Goal: Task Accomplishment & Management: Use online tool/utility

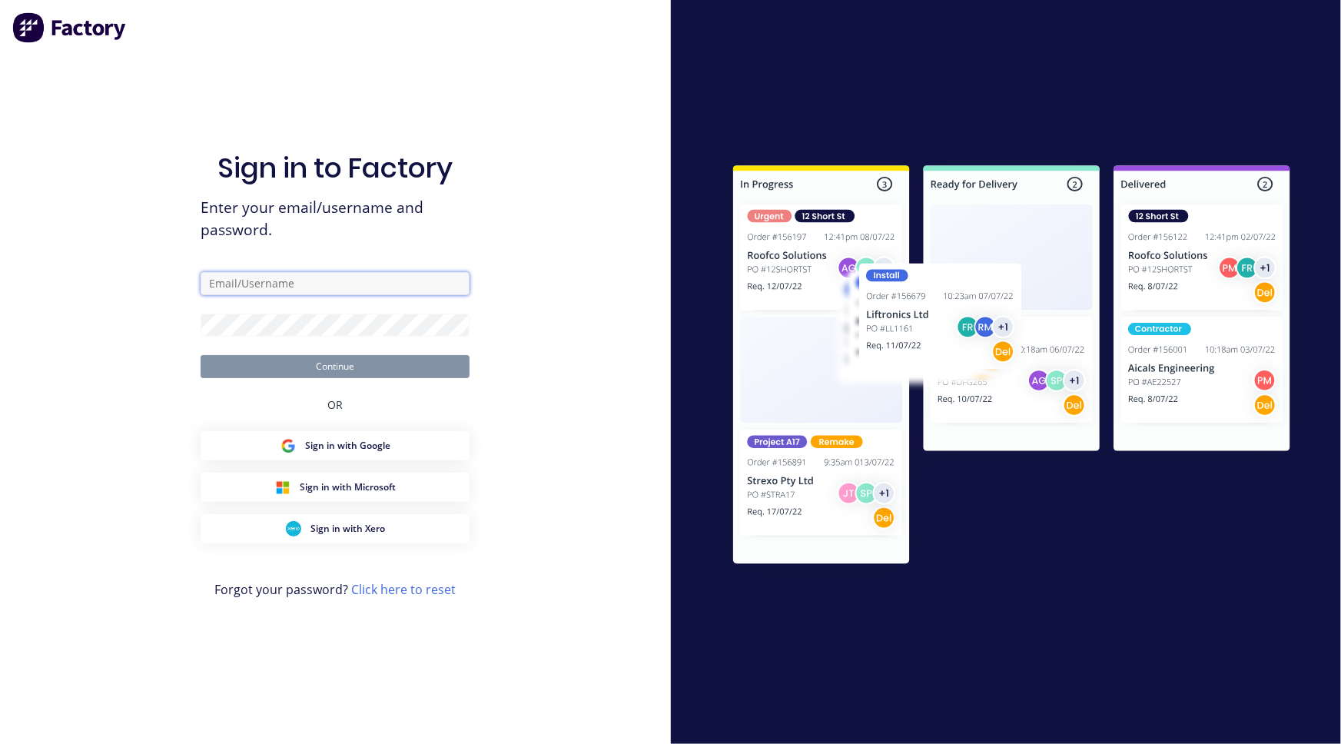
click at [304, 279] on input "text" at bounding box center [335, 283] width 269 height 23
click at [0, 743] on com-1password-button at bounding box center [0, 744] width 0 height 0
type input "team+maricardemo@factory.app"
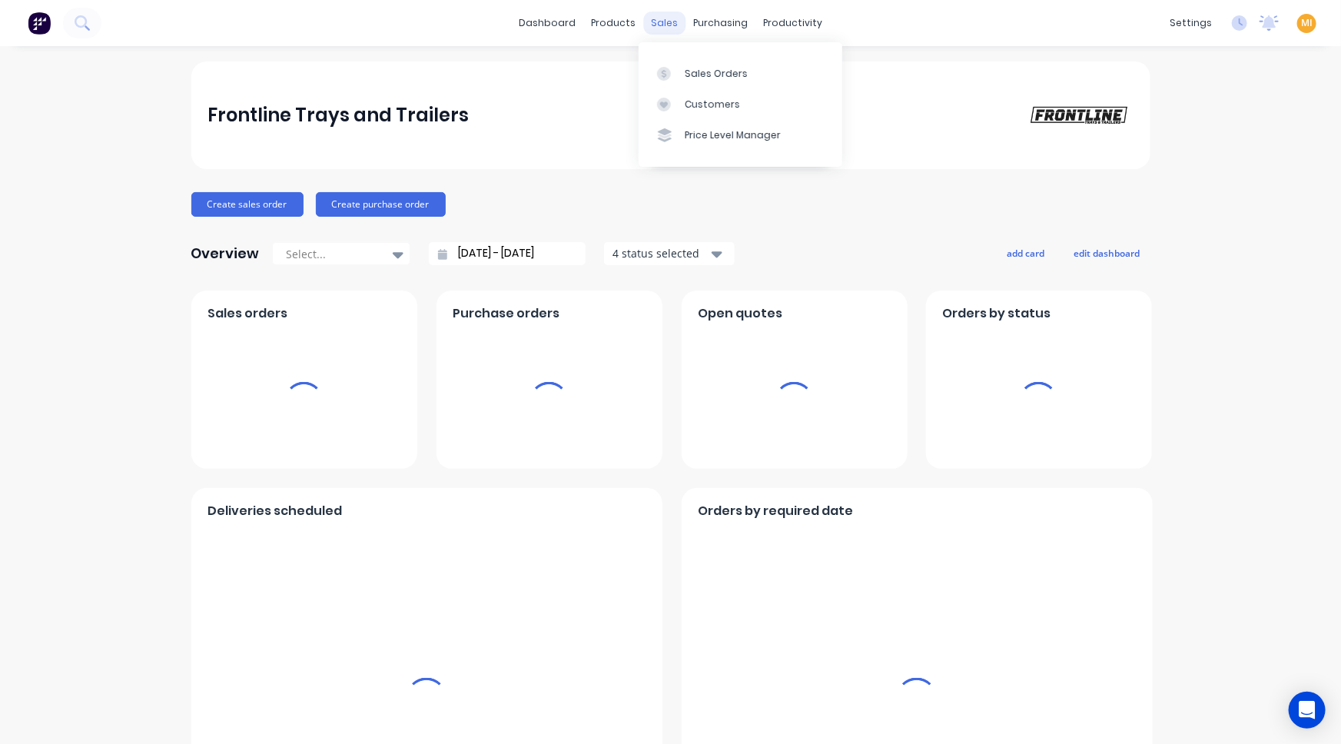
click at [649, 23] on div "sales" at bounding box center [664, 23] width 42 height 23
click at [668, 70] on icon at bounding box center [664, 74] width 14 height 14
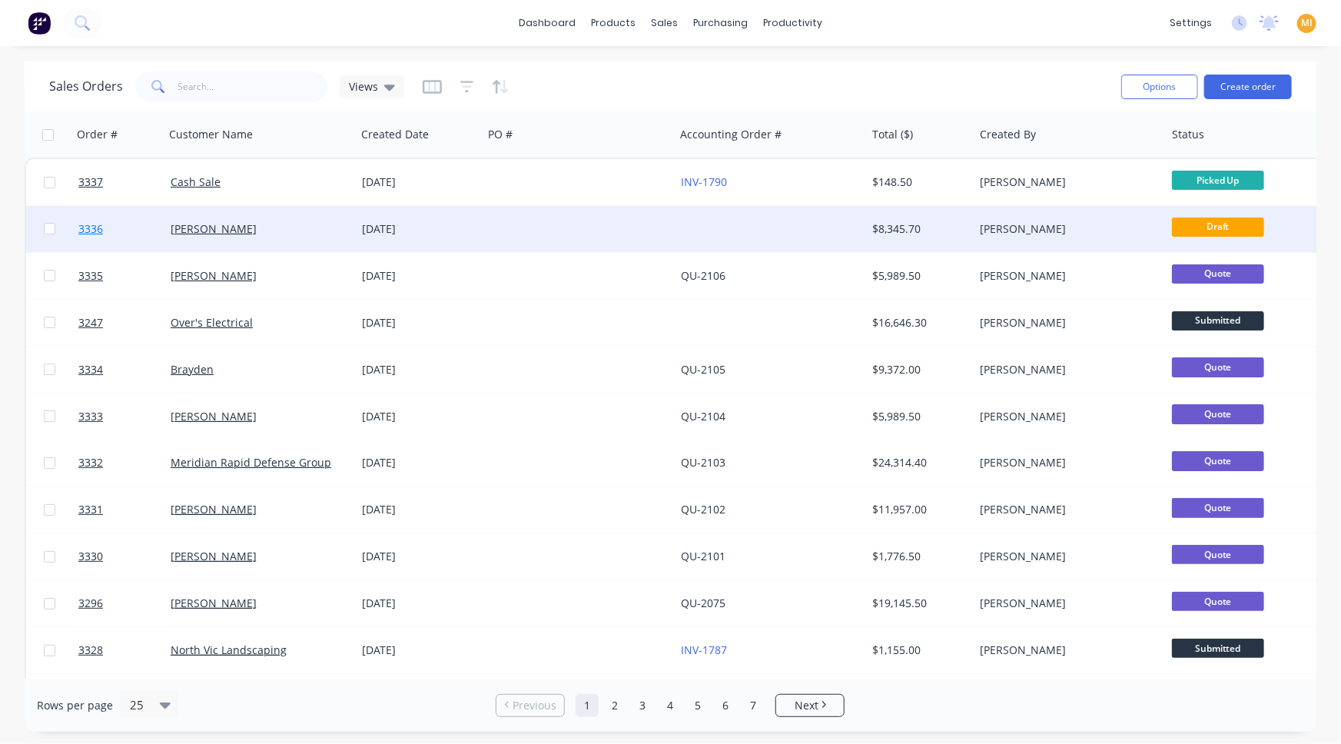
click at [135, 234] on link "3336" at bounding box center [124, 229] width 92 height 46
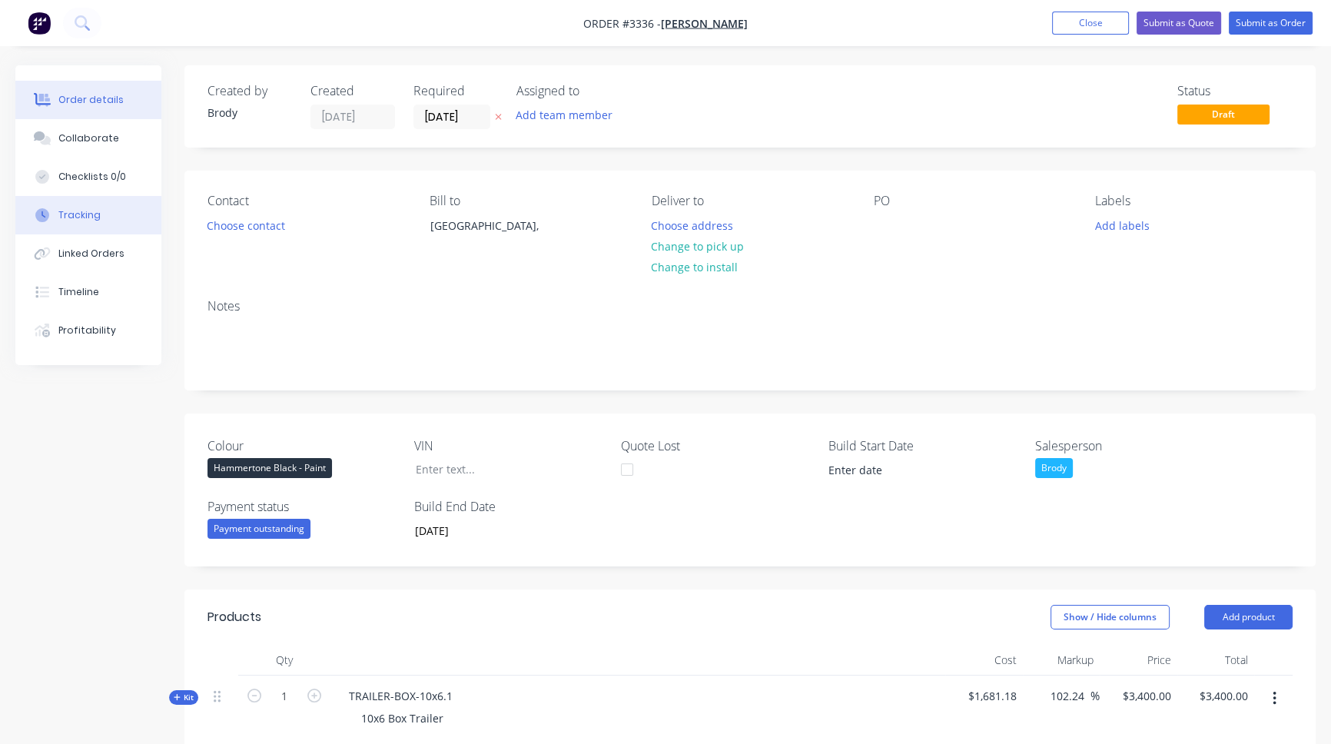
click at [85, 216] on div "Tracking" at bounding box center [79, 215] width 42 height 14
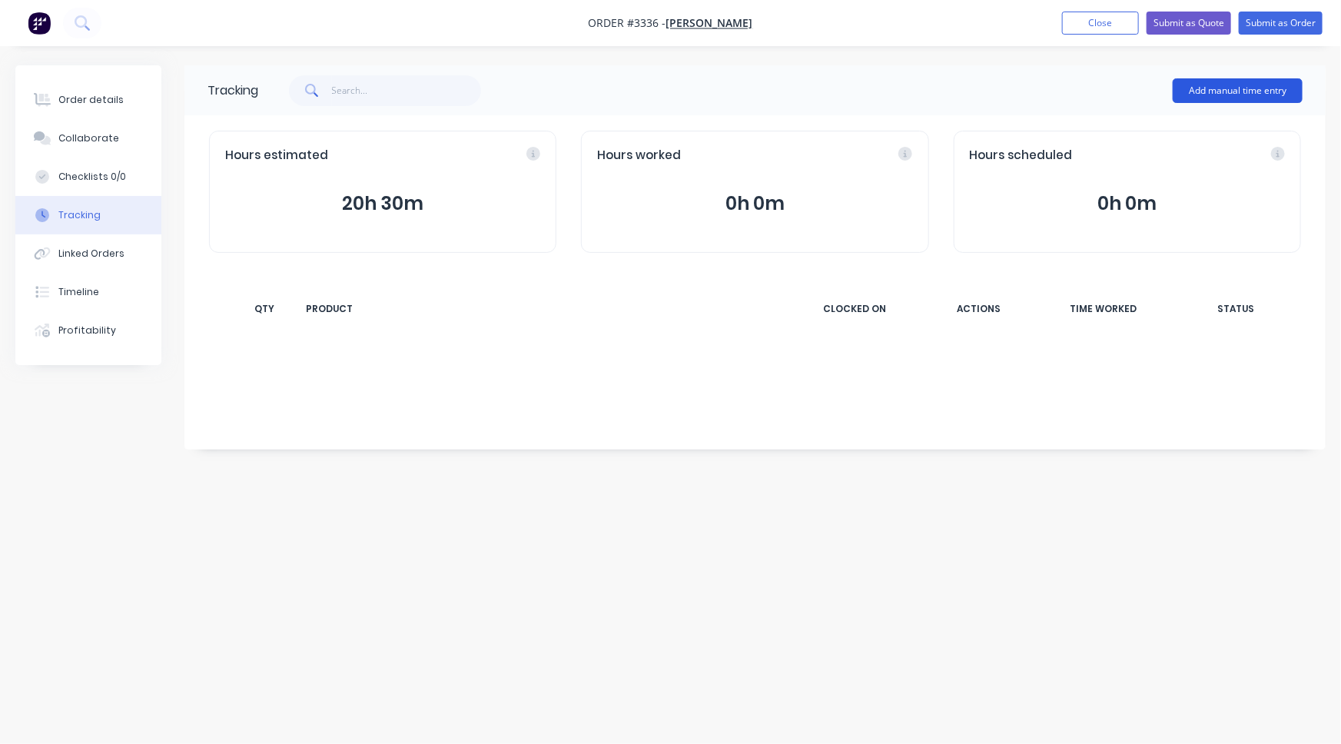
click at [1216, 81] on button "Add manual time entry" at bounding box center [1238, 90] width 130 height 25
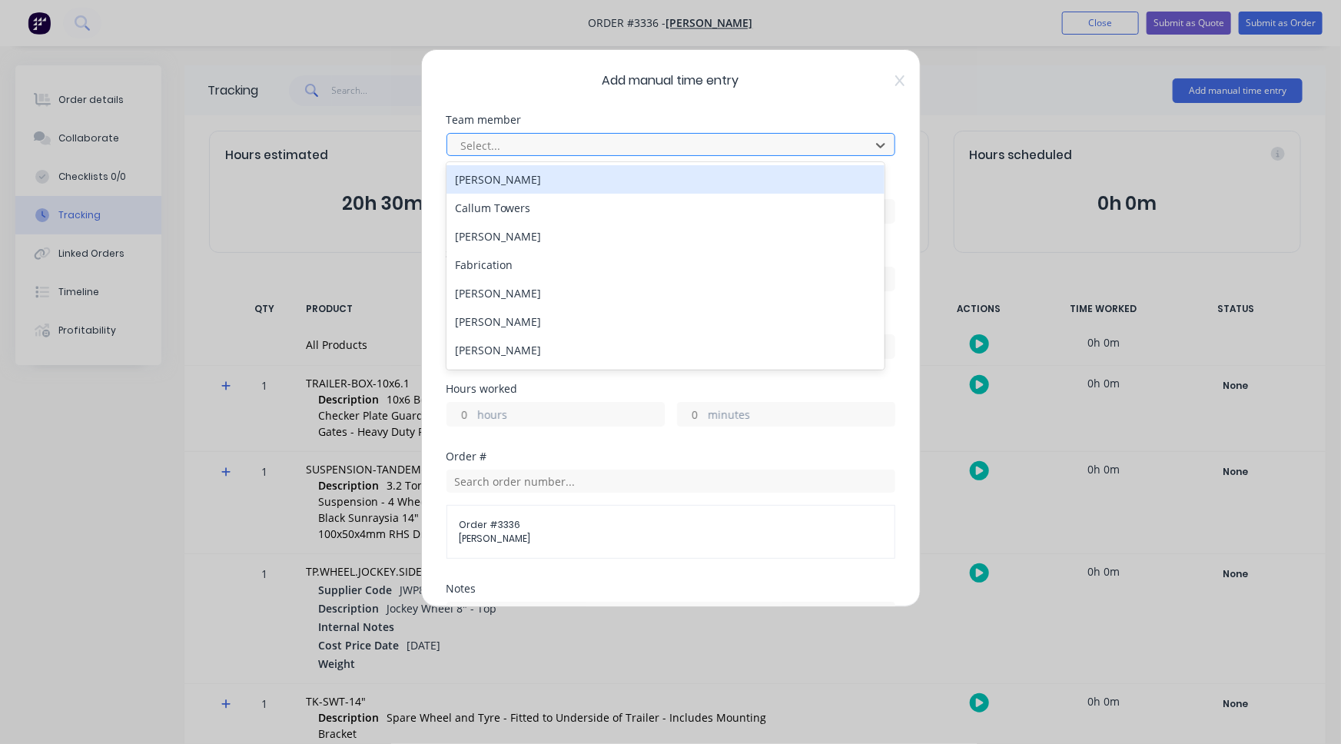
click at [749, 154] on div at bounding box center [661, 145] width 403 height 19
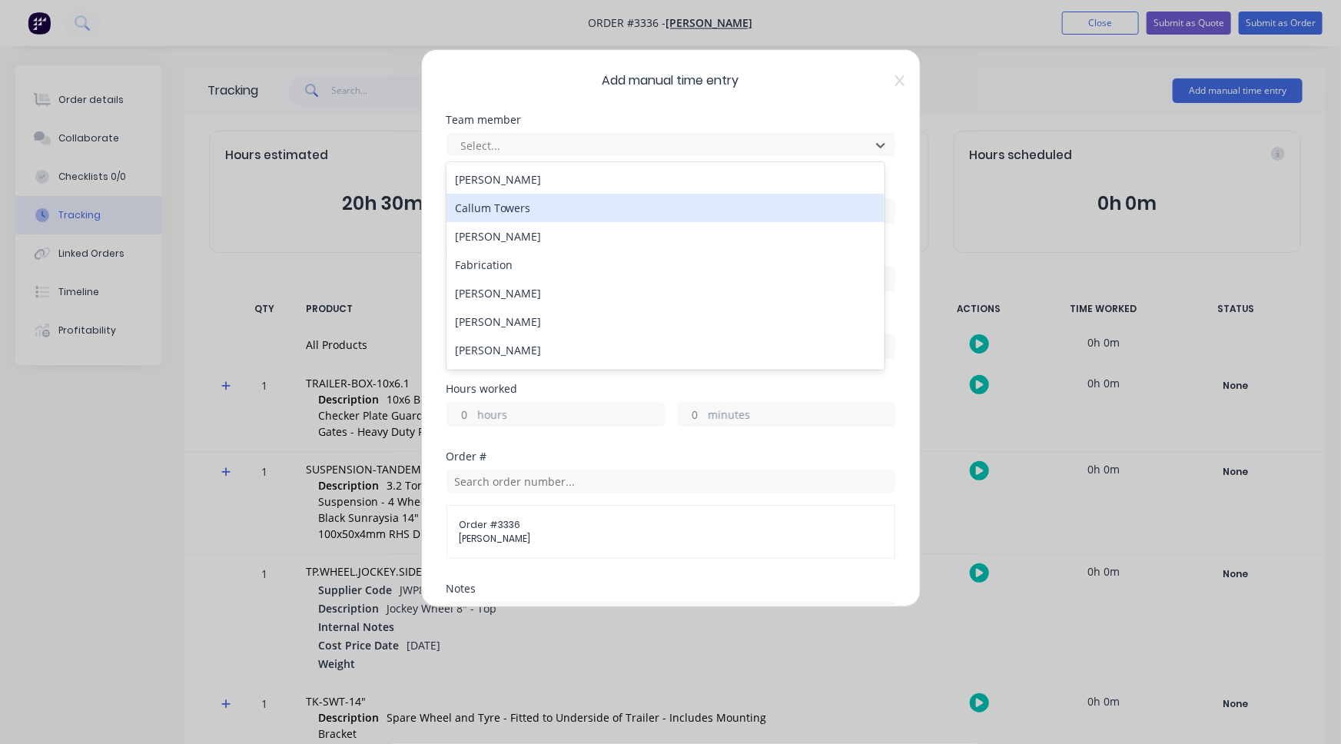
click at [726, 208] on div "Callum Towers" at bounding box center [666, 208] width 439 height 28
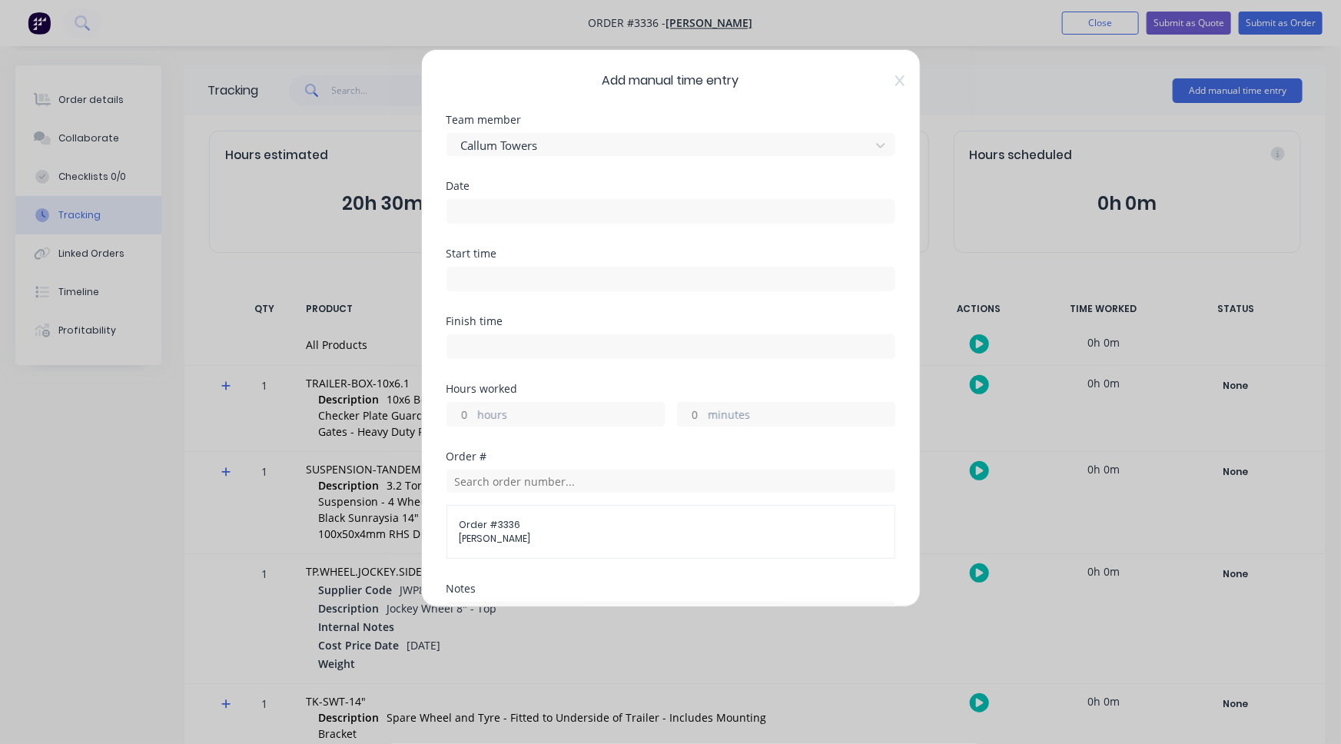
click at [633, 212] on input at bounding box center [670, 211] width 447 height 23
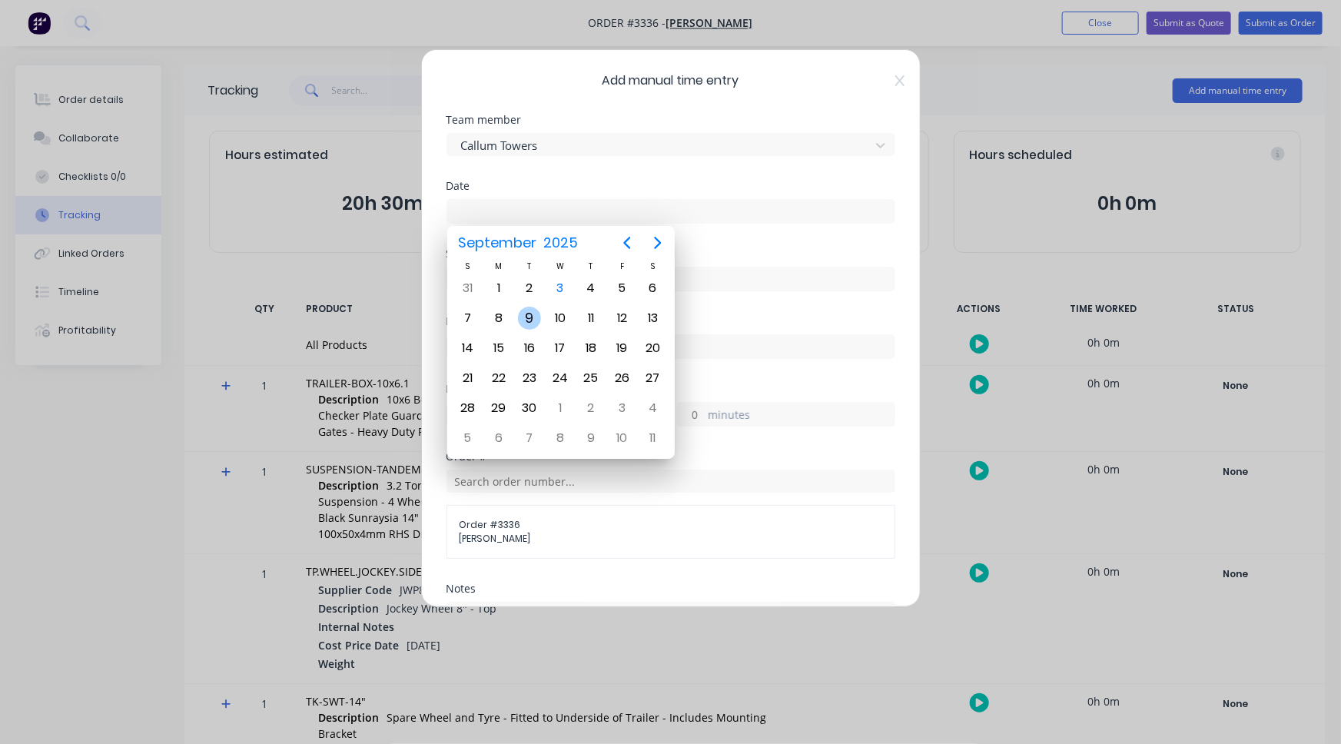
click at [540, 304] on div "9" at bounding box center [529, 318] width 31 height 29
type input "09/09/2025"
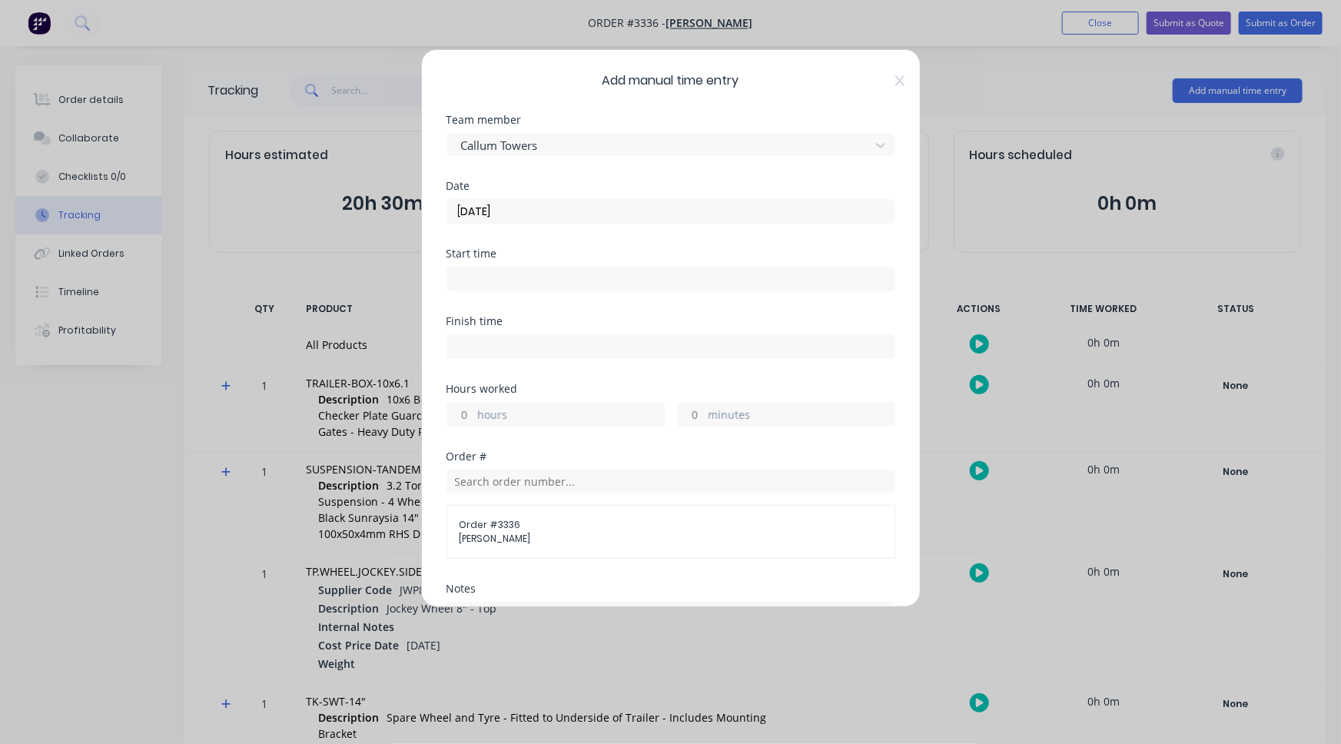
click at [530, 279] on input at bounding box center [670, 278] width 447 height 23
type input "01:34 PM"
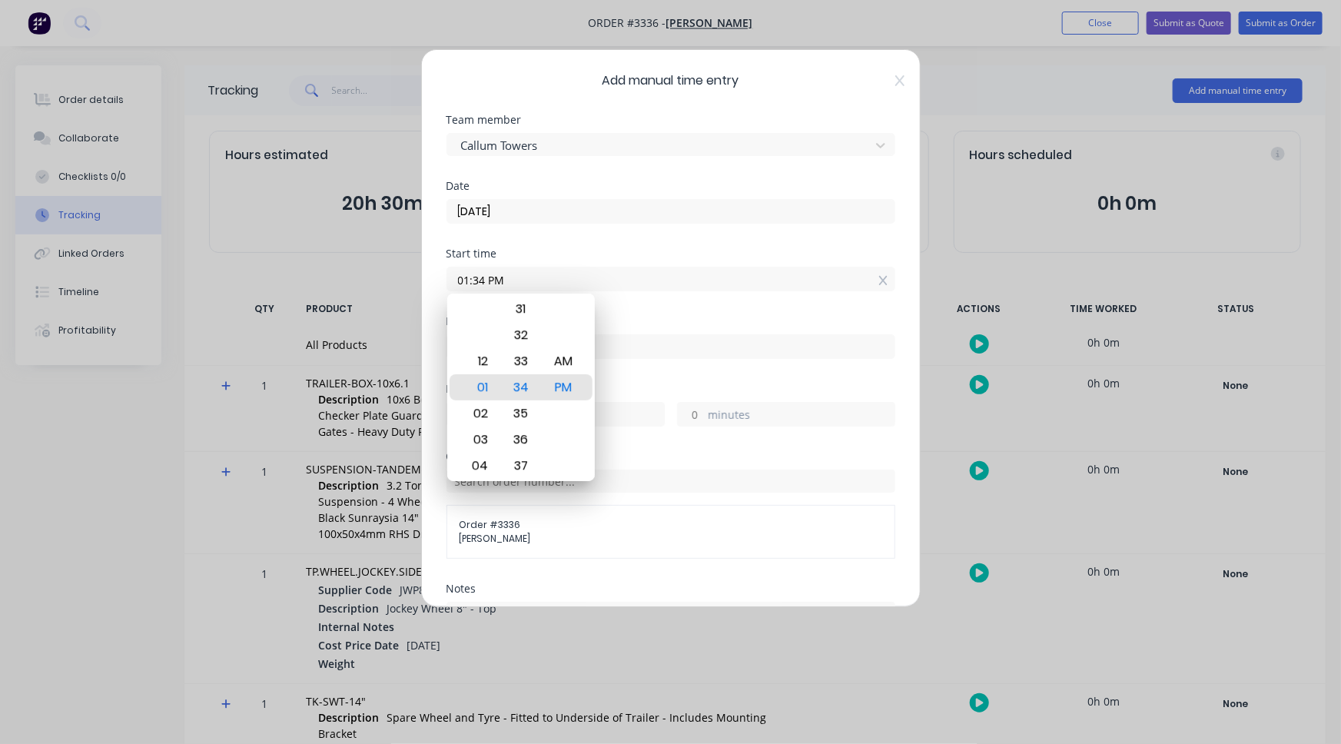
click at [623, 286] on input "01:34 PM" at bounding box center [670, 278] width 447 height 23
click at [631, 351] on input at bounding box center [670, 346] width 447 height 23
type input "01:34 PM"
type input "0"
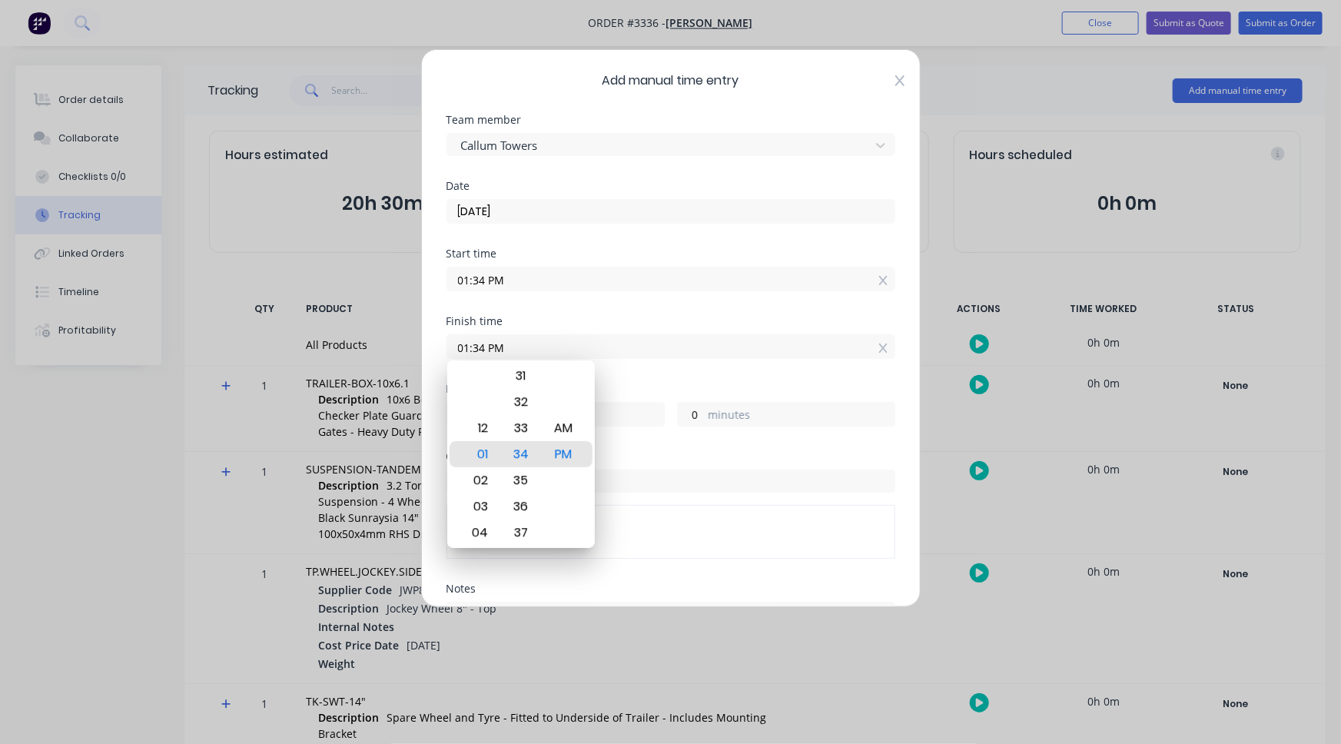
click at [895, 84] on icon at bounding box center [899, 81] width 9 height 12
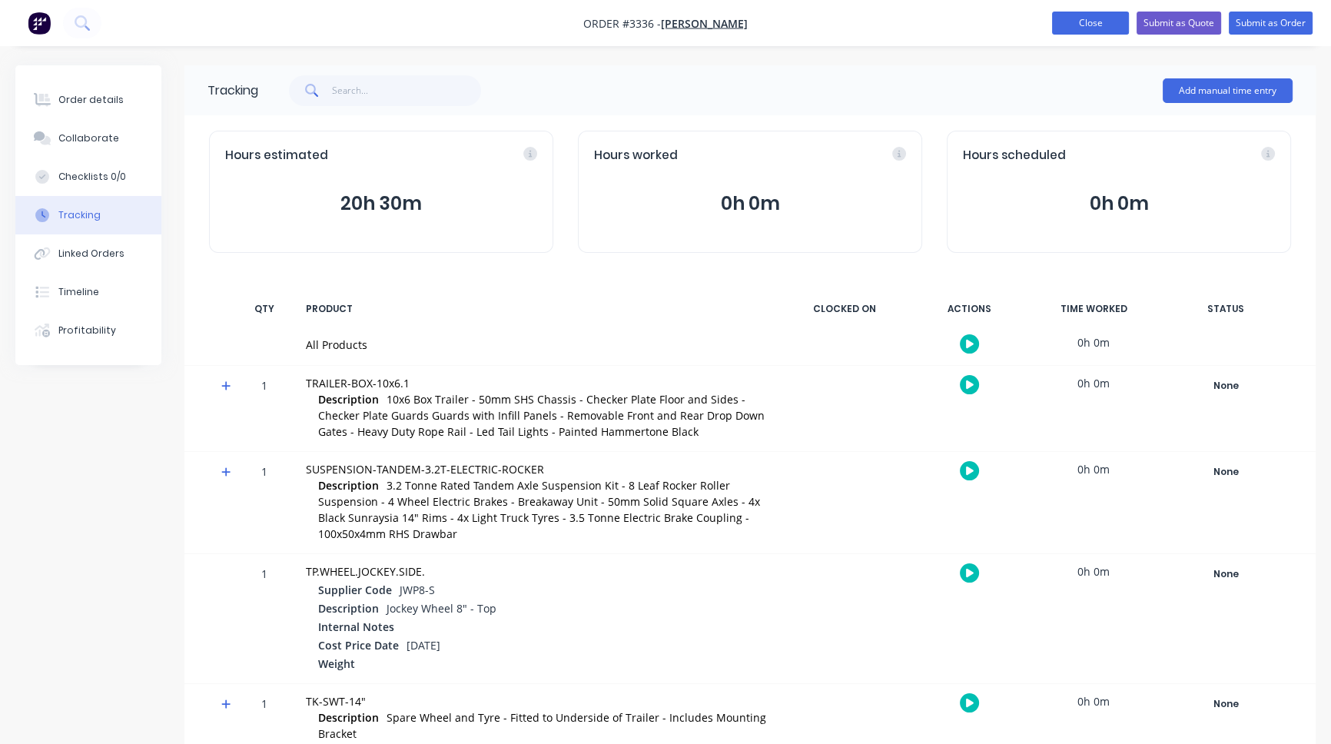
click at [1101, 18] on button "Close" at bounding box center [1090, 23] width 77 height 23
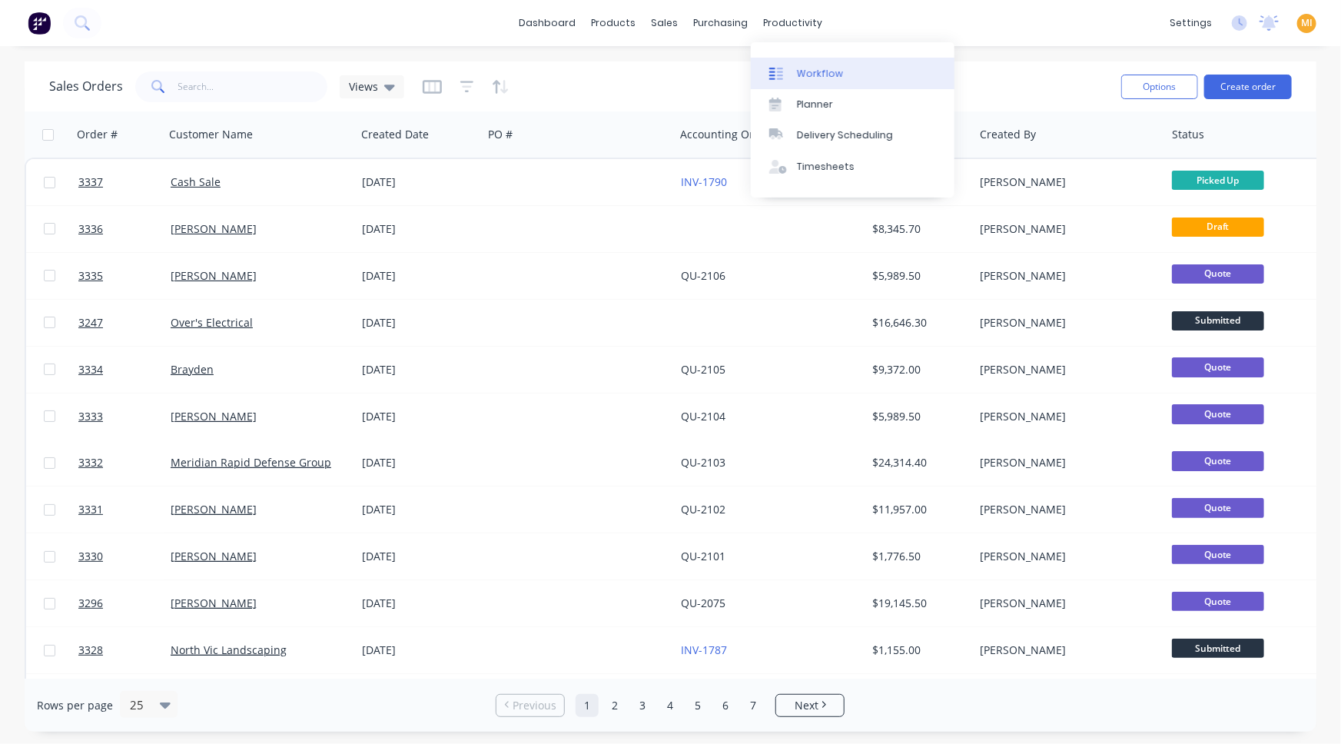
click at [799, 81] on link "Workflow" at bounding box center [853, 73] width 204 height 31
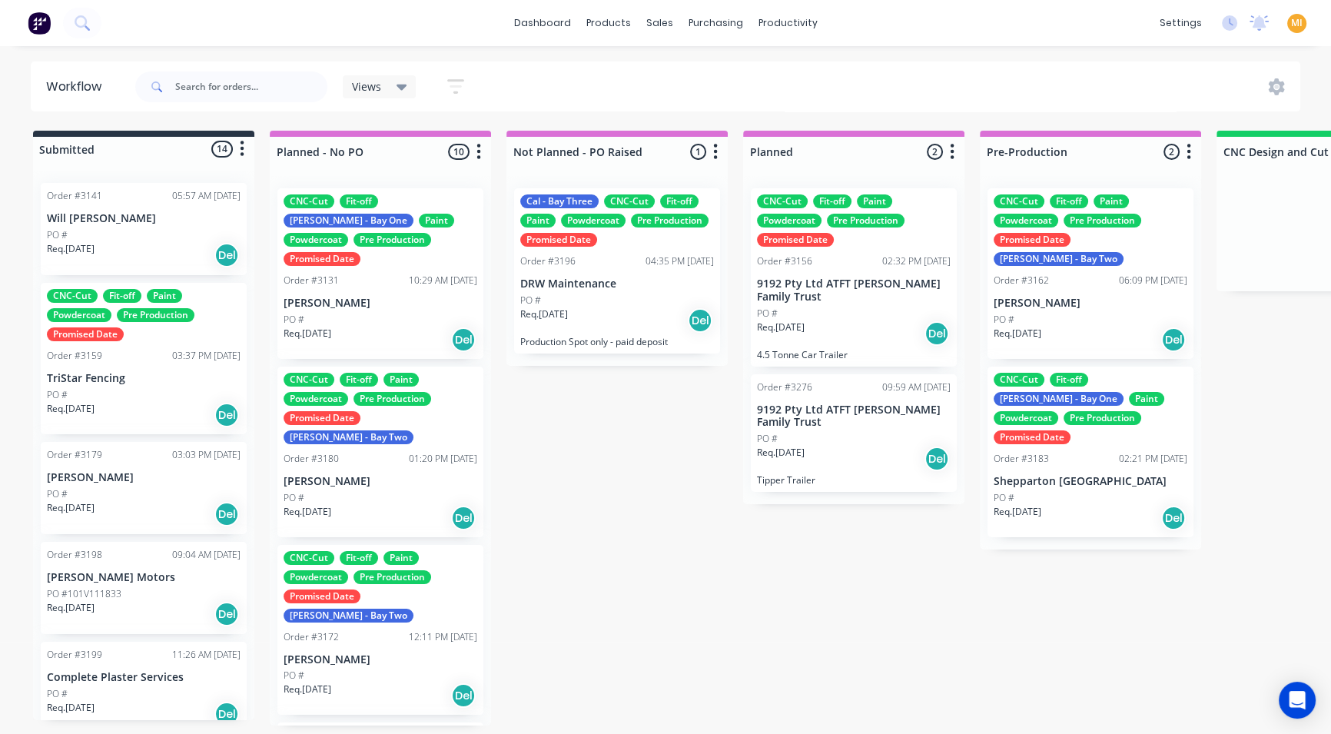
drag, startPoint x: 362, startPoint y: 267, endPoint x: 377, endPoint y: 271, distance: 15.1
click at [368, 267] on div "CNC-Cut Fit-off John - Bay One Paint Powdercoat Pre Production Promised Date Or…" at bounding box center [380, 451] width 221 height 550
click at [597, 280] on p "DRW Maintenance" at bounding box center [617, 283] width 194 height 13
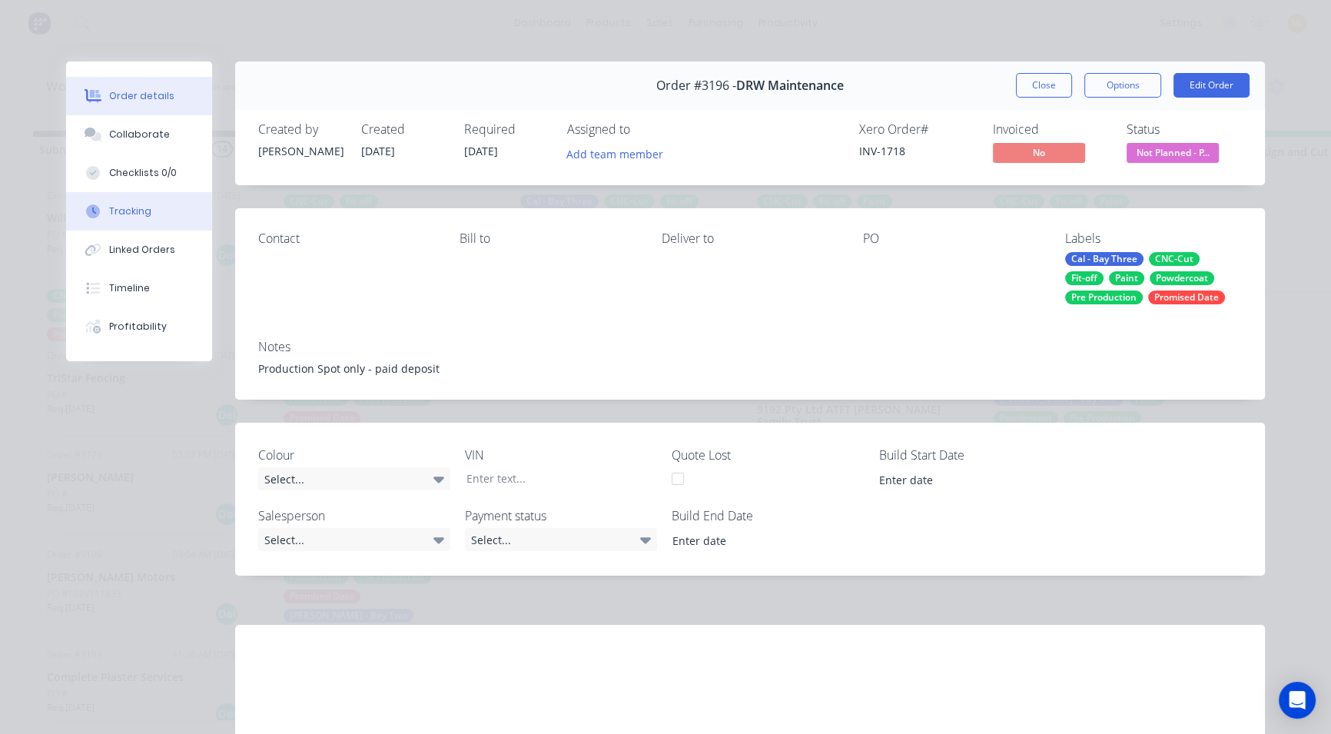
click at [168, 211] on button "Tracking" at bounding box center [139, 211] width 146 height 38
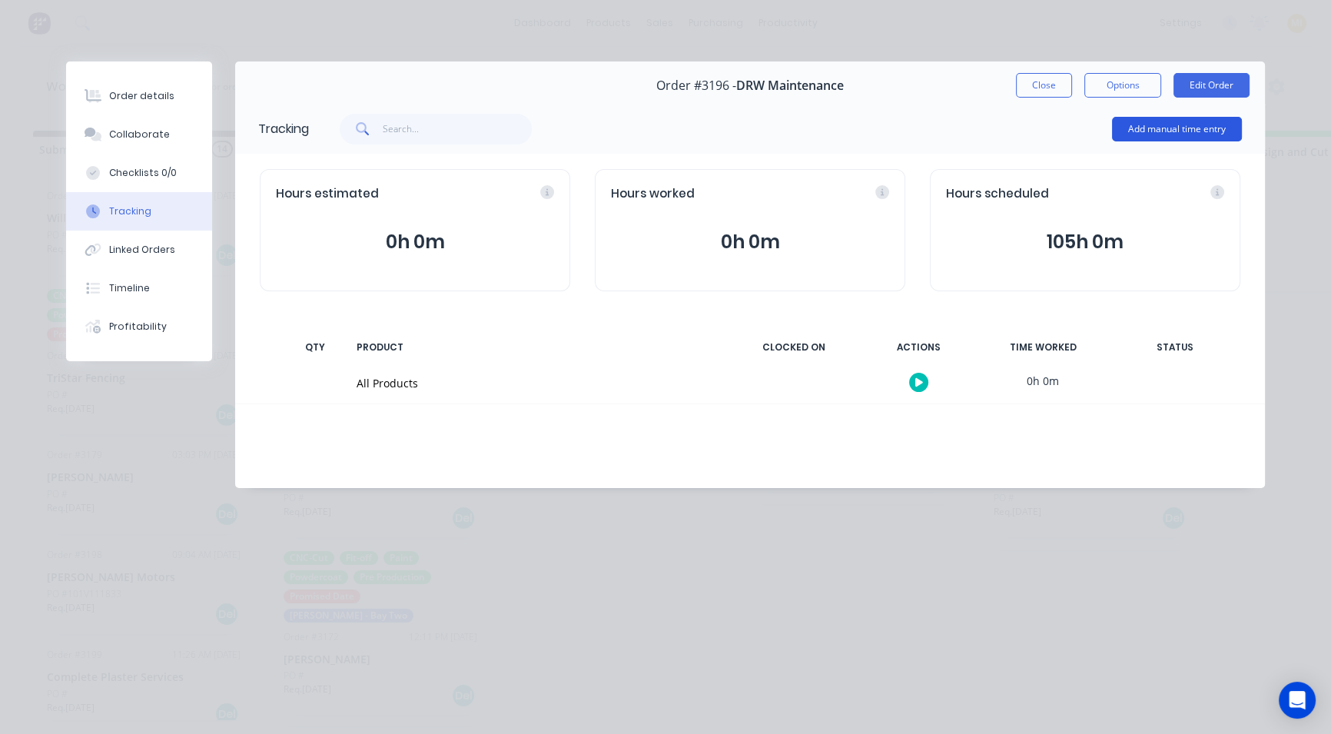
click at [1153, 126] on button "Add manual time entry" at bounding box center [1177, 129] width 130 height 25
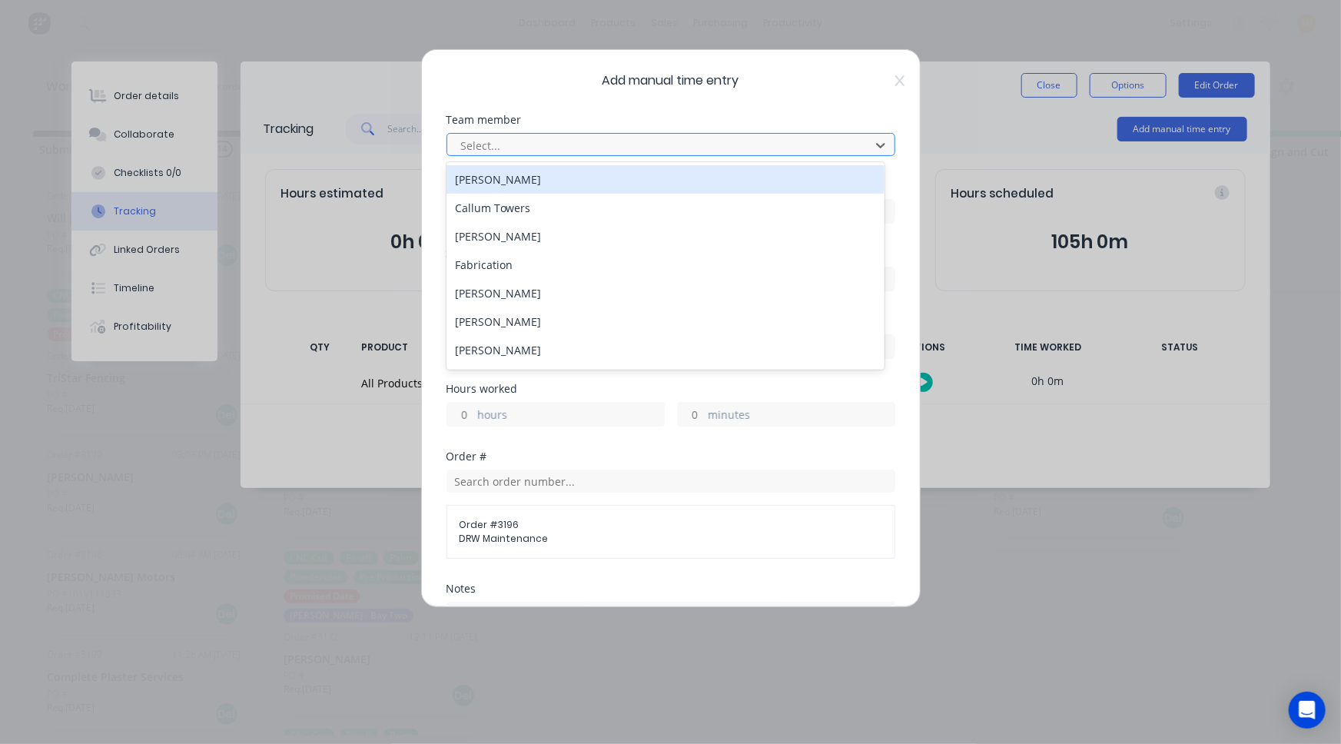
click at [646, 144] on div at bounding box center [661, 145] width 403 height 19
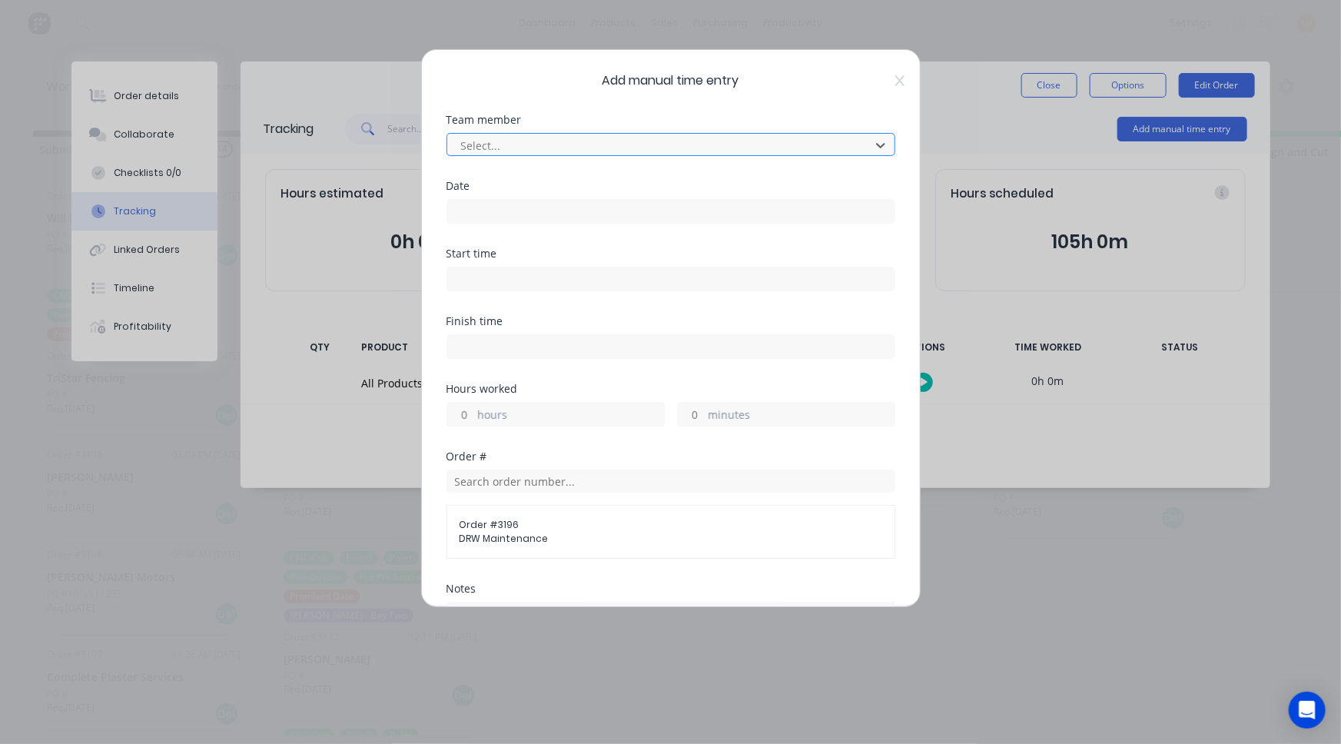
click at [646, 144] on div at bounding box center [661, 145] width 403 height 19
click at [561, 211] on input at bounding box center [670, 211] width 447 height 23
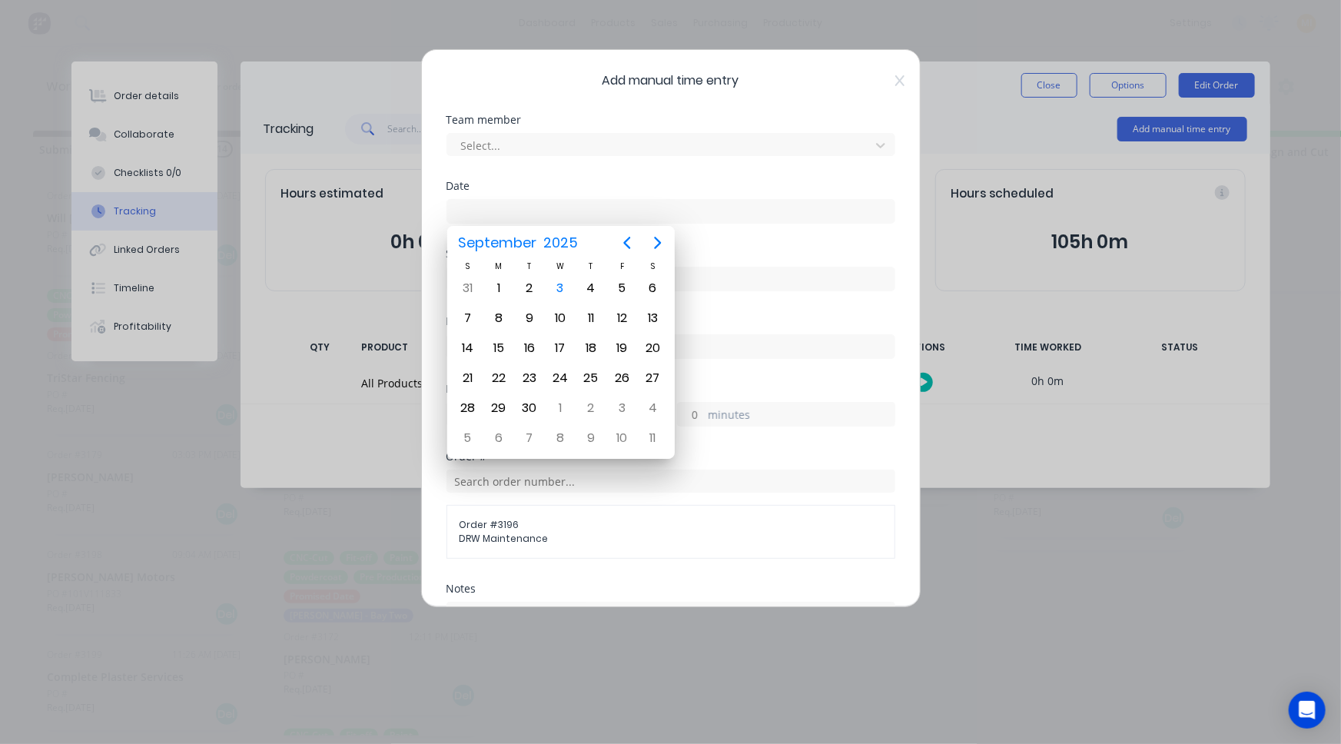
click at [561, 174] on div "Team member Select..." at bounding box center [671, 148] width 449 height 66
click at [563, 176] on div "Team member Select..." at bounding box center [671, 148] width 449 height 66
click at [563, 291] on div "3" at bounding box center [560, 288] width 23 height 23
type input "03/09/2025"
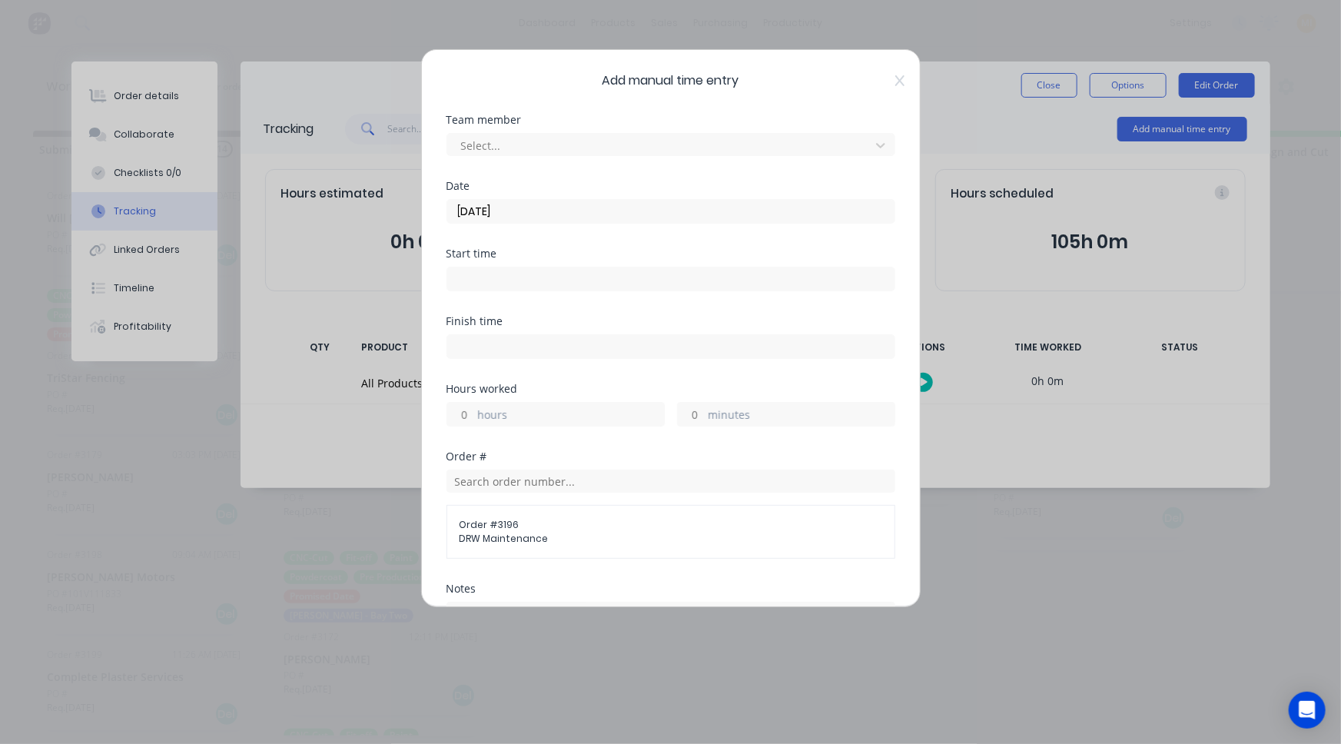
click at [551, 279] on input at bounding box center [670, 278] width 447 height 23
type input "01:34 PM"
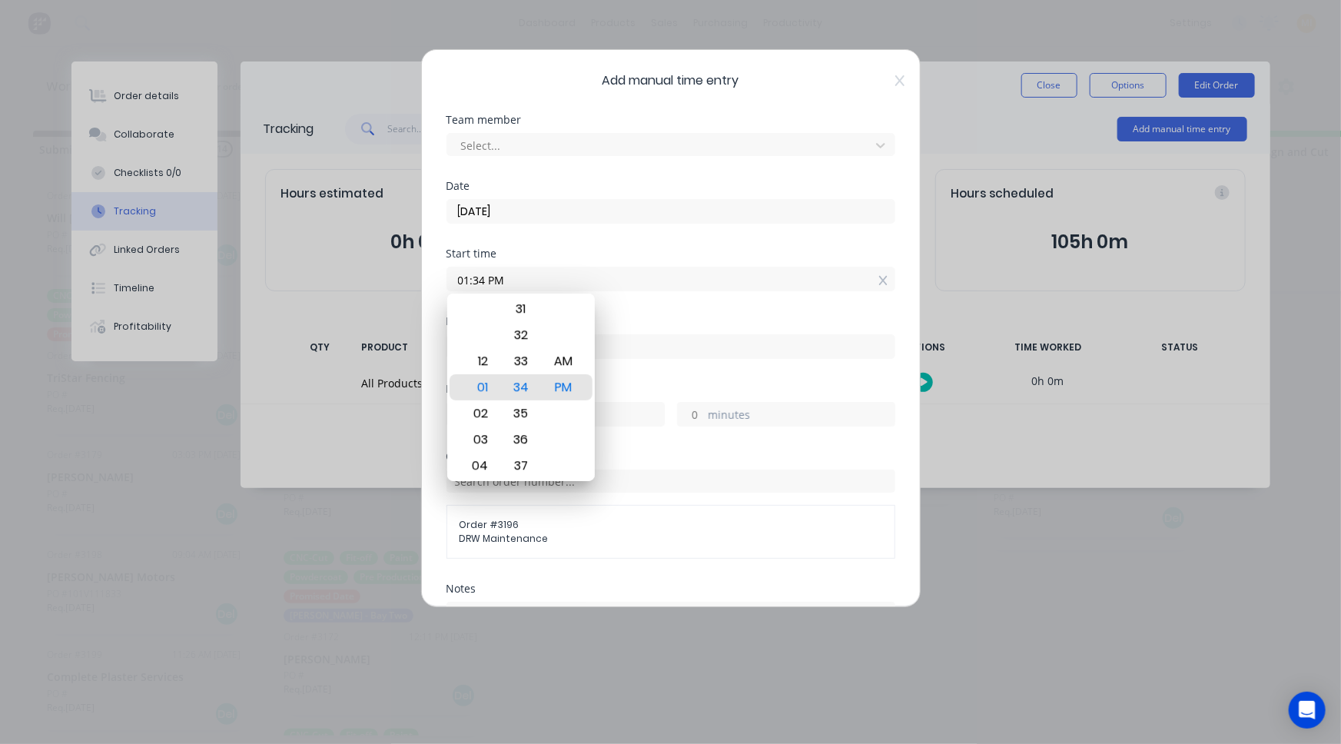
click at [636, 316] on div "Finish time" at bounding box center [671, 321] width 449 height 11
click at [635, 354] on input at bounding box center [670, 346] width 447 height 23
type input "01:34 PM"
type input "0"
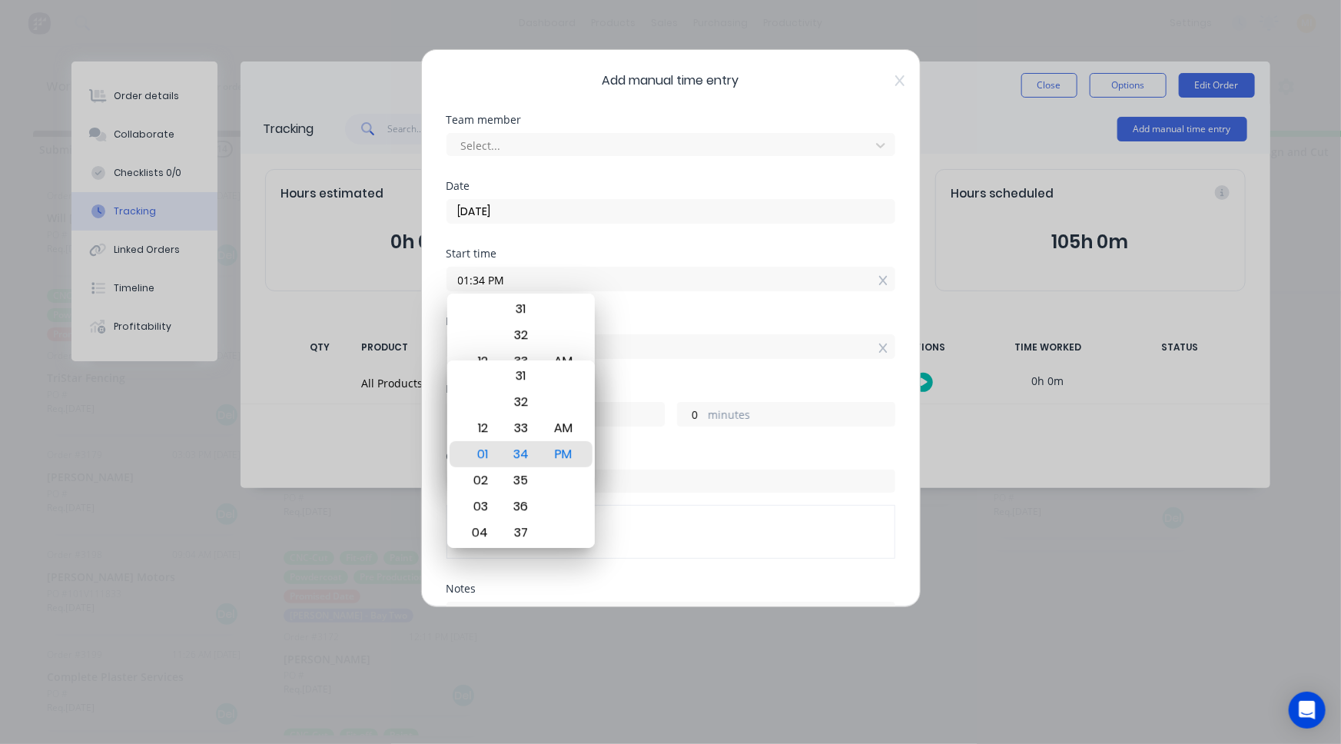
click at [663, 300] on div "Start time 01:34 PM" at bounding box center [671, 282] width 449 height 68
click at [640, 415] on label "hours" at bounding box center [571, 416] width 186 height 19
click at [474, 415] on input "0" at bounding box center [460, 414] width 27 height 23
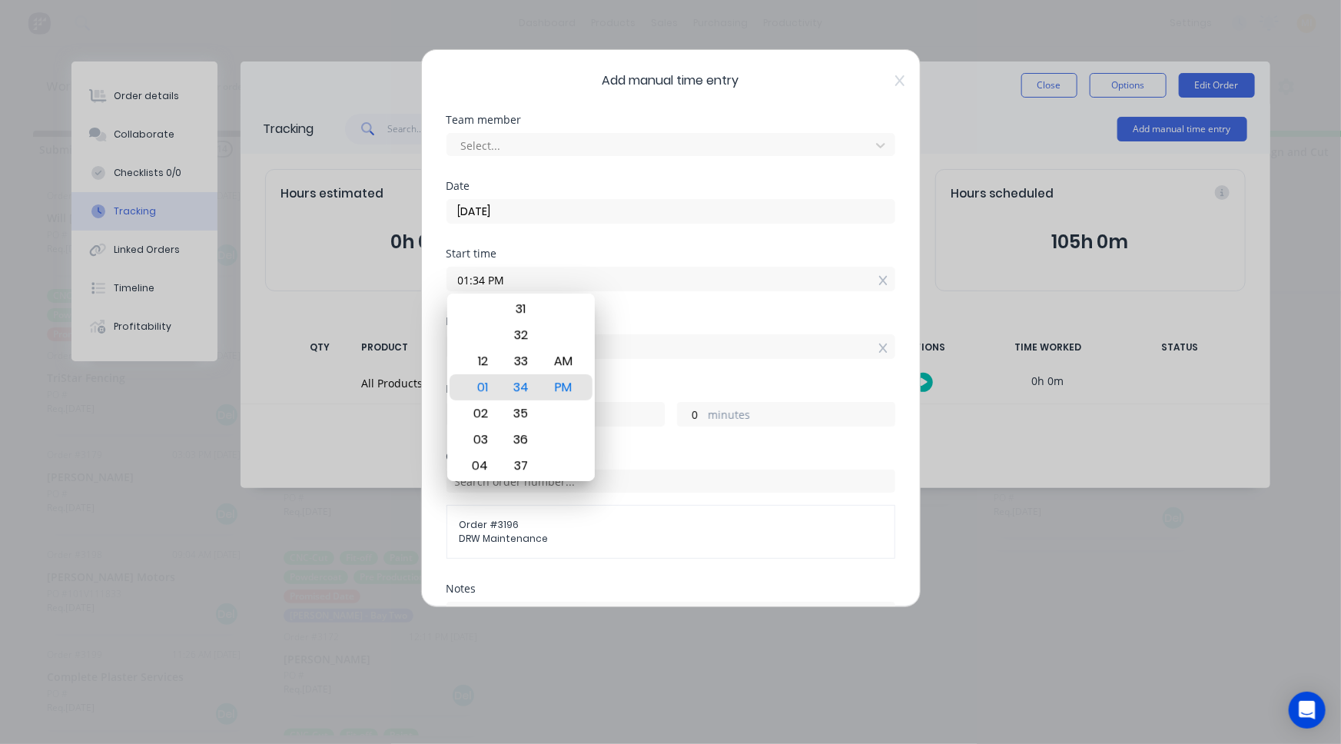
click at [897, 80] on div "Add manual time entry Team member Select... Date 03/09/2025 Start time 01:34 PM…" at bounding box center [671, 328] width 500 height 558
click at [895, 81] on icon at bounding box center [899, 80] width 9 height 11
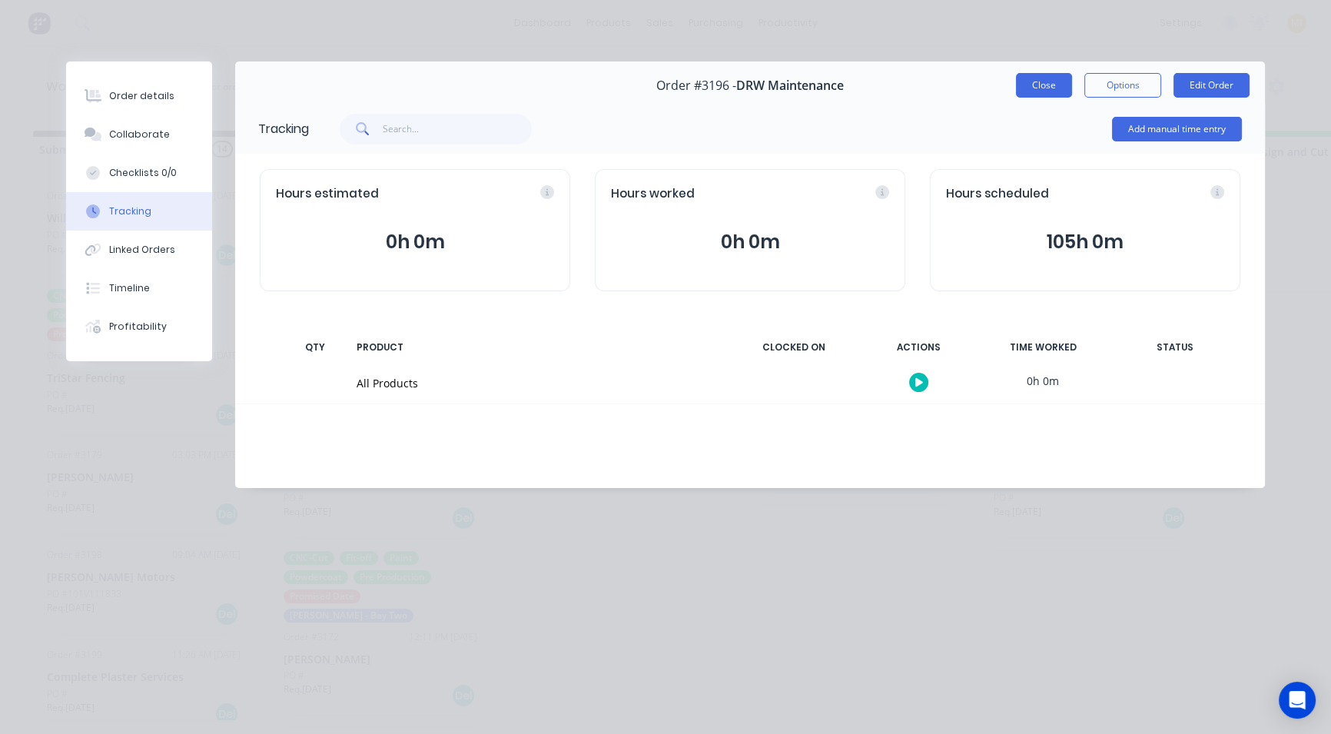
click at [1042, 75] on button "Close" at bounding box center [1044, 85] width 56 height 25
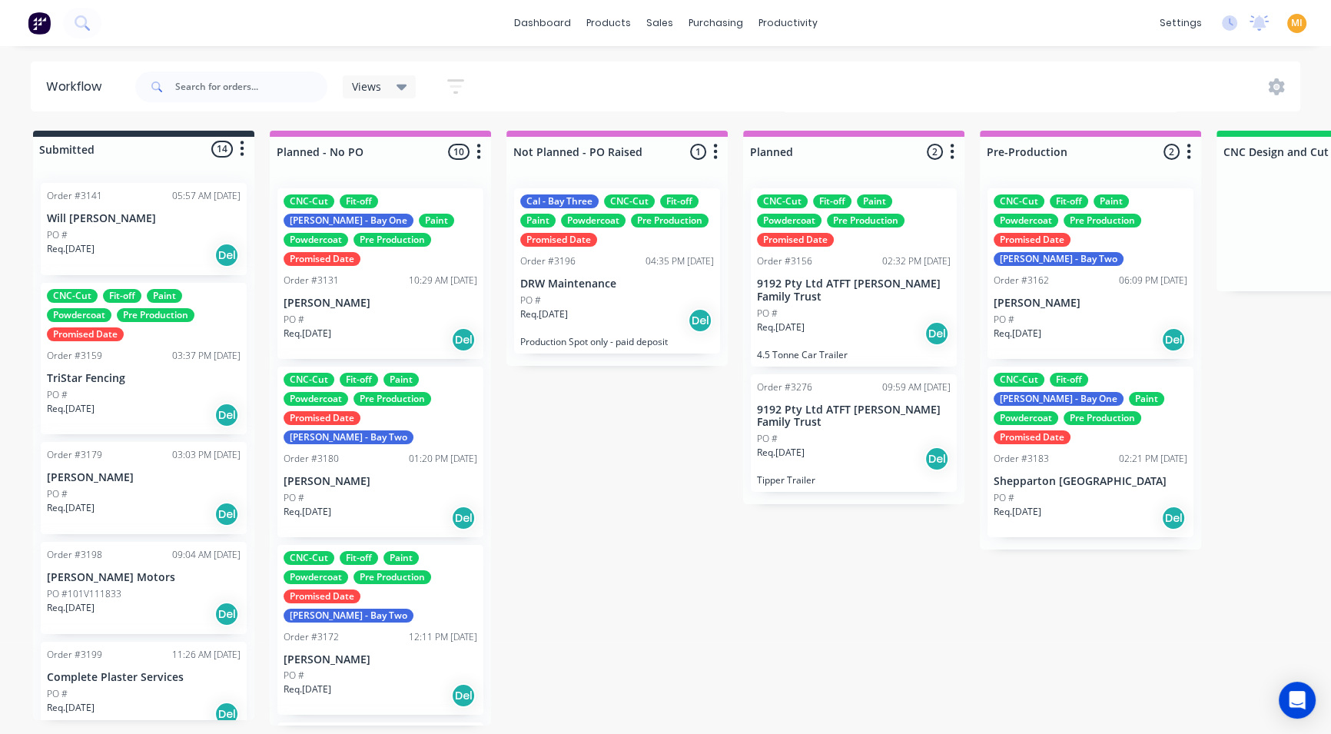
click at [38, 21] on img at bounding box center [39, 23] width 23 height 23
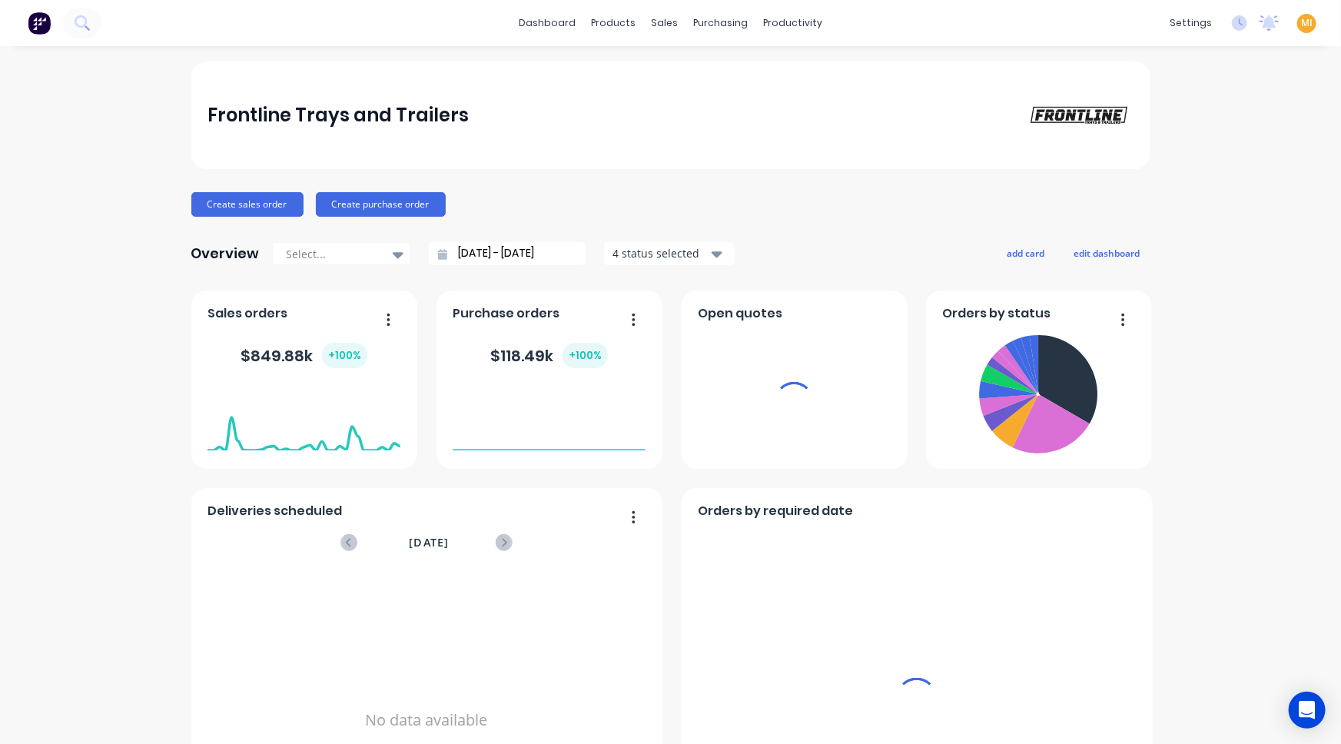
click at [1301, 20] on span "MI" at bounding box center [1307, 23] width 12 height 14
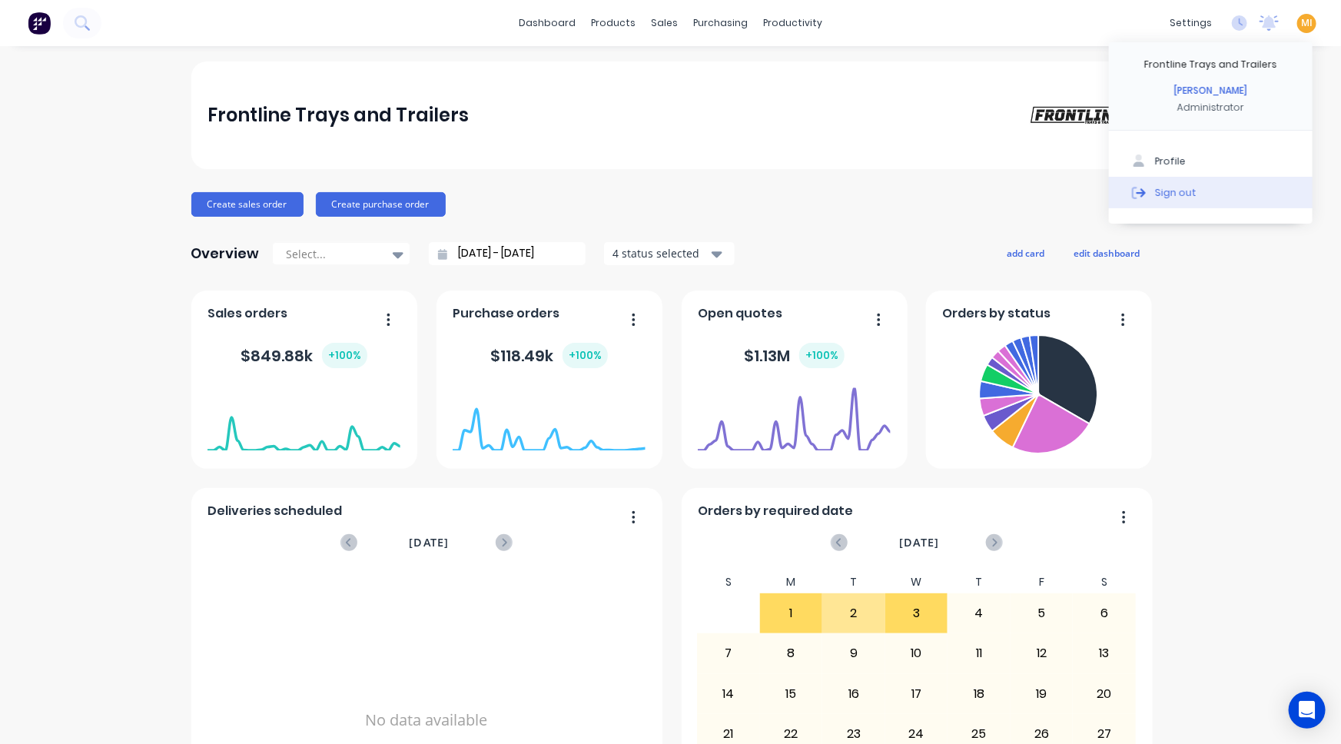
click at [1201, 191] on button "Sign out" at bounding box center [1211, 192] width 204 height 31
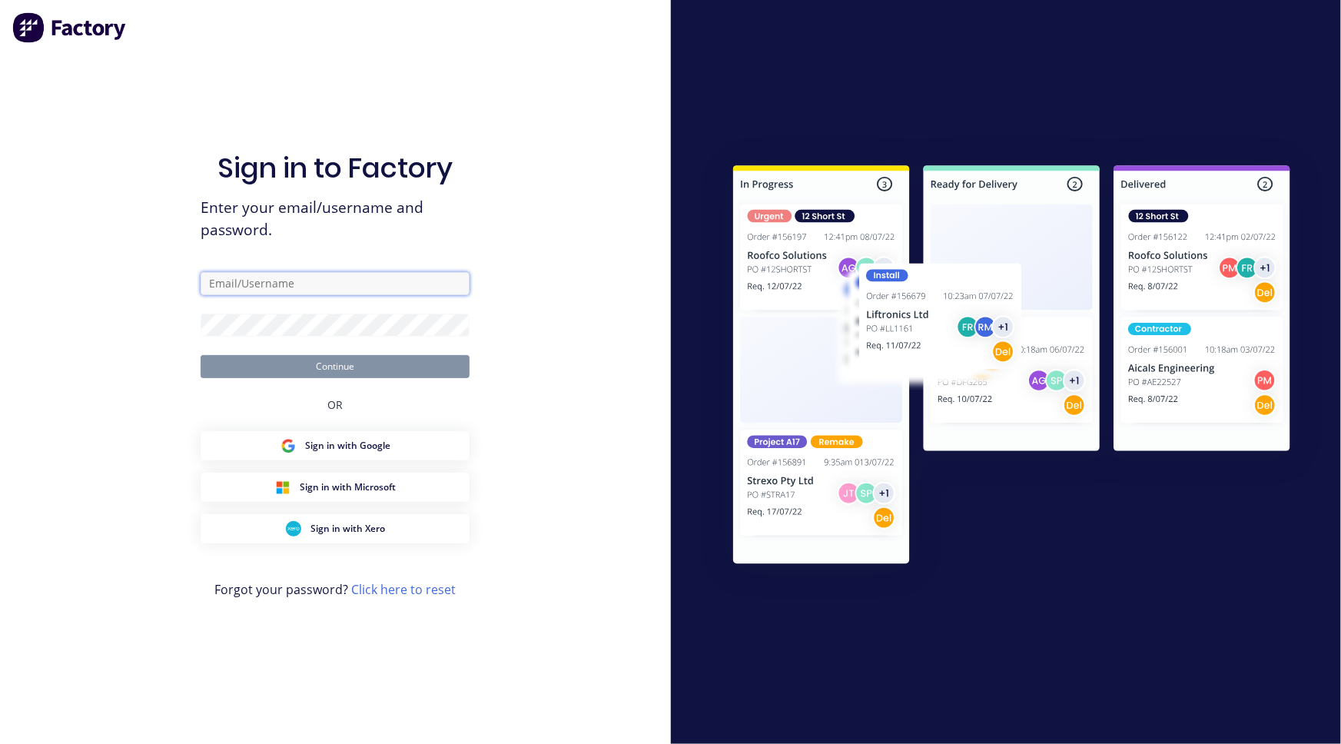
click at [351, 277] on input "text" at bounding box center [335, 283] width 269 height 23
type input "team+maricardemo@factory.app"
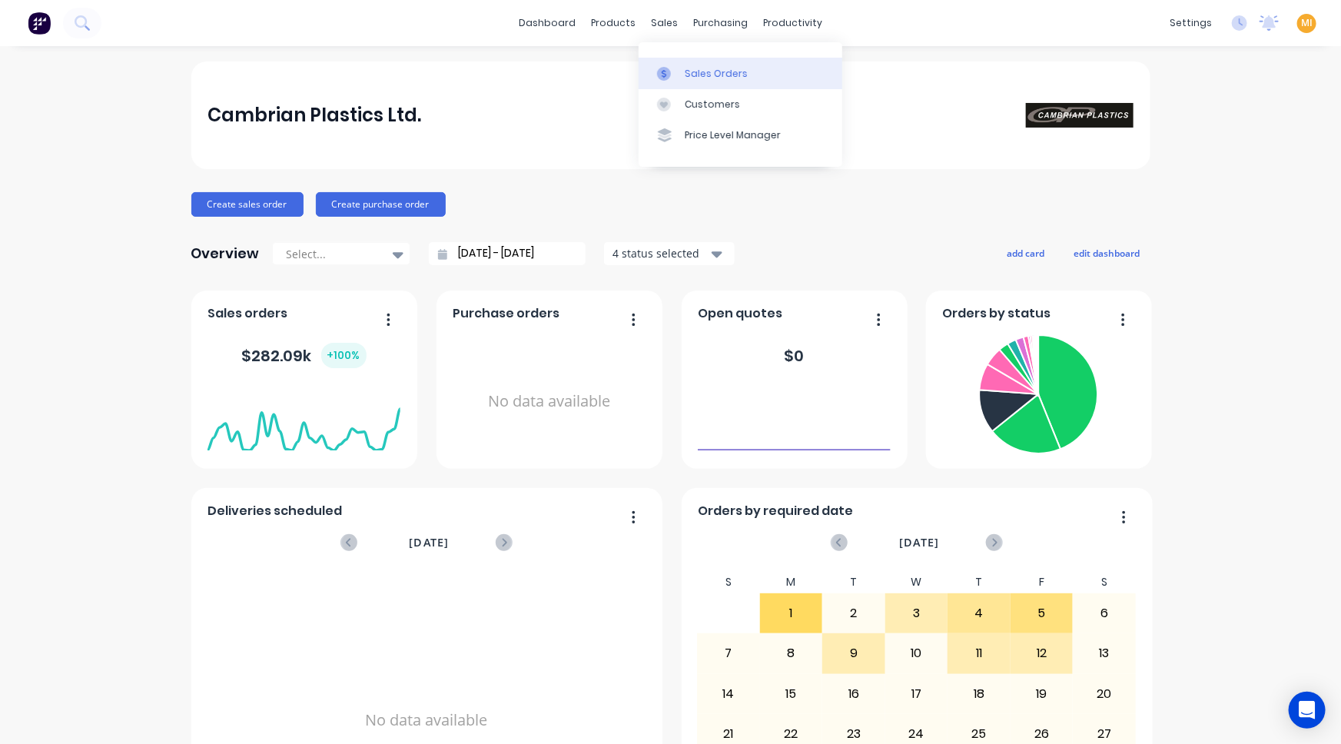
click at [682, 71] on link "Sales Orders" at bounding box center [741, 73] width 204 height 31
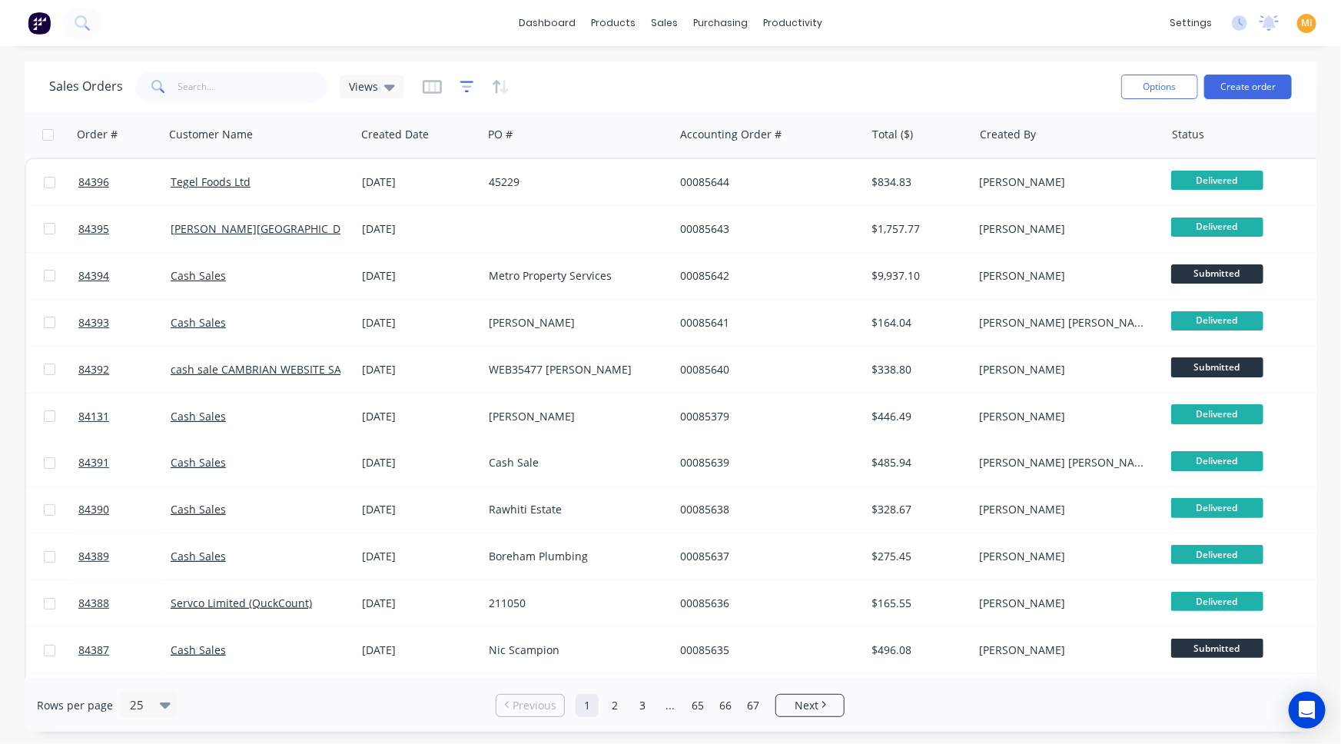
click at [460, 91] on icon "button" at bounding box center [467, 86] width 14 height 15
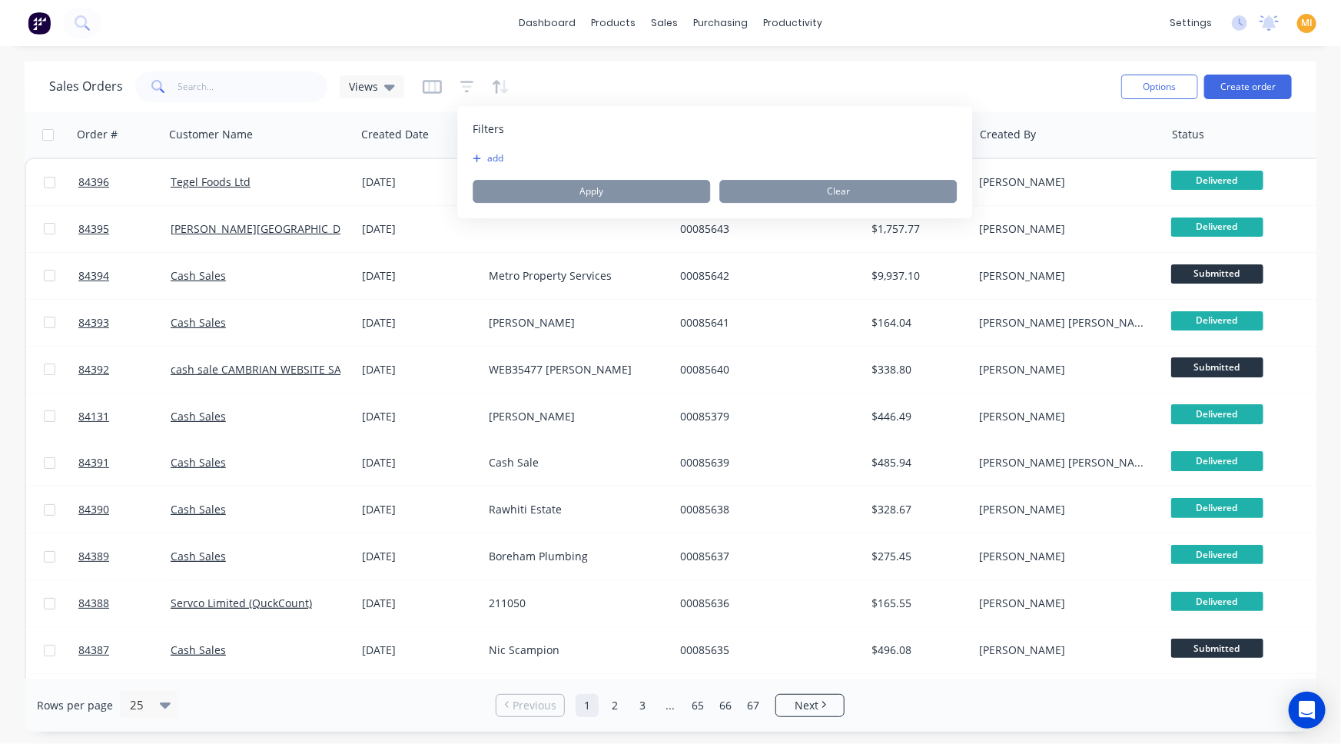
click at [479, 164] on div "add Apply Clear" at bounding box center [715, 177] width 484 height 51
click at [490, 159] on button "add" at bounding box center [492, 158] width 38 height 12
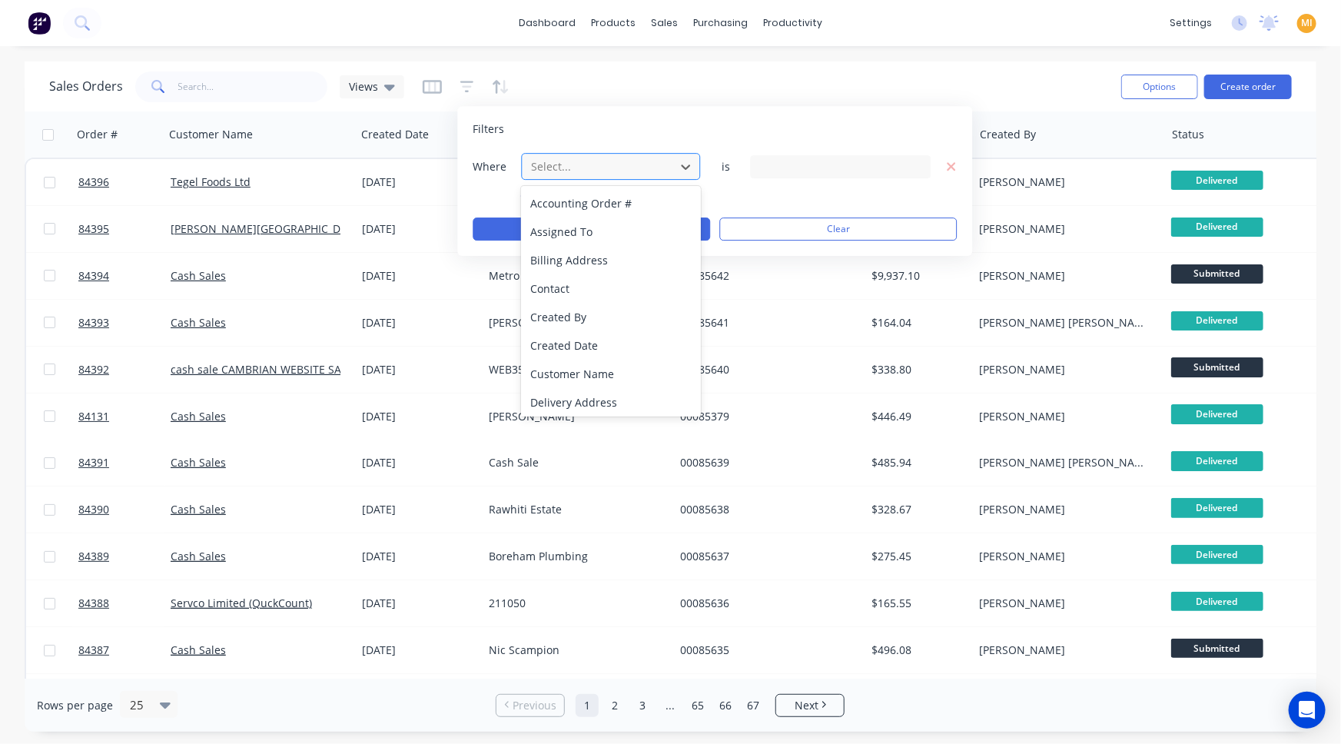
click at [547, 168] on div at bounding box center [599, 166] width 138 height 19
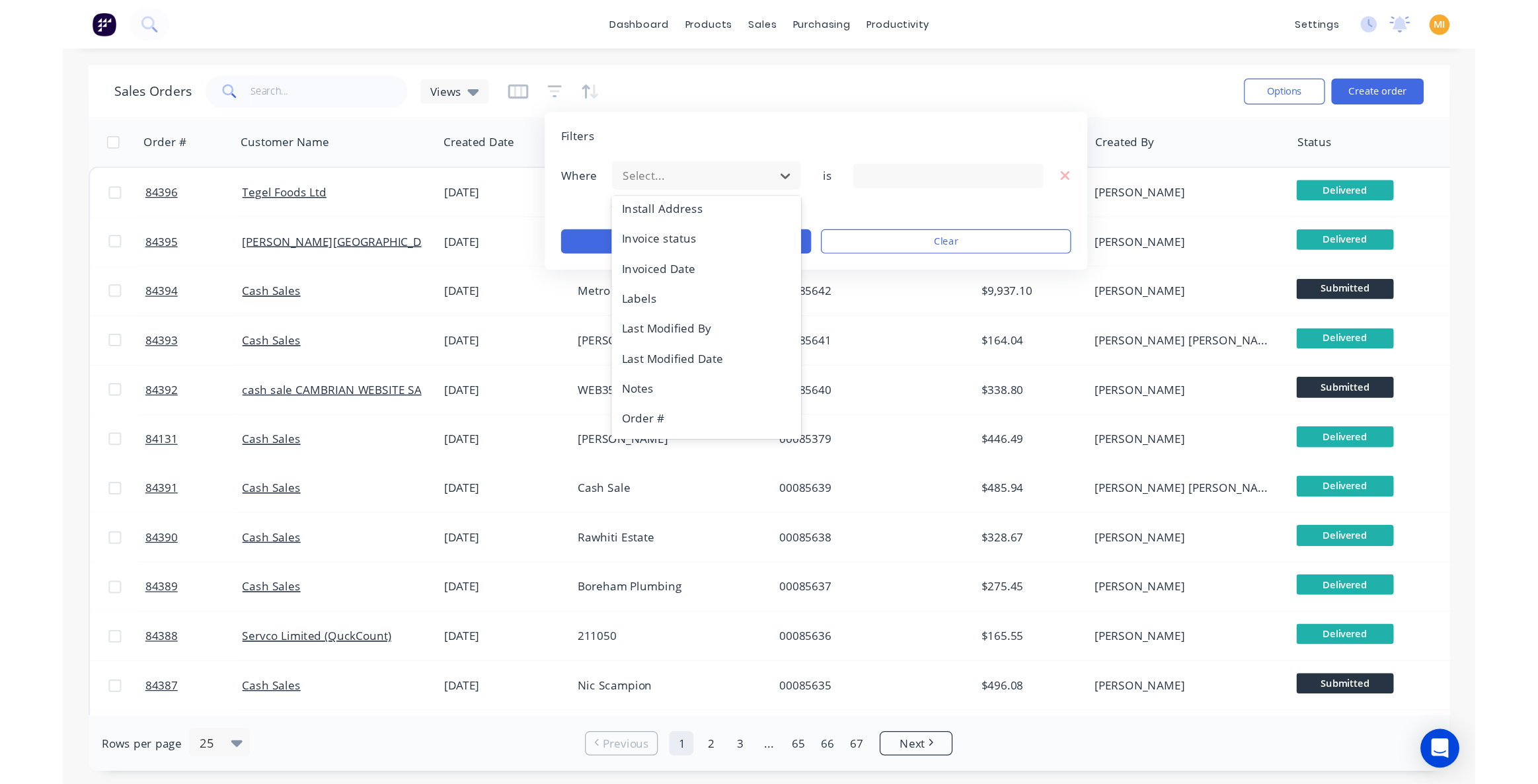
scroll to position [321, 0]
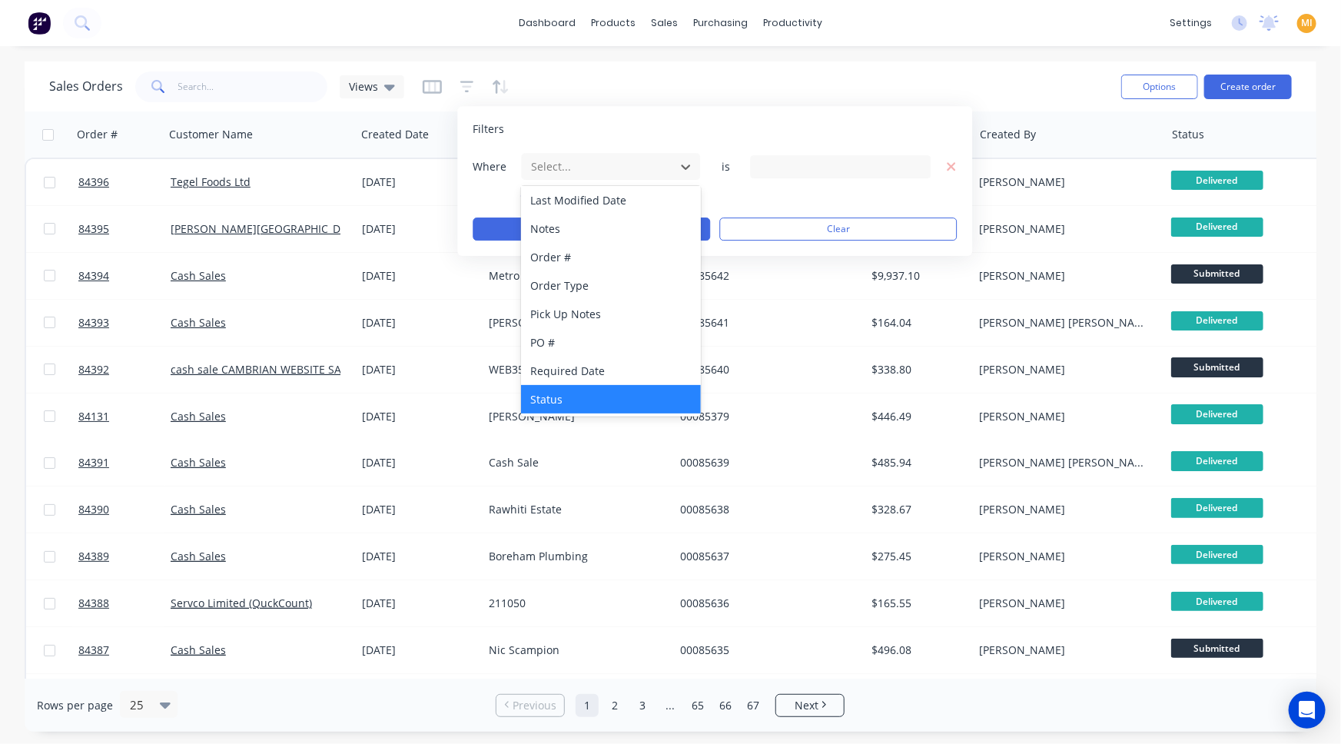
click at [570, 410] on div "Status" at bounding box center [610, 399] width 179 height 28
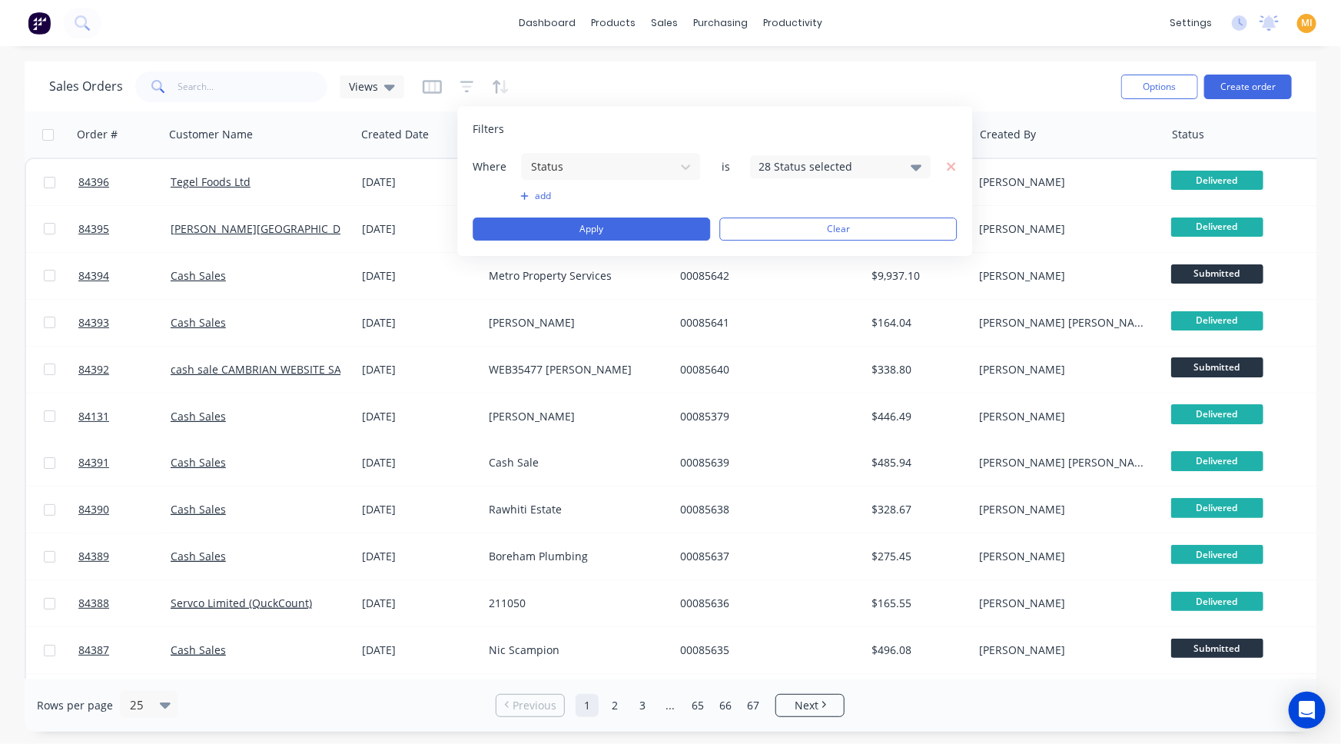
click at [771, 168] on div "28 Status selected" at bounding box center [828, 166] width 139 height 16
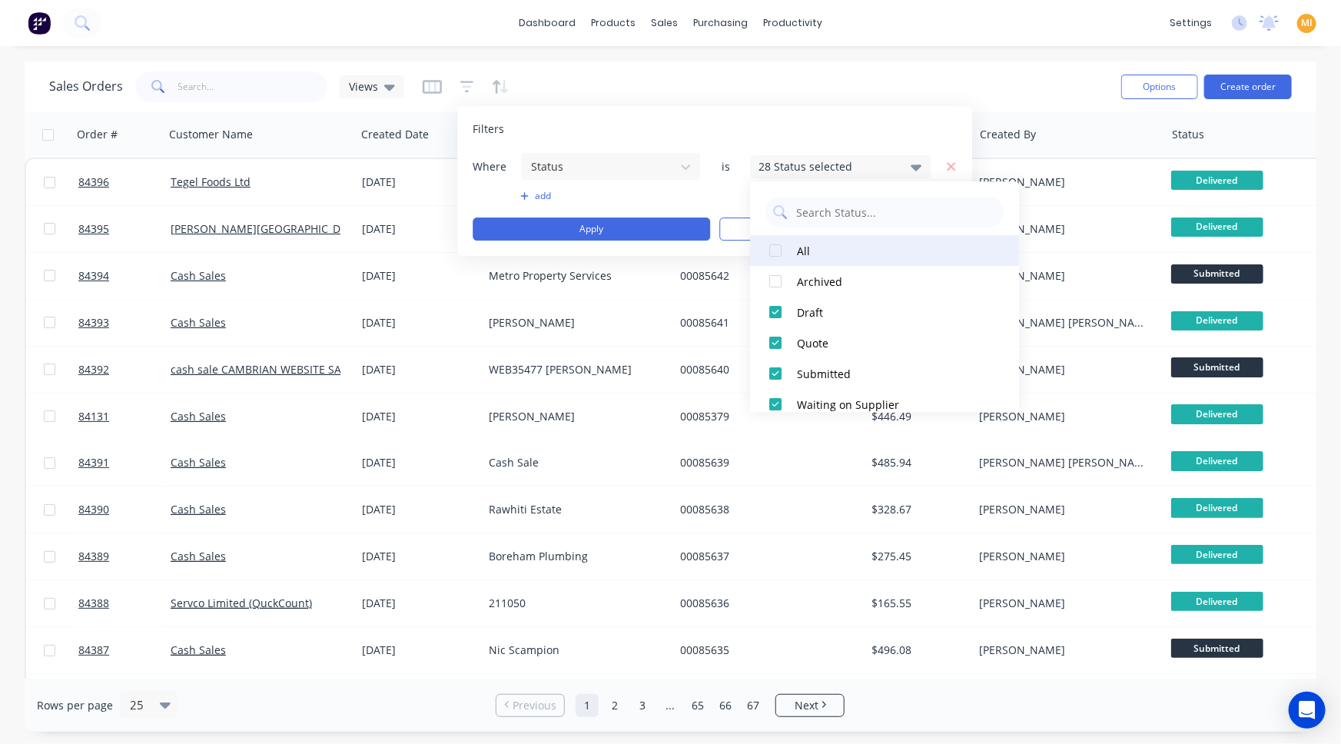
click at [768, 251] on div at bounding box center [775, 250] width 31 height 31
click at [815, 215] on input "text" at bounding box center [895, 212] width 201 height 31
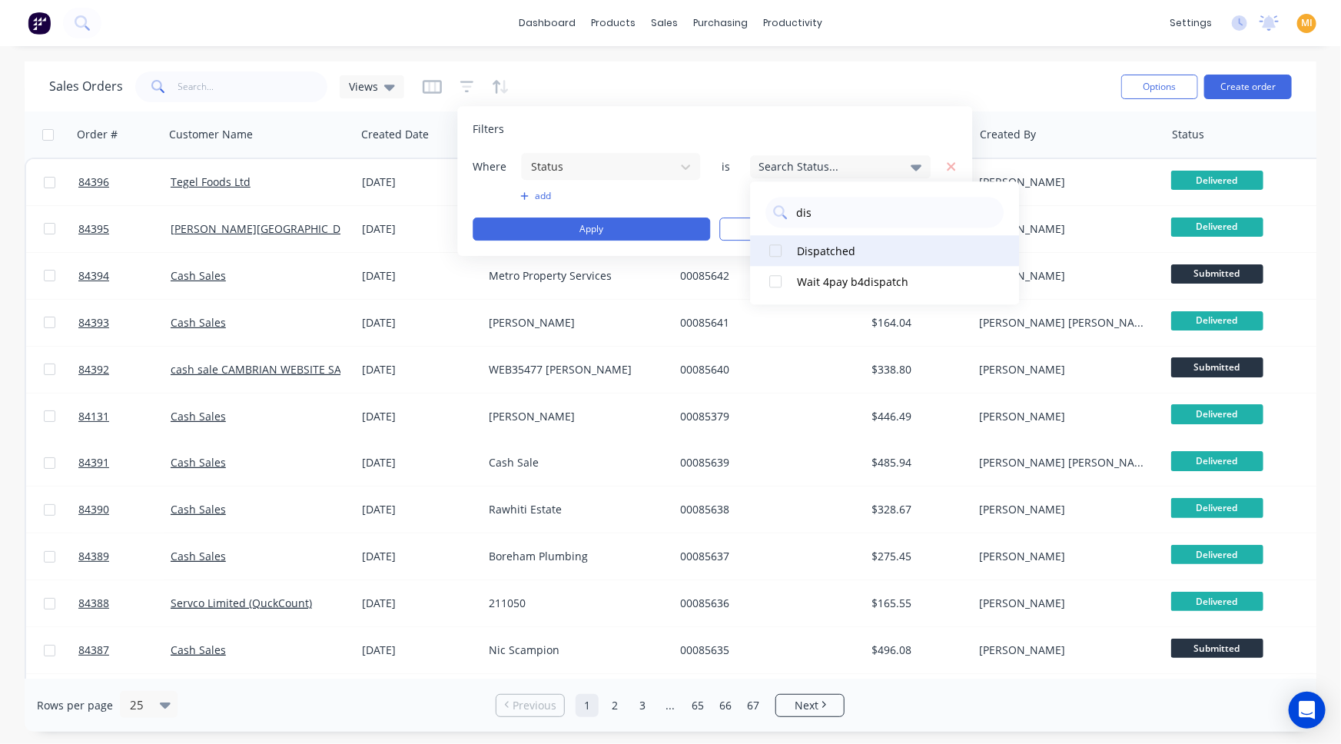
type input "dis"
click at [799, 257] on div "Dispatched" at bounding box center [889, 251] width 184 height 16
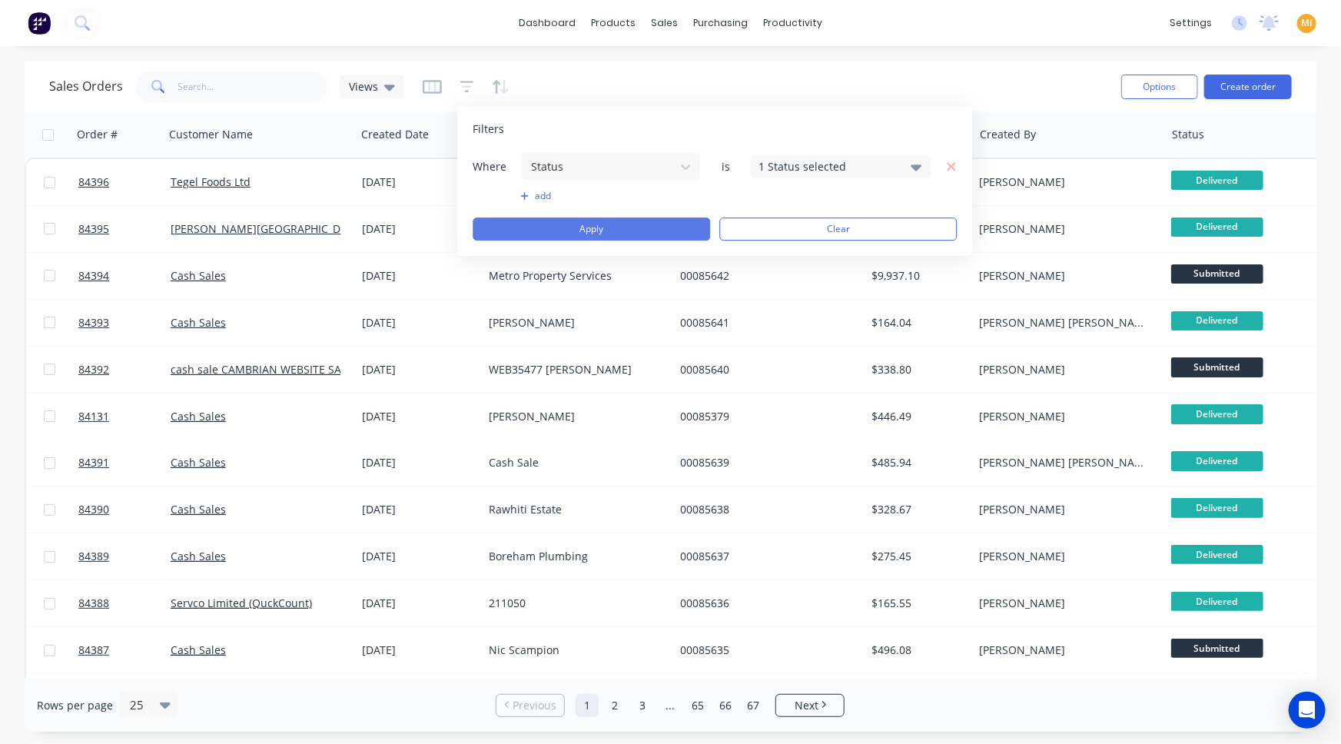
click at [656, 231] on button "Apply" at bounding box center [592, 229] width 238 height 23
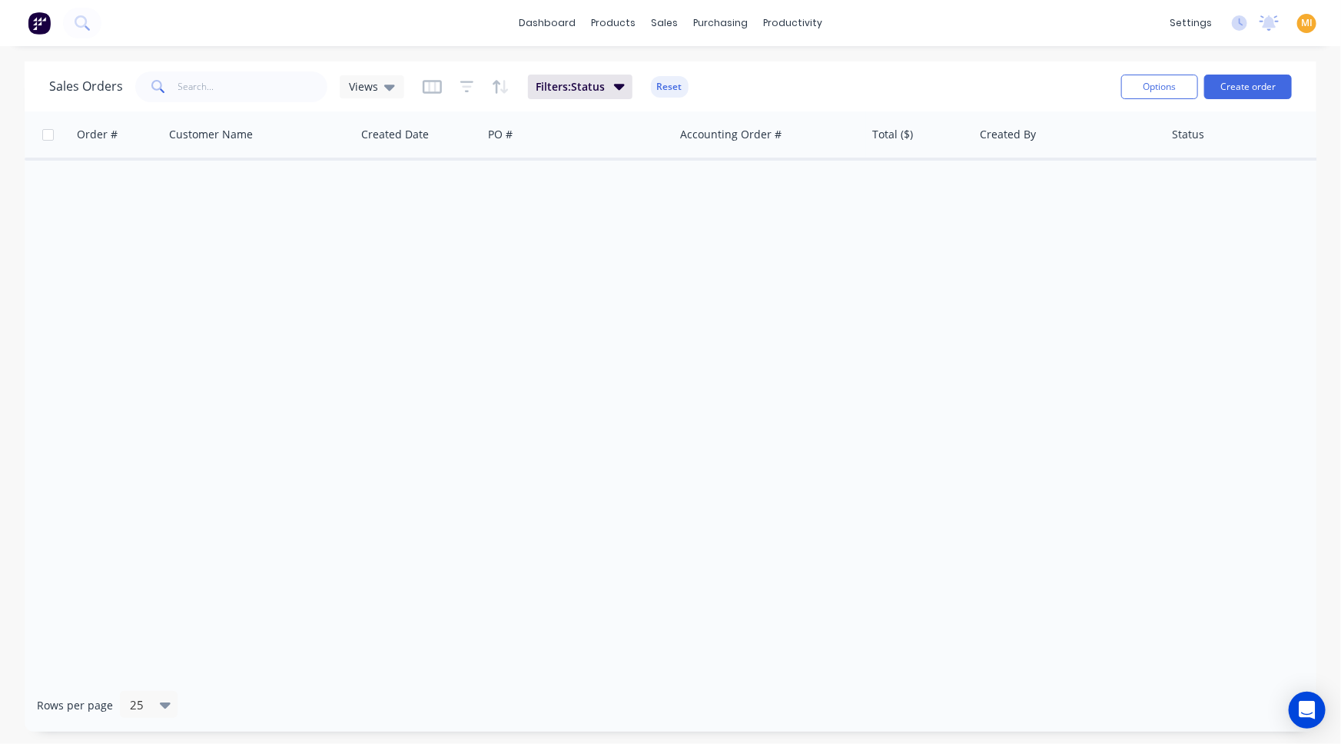
click at [877, 337] on div "Order # Customer Name Created Date PO # Accounting Order # Total ($) Created By…" at bounding box center [671, 394] width 1292 height 567
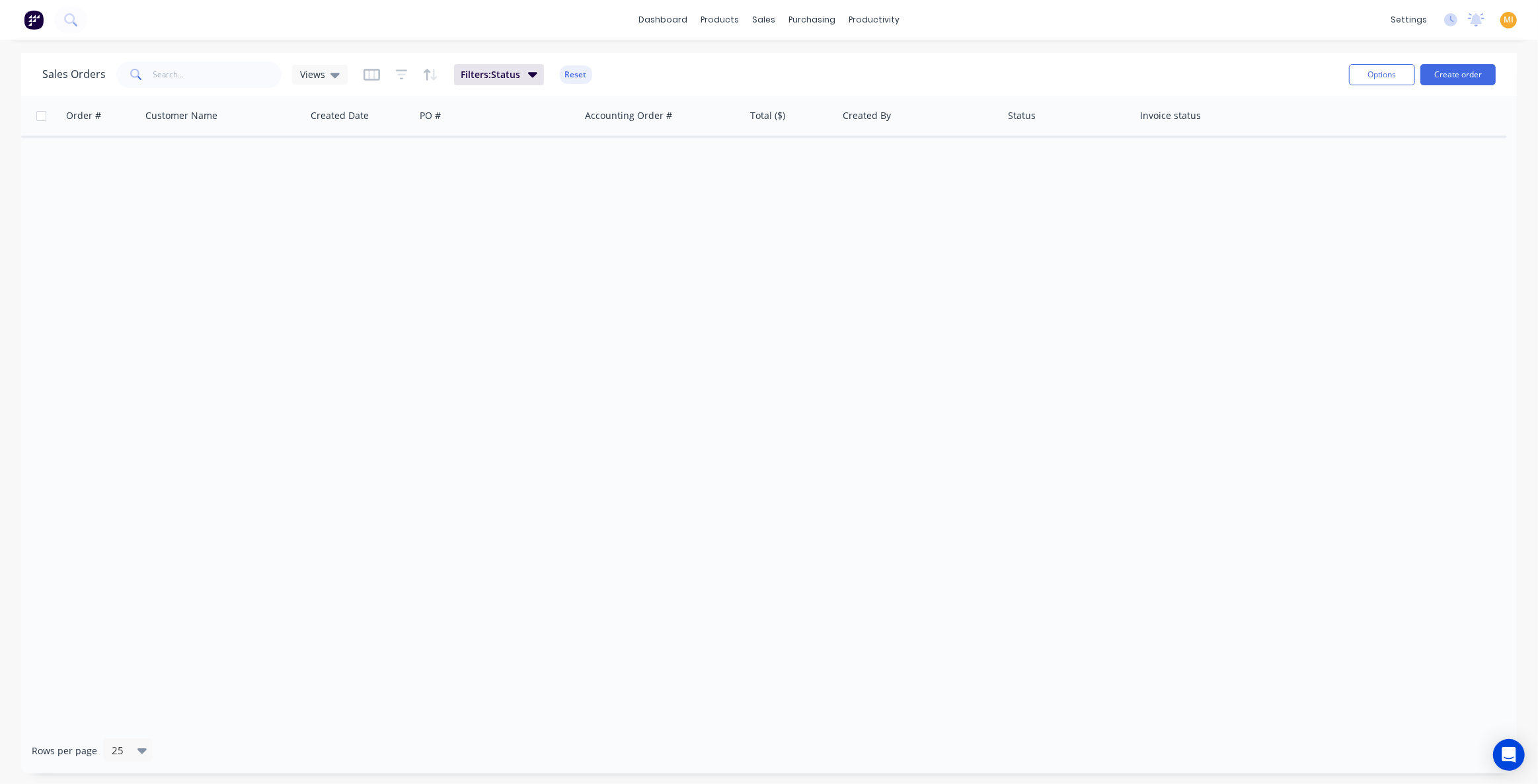
click at [37, 21] on img at bounding box center [34, 20] width 20 height 20
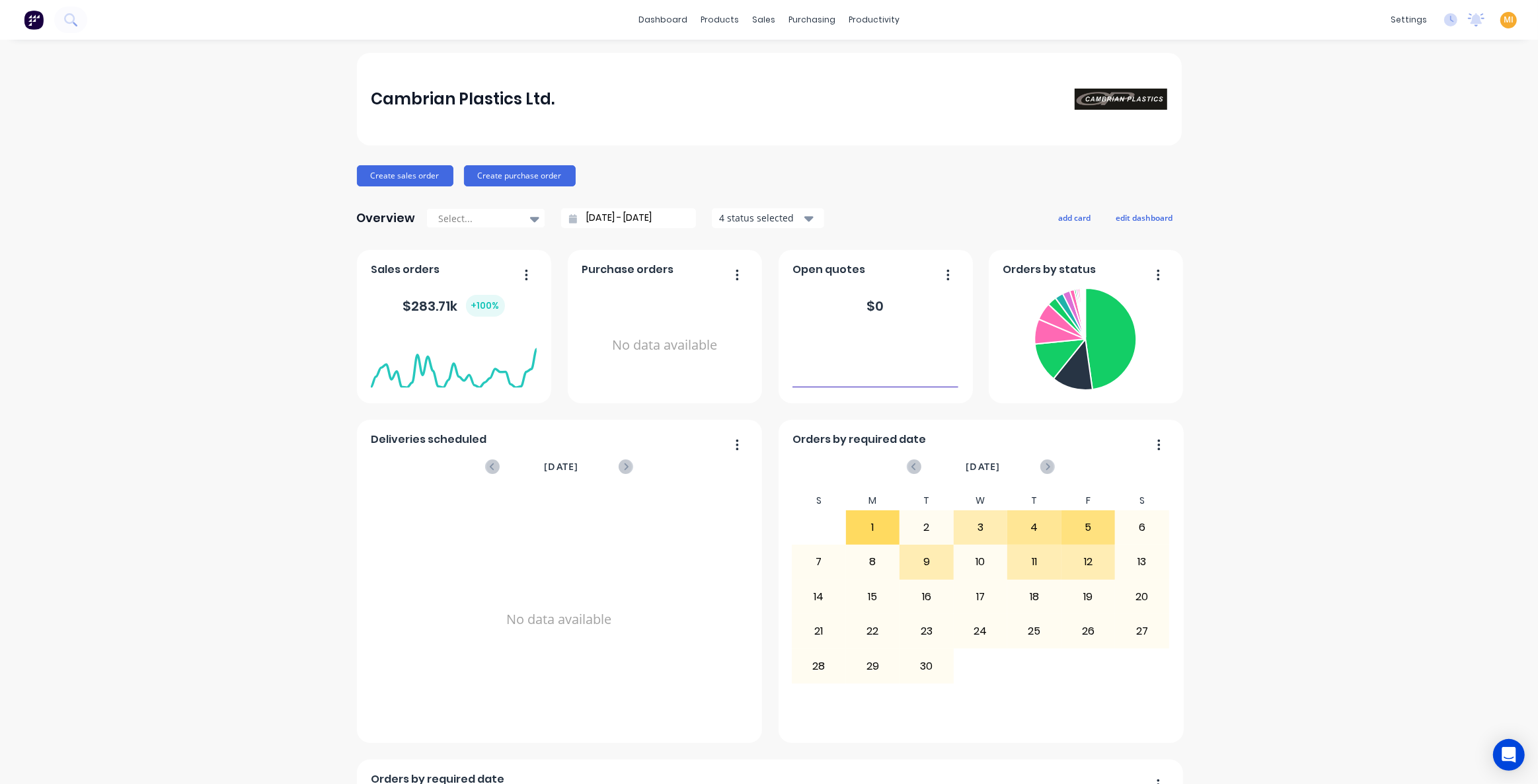
click at [1153, 17] on div "MI Cambrian Plastics Ltd. Maricar Infante Administrator Profile Sign out" at bounding box center [1508, 20] width 16 height 16
click at [1153, 22] on span "MI" at bounding box center [1509, 20] width 10 height 12
click at [1153, 162] on div "Sign out" at bounding box center [1396, 165] width 36 height 12
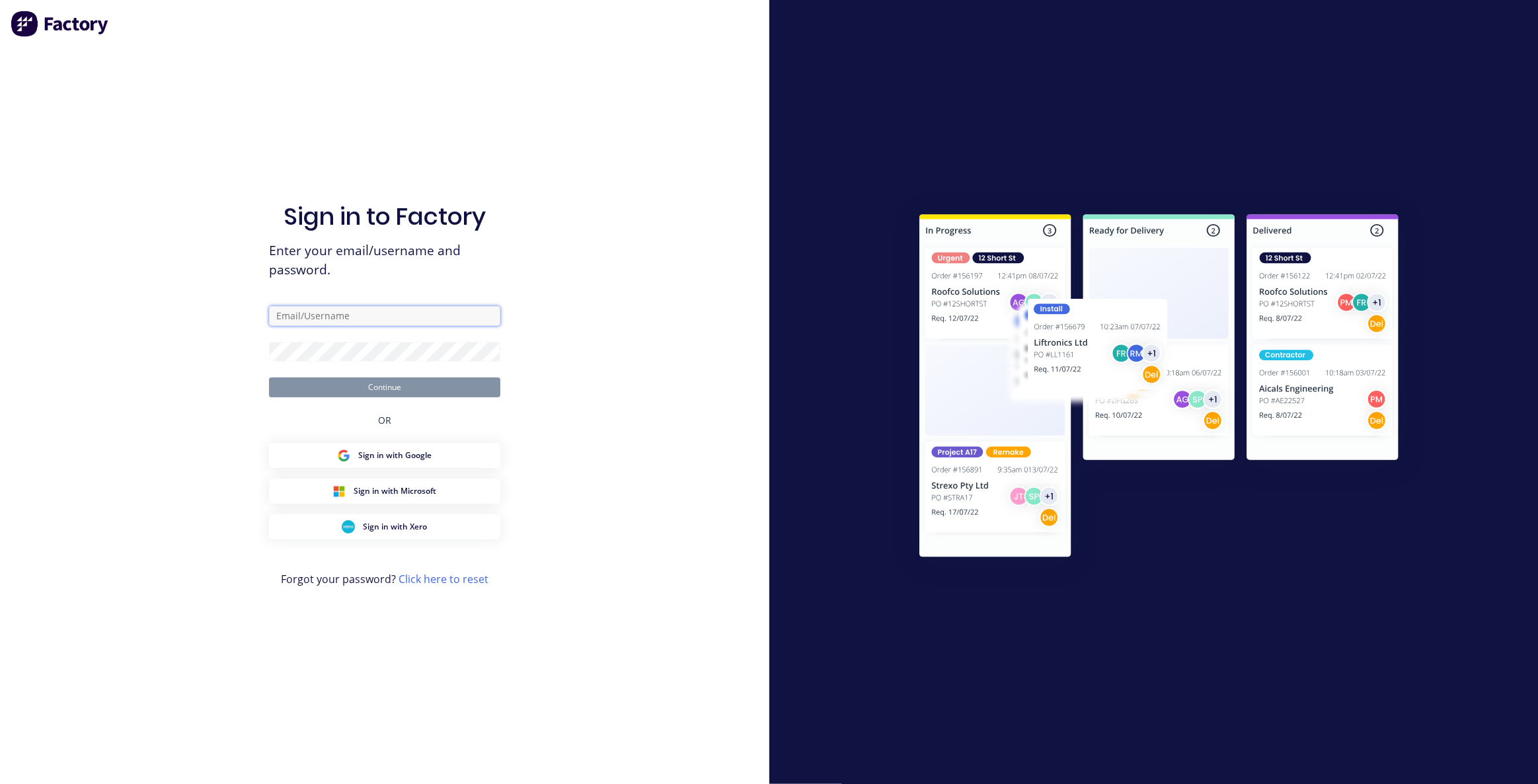
click at [365, 315] on input "text" at bounding box center [384, 315] width 231 height 20
type input "[EMAIL_ADDRESS][DOMAIN_NAME]"
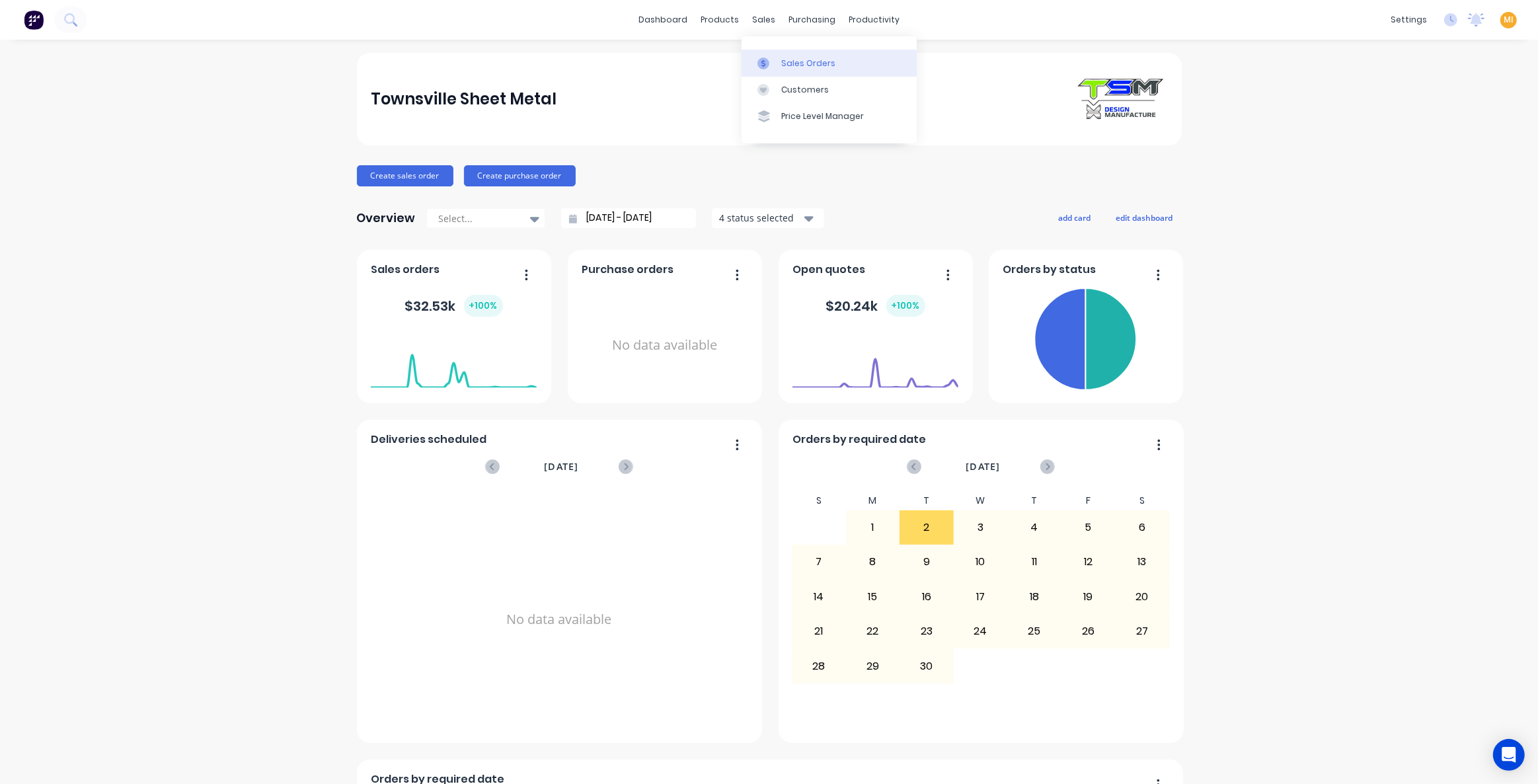
click at [804, 66] on div "Sales Orders" at bounding box center [808, 64] width 54 height 12
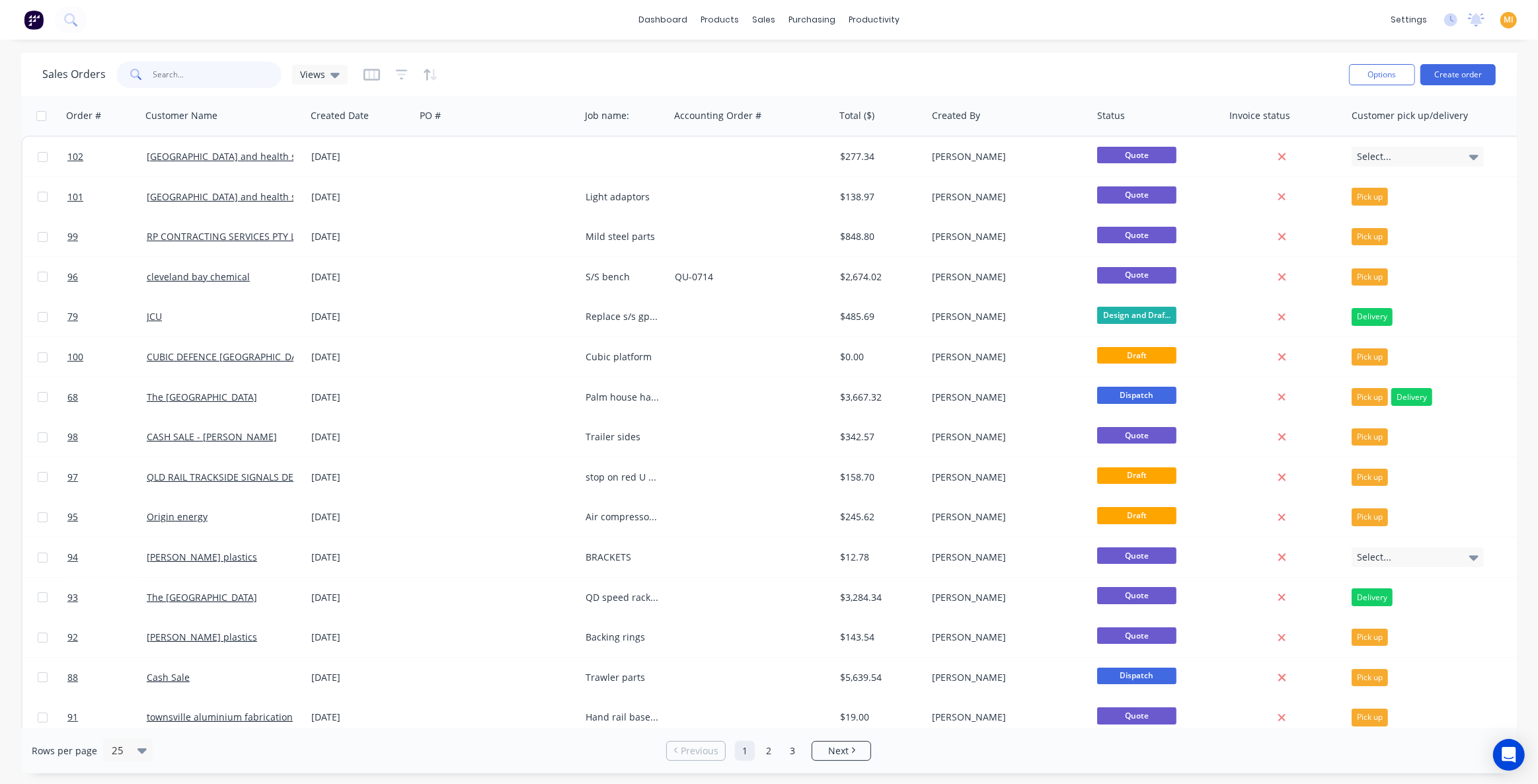
click at [198, 77] on input "text" at bounding box center [218, 74] width 129 height 27
paste input "102"
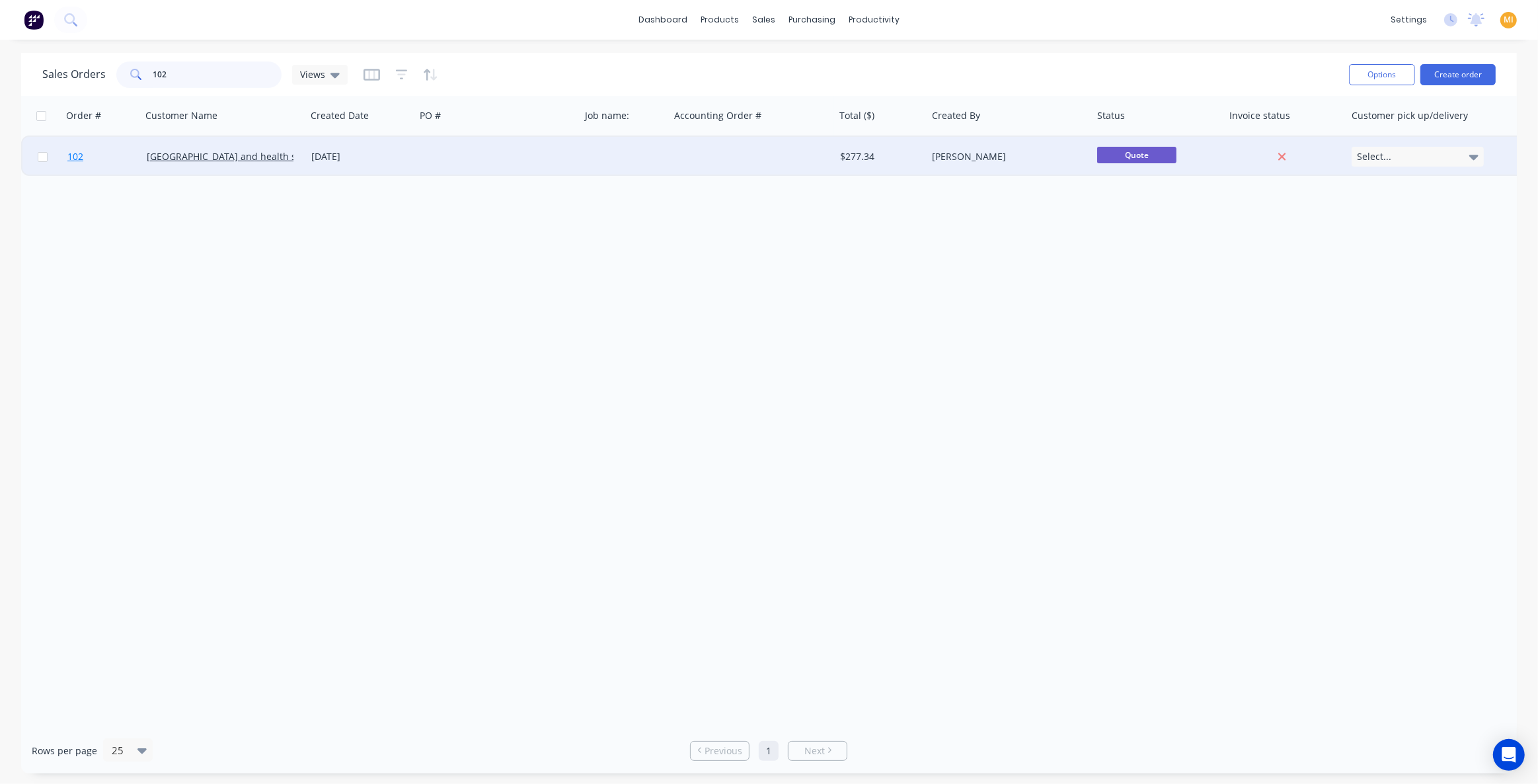
type input "102"
click at [94, 156] on link "102" at bounding box center [107, 156] width 79 height 40
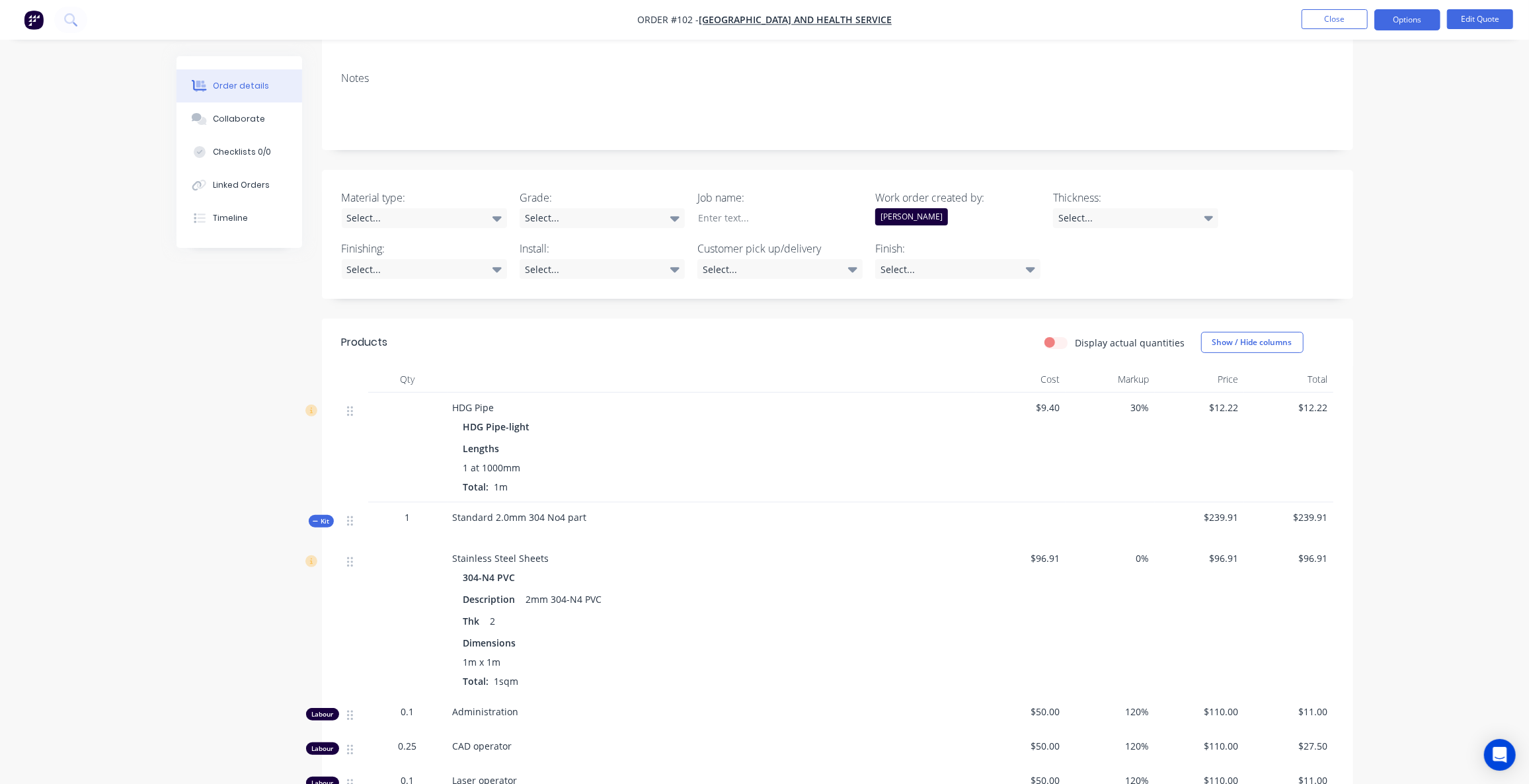
scroll to position [300, 0]
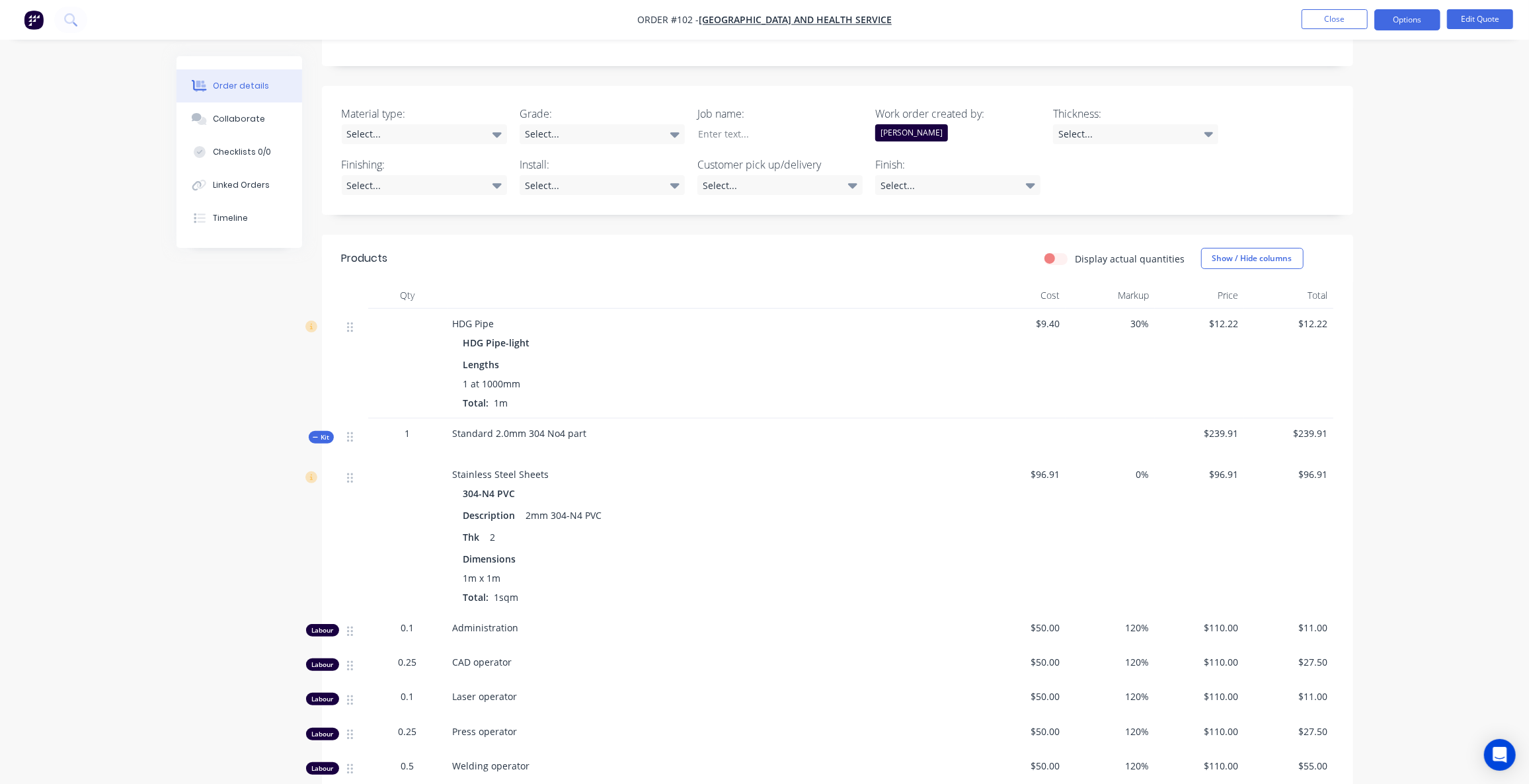
click at [319, 432] on span "Kit" at bounding box center [322, 438] width 17 height 10
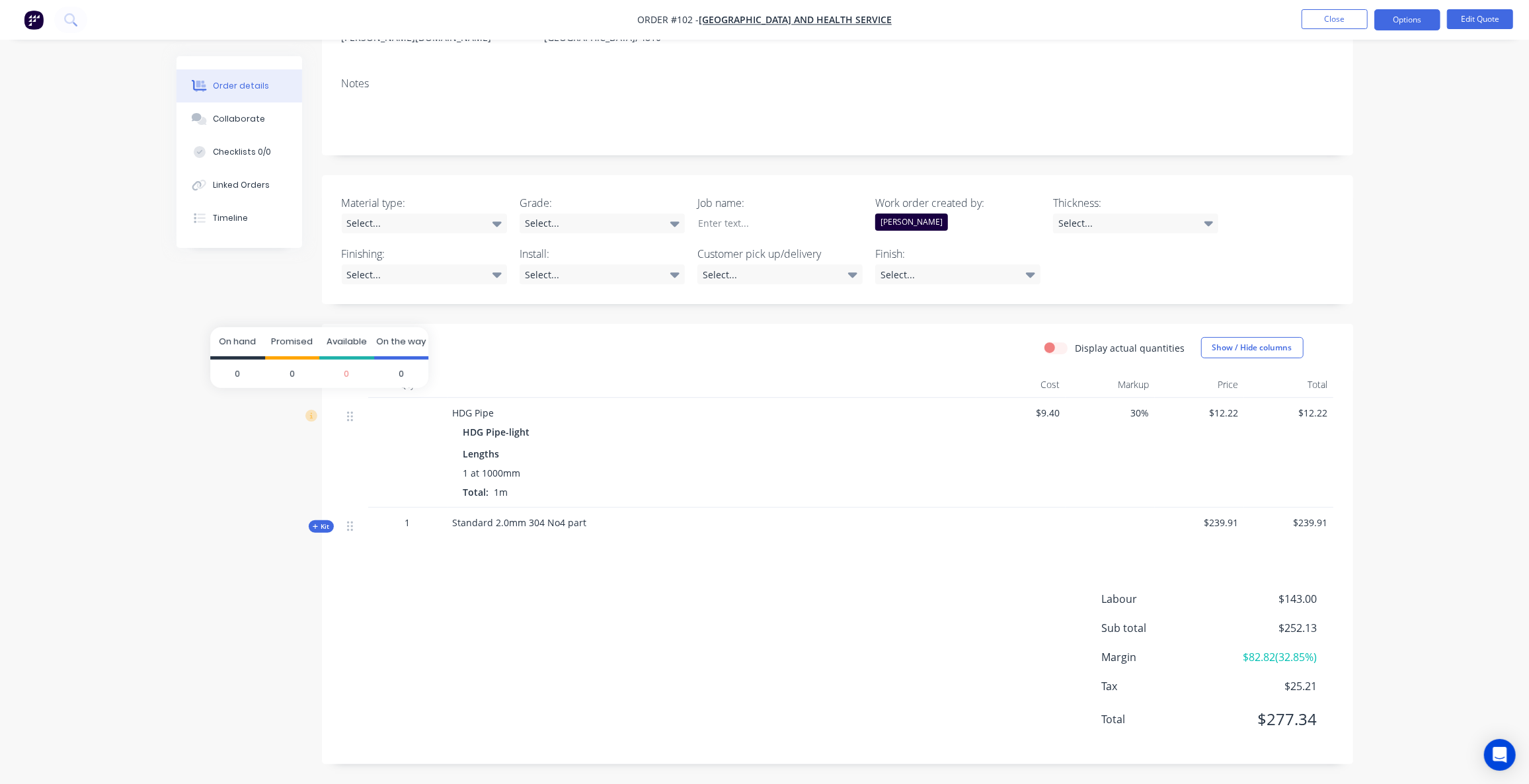
scroll to position [191, 0]
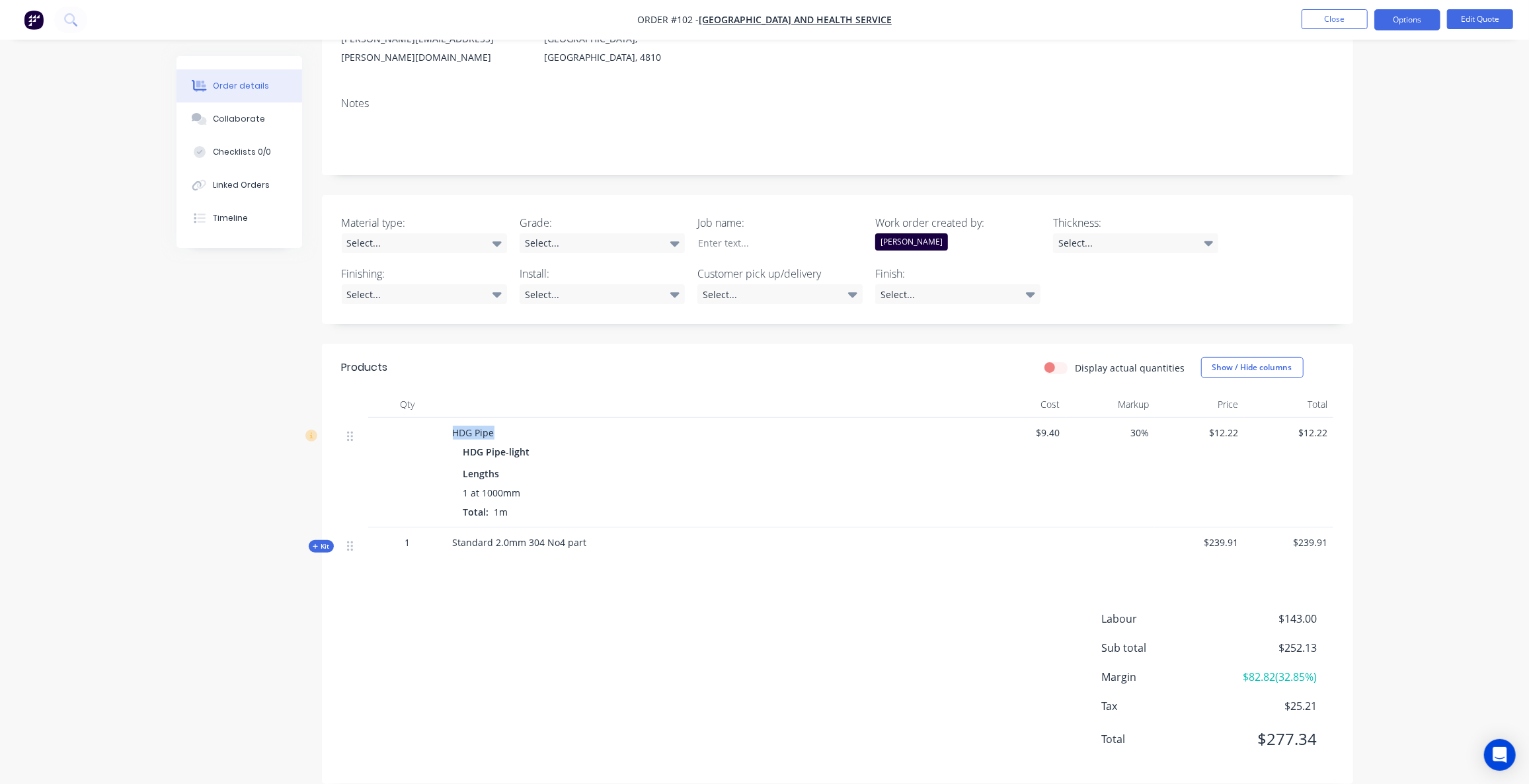
drag, startPoint x: 506, startPoint y: 410, endPoint x: 420, endPoint y: 410, distance: 86.0
click at [420, 418] on div "HDG Pipe HDG Pipe-light Lengths 1 at 1000mm Total: 1m $9.40 30% $12.22 $12.22" at bounding box center [837, 473] width 992 height 110
copy span "HDG Pipe"
drag, startPoint x: 590, startPoint y: 532, endPoint x: 456, endPoint y: 505, distance: 136.7
click at [442, 527] on div "Kit 1 Standard 2.0mm 304 No4 part $239.91 $239.91" at bounding box center [837, 548] width 992 height 41
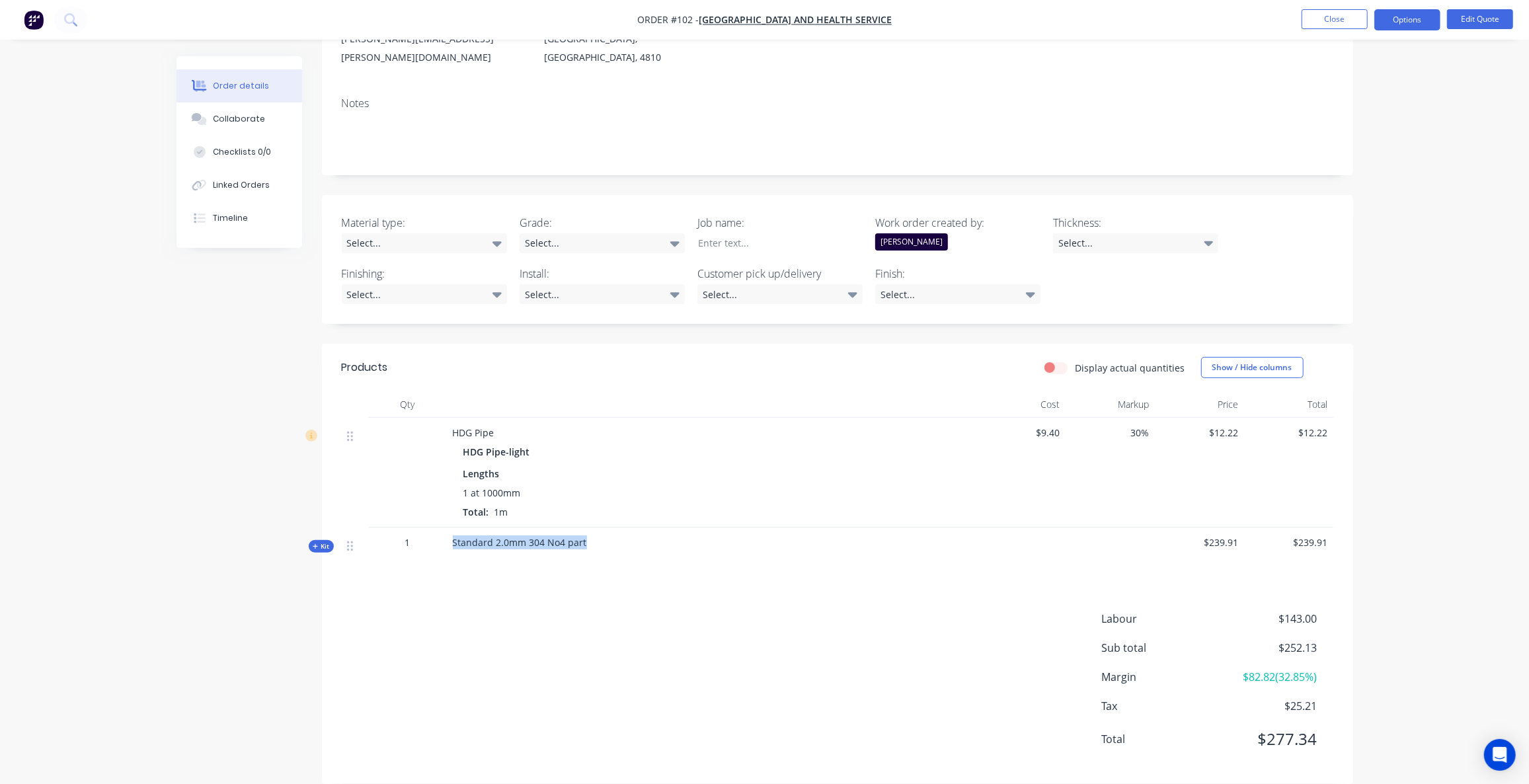
copy div "Standard 2.0mm 304 No4 part"
click at [1411, 13] on button "Options" at bounding box center [1407, 20] width 66 height 21
click at [1366, 75] on div "Quote" at bounding box center [1367, 80] width 121 height 19
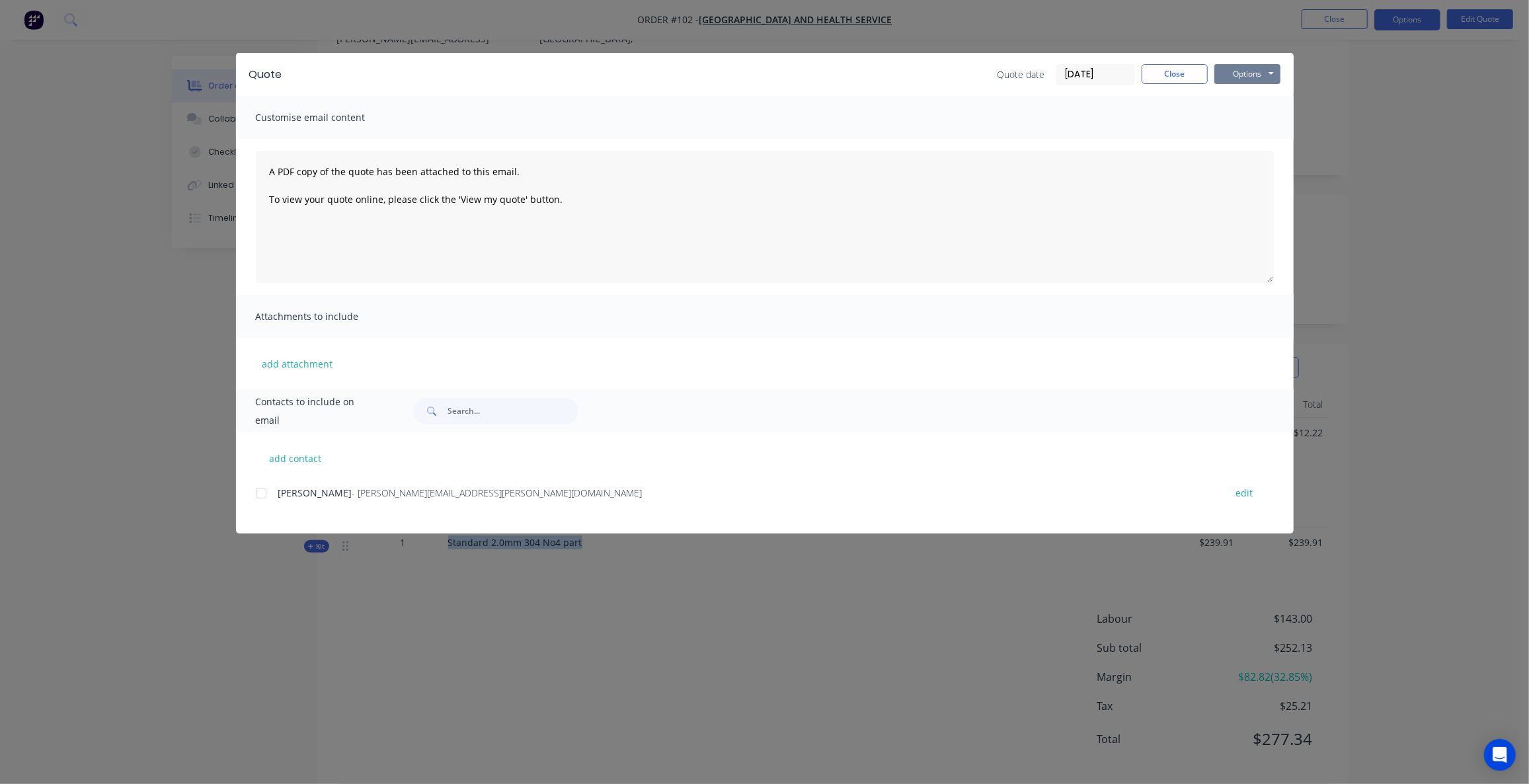
click at [1257, 78] on button "Options" at bounding box center [1247, 74] width 66 height 20
click at [1243, 97] on button "Preview" at bounding box center [1256, 97] width 84 height 21
click at [1182, 70] on button "Close" at bounding box center [1174, 74] width 66 height 20
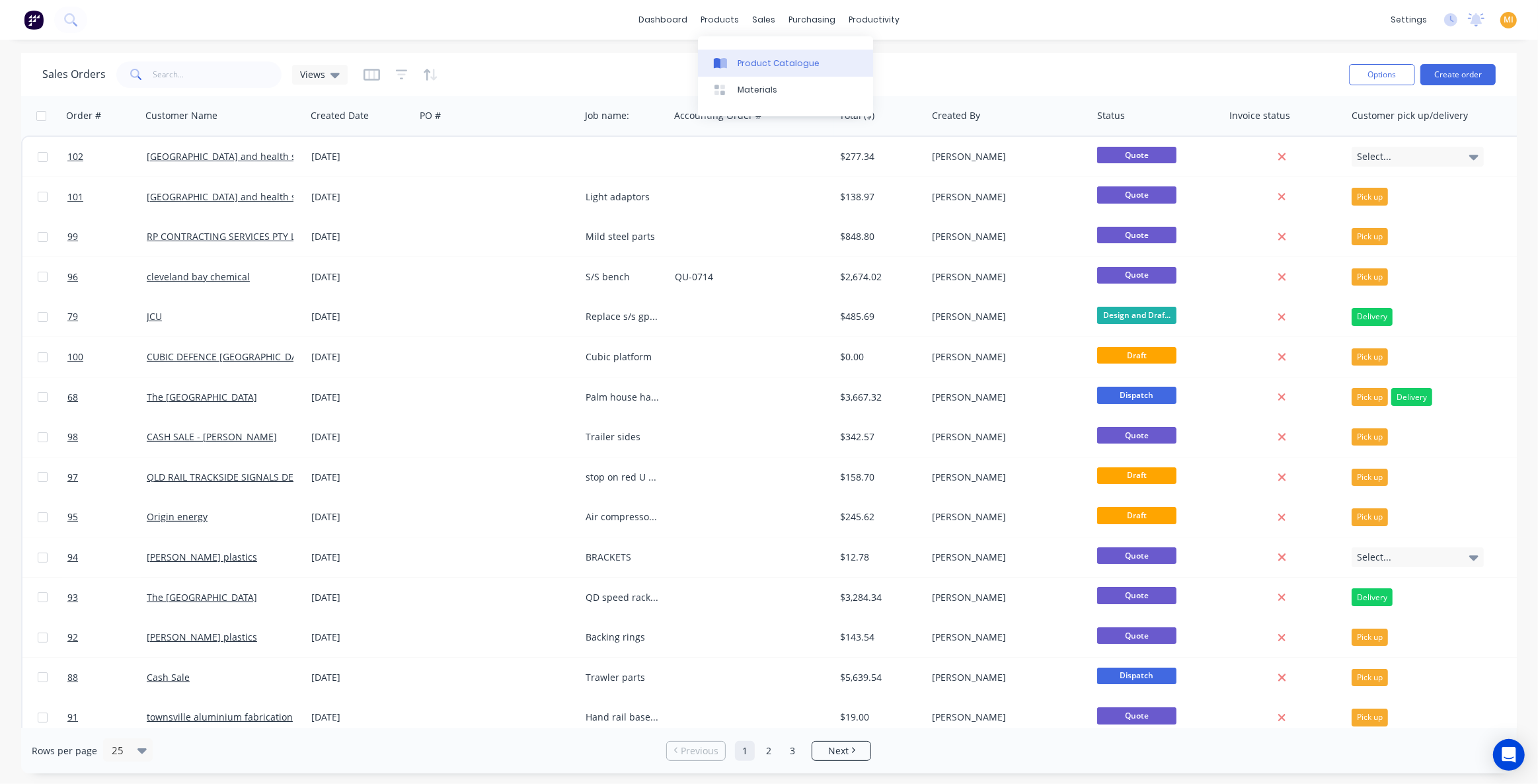
click at [764, 65] on div "Product Catalogue" at bounding box center [778, 64] width 82 height 12
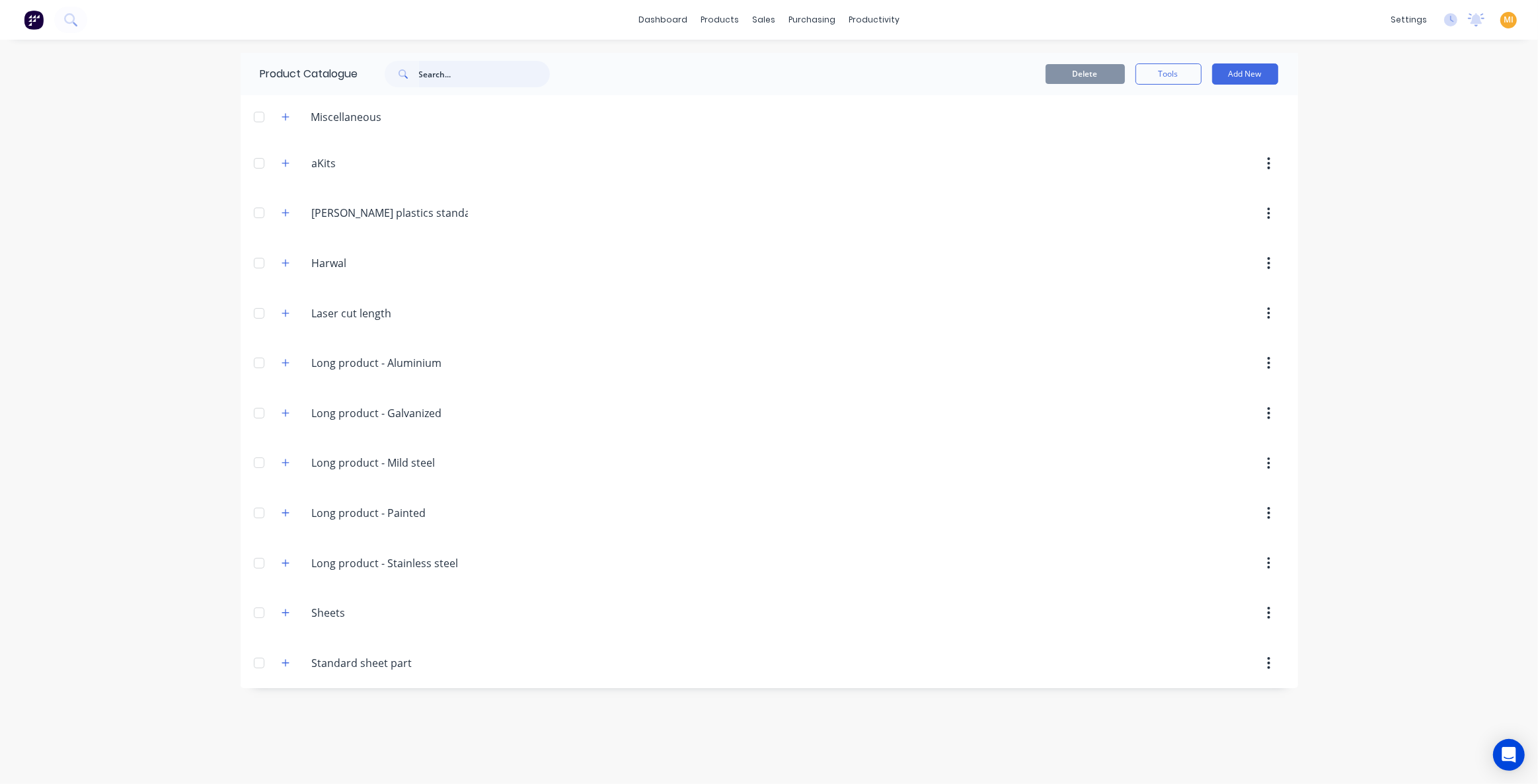
click at [482, 73] on input "text" at bounding box center [484, 74] width 131 height 27
paste input "HDG Pipe"
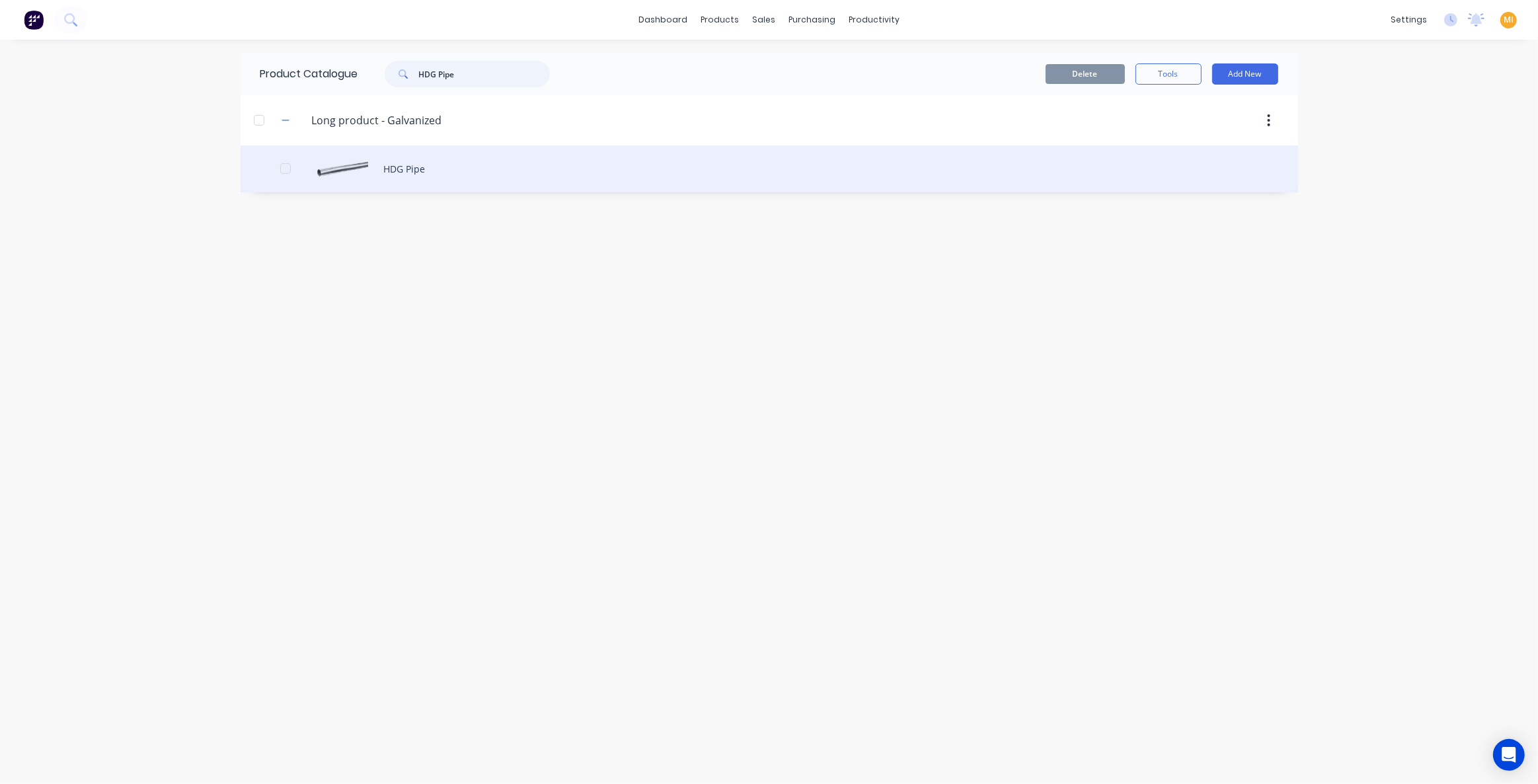
type input "HDG Pipe"
click at [425, 164] on div "HDG Pipe" at bounding box center [769, 168] width 1057 height 47
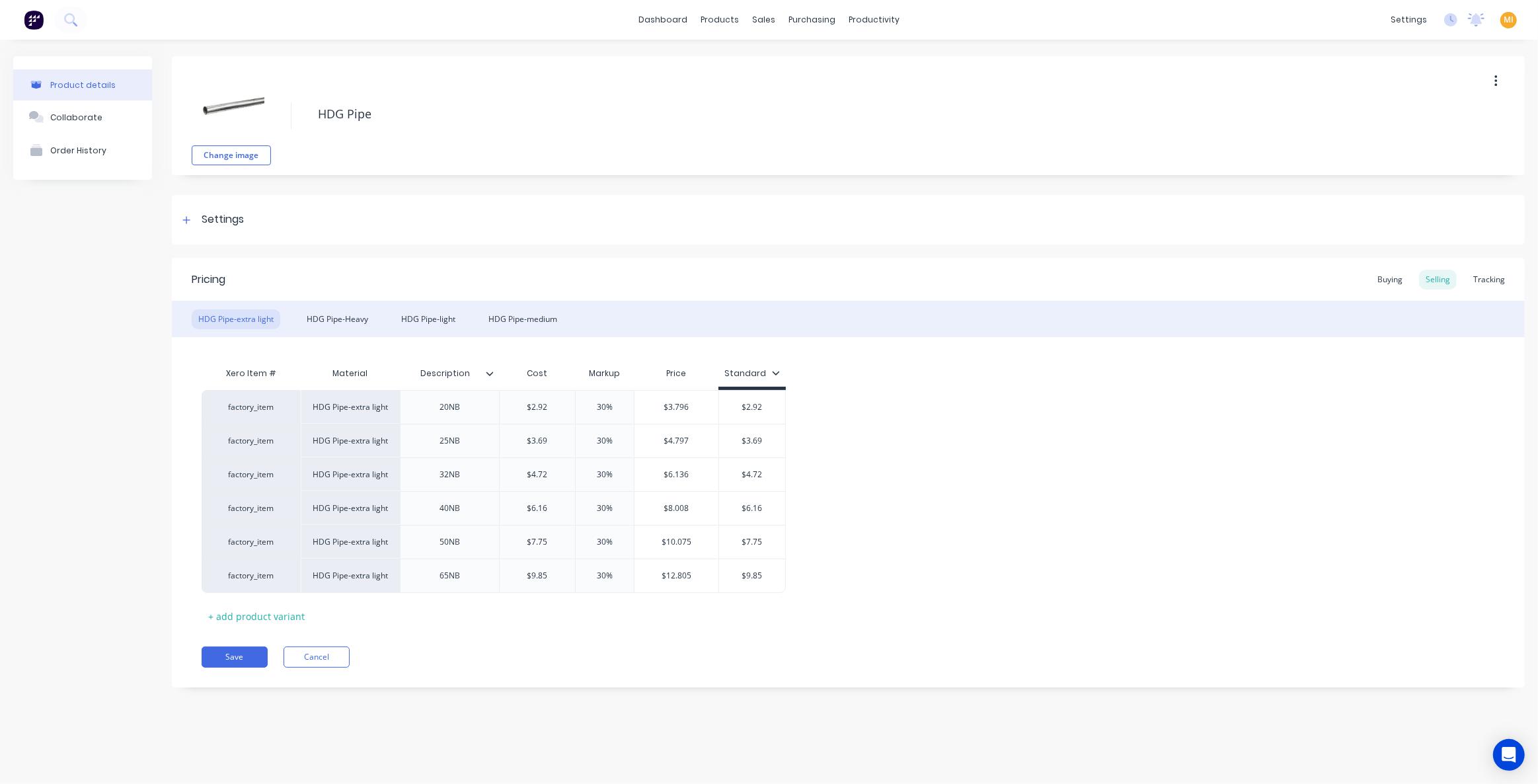
click at [487, 373] on icon at bounding box center [490, 373] width 7 height 4
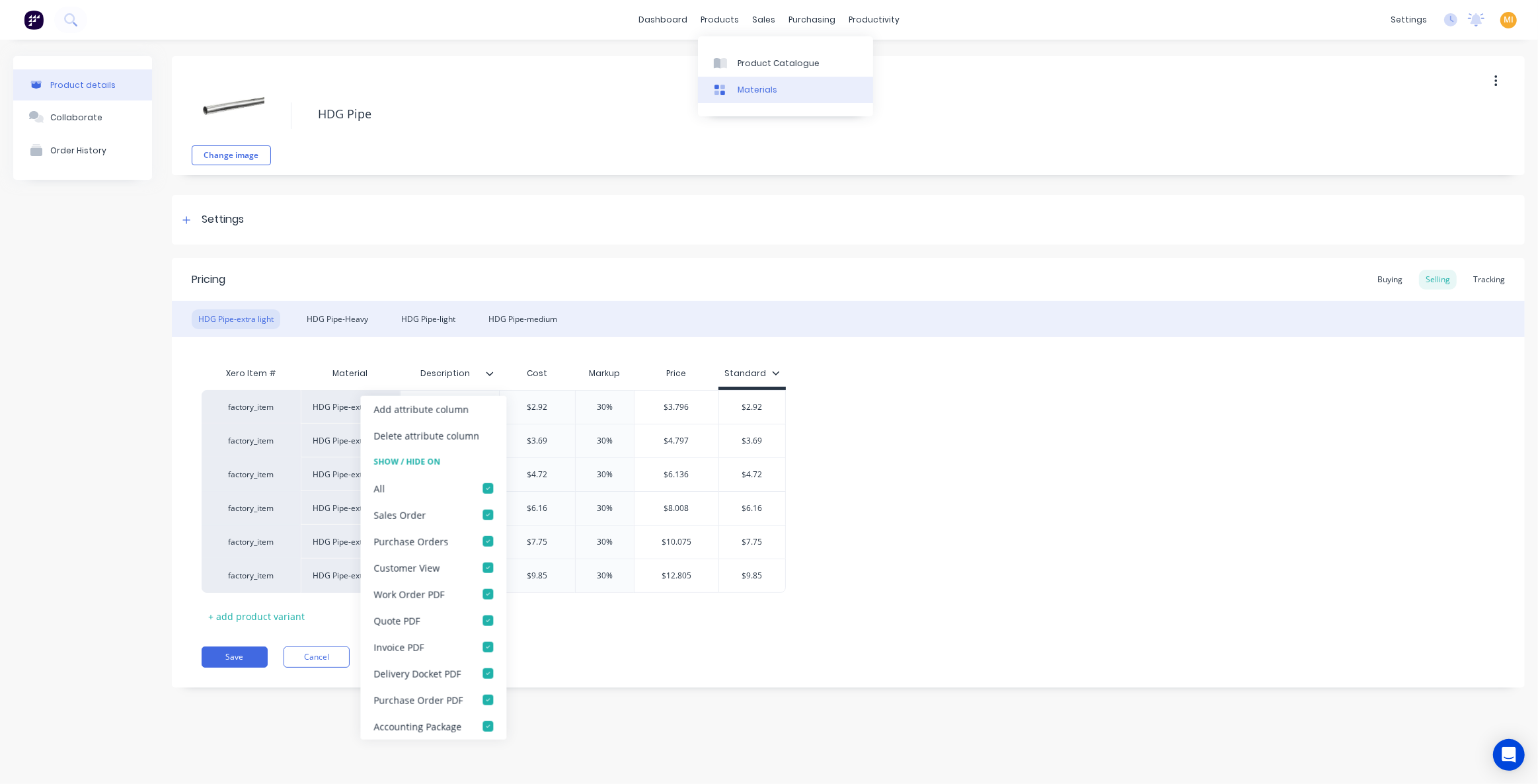
click at [752, 77] on link "Materials" at bounding box center [786, 89] width 175 height 27
type textarea "x"
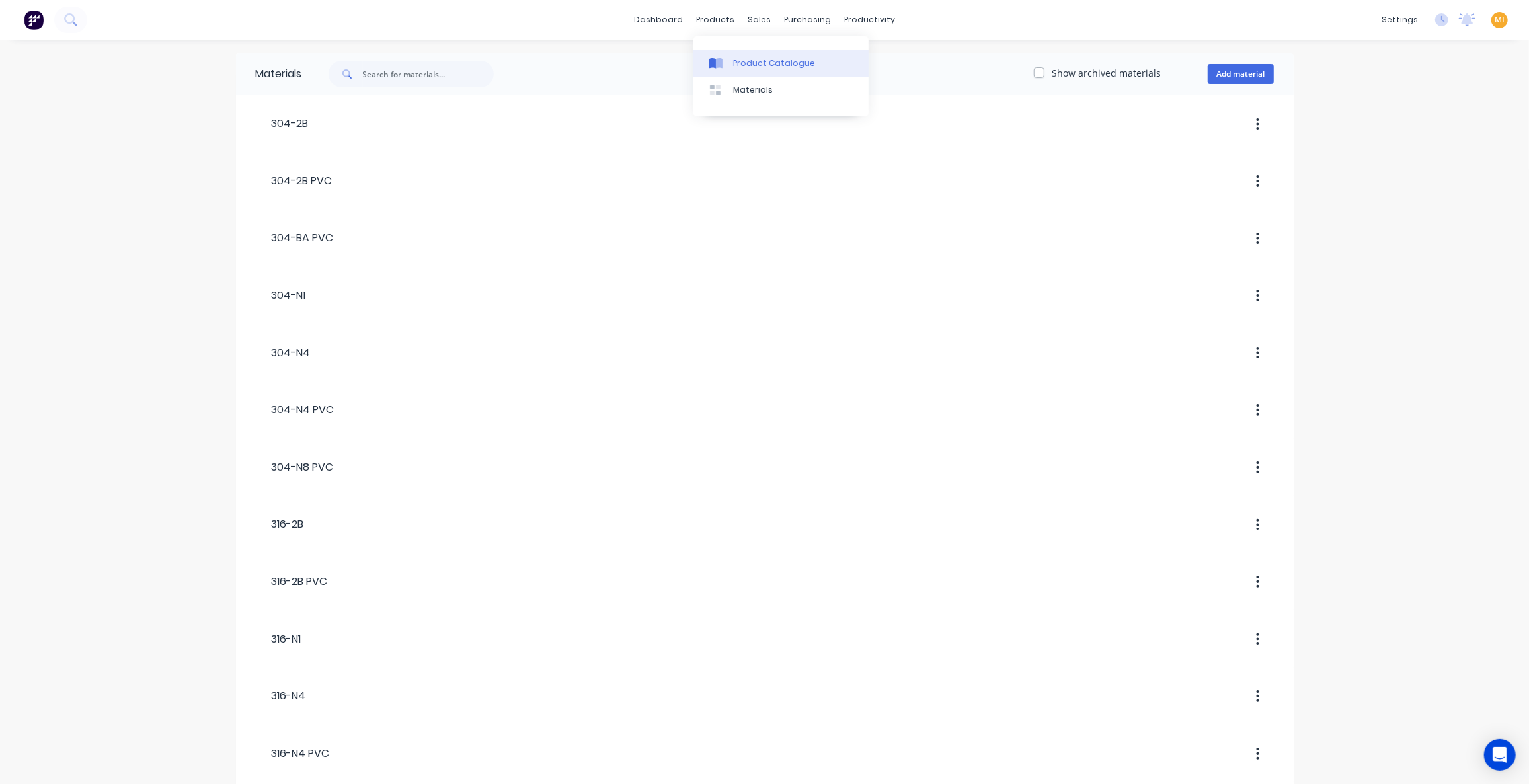
click at [740, 66] on div "Product Catalogue" at bounding box center [773, 64] width 82 height 12
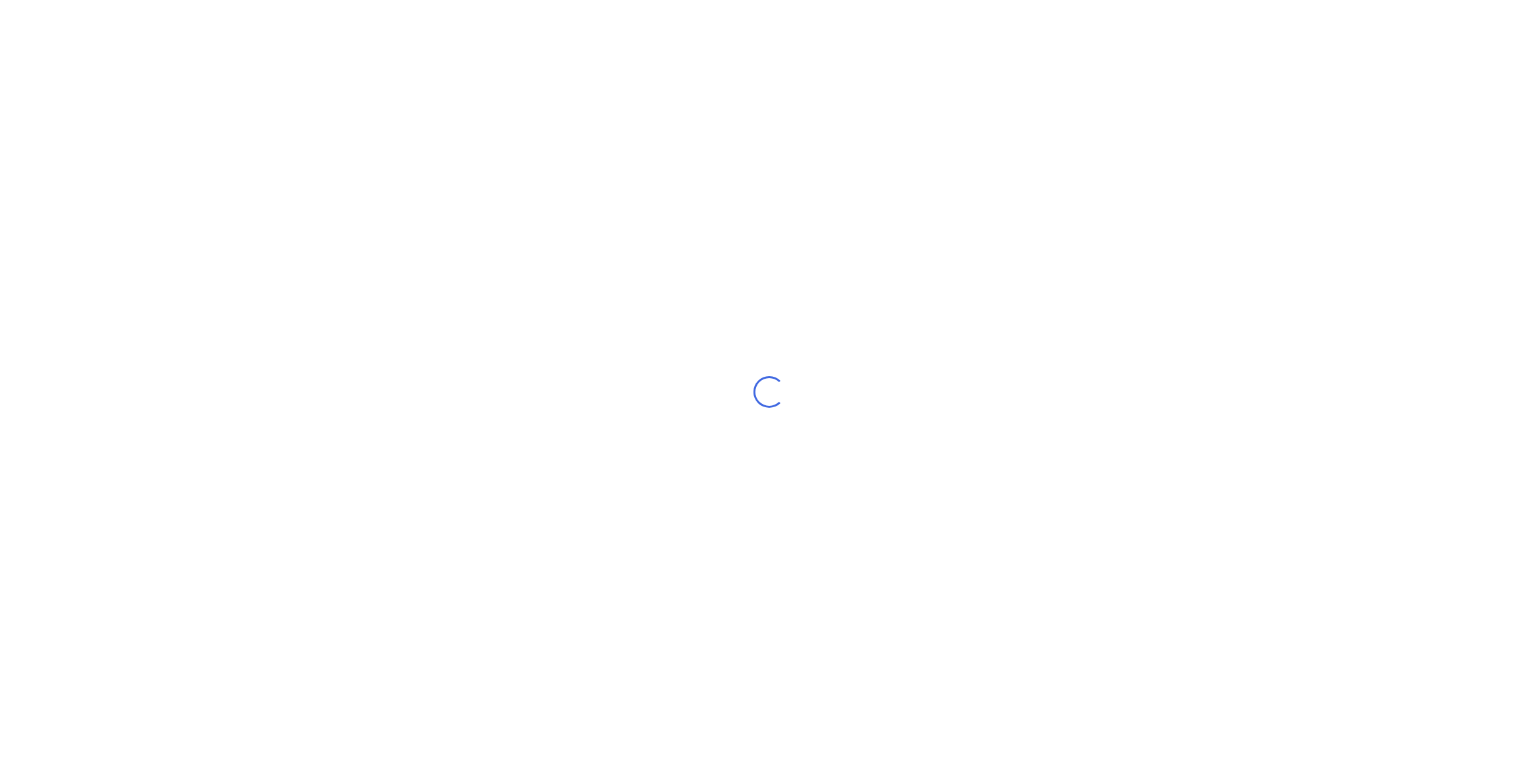
click at [460, 65] on div "Loading..." at bounding box center [769, 392] width 1538 height 784
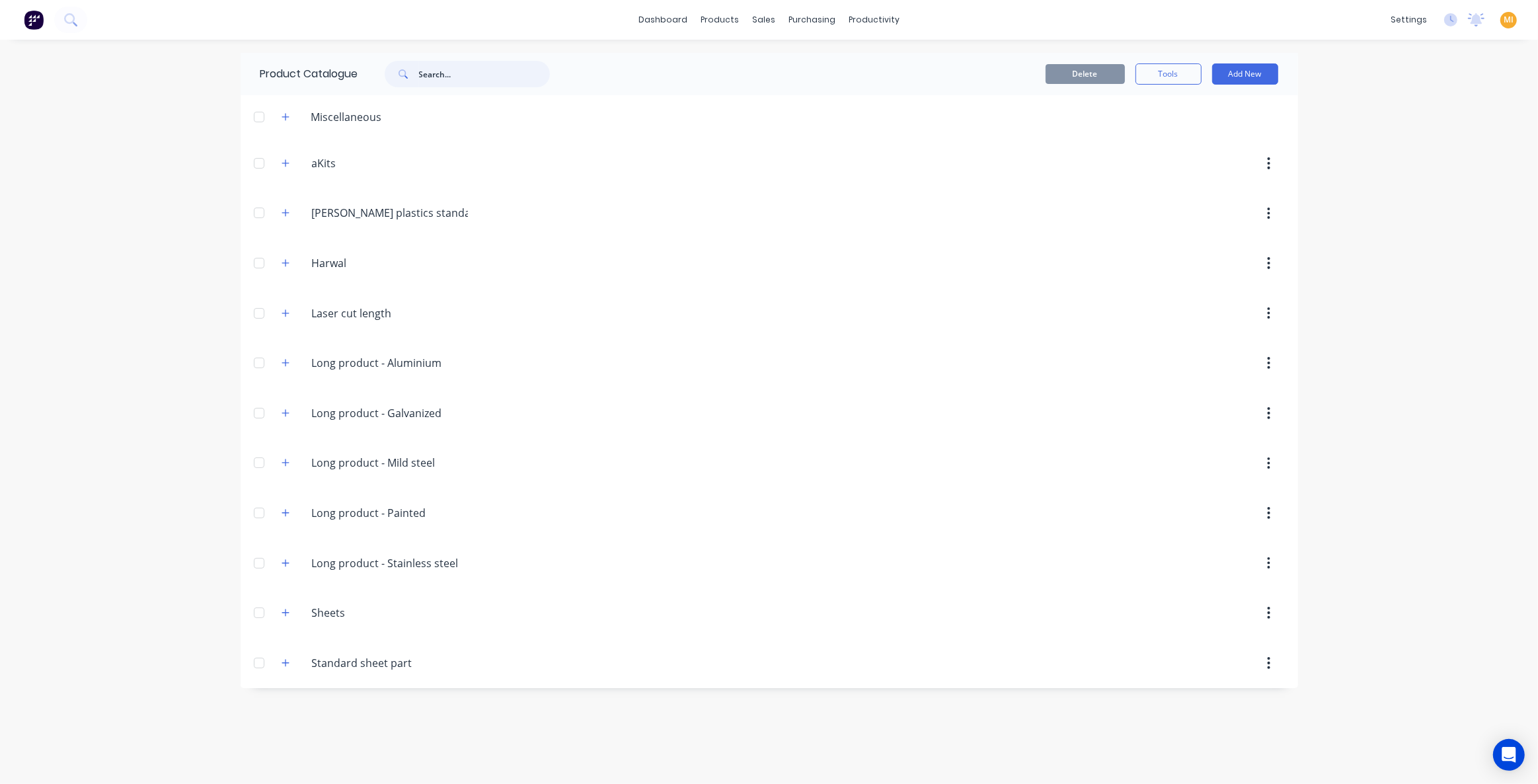
click at [478, 73] on input "text" at bounding box center [484, 74] width 131 height 27
paste input "Standard 2.0mm 304 No4 part"
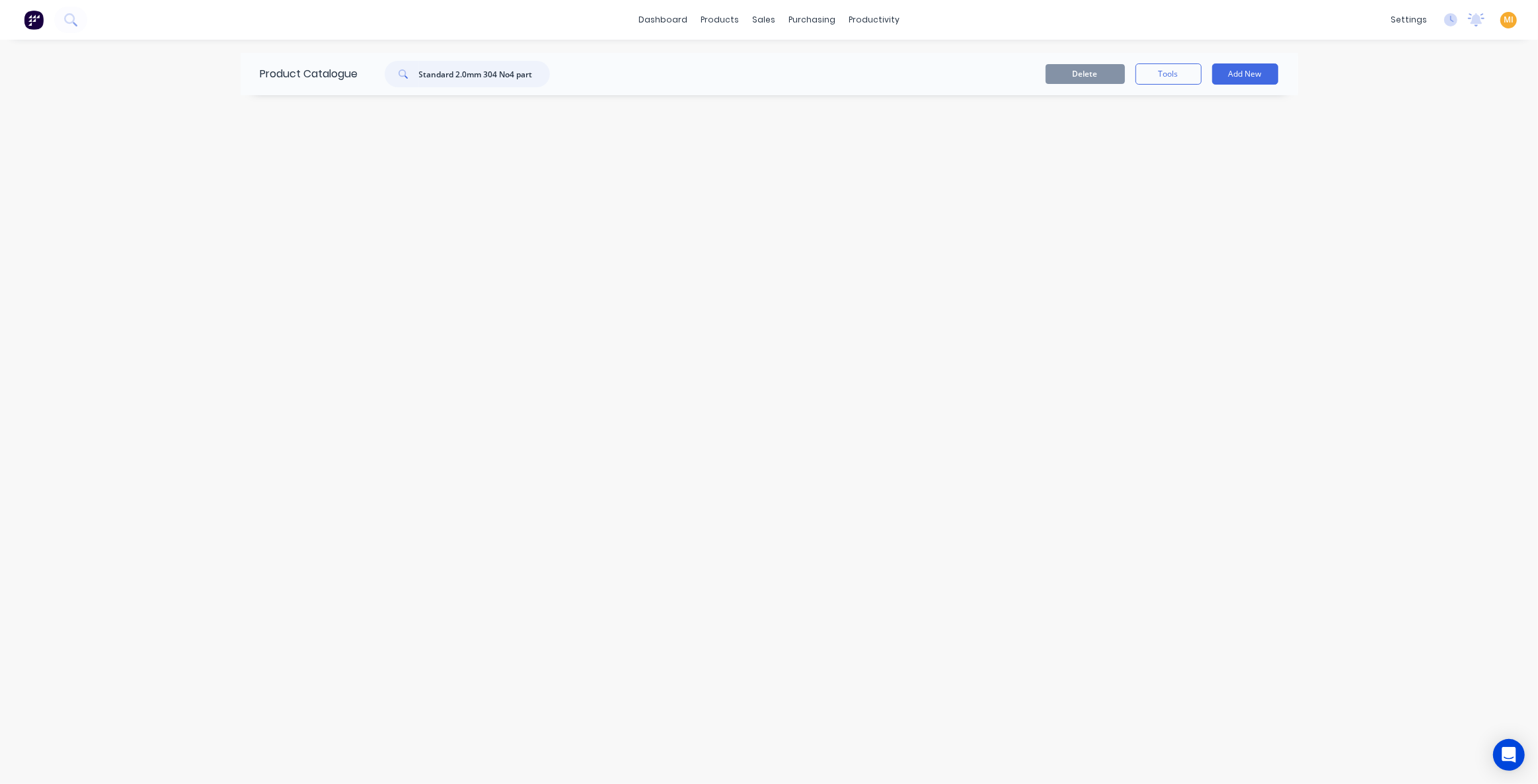
click at [421, 74] on input "Standard 2.0mm 304 No4 part" at bounding box center [484, 74] width 131 height 27
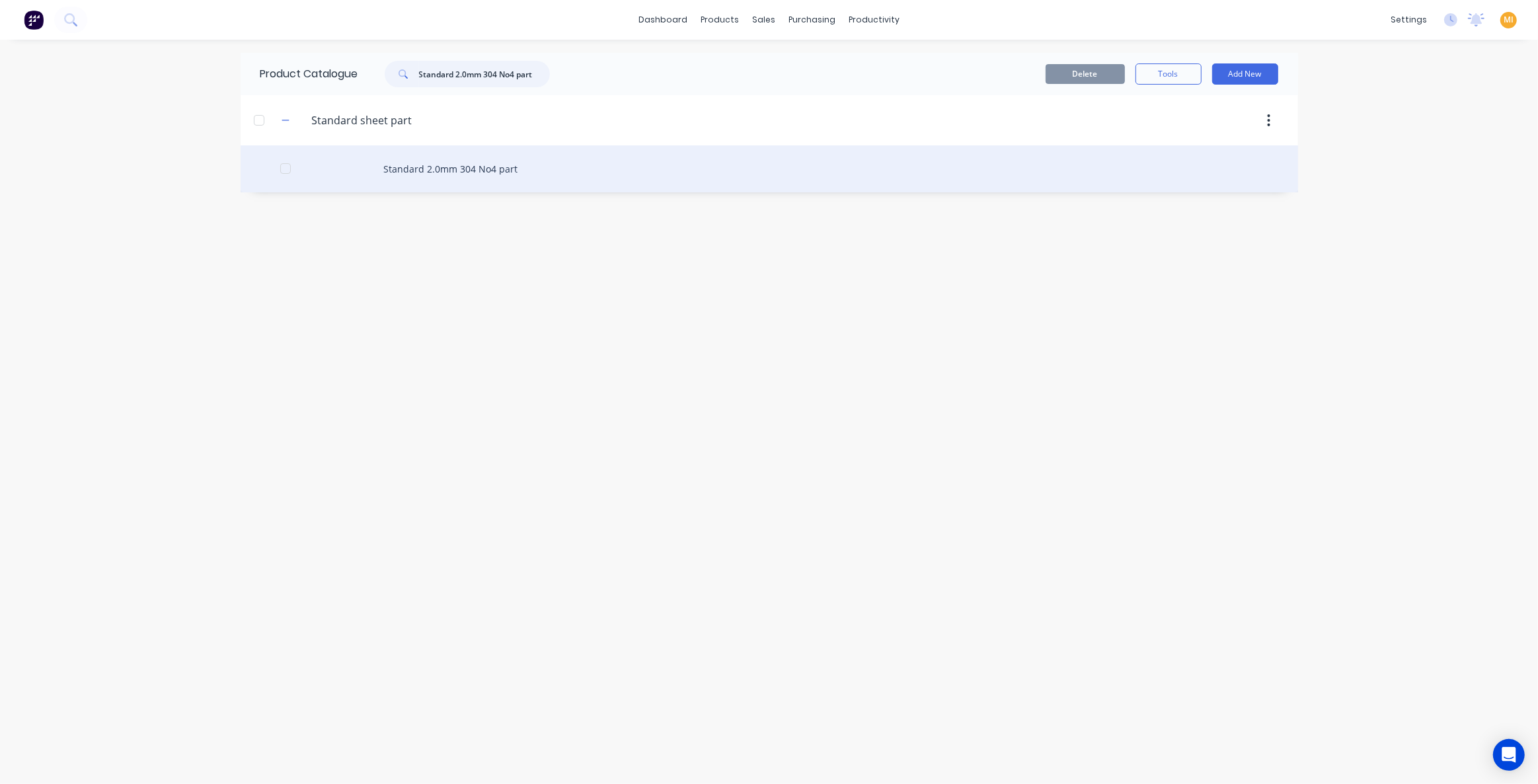
type input "Standard 2.0mm 304 No4 part"
click at [392, 166] on div "Standard 2.0mm 304 No4 part" at bounding box center [769, 168] width 1057 height 47
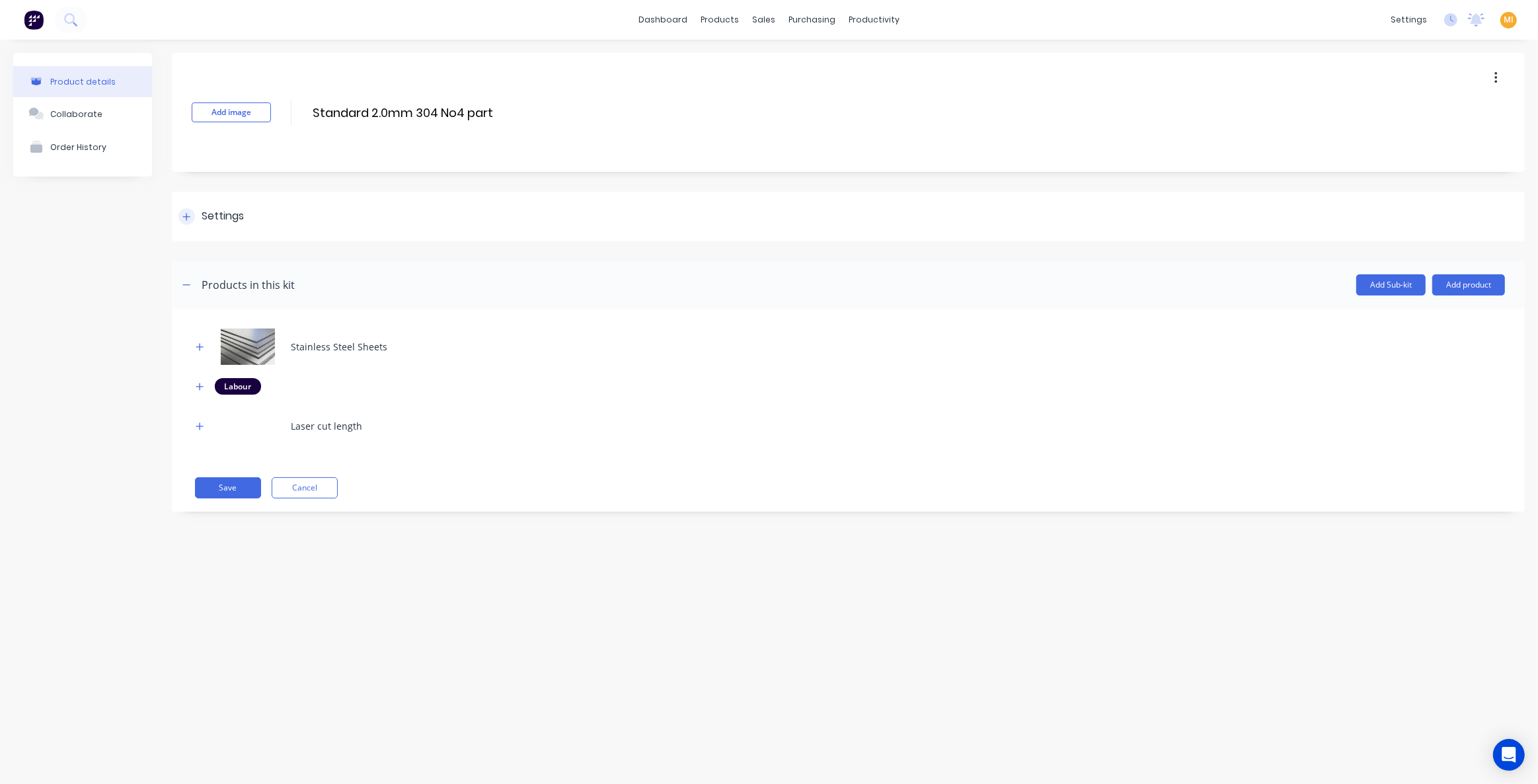
click at [285, 216] on div "Settings" at bounding box center [848, 217] width 1352 height 50
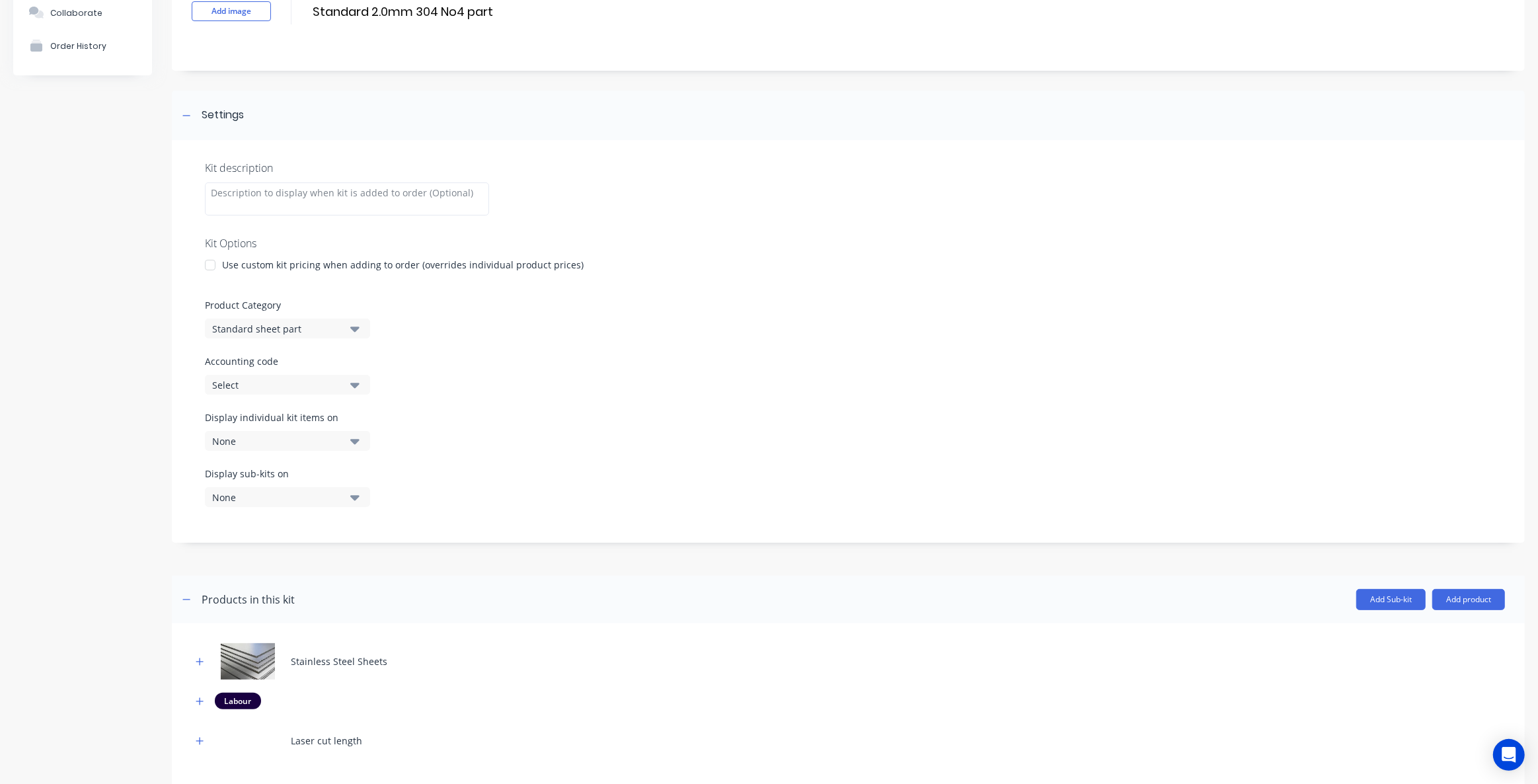
scroll to position [119, 0]
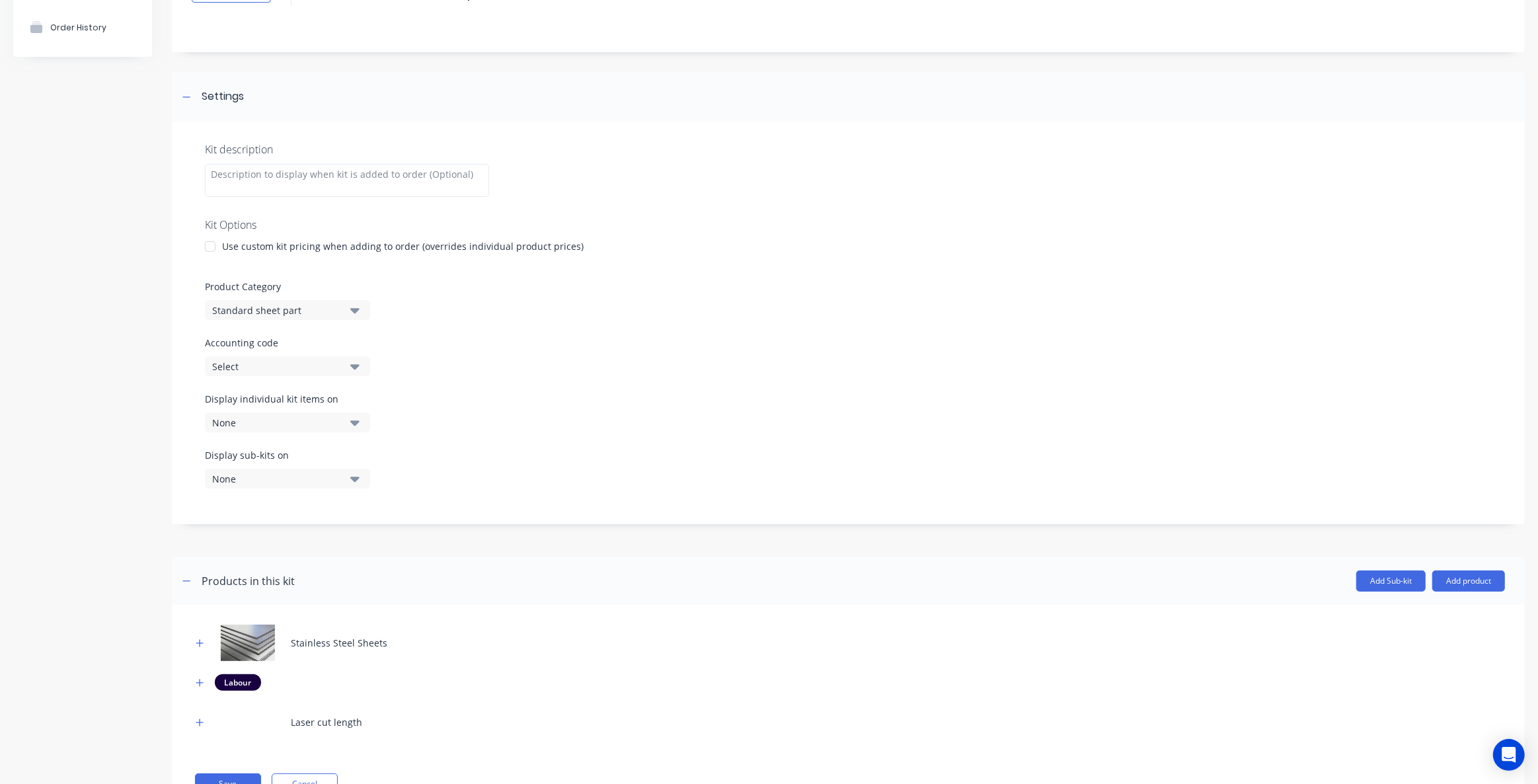
click at [291, 420] on div "None" at bounding box center [276, 422] width 128 height 14
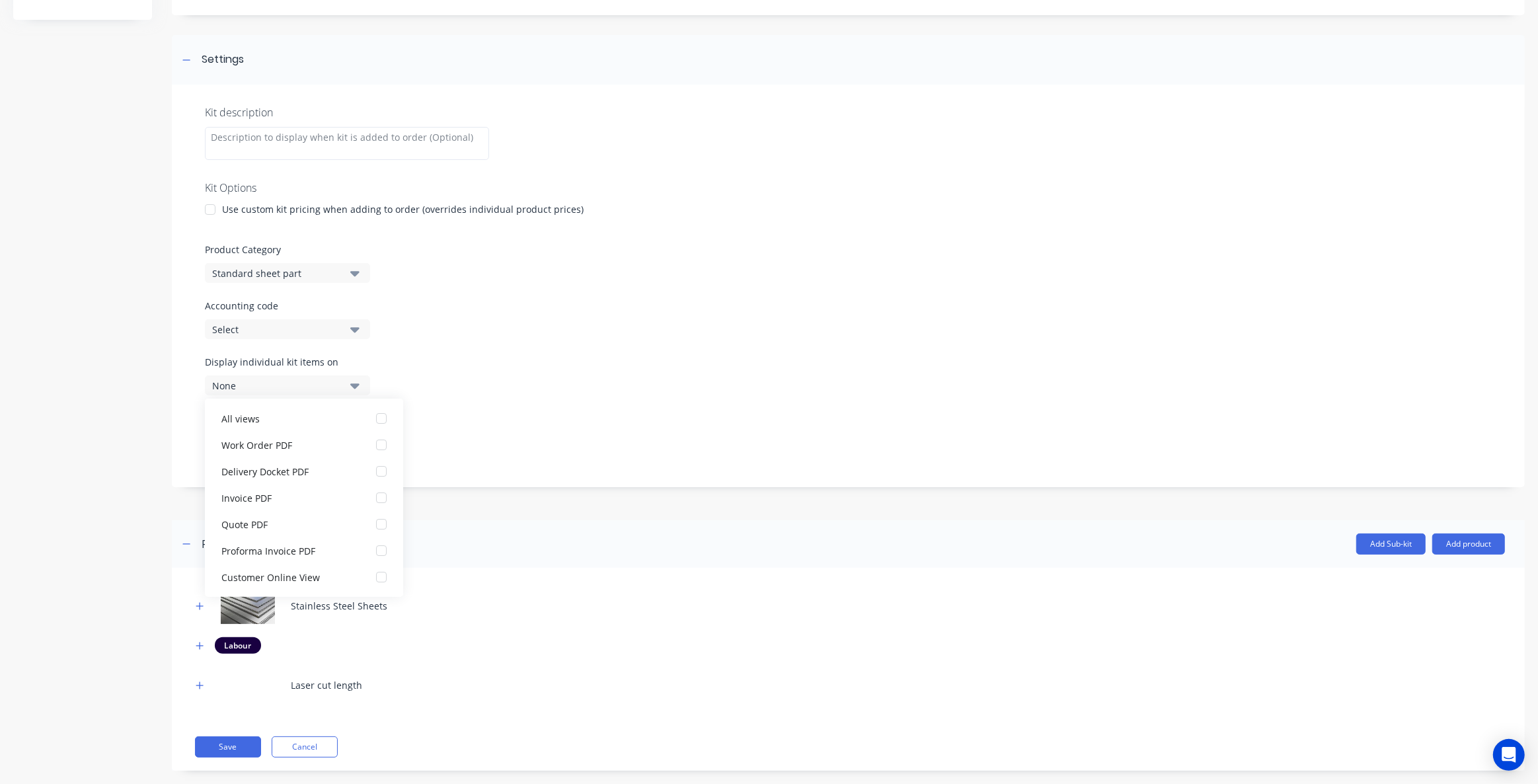
scroll to position [175, 0]
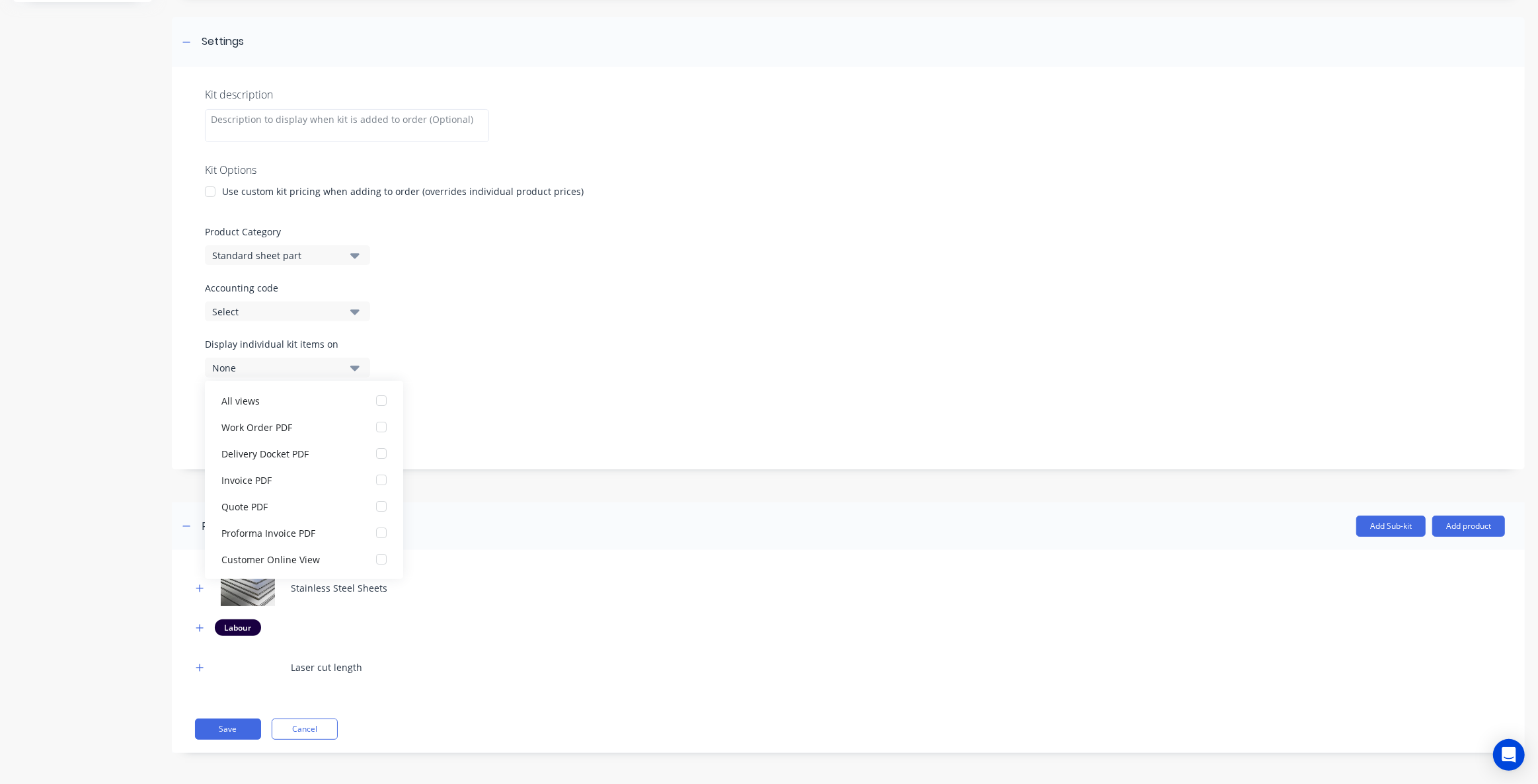
click at [490, 491] on div at bounding box center [848, 492] width 1352 height 20
click at [308, 424] on div "None" at bounding box center [276, 424] width 128 height 14
click at [498, 479] on div "Add image Standard 2.0mm 304 No4 part Standard 2.0mm 304 No4 part Enter kit nam…" at bounding box center [848, 326] width 1352 height 894
click at [281, 427] on div "None" at bounding box center [276, 424] width 128 height 14
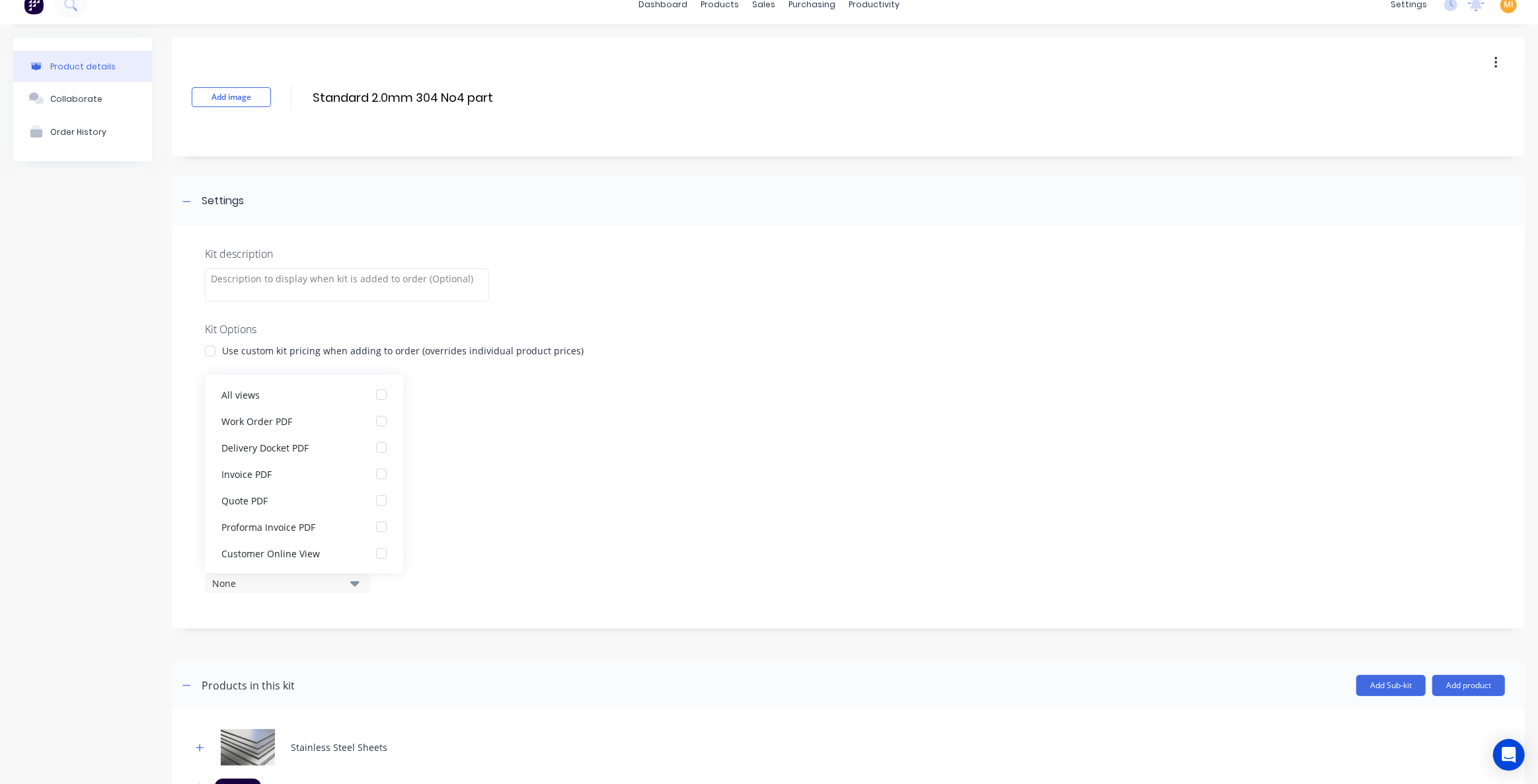
scroll to position [0, 0]
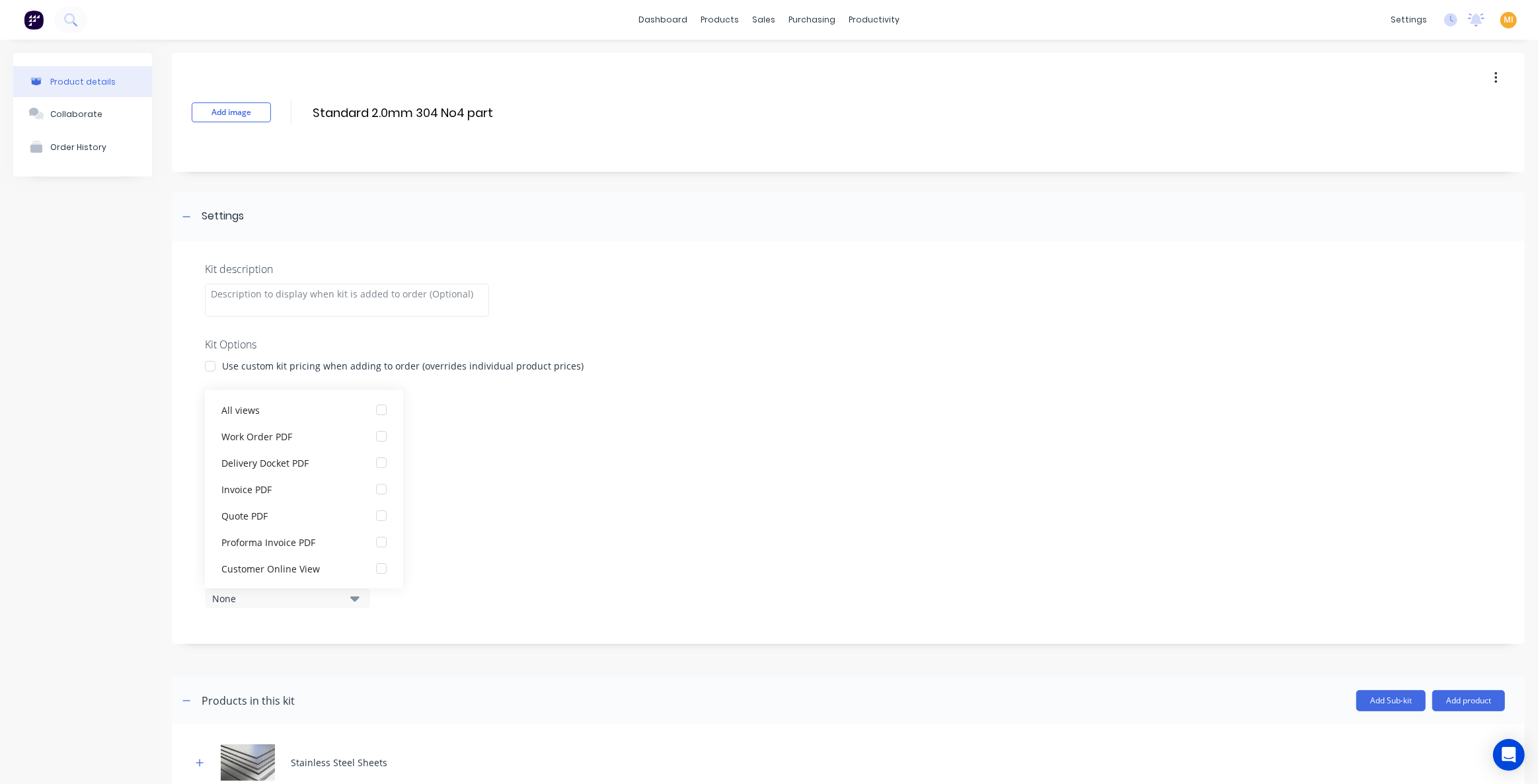
click at [33, 27] on img at bounding box center [34, 20] width 20 height 20
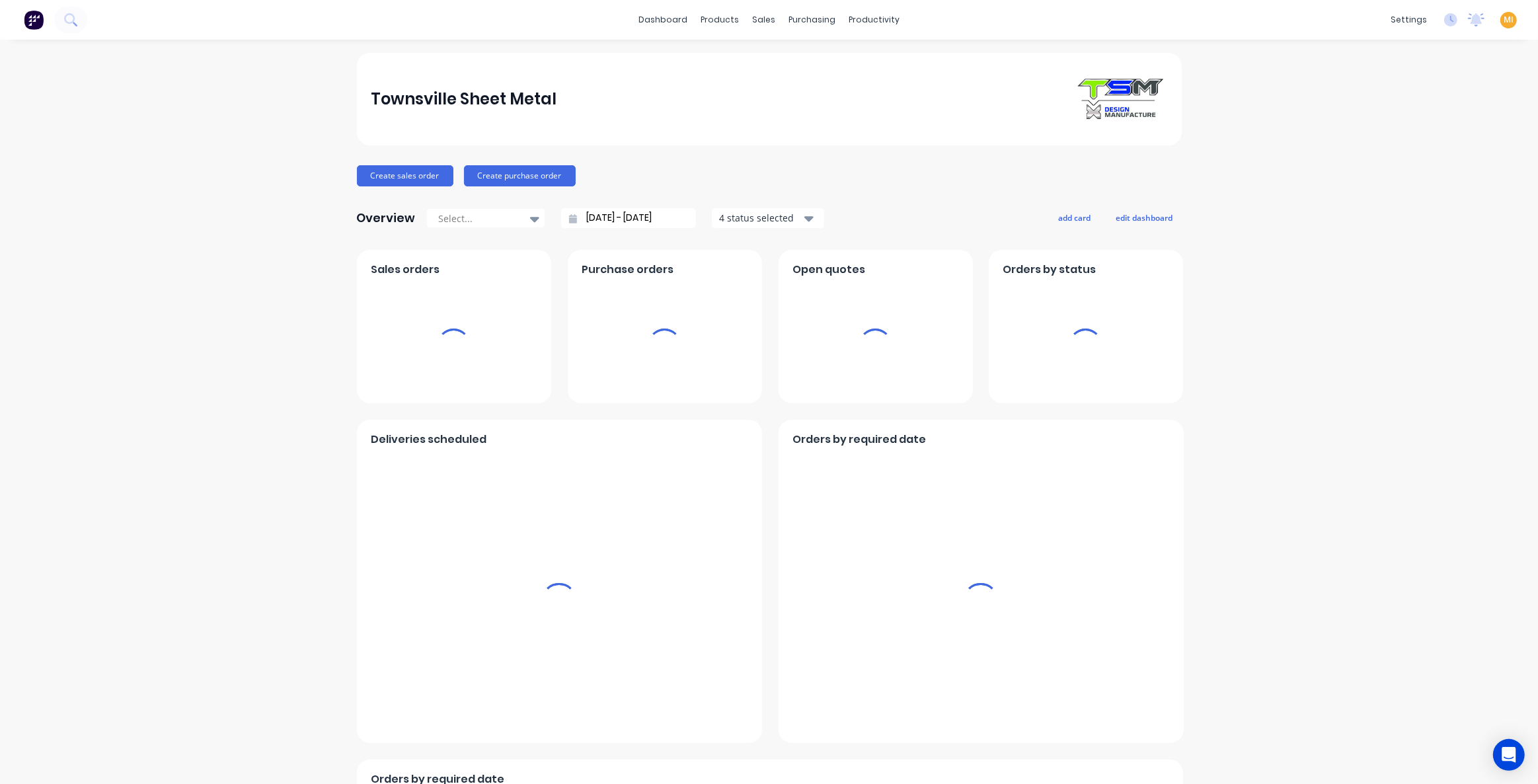
click at [1504, 21] on span "MI" at bounding box center [1509, 20] width 10 height 12
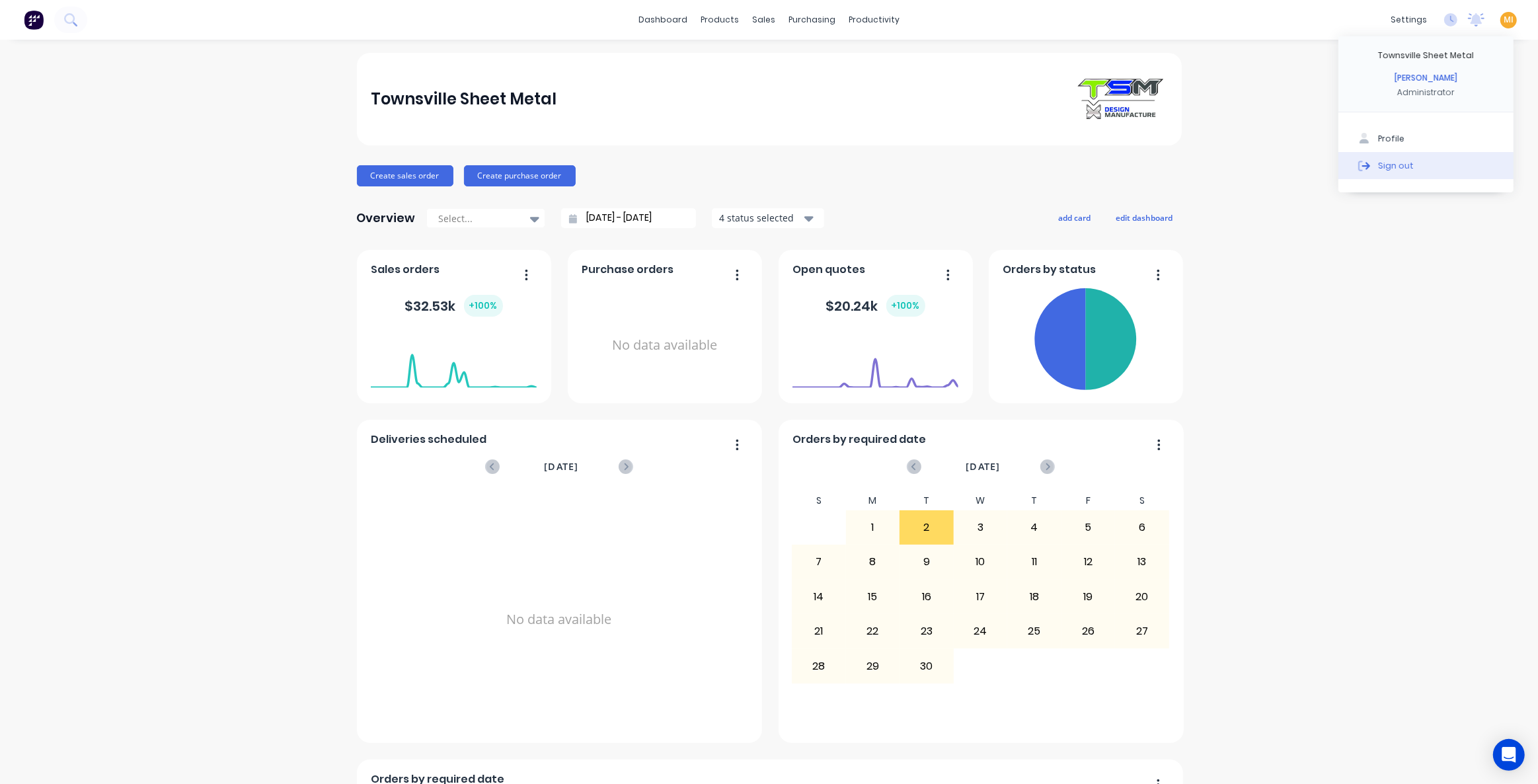
click at [1438, 170] on button "Sign out" at bounding box center [1426, 165] width 175 height 27
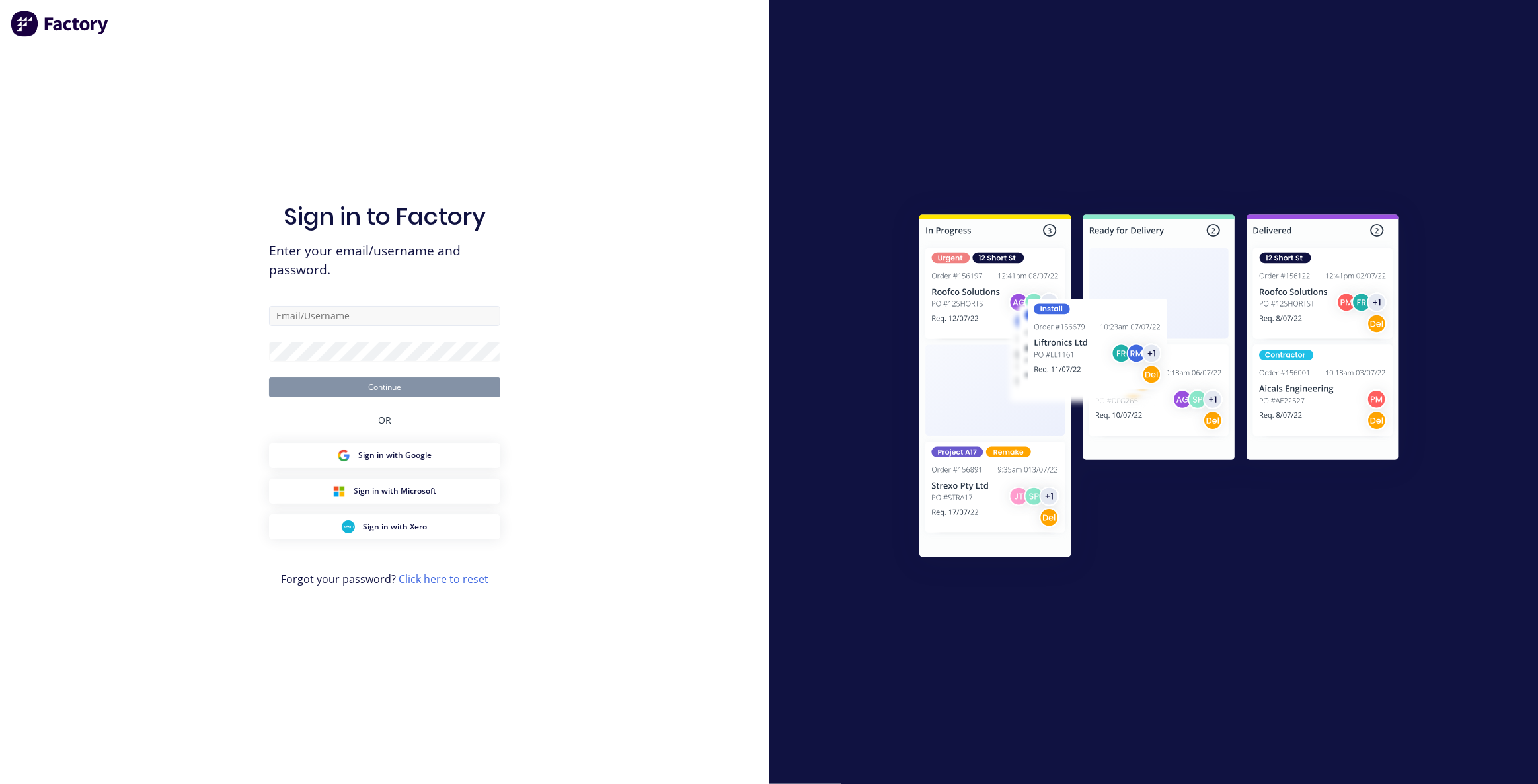
drag, startPoint x: 377, startPoint y: 303, endPoint x: 378, endPoint y: 310, distance: 7.1
click at [378, 304] on div "Sign in to Factory Enter your email/username and password. Continue OR Sign in …" at bounding box center [384, 405] width 231 height 736
click at [378, 313] on input "text" at bounding box center [384, 315] width 231 height 20
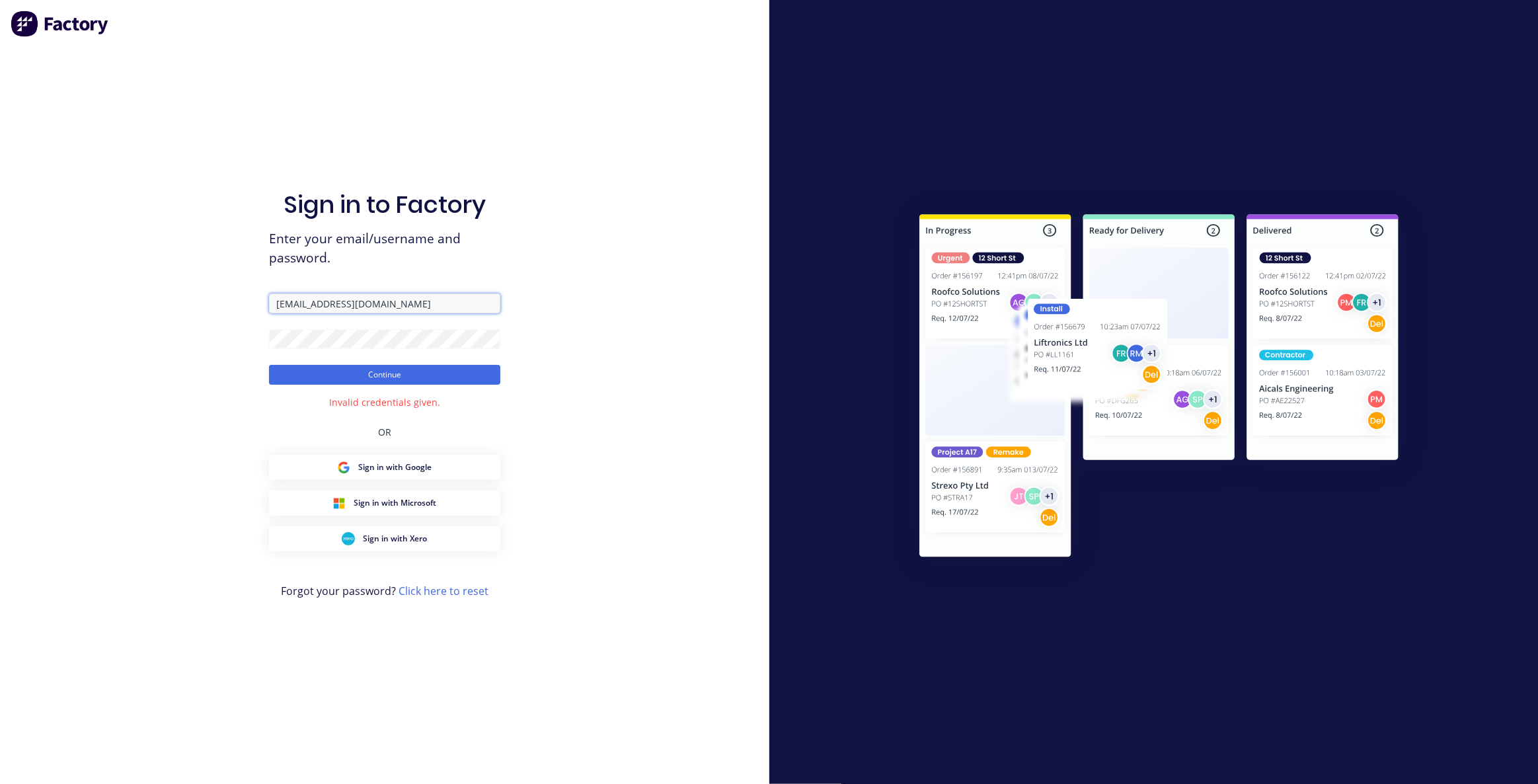
drag, startPoint x: 438, startPoint y: 307, endPoint x: 99, endPoint y: 289, distance: 339.5
click at [99, 289] on div "Sign in to Factory Enter your email/username and password. [EMAIL_ADDRESS][DOMA…" at bounding box center [384, 392] width 769 height 784
paste input "[DOMAIN_NAME]"
type input "[EMAIL_ADDRESS][DOMAIN_NAME]"
drag, startPoint x: 130, startPoint y: 322, endPoint x: 181, endPoint y: 355, distance: 60.7
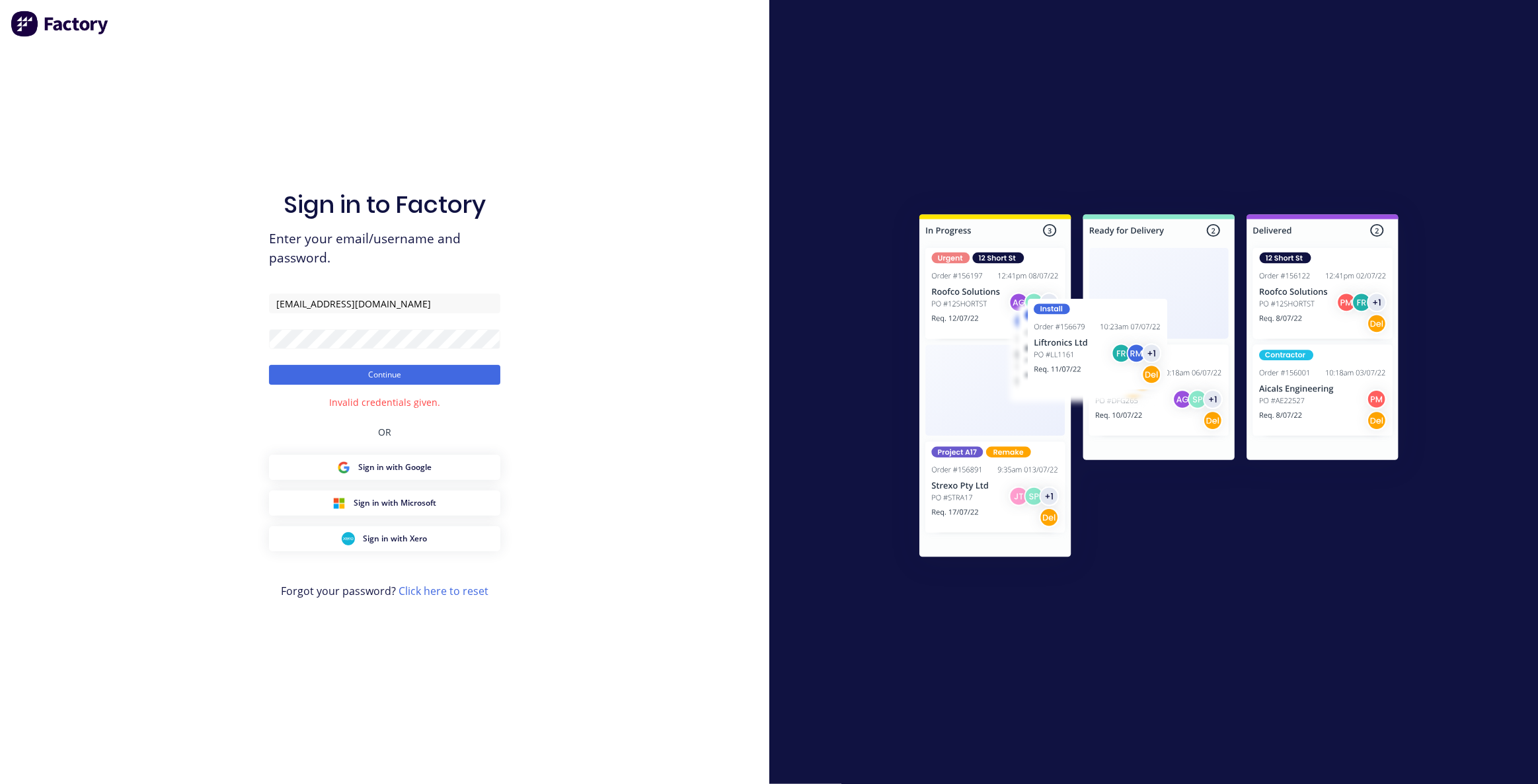
click at [130, 322] on div "Sign in to Factory Enter your email/username and password. team+maricardemo@dyn…" at bounding box center [384, 392] width 769 height 784
click at [279, 378] on button "Continue" at bounding box center [384, 374] width 231 height 20
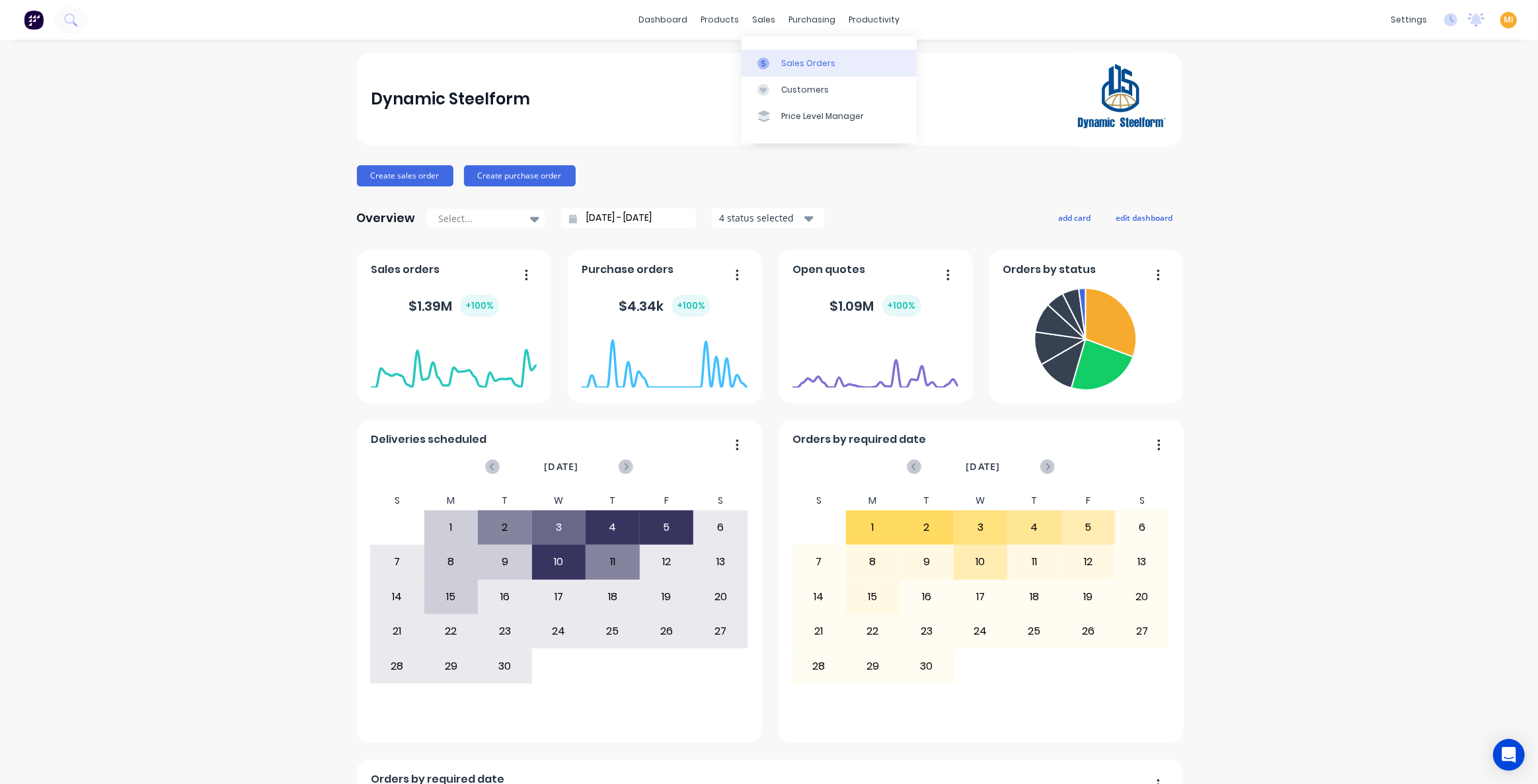
click at [806, 63] on div "Sales Orders" at bounding box center [808, 64] width 54 height 12
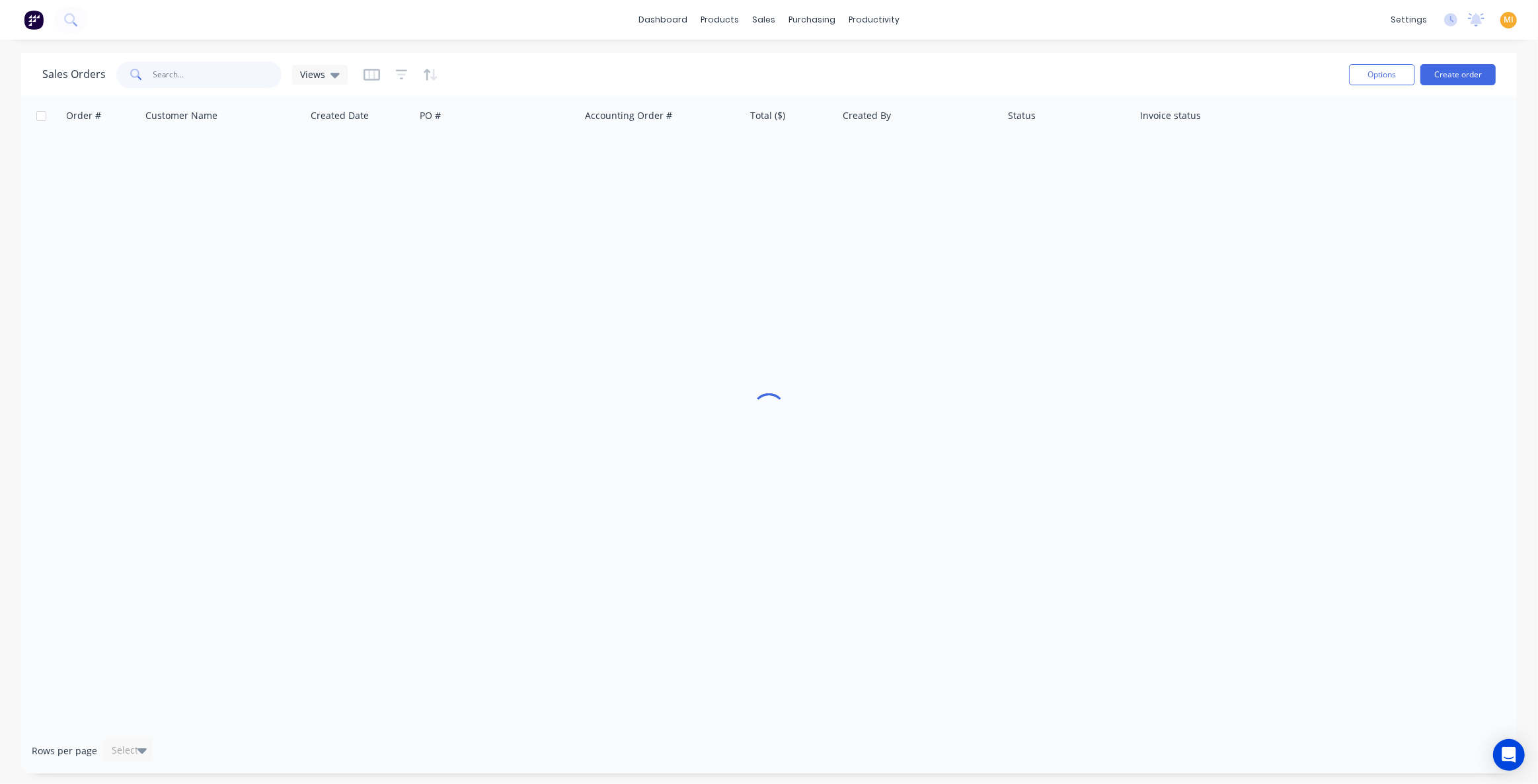
click at [181, 71] on input "text" at bounding box center [218, 74] width 129 height 27
paste input "47242"
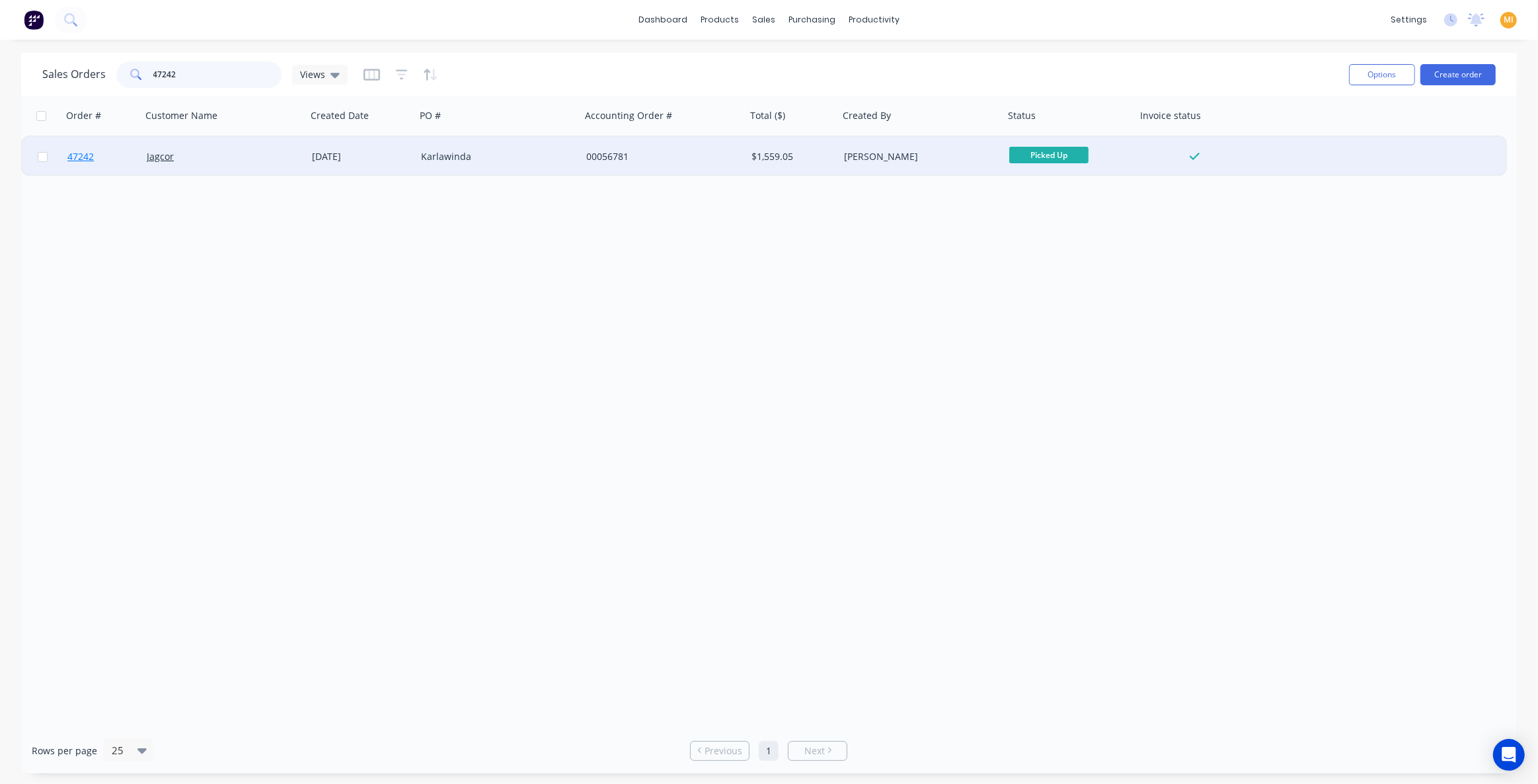
type input "47242"
click at [121, 158] on link "47242" at bounding box center [107, 156] width 79 height 40
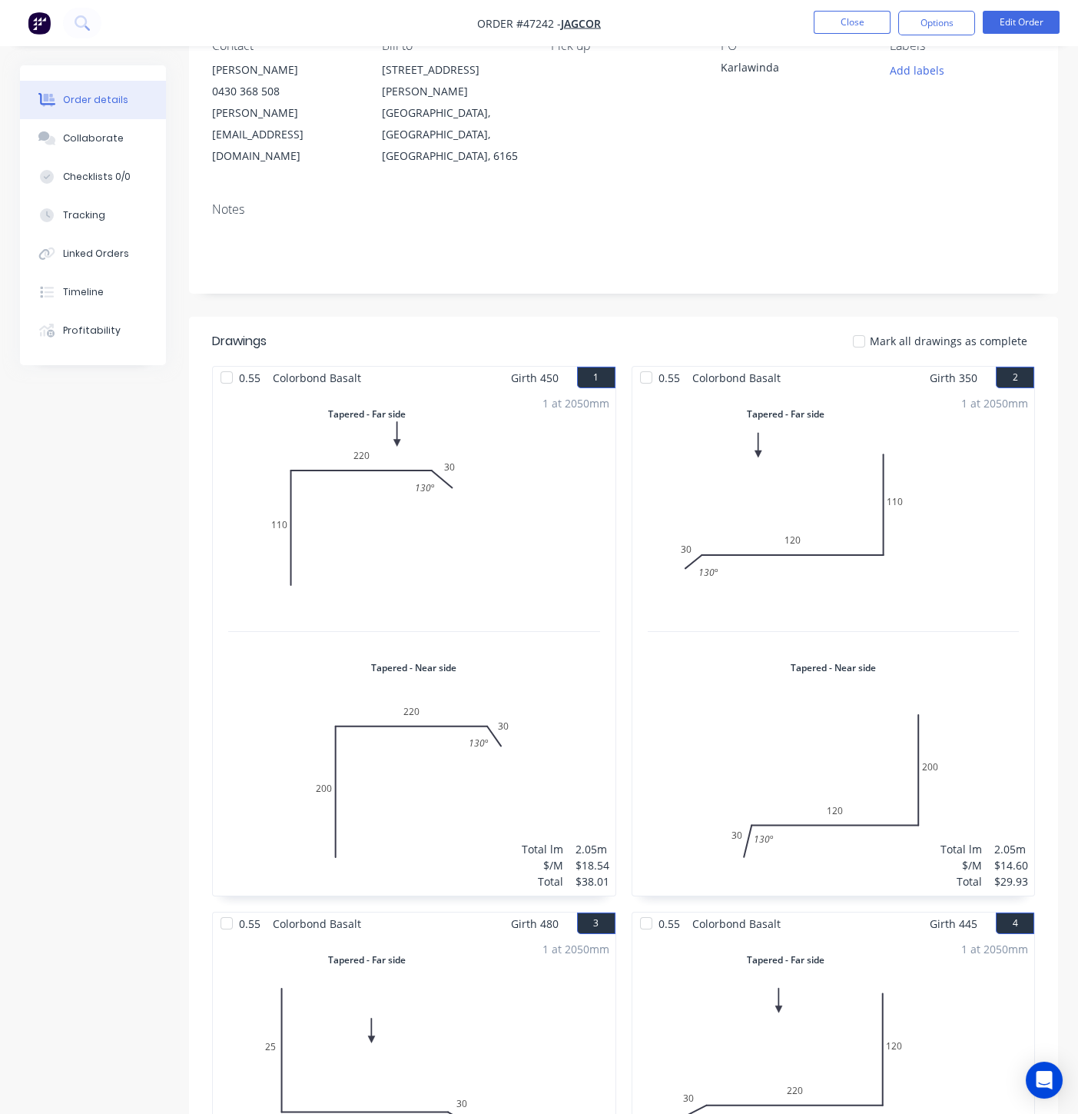
scroll to position [396, 0]
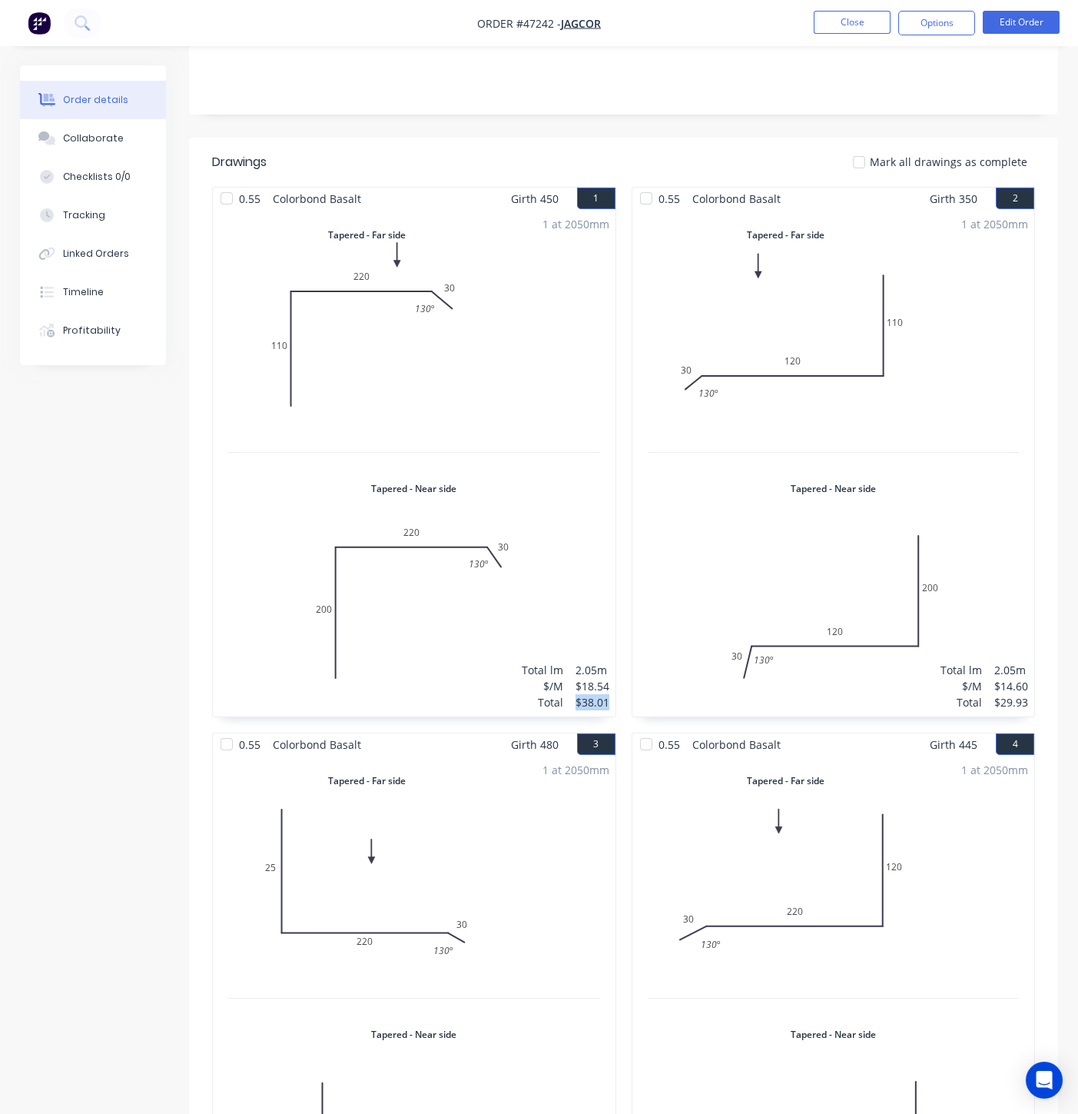
drag, startPoint x: 612, startPoint y: 660, endPoint x: 571, endPoint y: 667, distance: 41.5
click at [571, 669] on div "1 at 2050mm Total lm $/M Total 2.05m $18.54 $38.01" at bounding box center [414, 463] width 403 height 507
copy div "$38.01"
click at [606, 694] on div "$38.01" at bounding box center [593, 702] width 34 height 16
drag, startPoint x: 573, startPoint y: 656, endPoint x: 611, endPoint y: 660, distance: 37.9
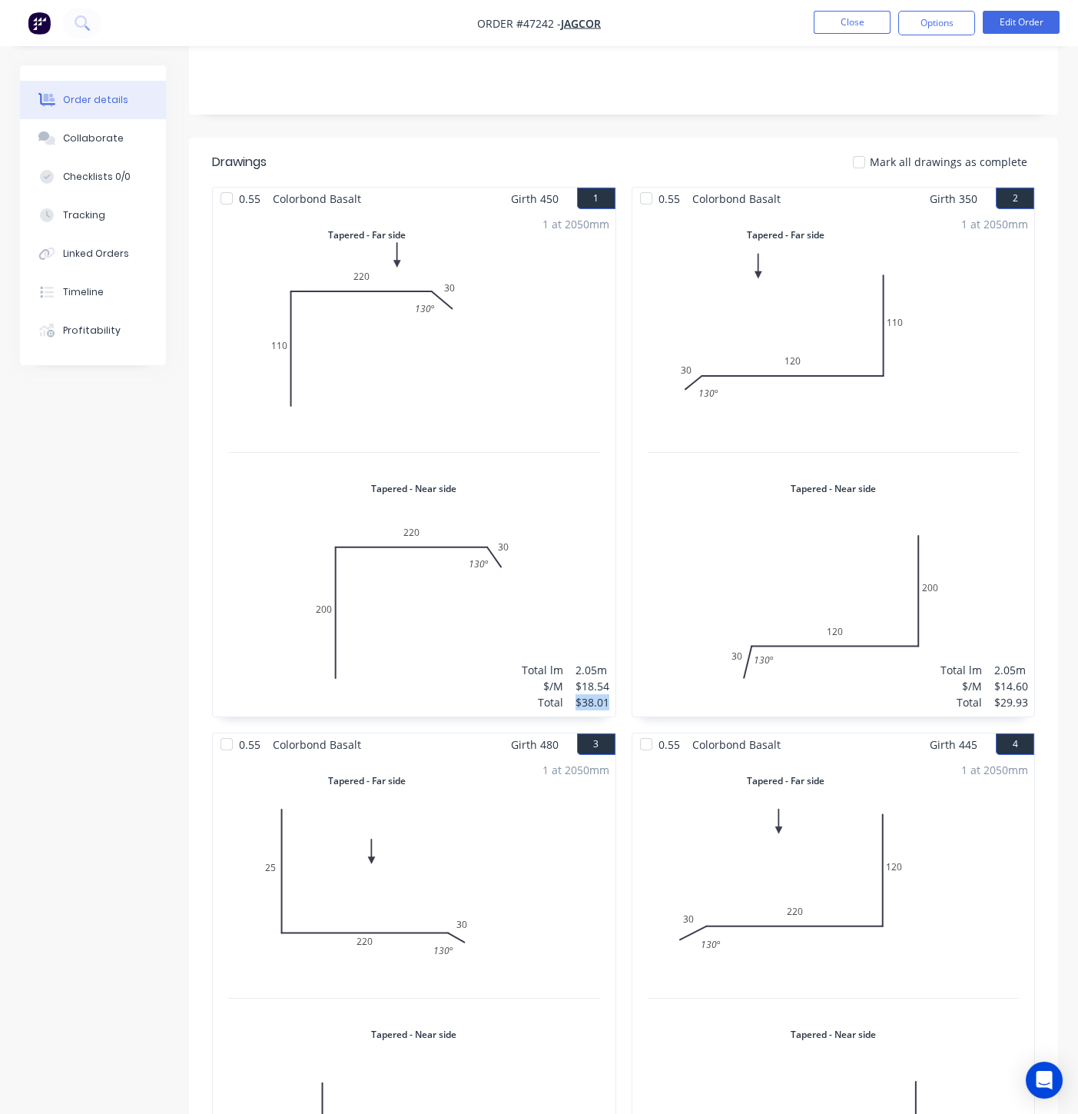
click at [611, 660] on div "1 at 2050mm Total lm $/M Total 2.05m $18.54 $38.01" at bounding box center [414, 463] width 403 height 507
copy div "$38.01"
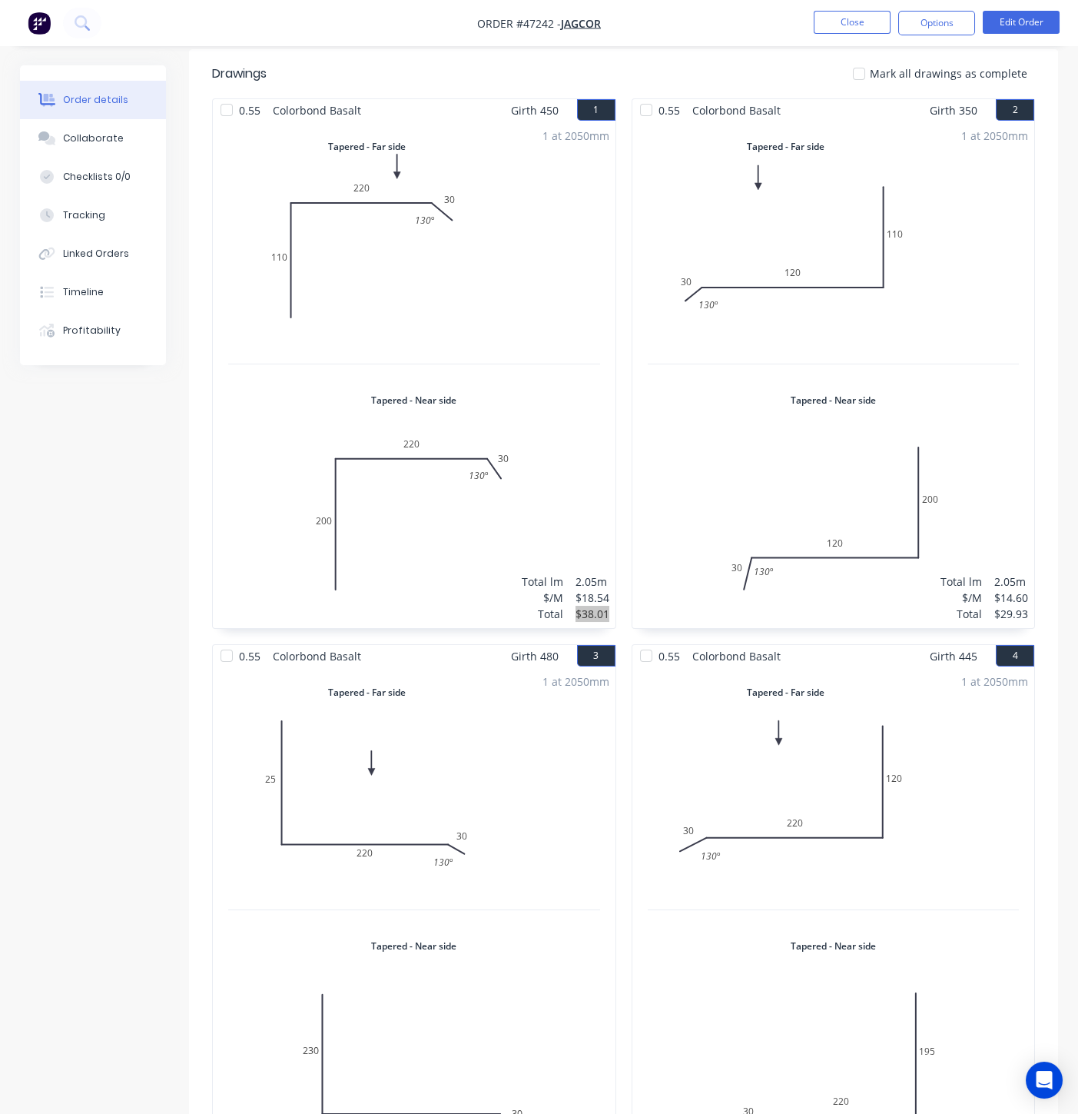
scroll to position [566, 0]
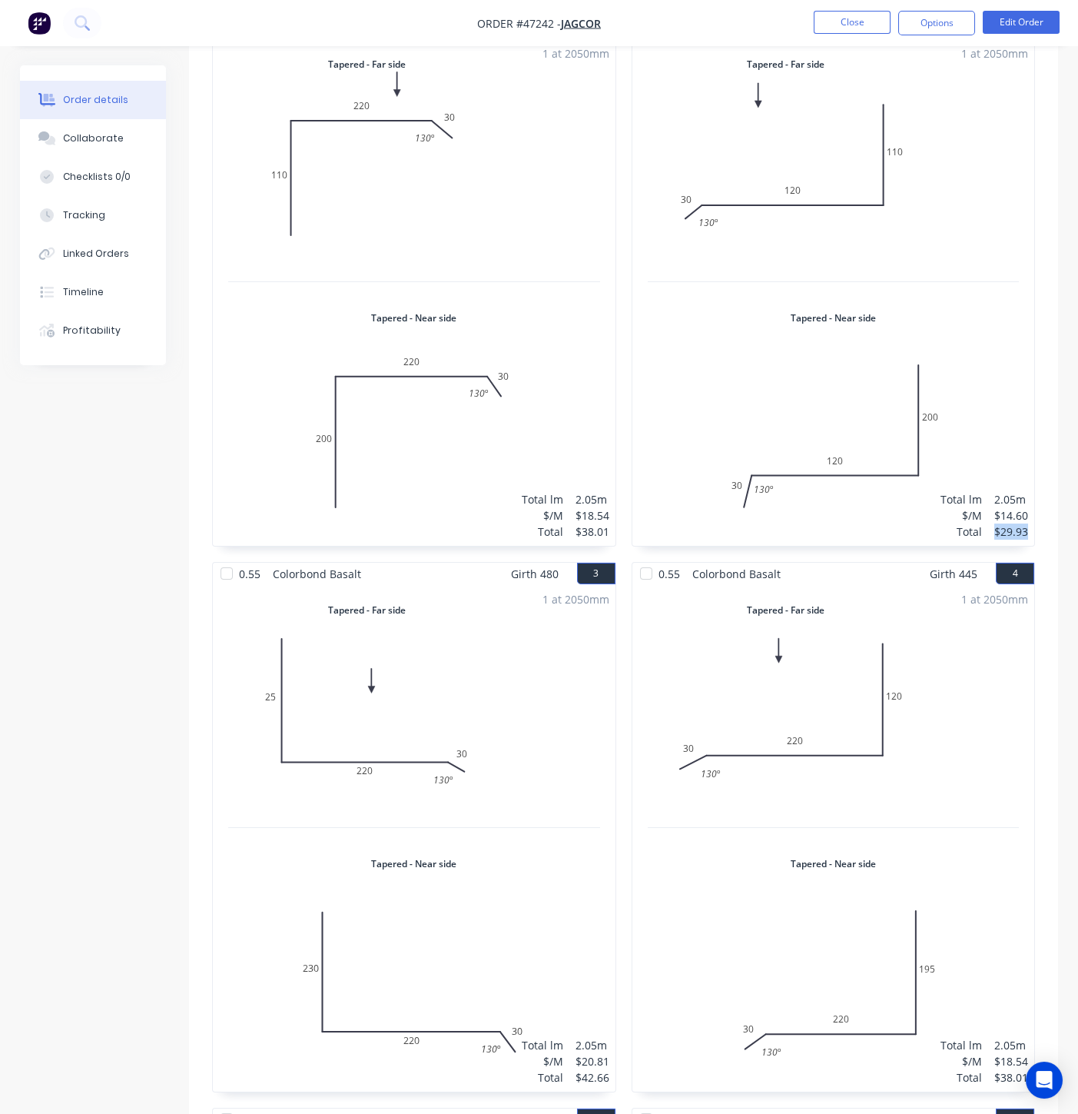
drag, startPoint x: 995, startPoint y: 486, endPoint x: 1058, endPoint y: 441, distance: 77.8
click at [1032, 487] on div "1 at 2050mm Total lm $/M Total 2.05m $14.60 $29.93" at bounding box center [834, 292] width 403 height 507
copy div "$29.93"
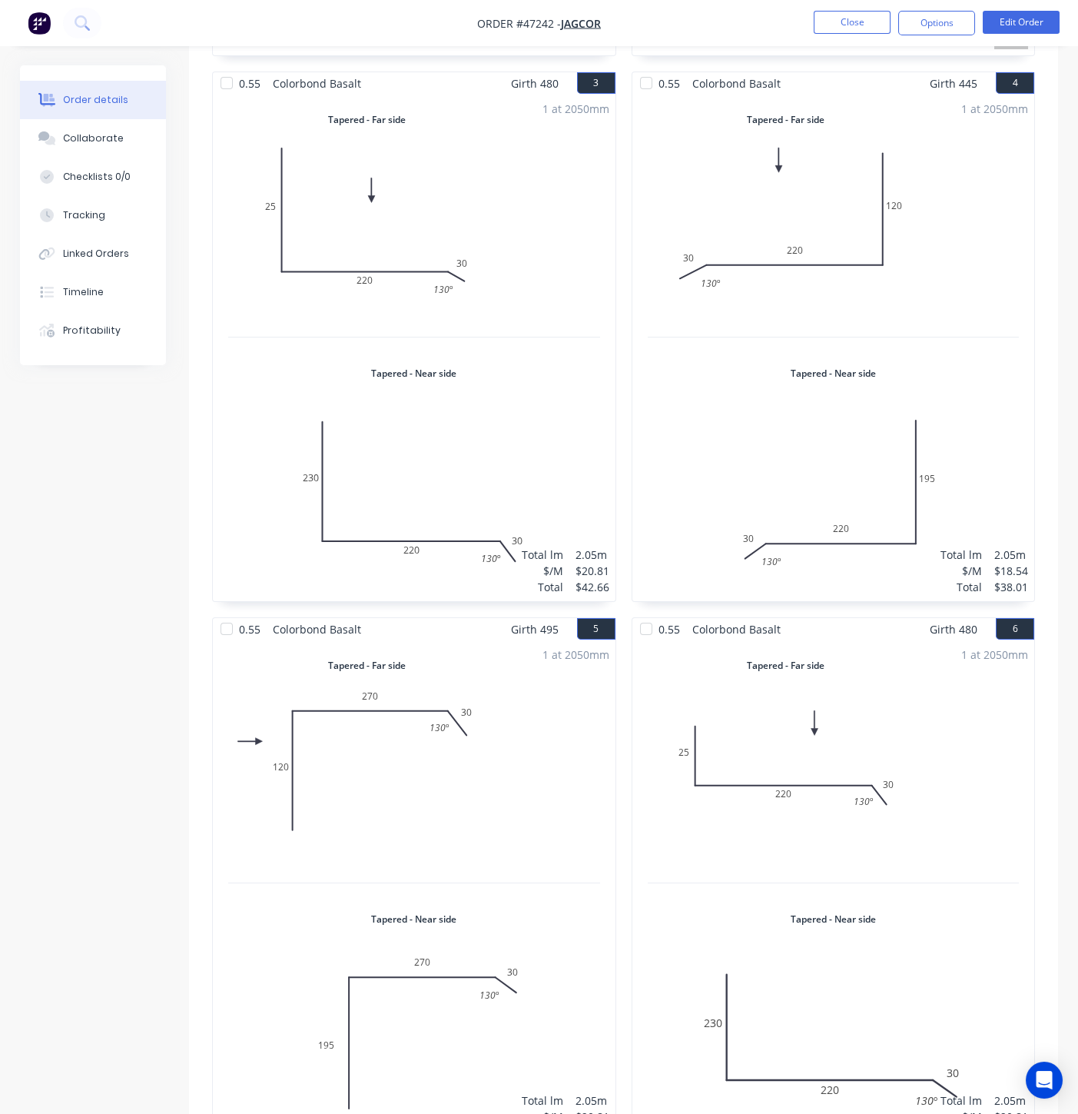
scroll to position [1079, 0]
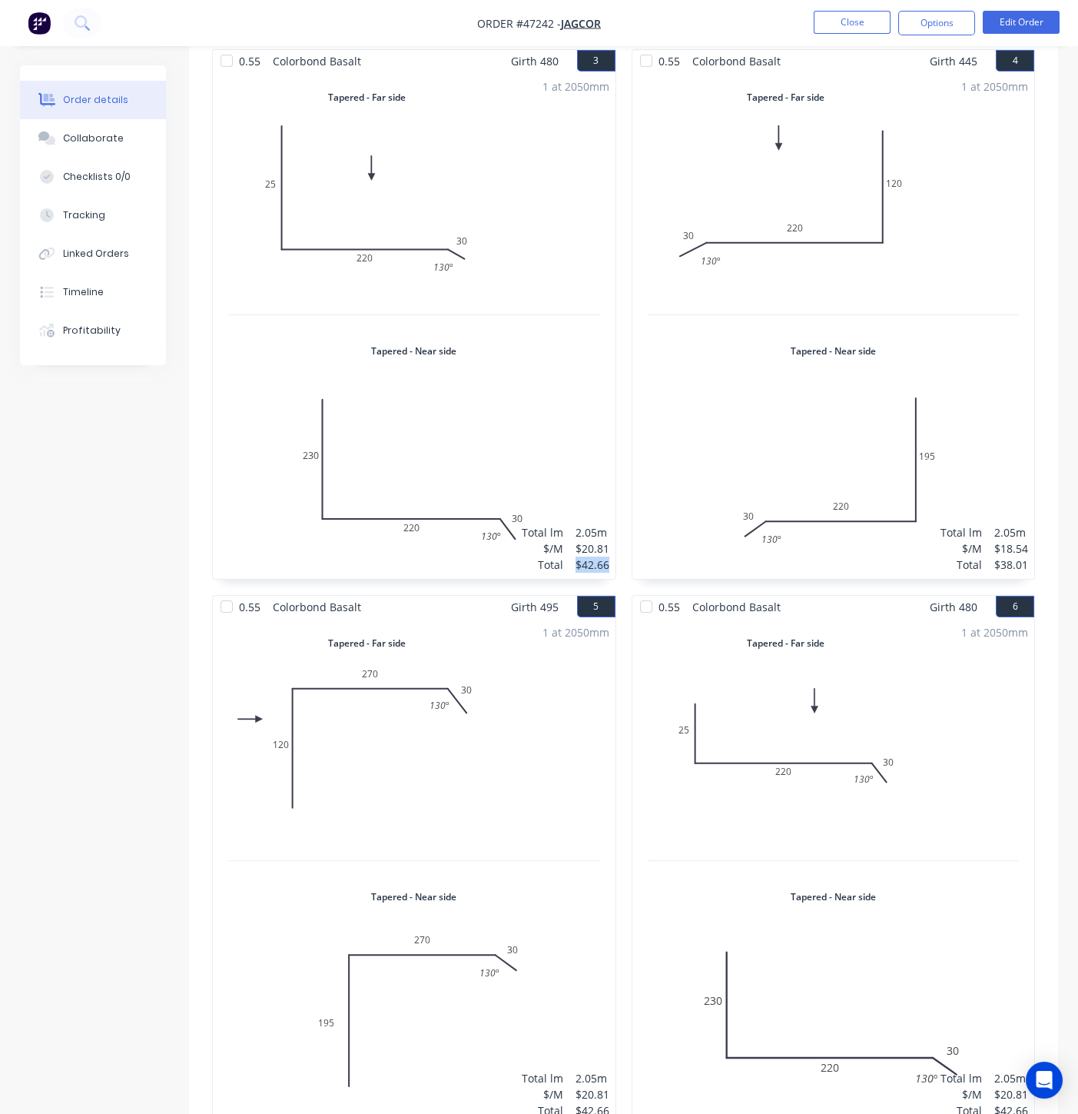
drag, startPoint x: 573, startPoint y: 519, endPoint x: 613, endPoint y: 519, distance: 39.2
click at [613, 519] on div "1 at 2050mm Total lm $/M Total 2.05m $20.81 $42.66" at bounding box center [414, 325] width 403 height 507
copy div "$42.66"
drag, startPoint x: 992, startPoint y: 520, endPoint x: 1089, endPoint y: 434, distance: 129.1
click at [1032, 523] on div "1 at 2050mm Total lm $/M Total 2.05m $18.54 $38.01" at bounding box center [834, 325] width 403 height 507
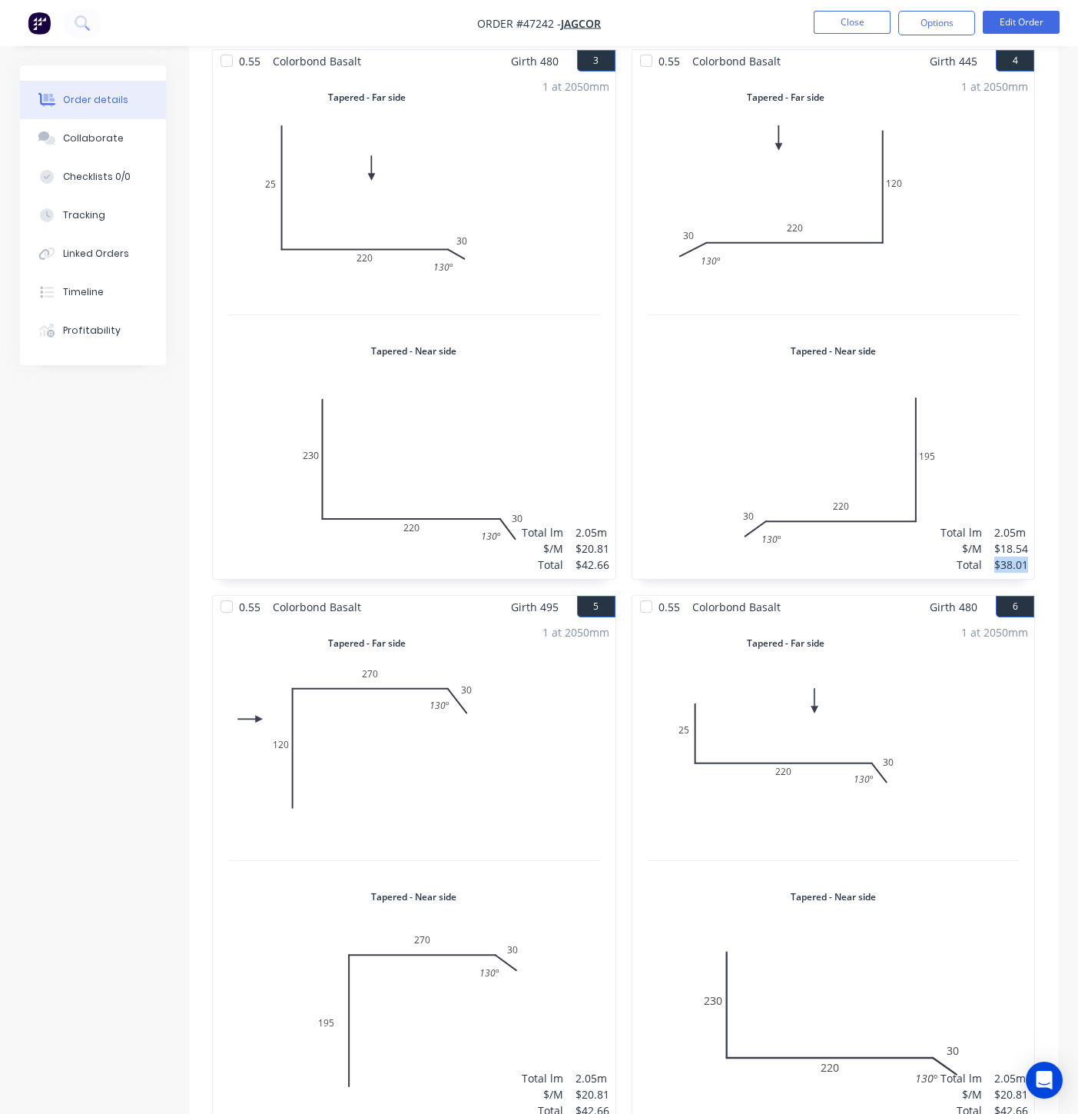
copy div "$38.01"
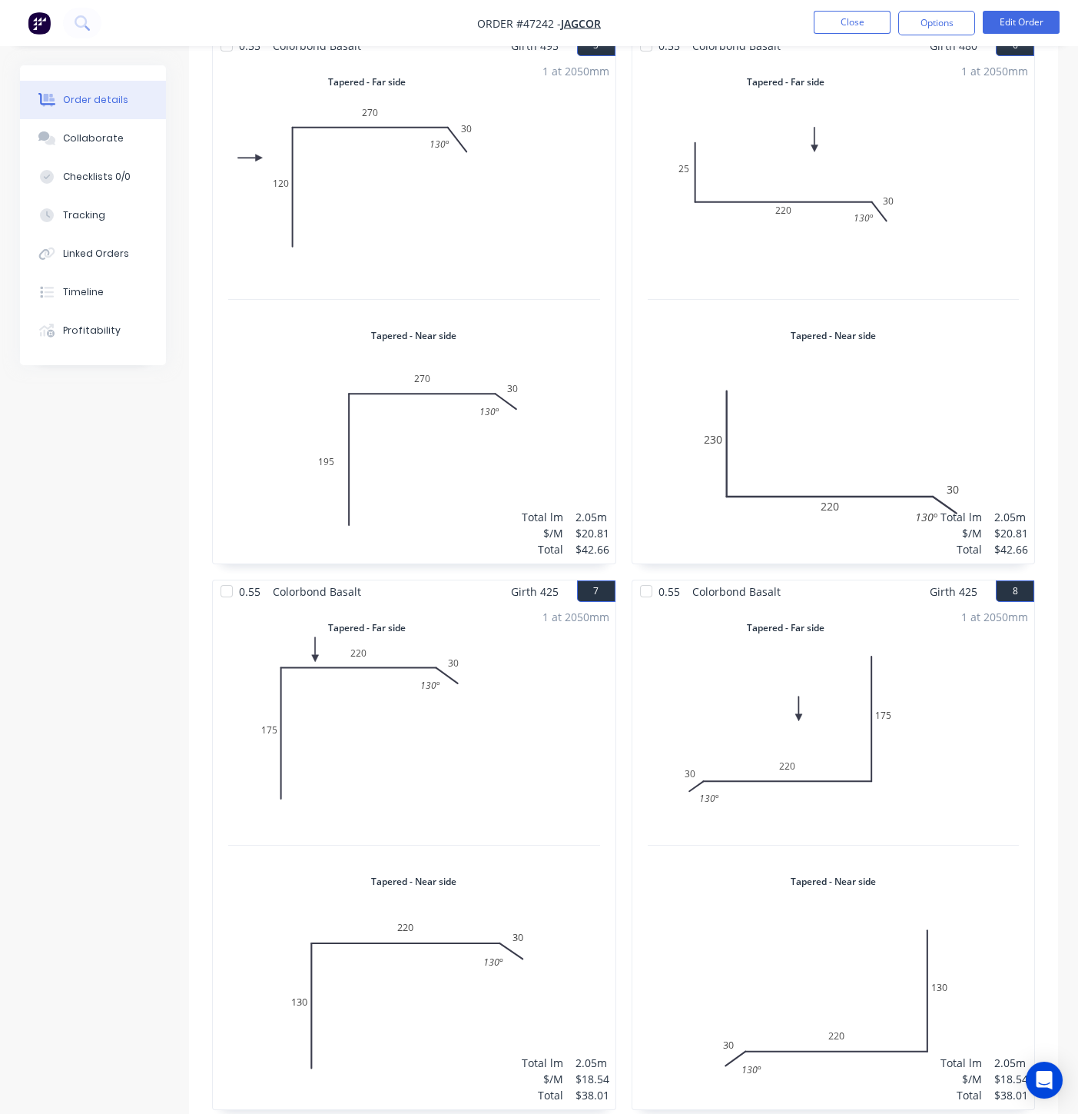
scroll to position [1763, 0]
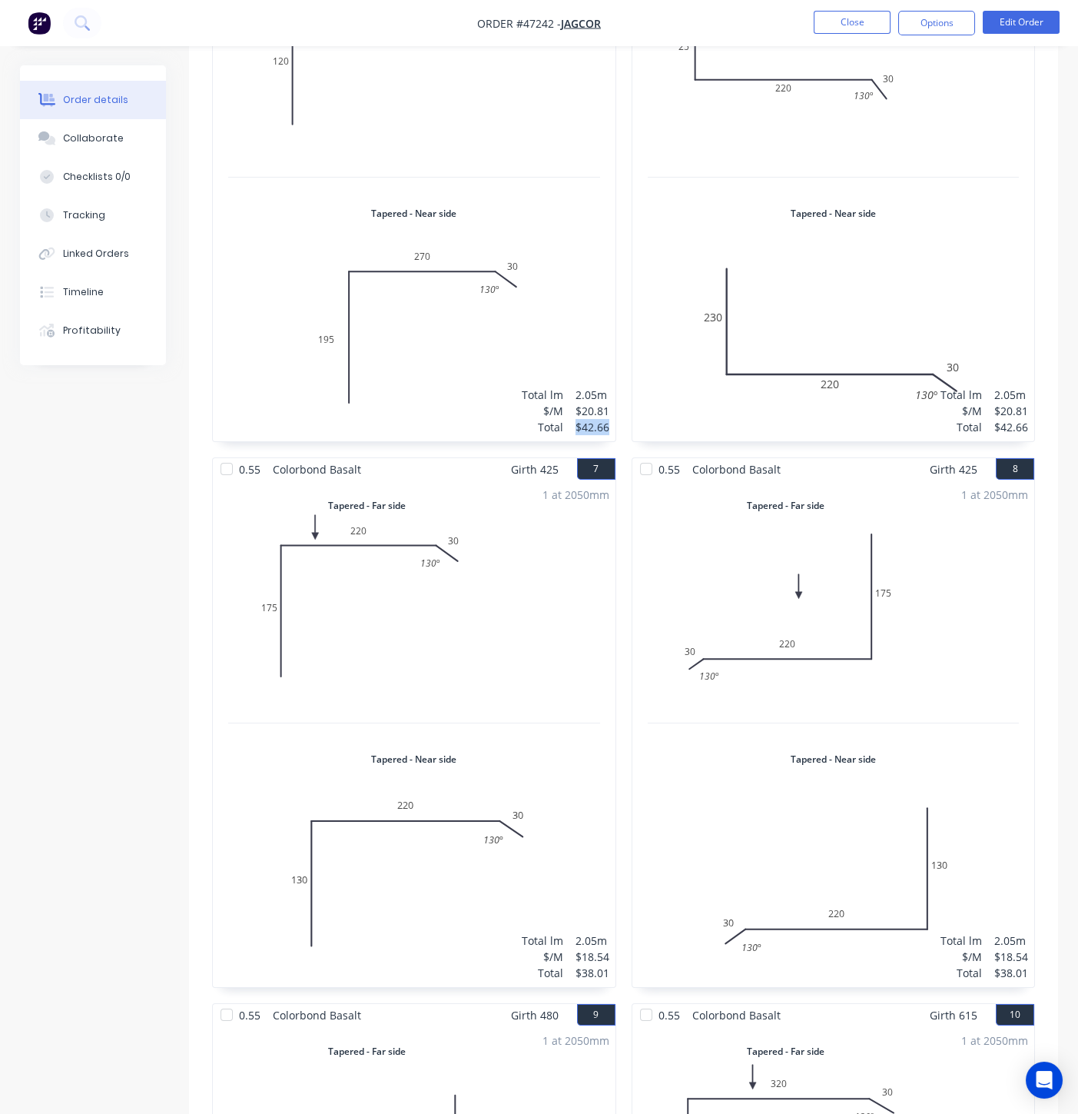
drag, startPoint x: 576, startPoint y: 377, endPoint x: 613, endPoint y: 384, distance: 38.3
click at [613, 384] on div "1 at 2050mm Total lm $/M Total 2.05m $20.81 $42.66" at bounding box center [414, 188] width 403 height 507
copy div "$42.66"
drag, startPoint x: 992, startPoint y: 381, endPoint x: 1030, endPoint y: 387, distance: 38.0
click at [1030, 387] on div "1 at 2050mm Total lm $/M Total 2.05m $20.81 $42.66" at bounding box center [834, 188] width 403 height 507
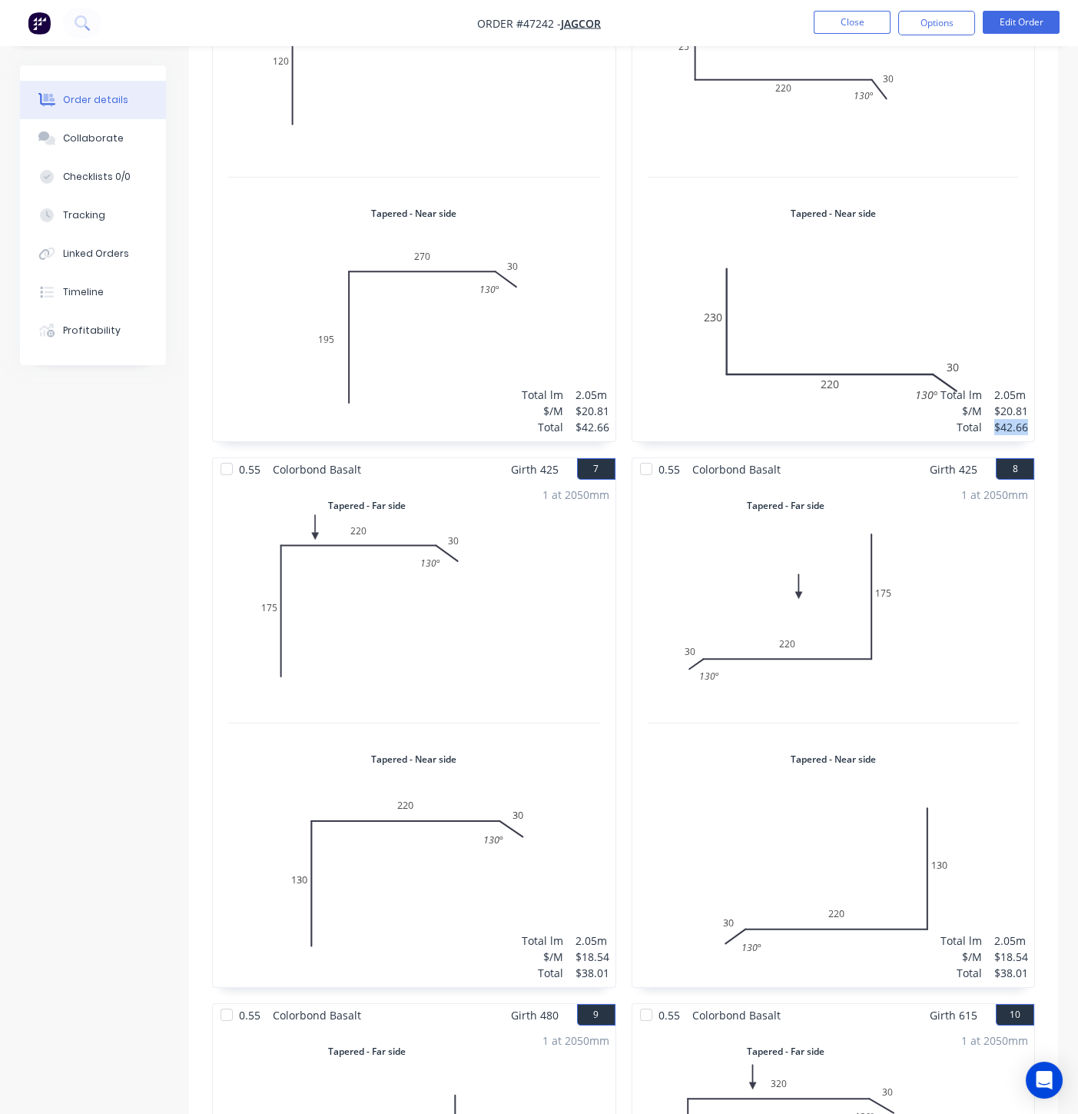
copy div "$42.66"
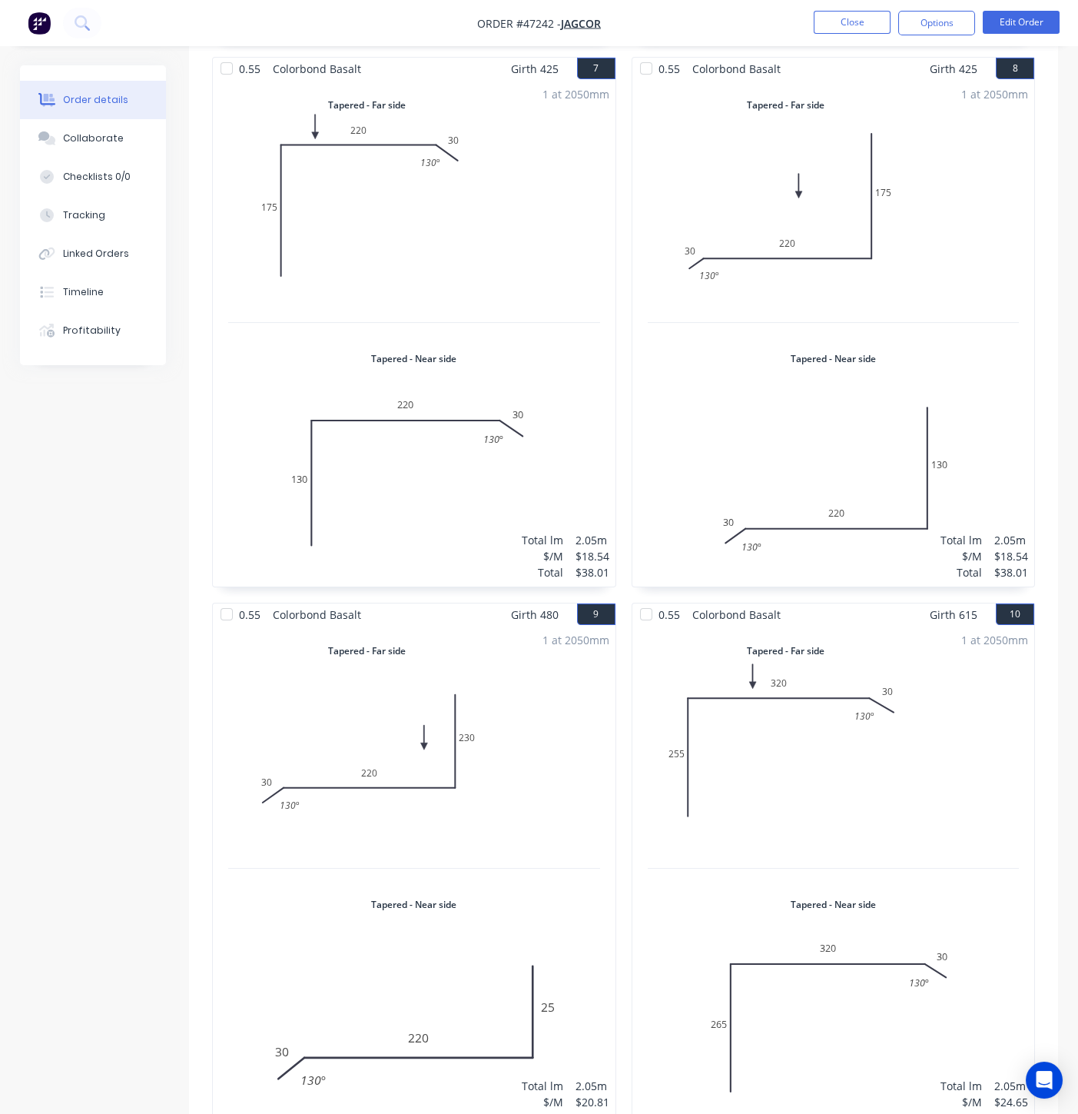
scroll to position [2189, 0]
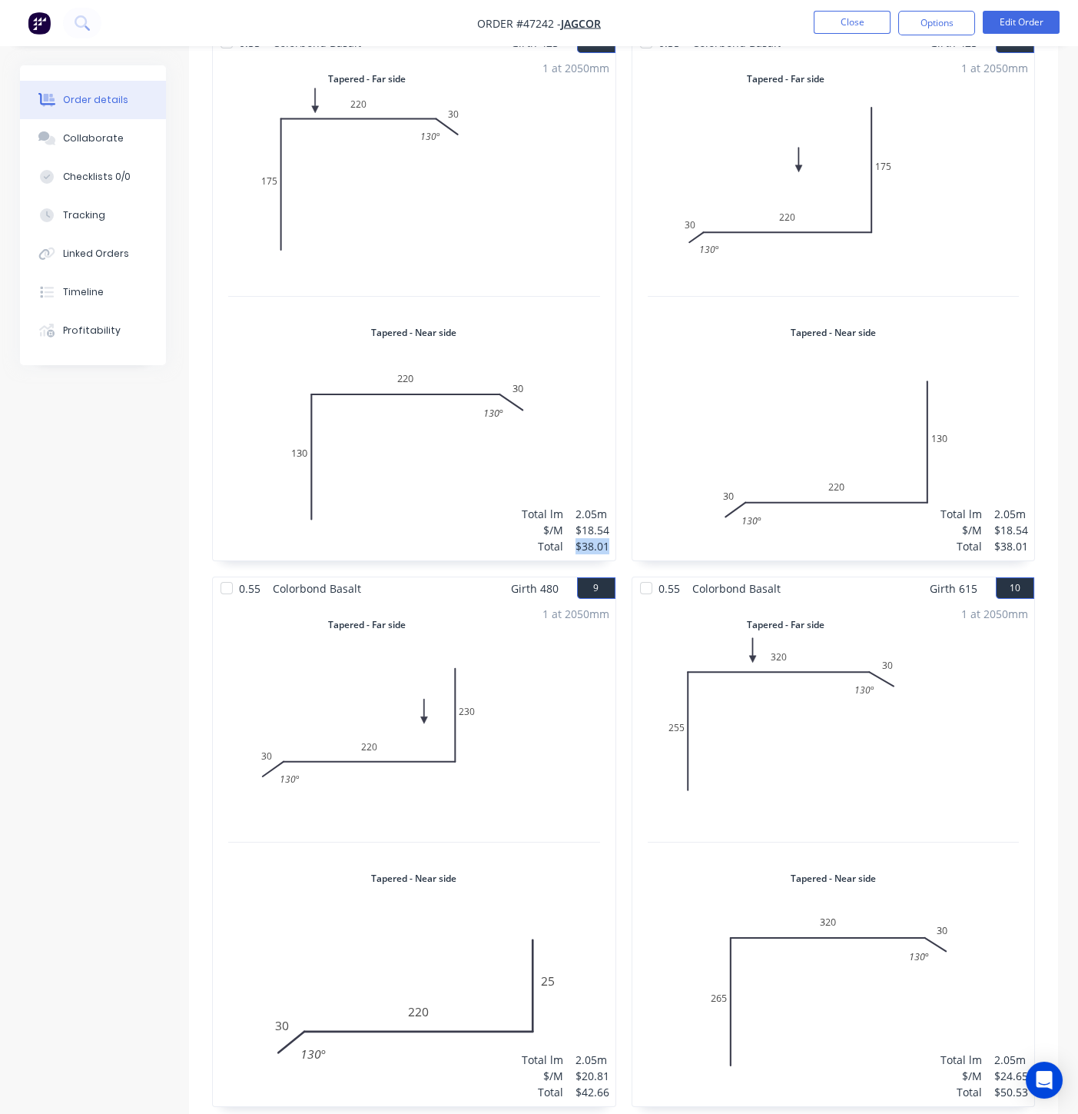
drag, startPoint x: 585, startPoint y: 501, endPoint x: 981, endPoint y: 351, distance: 423.6
click at [606, 538] on div "$38.01" at bounding box center [593, 546] width 34 height 16
copy div "$38.01"
drag, startPoint x: 995, startPoint y: 501, endPoint x: 1074, endPoint y: 449, distance: 94.9
click at [1030, 498] on div "1 at 2050mm Total lm $/M Total 2.05m $18.54 $38.01" at bounding box center [834, 307] width 403 height 507
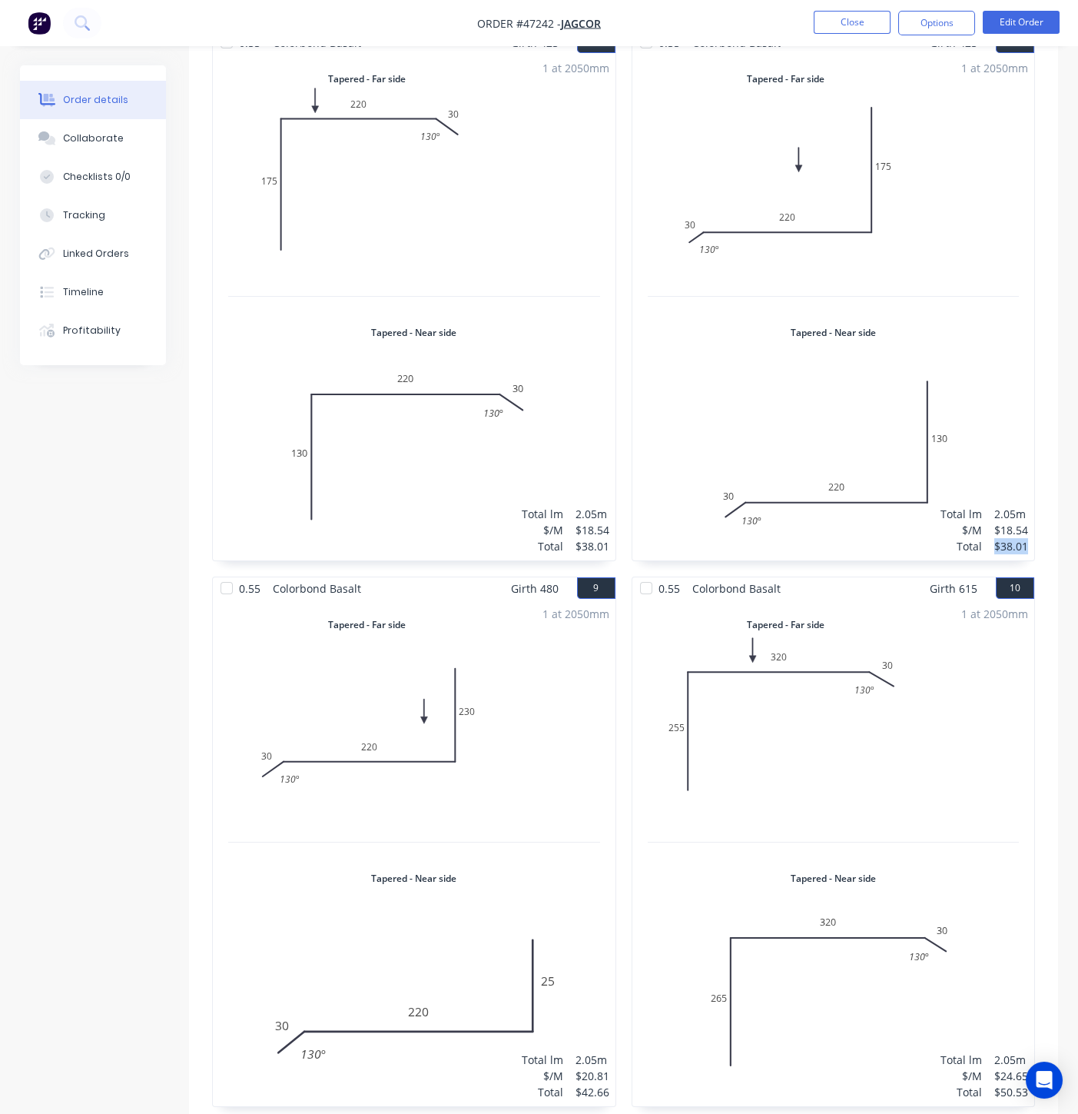
copy div "$38.01"
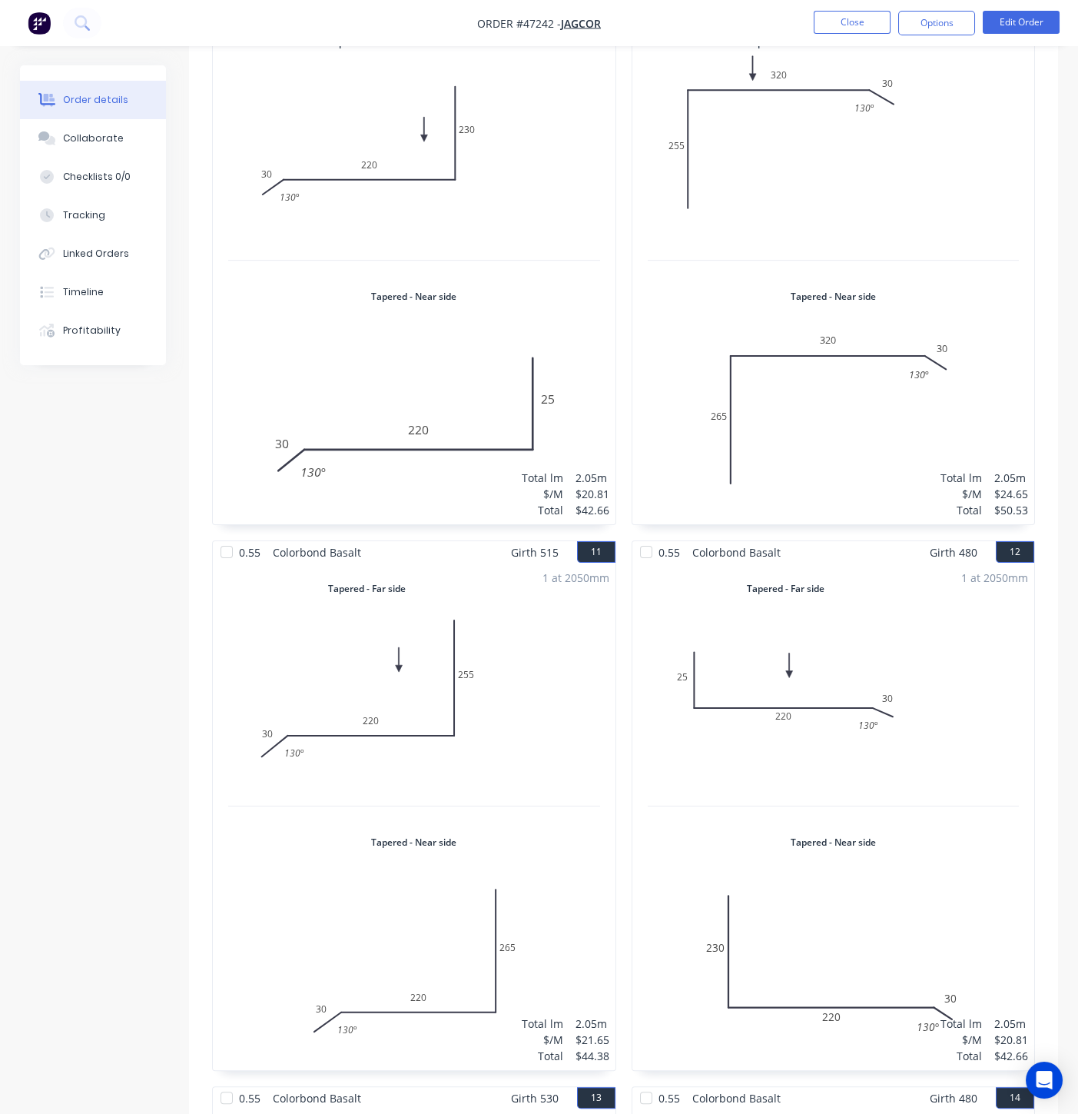
scroll to position [2787, 0]
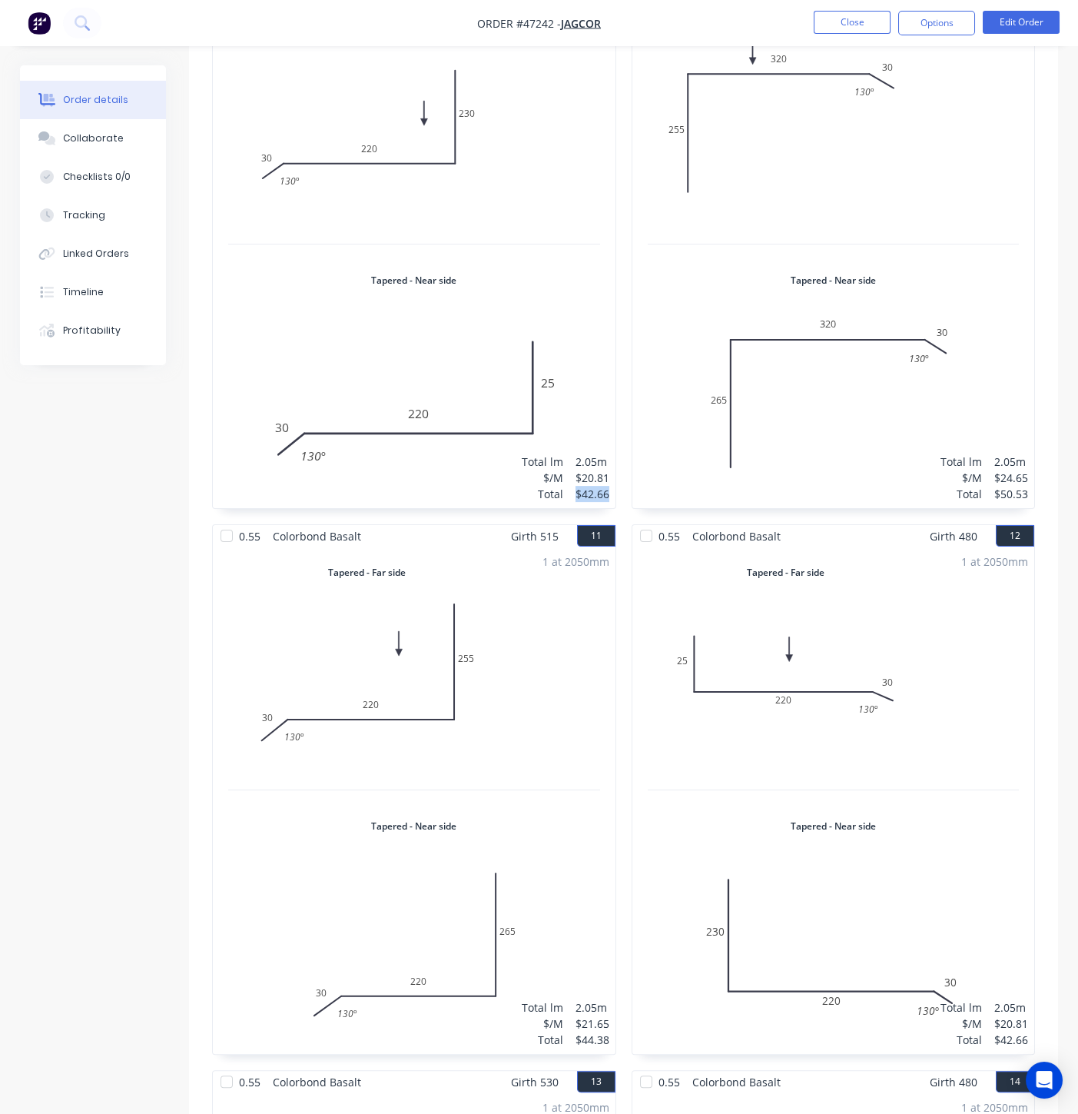
drag, startPoint x: 575, startPoint y: 449, endPoint x: 616, endPoint y: 447, distance: 41.6
click at [613, 447] on div "1 at 2050mm Total lm $/M Total 2.05m $20.81 $42.66" at bounding box center [414, 255] width 403 height 507
copy div "$42.66"
drag, startPoint x: 991, startPoint y: 440, endPoint x: 1036, endPoint y: 444, distance: 45.6
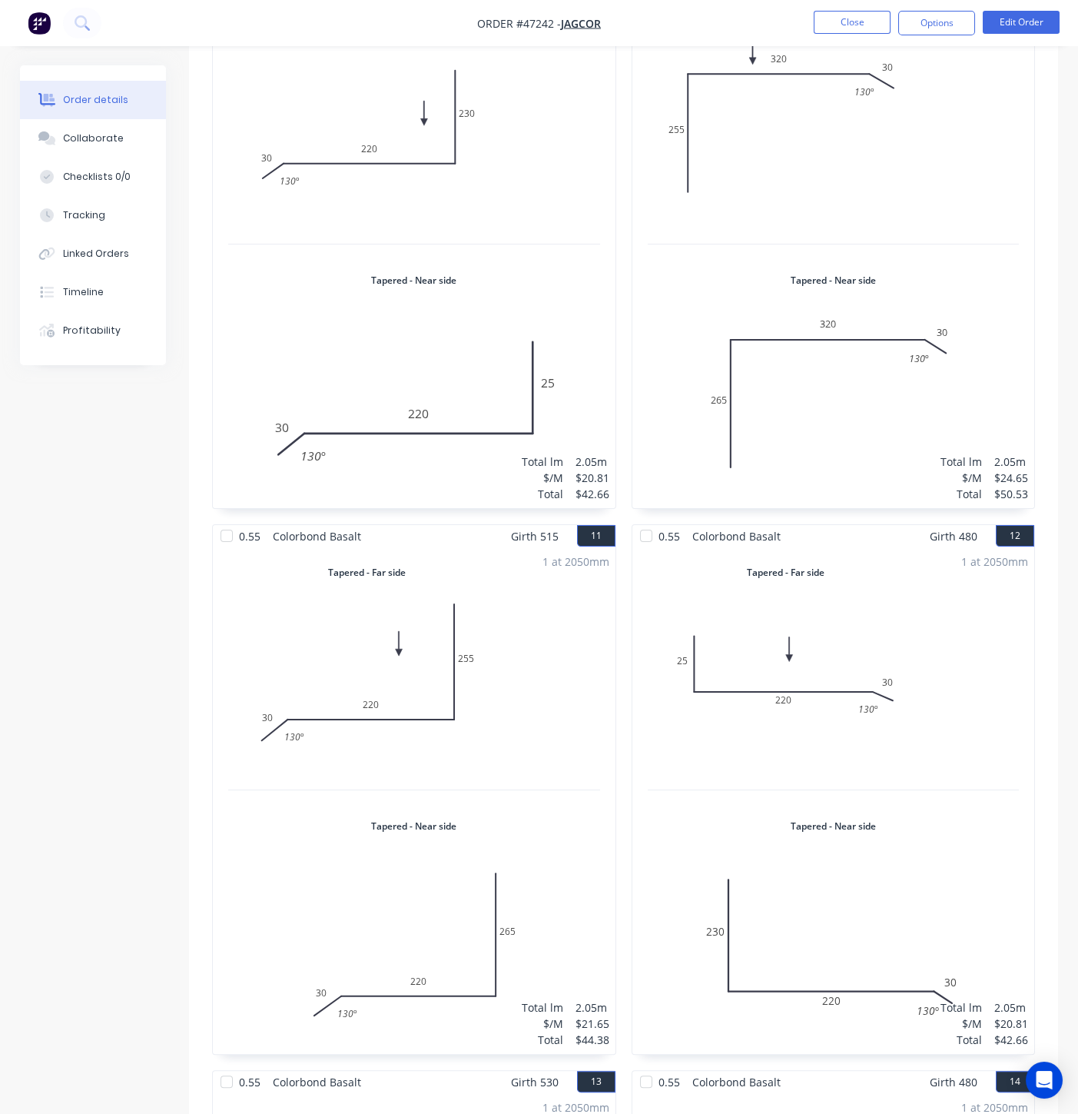
click at [1005, 486] on div "$50.53" at bounding box center [1012, 494] width 34 height 16
drag, startPoint x: 990, startPoint y: 444, endPoint x: 1028, endPoint y: 449, distance: 38.8
click at [1028, 449] on div "1 at 2050mm Total lm $/M Total 2.05m $24.65 $50.53" at bounding box center [834, 255] width 403 height 507
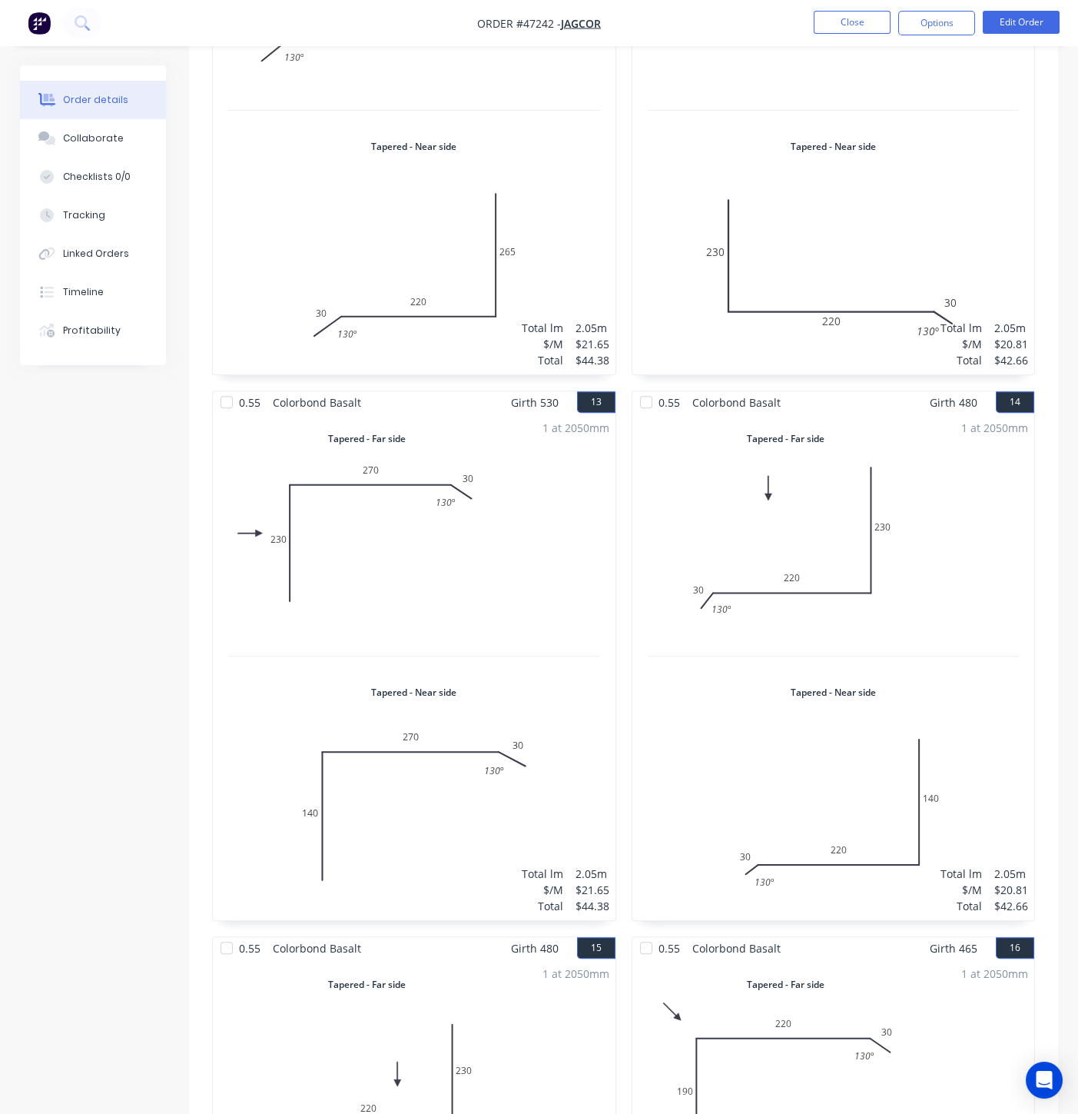
scroll to position [3470, 0]
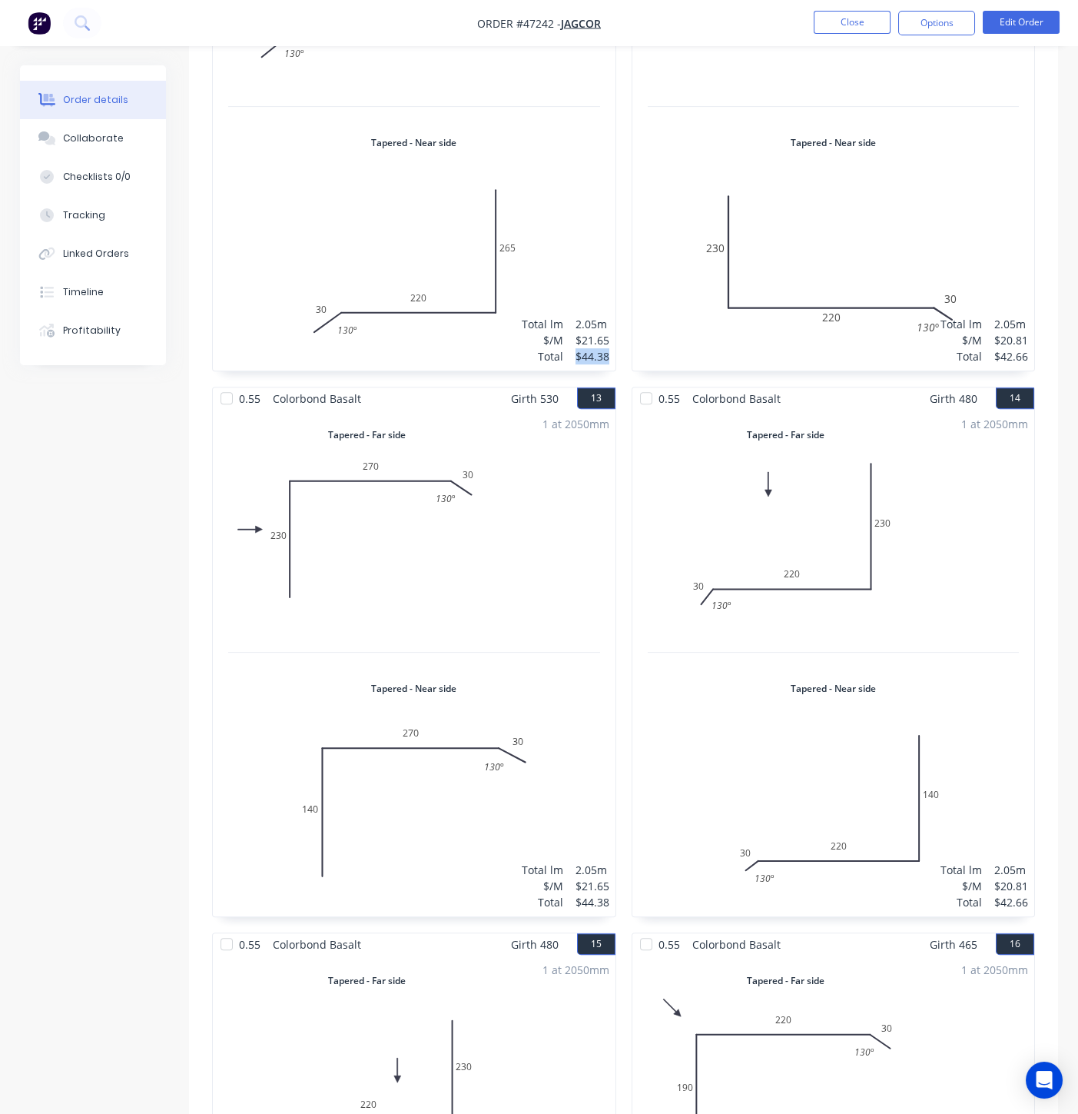
drag, startPoint x: 573, startPoint y: 306, endPoint x: 613, endPoint y: 311, distance: 41.0
click at [613, 311] on div "1 at 2050mm Total lm $/M Total 2.05m $21.65 $44.38" at bounding box center [414, 117] width 403 height 507
drag, startPoint x: 992, startPoint y: 310, endPoint x: 1032, endPoint y: 312, distance: 39.3
click at [1032, 312] on div "1 at 2050mm Total lm $/M Total 2.05m $20.81 $42.66" at bounding box center [834, 117] width 403 height 507
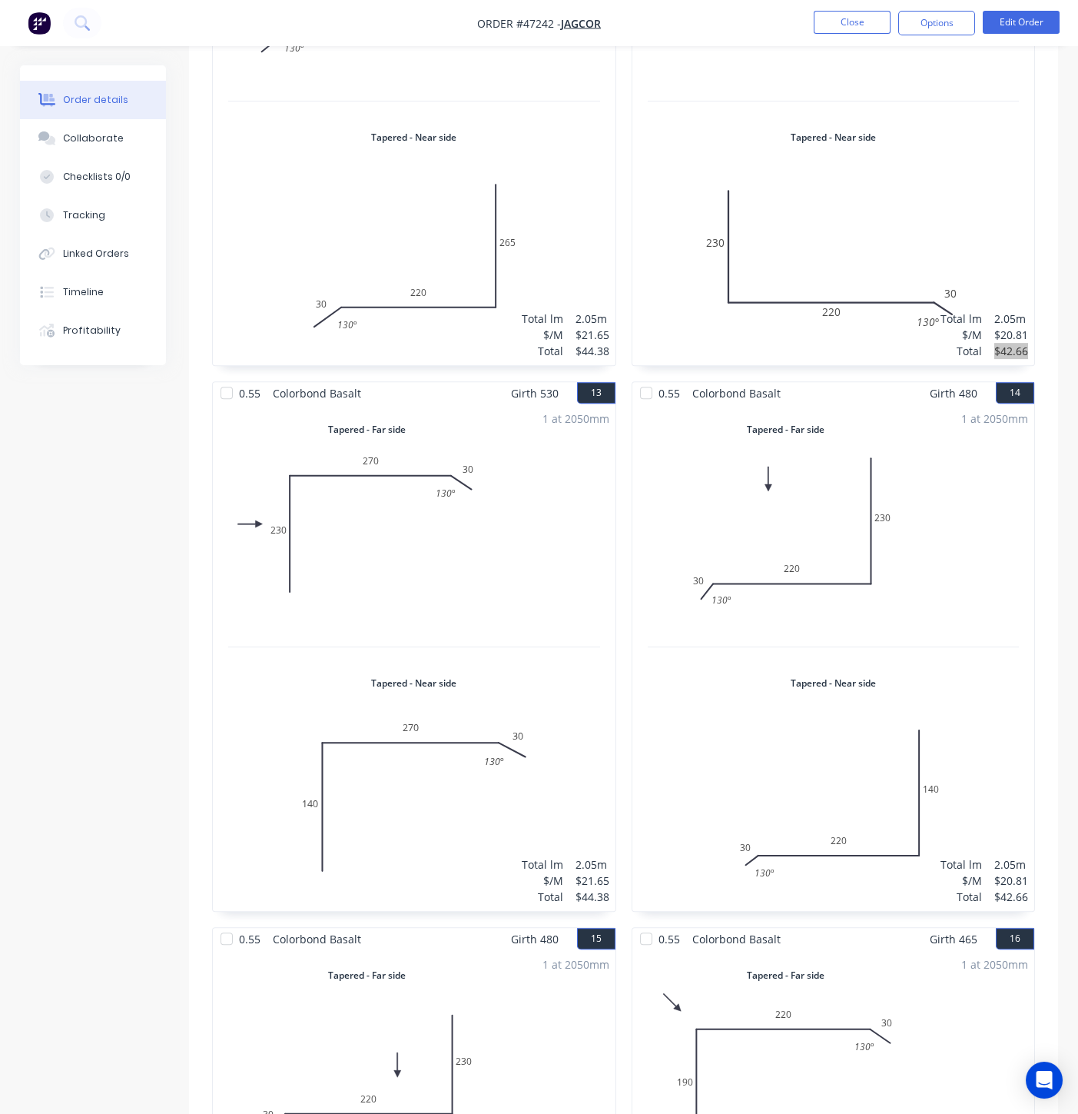
scroll to position [3813, 0]
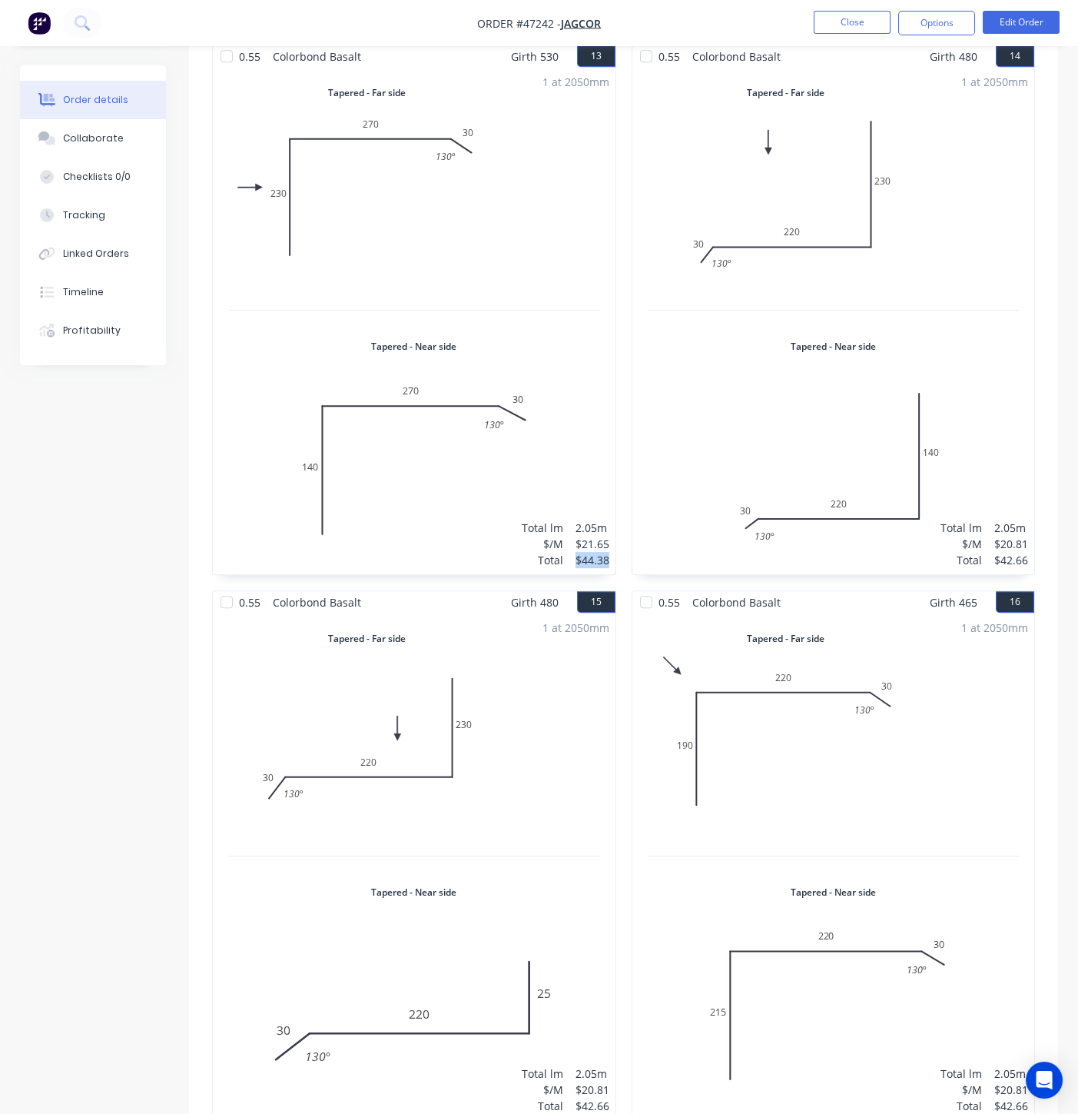
drag, startPoint x: 571, startPoint y: 509, endPoint x: 610, endPoint y: 513, distance: 39.5
click at [610, 513] on div "1 at 2050mm Total lm $/M Total 2.05m $21.65 $44.38" at bounding box center [414, 321] width 403 height 507
drag, startPoint x: 995, startPoint y: 507, endPoint x: 1032, endPoint y: 506, distance: 36.9
click at [1032, 506] on div "1 at 2050mm Total lm $/M Total 2.05m $20.81 $42.66" at bounding box center [834, 321] width 403 height 507
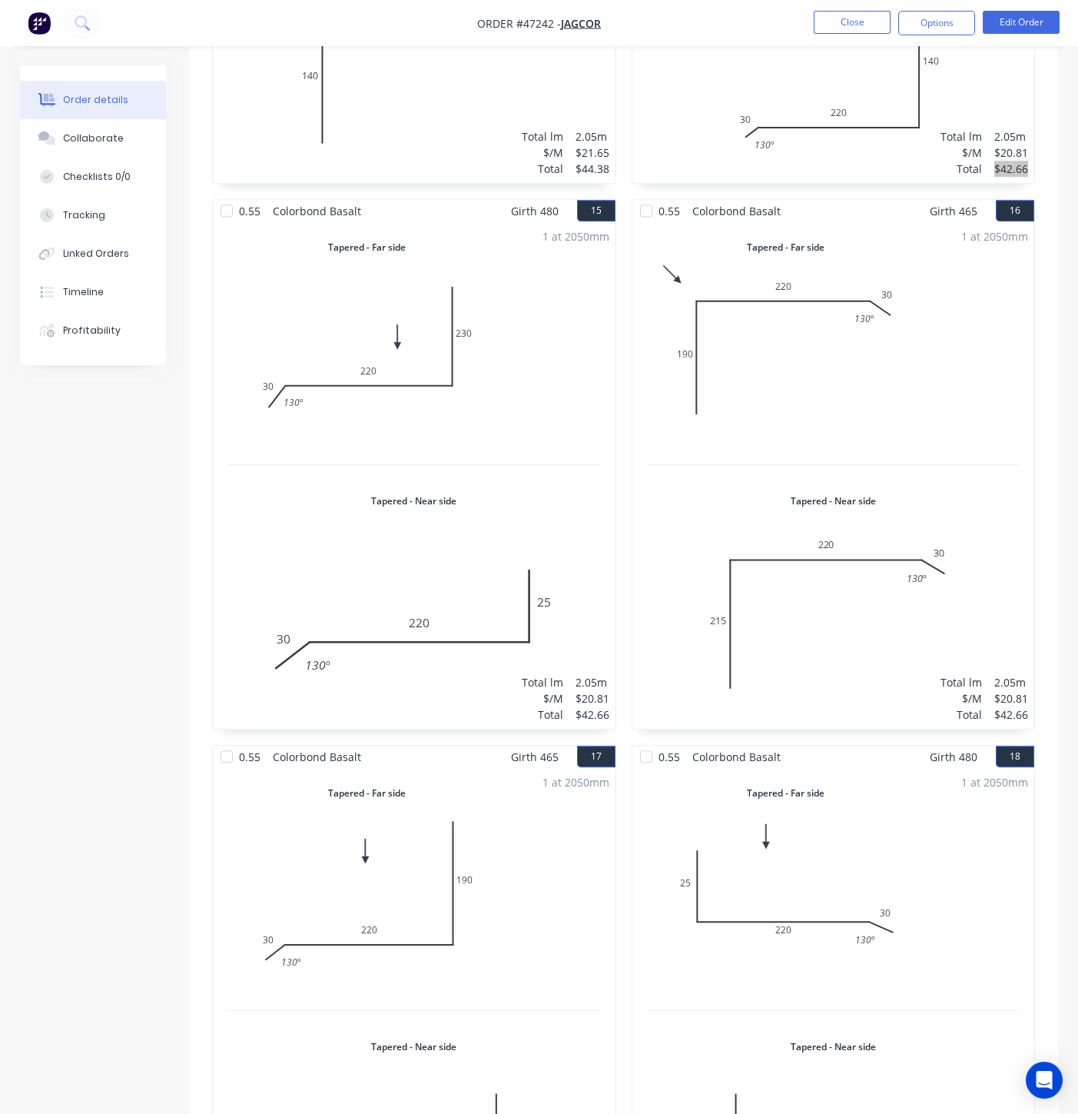
scroll to position [4239, 0]
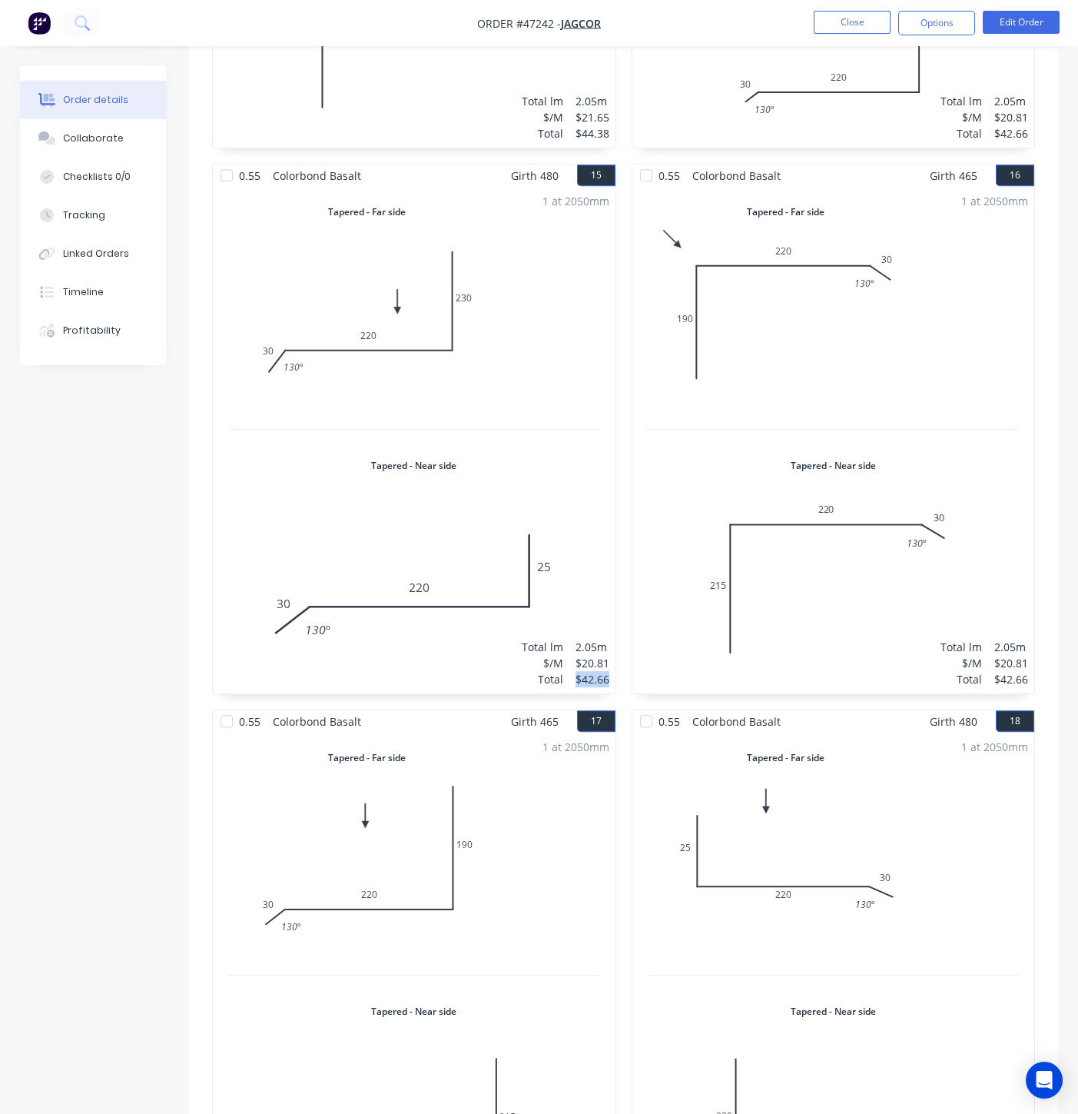
drag, startPoint x: 573, startPoint y: 630, endPoint x: 610, endPoint y: 626, distance: 37.8
click at [610, 626] on div "1 at 2050mm Total lm $/M Total 2.05m $20.81 $42.66" at bounding box center [414, 440] width 403 height 507
drag, startPoint x: 994, startPoint y: 629, endPoint x: 1036, endPoint y: 630, distance: 42.3
click at [1032, 633] on div "1 at 2050mm Total lm $/M Total 2.05m $20.81 $42.66" at bounding box center [834, 440] width 403 height 507
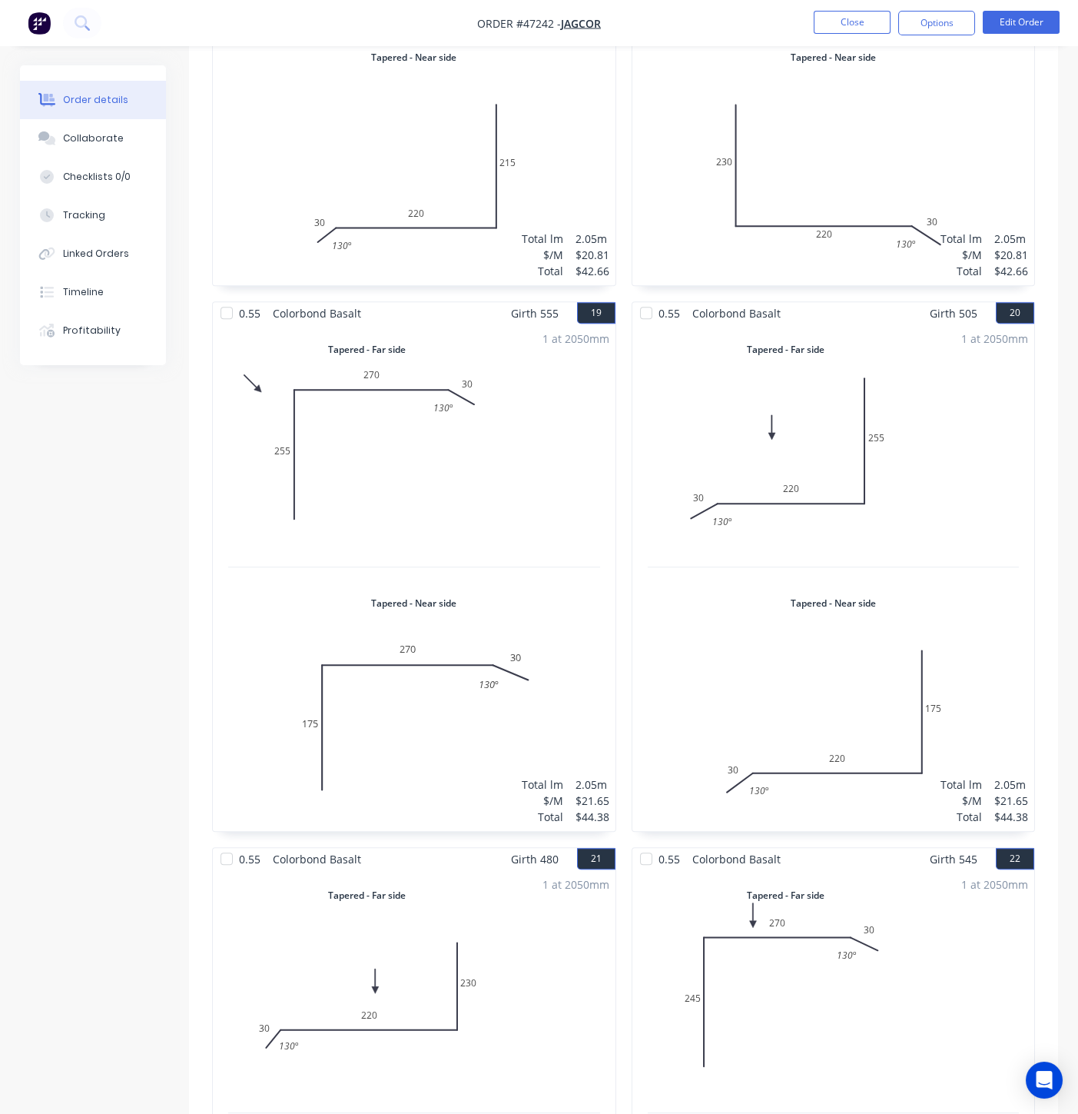
scroll to position [5264, 0]
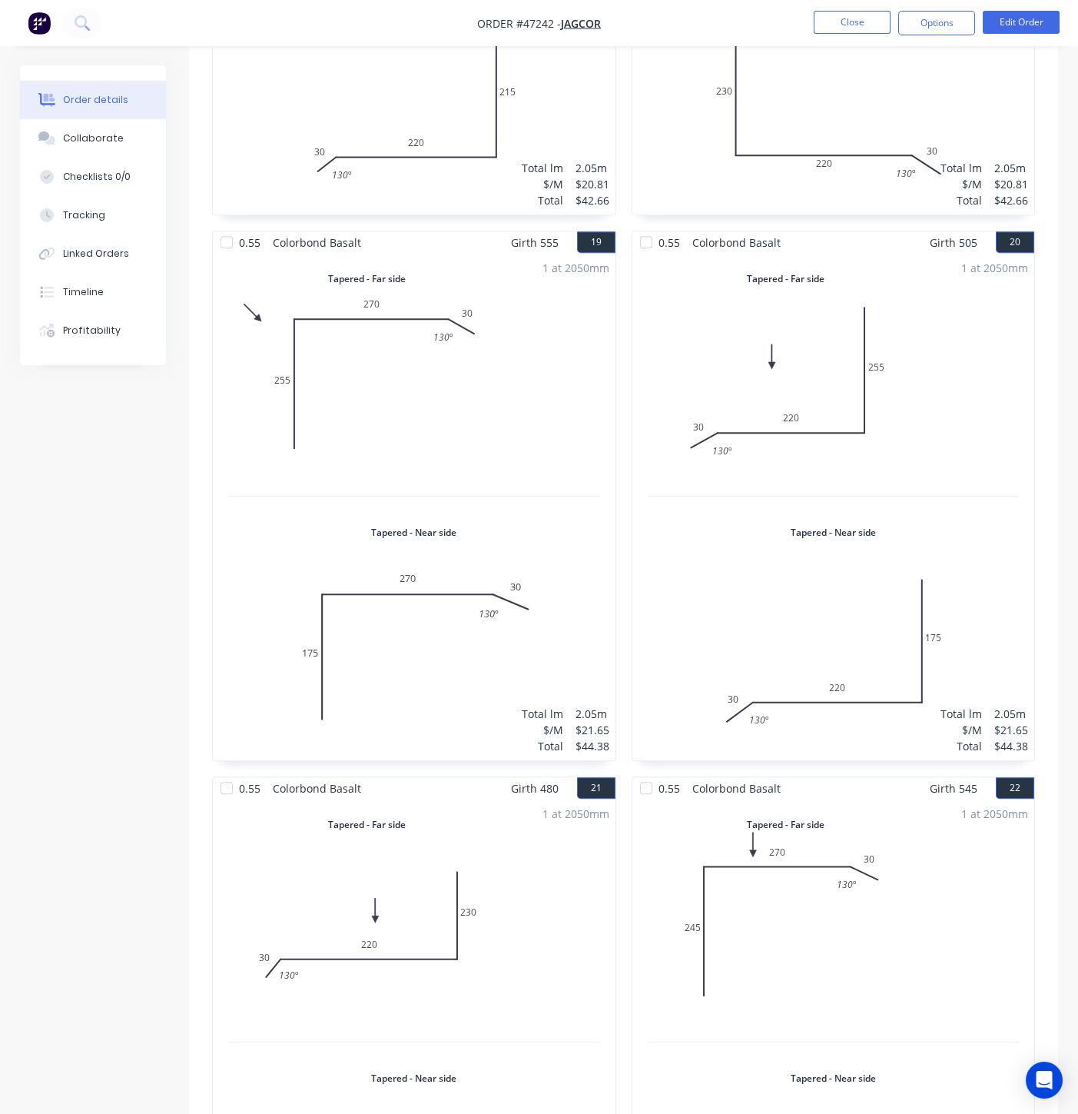
click at [577, 192] on div "$42.66" at bounding box center [593, 200] width 34 height 16
click at [572, 160] on div "Total lm $/M Total 2.05m $20.81 $42.66" at bounding box center [566, 184] width 88 height 48
drag, startPoint x: 571, startPoint y: 150, endPoint x: 612, endPoint y: 151, distance: 40.8
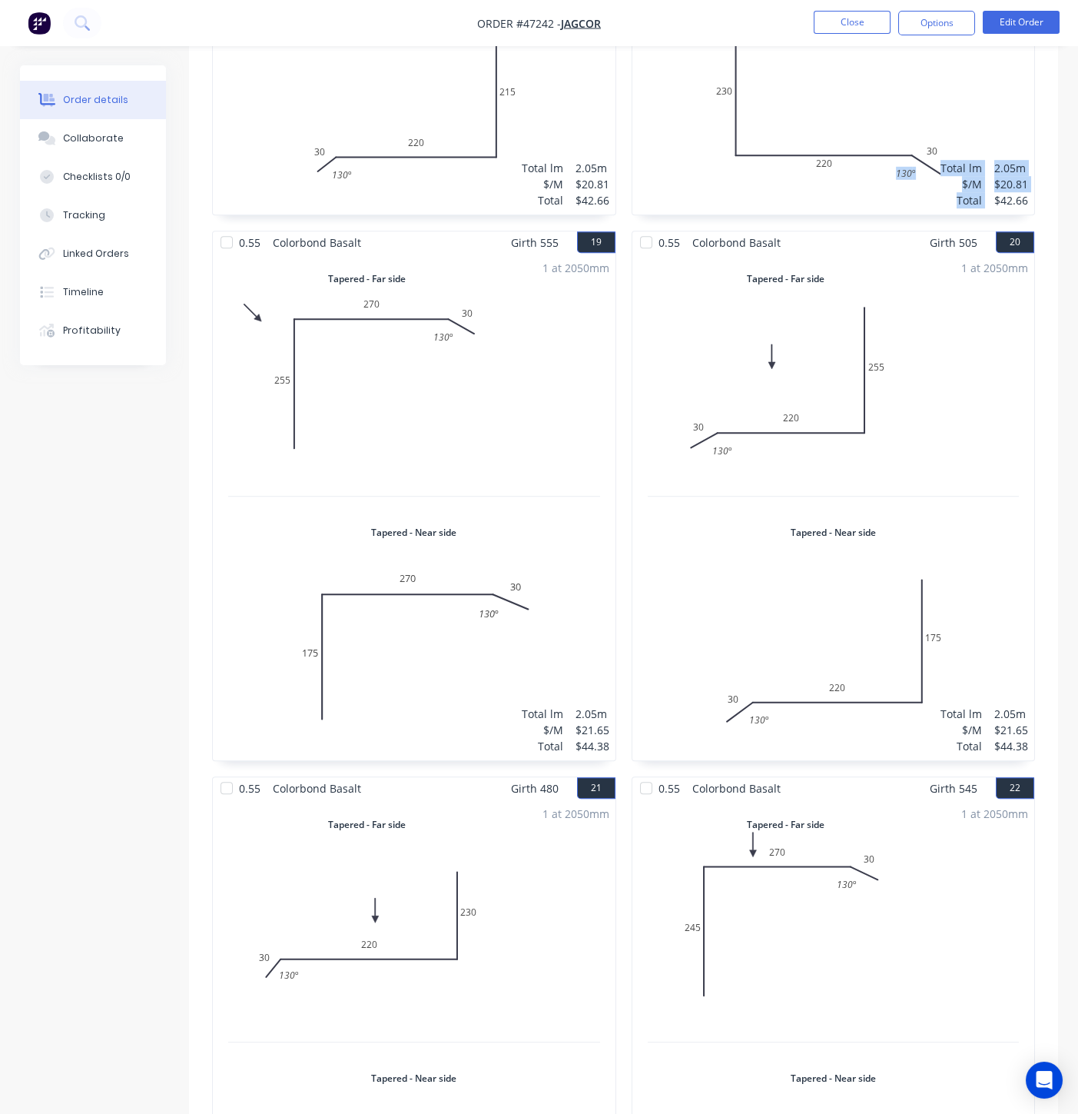
drag, startPoint x: 996, startPoint y: 151, endPoint x: 1036, endPoint y: 151, distance: 40.0
drag, startPoint x: 997, startPoint y: 151, endPoint x: 1030, endPoint y: 154, distance: 33.2
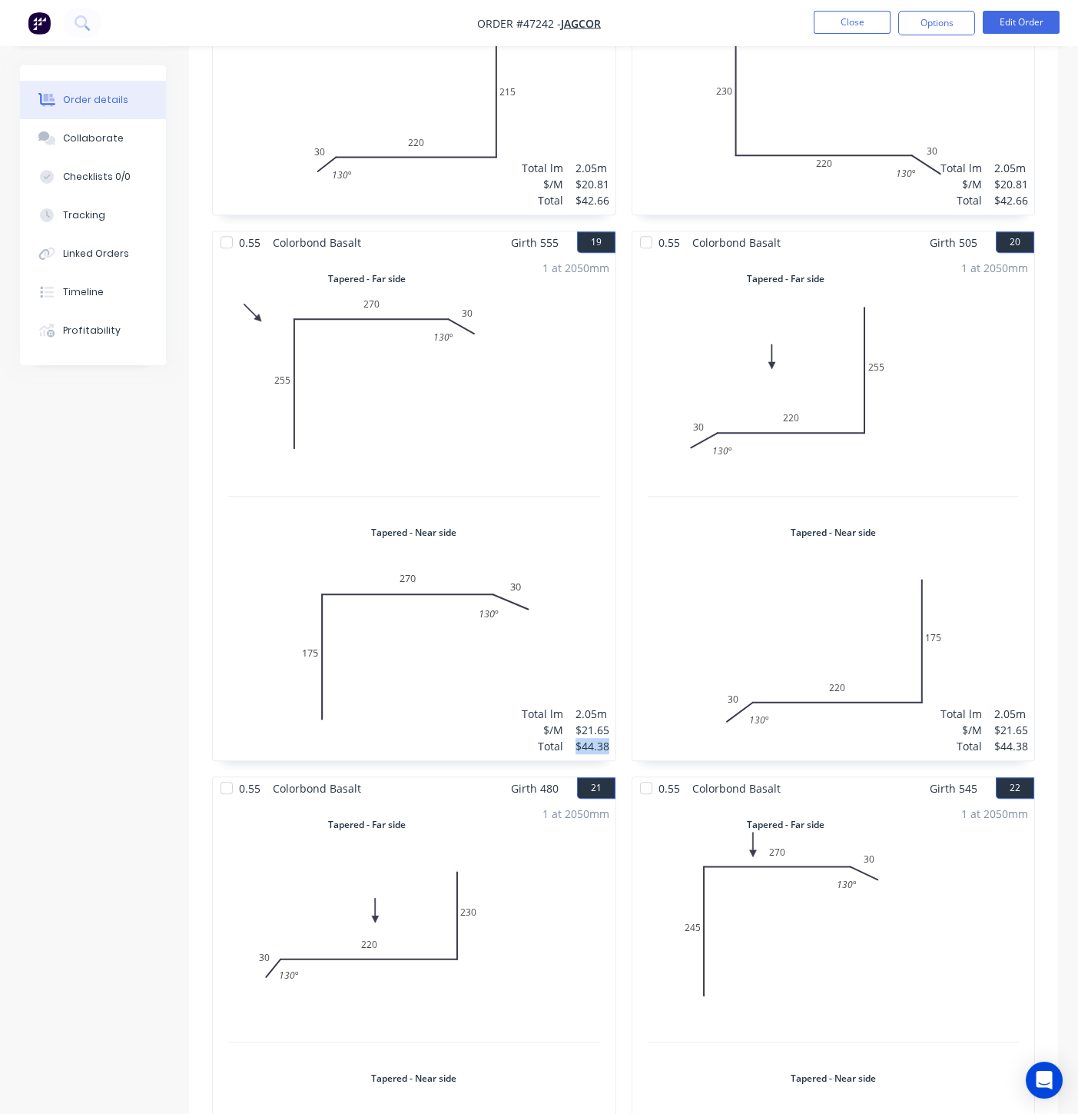
drag, startPoint x: 583, startPoint y: 698, endPoint x: 607, endPoint y: 691, distance: 24.8
click at [607, 706] on div "Total lm $/M Total 2.05m $21.65 $44.38" at bounding box center [566, 730] width 88 height 48
drag, startPoint x: 988, startPoint y: 695, endPoint x: 1029, endPoint y: 704, distance: 41.8
click at [1029, 704] on div "1 at 2050mm Total lm $/M Total 2.05m $21.65 $44.38" at bounding box center [834, 507] width 403 height 507
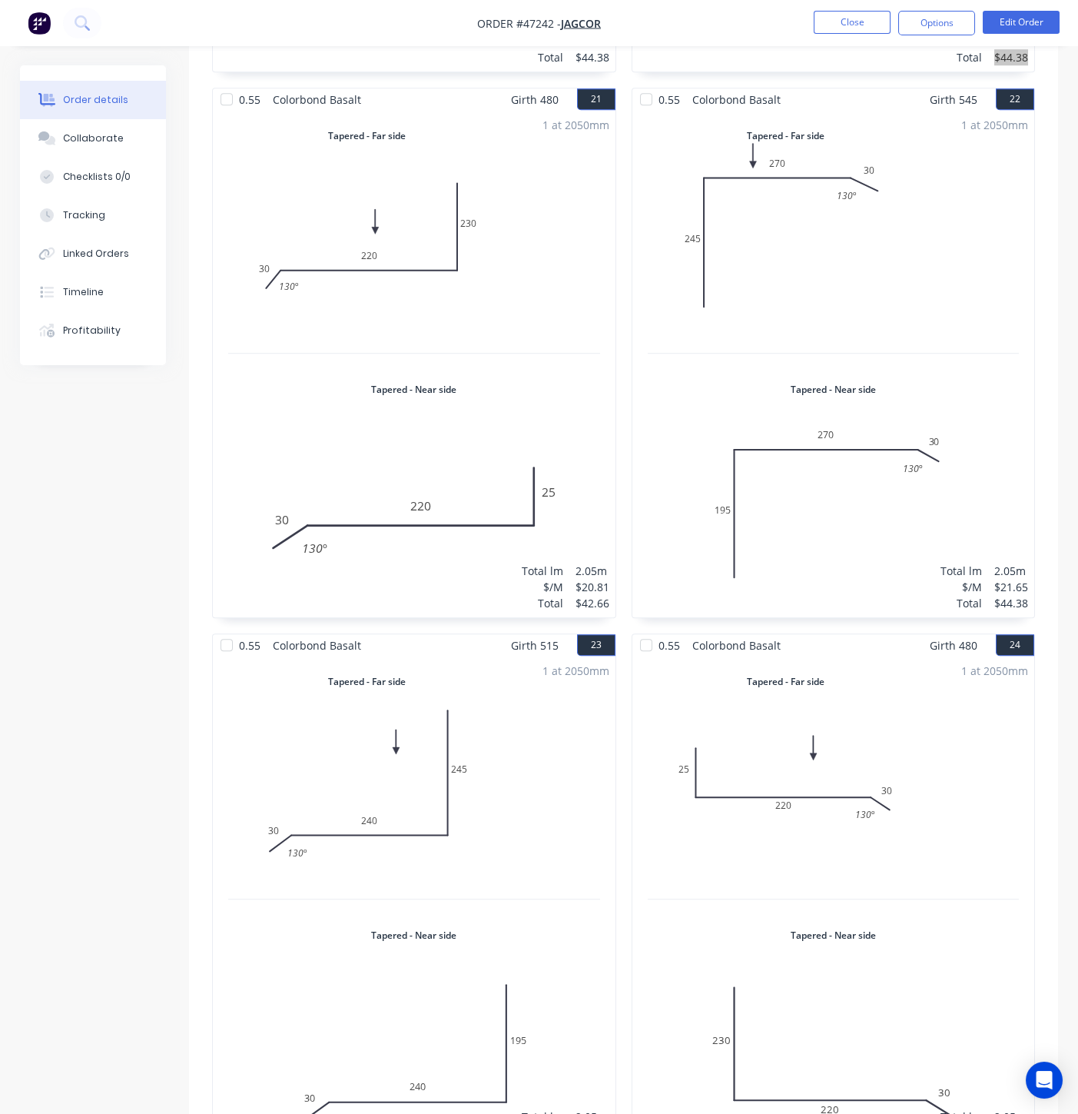
scroll to position [6032, 0]
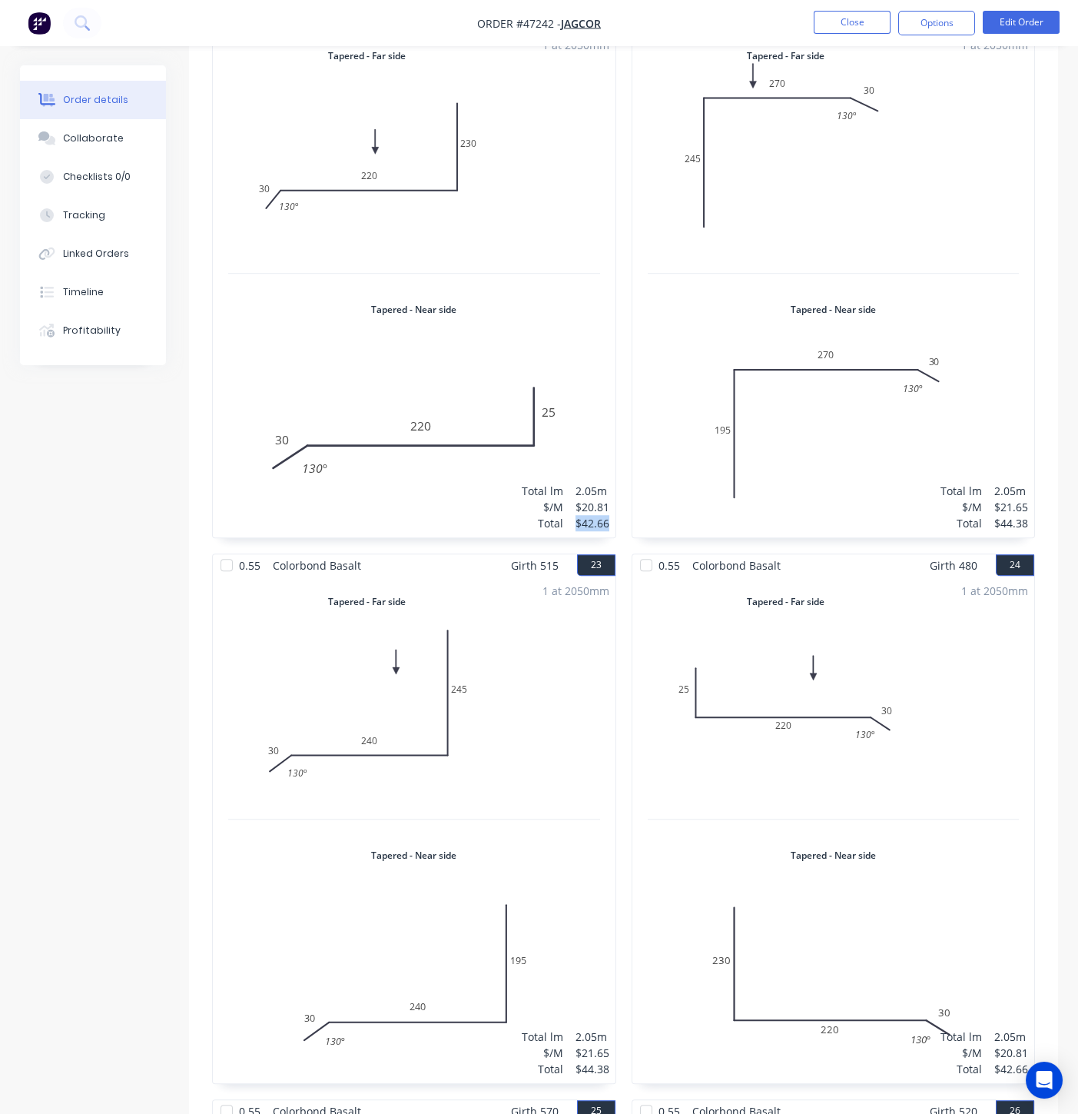
drag, startPoint x: 574, startPoint y: 472, endPoint x: 610, endPoint y: 484, distance: 38.2
click at [610, 484] on div "1 at 2050mm Total lm $/M Total 2.05m $20.81 $42.66" at bounding box center [414, 284] width 403 height 507
drag, startPoint x: 995, startPoint y: 470, endPoint x: 1025, endPoint y: 477, distance: 31.5
click at [1025, 483] on div "Total lm $/M Total 2.05m $21.65 $44.38" at bounding box center [985, 507] width 88 height 48
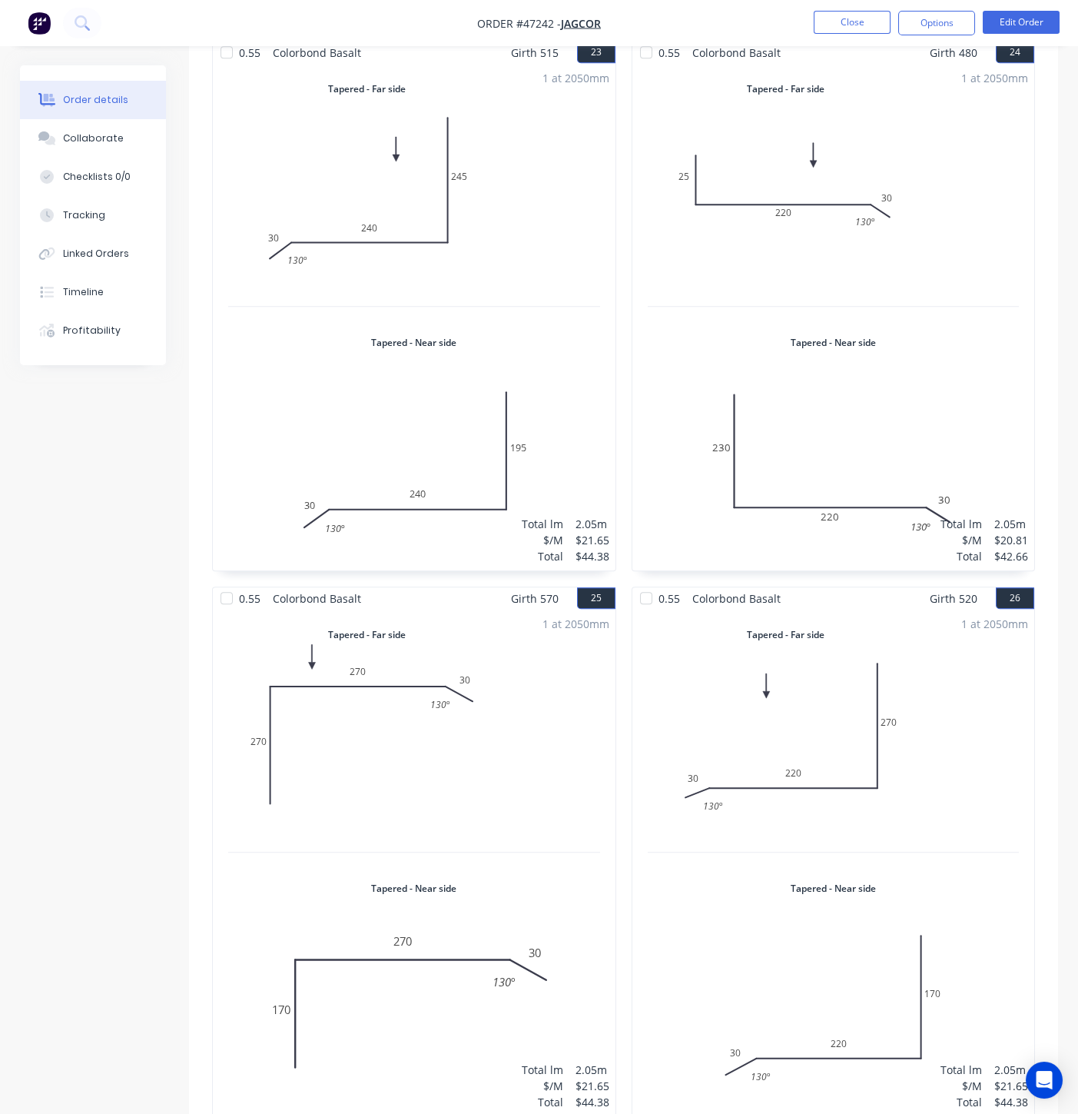
scroll to position [6801, 0]
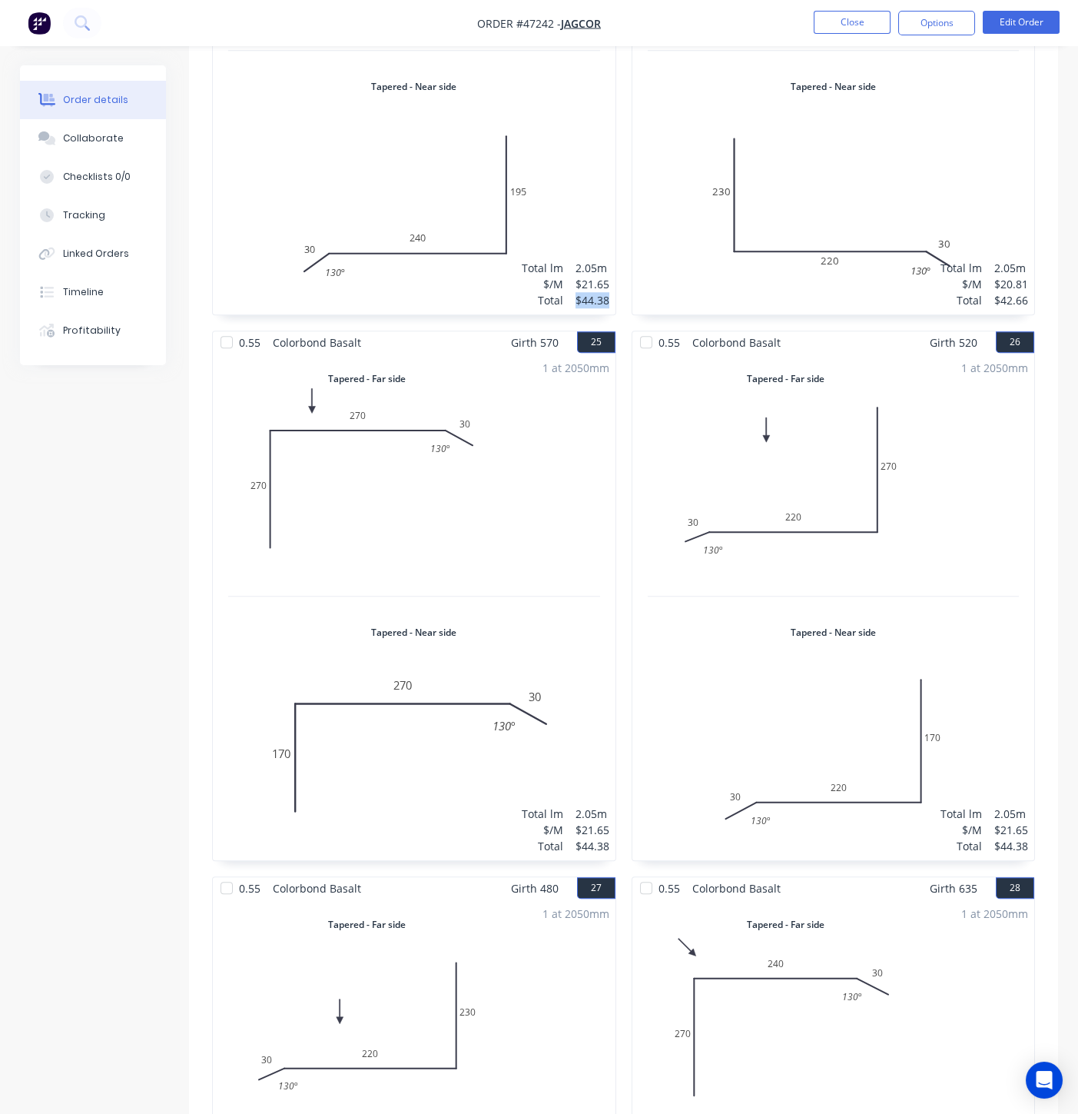
drag, startPoint x: 573, startPoint y: 248, endPoint x: 613, endPoint y: 244, distance: 39.5
click at [613, 244] on div "1 at 2050mm Total lm $/M Total 2.05m $21.65 $44.38" at bounding box center [414, 61] width 403 height 507
drag, startPoint x: 992, startPoint y: 251, endPoint x: 1089, endPoint y: 295, distance: 107.0
drag, startPoint x: 965, startPoint y: 250, endPoint x: 984, endPoint y: 256, distance: 20.2
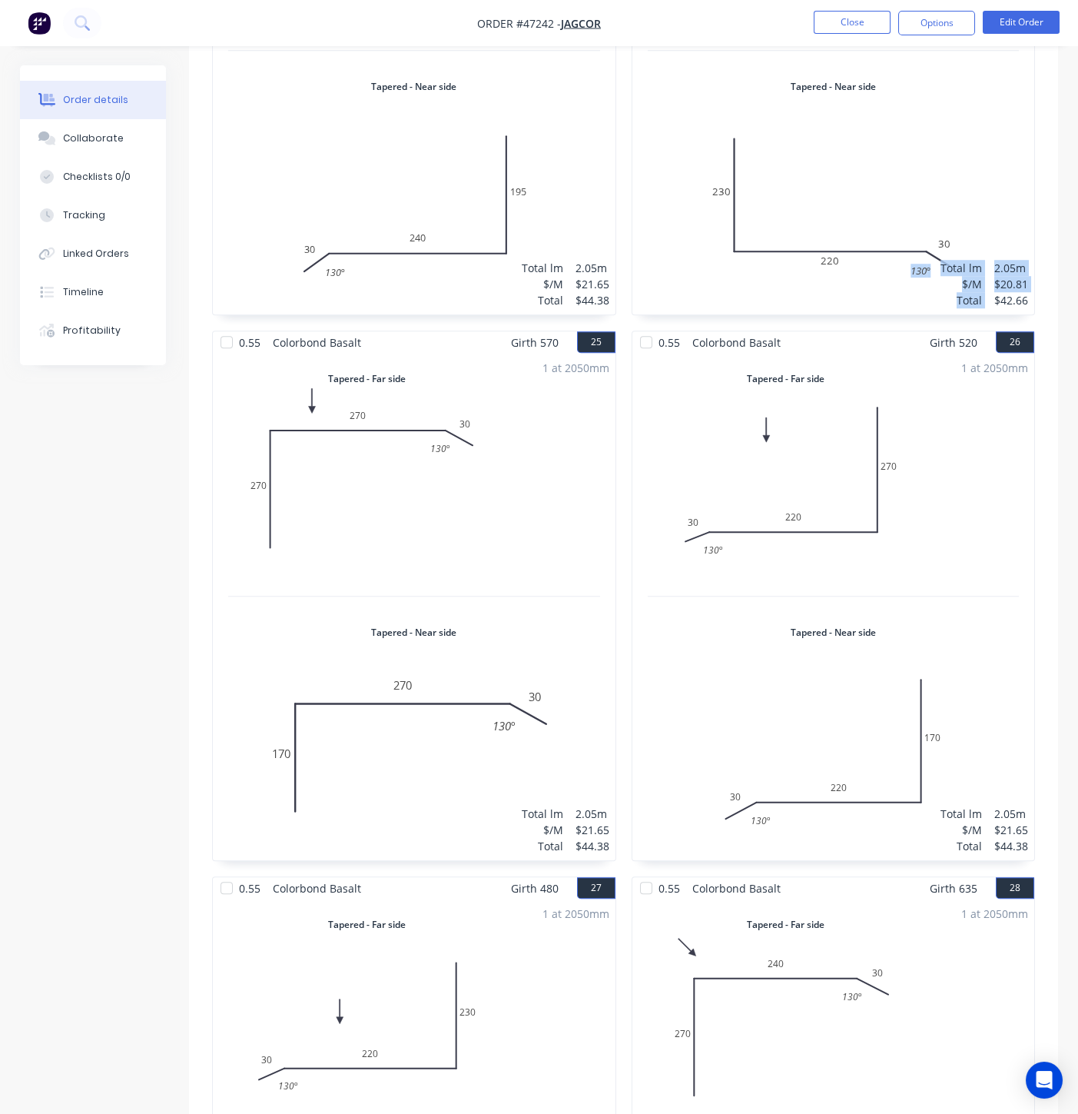
click at [965, 292] on div "Total" at bounding box center [962, 300] width 42 height 16
click at [995, 292] on div "$42.66" at bounding box center [1012, 300] width 34 height 16
drag, startPoint x: 989, startPoint y: 251, endPoint x: 1028, endPoint y: 254, distance: 38.6
click at [1028, 260] on div "Total lm $/M Total 2.05m $20.81 $42.66" at bounding box center [985, 284] width 88 height 48
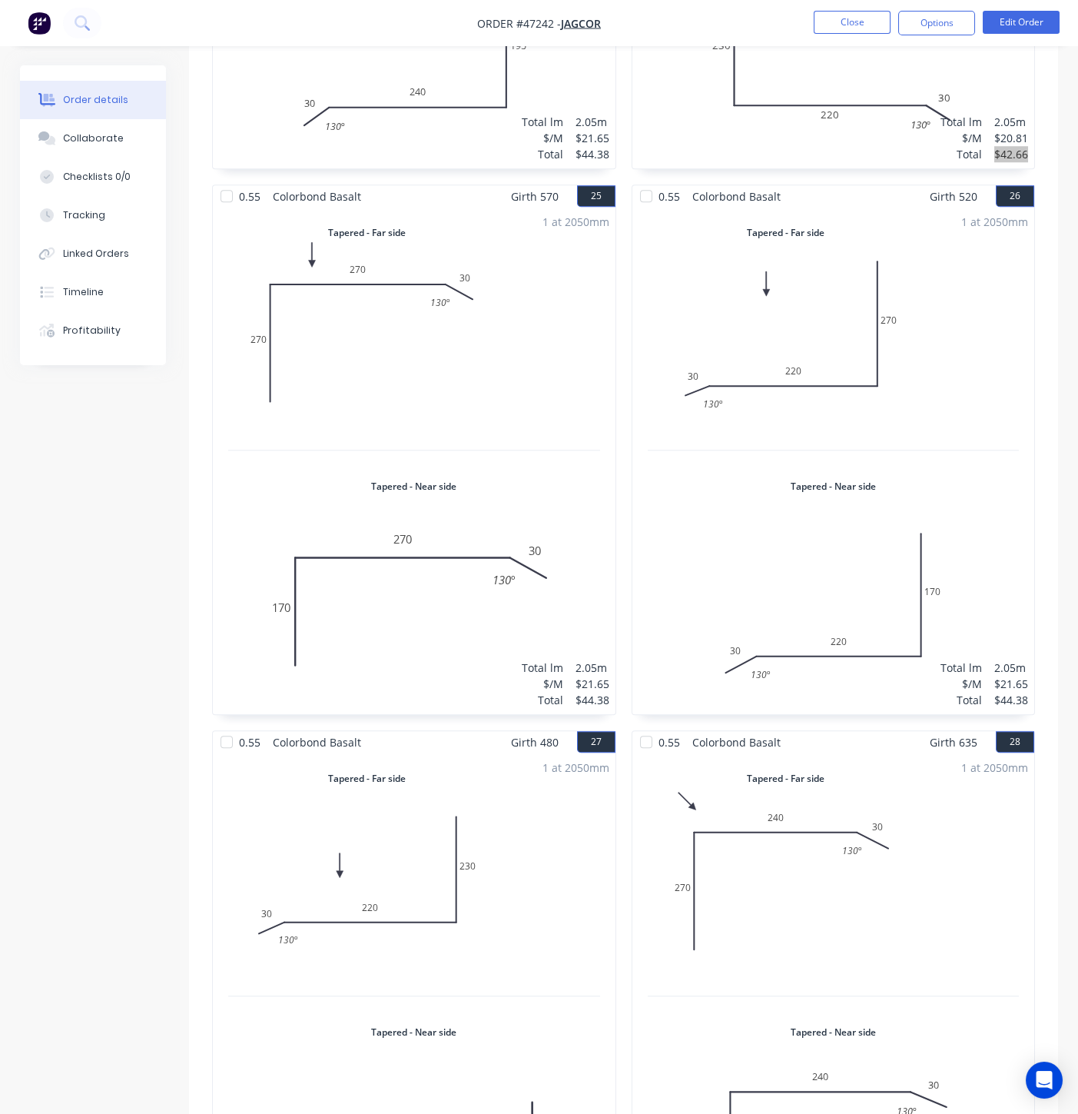
scroll to position [7058, 0]
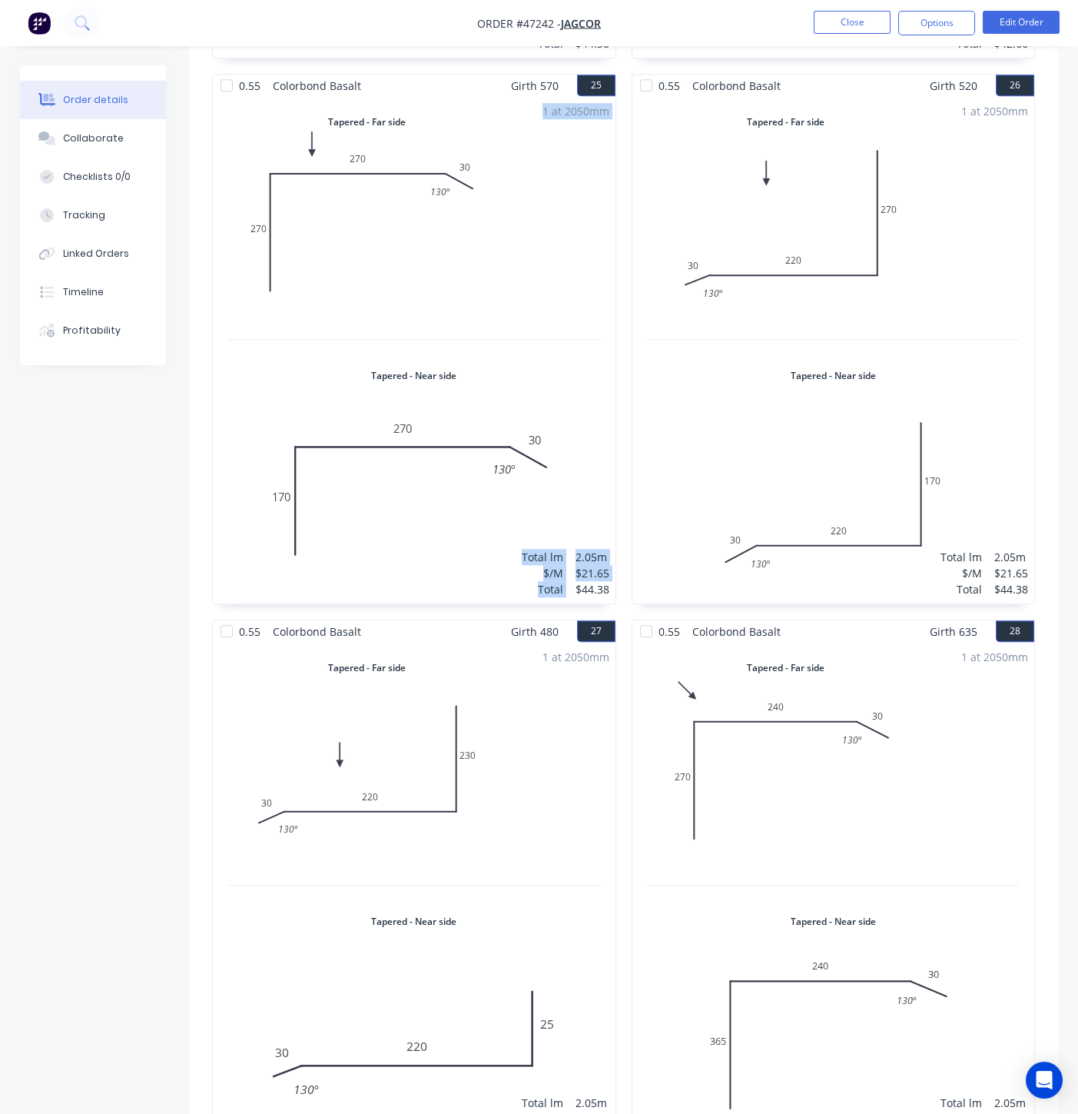
drag, startPoint x: 571, startPoint y: 537, endPoint x: 616, endPoint y: 530, distance: 45.9
click at [571, 549] on div "Total lm $/M Total 2.05m $21.65 $44.38" at bounding box center [566, 573] width 88 height 48
drag, startPoint x: 570, startPoint y: 537, endPoint x: 612, endPoint y: 538, distance: 42.3
click at [612, 538] on div "1 at 2050mm Total lm $/M Total 2.05m $21.65 $44.38" at bounding box center [414, 350] width 403 height 507
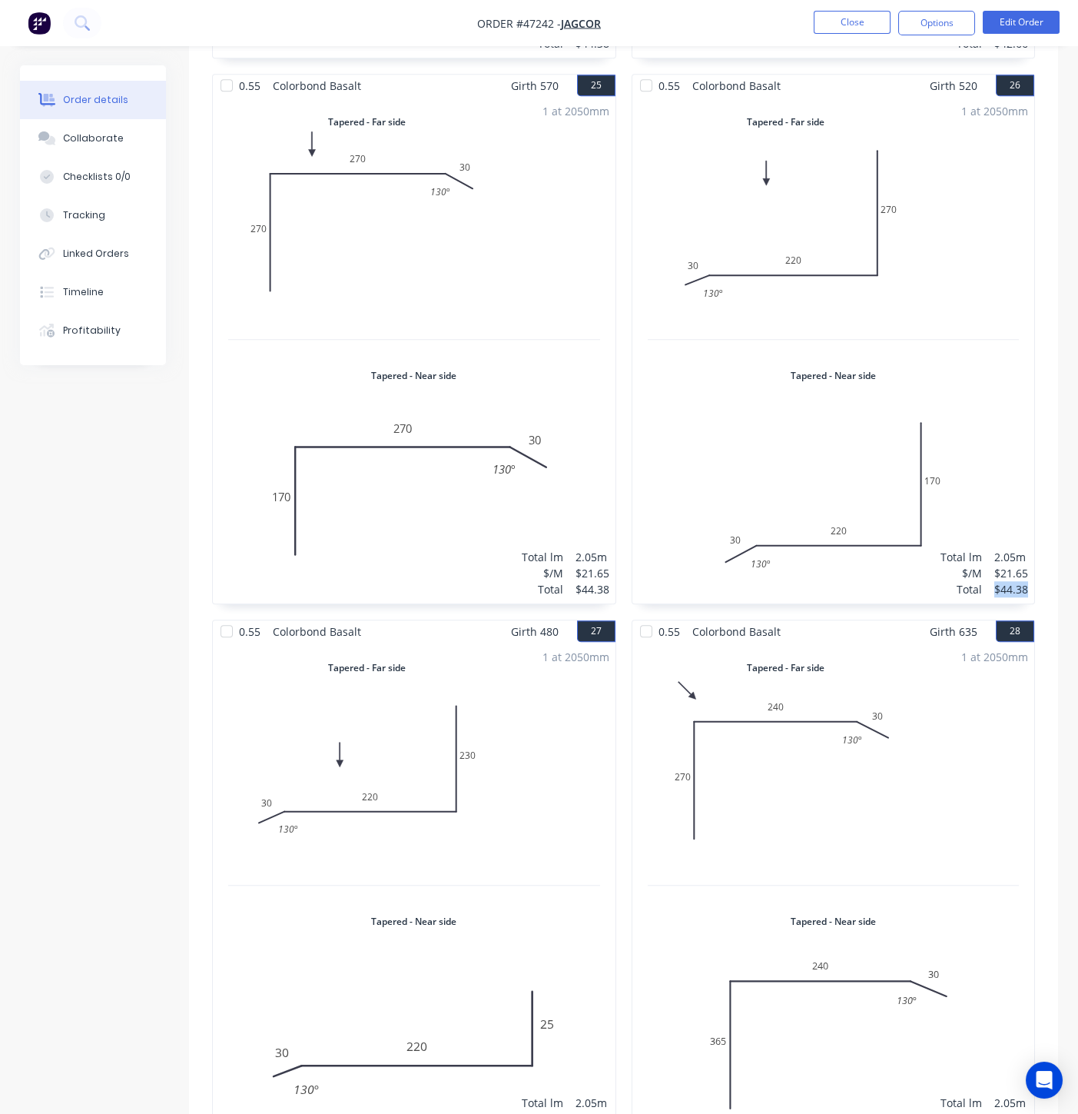
drag, startPoint x: 993, startPoint y: 537, endPoint x: 1032, endPoint y: 534, distance: 39.3
click at [1032, 534] on div "1 at 2050mm Total lm $/M Total 2.05m $21.65 $44.38" at bounding box center [834, 350] width 403 height 507
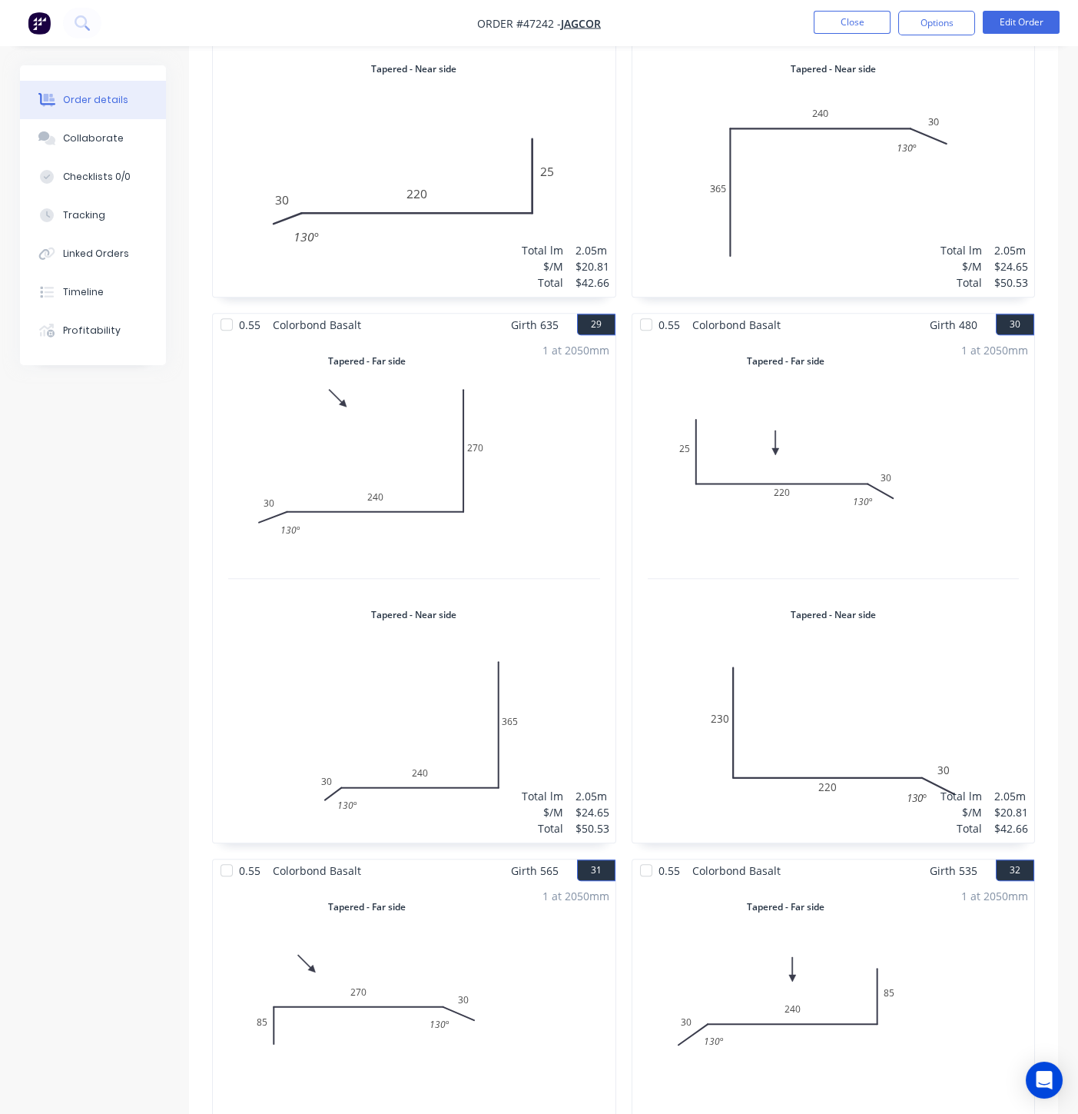
scroll to position [7912, 0]
drag, startPoint x: 569, startPoint y: 231, endPoint x: 608, endPoint y: 236, distance: 39.6
click at [608, 241] on div "Total lm $/M Total 2.05m $20.81 $42.66" at bounding box center [566, 265] width 88 height 48
drag, startPoint x: 992, startPoint y: 228, endPoint x: 1032, endPoint y: 231, distance: 40.0
click at [1032, 231] on div "1 at 2050mm Total lm $/M Total 2.05m $24.65 $50.53" at bounding box center [834, 42] width 403 height 507
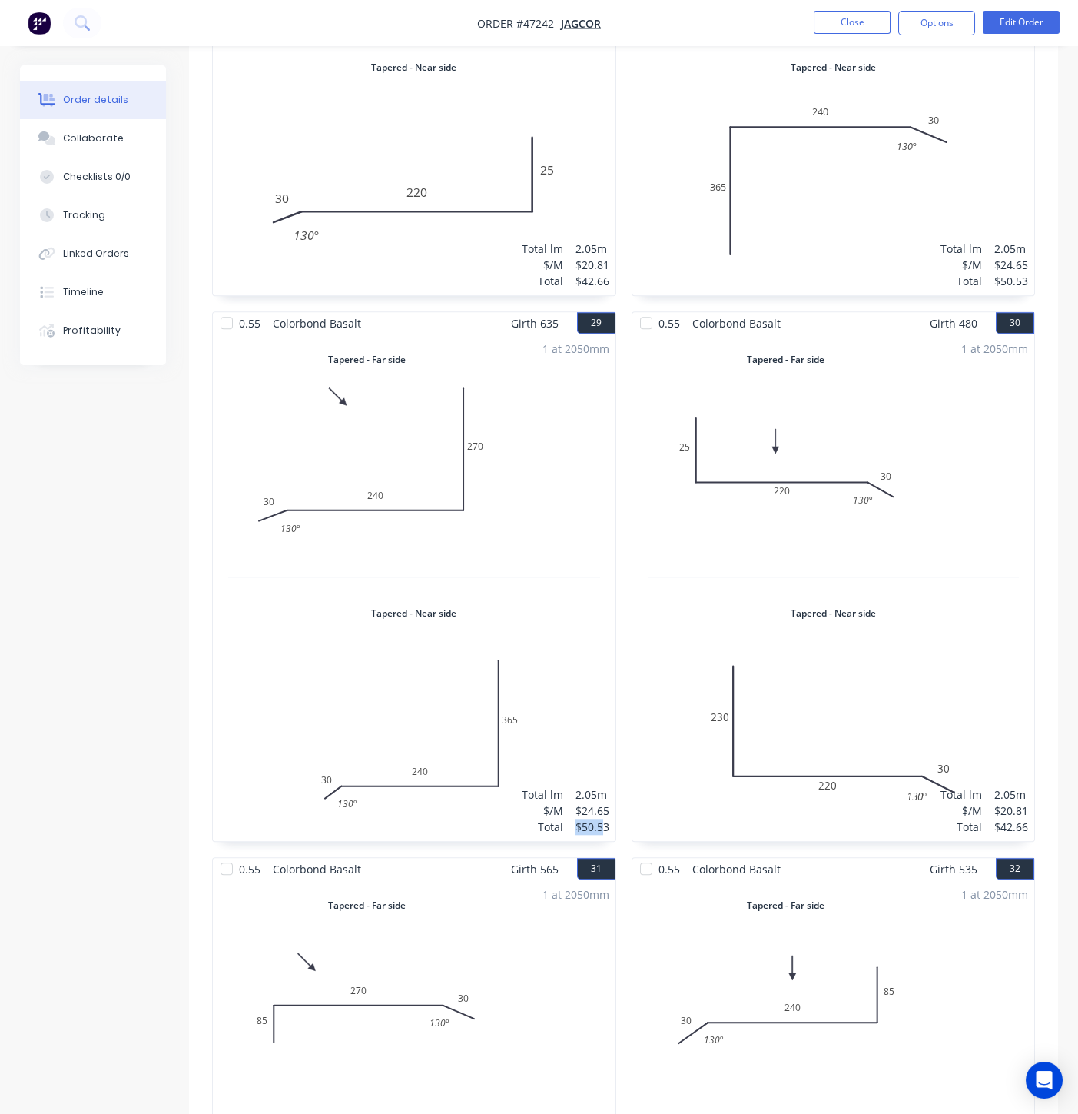
drag, startPoint x: 573, startPoint y: 769, endPoint x: 606, endPoint y: 772, distance: 33.2
click at [606, 786] on div "Total lm $/M Total 2.05m $24.65 $50.53" at bounding box center [566, 810] width 88 height 48
click at [576, 819] on div "$50.53" at bounding box center [593, 827] width 34 height 16
drag, startPoint x: 576, startPoint y: 769, endPoint x: 606, endPoint y: 776, distance: 30.8
click at [606, 819] on div "$50.53" at bounding box center [593, 827] width 34 height 16
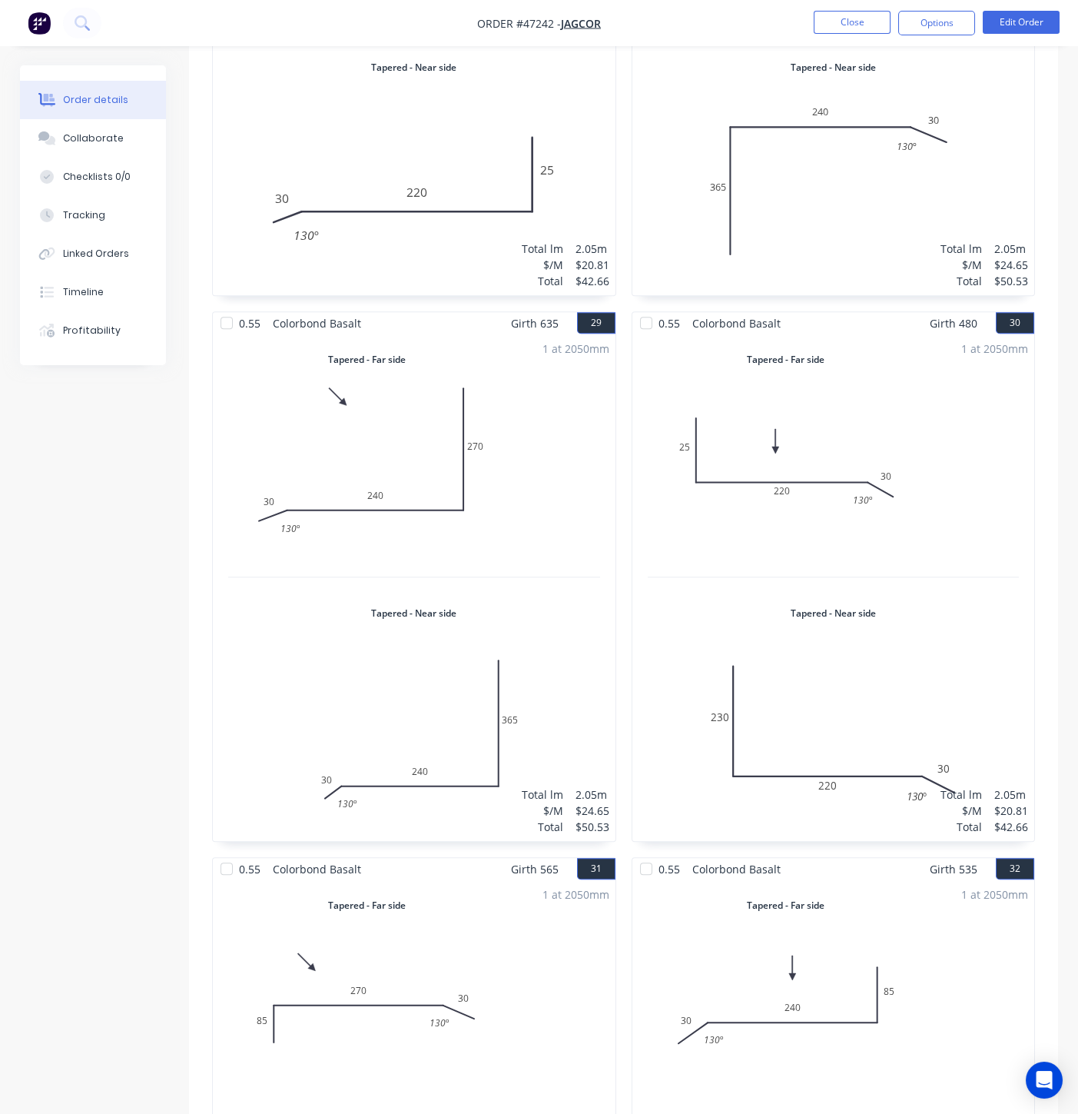
click at [998, 819] on div "$42.66" at bounding box center [1012, 827] width 34 height 16
drag, startPoint x: 992, startPoint y: 770, endPoint x: 1034, endPoint y: 774, distance: 42.5
click at [1034, 774] on div "1 at 2050mm Total lm $/M Total 2.05m $20.81 $42.66" at bounding box center [834, 587] width 403 height 507
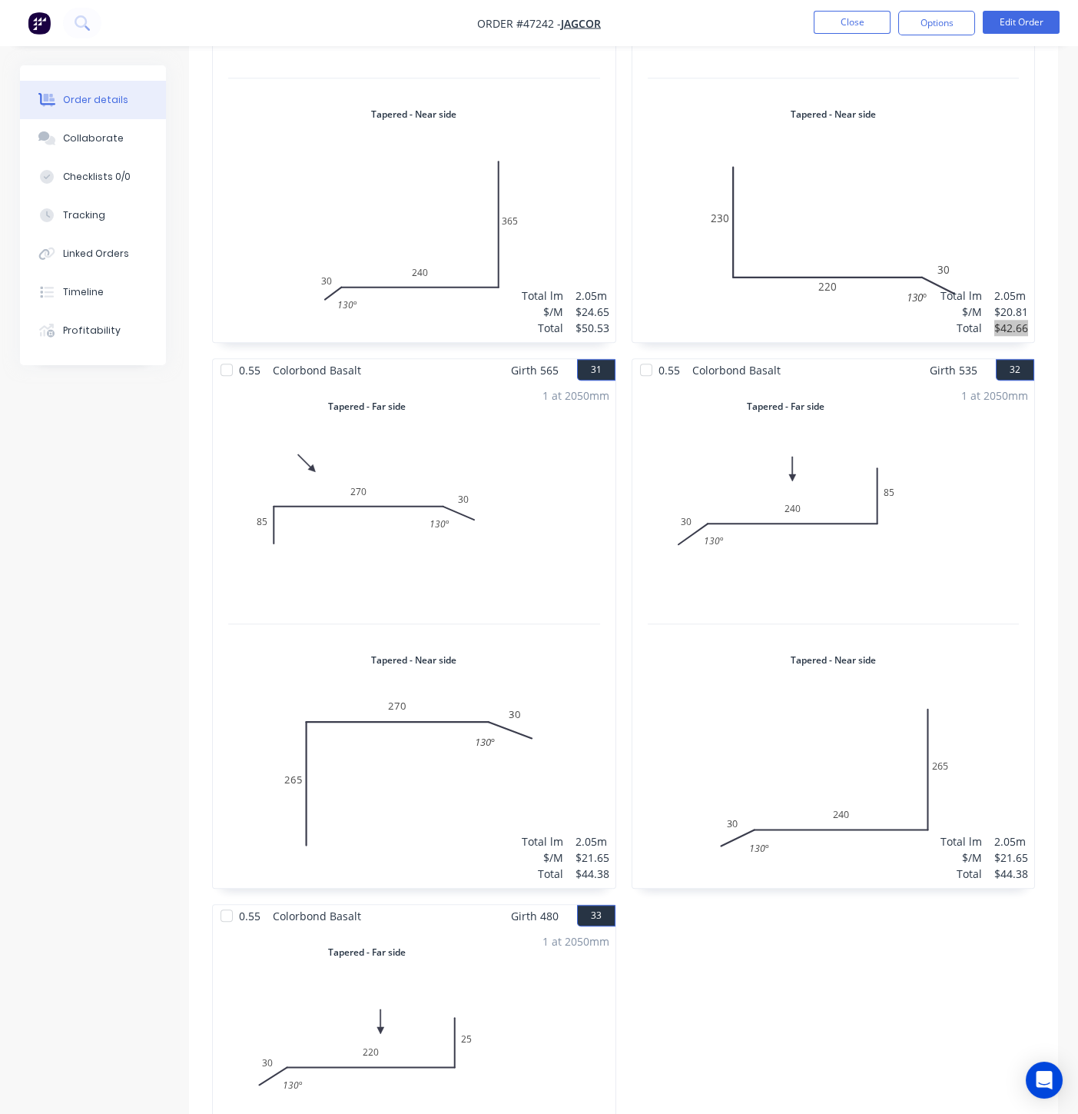
scroll to position [8680, 0]
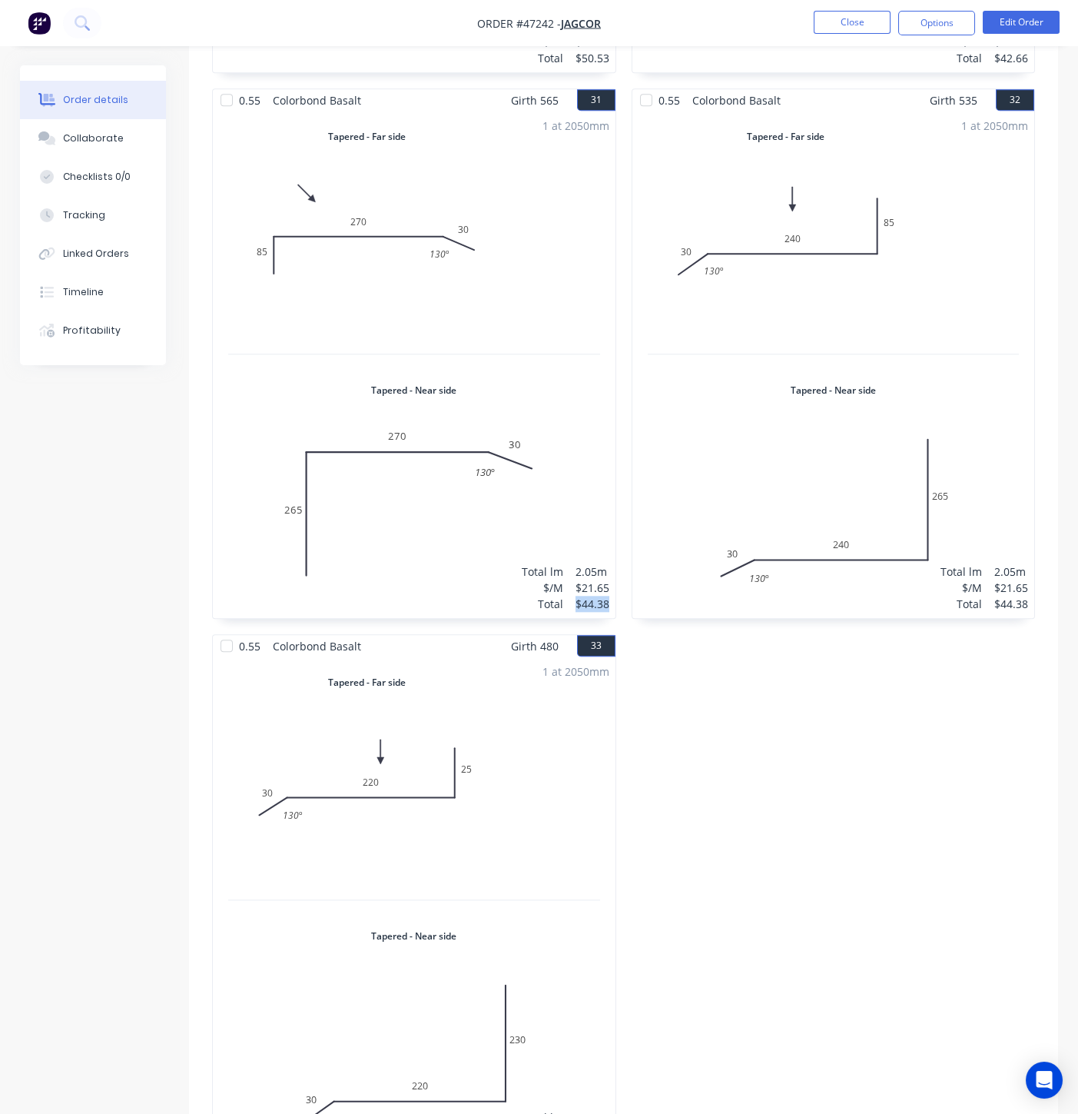
drag, startPoint x: 574, startPoint y: 553, endPoint x: 621, endPoint y: 560, distance: 47.5
click at [613, 562] on div "1 at 2050mm Total lm $/M Total 2.05m $21.65 $44.38" at bounding box center [414, 364] width 403 height 507
drag, startPoint x: 990, startPoint y: 550, endPoint x: 1085, endPoint y: 583, distance: 100.6
click at [1035, 558] on div "0.55 Colorbond Basalt Girth 535 32 Tapered - Far side 0 30 240 85 130 º 0 30 24…" at bounding box center [834, 353] width 404 height 530
click at [967, 559] on div "1 at 2050mm Total lm $/M Total 2.05m $21.65 $44.38" at bounding box center [834, 364] width 403 height 507
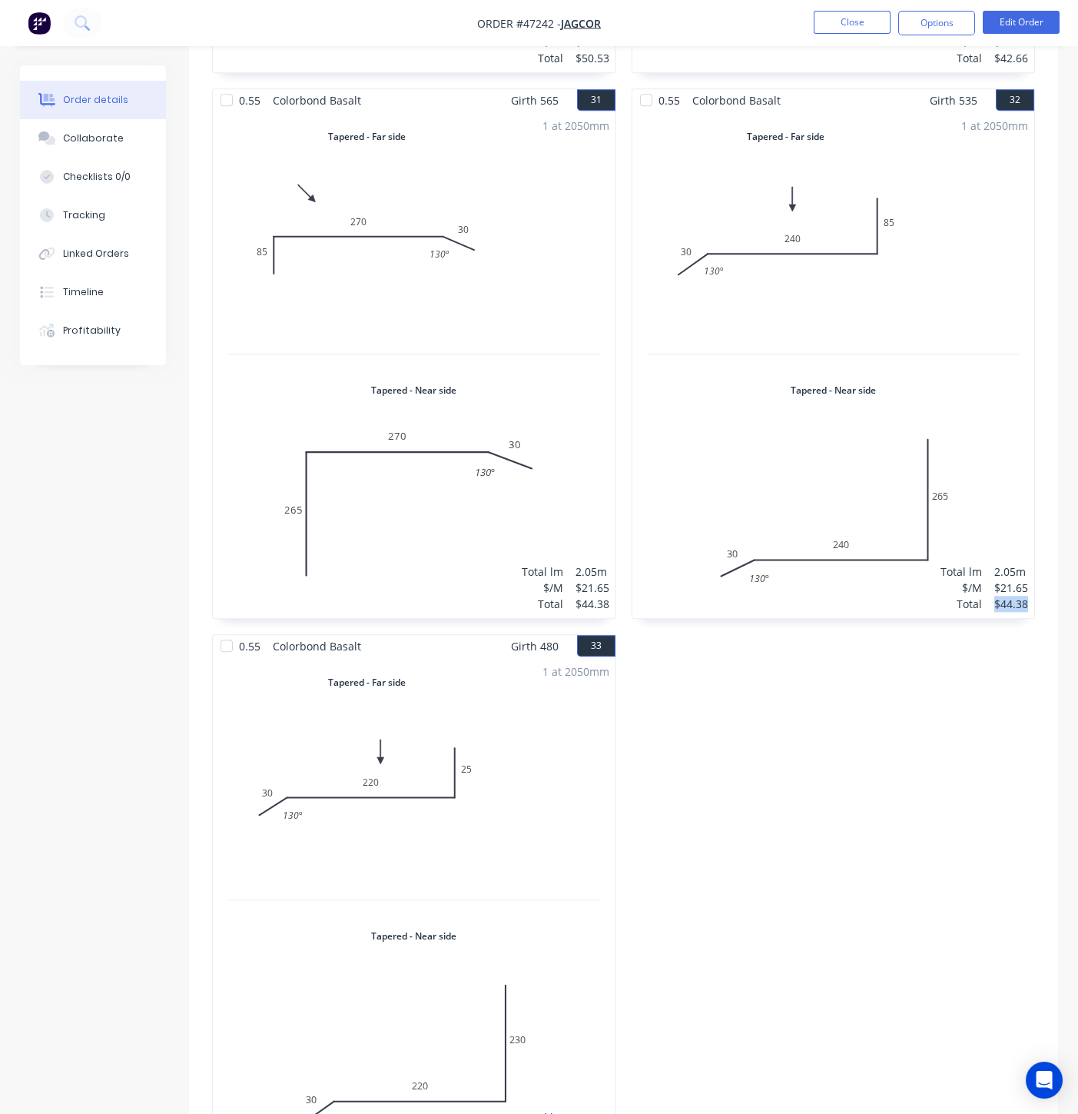
drag, startPoint x: 989, startPoint y: 547, endPoint x: 1028, endPoint y: 552, distance: 38.8
click at [1028, 563] on div "Total lm $/M Total 2.05m $21.65 $44.38" at bounding box center [985, 587] width 88 height 48
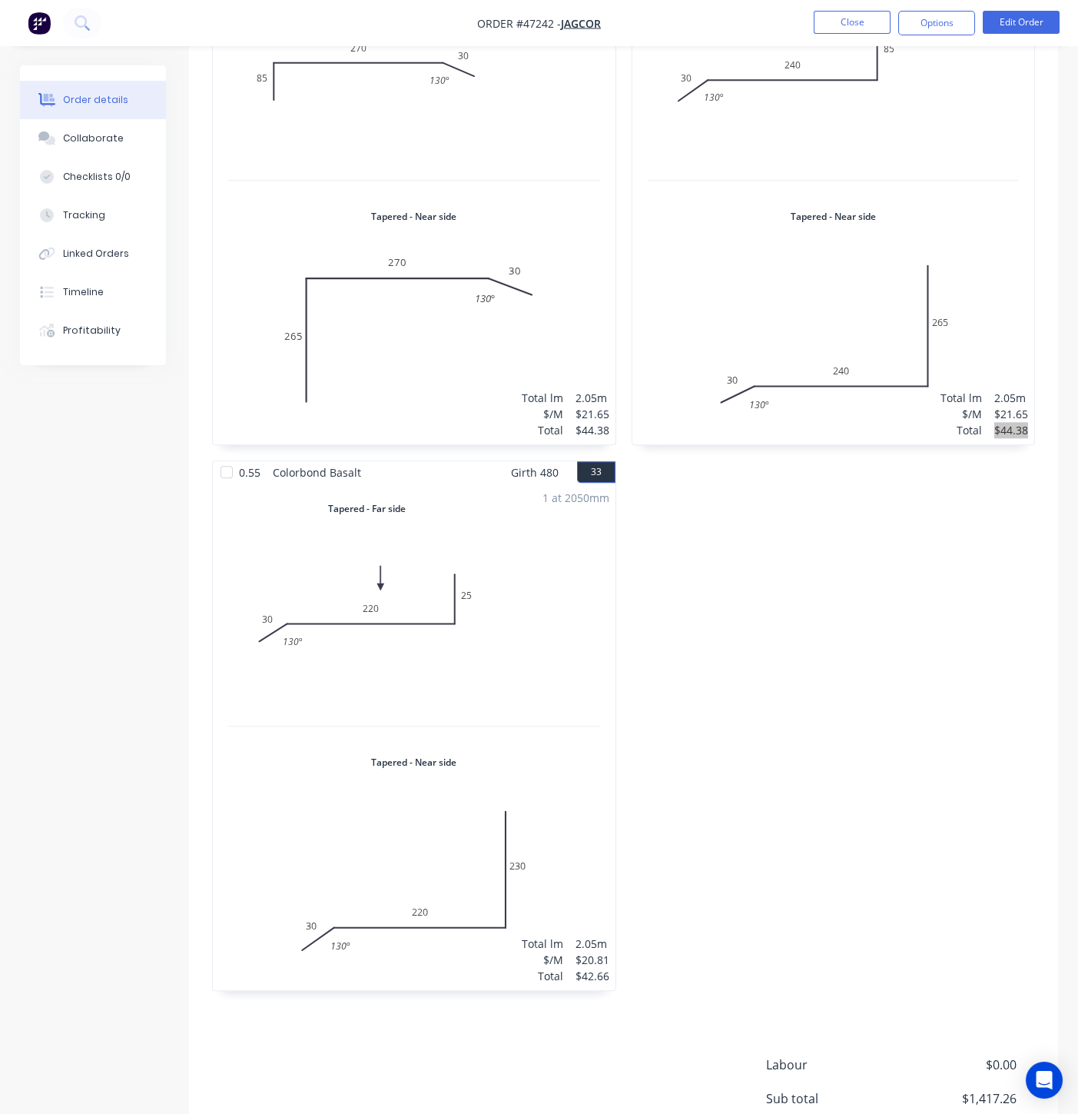
scroll to position [8932, 0]
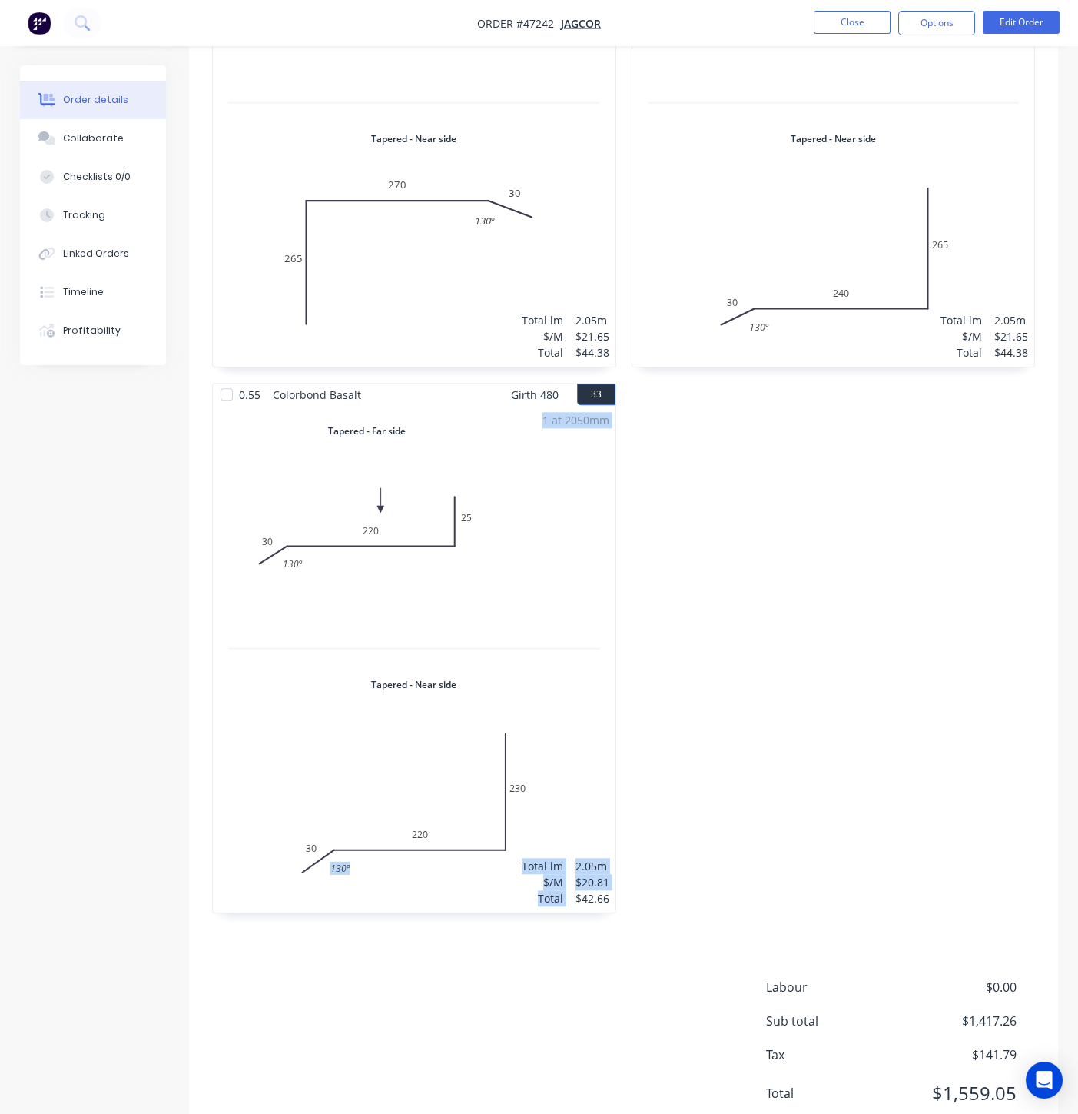
drag, startPoint x: 572, startPoint y: 842, endPoint x: 619, endPoint y: 842, distance: 46.9
click at [595, 852] on div "1 at 2050mm Total lm $/M Total 2.05m $20.81 $42.66" at bounding box center [414, 659] width 403 height 507
drag, startPoint x: 575, startPoint y: 843, endPoint x: 607, endPoint y: 846, distance: 32.4
click at [607, 858] on div "Total lm $/M Total 2.05m $20.81 $42.66" at bounding box center [566, 882] width 88 height 48
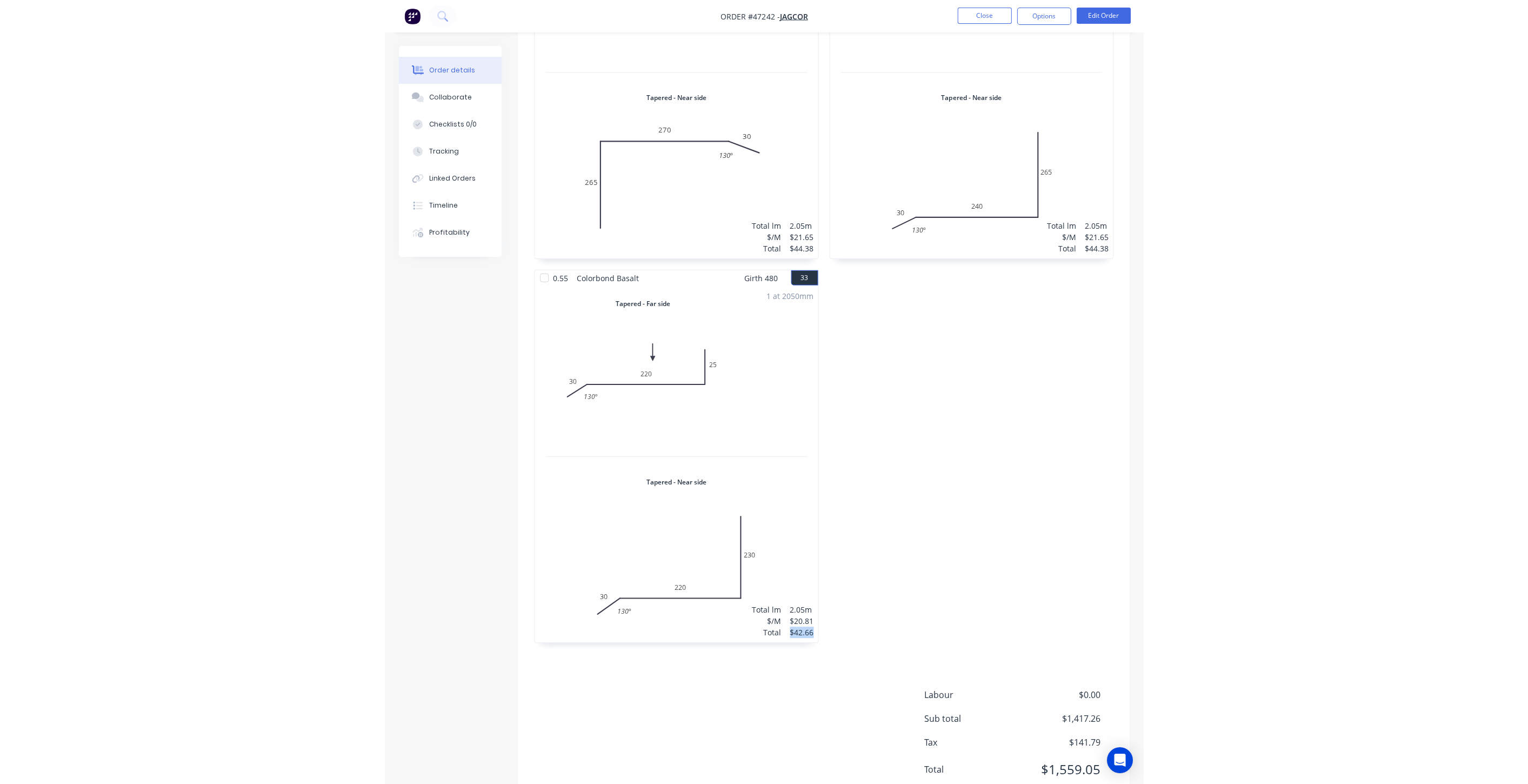
scroll to position [6235, 0]
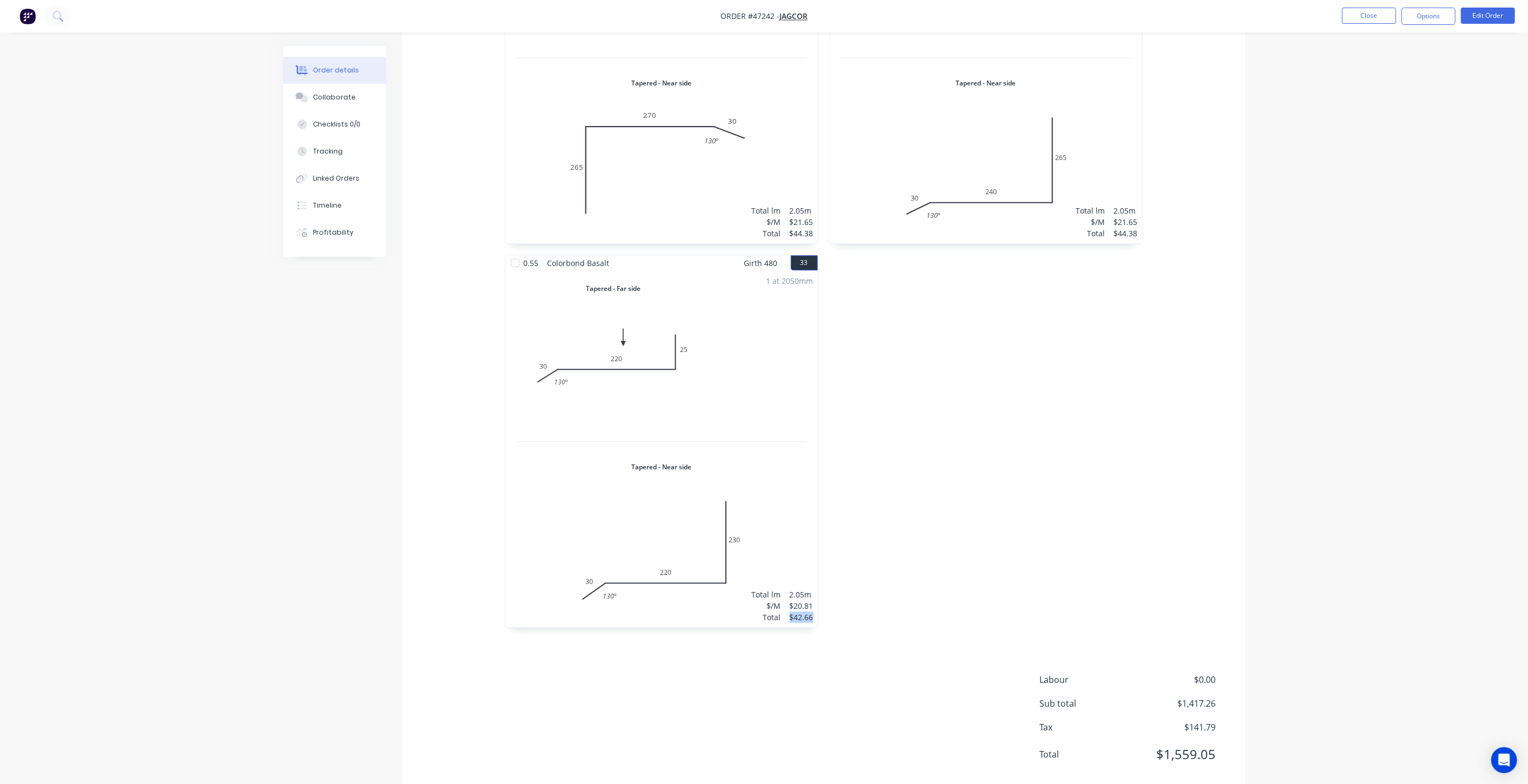
drag, startPoint x: 165, startPoint y: 249, endPoint x: 345, endPoint y: 58, distance: 262.5
click at [25, 23] on img "button" at bounding box center [27, 16] width 16 height 16
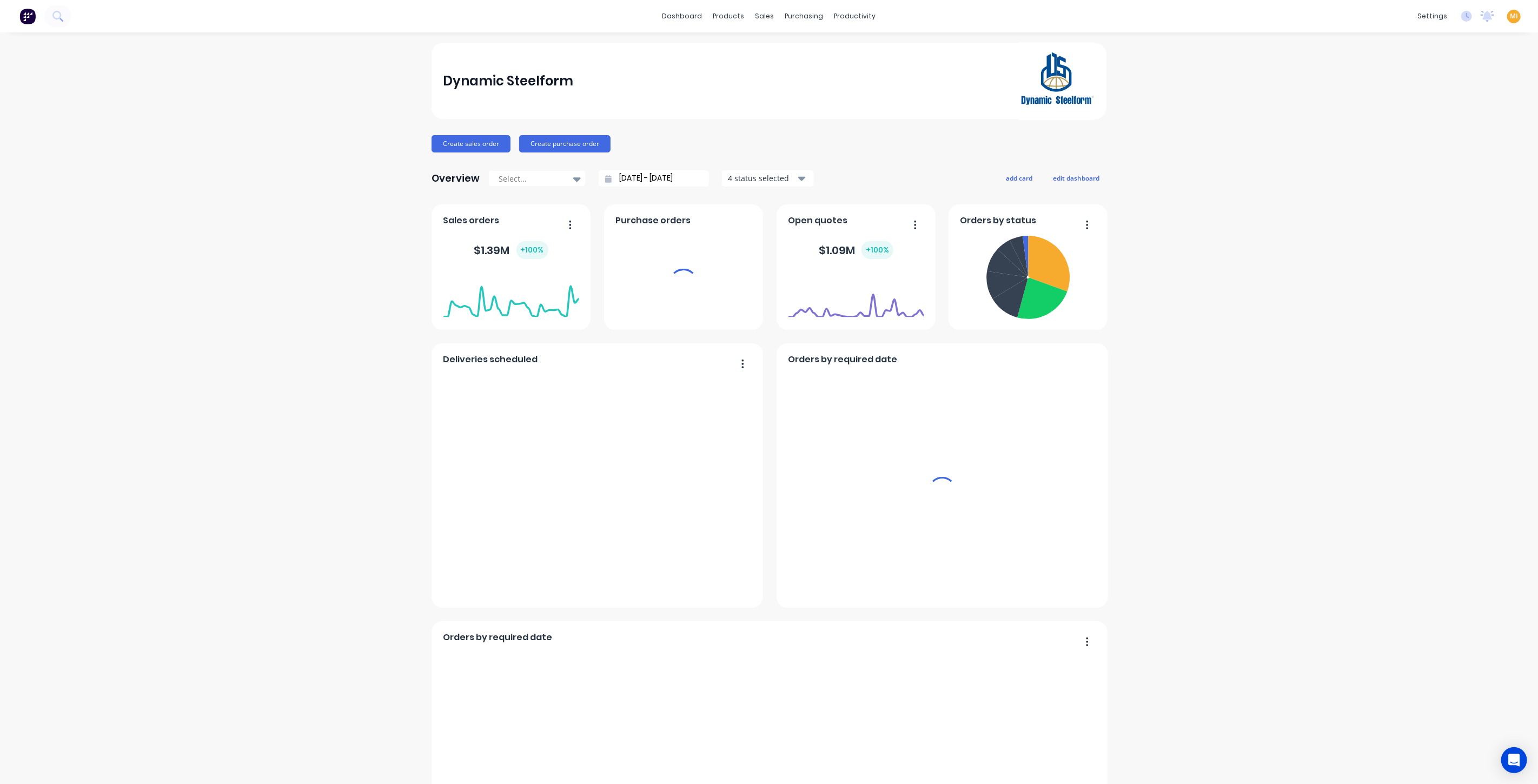
click at [1258, 11] on span "MI" at bounding box center [1514, 16] width 8 height 10
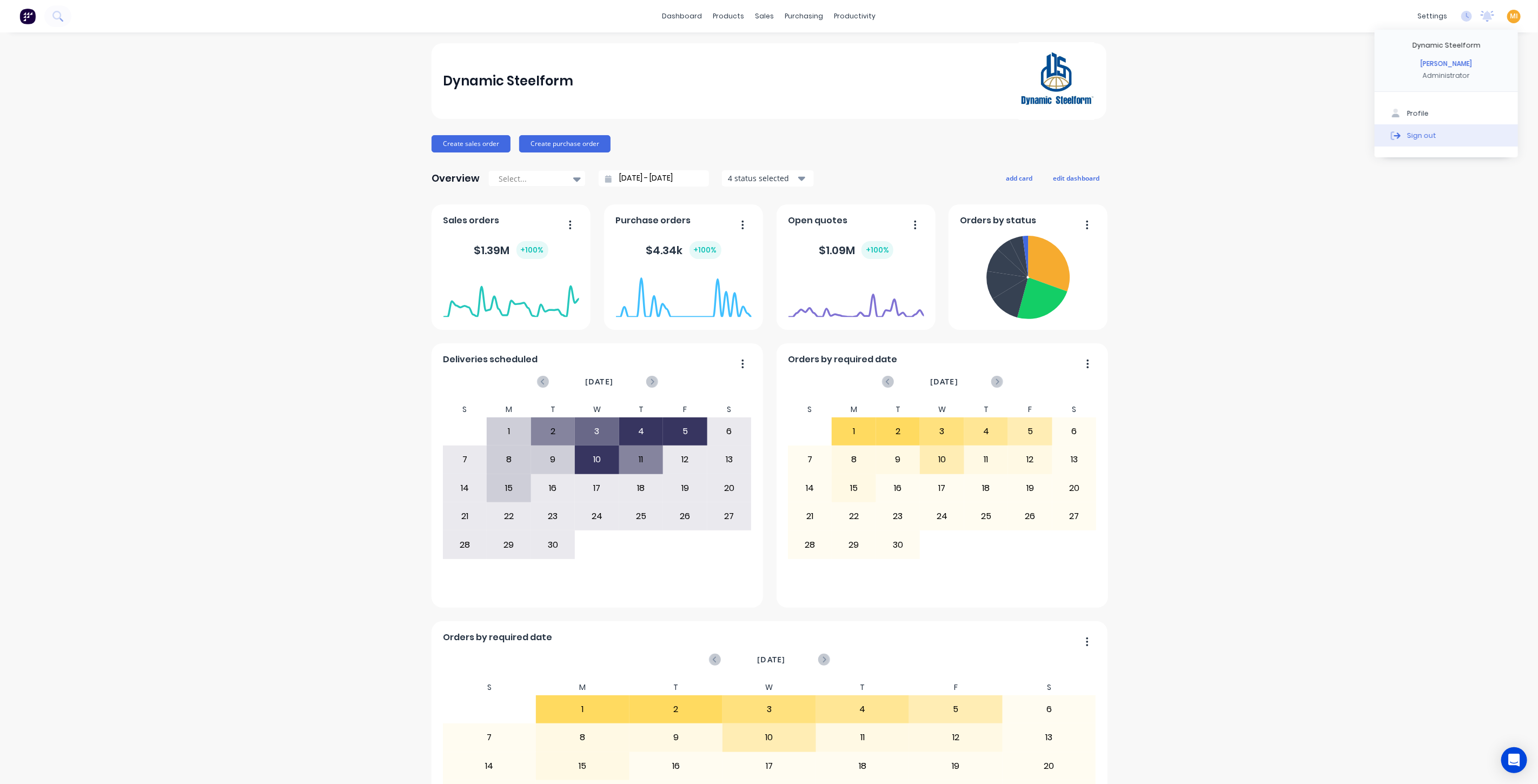
click at [1258, 134] on button "Sign out" at bounding box center [1447, 135] width 144 height 22
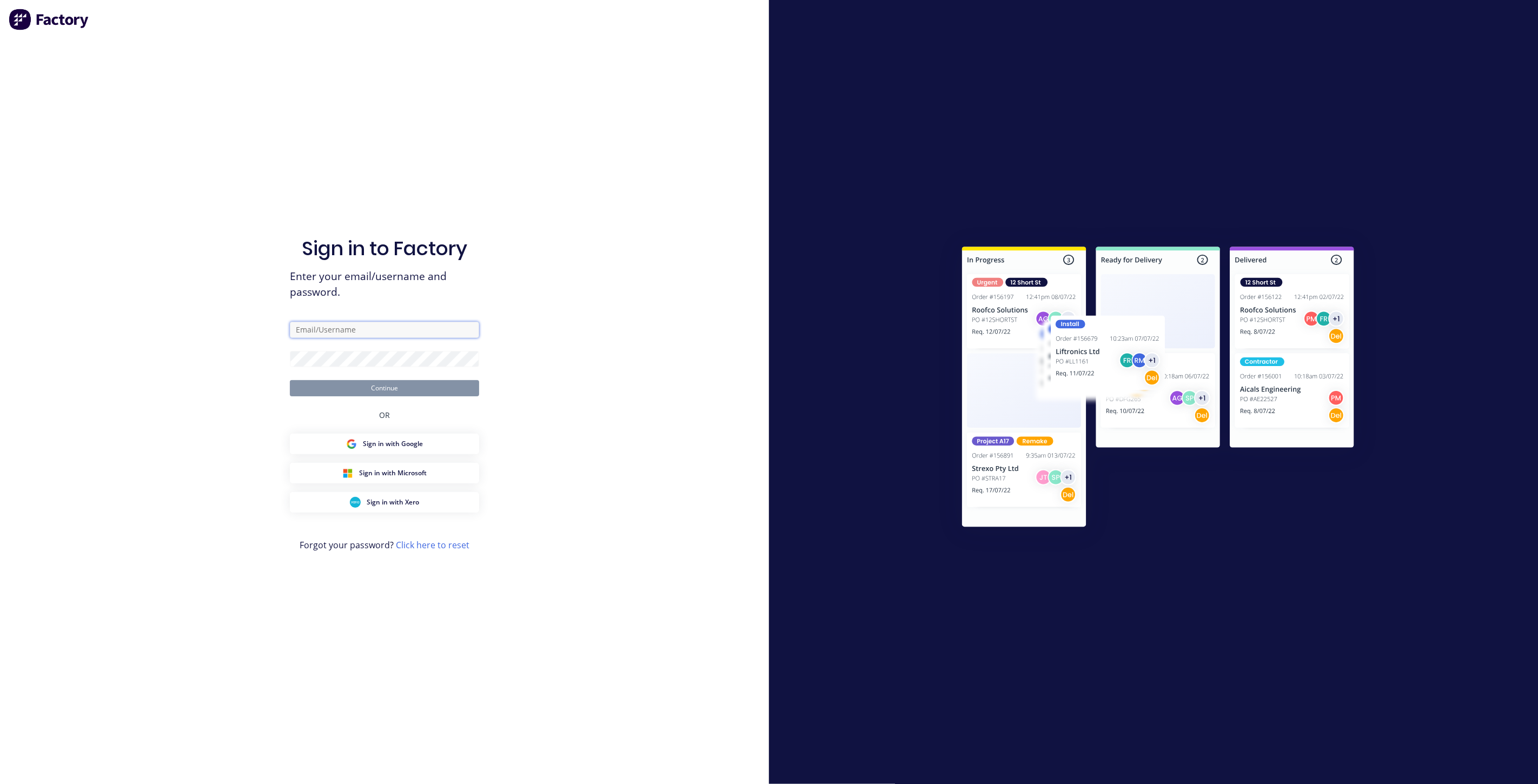
click at [331, 325] on input "text" at bounding box center [384, 329] width 189 height 16
type input "team+maricardemo@factory.app"
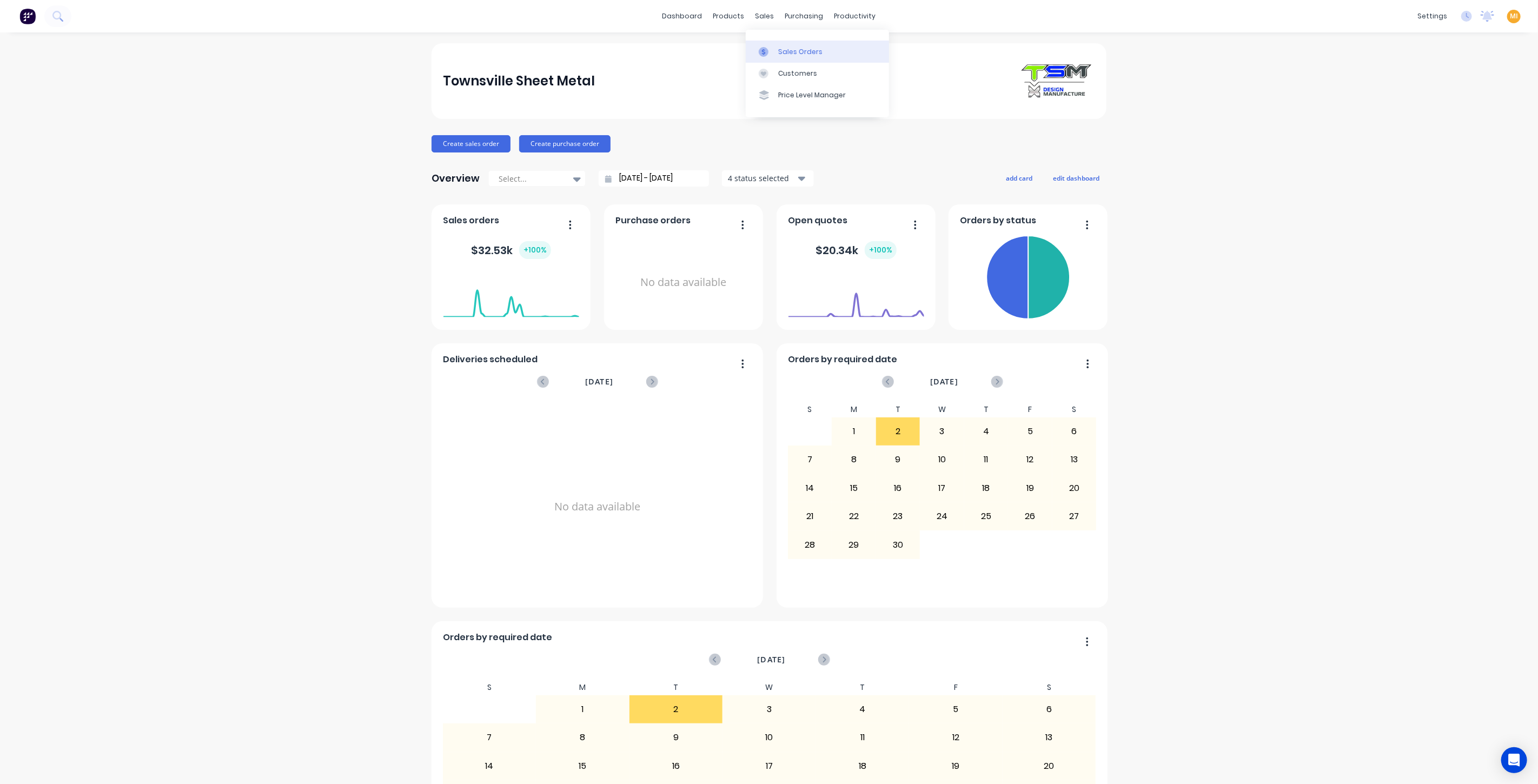
click at [806, 49] on div "Sales Orders" at bounding box center [800, 52] width 44 height 10
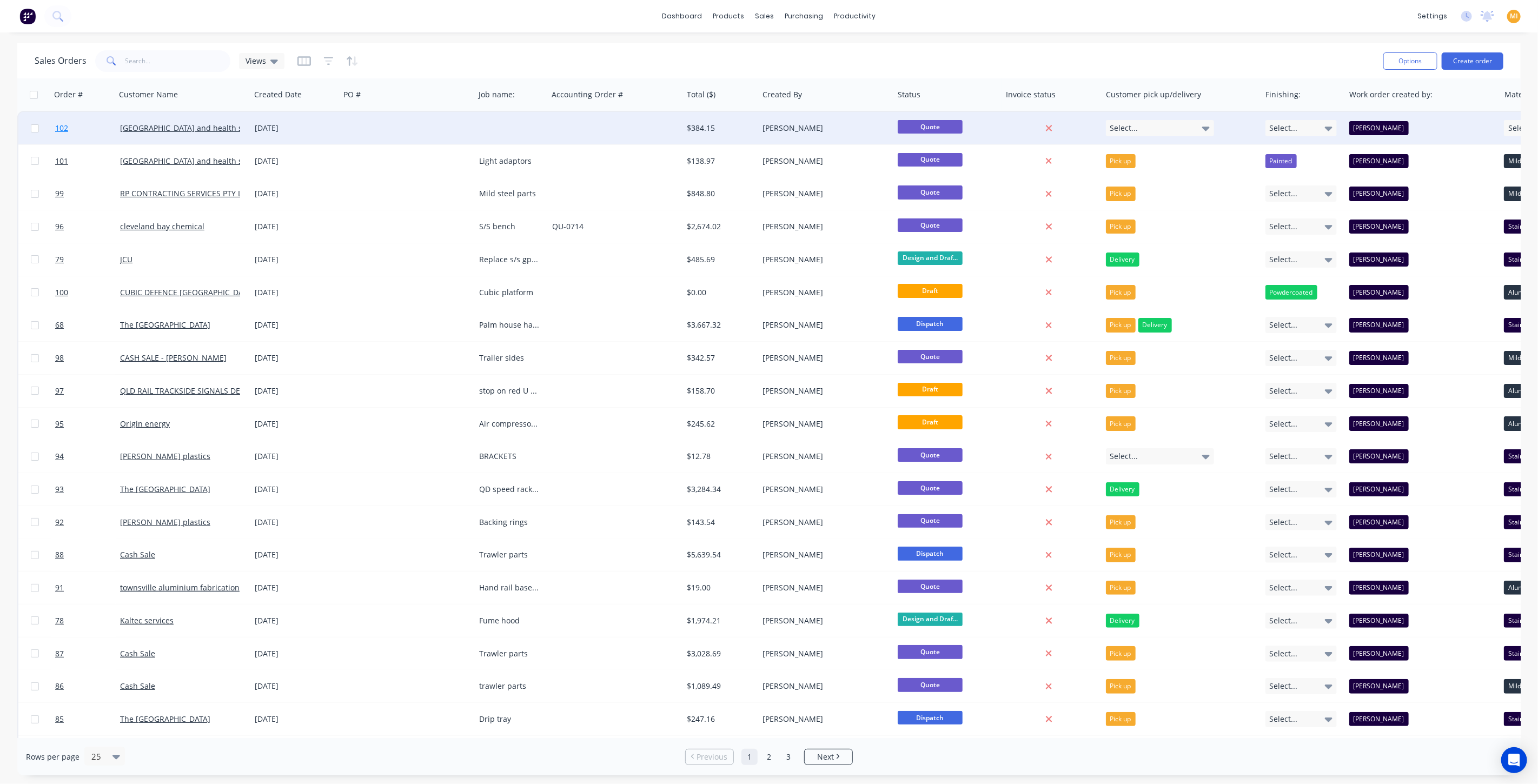
click at [83, 129] on link "102" at bounding box center [87, 128] width 65 height 32
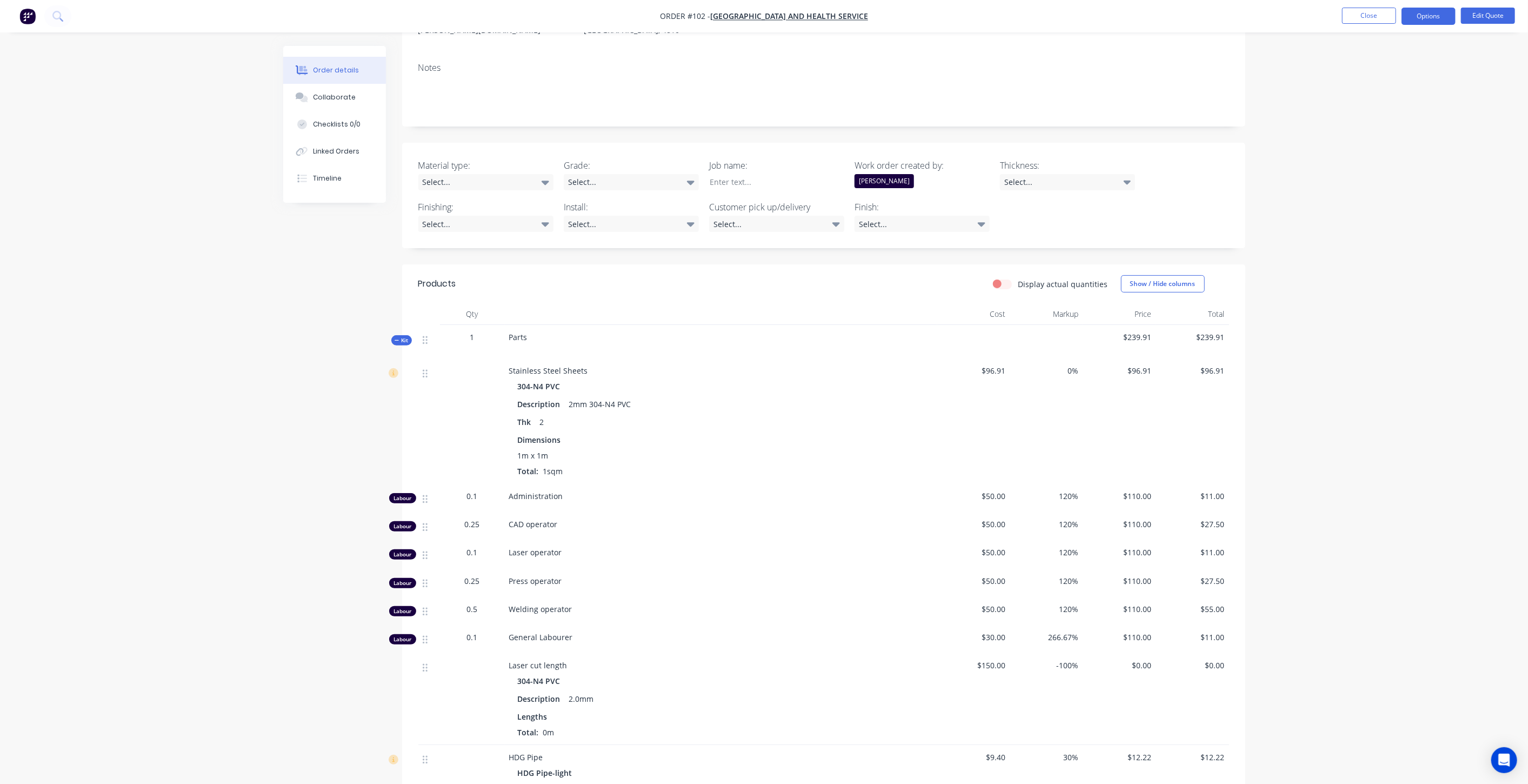
scroll to position [240, 0]
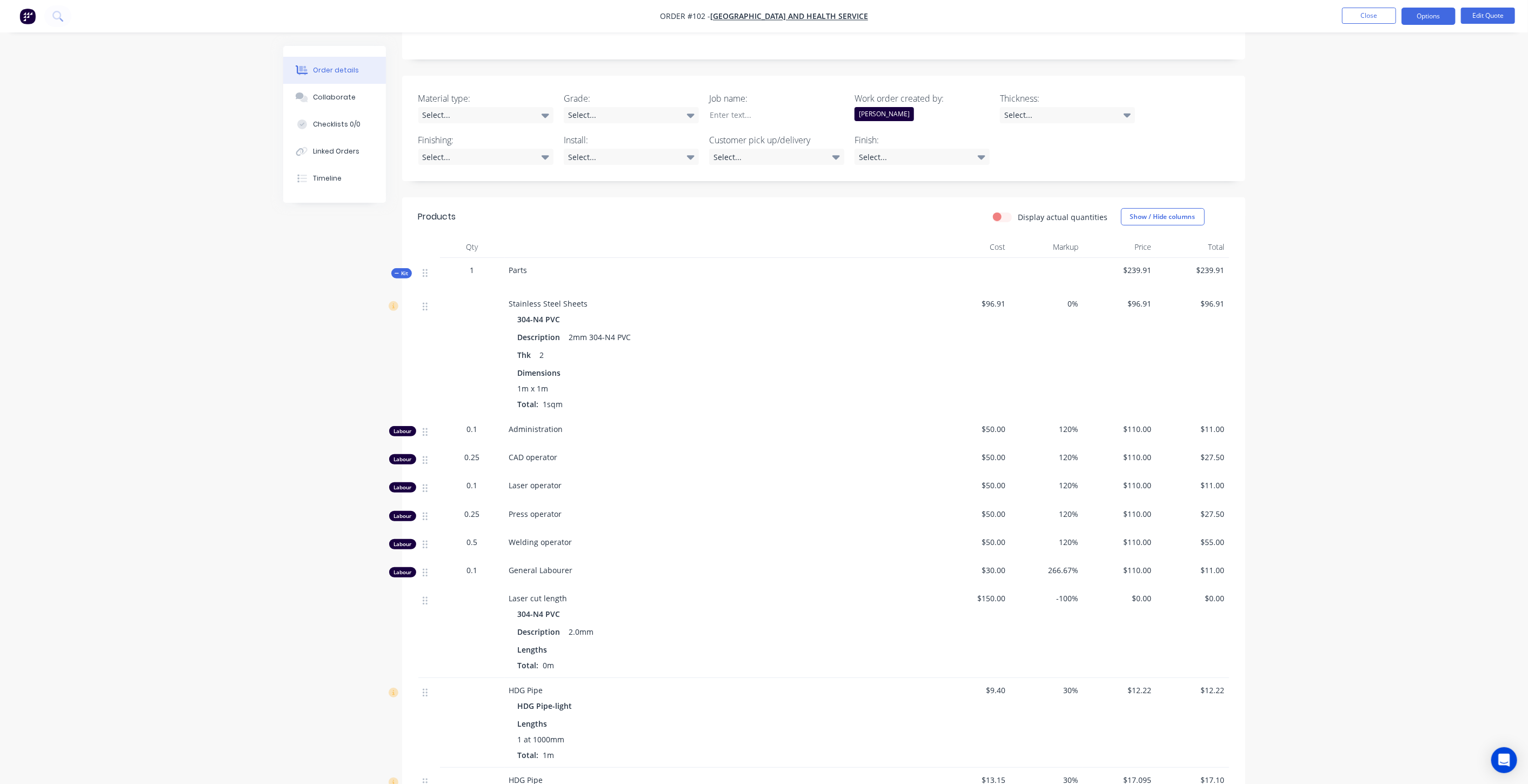
click at [406, 269] on span "Kit" at bounding box center [402, 274] width 14 height 8
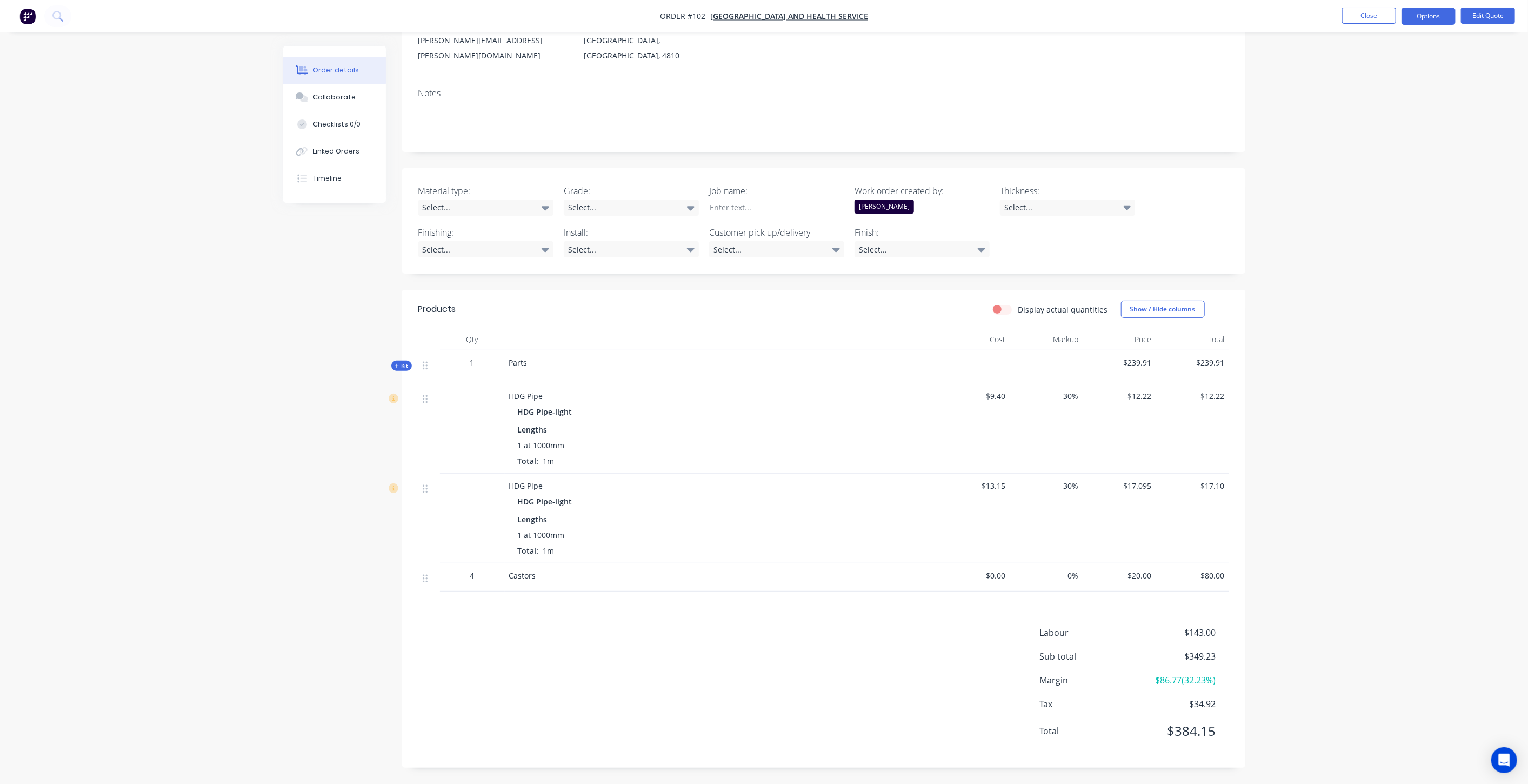
scroll to position [132, 0]
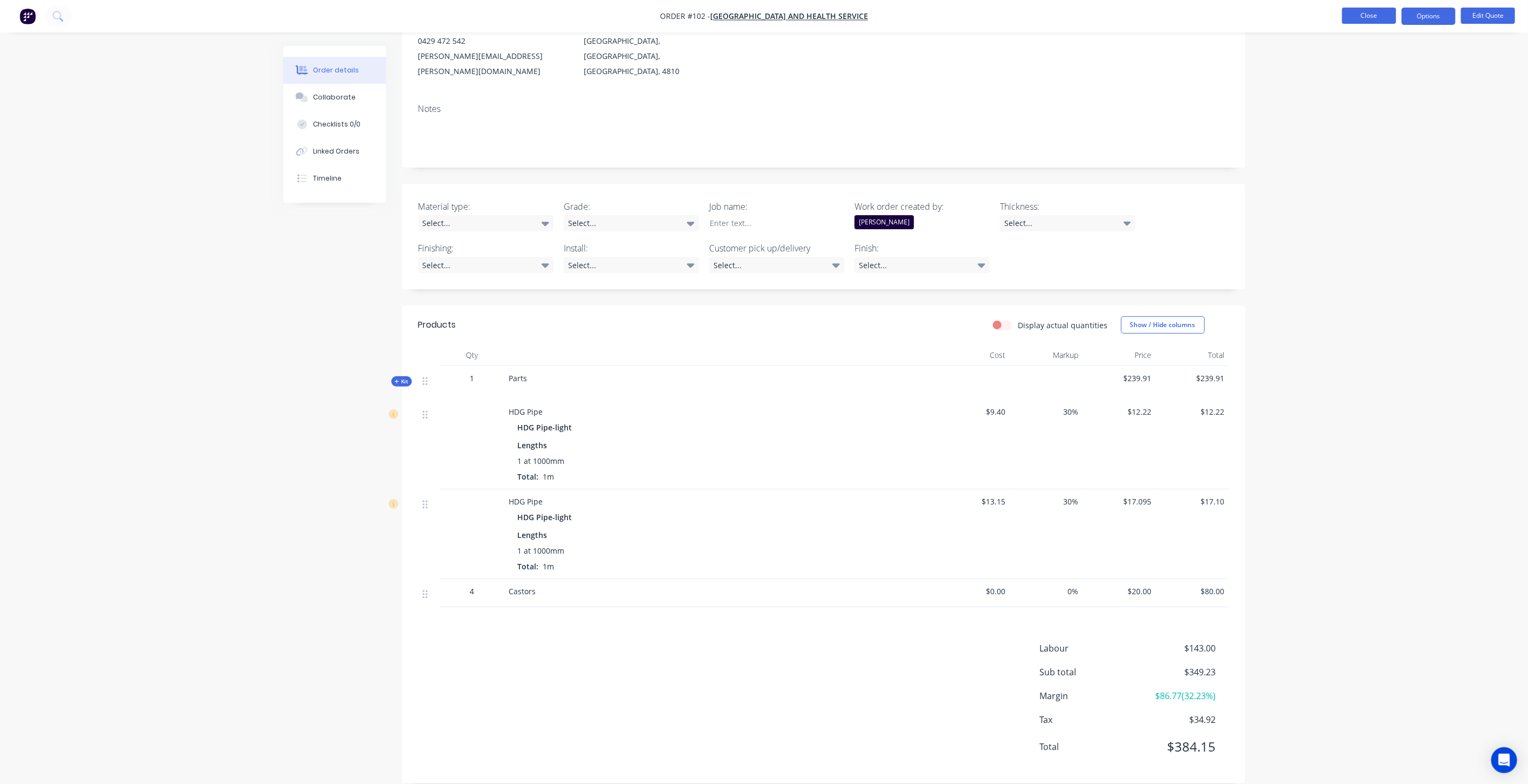
click at [1372, 11] on button "Close" at bounding box center [1369, 15] width 54 height 16
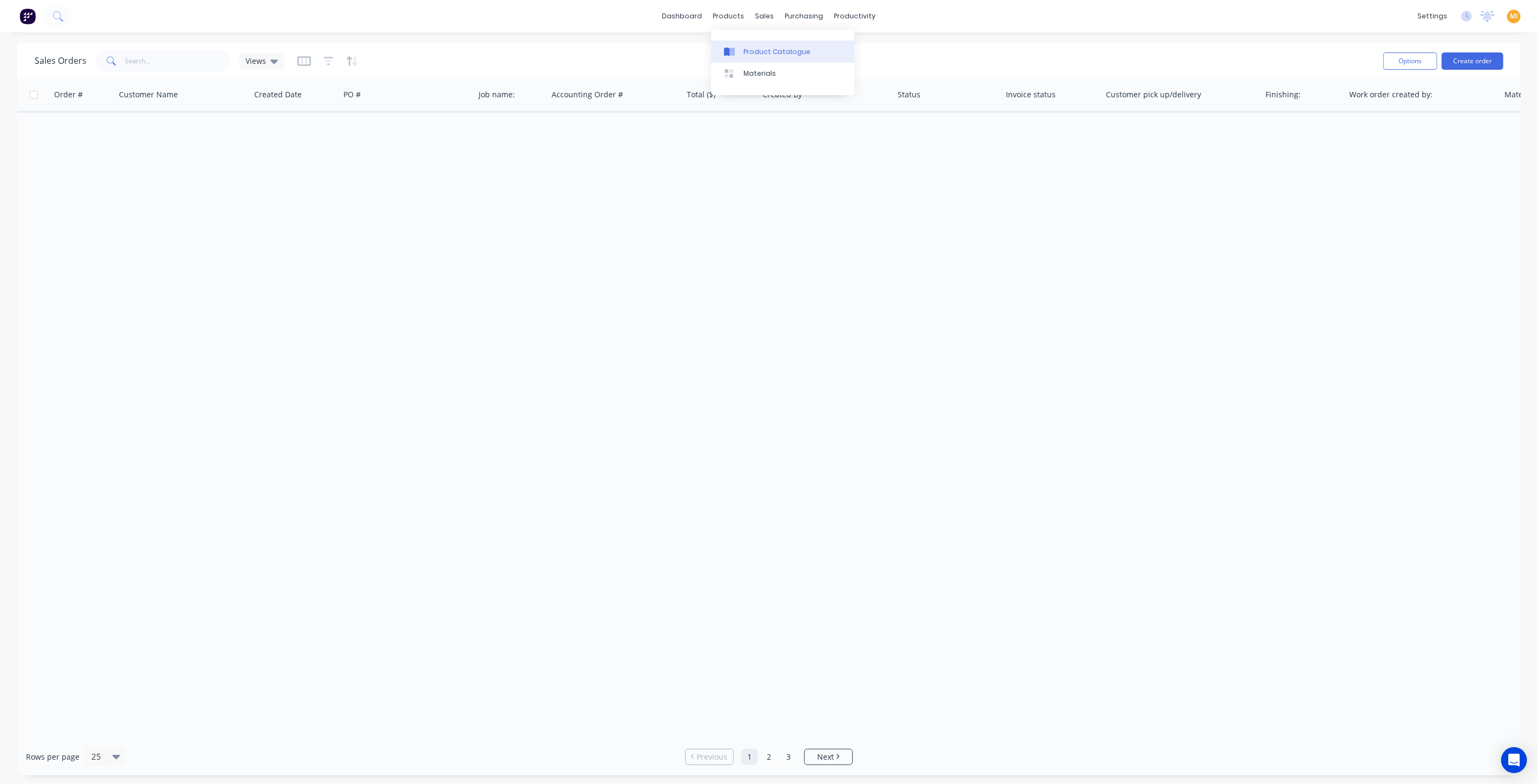
drag, startPoint x: 758, startPoint y: 42, endPoint x: 720, endPoint y: 58, distance: 41.2
click at [758, 42] on link "Product Catalogue" at bounding box center [783, 51] width 144 height 22
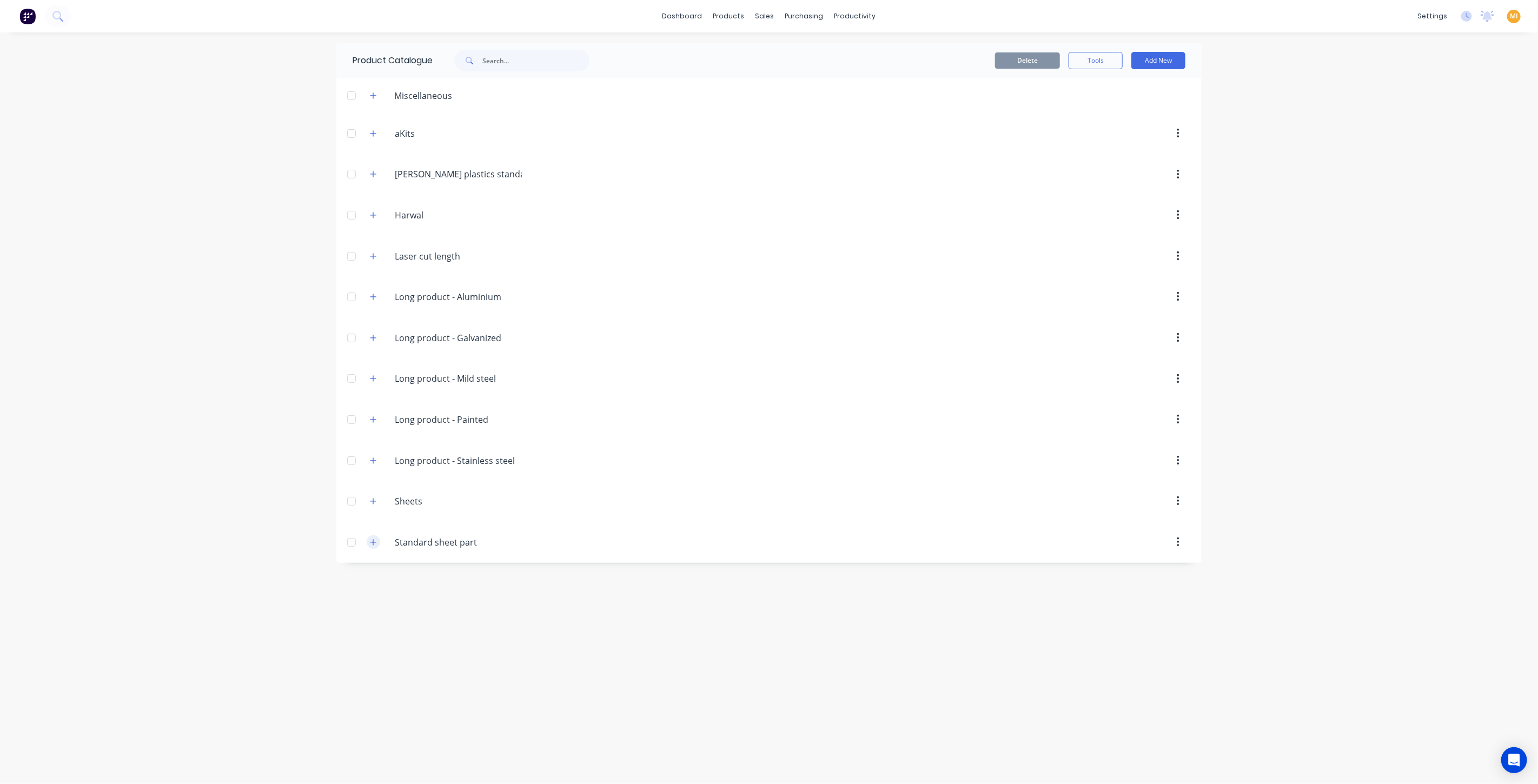
click at [369, 539] on button "button" at bounding box center [373, 541] width 13 height 13
click at [524, 584] on div "Standard 0.55mm galv part" at bounding box center [769, 581] width 865 height 39
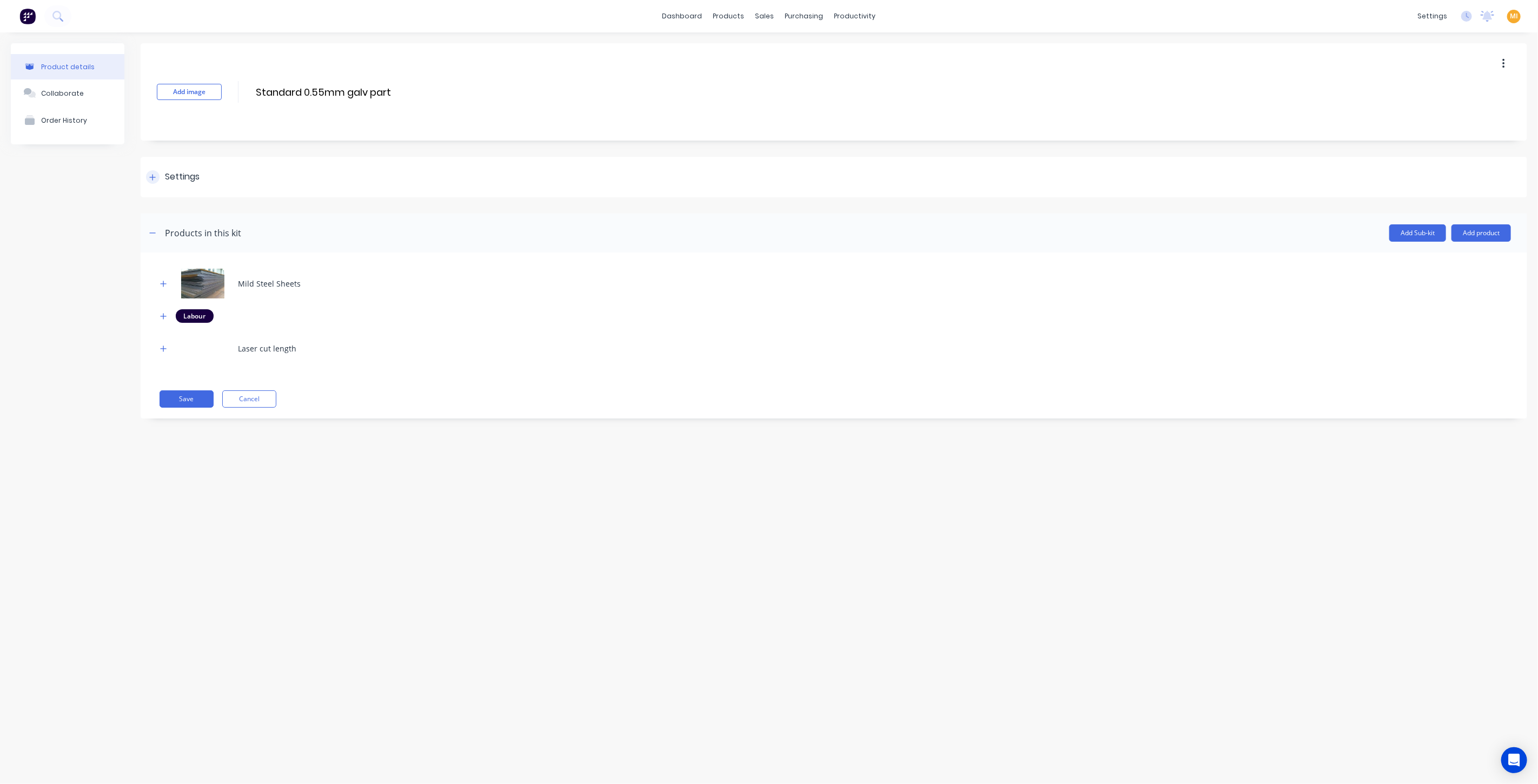
click at [199, 174] on div "Settings" at bounding box center [182, 176] width 34 height 13
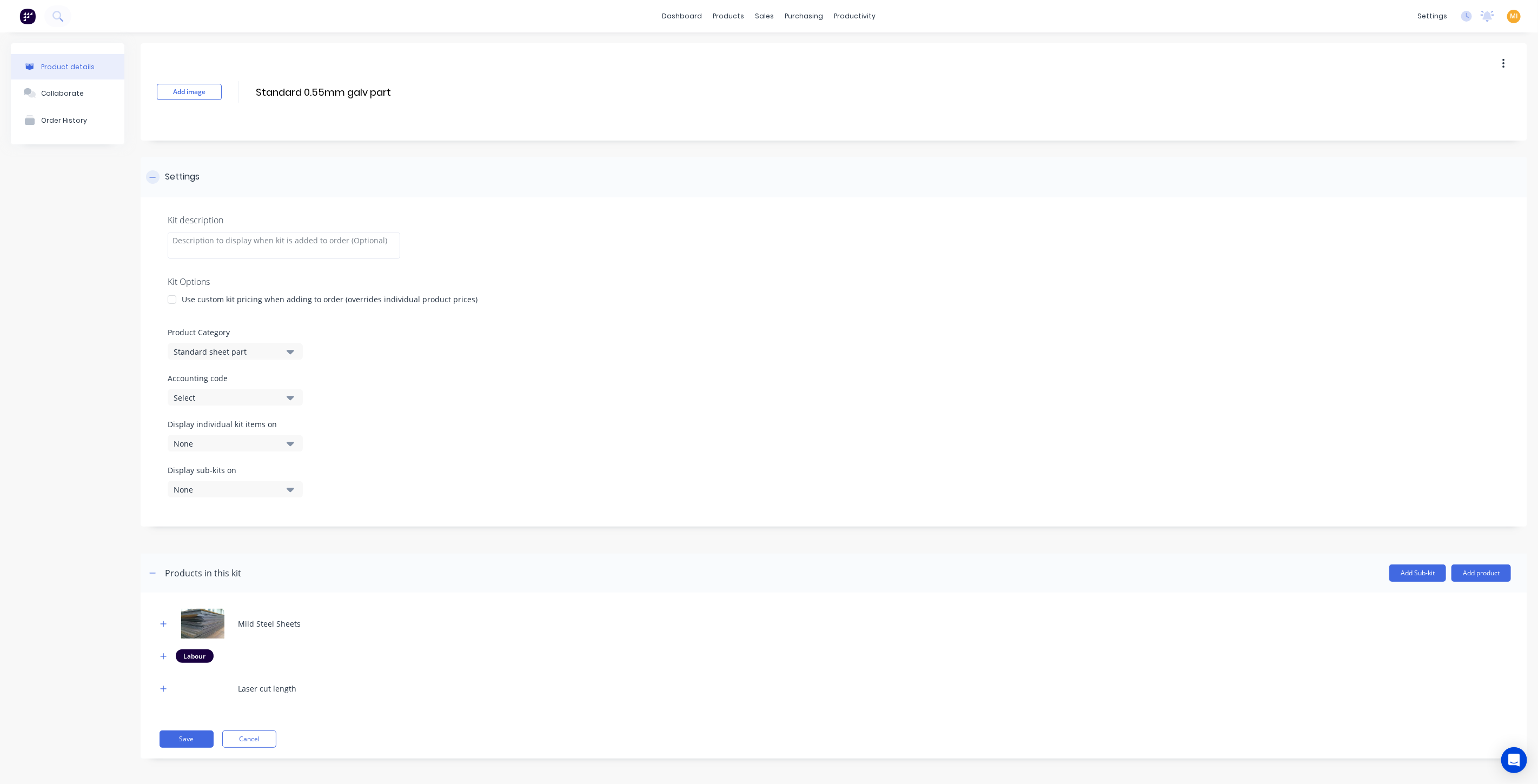
click at [199, 174] on div "Settings" at bounding box center [182, 176] width 34 height 13
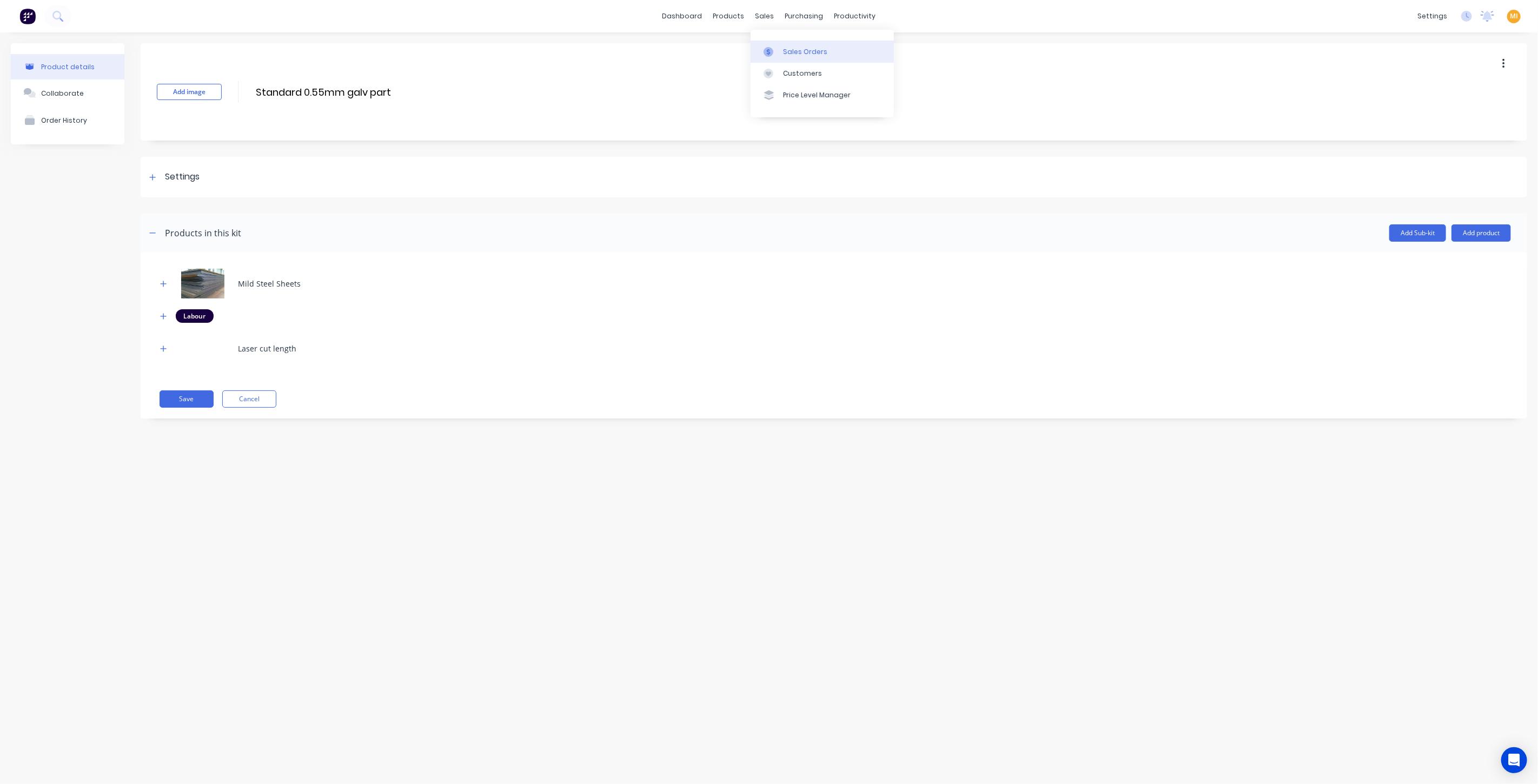
click at [787, 49] on div "Sales Orders" at bounding box center [805, 52] width 44 height 10
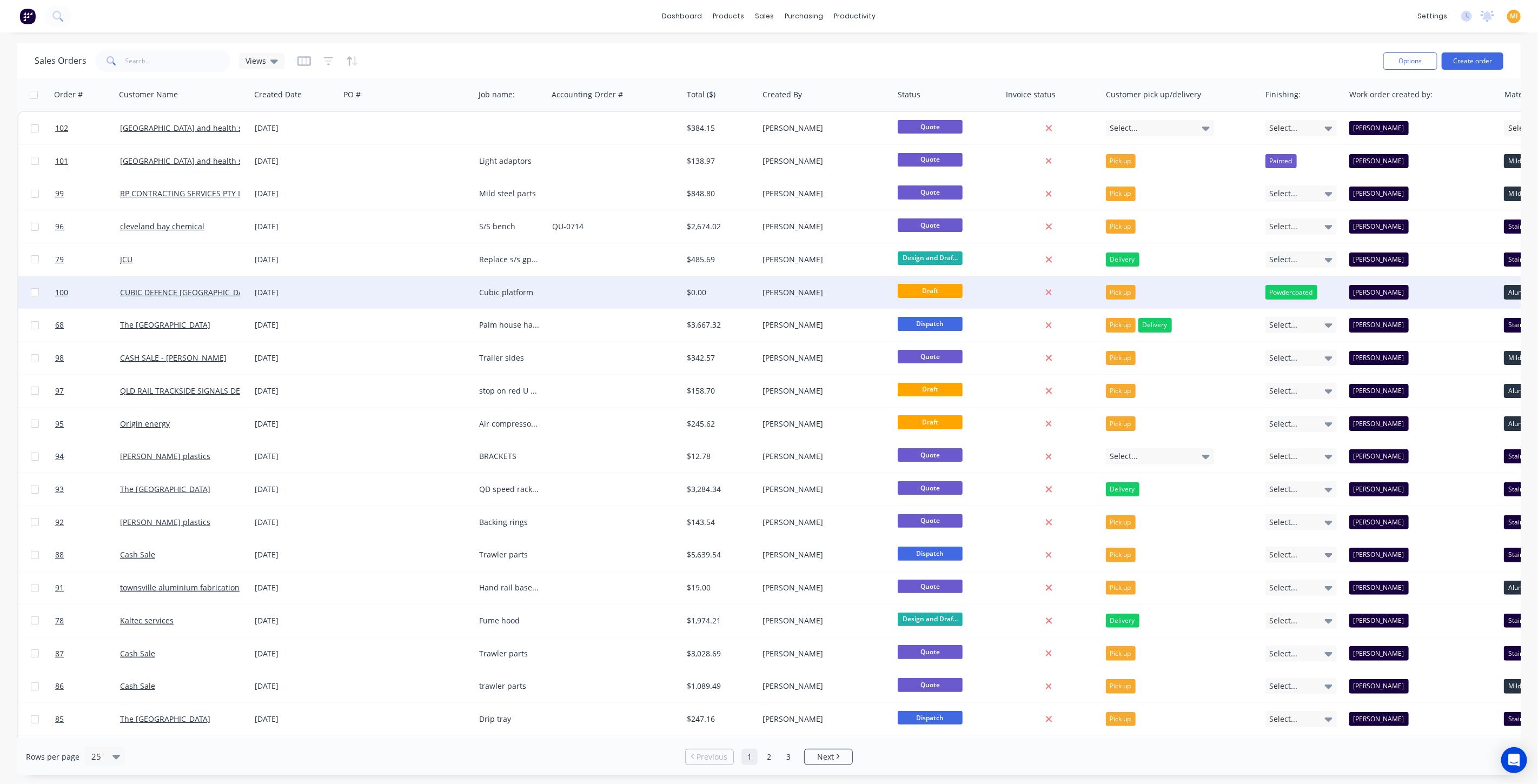
click at [361, 287] on div at bounding box center [407, 293] width 135 height 32
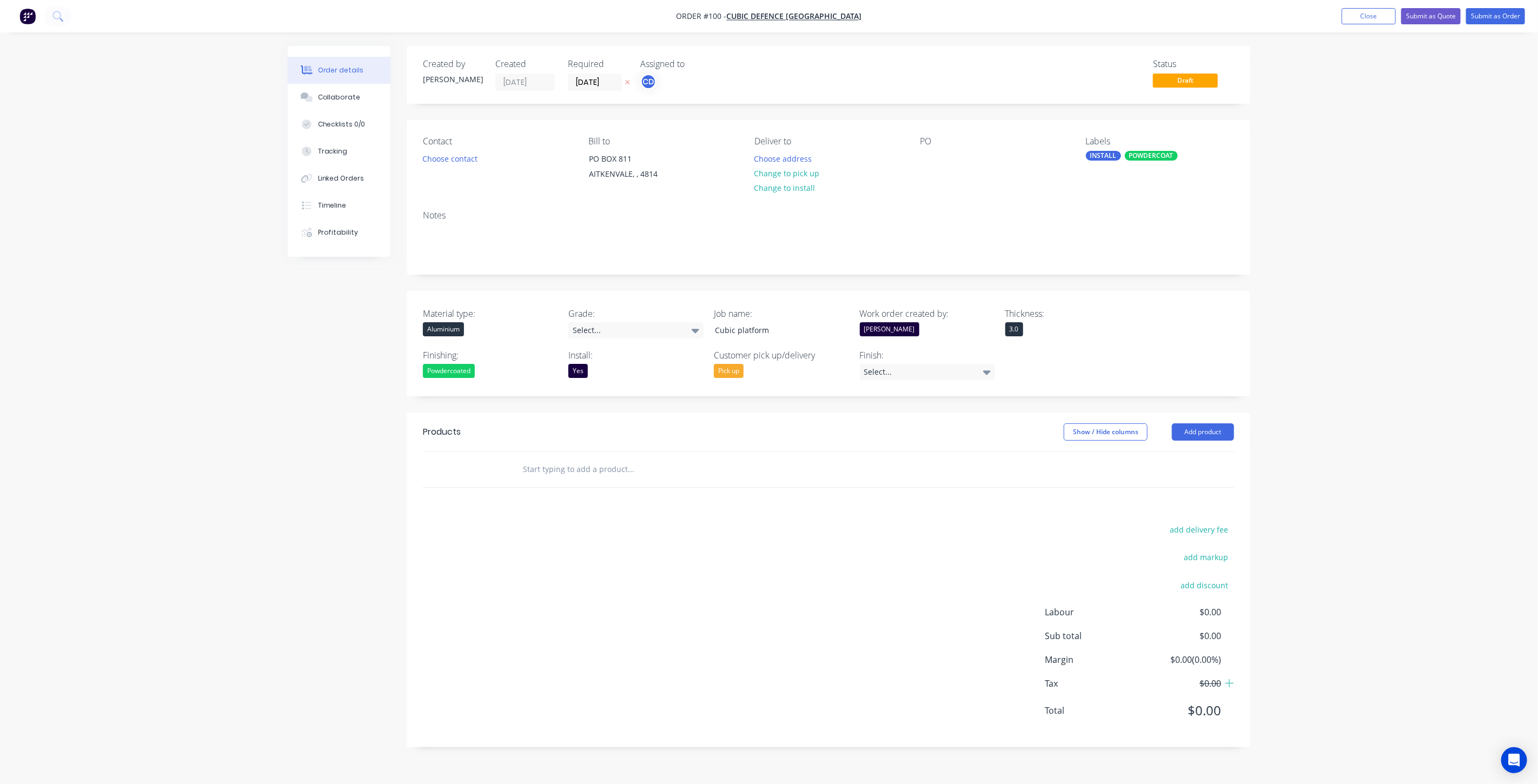
click at [571, 467] on input "text" at bounding box center [630, 469] width 216 height 22
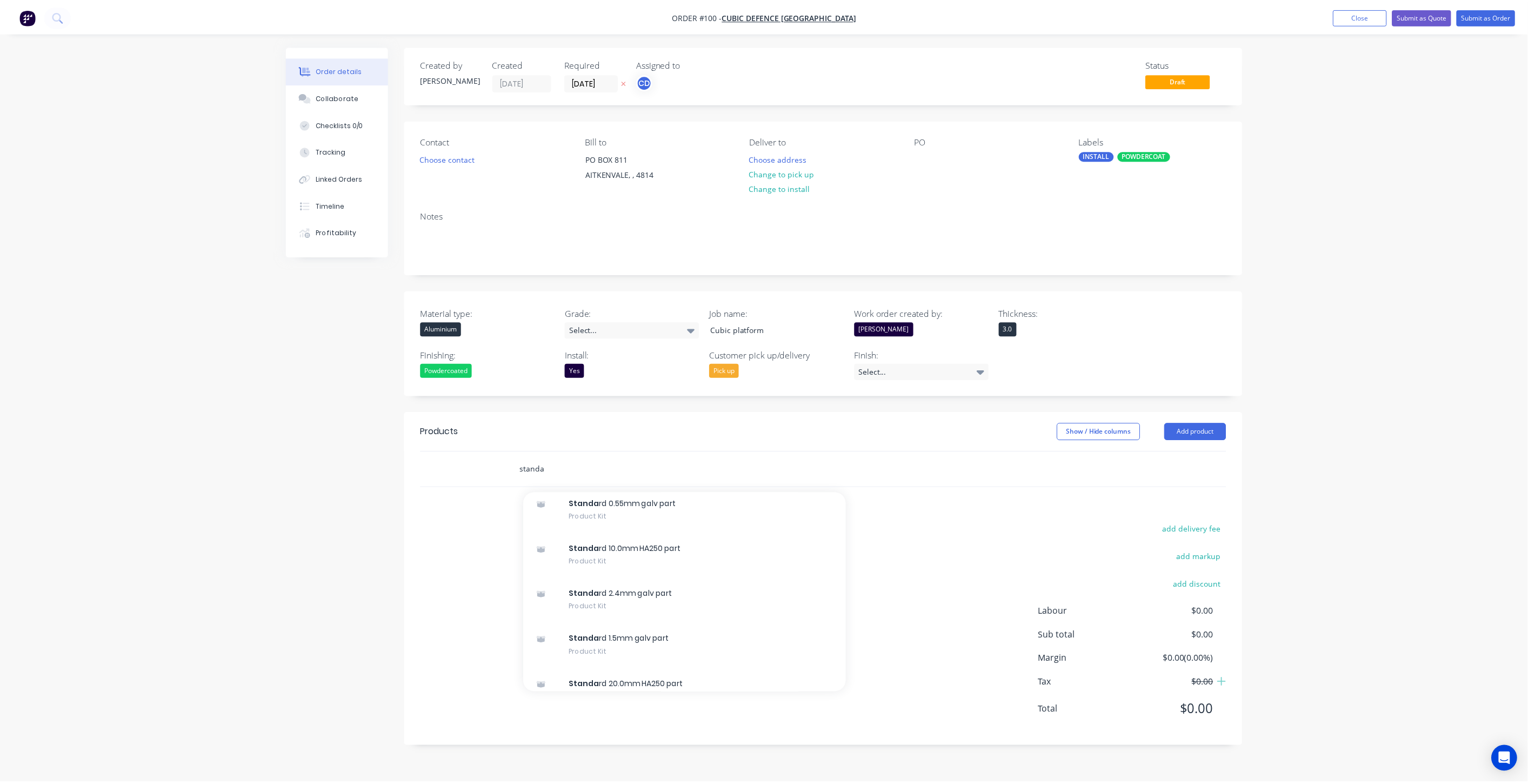
scroll to position [1201, 0]
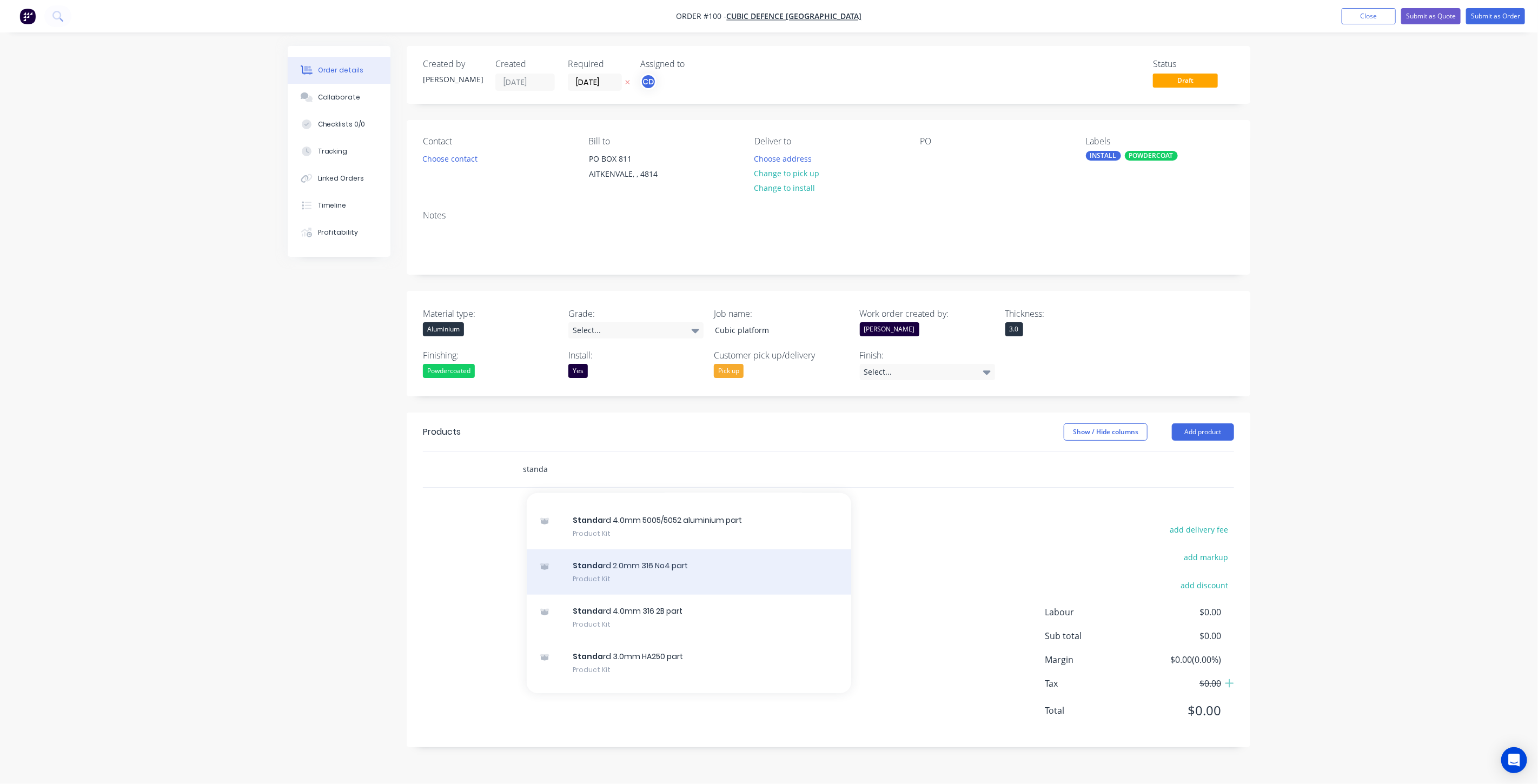
type input "standa"
click at [602, 575] on div "Standa rd 2.0mm 316 No4 part Product Kit" at bounding box center [689, 572] width 324 height 46
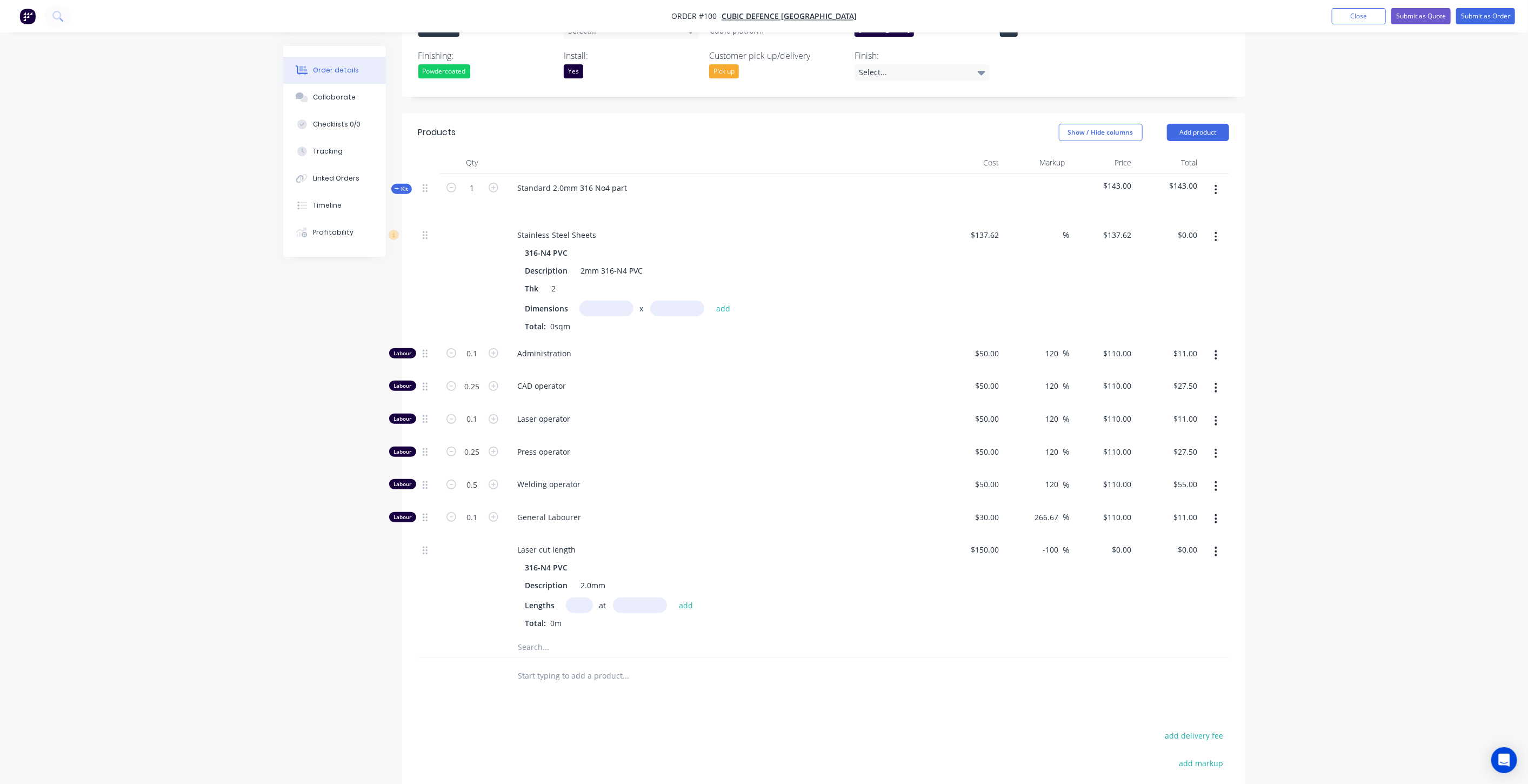
scroll to position [240, 0]
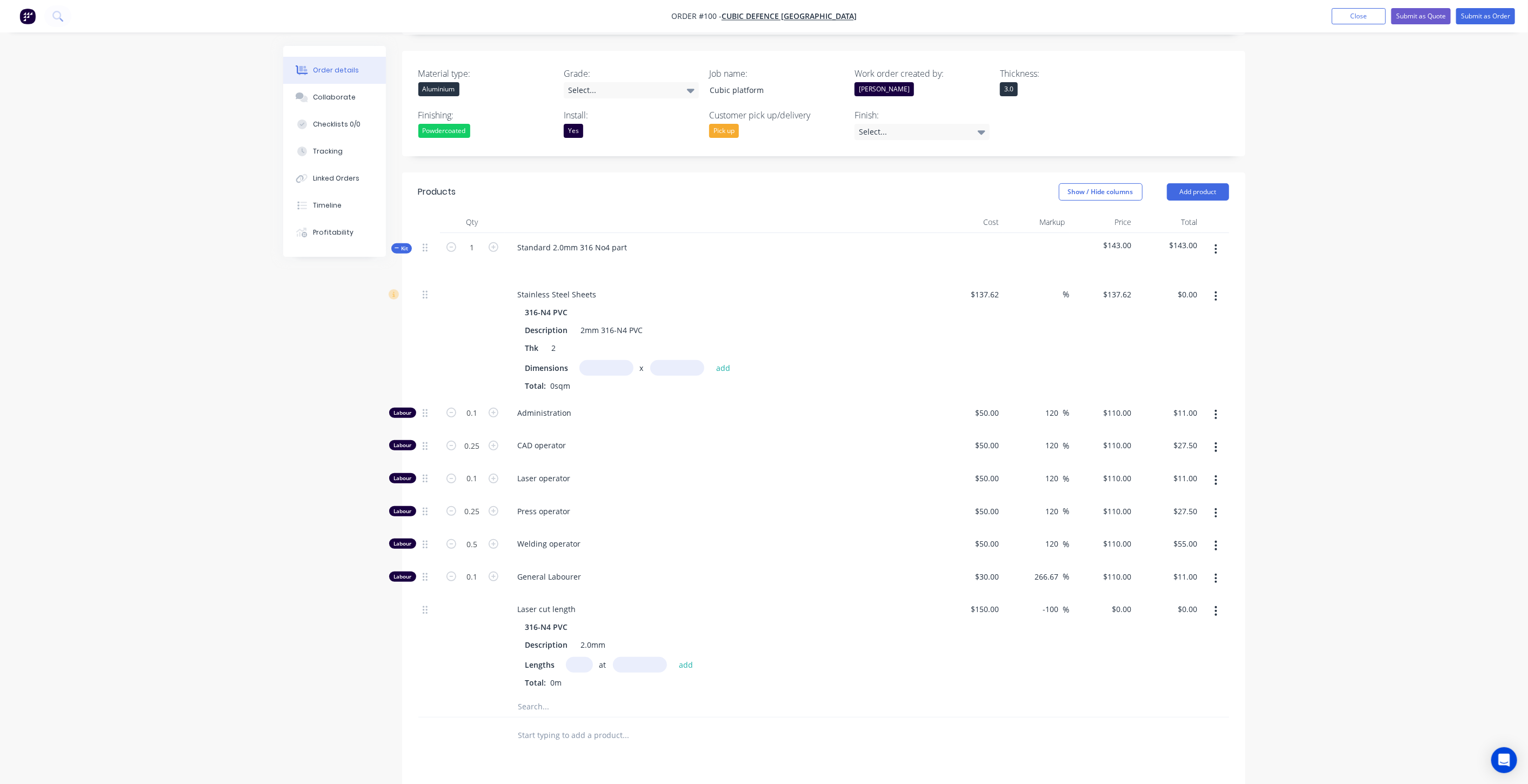
click at [1217, 246] on button "button" at bounding box center [1216, 250] width 25 height 20
click at [1171, 340] on div "Delete" at bounding box center [1178, 342] width 83 height 15
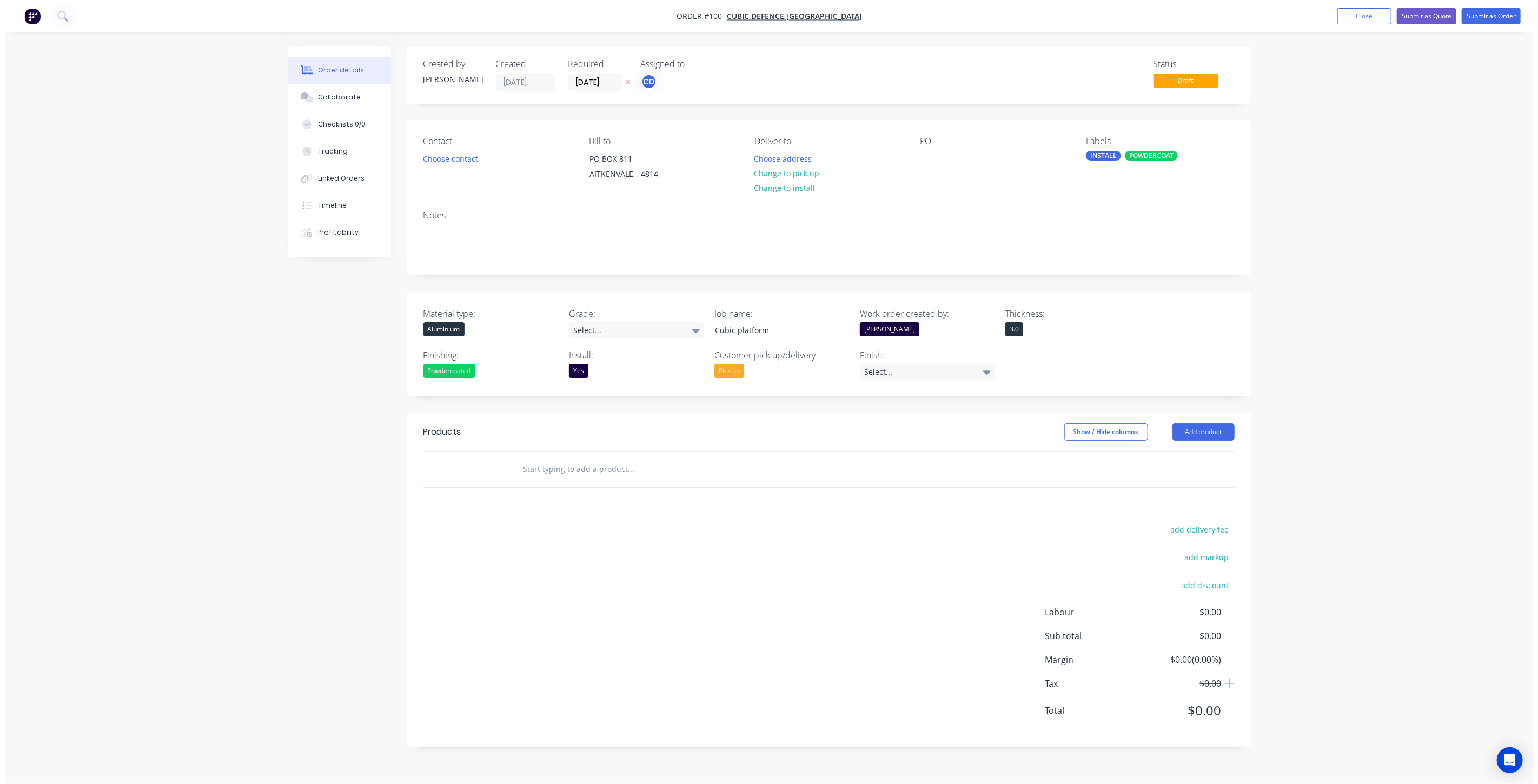
scroll to position [0, 0]
click at [30, 18] on img "button" at bounding box center [27, 16] width 16 height 16
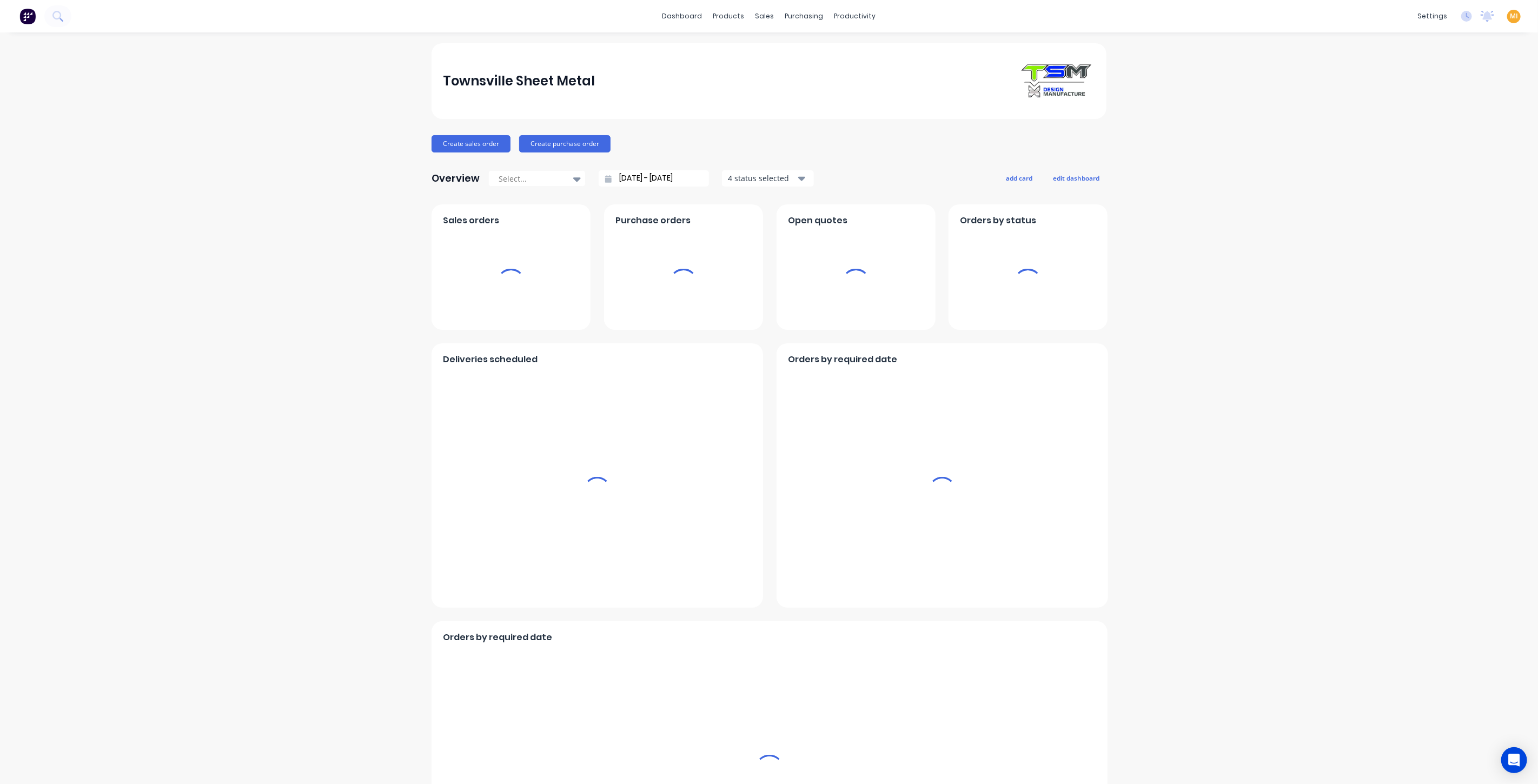
click at [1510, 19] on span "MI" at bounding box center [1514, 16] width 8 height 10
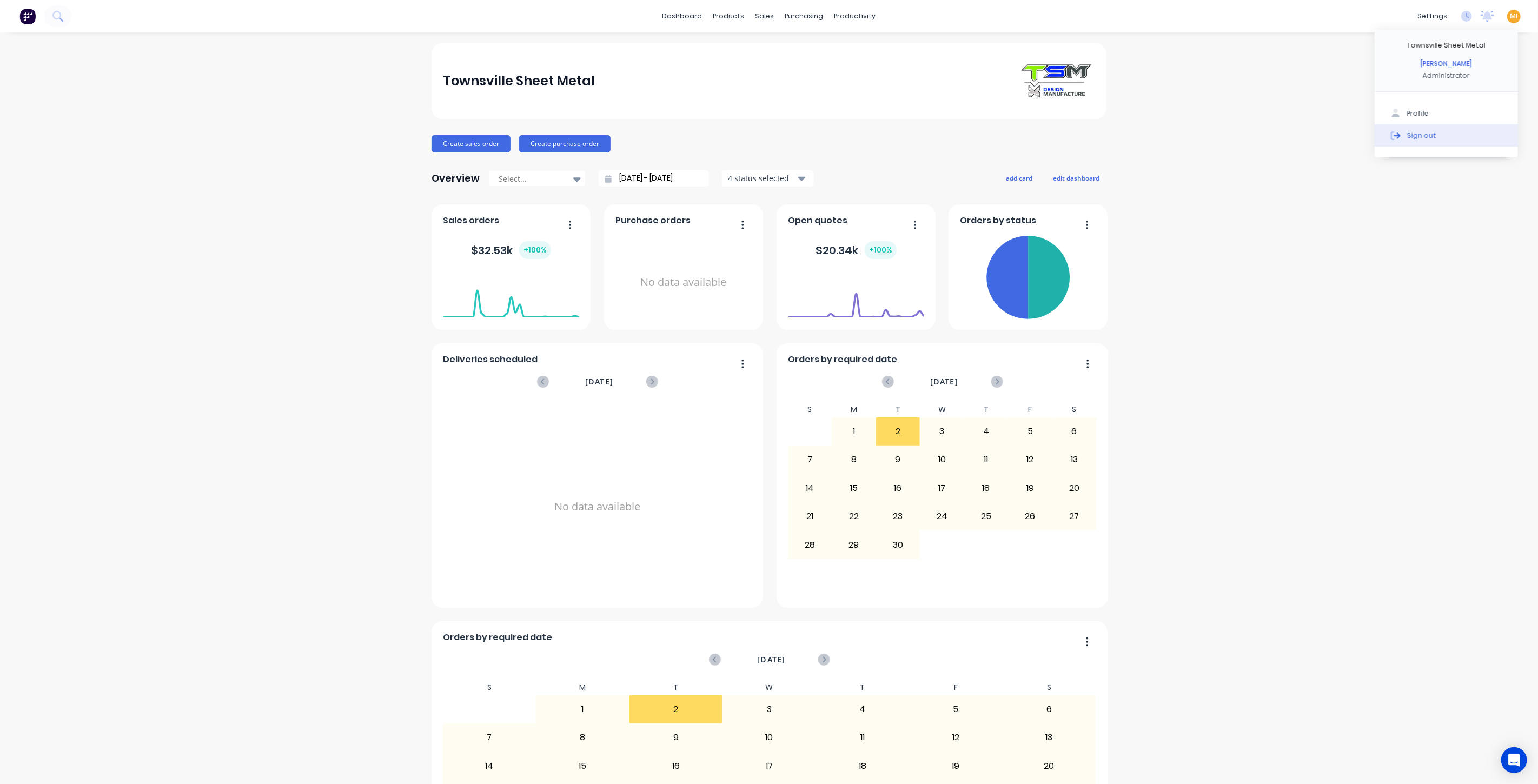
click at [1477, 136] on button "Sign out" at bounding box center [1447, 135] width 144 height 22
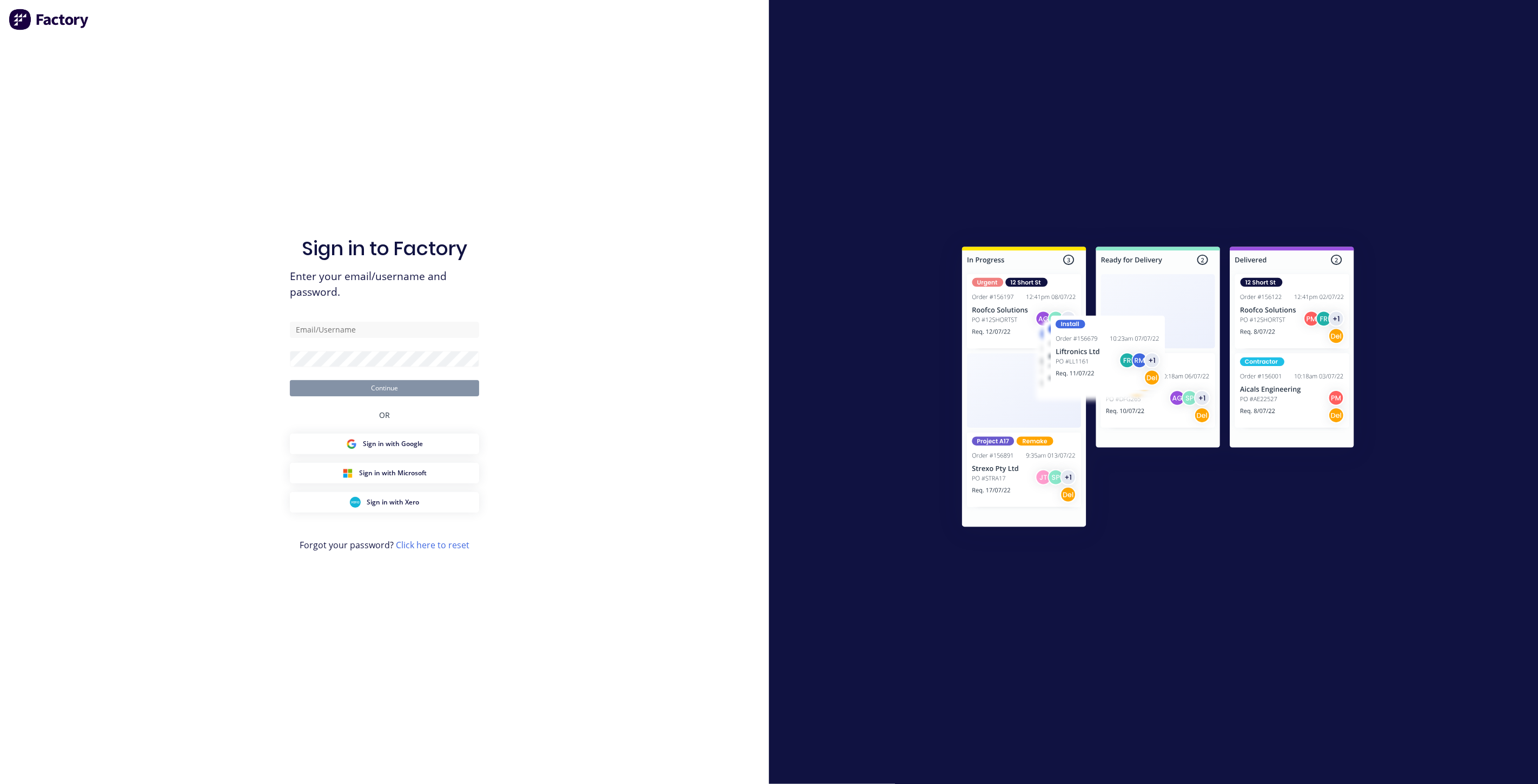
click at [384, 319] on div "Sign in to Factory Enter your email/username and password. Continue OR Sign in …" at bounding box center [384, 402] width 189 height 745
click at [385, 324] on input "text" at bounding box center [384, 329] width 189 height 16
type input "[EMAIL_ADDRESS][DOMAIN_NAME]"
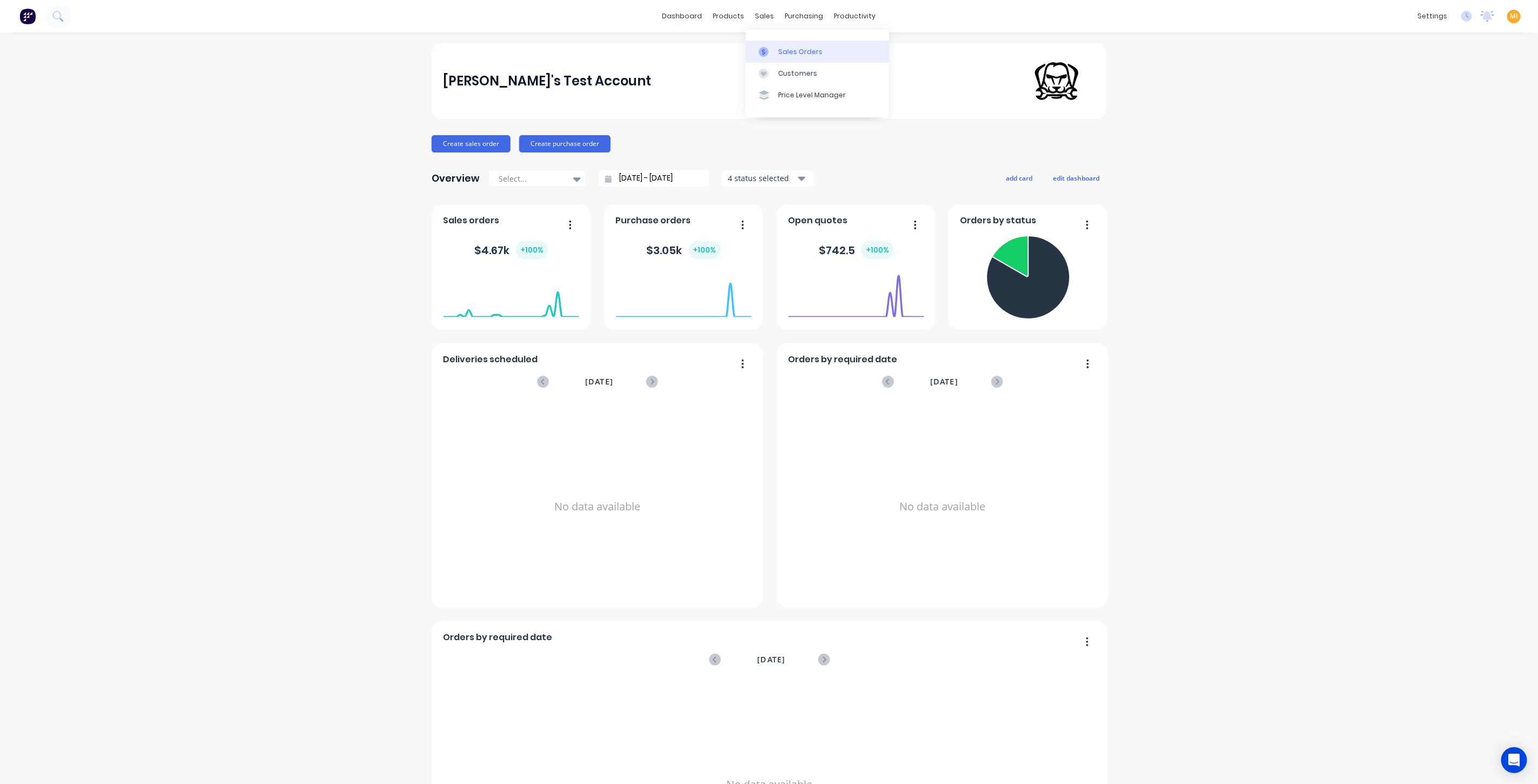
drag, startPoint x: 771, startPoint y: 47, endPoint x: 754, endPoint y: 55, distance: 18.8
click at [771, 47] on div at bounding box center [766, 52] width 16 height 10
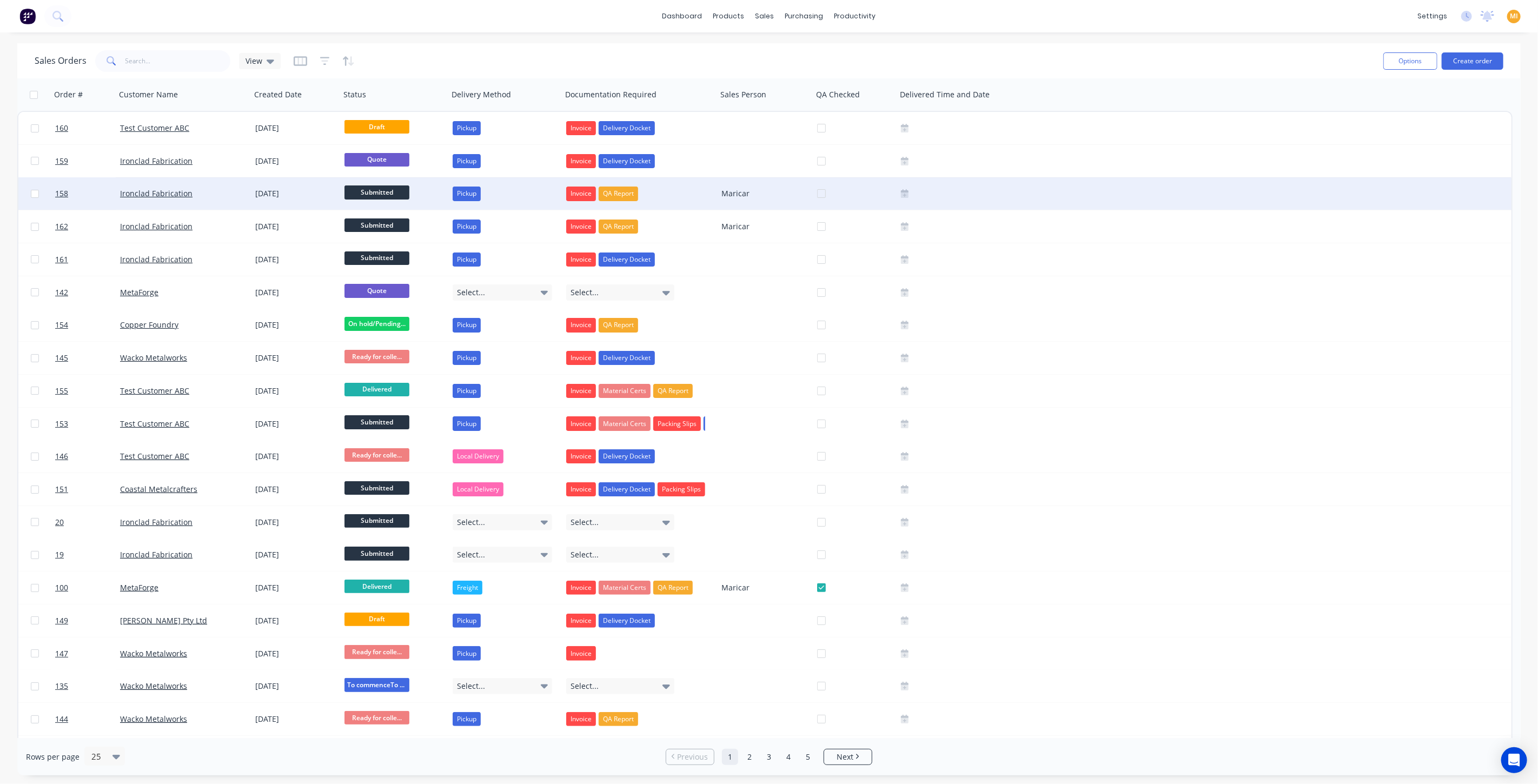
click at [35, 192] on input "checkbox" at bounding box center [35, 194] width 8 height 8
checkbox input "true"
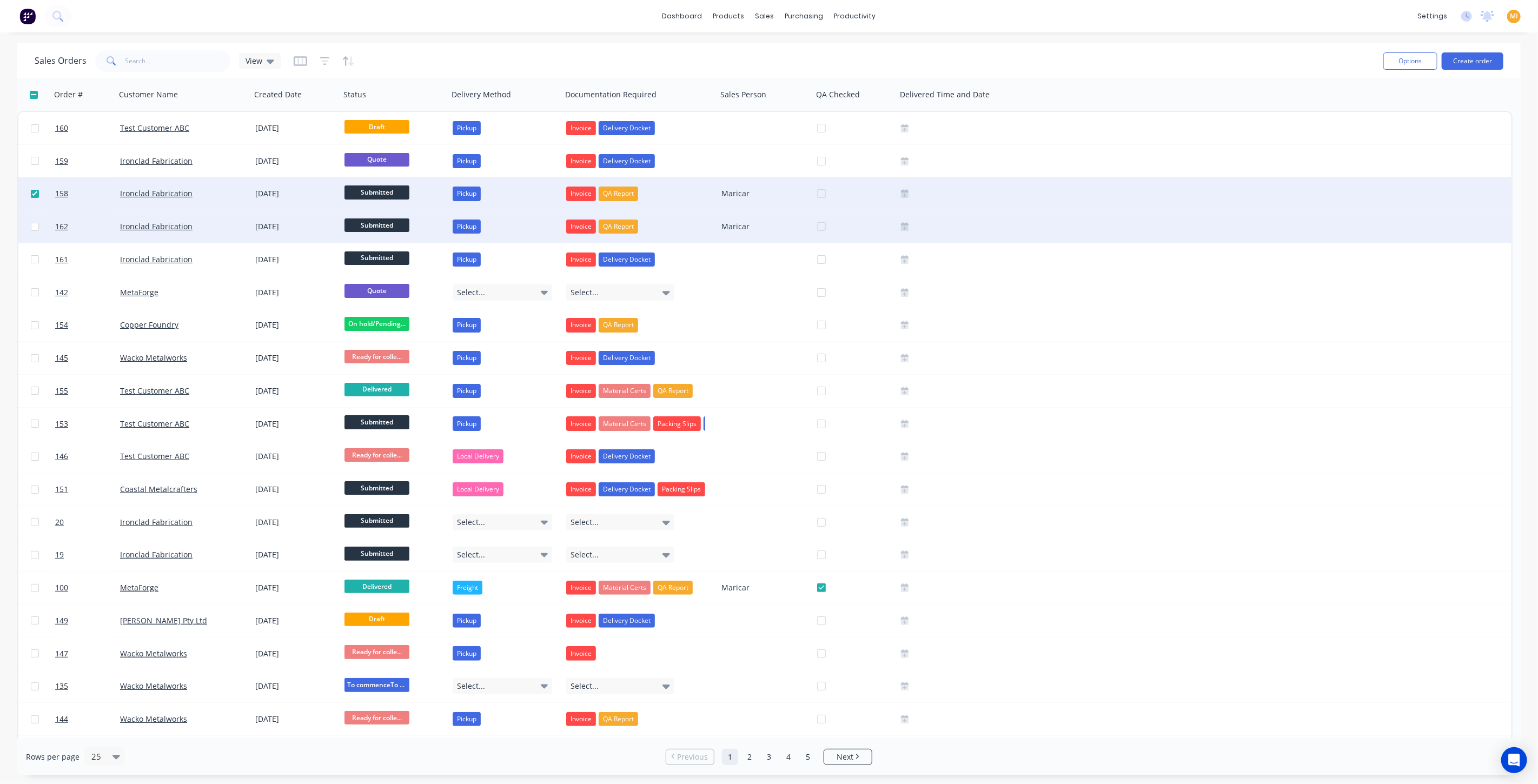
click at [32, 228] on input "checkbox" at bounding box center [35, 227] width 8 height 8
checkbox input "true"
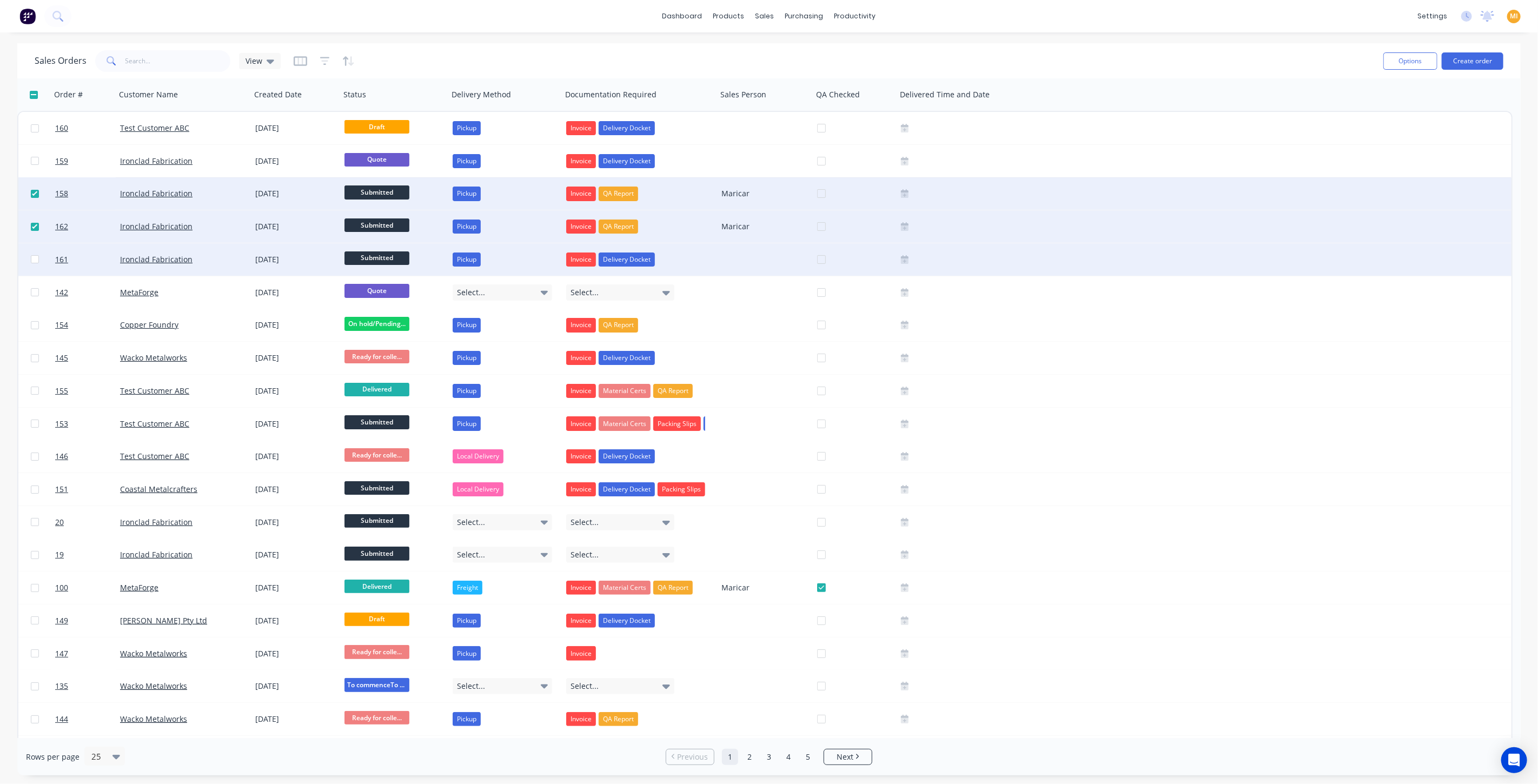
click at [33, 258] on input "checkbox" at bounding box center [35, 259] width 8 height 8
checkbox input "true"
click at [1399, 62] on button "Options" at bounding box center [1410, 61] width 54 height 18
click at [1357, 91] on div "Change Status" at bounding box center [1378, 89] width 99 height 15
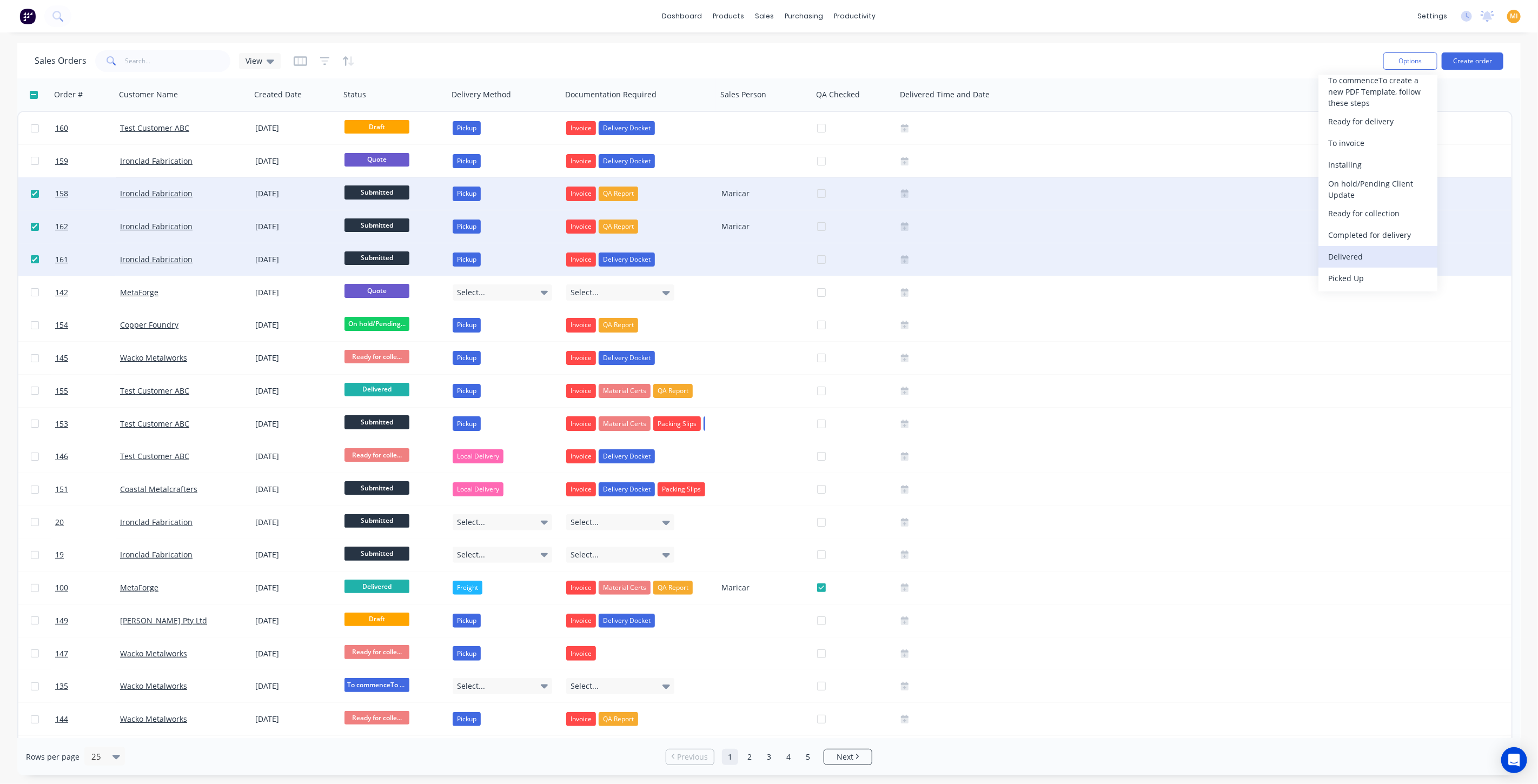
click at [1368, 260] on div "Delivered" at bounding box center [1378, 257] width 99 height 15
click at [661, 50] on div "Sales Orders View" at bounding box center [704, 61] width 1340 height 27
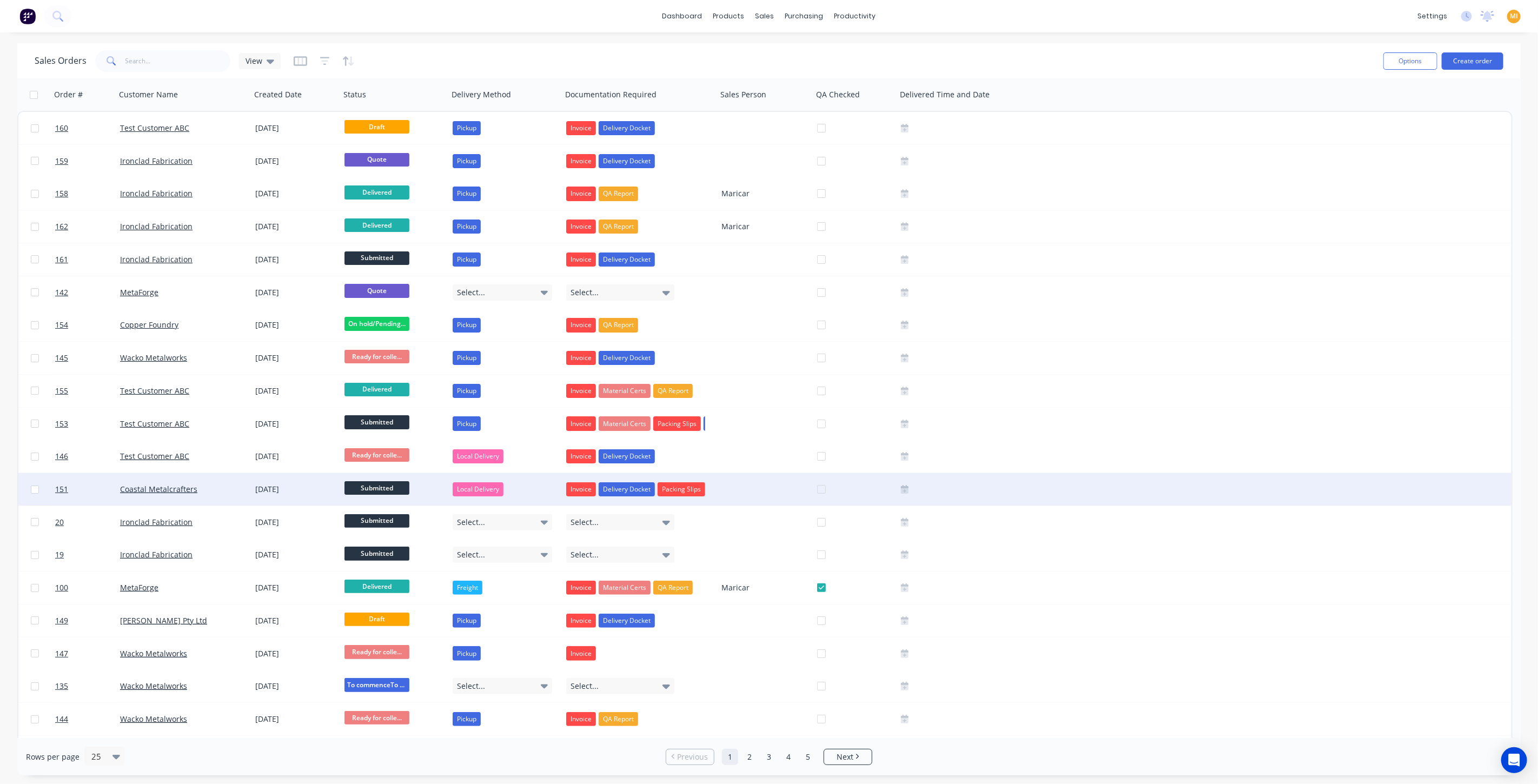
click at [29, 487] on div at bounding box center [34, 489] width 32 height 32
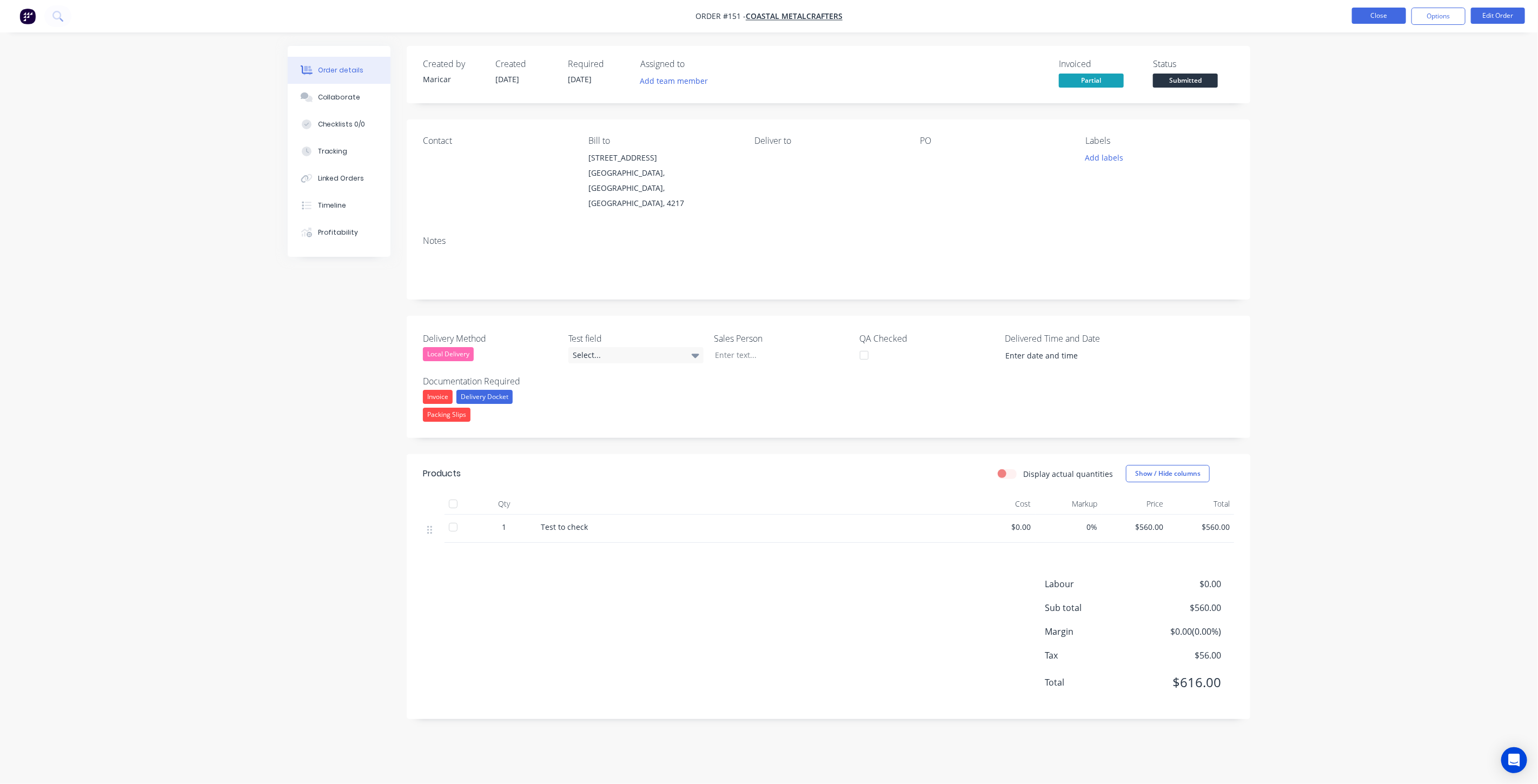
click at [1385, 20] on button "Close" at bounding box center [1379, 15] width 54 height 16
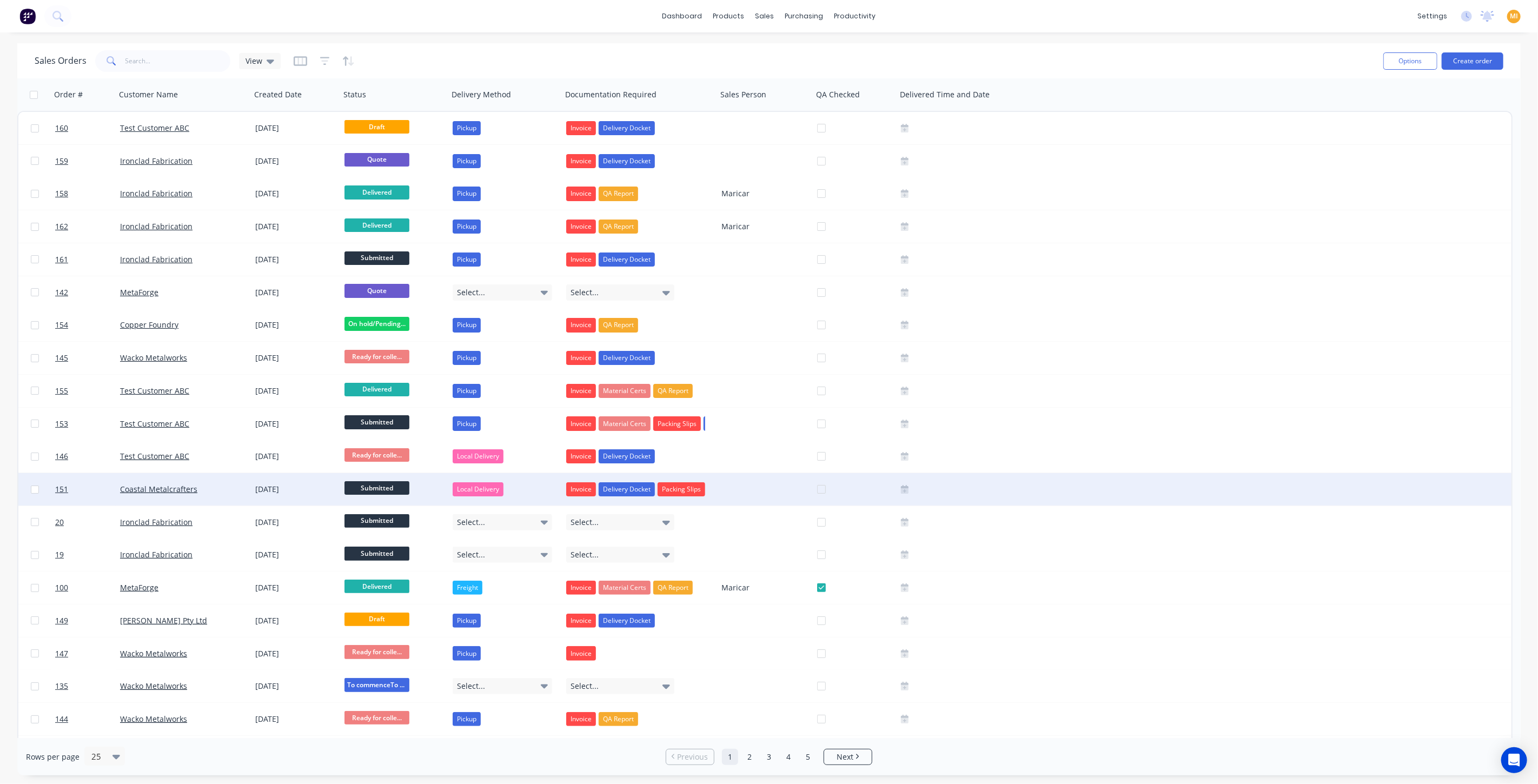
click at [33, 491] on input "checkbox" at bounding box center [35, 489] width 8 height 8
checkbox input "true"
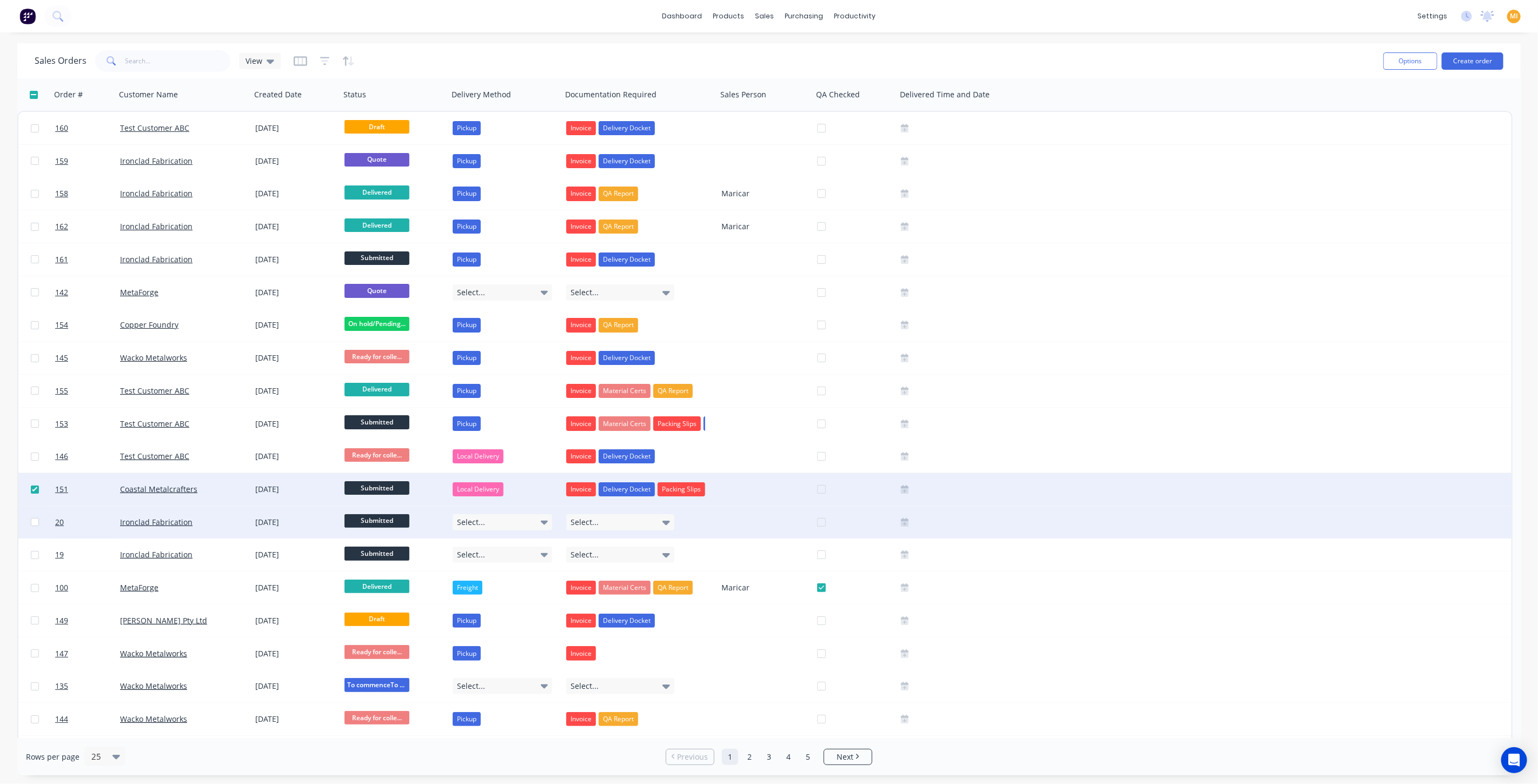
click at [32, 525] on input "checkbox" at bounding box center [35, 522] width 8 height 8
checkbox input "true"
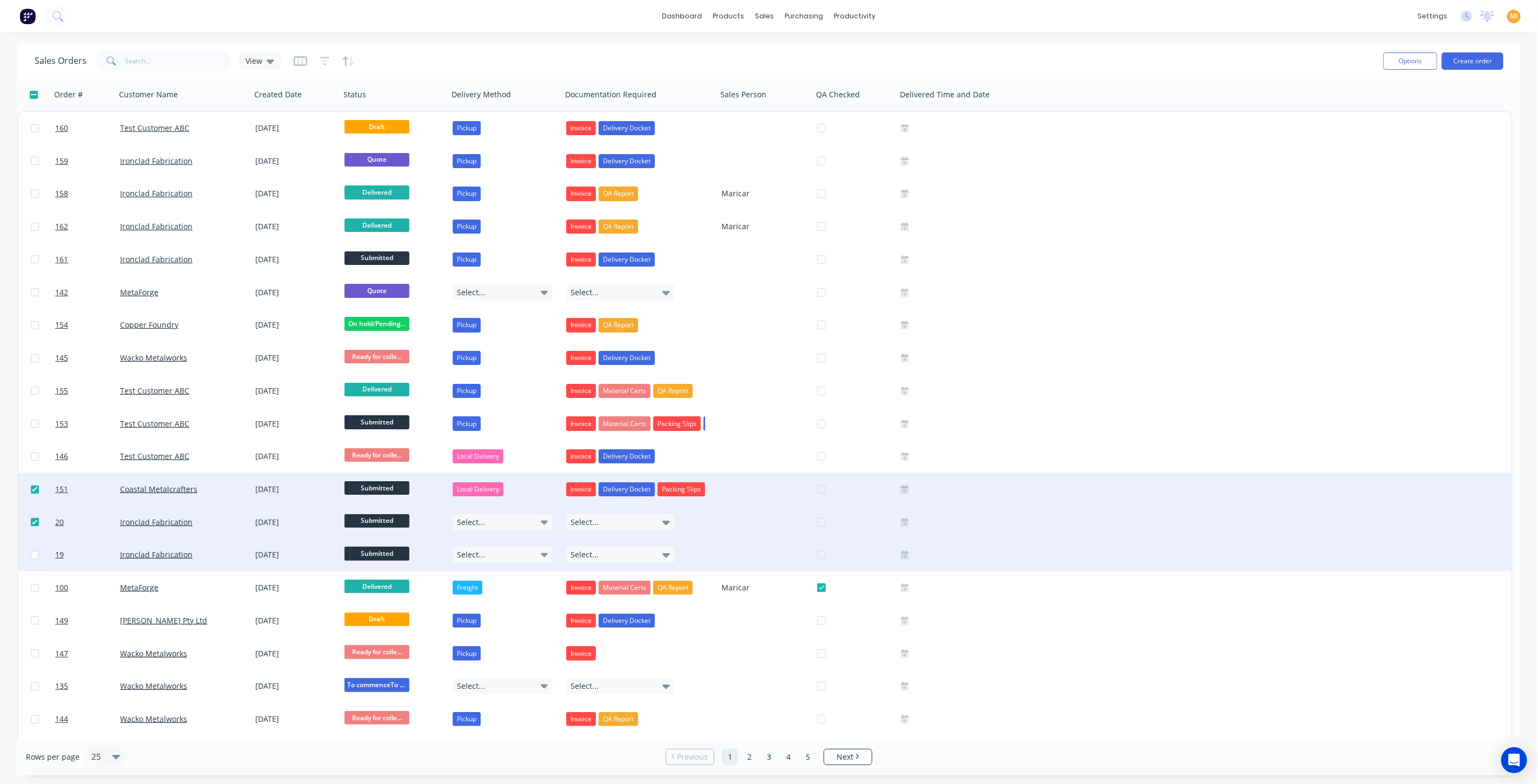
click at [32, 555] on input "checkbox" at bounding box center [35, 555] width 8 height 8
checkbox input "true"
click at [1409, 56] on button "Options" at bounding box center [1410, 61] width 54 height 18
click at [1361, 86] on div "Change Status" at bounding box center [1378, 89] width 99 height 15
click at [1340, 188] on div "Ready for delivery" at bounding box center [1378, 191] width 99 height 15
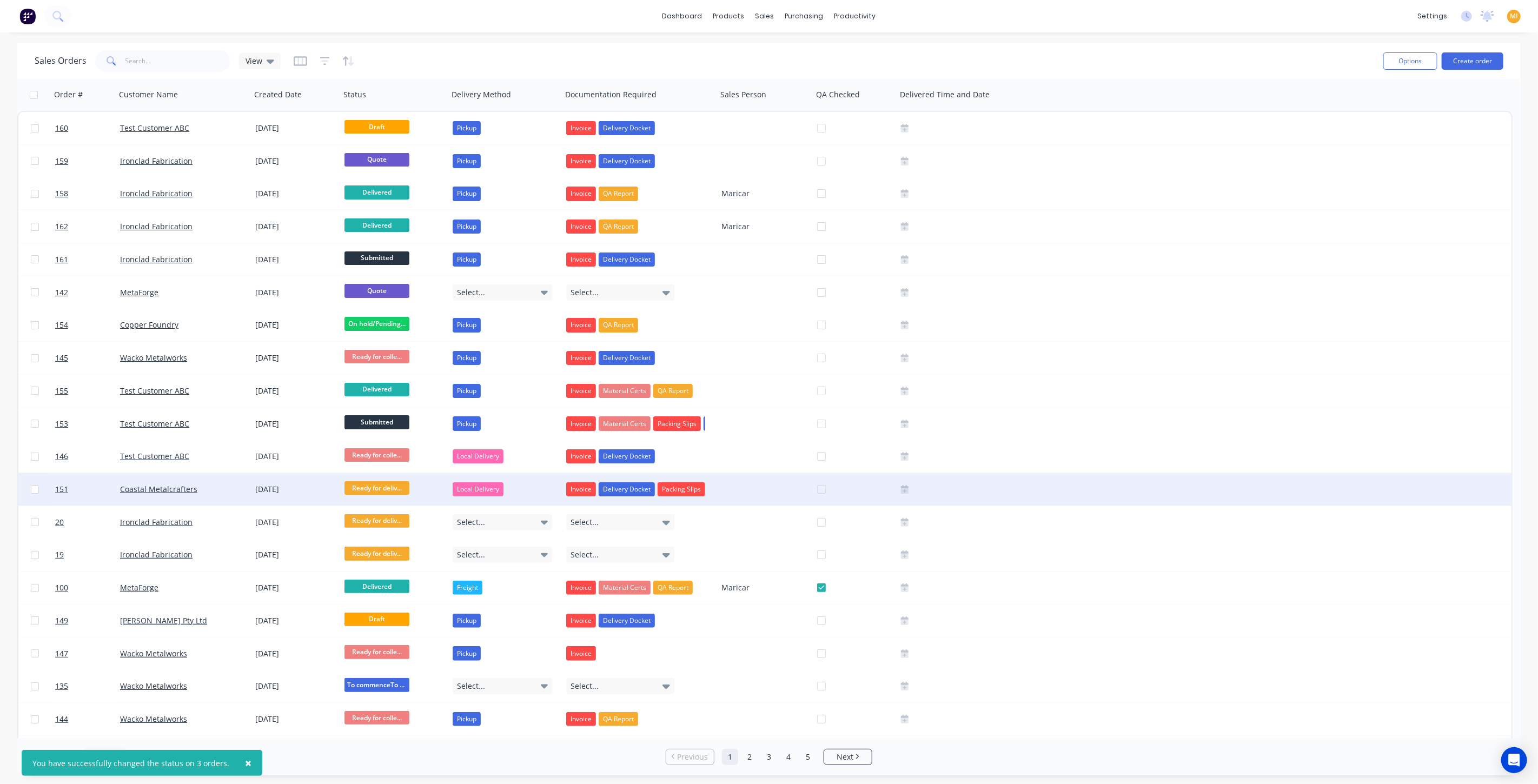
click at [34, 493] on div at bounding box center [34, 489] width 32 height 32
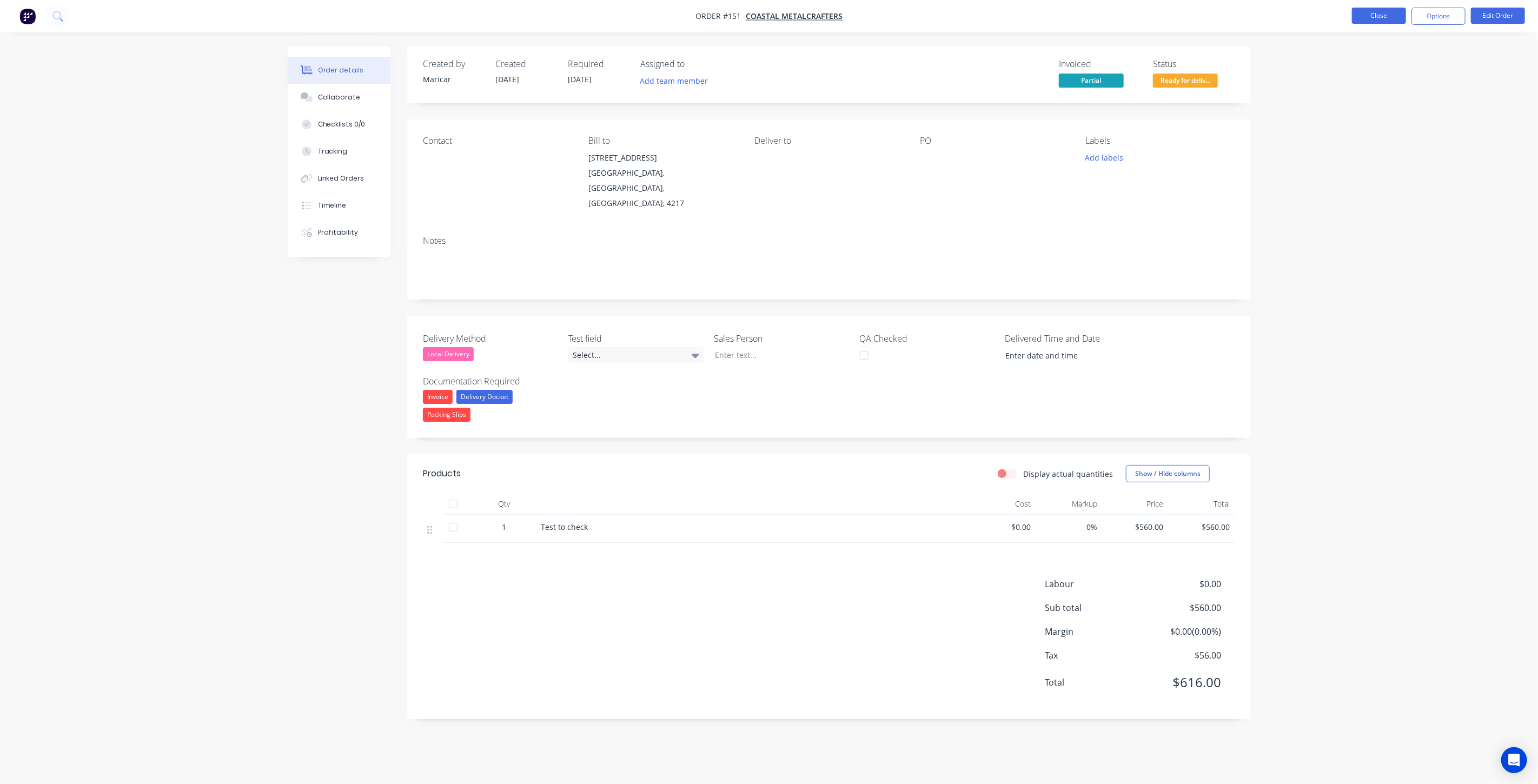
click at [1385, 15] on button "Close" at bounding box center [1379, 15] width 54 height 16
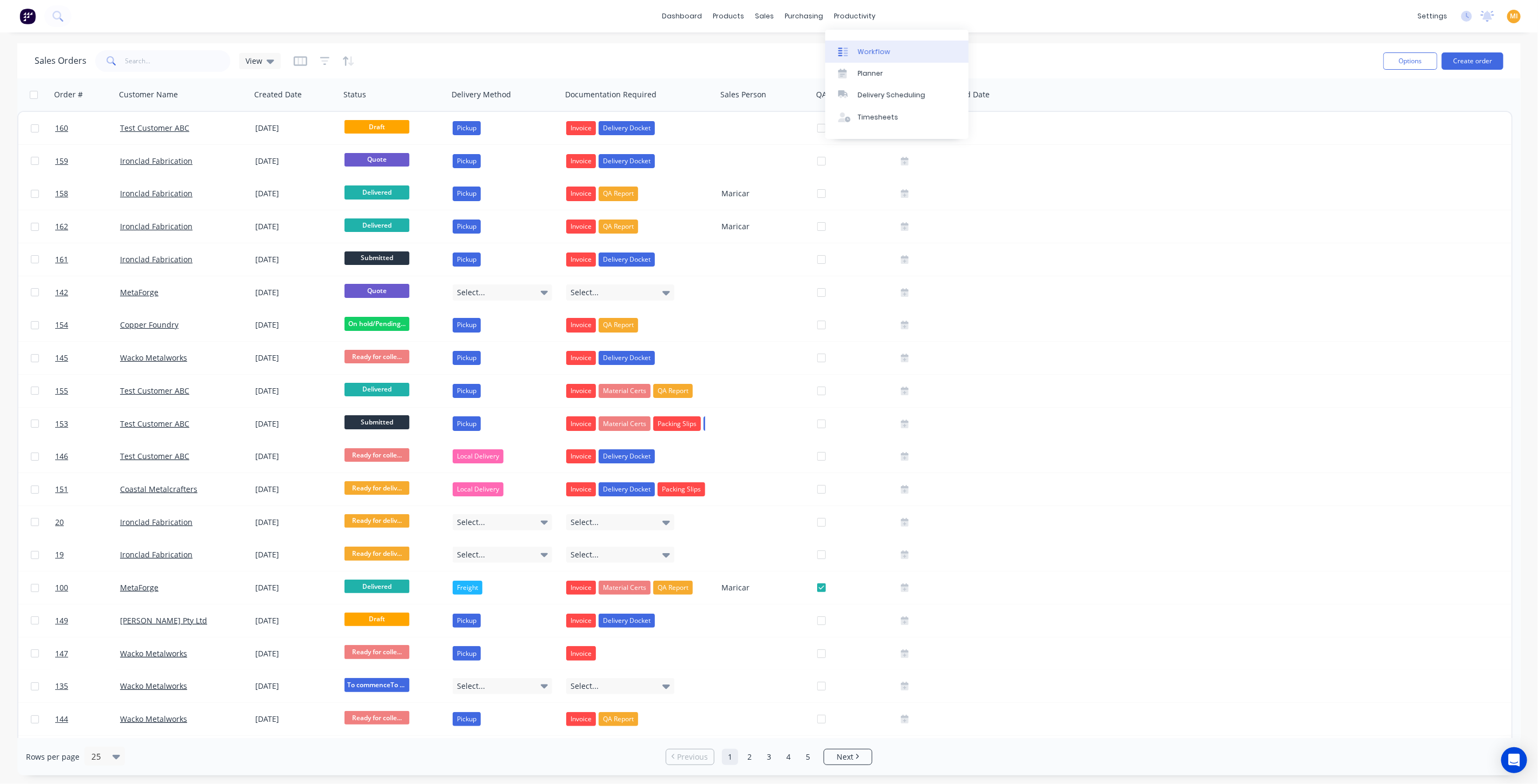
click at [872, 50] on div "Workflow" at bounding box center [874, 52] width 32 height 10
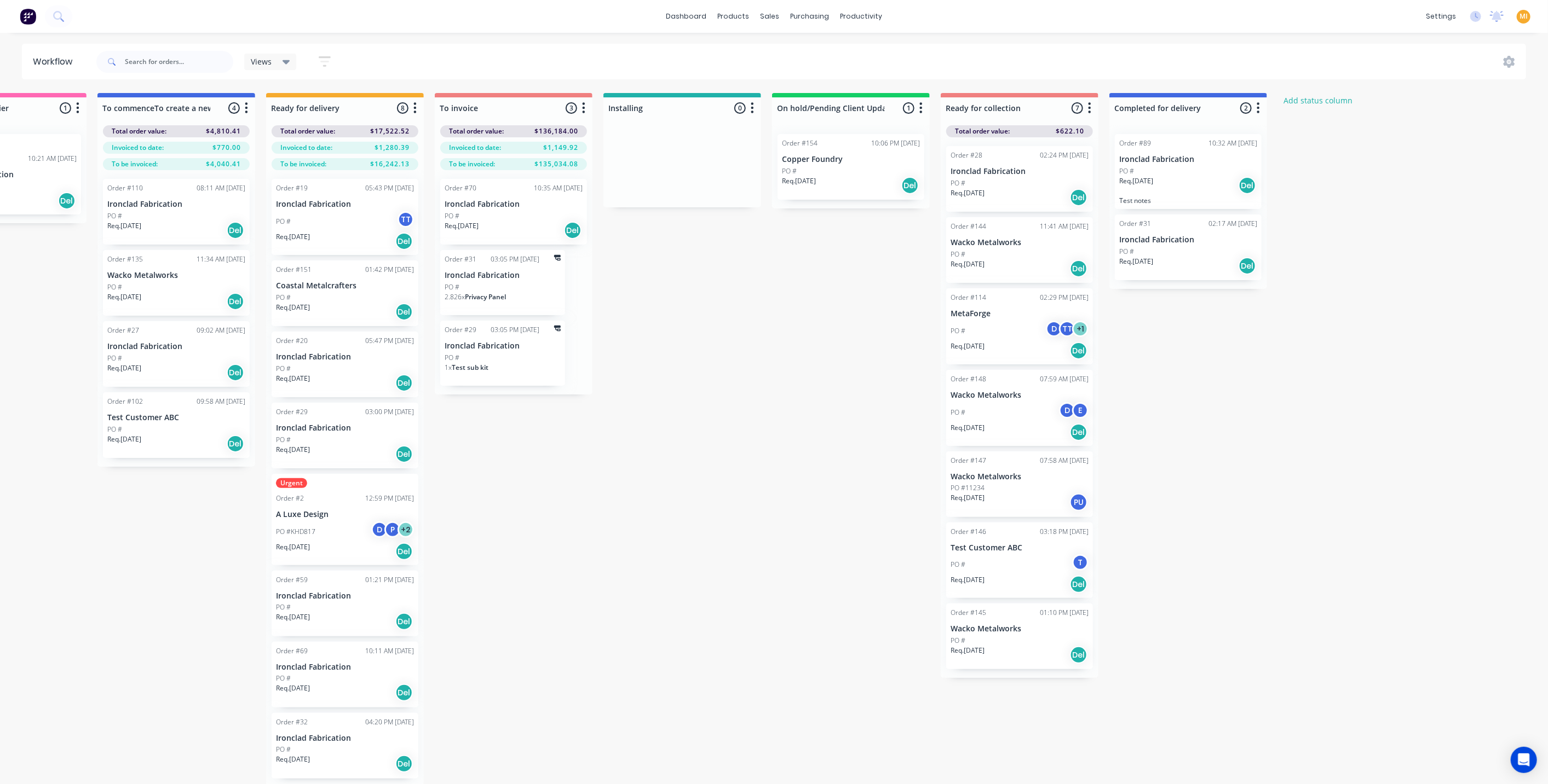
scroll to position [0, 263]
click at [1089, 113] on icon "button" at bounding box center [1090, 108] width 4 height 14
click at [1054, 145] on button "Notifications" at bounding box center [1042, 150] width 110 height 18
click at [1213, 382] on div "Submitted 3 Status colour #273444 hex #273444 Save Cancel Summaries Total order…" at bounding box center [642, 440] width 1826 height 694
click at [809, 51] on div "Sales Orders" at bounding box center [811, 53] width 45 height 10
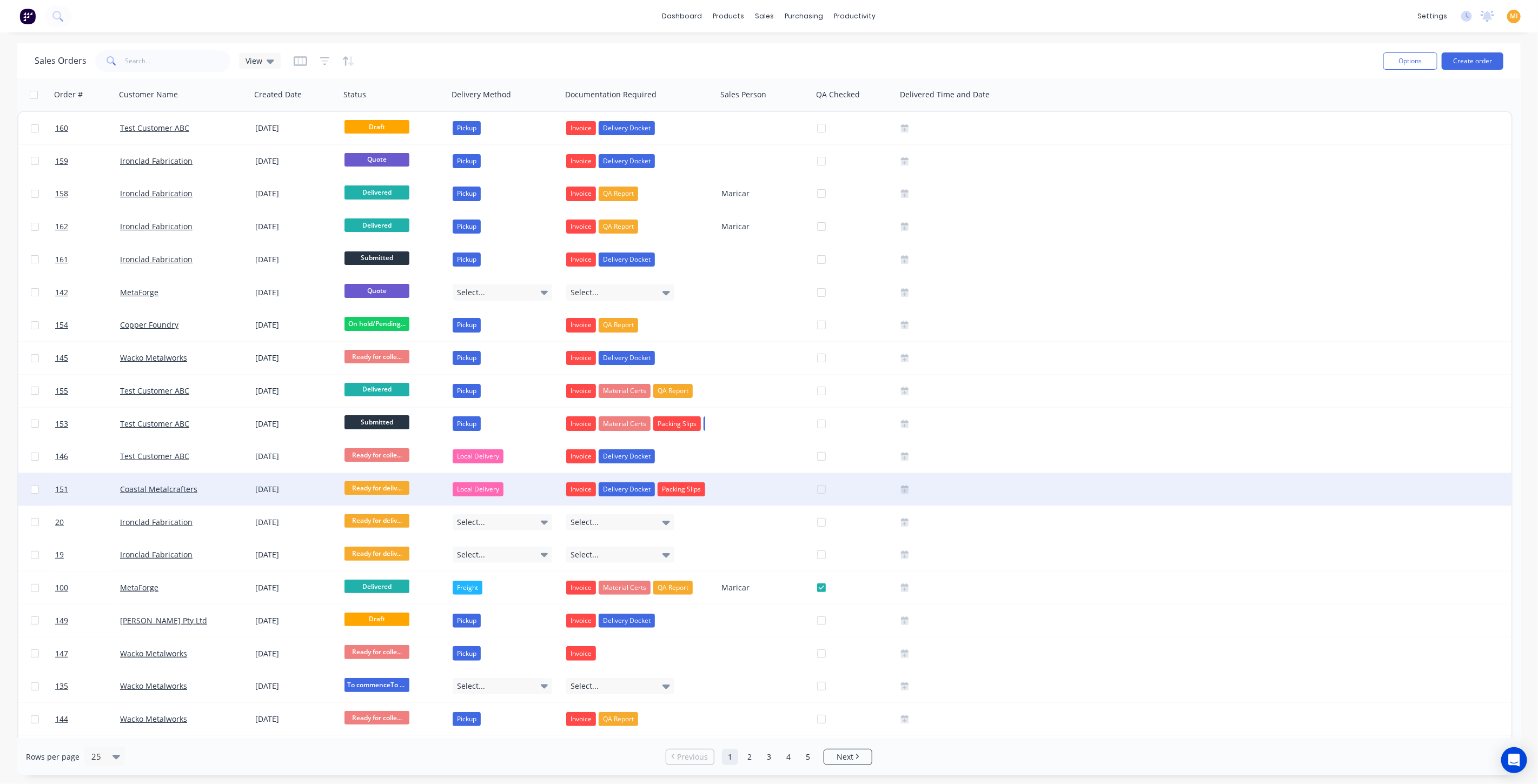
click at [34, 487] on input "checkbox" at bounding box center [35, 489] width 8 height 8
checkbox input "true"
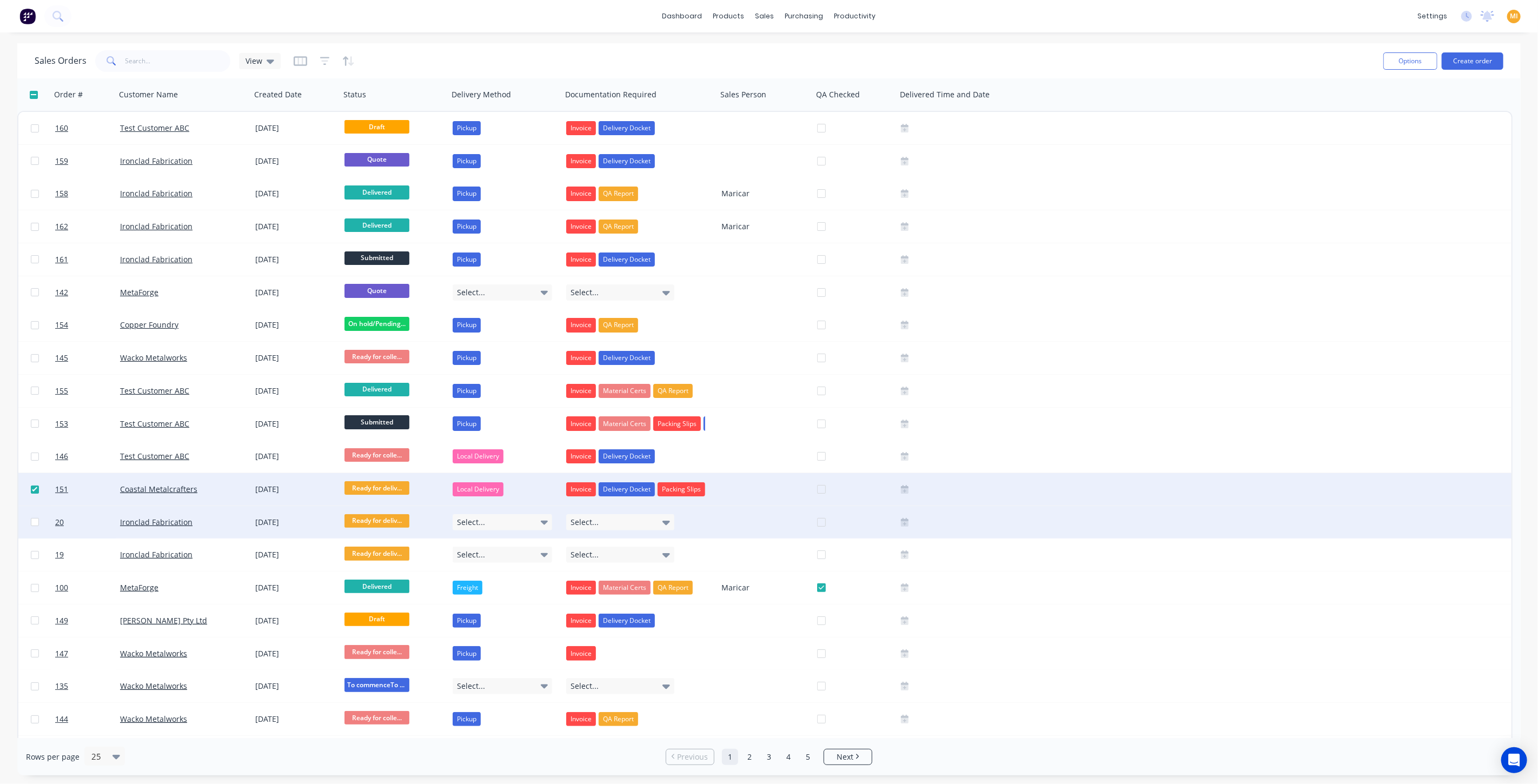
click at [33, 520] on input "checkbox" at bounding box center [35, 522] width 8 height 8
checkbox input "true"
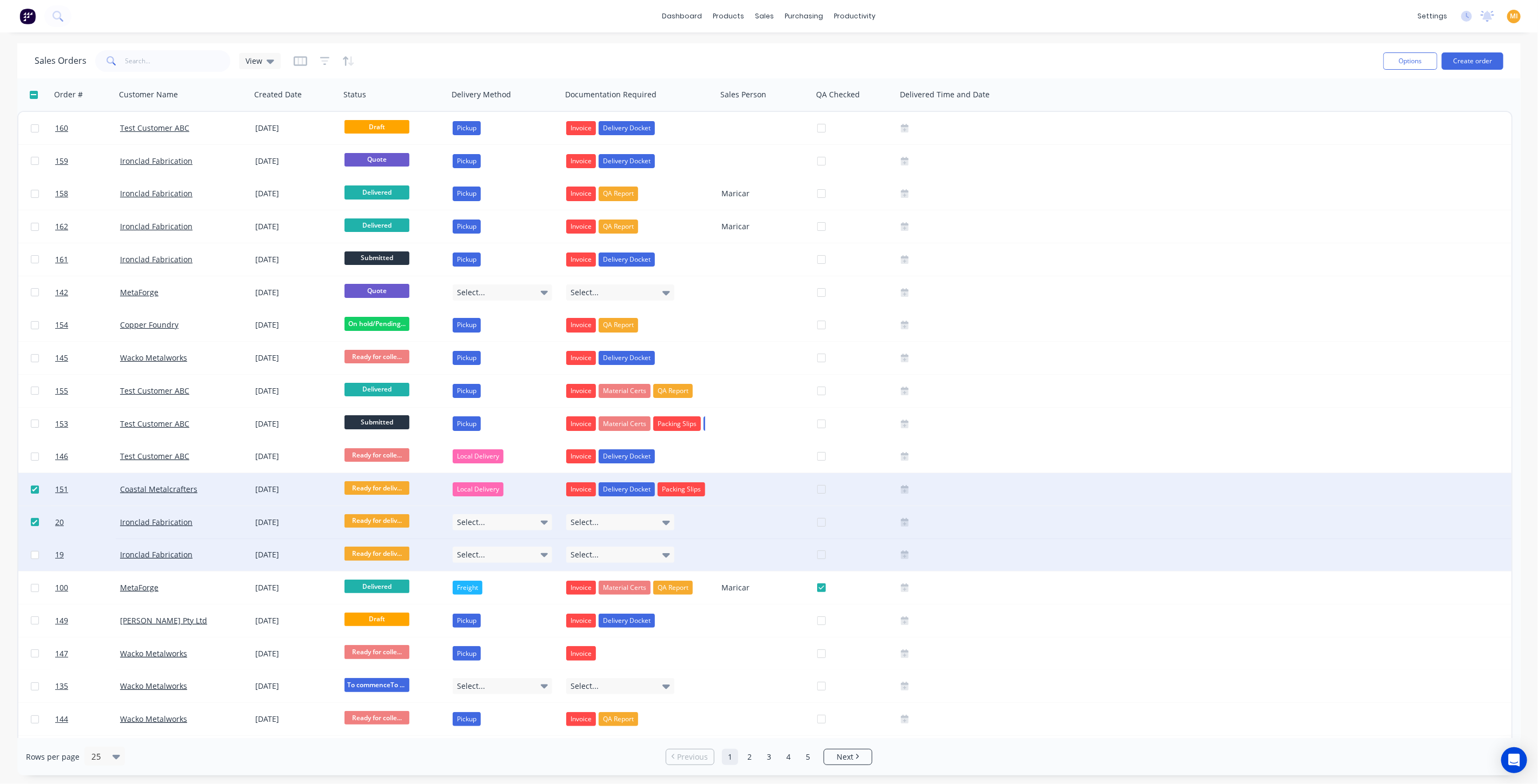
click at [31, 554] on input "checkbox" at bounding box center [35, 555] width 8 height 8
checkbox input "true"
click at [1383, 65] on div "Options Create order" at bounding box center [1441, 61] width 125 height 18
click at [1412, 60] on button "Options" at bounding box center [1410, 61] width 54 height 18
click at [1385, 91] on div "Change Status" at bounding box center [1378, 89] width 99 height 15
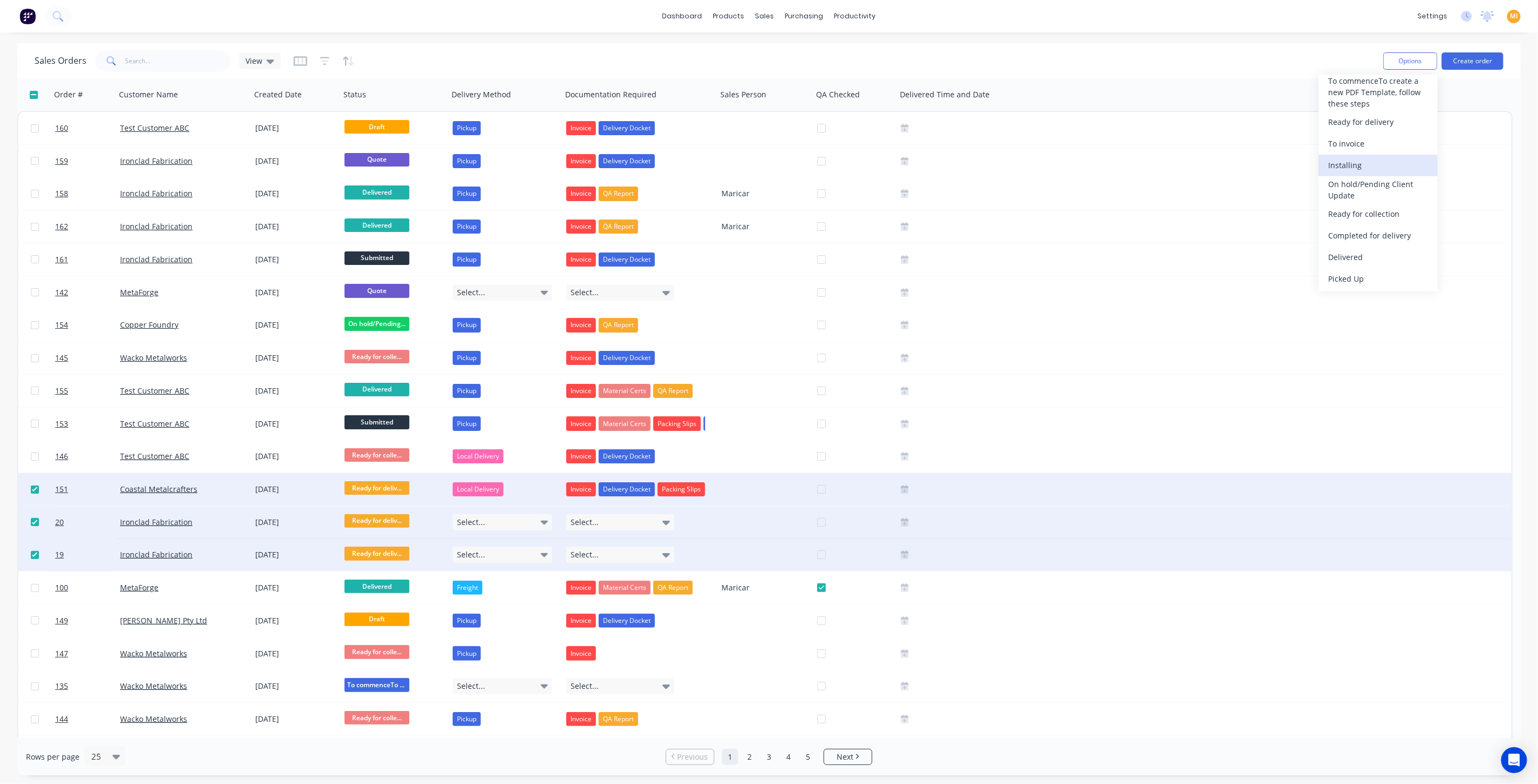
scroll to position [70, 0]
click at [1383, 217] on div "Ready for collection" at bounding box center [1378, 213] width 99 height 15
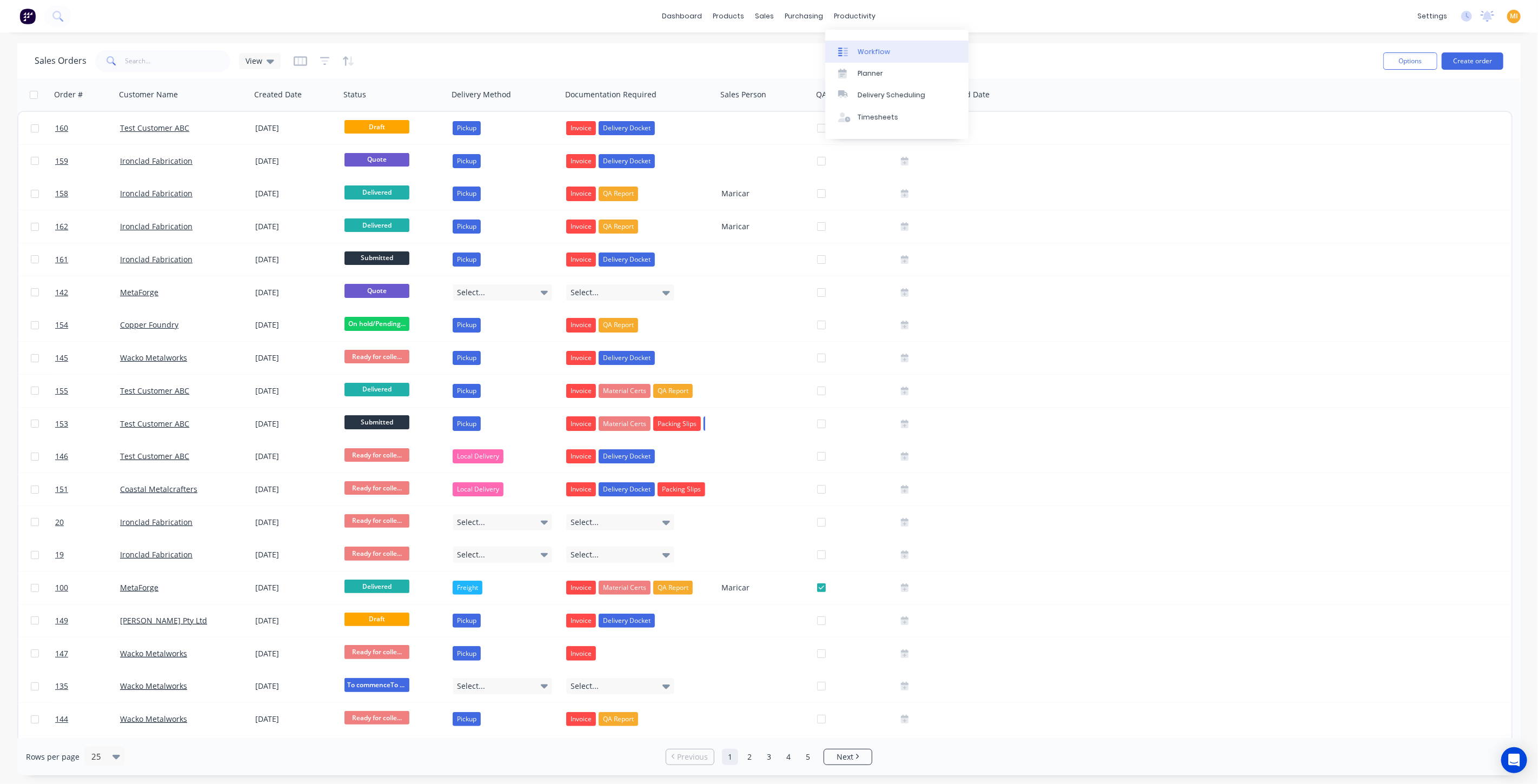
click at [870, 55] on div "Workflow" at bounding box center [874, 52] width 32 height 10
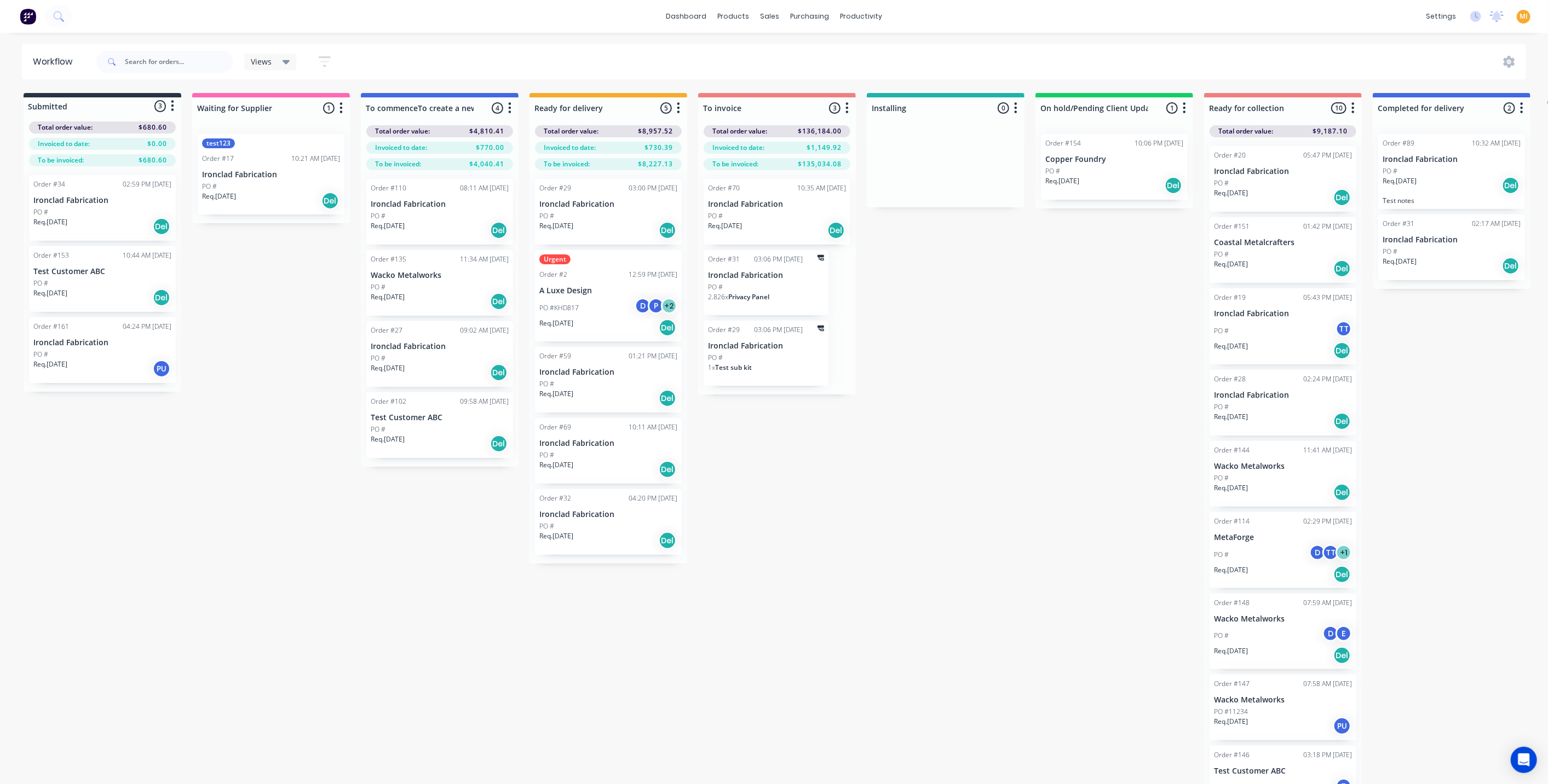
click at [1354, 112] on icon "button" at bounding box center [1354, 108] width 3 height 11
click at [1319, 148] on button "Notifications" at bounding box center [1305, 150] width 110 height 18
click at [1029, 281] on div "Submitted 3 Status colour #273444 hex #273444 Save Cancel Summaries Total order…" at bounding box center [904, 441] width 1826 height 697
click at [34, 19] on img at bounding box center [28, 16] width 16 height 16
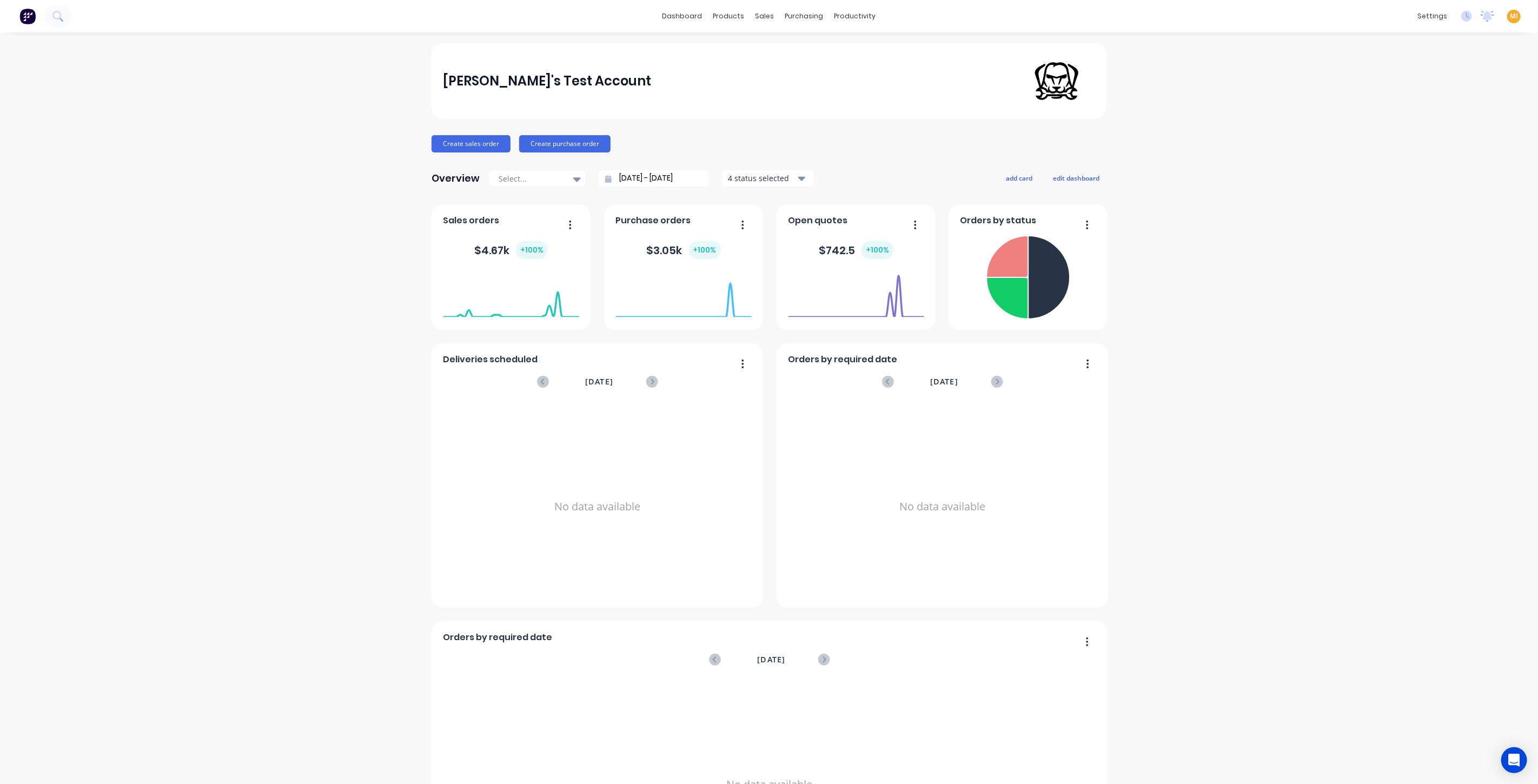
click at [27, 18] on img at bounding box center [27, 16] width 16 height 16
click at [1510, 18] on span "MI" at bounding box center [1514, 16] width 8 height 10
click at [1456, 133] on button "Sign out" at bounding box center [1447, 135] width 144 height 22
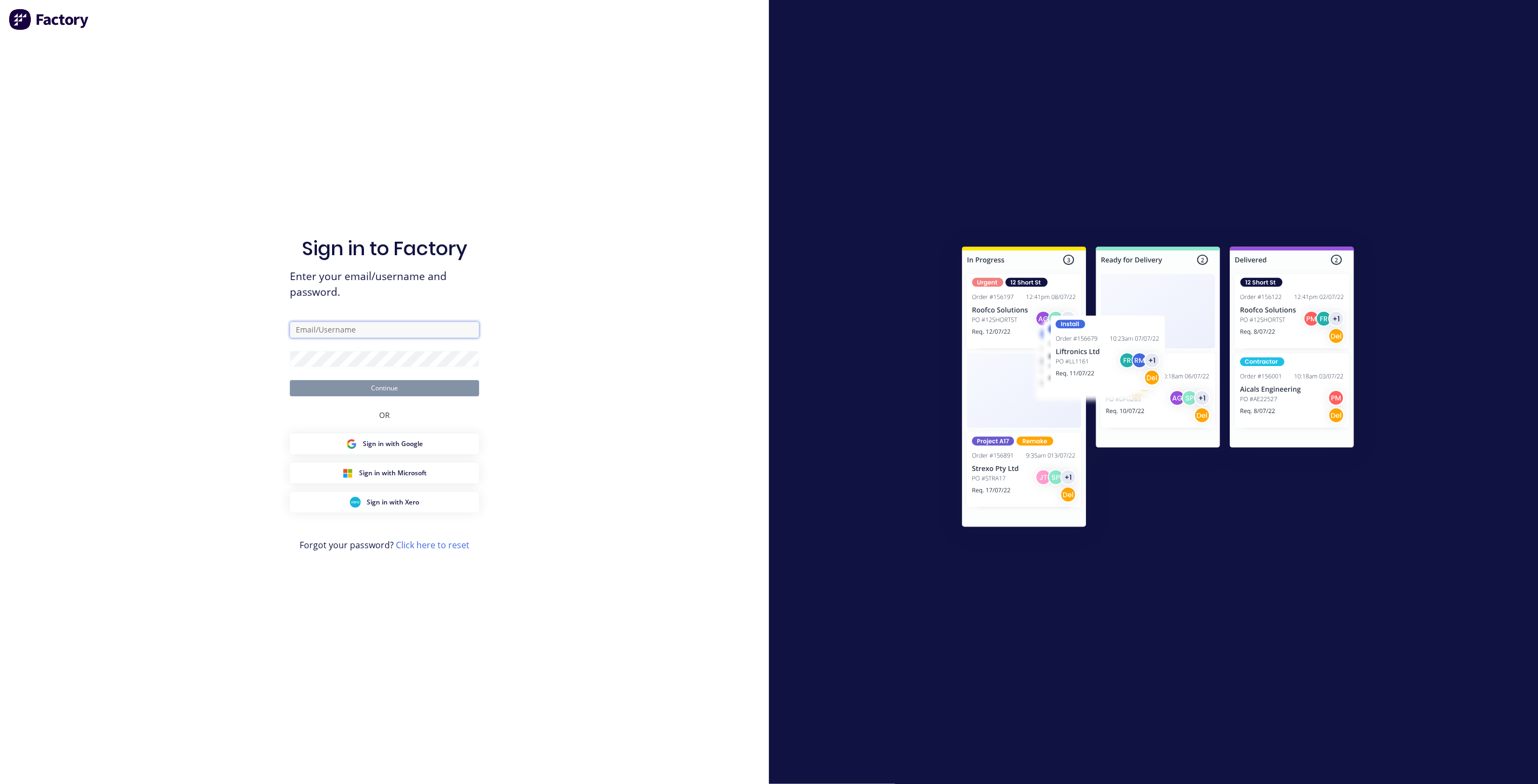
click at [357, 330] on input "text" at bounding box center [384, 329] width 189 height 16
type input "[EMAIL_ADDRESS][DOMAIN_NAME]"
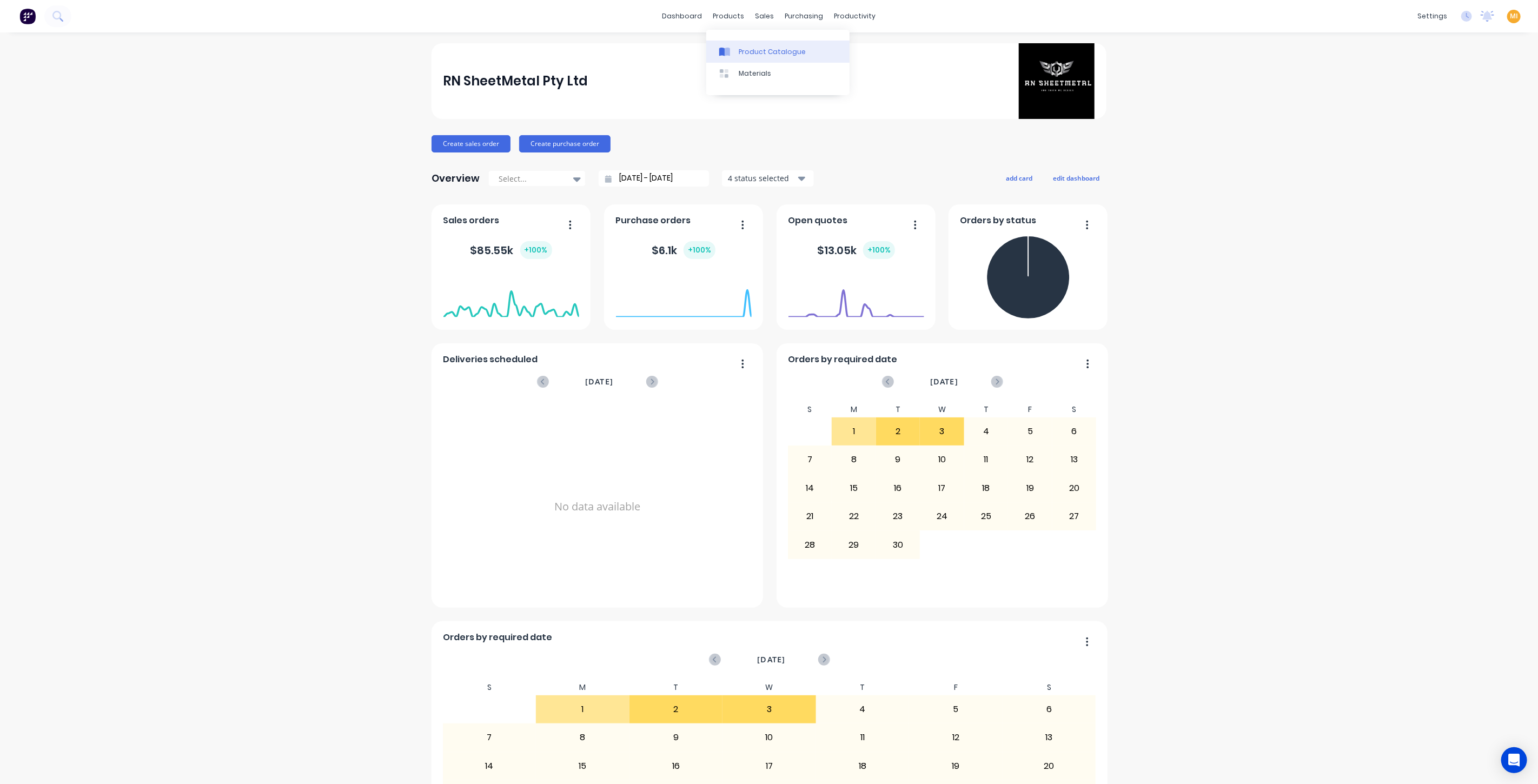
click at [768, 51] on div "Product Catalogue" at bounding box center [772, 52] width 67 height 10
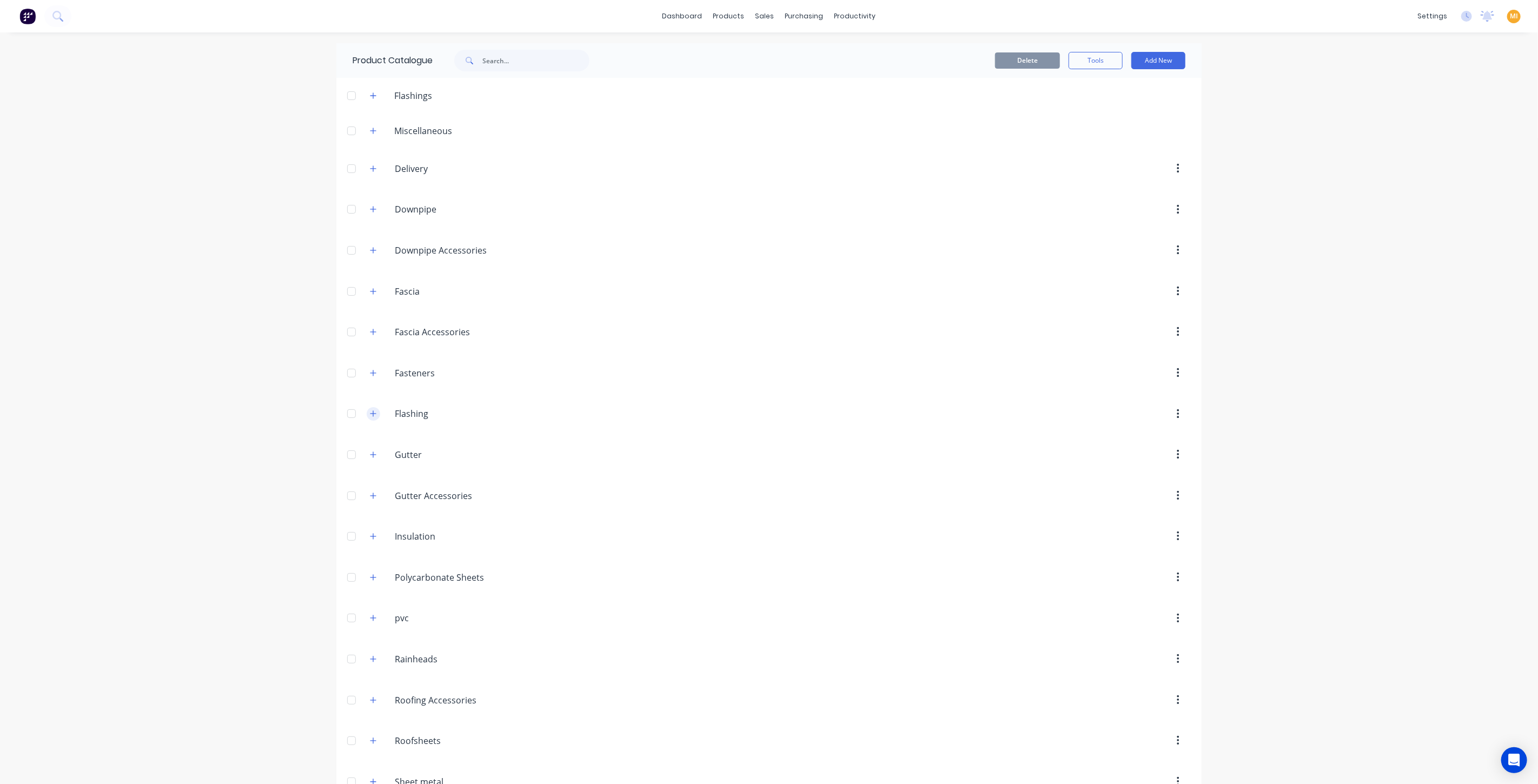
click at [370, 410] on icon "button" at bounding box center [373, 413] width 6 height 8
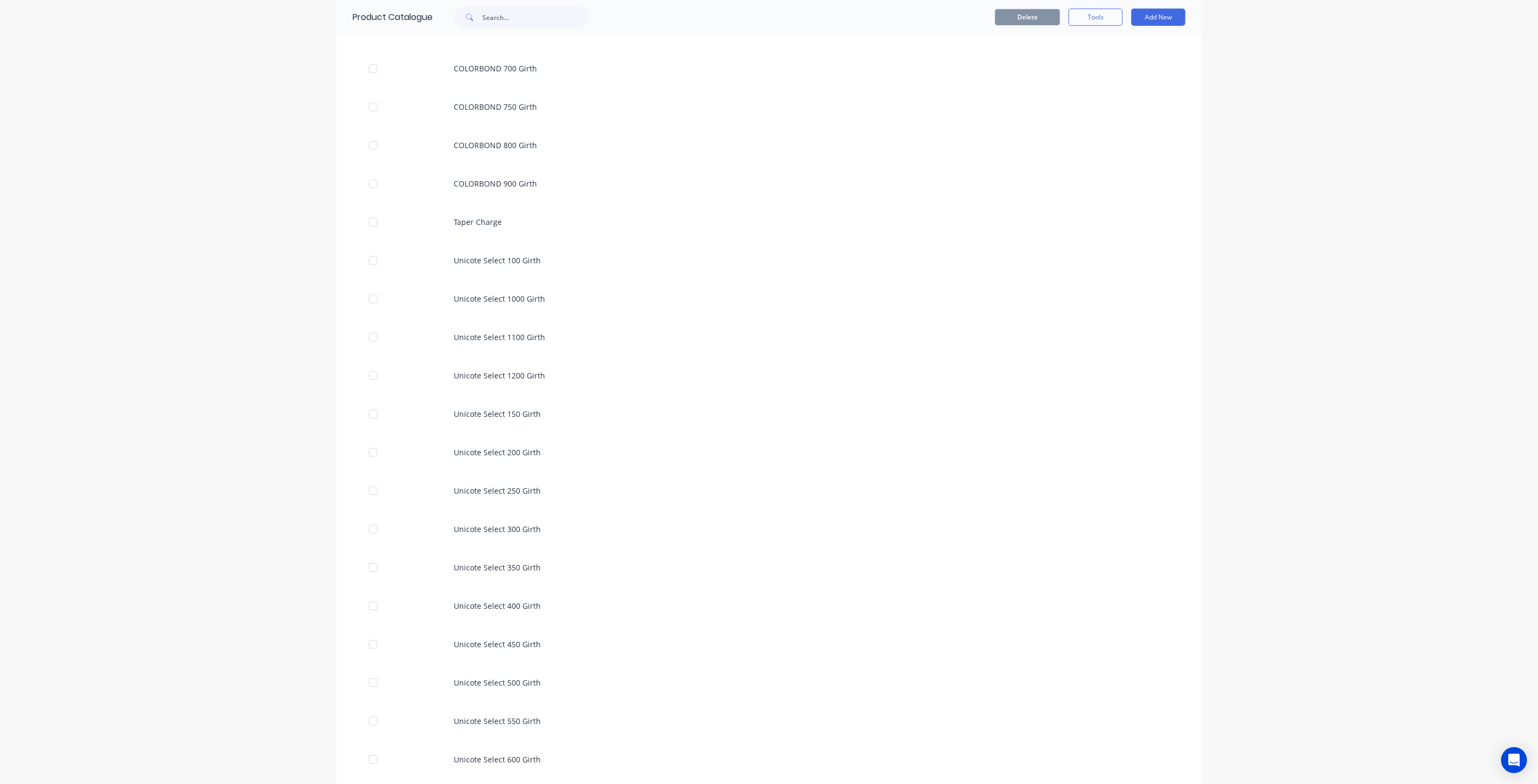
scroll to position [660, 0]
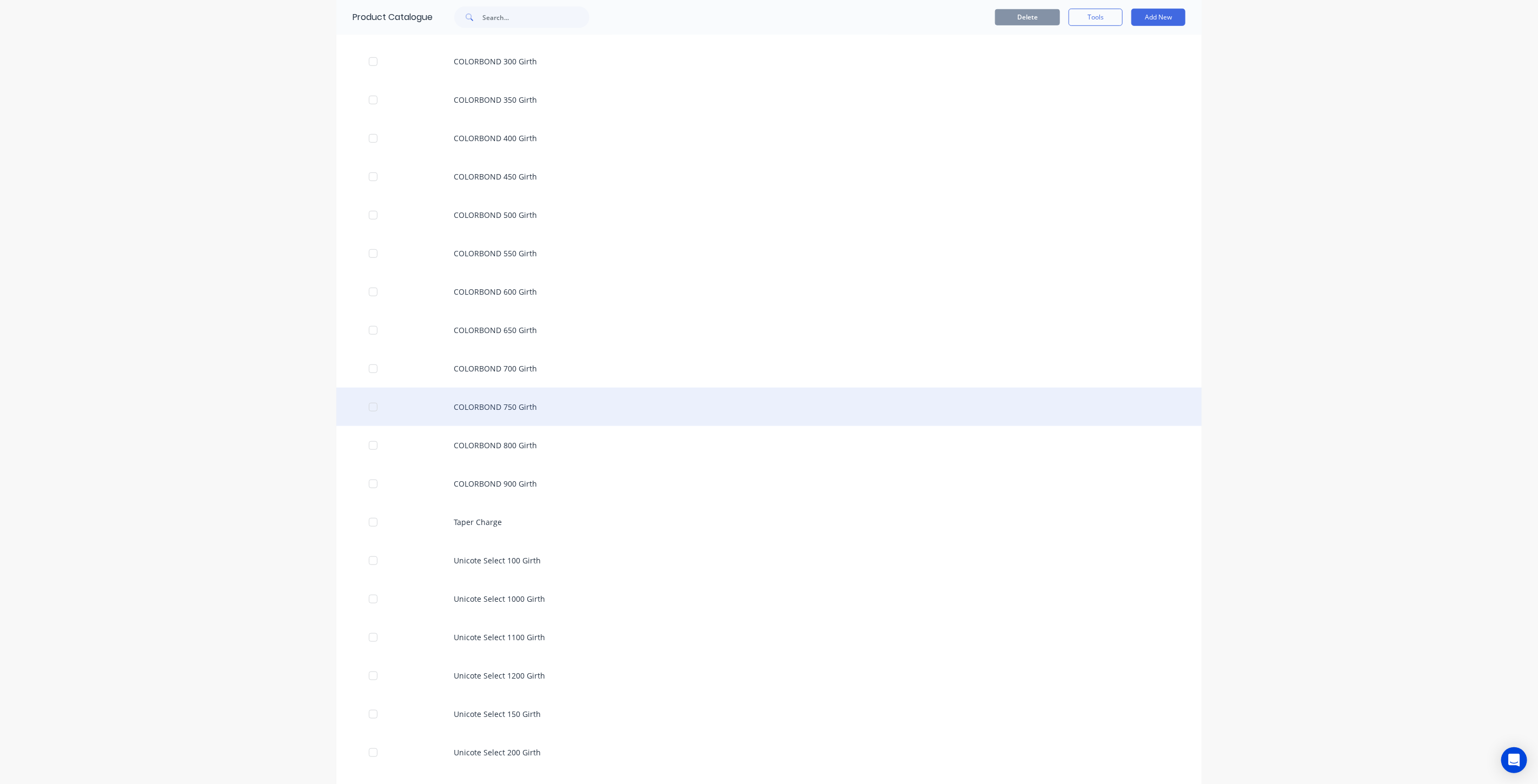
click at [518, 403] on div "COLORBOND 750 Girth" at bounding box center [769, 406] width 865 height 39
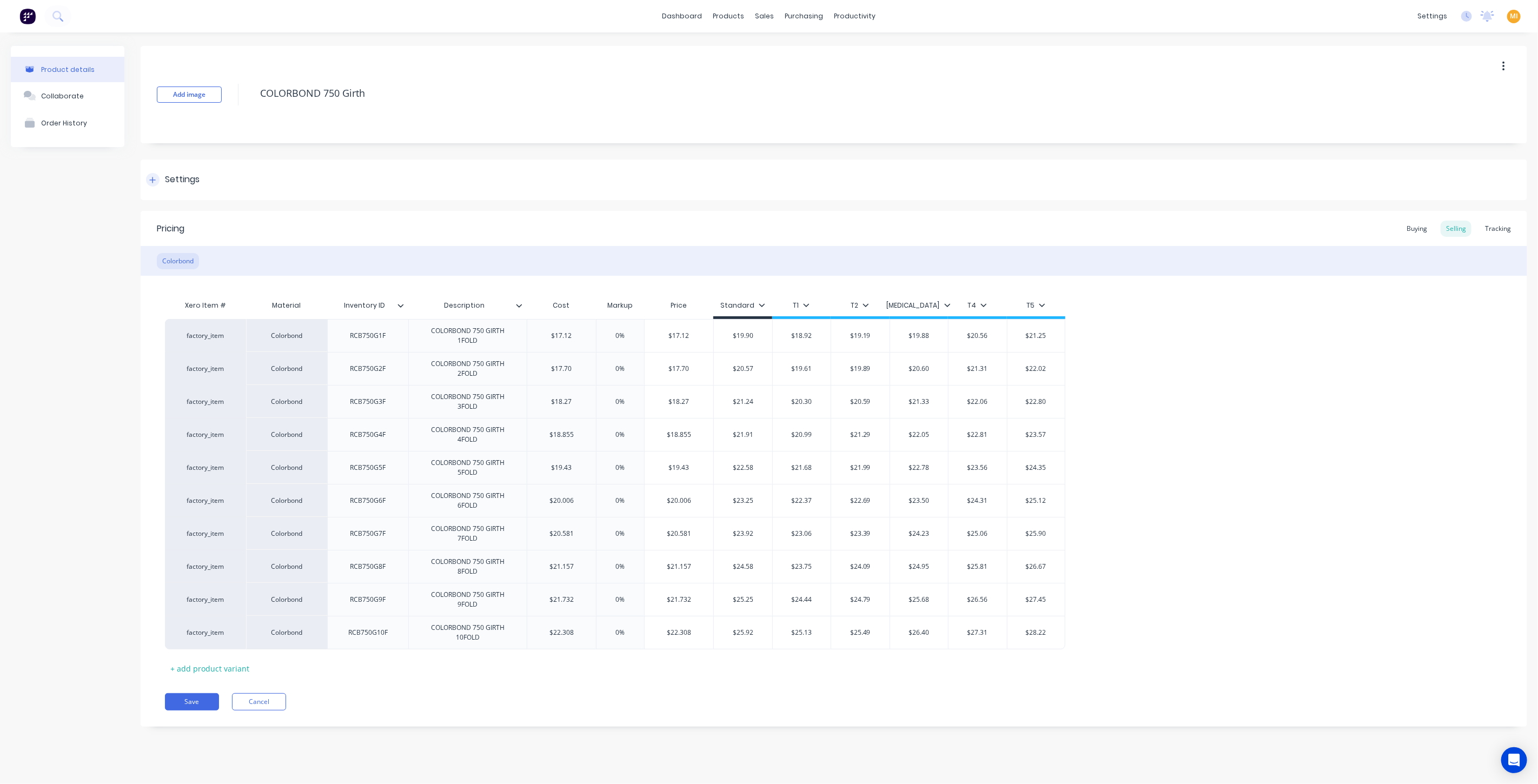
click at [173, 181] on div "Settings" at bounding box center [182, 179] width 34 height 13
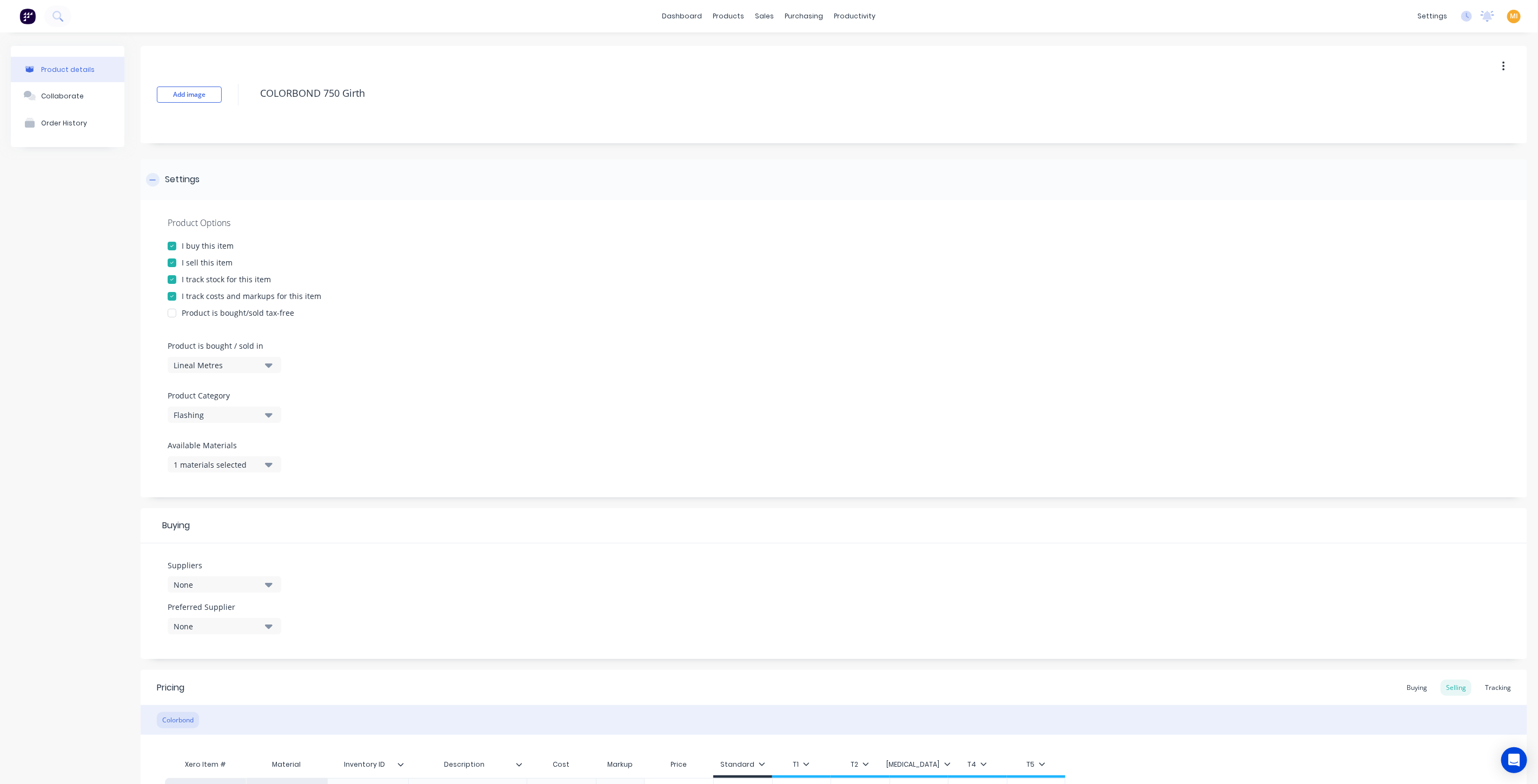
type textarea "x"
click at [173, 181] on div "Settings" at bounding box center [182, 179] width 34 height 13
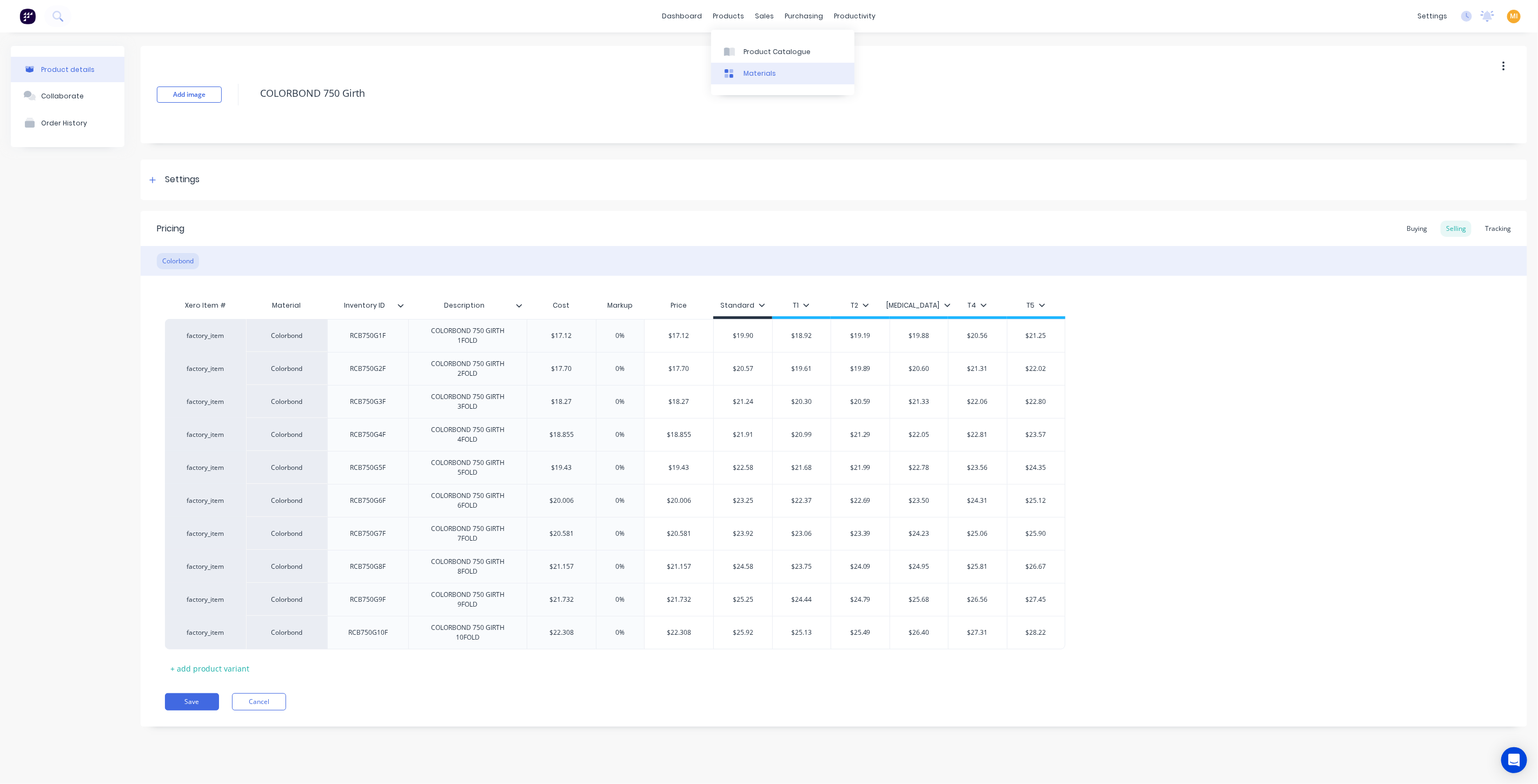
click at [745, 73] on div "Materials" at bounding box center [760, 74] width 32 height 10
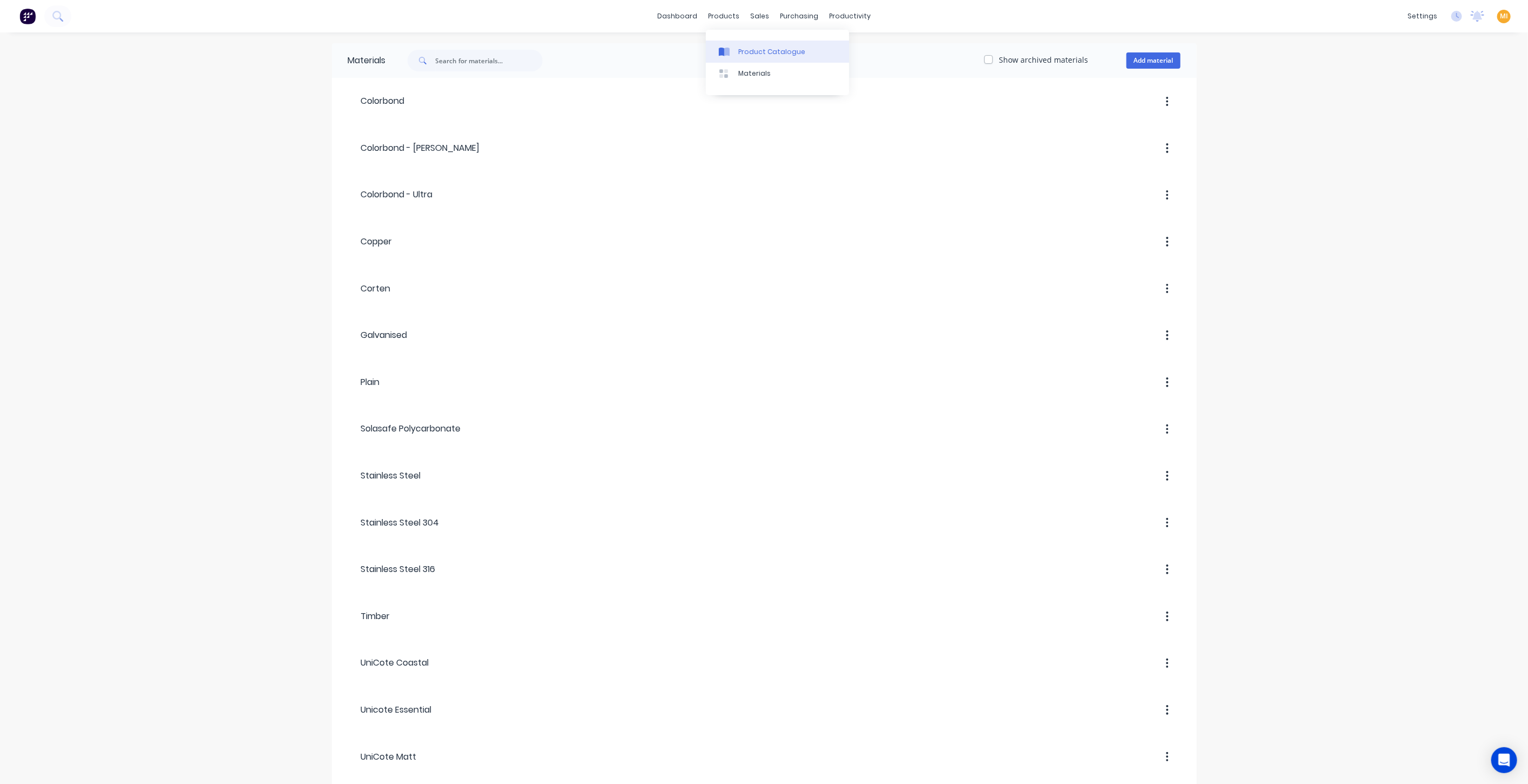
click at [744, 53] on div "Product Catalogue" at bounding box center [771, 52] width 67 height 10
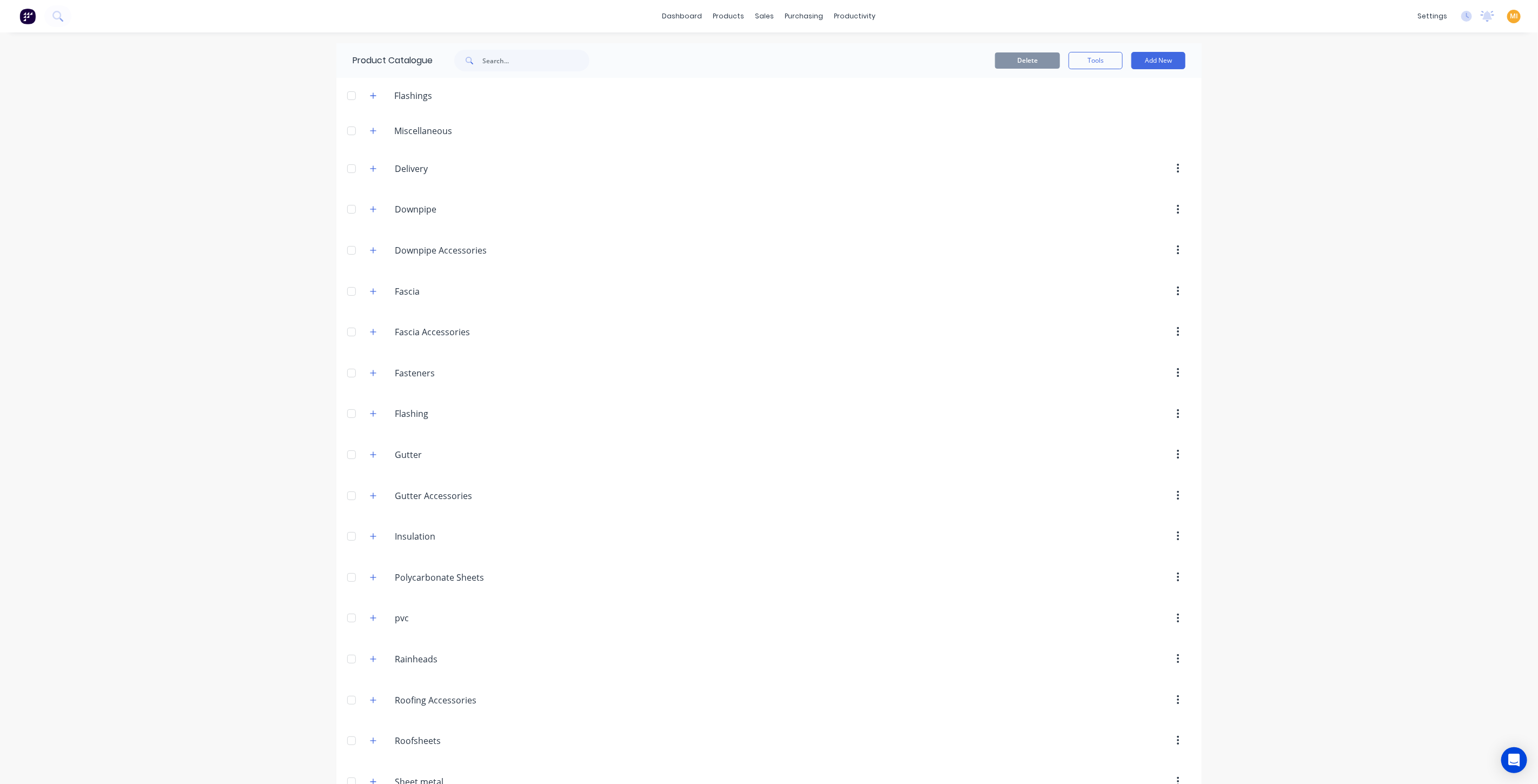
scroll to position [64, 0]
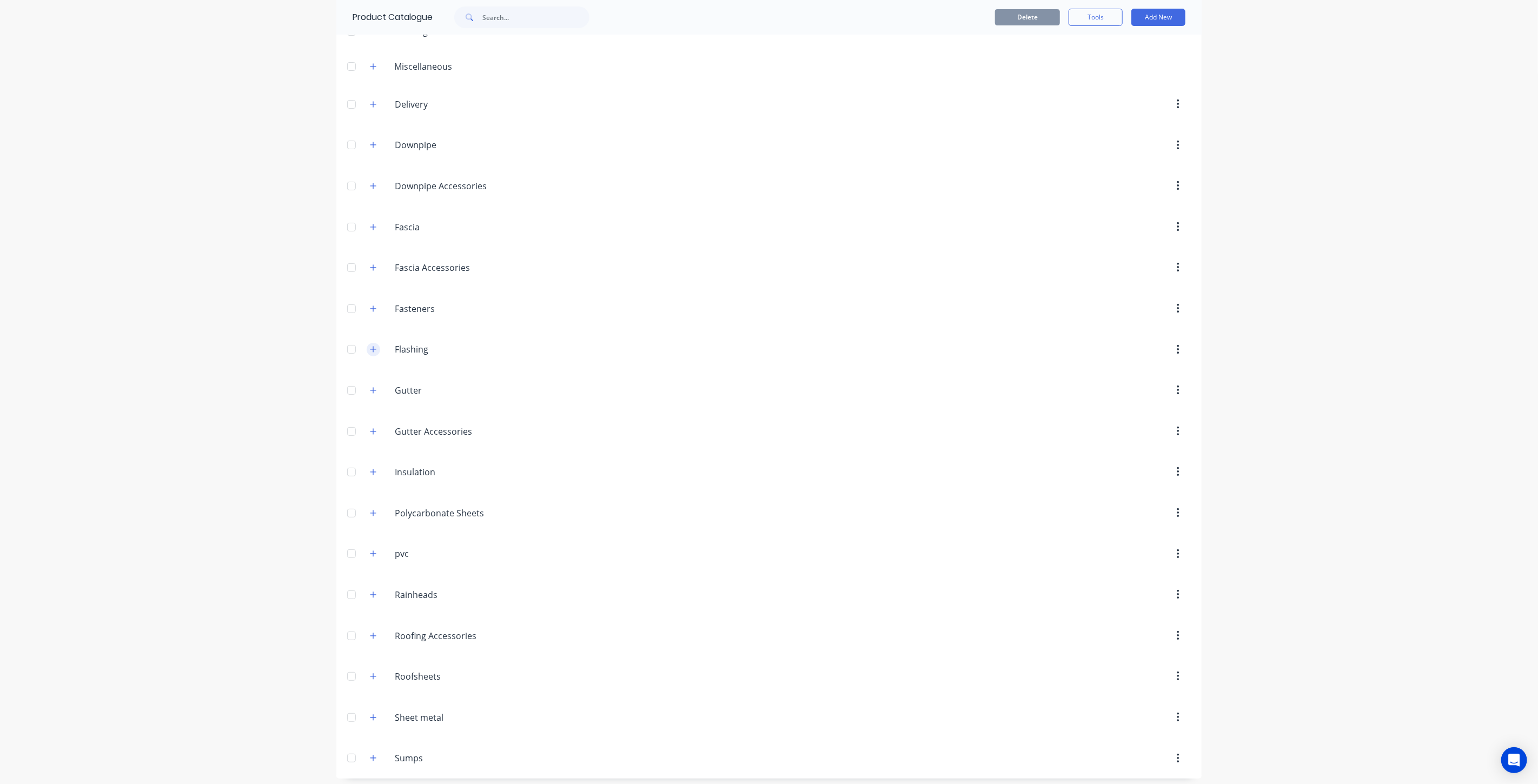
drag, startPoint x: 369, startPoint y: 345, endPoint x: 523, endPoint y: 447, distance: 184.7
click at [371, 347] on icon "button" at bounding box center [373, 349] width 6 height 8
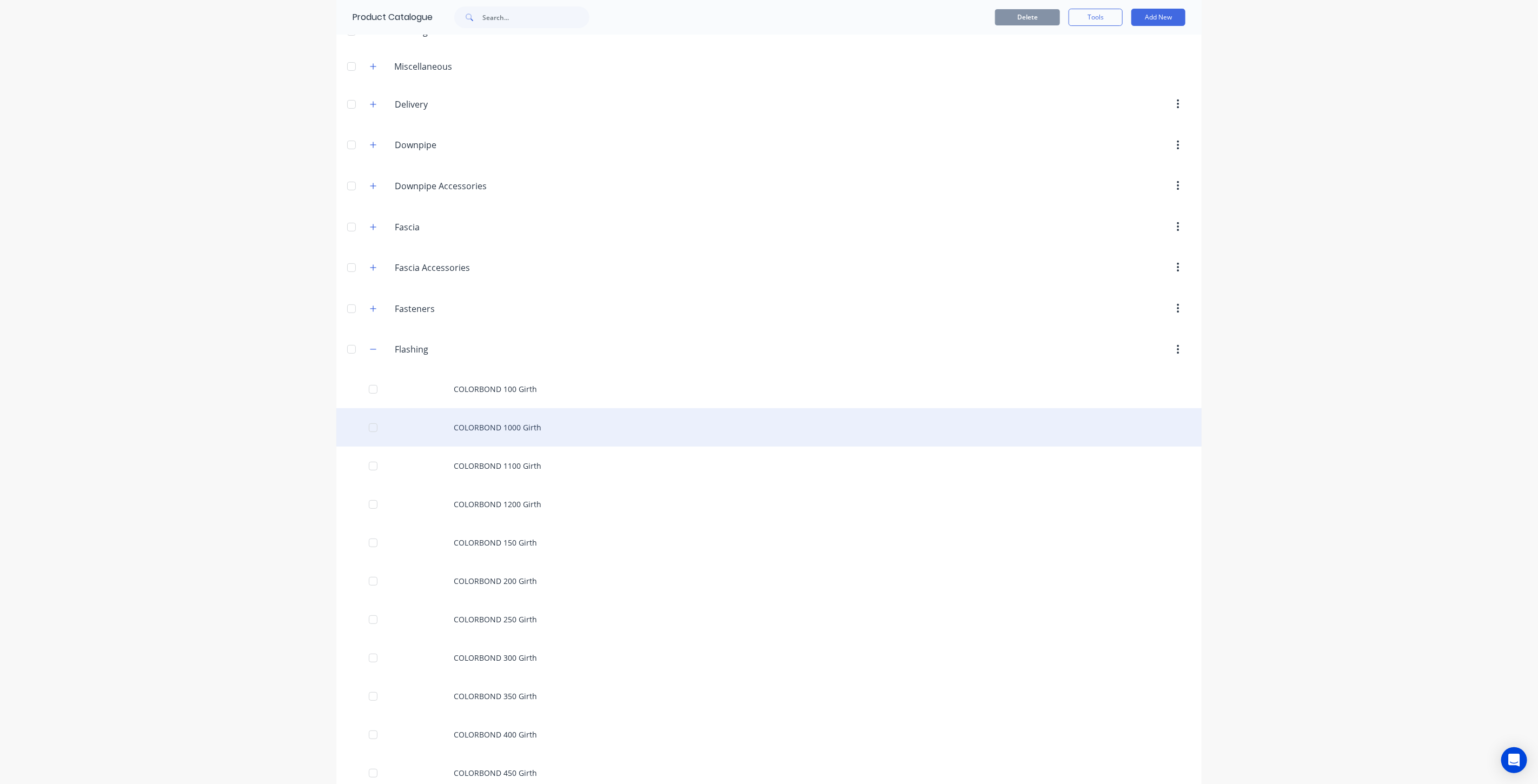
click at [511, 437] on div "COLORBOND 1000 Girth" at bounding box center [769, 427] width 865 height 39
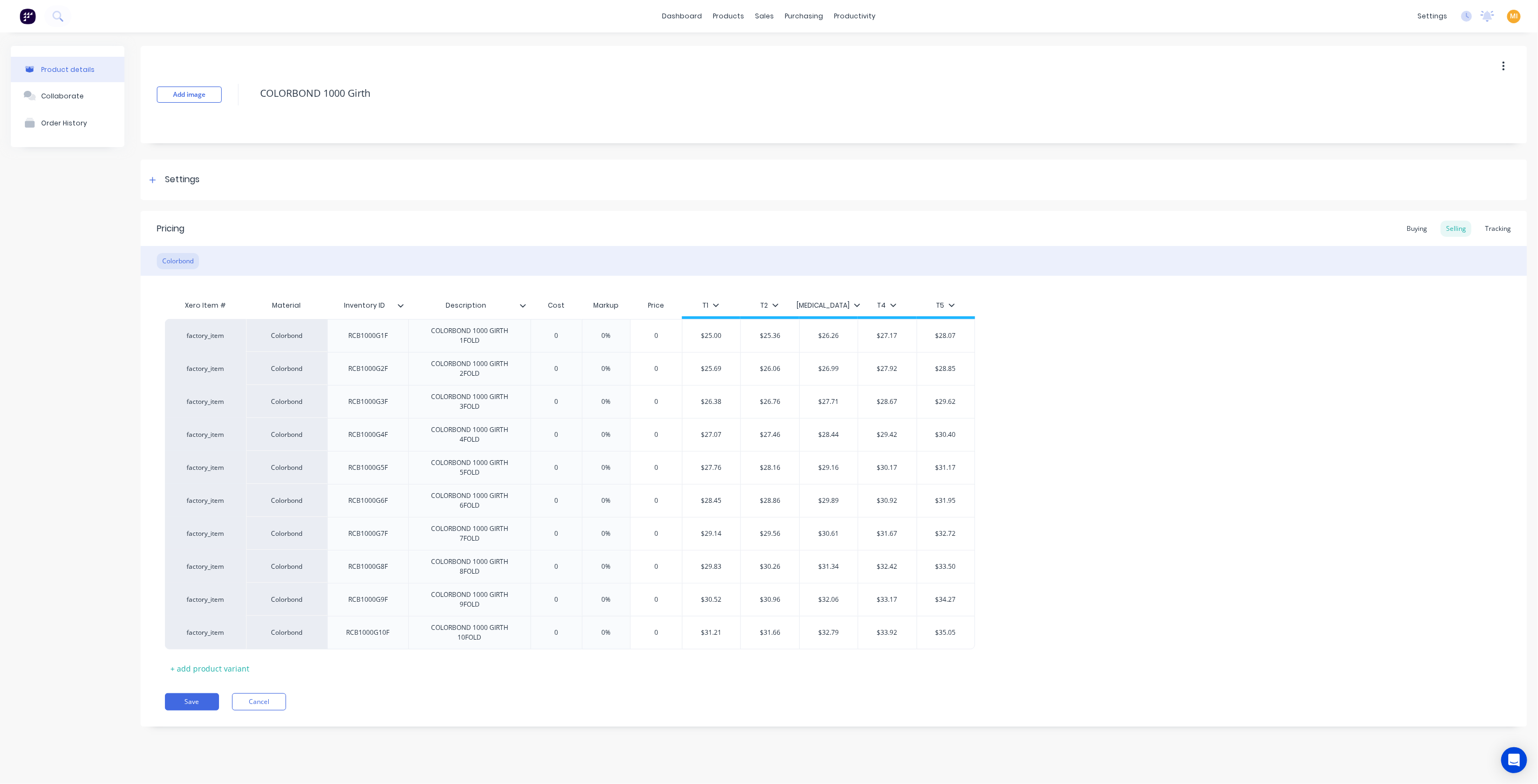
type textarea "x"
drag, startPoint x: 744, startPoint y: 72, endPoint x: 737, endPoint y: 75, distance: 7.6
click at [744, 72] on div "Materials" at bounding box center [760, 74] width 32 height 10
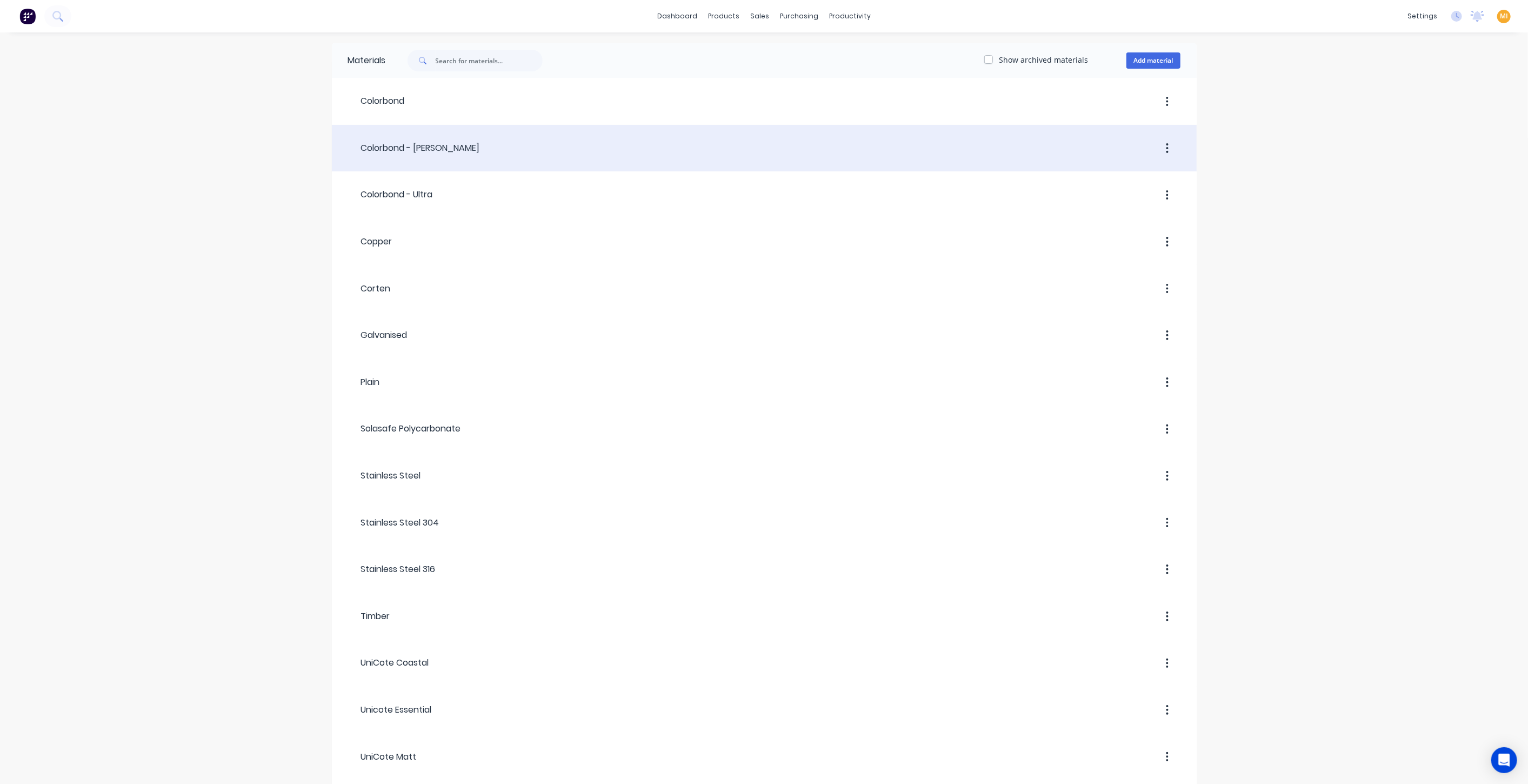
click at [494, 161] on header "Colorbond - [PERSON_NAME]" at bounding box center [764, 148] width 865 height 41
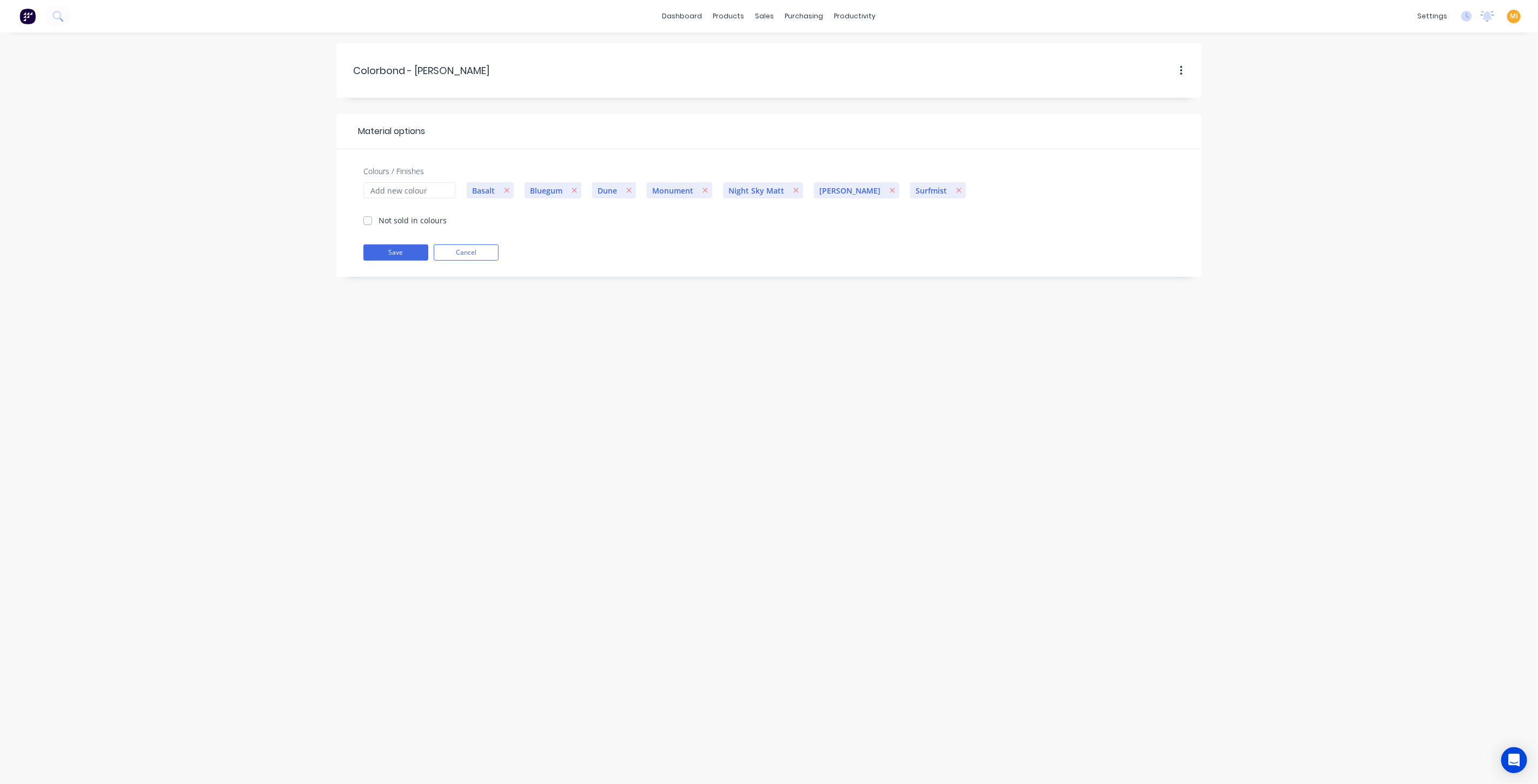
drag, startPoint x: 461, startPoint y: 73, endPoint x: 324, endPoint y: 64, distance: 137.3
click at [324, 64] on div "Colorbond.-.Matt Colorbond - Matt Material options Colours / Finishes Not sold …" at bounding box center [769, 408] width 1538 height 751
click at [742, 51] on link "Product Catalogue" at bounding box center [783, 51] width 144 height 22
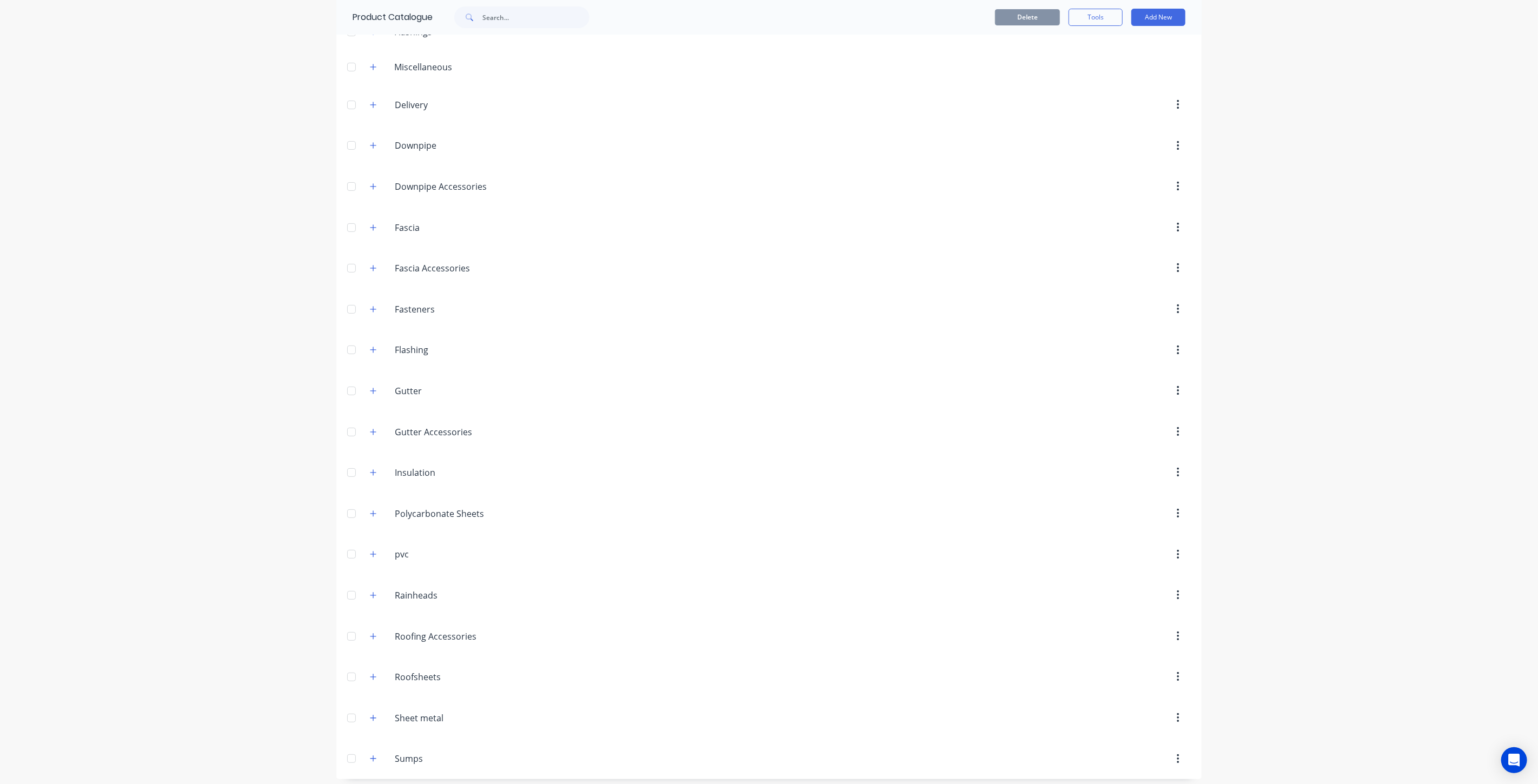
scroll to position [64, 0]
click at [370, 345] on icon "button" at bounding box center [373, 349] width 6 height 8
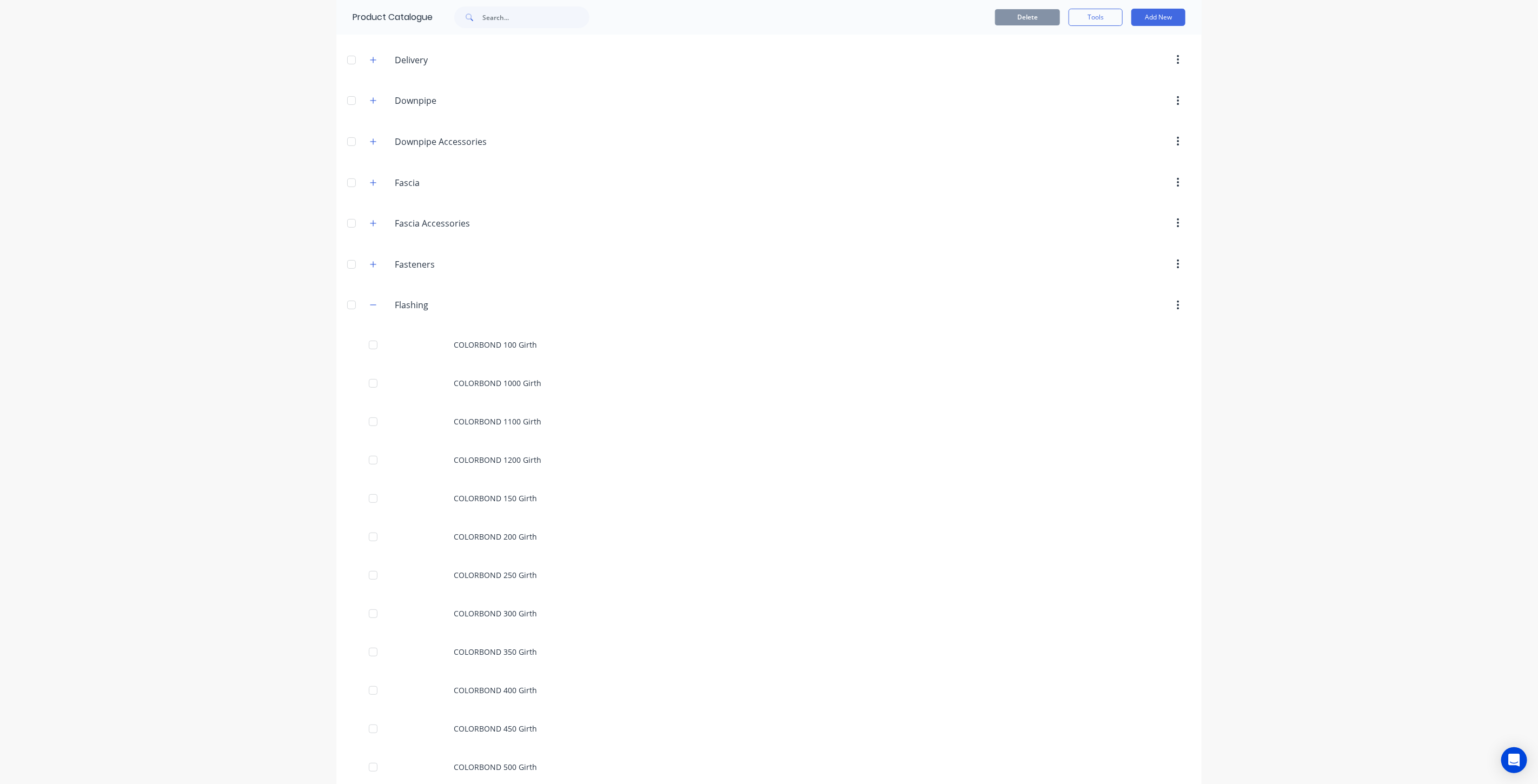
scroll to position [210, 0]
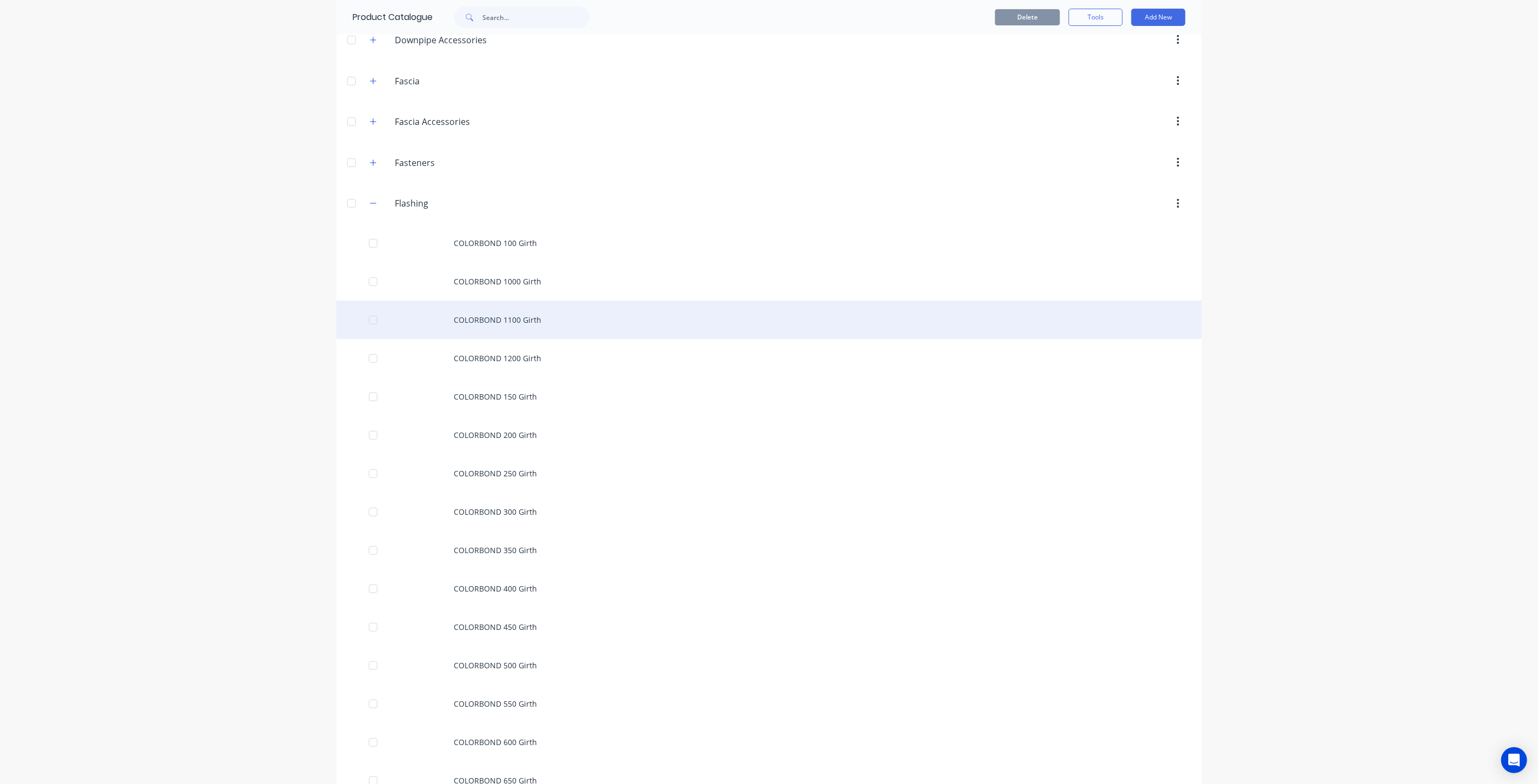
click at [553, 319] on div "COLORBOND 1100 Girth" at bounding box center [769, 319] width 865 height 39
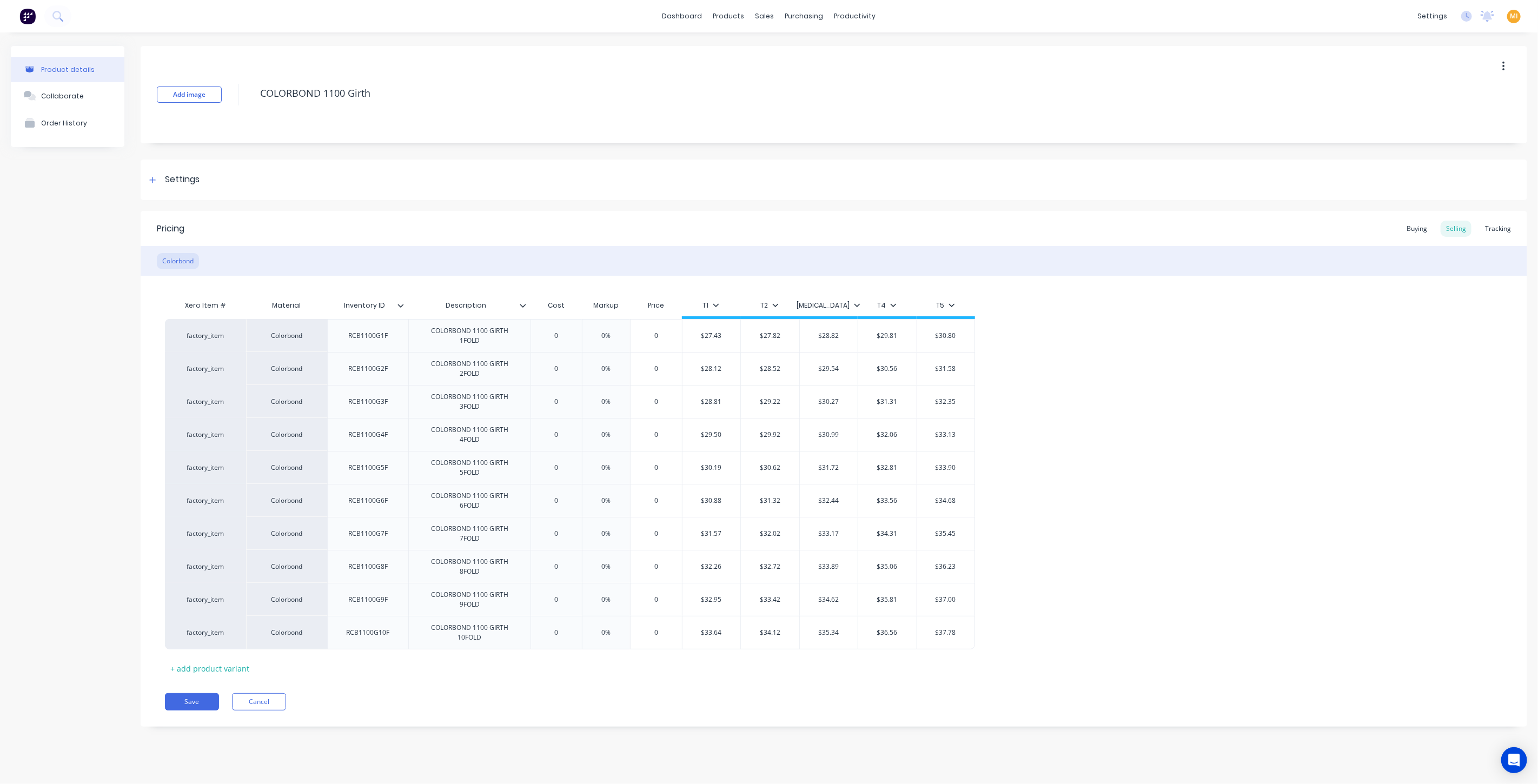
click at [403, 303] on icon at bounding box center [400, 305] width 6 height 6
click at [445, 283] on div "Xero Item # Material Inventory ID Description Cost Markup Price T1 T2 T3 T4 T5 …" at bounding box center [834, 476] width 1387 height 401
click at [523, 306] on icon at bounding box center [523, 305] width 6 height 4
click at [573, 286] on div "Xero Item # Material Inventory ID Description Cost Markup Price T1 T2 T3 T4 T5 …" at bounding box center [834, 476] width 1387 height 401
click at [176, 176] on div "Settings" at bounding box center [182, 179] width 34 height 13
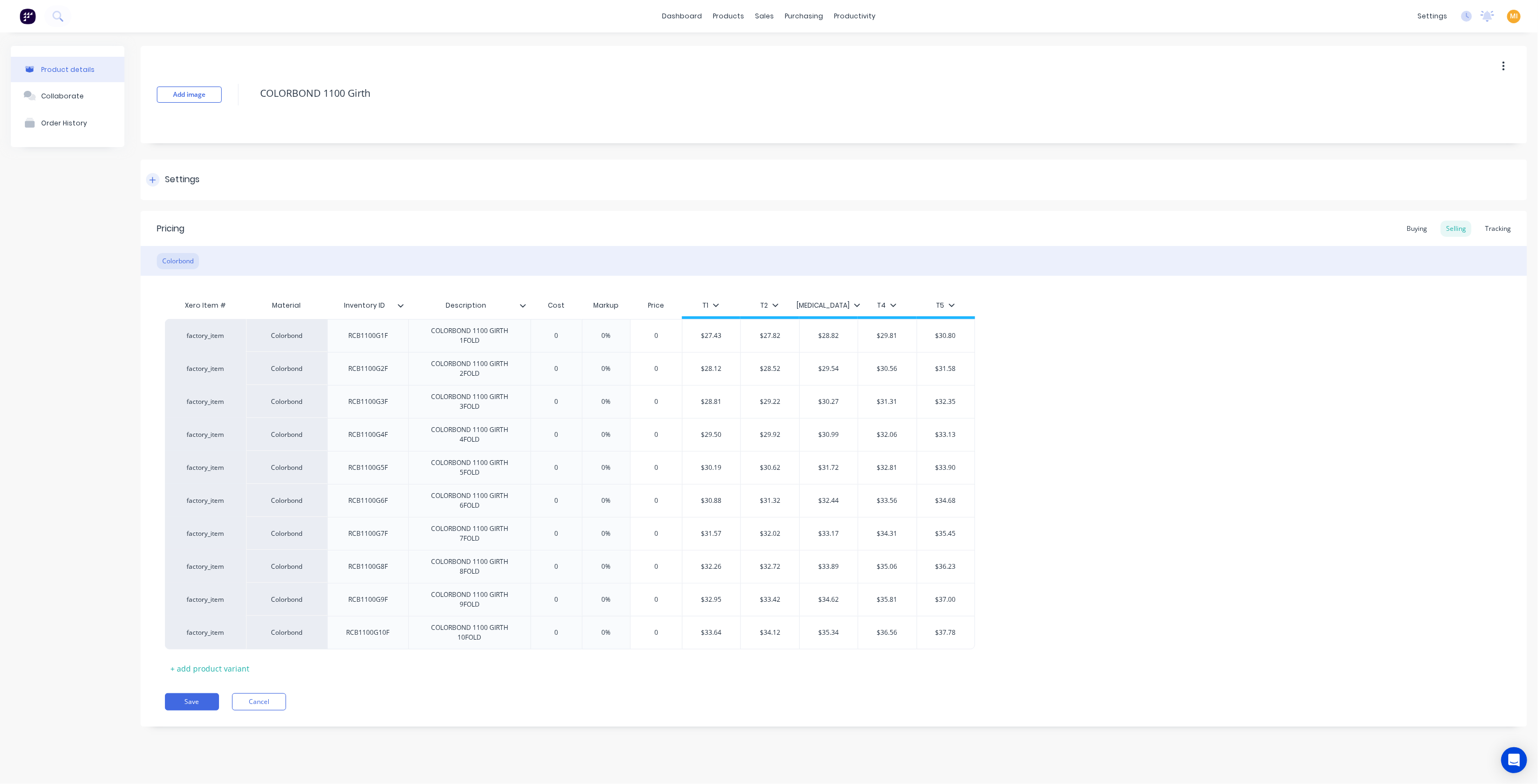
type textarea "x"
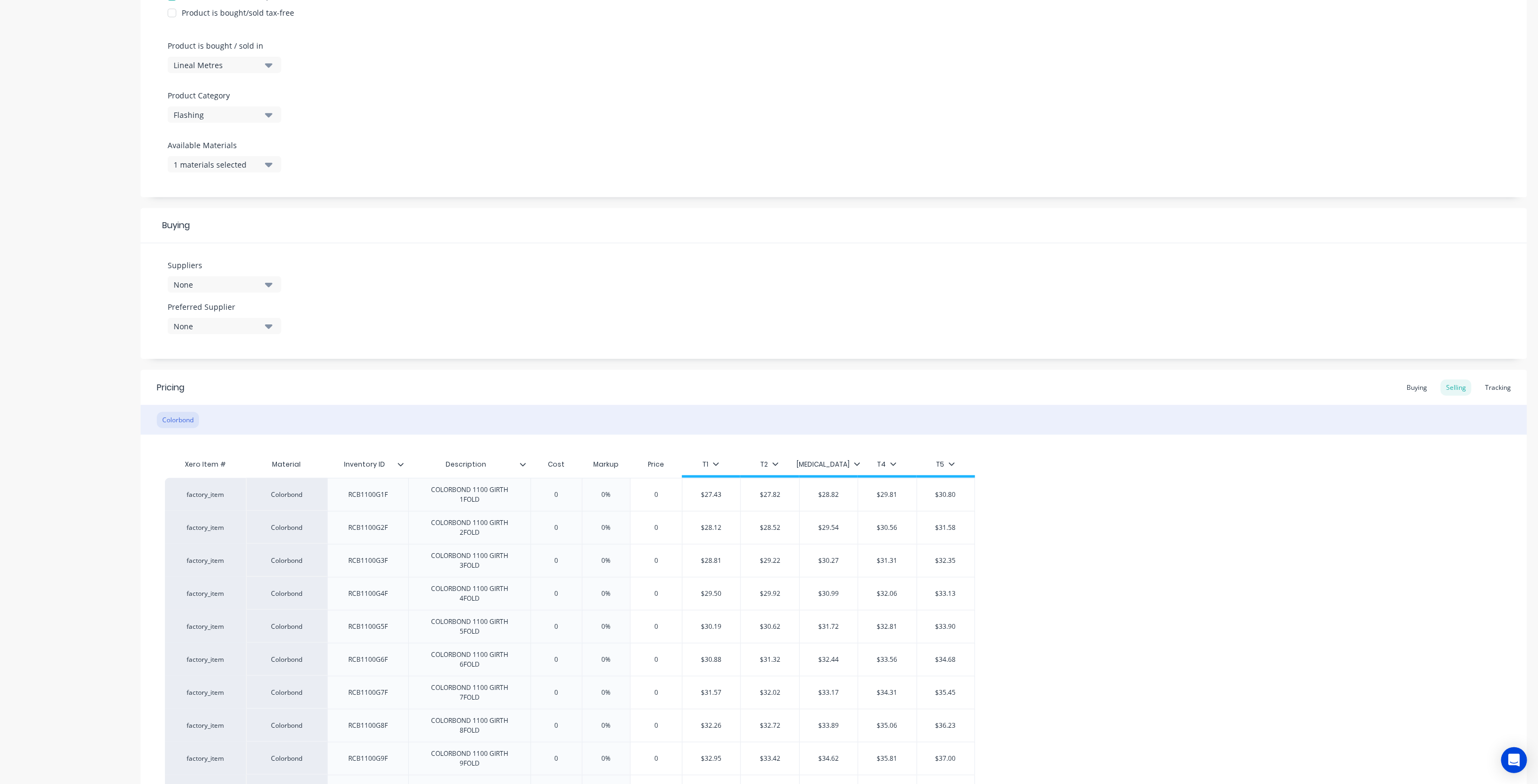
scroll to position [429, 0]
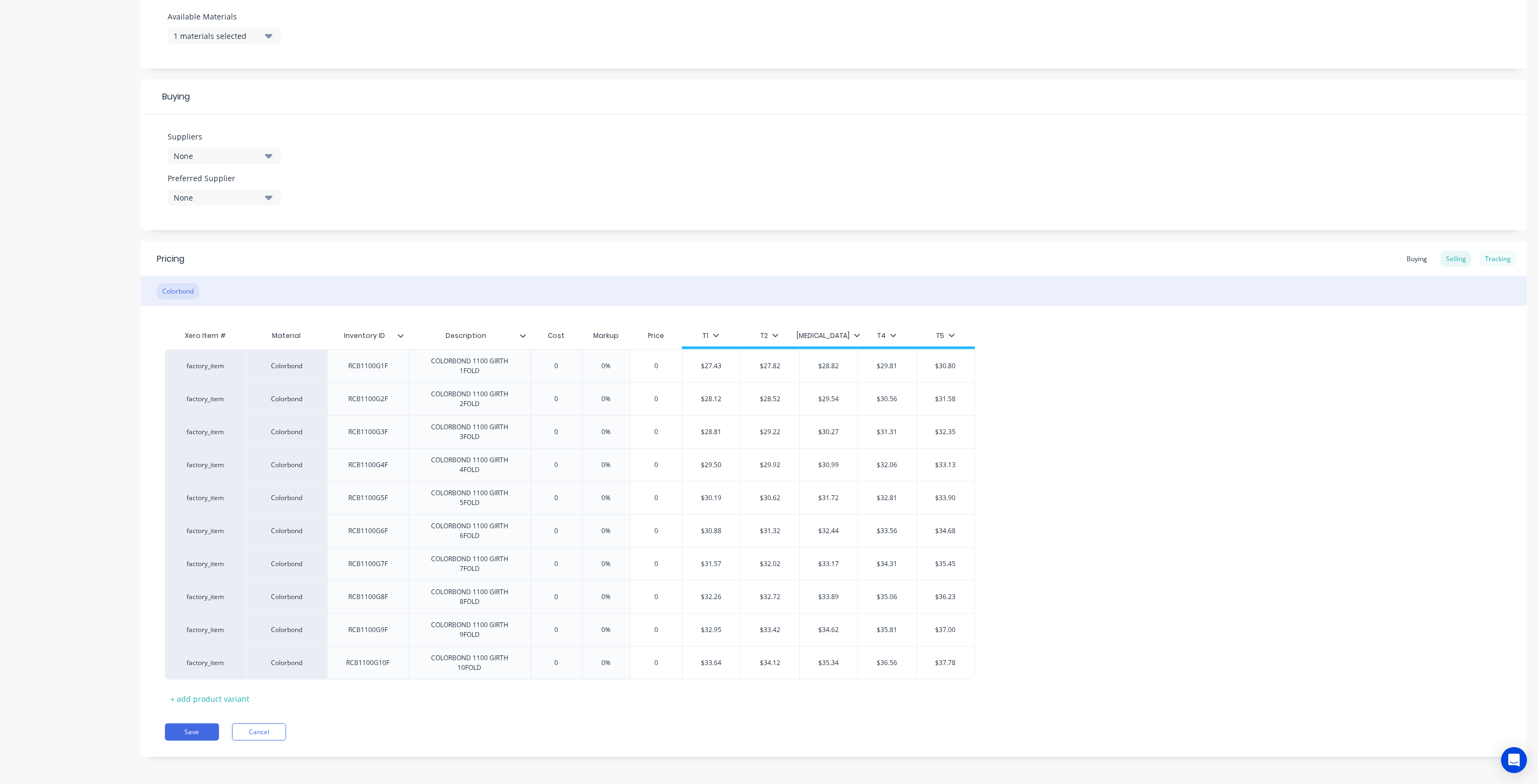
click at [1504, 253] on div "Tracking" at bounding box center [1498, 259] width 37 height 16
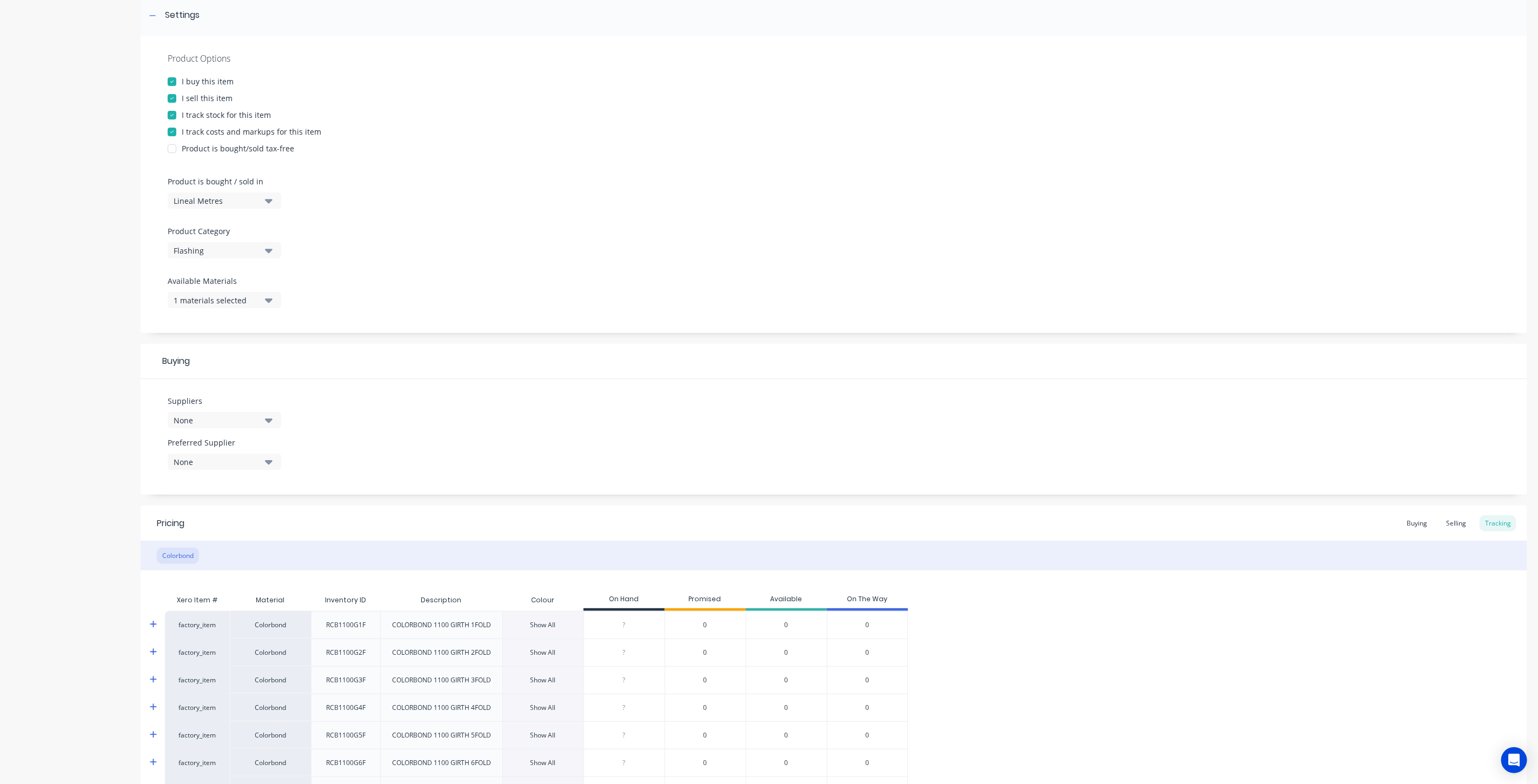
scroll to position [0, 0]
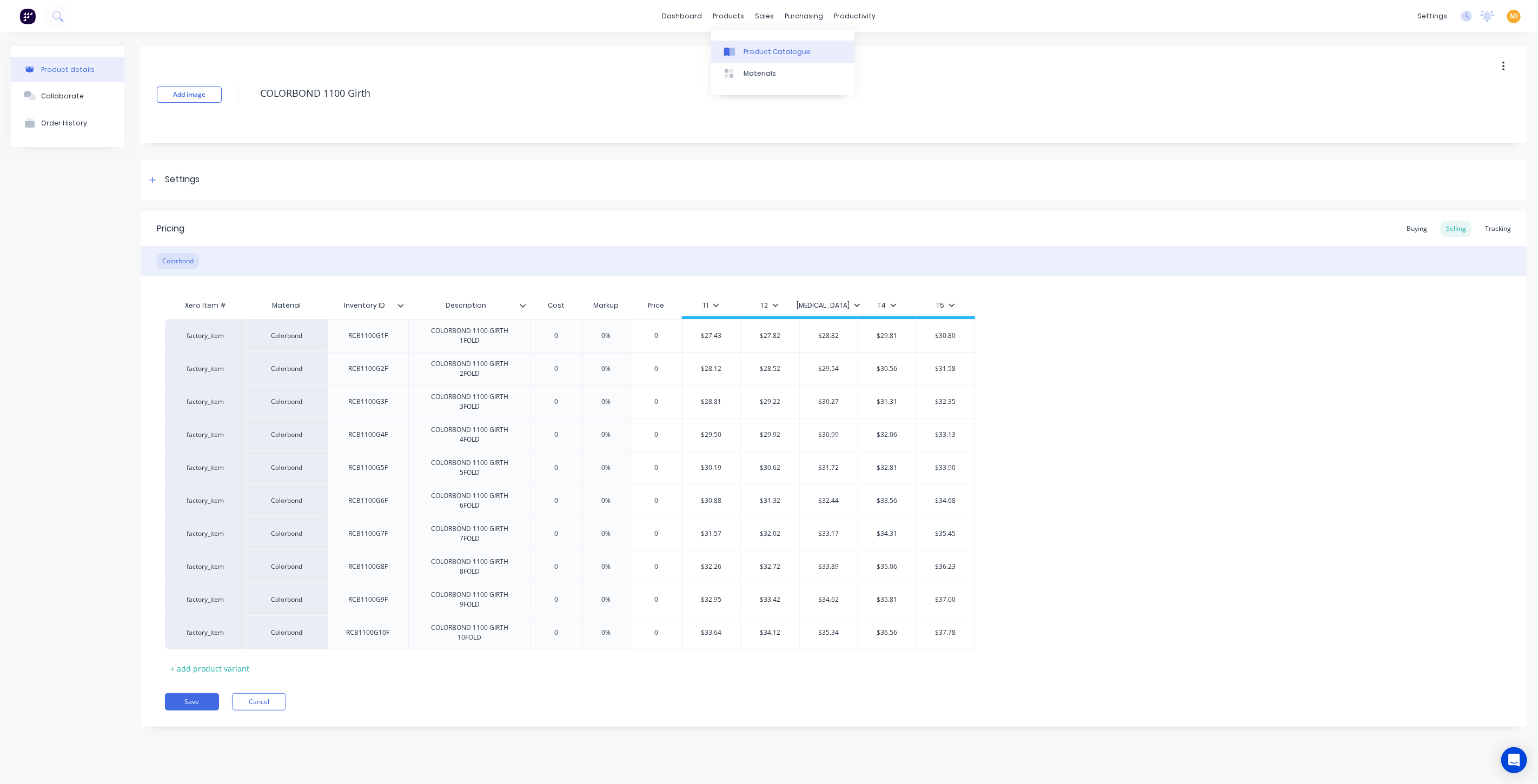
click at [784, 56] on div "Product Catalogue" at bounding box center [777, 52] width 67 height 10
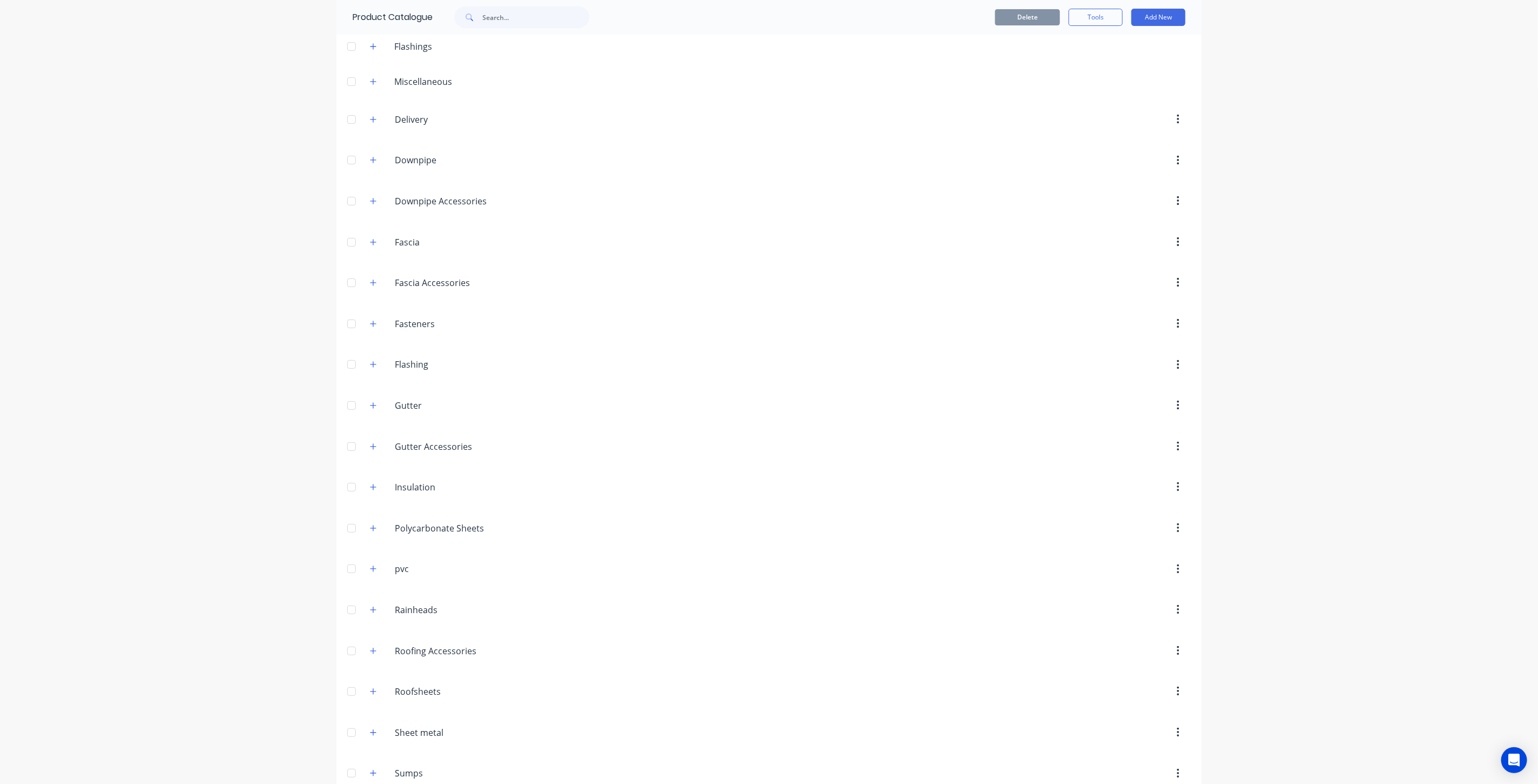
scroll to position [64, 0]
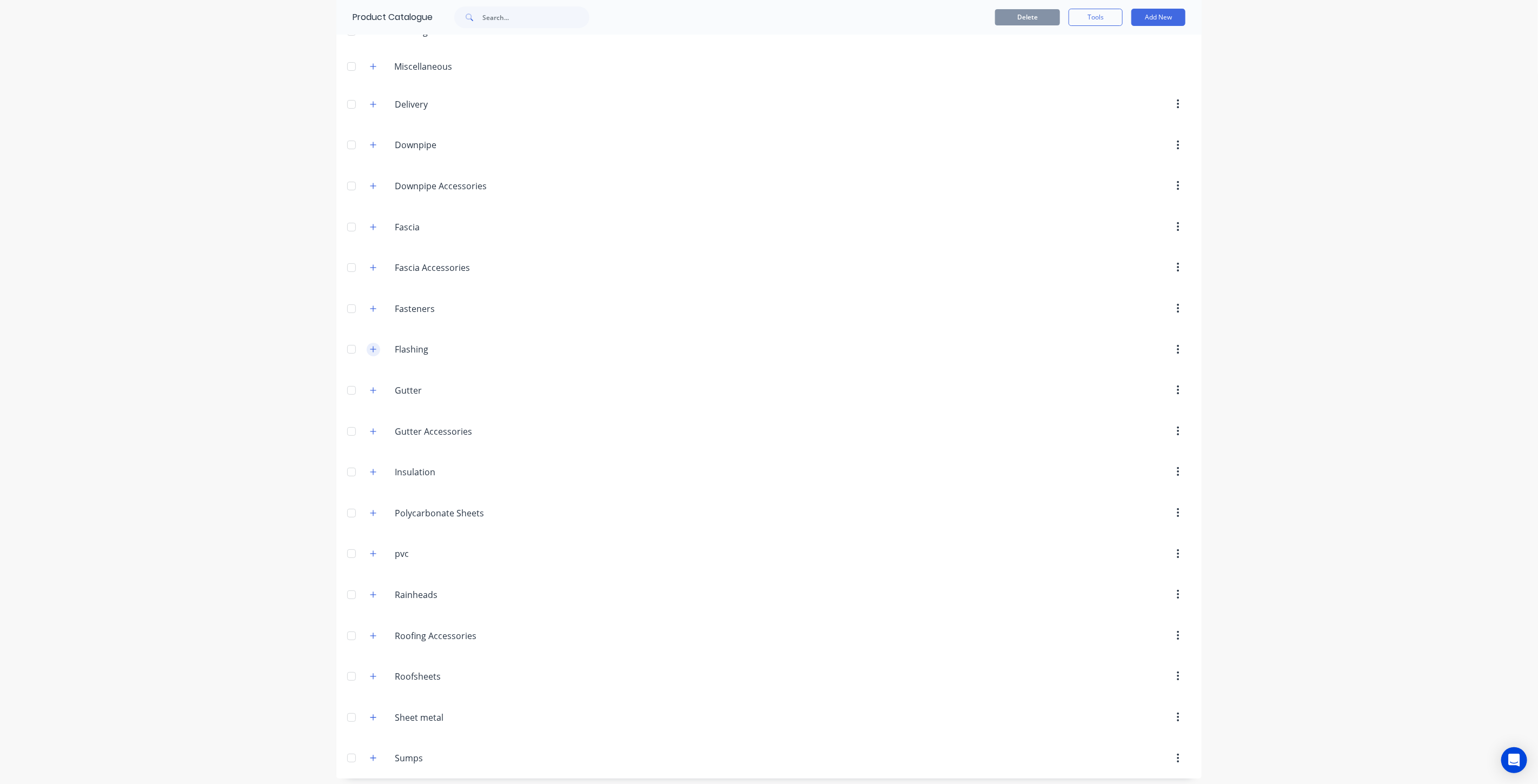
click at [370, 347] on icon "button" at bounding box center [373, 349] width 6 height 8
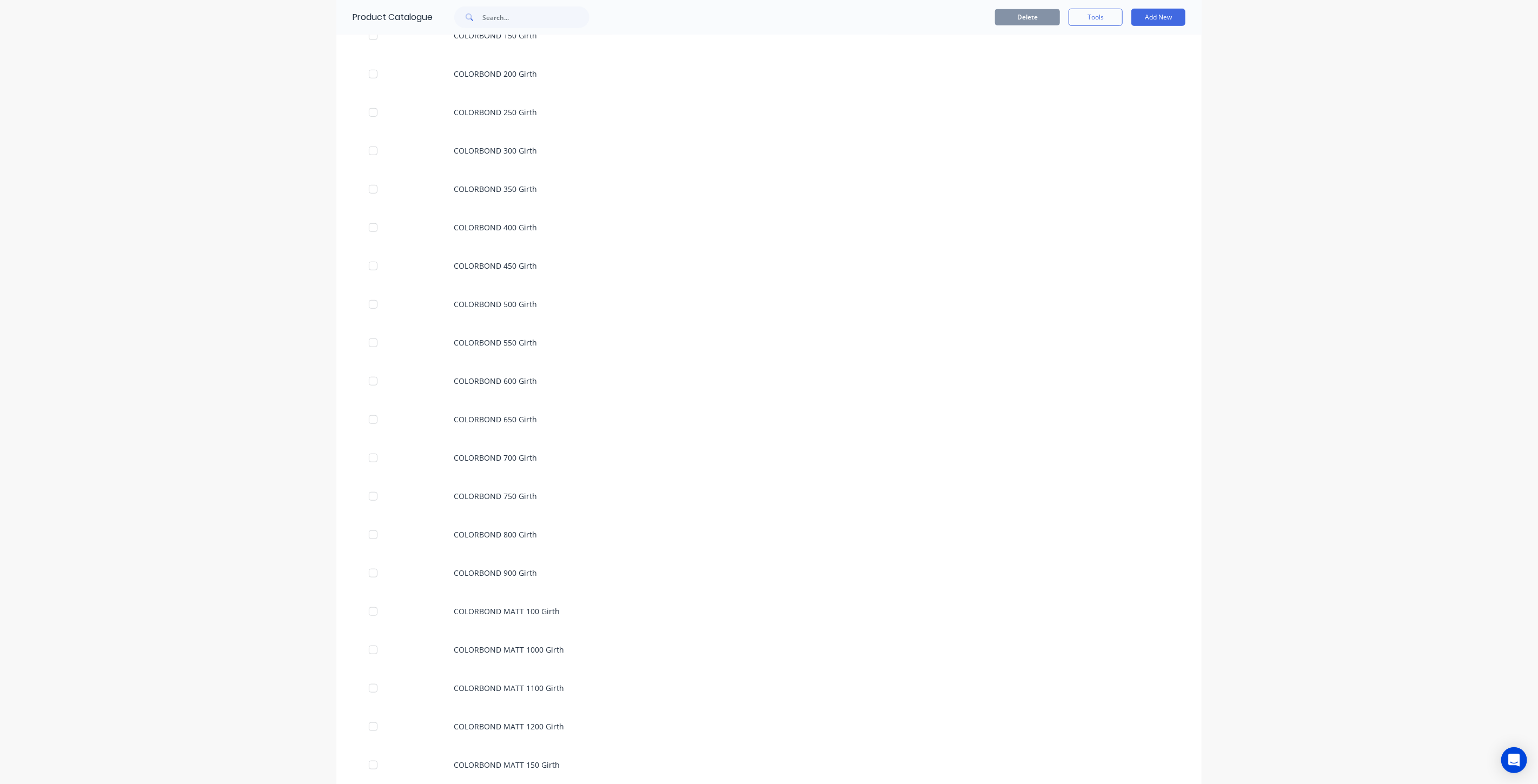
scroll to position [424, 0]
click at [533, 13] on input "text" at bounding box center [536, 17] width 107 height 22
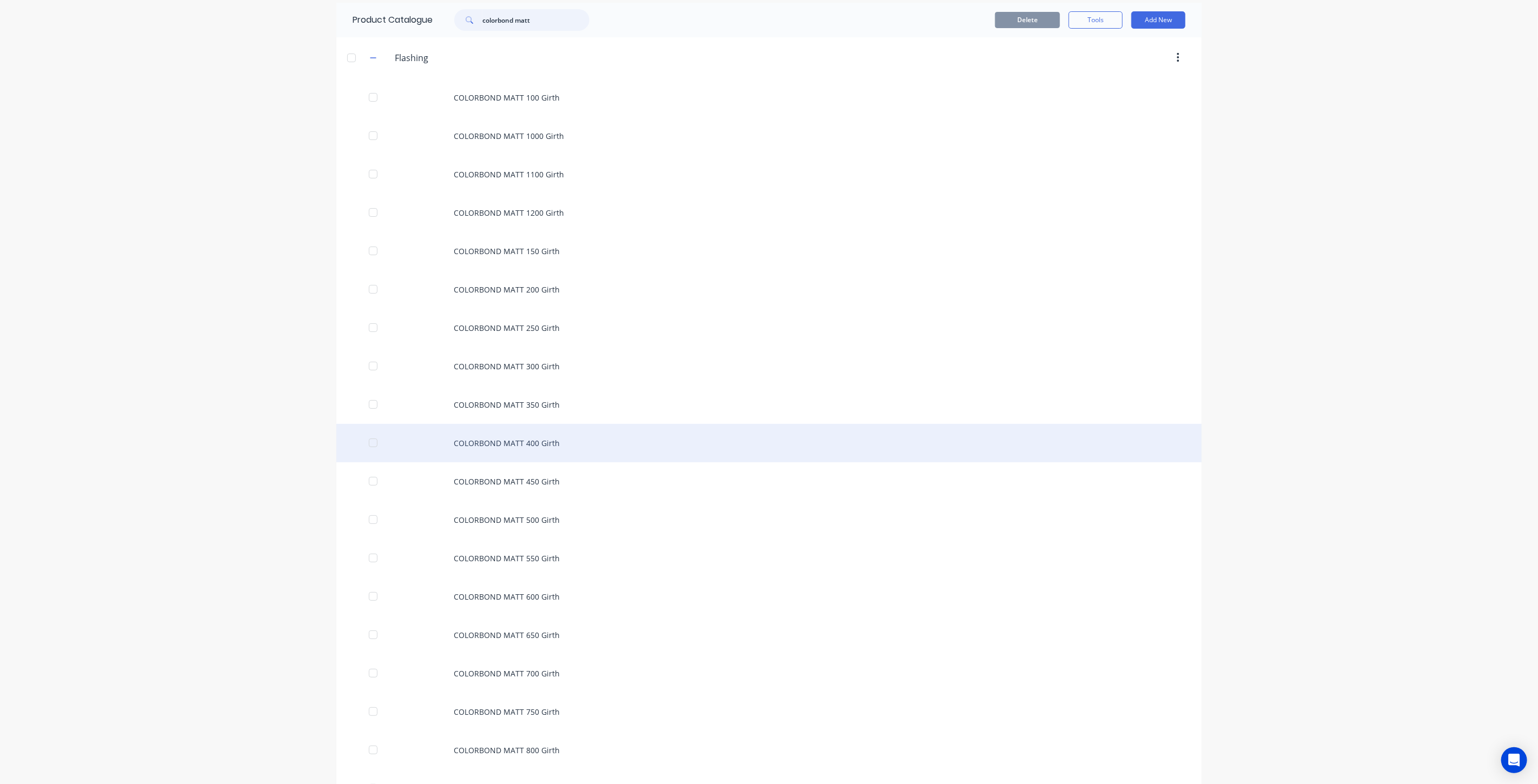
scroll to position [74, 0]
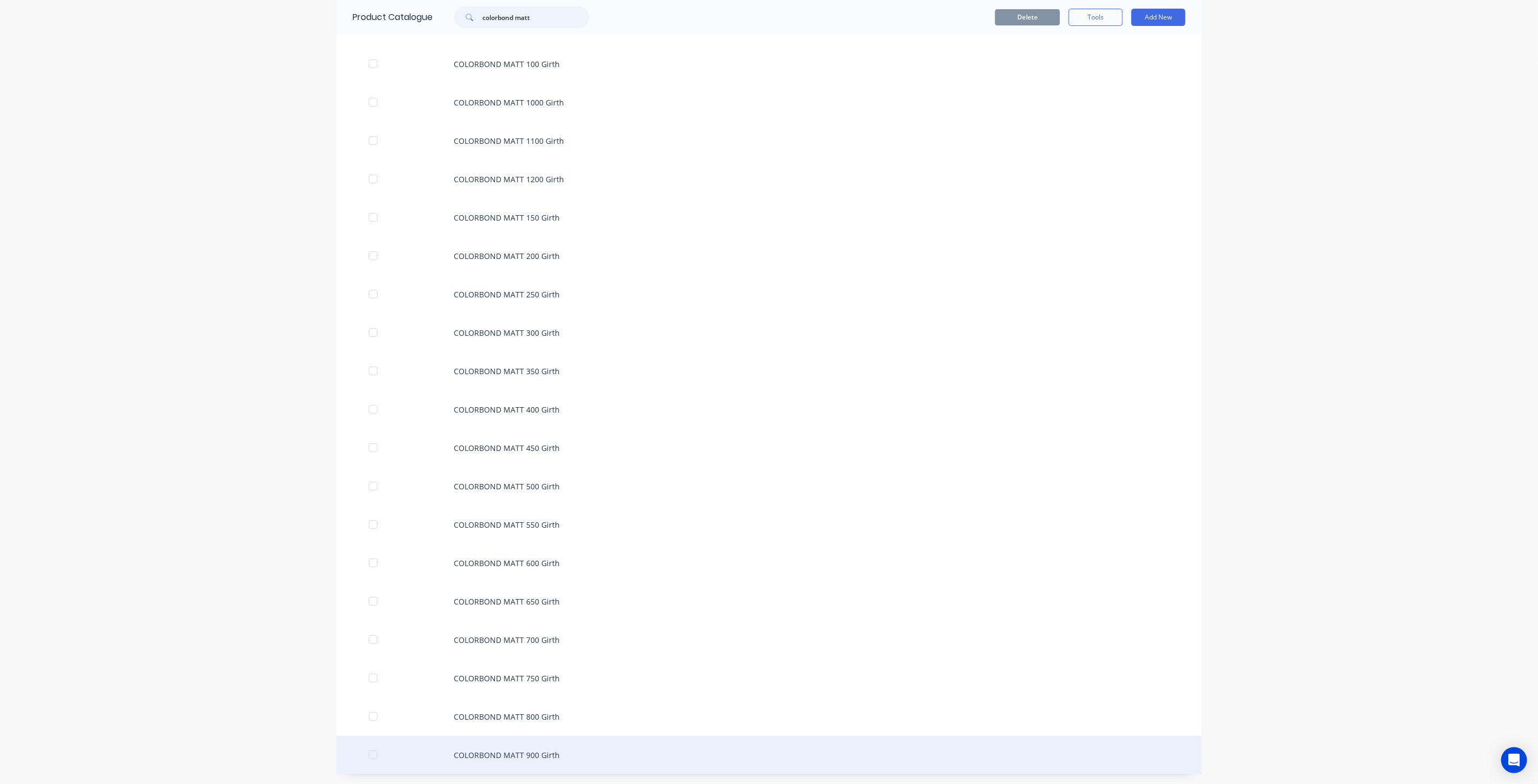
type input "colorbond matt"
click at [541, 759] on div "COLORBOND MATT 900 Girth" at bounding box center [769, 754] width 865 height 39
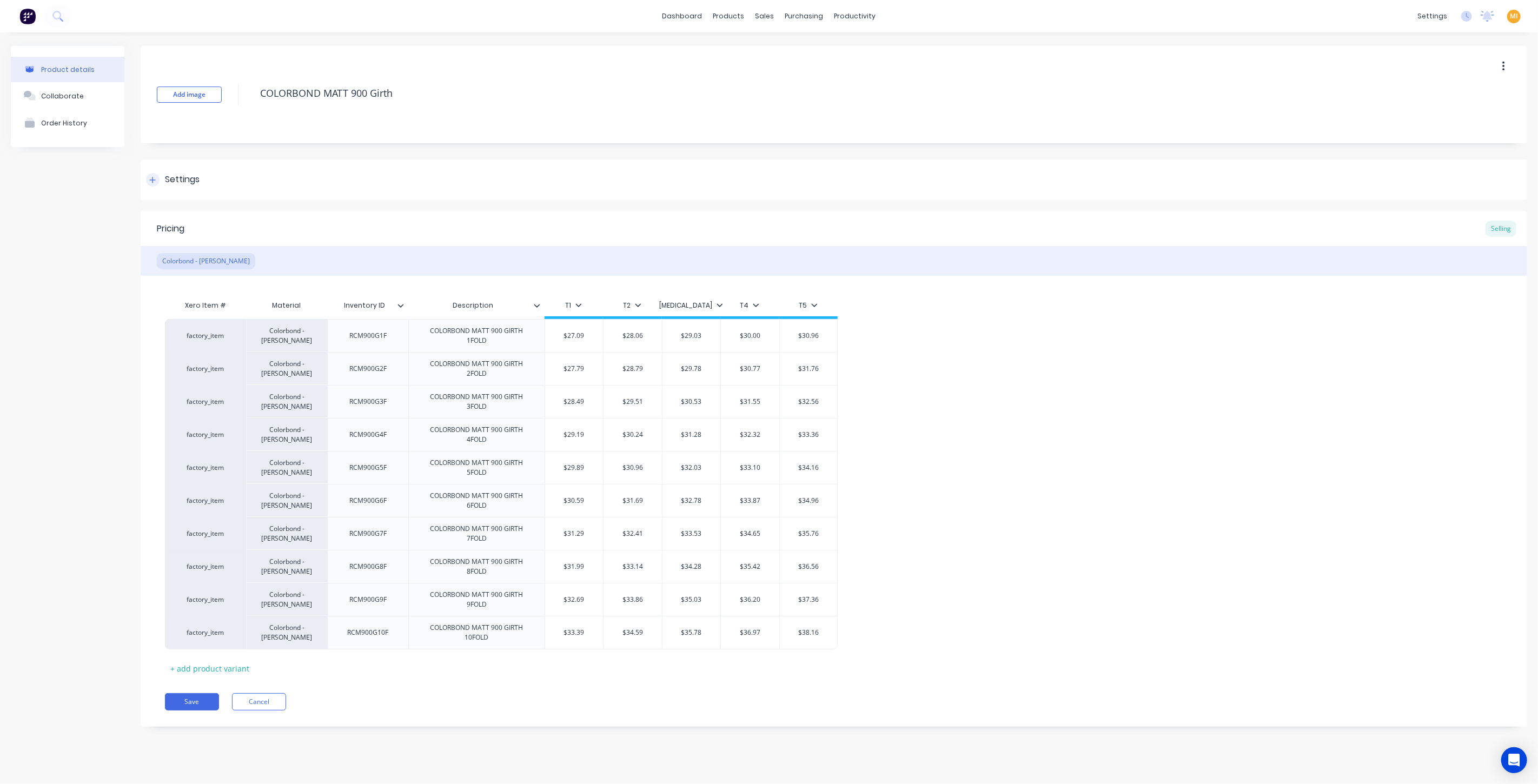
click at [193, 186] on div "Settings" at bounding box center [834, 180] width 1387 height 41
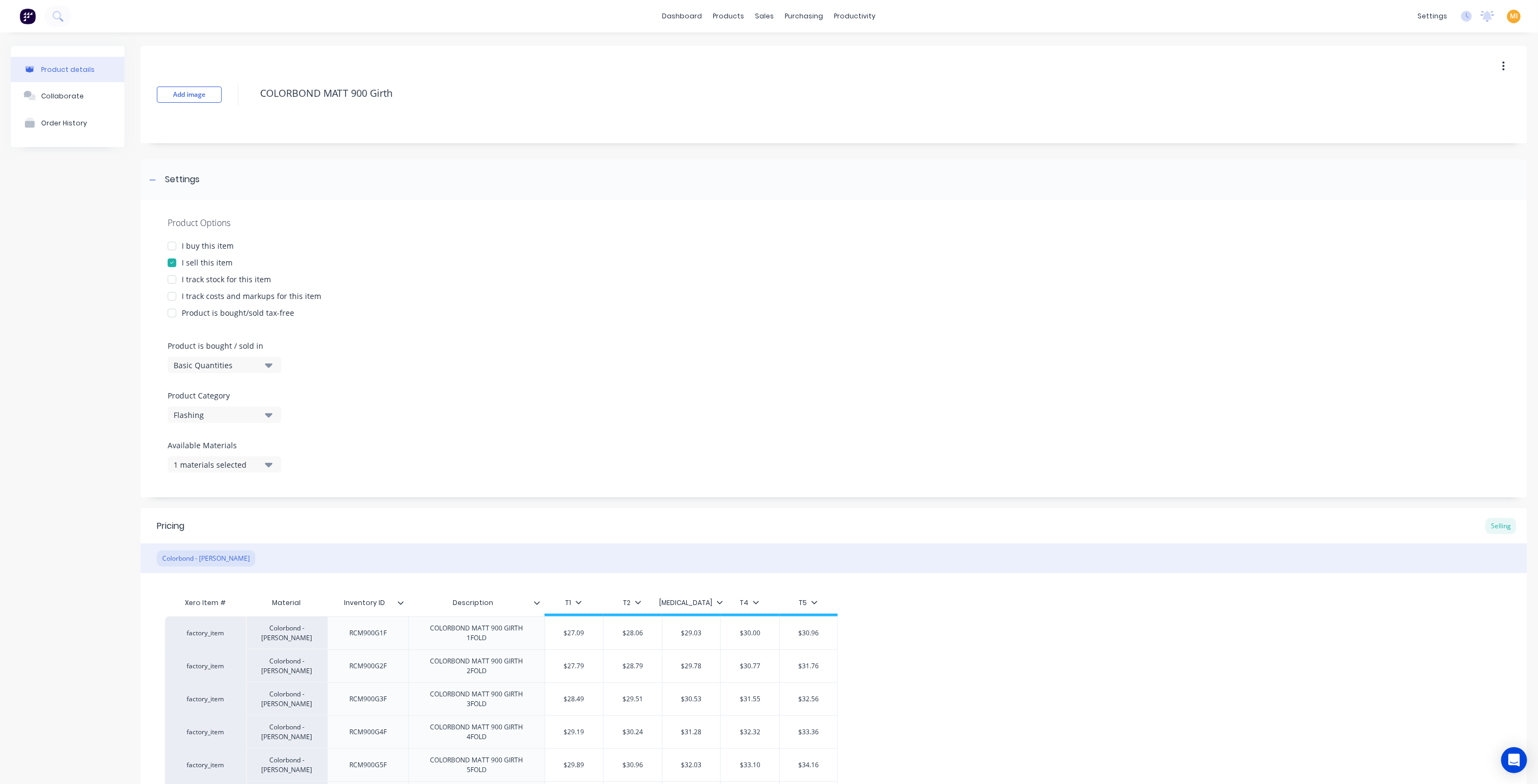
click at [202, 244] on div "I buy this item" at bounding box center [208, 245] width 52 height 11
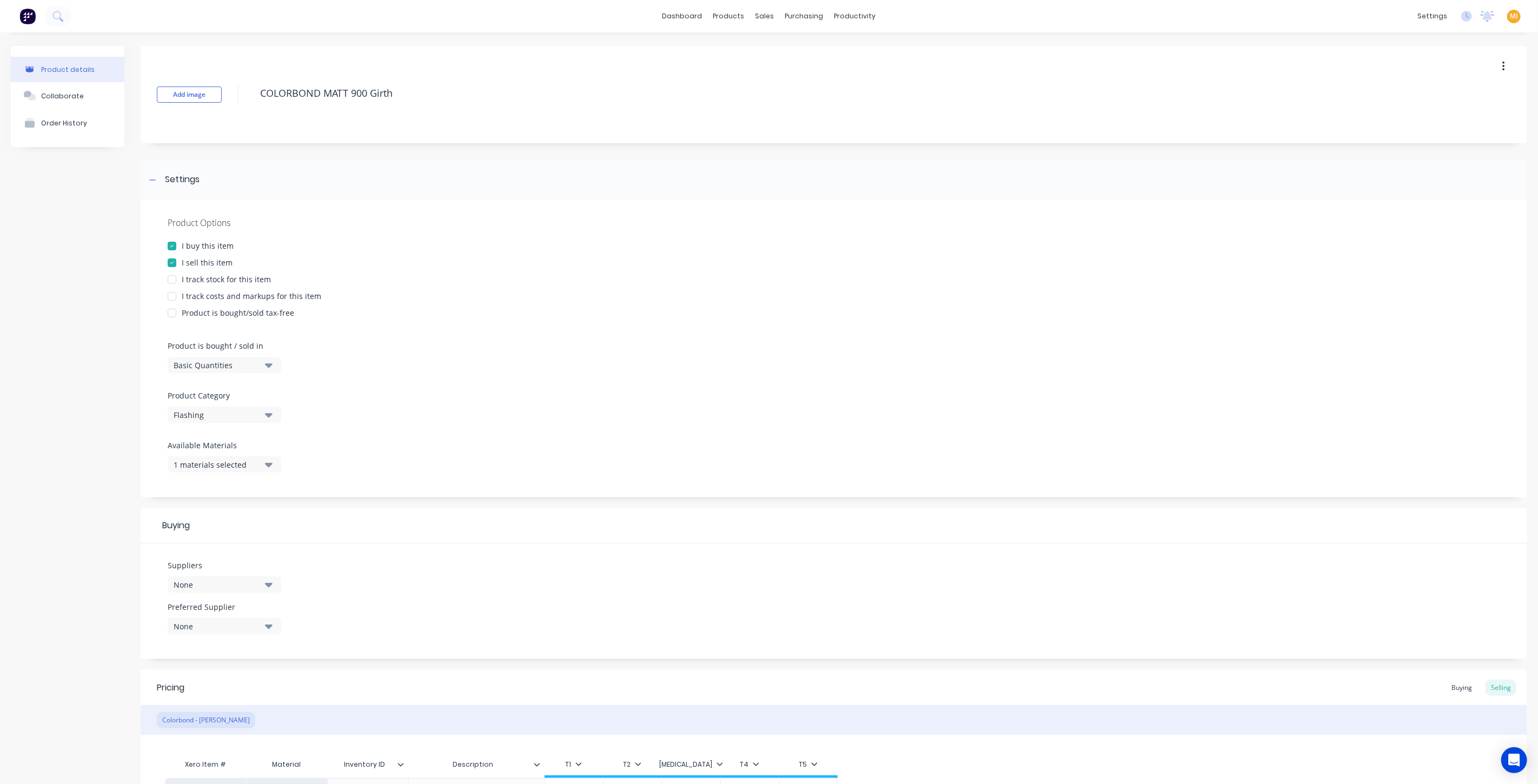
click at [205, 272] on div "Product Options I buy this item I sell this item I track stock for this item I …" at bounding box center [834, 348] width 1387 height 297
drag, startPoint x: 211, startPoint y: 278, endPoint x: 212, endPoint y: 295, distance: 17.0
click at [212, 278] on div "I track stock for this item" at bounding box center [226, 279] width 89 height 11
click at [212, 295] on div "I track costs and markups for this item" at bounding box center [251, 296] width 139 height 11
click at [233, 370] on div "Basic Quantities" at bounding box center [217, 365] width 87 height 11
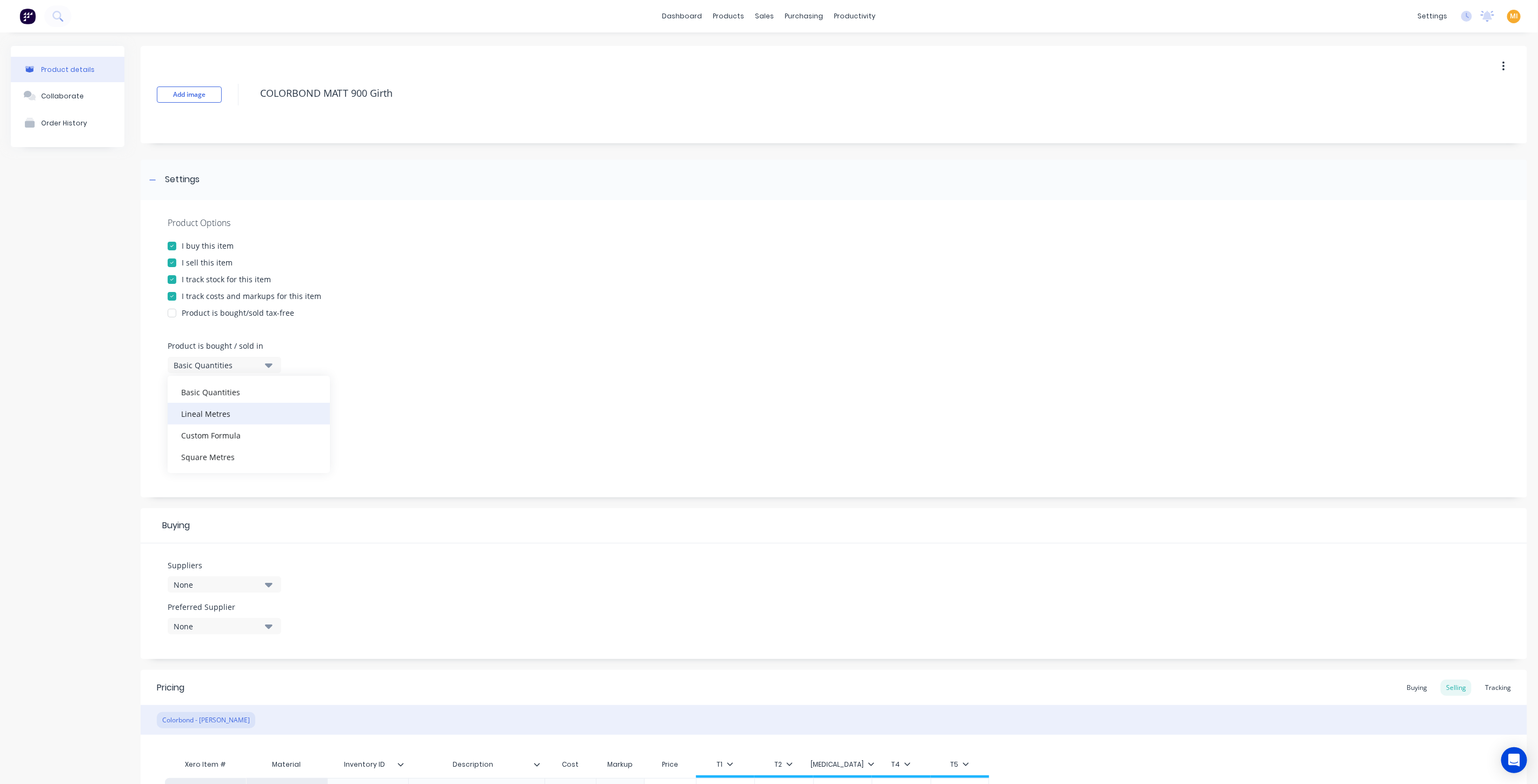
click at [241, 416] on div "Lineal Metres" at bounding box center [248, 413] width 163 height 22
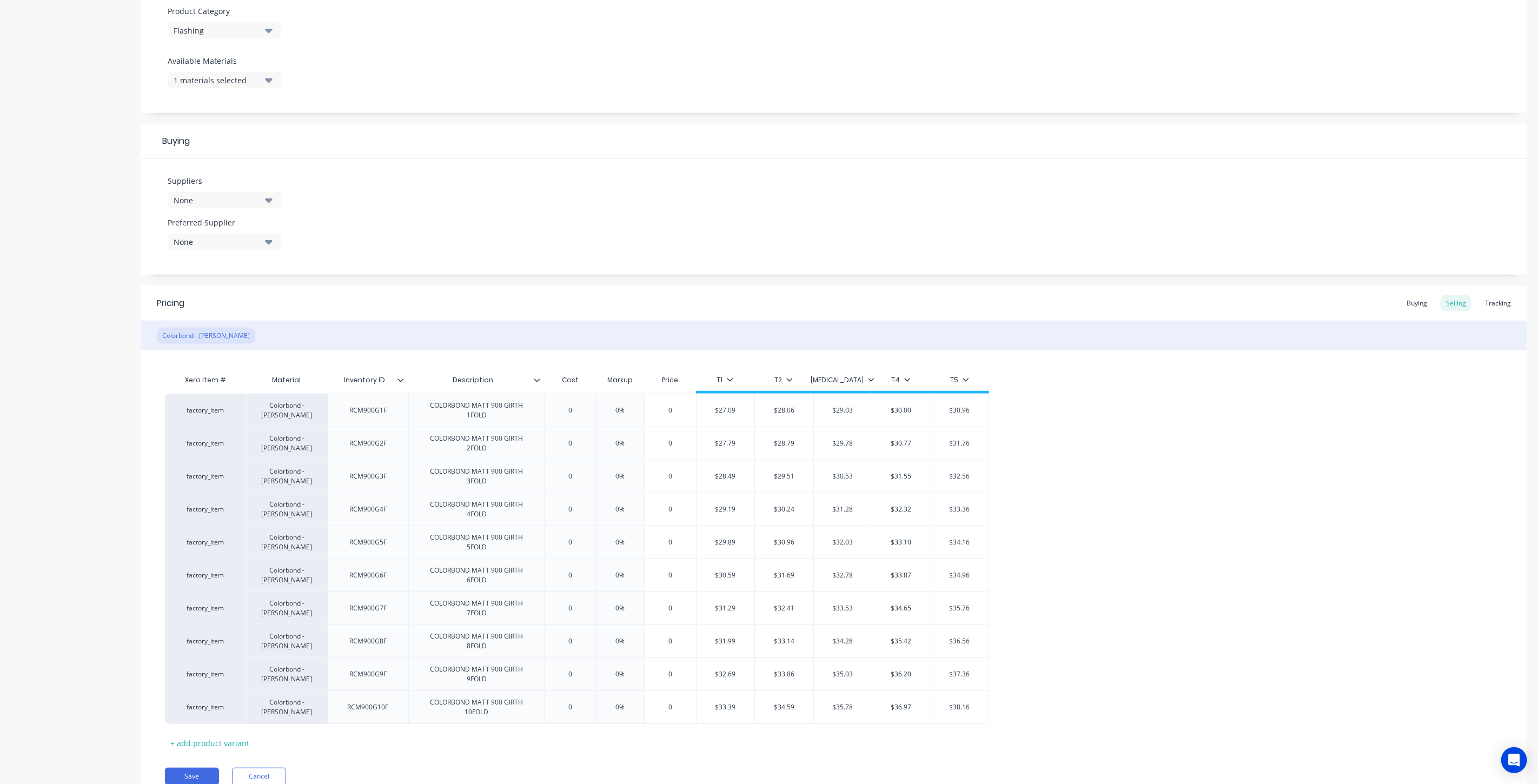
scroll to position [429, 0]
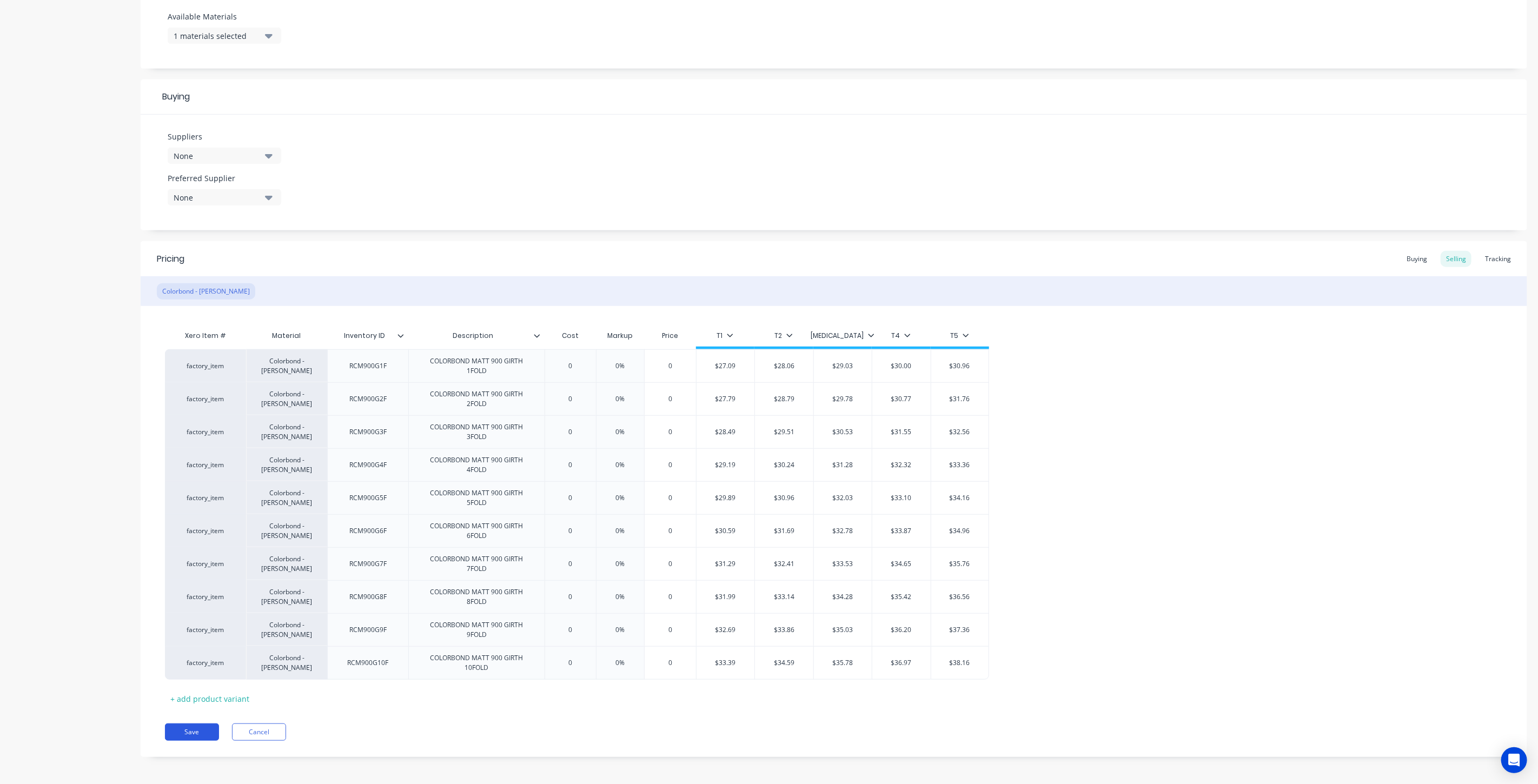
click at [197, 728] on button "Save" at bounding box center [191, 731] width 54 height 18
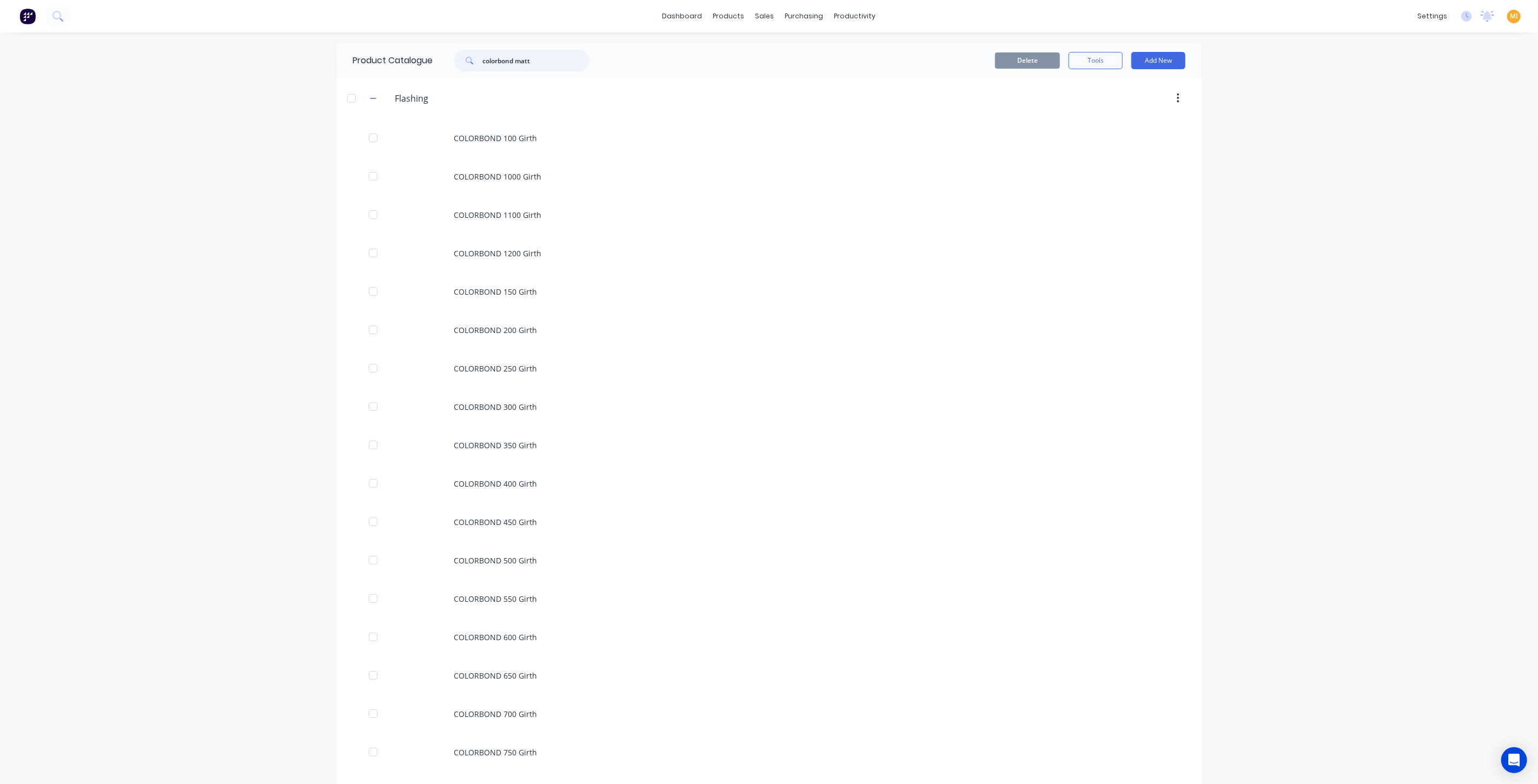
click at [539, 58] on input "colorbond matt" at bounding box center [536, 60] width 107 height 22
drag, startPoint x: 539, startPoint y: 58, endPoint x: 363, endPoint y: 58, distance: 176.0
click at [363, 58] on div "Product Catalogue colorbond matt" at bounding box center [476, 60] width 280 height 34
click at [230, 192] on div "dashboard products sales purchasing productivity dashboard products Product Cat…" at bounding box center [769, 392] width 1538 height 784
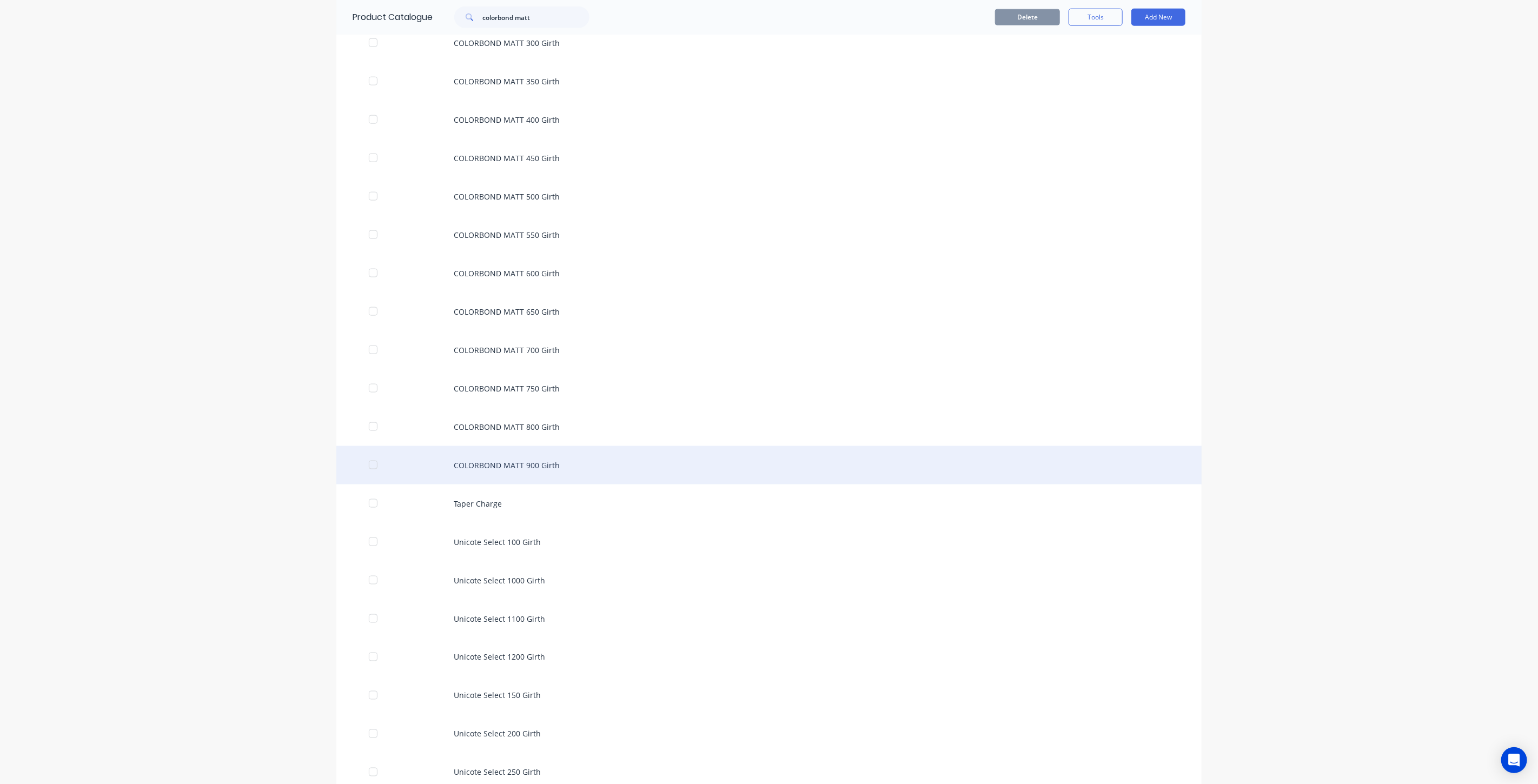
scroll to position [1135, 0]
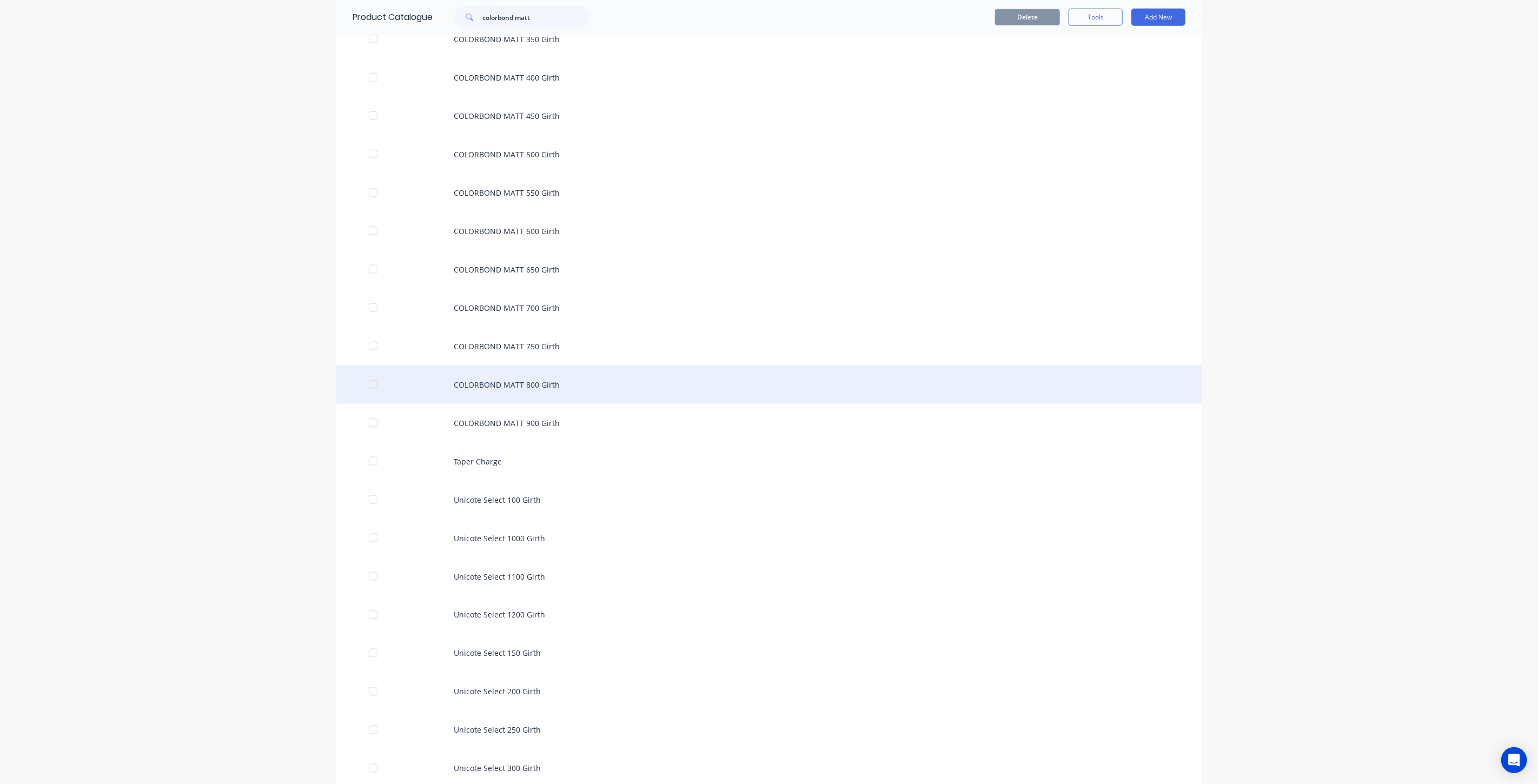
click at [568, 390] on div "COLORBOND MATT 800 Girth" at bounding box center [769, 385] width 865 height 39
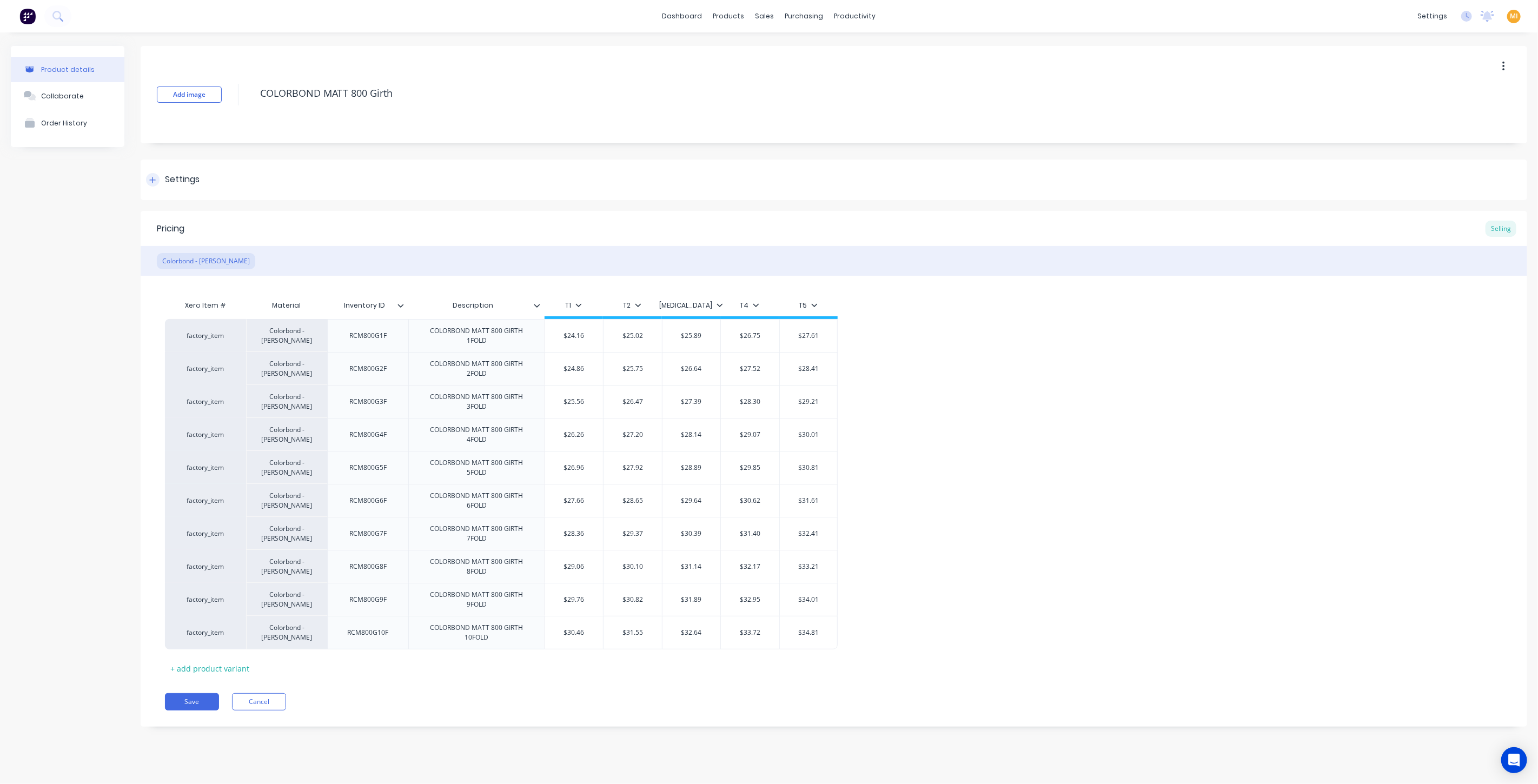
click at [212, 179] on div "Settings" at bounding box center [834, 180] width 1387 height 41
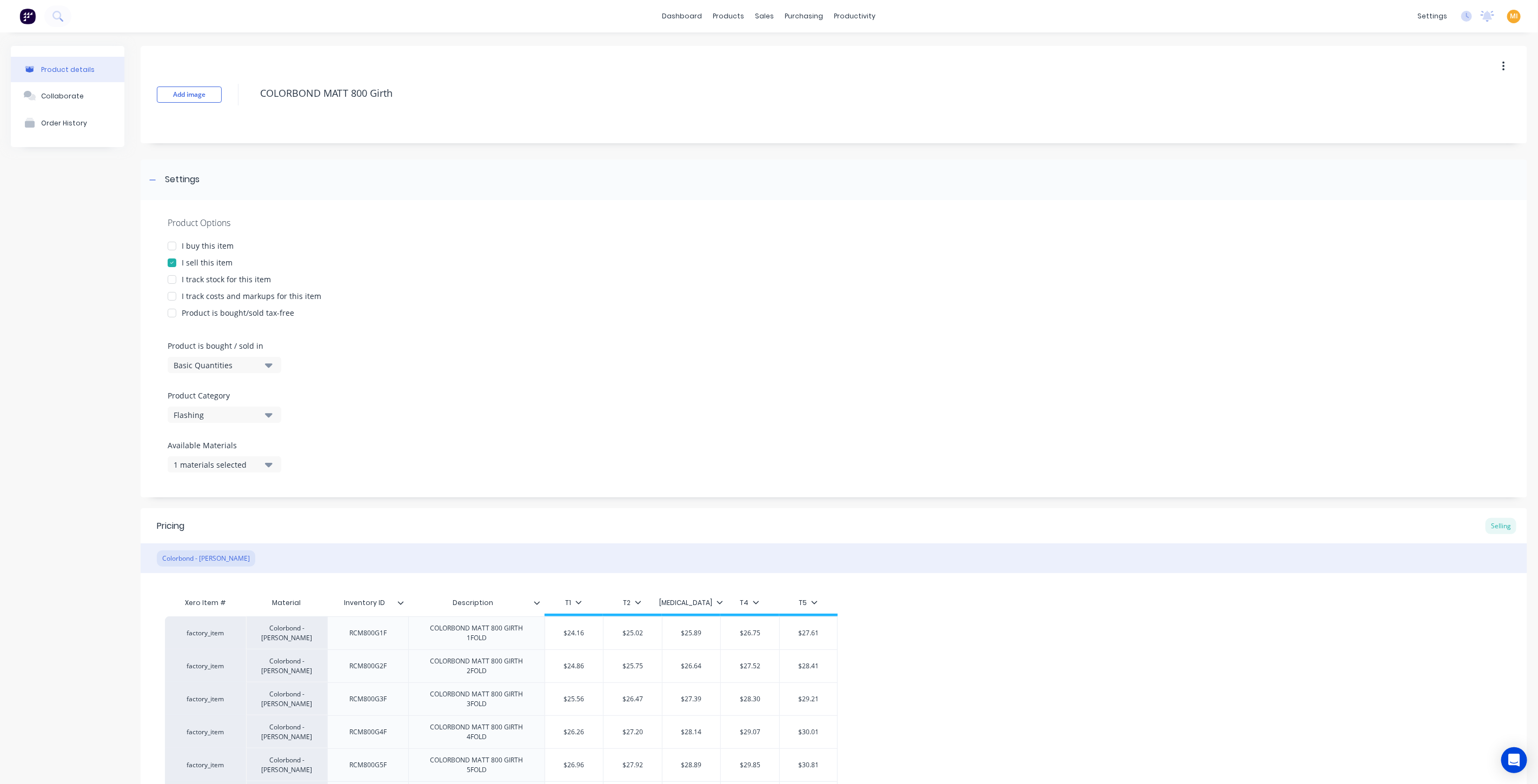
drag, startPoint x: 216, startPoint y: 245, endPoint x: 217, endPoint y: 274, distance: 29.0
click at [216, 244] on div "I buy this item" at bounding box center [208, 245] width 52 height 11
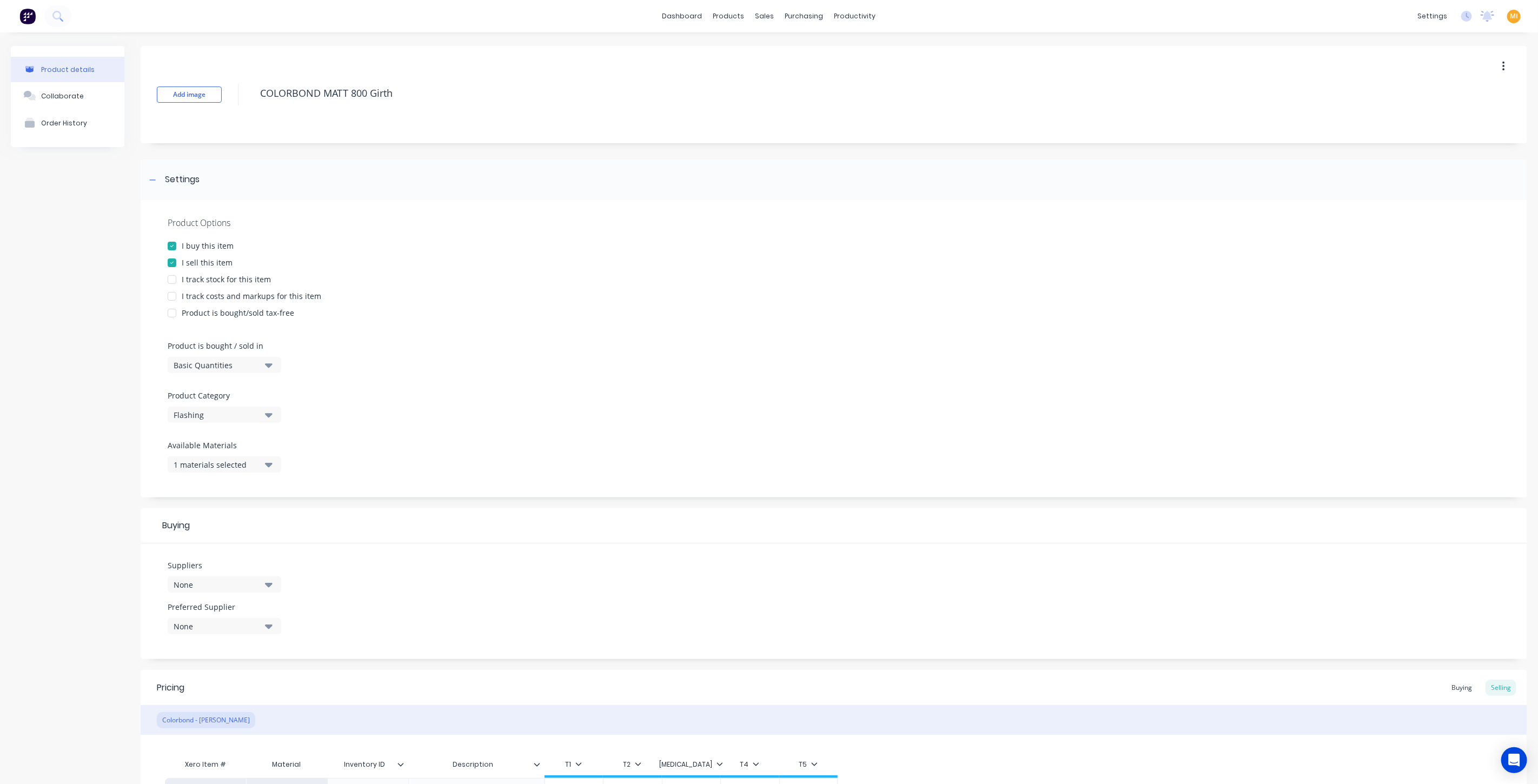
click at [217, 276] on div "I track stock for this item" at bounding box center [226, 279] width 89 height 11
click at [223, 294] on div "I track costs and markups for this item" at bounding box center [251, 296] width 139 height 11
click at [242, 364] on div "Basic Quantities" at bounding box center [217, 365] width 87 height 11
click at [236, 410] on div "Lineal Metres" at bounding box center [248, 413] width 163 height 22
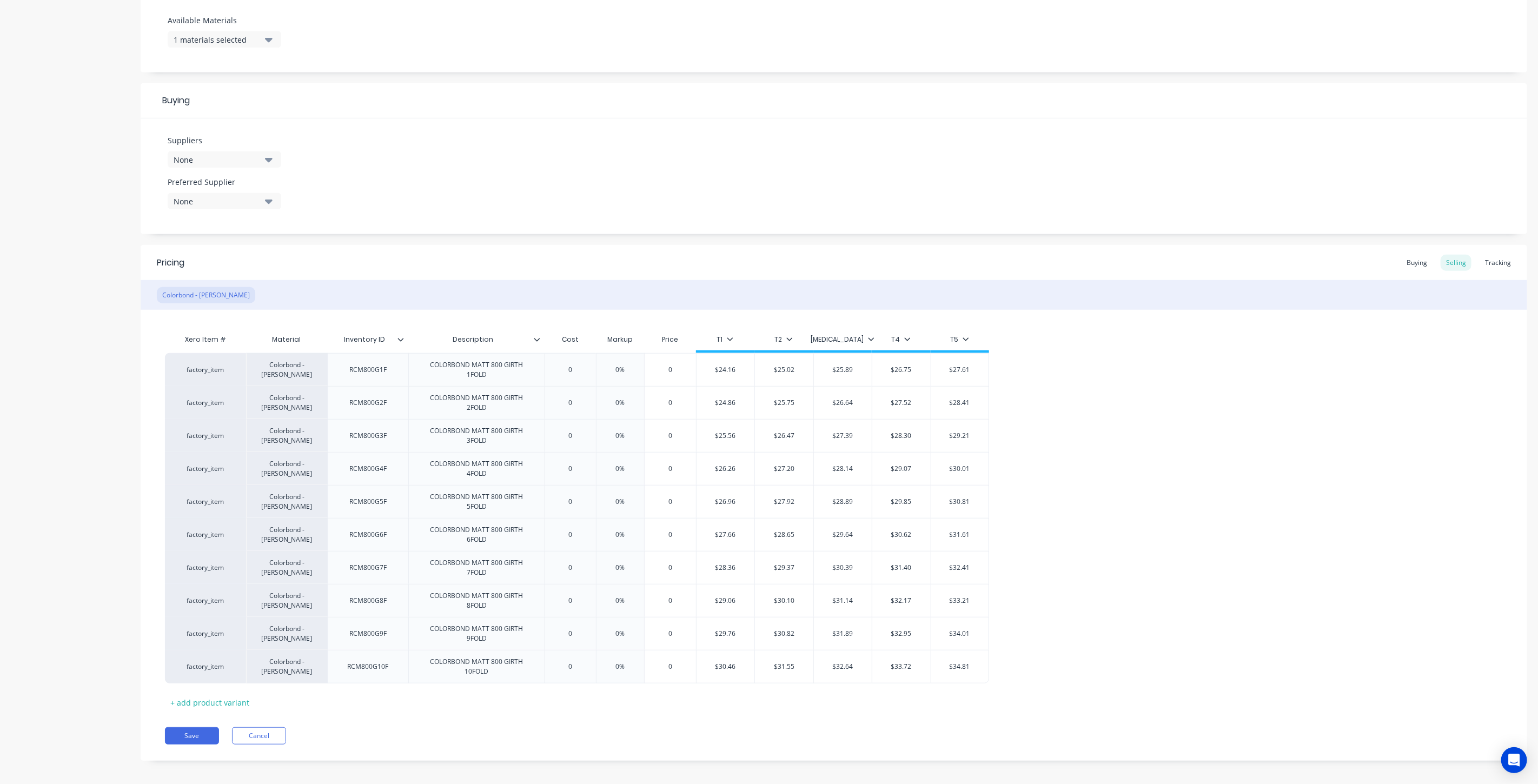
scroll to position [429, 0]
click at [177, 728] on button "Save" at bounding box center [191, 731] width 54 height 18
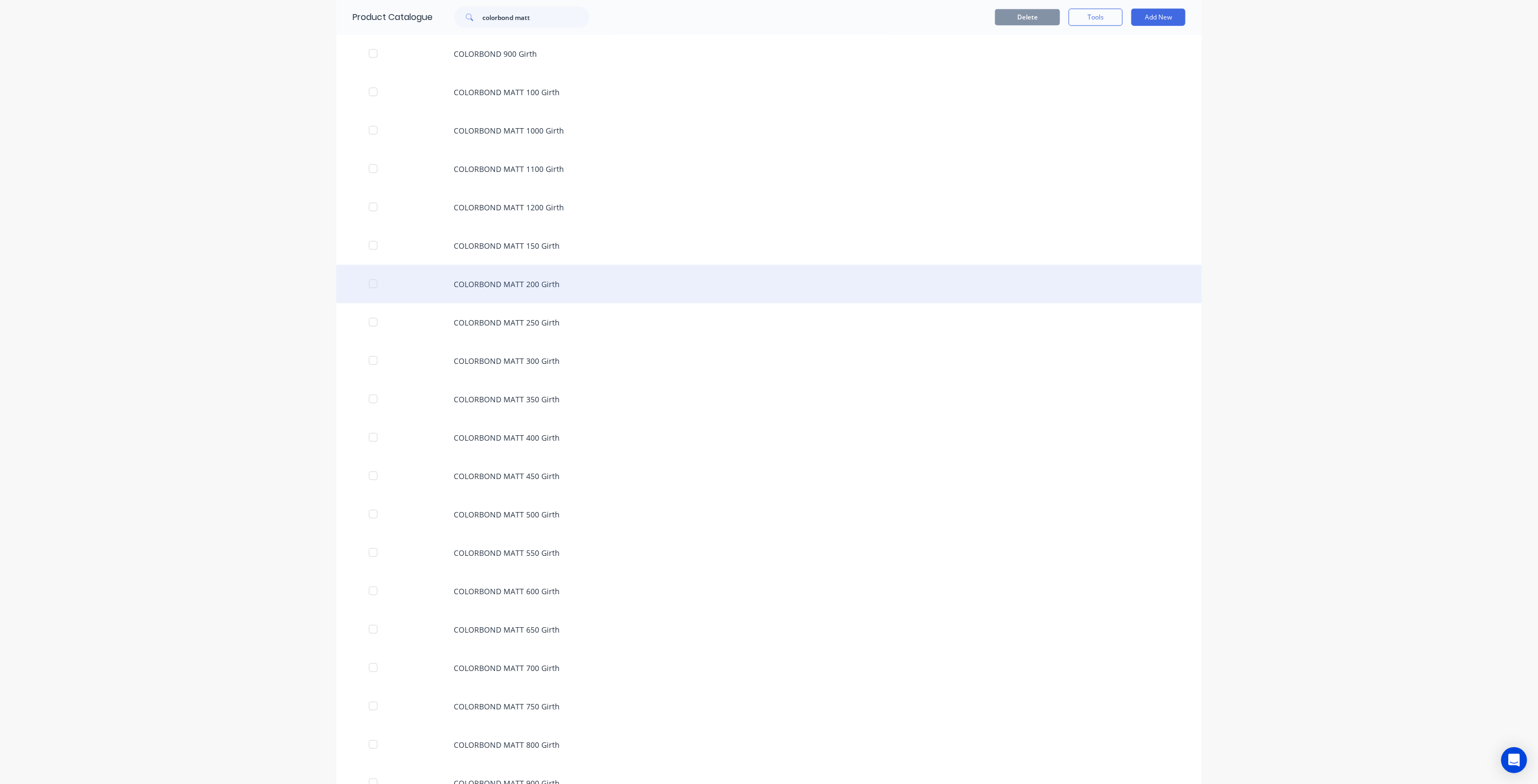
scroll to position [1195, 0]
click at [534, 283] on div "COLORBOND MATT 750 Girth" at bounding box center [769, 286] width 865 height 39
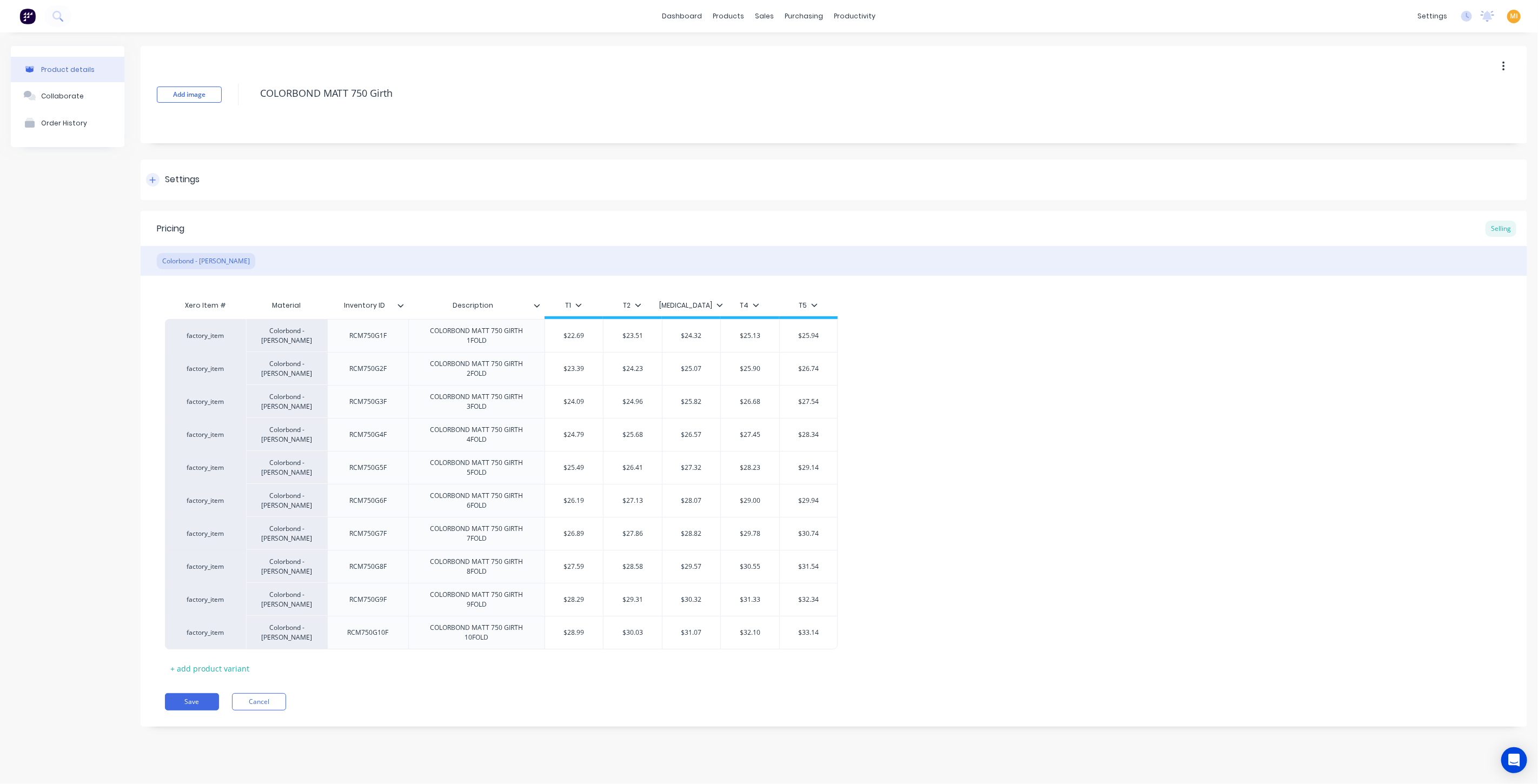
click at [191, 176] on div "Settings" at bounding box center [182, 179] width 34 height 13
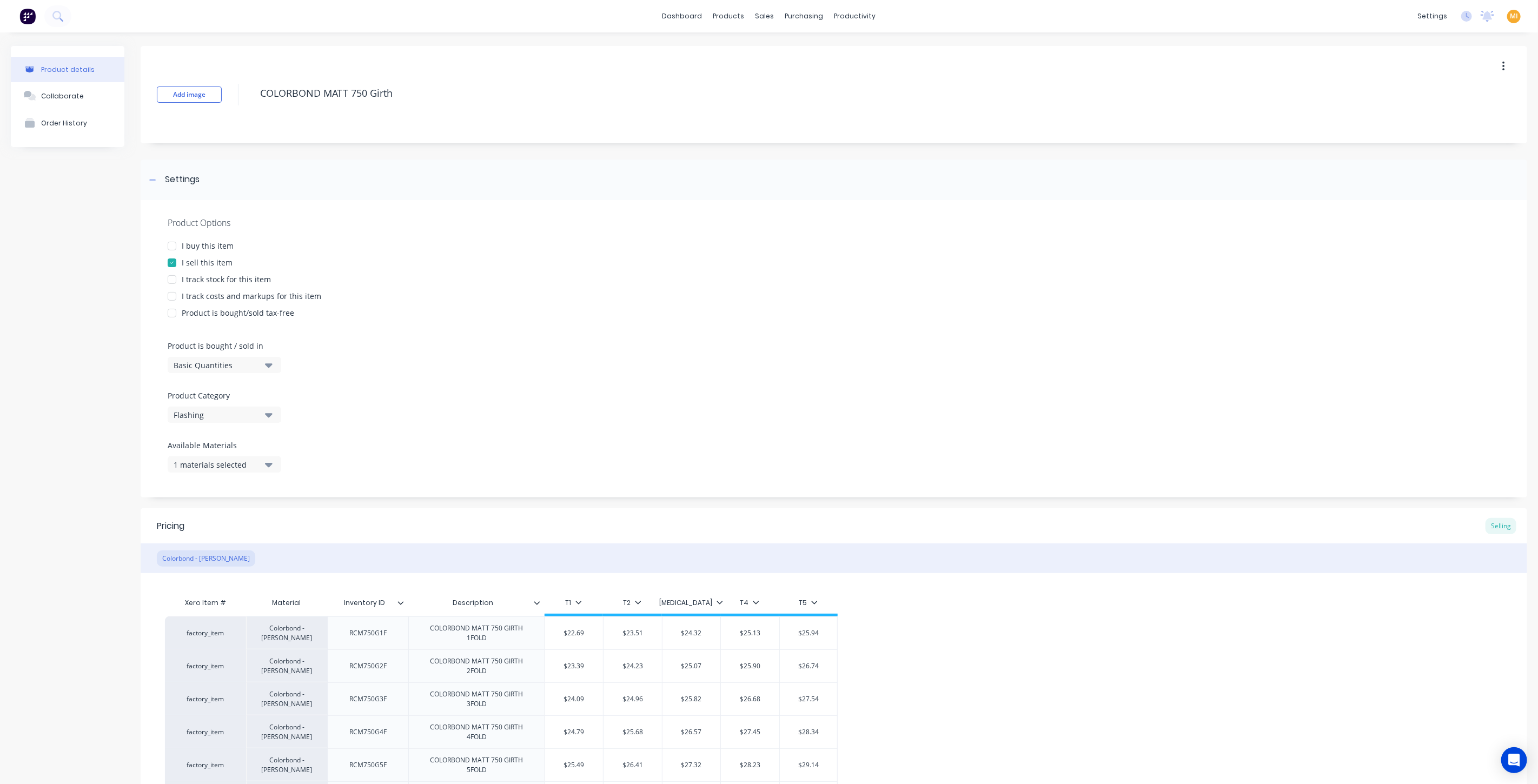
click at [205, 250] on div "I buy this item" at bounding box center [208, 245] width 52 height 11
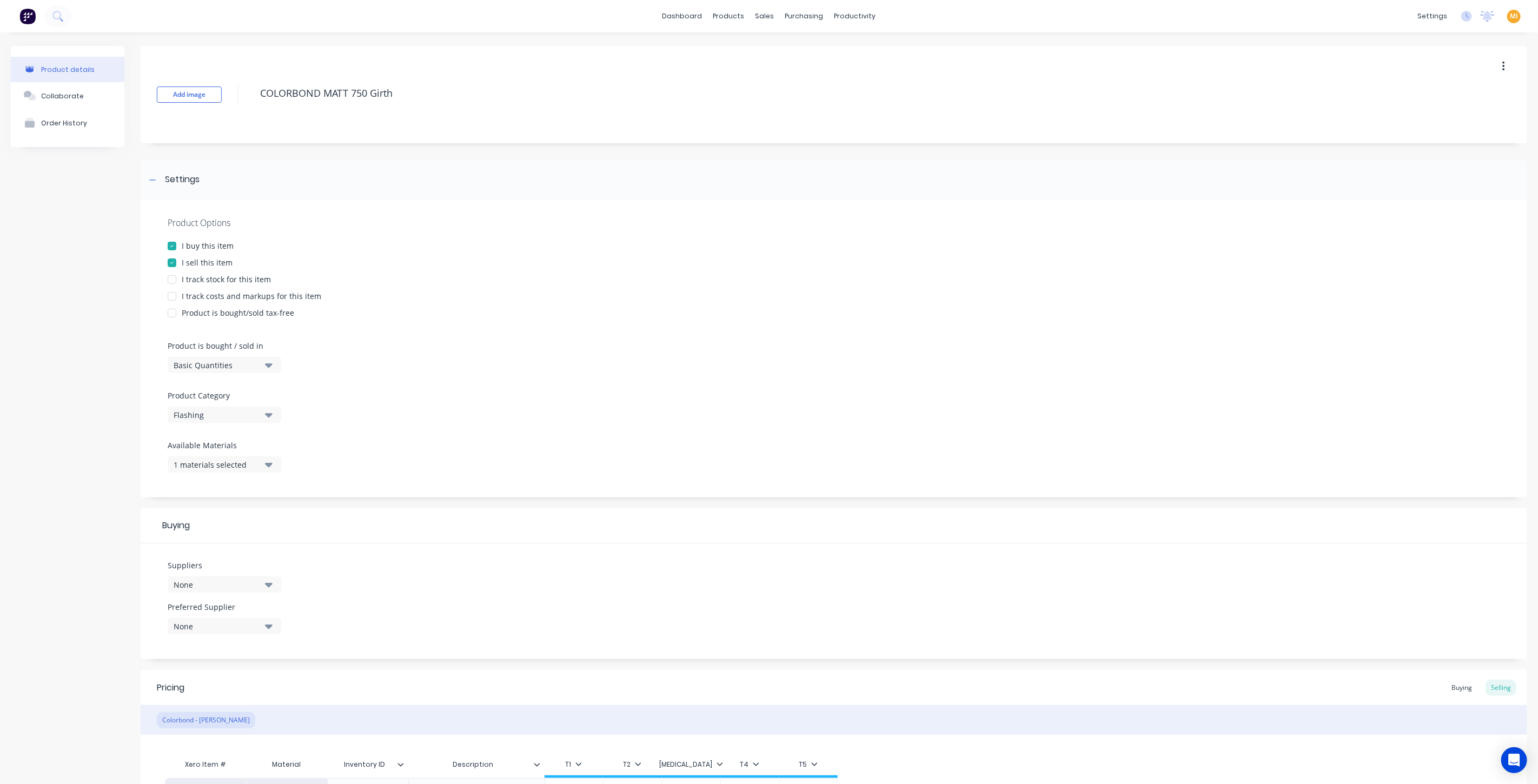
click at [201, 279] on div "I track stock for this item" at bounding box center [226, 279] width 89 height 11
click at [207, 300] on div "I track costs and markups for this item" at bounding box center [251, 296] width 139 height 11
click at [217, 365] on div "Basic Quantities" at bounding box center [217, 365] width 87 height 11
click at [215, 417] on div "Lineal Metres" at bounding box center [248, 413] width 163 height 22
click at [565, 406] on div "Product Options I buy this item I sell this item I track stock for this item I …" at bounding box center [834, 348] width 1387 height 297
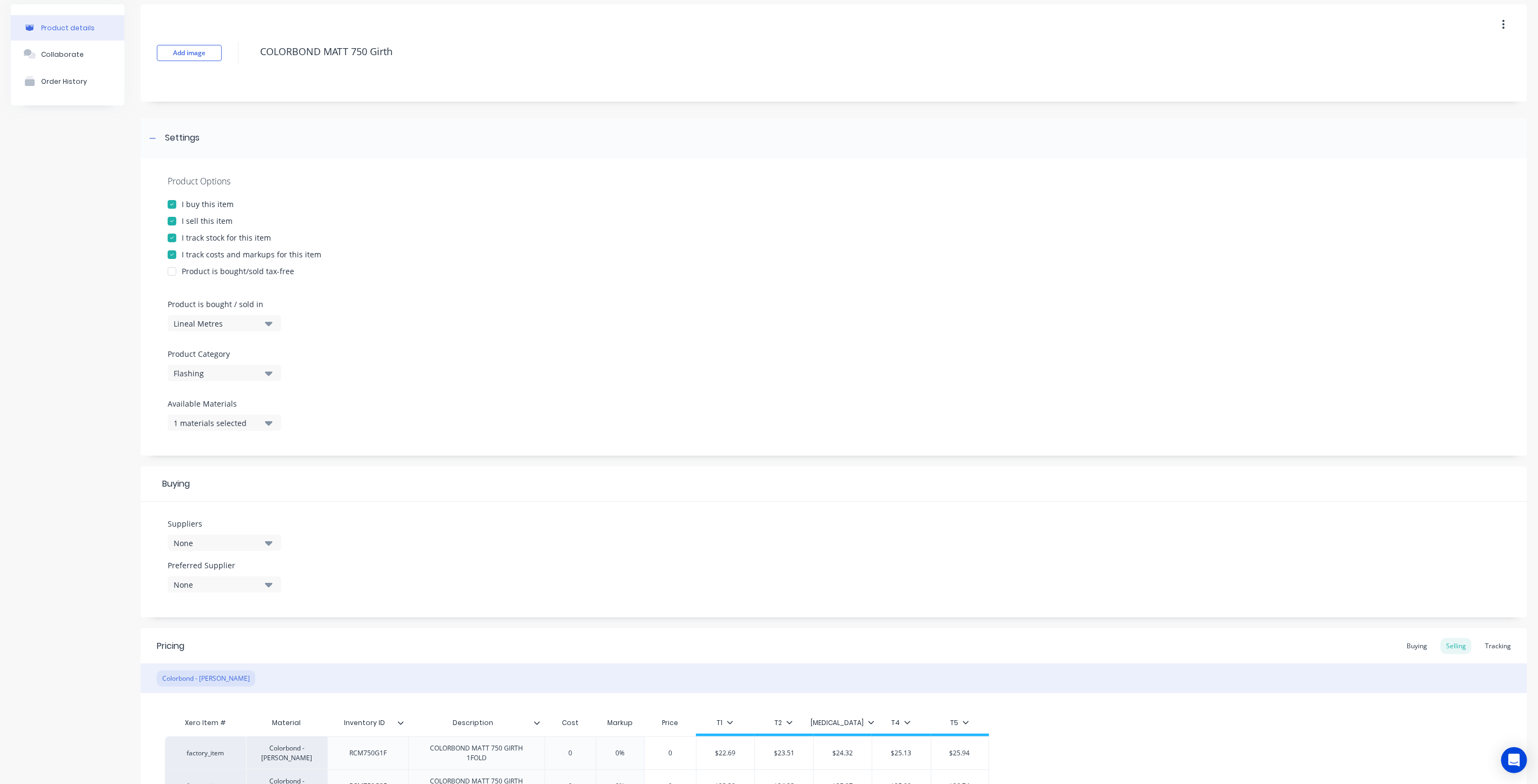
scroll to position [60, 0]
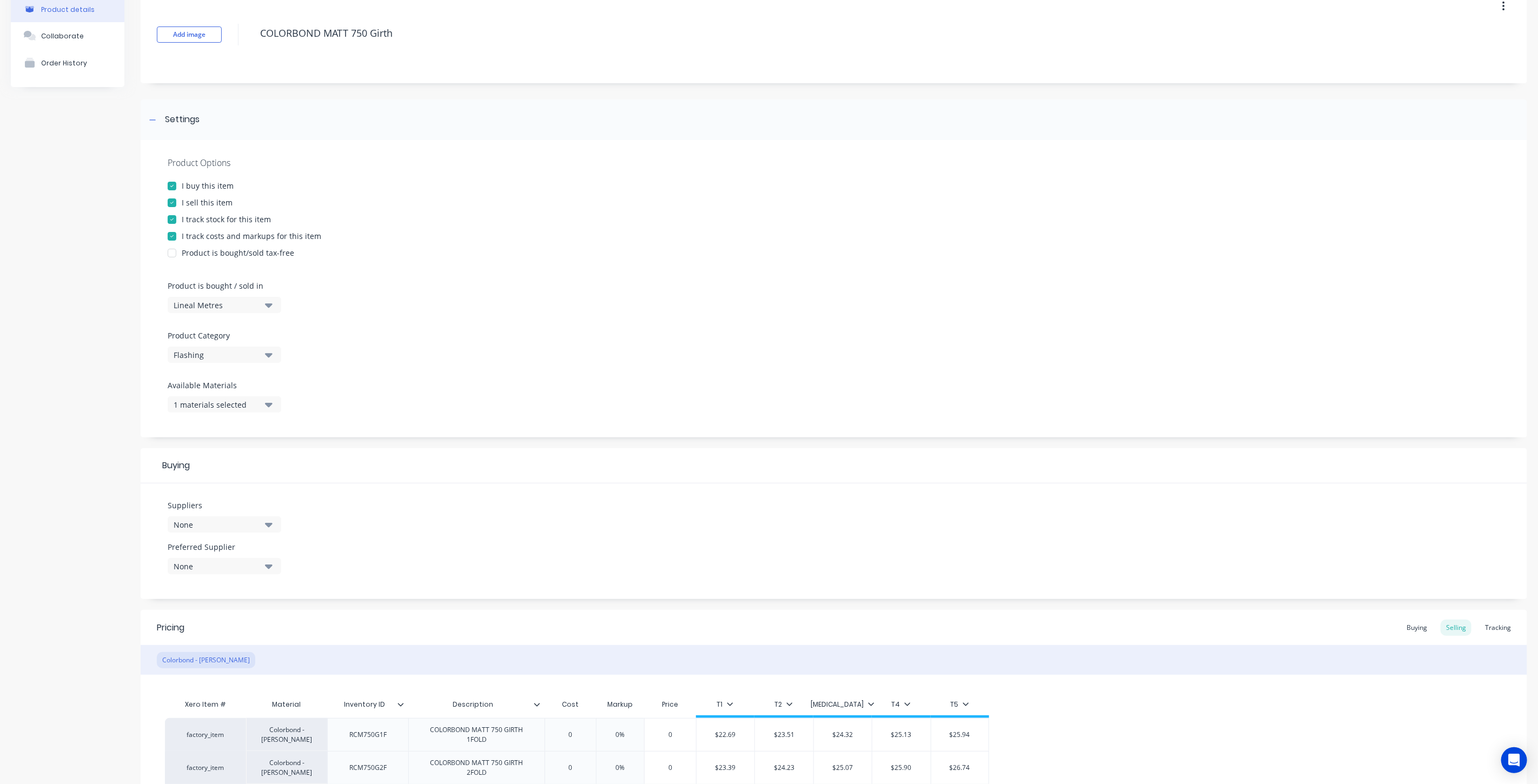
click at [227, 401] on div "1 materials selected" at bounding box center [217, 404] width 87 height 11
click at [461, 397] on div "Product Options I buy this item I sell this item I track stock for this item I …" at bounding box center [834, 288] width 1387 height 297
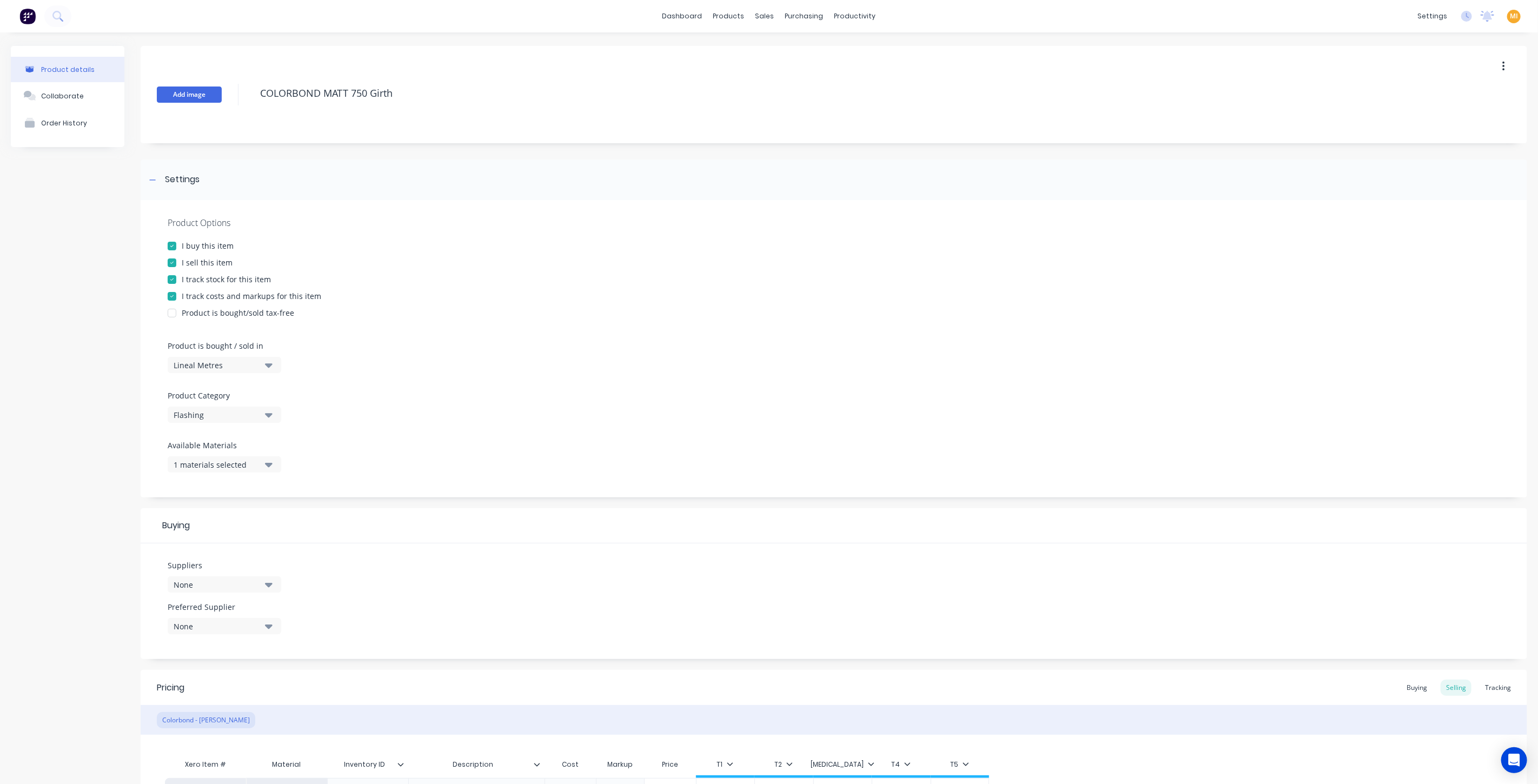
drag, startPoint x: 366, startPoint y: 91, endPoint x: 163, endPoint y: 95, distance: 203.0
click at [163, 95] on div "Add image COLORBOND MATT 750 Girth" at bounding box center [834, 94] width 1387 height 97
drag, startPoint x: 429, startPoint y: 86, endPoint x: 143, endPoint y: 77, distance: 286.1
click at [143, 77] on div "Add image COLORBOND MATT 750 Girth" at bounding box center [834, 94] width 1387 height 97
click at [471, 250] on div "I buy this item" at bounding box center [834, 245] width 1333 height 11
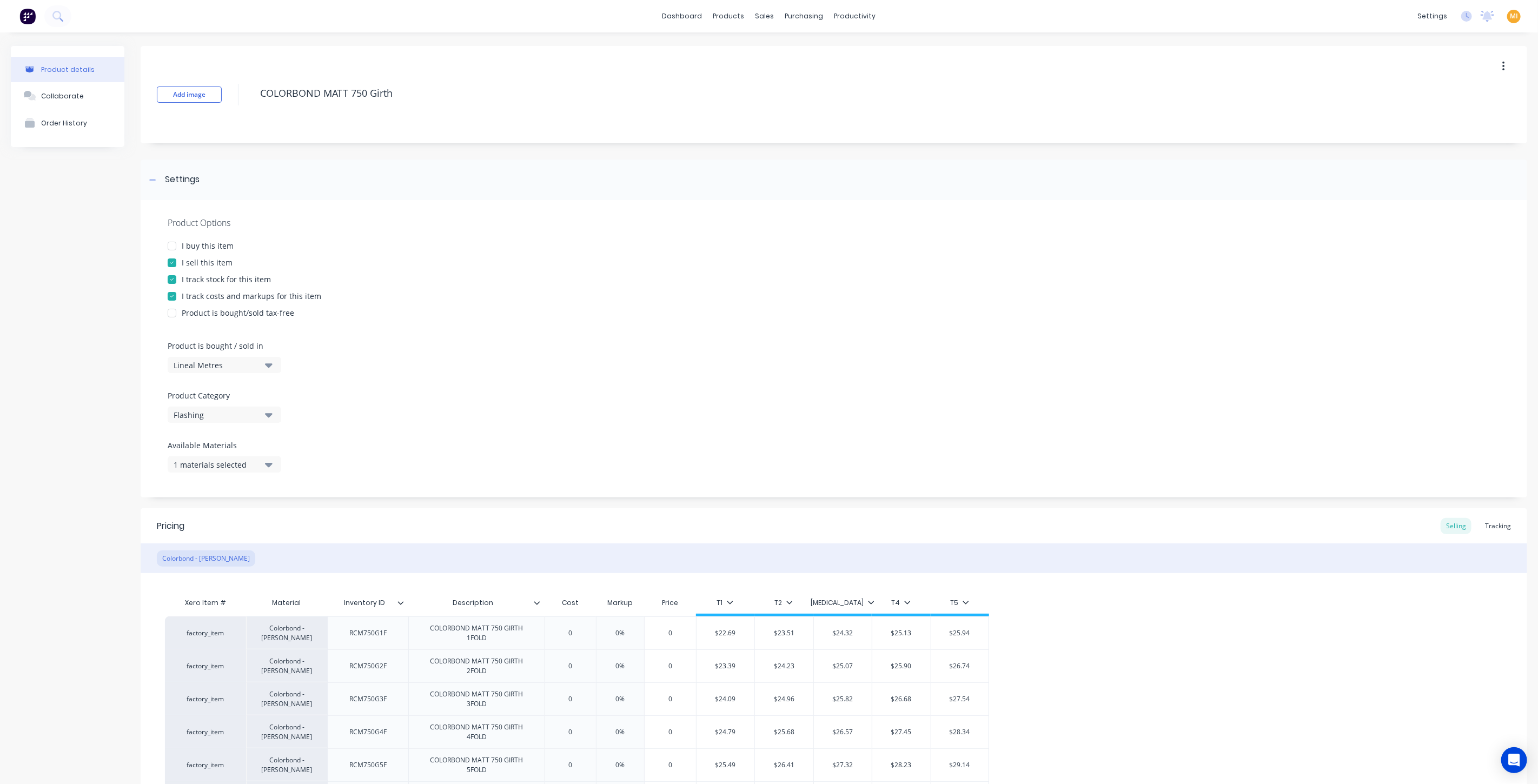
click at [200, 249] on div "I buy this item" at bounding box center [208, 245] width 52 height 11
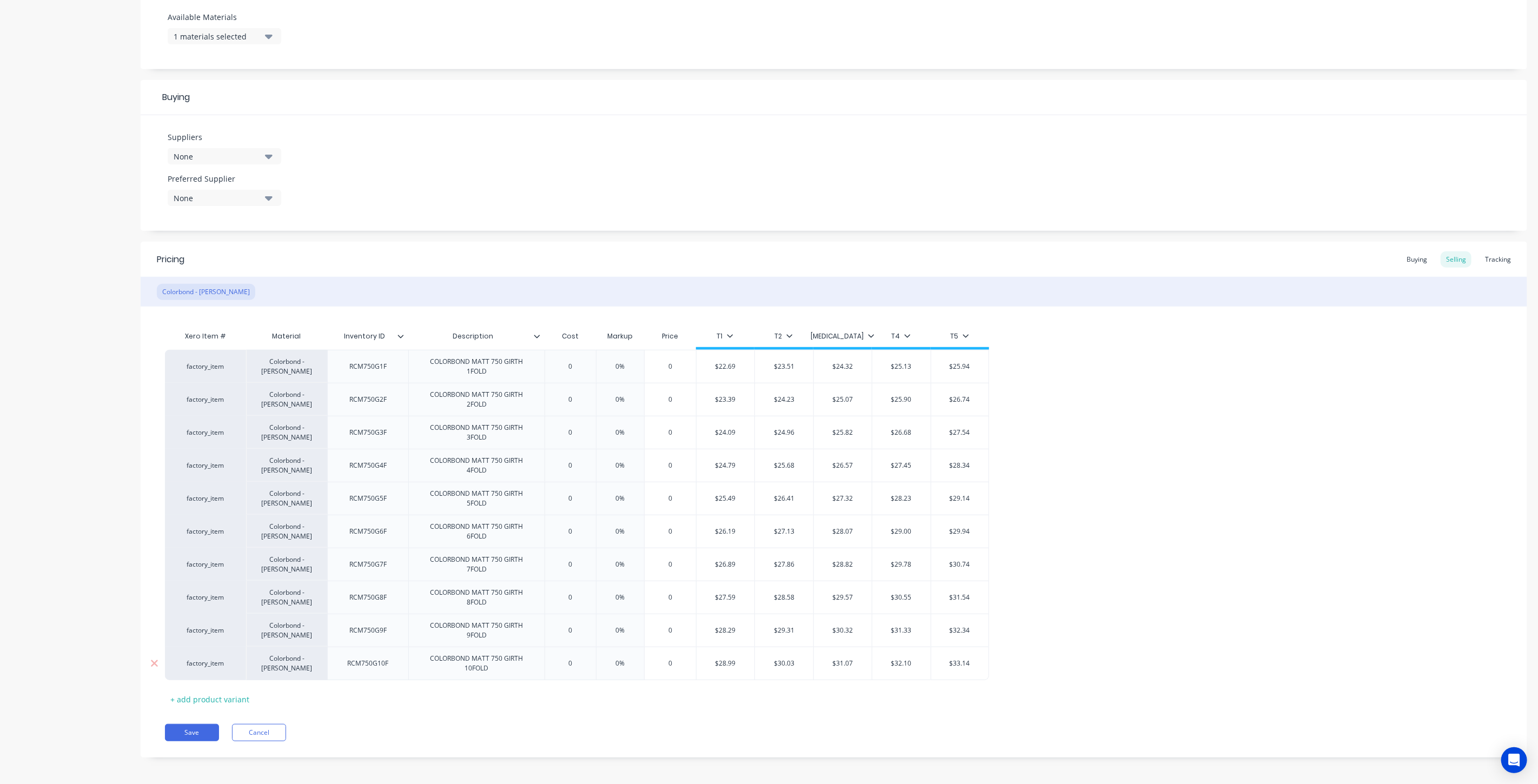
scroll to position [429, 0]
click at [195, 728] on button "Save" at bounding box center [191, 731] width 54 height 18
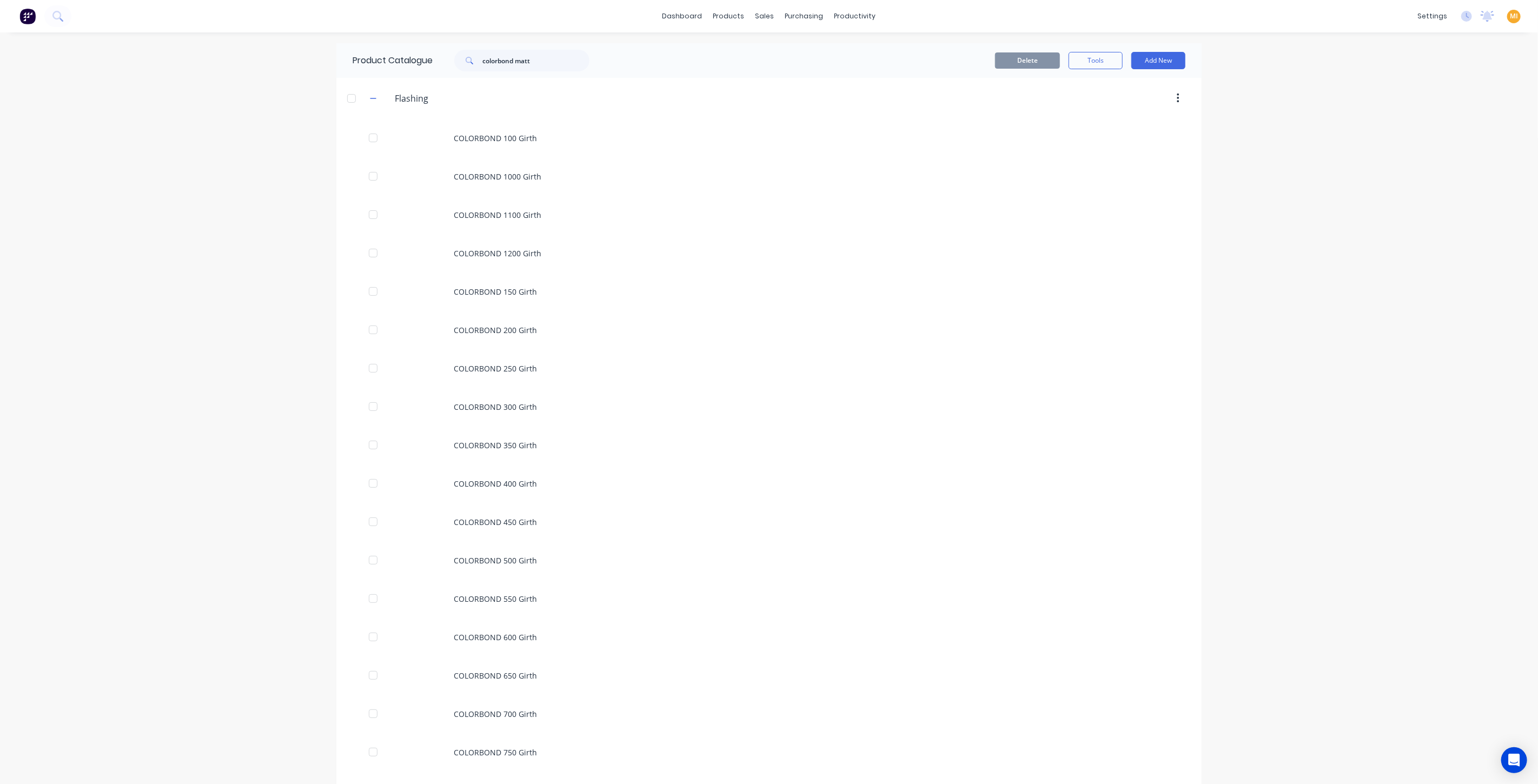
scroll to position [1088, 0]
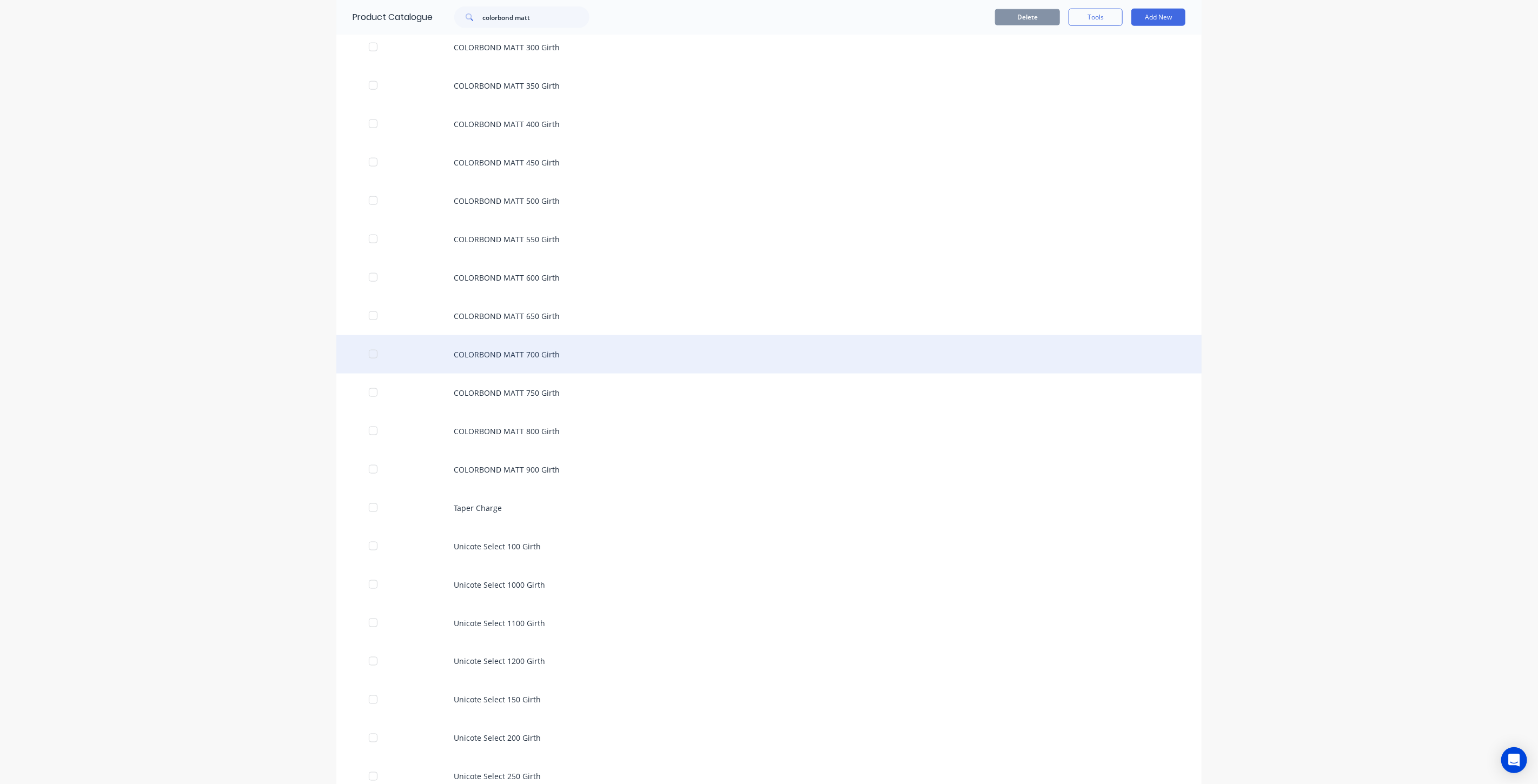
click at [579, 354] on div "COLORBOND MATT 700 Girth" at bounding box center [769, 354] width 865 height 39
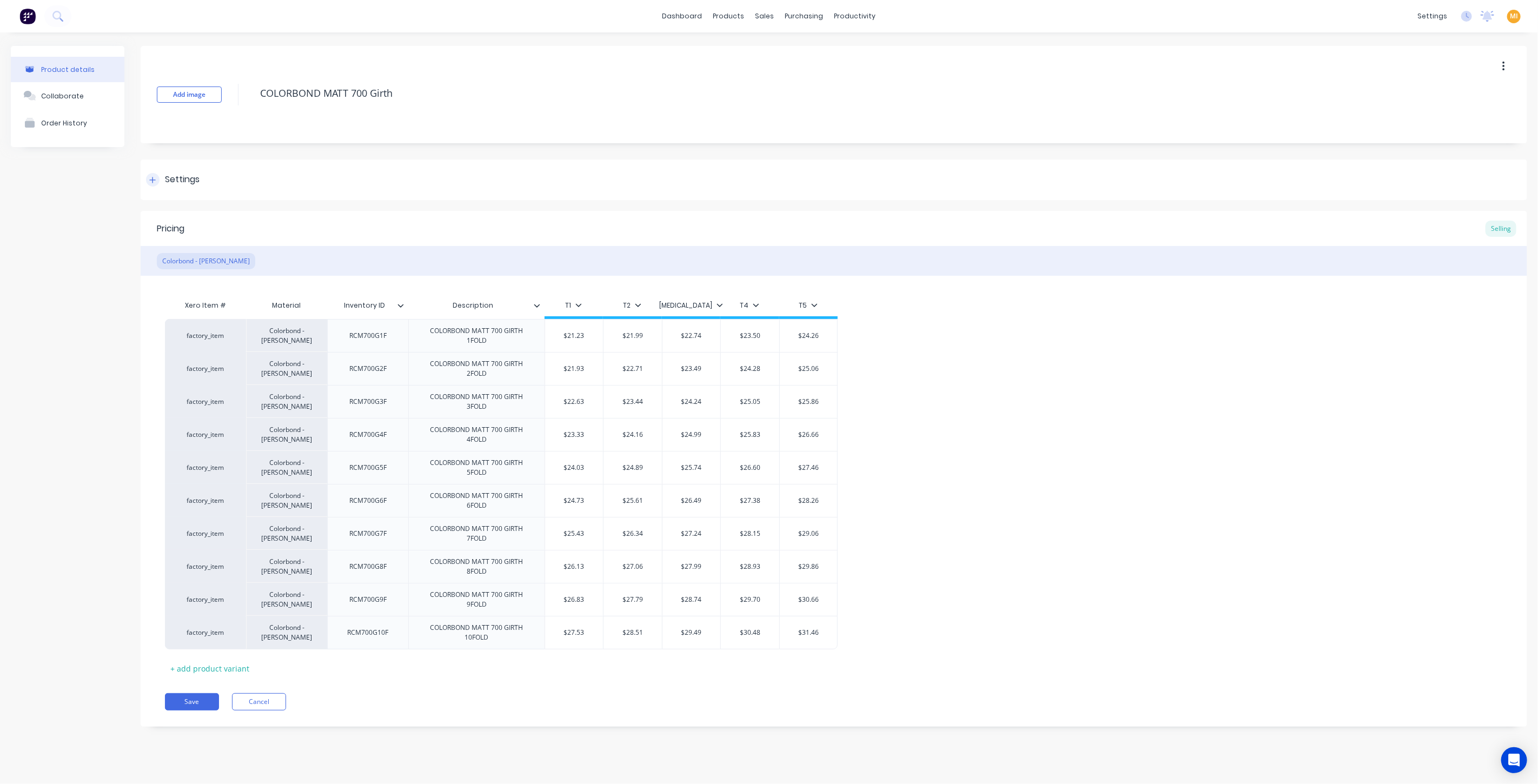
click at [167, 183] on div "Settings" at bounding box center [182, 179] width 34 height 13
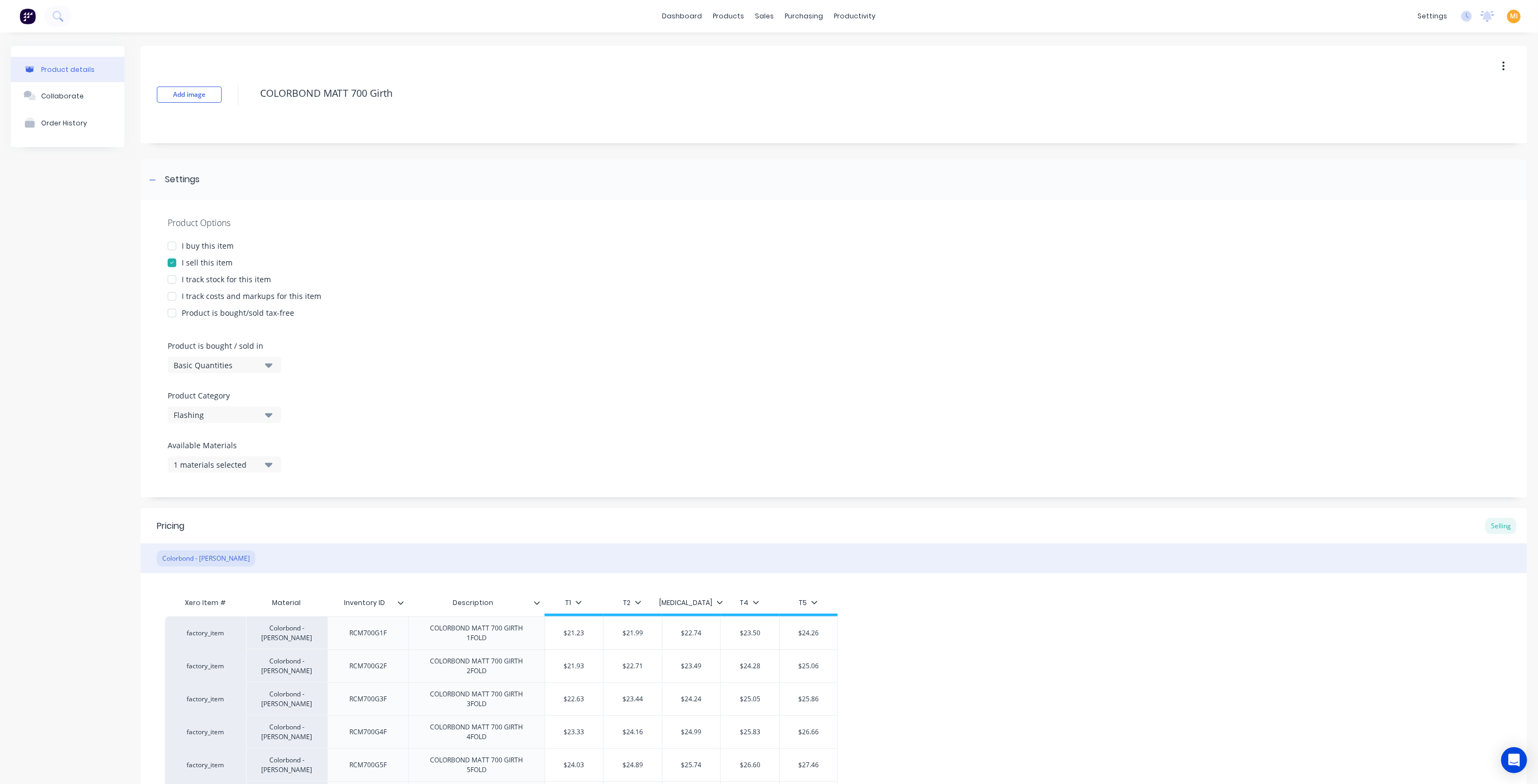
click at [198, 244] on div "I buy this item" at bounding box center [208, 245] width 52 height 11
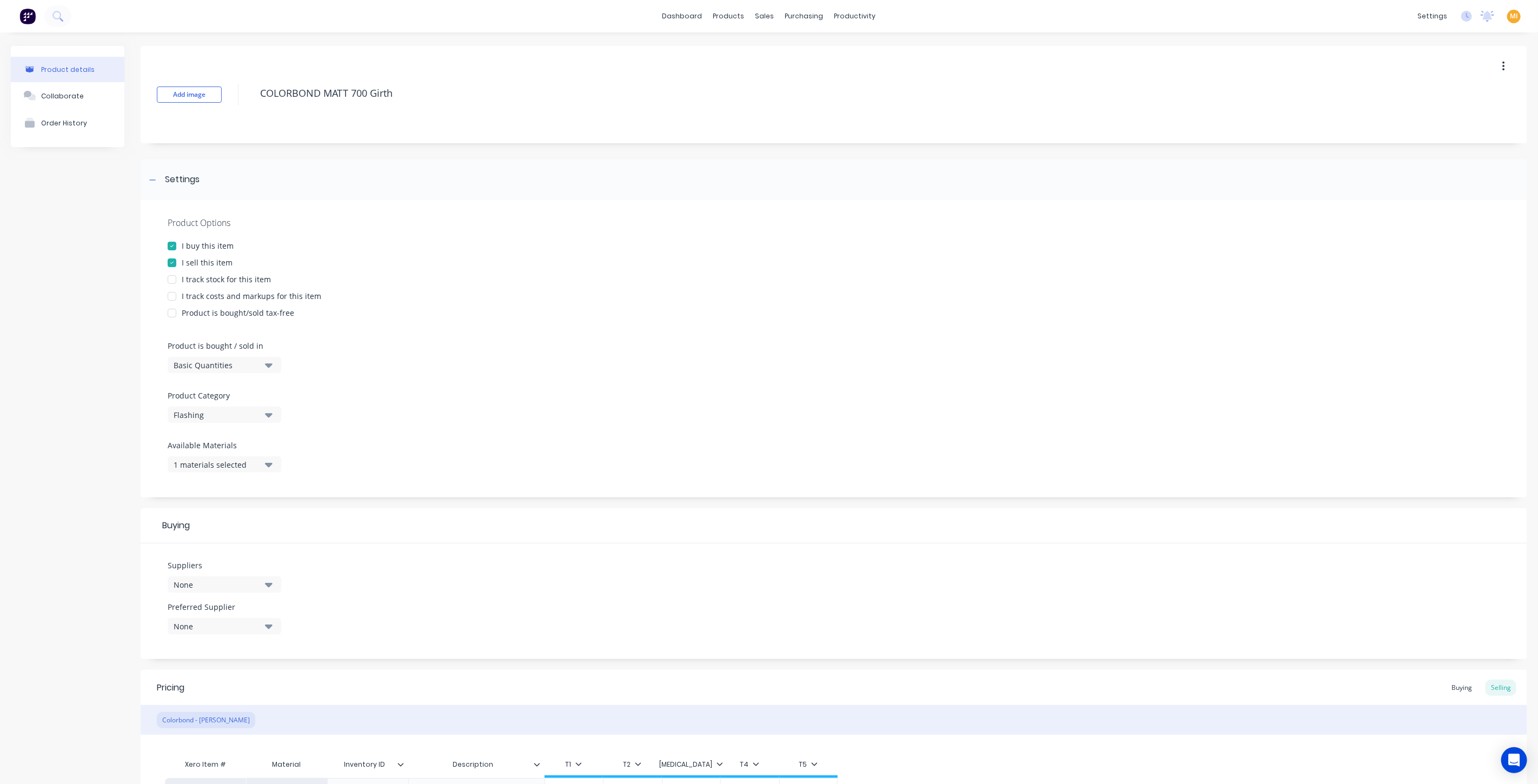
click at [215, 281] on div "I track stock for this item" at bounding box center [226, 279] width 89 height 11
click at [220, 296] on div "I track costs and markups for this item" at bounding box center [251, 296] width 139 height 11
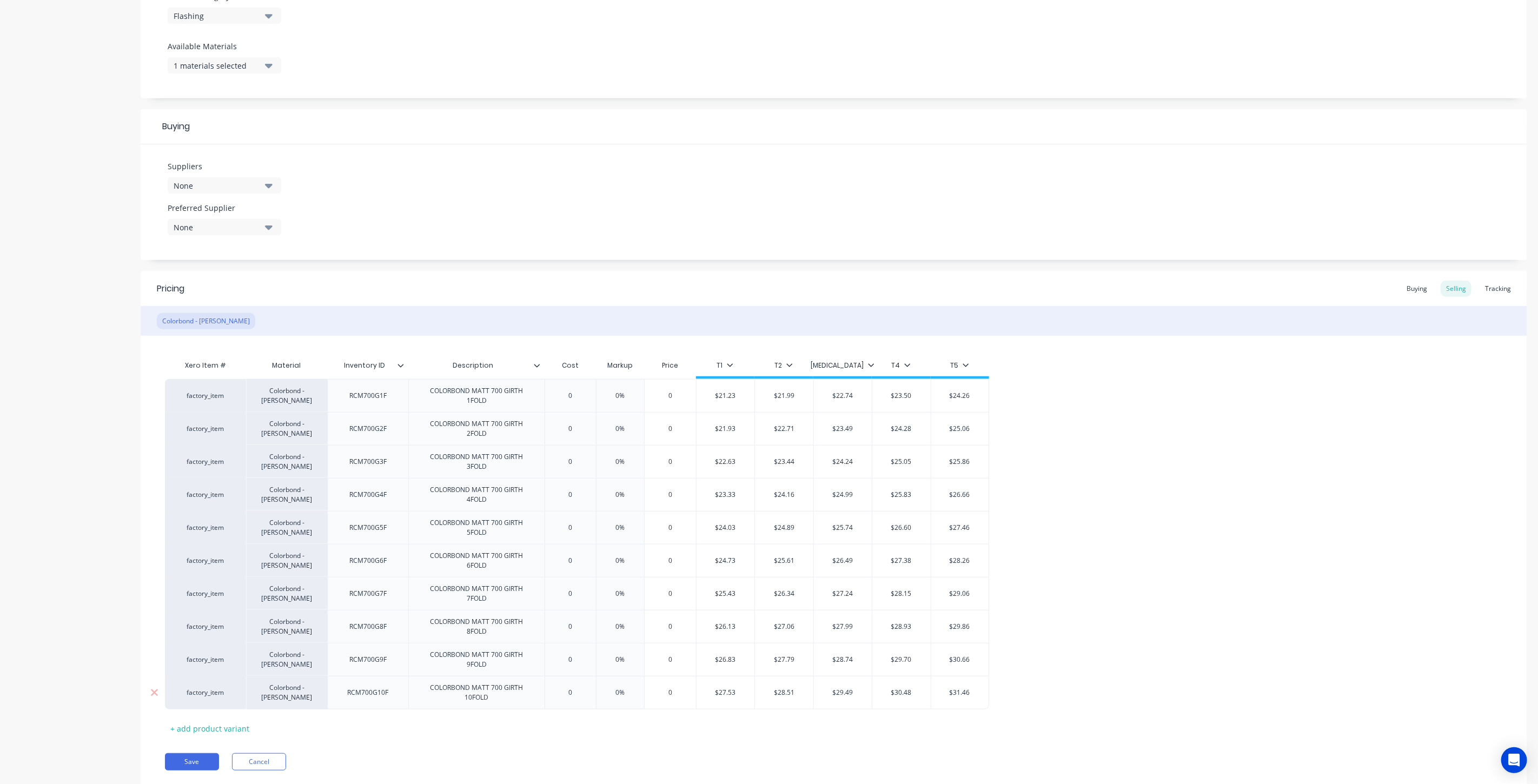
scroll to position [429, 0]
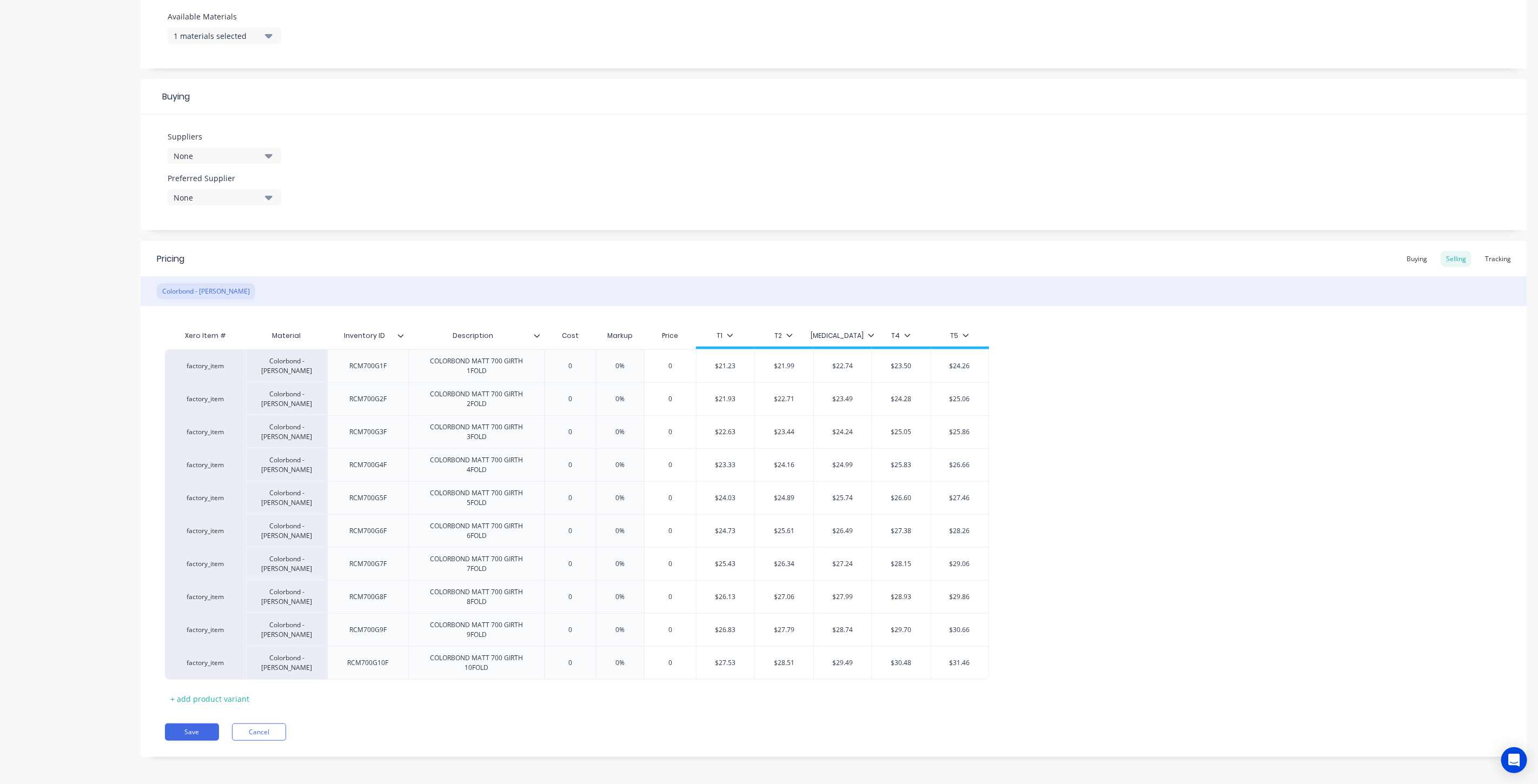
drag, startPoint x: 188, startPoint y: 723, endPoint x: 196, endPoint y: 712, distance: 13.6
click at [188, 723] on button "Save" at bounding box center [191, 731] width 54 height 18
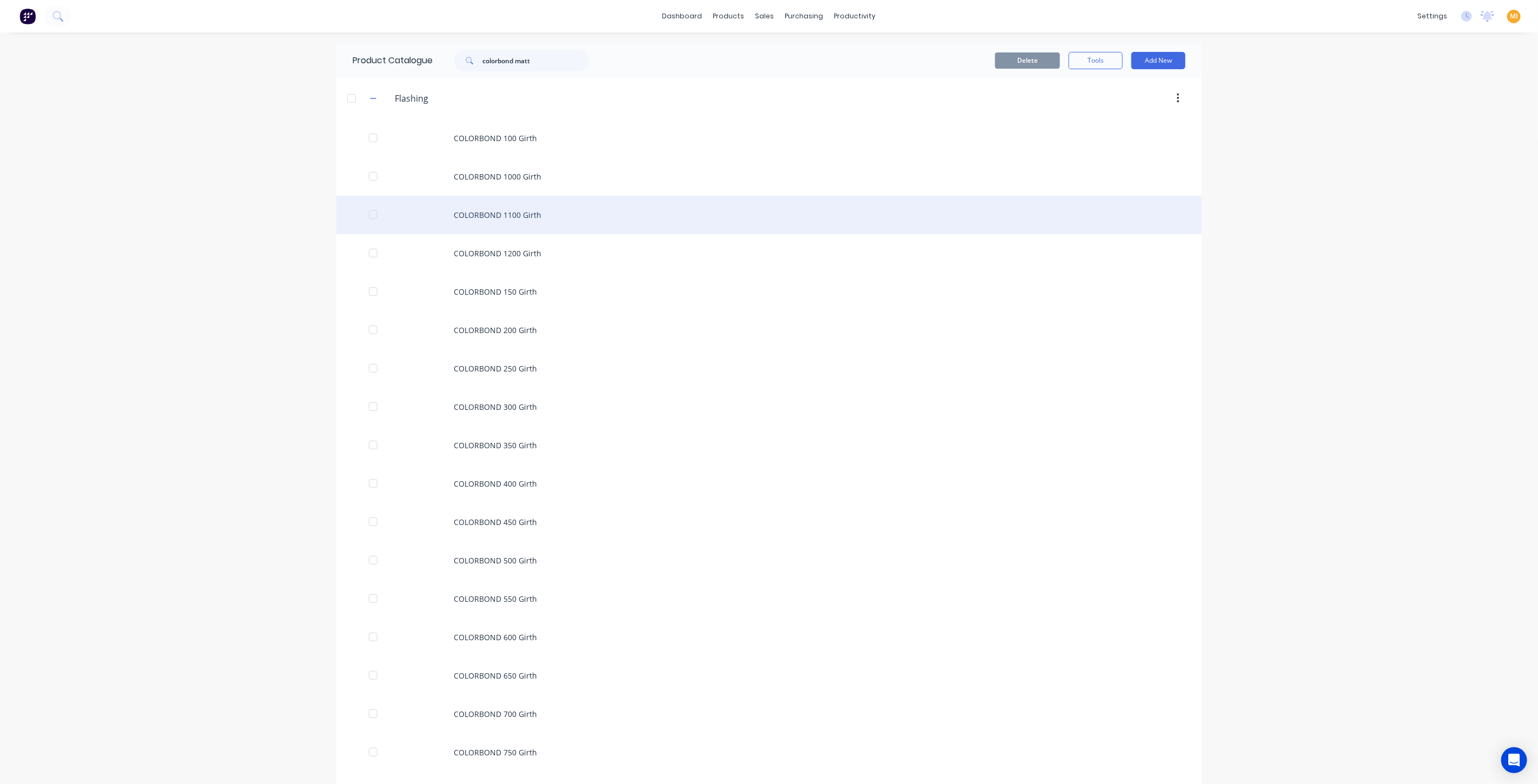
click at [526, 224] on div "COLORBOND 1100 Girth" at bounding box center [769, 214] width 865 height 39
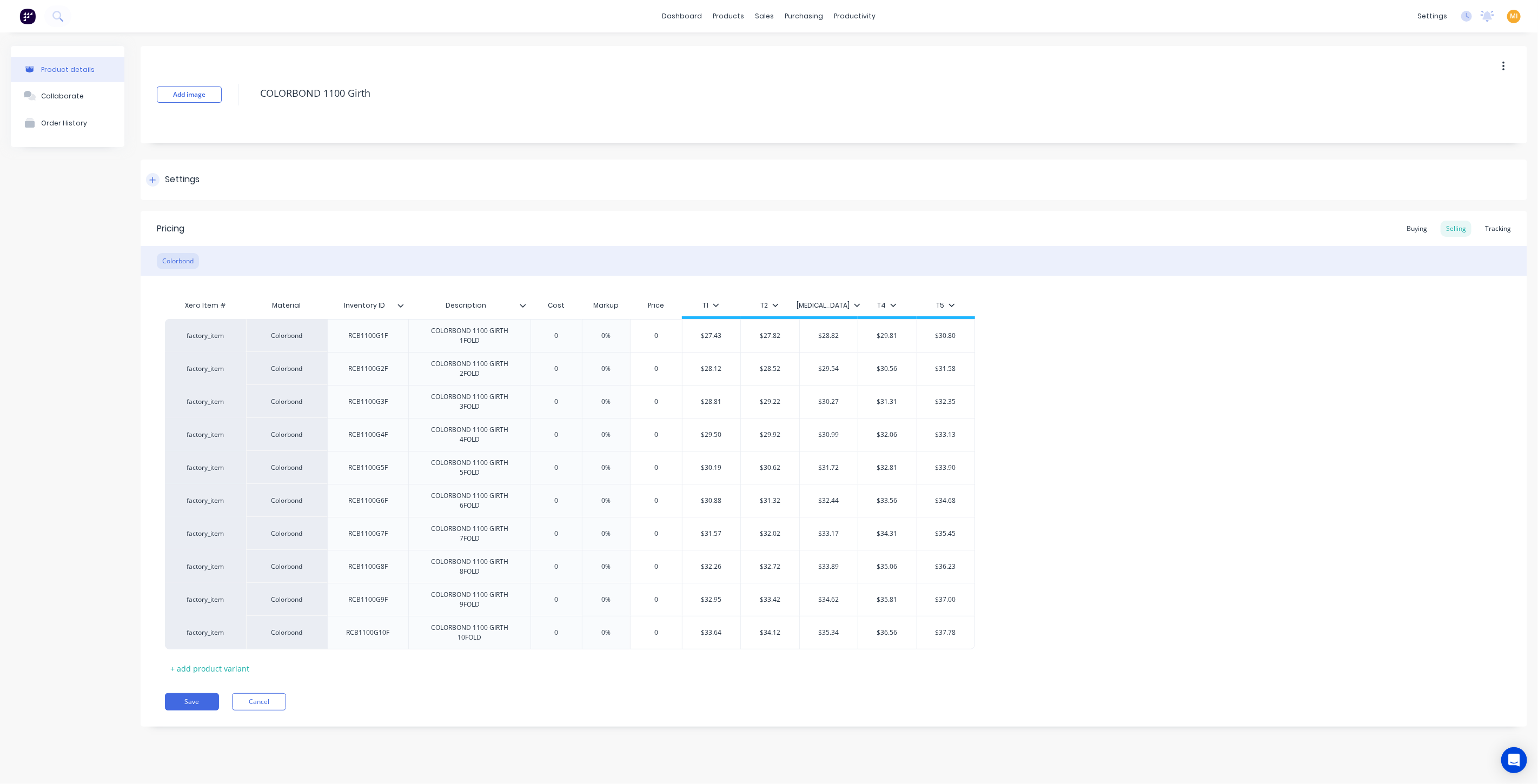
click at [225, 188] on div "Settings" at bounding box center [834, 180] width 1387 height 41
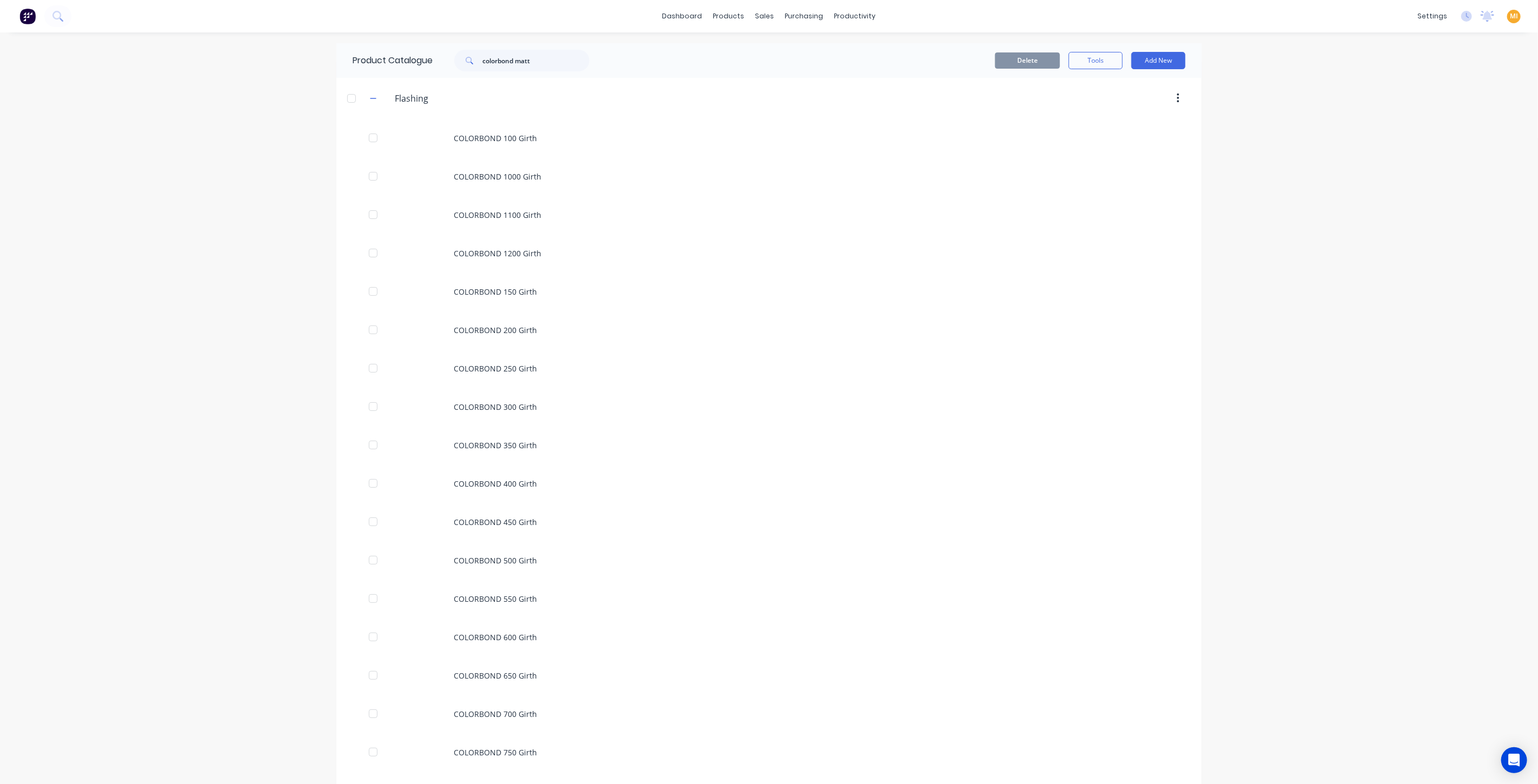
scroll to position [1088, 0]
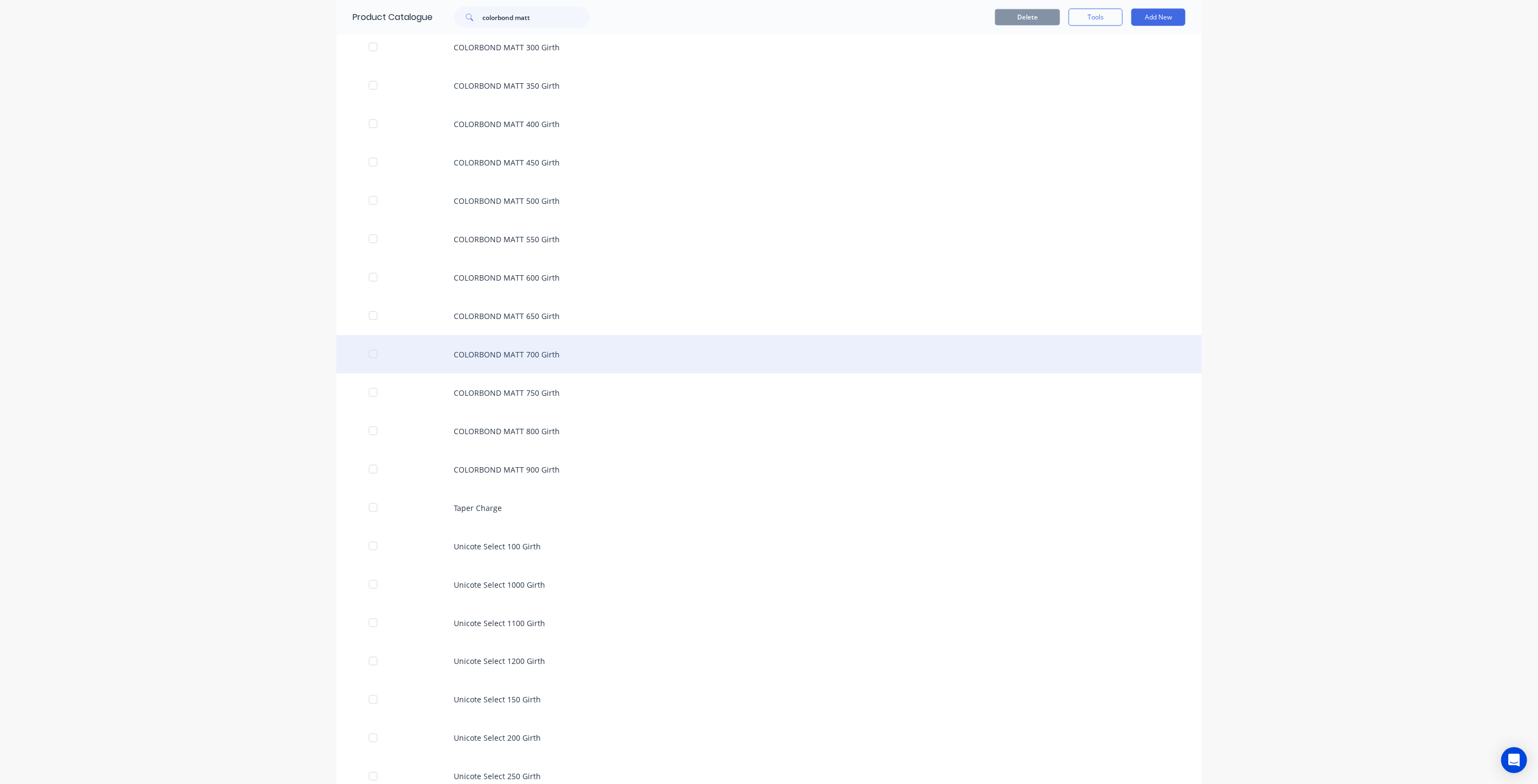
click at [566, 361] on div "COLORBOND MATT 700 Girth" at bounding box center [769, 354] width 865 height 39
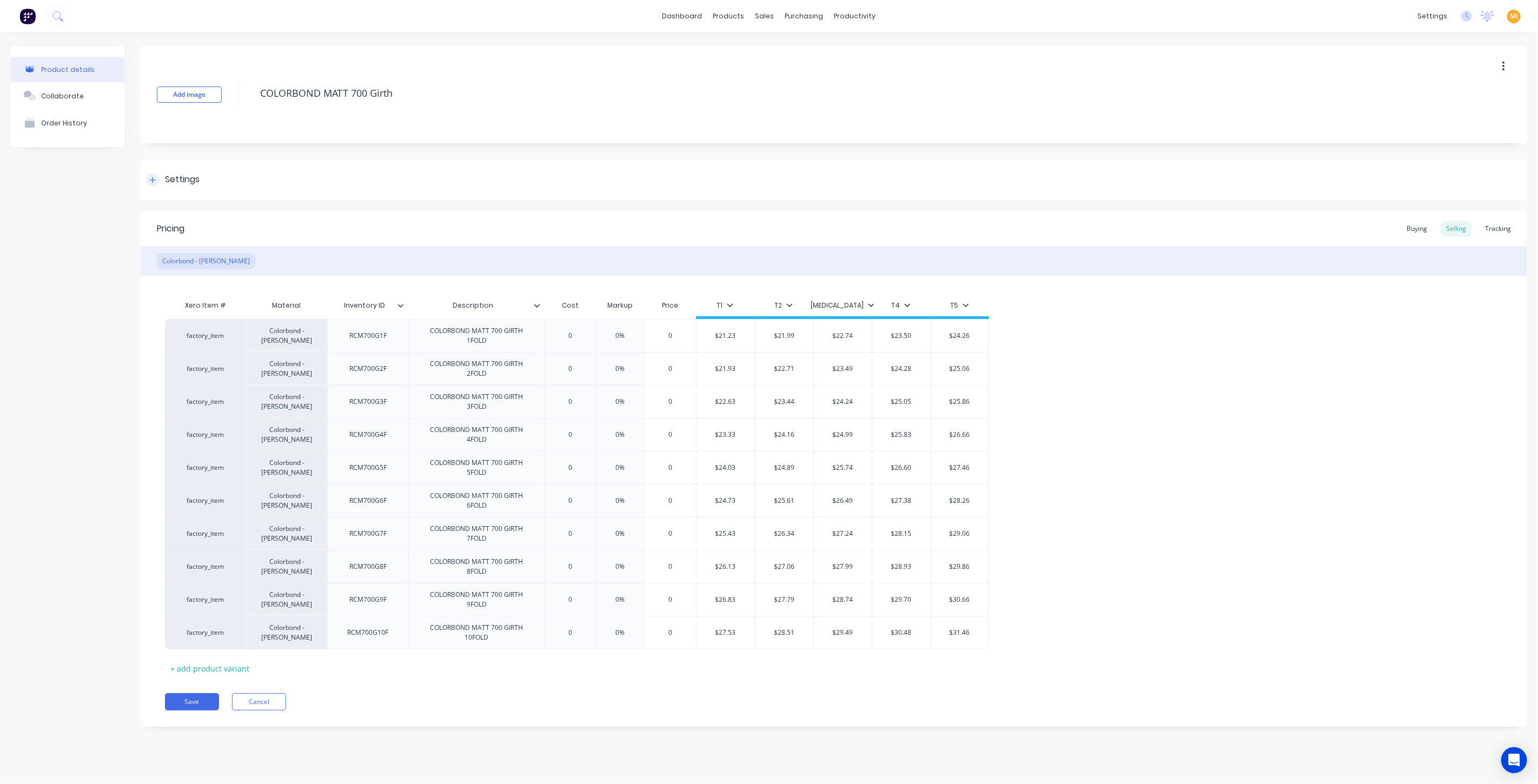
click at [205, 188] on div "Settings" at bounding box center [834, 180] width 1387 height 41
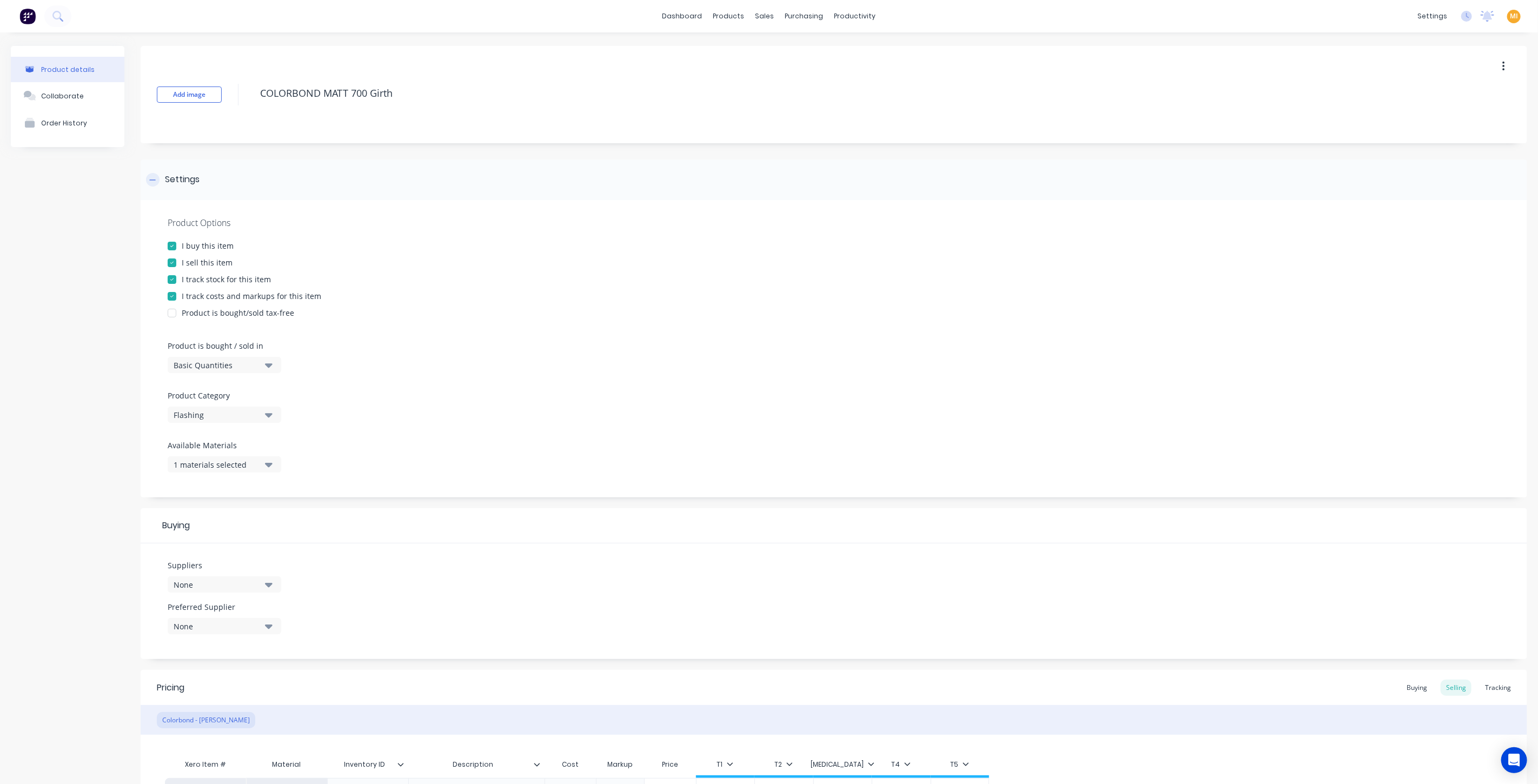
click at [205, 188] on div "Settings" at bounding box center [834, 180] width 1387 height 41
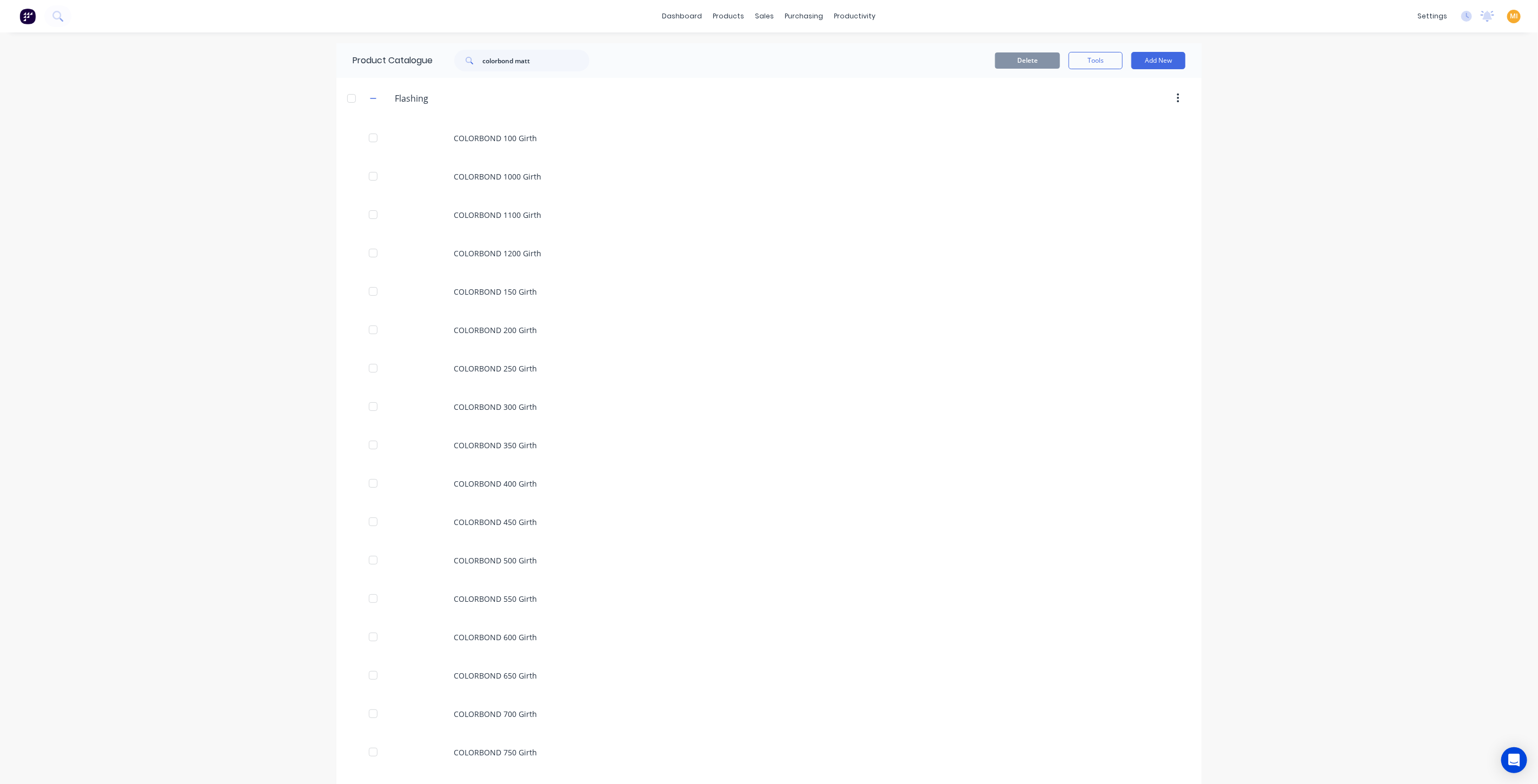
scroll to position [1088, 0]
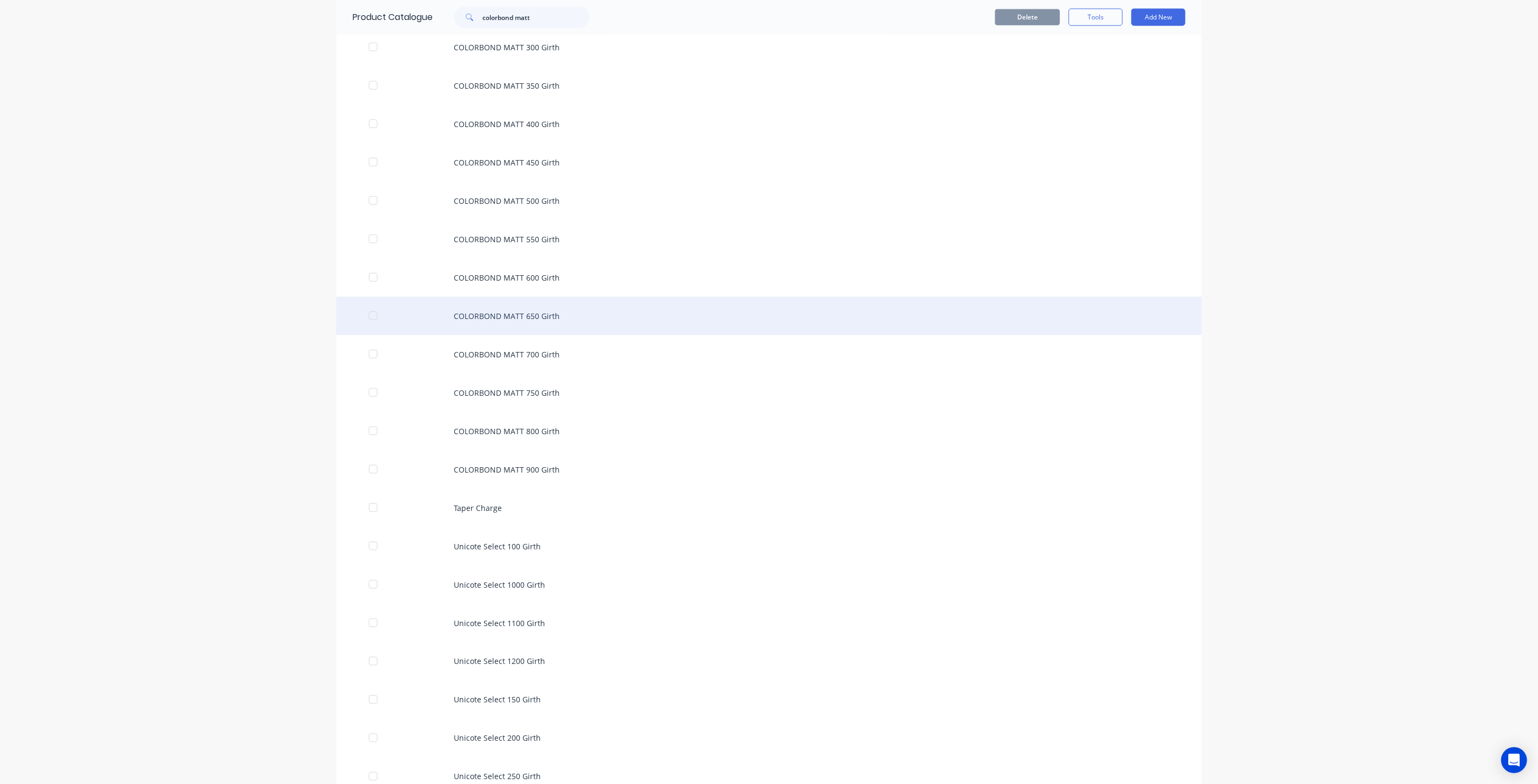
click at [682, 316] on div "COLORBOND MATT 650 Girth" at bounding box center [769, 316] width 865 height 39
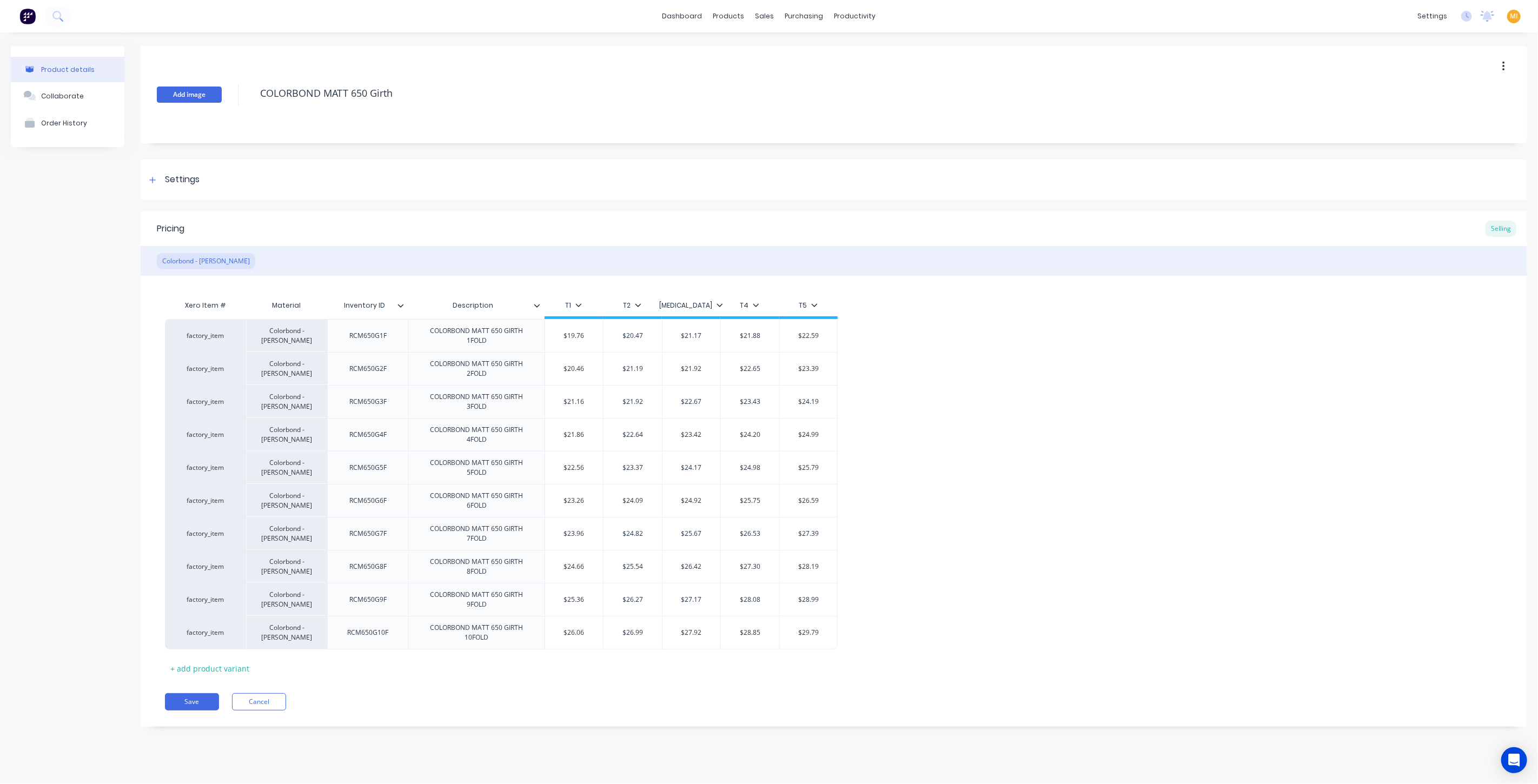
drag, startPoint x: 267, startPoint y: 90, endPoint x: 221, endPoint y: 88, distance: 46.0
click at [221, 88] on div "Add image COLORBOND MATT 650 Girth" at bounding box center [834, 94] width 1387 height 97
click at [215, 181] on div "Settings" at bounding box center [834, 180] width 1387 height 41
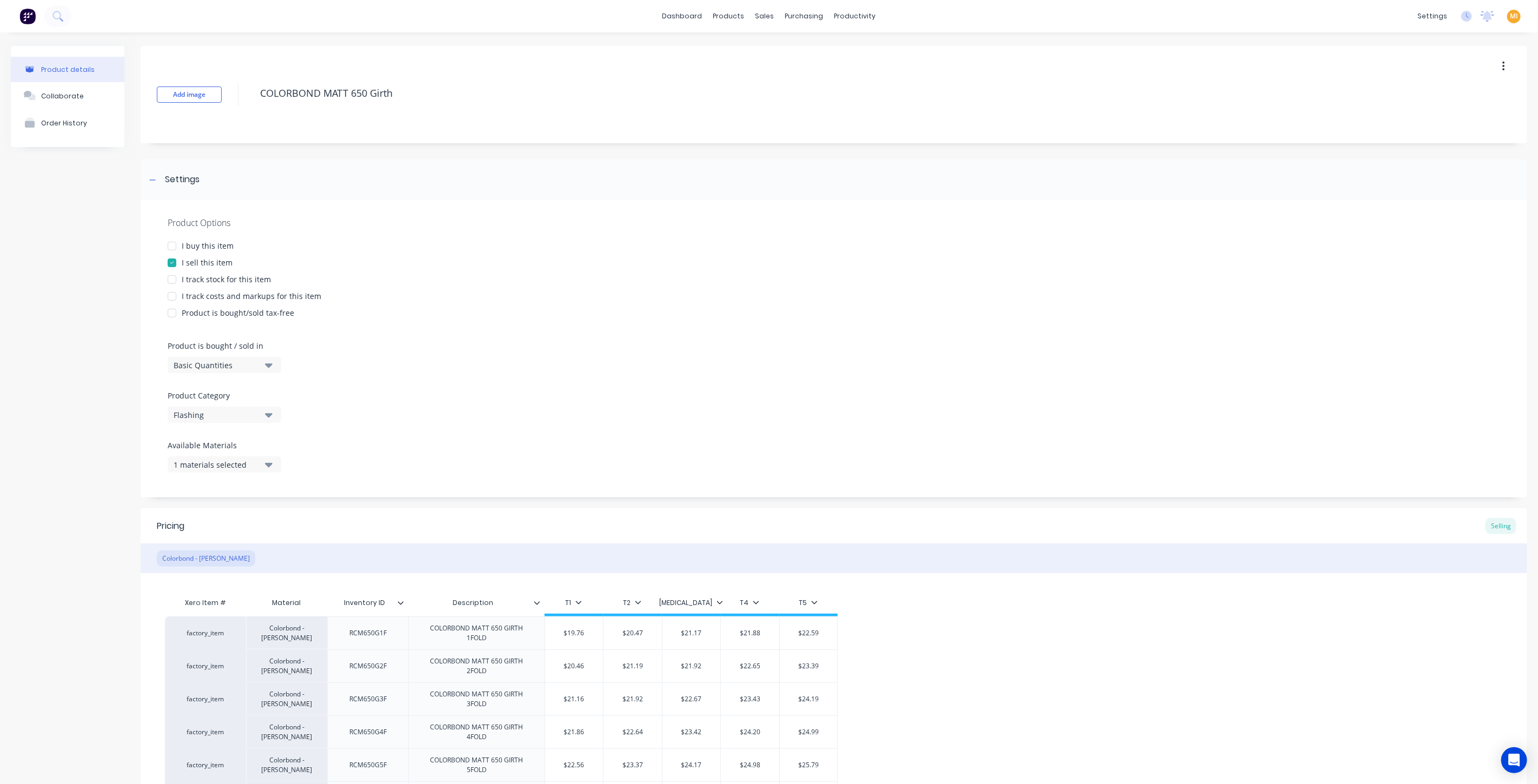
click at [205, 248] on div "I buy this item" at bounding box center [208, 245] width 52 height 11
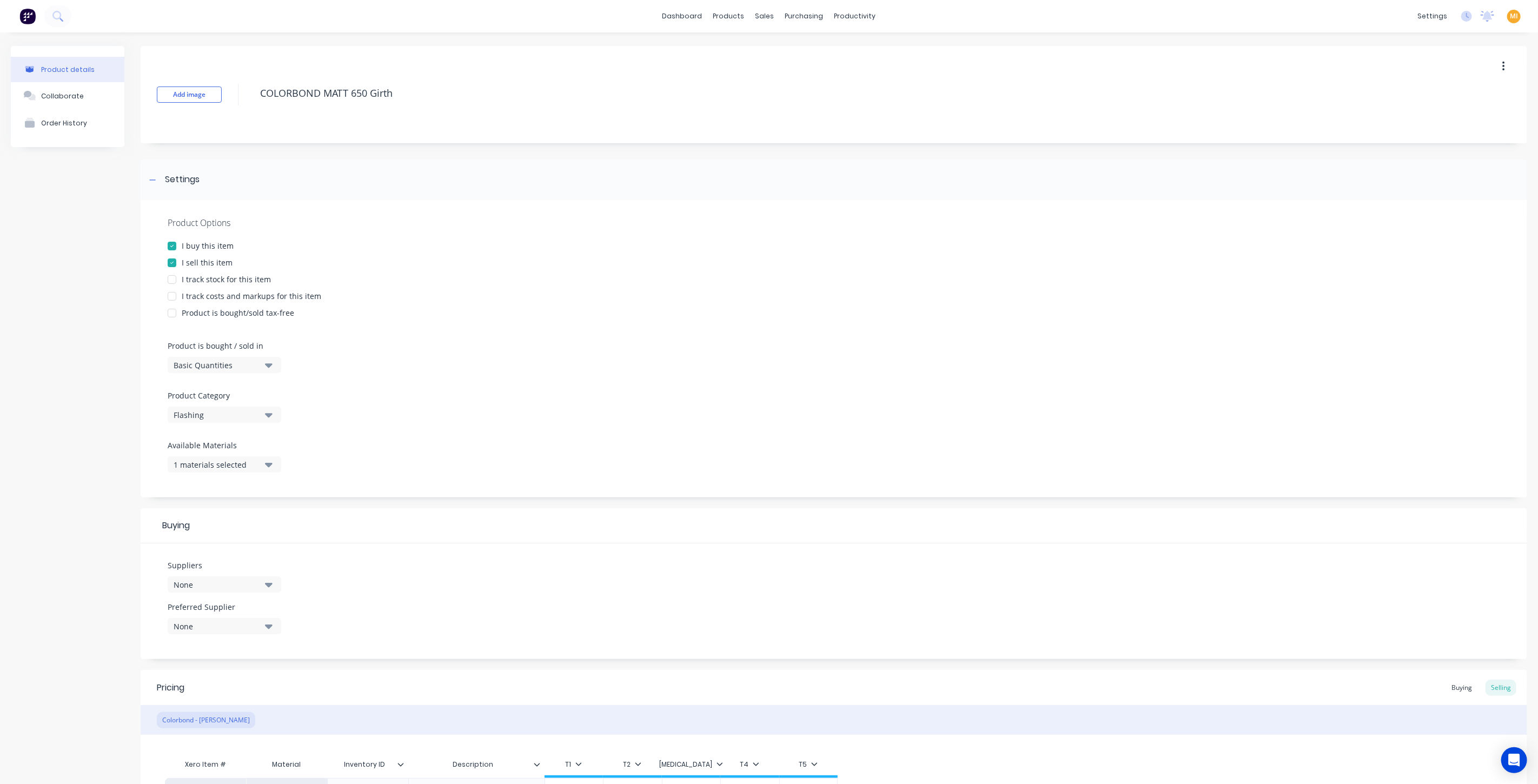
click at [231, 277] on div "I track stock for this item" at bounding box center [226, 279] width 89 height 11
click at [239, 293] on div "I track costs and markups for this item" at bounding box center [251, 296] width 139 height 11
click at [215, 368] on div "Basic Quantities" at bounding box center [217, 365] width 87 height 11
click at [217, 411] on div "Lineal Metres" at bounding box center [248, 413] width 163 height 22
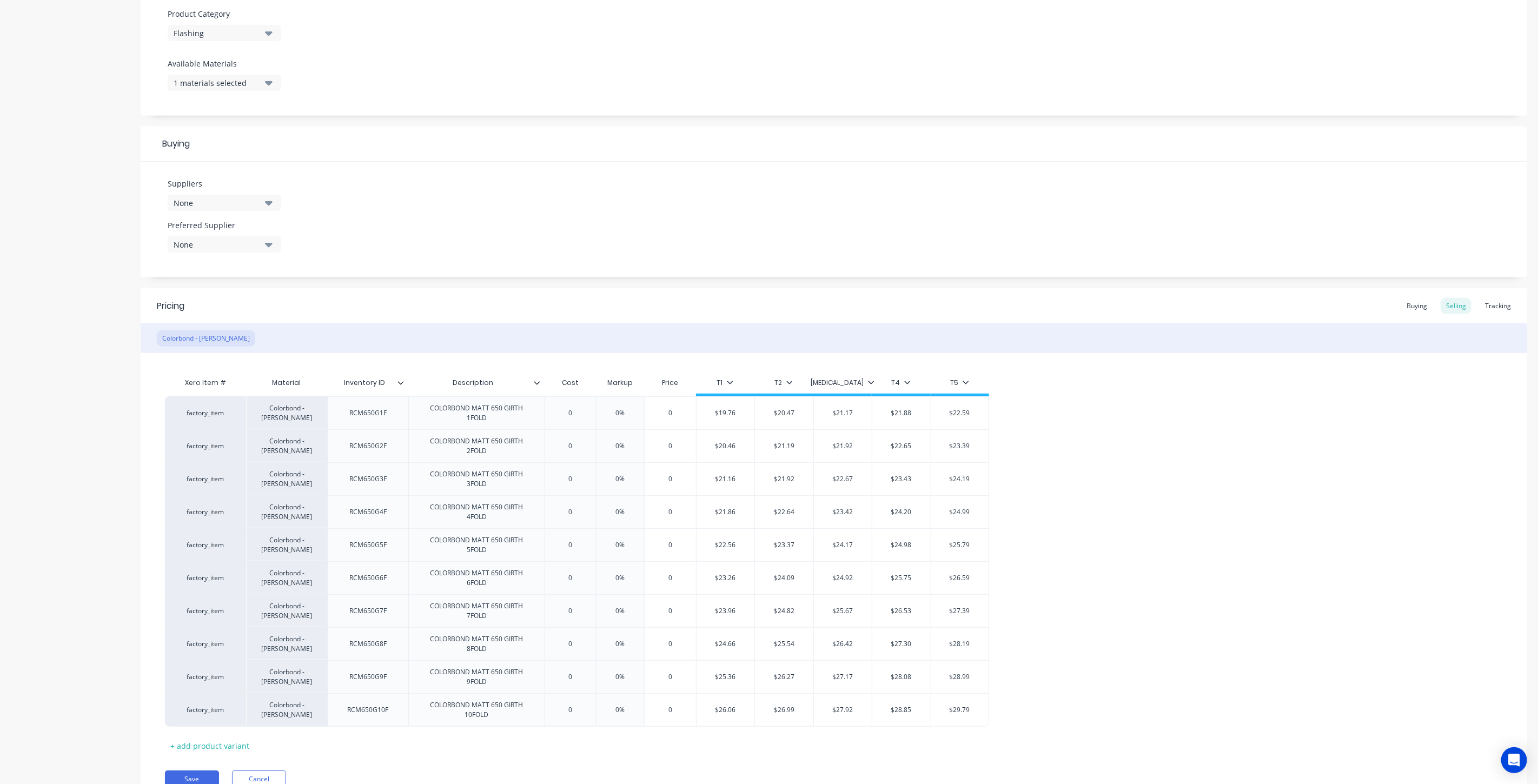
scroll to position [429, 0]
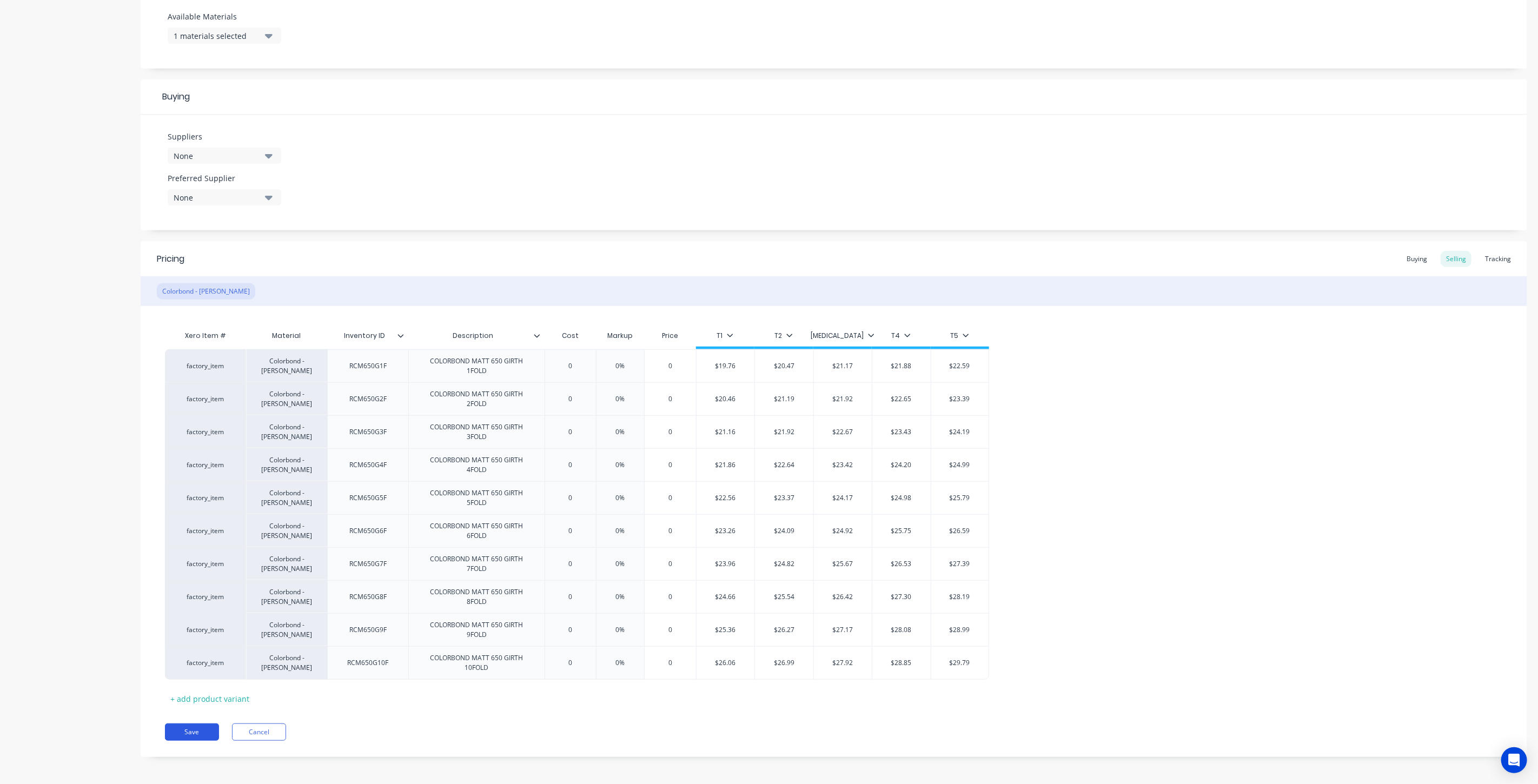
click at [174, 727] on button "Save" at bounding box center [191, 731] width 54 height 18
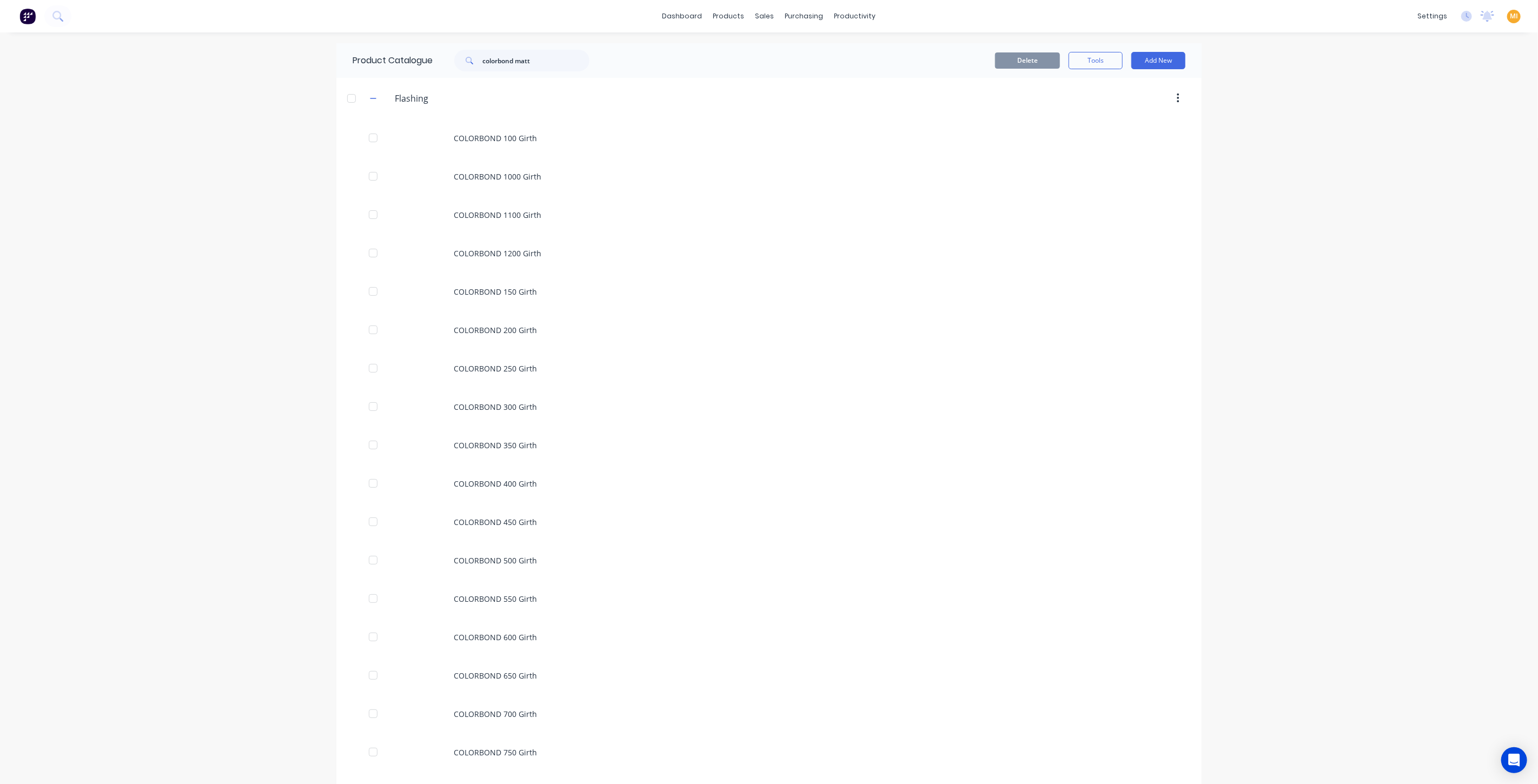
scroll to position [1011, 0]
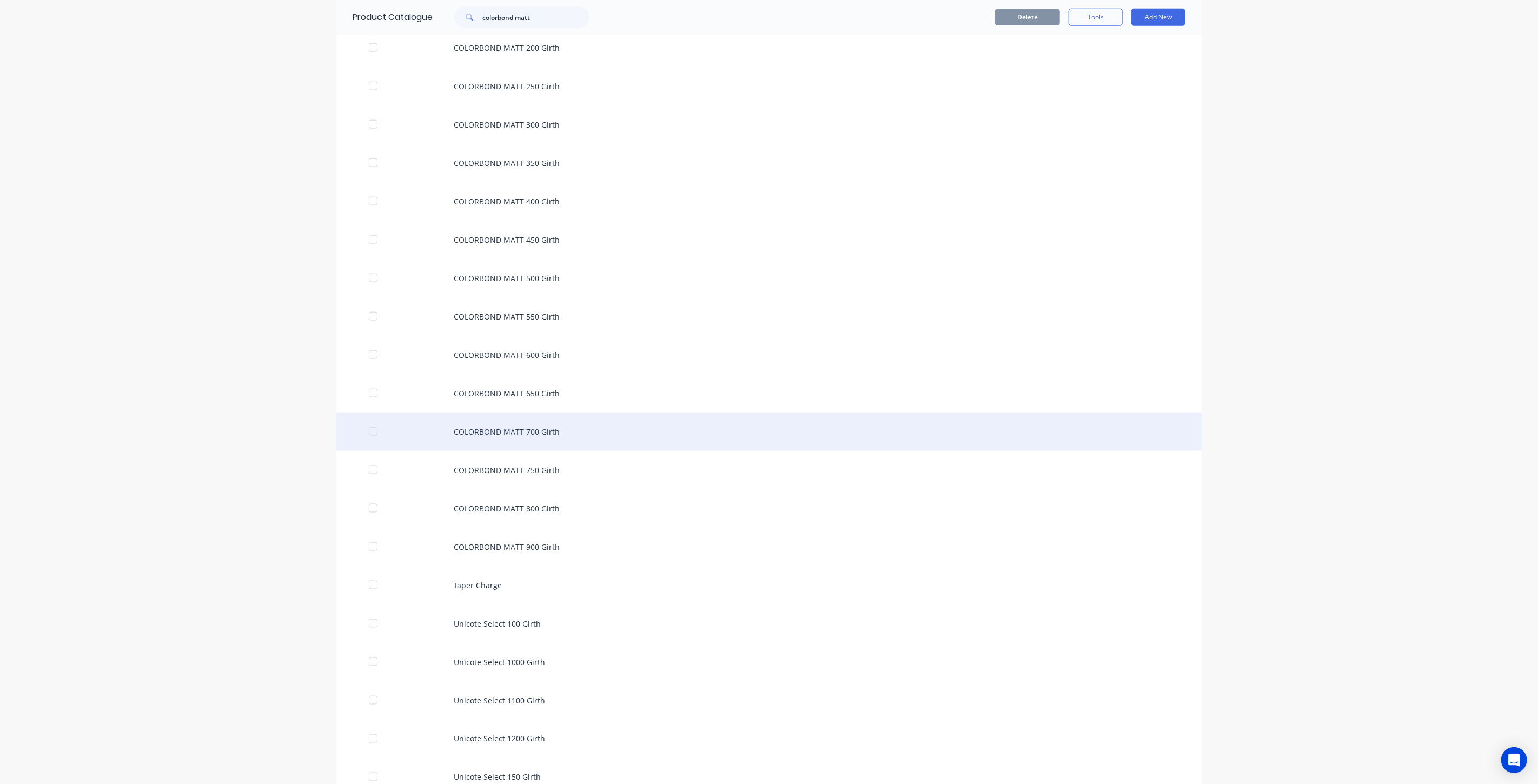
click at [729, 434] on div "COLORBOND MATT 700 Girth" at bounding box center [769, 431] width 865 height 39
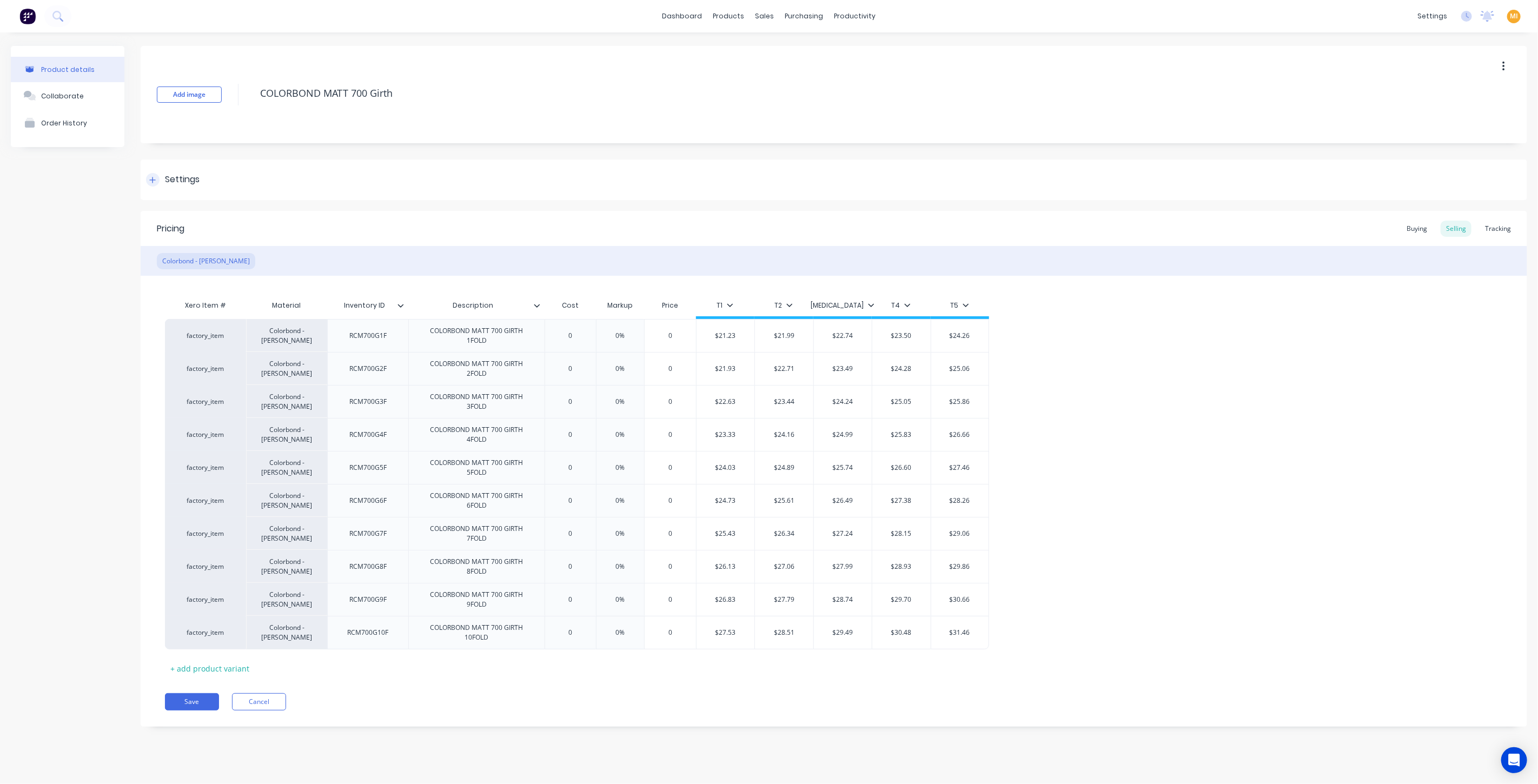
click at [194, 176] on div "Settings" at bounding box center [182, 179] width 34 height 13
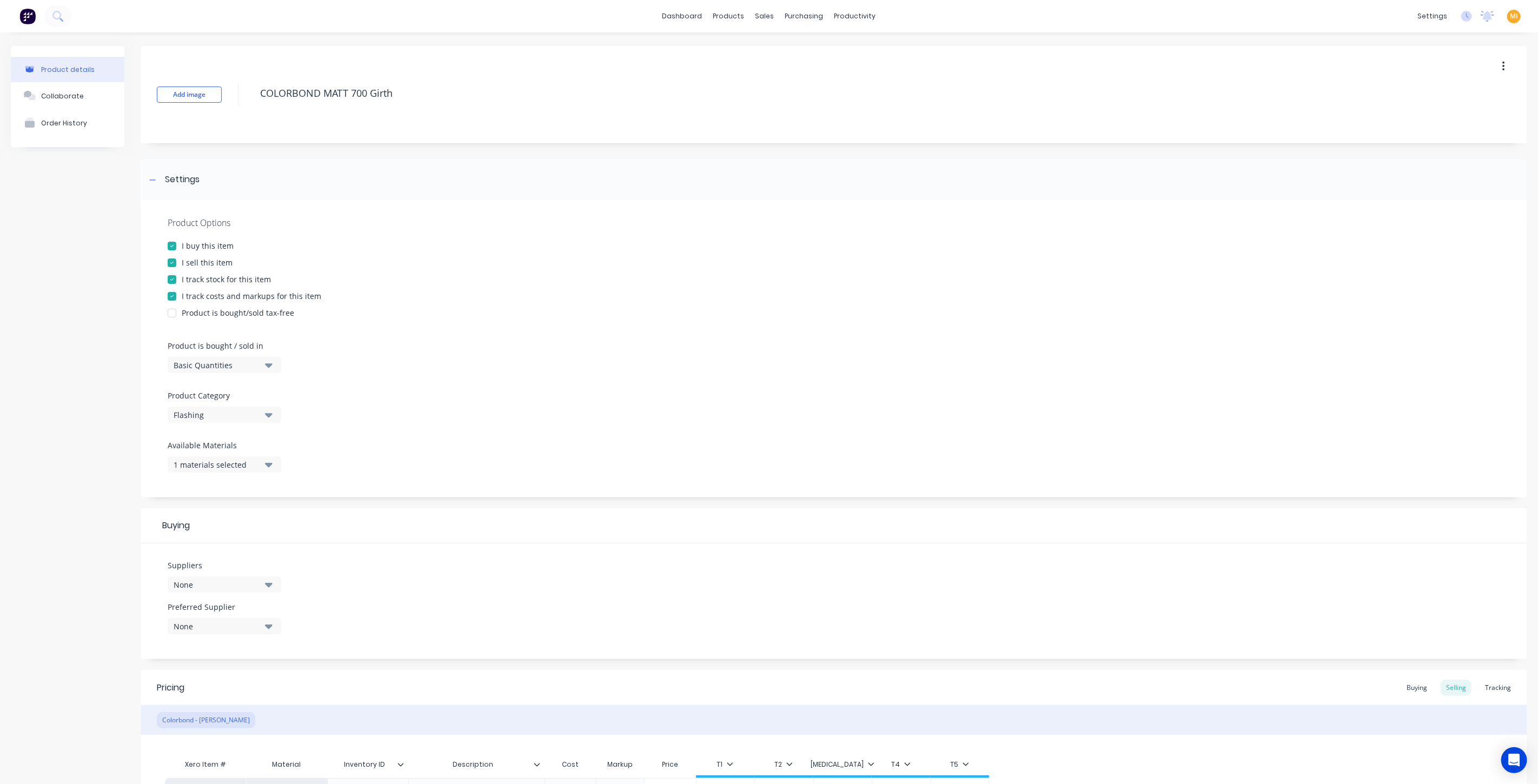
click at [233, 361] on div "Basic Quantities" at bounding box center [217, 365] width 87 height 11
click at [212, 415] on div "Lineal Metres" at bounding box center [248, 413] width 163 height 22
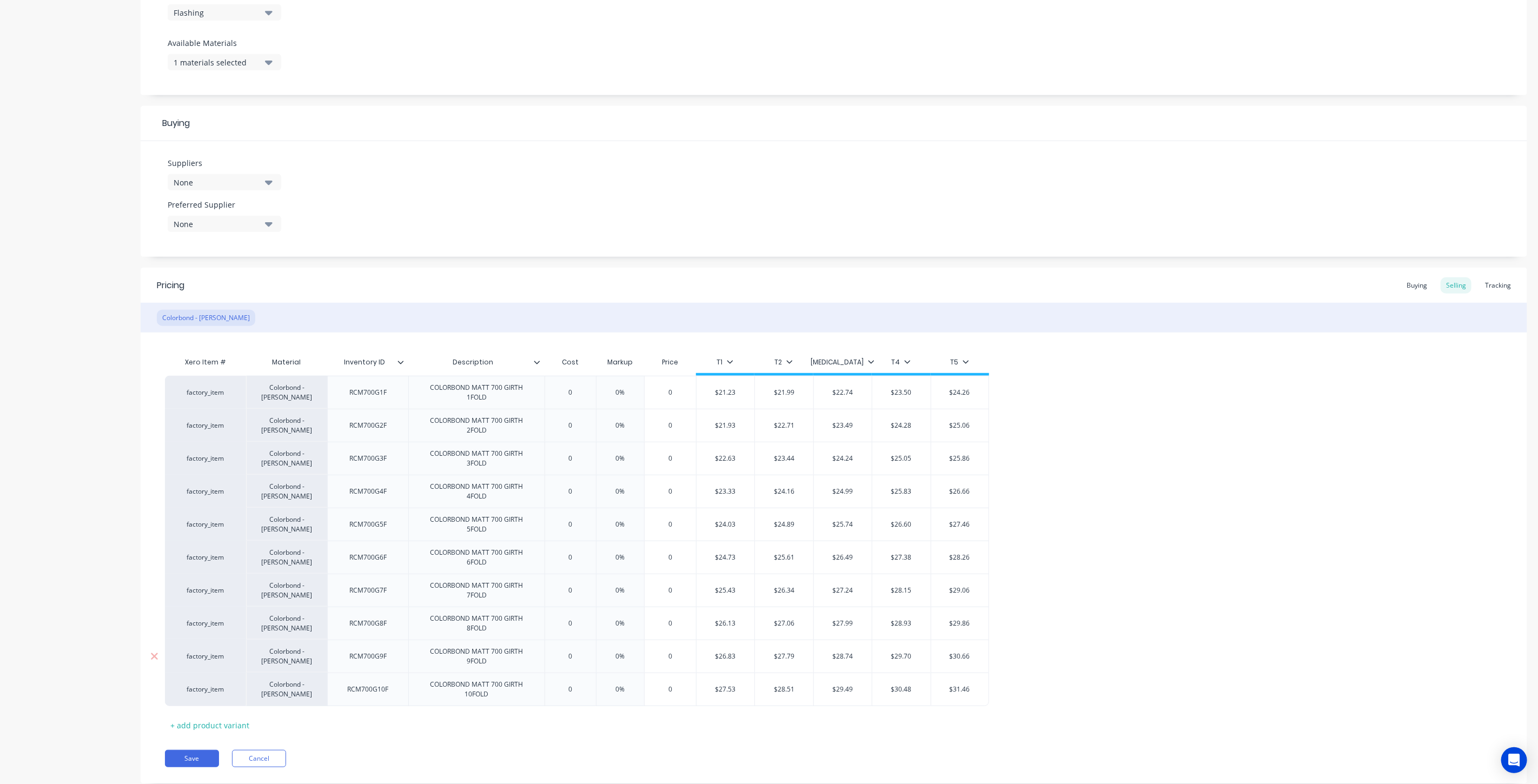
scroll to position [429, 0]
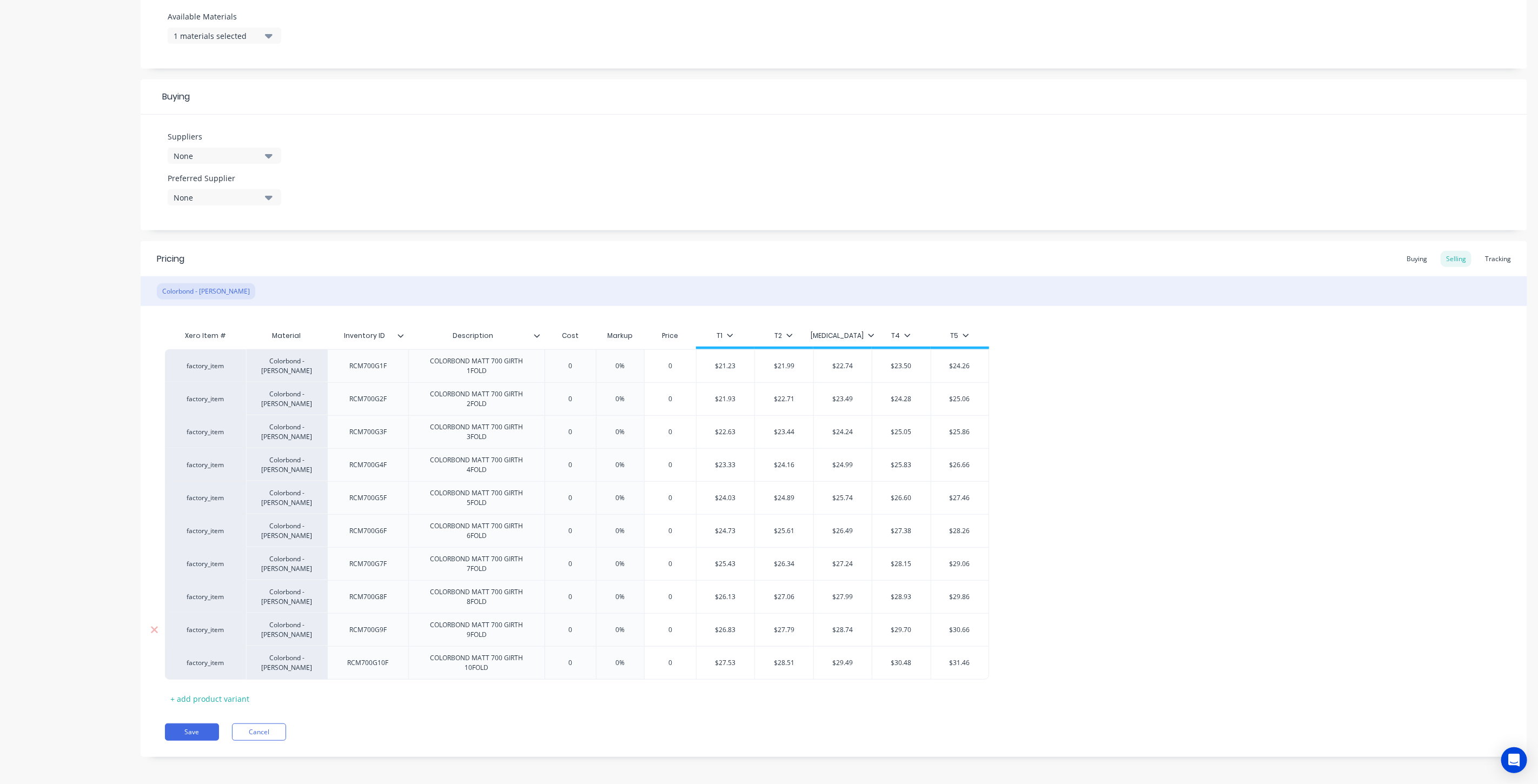
drag, startPoint x: 191, startPoint y: 730, endPoint x: 222, endPoint y: 634, distance: 100.9
click at [190, 730] on button "Save" at bounding box center [191, 731] width 54 height 18
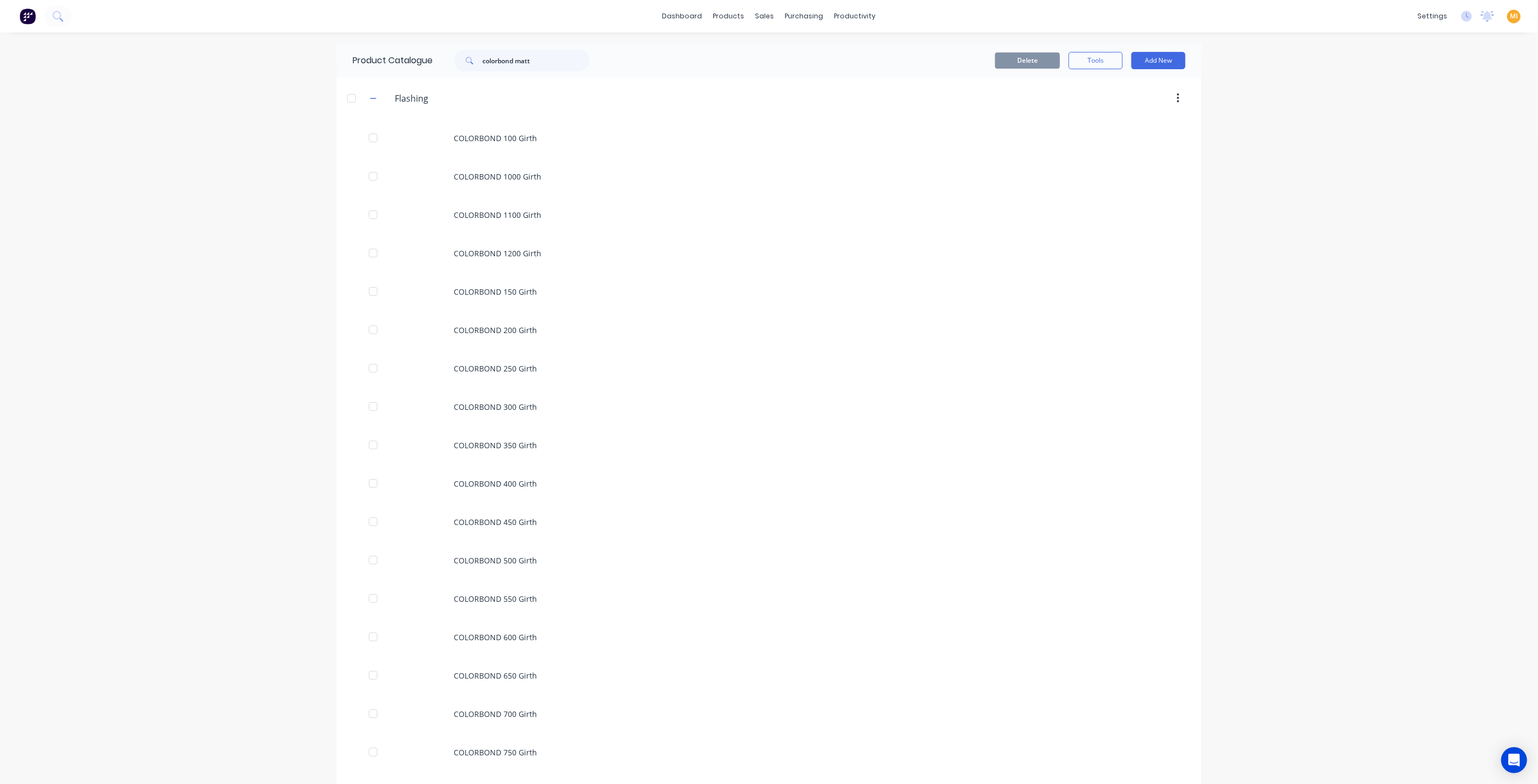
scroll to position [1011, 0]
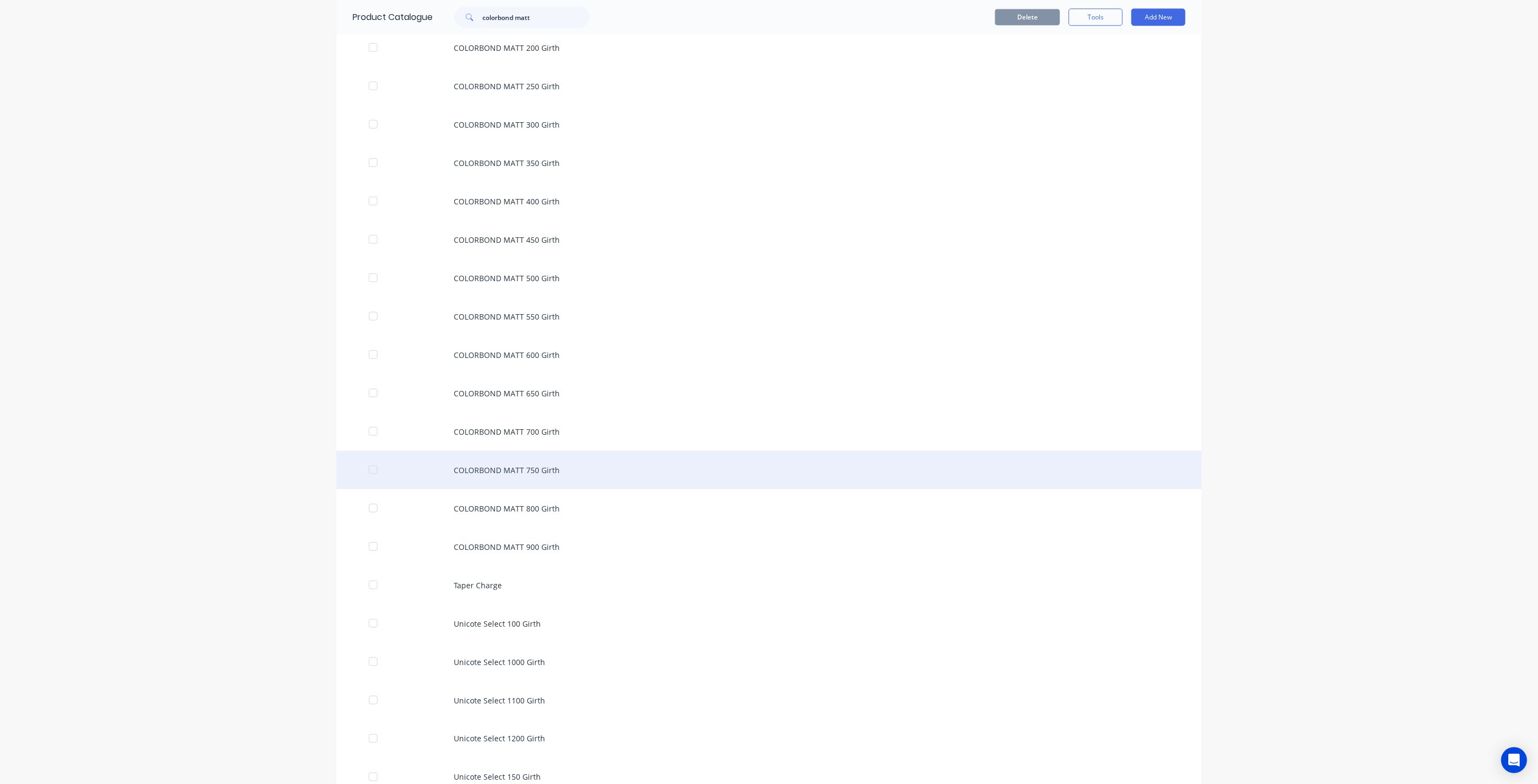
click at [661, 477] on div "COLORBOND MATT 750 Girth" at bounding box center [769, 470] width 865 height 39
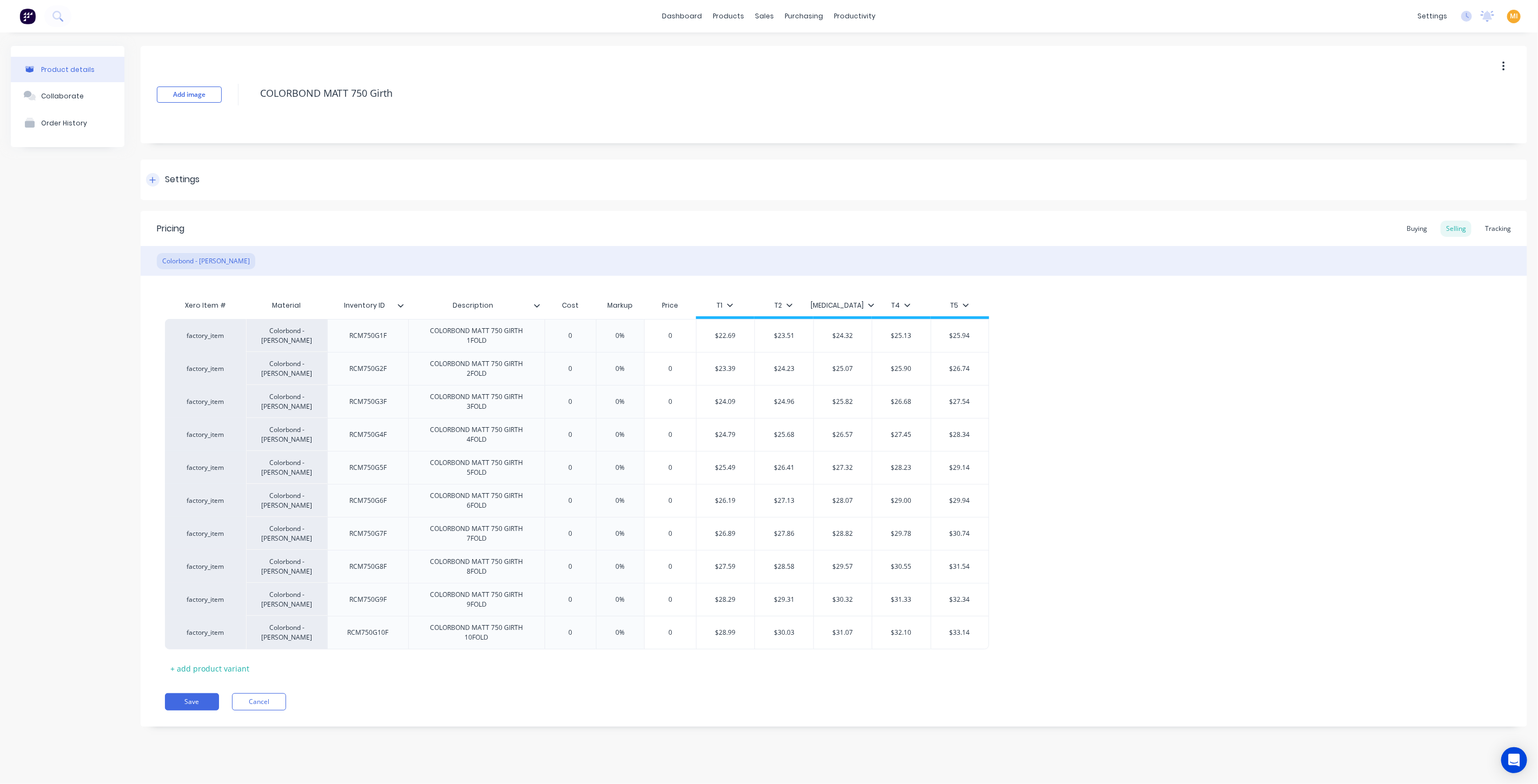
click at [198, 184] on div "Settings" at bounding box center [182, 179] width 34 height 13
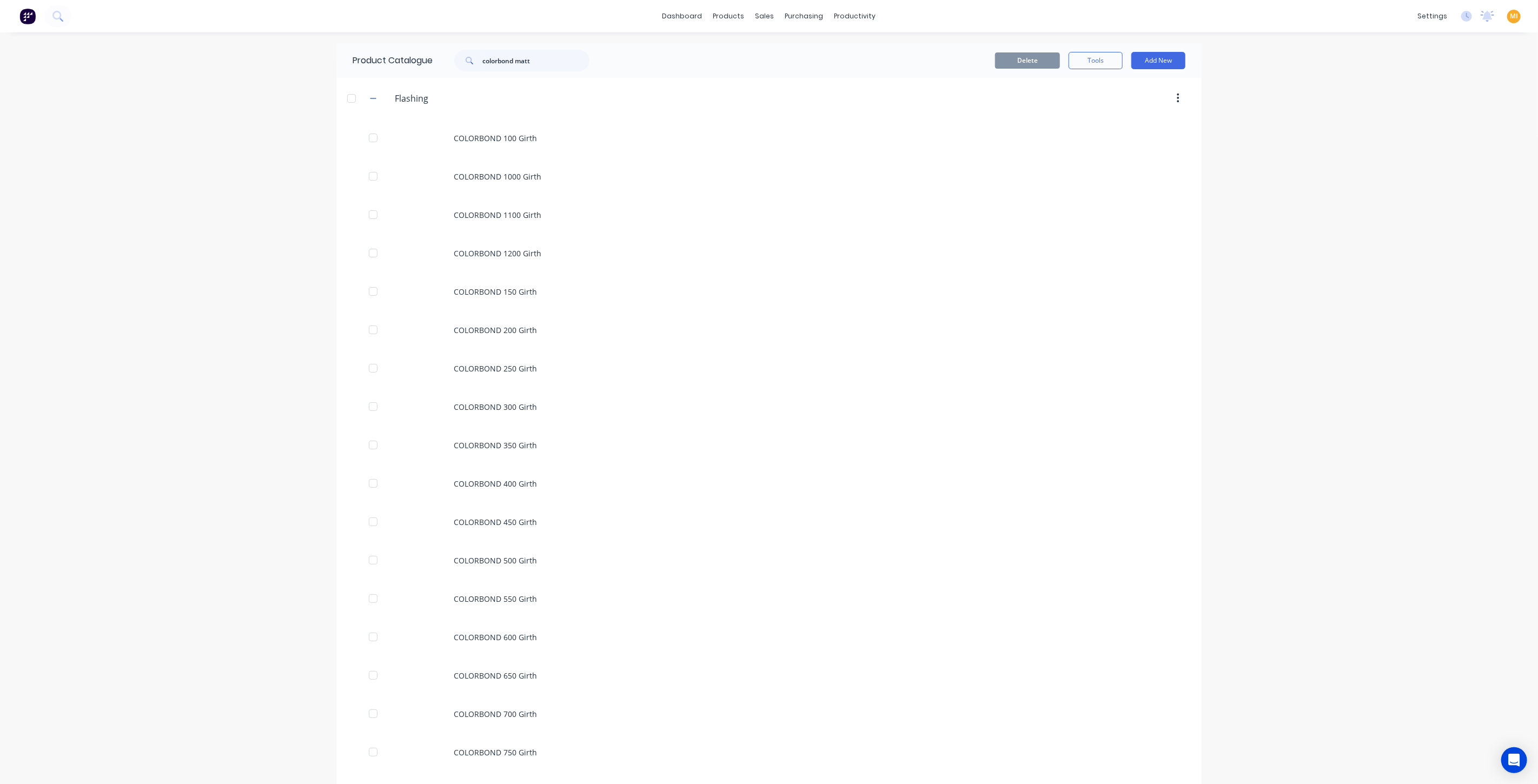
scroll to position [1011, 0]
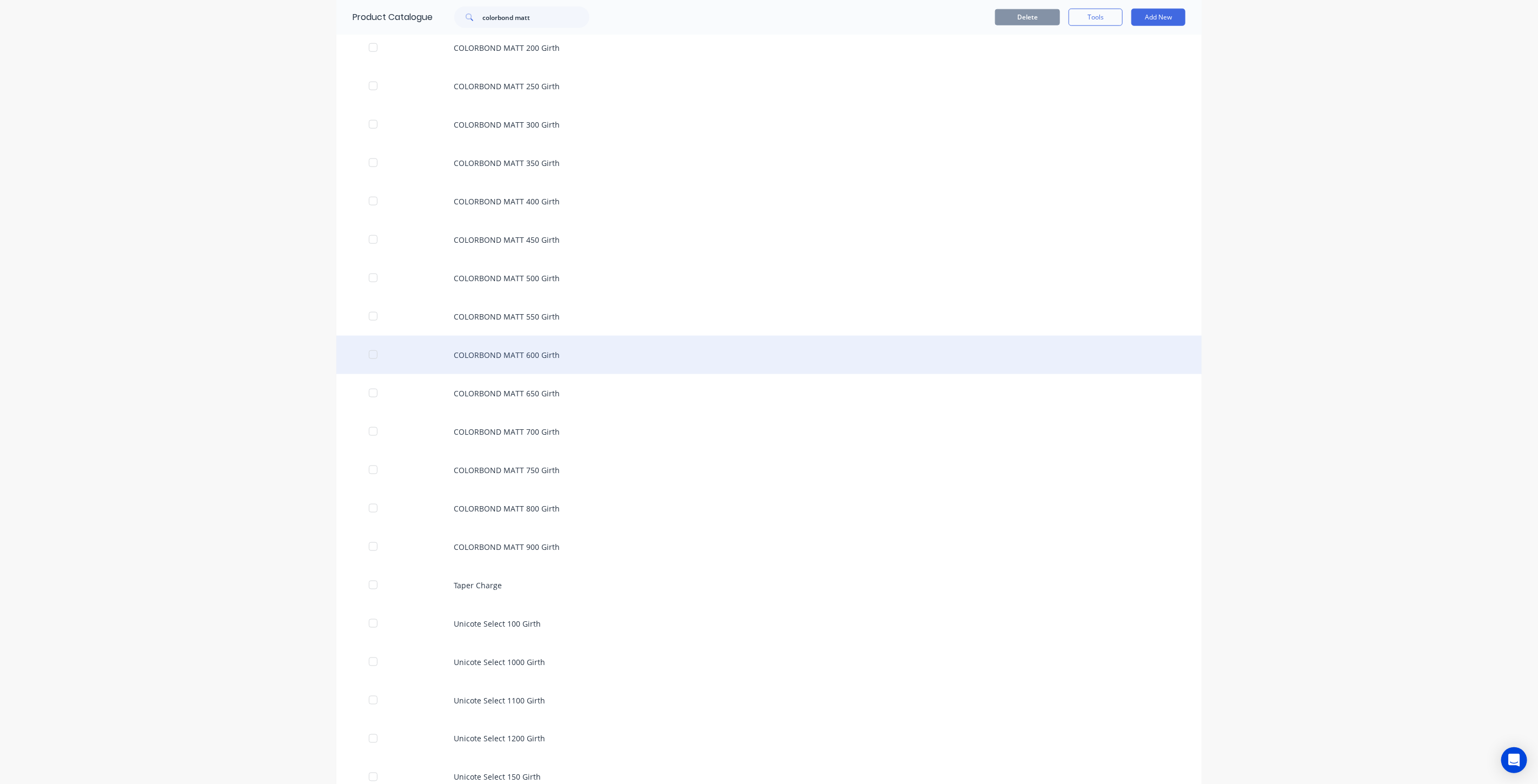
click at [518, 357] on div "COLORBOND MATT 600 Girth" at bounding box center [769, 354] width 865 height 39
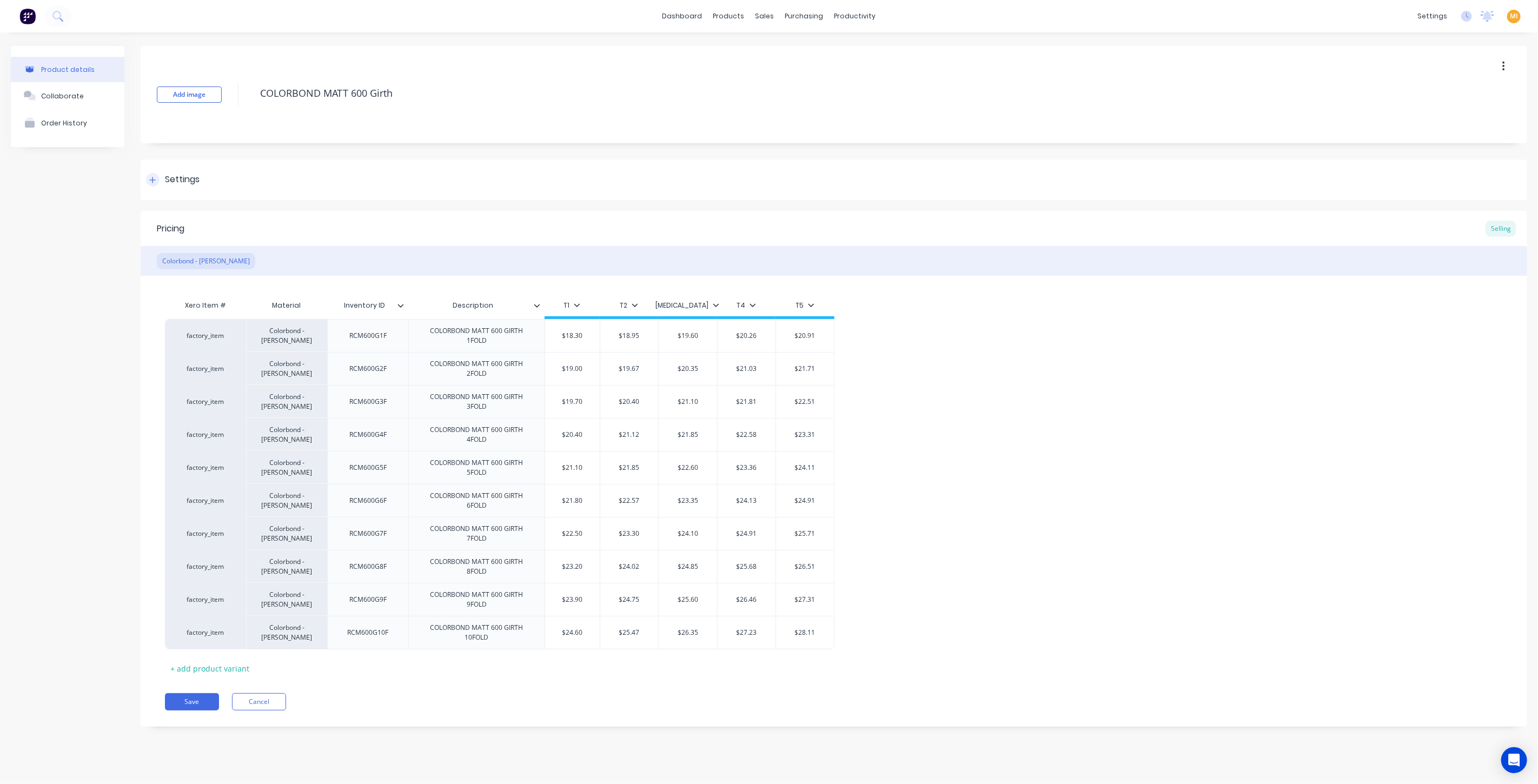
drag, startPoint x: 190, startPoint y: 178, endPoint x: 191, endPoint y: 187, distance: 9.1
click at [191, 177] on div "Settings" at bounding box center [182, 179] width 34 height 13
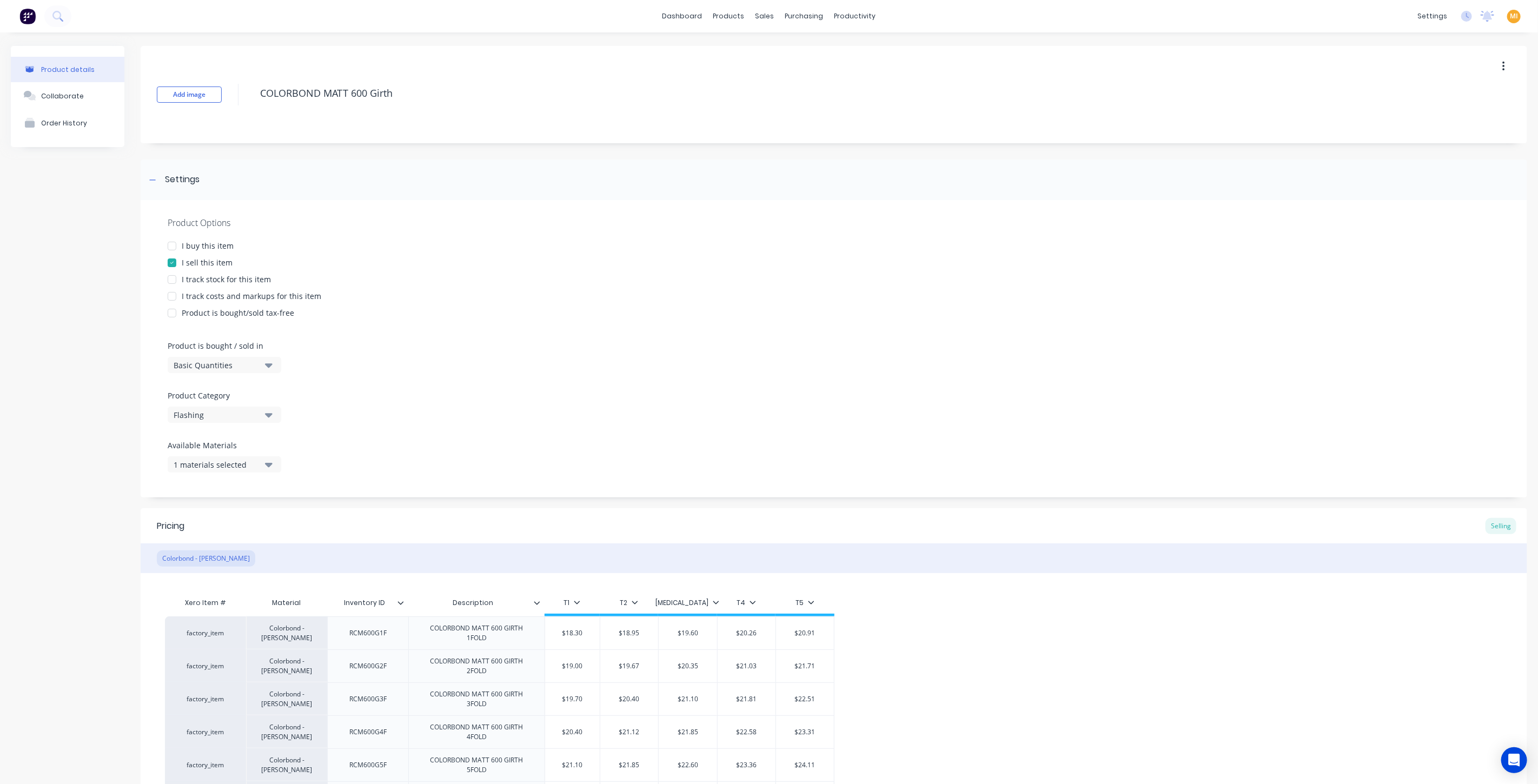
click at [204, 246] on div "I buy this item" at bounding box center [208, 245] width 52 height 11
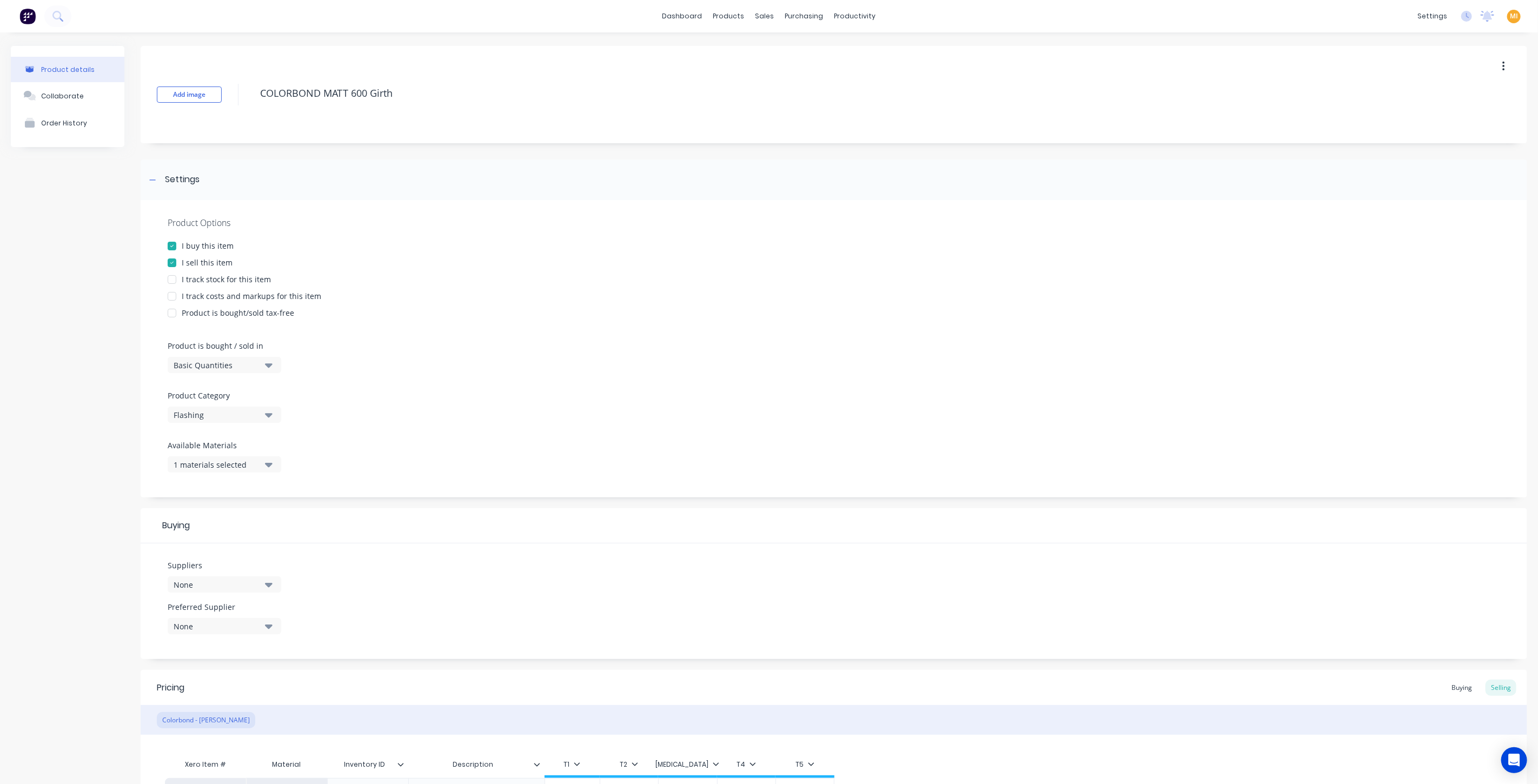
click at [208, 275] on div "I track stock for this item" at bounding box center [226, 279] width 89 height 11
click at [215, 298] on div "I track costs and markups for this item" at bounding box center [251, 296] width 139 height 11
click at [199, 366] on div "Basic Quantities" at bounding box center [217, 365] width 87 height 11
drag, startPoint x: 216, startPoint y: 410, endPoint x: 507, endPoint y: 364, distance: 294.6
click at [219, 410] on div "Lineal Metres" at bounding box center [248, 413] width 163 height 22
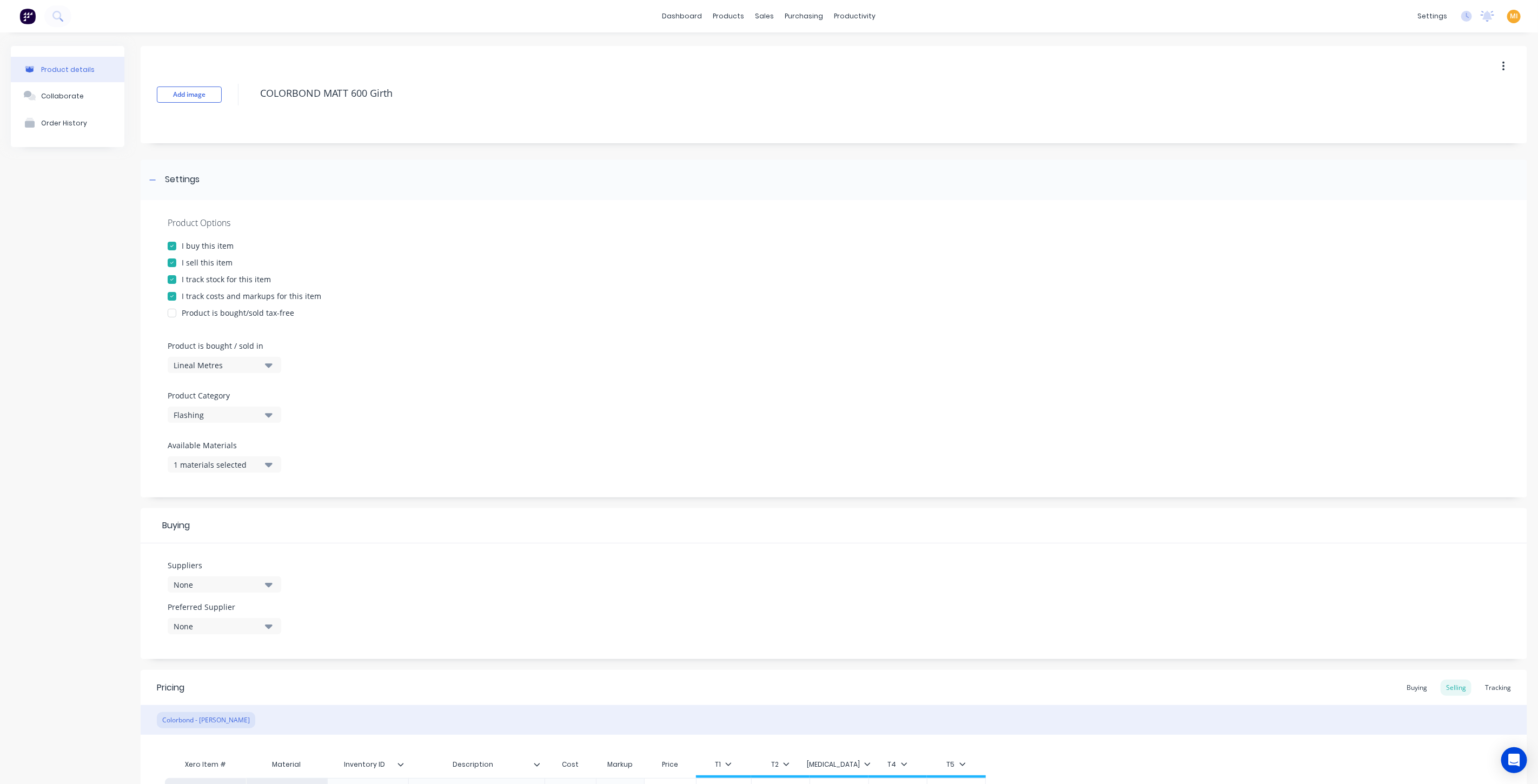
click at [58, 302] on div "Product details Collaborate Order History" at bounding box center [67, 623] width 113 height 1155
drag, startPoint x: 424, startPoint y: 84, endPoint x: 63, endPoint y: 68, distance: 361.4
click at [63, 68] on div "Product details Collaborate Order History Add image COLORBOND MATT 600 Girth Se…" at bounding box center [768, 623] width 1516 height 1155
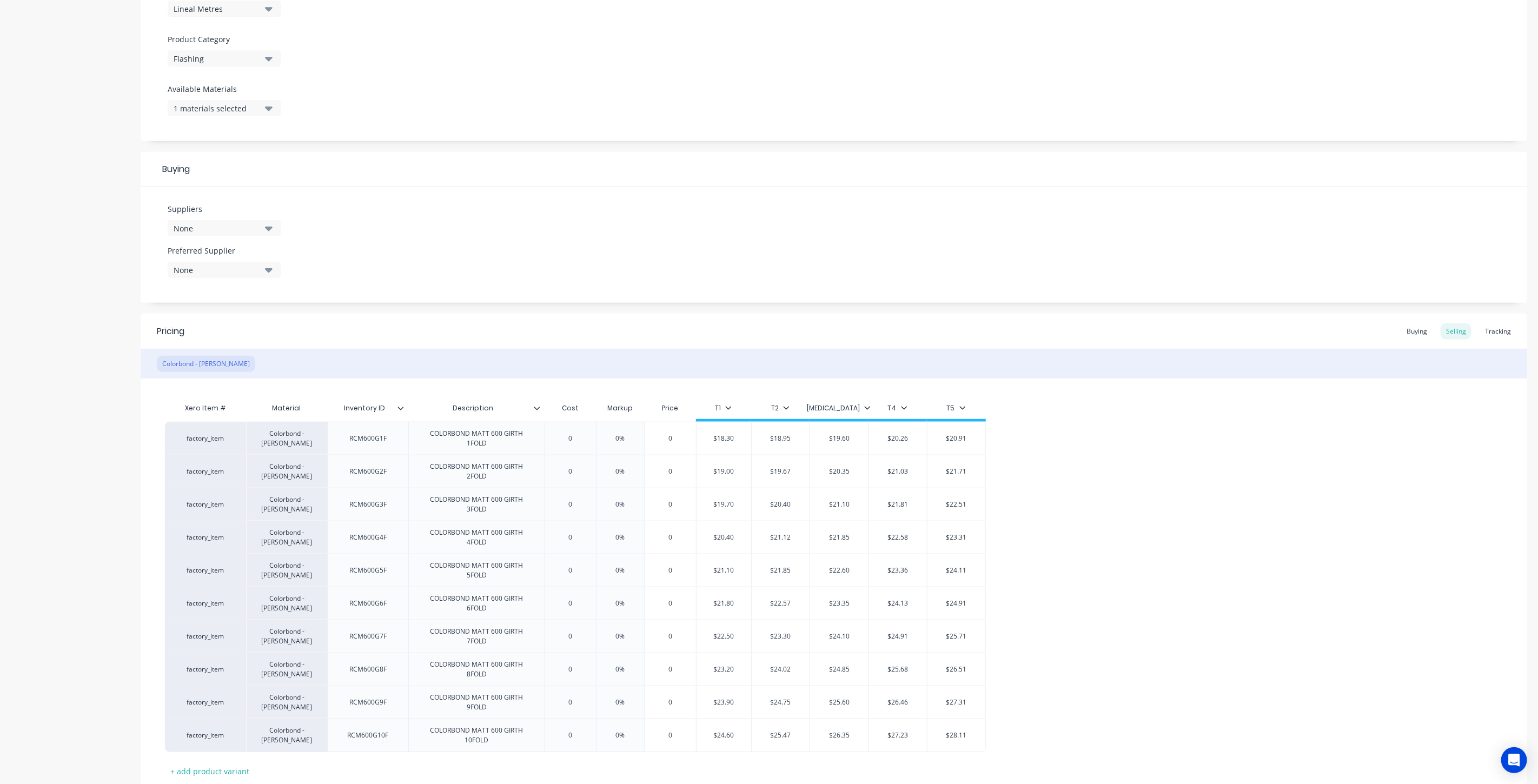
scroll to position [429, 0]
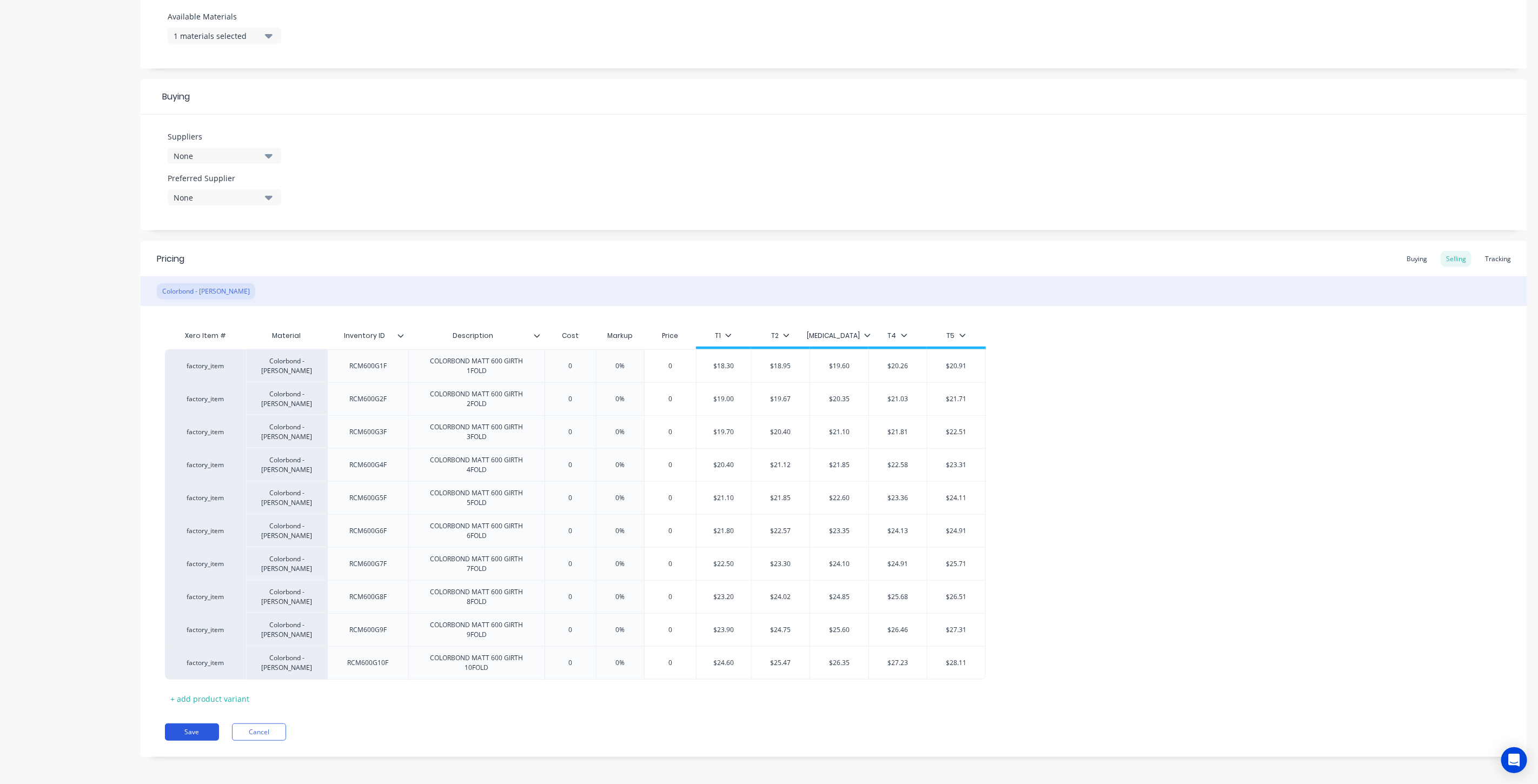
click at [188, 735] on button "Save" at bounding box center [191, 731] width 54 height 18
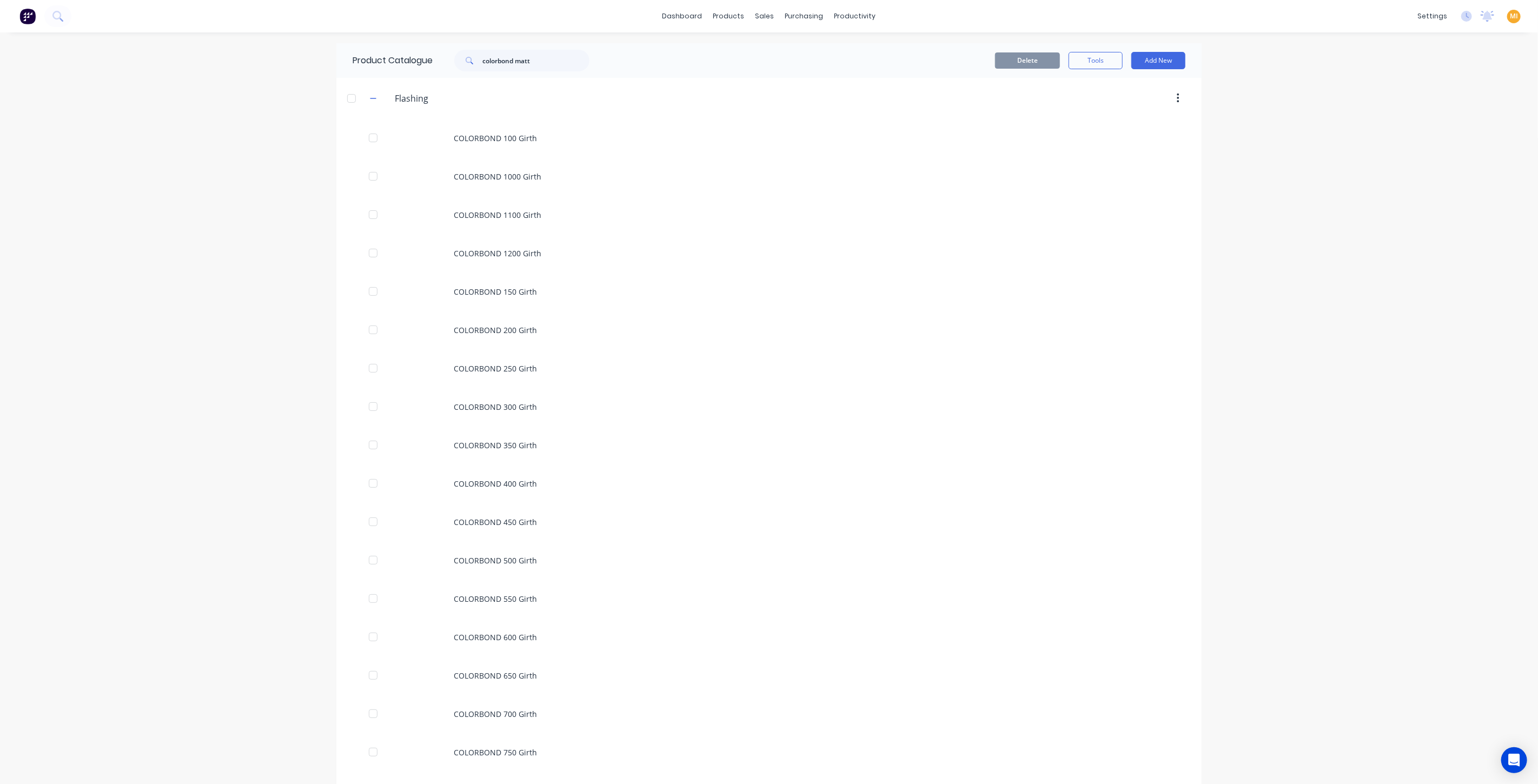
scroll to position [973, 0]
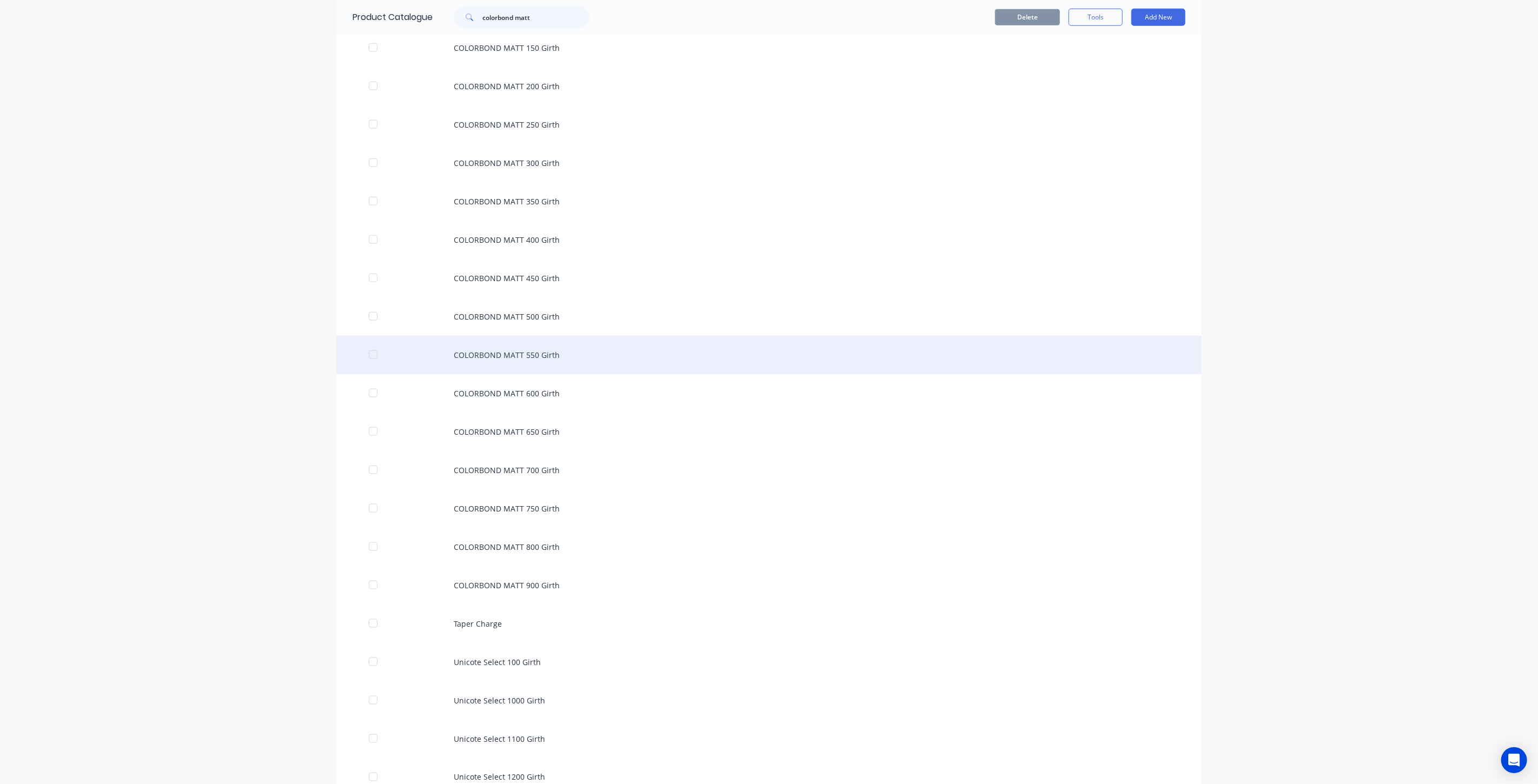
click at [520, 341] on div "COLORBOND MATT 550 Girth" at bounding box center [769, 354] width 865 height 39
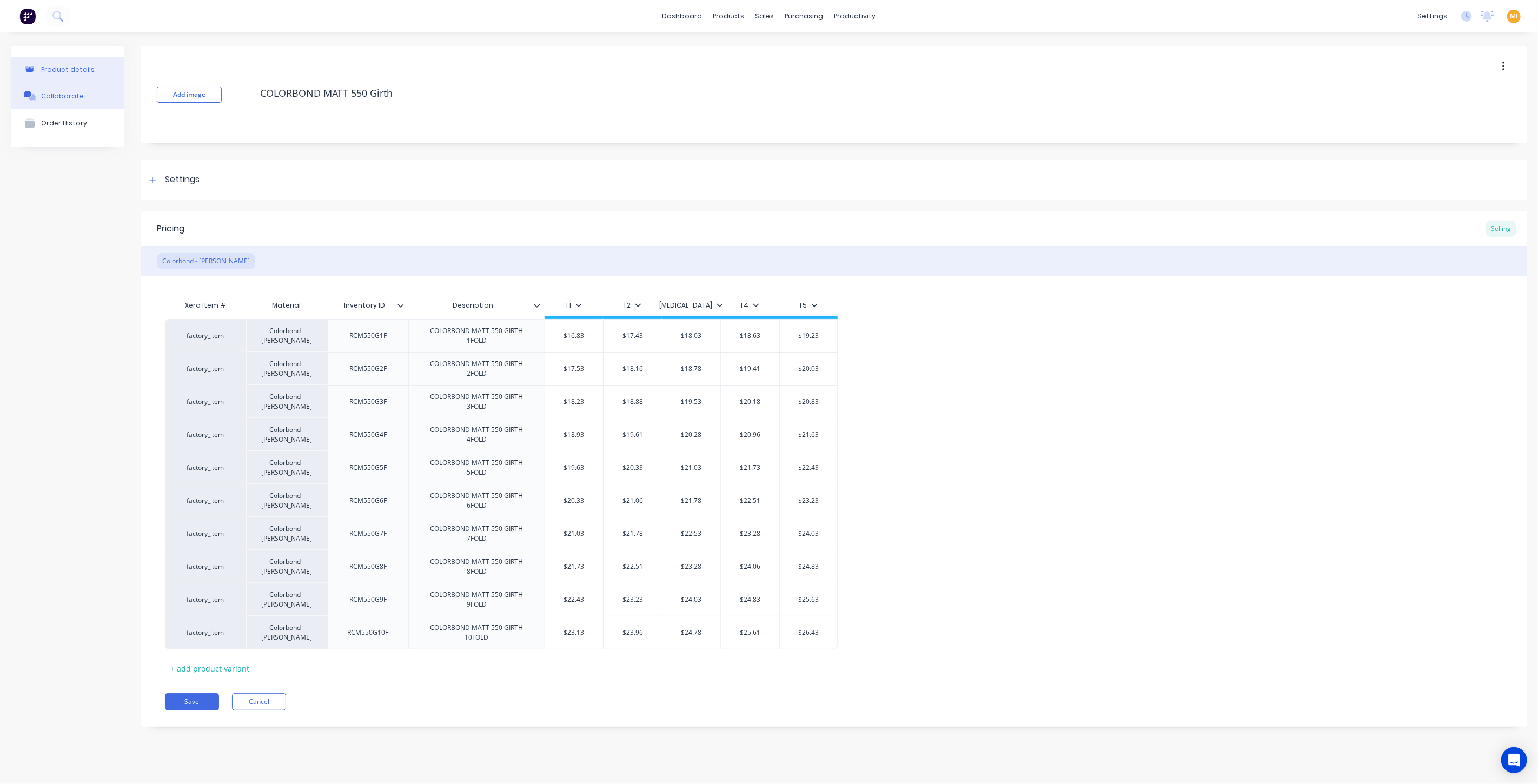
drag, startPoint x: 439, startPoint y: 96, endPoint x: 122, endPoint y: 97, distance: 317.0
click at [122, 97] on div "Product details Collaborate Order History Add image COLORBOND MATT 550 Girth Se…" at bounding box center [768, 394] width 1516 height 697
click at [195, 191] on div "Settings" at bounding box center [834, 180] width 1387 height 41
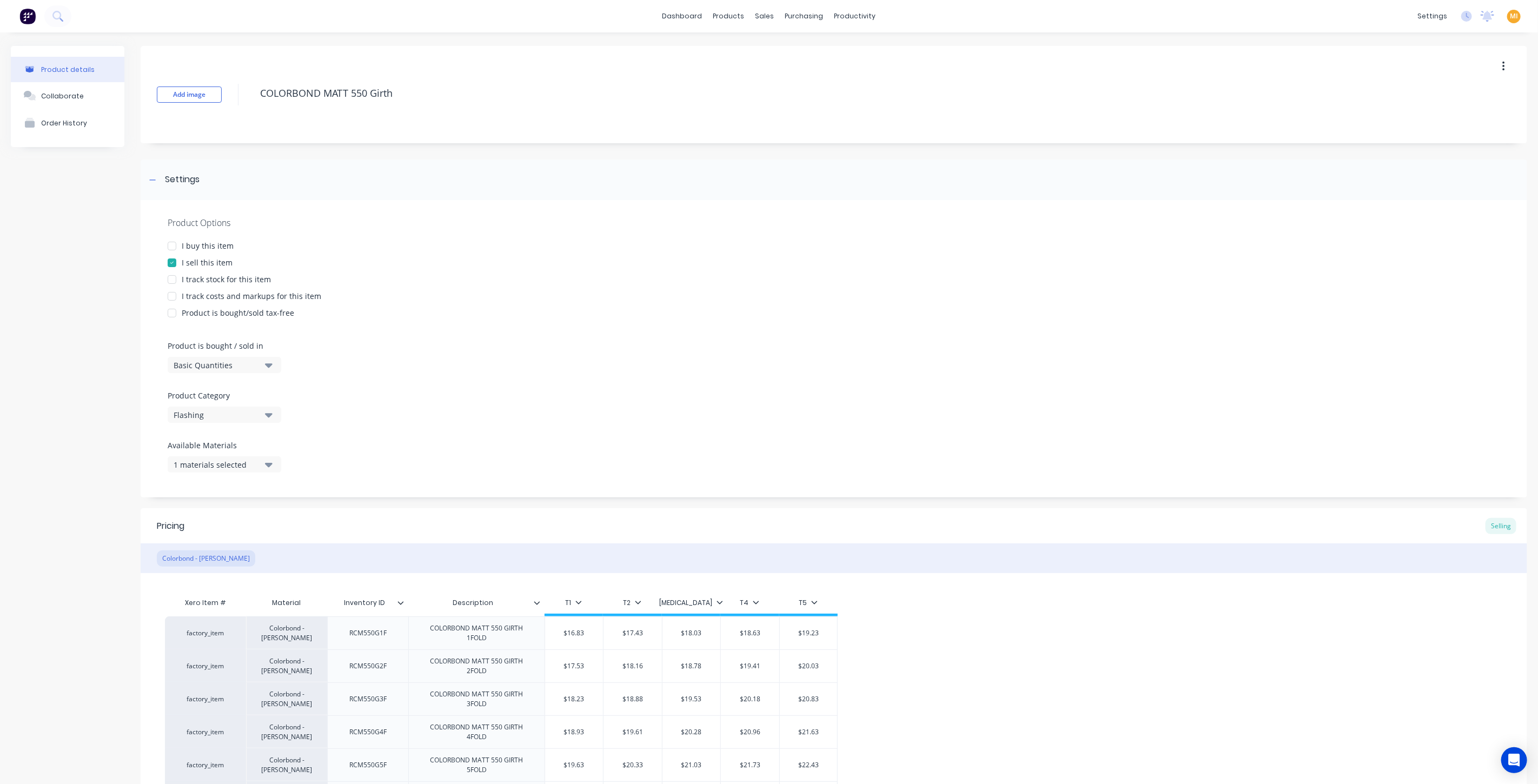
click at [196, 245] on div "I buy this item" at bounding box center [208, 245] width 52 height 11
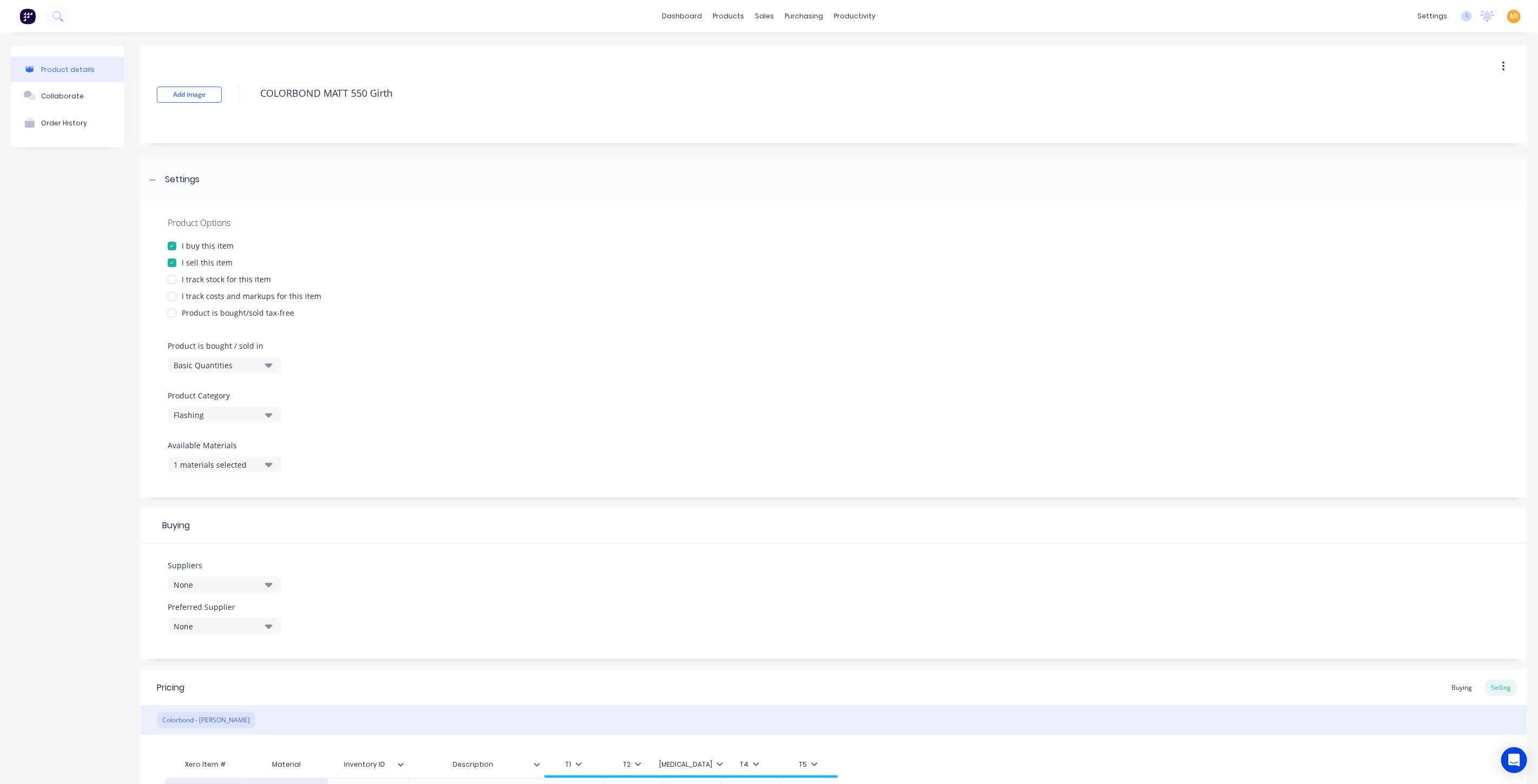
click at [200, 275] on div "I track stock for this item" at bounding box center [226, 279] width 89 height 11
click at [205, 295] on div "I track costs and markups for this item" at bounding box center [251, 296] width 139 height 11
click at [213, 364] on div "Basic Quantities" at bounding box center [217, 365] width 87 height 11
click at [205, 413] on div "Lineal Metres" at bounding box center [248, 413] width 163 height 22
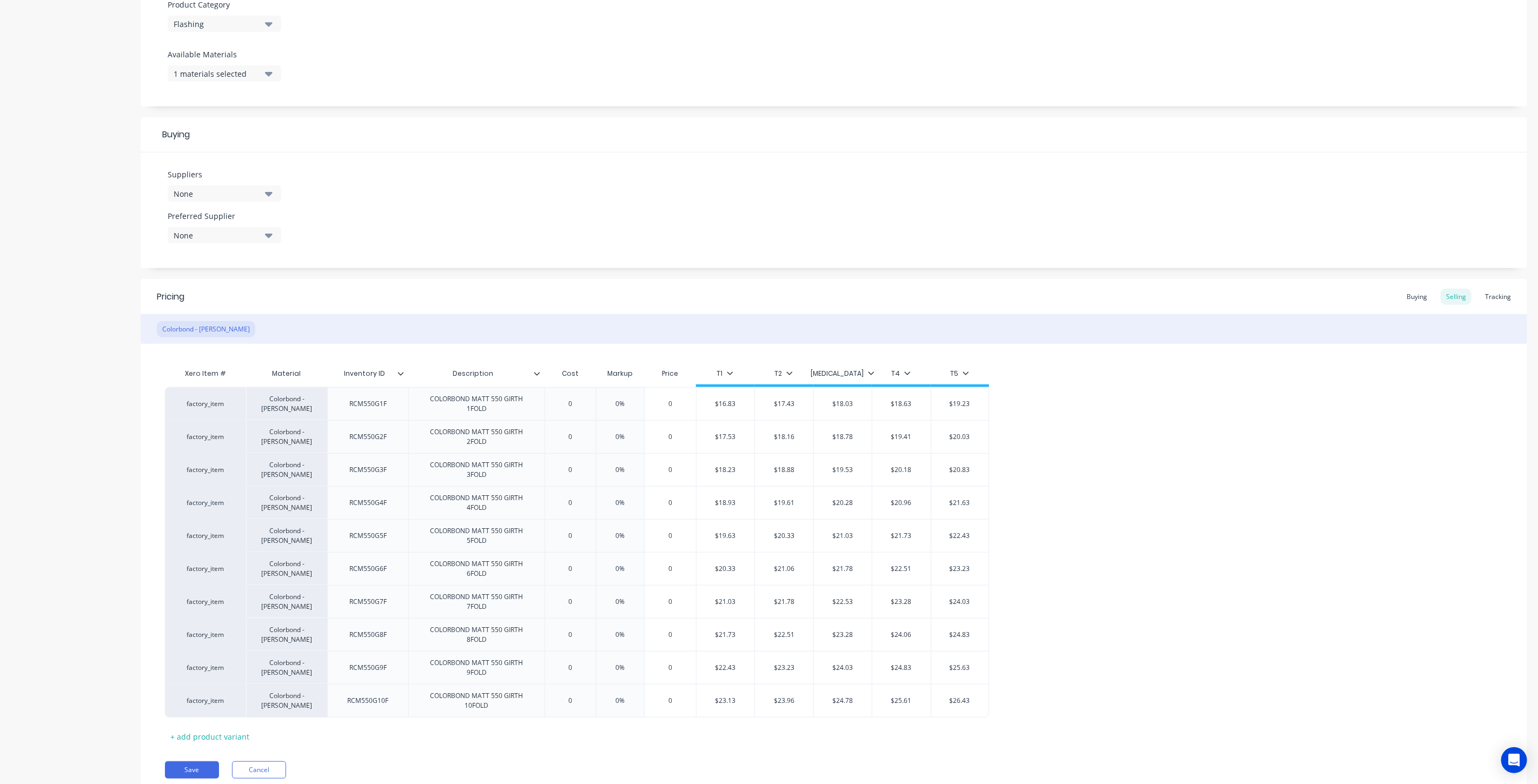
scroll to position [429, 0]
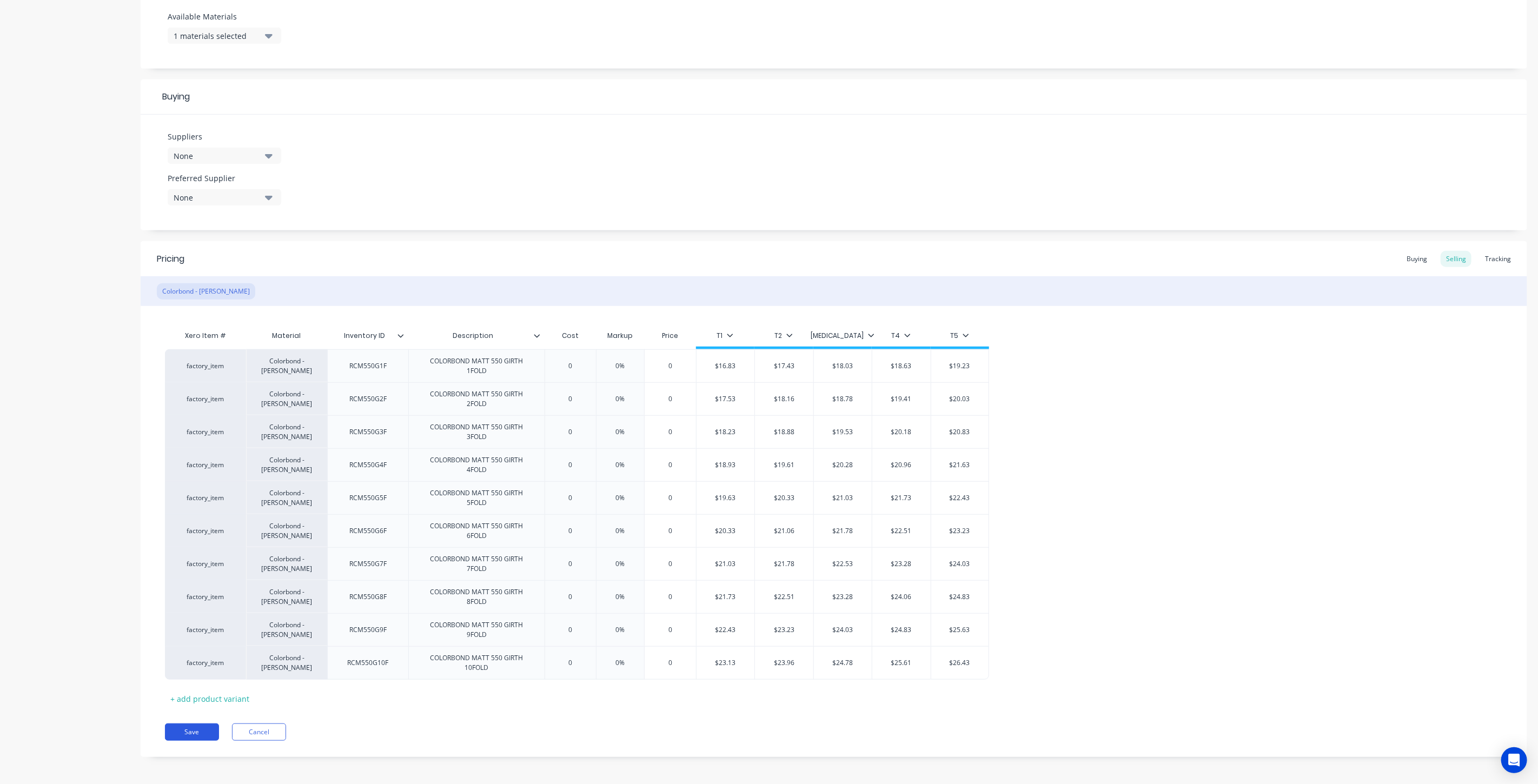
click at [196, 729] on button "Save" at bounding box center [191, 731] width 54 height 18
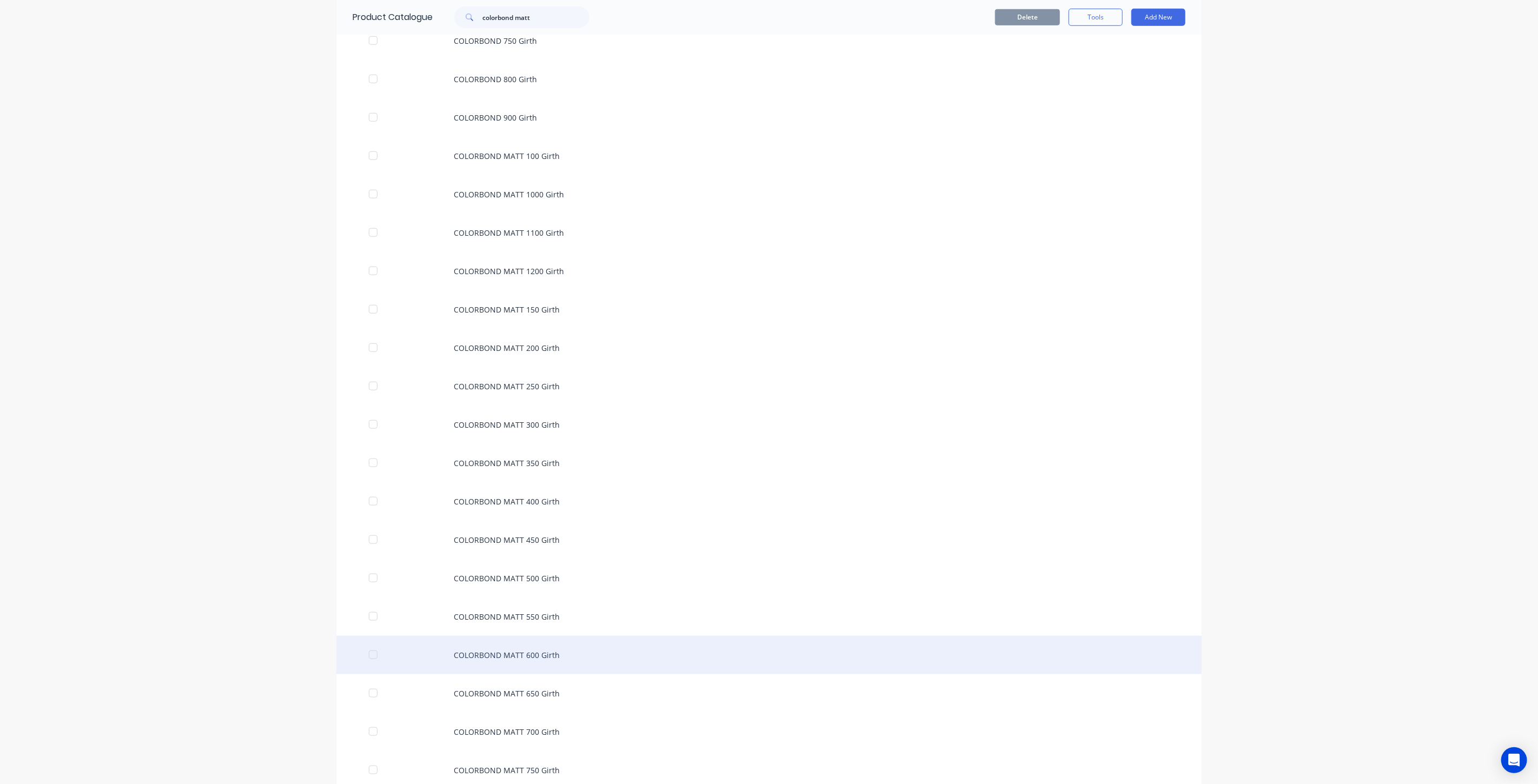
scroll to position [695, 0]
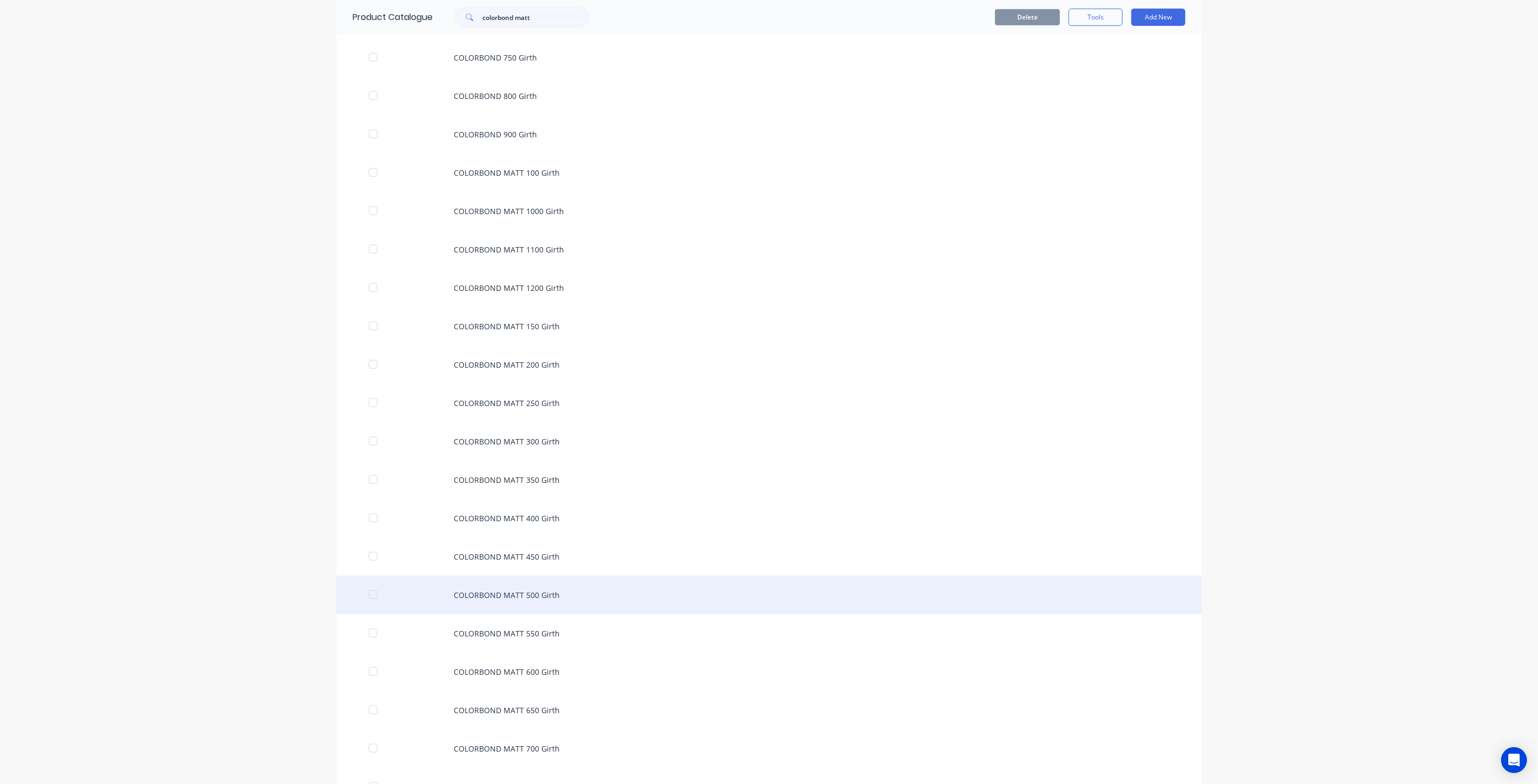
click at [564, 585] on div "COLORBOND MATT 500 Girth" at bounding box center [769, 595] width 865 height 39
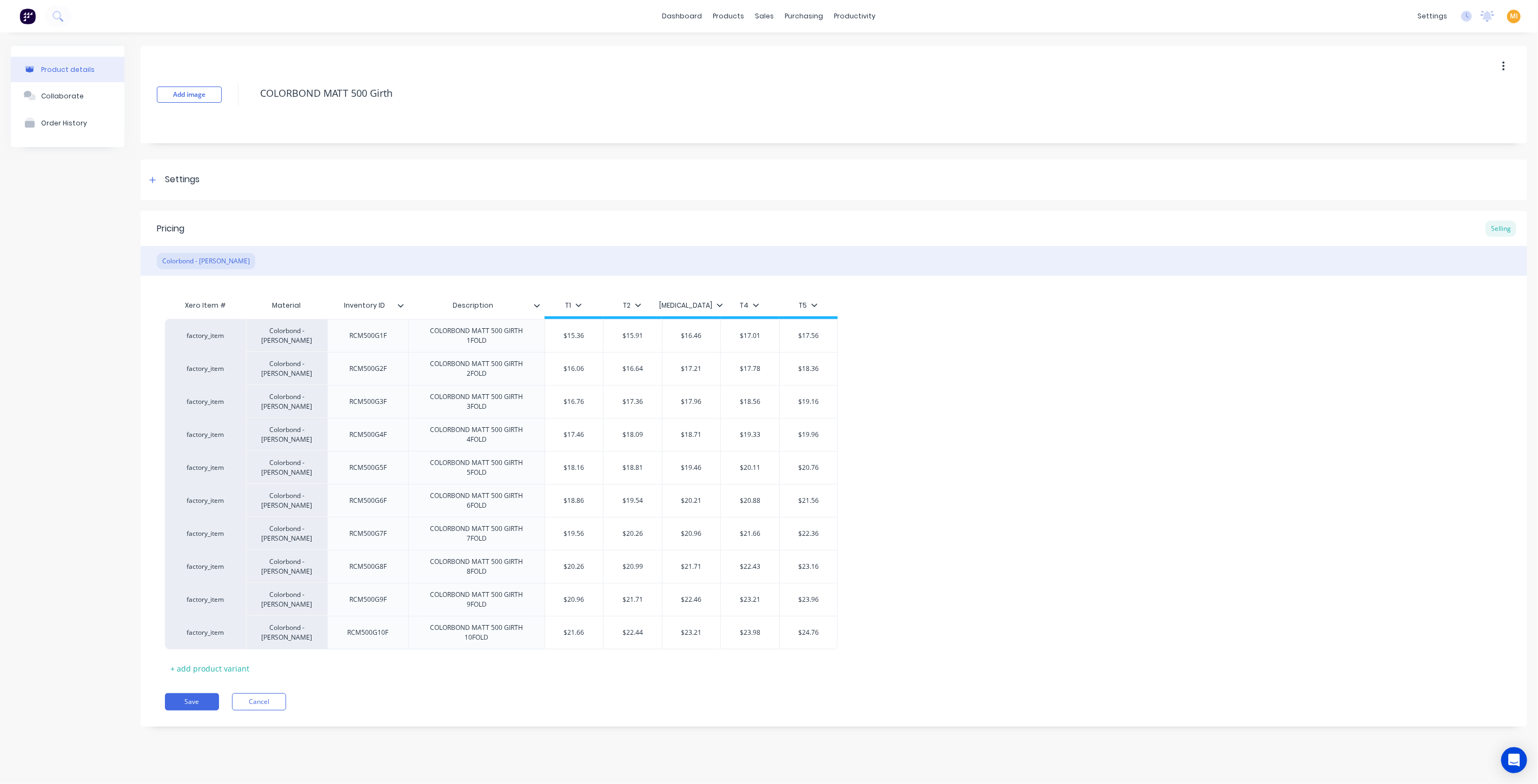
drag, startPoint x: 184, startPoint y: 195, endPoint x: 205, endPoint y: 245, distance: 54.2
click at [184, 193] on div "Settings" at bounding box center [834, 180] width 1387 height 41
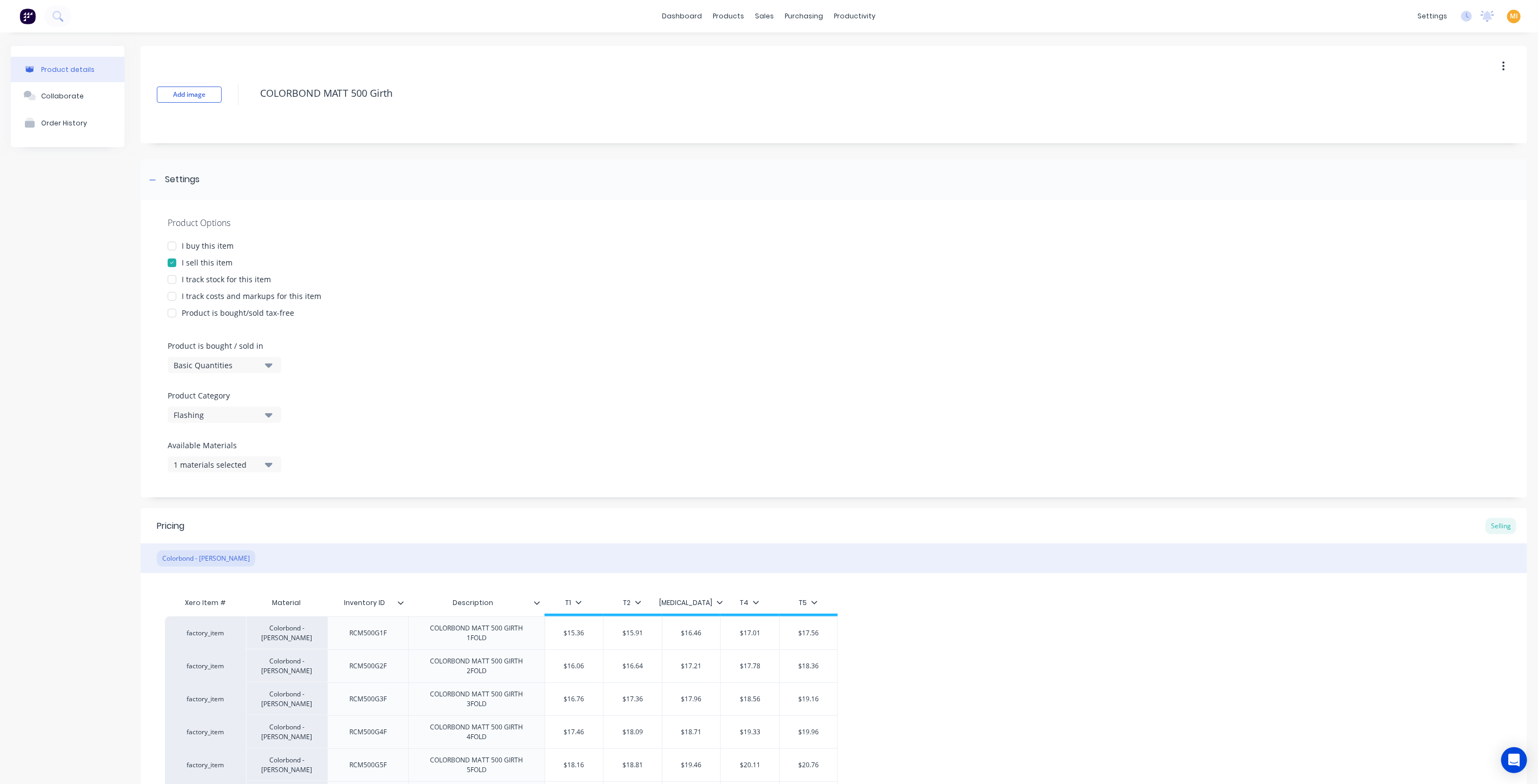
click at [203, 243] on div "I buy this item" at bounding box center [208, 245] width 52 height 11
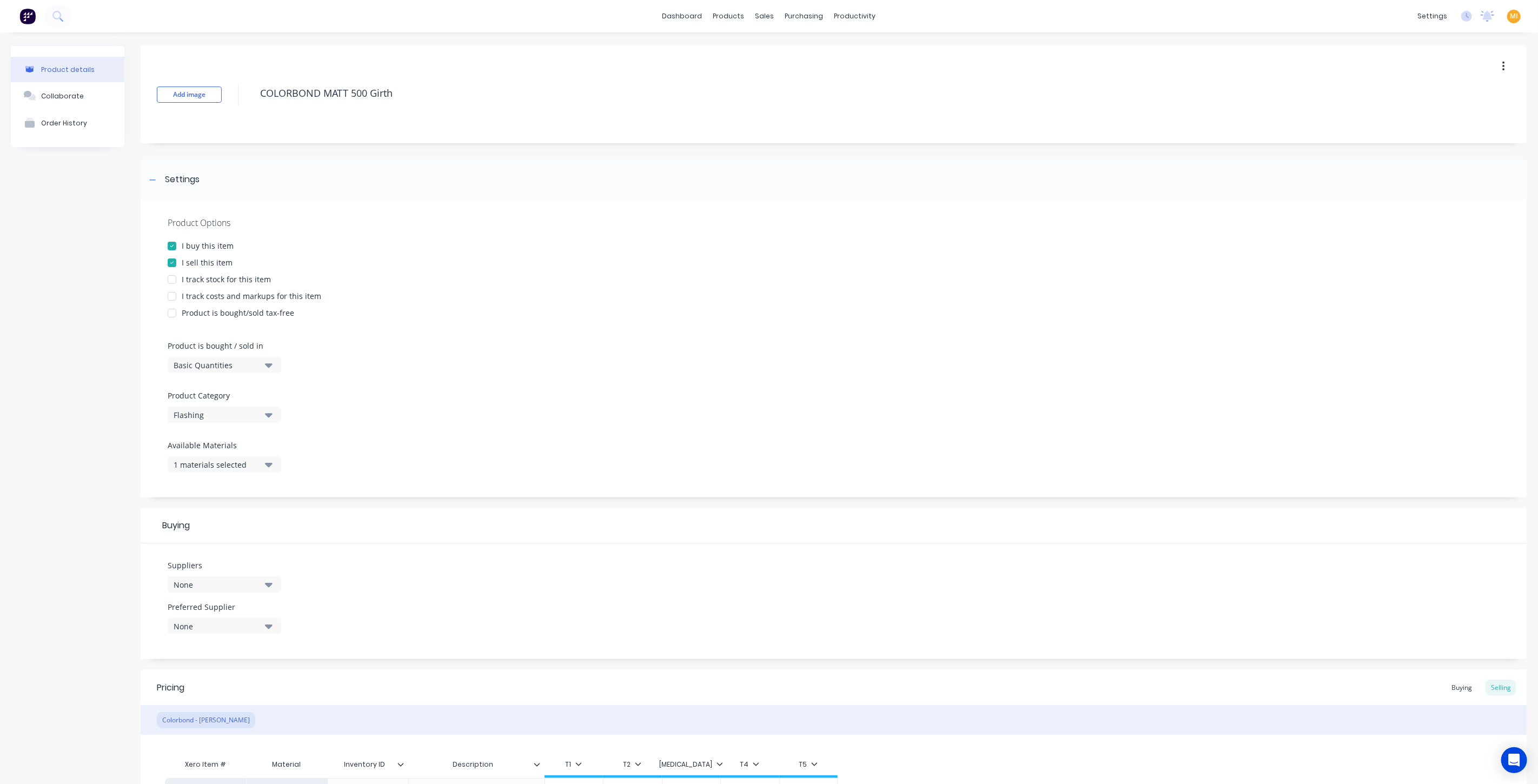
click at [205, 283] on div "I track stock for this item" at bounding box center [226, 279] width 89 height 11
drag, startPoint x: 212, startPoint y: 297, endPoint x: 210, endPoint y: 323, distance: 26.1
click at [213, 297] on div "I track costs and markups for this item" at bounding box center [251, 296] width 139 height 11
click at [205, 362] on div "Basic Quantities" at bounding box center [217, 365] width 87 height 11
click at [202, 410] on div "Lineal Metres" at bounding box center [248, 413] width 163 height 22
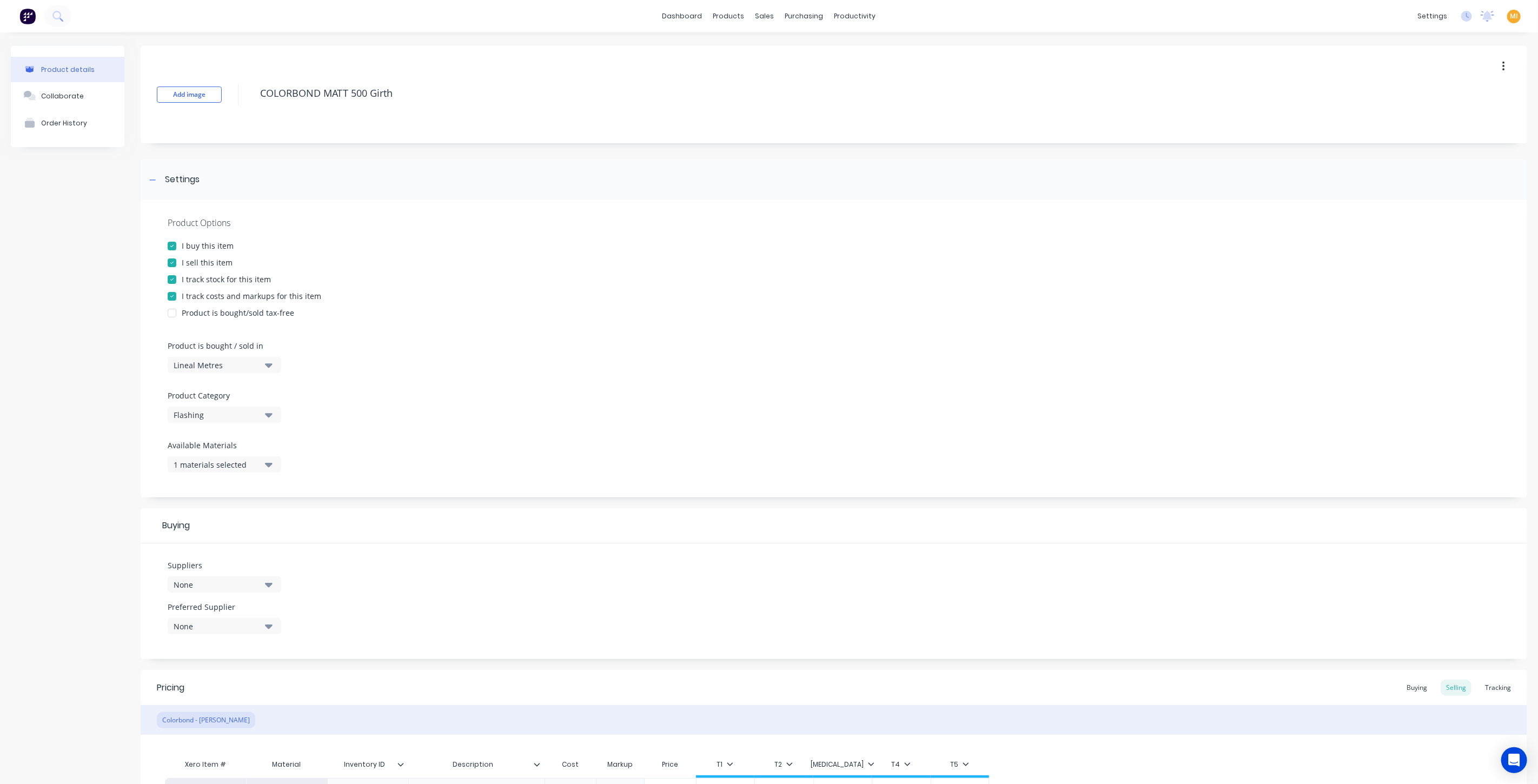
drag, startPoint x: 98, startPoint y: 416, endPoint x: 105, endPoint y: 413, distance: 7.6
click at [97, 415] on div "Product details Collaborate Order History" at bounding box center [67, 623] width 113 height 1155
drag, startPoint x: 279, startPoint y: 92, endPoint x: 37, endPoint y: 89, distance: 242.0
click at [37, 89] on div "Product details Collaborate Order History Add image COLORBOND MATT 500 Girth Se…" at bounding box center [768, 623] width 1516 height 1155
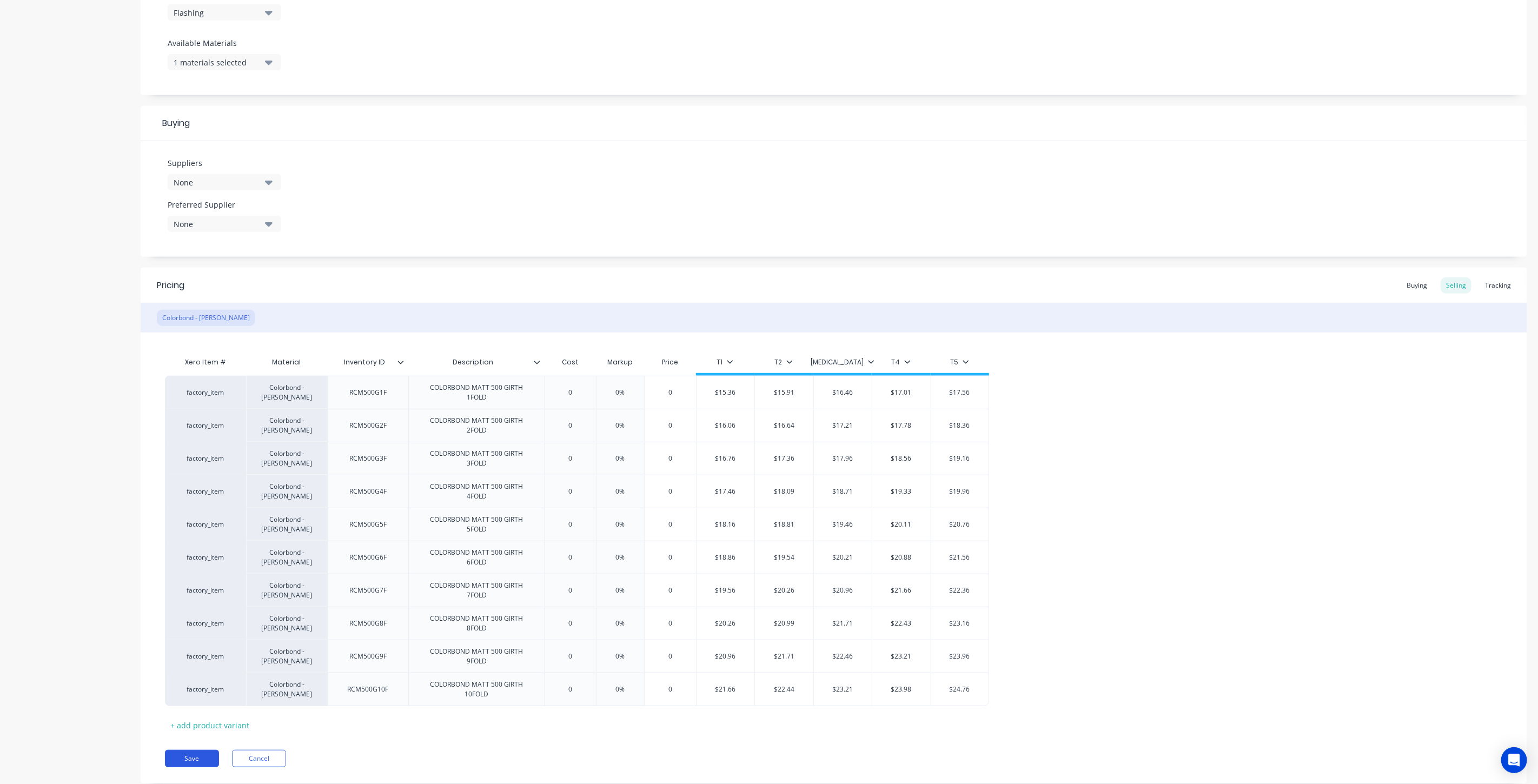
scroll to position [429, 0]
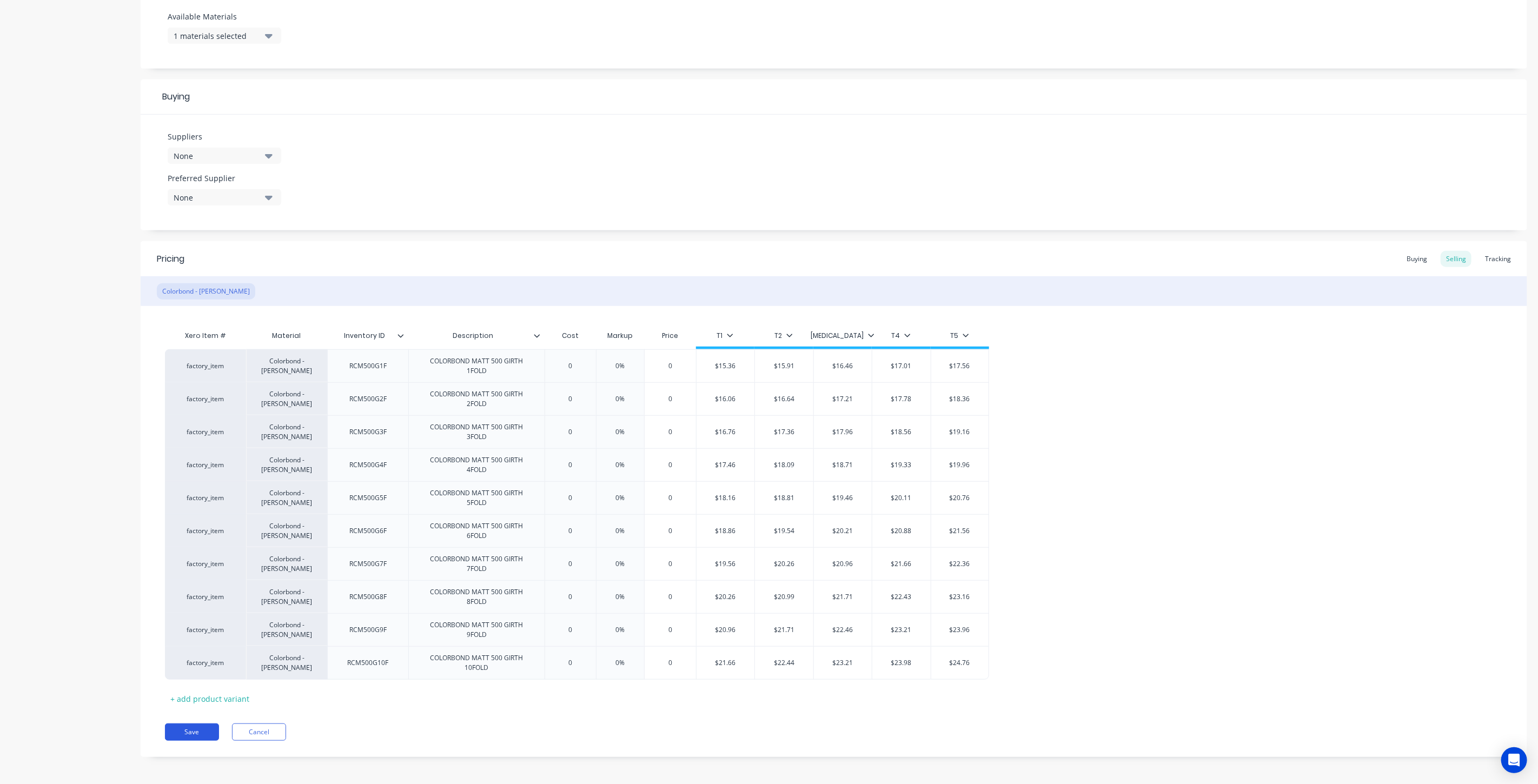
click at [203, 727] on button "Save" at bounding box center [191, 731] width 54 height 18
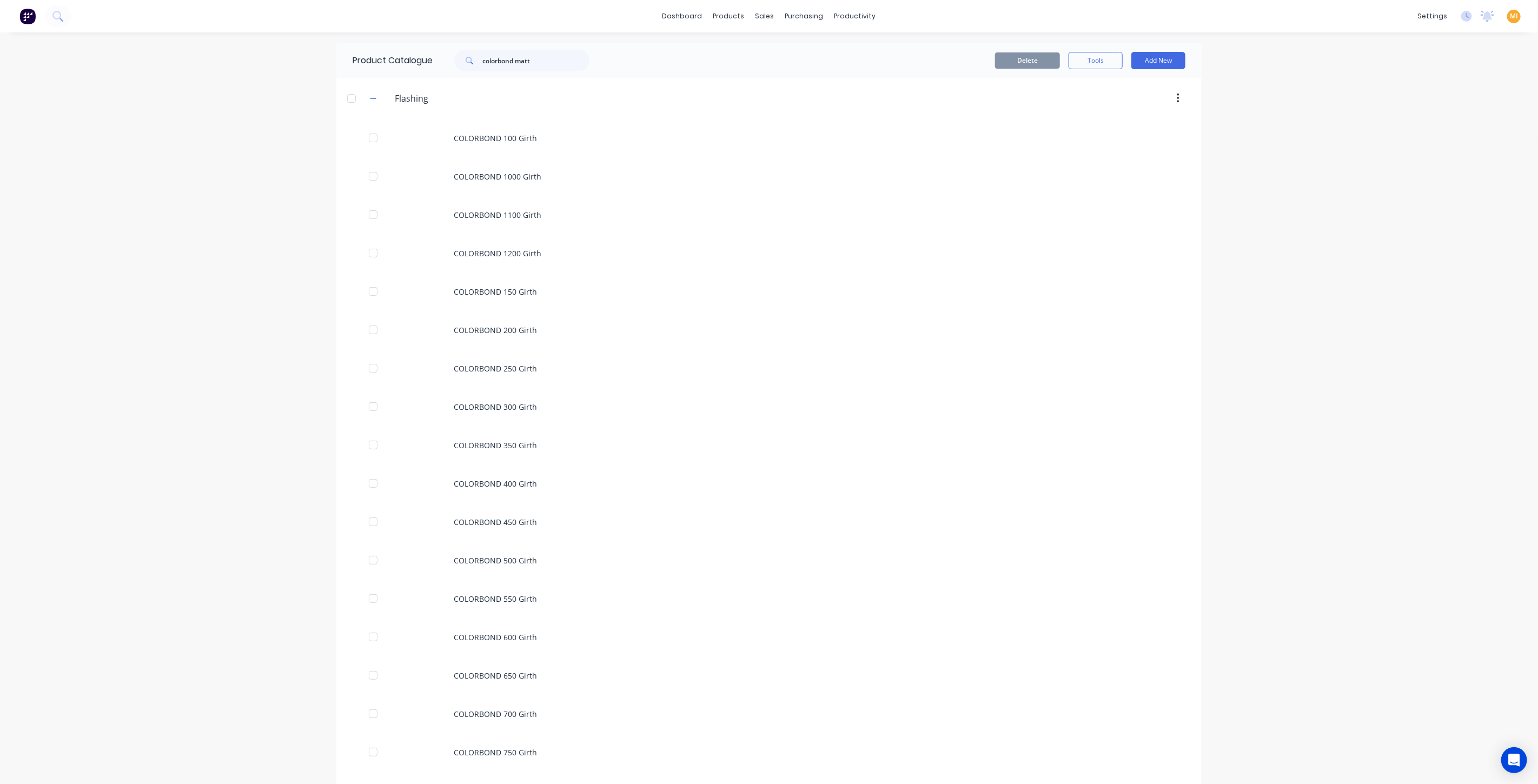
scroll to position [897, 0]
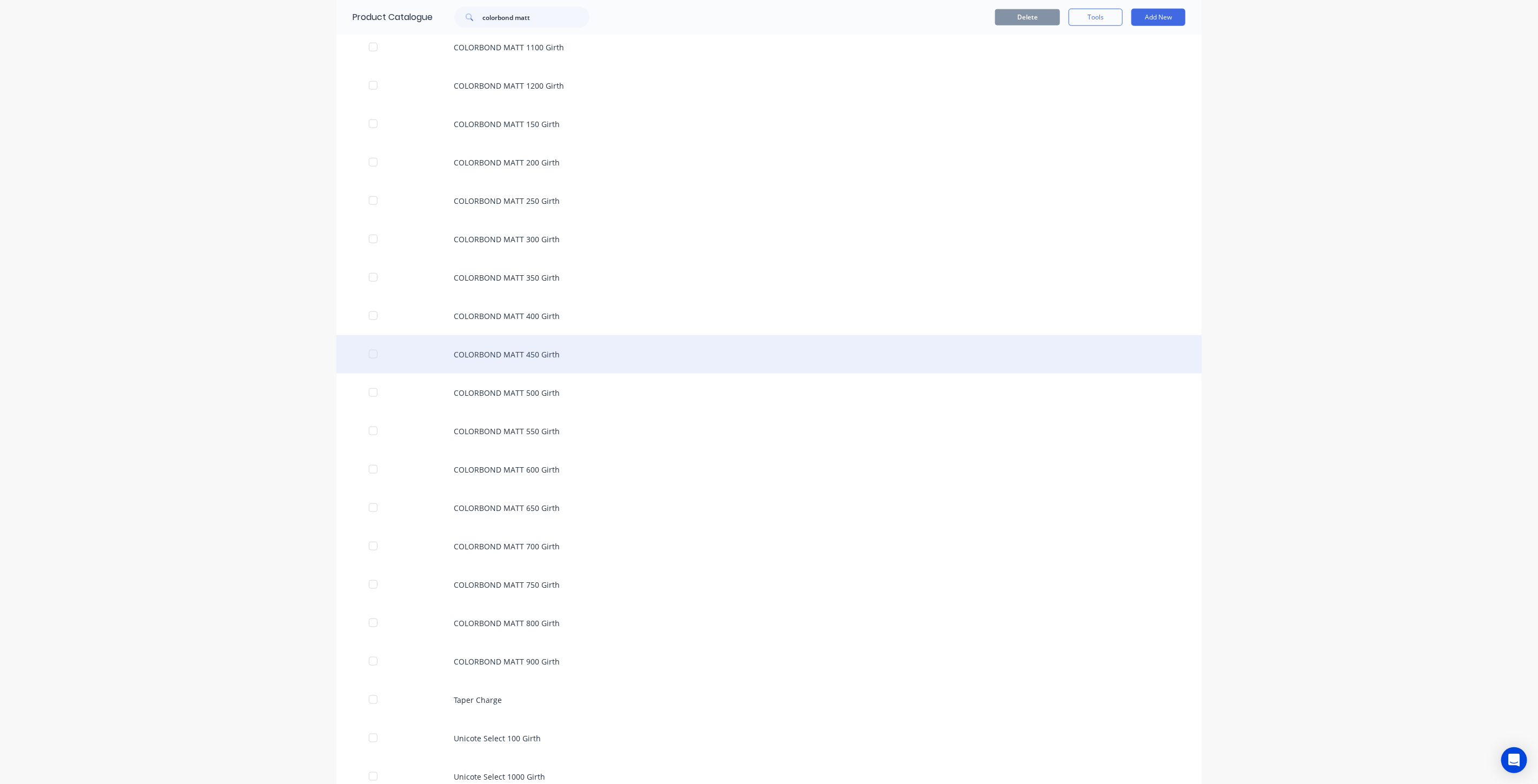
click at [539, 341] on div "COLORBOND MATT 450 Girth" at bounding box center [769, 354] width 865 height 39
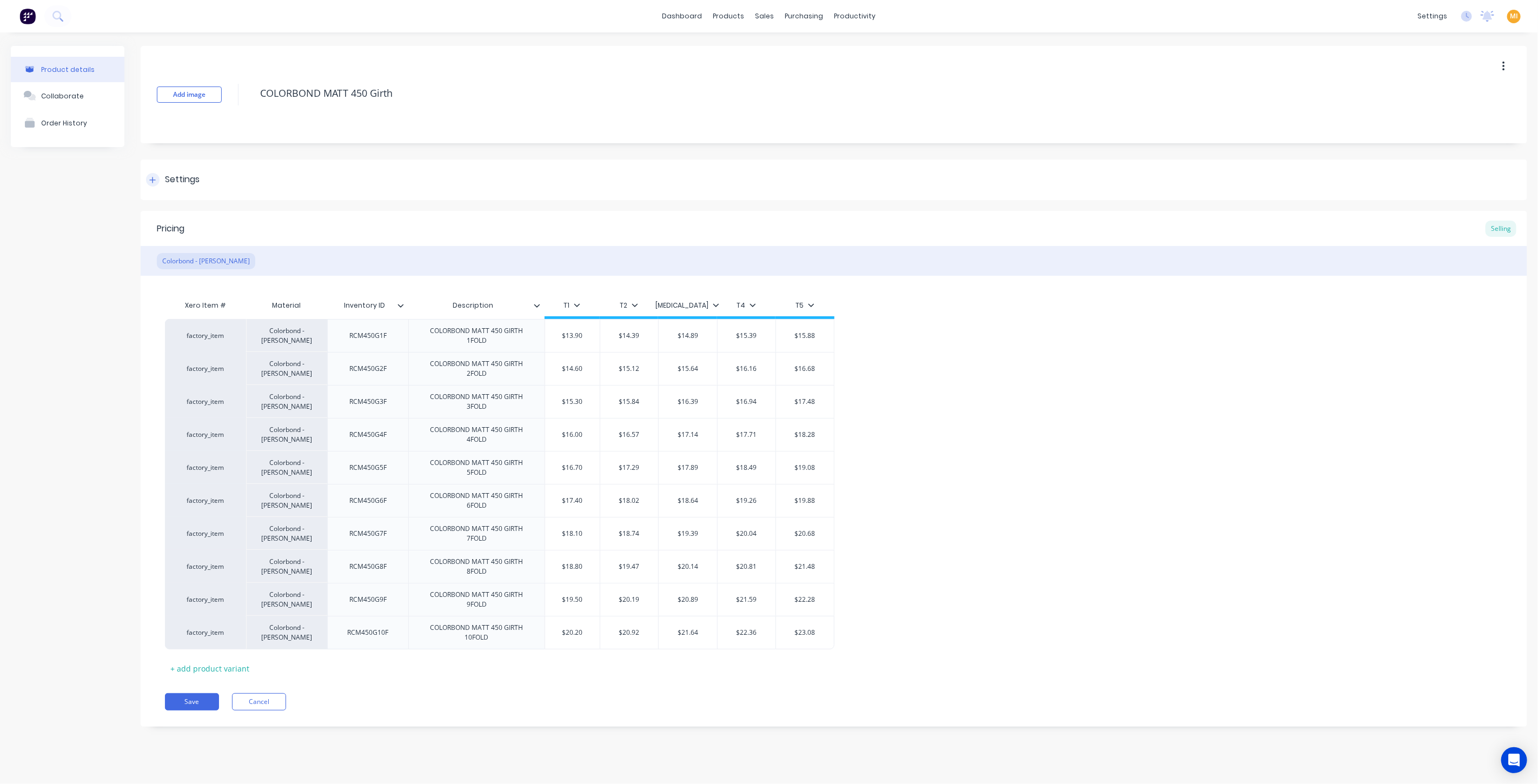
click at [201, 175] on div "Settings" at bounding box center [834, 180] width 1387 height 41
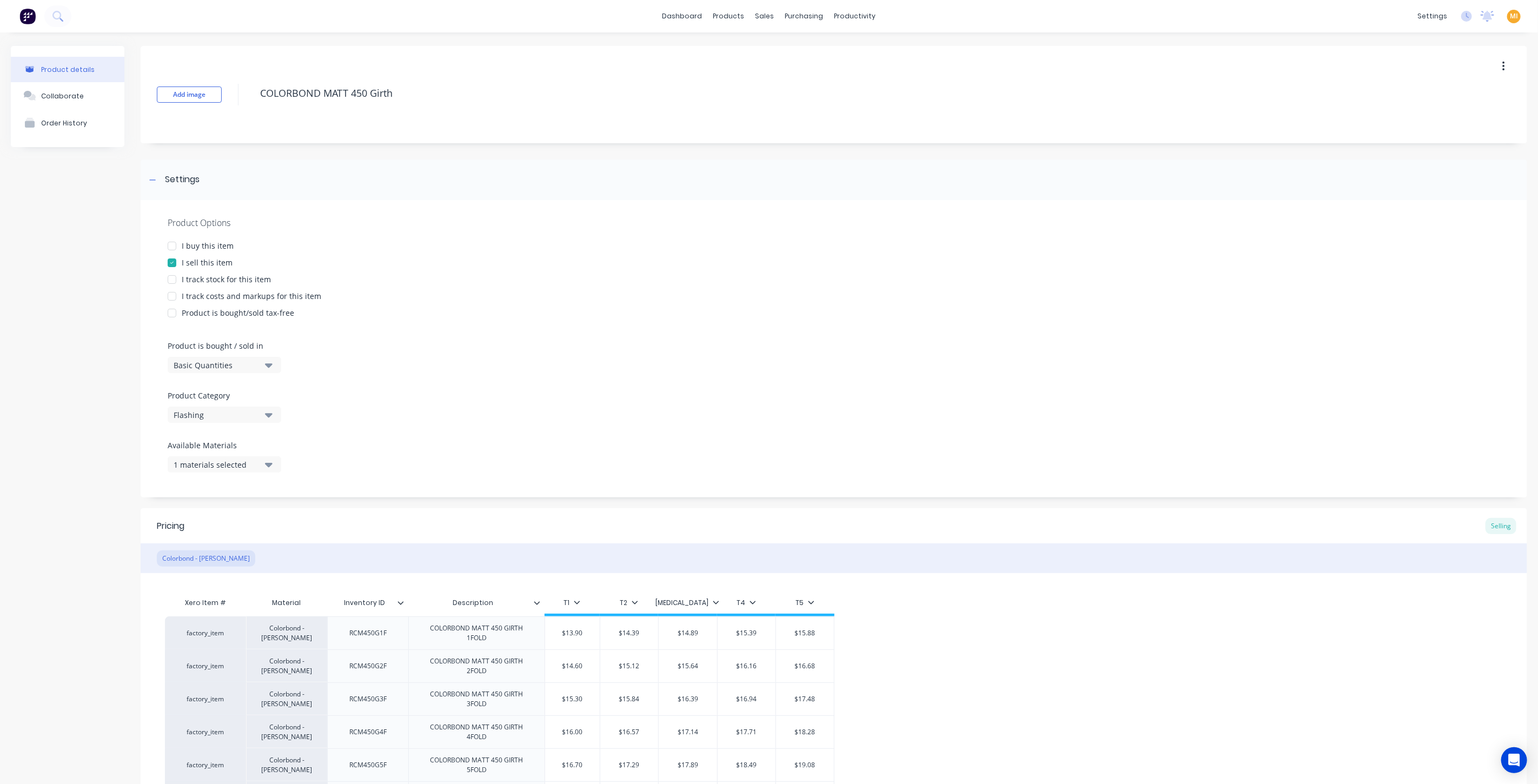
click at [212, 242] on div "I buy this item" at bounding box center [208, 245] width 52 height 11
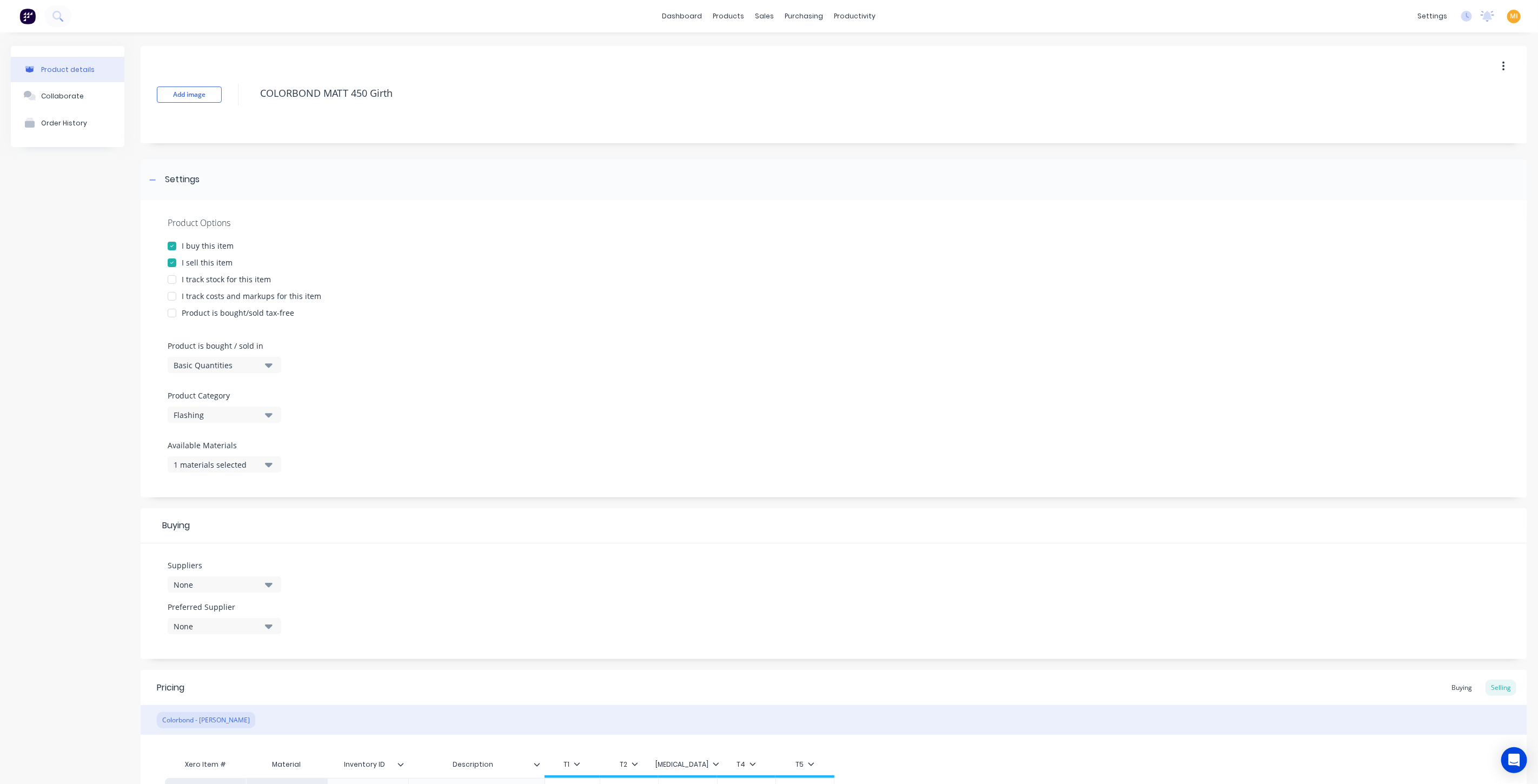
click at [208, 283] on div "I track stock for this item" at bounding box center [226, 279] width 89 height 11
click at [209, 295] on div "I track costs and markups for this item" at bounding box center [251, 296] width 139 height 11
click at [231, 368] on div "Basic Quantities" at bounding box center [217, 365] width 87 height 11
click at [222, 411] on div "Lineal Metres" at bounding box center [248, 413] width 163 height 22
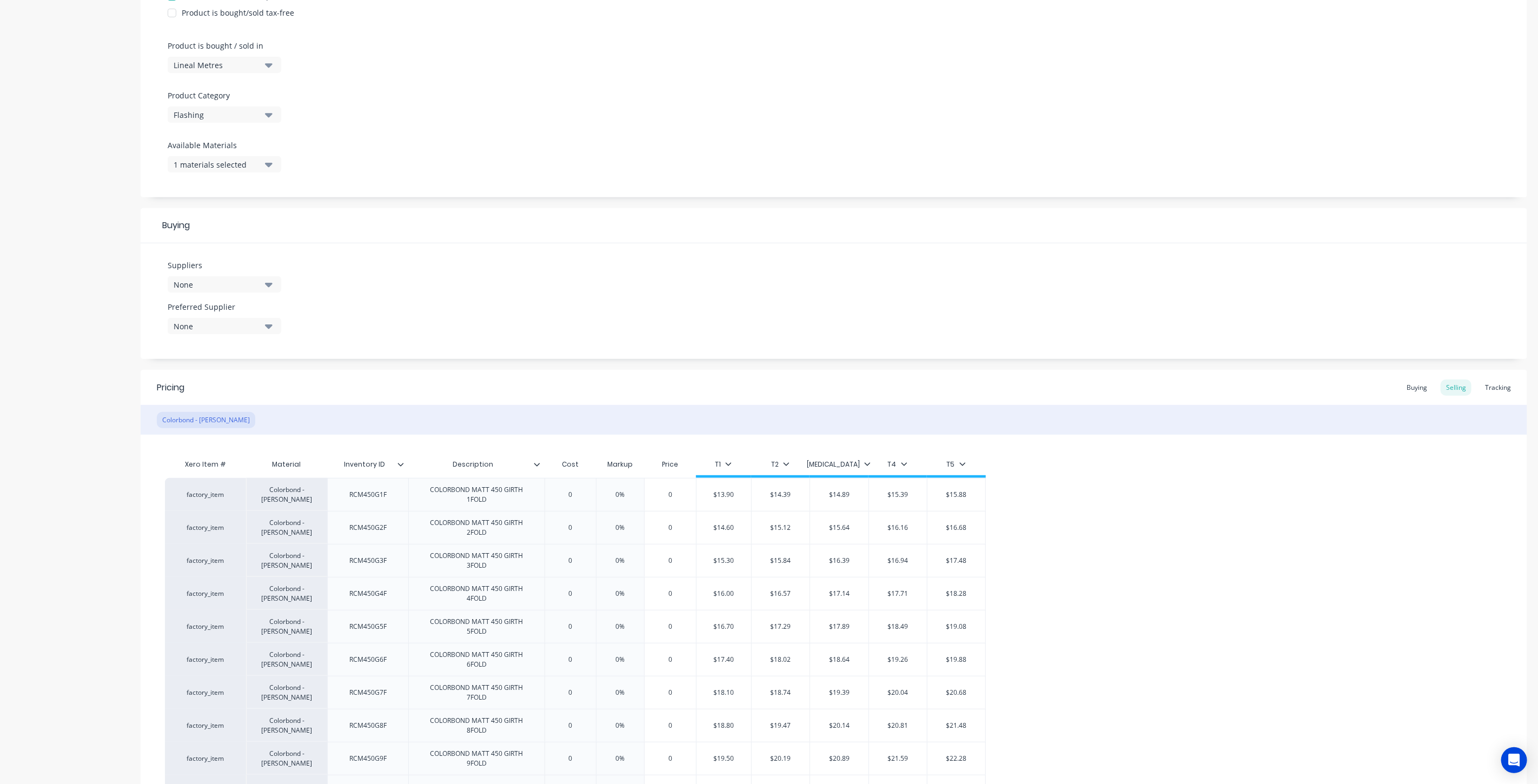
scroll to position [429, 0]
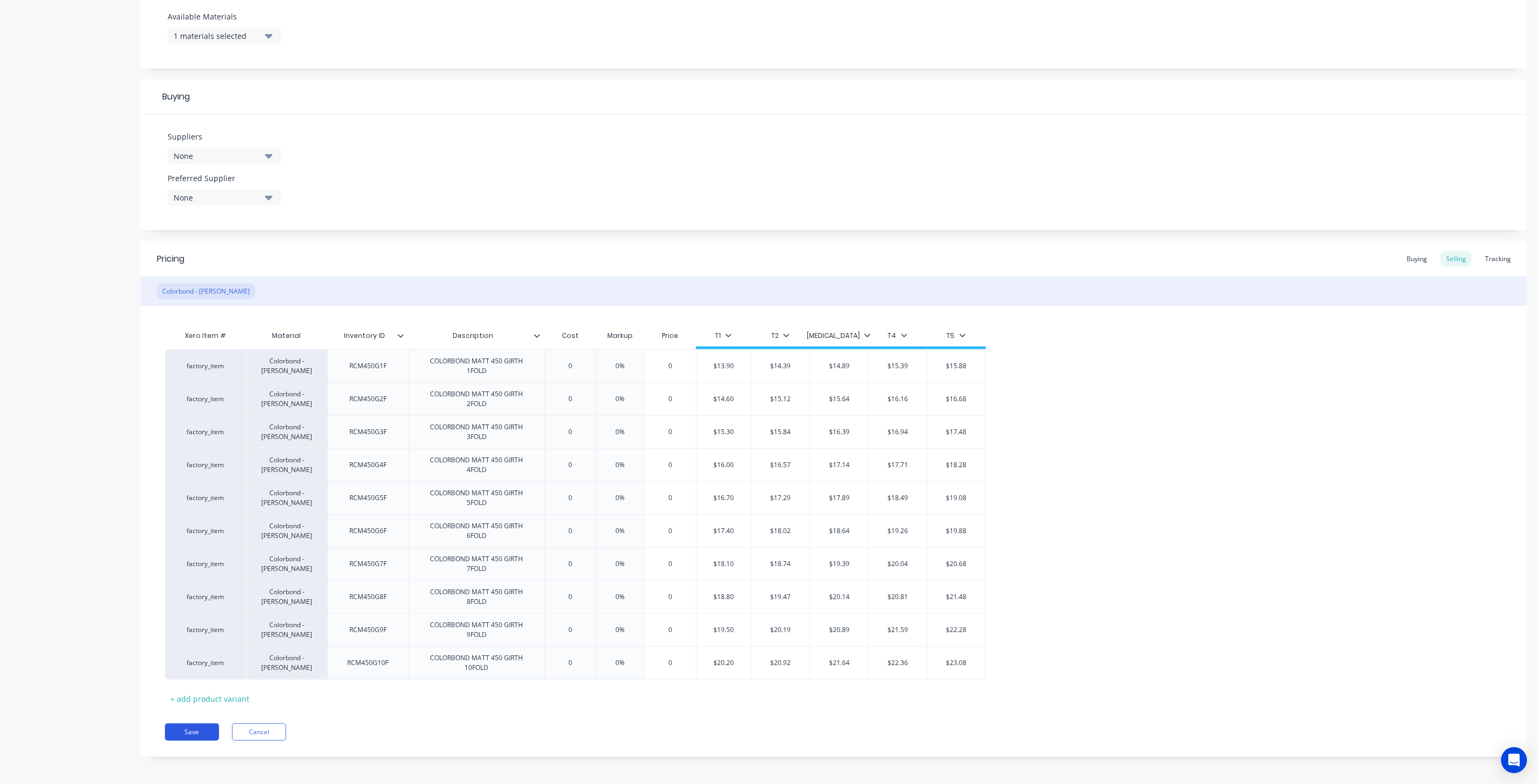
click at [199, 728] on button "Save" at bounding box center [191, 731] width 54 height 18
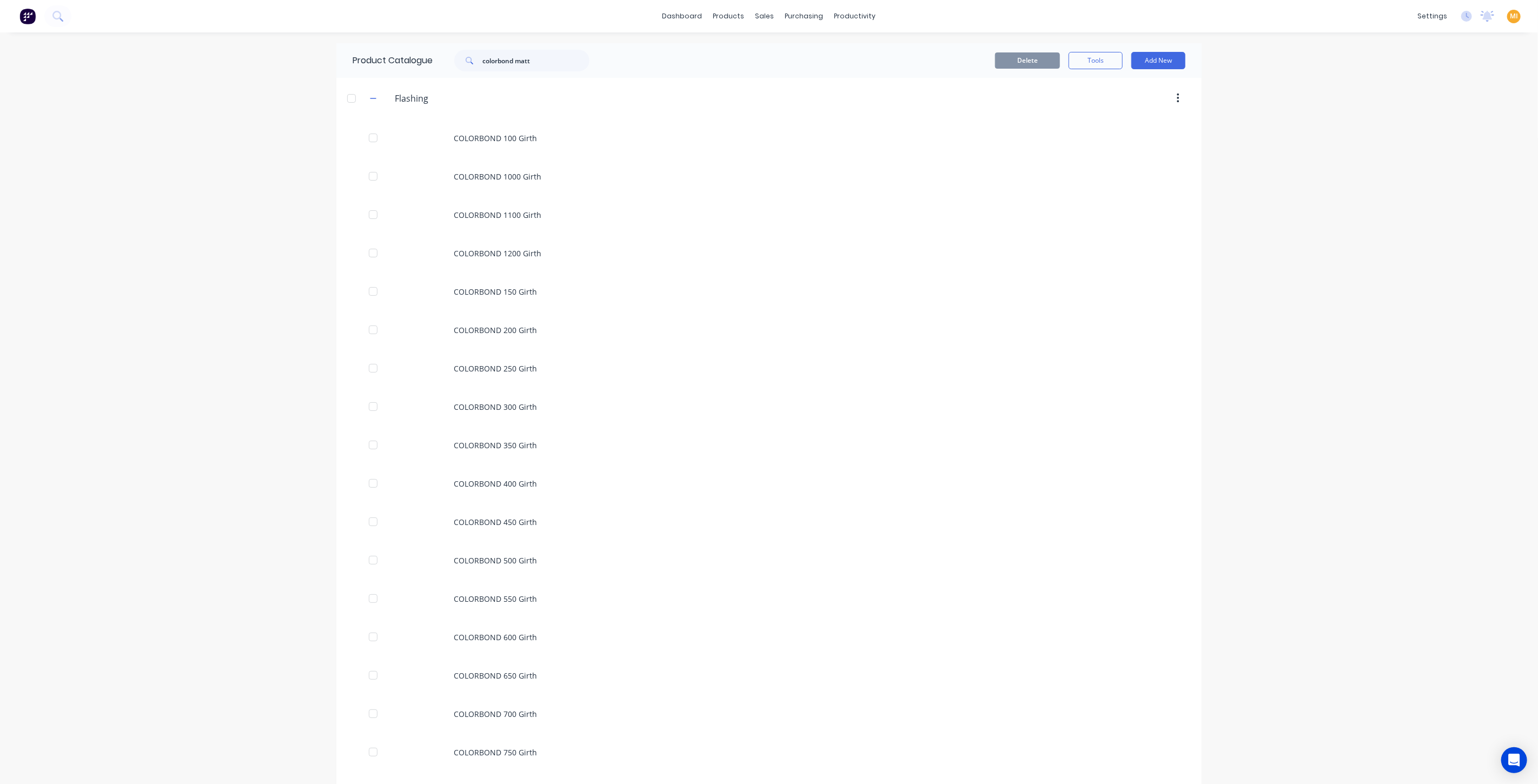
scroll to position [897, 0]
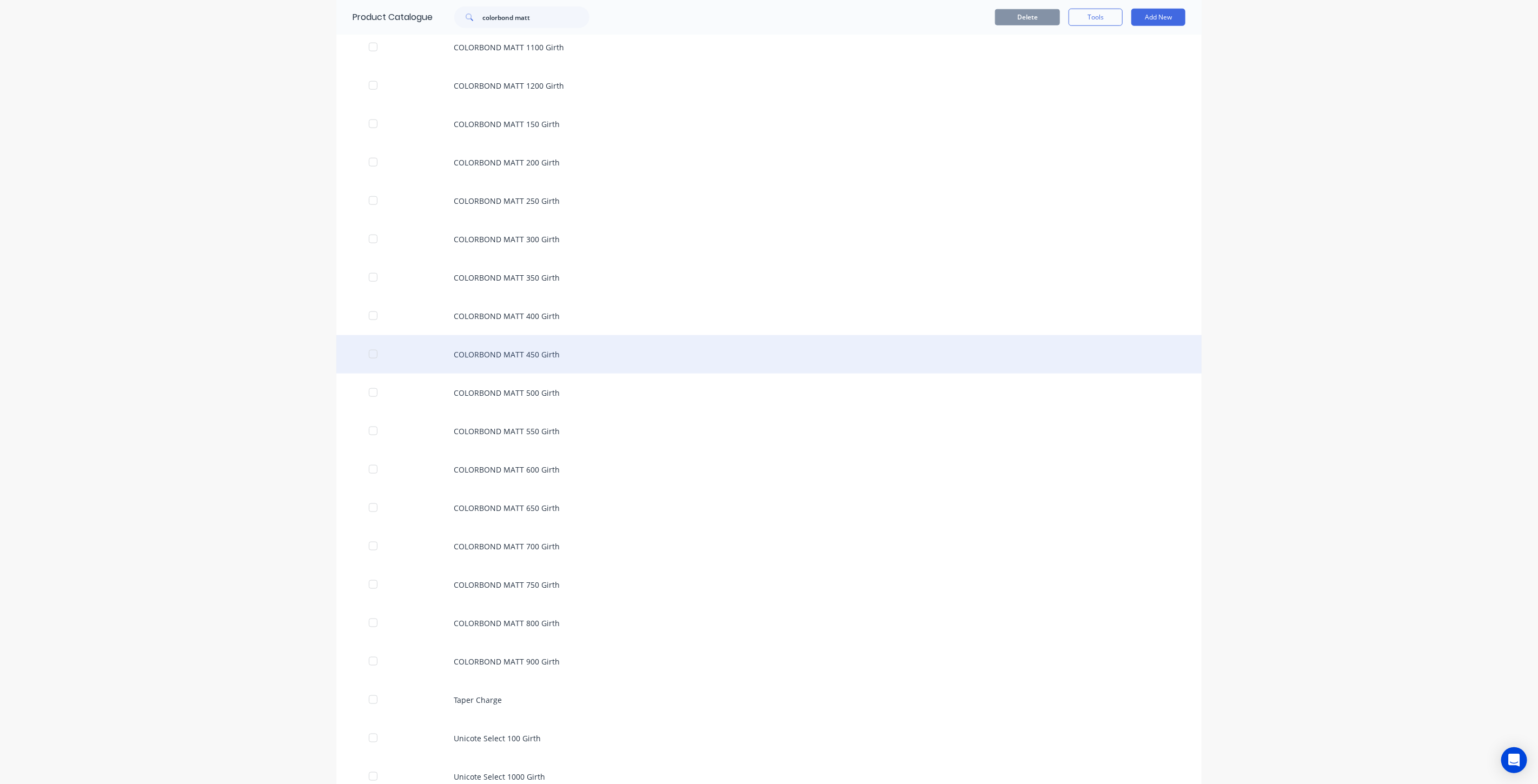
click at [570, 342] on div "COLORBOND MATT 450 Girth" at bounding box center [769, 354] width 865 height 39
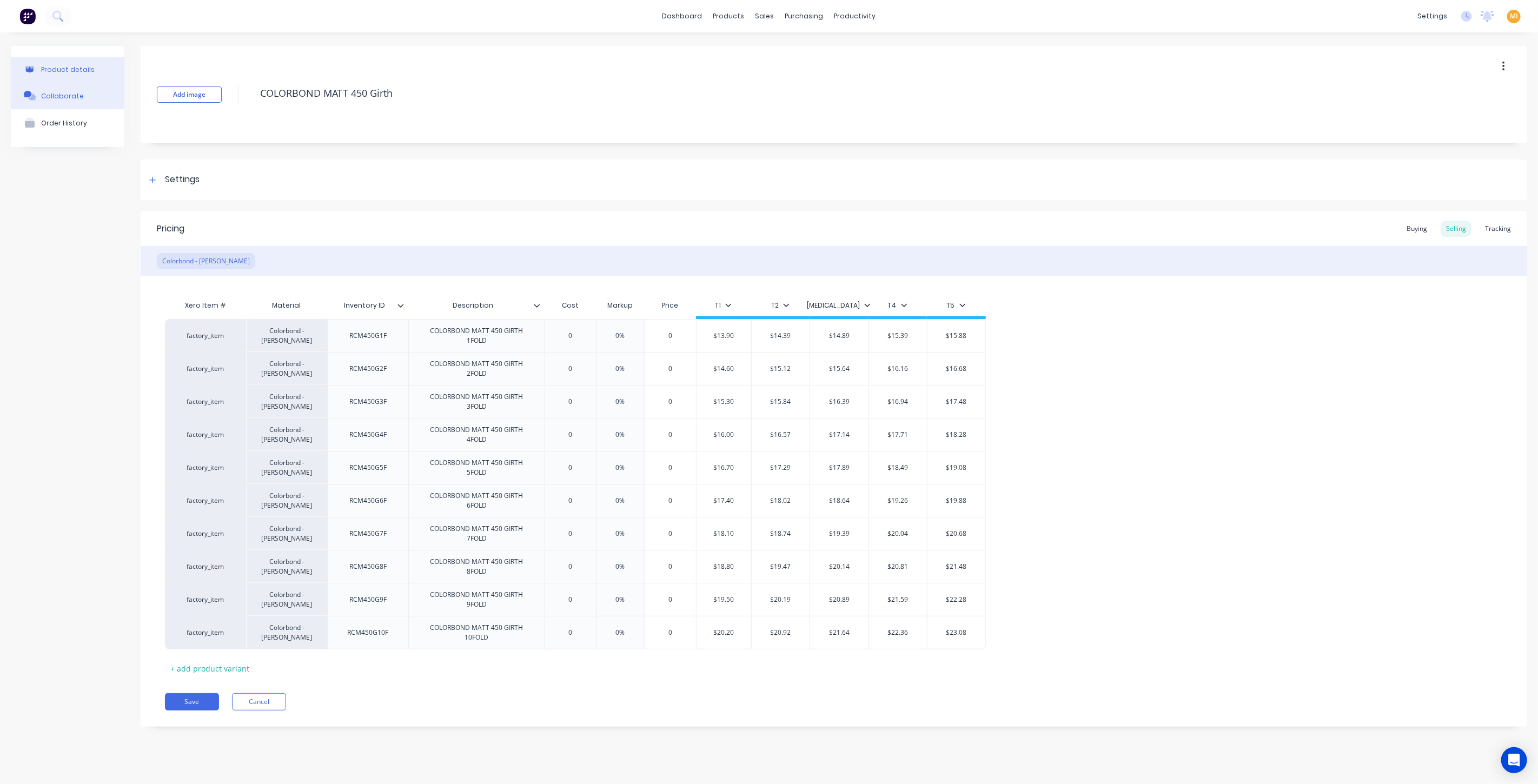
drag, startPoint x: 426, startPoint y: 96, endPoint x: 113, endPoint y: 90, distance: 313.1
click at [113, 90] on div "Product details Collaborate Order History Add image COLORBOND MATT 450 Girth Se…" at bounding box center [768, 394] width 1516 height 697
click at [181, 176] on div "Settings" at bounding box center [182, 179] width 34 height 13
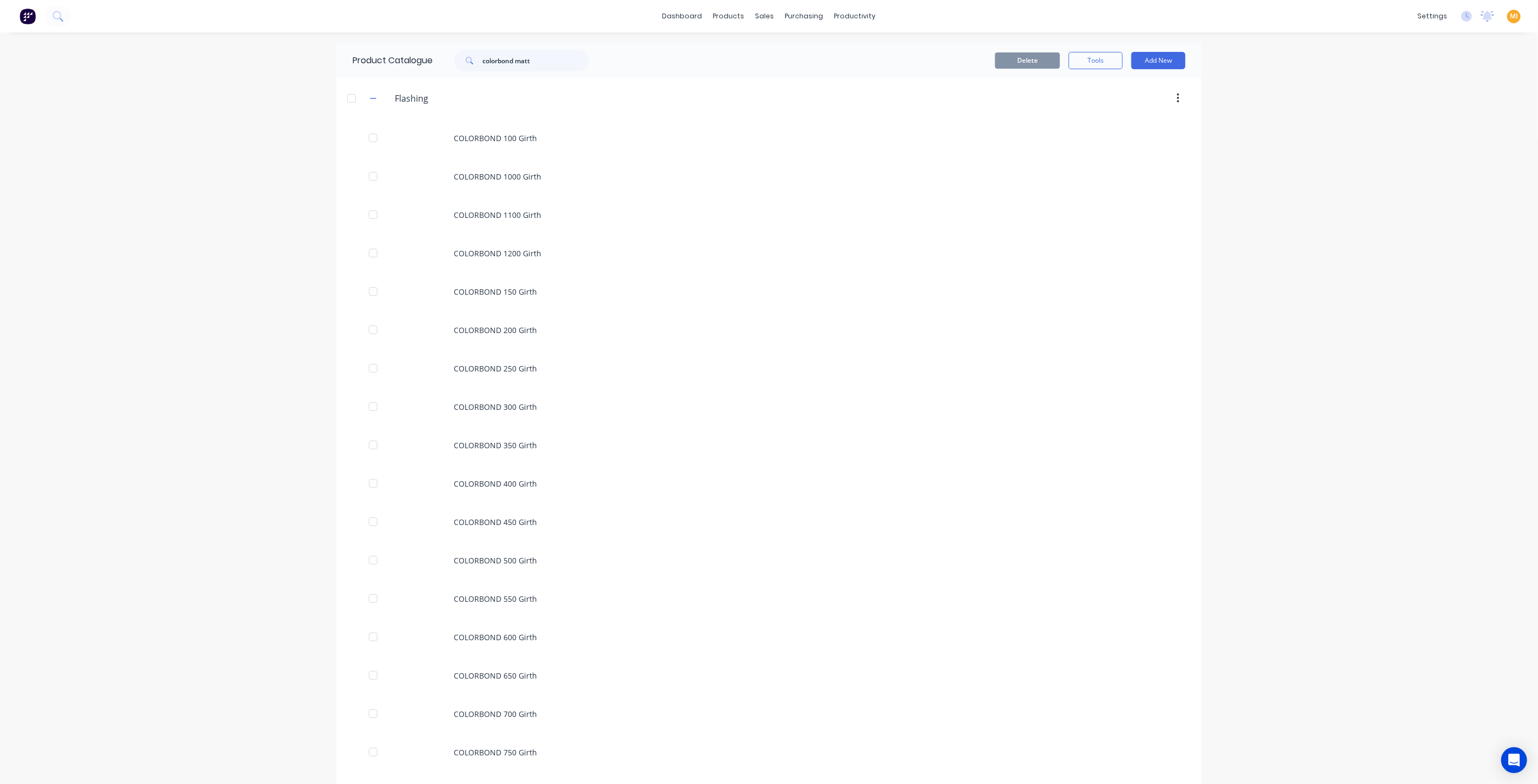
scroll to position [859, 0]
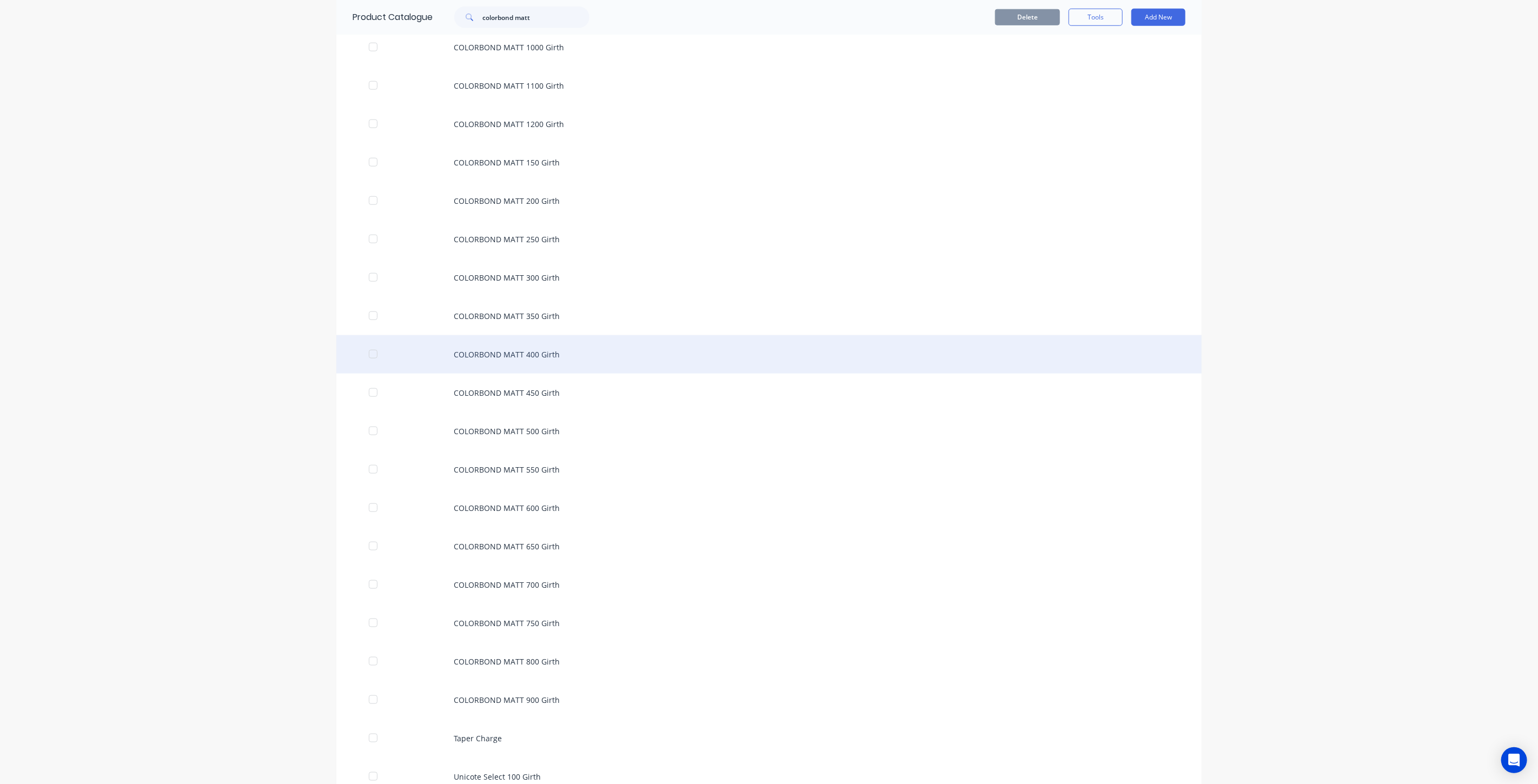
click at [511, 342] on div "COLORBOND MATT 400 Girth" at bounding box center [769, 354] width 865 height 39
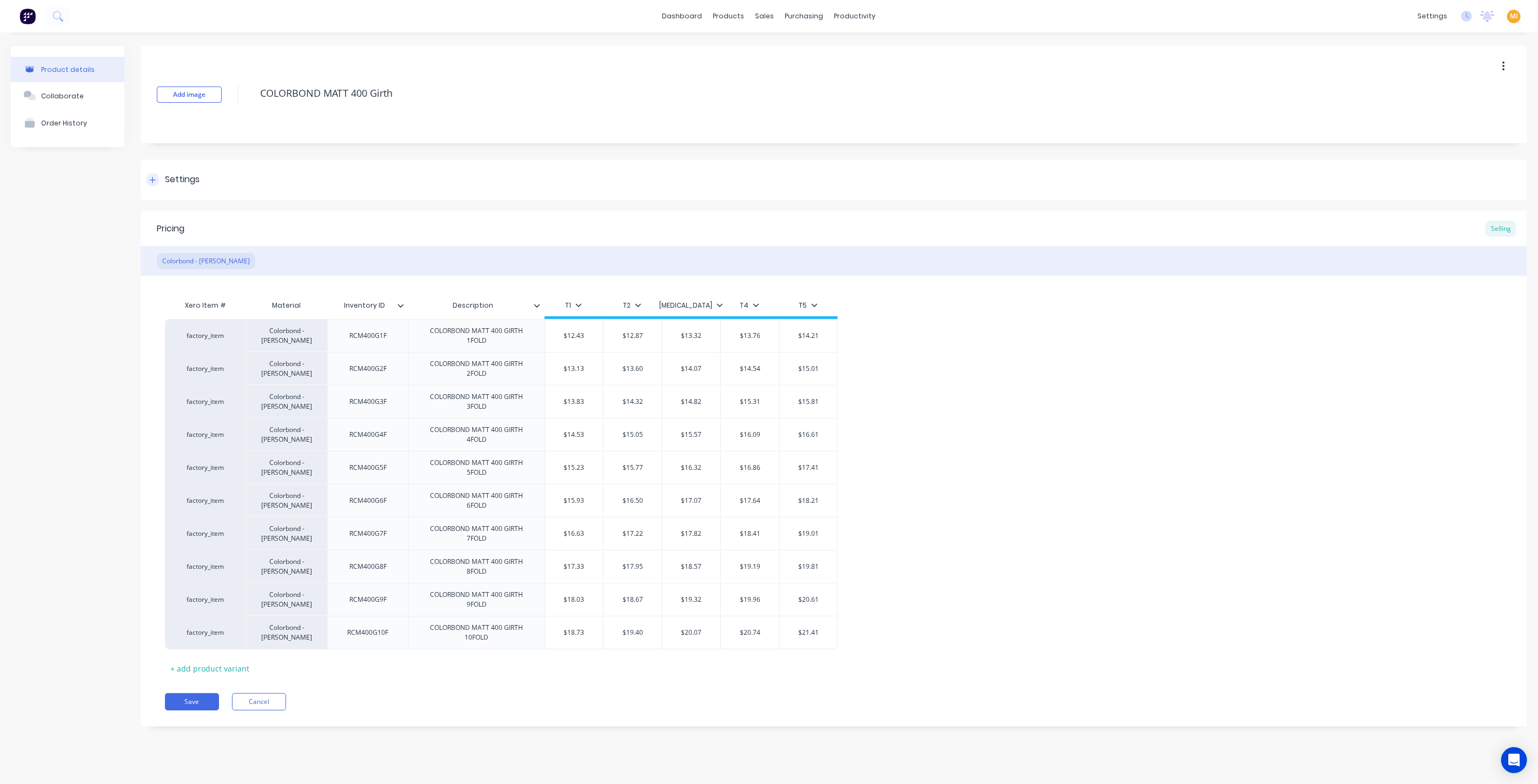
drag, startPoint x: 167, startPoint y: 173, endPoint x: 203, endPoint y: 195, distance: 42.2
click at [167, 173] on div "Settings" at bounding box center [182, 179] width 34 height 13
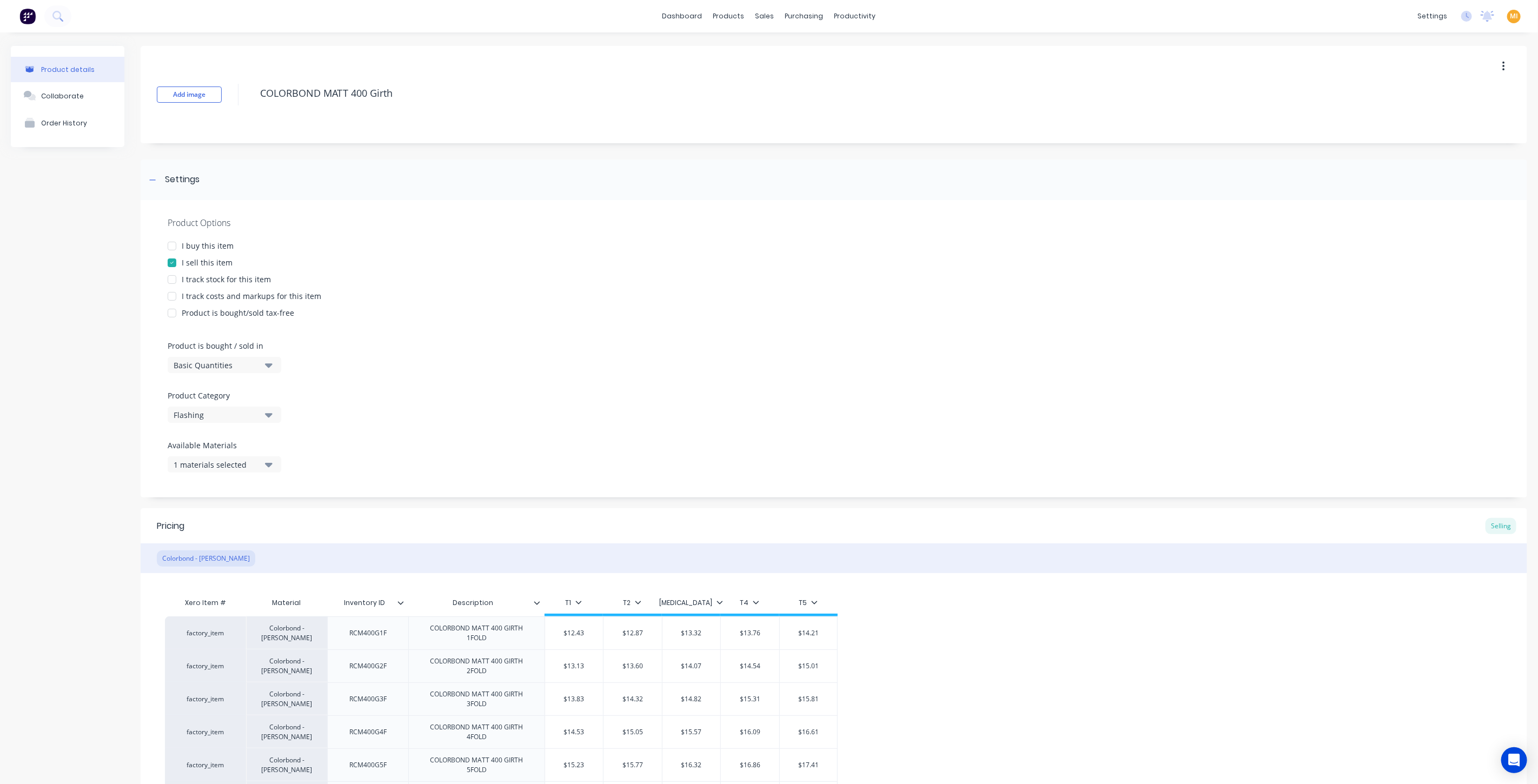
click at [227, 244] on div "I buy this item" at bounding box center [208, 245] width 52 height 11
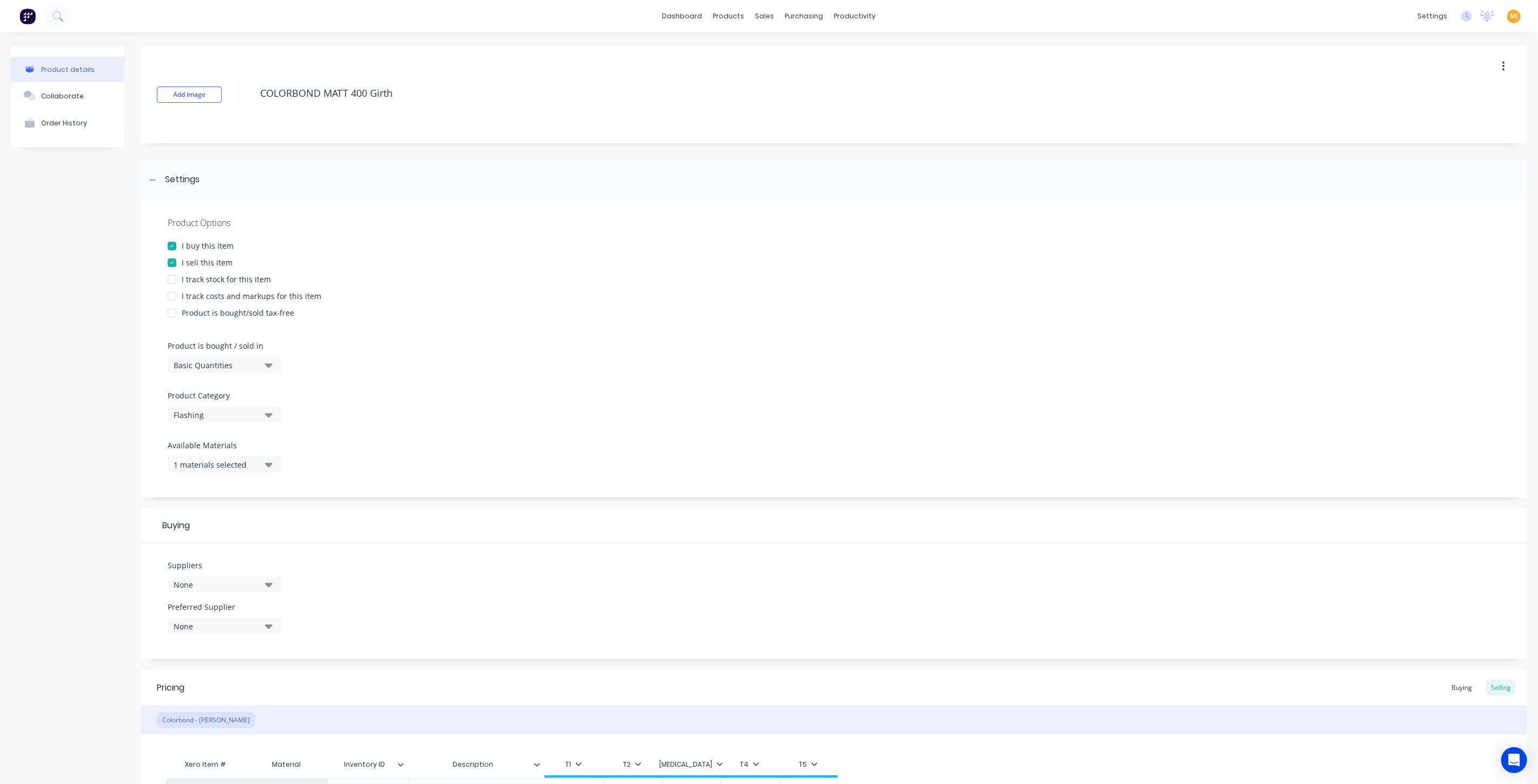
click at [208, 278] on div "I track stock for this item" at bounding box center [226, 279] width 89 height 11
click at [209, 295] on div "I track costs and markups for this item" at bounding box center [251, 296] width 139 height 11
click at [202, 366] on div "Basic Quantities" at bounding box center [217, 365] width 87 height 11
drag, startPoint x: 201, startPoint y: 405, endPoint x: 167, endPoint y: 398, distance: 34.7
click at [201, 405] on div "Lineal Metres" at bounding box center [248, 413] width 163 height 22
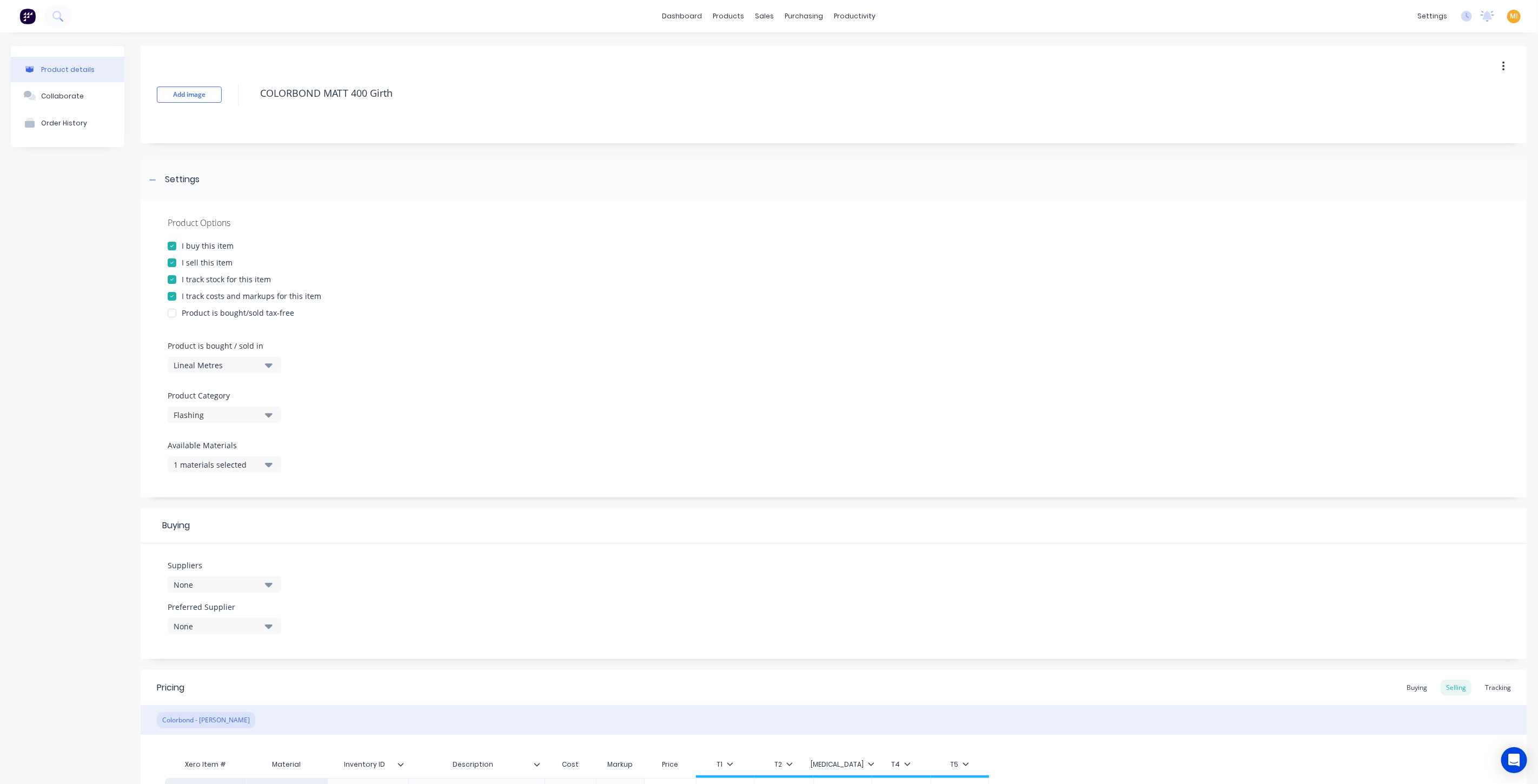
click at [85, 385] on div "Product details Collaborate Order History" at bounding box center [67, 623] width 113 height 1155
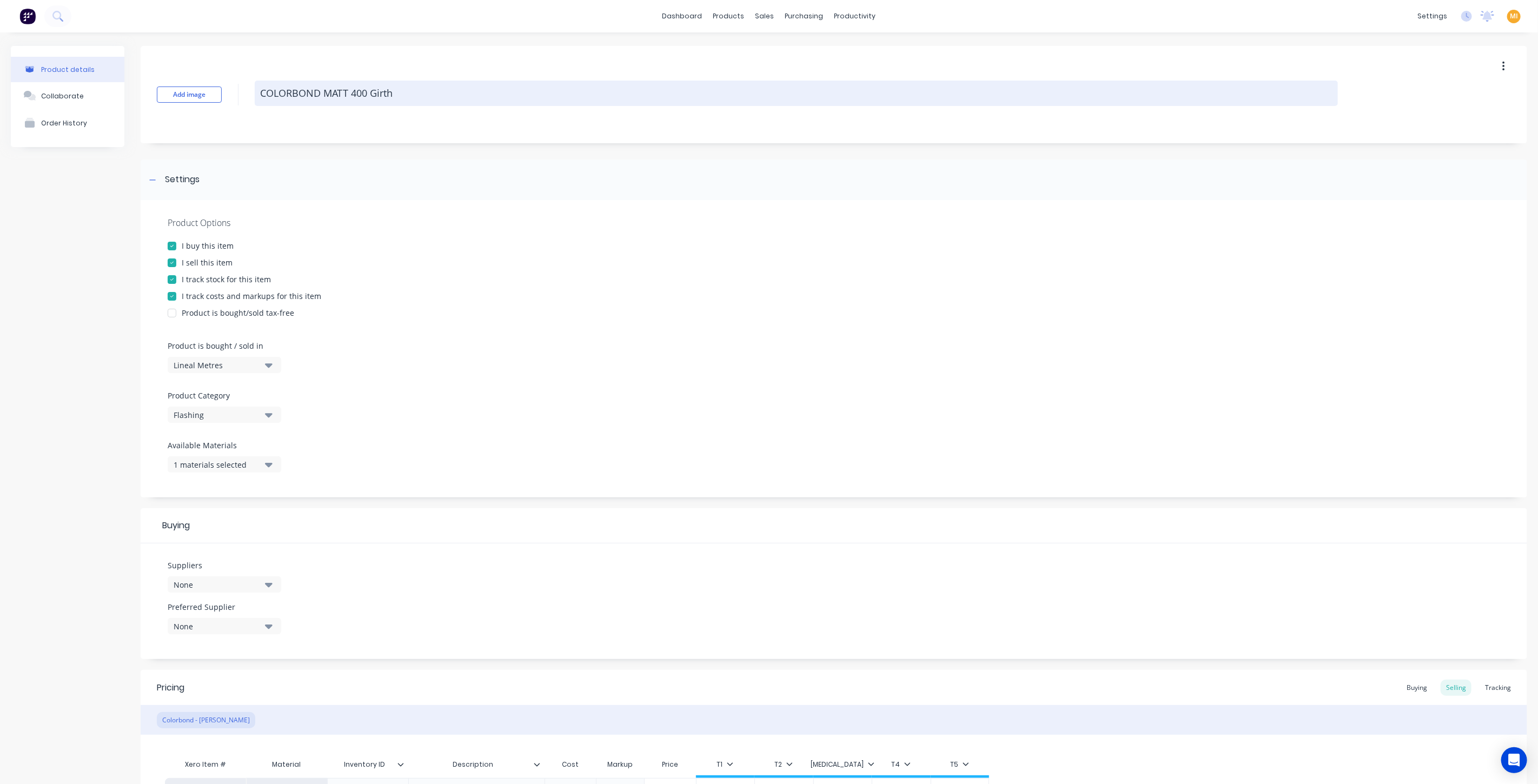
drag, startPoint x: 450, startPoint y: 98, endPoint x: 286, endPoint y: 92, distance: 164.1
click at [286, 92] on textarea "COLORBOND MATT 400 Girth" at bounding box center [796, 94] width 1083 height 25
click at [343, 89] on textarea "COLORBOND MATT 400 Girth" at bounding box center [796, 94] width 1083 height 25
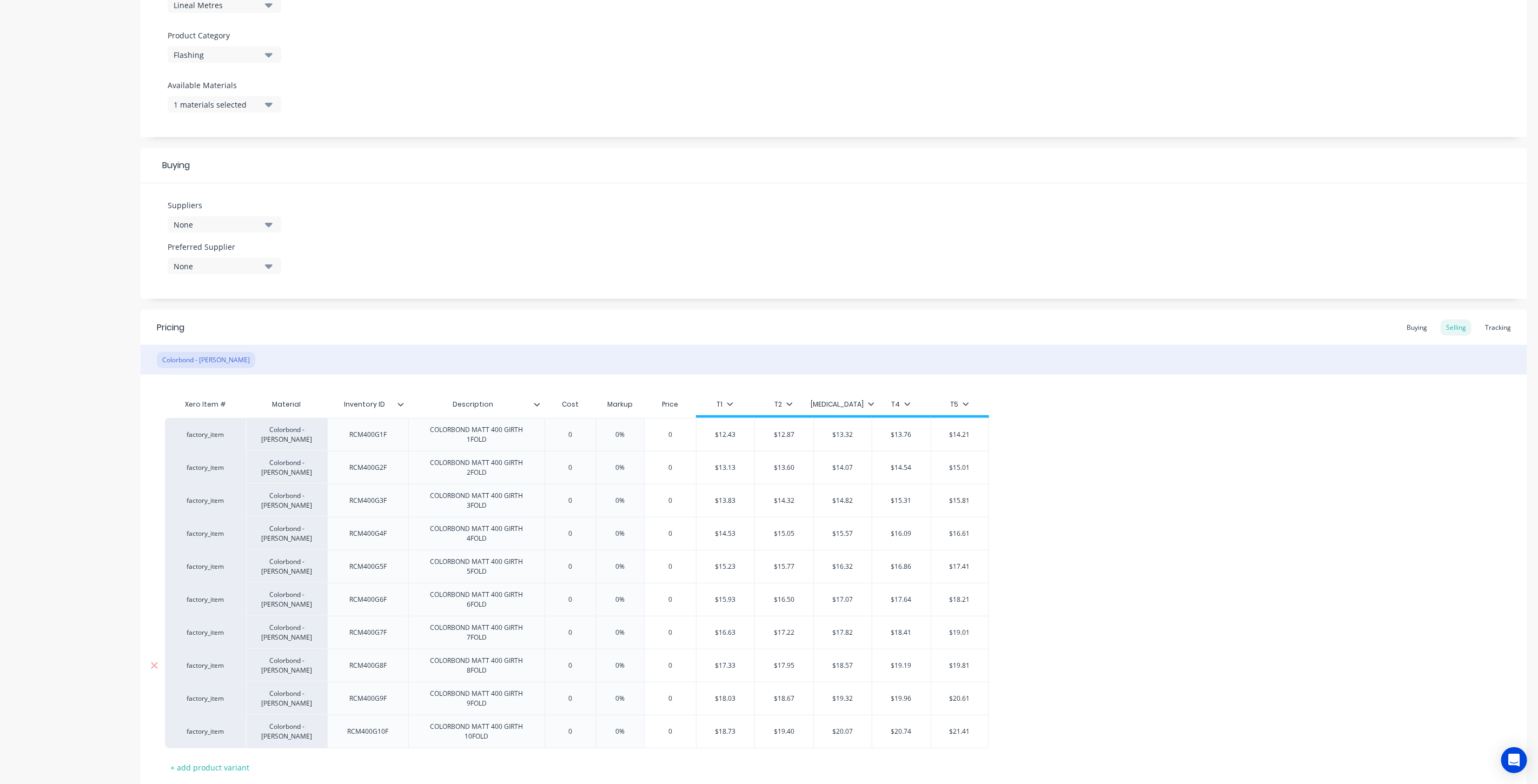
scroll to position [429, 0]
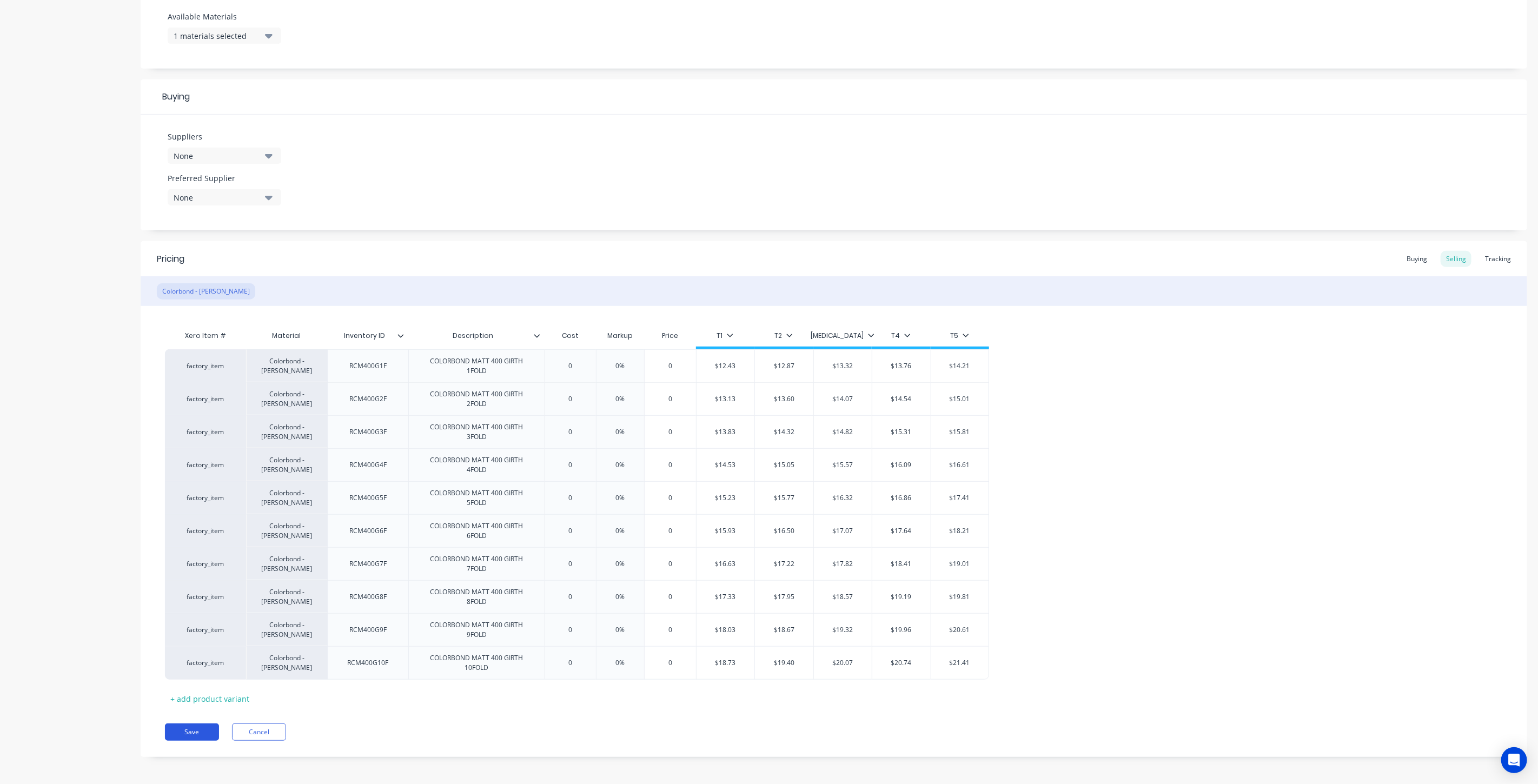
drag, startPoint x: 196, startPoint y: 731, endPoint x: 193, endPoint y: 723, distance: 8.5
click at [195, 731] on button "Save" at bounding box center [191, 731] width 54 height 18
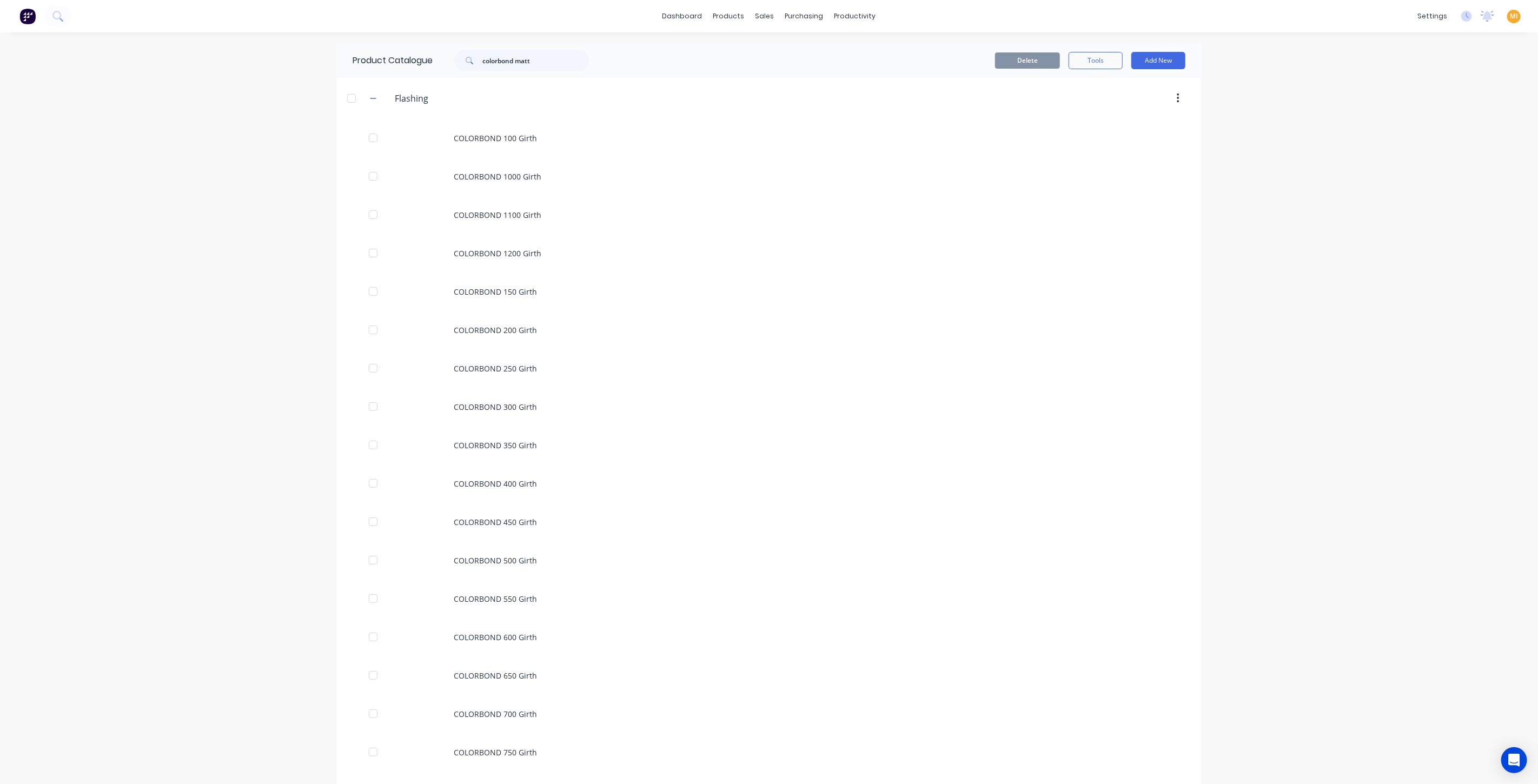
scroll to position [820, 0]
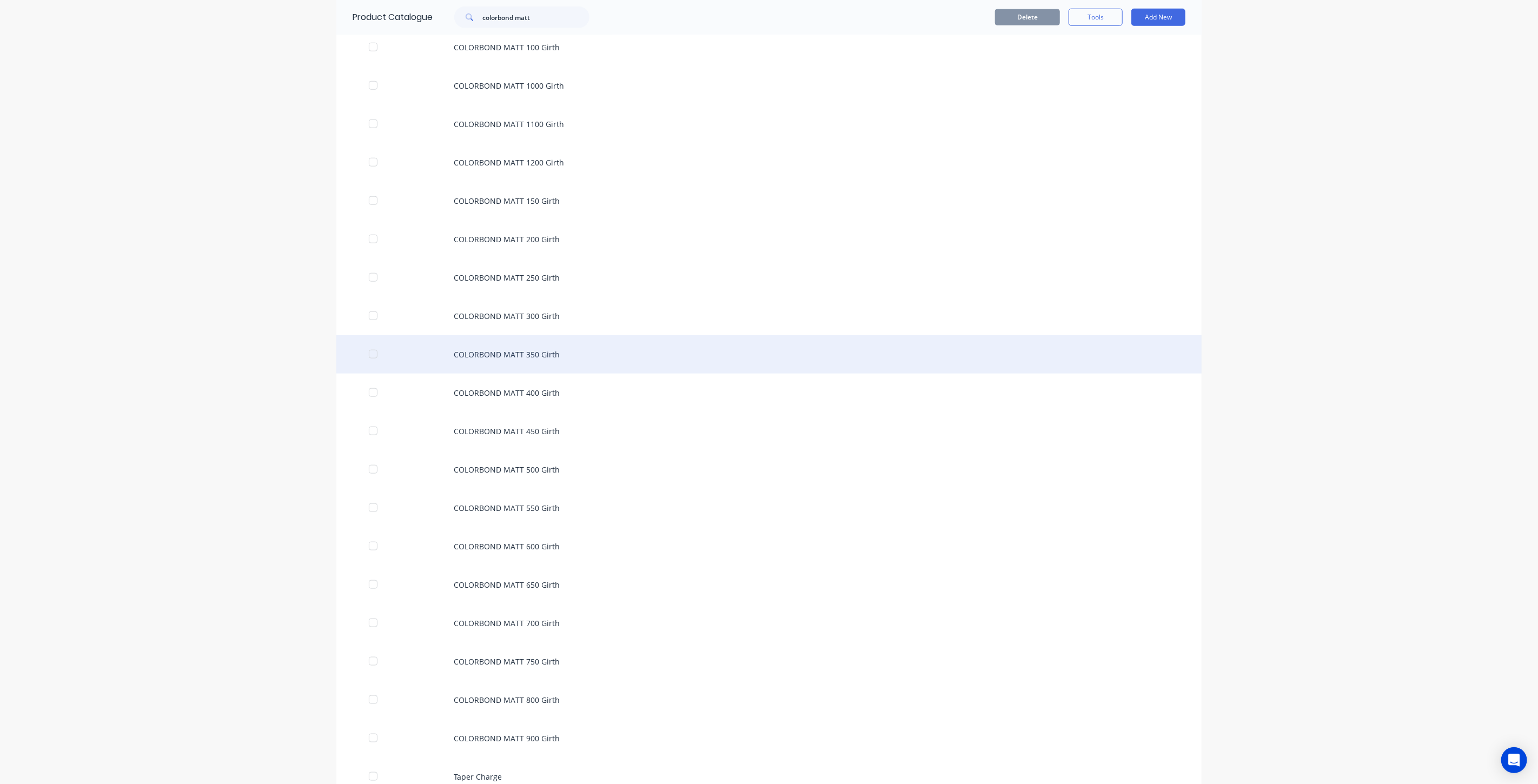
click at [509, 359] on div "COLORBOND MATT 350 Girth" at bounding box center [769, 354] width 865 height 39
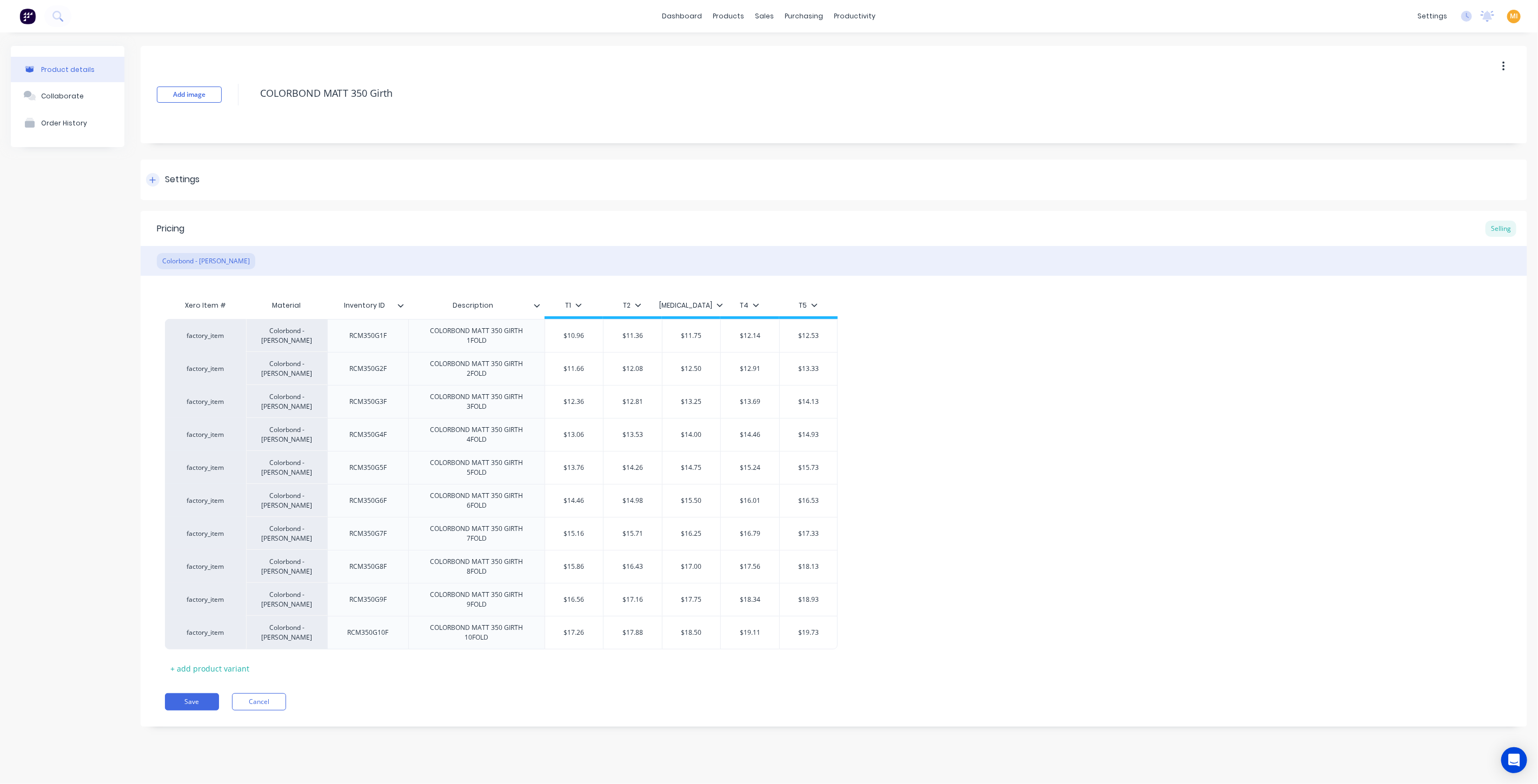
click at [203, 176] on div "Settings" at bounding box center [834, 180] width 1387 height 41
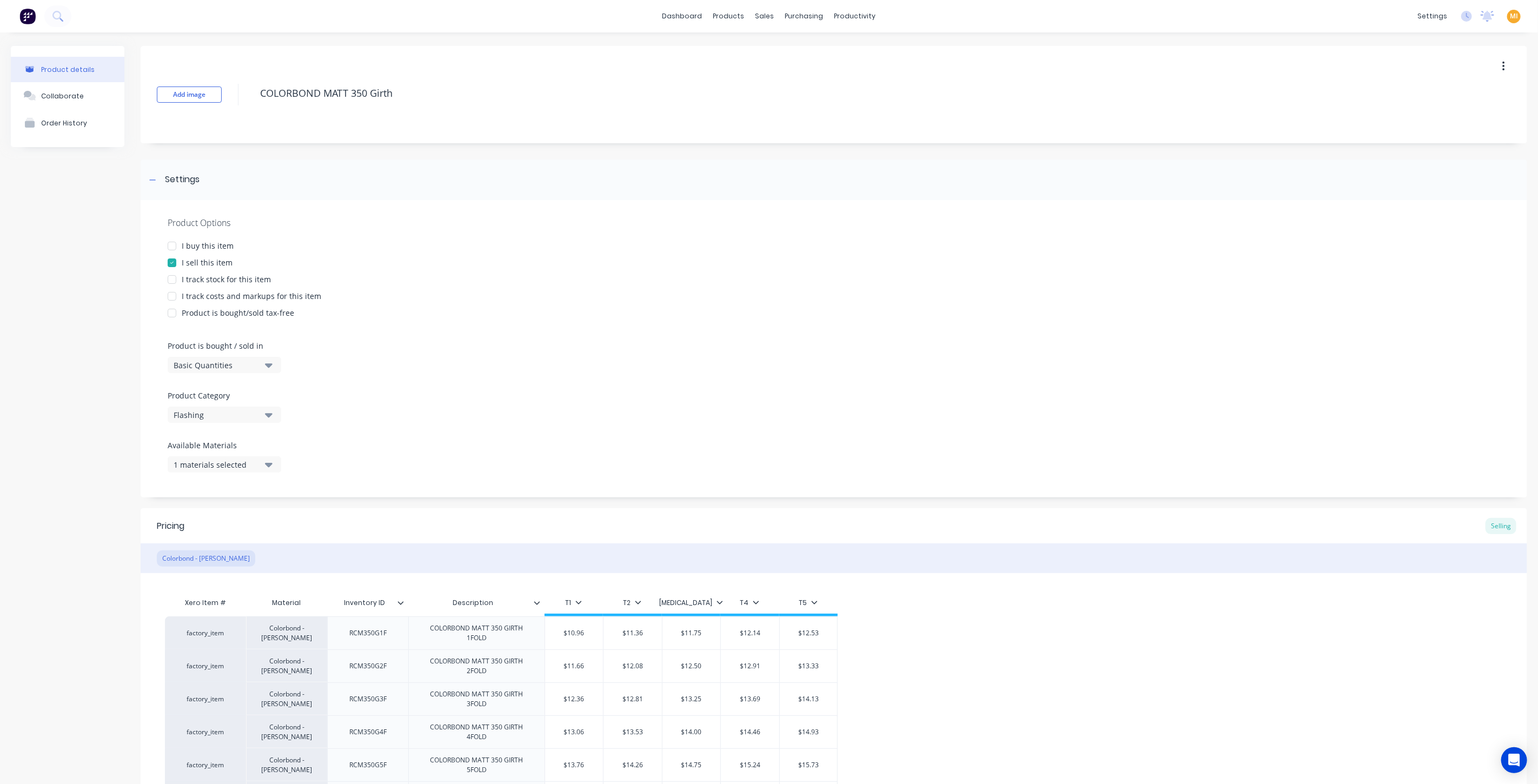
click at [208, 248] on div "I buy this item" at bounding box center [208, 245] width 52 height 11
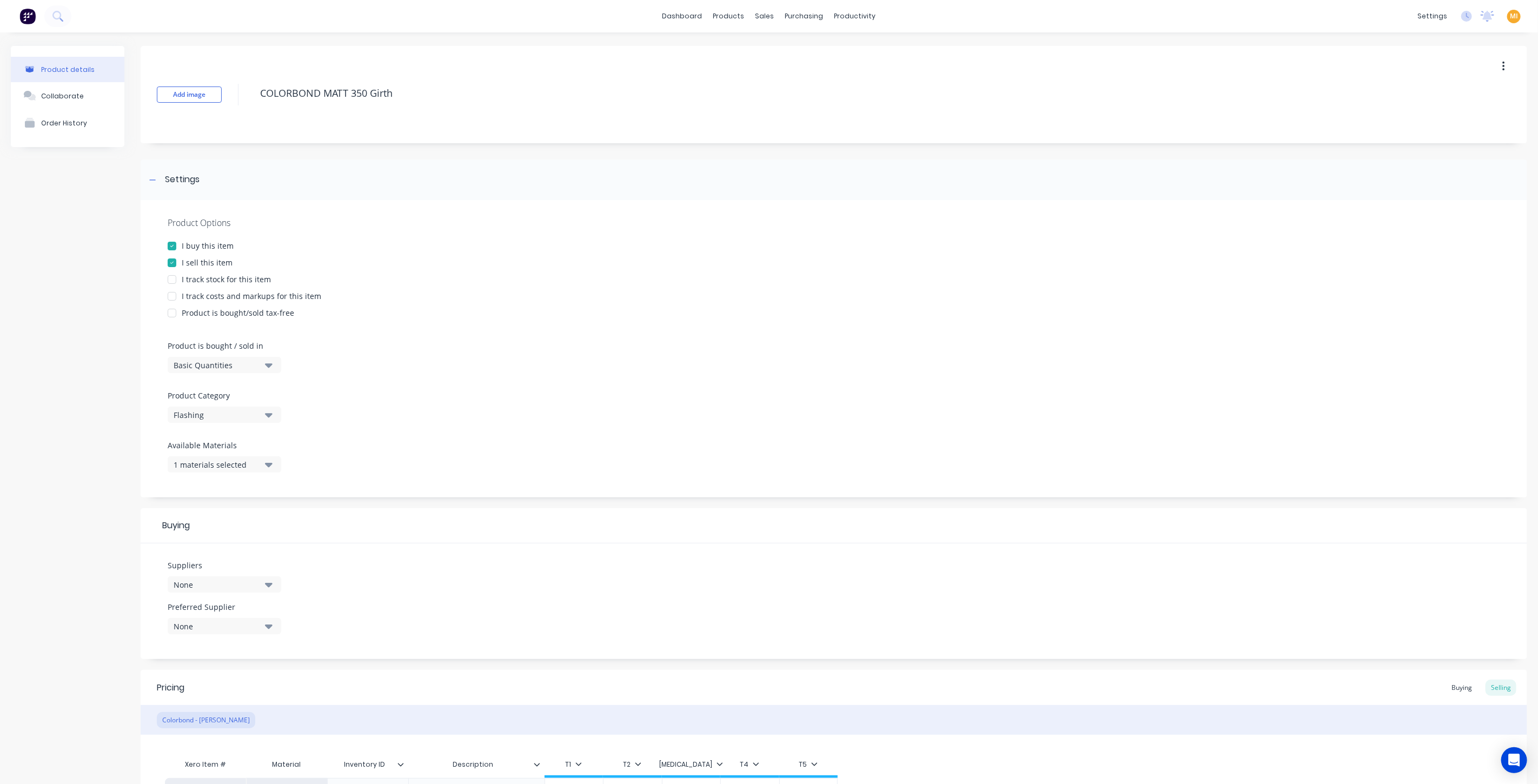
drag, startPoint x: 209, startPoint y: 277, endPoint x: 210, endPoint y: 298, distance: 21.0
click at [211, 279] on div "I track stock for this item" at bounding box center [226, 279] width 89 height 11
click at [210, 295] on div "I track costs and markups for this item" at bounding box center [251, 296] width 139 height 11
click at [222, 366] on div "Basic Quantities" at bounding box center [217, 365] width 87 height 11
click at [242, 409] on div "Lineal Metres" at bounding box center [248, 413] width 163 height 22
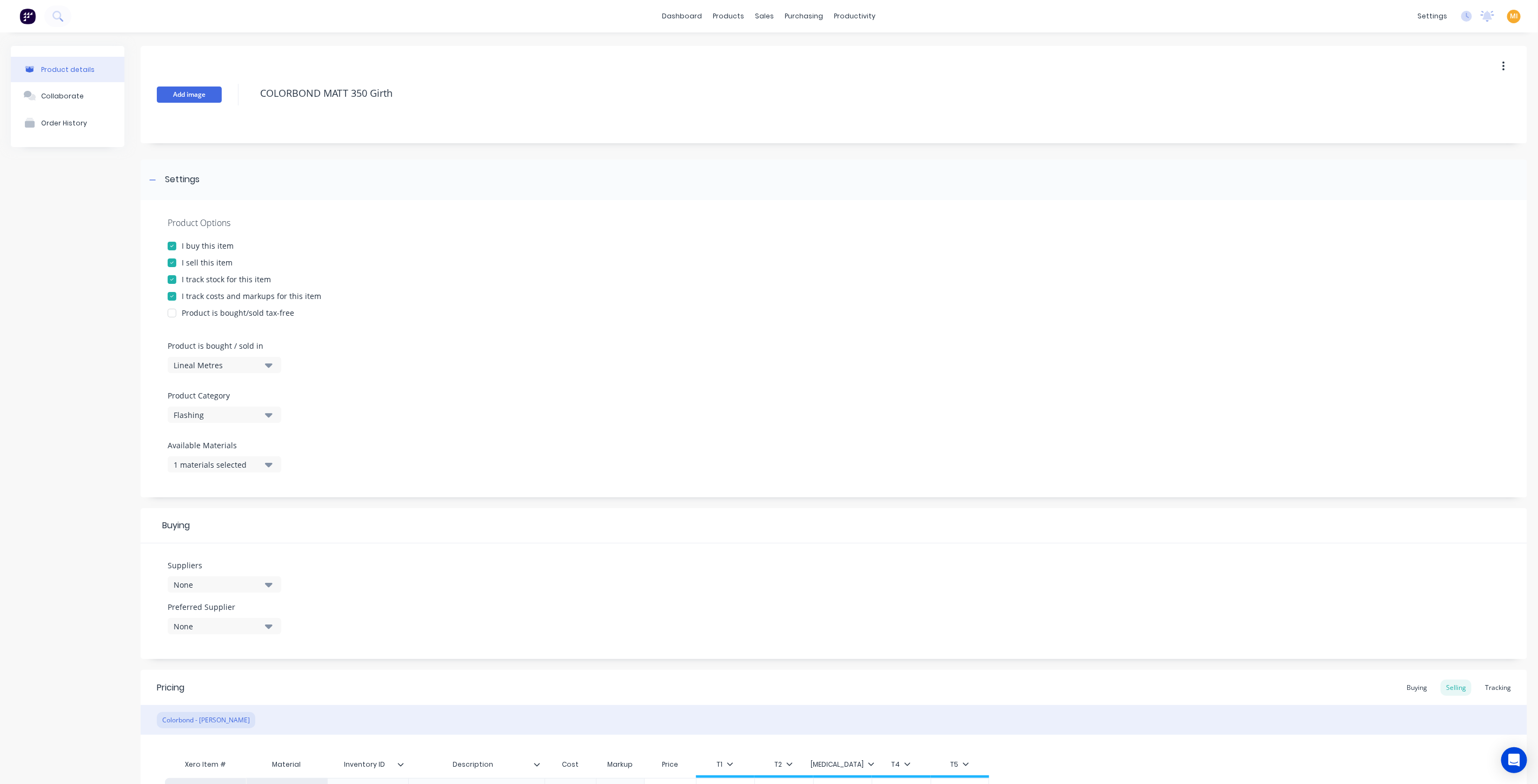
drag, startPoint x: 426, startPoint y: 99, endPoint x: 162, endPoint y: 96, distance: 264.0
click at [162, 96] on div "Add image COLORBOND MATT 350 Girth" at bounding box center [834, 94] width 1387 height 97
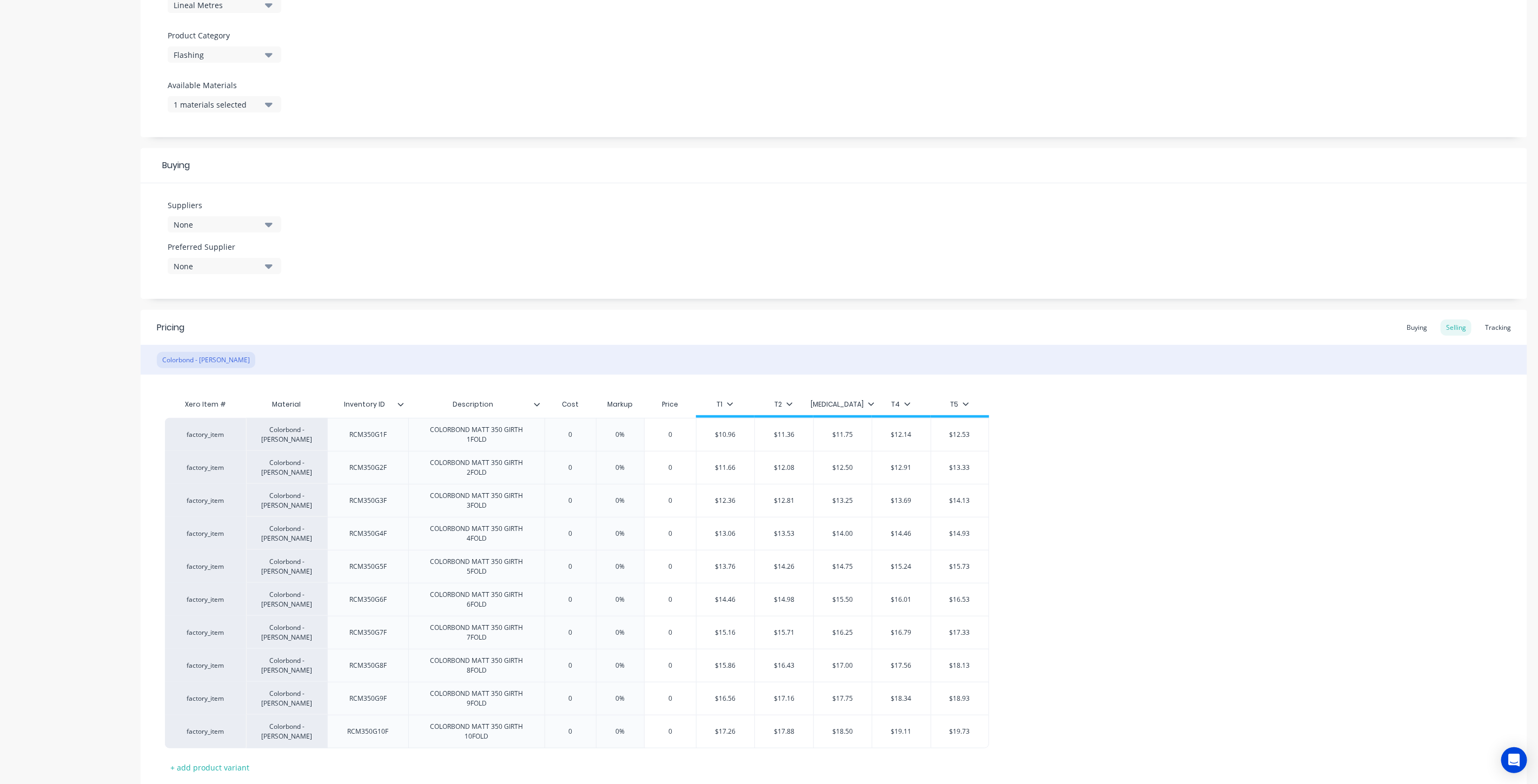
scroll to position [429, 0]
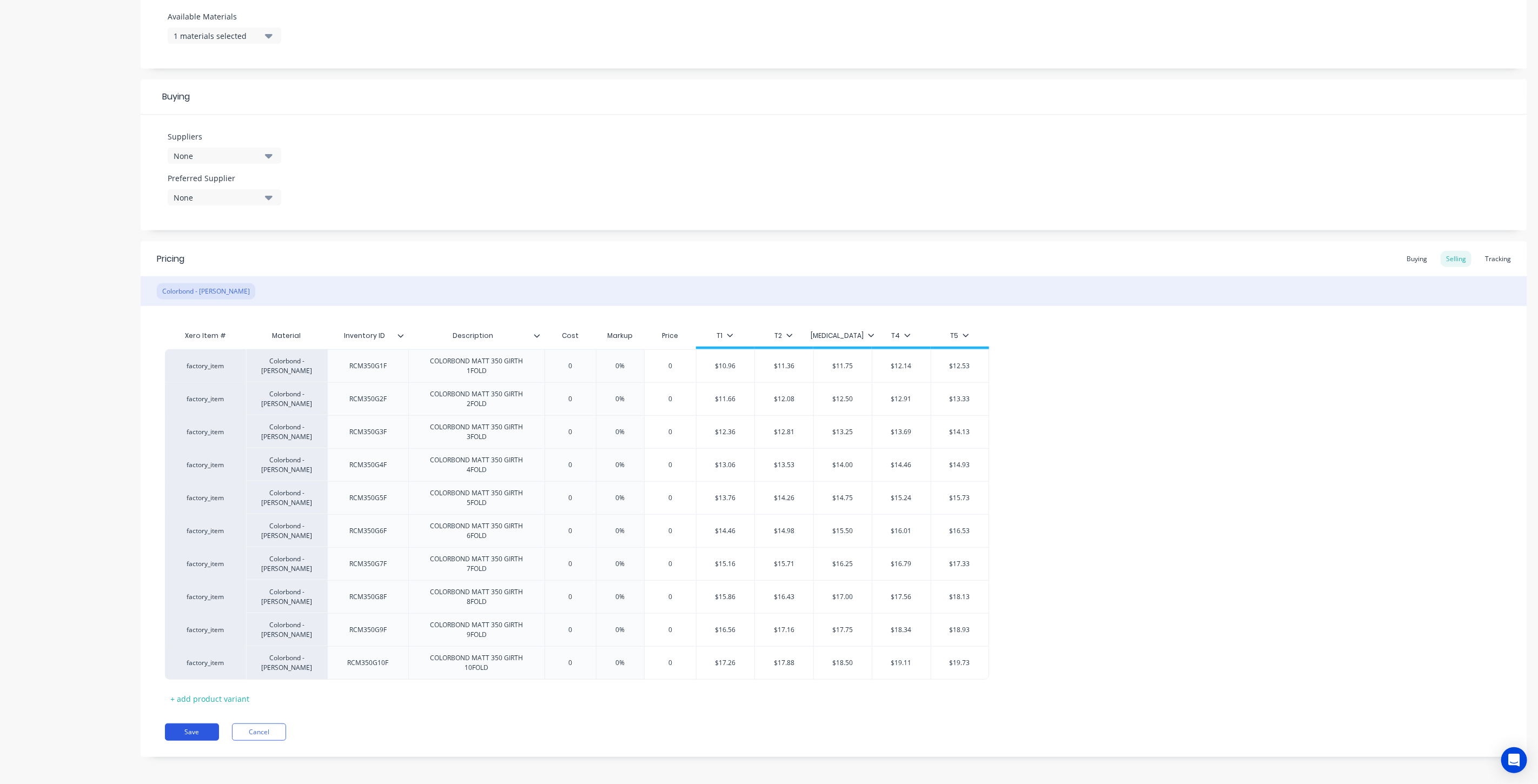
click at [201, 730] on button "Save" at bounding box center [191, 731] width 54 height 18
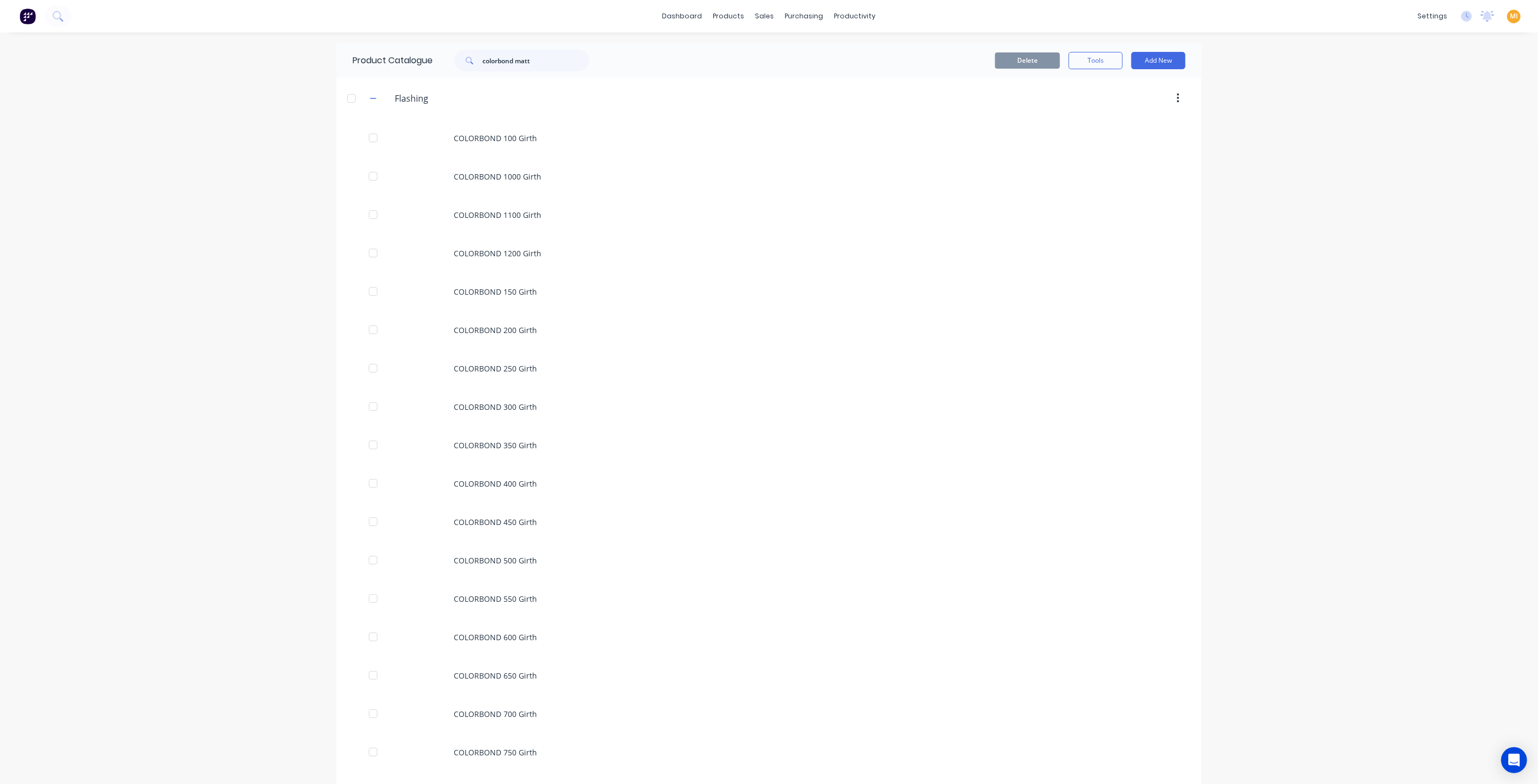
scroll to position [781, 0]
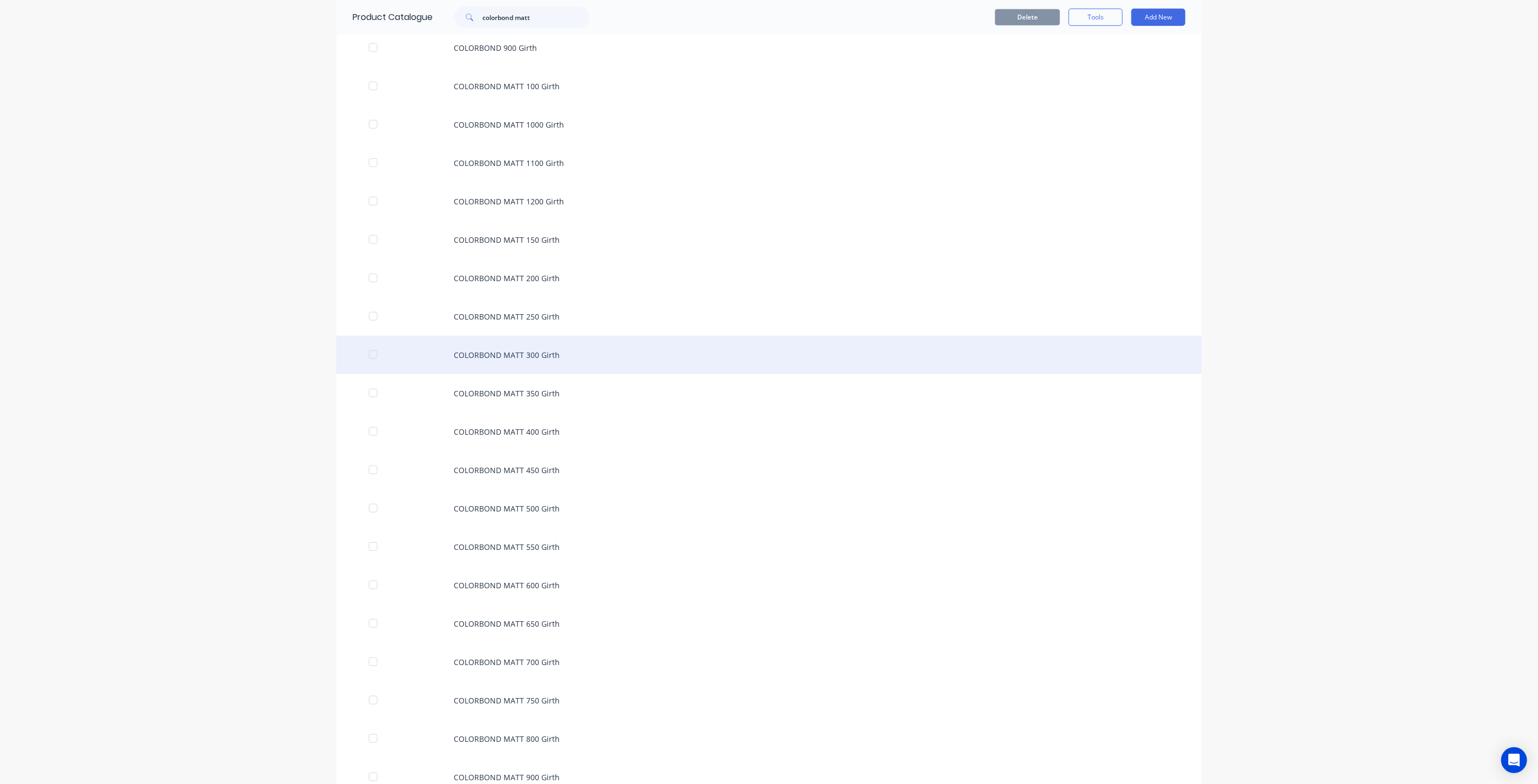
click at [507, 359] on div "COLORBOND MATT 300 Girth" at bounding box center [769, 354] width 865 height 39
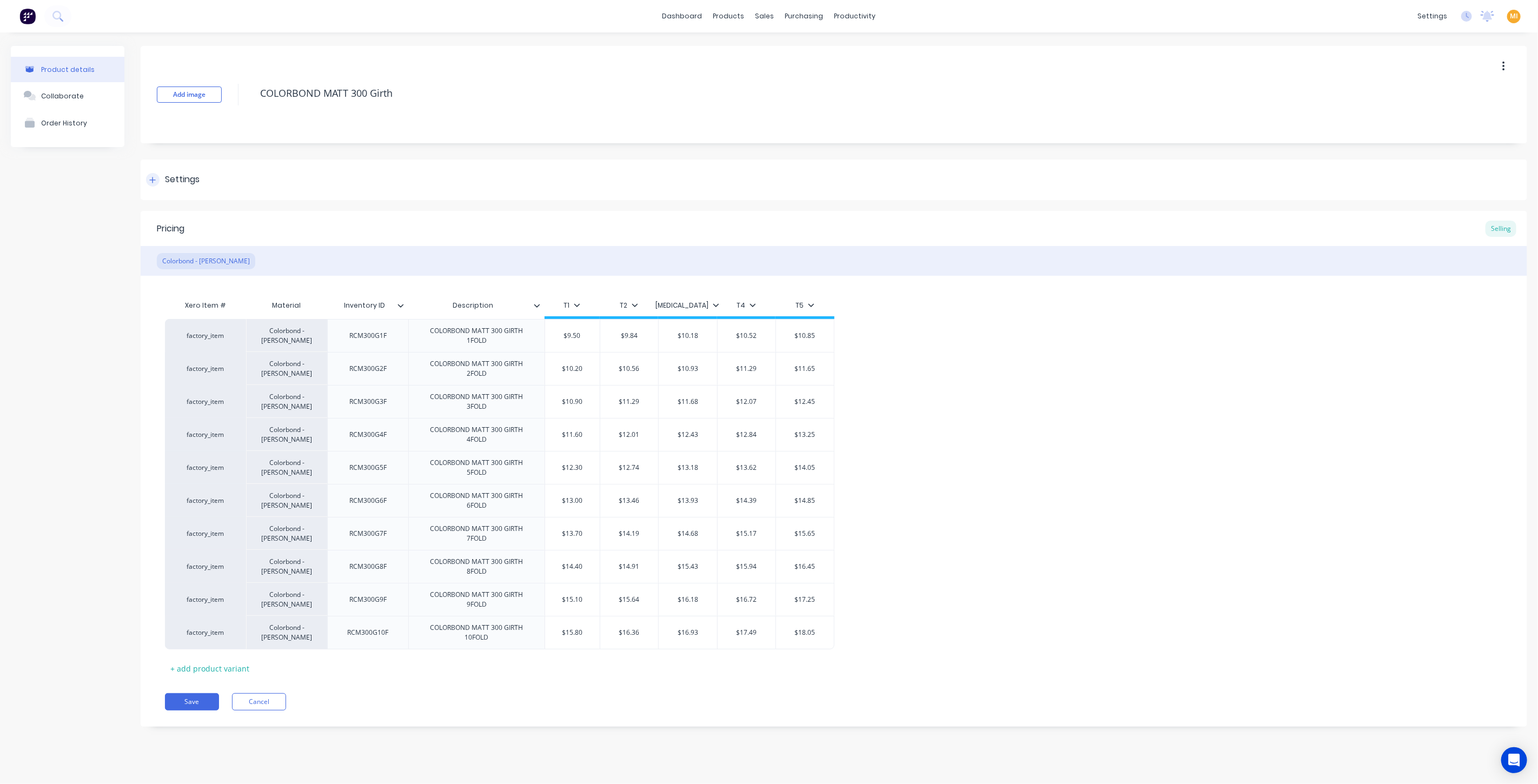
click at [196, 179] on div "Settings" at bounding box center [182, 179] width 34 height 13
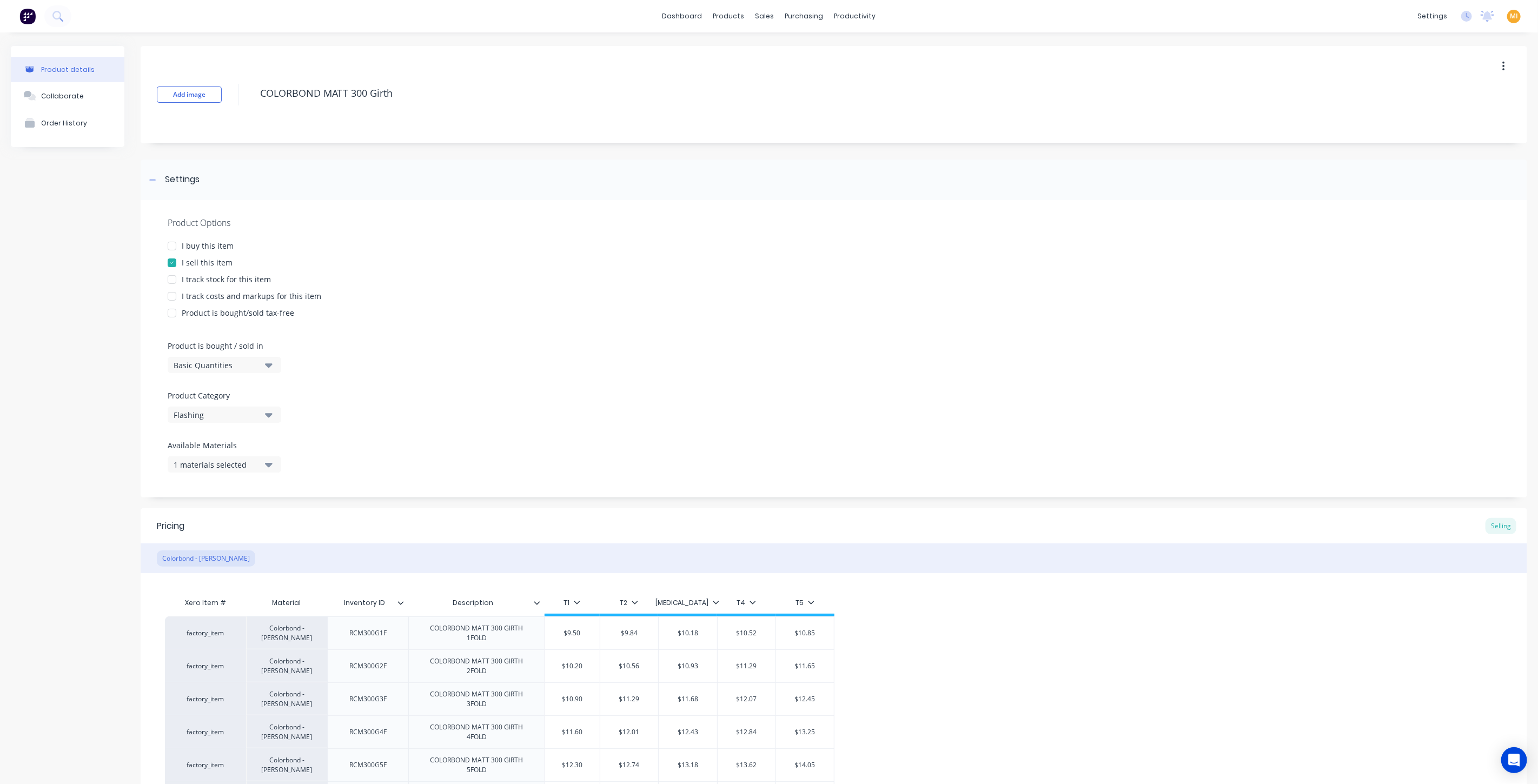
click at [205, 240] on div "I buy this item" at bounding box center [208, 245] width 52 height 11
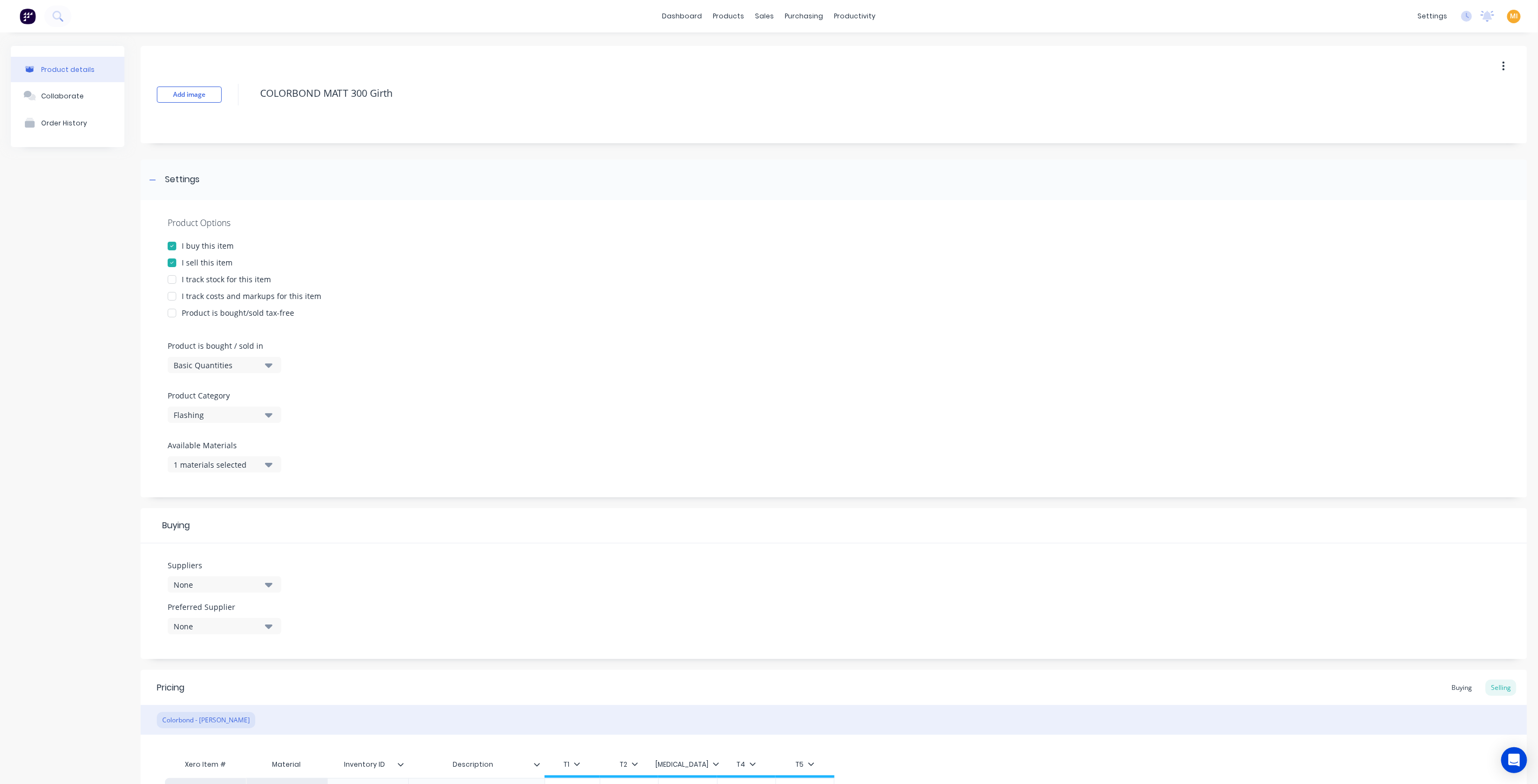
drag, startPoint x: 198, startPoint y: 274, endPoint x: 201, endPoint y: 293, distance: 19.2
click at [198, 274] on div "I track stock for this item" at bounding box center [226, 279] width 89 height 11
click at [201, 298] on div "I track costs and markups for this item" at bounding box center [251, 296] width 139 height 11
drag, startPoint x: 455, startPoint y: 92, endPoint x: 109, endPoint y: 91, distance: 346.0
click at [109, 91] on div "Product details Collaborate Order History Add image COLORBOND MATT 300 Girth Se…" at bounding box center [768, 623] width 1516 height 1155
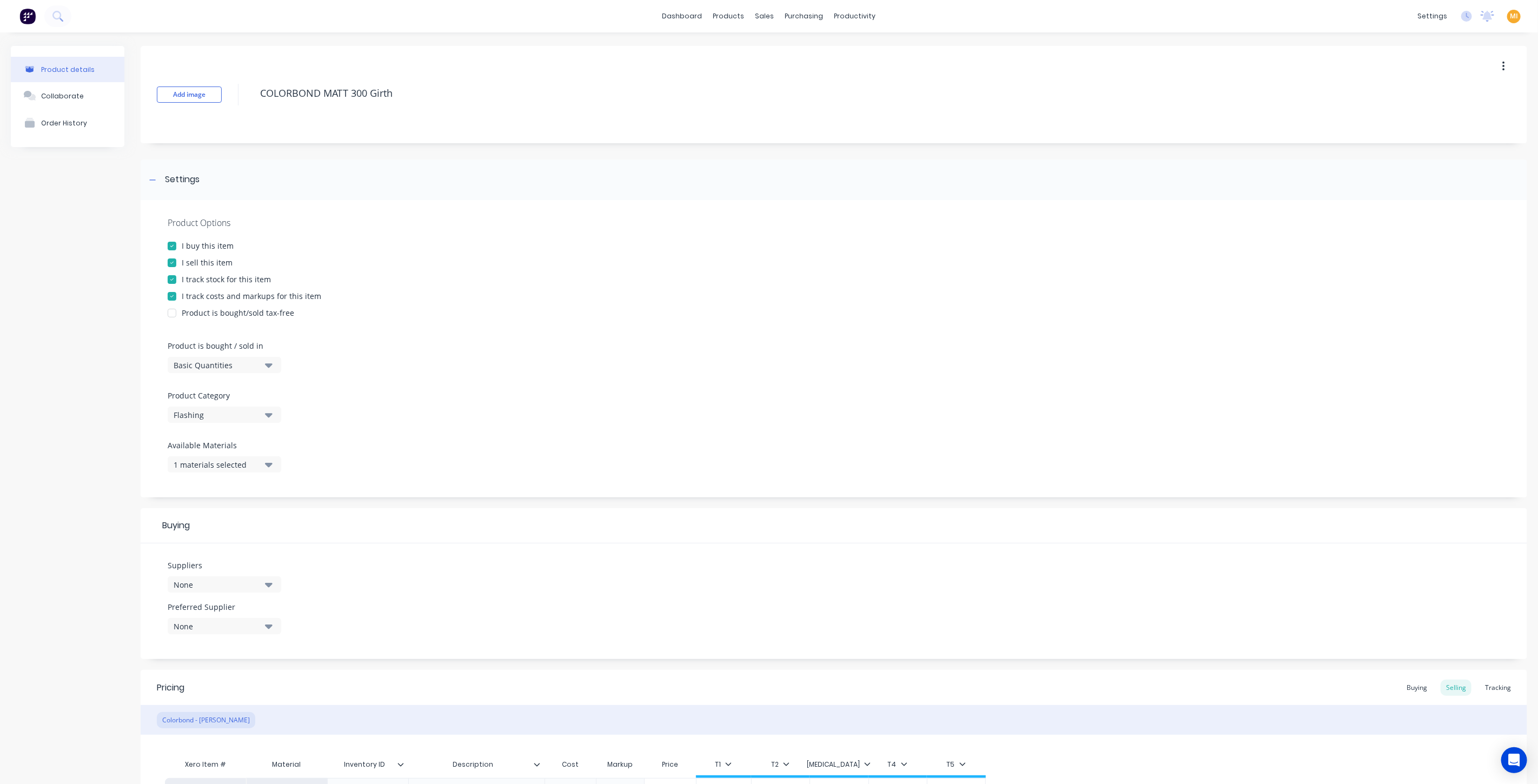
drag, startPoint x: 250, startPoint y: 363, endPoint x: 252, endPoint y: 370, distance: 7.3
click at [251, 364] on div "Basic Quantities" at bounding box center [217, 365] width 87 height 11
click at [250, 408] on div "Lineal Metres" at bounding box center [248, 413] width 163 height 22
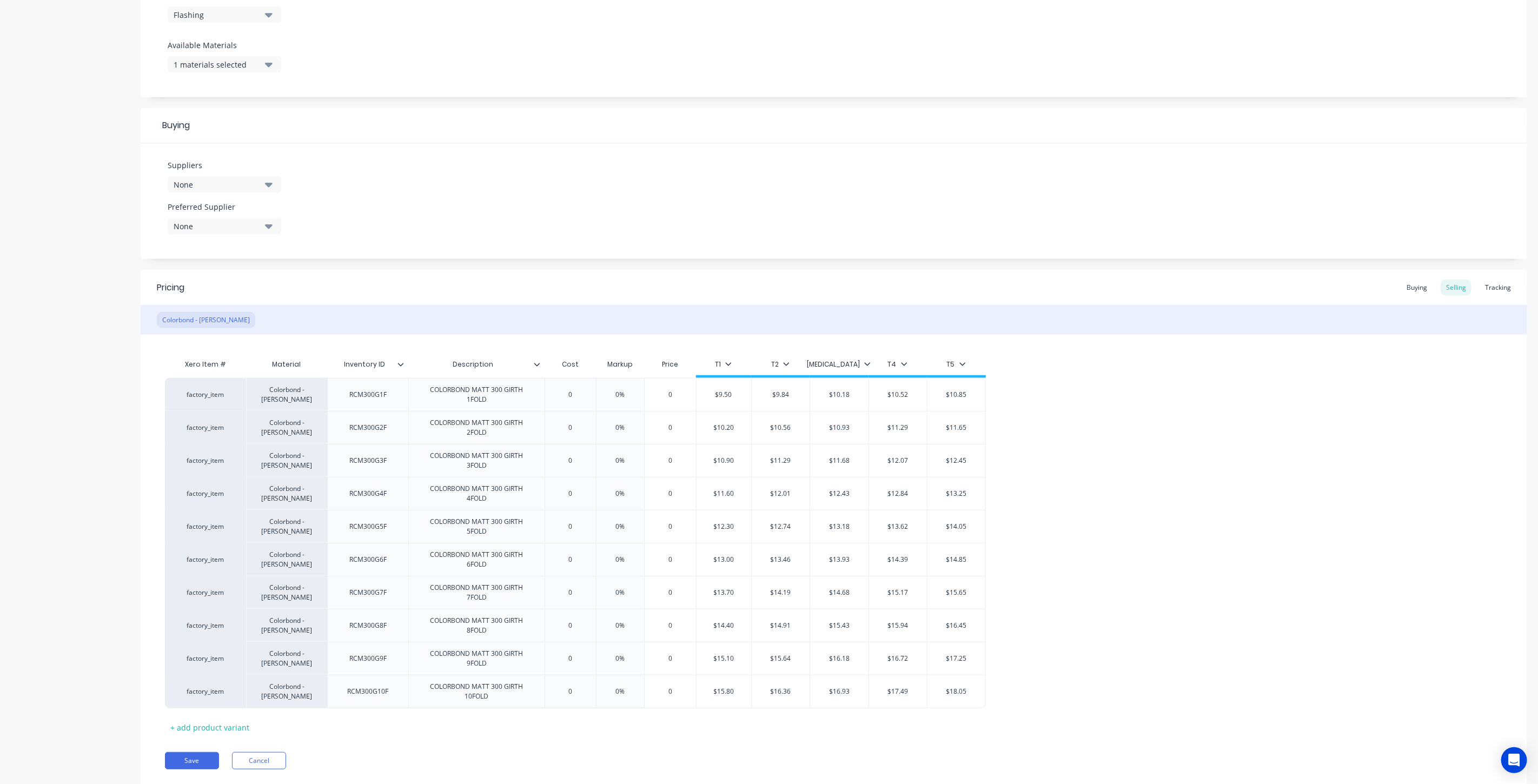
scroll to position [429, 0]
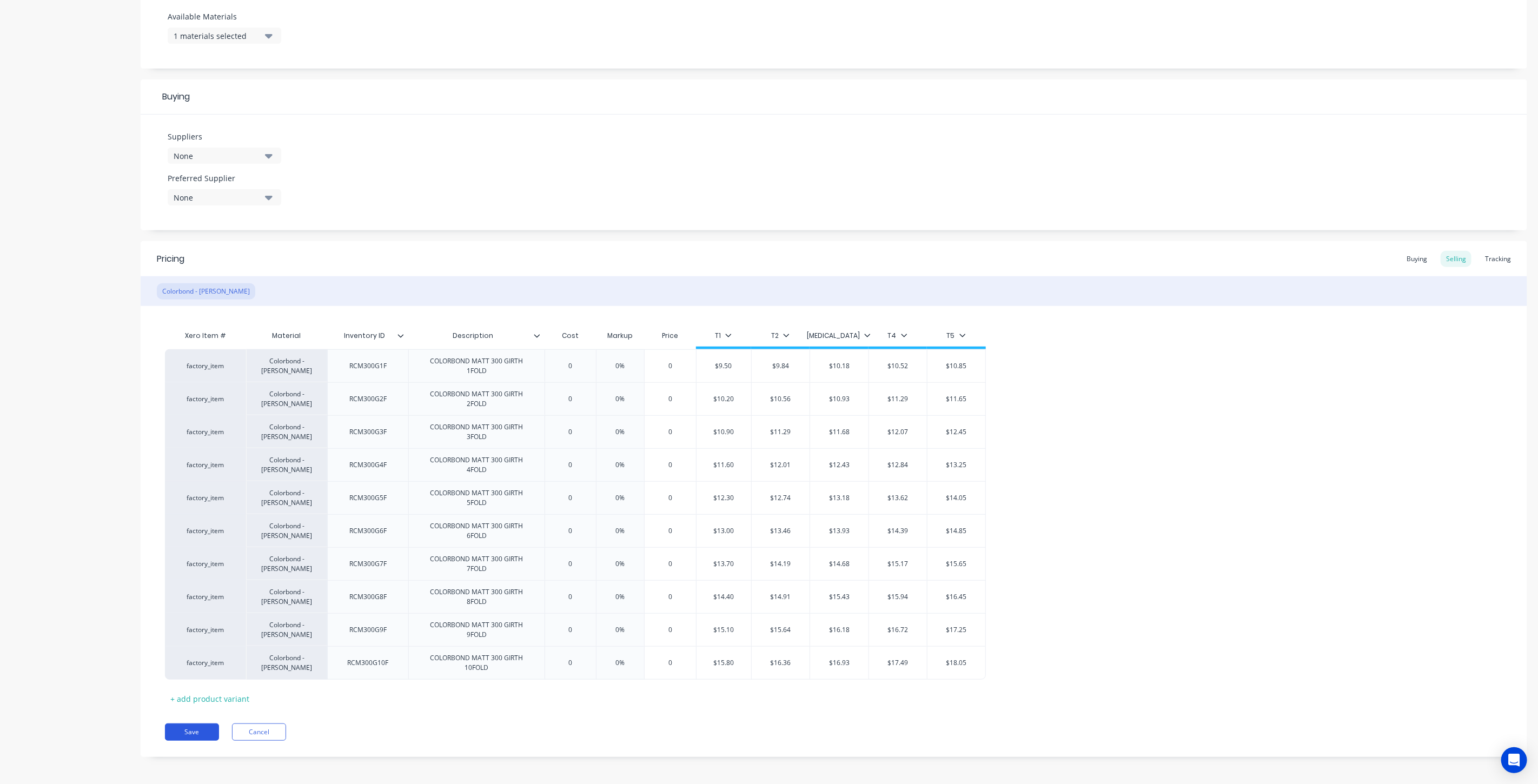
click at [202, 733] on button "Save" at bounding box center [191, 731] width 54 height 18
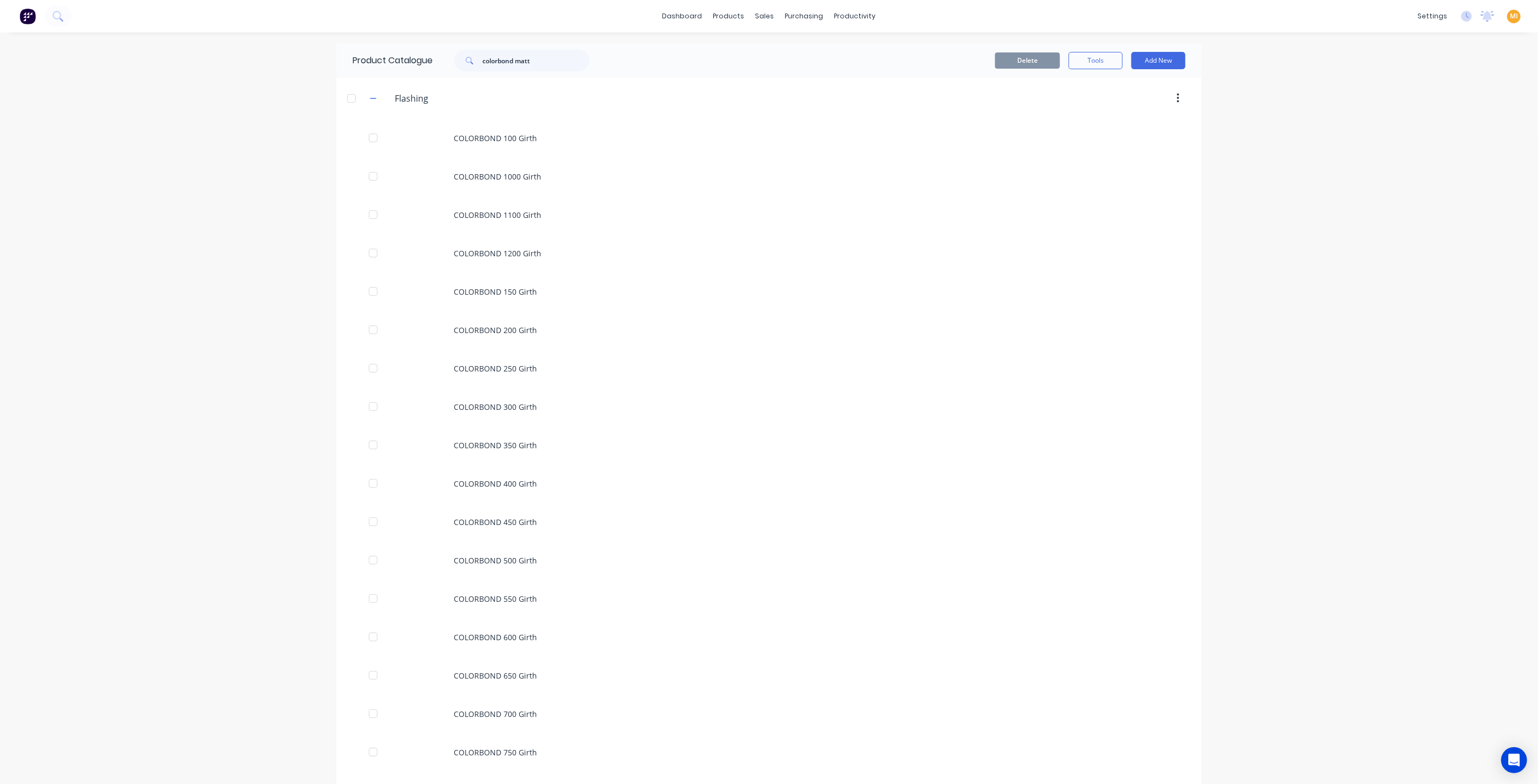
scroll to position [743, 0]
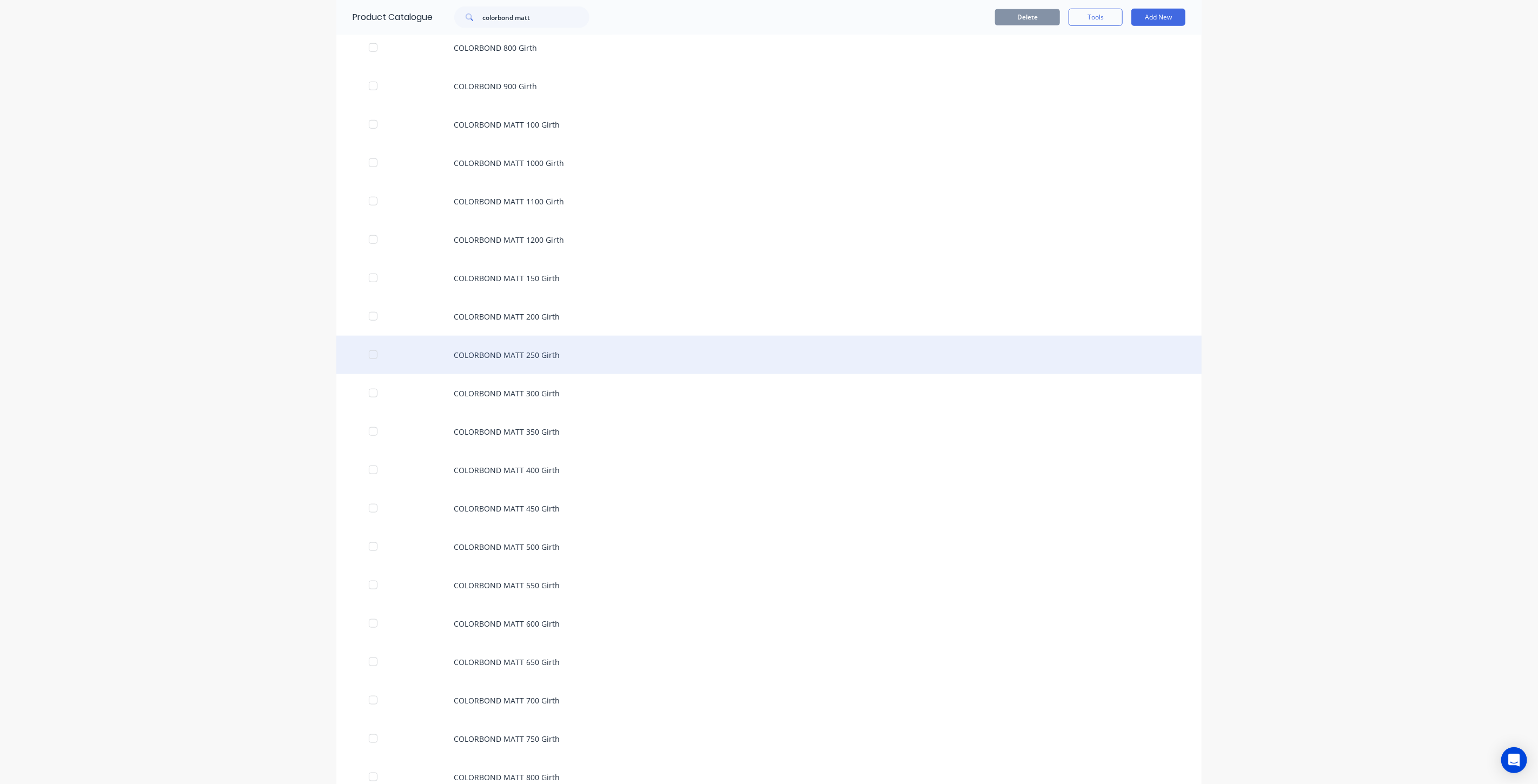
click at [534, 354] on div "COLORBOND MATT 250 Girth" at bounding box center [769, 354] width 865 height 39
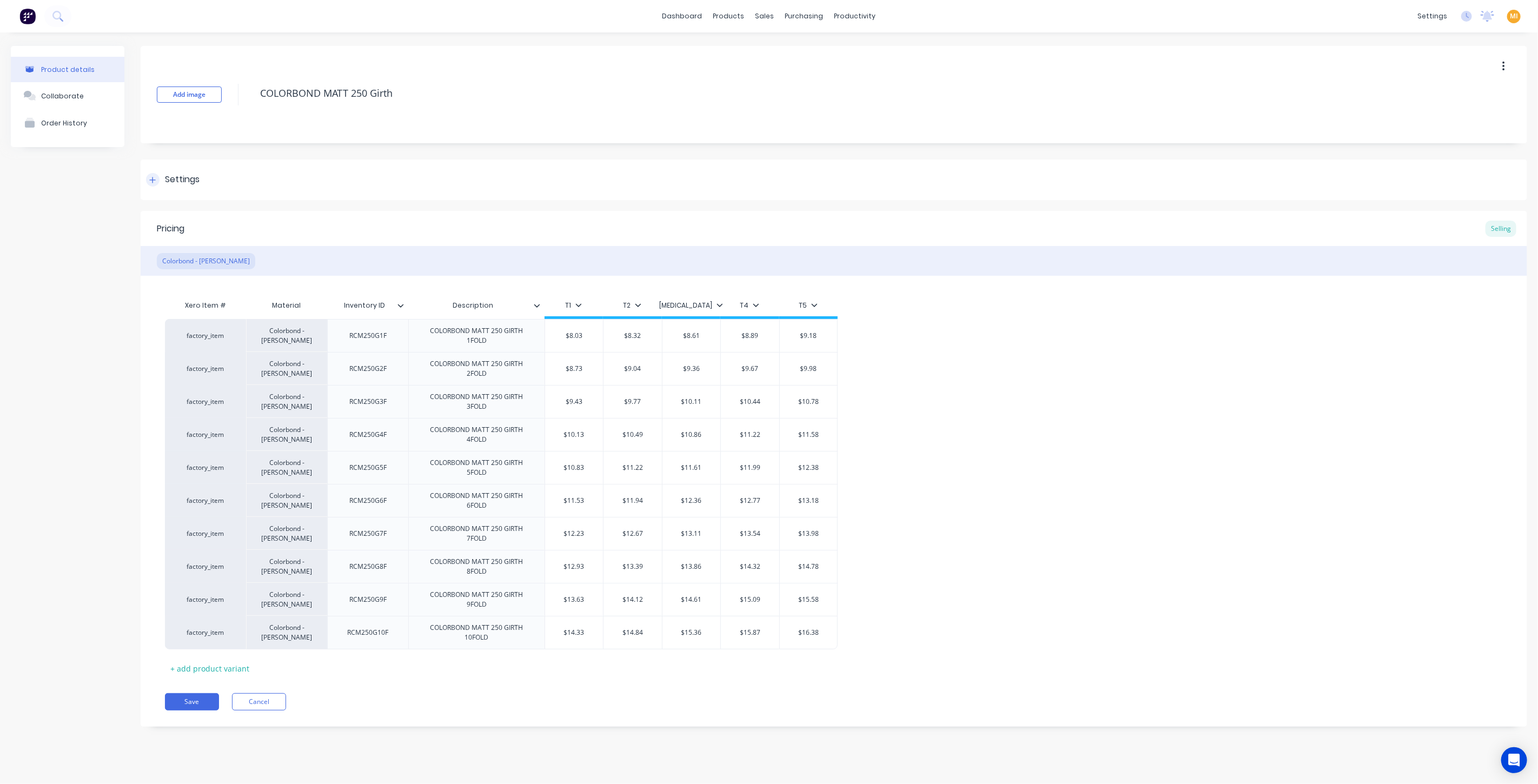
click at [194, 184] on div "Settings" at bounding box center [182, 179] width 34 height 13
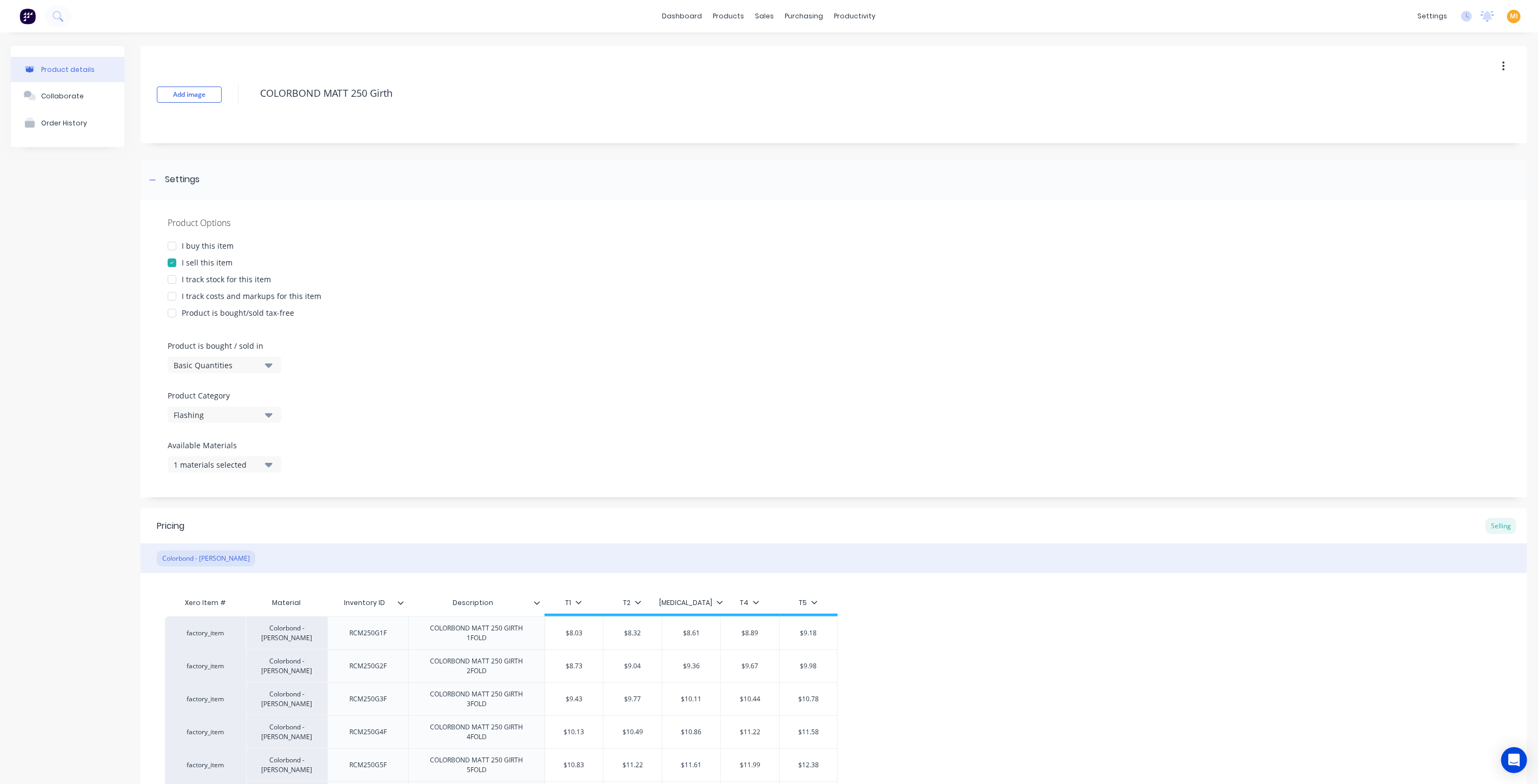
click at [219, 245] on div "I buy this item" at bounding box center [208, 245] width 52 height 11
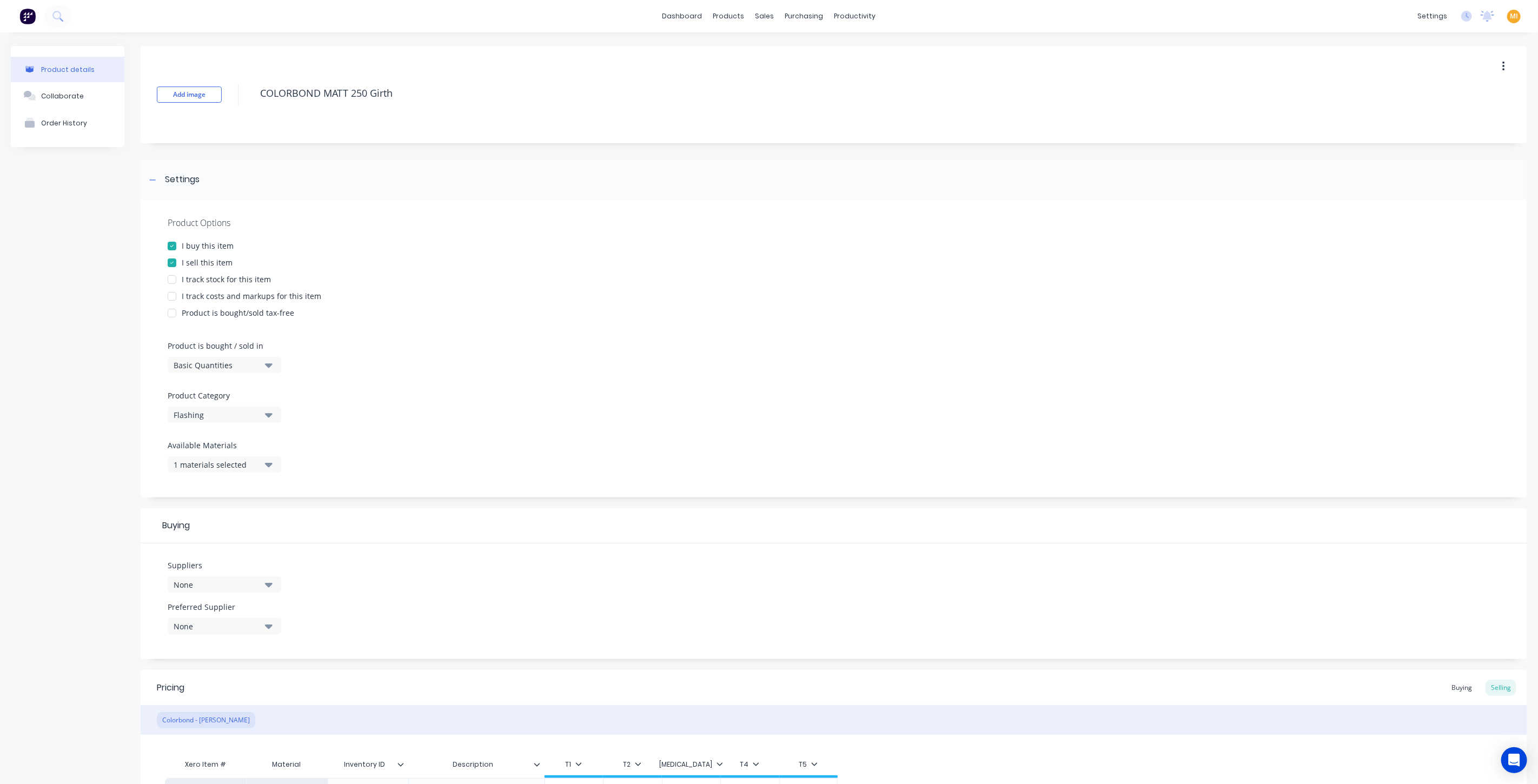
drag, startPoint x: 213, startPoint y: 274, endPoint x: 210, endPoint y: 293, distance: 19.2
click at [213, 276] on div "I track stock for this item" at bounding box center [226, 279] width 89 height 11
click at [206, 298] on div "I track costs and markups for this item" at bounding box center [251, 296] width 139 height 11
click at [200, 364] on div "Basic Quantities" at bounding box center [217, 365] width 87 height 11
drag, startPoint x: 223, startPoint y: 415, endPoint x: 226, endPoint y: 454, distance: 39.1
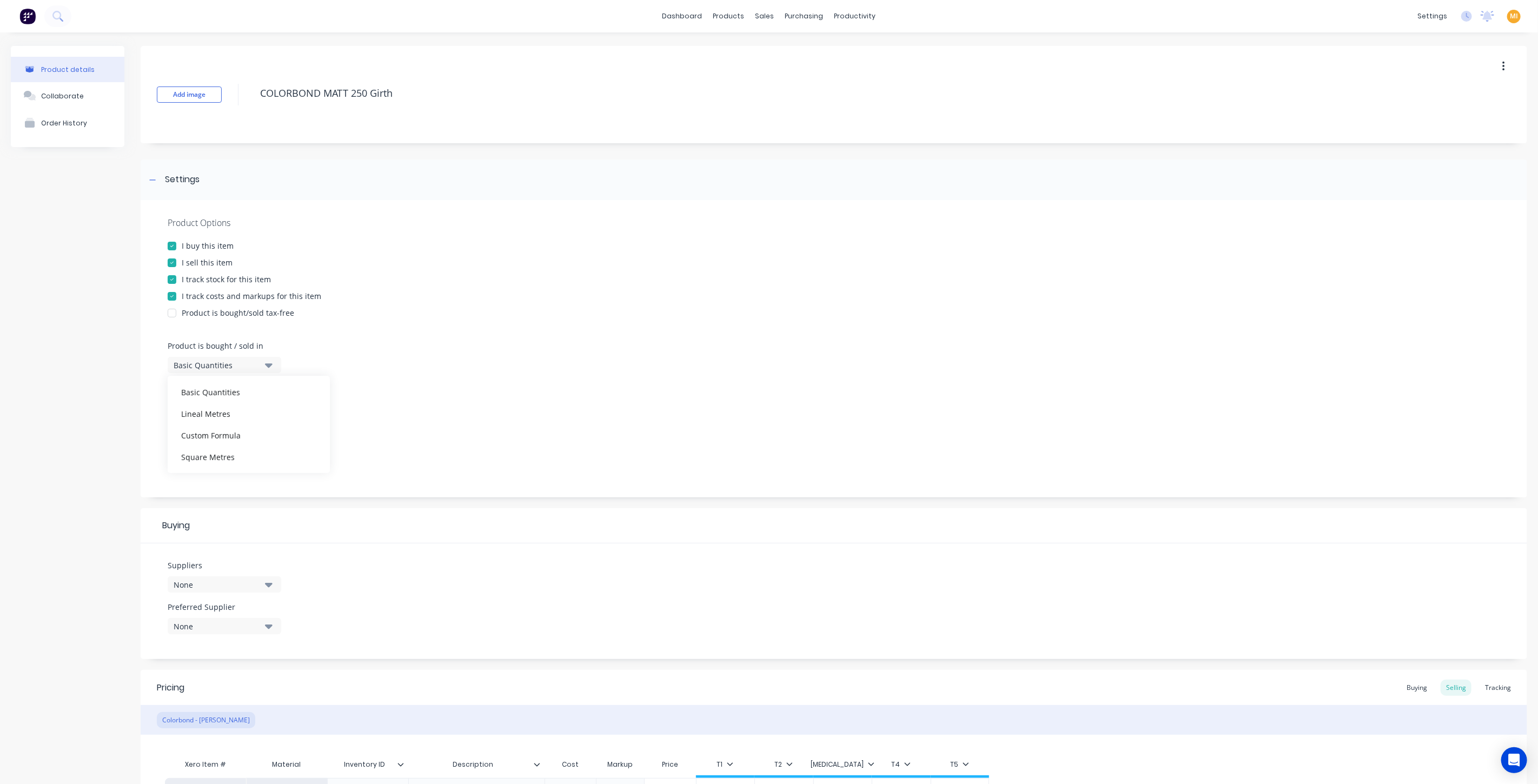
click at [224, 416] on div "Lineal Metres" at bounding box center [248, 413] width 163 height 22
drag, startPoint x: 422, startPoint y: 98, endPoint x: 101, endPoint y: 76, distance: 321.8
click at [101, 76] on div "Product details Collaborate Order History Add image COLORBOND MATT 250 Girth Se…" at bounding box center [768, 623] width 1516 height 1155
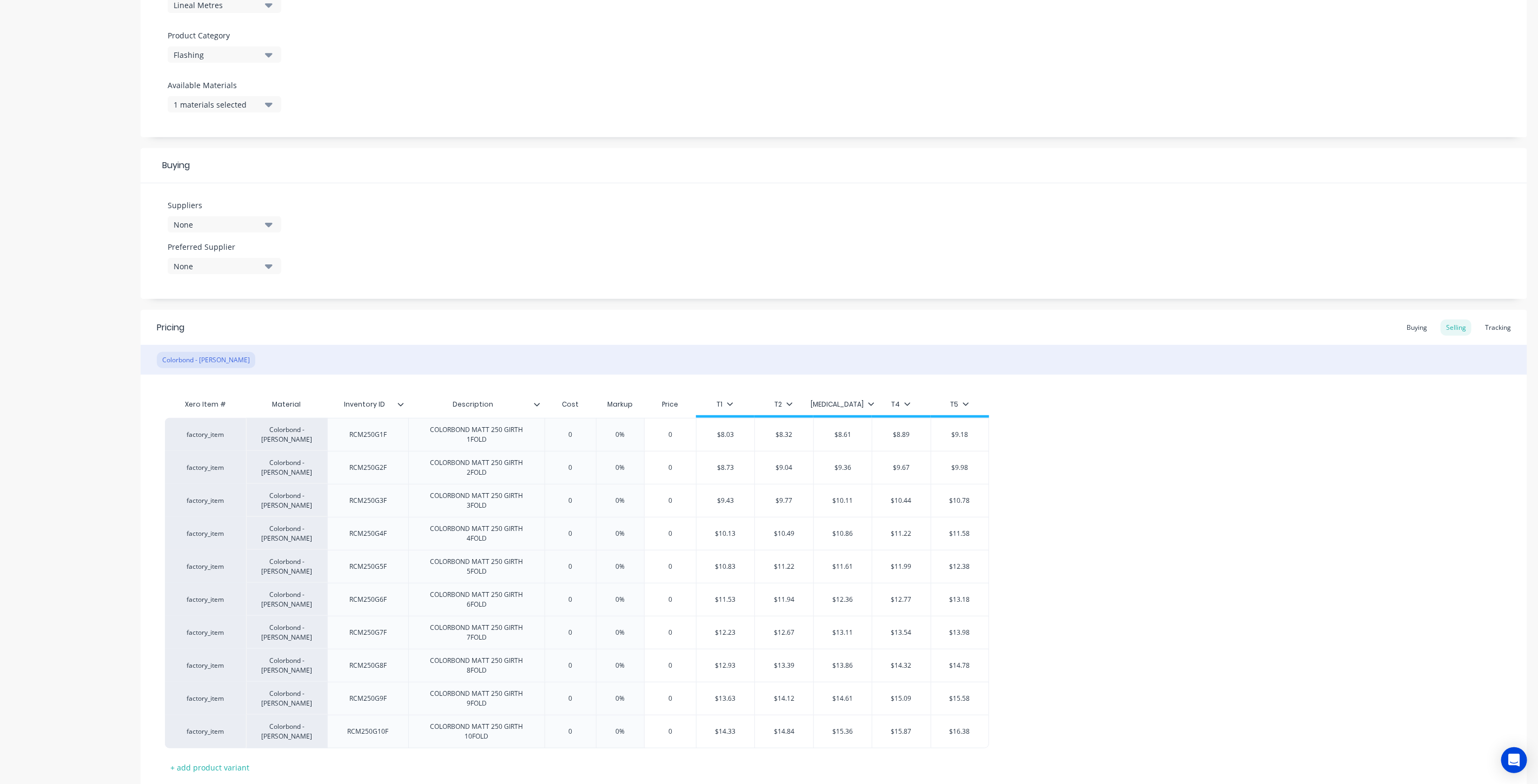
scroll to position [429, 0]
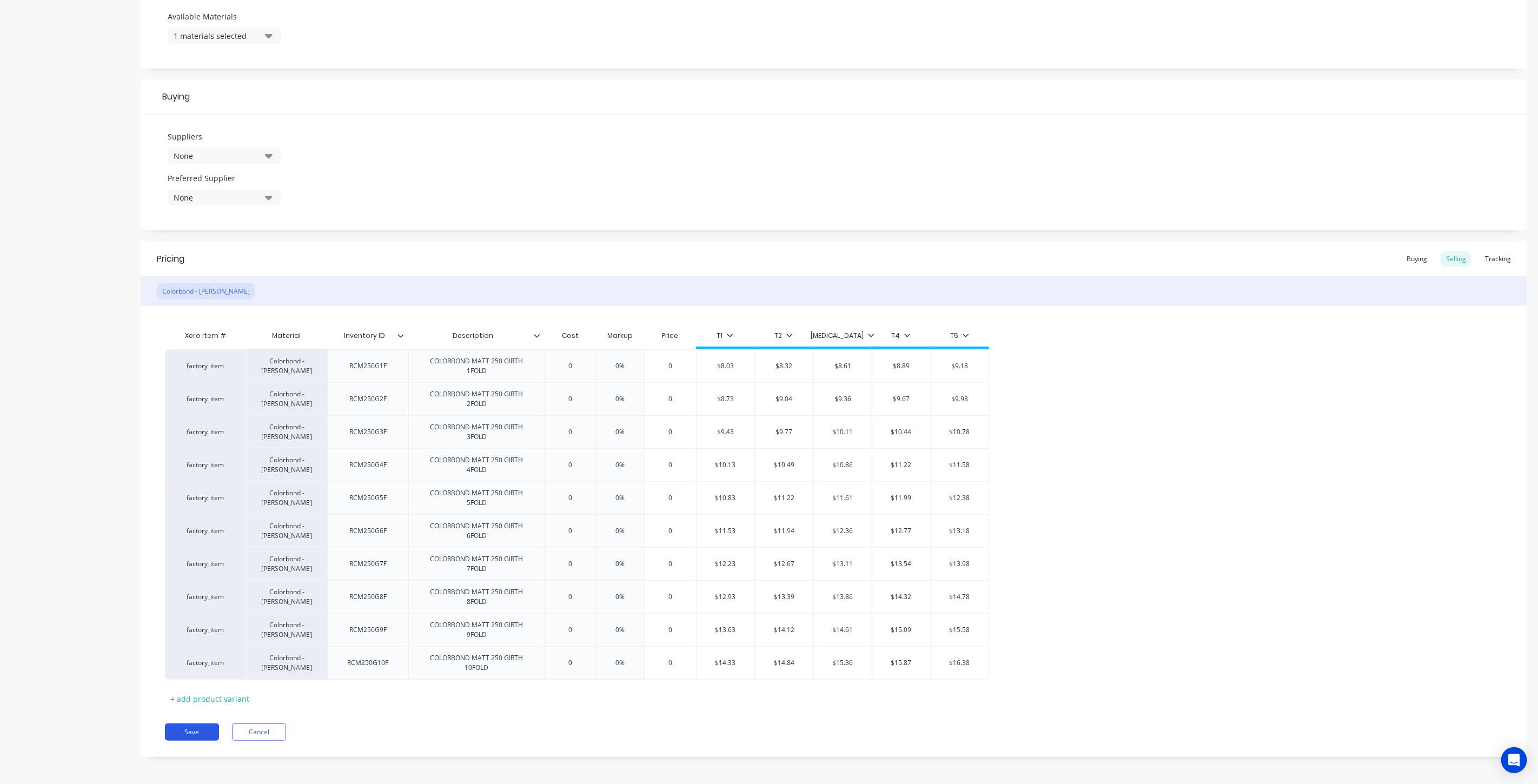
click at [209, 723] on button "Save" at bounding box center [191, 731] width 54 height 18
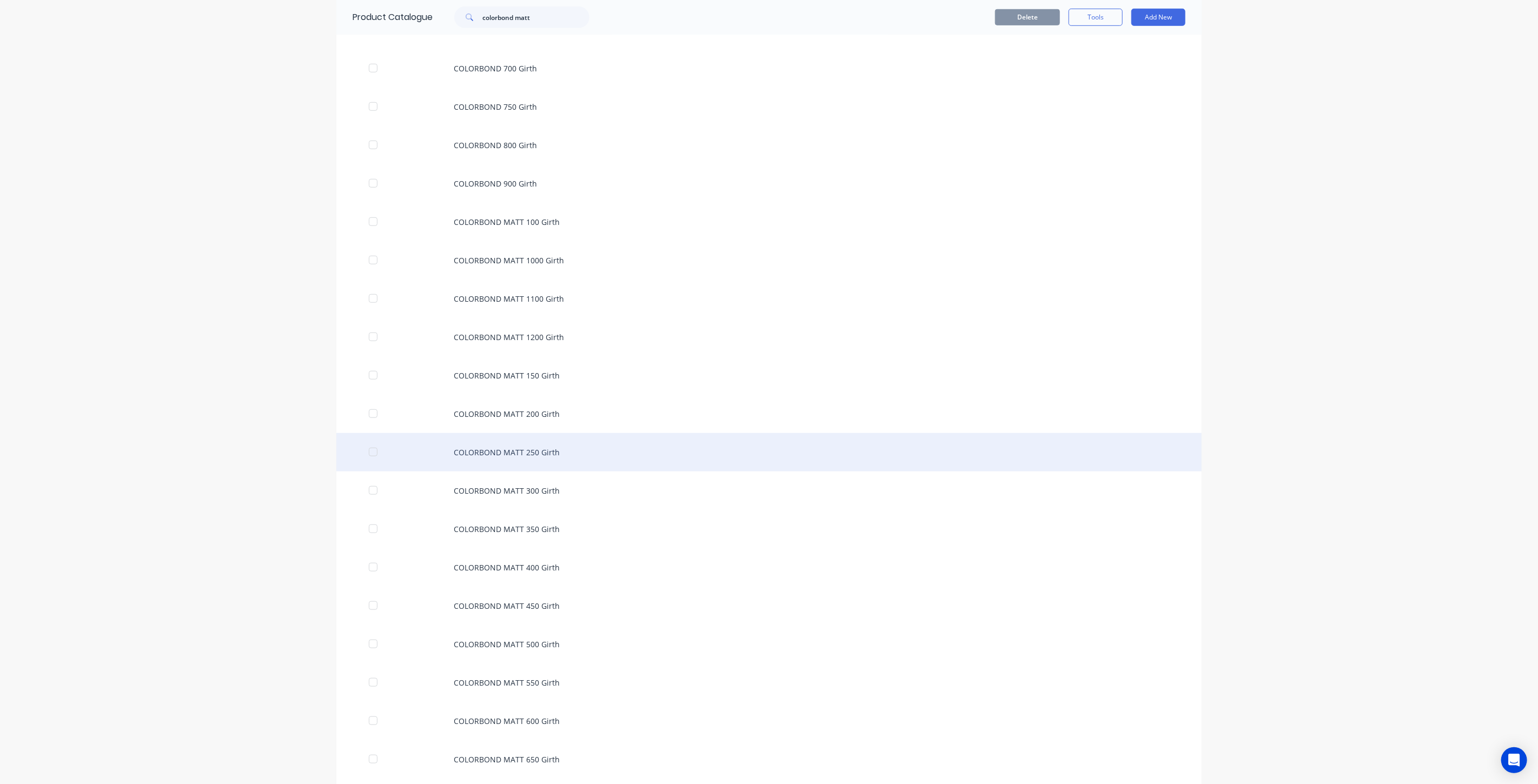
scroll to position [645, 0]
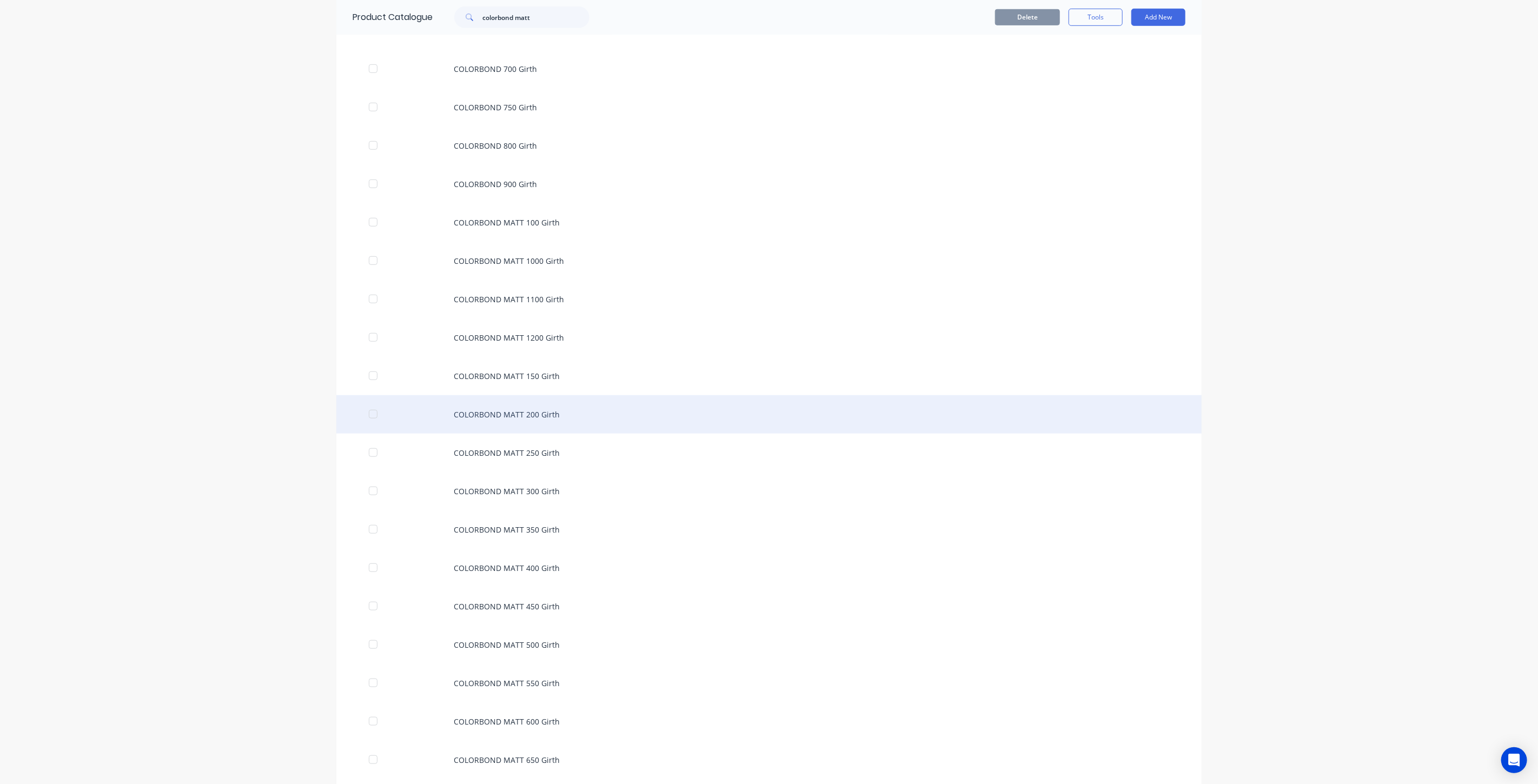
click at [571, 408] on div "COLORBOND MATT 200 Girth" at bounding box center [769, 414] width 865 height 39
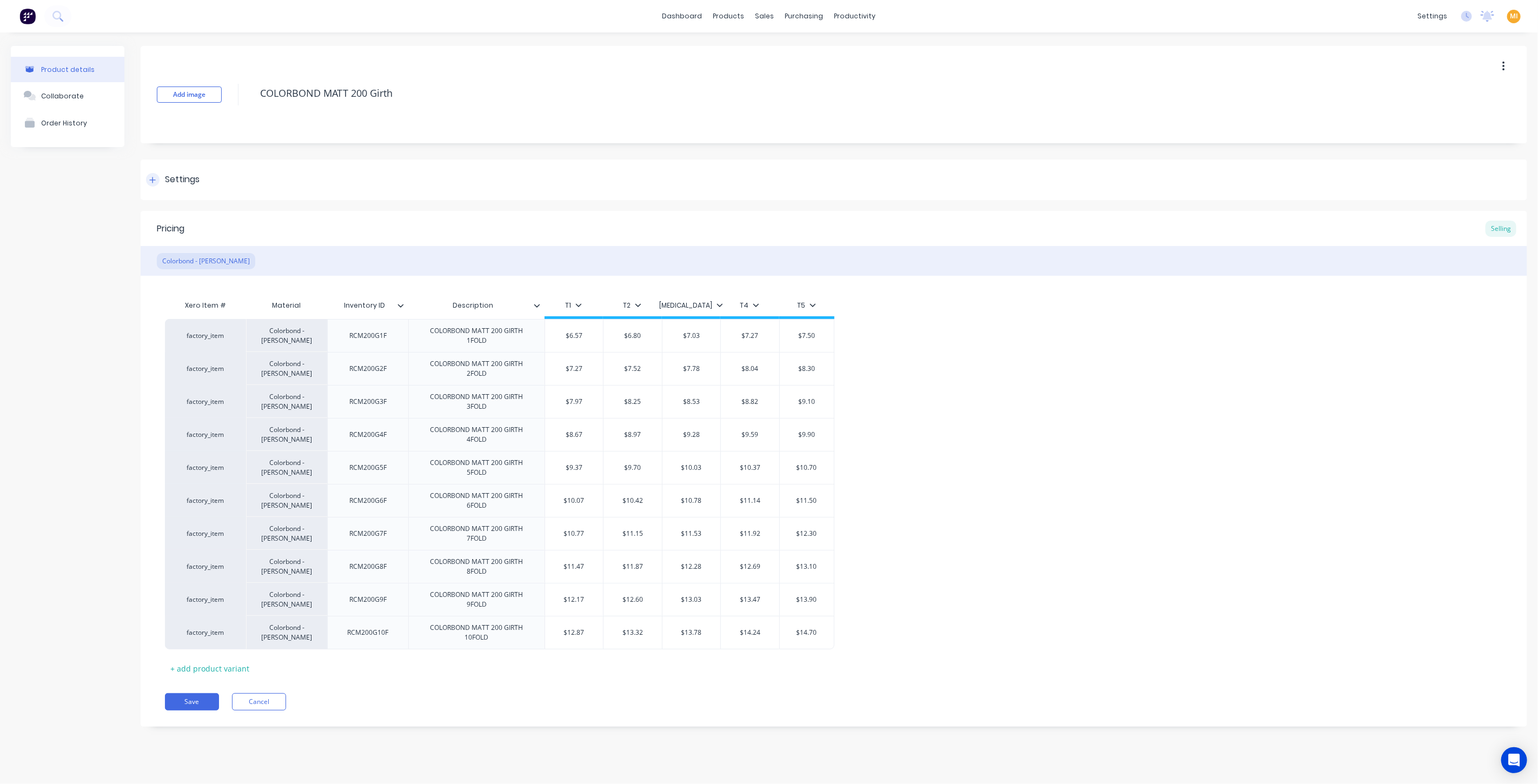
click at [228, 181] on div "Settings" at bounding box center [834, 180] width 1387 height 41
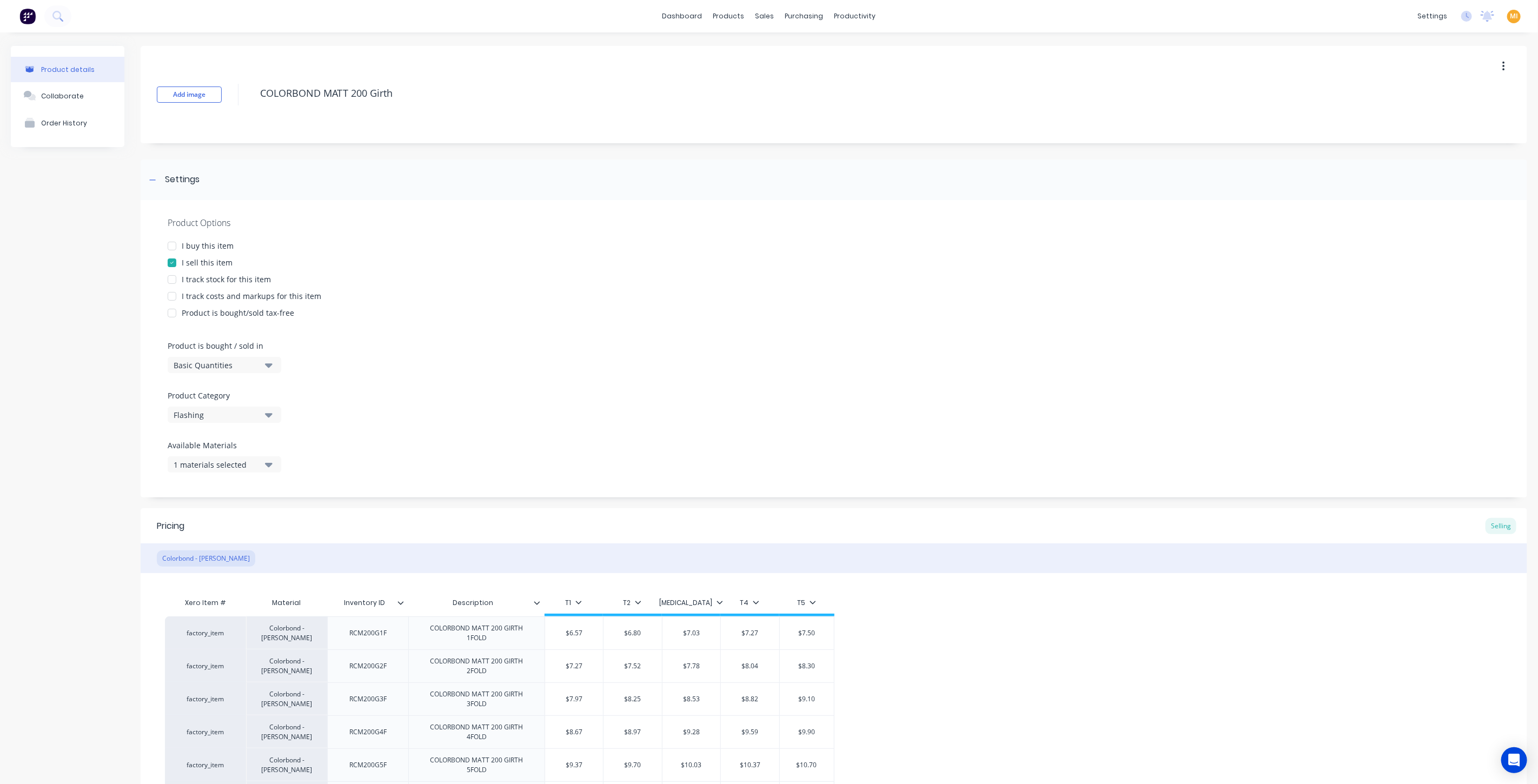
click at [210, 270] on div "Product Options I buy this item I sell this item I track stock for this item I …" at bounding box center [834, 348] width 1387 height 297
click at [207, 280] on div "I track stock for this item" at bounding box center [226, 279] width 89 height 11
click at [210, 293] on div "I track costs and markups for this item" at bounding box center [251, 296] width 139 height 11
click at [205, 237] on div "Product Options I buy this item I sell this item I track stock for this item I …" at bounding box center [834, 348] width 1387 height 297
click at [215, 249] on div "I buy this item" at bounding box center [208, 245] width 52 height 11
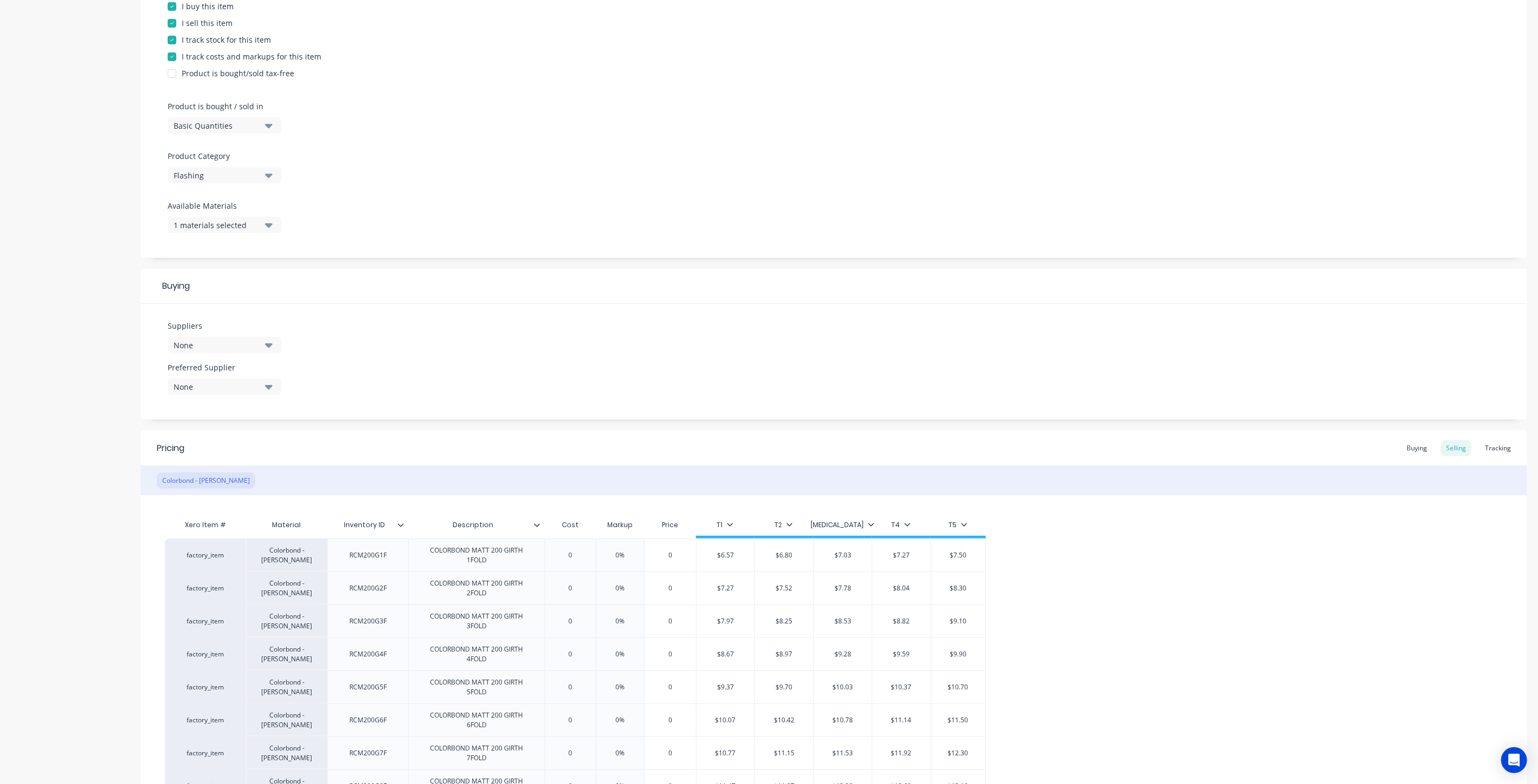
scroll to position [240, 0]
click at [228, 125] on div "Basic Quantities" at bounding box center [217, 125] width 87 height 11
click at [226, 161] on div "Basic Quantities" at bounding box center [248, 152] width 163 height 22
click at [240, 125] on div "Basic Quantities" at bounding box center [217, 125] width 87 height 11
click at [233, 166] on div "Lineal Metres" at bounding box center [248, 173] width 163 height 22
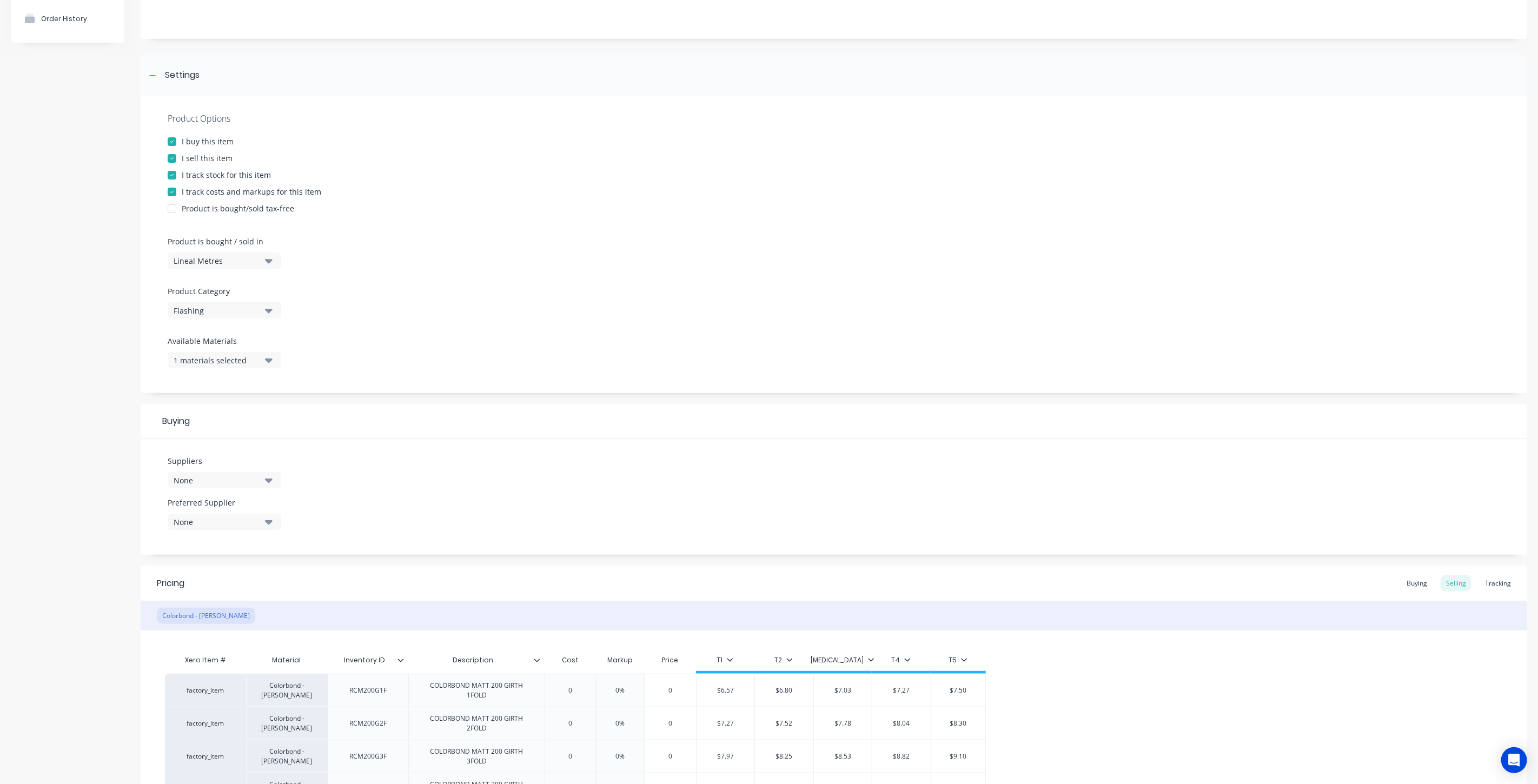
scroll to position [0, 0]
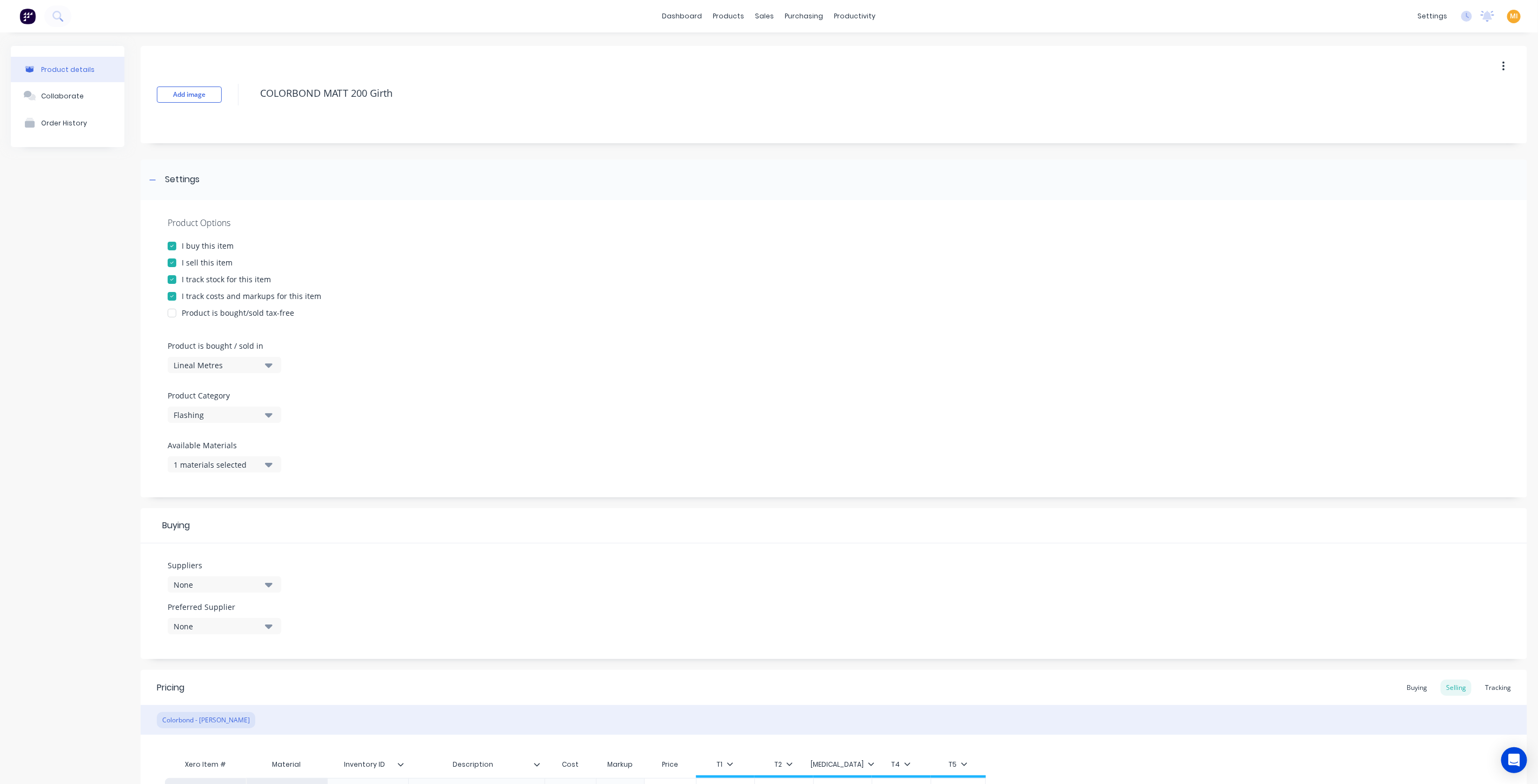
drag, startPoint x: 433, startPoint y: 89, endPoint x: 127, endPoint y: 84, distance: 306.0
click at [127, 84] on div "Product details Collaborate Order History Add image COLORBOND MATT 200 Girth Se…" at bounding box center [768, 623] width 1516 height 1155
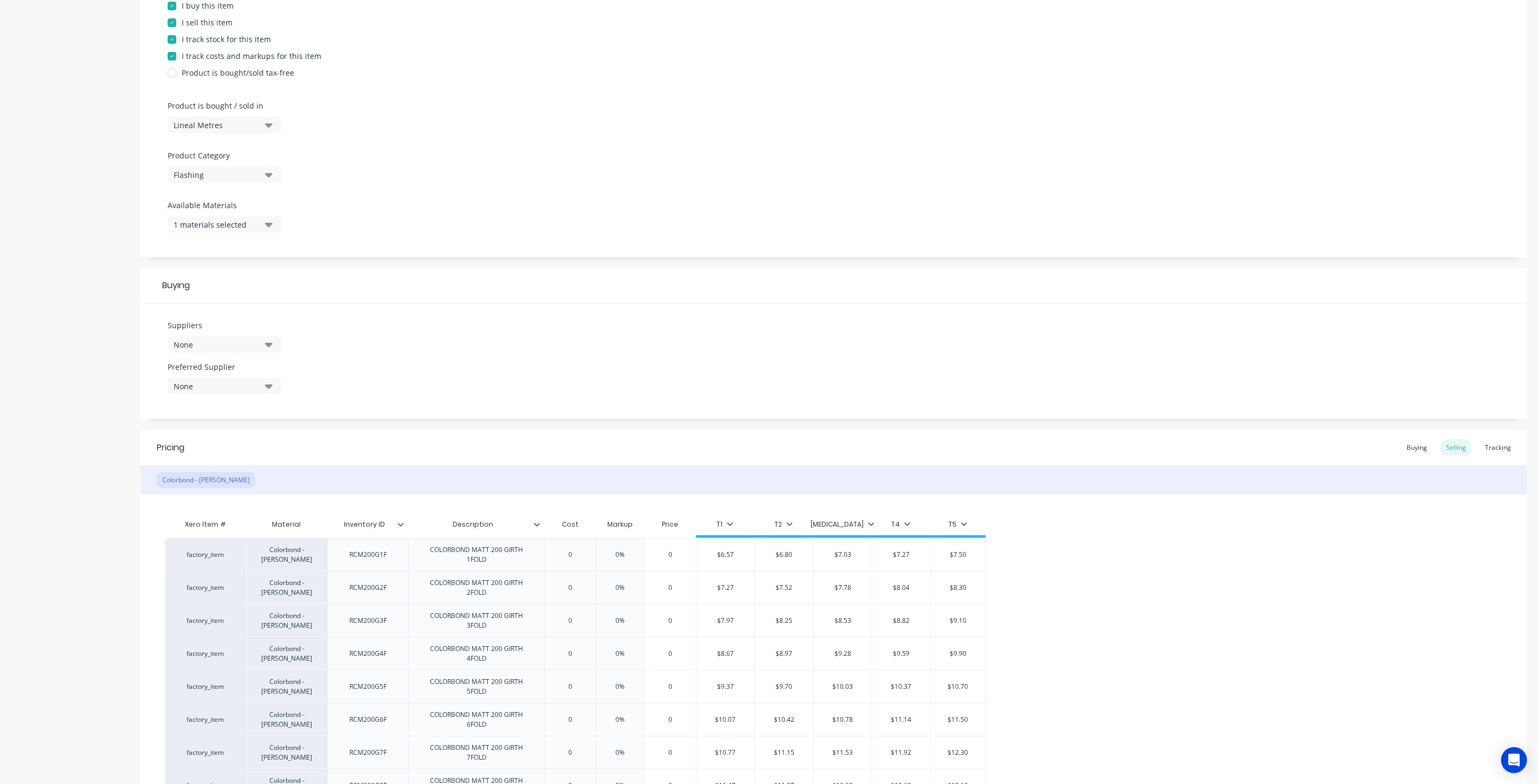
scroll to position [429, 0]
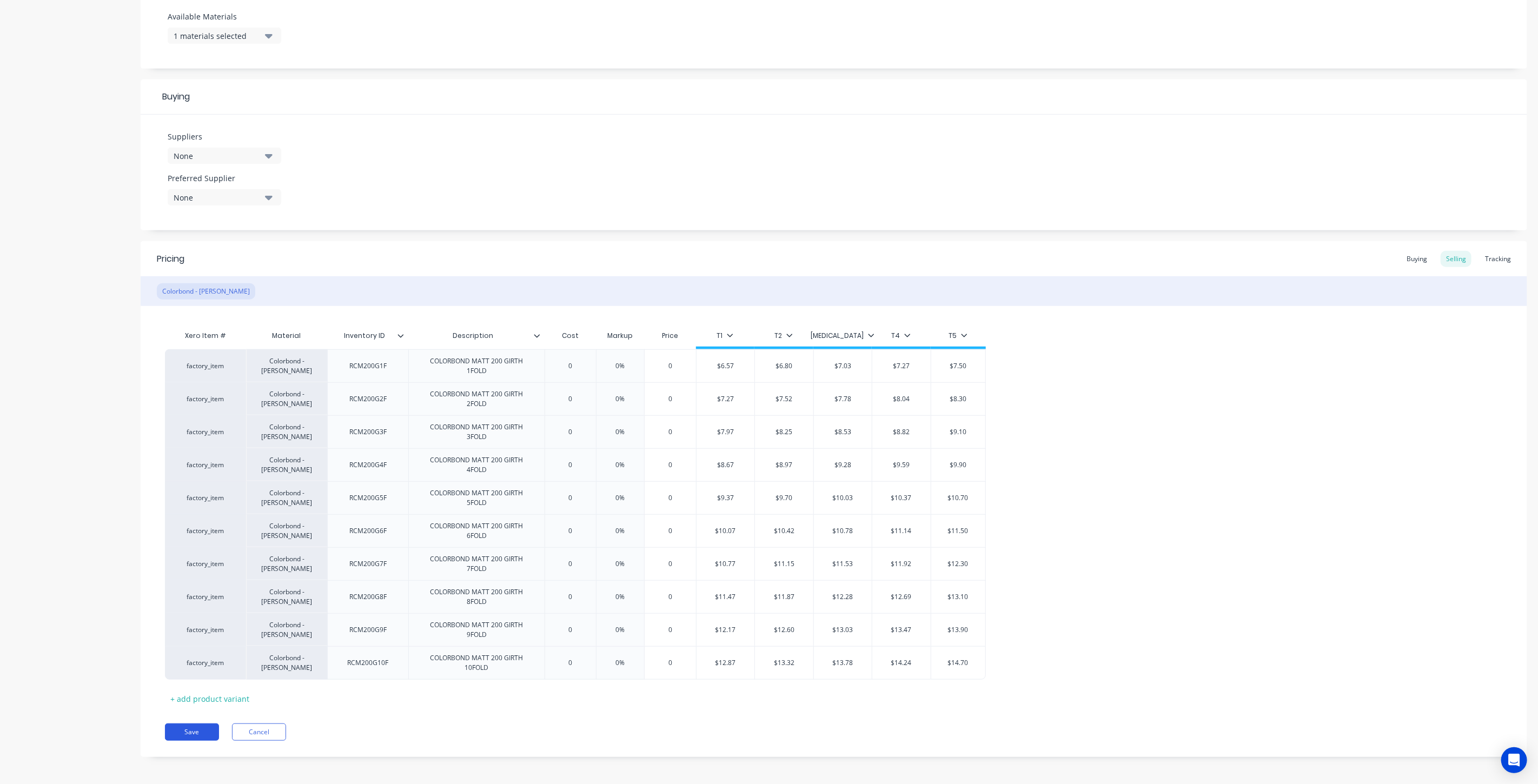
click at [193, 731] on button "Save" at bounding box center [191, 731] width 54 height 18
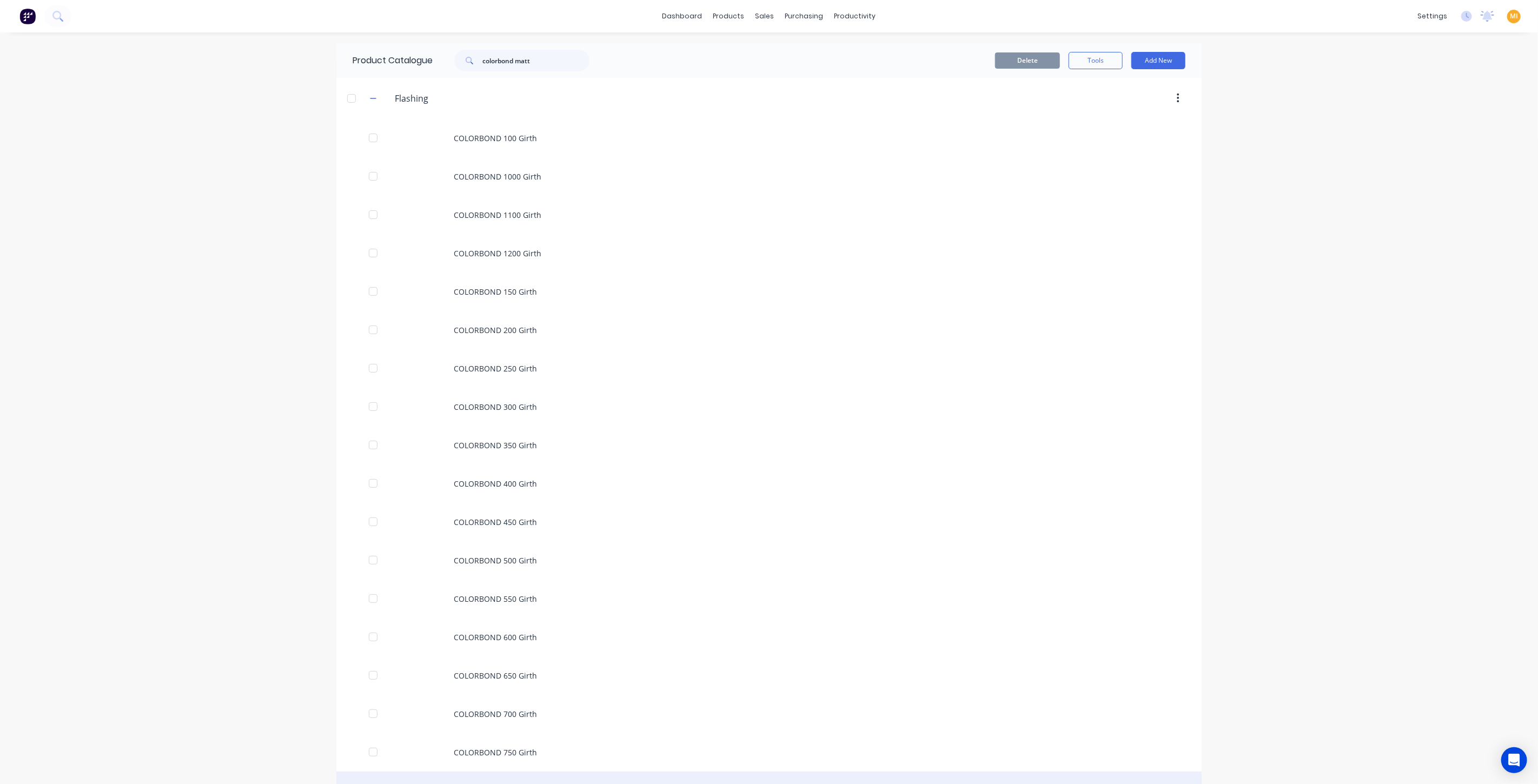
scroll to position [667, 0]
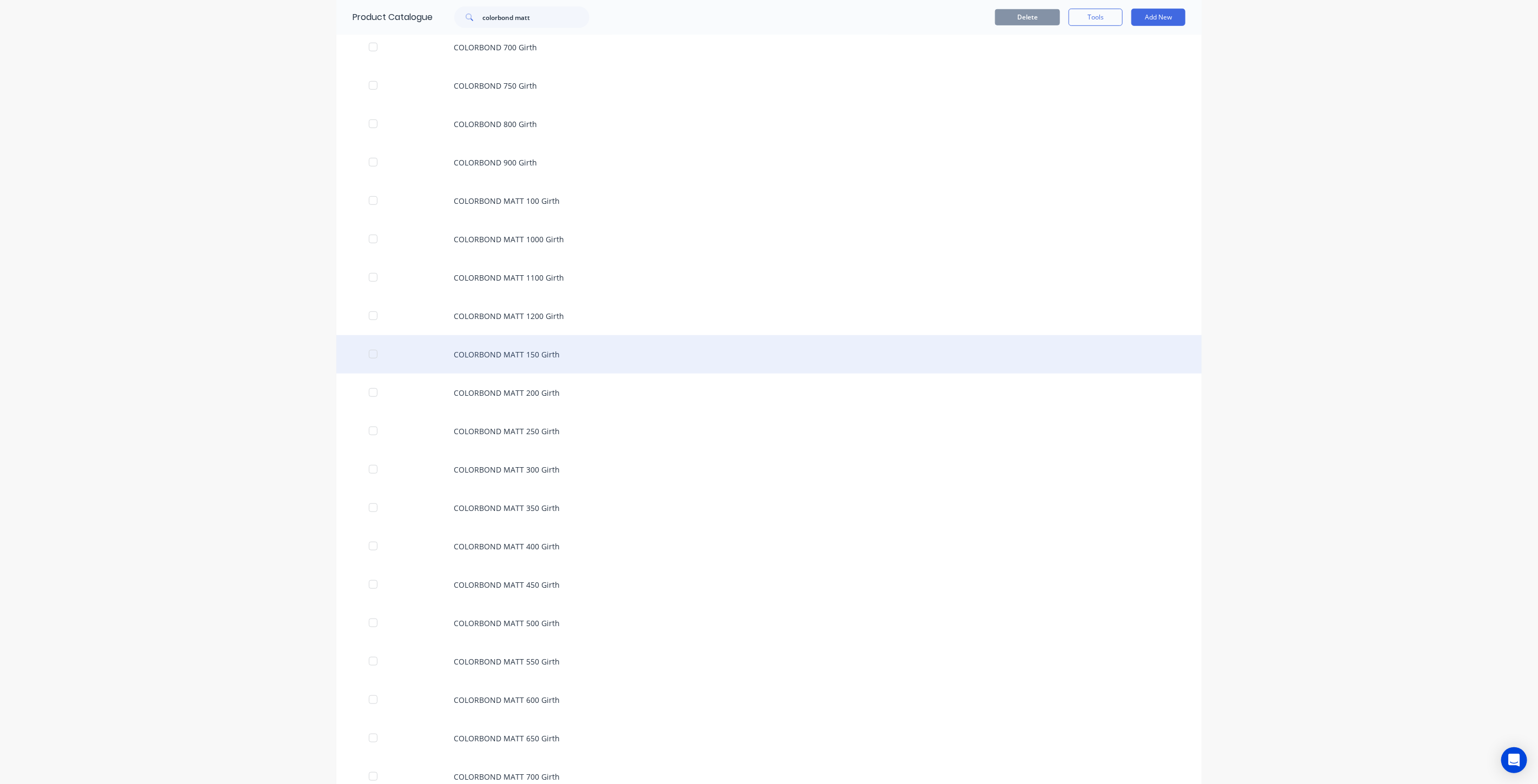
click at [516, 356] on div "COLORBOND MATT 150 Girth" at bounding box center [769, 354] width 865 height 39
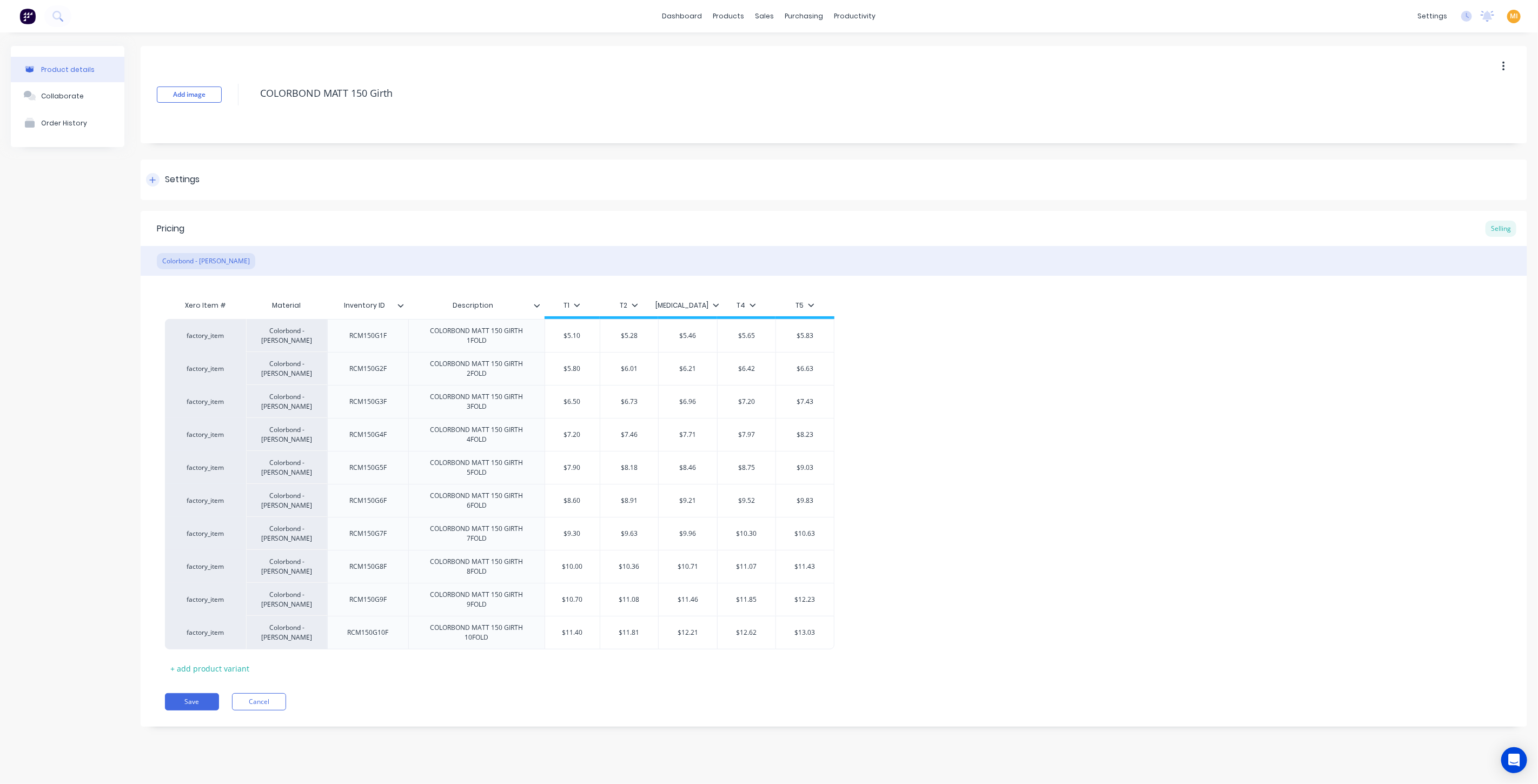
click at [187, 188] on div "Settings" at bounding box center [834, 180] width 1387 height 41
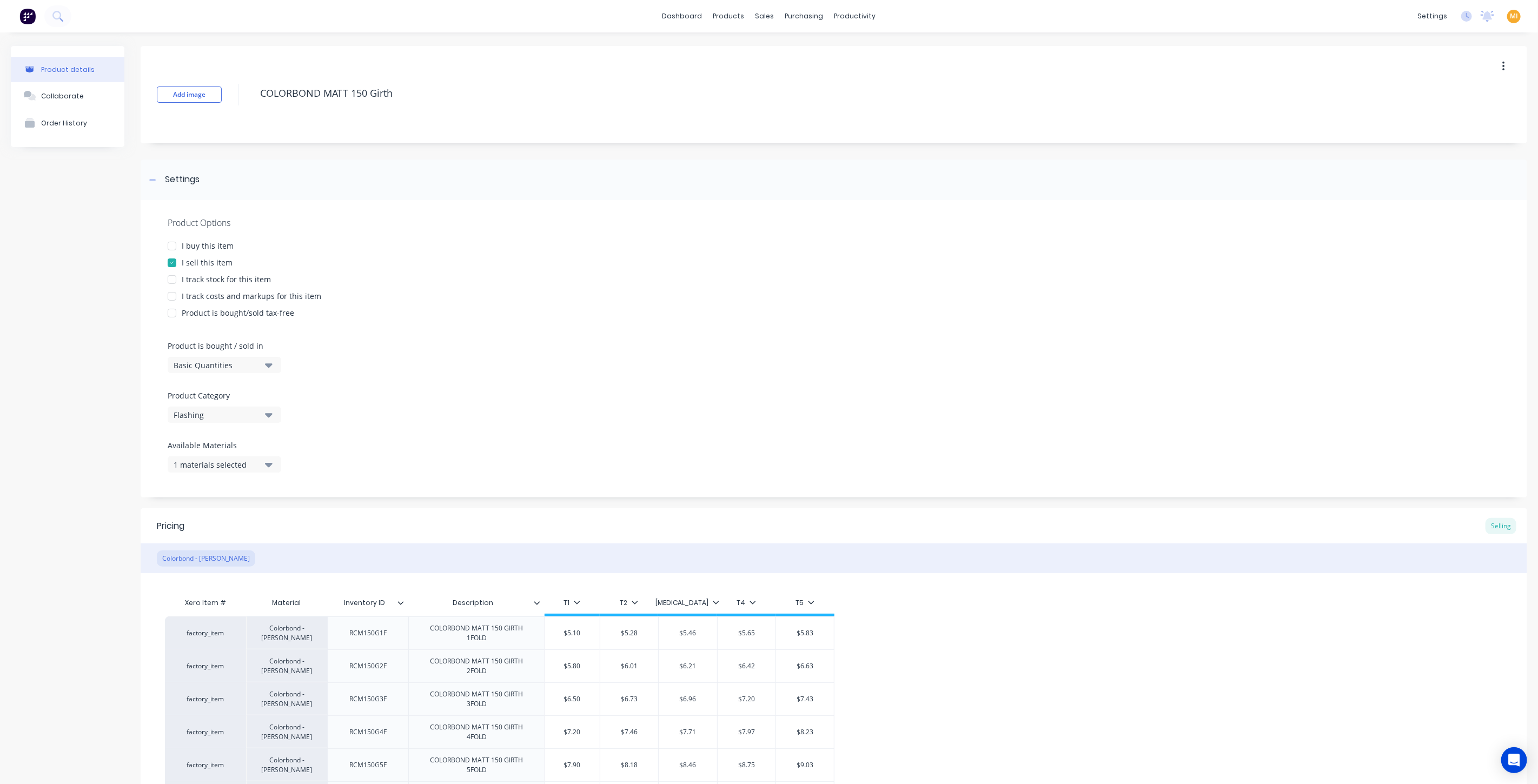
click at [195, 243] on div "I buy this item" at bounding box center [208, 245] width 52 height 11
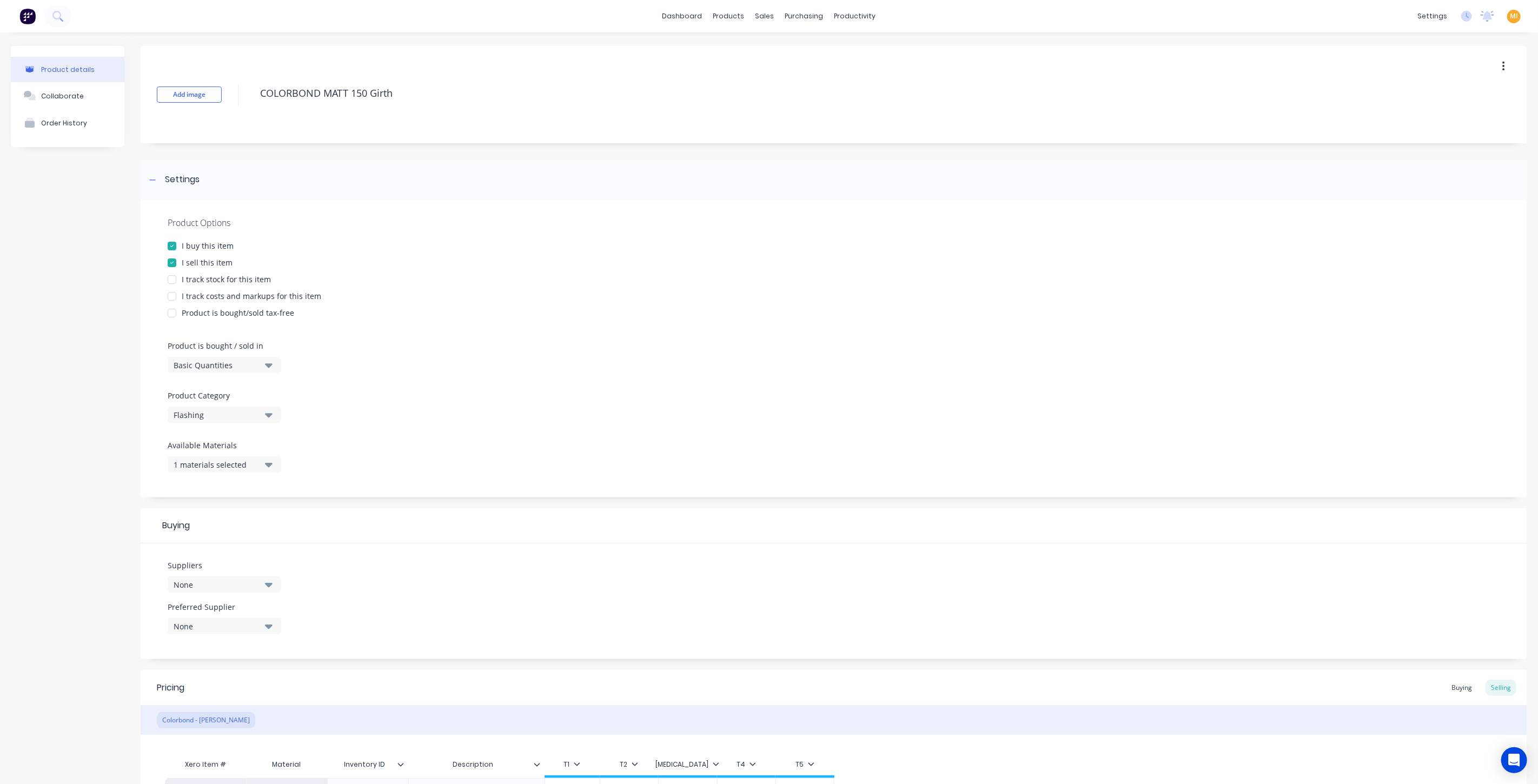
click at [198, 279] on div "I track stock for this item" at bounding box center [226, 279] width 89 height 11
click at [208, 295] on div "I track costs and markups for this item" at bounding box center [251, 296] width 139 height 11
click at [212, 366] on div "Basic Quantities" at bounding box center [217, 365] width 87 height 11
click at [212, 419] on div "Lineal Metres" at bounding box center [248, 413] width 163 height 22
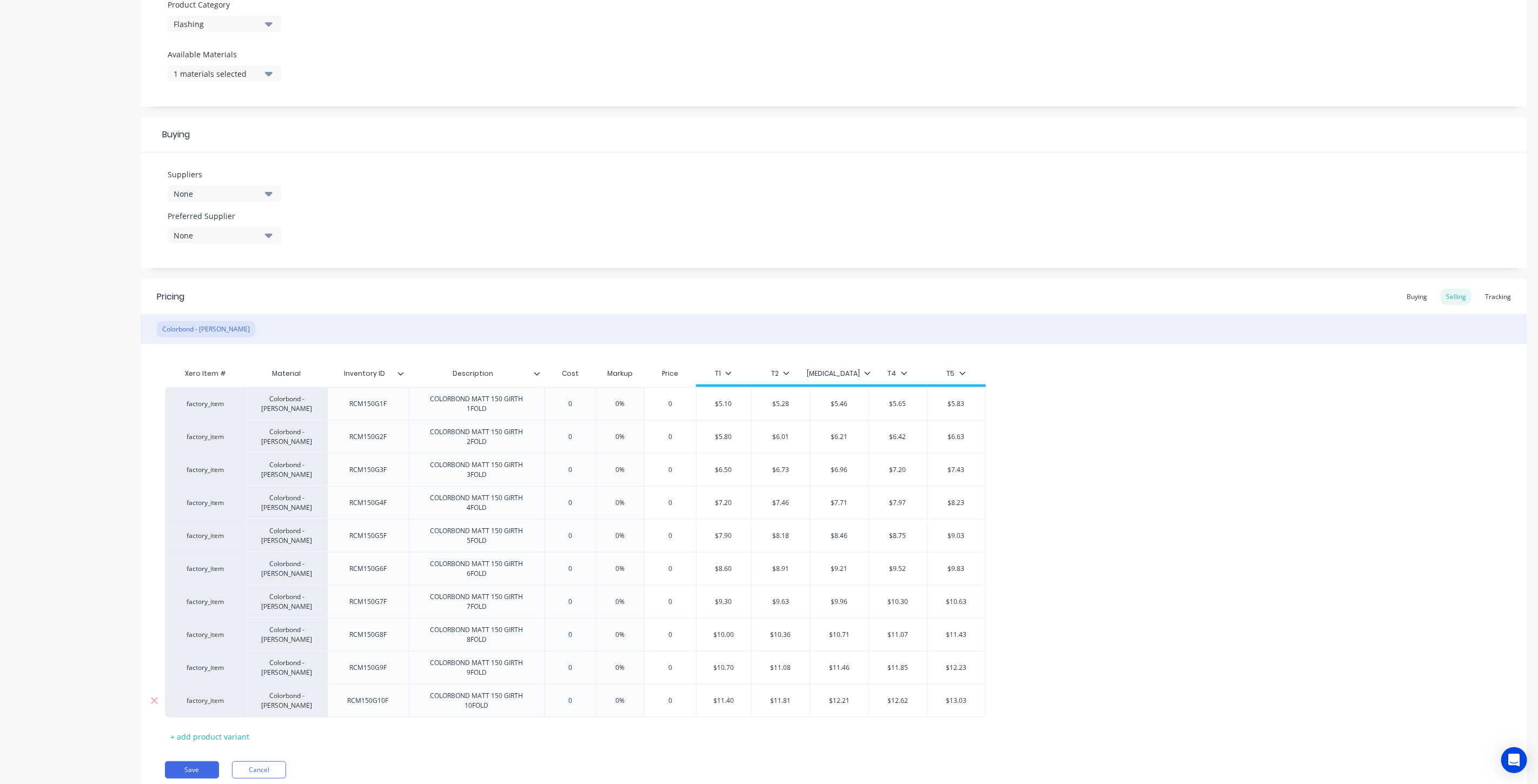
scroll to position [429, 0]
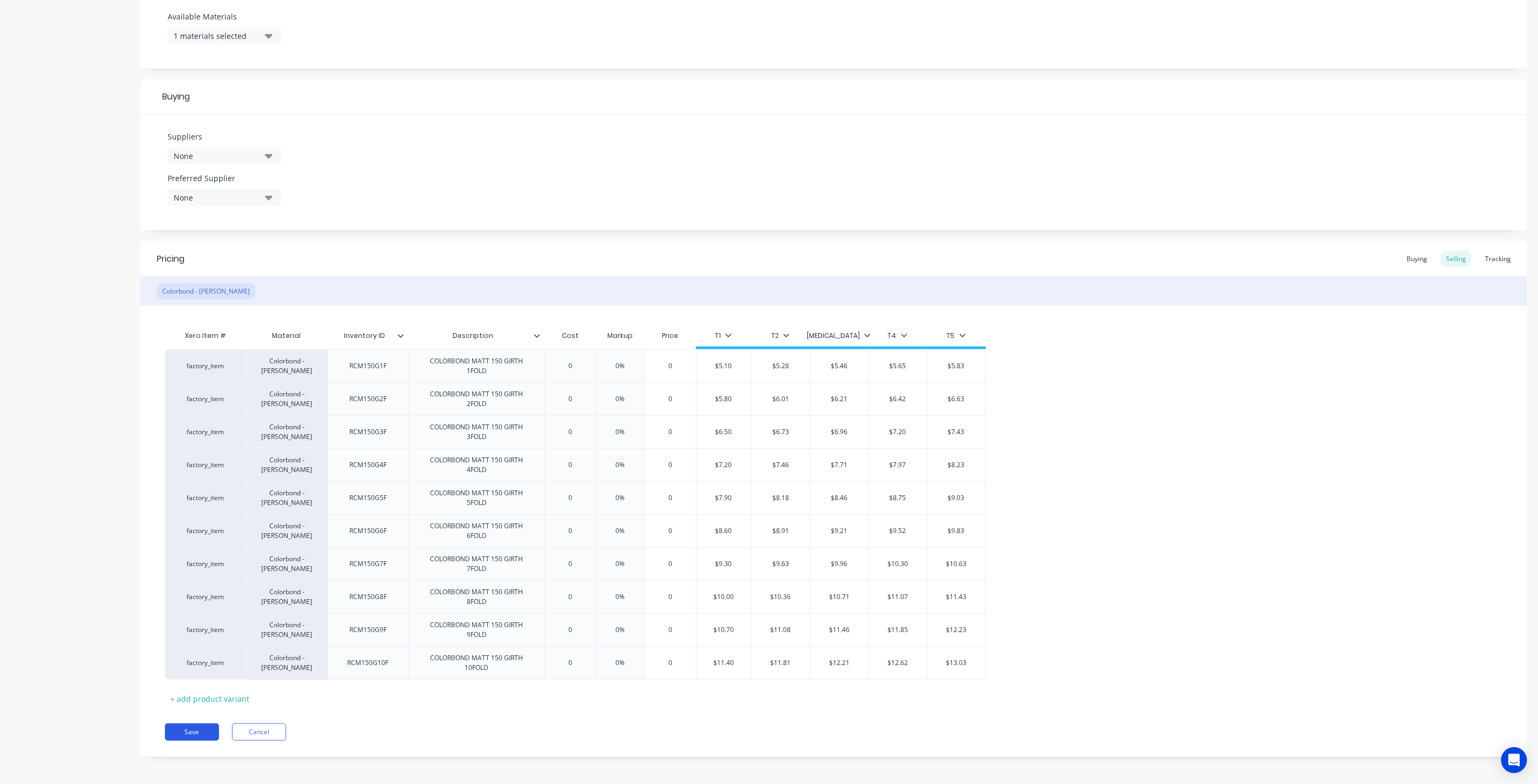
click at [193, 728] on button "Save" at bounding box center [191, 731] width 54 height 18
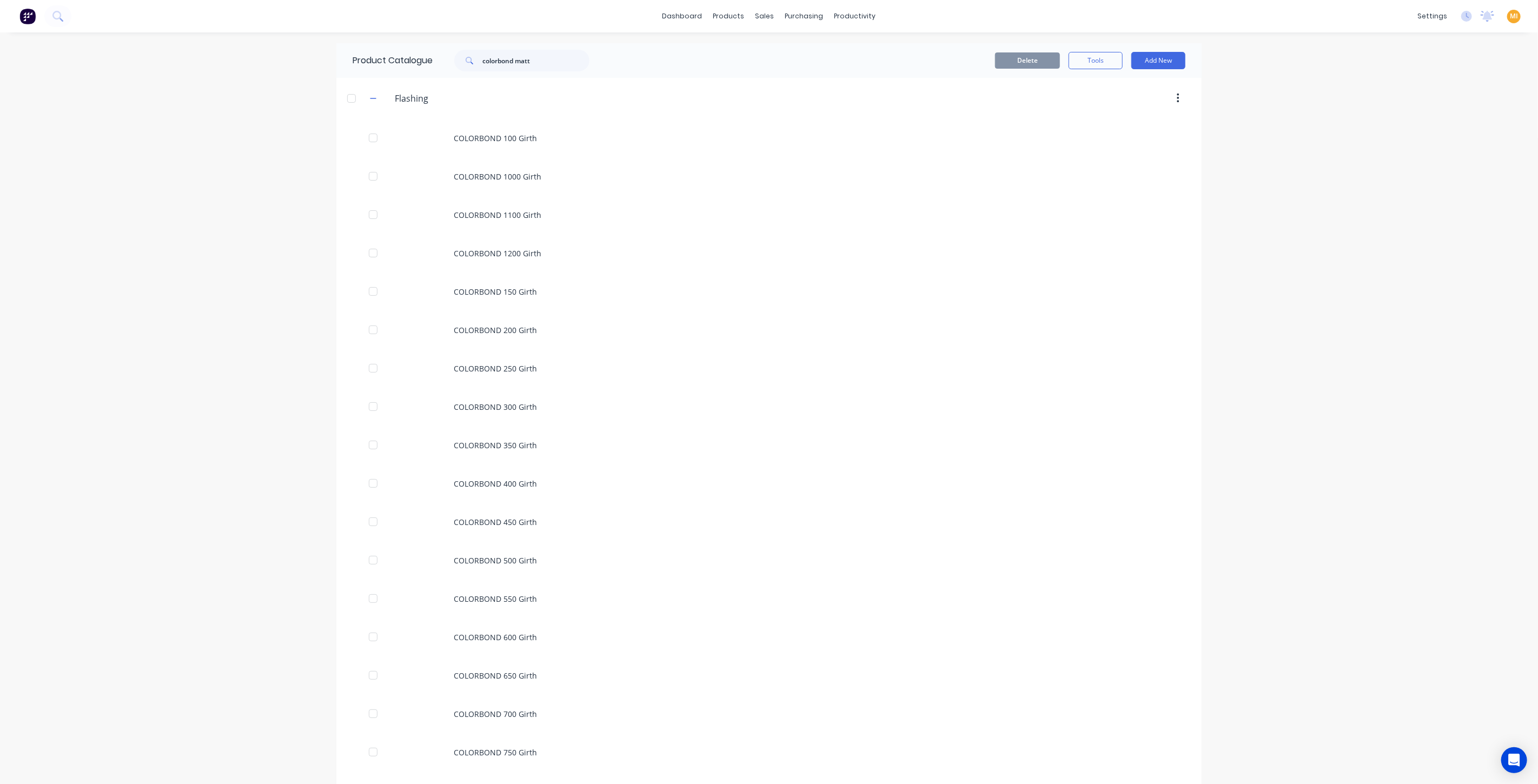
scroll to position [667, 0]
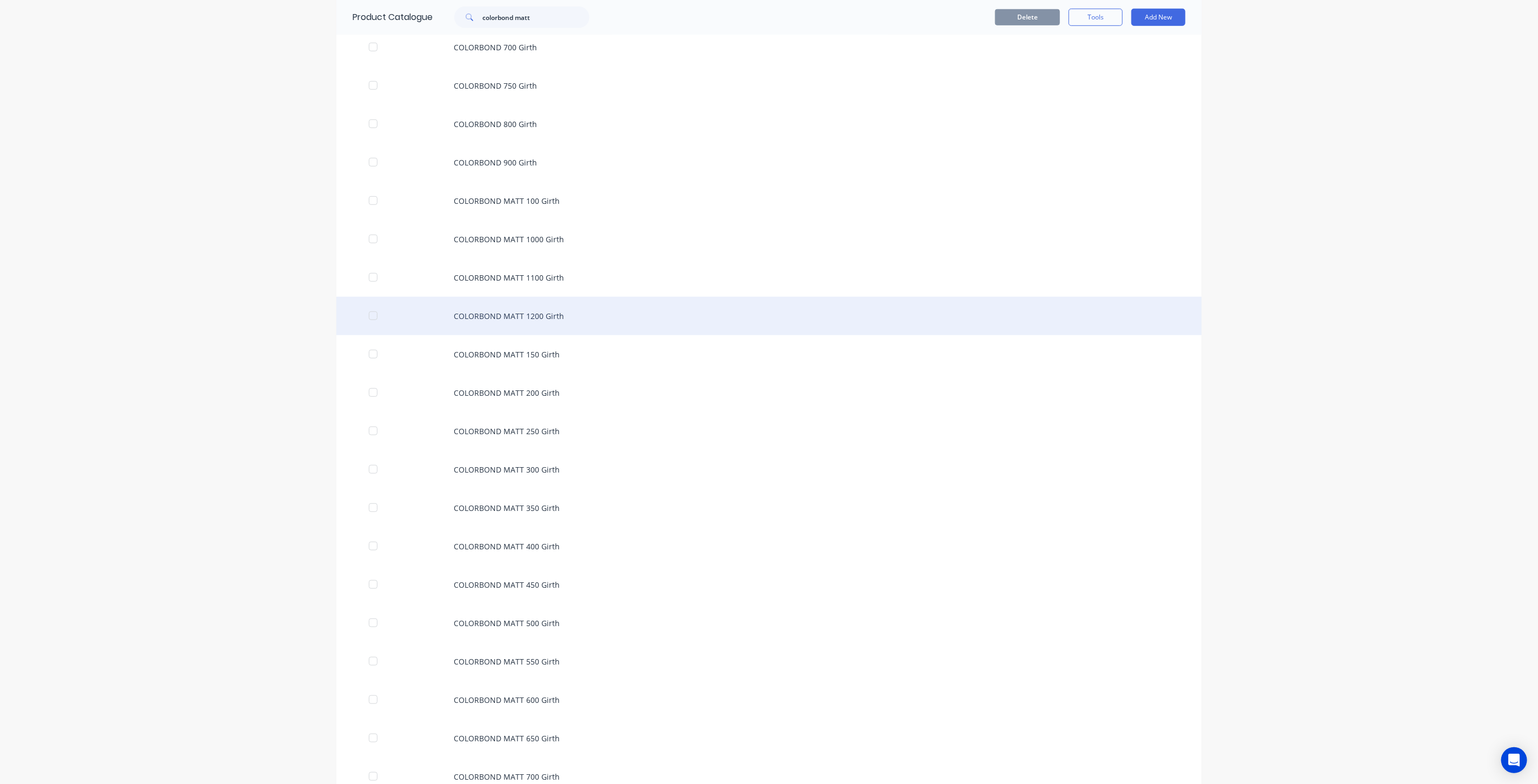
click at [554, 314] on div "COLORBOND MATT 1200 Girth" at bounding box center [769, 316] width 865 height 39
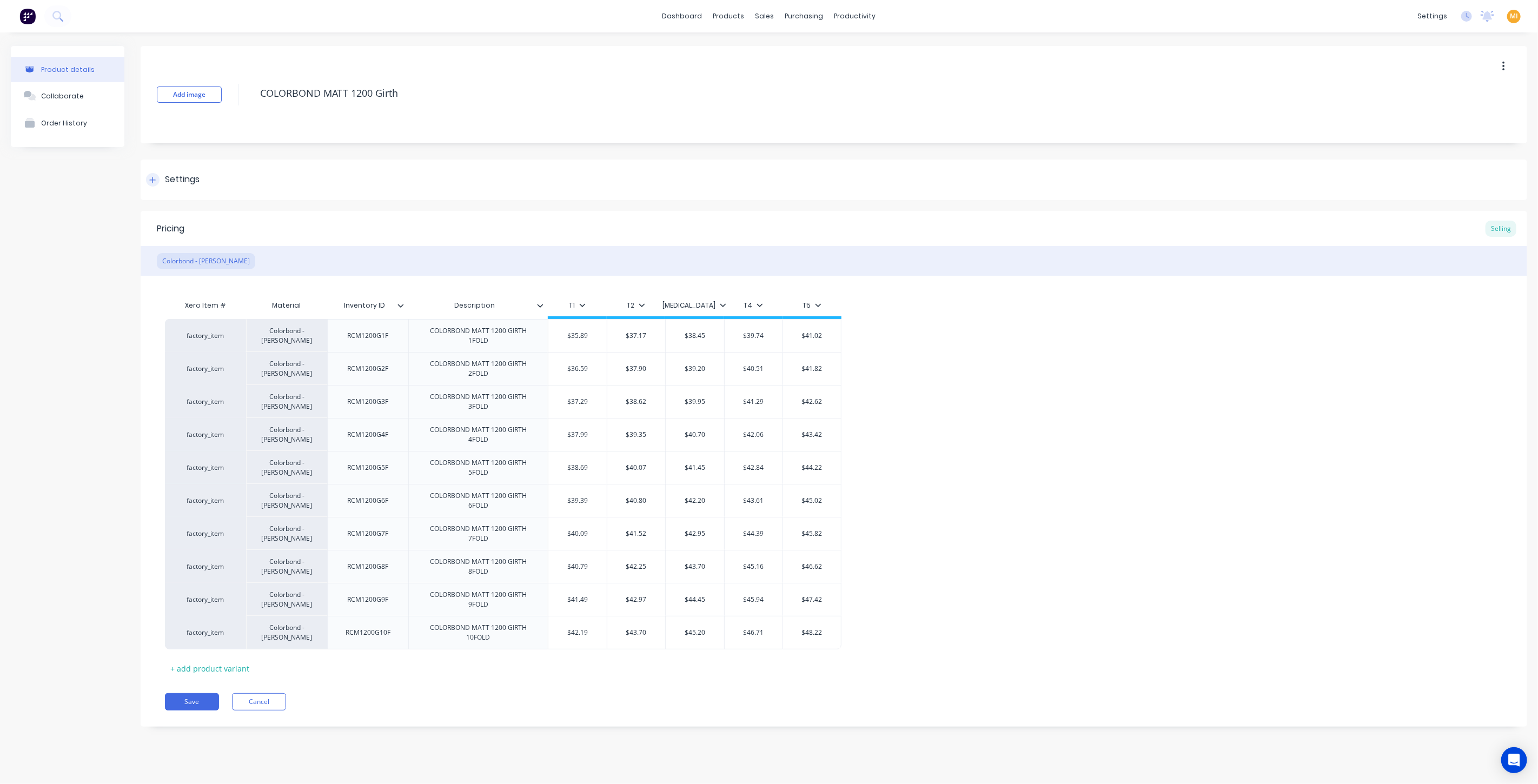
click at [186, 169] on div "Settings" at bounding box center [834, 180] width 1387 height 41
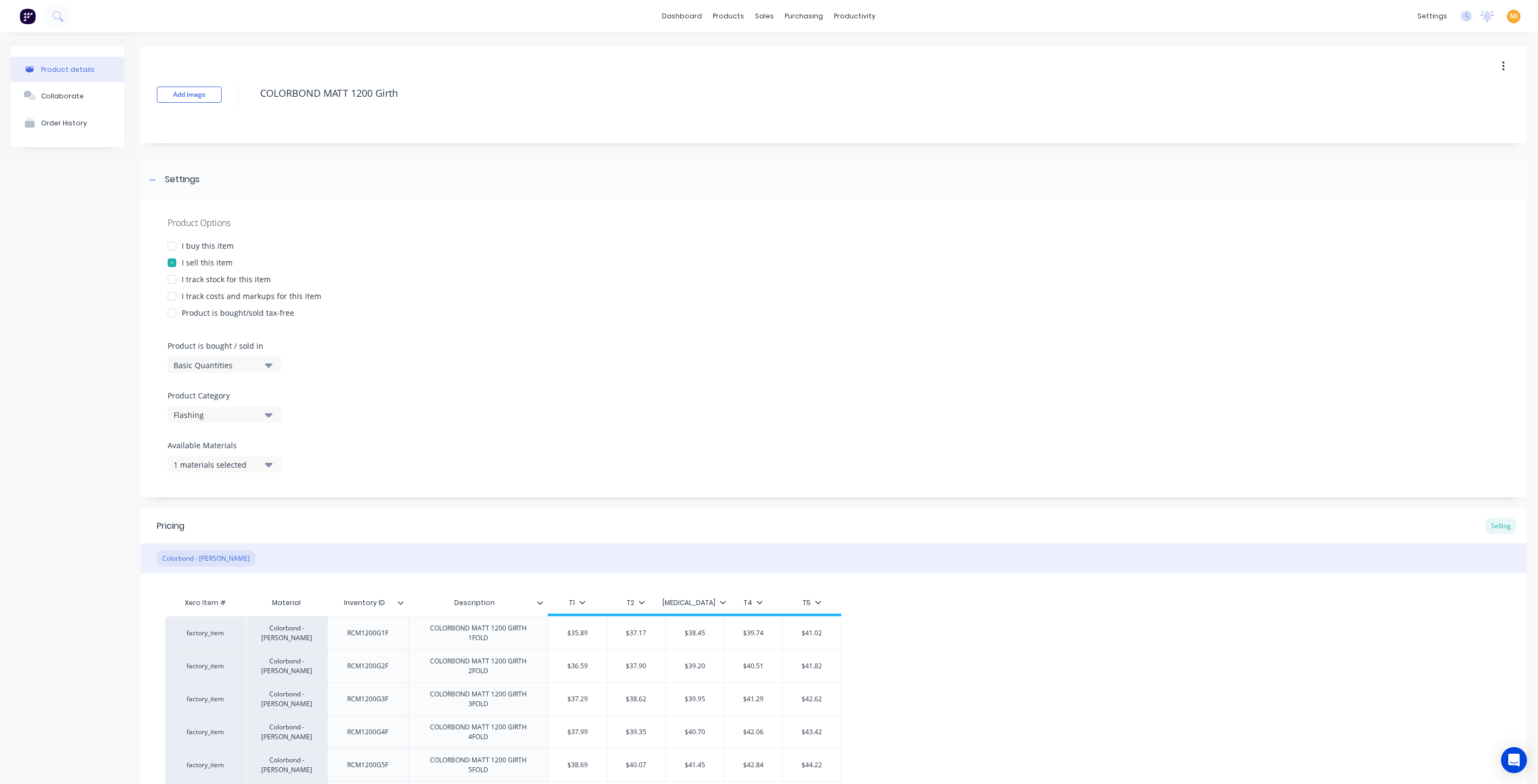
click at [215, 247] on div "I buy this item" at bounding box center [208, 245] width 52 height 11
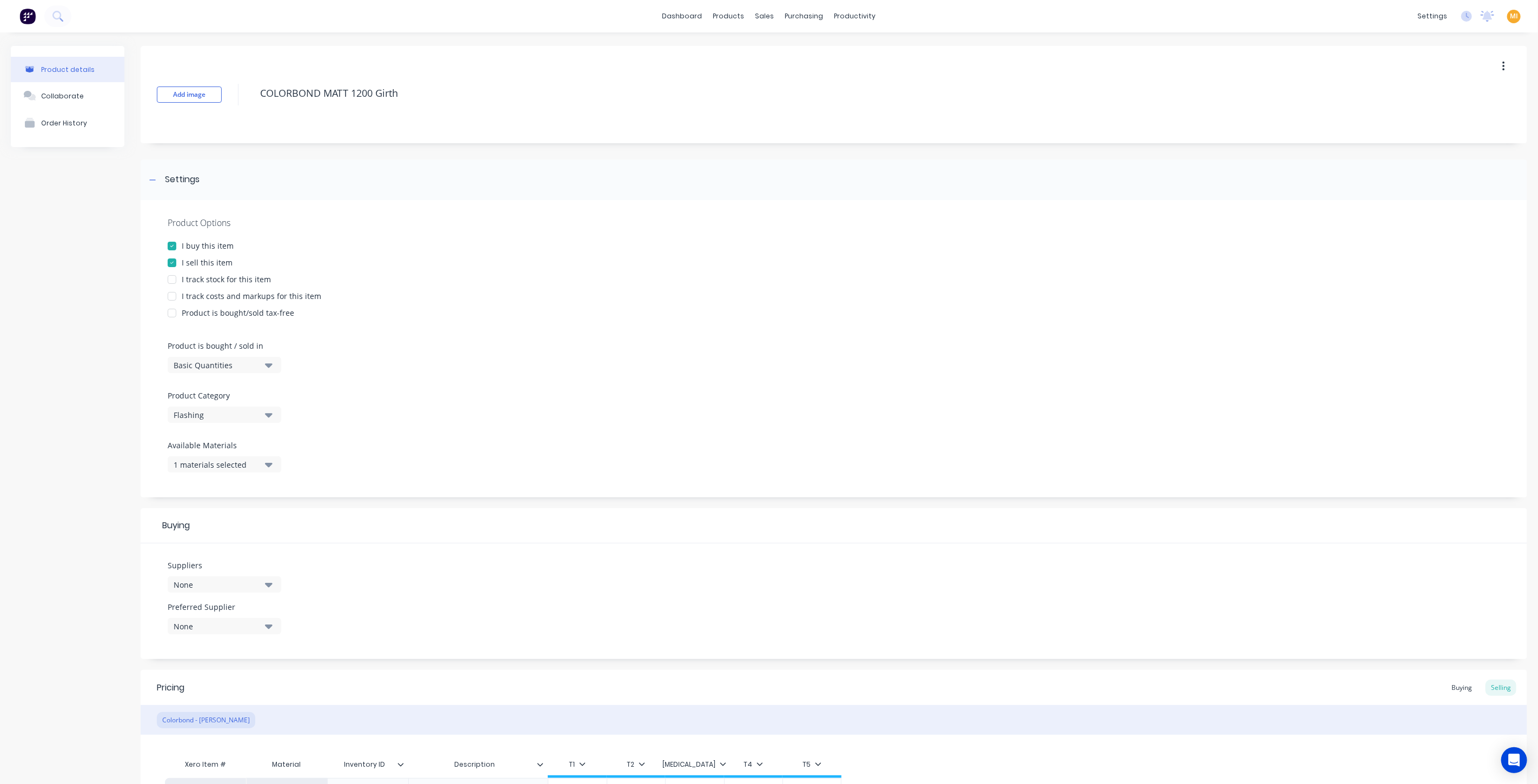
click at [212, 278] on div "I track stock for this item" at bounding box center [226, 279] width 89 height 11
click at [213, 297] on div "I track costs and markups for this item" at bounding box center [251, 296] width 139 height 11
click at [203, 365] on div "Basic Quantities" at bounding box center [217, 365] width 87 height 11
click at [218, 409] on div "Lineal Metres" at bounding box center [248, 413] width 163 height 22
click at [90, 422] on div "Product details Collaborate Order History" at bounding box center [67, 623] width 113 height 1155
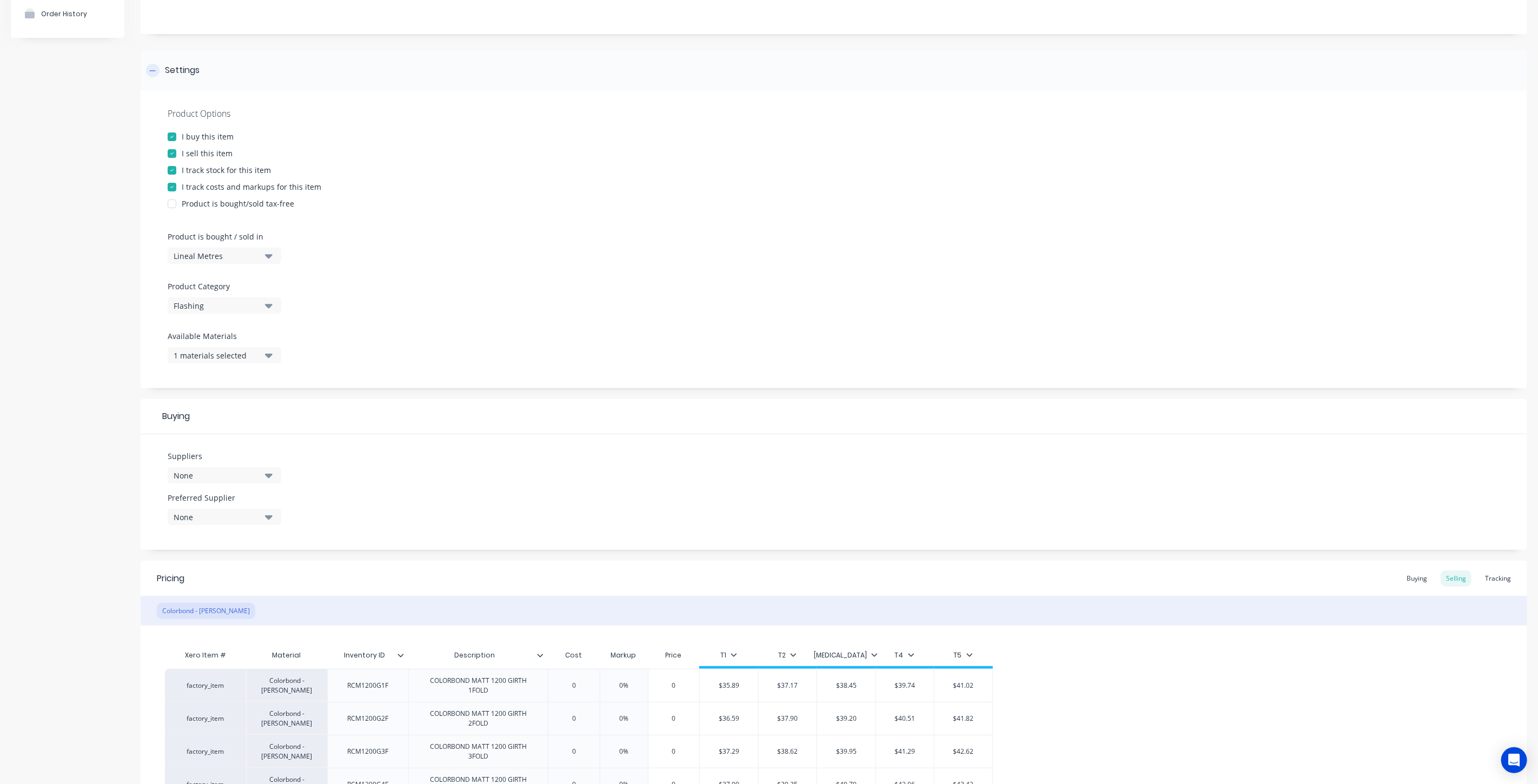
scroll to position [60, 0]
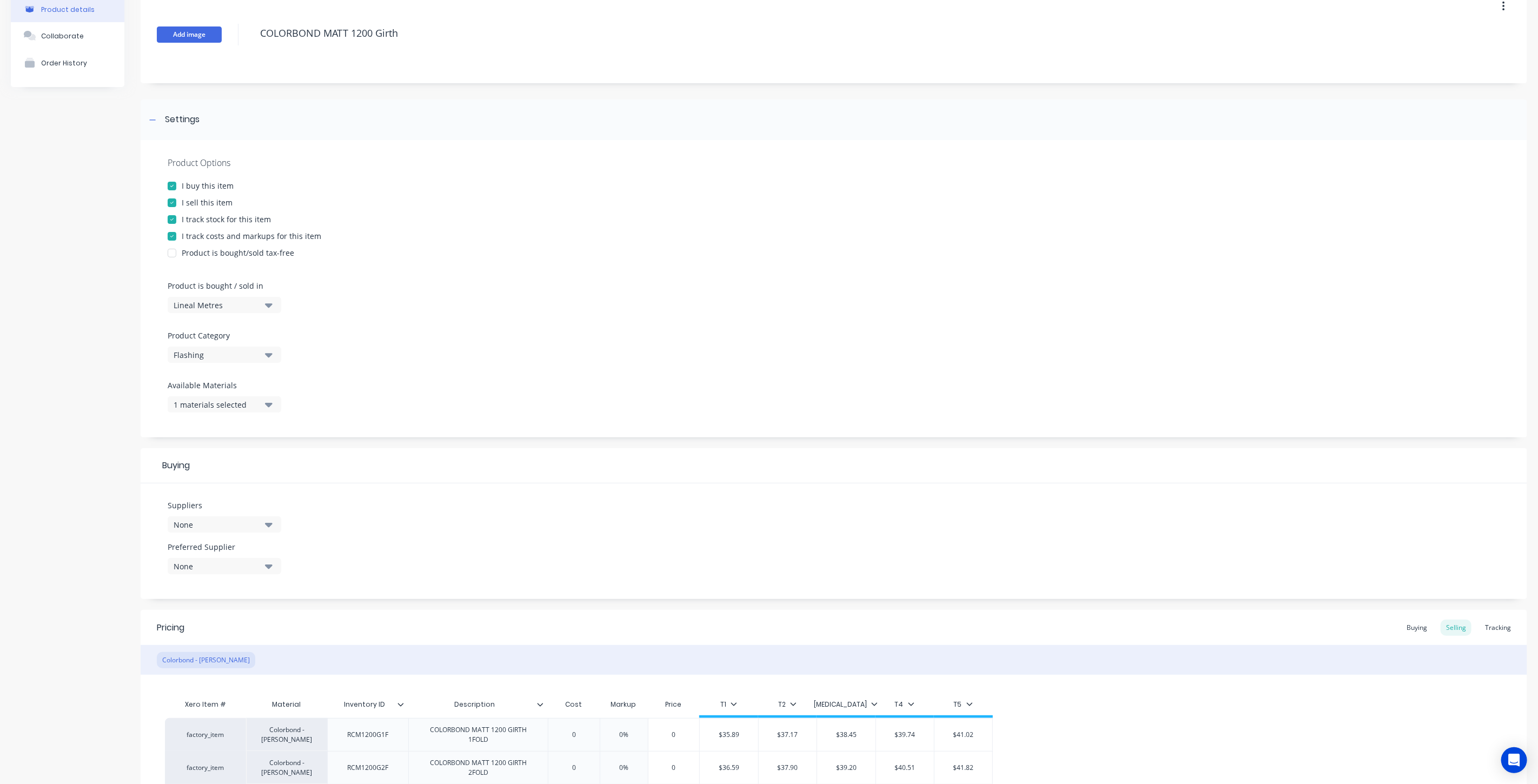
drag, startPoint x: 438, startPoint y: 37, endPoint x: 212, endPoint y: 27, distance: 226.2
click at [260, 29] on textarea "COLORBOND MATT 1200 Girth" at bounding box center [796, 33] width 1083 height 25
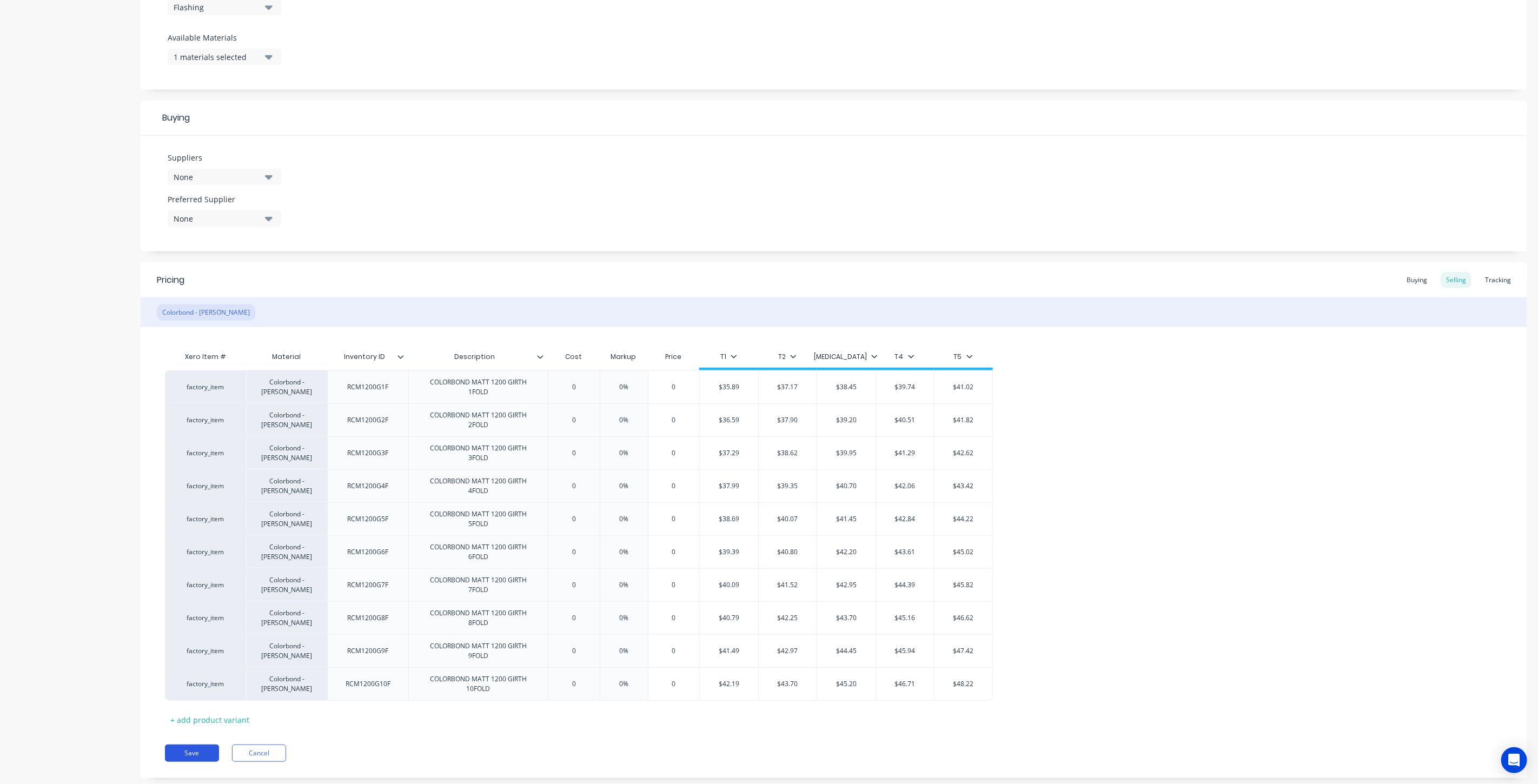
scroll to position [429, 0]
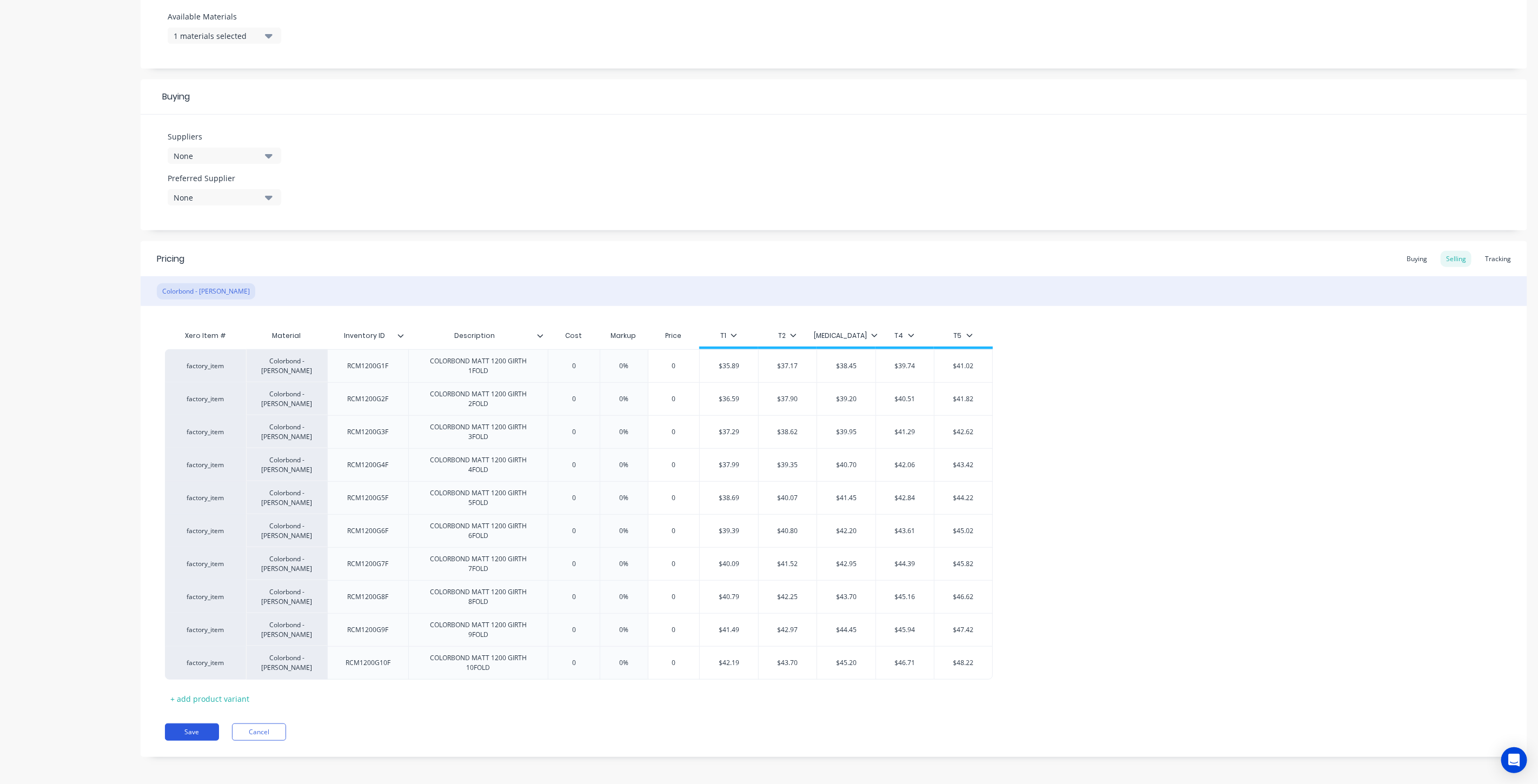
click at [205, 731] on button "Save" at bounding box center [191, 731] width 54 height 18
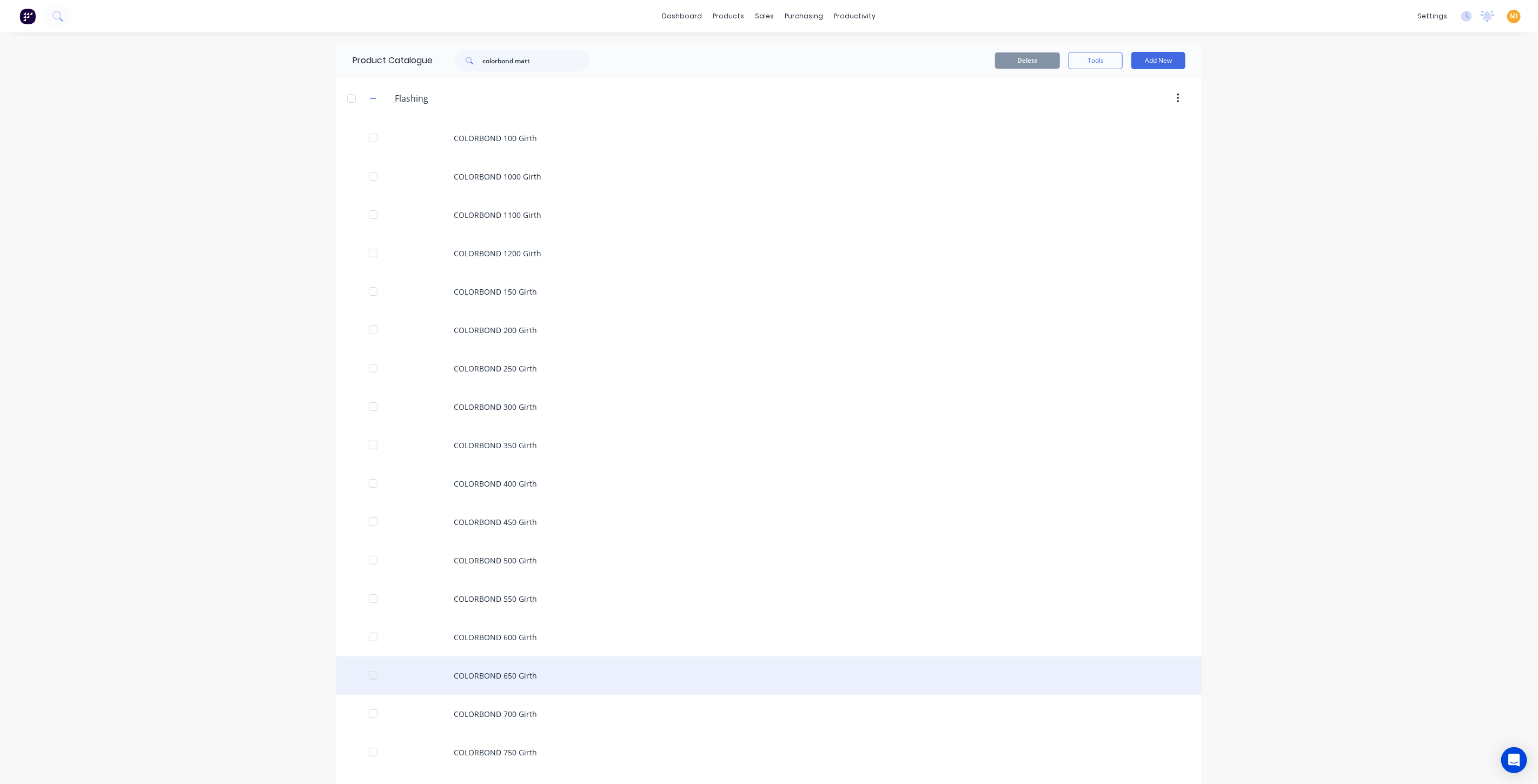
scroll to position [590, 0]
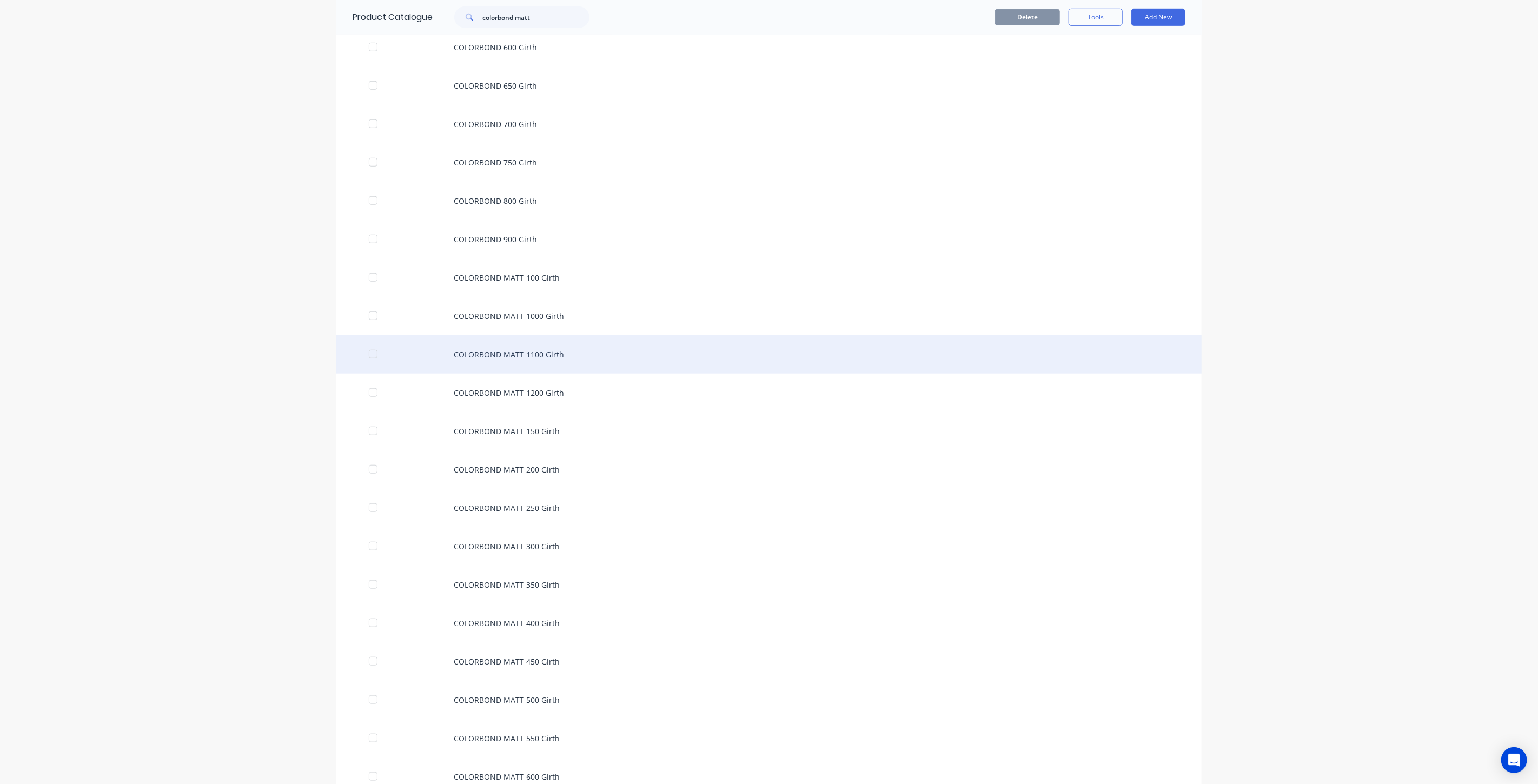
click at [485, 352] on div "COLORBOND MATT 1100 Girth" at bounding box center [769, 354] width 865 height 39
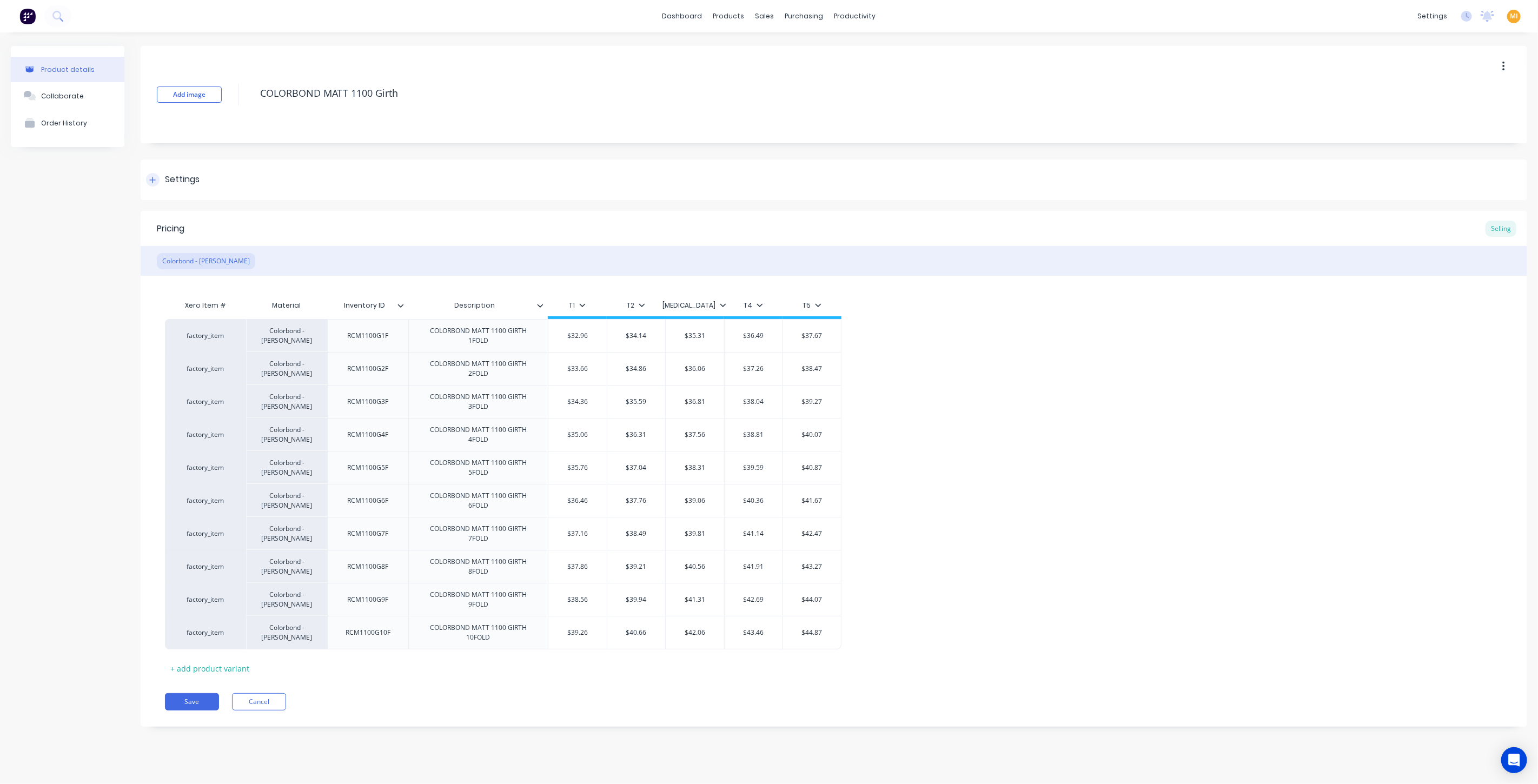
click at [185, 184] on div "Settings" at bounding box center [182, 179] width 34 height 13
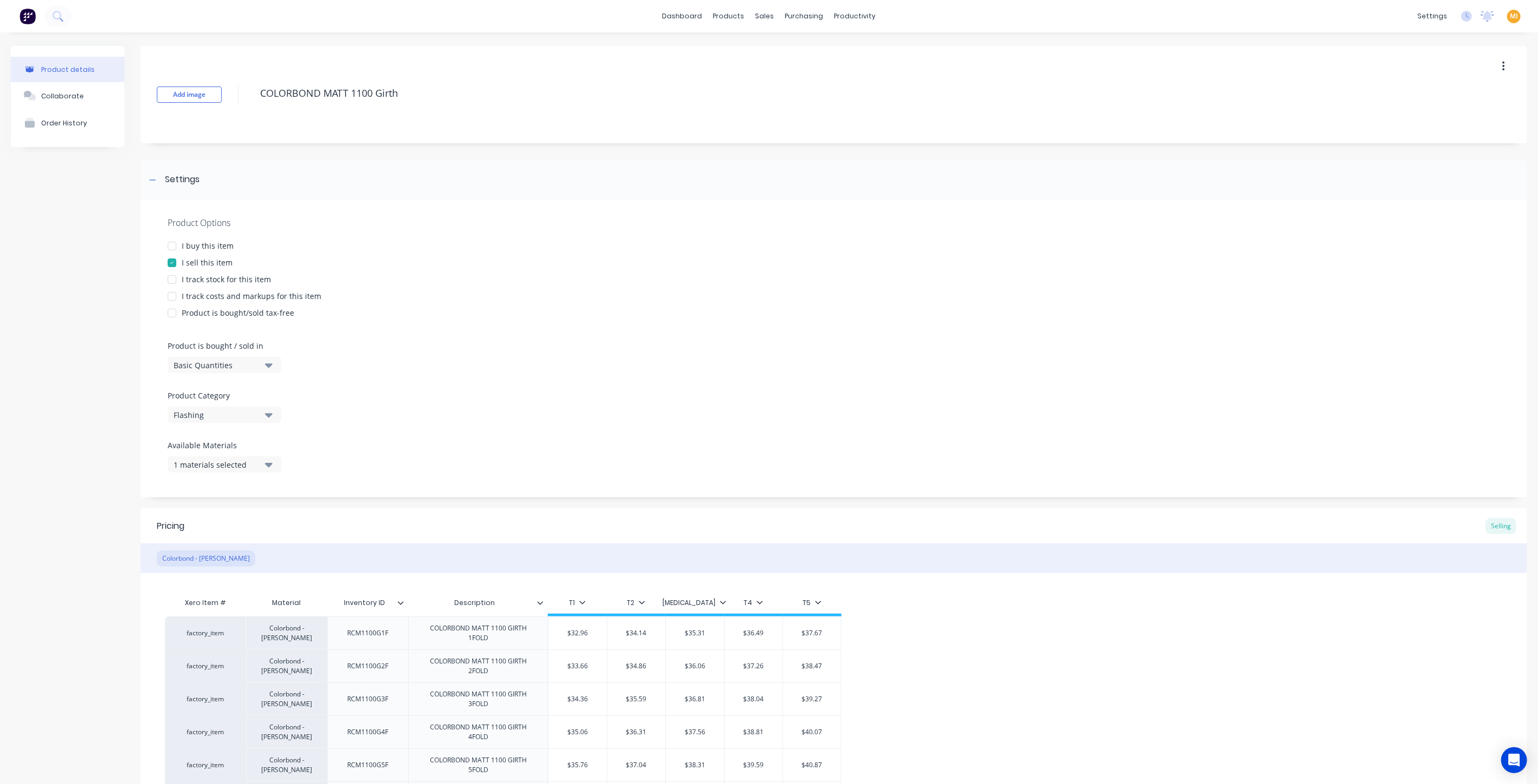
drag, startPoint x: 195, startPoint y: 238, endPoint x: 196, endPoint y: 256, distance: 18.0
click at [196, 238] on div "Product Options I buy this item I sell this item I track stock for this item I …" at bounding box center [834, 348] width 1387 height 297
drag, startPoint x: 199, startPoint y: 244, endPoint x: 199, endPoint y: 262, distance: 18.0
click at [200, 245] on div "I buy this item" at bounding box center [208, 245] width 52 height 11
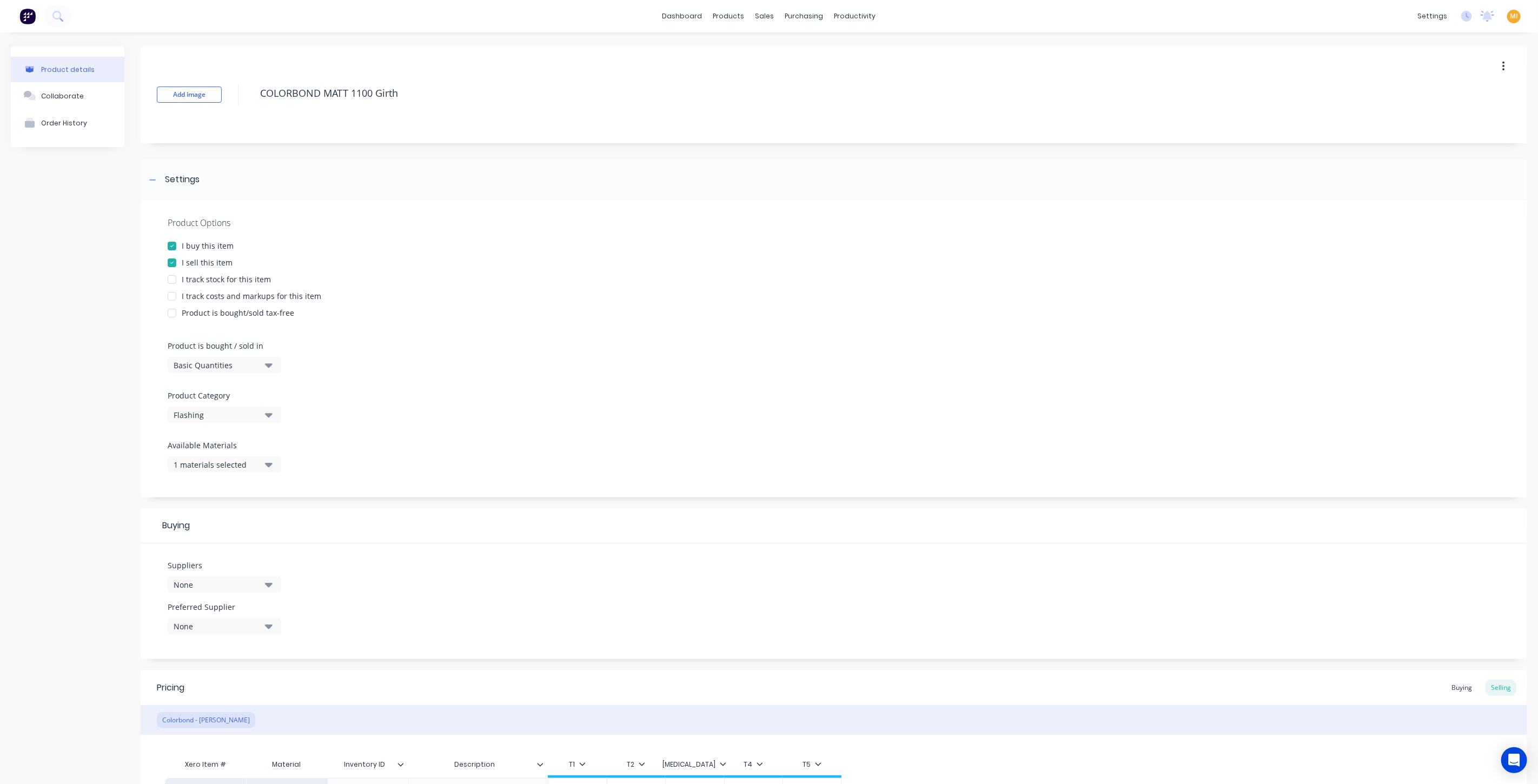
click at [193, 284] on div "I track stock for this item" at bounding box center [226, 279] width 89 height 11
click at [200, 298] on div "I track costs and markups for this item" at bounding box center [251, 296] width 139 height 11
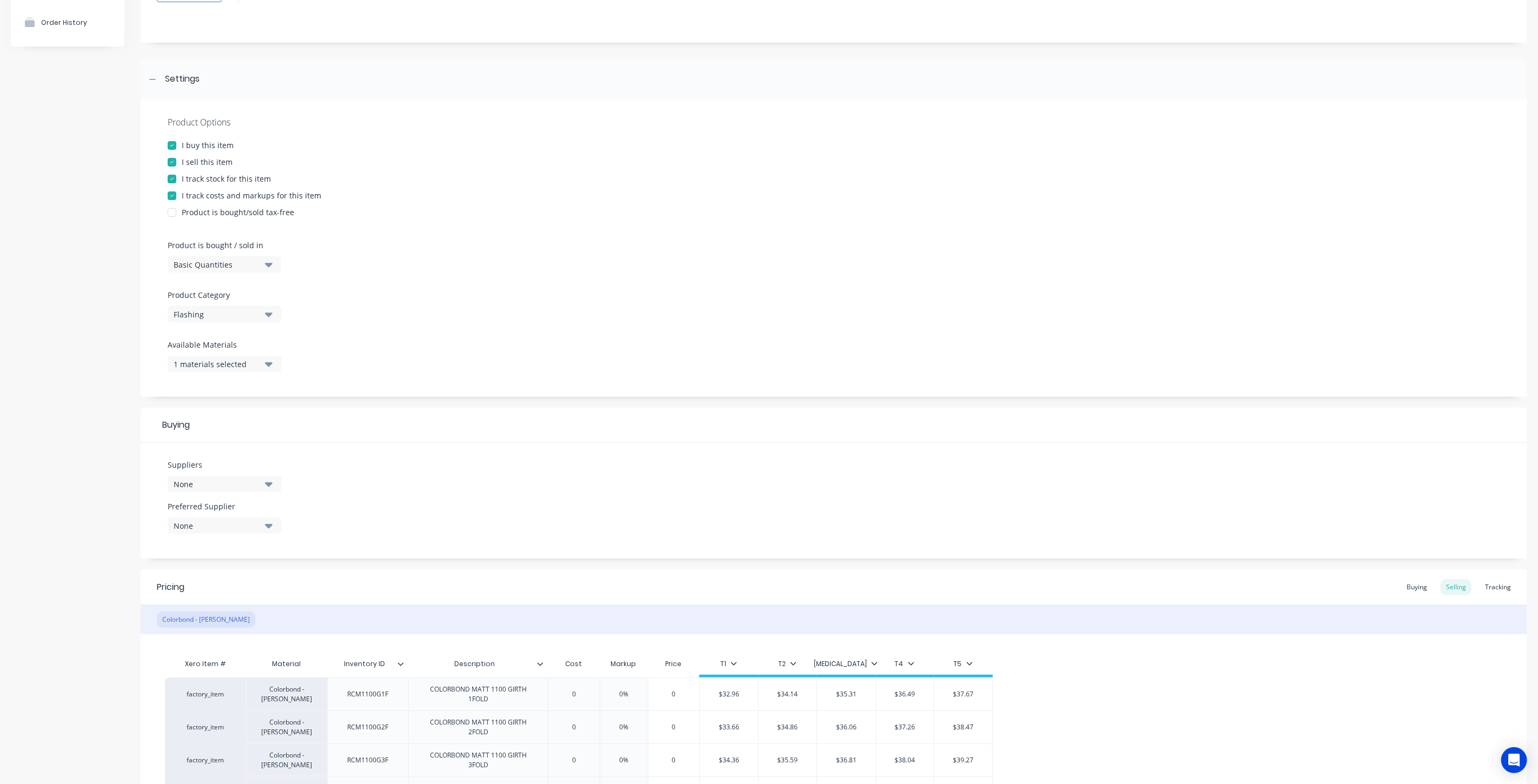
scroll to position [120, 0]
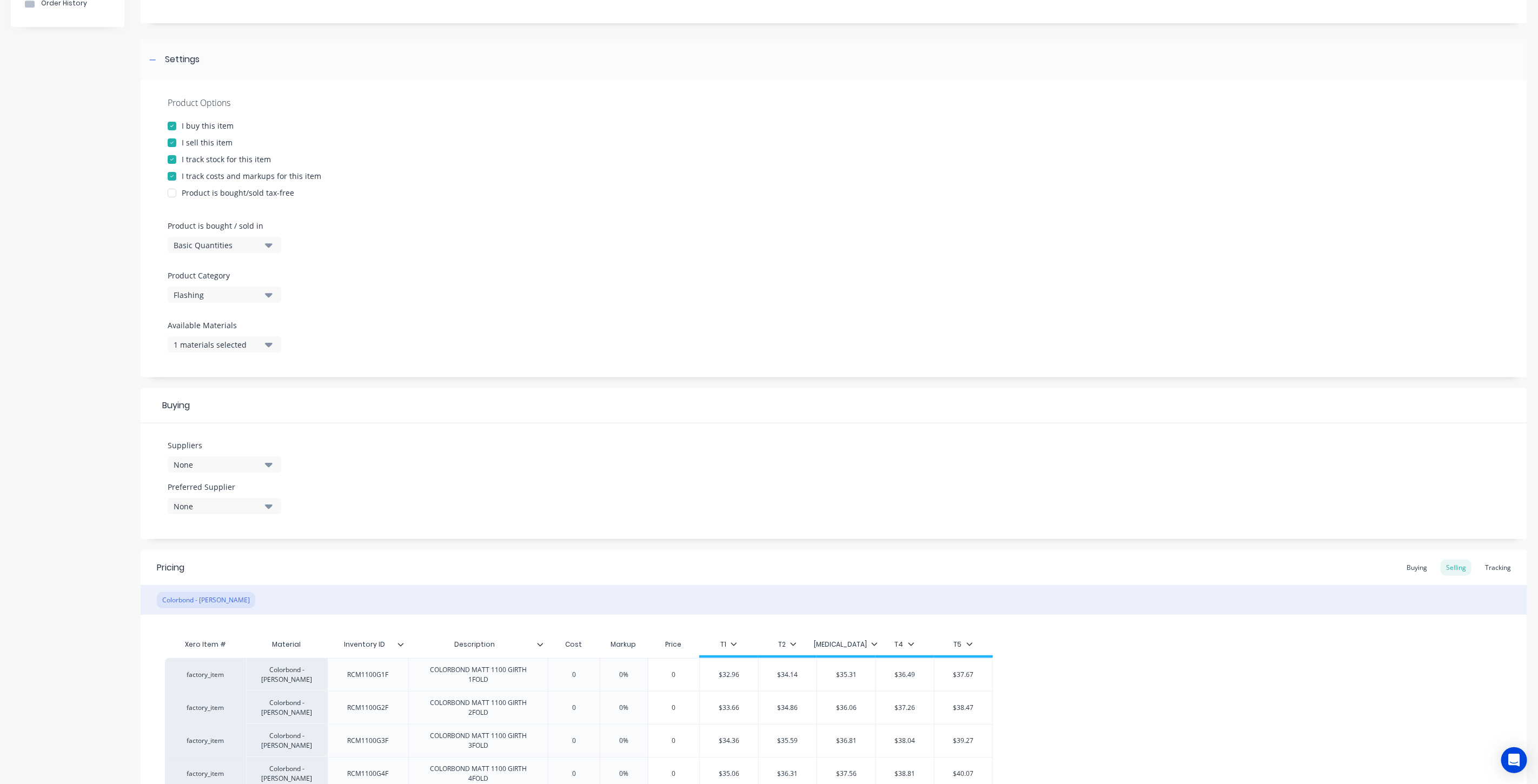
click at [236, 245] on div "Basic Quantities" at bounding box center [217, 245] width 87 height 11
click at [233, 286] on div "Lineal Metres" at bounding box center [248, 293] width 163 height 22
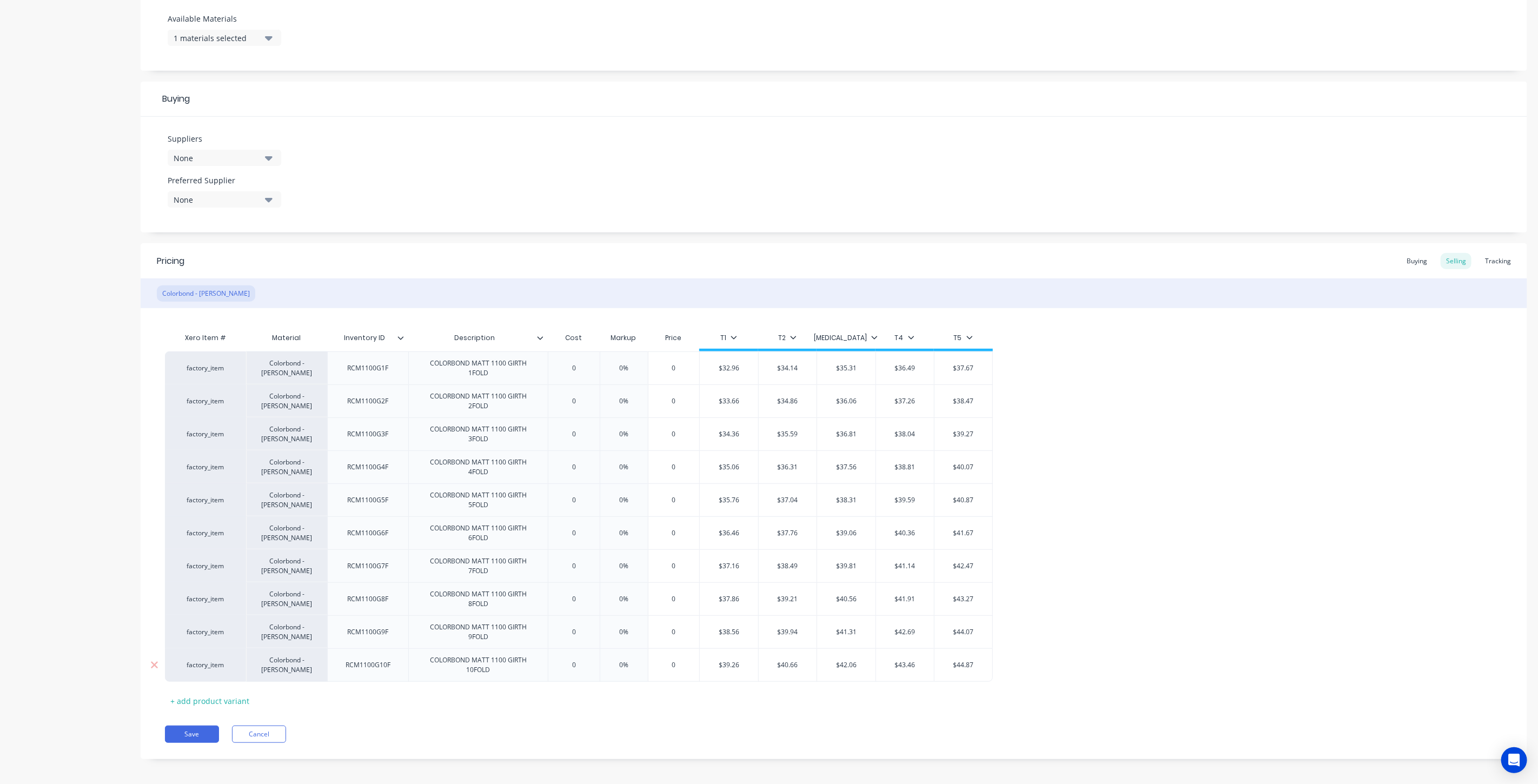
scroll to position [429, 0]
drag, startPoint x: 179, startPoint y: 724, endPoint x: 533, endPoint y: 564, distance: 388.5
click at [180, 724] on button "Save" at bounding box center [191, 731] width 54 height 18
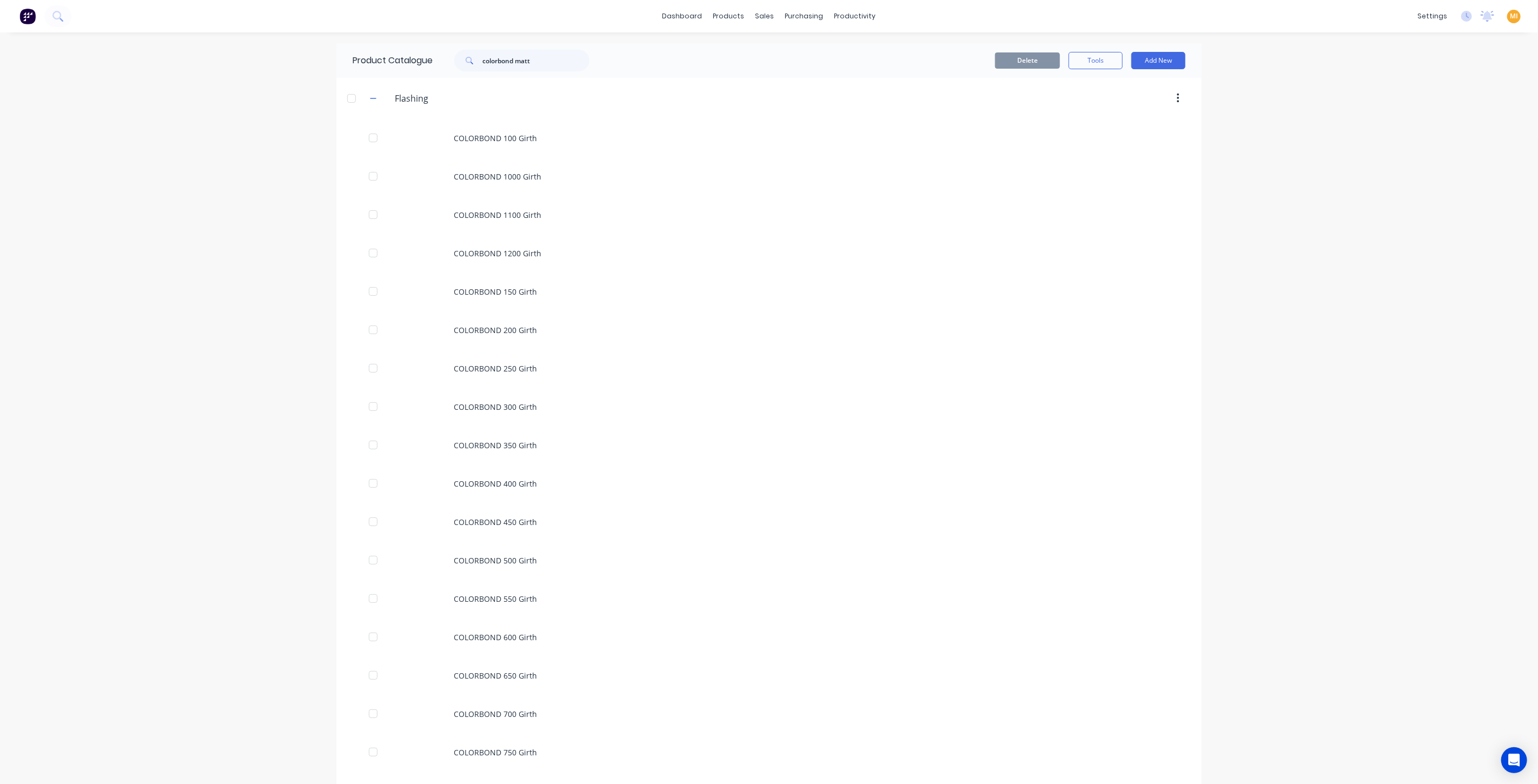
scroll to position [590, 0]
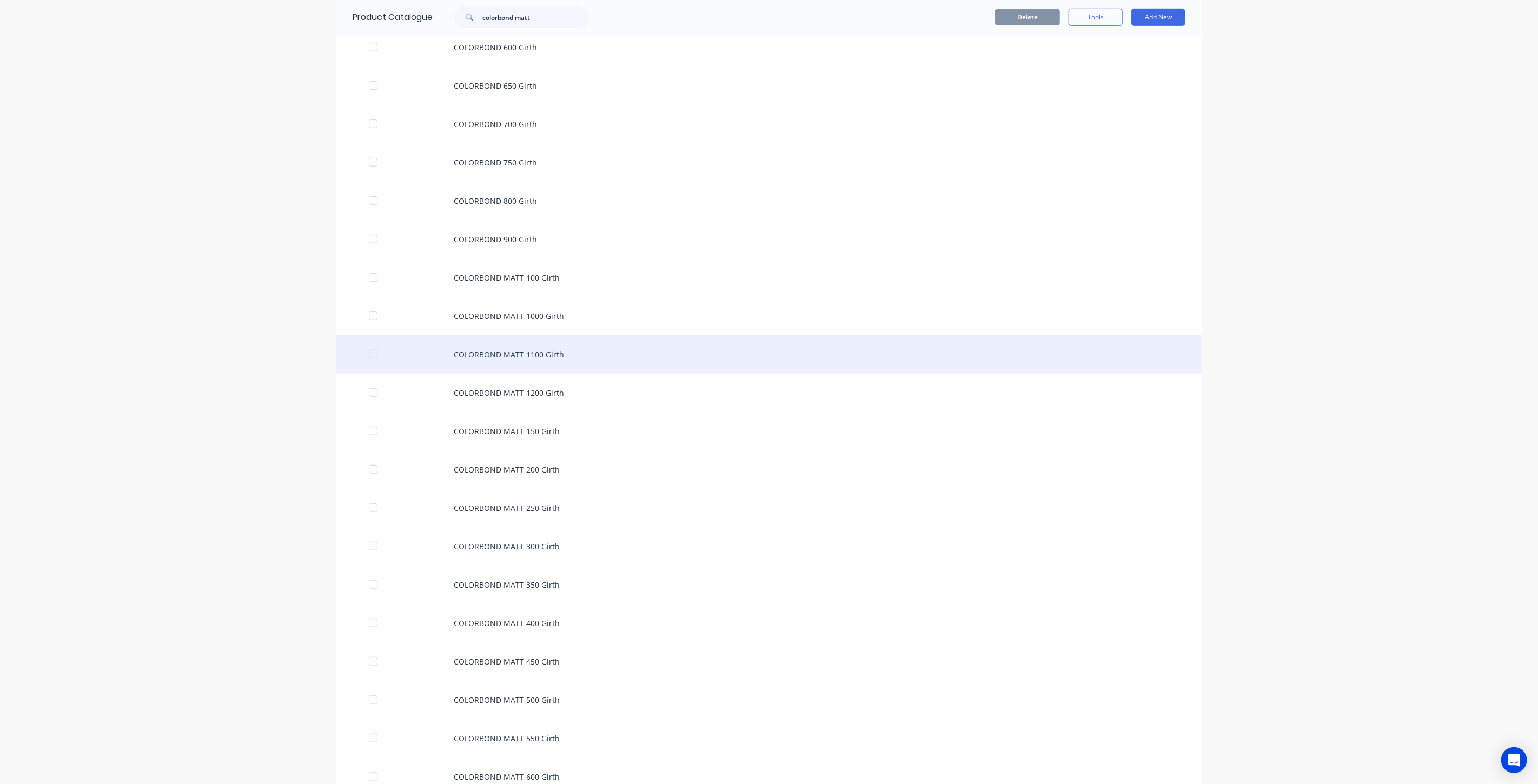
click at [525, 356] on div "COLORBOND MATT 1100 Girth" at bounding box center [769, 354] width 865 height 39
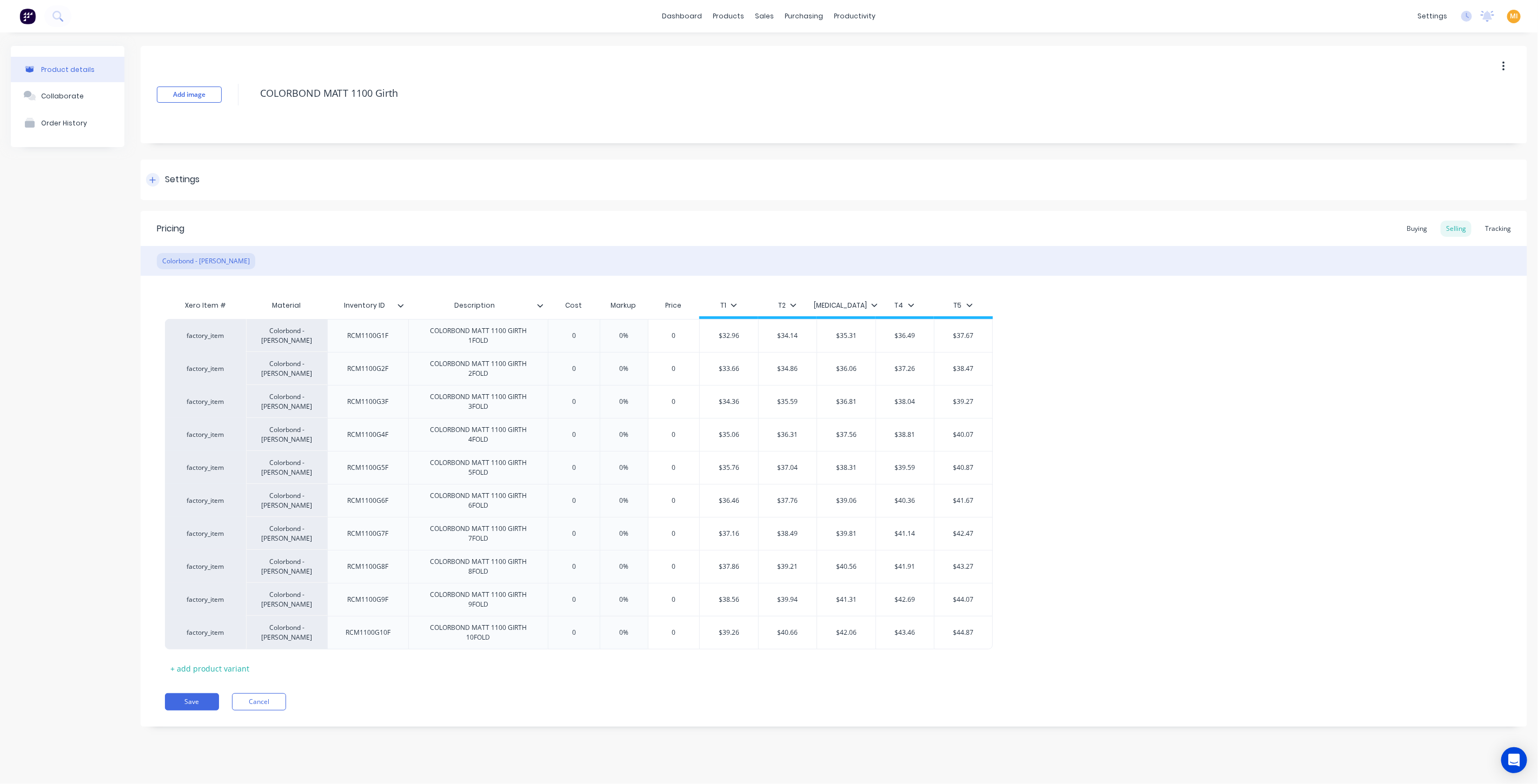
click at [202, 181] on div "Settings" at bounding box center [834, 180] width 1387 height 41
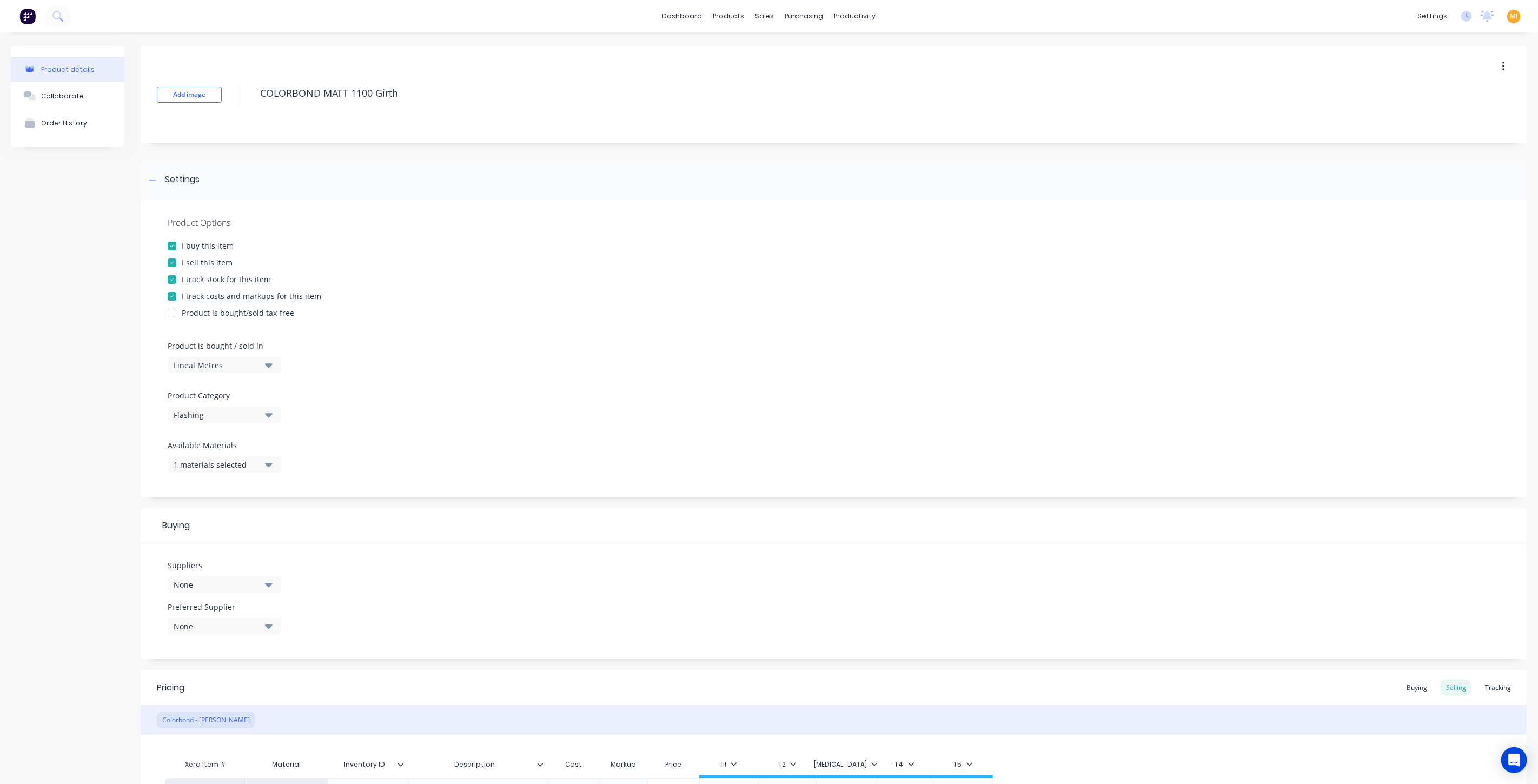
drag, startPoint x: 419, startPoint y: 92, endPoint x: 168, endPoint y: 84, distance: 251.1
click at [168, 84] on div "Add image COLORBOND MATT 1100 Girth" at bounding box center [834, 94] width 1387 height 97
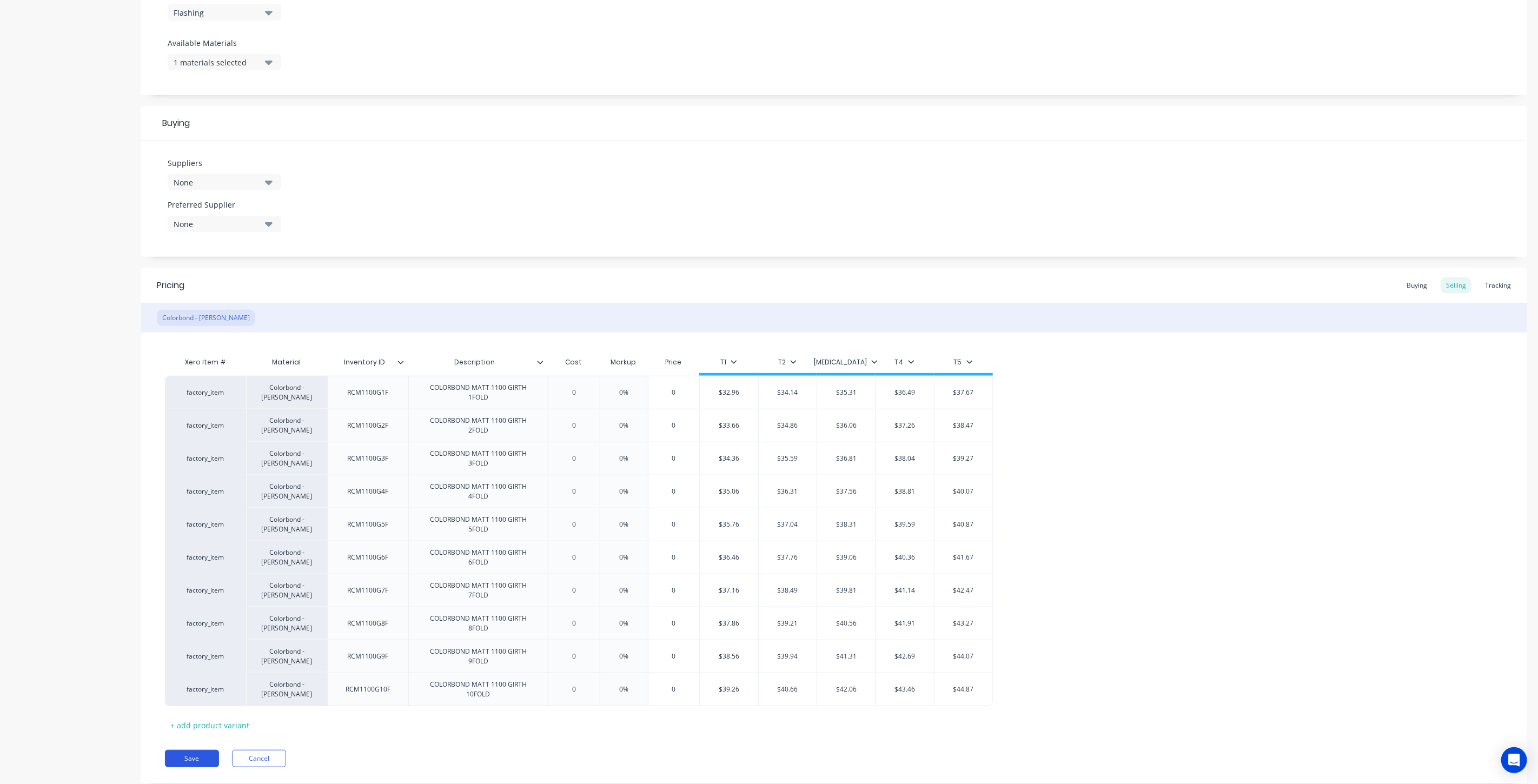
scroll to position [429, 0]
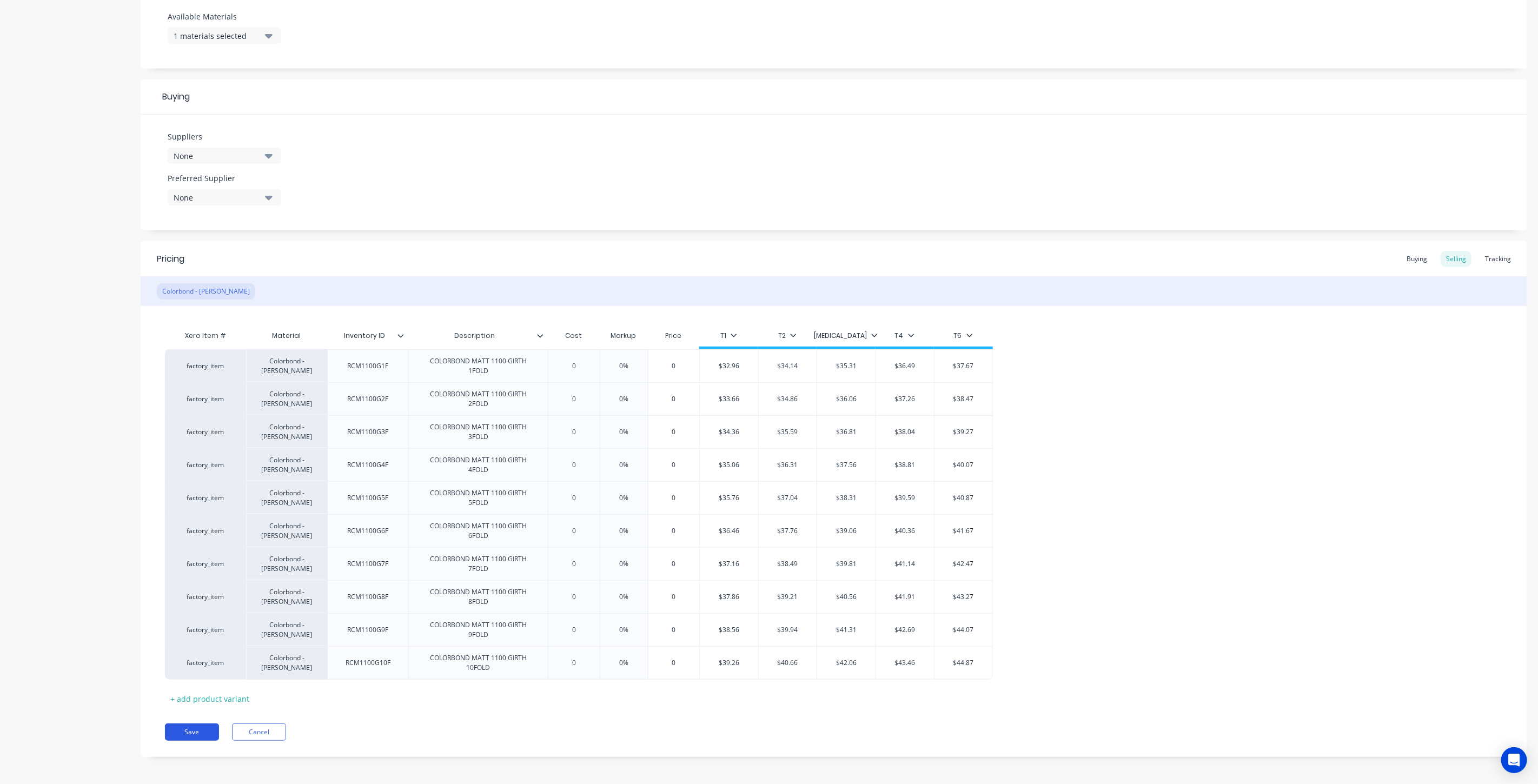
click at [176, 729] on button "Save" at bounding box center [191, 731] width 54 height 18
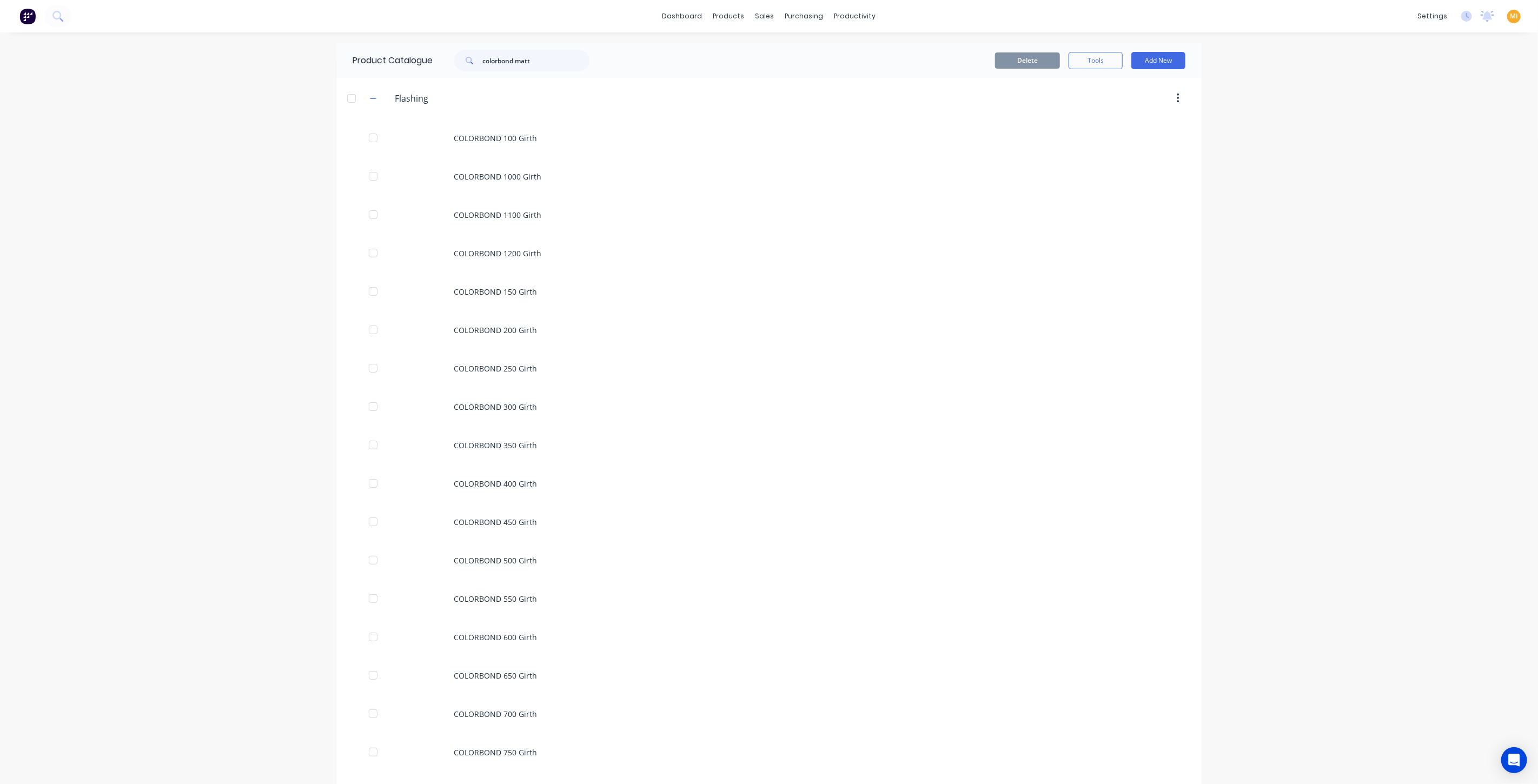
scroll to position [551, 0]
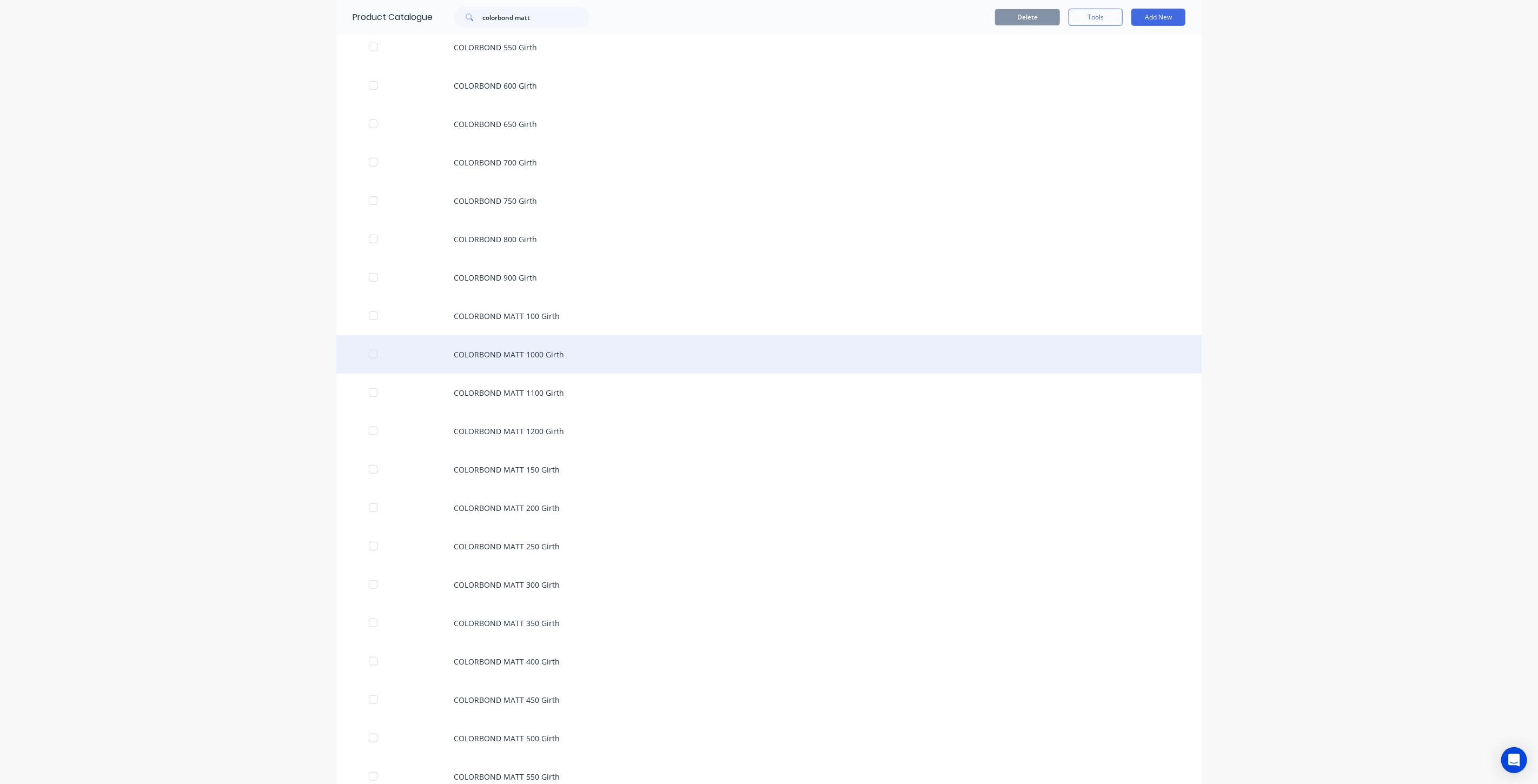
click at [508, 360] on div "COLORBOND MATT 1000 Girth" at bounding box center [769, 354] width 865 height 39
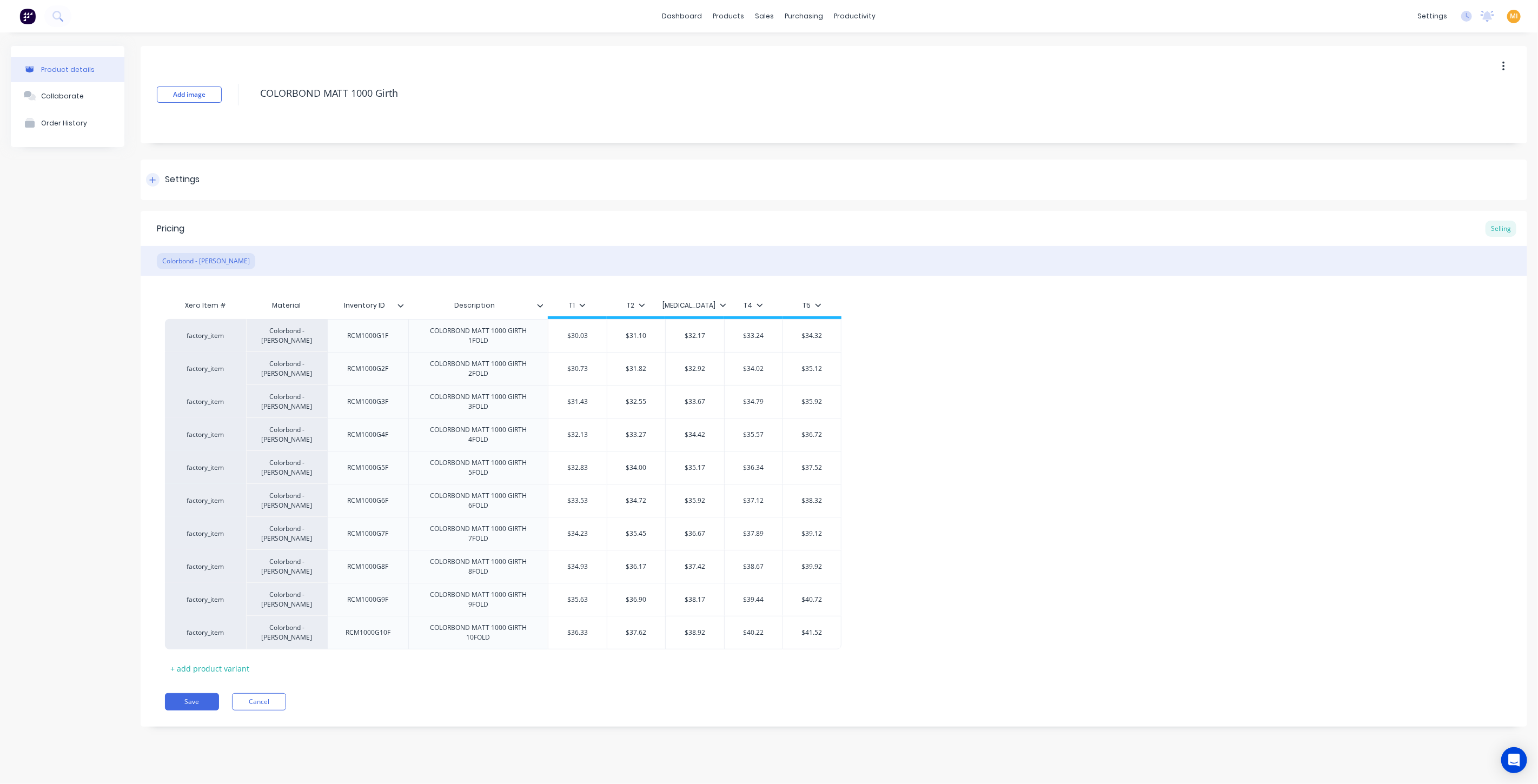
click at [193, 179] on div "Settings" at bounding box center [182, 179] width 34 height 13
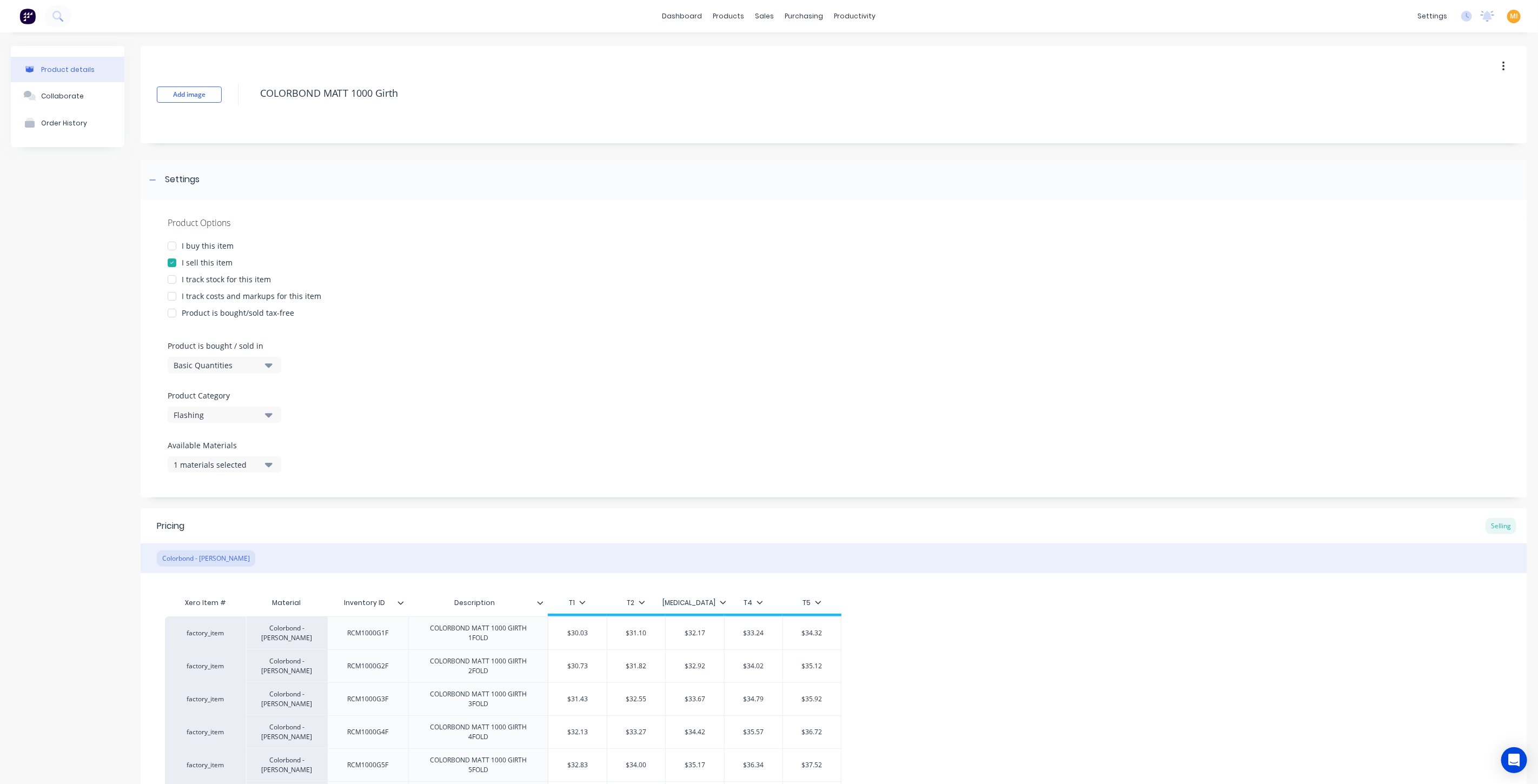
drag, startPoint x: 208, startPoint y: 249, endPoint x: 221, endPoint y: 273, distance: 27.3
click at [209, 249] on div "I buy this item" at bounding box center [208, 245] width 52 height 11
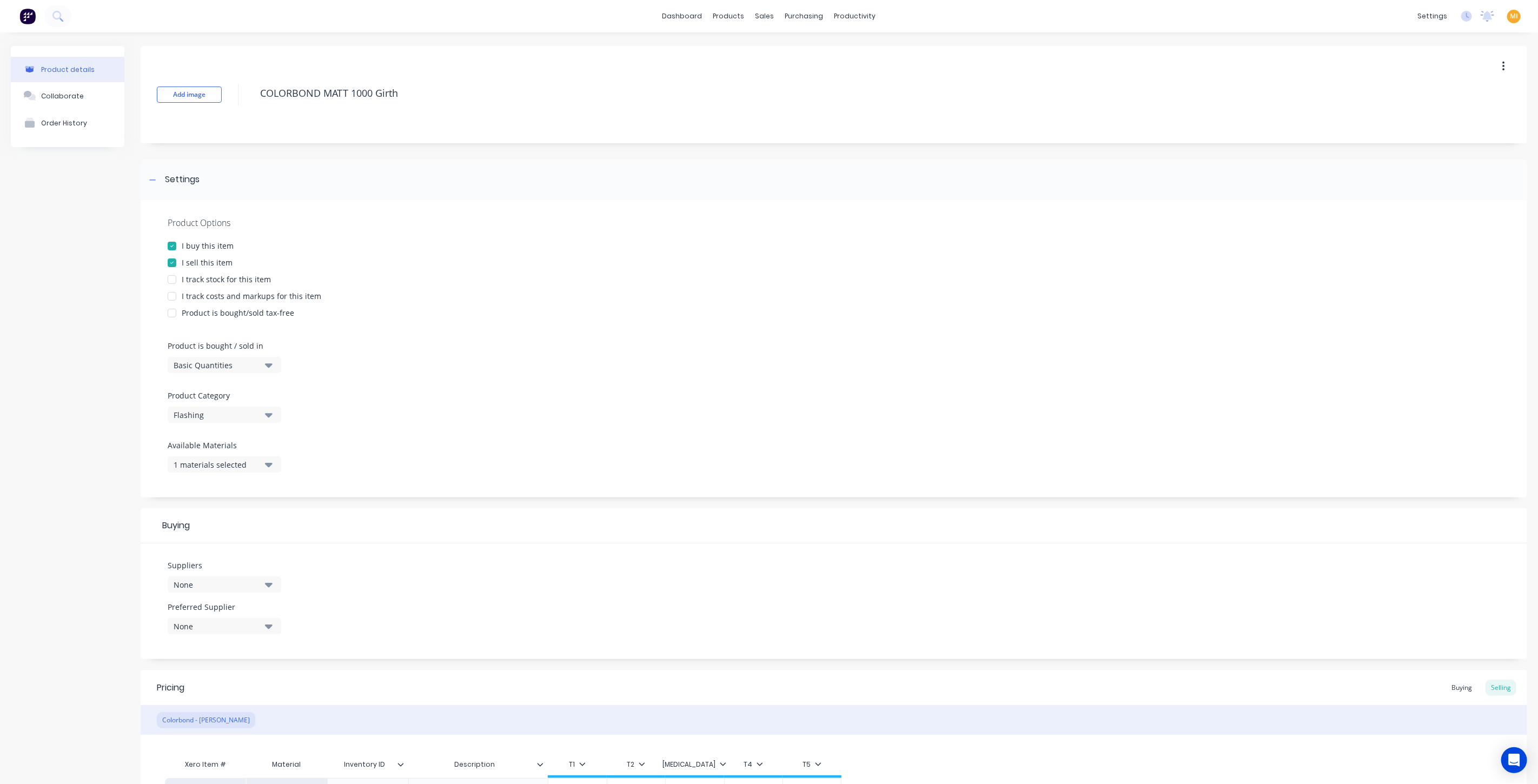
drag, startPoint x: 230, startPoint y: 281, endPoint x: 227, endPoint y: 300, distance: 19.2
click at [230, 281] on div "I track stock for this item" at bounding box center [226, 279] width 89 height 11
click at [227, 301] on div "I track costs and markups for this item" at bounding box center [251, 296] width 139 height 11
click at [212, 357] on button "Basic Quantities" at bounding box center [224, 364] width 113 height 16
click at [207, 416] on div "Lineal Metres" at bounding box center [248, 413] width 163 height 22
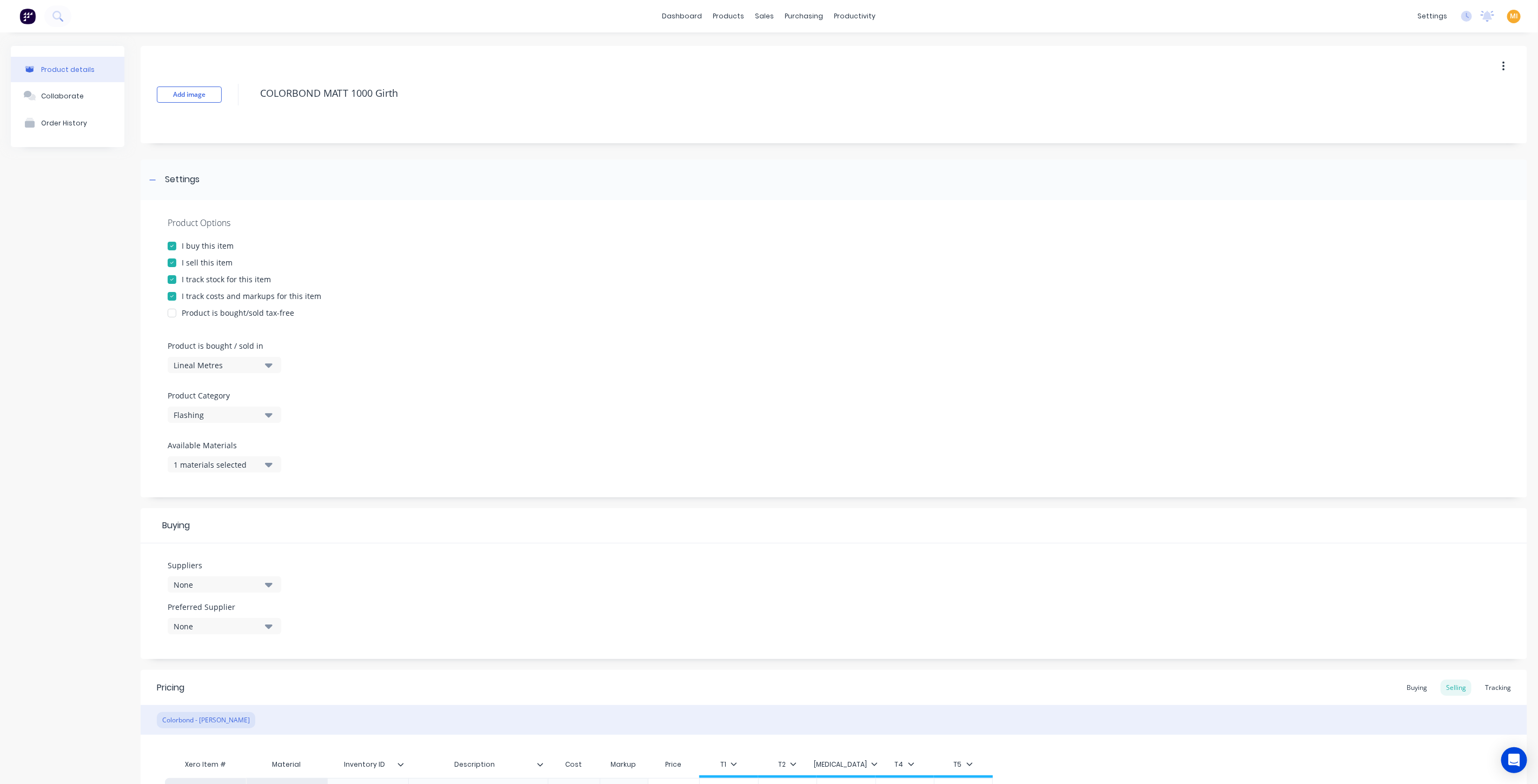
click at [39, 455] on div "Product details Collaborate Order History" at bounding box center [67, 623] width 113 height 1155
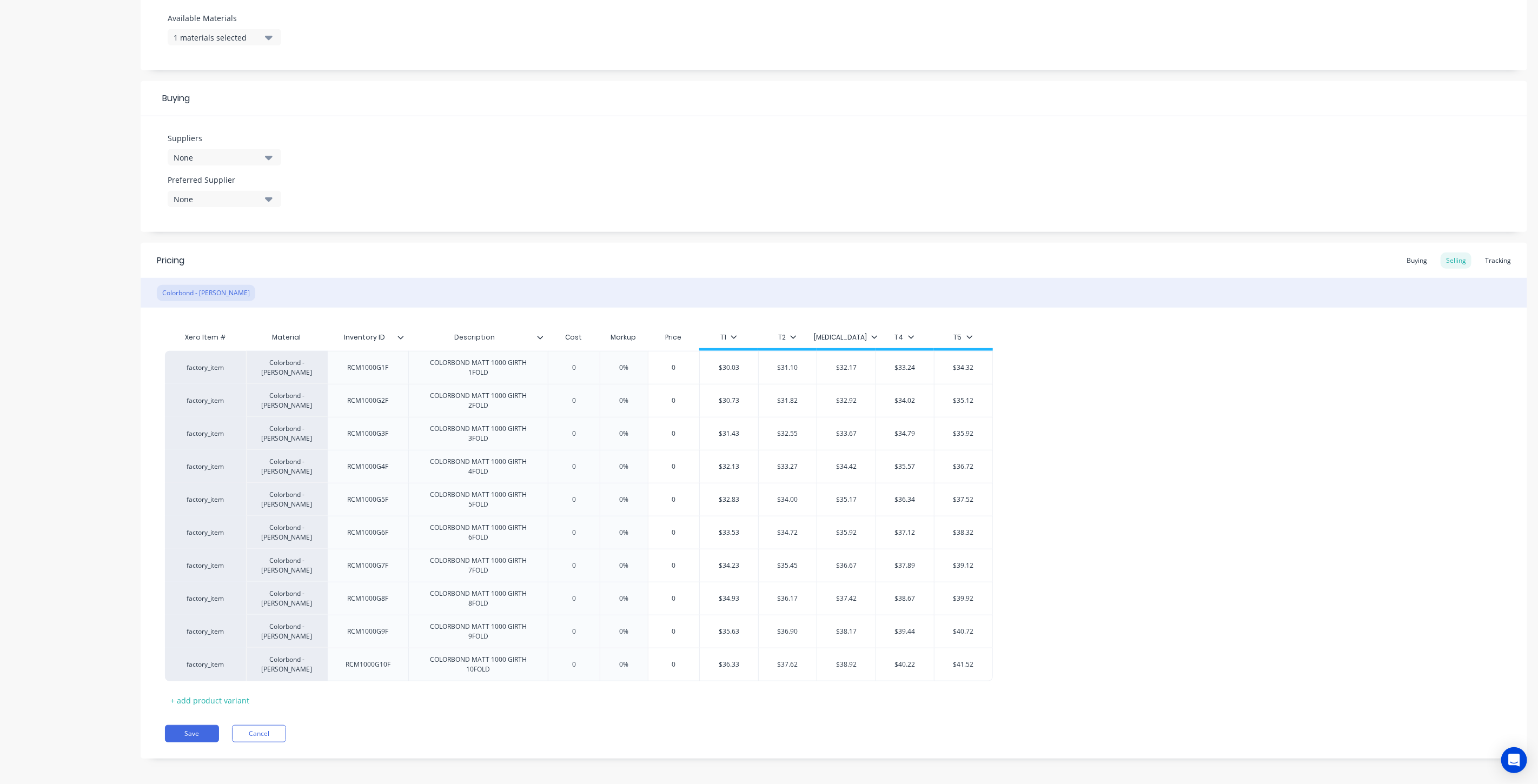
scroll to position [429, 0]
click at [198, 732] on button "Save" at bounding box center [191, 731] width 54 height 18
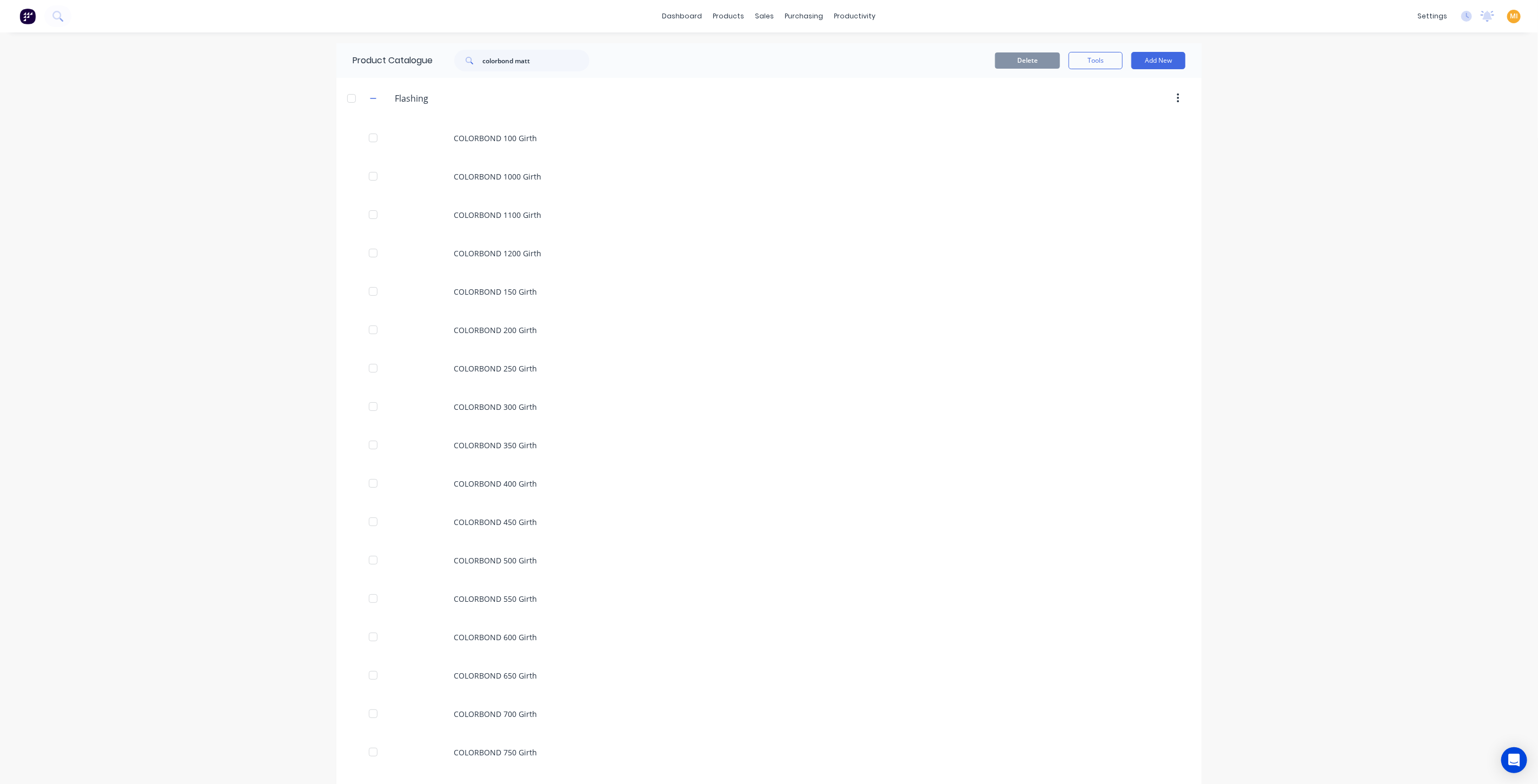
scroll to position [551, 0]
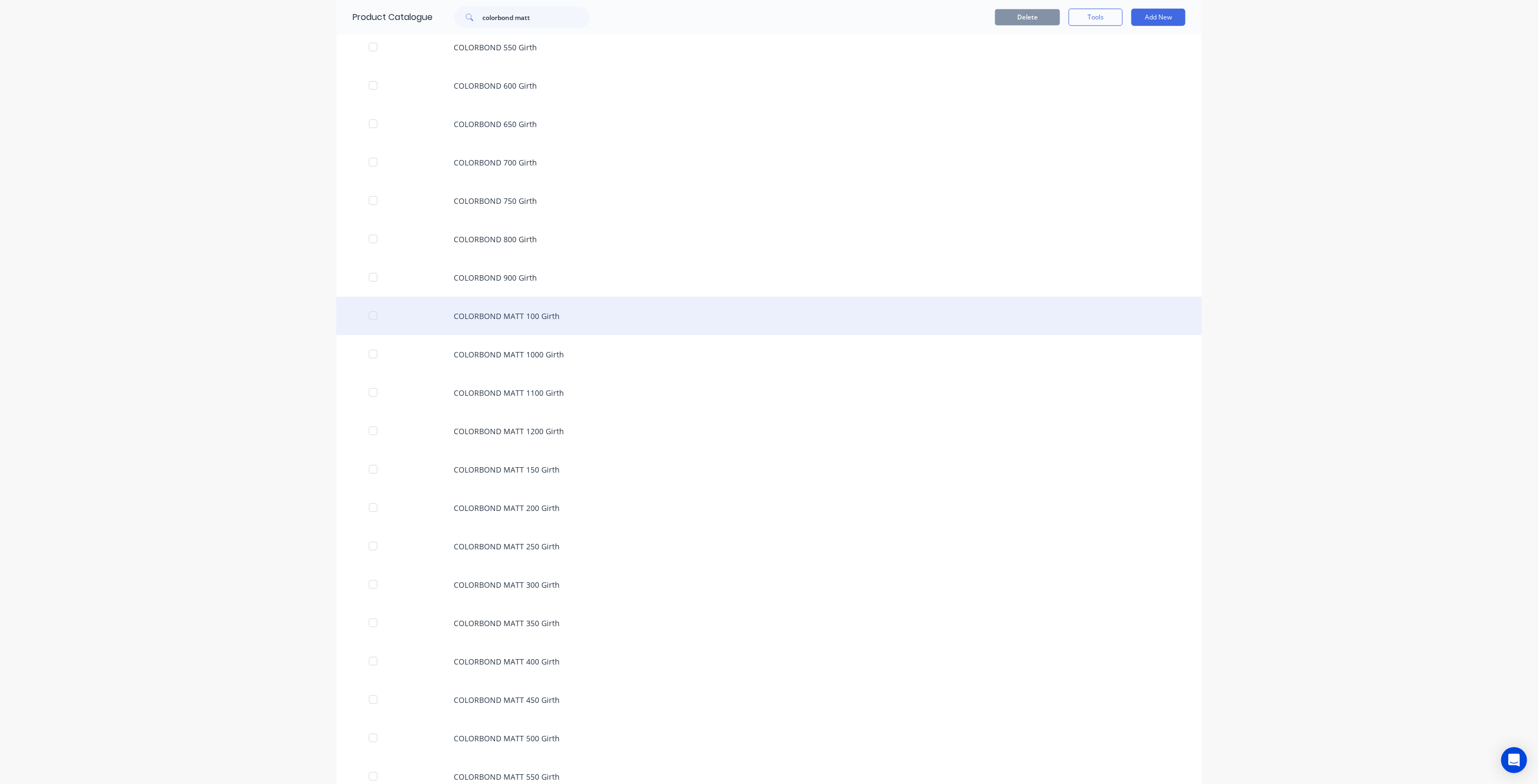
click at [552, 316] on div "COLORBOND MATT 100 Girth" at bounding box center [769, 316] width 865 height 39
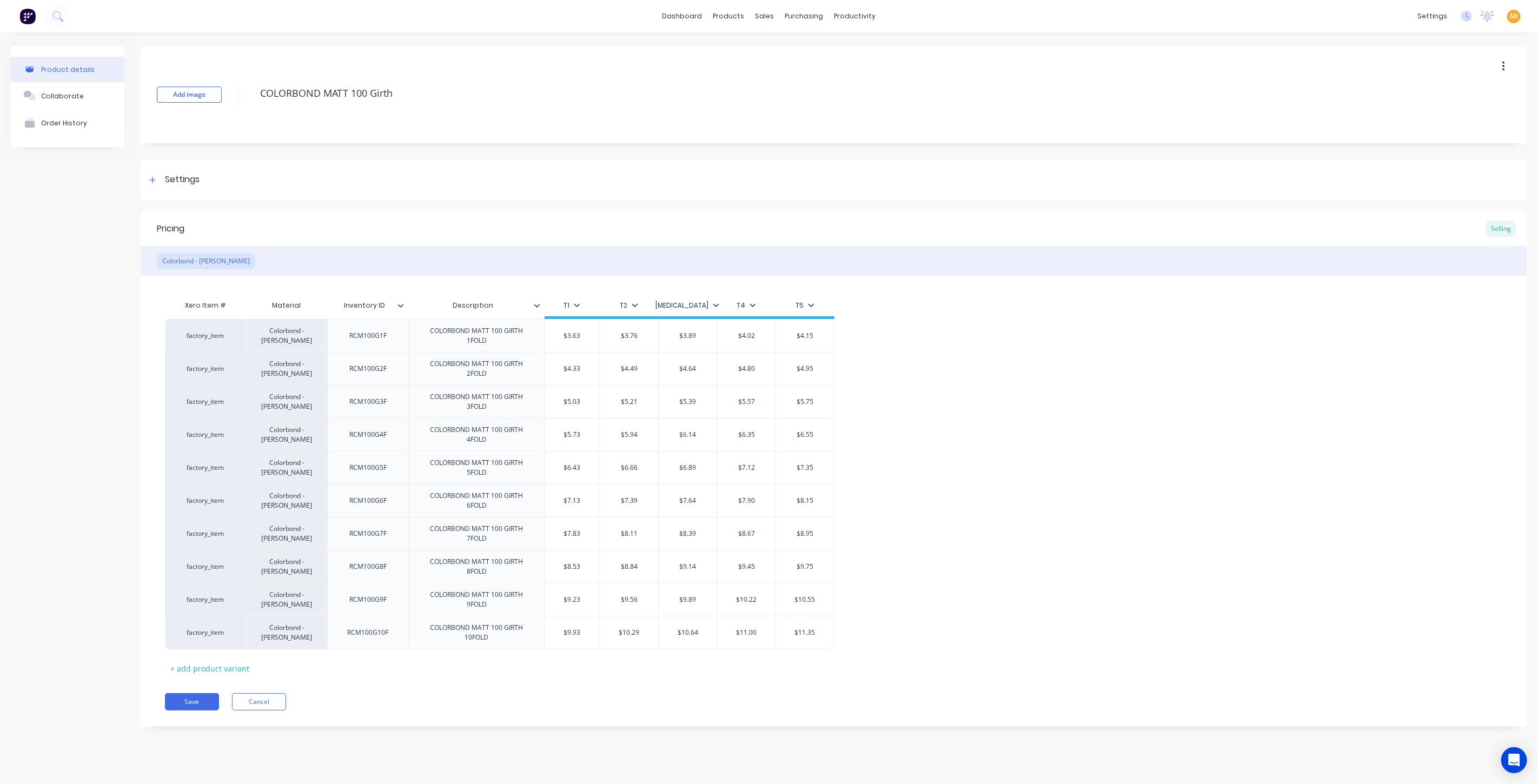
drag, startPoint x: 201, startPoint y: 176, endPoint x: 201, endPoint y: 255, distance: 79.0
click at [202, 179] on div "Settings" at bounding box center [834, 180] width 1387 height 41
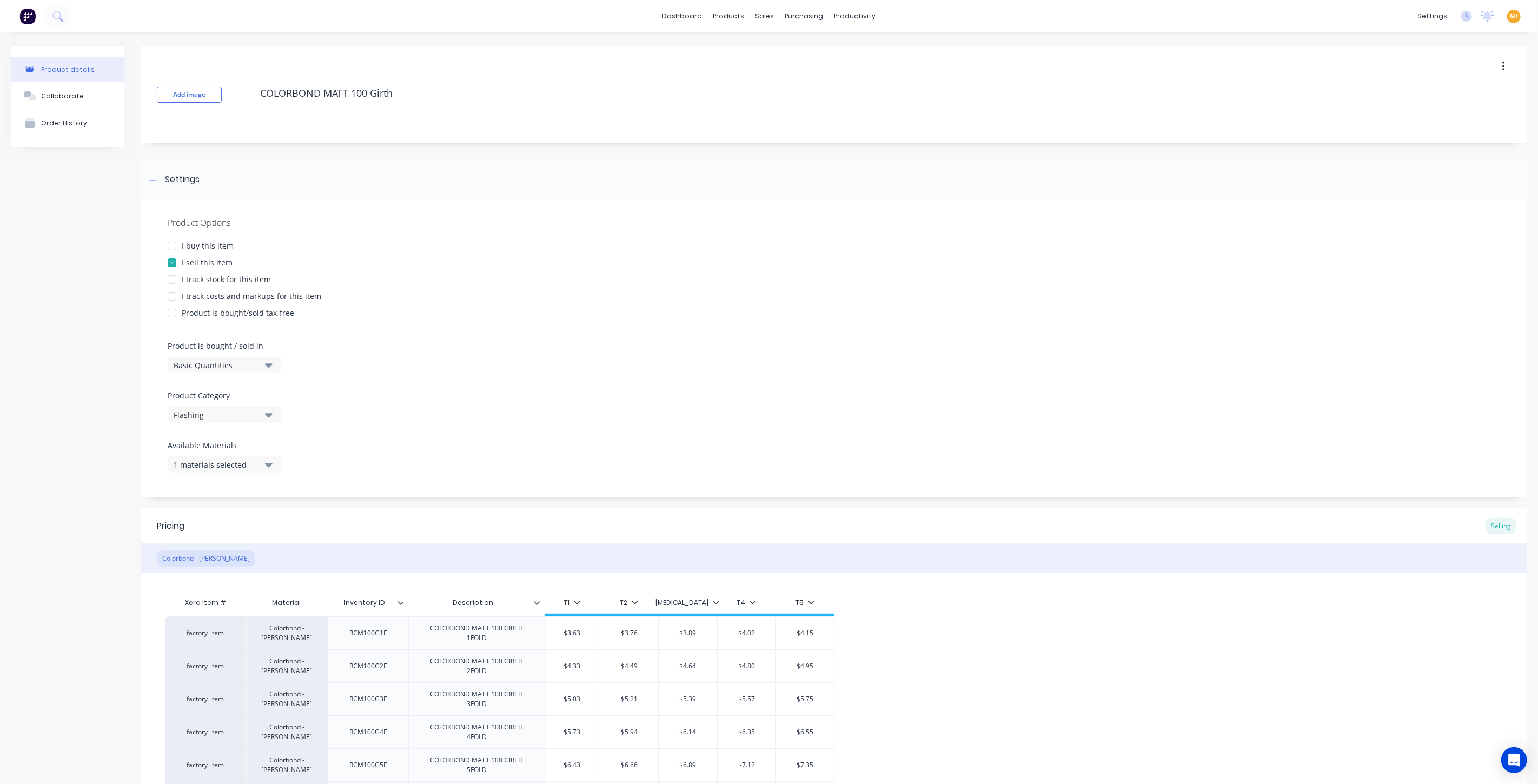
drag, startPoint x: 205, startPoint y: 243, endPoint x: 205, endPoint y: 273, distance: 30.0
click at [205, 243] on div "I buy this item" at bounding box center [208, 245] width 52 height 11
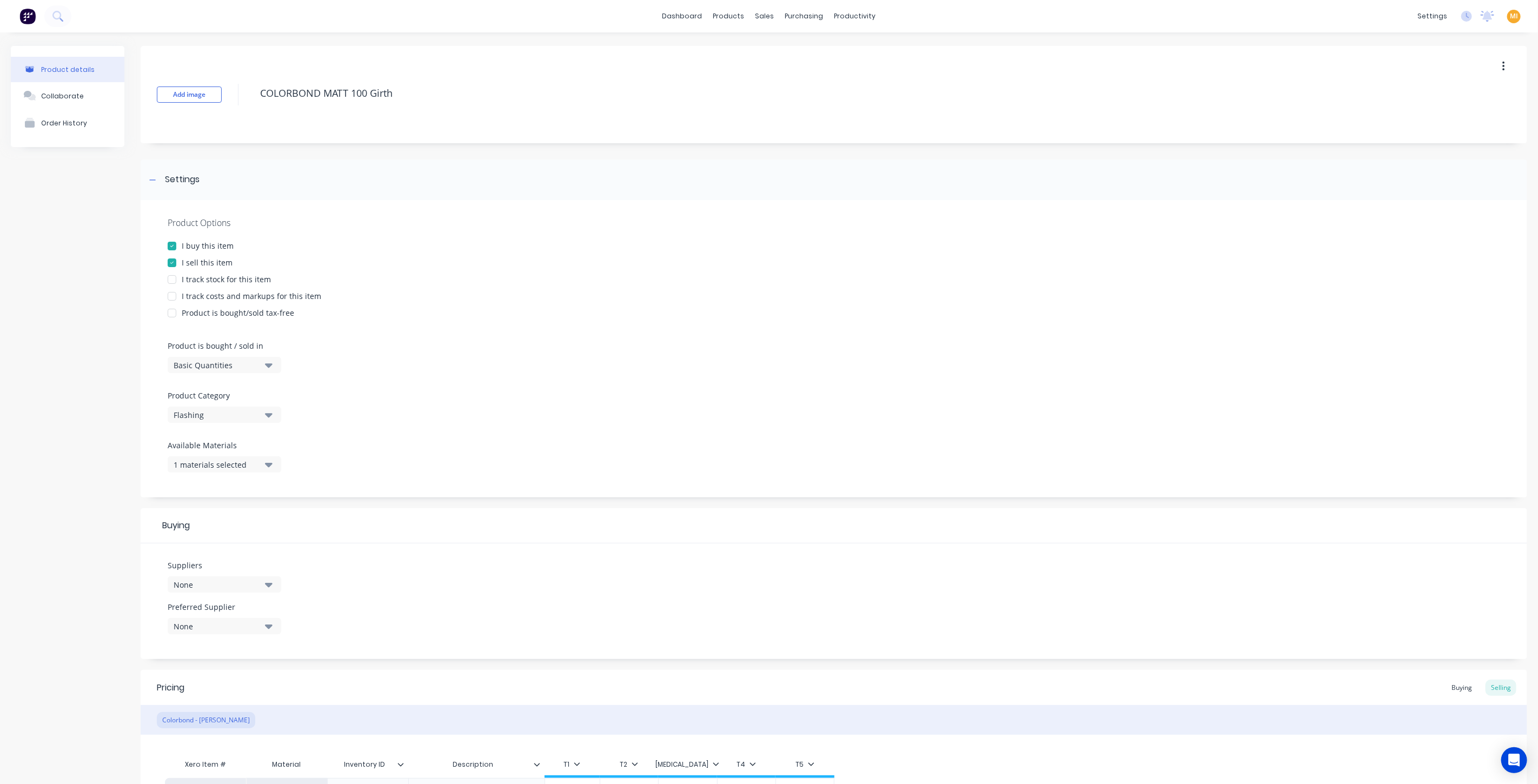
click at [205, 281] on div "I track stock for this item" at bounding box center [226, 279] width 89 height 11
drag, startPoint x: 203, startPoint y: 291, endPoint x: 204, endPoint y: 300, distance: 9.1
click at [204, 293] on div "I track costs and markups for this item" at bounding box center [251, 296] width 139 height 11
click at [207, 357] on button "Basic Quantities" at bounding box center [224, 364] width 113 height 16
click at [195, 406] on div "Lineal Metres" at bounding box center [248, 413] width 163 height 22
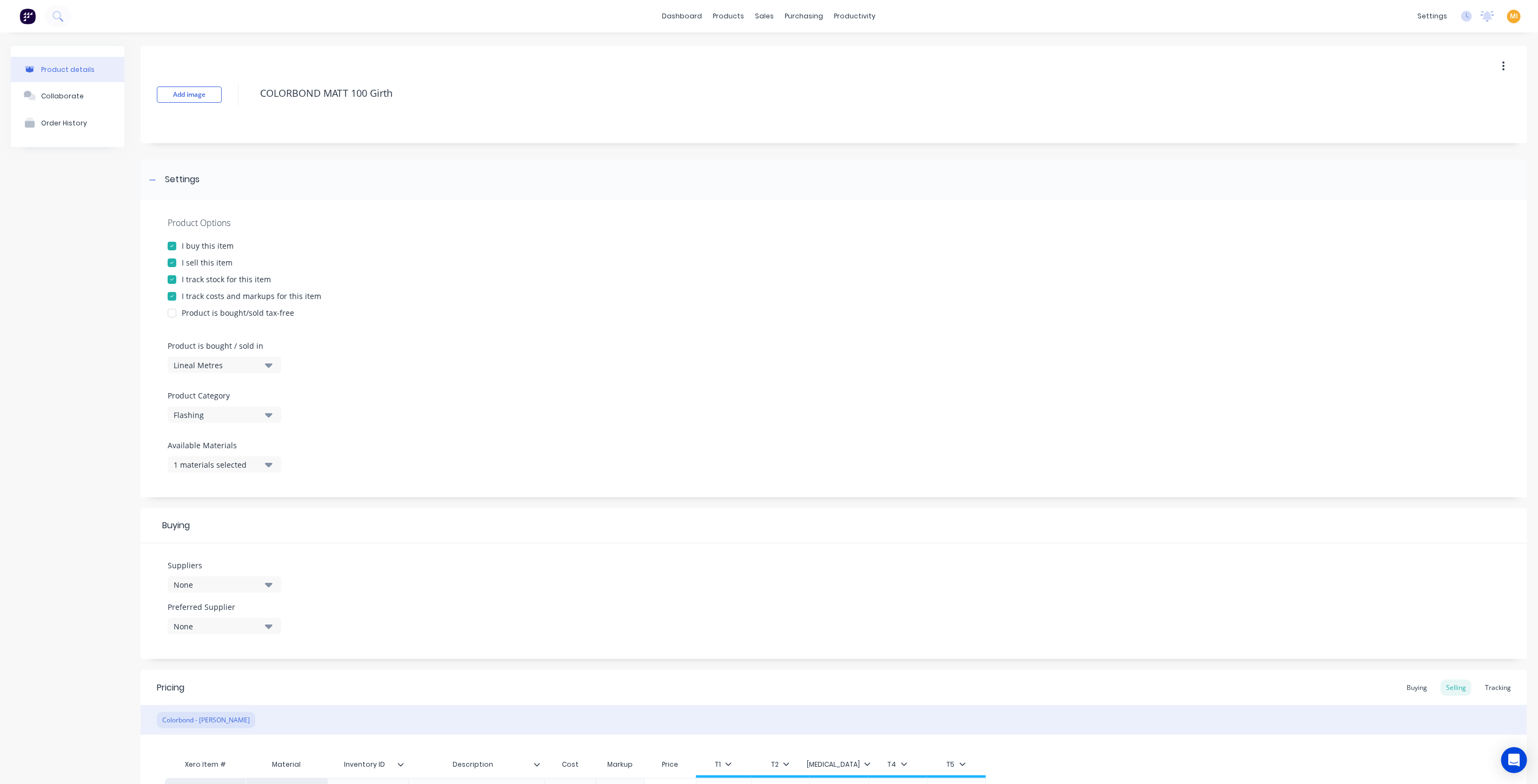
click at [89, 387] on div "Product details Collaborate Order History" at bounding box center [67, 623] width 113 height 1155
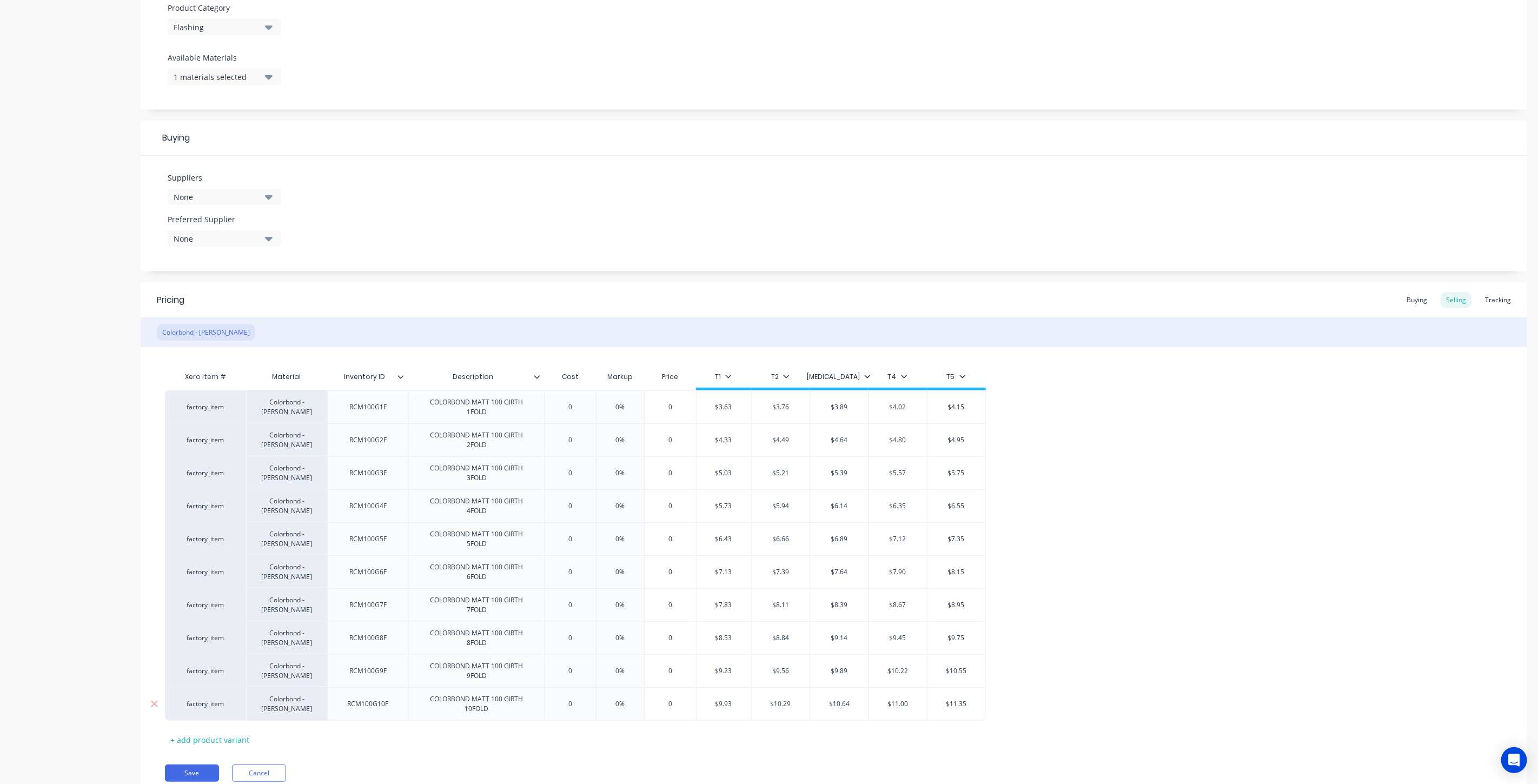
scroll to position [429, 0]
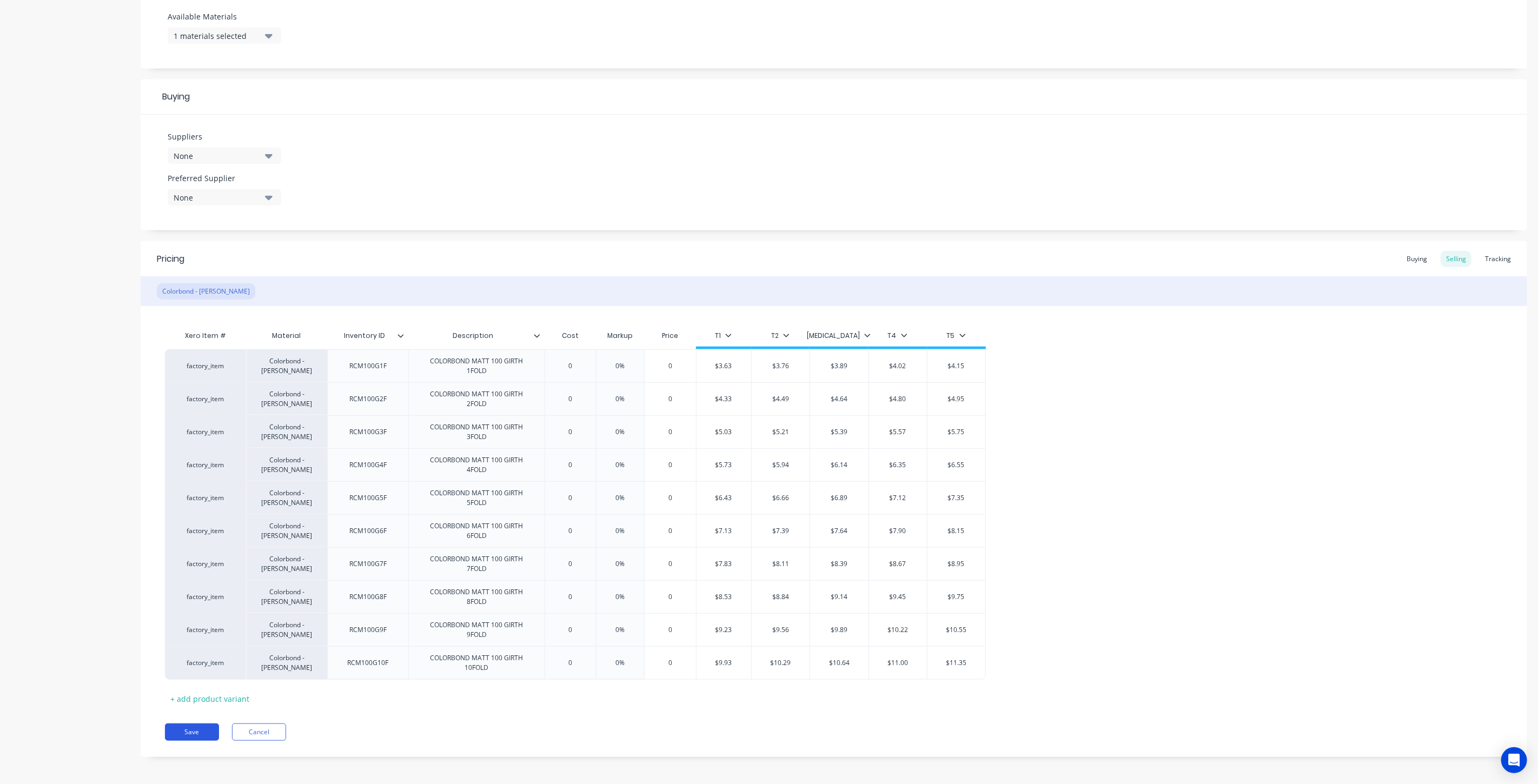
click at [205, 734] on button "Save" at bounding box center [191, 731] width 54 height 18
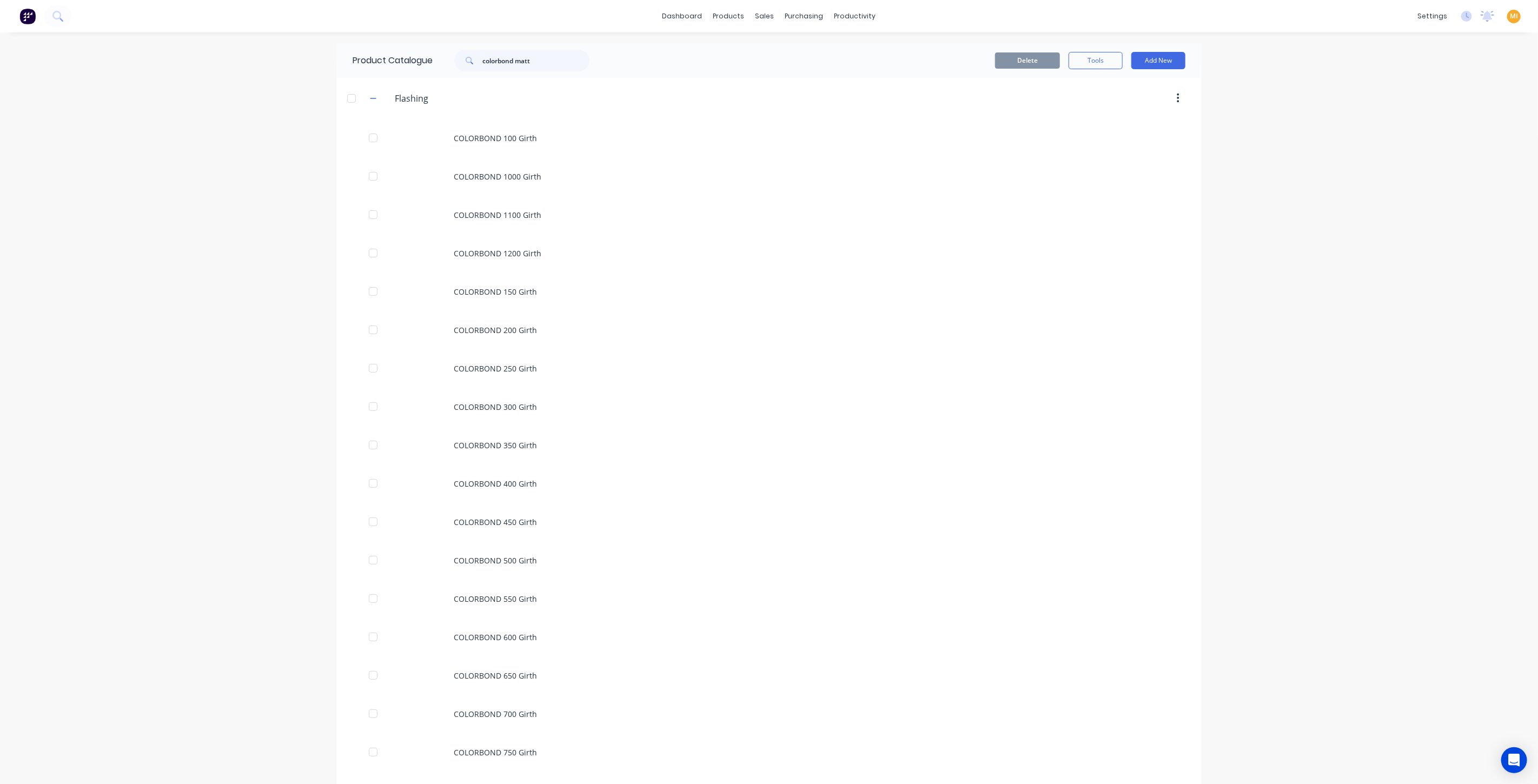
scroll to position [551, 0]
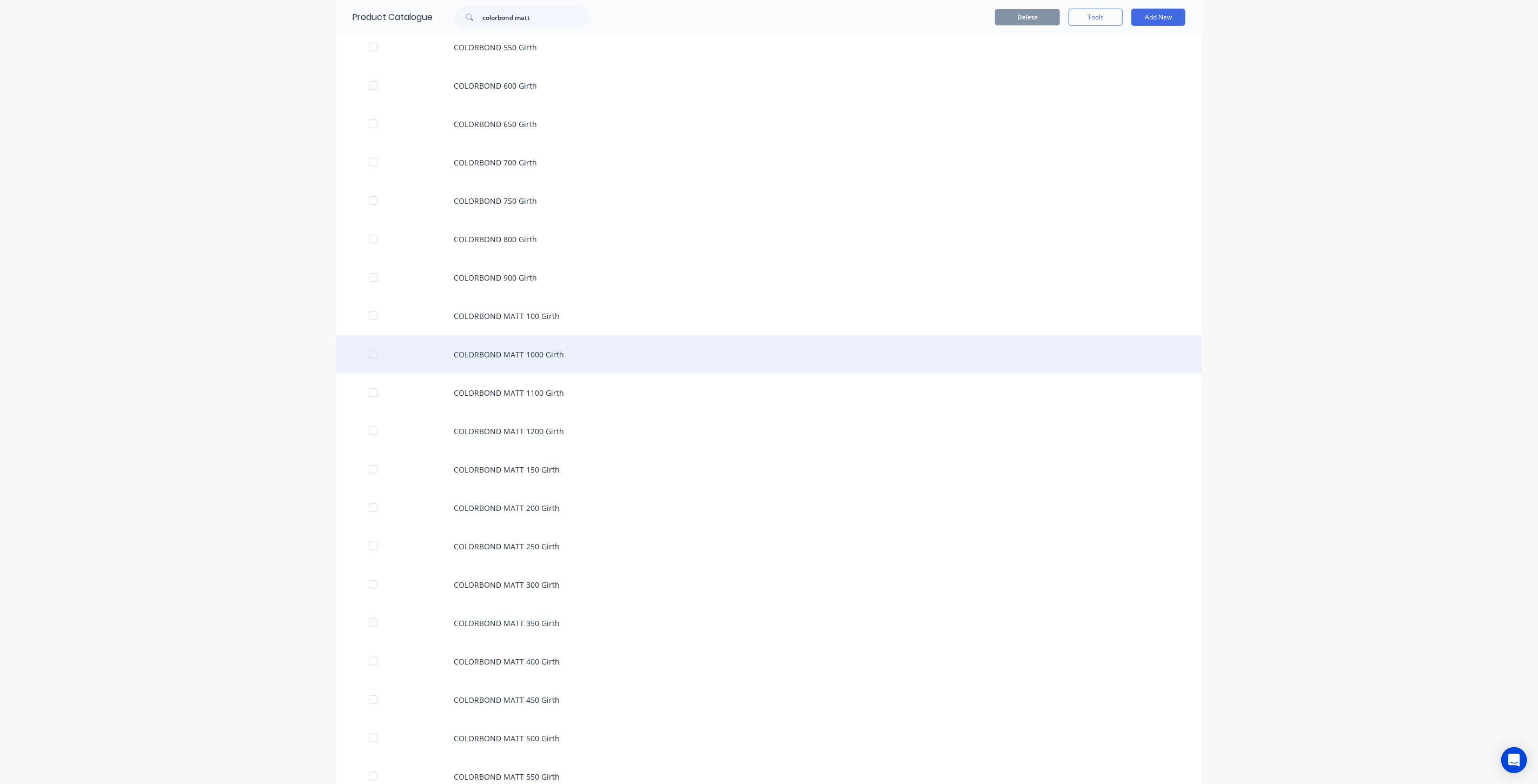
click at [523, 356] on div "COLORBOND MATT 1000 Girth" at bounding box center [769, 354] width 865 height 39
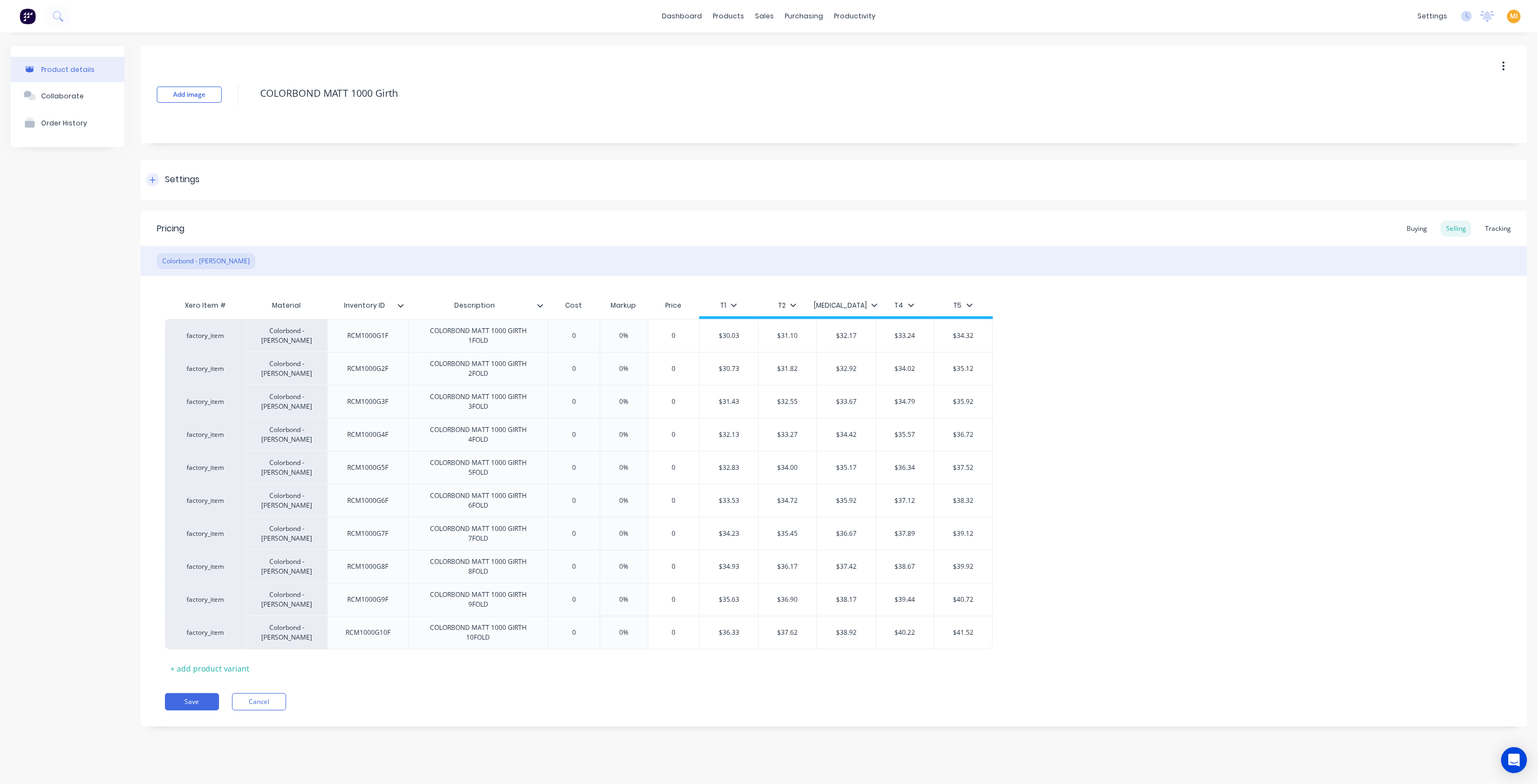
type textarea "x"
click at [181, 179] on div "Settings" at bounding box center [182, 179] width 34 height 13
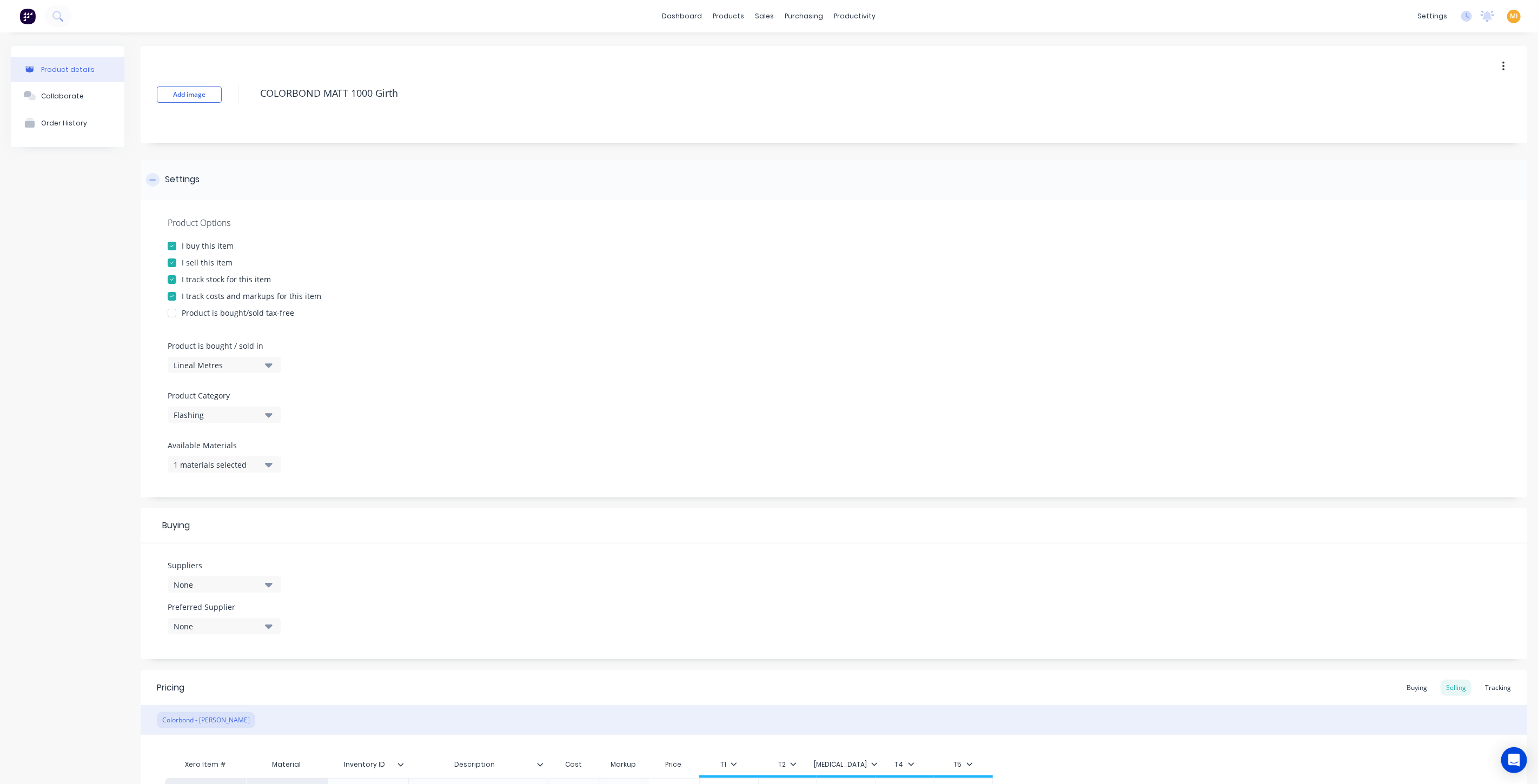
click at [181, 179] on div "Settings" at bounding box center [182, 179] width 34 height 13
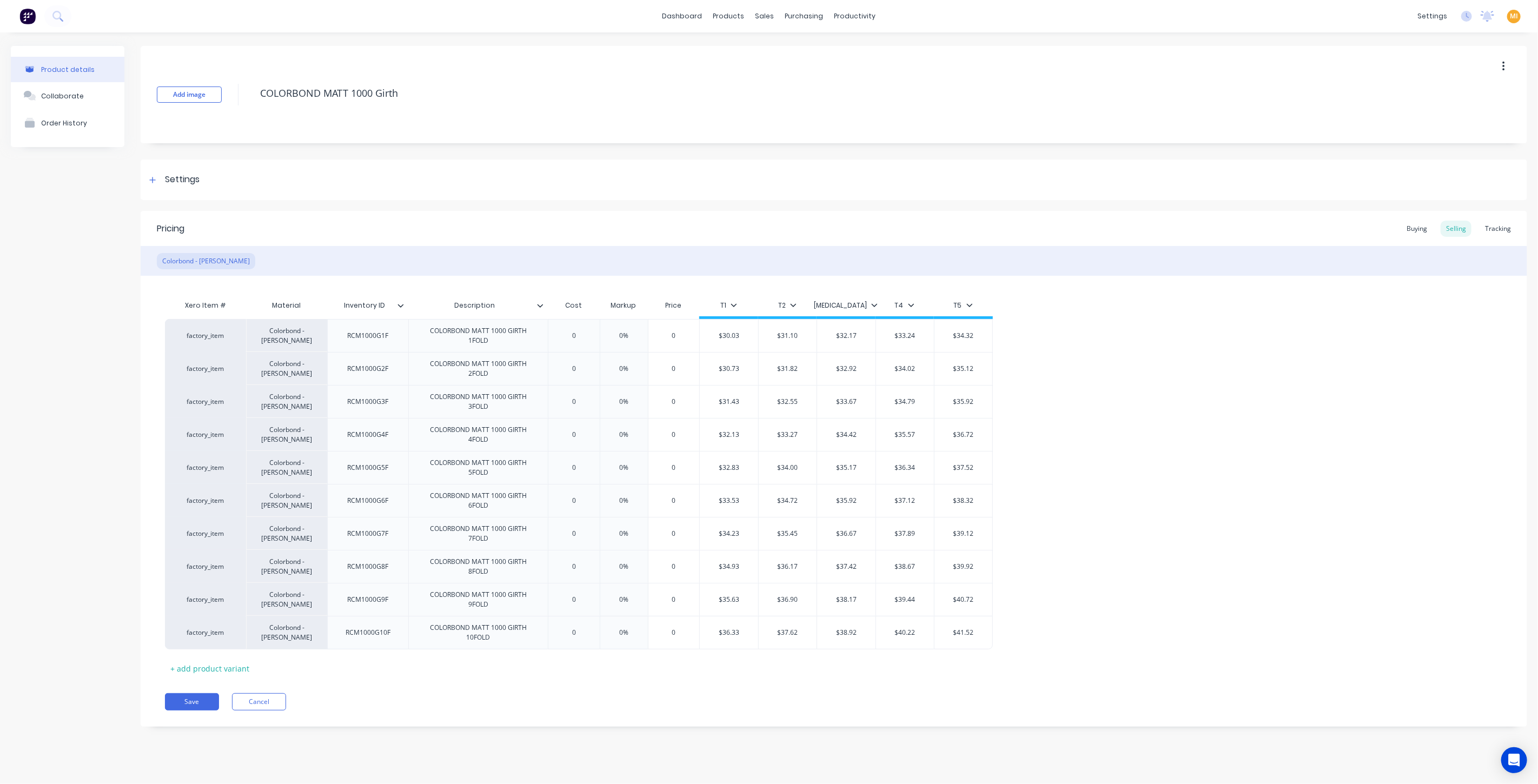
click at [30, 16] on img at bounding box center [27, 16] width 16 height 16
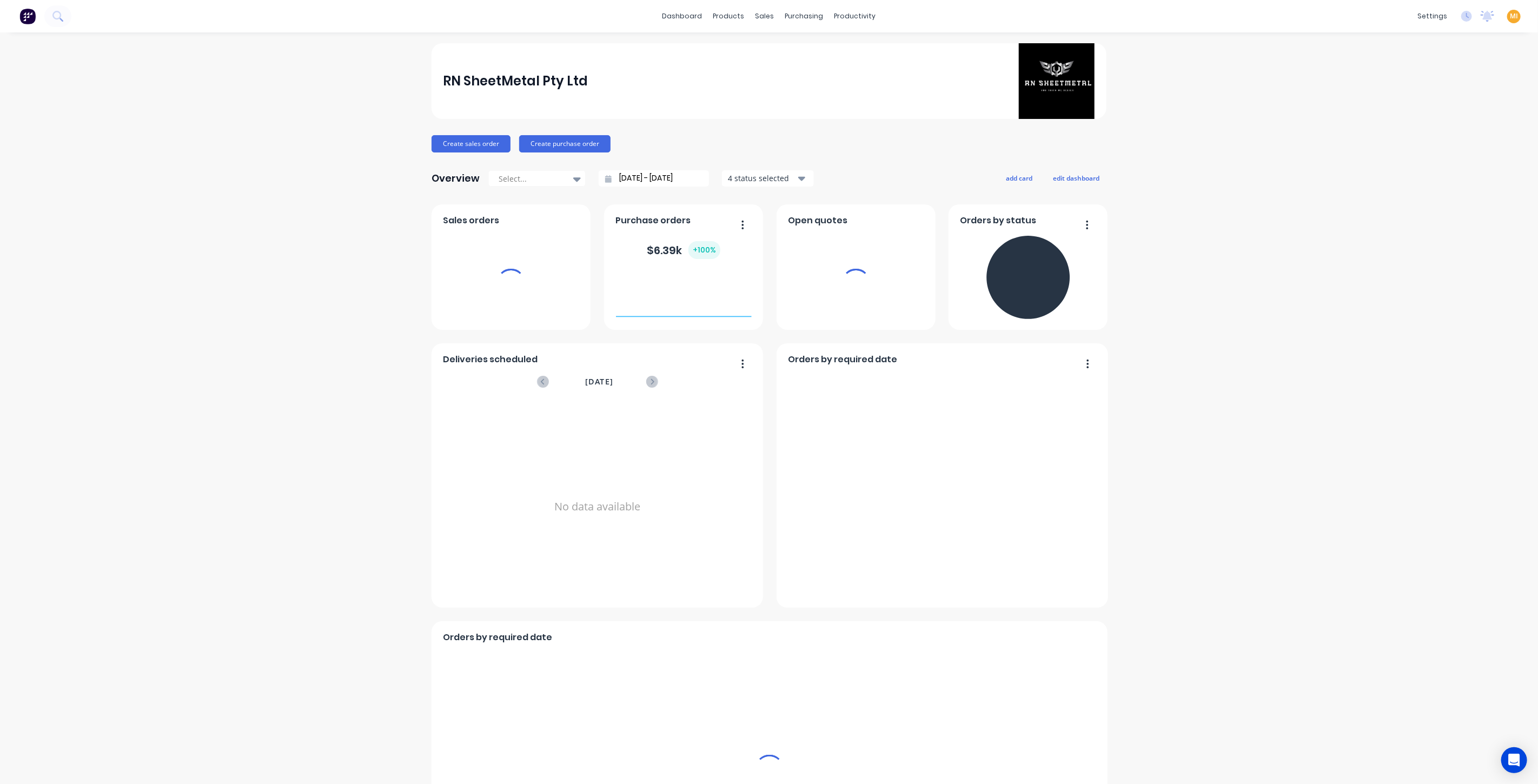
click at [1509, 19] on div "MI RN SheetMetal Pty Ltd Maricar Infante Administrator Profile Sign out" at bounding box center [1513, 16] width 13 height 13
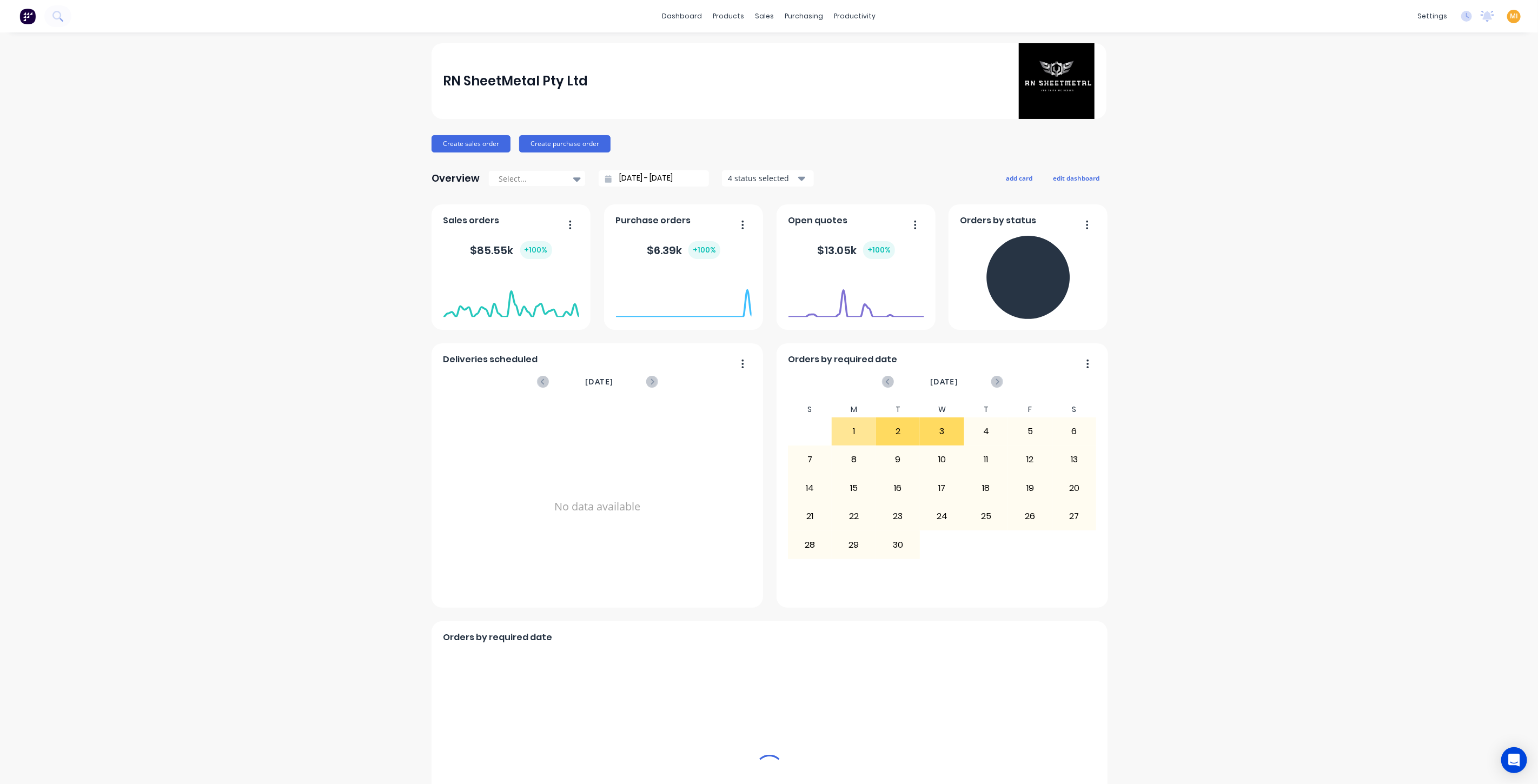
click at [1510, 18] on span "MI" at bounding box center [1514, 16] width 8 height 10
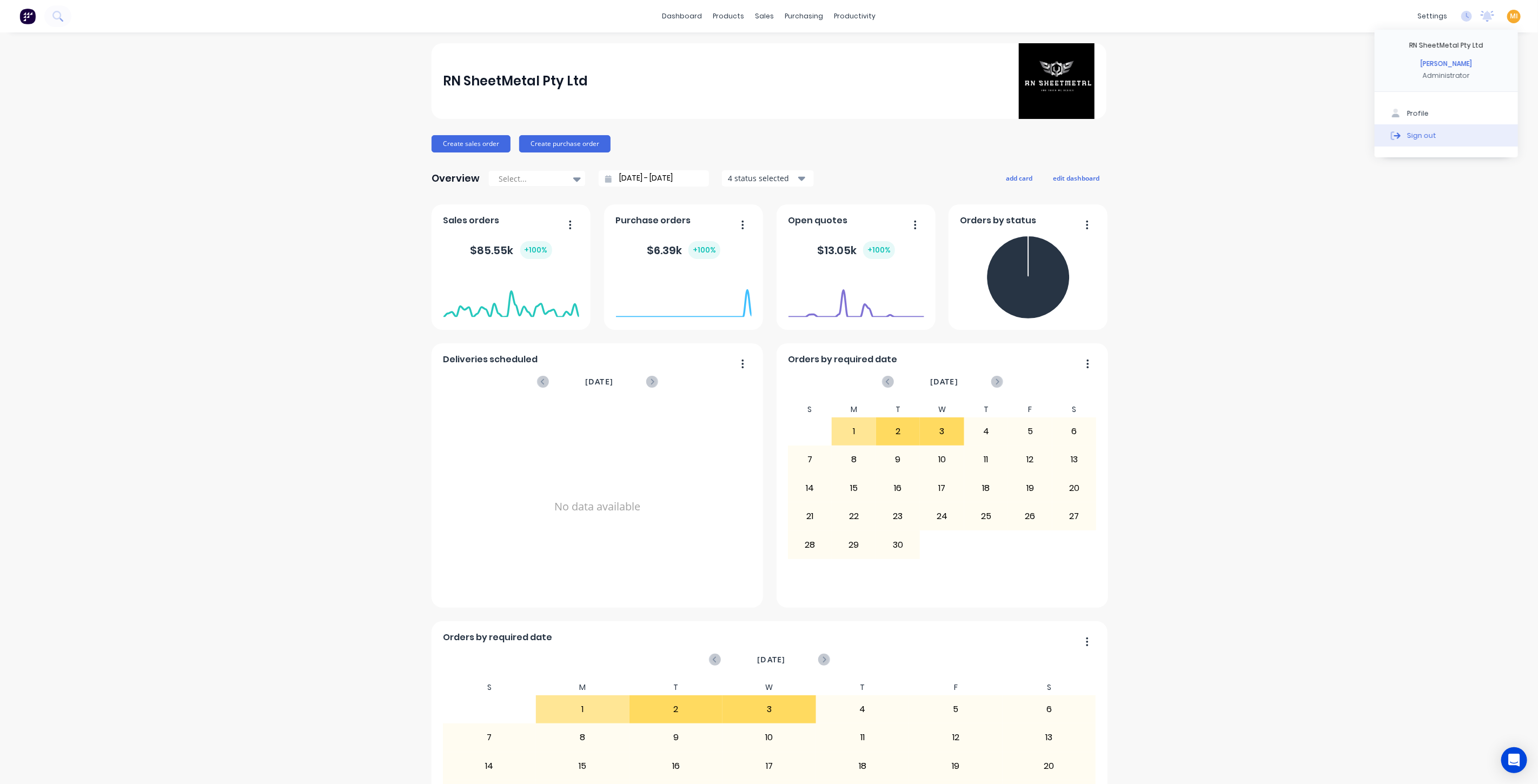
click at [1423, 132] on div "Sign out" at bounding box center [1422, 135] width 30 height 10
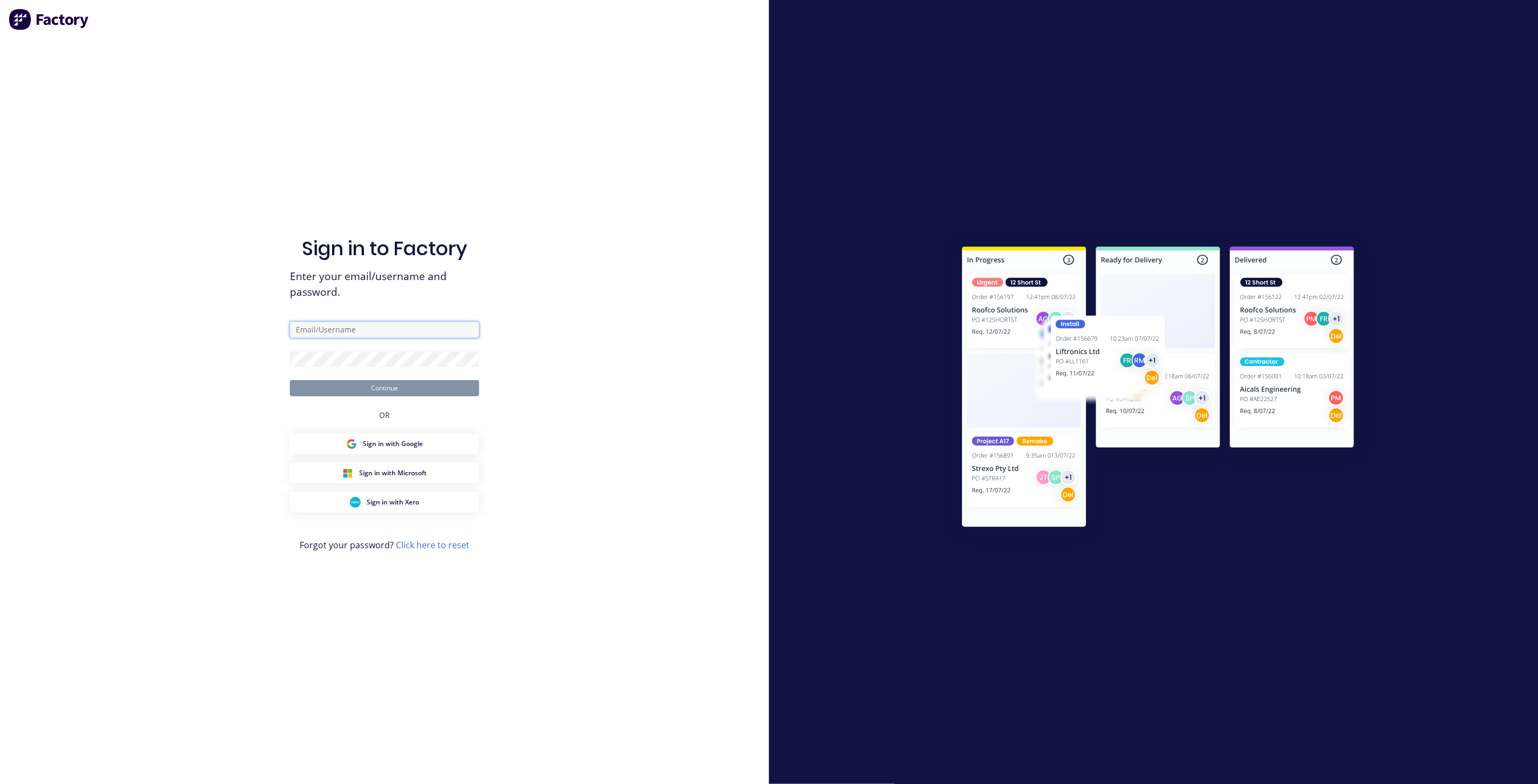
click at [352, 328] on input "text" at bounding box center [384, 329] width 189 height 16
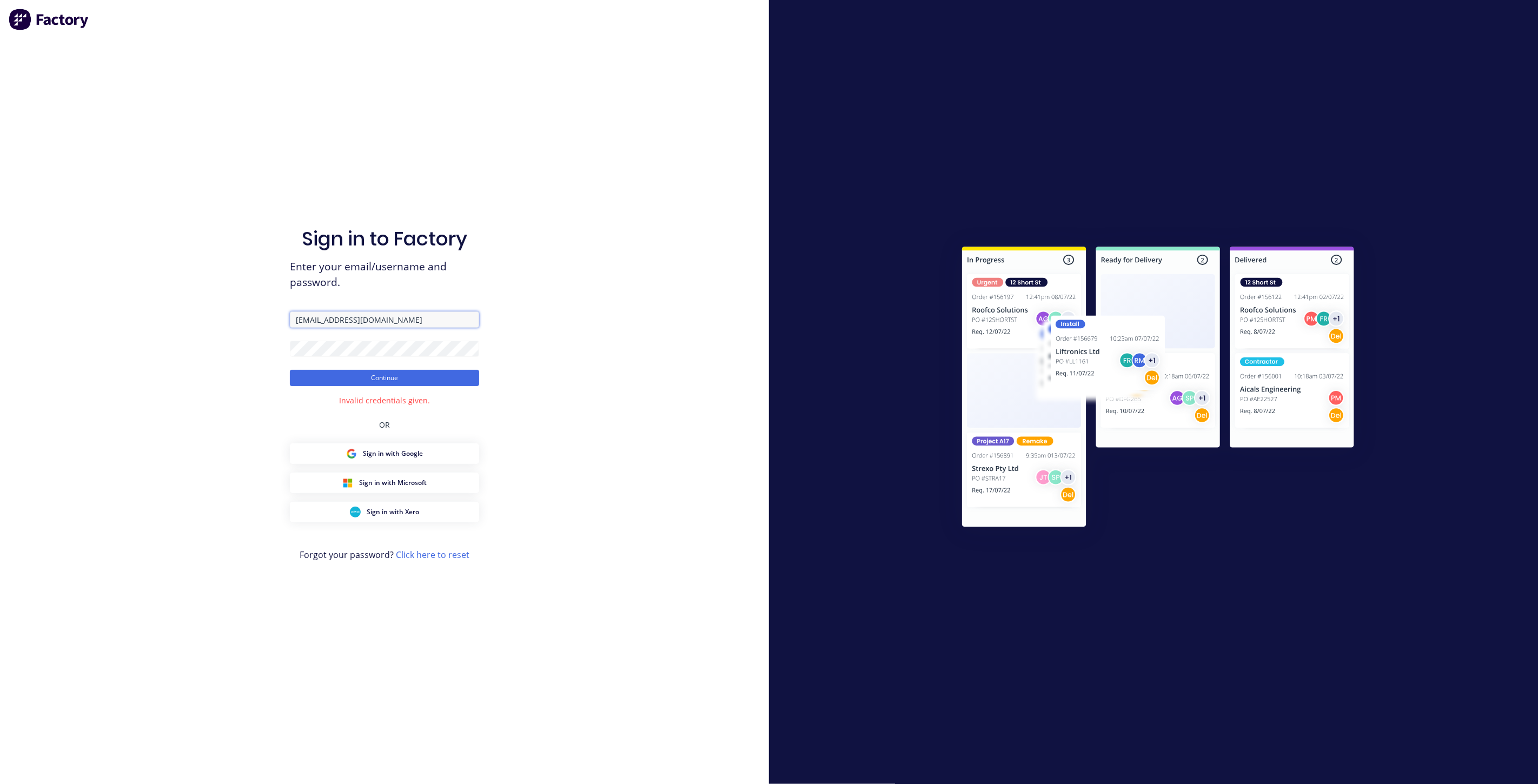
drag, startPoint x: 422, startPoint y: 318, endPoint x: 146, endPoint y: 302, distance: 276.5
click at [146, 302] on div "Sign in to Factory Enter your email/username and password. [EMAIL_ADDRESS][DOMA…" at bounding box center [384, 392] width 769 height 784
paste input "[DOMAIN_NAME]"
type input "[EMAIL_ADDRESS][DOMAIN_NAME]"
click at [184, 343] on div "Sign in to Factory Enter your email/username and password. [EMAIL_ADDRESS][DOMA…" at bounding box center [384, 392] width 769 height 784
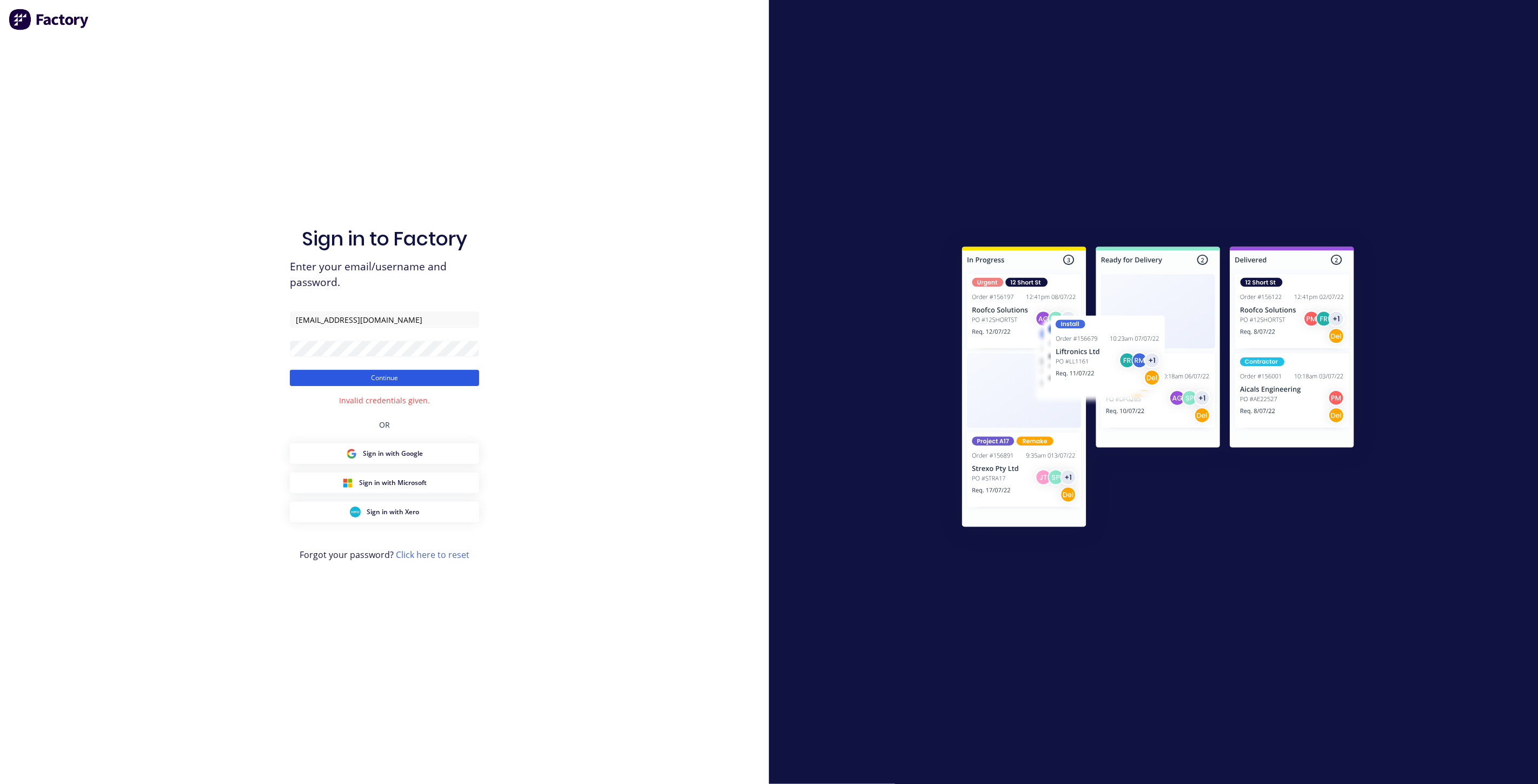
click at [311, 375] on button "Continue" at bounding box center [384, 378] width 189 height 16
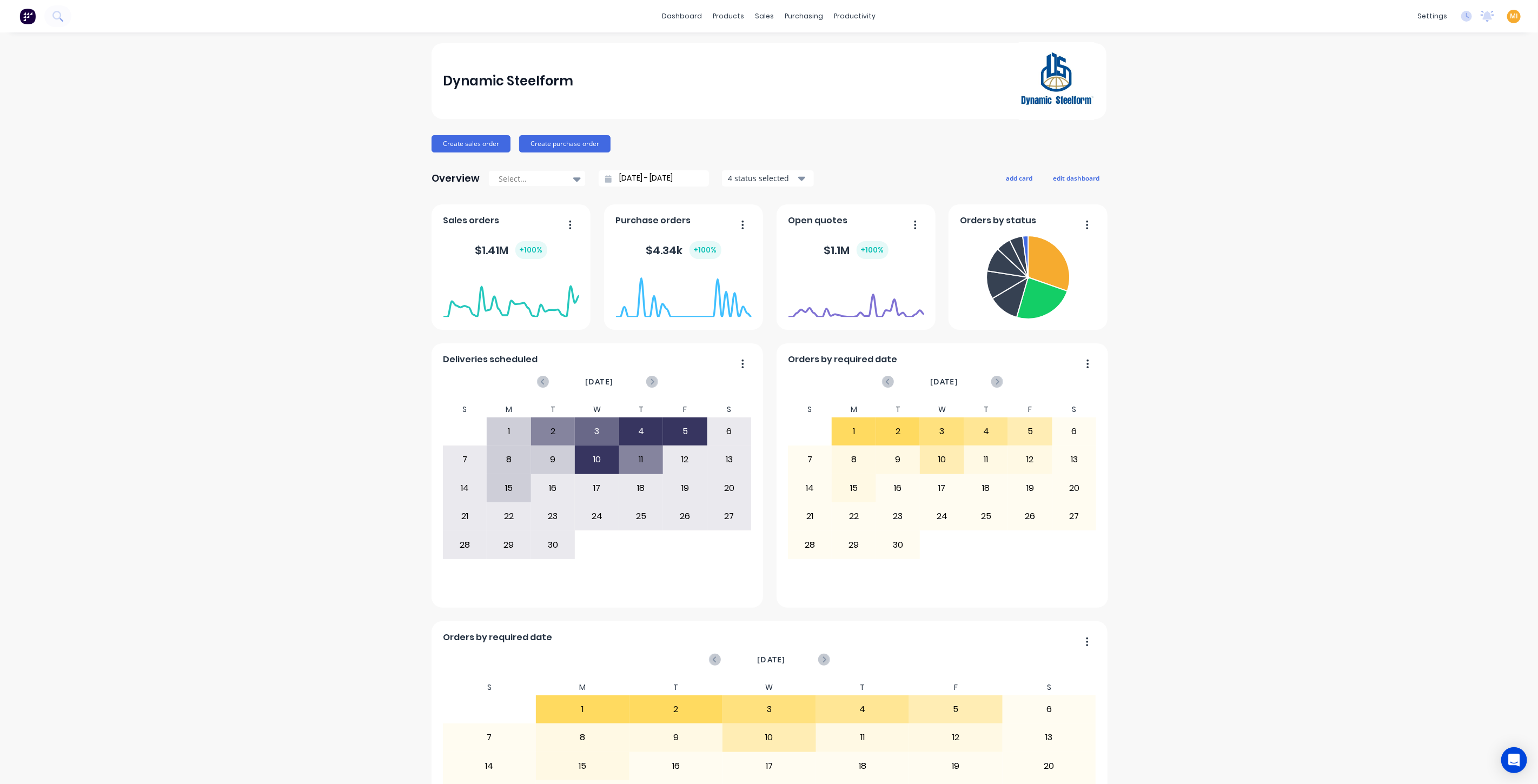
click at [1510, 18] on span "MI" at bounding box center [1514, 16] width 8 height 10
click at [1443, 130] on button "Sign out" at bounding box center [1447, 135] width 144 height 22
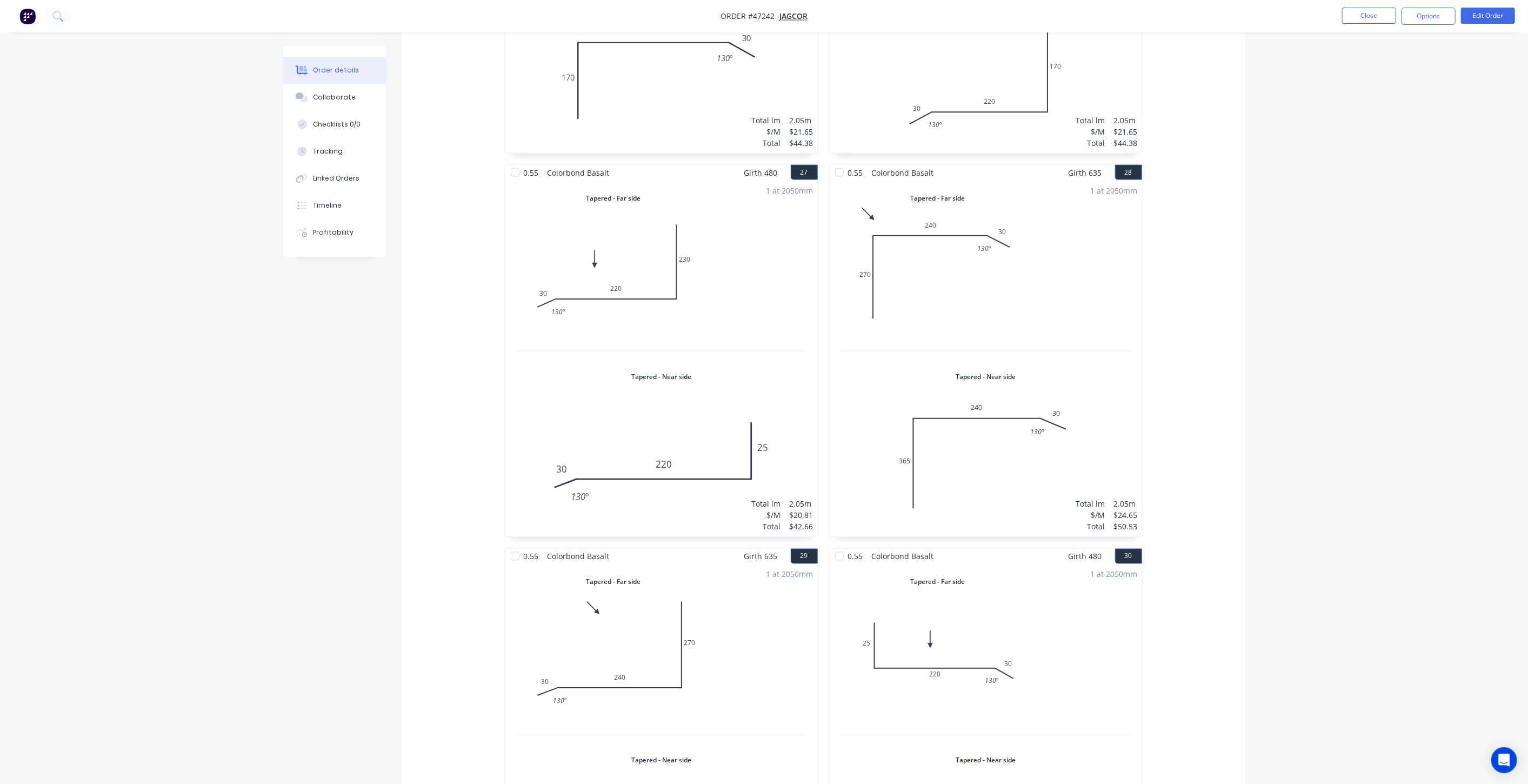
scroll to position [5094, 0]
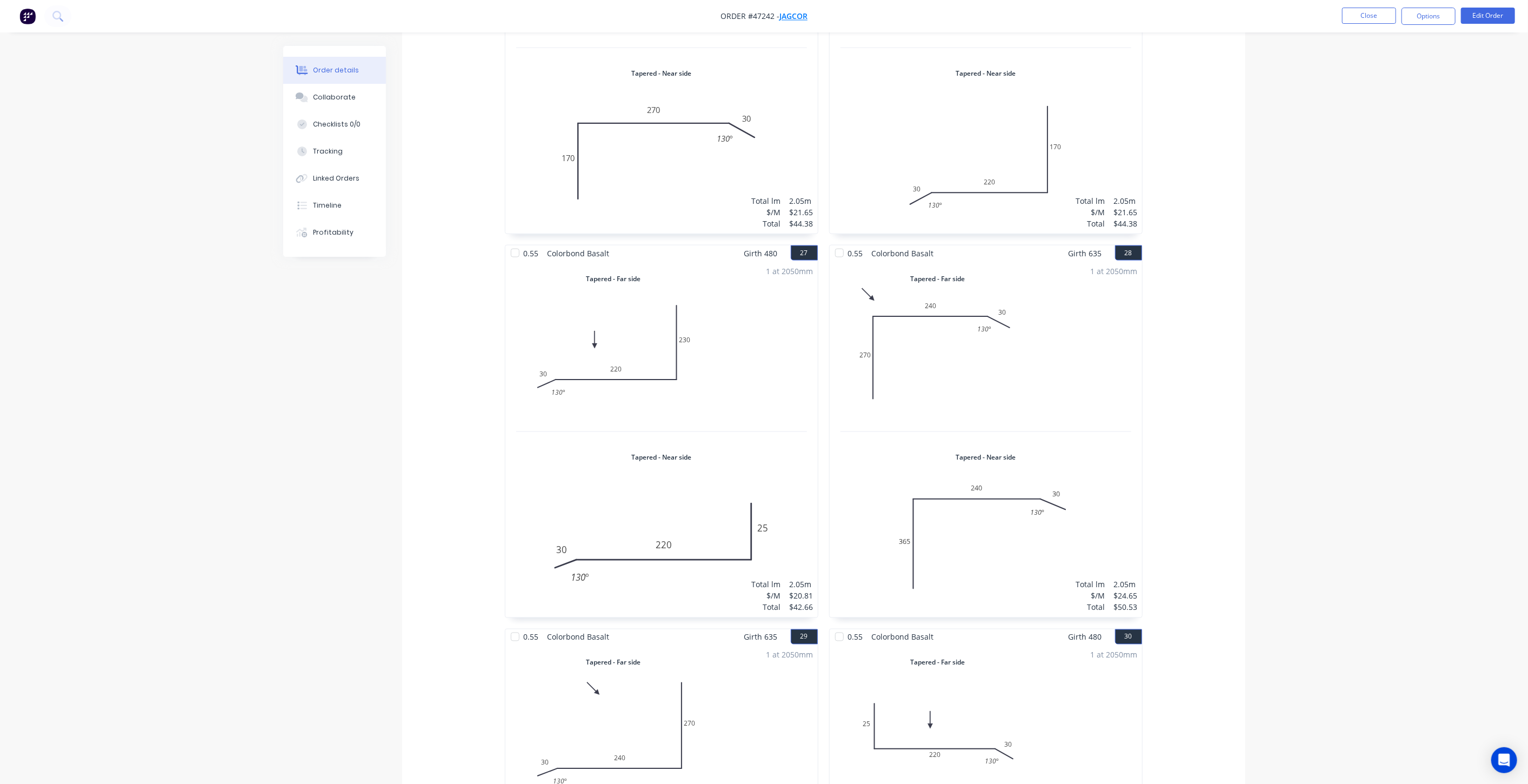
click at [787, 20] on span "Jagcor" at bounding box center [793, 16] width 28 height 11
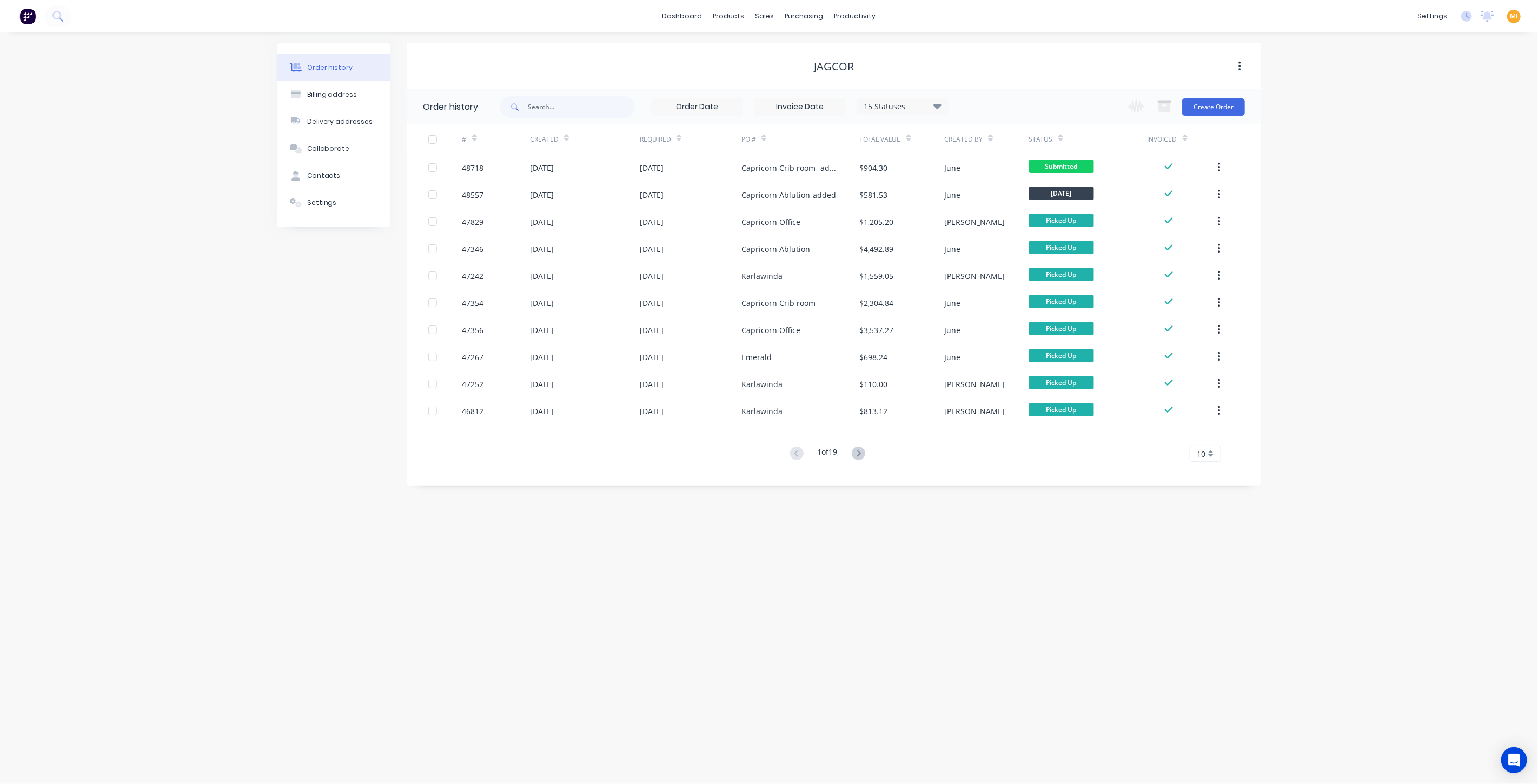
click at [304, 217] on div "Order history Billing address Delivery addresses Collaborate Contacts Settings" at bounding box center [333, 134] width 113 height 184
click at [312, 200] on div "Settings" at bounding box center [322, 203] width 30 height 10
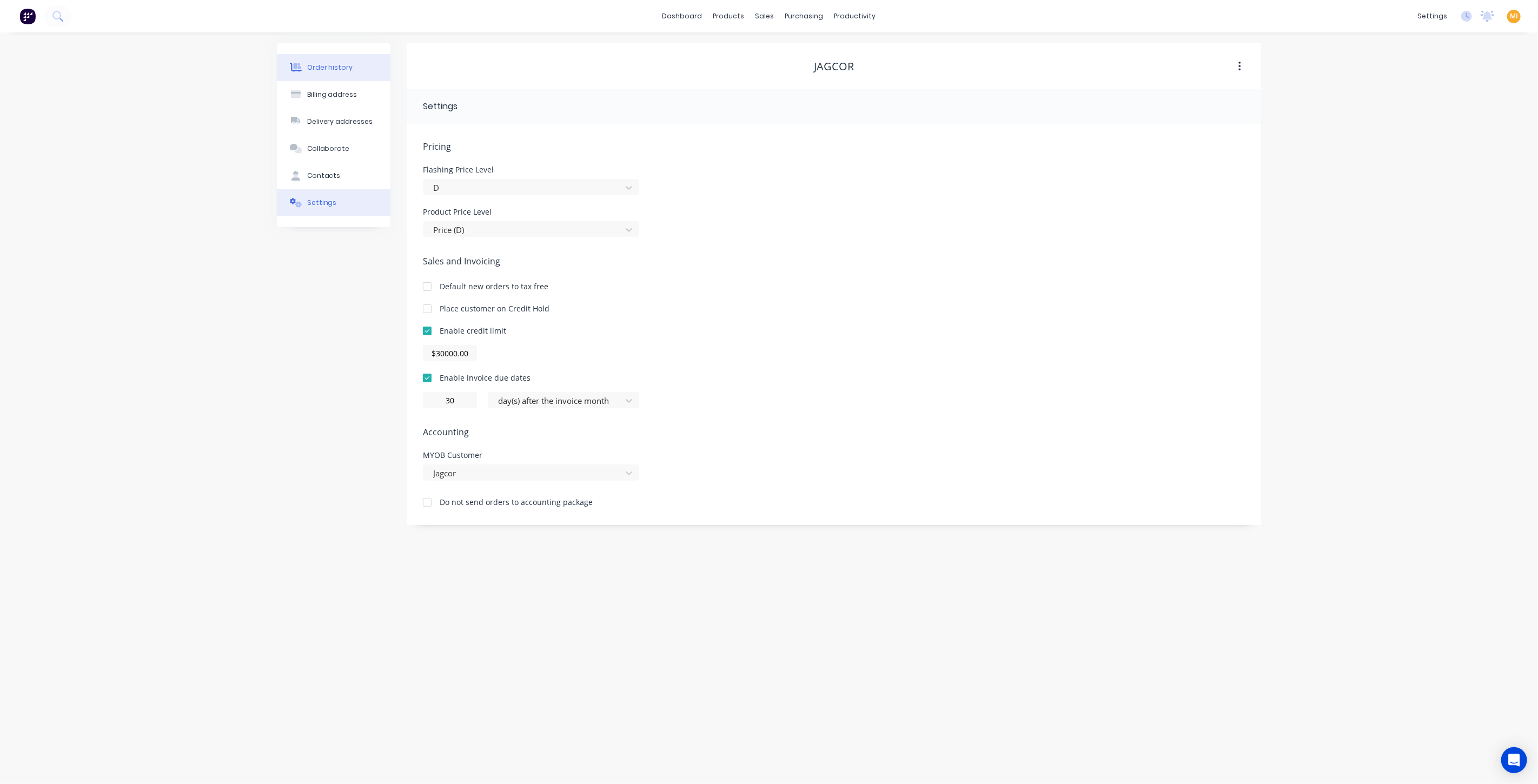
click at [345, 60] on button "Order history" at bounding box center [333, 68] width 113 height 27
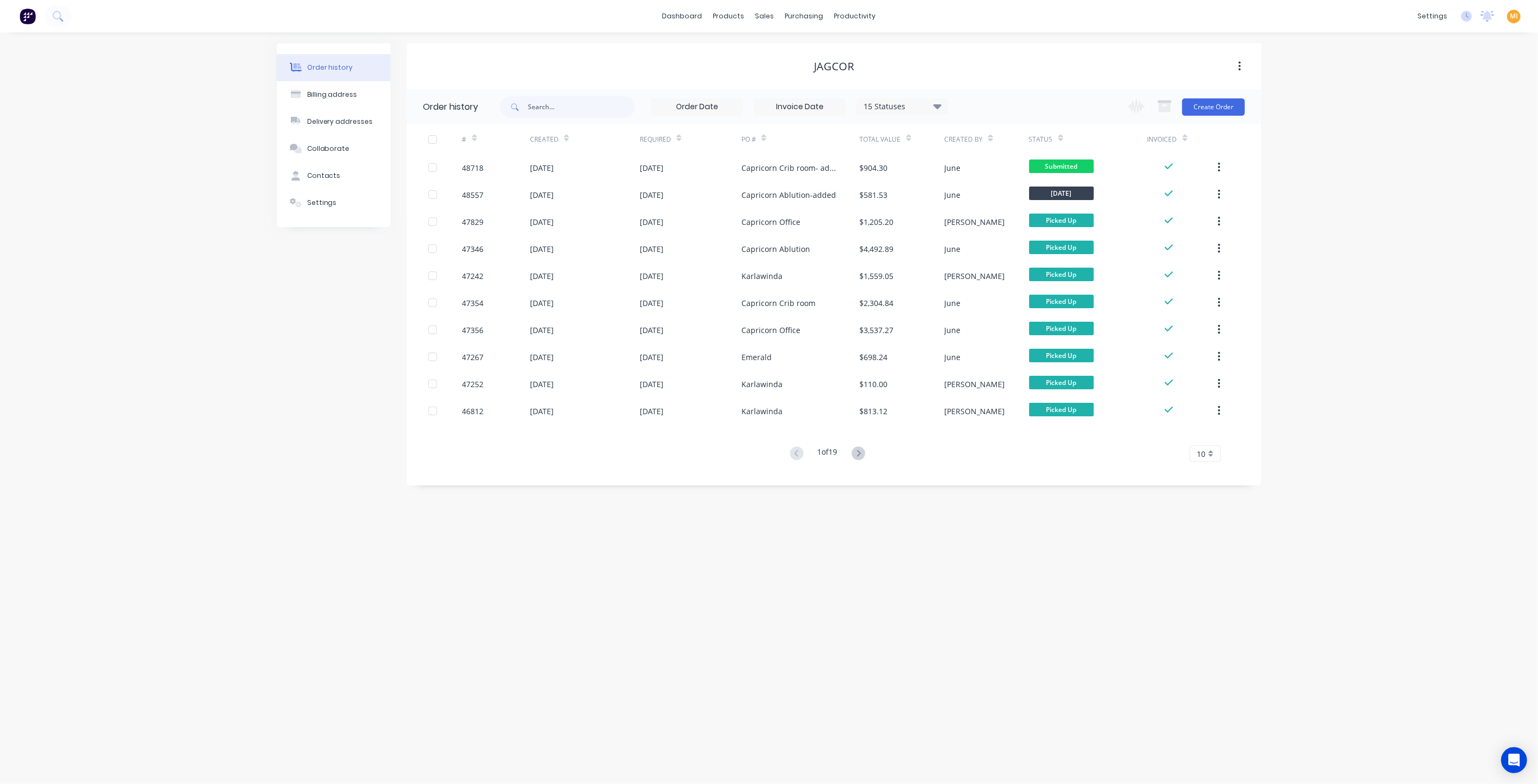
click at [527, 107] on span at bounding box center [514, 107] width 28 height 22
click at [568, 113] on input "text" at bounding box center [581, 107] width 107 height 22
paste input "47242"
type input "47242"
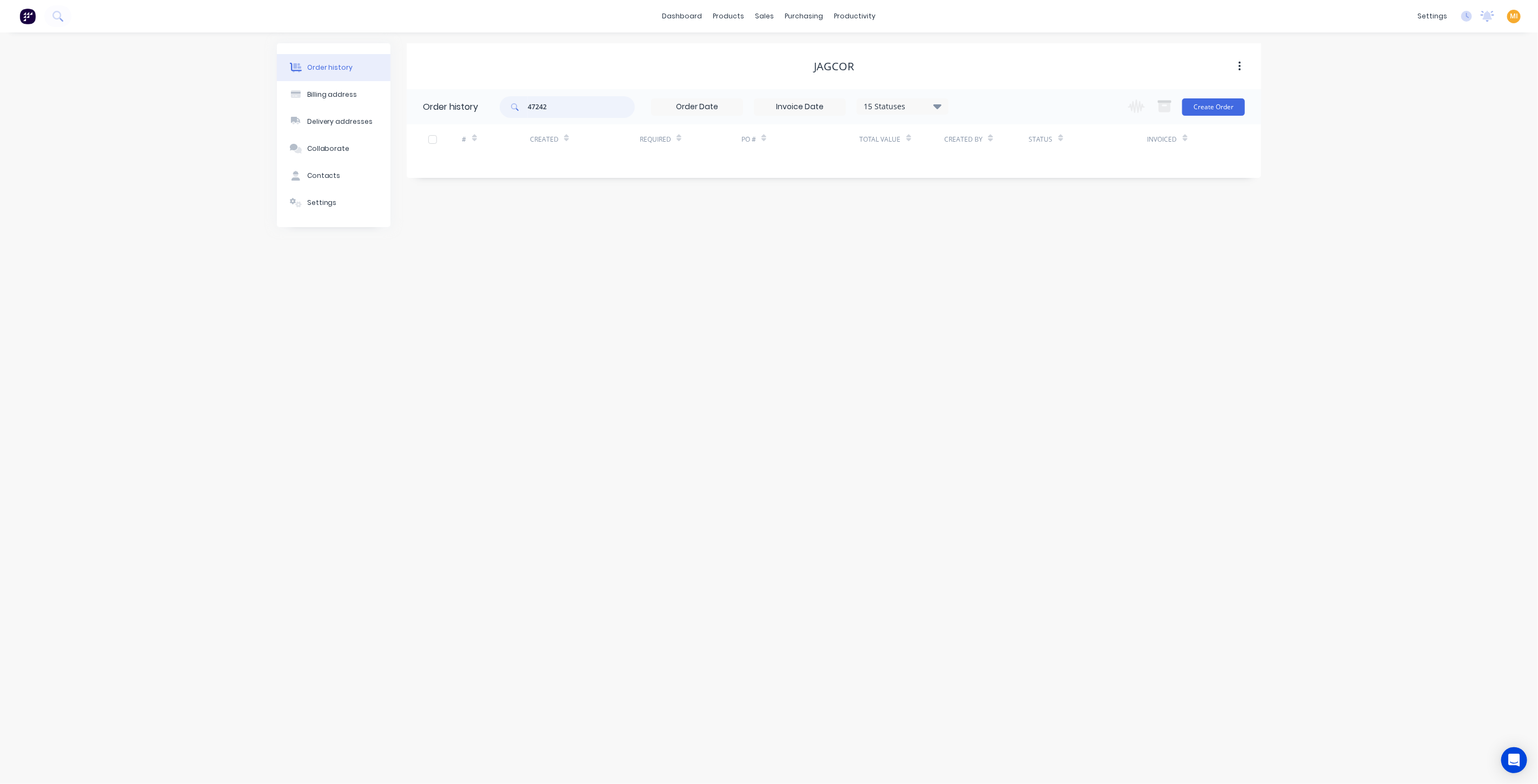
click at [530, 100] on input "47242" at bounding box center [581, 107] width 107 height 22
click at [813, 56] on div "Sales Orders" at bounding box center [805, 52] width 44 height 10
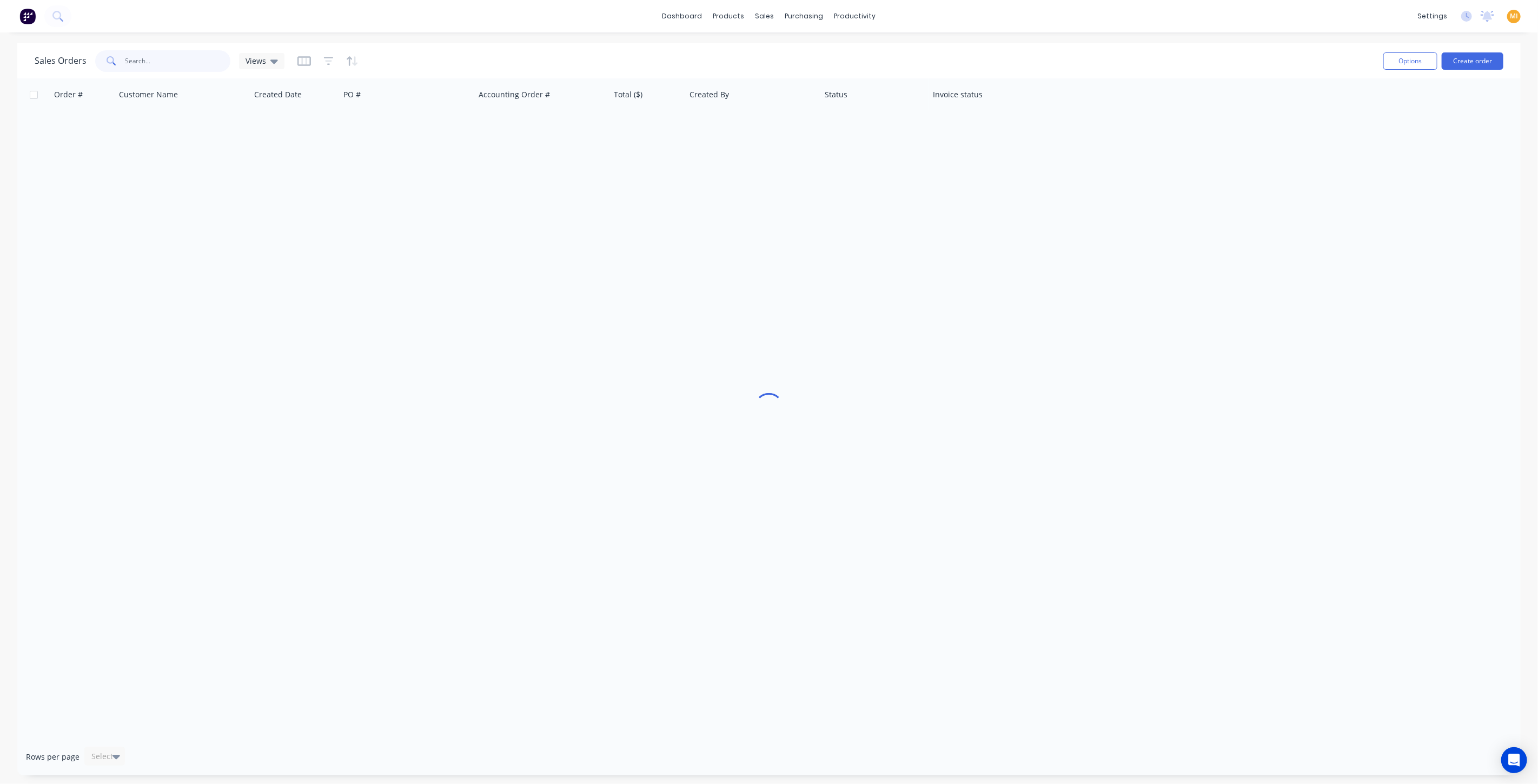
click at [179, 65] on input "text" at bounding box center [178, 60] width 106 height 22
paste input "47242"
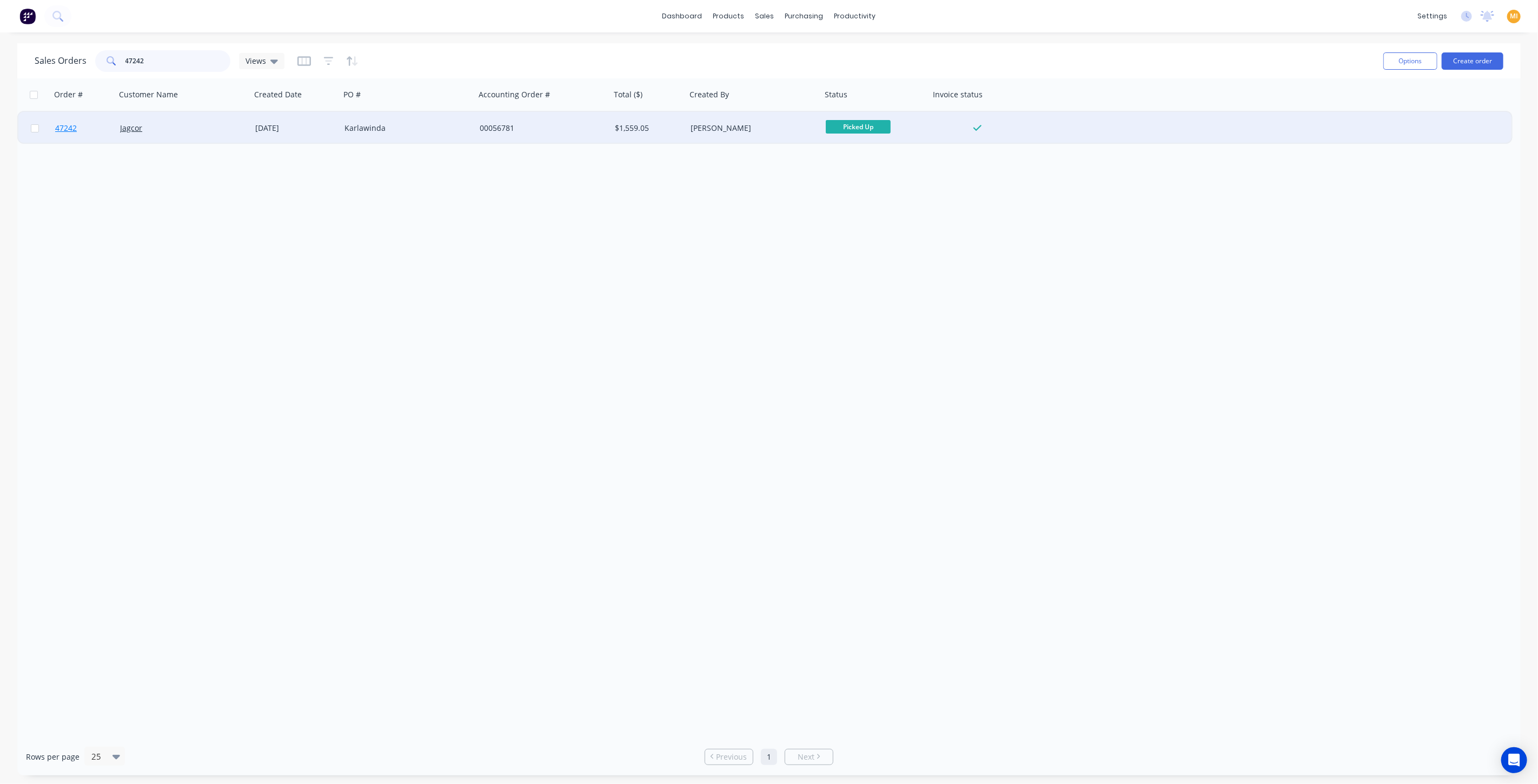
type input "47242"
click at [91, 132] on link "47242" at bounding box center [87, 128] width 65 height 32
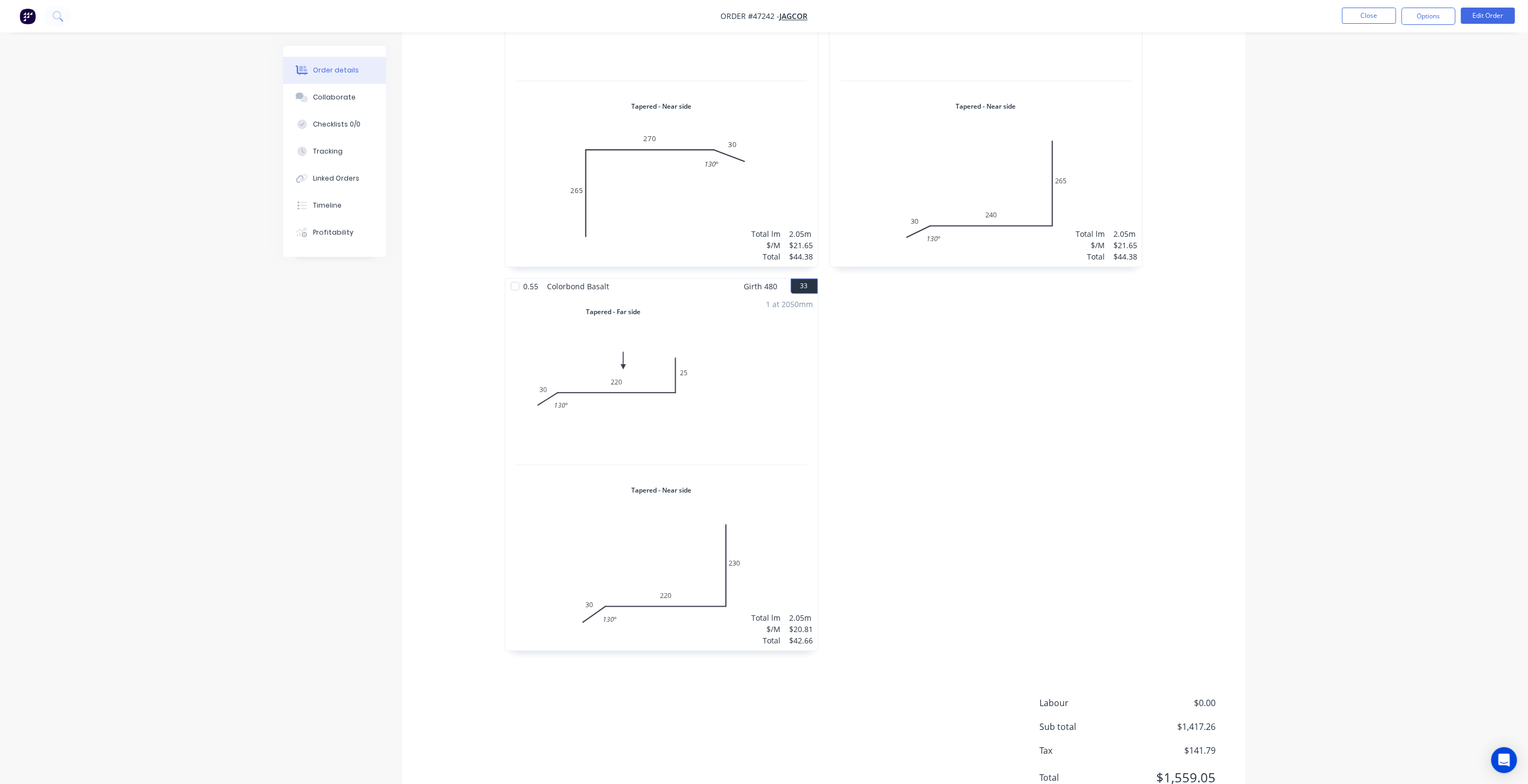
scroll to position [6235, 0]
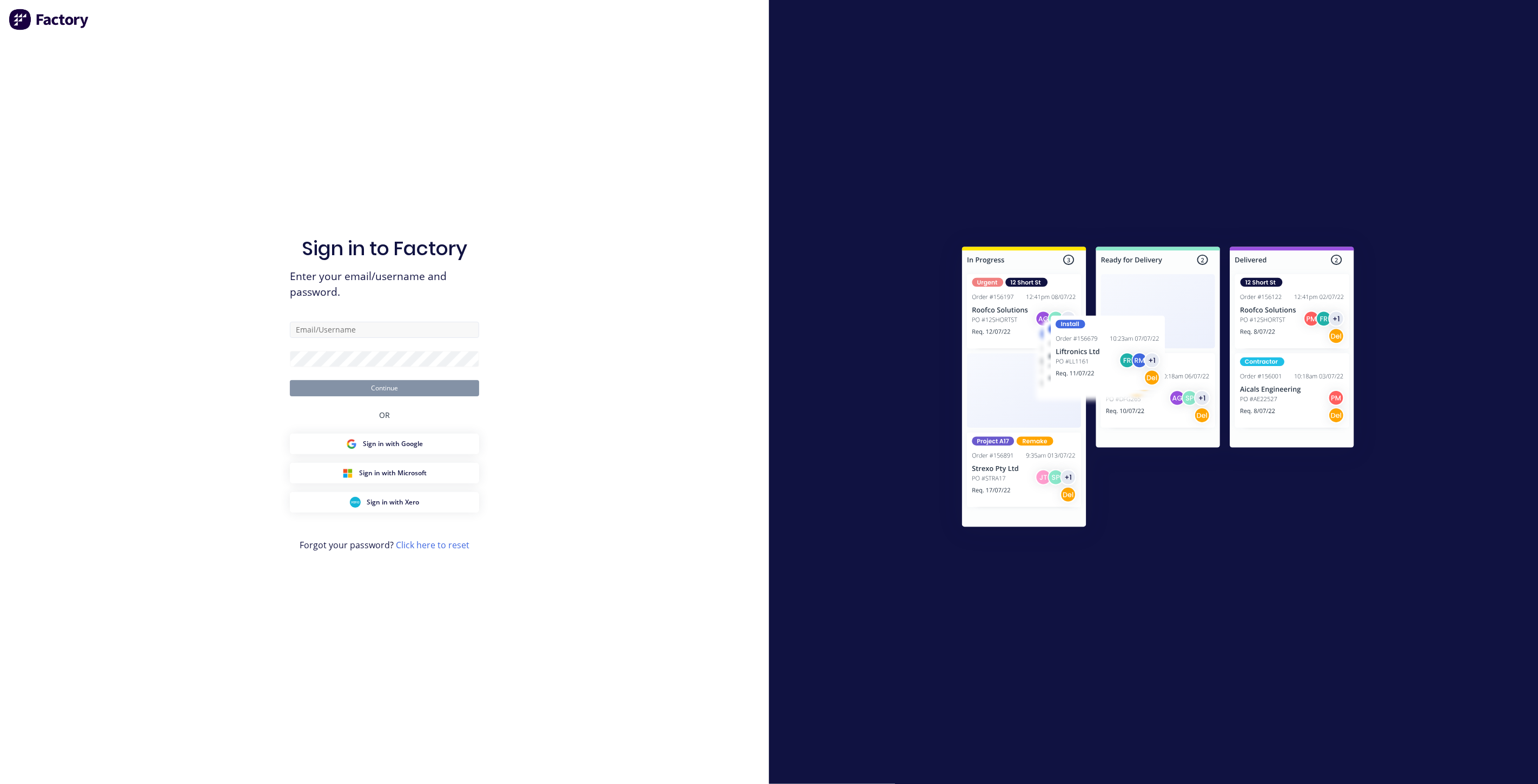
click at [361, 338] on form "Continue" at bounding box center [384, 359] width 189 height 75
drag, startPoint x: 374, startPoint y: 333, endPoint x: 380, endPoint y: 347, distance: 15.2
click at [374, 336] on input "text" at bounding box center [384, 329] width 189 height 16
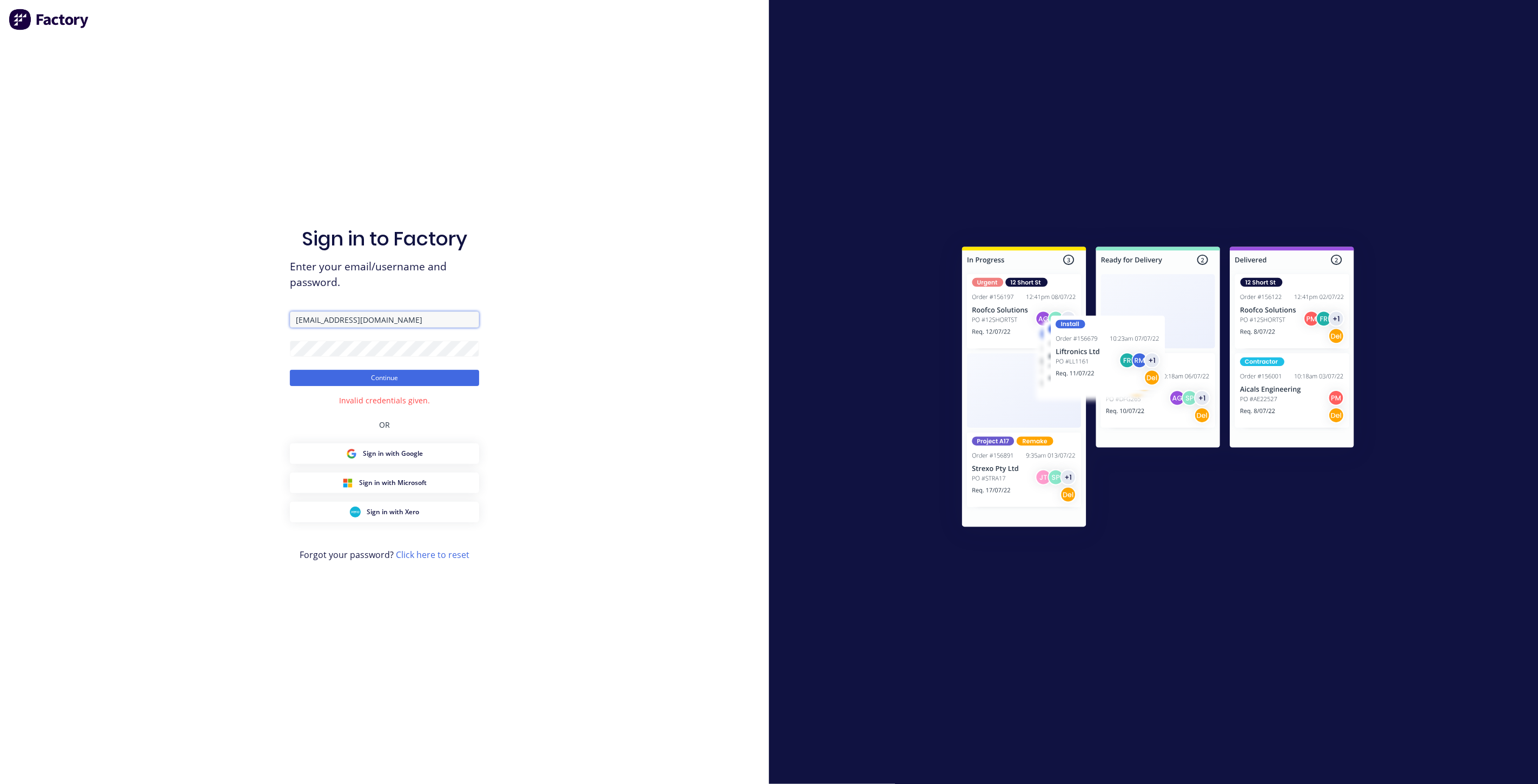
drag, startPoint x: 423, startPoint y: 323, endPoint x: 190, endPoint y: 298, distance: 234.3
click at [190, 298] on div "Sign in to Factory Enter your email/username and password. [EMAIL_ADDRESS][DOMA…" at bounding box center [384, 392] width 769 height 784
paste input "[DOMAIN_NAME]"
type input "[EMAIL_ADDRESS][DOMAIN_NAME]"
click at [174, 309] on div "Sign in to Factory Enter your email/username and password. [EMAIL_ADDRESS][DOMA…" at bounding box center [384, 392] width 769 height 784
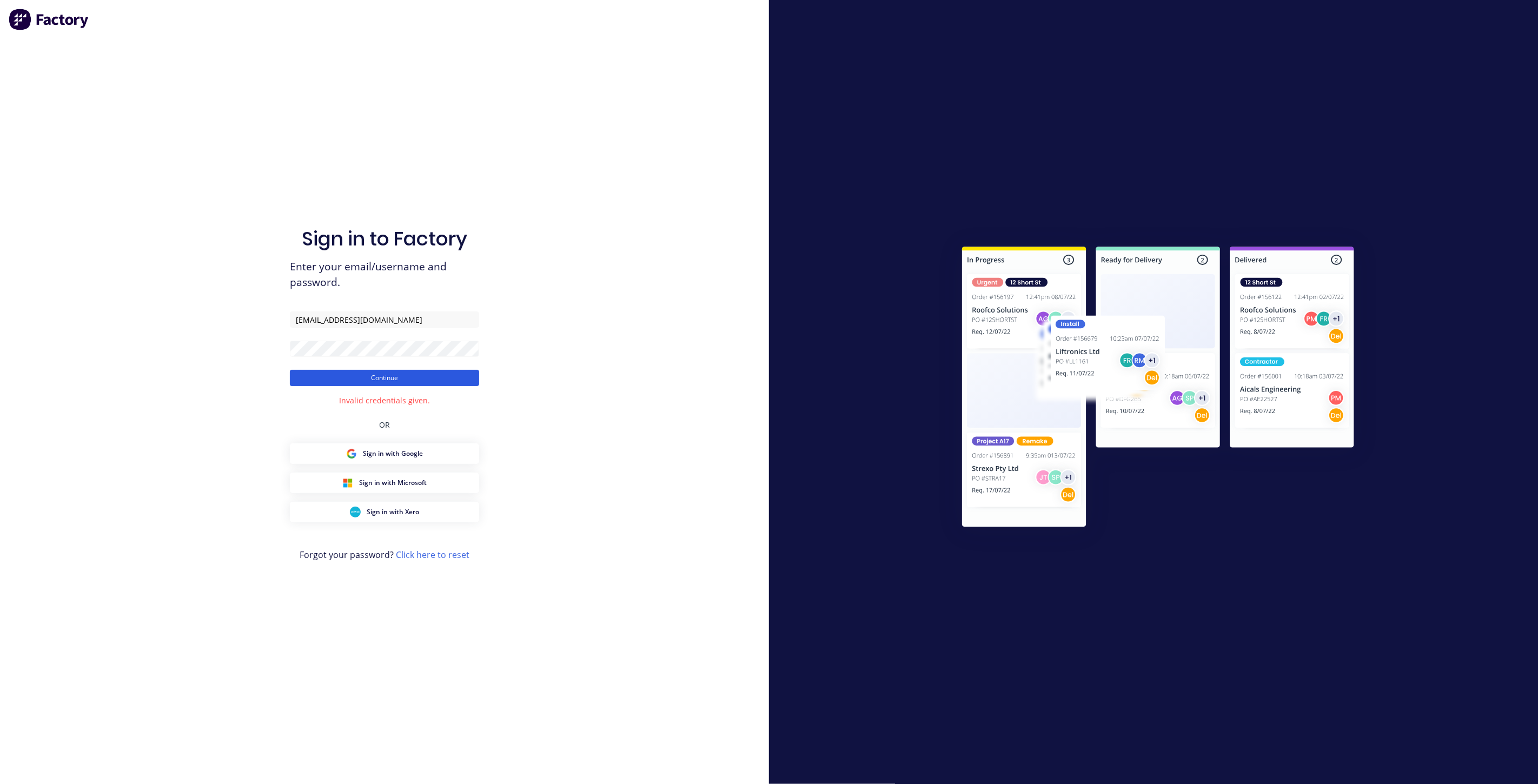
click at [352, 380] on button "Continue" at bounding box center [384, 378] width 189 height 16
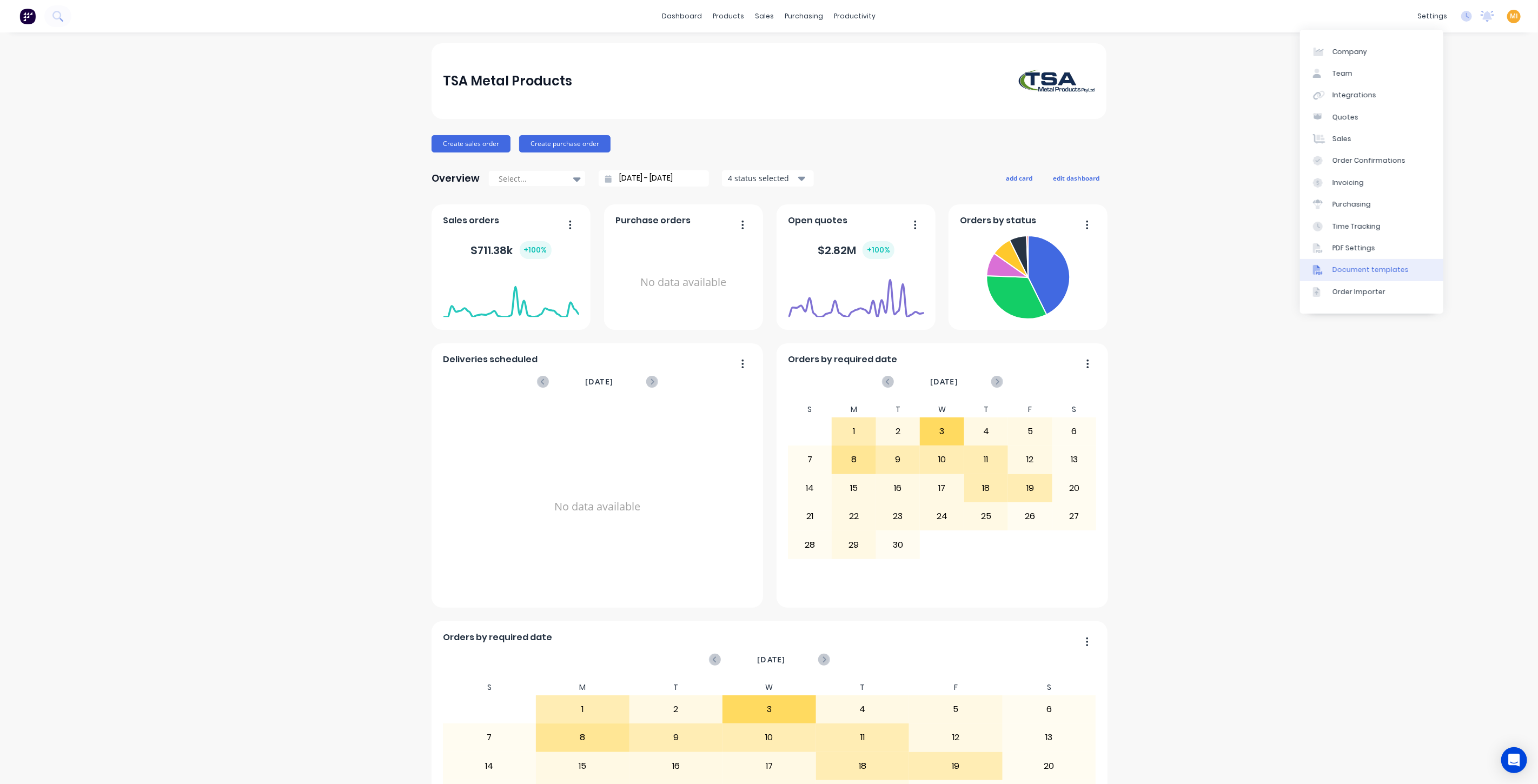
click at [1373, 272] on div "Document templates" at bounding box center [1371, 270] width 76 height 10
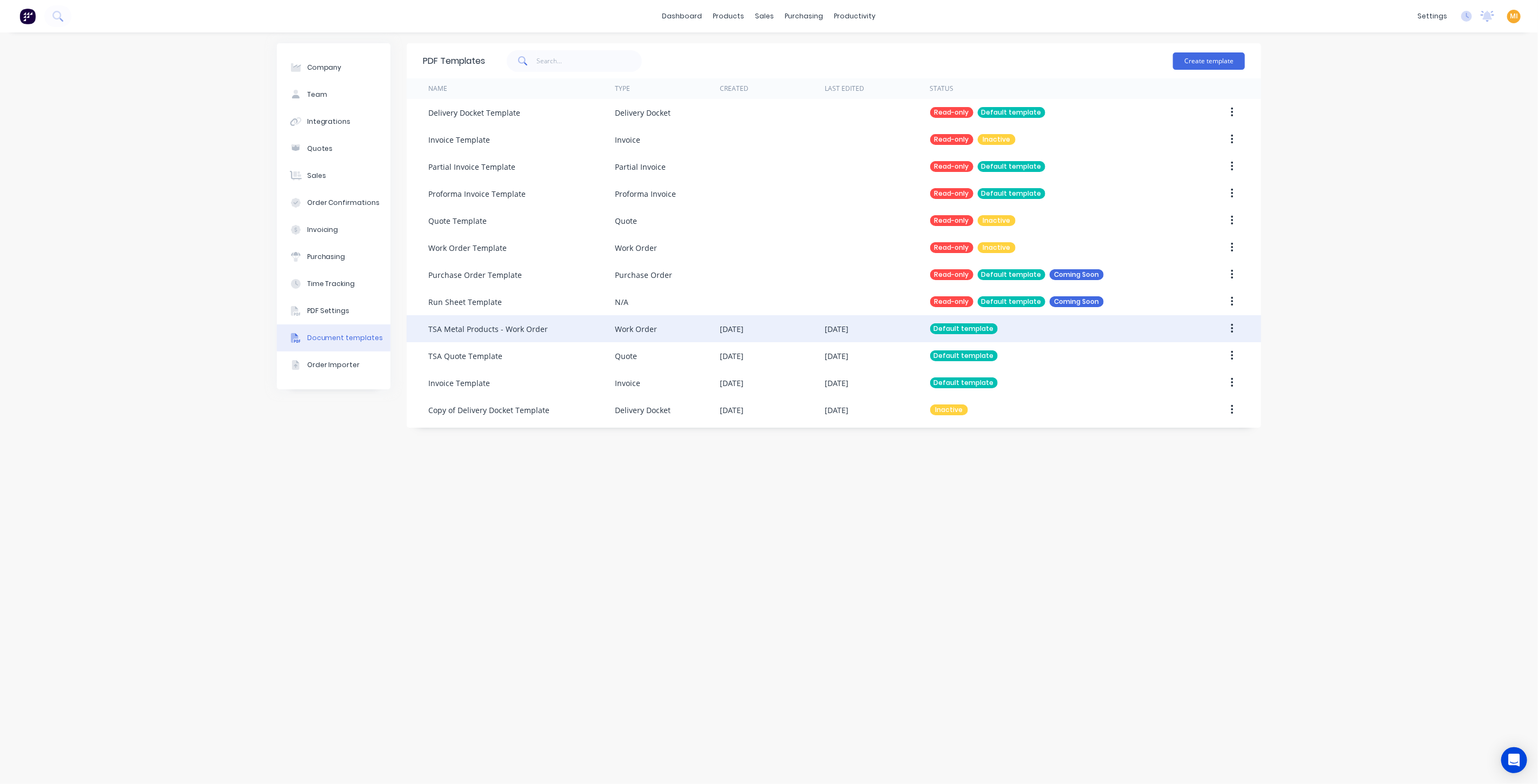
click at [642, 335] on div "Work Order" at bounding box center [667, 328] width 105 height 27
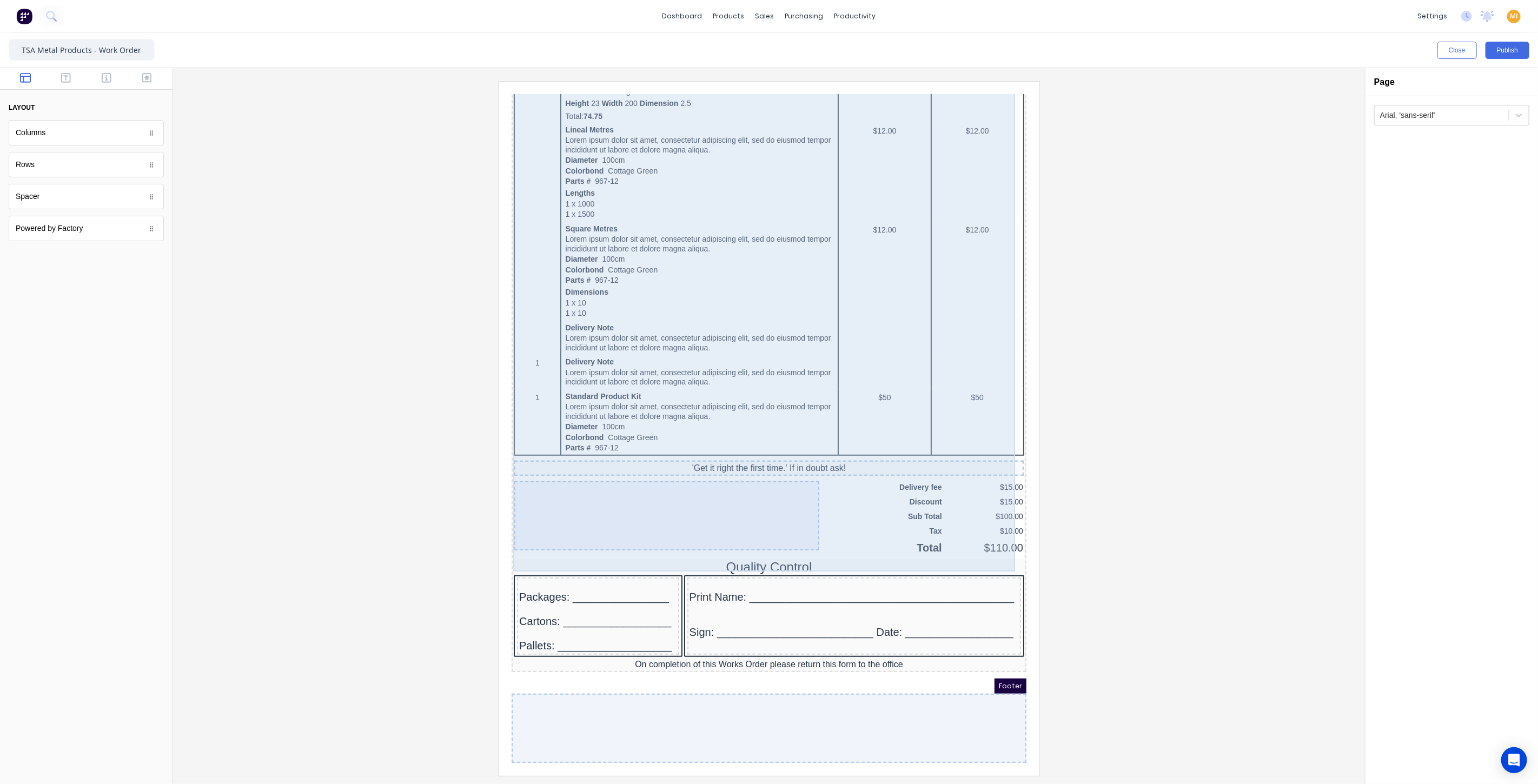
scroll to position [418, 0]
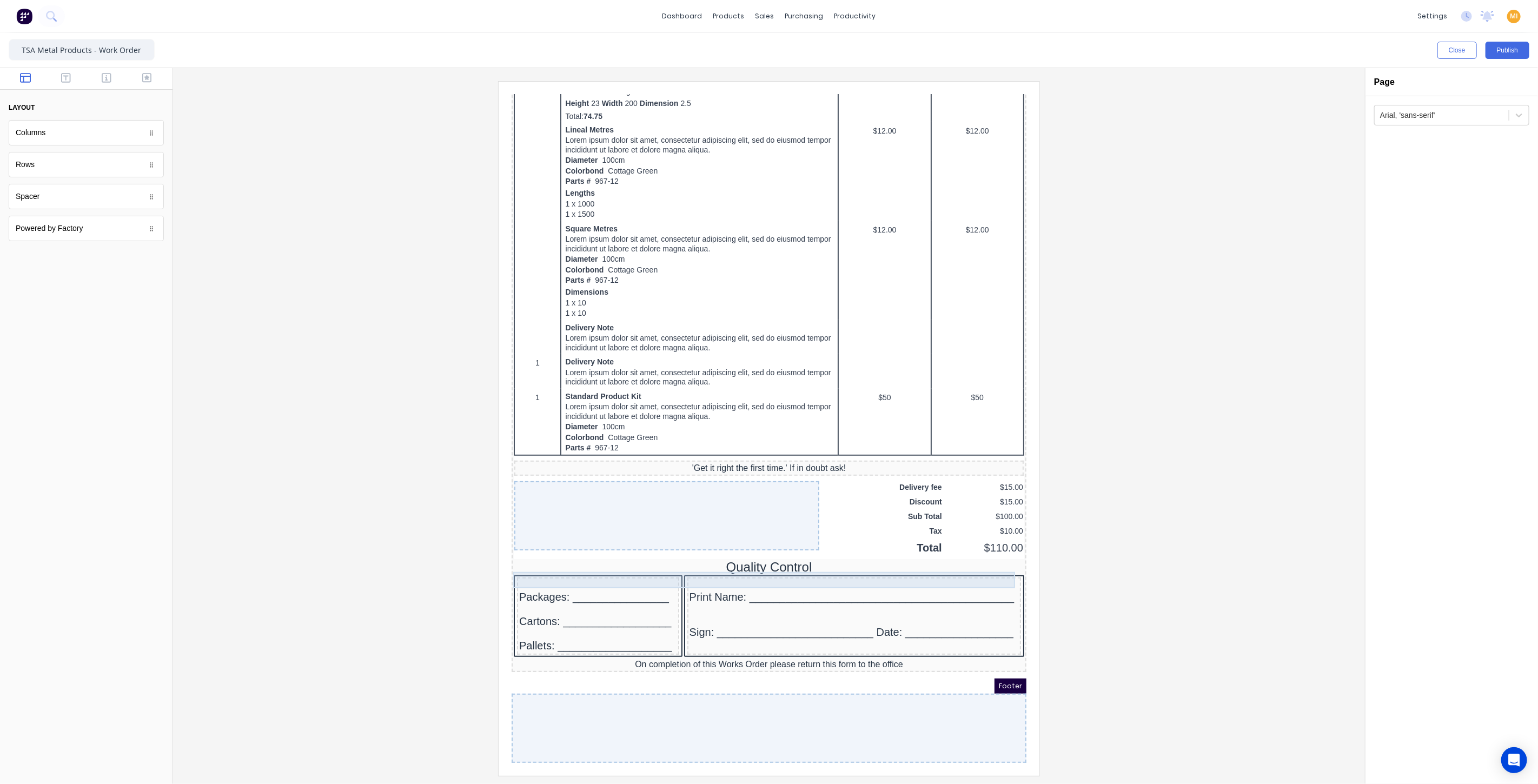
click at [721, 546] on div "Quality Control" at bounding box center [756, 553] width 511 height 16
click at [1520, 198] on icon at bounding box center [1519, 197] width 6 height 4
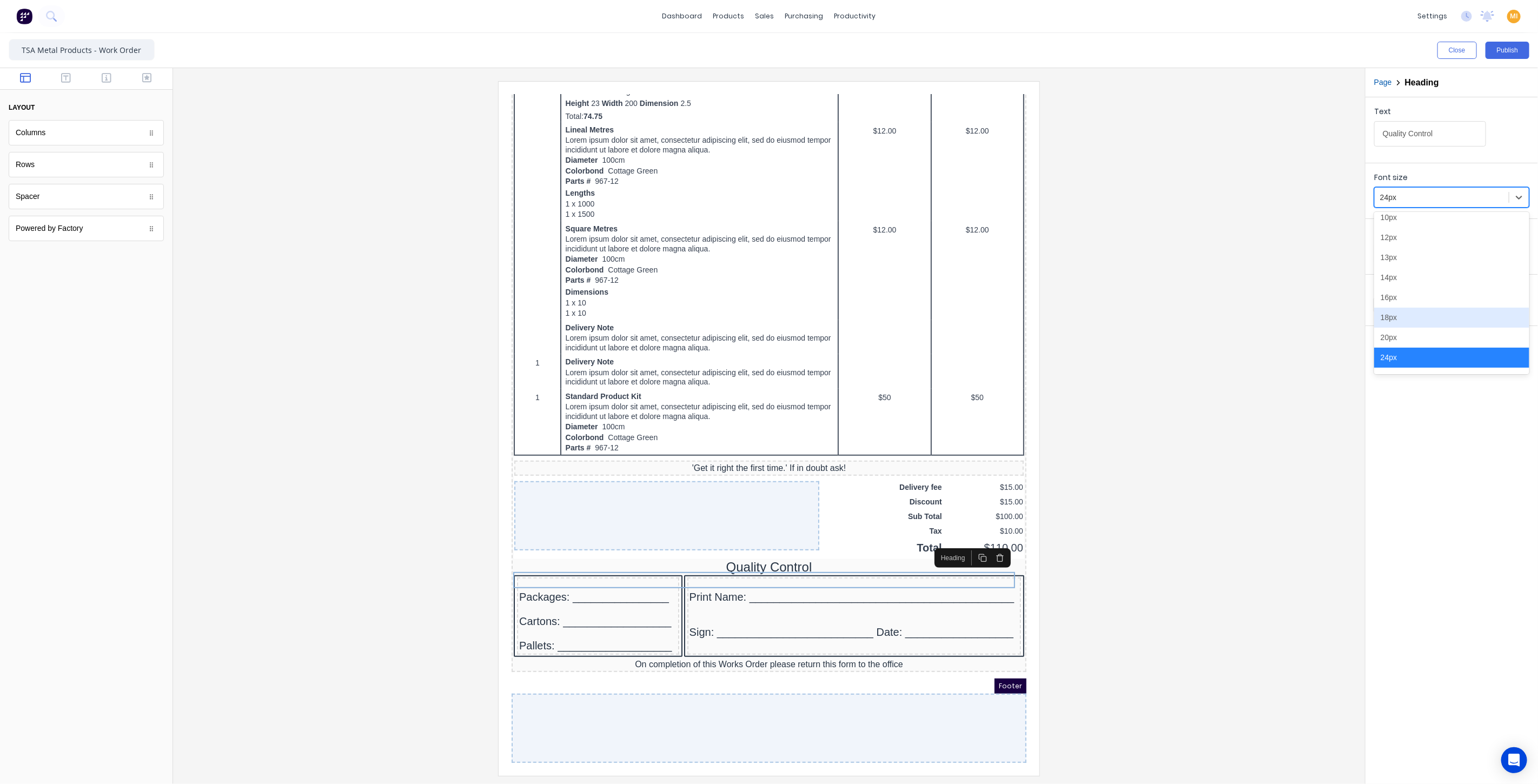
click at [1403, 320] on div "18px" at bounding box center [1451, 317] width 155 height 20
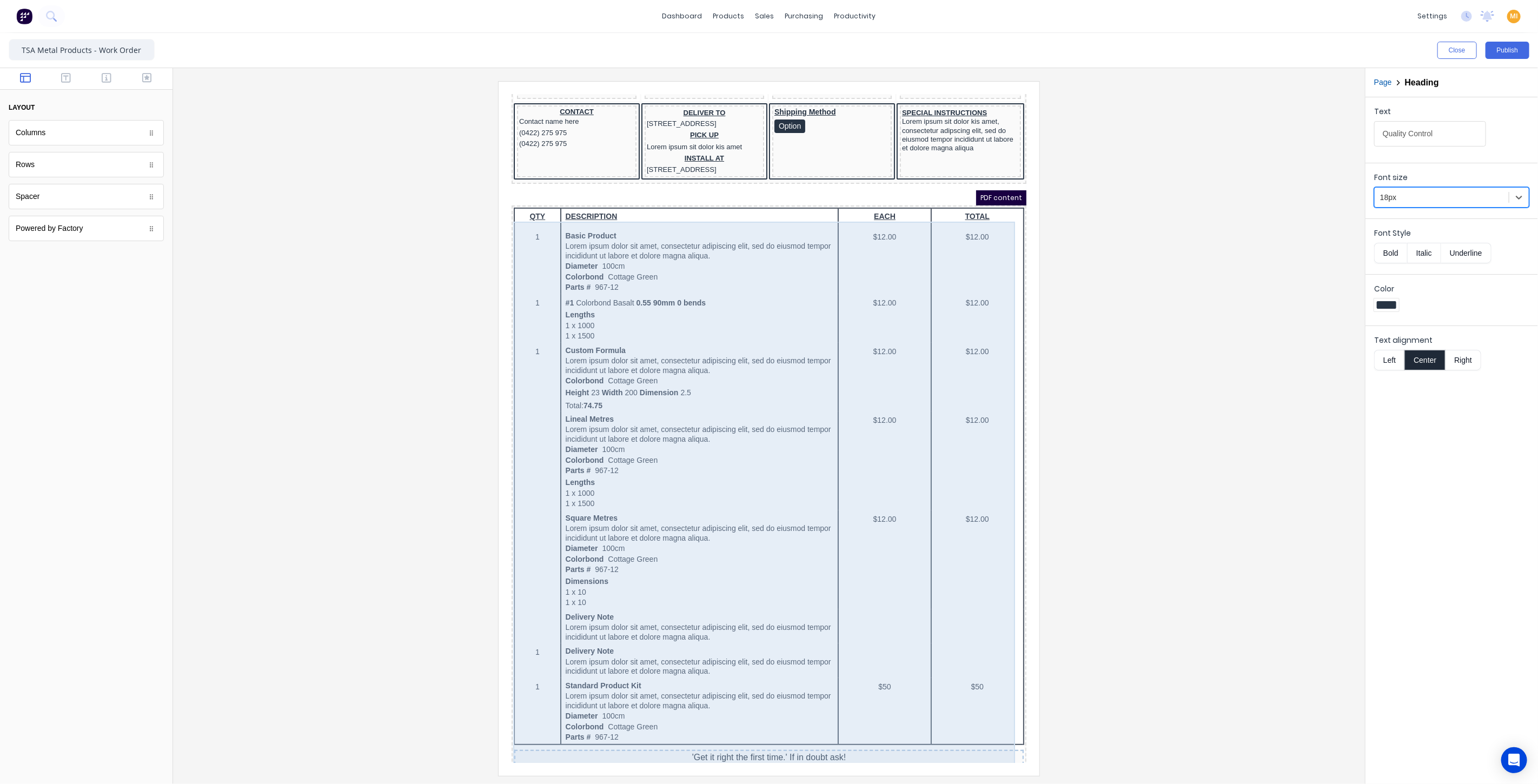
scroll to position [0, 0]
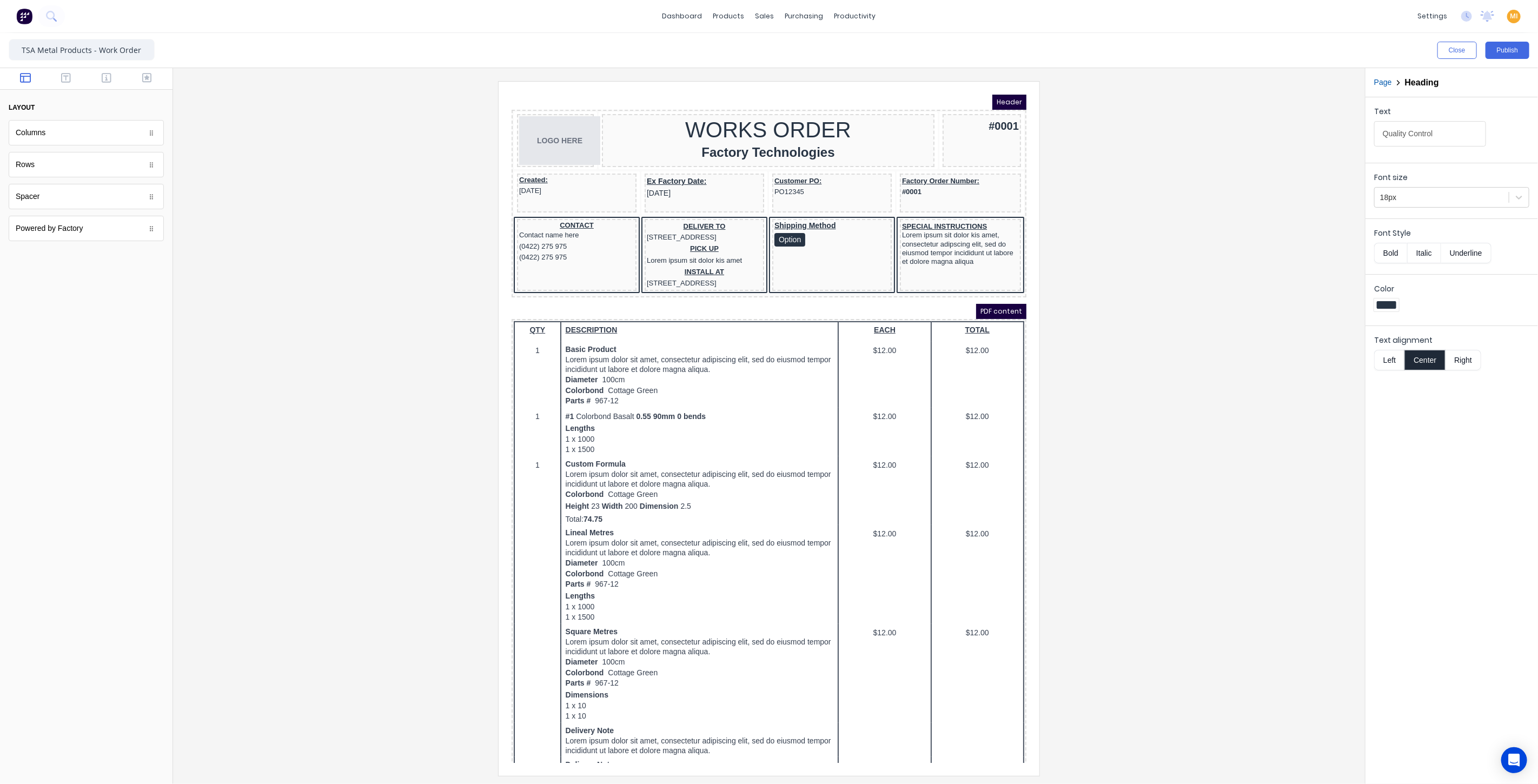
click at [1199, 465] on div at bounding box center [769, 428] width 1175 height 694
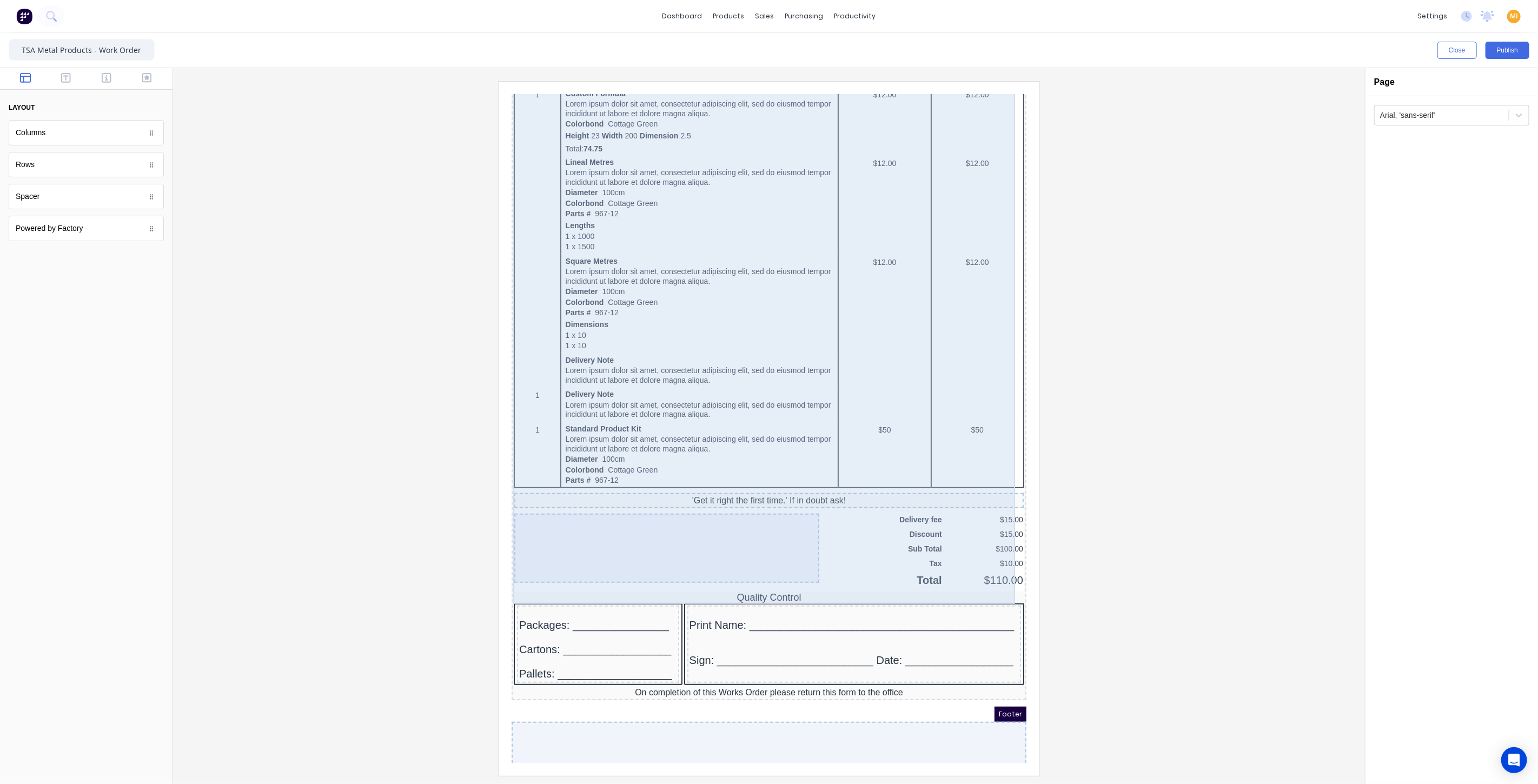
scroll to position [413, 0]
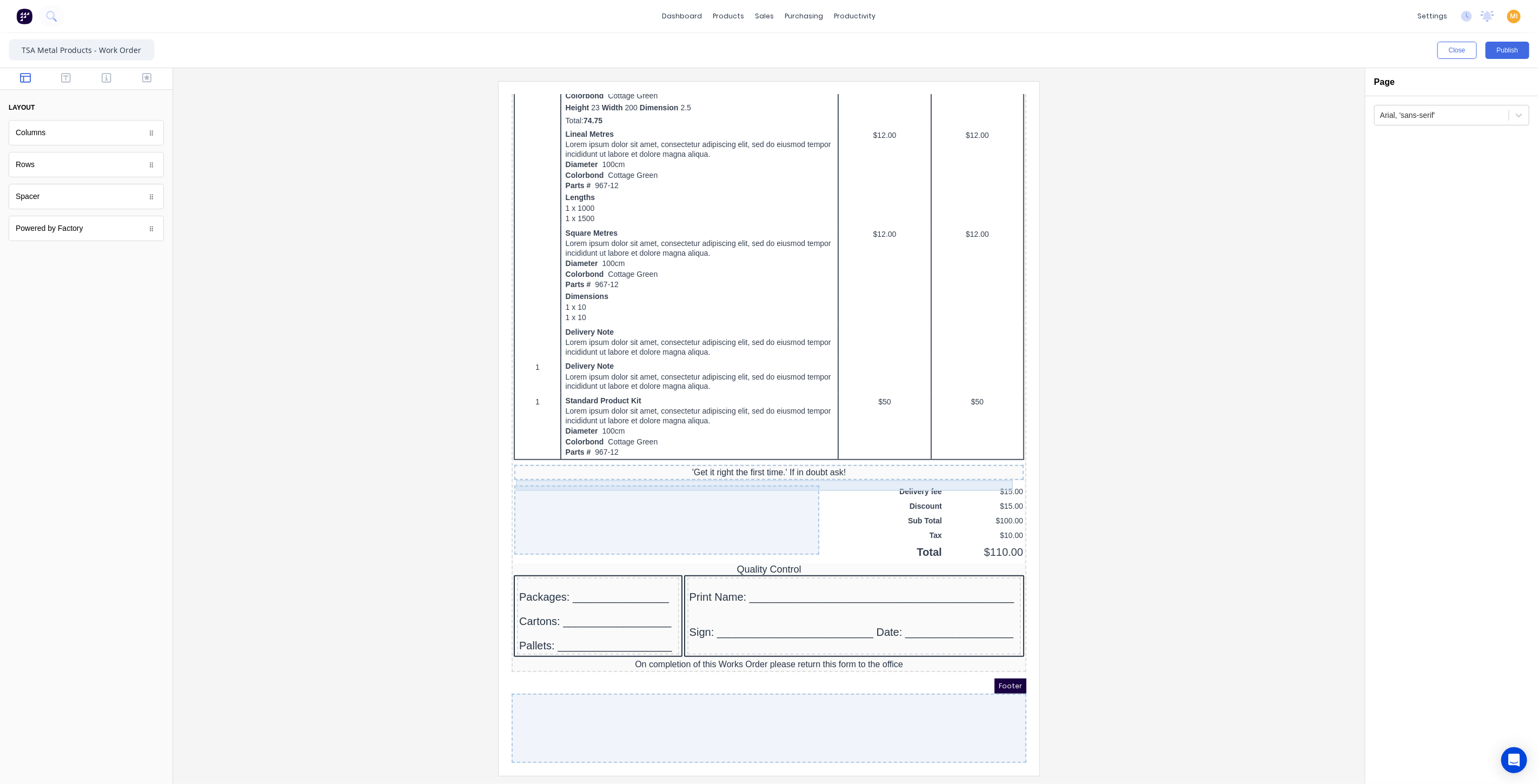
click at [668, 454] on div "'Get it right the first time.' If in doubt ask!" at bounding box center [756, 458] width 505 height 11
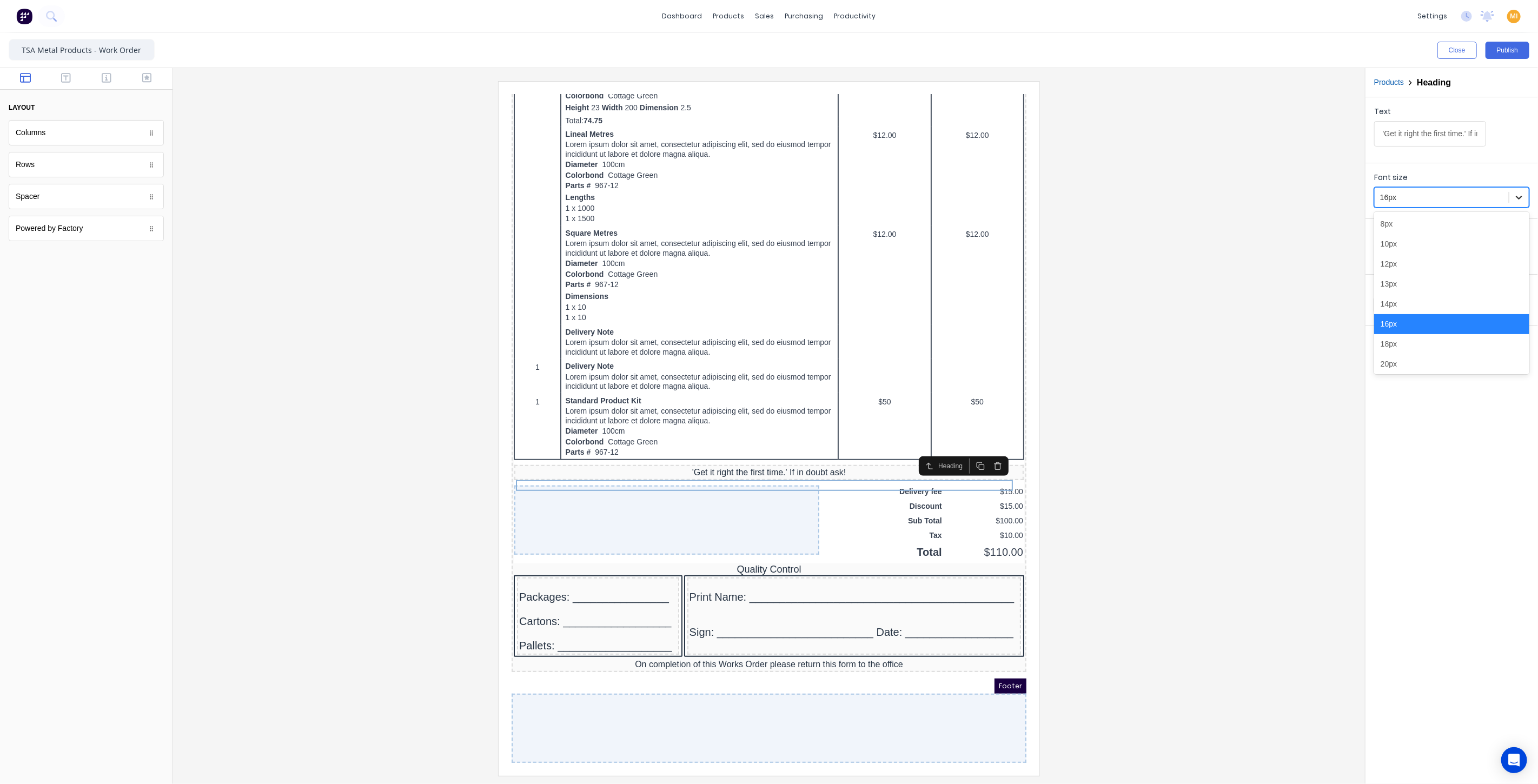
click at [1517, 194] on icon at bounding box center [1518, 197] width 11 height 11
click at [1416, 307] on div "14px" at bounding box center [1451, 304] width 155 height 20
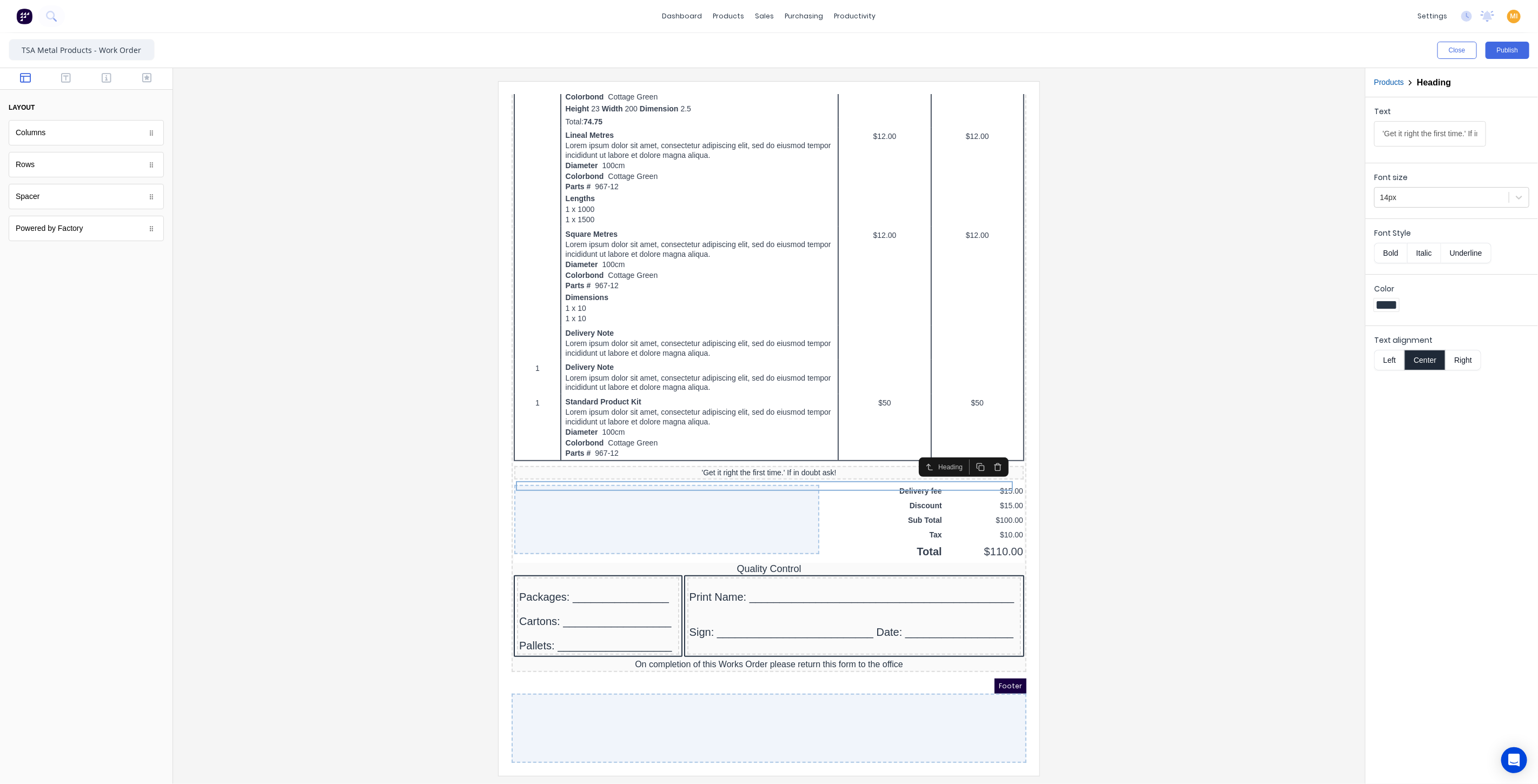
click at [409, 544] on div at bounding box center [769, 428] width 1175 height 694
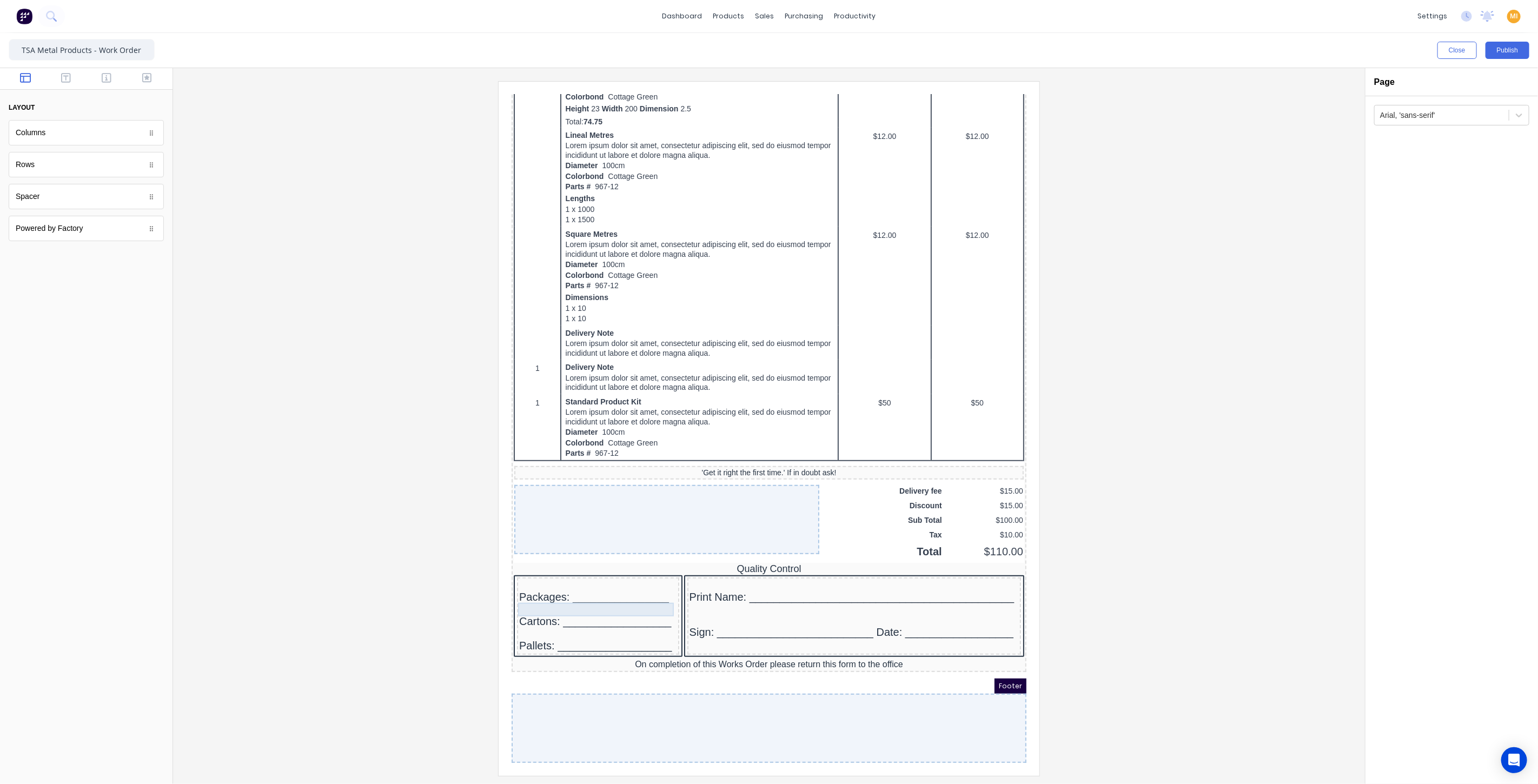
click at [597, 577] on div "Packages: ________________" at bounding box center [585, 583] width 158 height 13
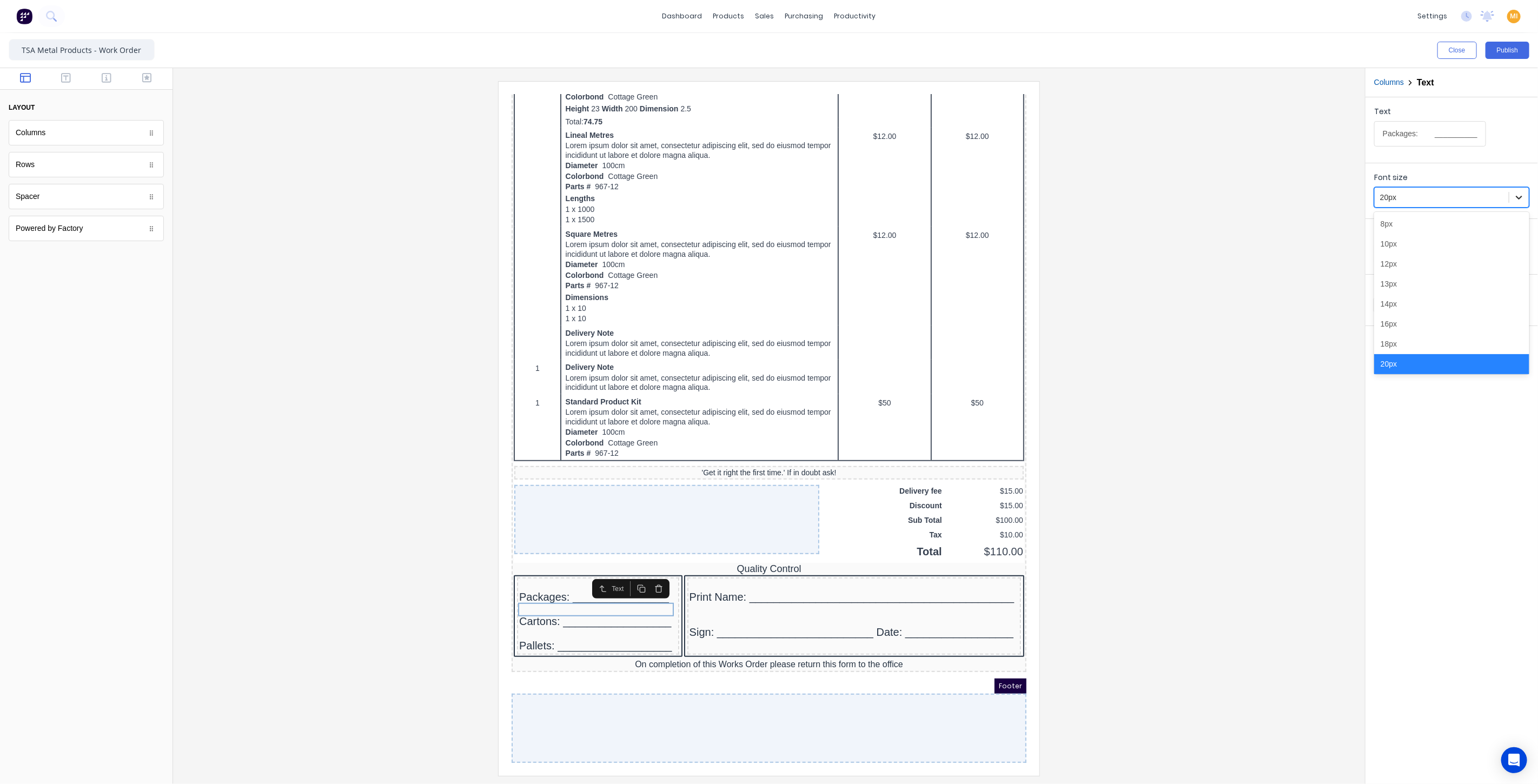
click at [1520, 188] on div at bounding box center [1519, 198] width 20 height 20
click at [1406, 292] on div "14px" at bounding box center [1451, 297] width 155 height 20
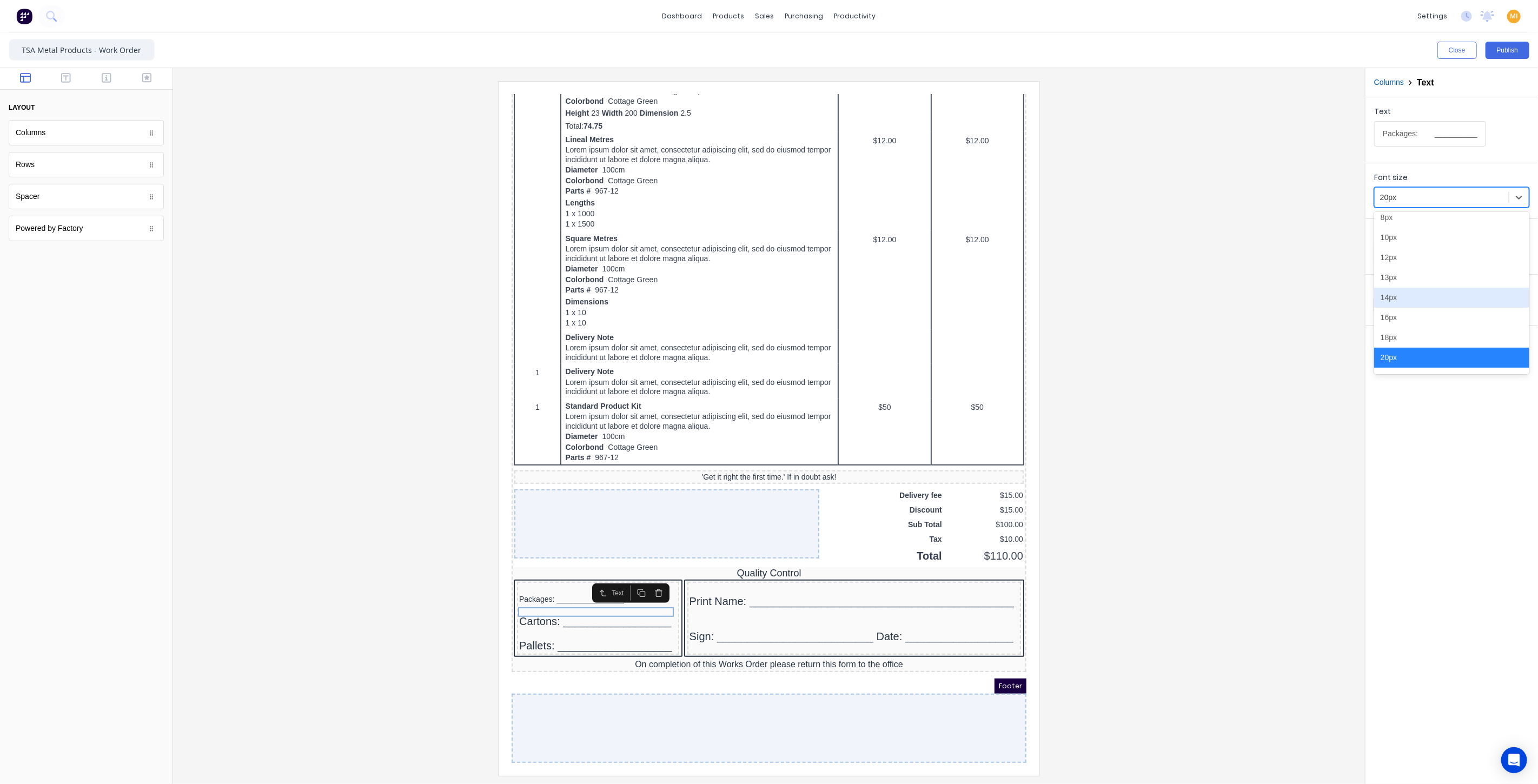
scroll to position [409, 0]
click at [561, 590] on div at bounding box center [585, 595] width 158 height 11
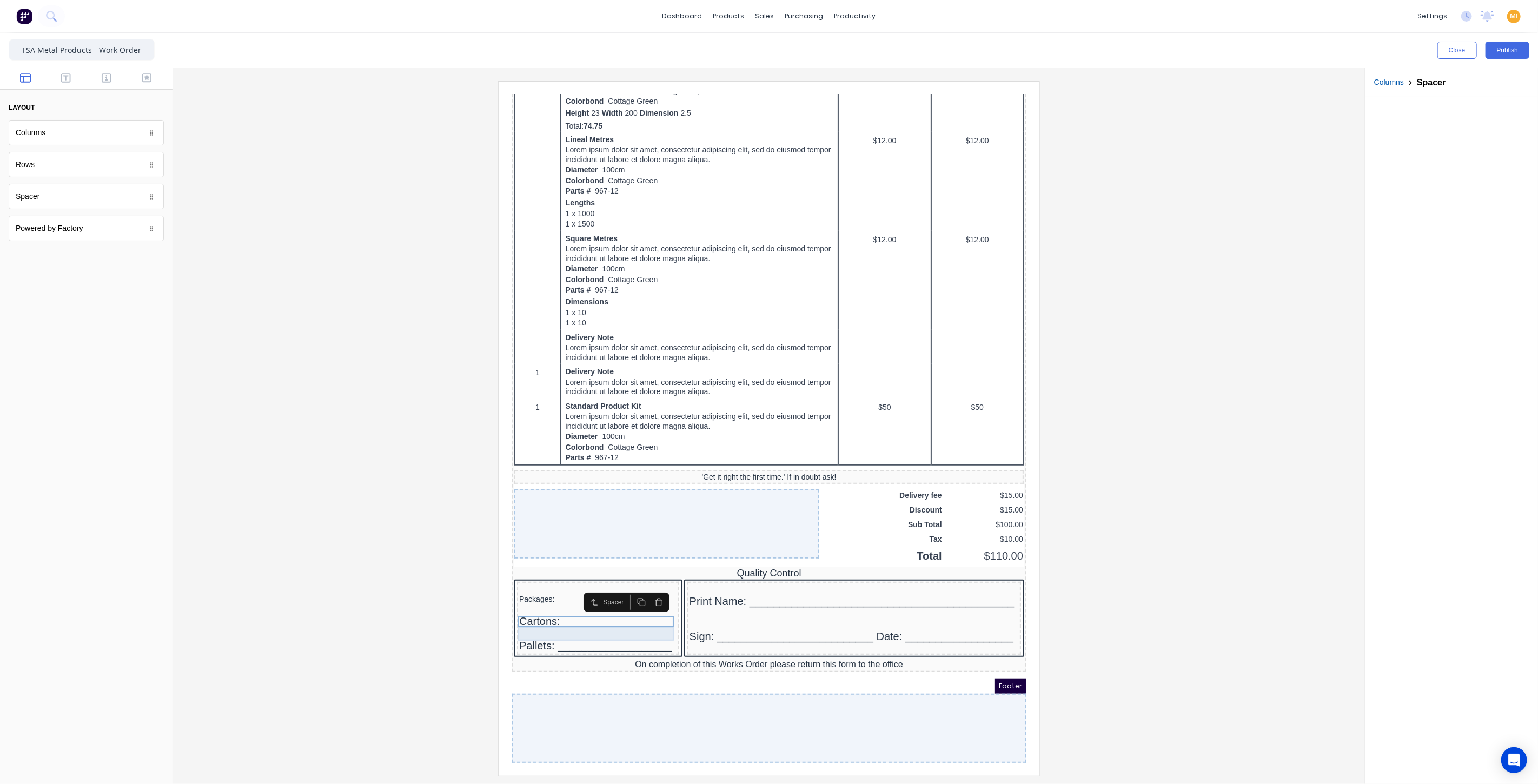
click at [566, 601] on div "Cartons: __________________" at bounding box center [585, 608] width 158 height 13
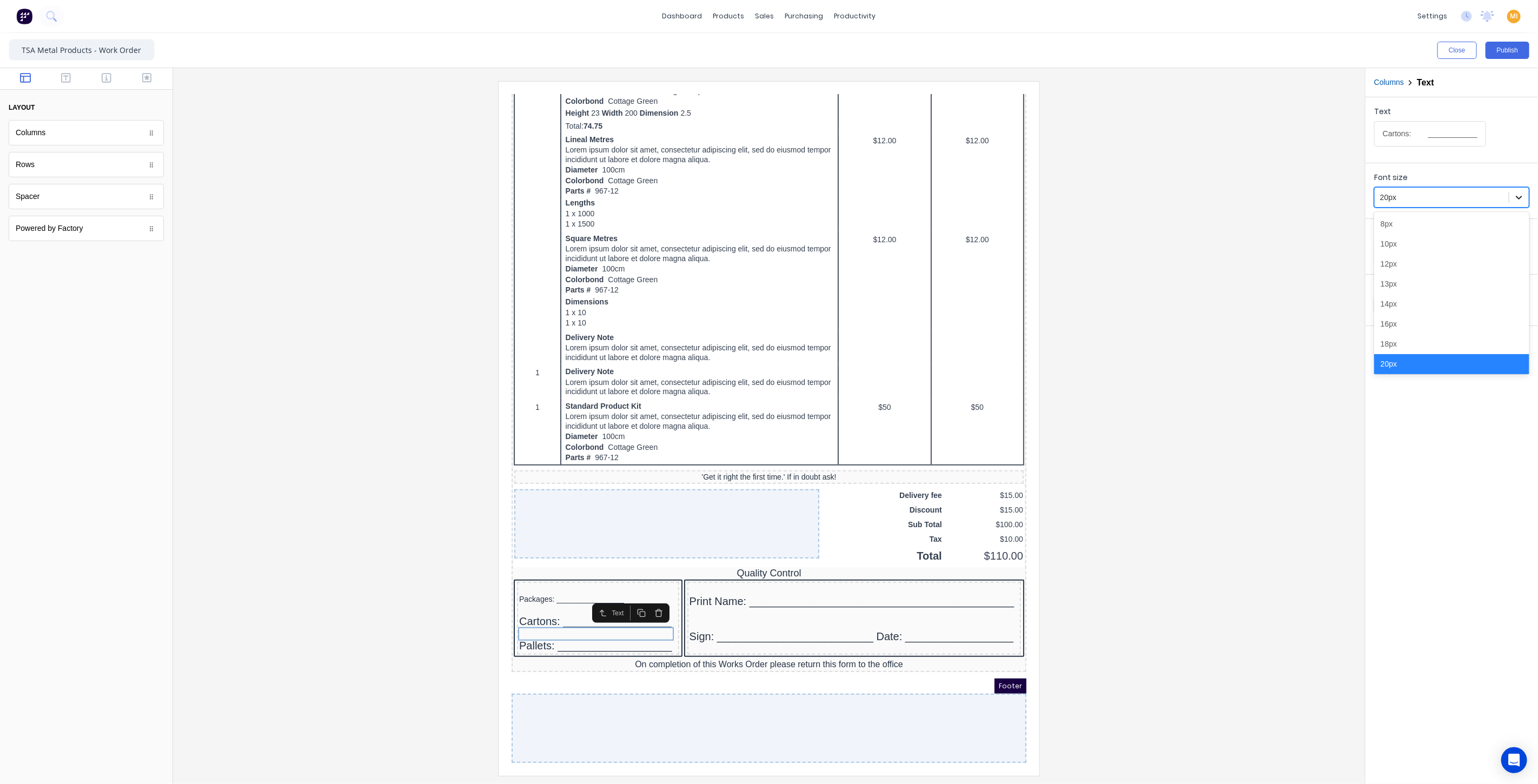
click at [1517, 193] on icon at bounding box center [1518, 197] width 11 height 11
click at [1391, 289] on div "14px" at bounding box center [1451, 297] width 155 height 20
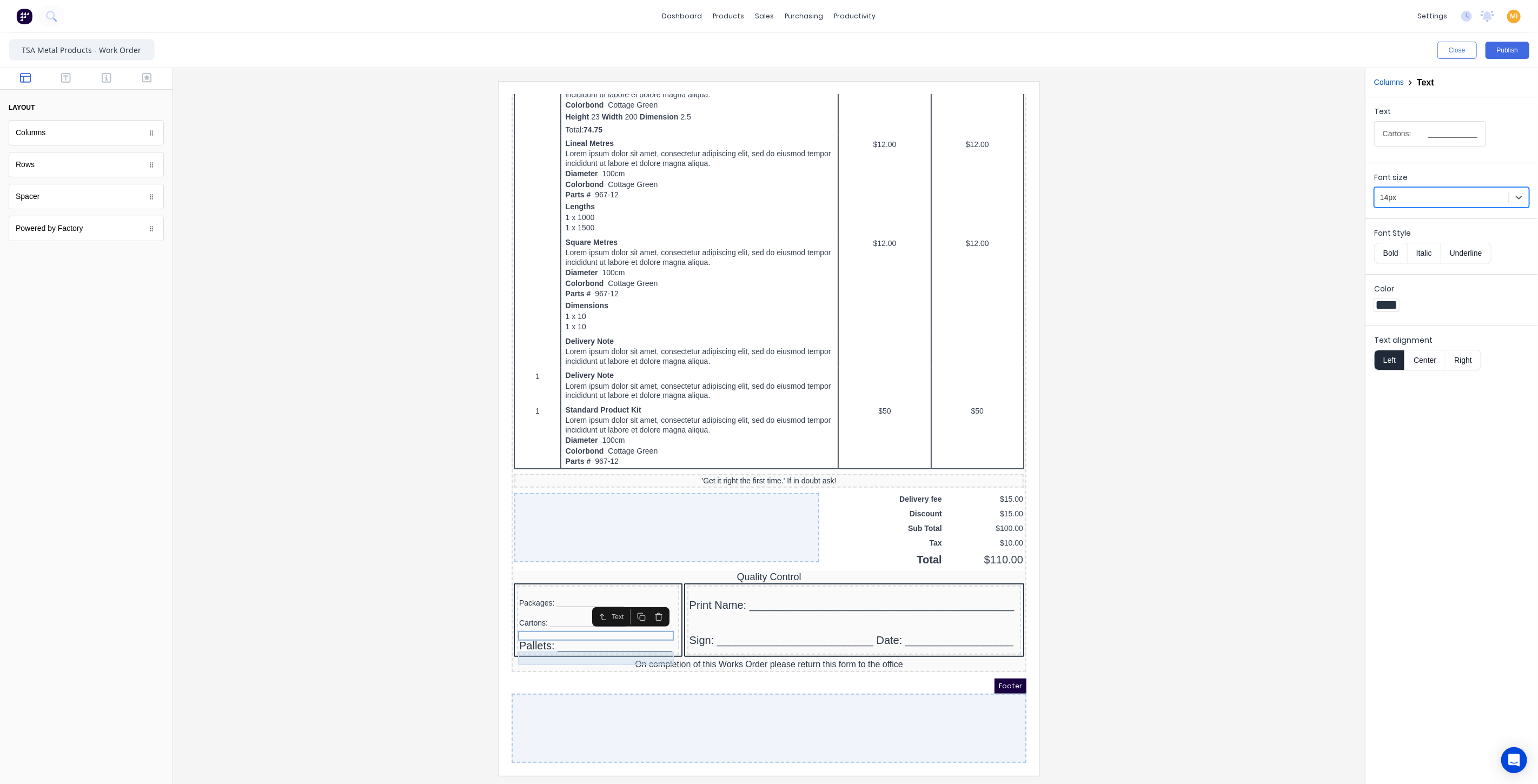
click at [530, 625] on div "Pallets: ___________________" at bounding box center [585, 631] width 158 height 13
click at [1511, 193] on div at bounding box center [1519, 198] width 20 height 20
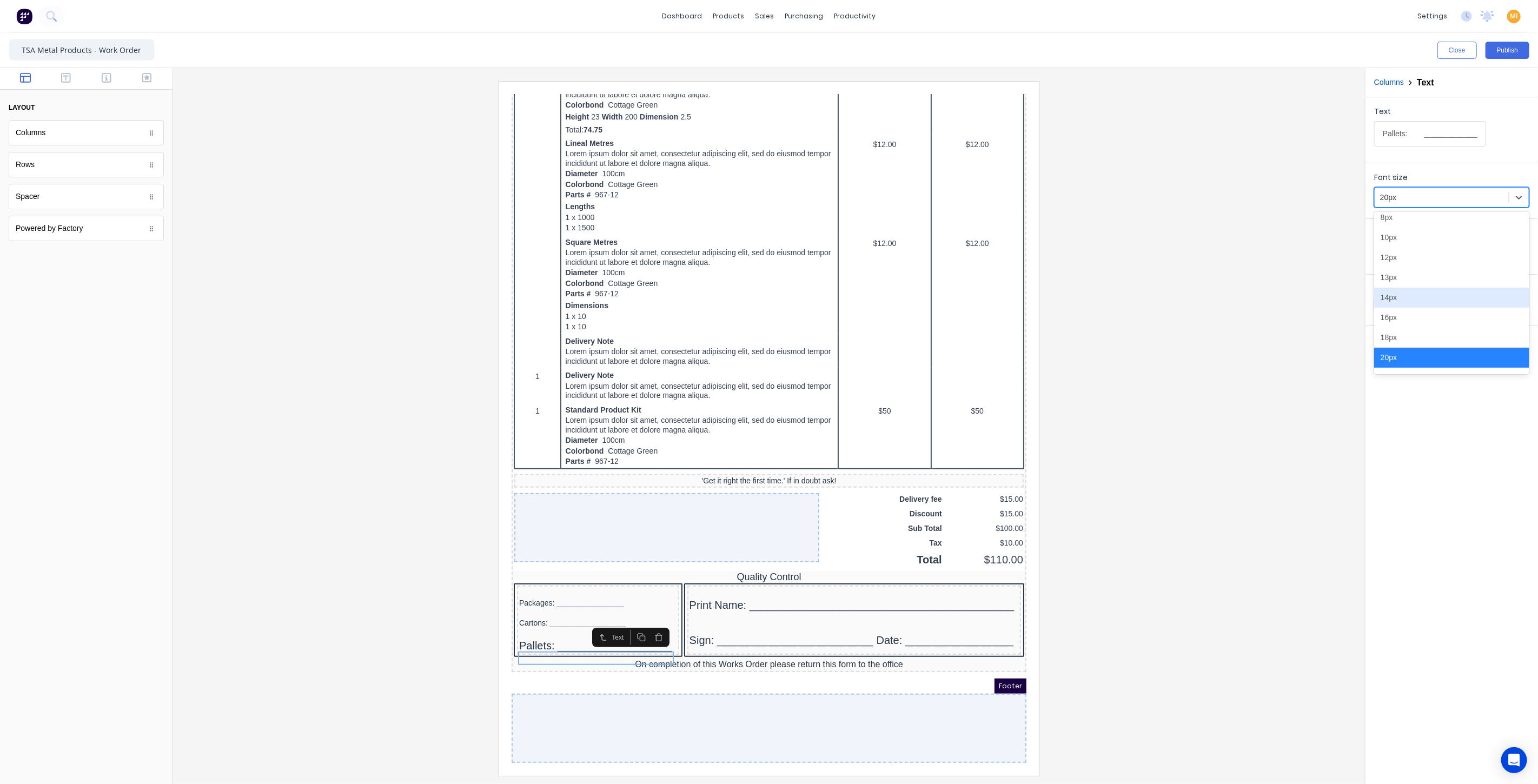
click at [1416, 296] on div "14px" at bounding box center [1451, 297] width 155 height 20
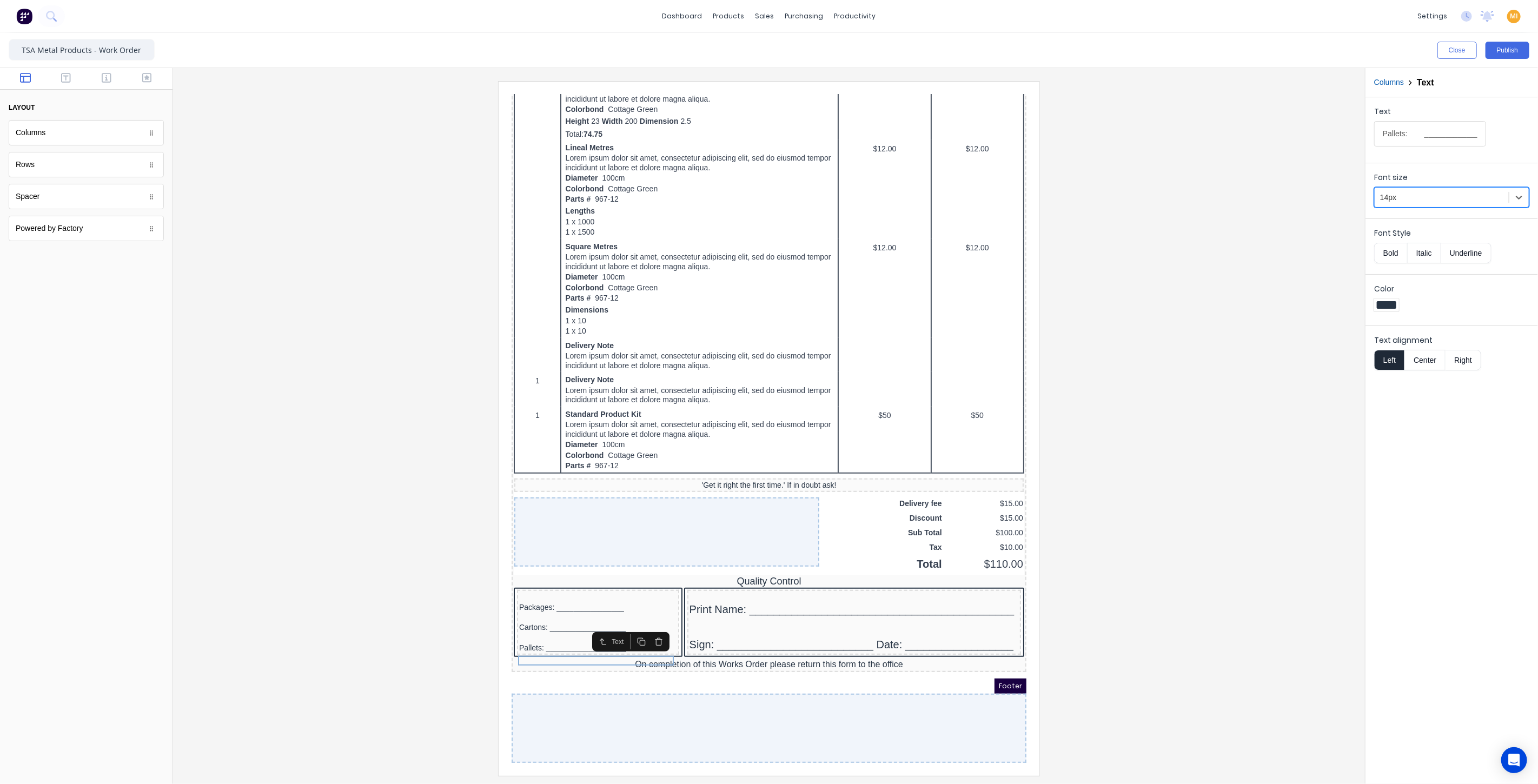
scroll to position [401, 0]
click at [721, 589] on div "Print Name: ____________________________________________" at bounding box center [841, 596] width 329 height 13
click at [1518, 195] on icon at bounding box center [1518, 197] width 11 height 11
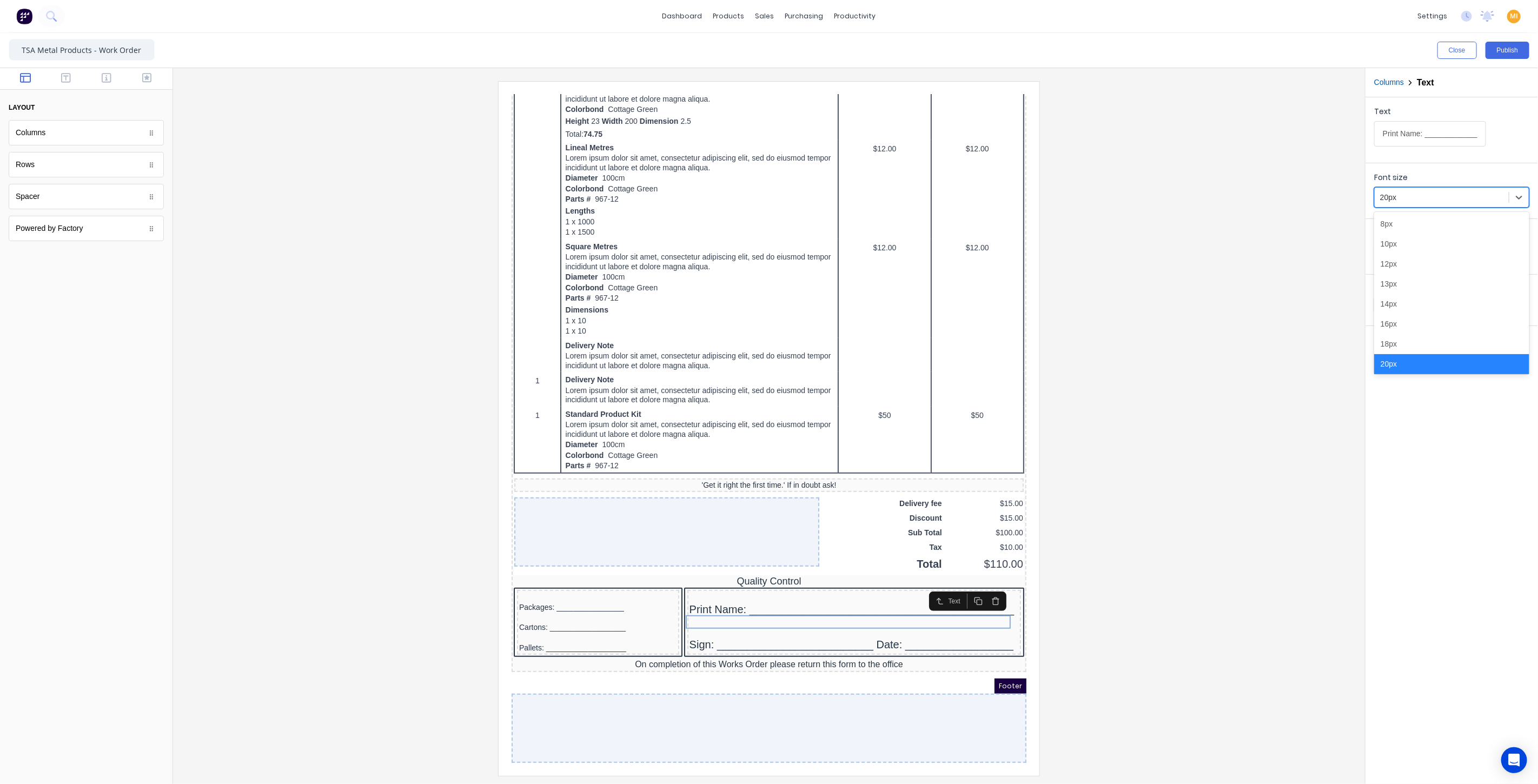
scroll to position [6, 0]
click at [1411, 293] on div "14px" at bounding box center [1451, 297] width 155 height 20
click at [789, 620] on div "Sign: __________________________ Date: __________________" at bounding box center [841, 626] width 329 height 13
click at [1513, 205] on div at bounding box center [1519, 198] width 20 height 20
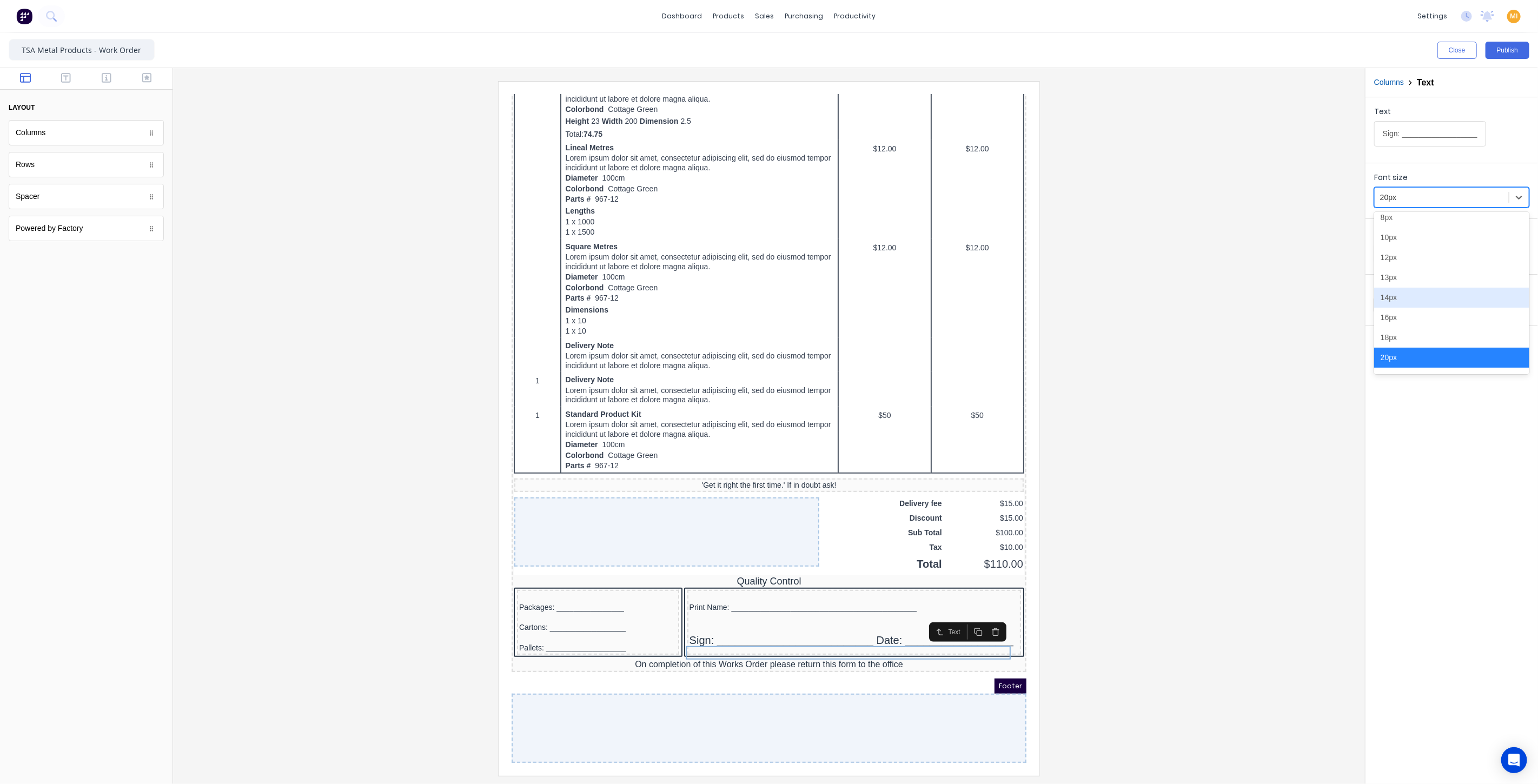
click at [1426, 298] on div "14px" at bounding box center [1451, 297] width 155 height 20
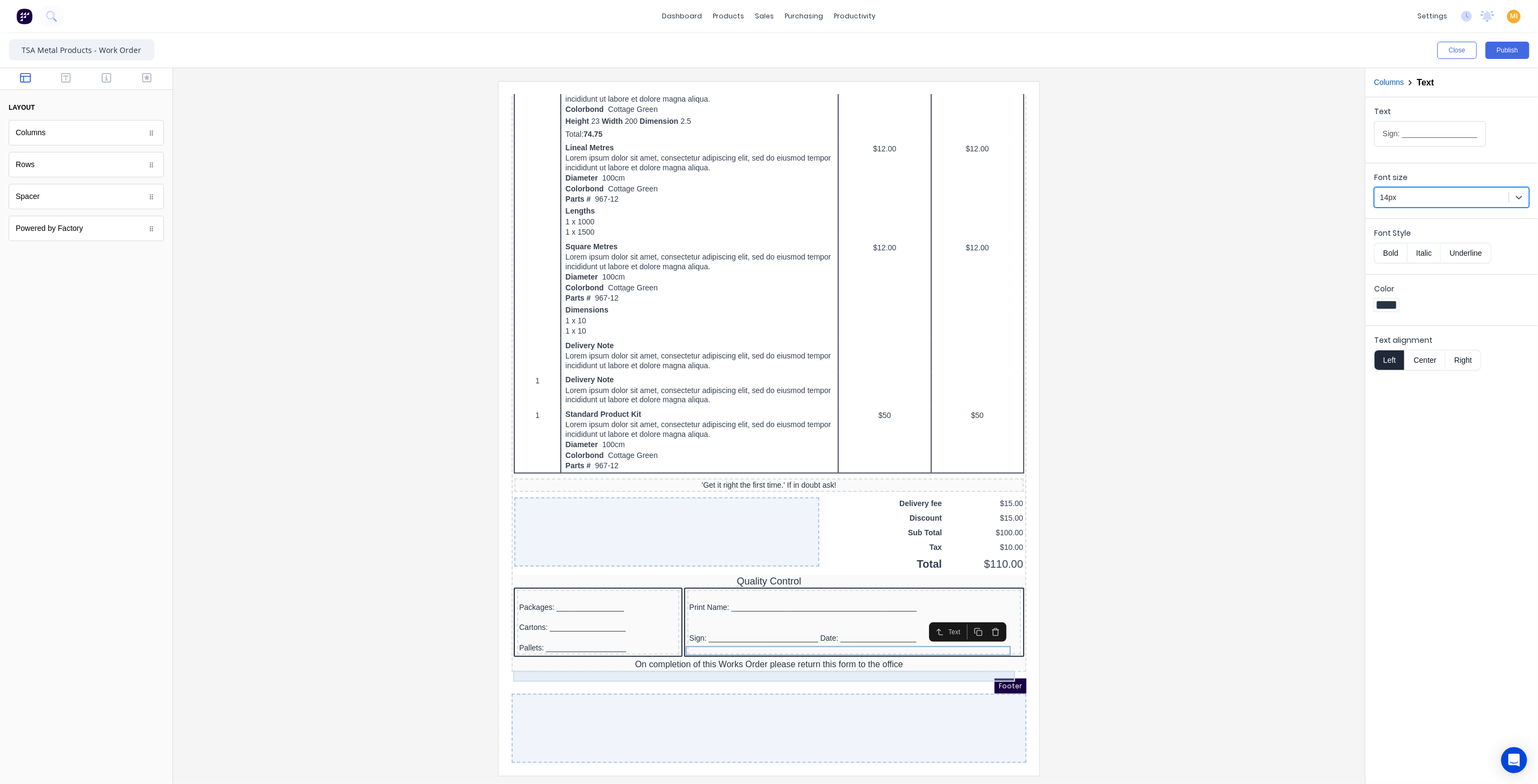
click at [673, 648] on div "On completion of this Works Order please return this form to the office" at bounding box center [756, 650] width 511 height 11
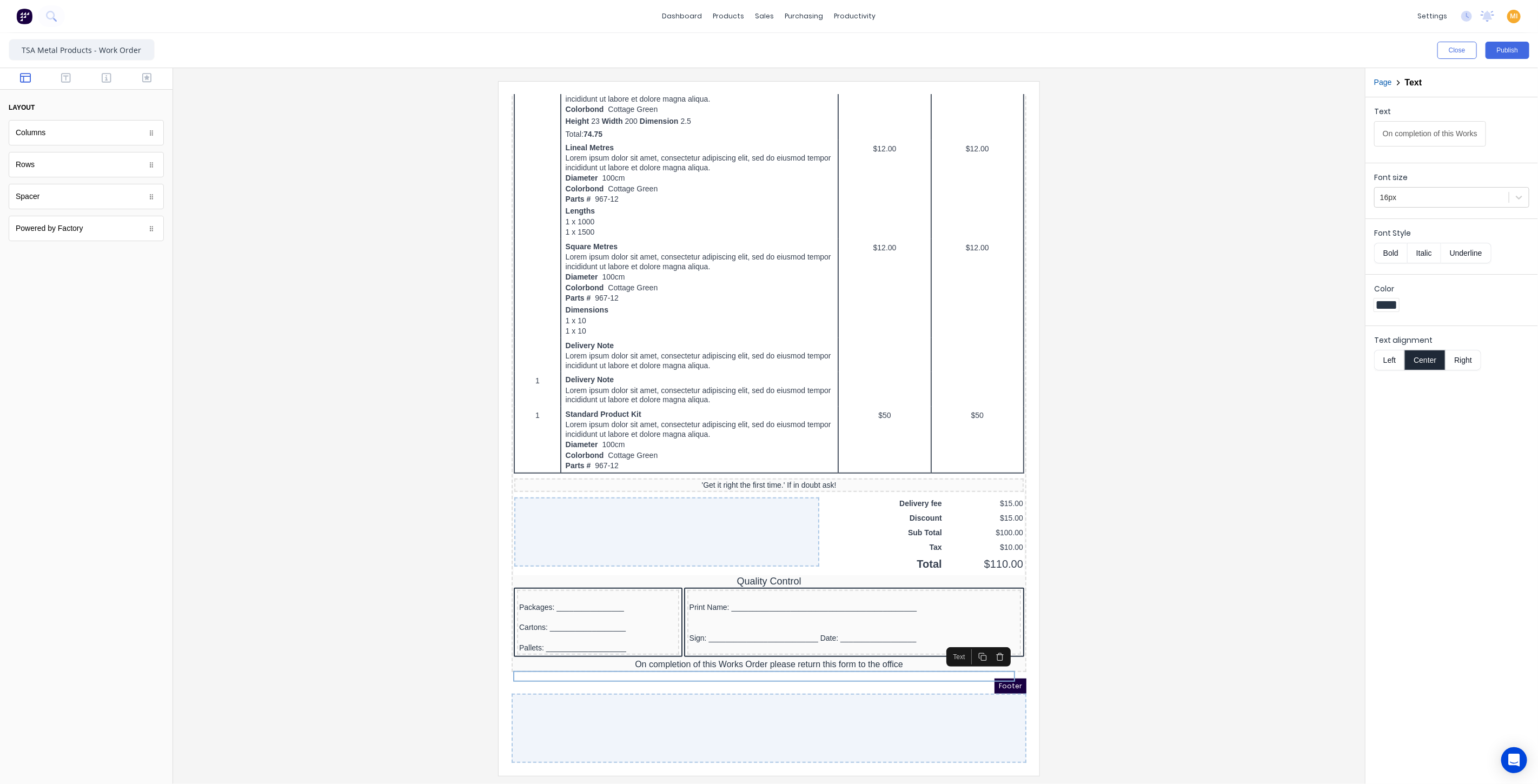
click at [1454, 256] on button "Underline" at bounding box center [1466, 252] width 50 height 20
click at [1518, 200] on icon at bounding box center [1518, 197] width 11 height 11
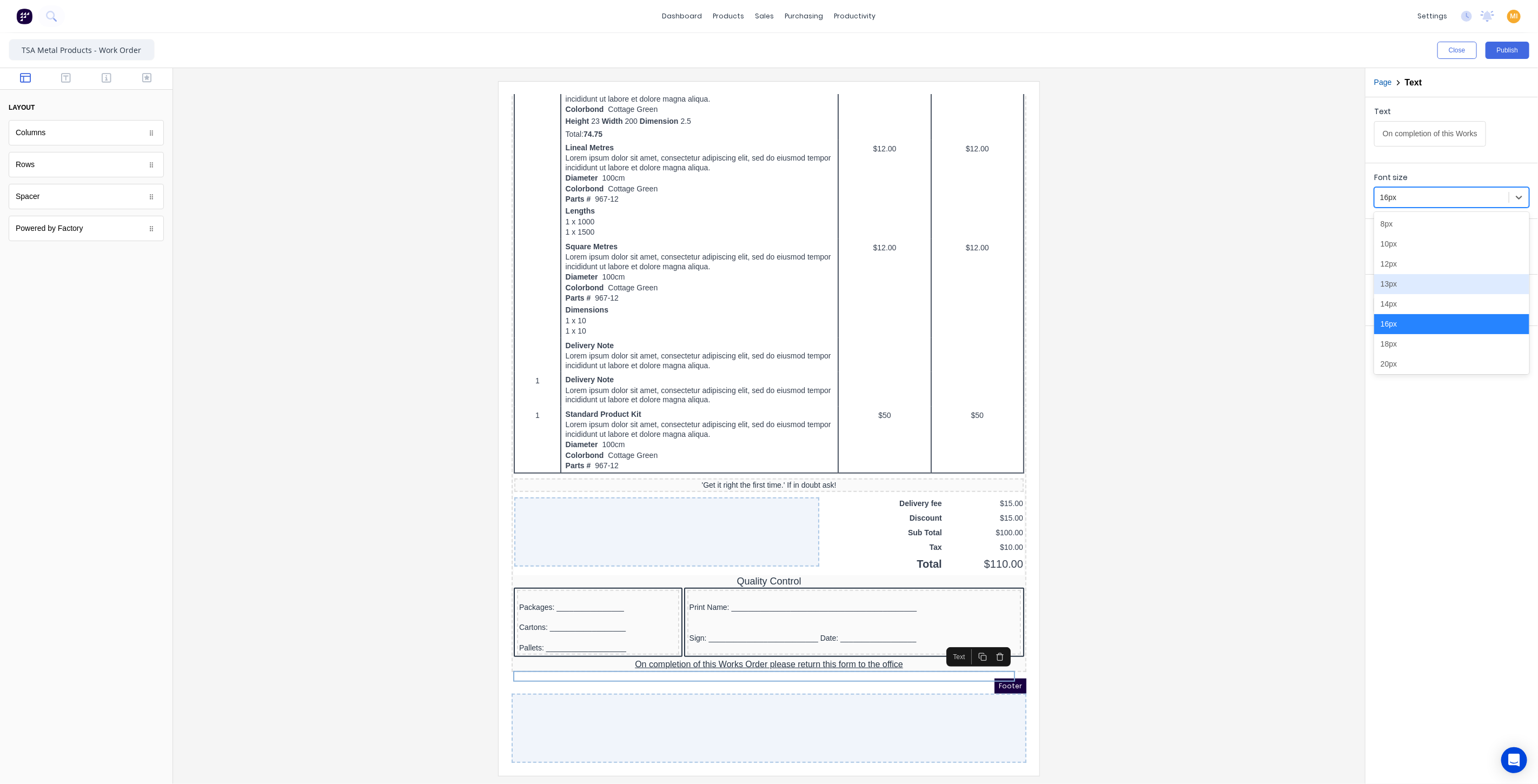
click at [1412, 286] on div "13px" at bounding box center [1451, 284] width 155 height 20
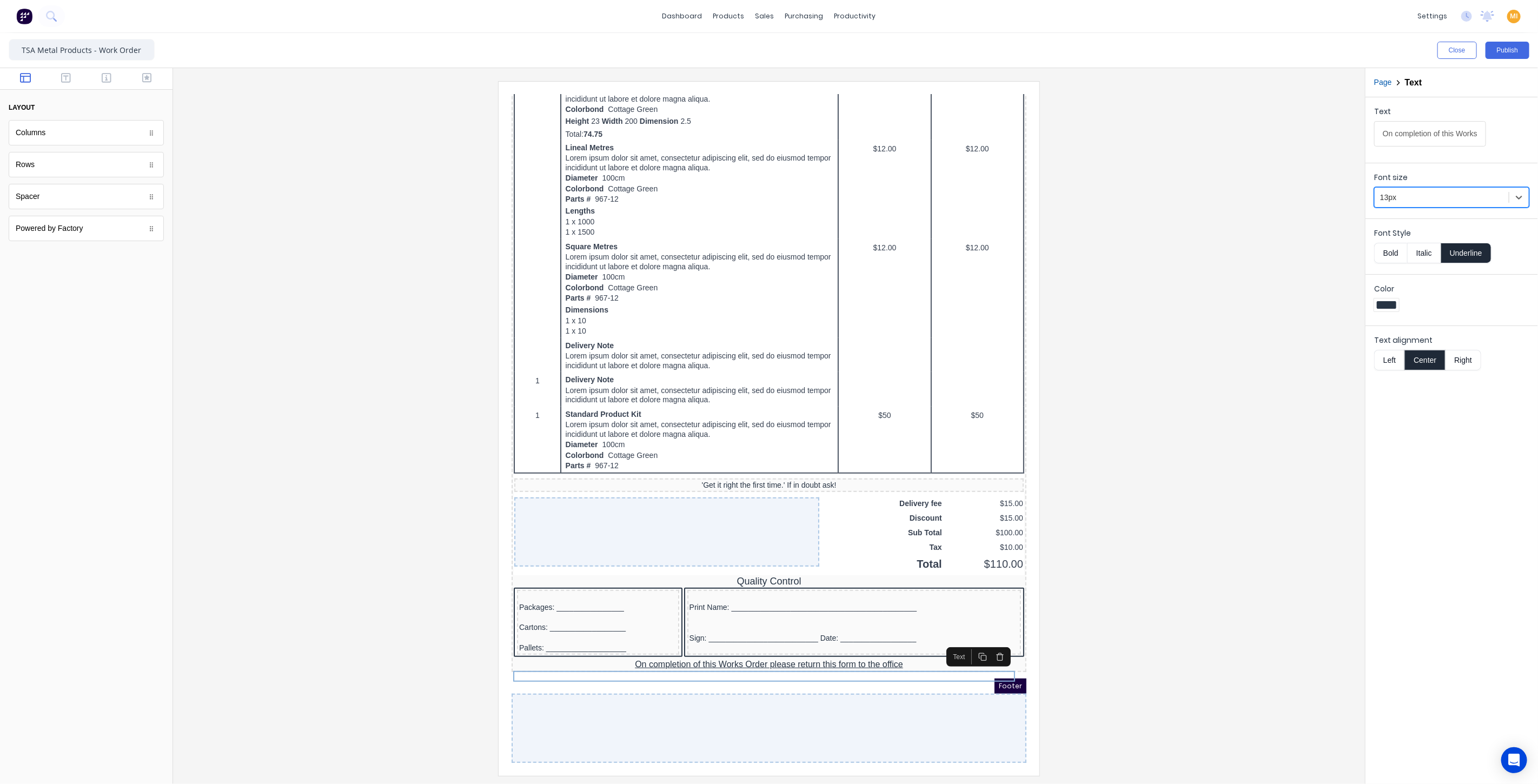
scroll to position [398, 0]
click at [1197, 371] on div at bounding box center [769, 428] width 1175 height 694
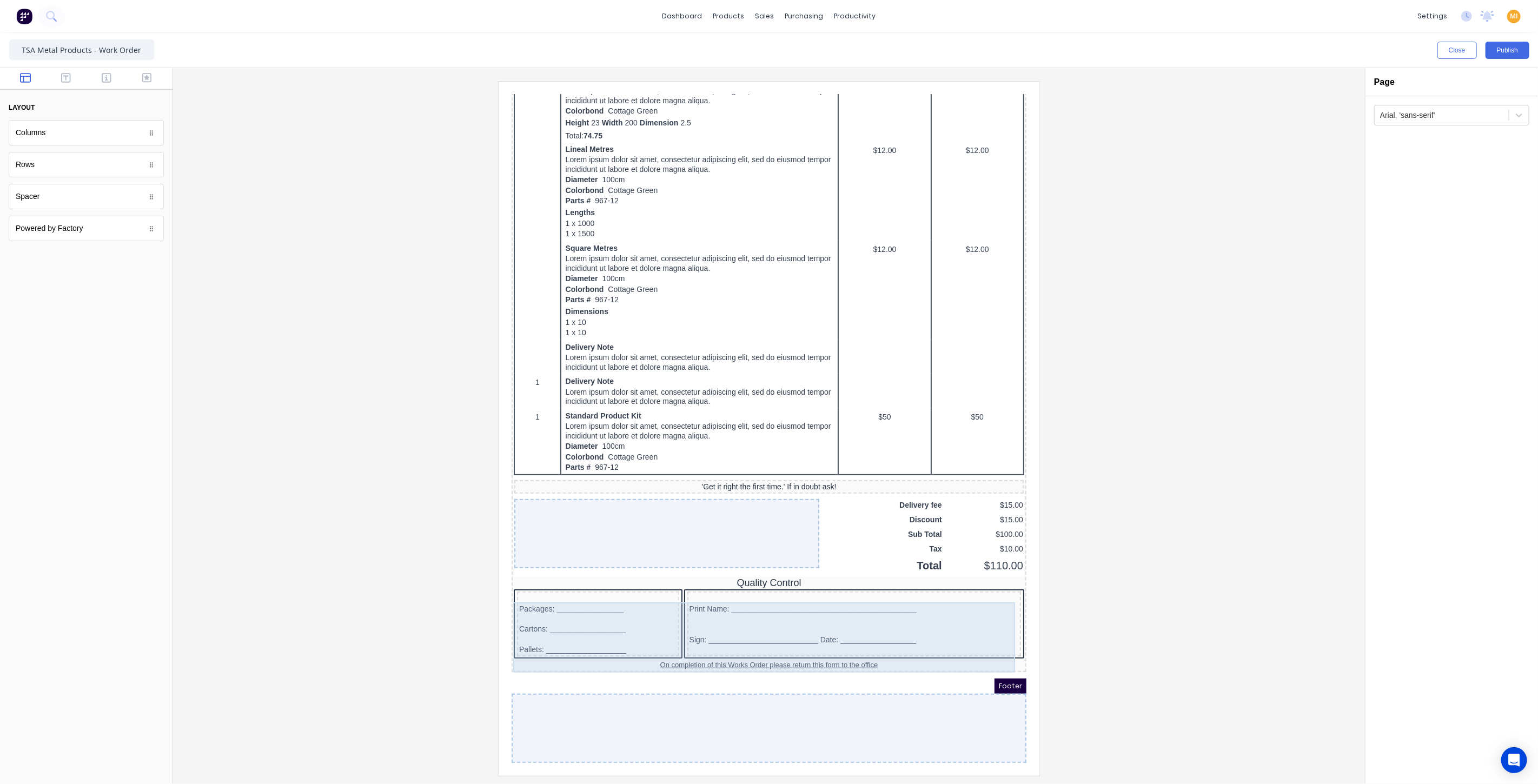
click at [668, 576] on div "Packages: ________________ Cartons: __________________ Pallets: _______________…" at bounding box center [756, 612] width 511 height 72
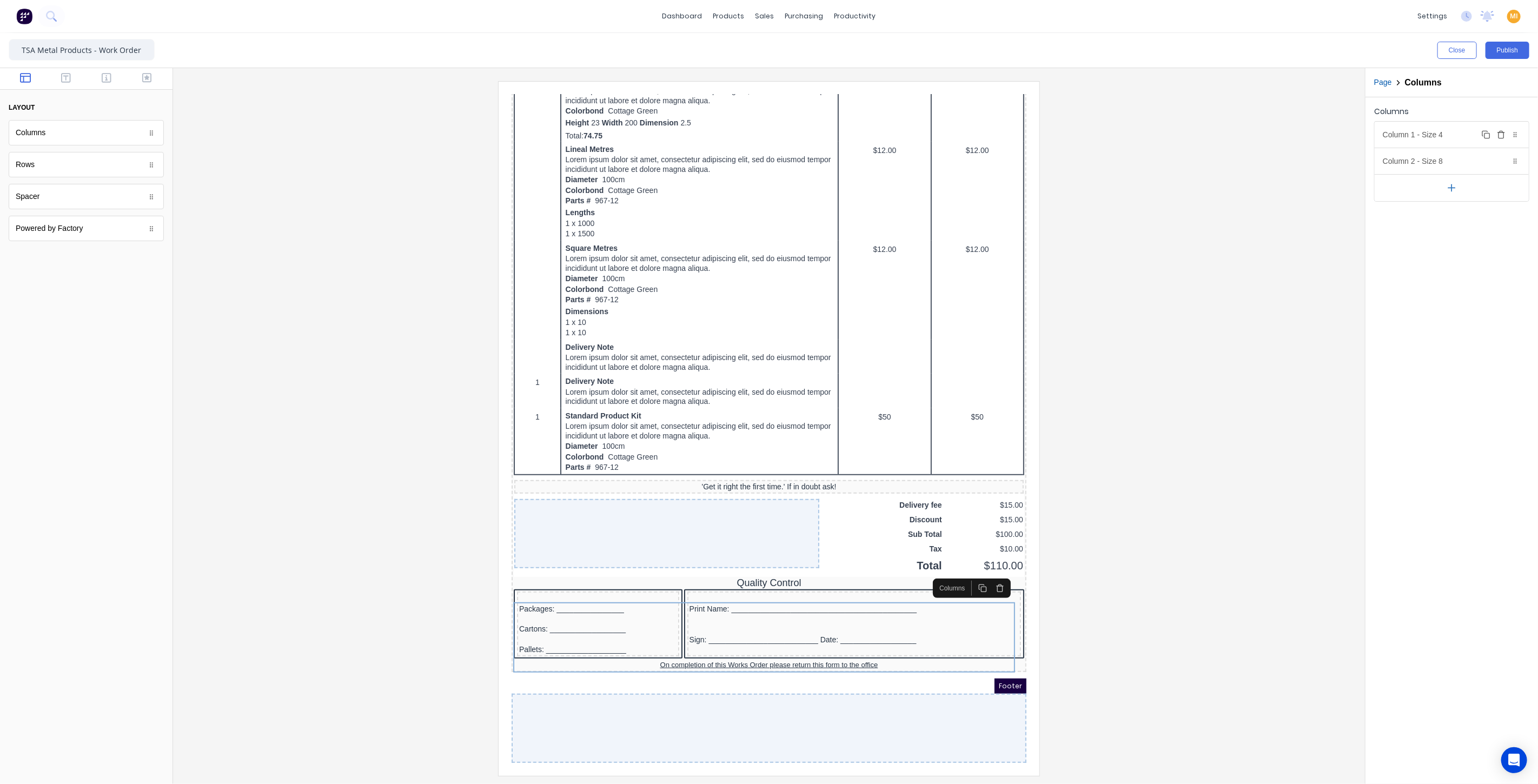
click at [1441, 129] on div "Column 1 - Size 4 Duplicate Delete" at bounding box center [1451, 134] width 154 height 26
click at [1394, 266] on div at bounding box center [1395, 269] width 20 height 8
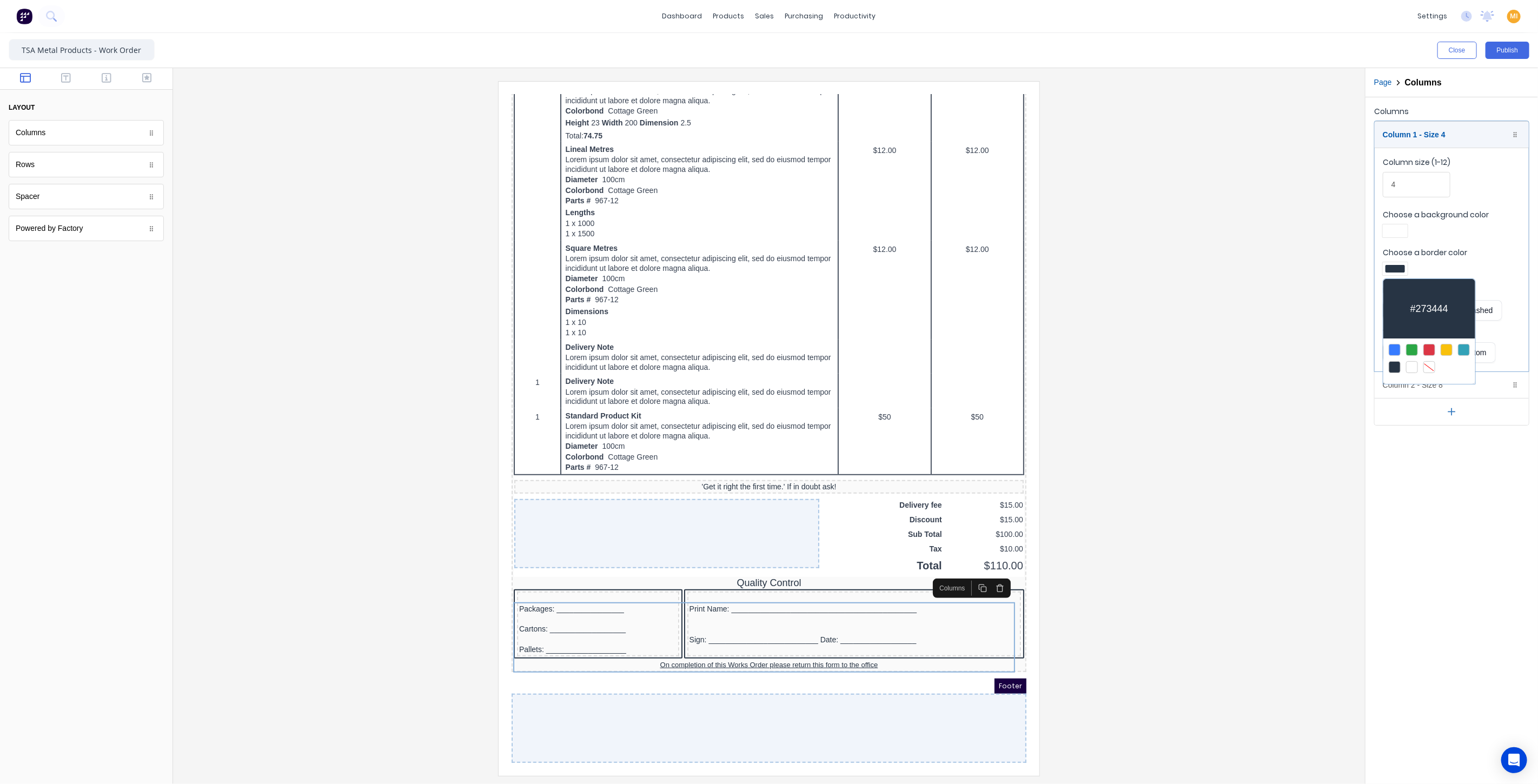
click at [1428, 361] on div at bounding box center [1429, 366] width 12 height 12
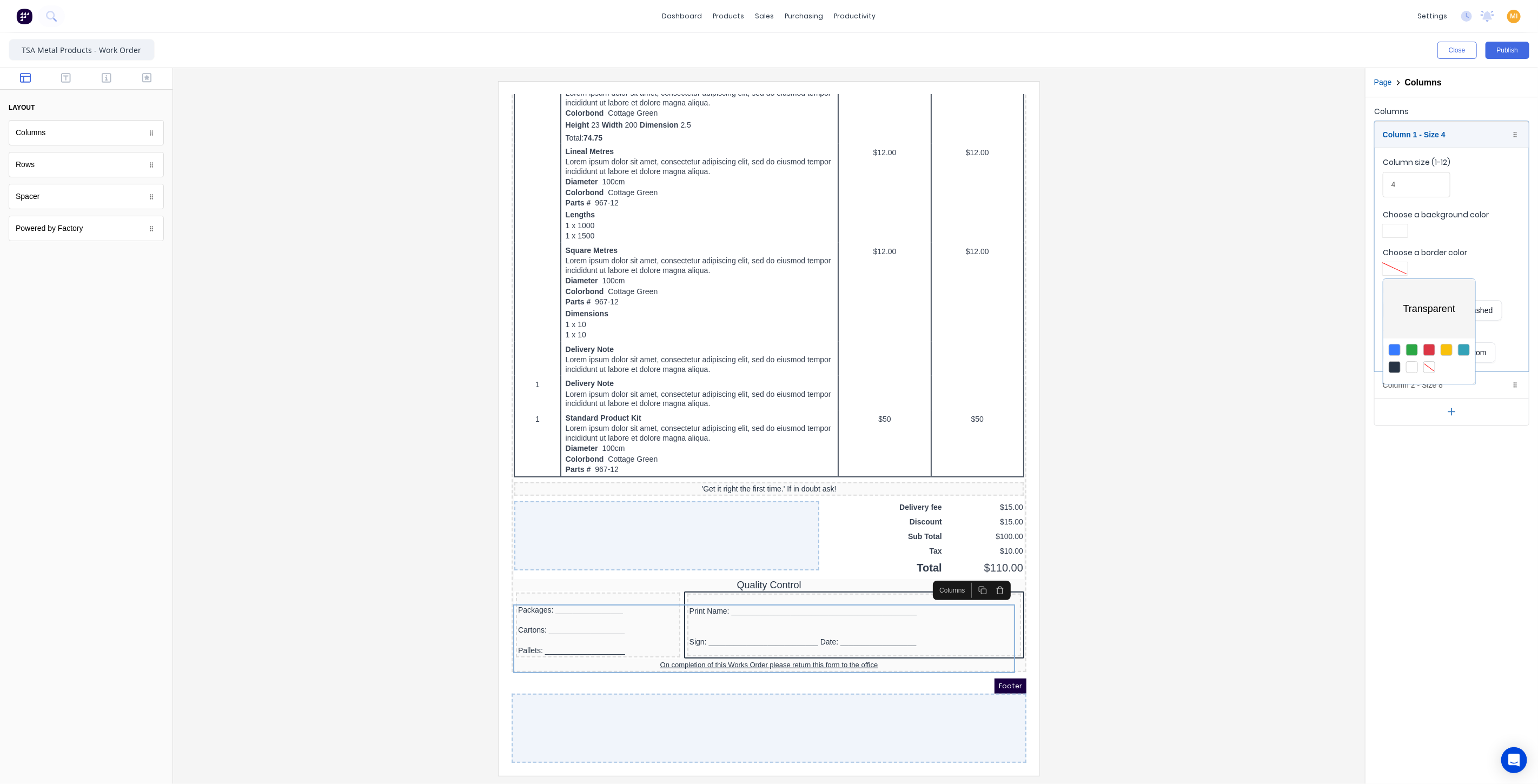
click at [1271, 360] on div at bounding box center [769, 392] width 1538 height 784
click at [1411, 380] on div "Column 2 - Size 8 Duplicate Delete" at bounding box center [1451, 385] width 154 height 26
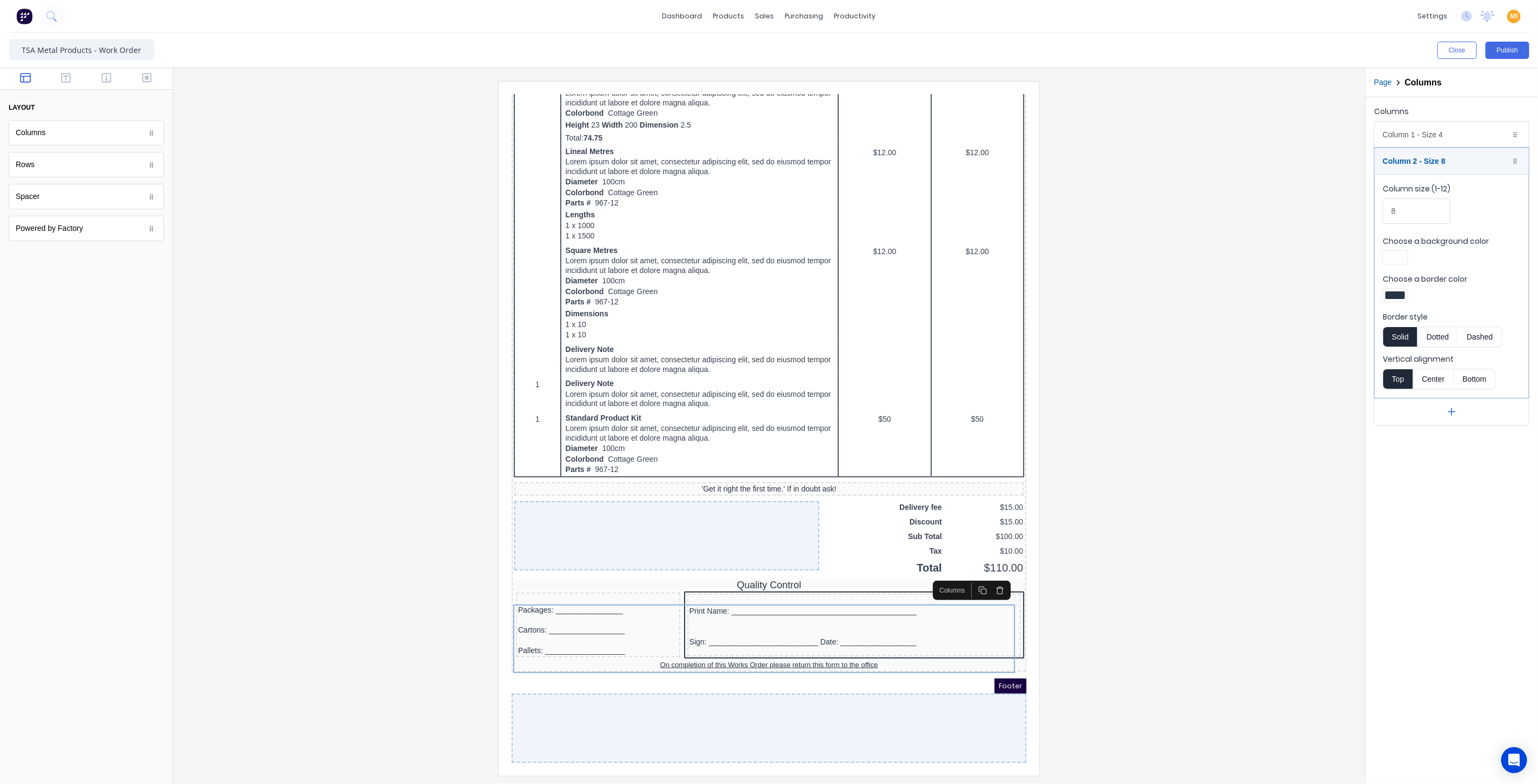
click at [1400, 291] on div at bounding box center [1395, 295] width 20 height 8
click at [1427, 390] on div at bounding box center [1429, 393] width 12 height 12
click at [1274, 414] on div at bounding box center [769, 392] width 1538 height 784
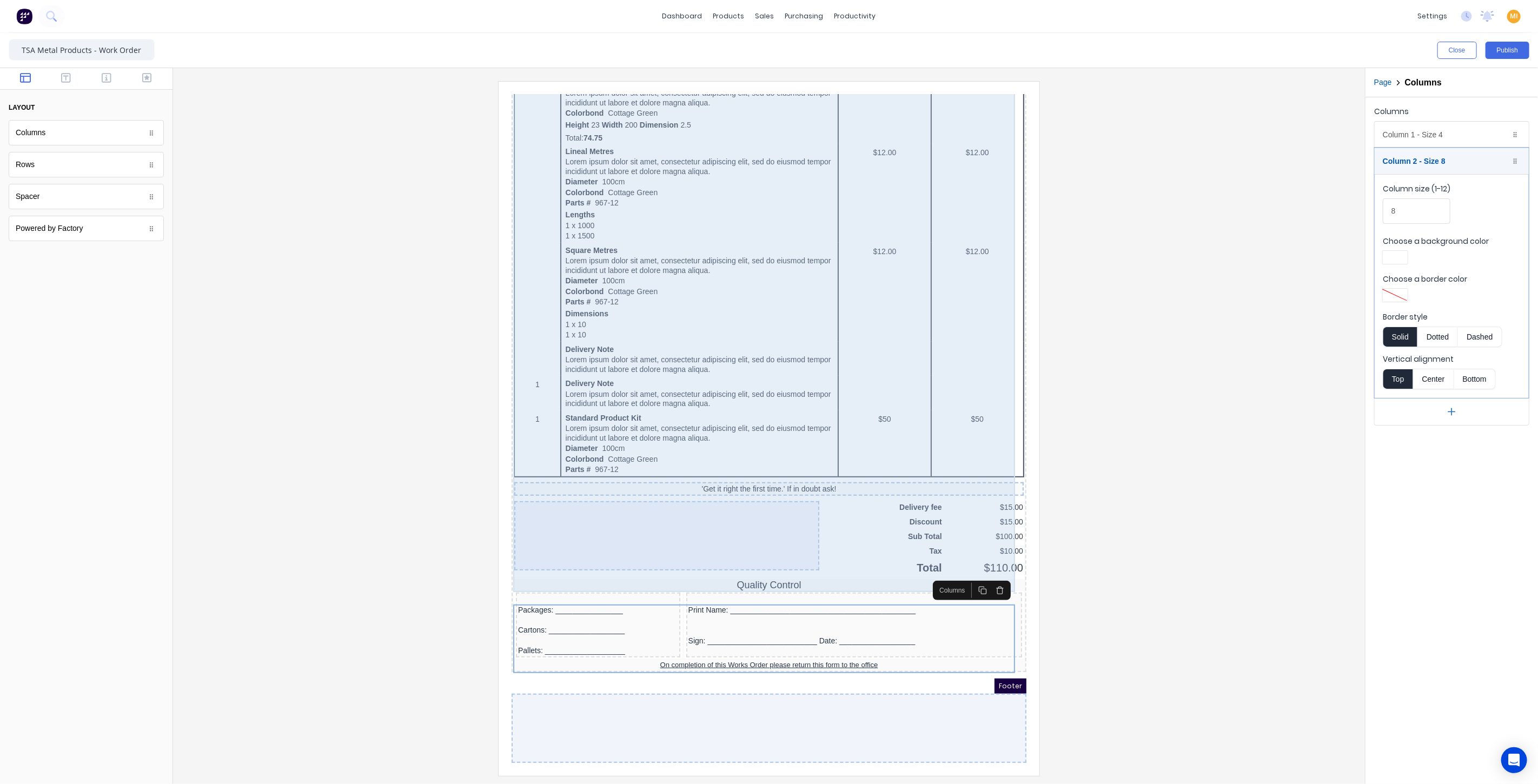
click at [718, 468] on div "'Get it right the first time.' If in doubt ask!" at bounding box center [756, 475] width 509 height 14
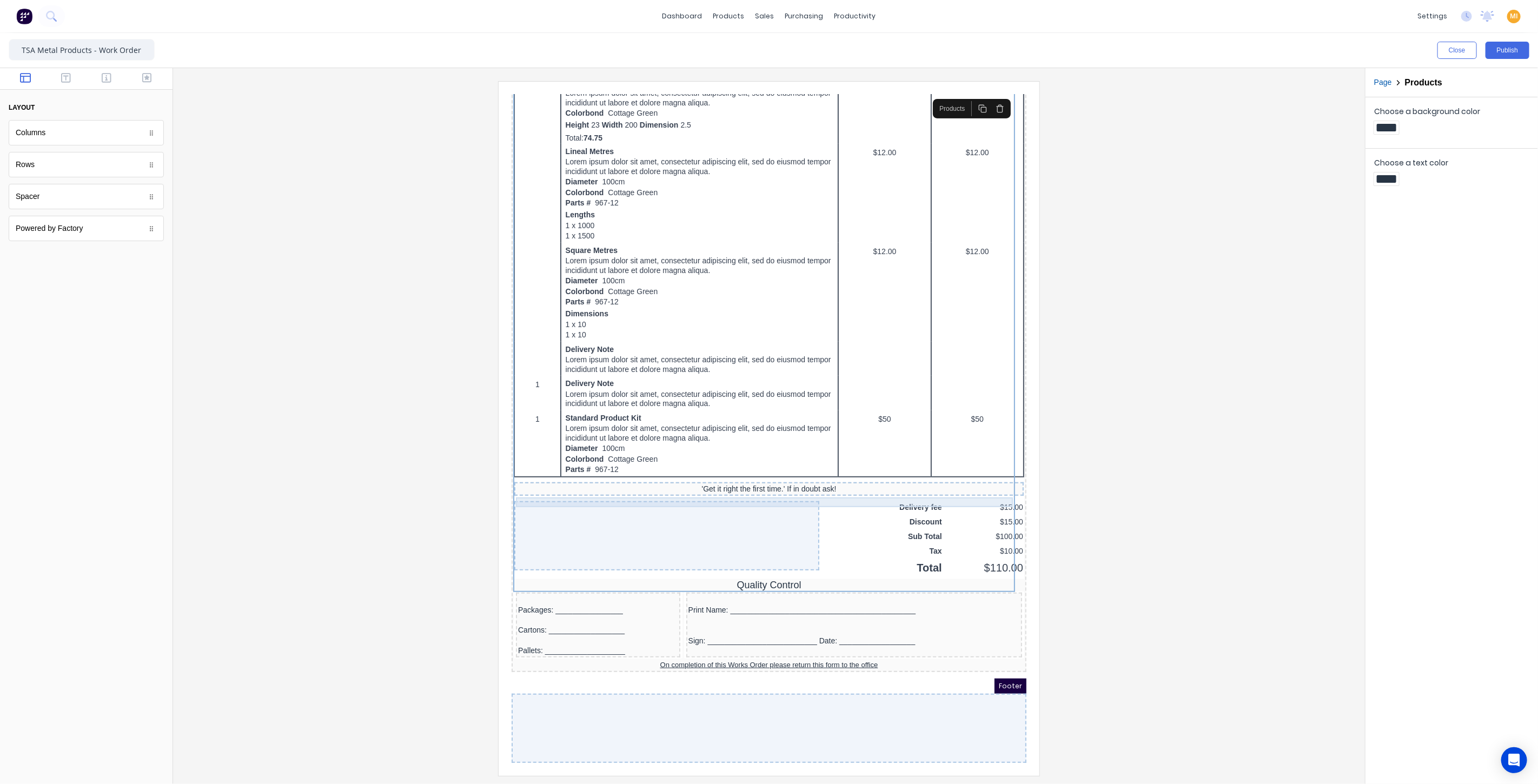
click at [832, 470] on div "'Get it right the first time.' If in doubt ask!" at bounding box center [756, 475] width 505 height 10
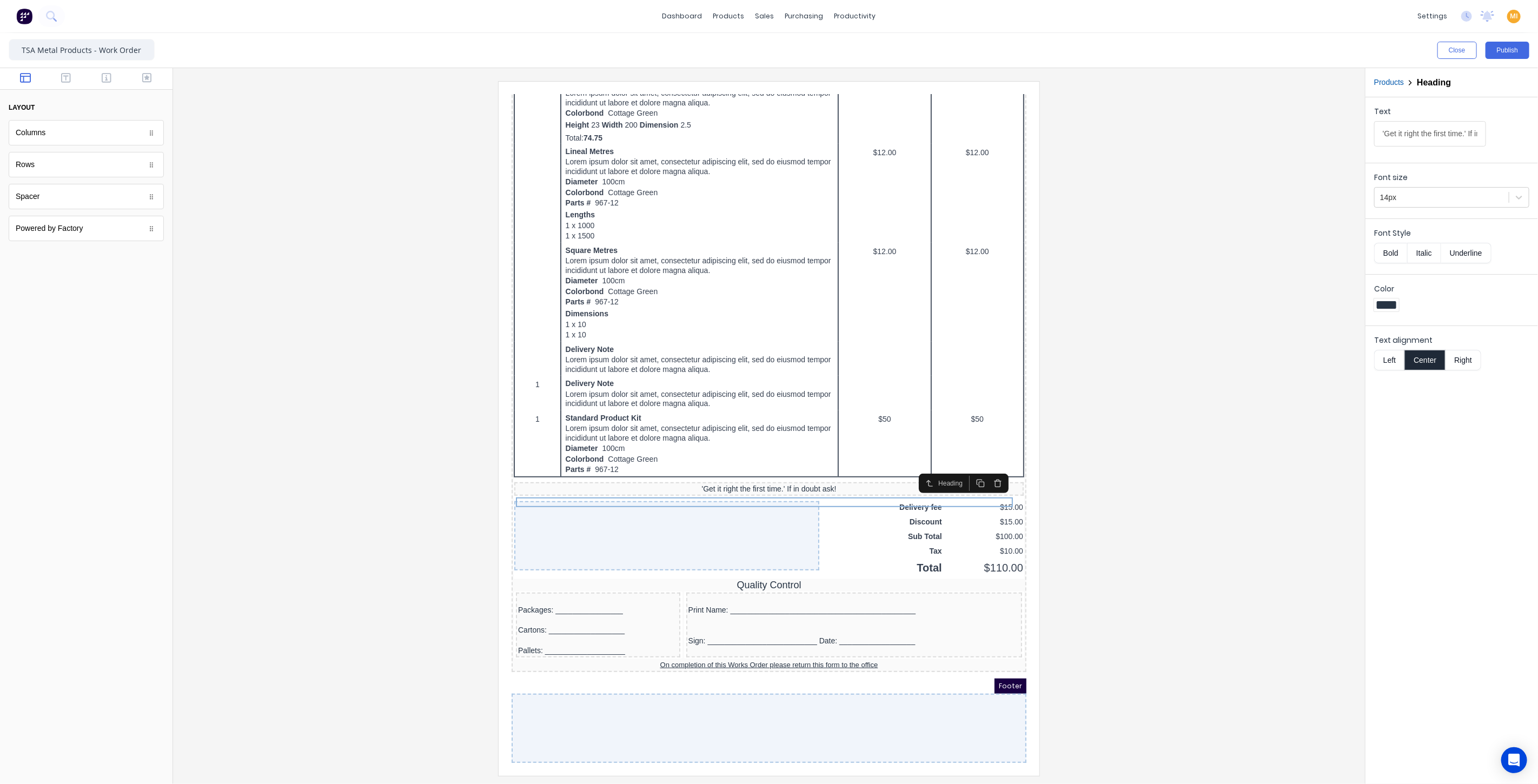
click at [1470, 250] on button "Underline" at bounding box center [1466, 252] width 50 height 20
click at [1327, 415] on div at bounding box center [769, 428] width 1175 height 694
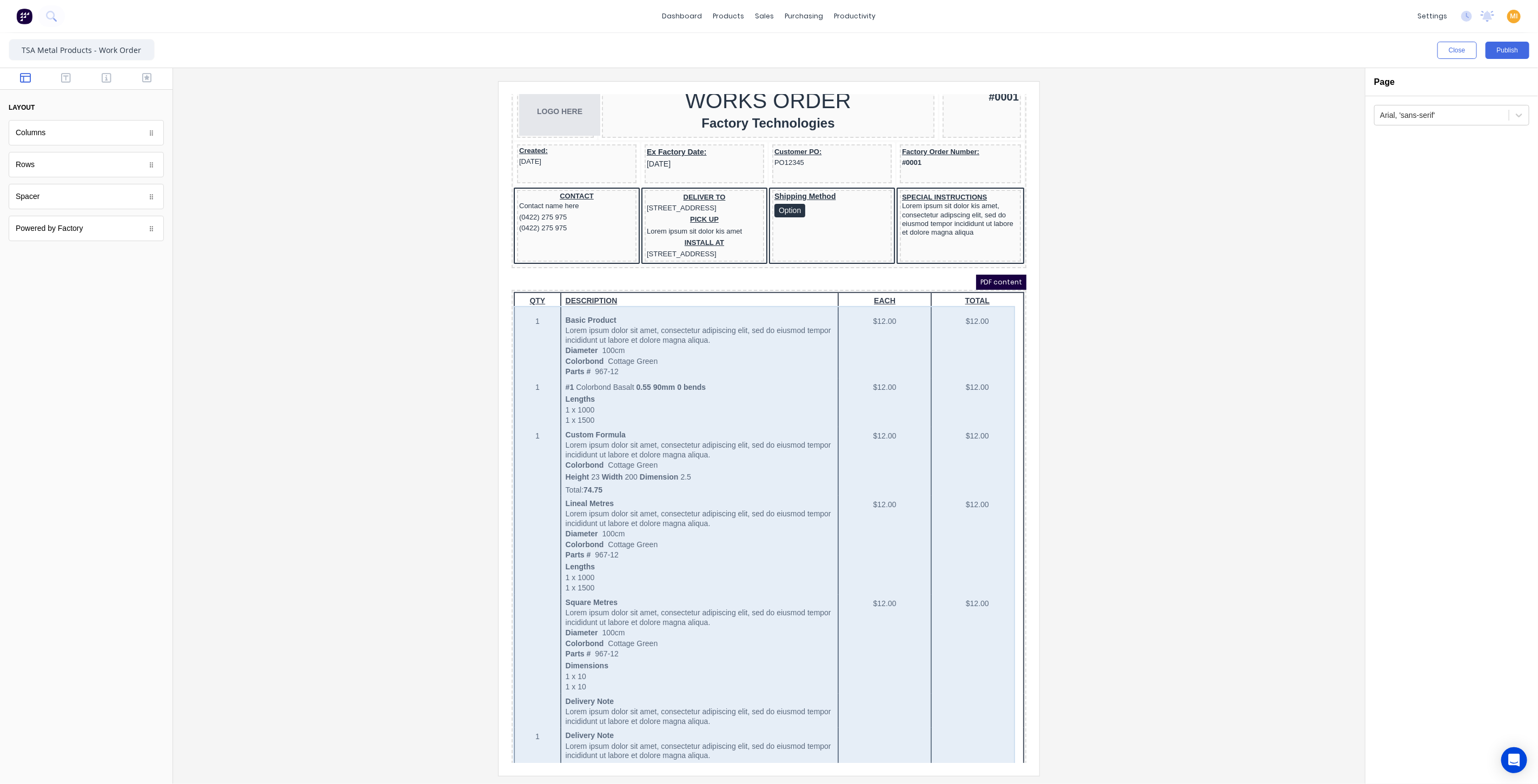
scroll to position [0, 0]
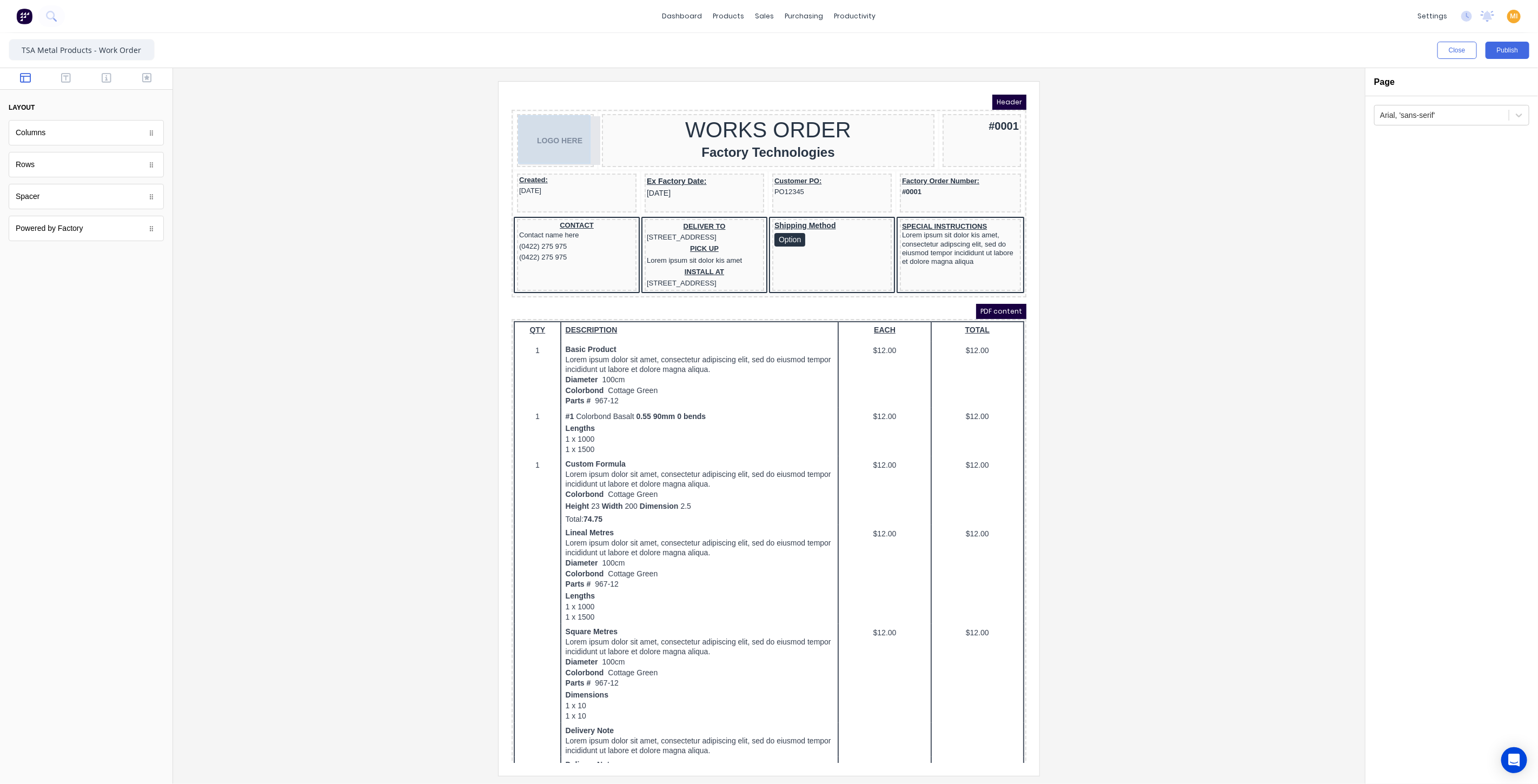
click at [550, 124] on div "LOGO HERE" at bounding box center [542, 127] width 72 height 49
click at [614, 92] on button "button" at bounding box center [608, 96] width 18 height 15
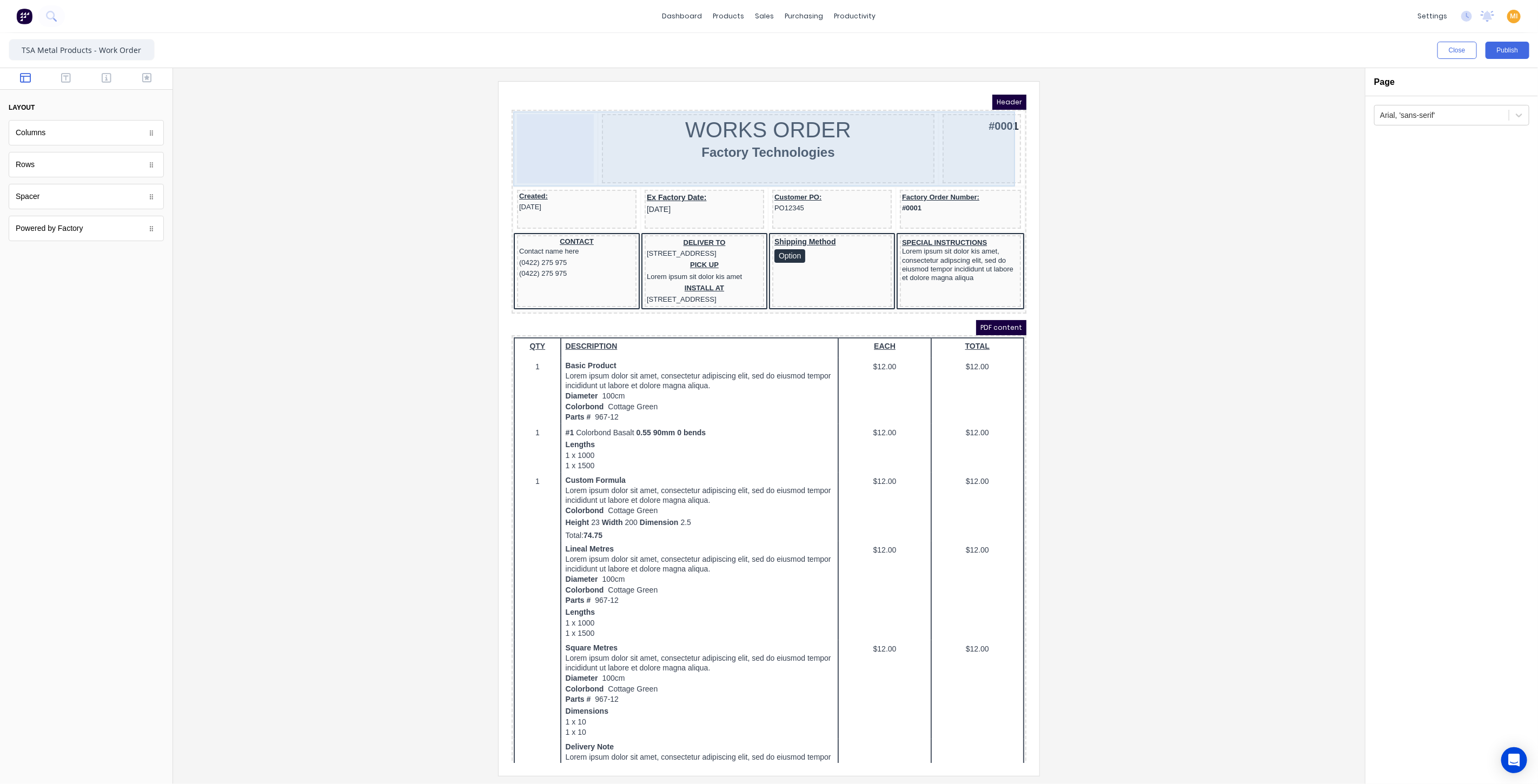
click at [544, 130] on div at bounding box center [542, 135] width 77 height 69
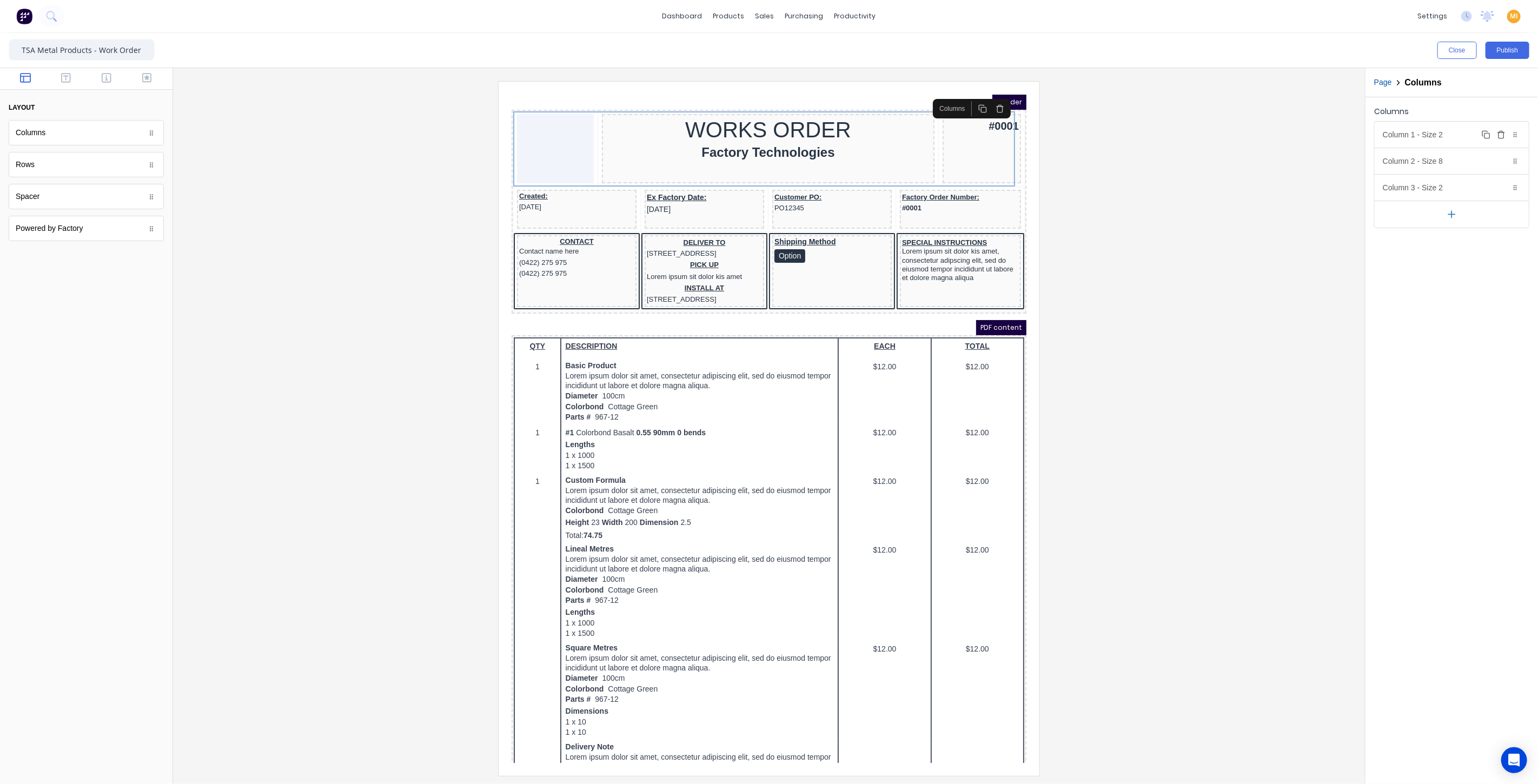
click at [1500, 136] on icon "button" at bounding box center [1501, 134] width 8 height 8
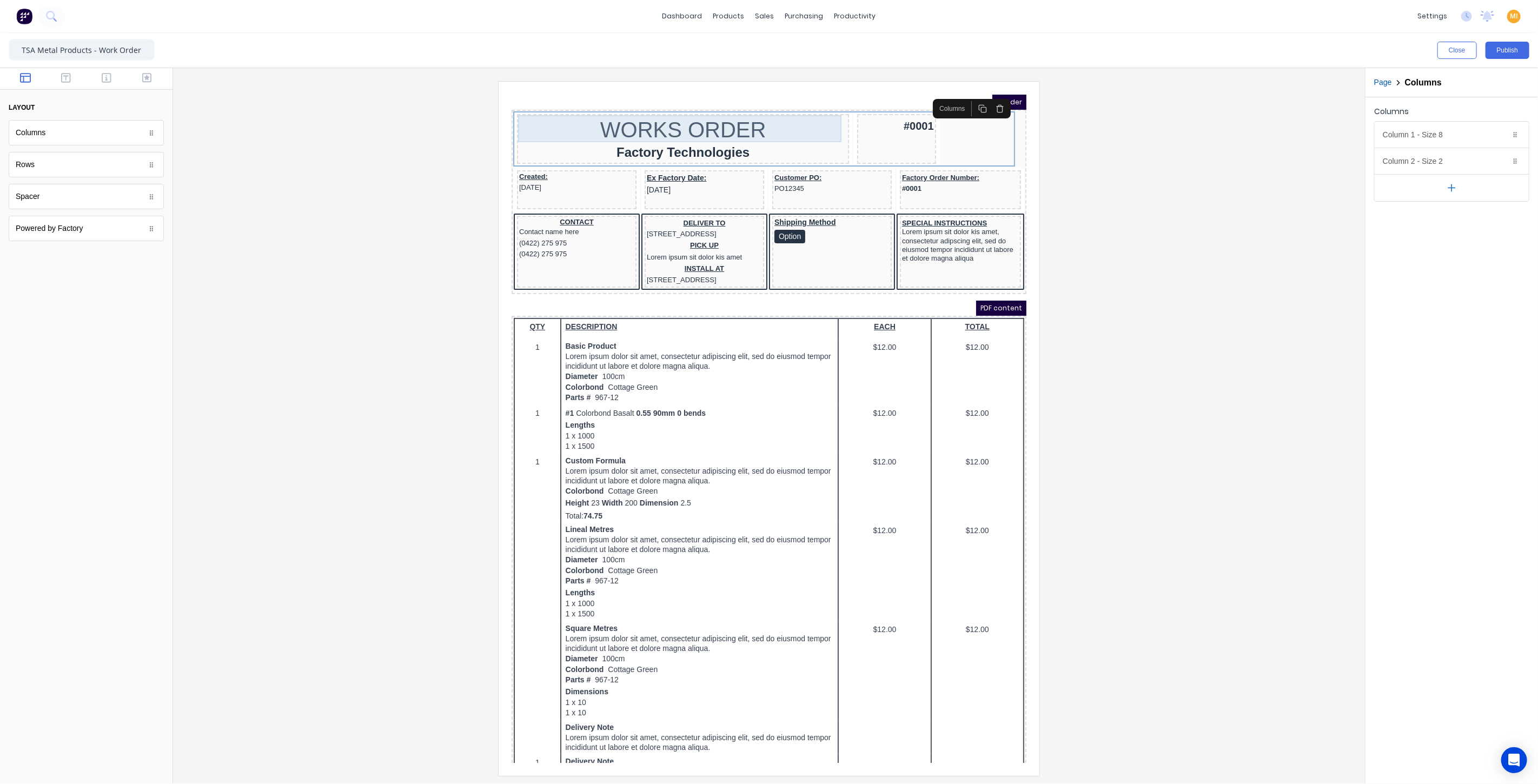
click at [789, 115] on div "WORKS ORDER" at bounding box center [670, 116] width 328 height 27
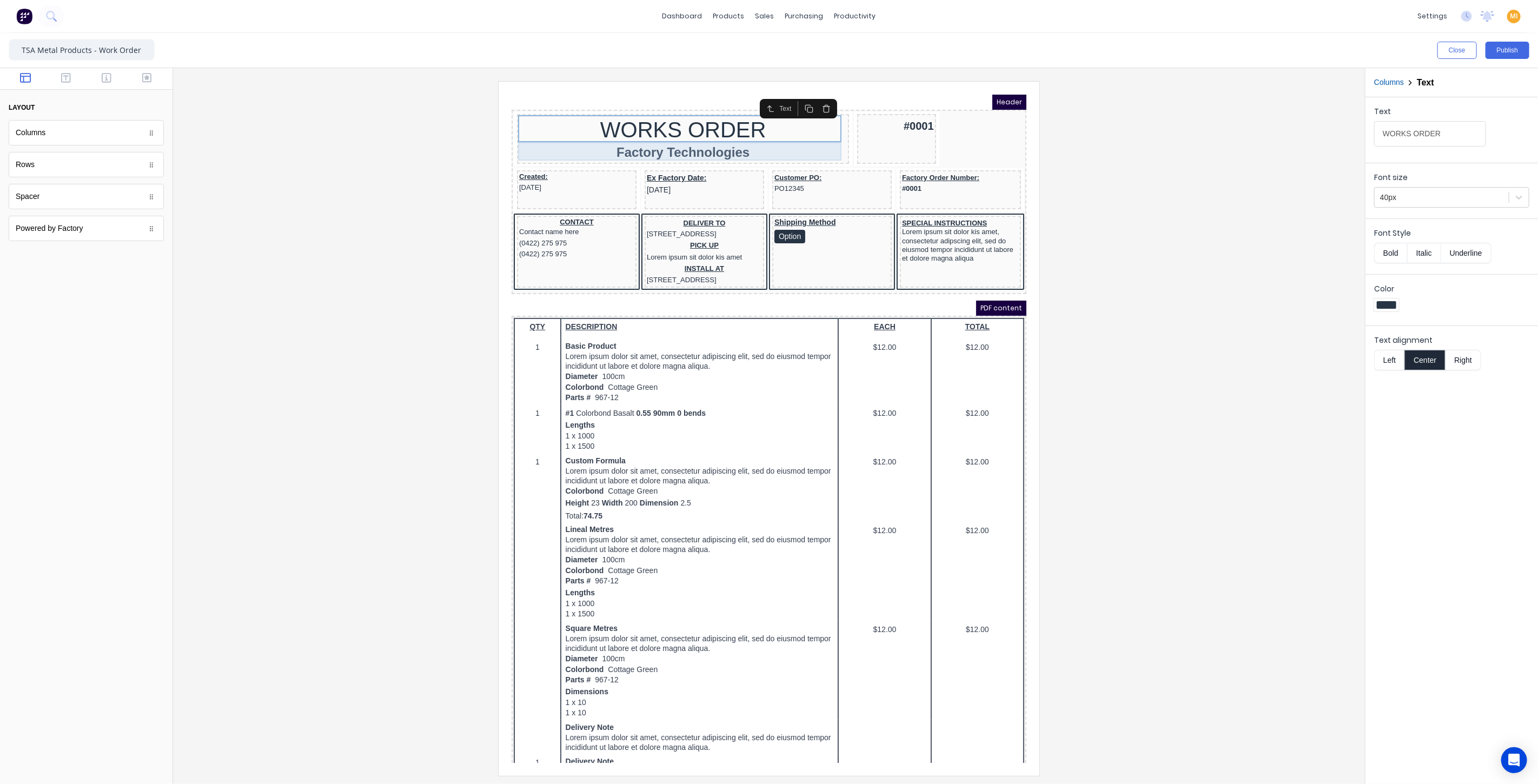
click at [770, 139] on div "Factory Technologies" at bounding box center [670, 139] width 328 height 18
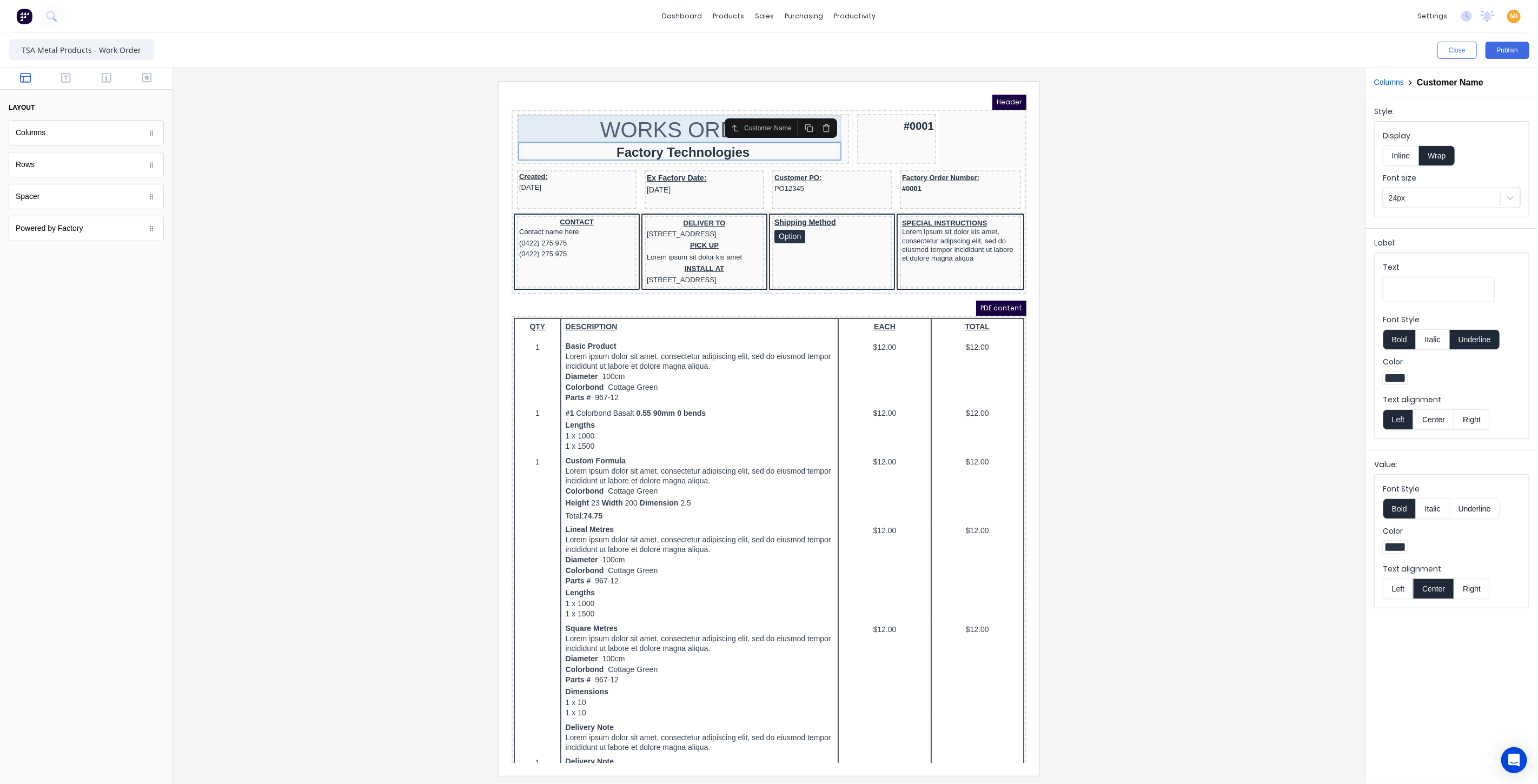
click at [597, 119] on div "WORKS ORDER" at bounding box center [670, 116] width 328 height 27
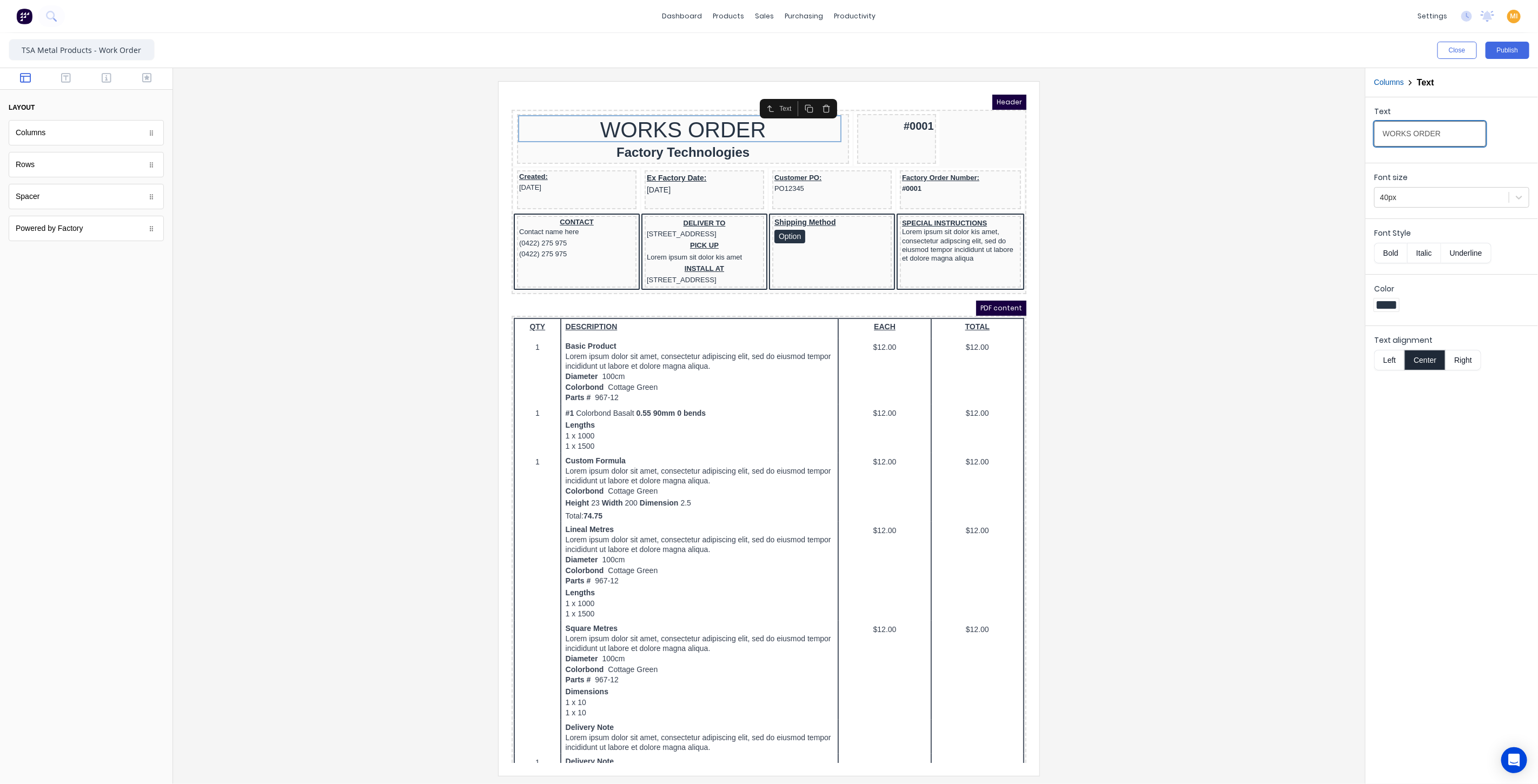
drag, startPoint x: 1450, startPoint y: 135, endPoint x: 1285, endPoint y: 135, distance: 165.0
click at [1285, 135] on div "Close Publish Components layout Columns Columns Rows Rows Spacer Spacer Powered…" at bounding box center [769, 409] width 1538 height 751
type input "Works Order"
click at [1461, 359] on button "Right" at bounding box center [1463, 359] width 36 height 20
click at [1427, 361] on button "Center" at bounding box center [1425, 359] width 41 height 20
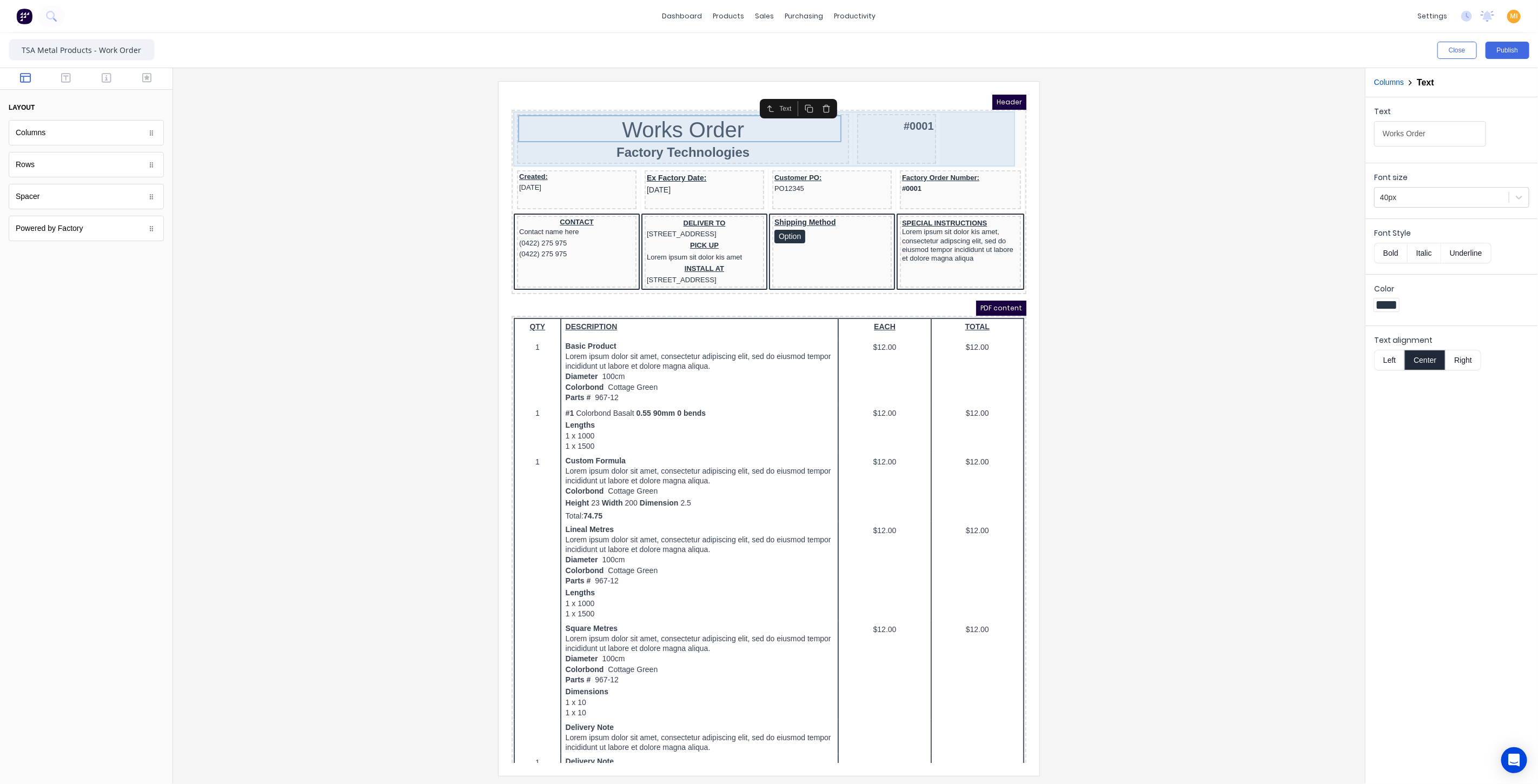
click at [875, 122] on div "#0001" at bounding box center [882, 125] width 78 height 50
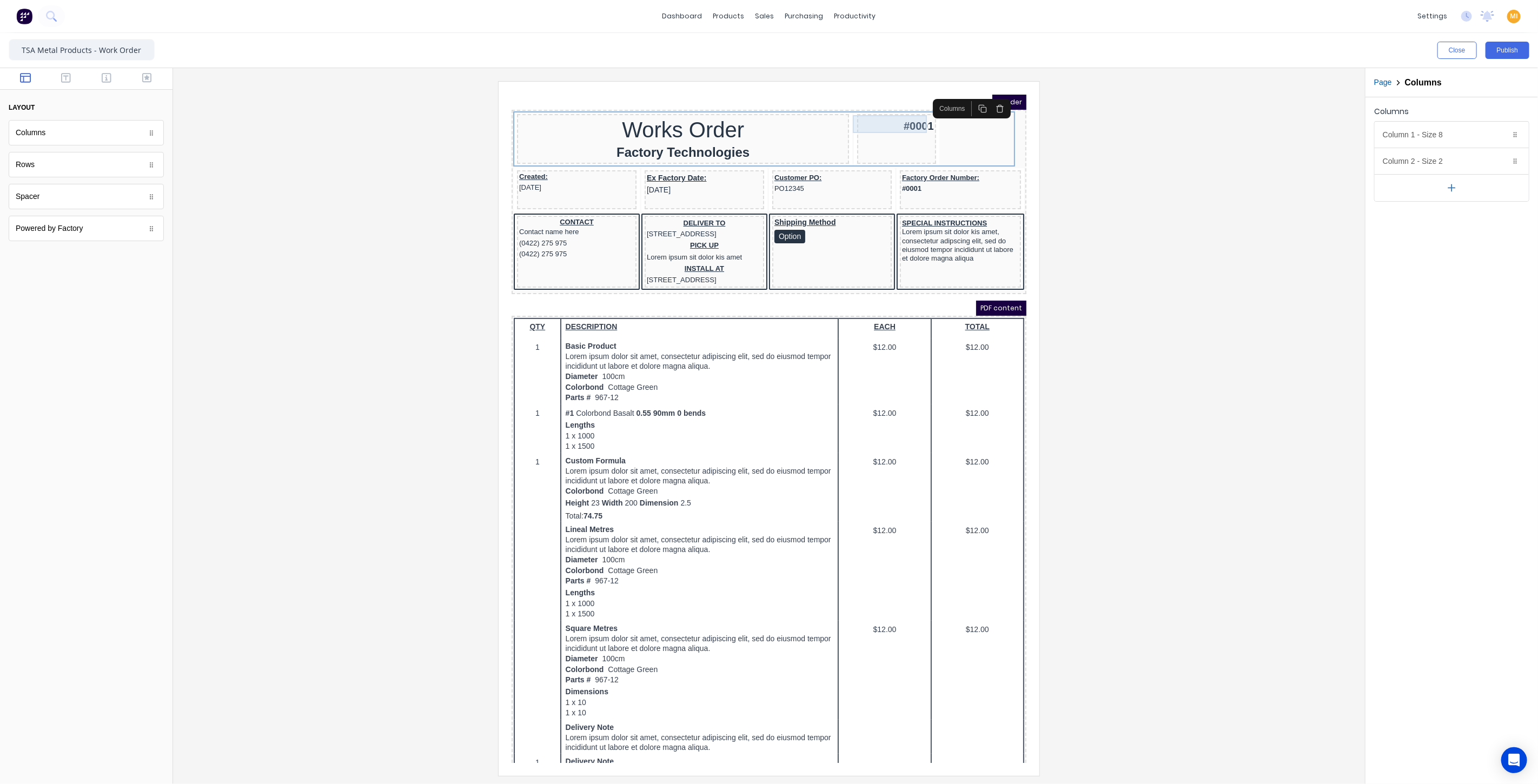
click at [884, 103] on div "#0001" at bounding box center [882, 111] width 74 height 18
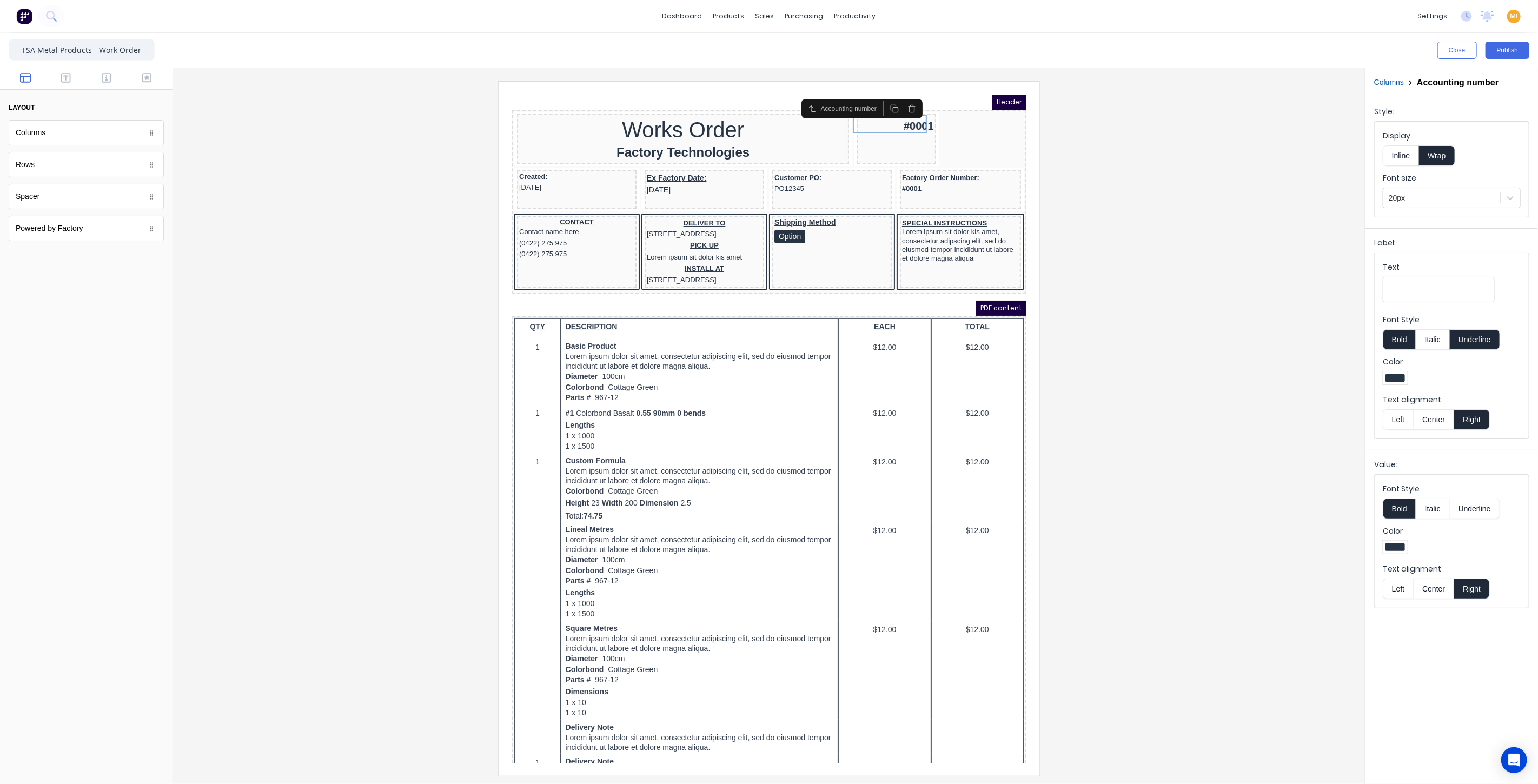
click at [1476, 342] on button "Underline" at bounding box center [1475, 339] width 50 height 20
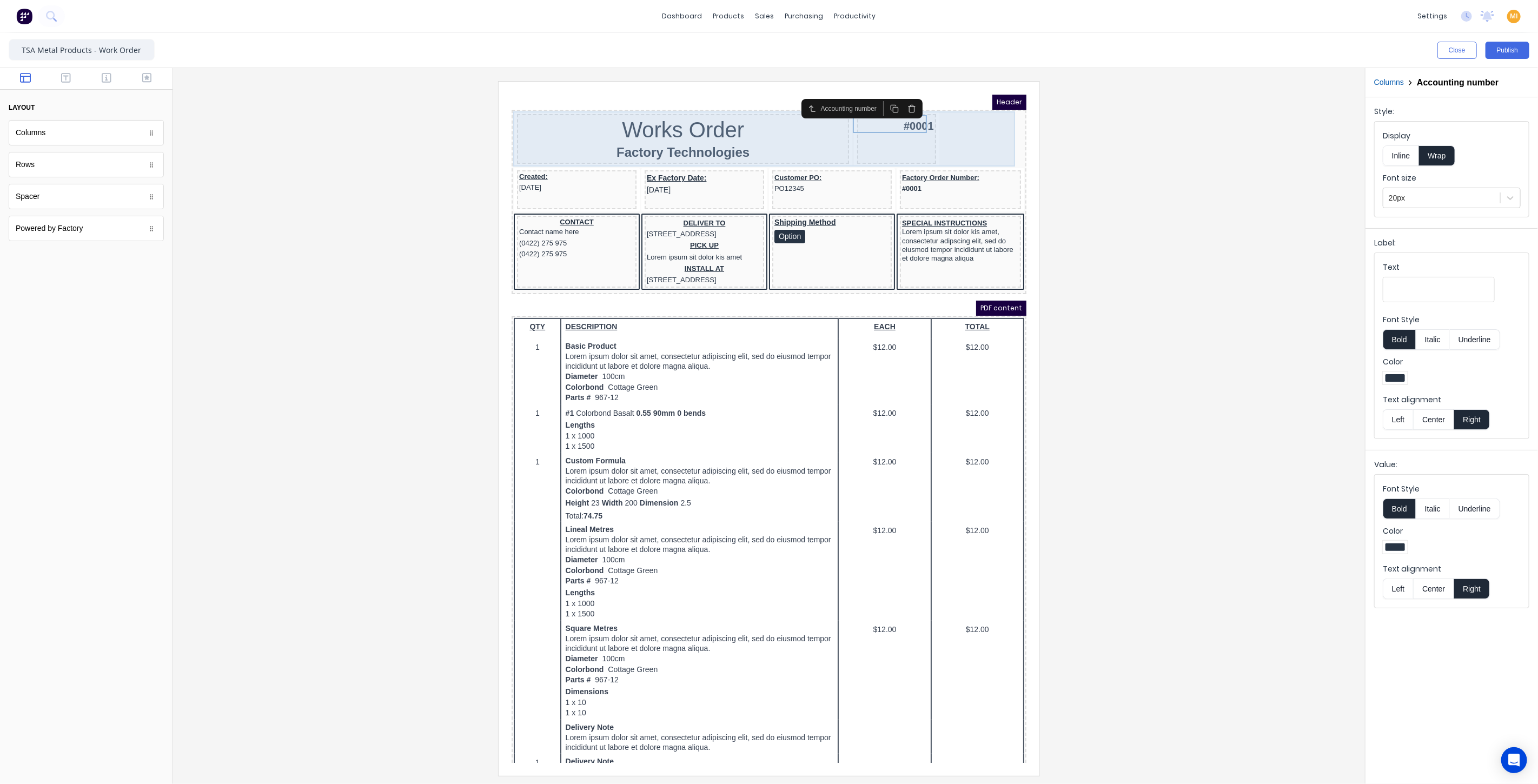
click at [844, 131] on div "#0001" at bounding box center [882, 125] width 78 height 50
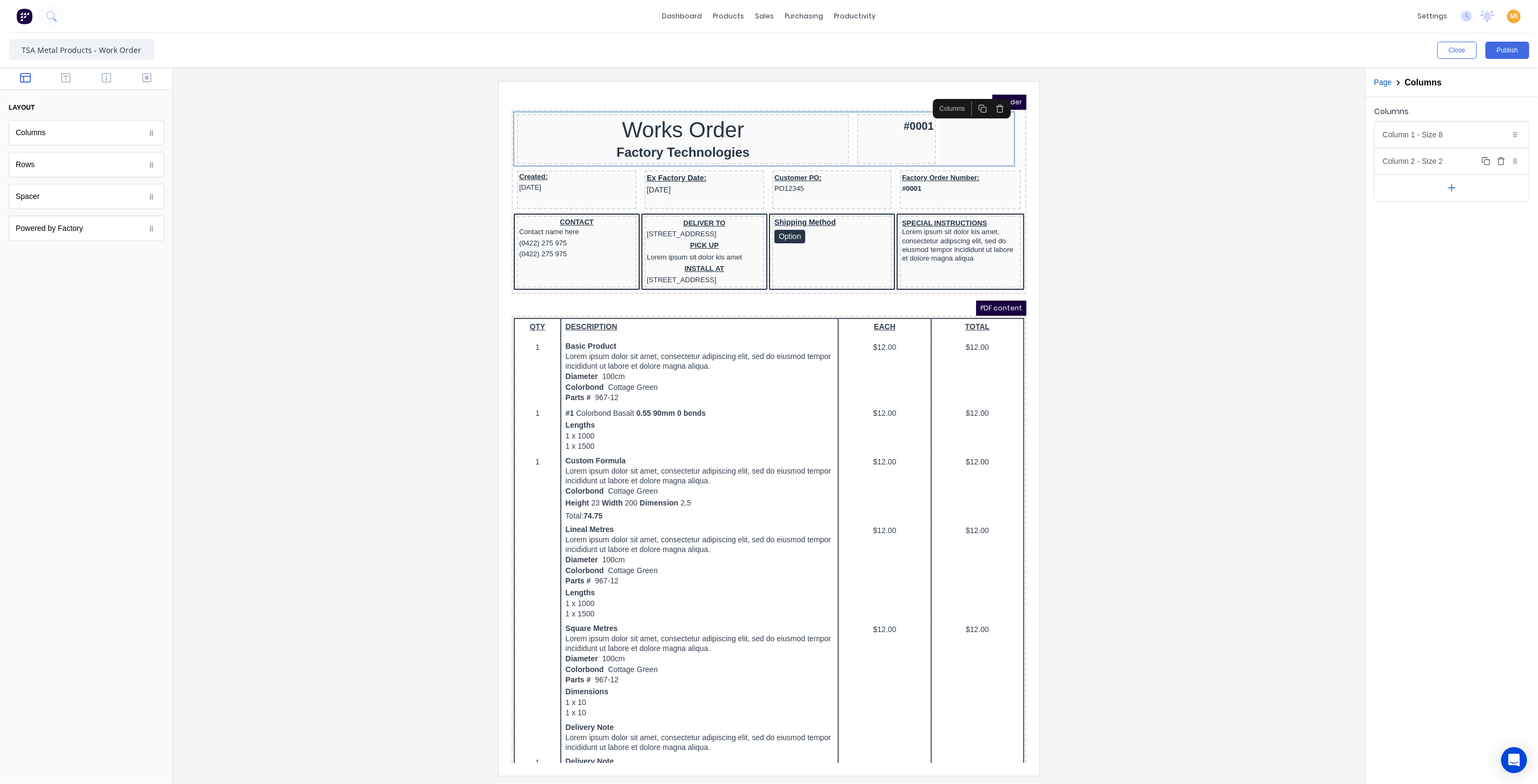
click at [1443, 161] on div "Column 2 - Size 2 Duplicate Delete" at bounding box center [1451, 161] width 154 height 26
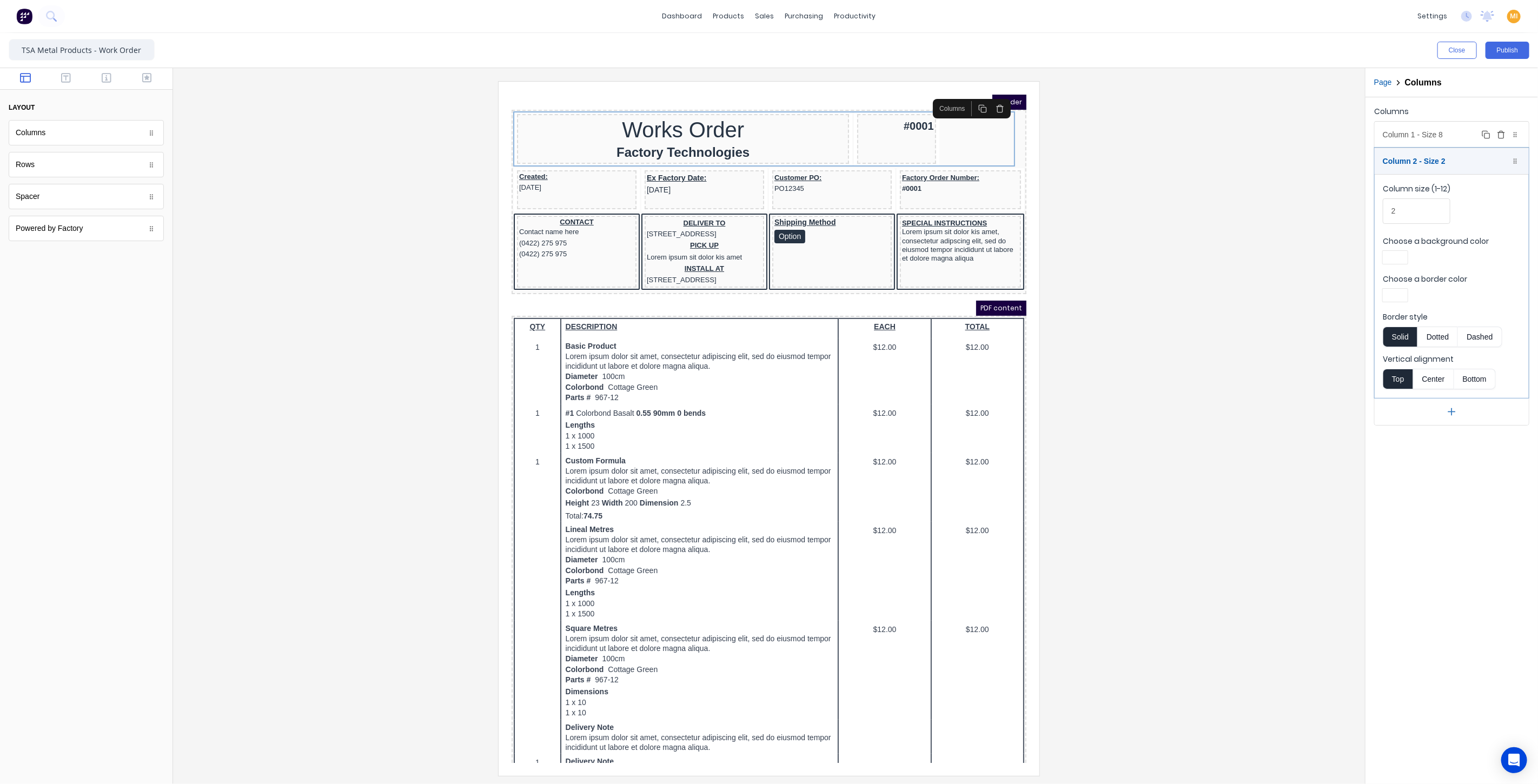
click at [1407, 129] on div "Column 1 - Size 8 Duplicate Delete" at bounding box center [1451, 134] width 154 height 26
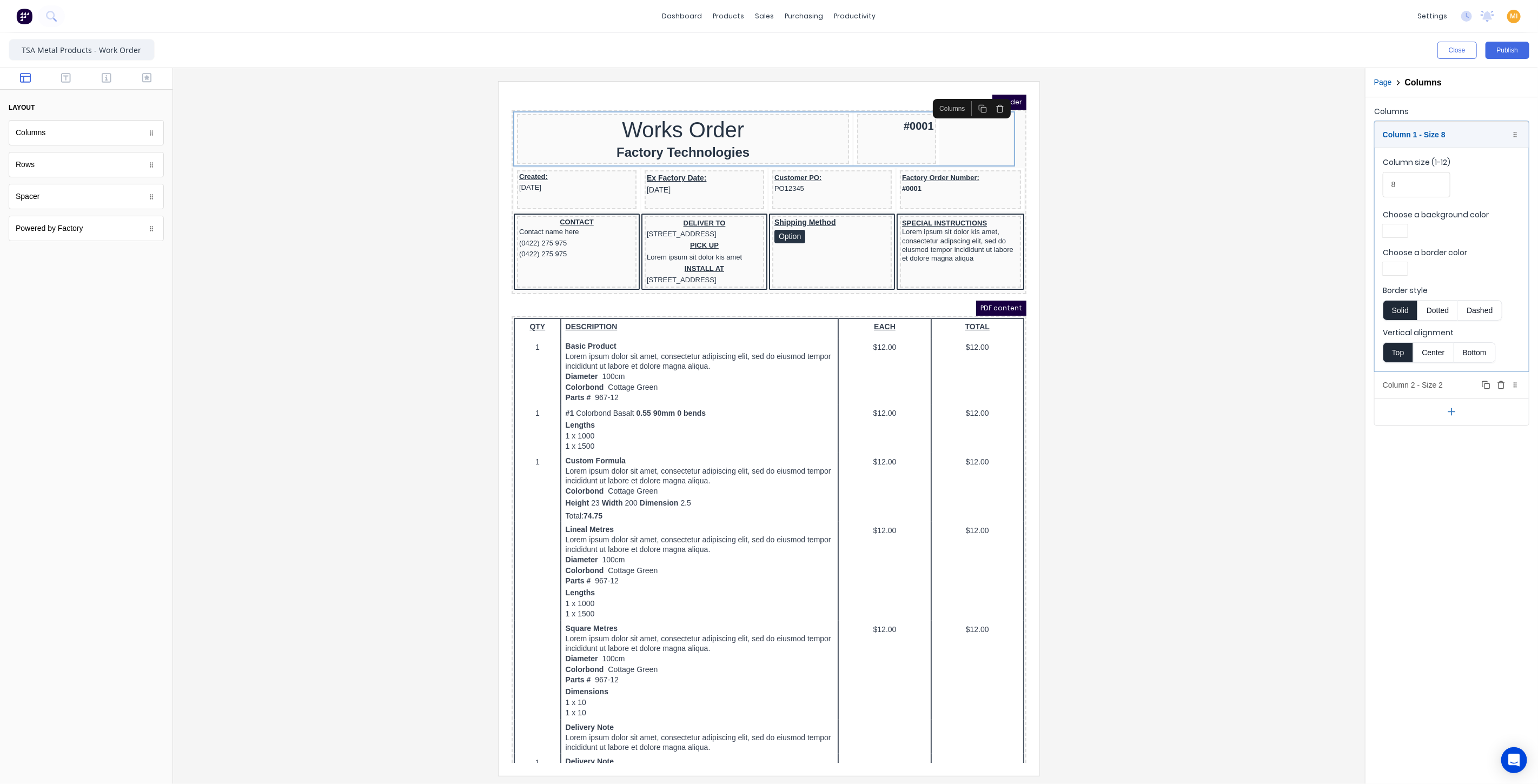
click at [1413, 385] on div "Column 2 - Size 2 Duplicate Delete" at bounding box center [1451, 385] width 154 height 26
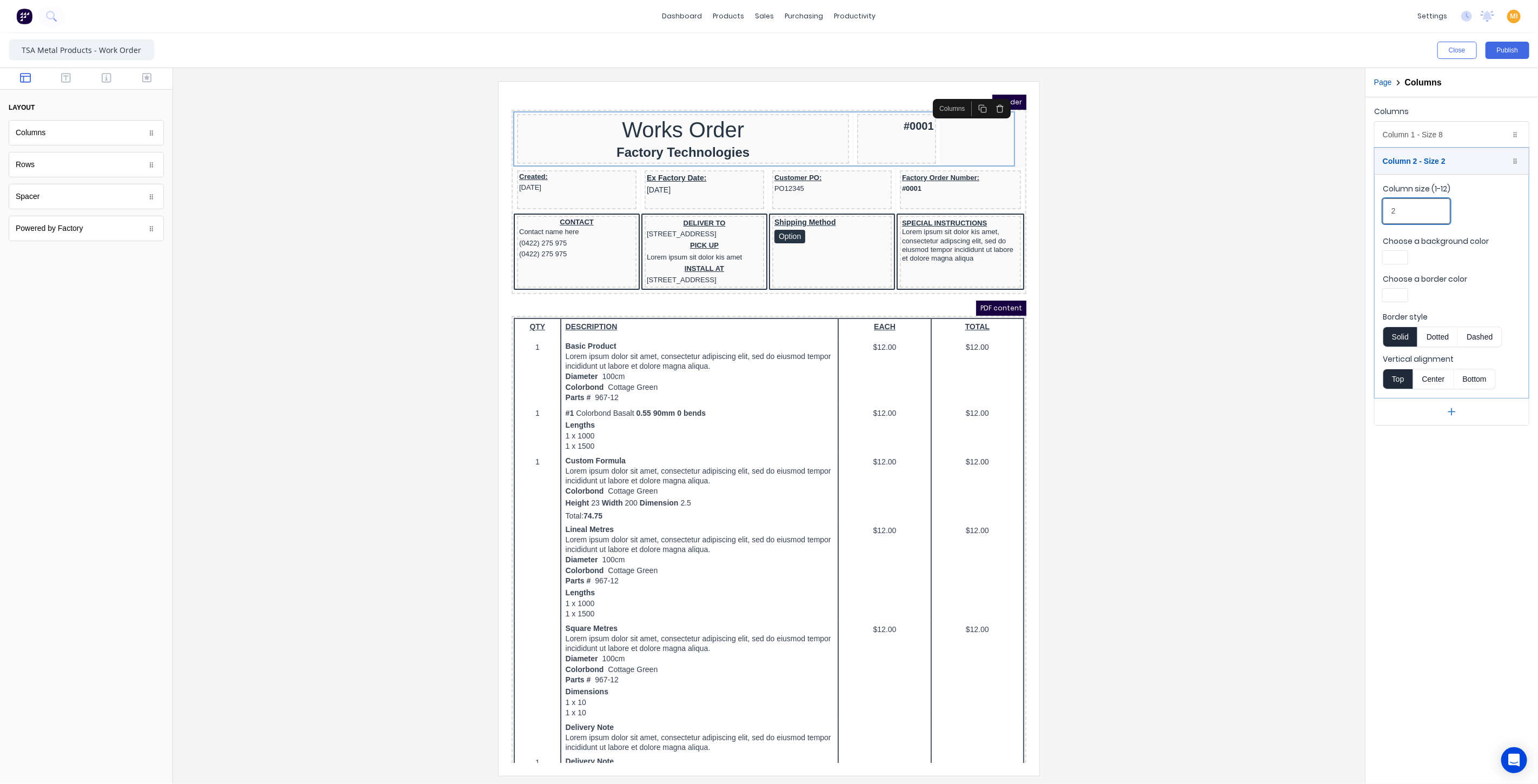
drag, startPoint x: 1412, startPoint y: 211, endPoint x: 1335, endPoint y: 209, distance: 77.0
click at [1335, 209] on div "Close Publish Components layout Columns Columns Rows Rows Spacer Spacer Powered…" at bounding box center [769, 409] width 1538 height 751
type input "4"
click at [1219, 243] on div at bounding box center [769, 428] width 1175 height 694
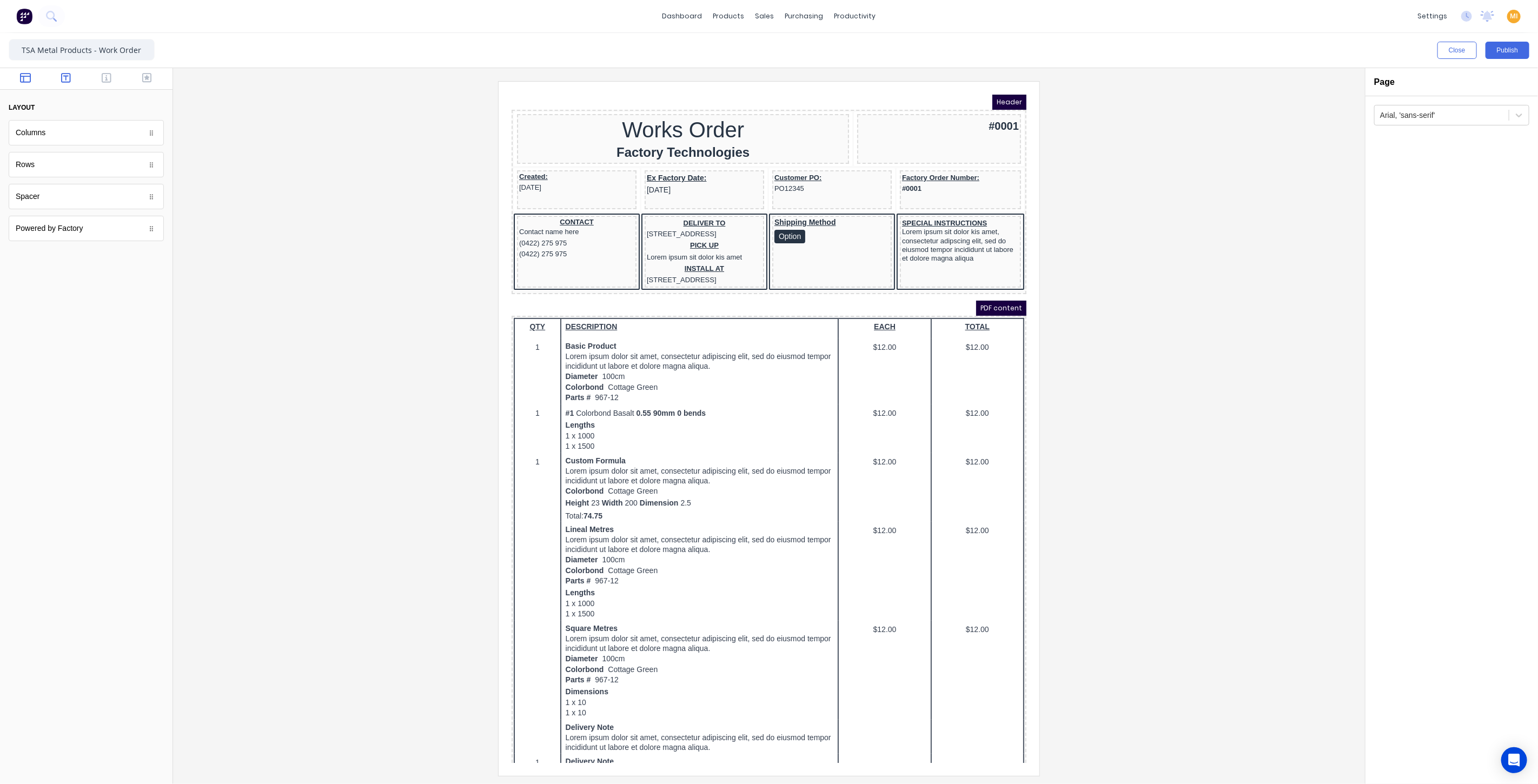
click at [64, 76] on icon "button" at bounding box center [66, 77] width 10 height 11
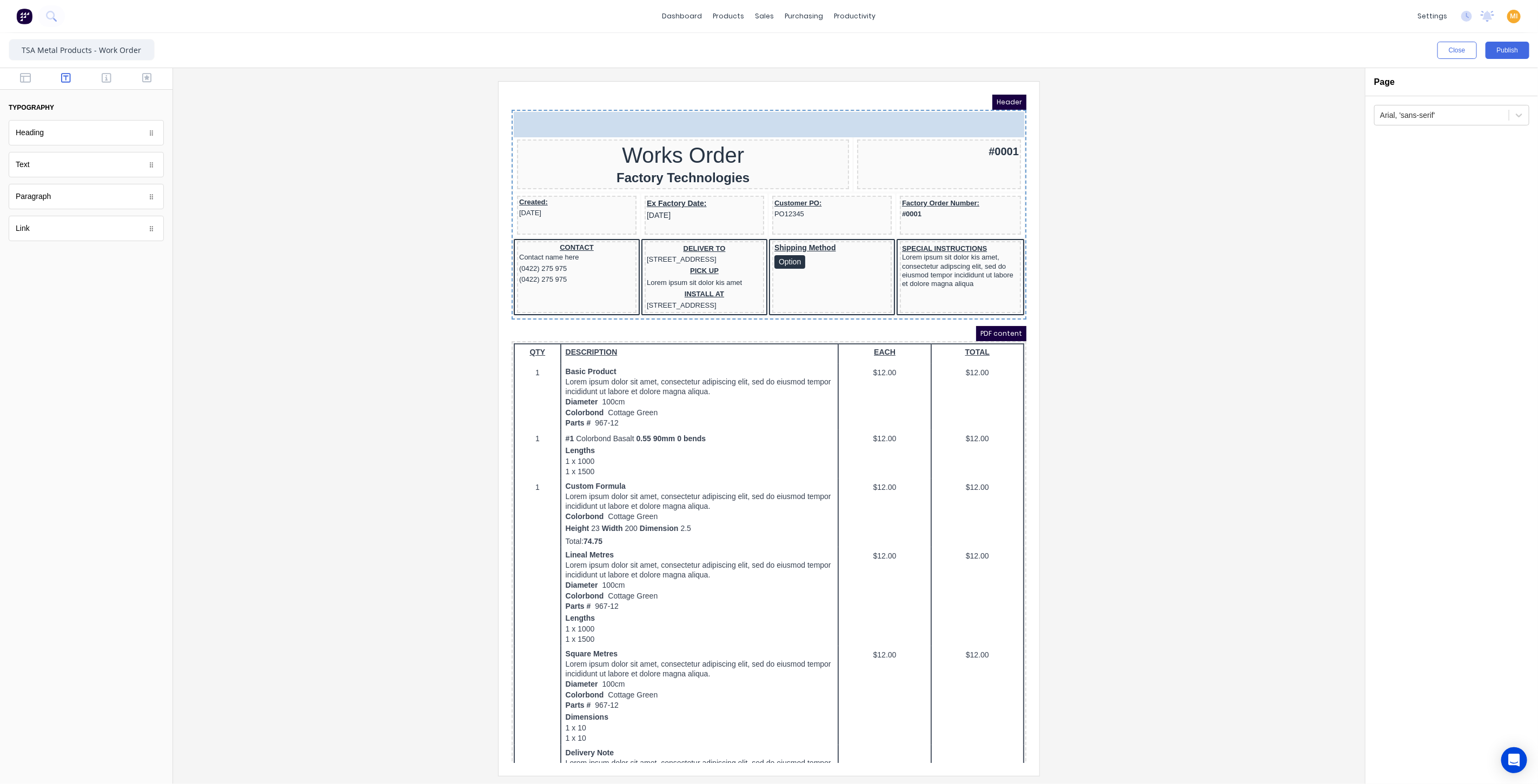
drag, startPoint x: 49, startPoint y: 163, endPoint x: 738, endPoint y: 104, distance: 691.5
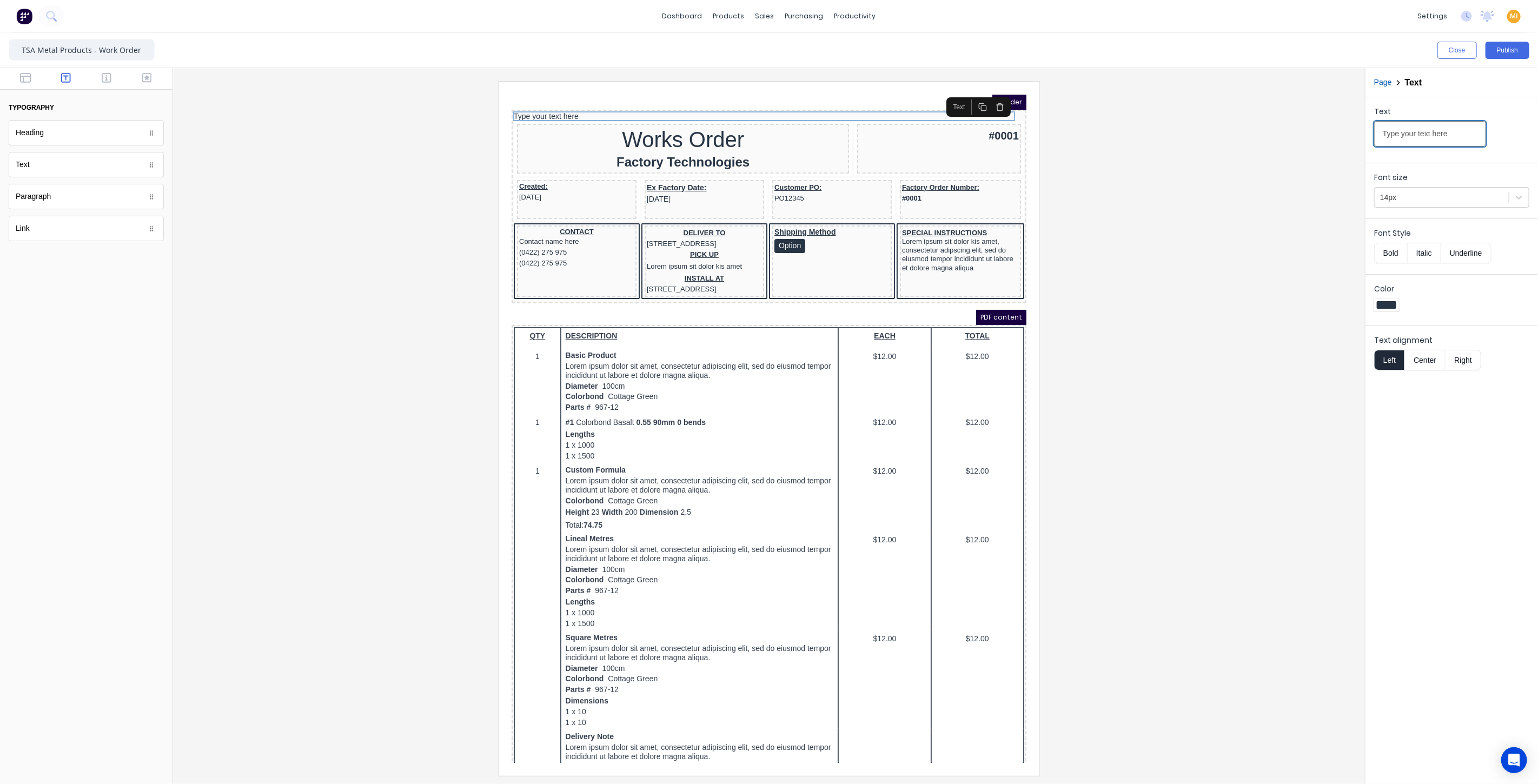
drag, startPoint x: 1461, startPoint y: 134, endPoint x: 1309, endPoint y: 124, distance: 152.3
click at [1309, 124] on div "Close Publish Components typography Heading Heading Text Text Paragraph Paragra…" at bounding box center [769, 409] width 1538 height 751
paste input "Manufacturers Specialising in Commercial Furniture"
type input "Manufacturers Specialising in Commercial Furniture"
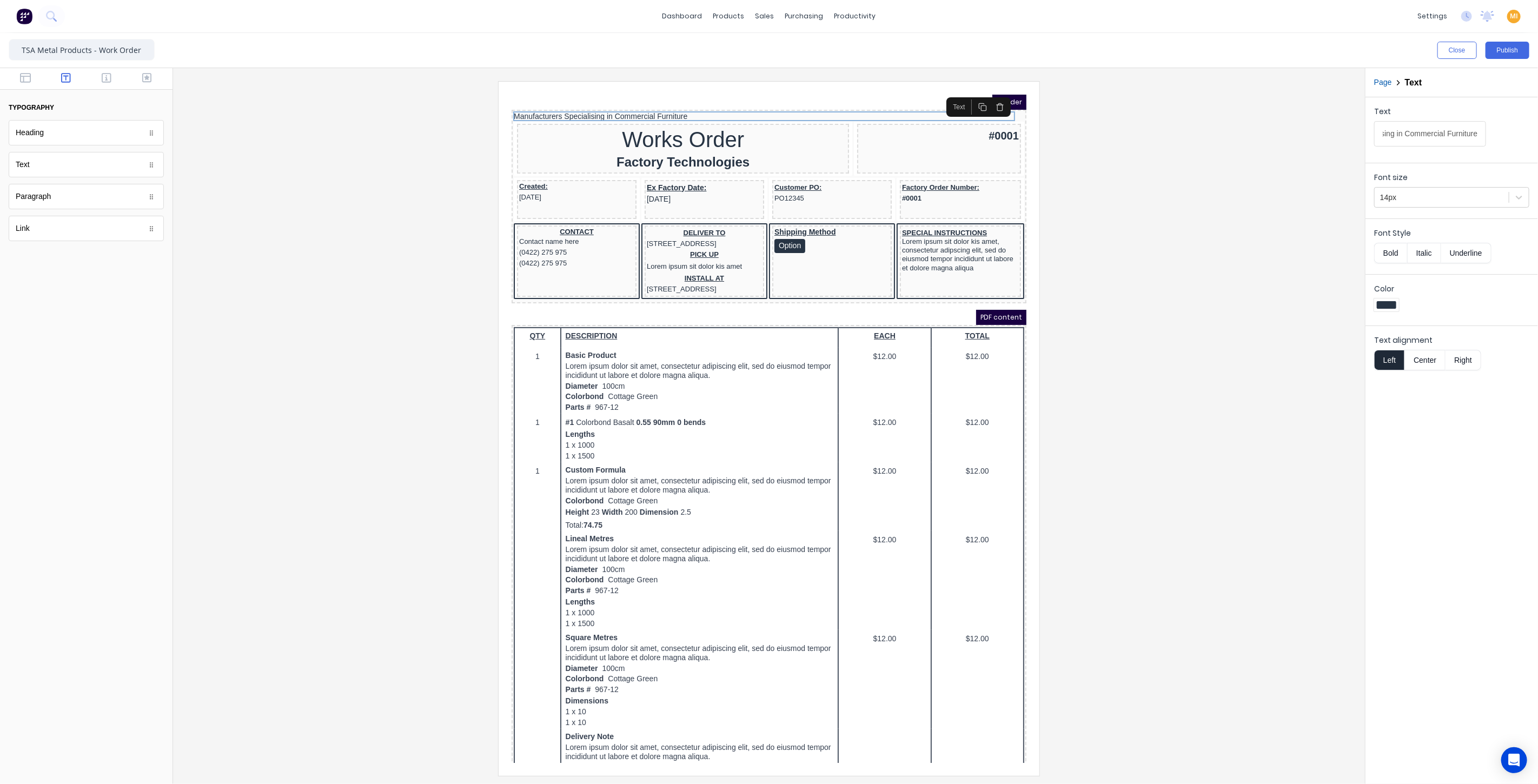
scroll to position [0, 0]
click at [1423, 251] on button "Italic" at bounding box center [1424, 252] width 34 height 20
click at [1425, 357] on button "Center" at bounding box center [1425, 359] width 41 height 20
click at [1398, 252] on button "Bold" at bounding box center [1390, 252] width 33 height 20
click at [1066, 326] on div at bounding box center [769, 428] width 1175 height 694
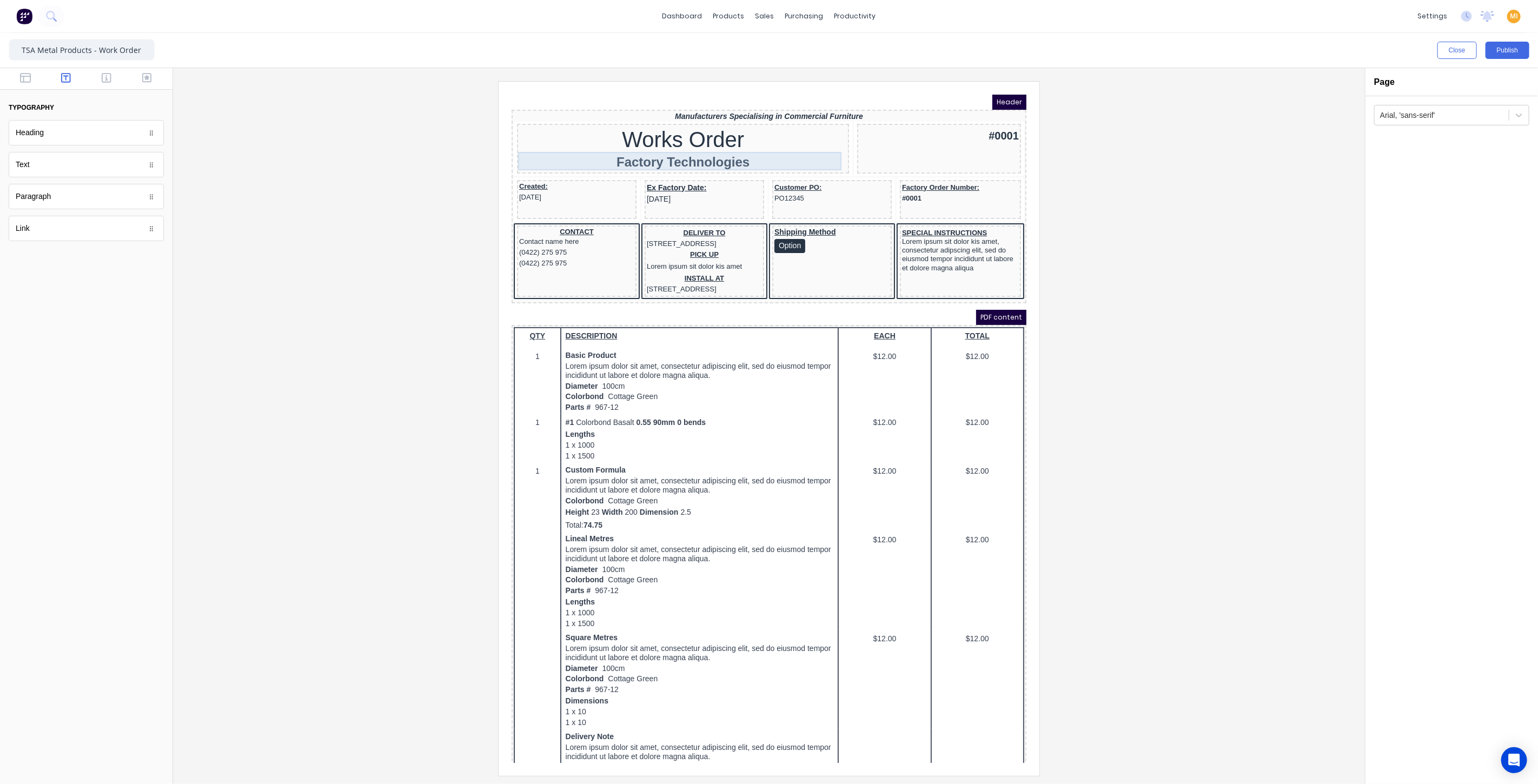
click at [623, 147] on div "Factory Technologies" at bounding box center [670, 148] width 328 height 18
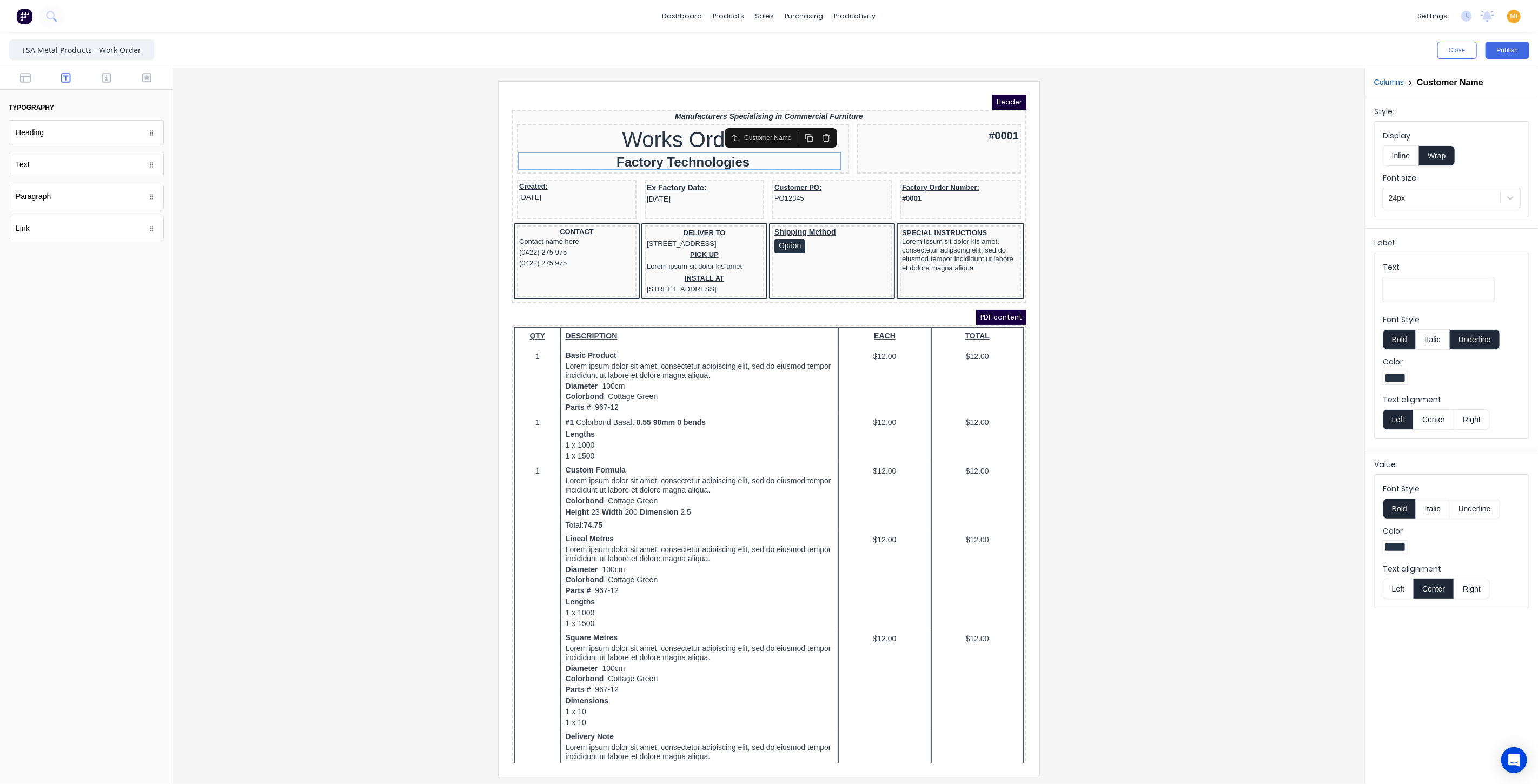
click at [810, 119] on button "button" at bounding box center [813, 124] width 18 height 15
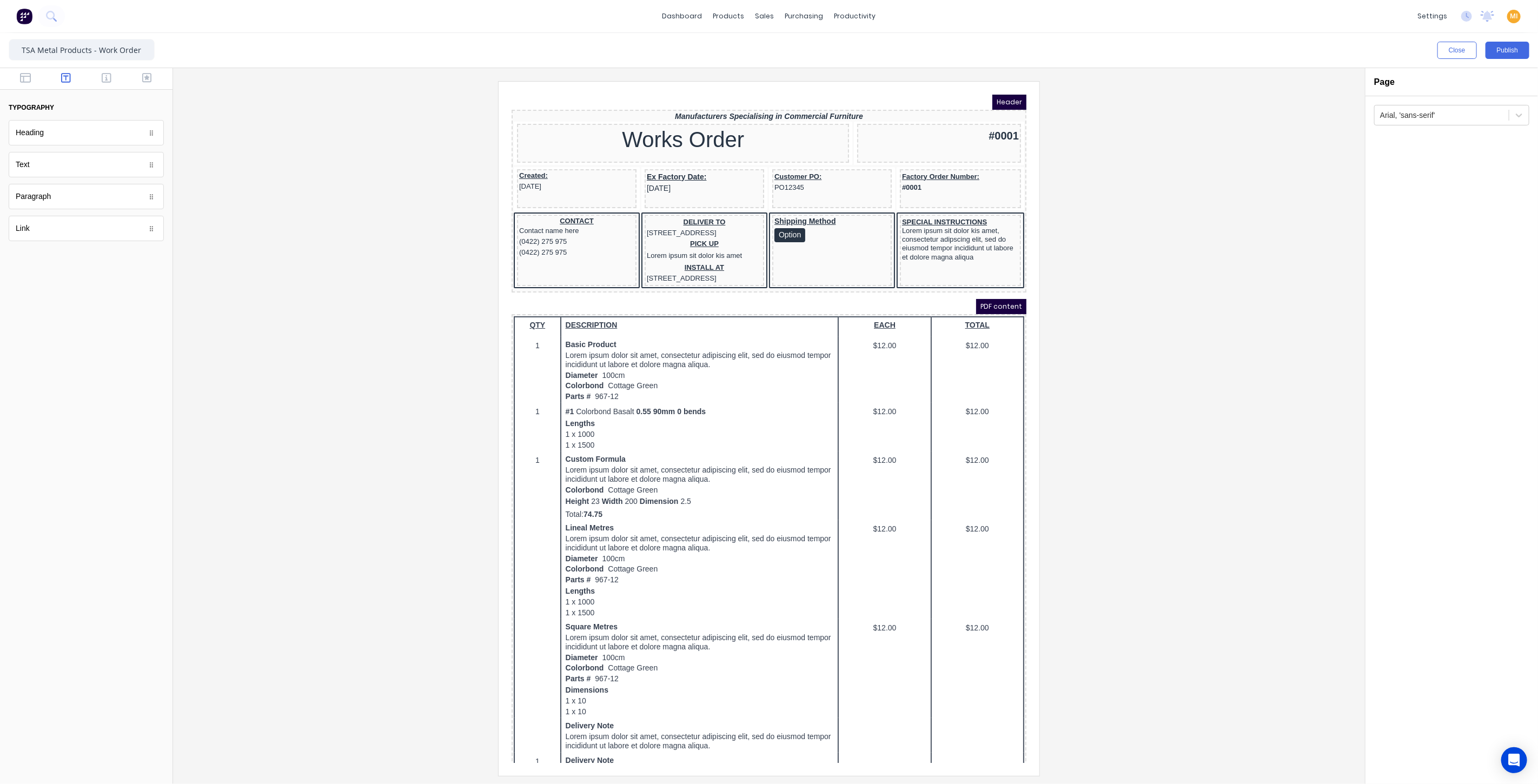
click at [98, 85] on div at bounding box center [86, 79] width 172 height 22
click at [103, 81] on icon "button" at bounding box center [107, 77] width 10 height 11
click at [23, 78] on icon "button" at bounding box center [25, 77] width 11 height 11
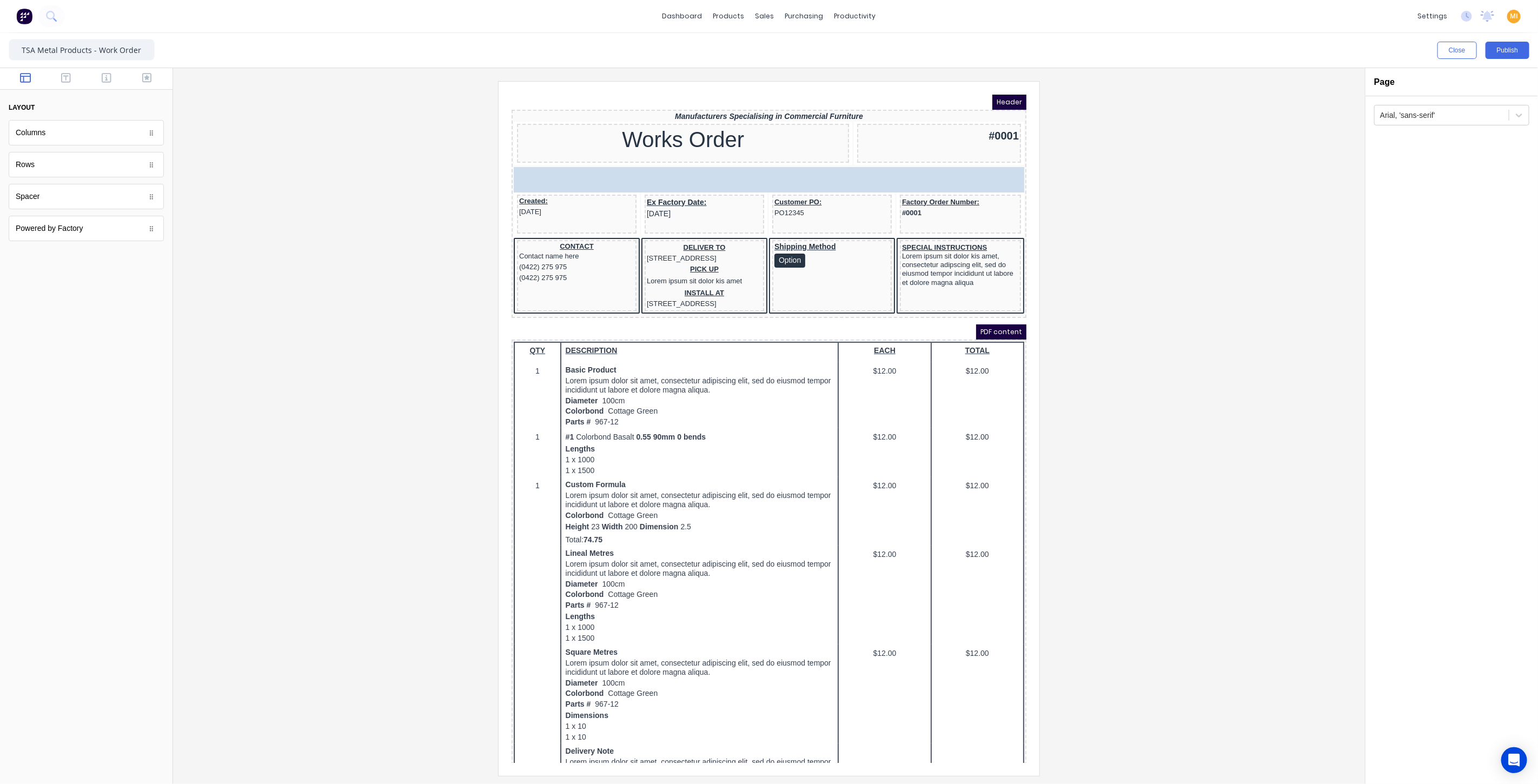
drag, startPoint x: 60, startPoint y: 138, endPoint x: 165, endPoint y: 58, distance: 132.0
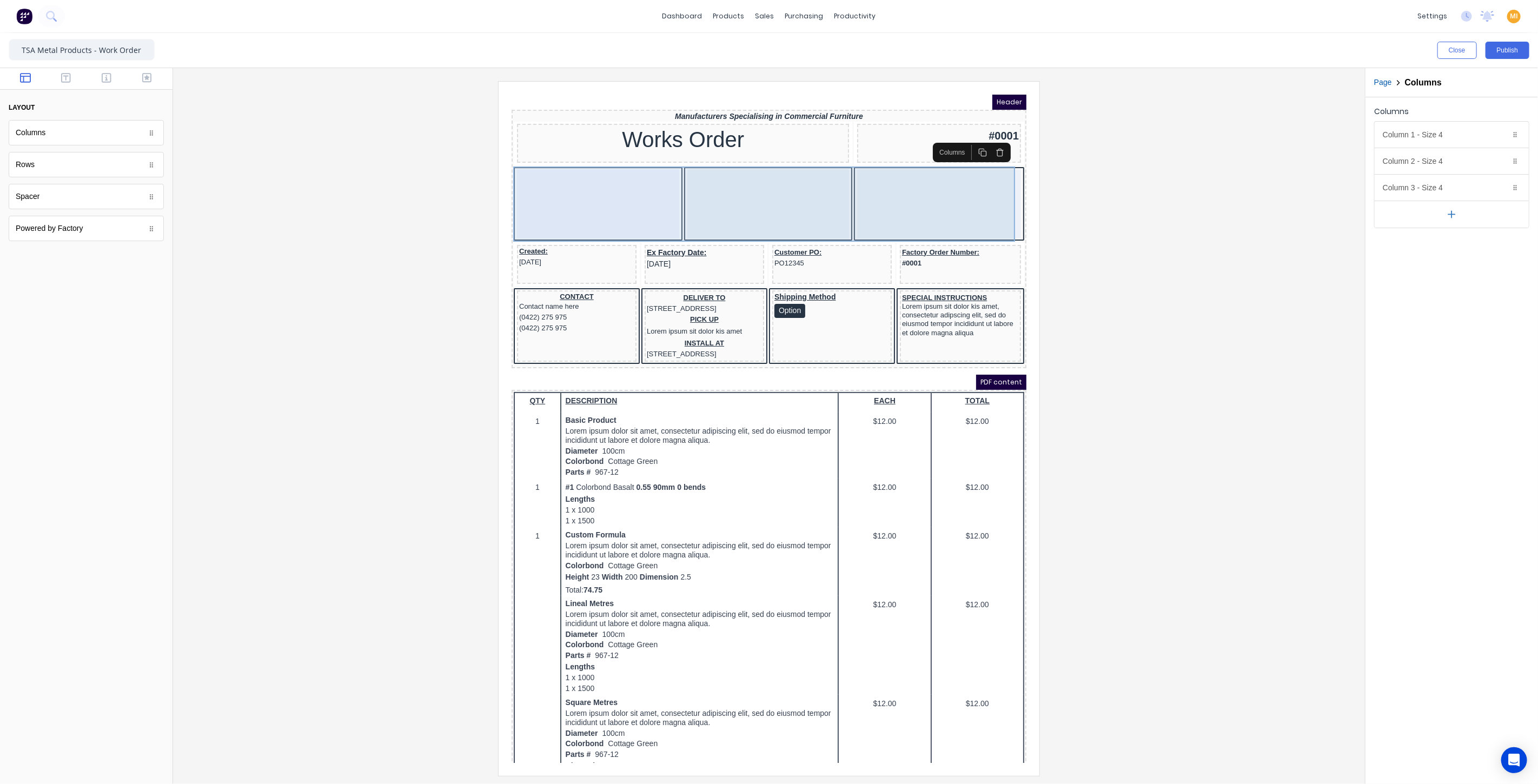
click at [640, 168] on div at bounding box center [585, 190] width 163 height 69
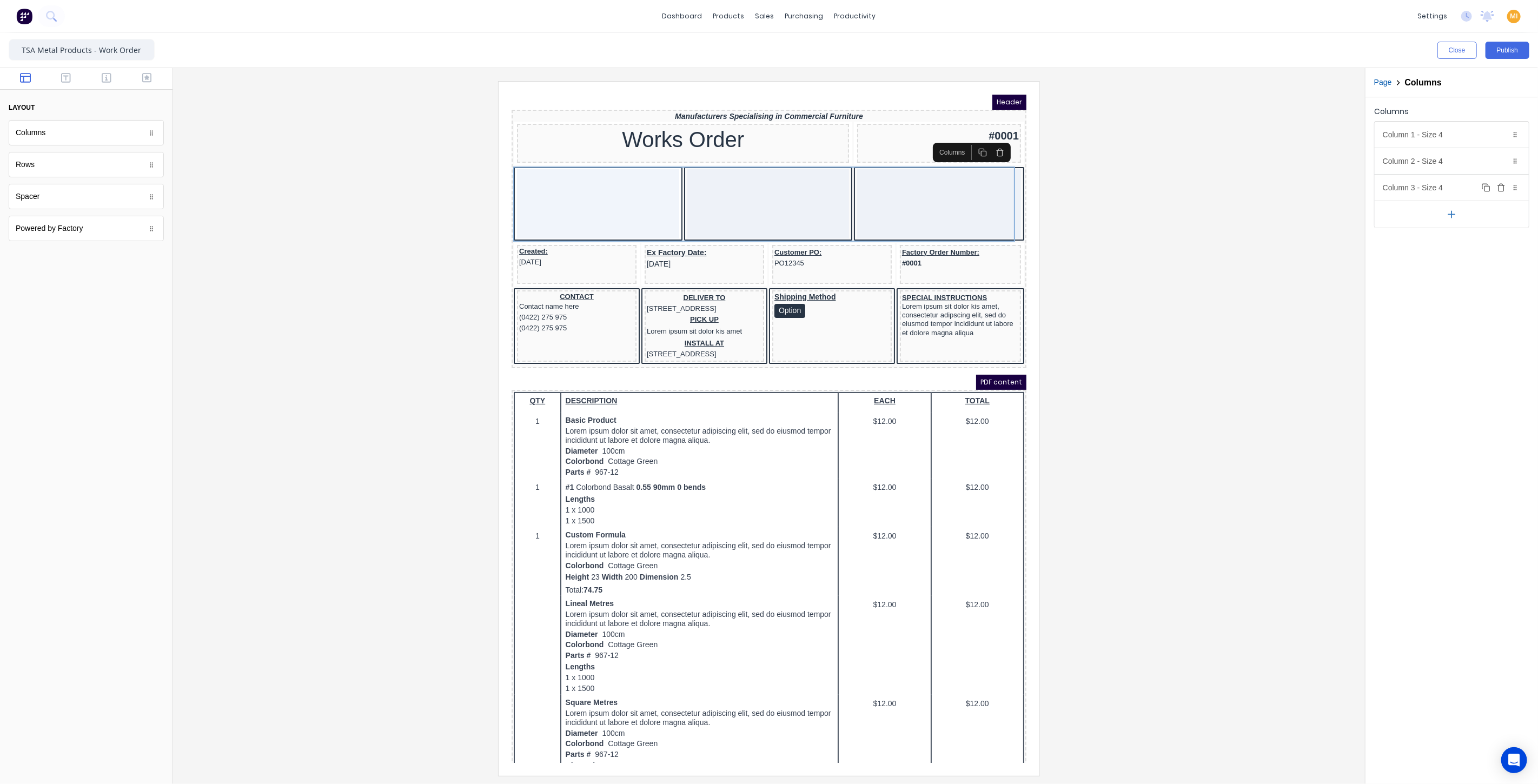
click at [1489, 186] on icon "button" at bounding box center [1486, 188] width 8 height 8
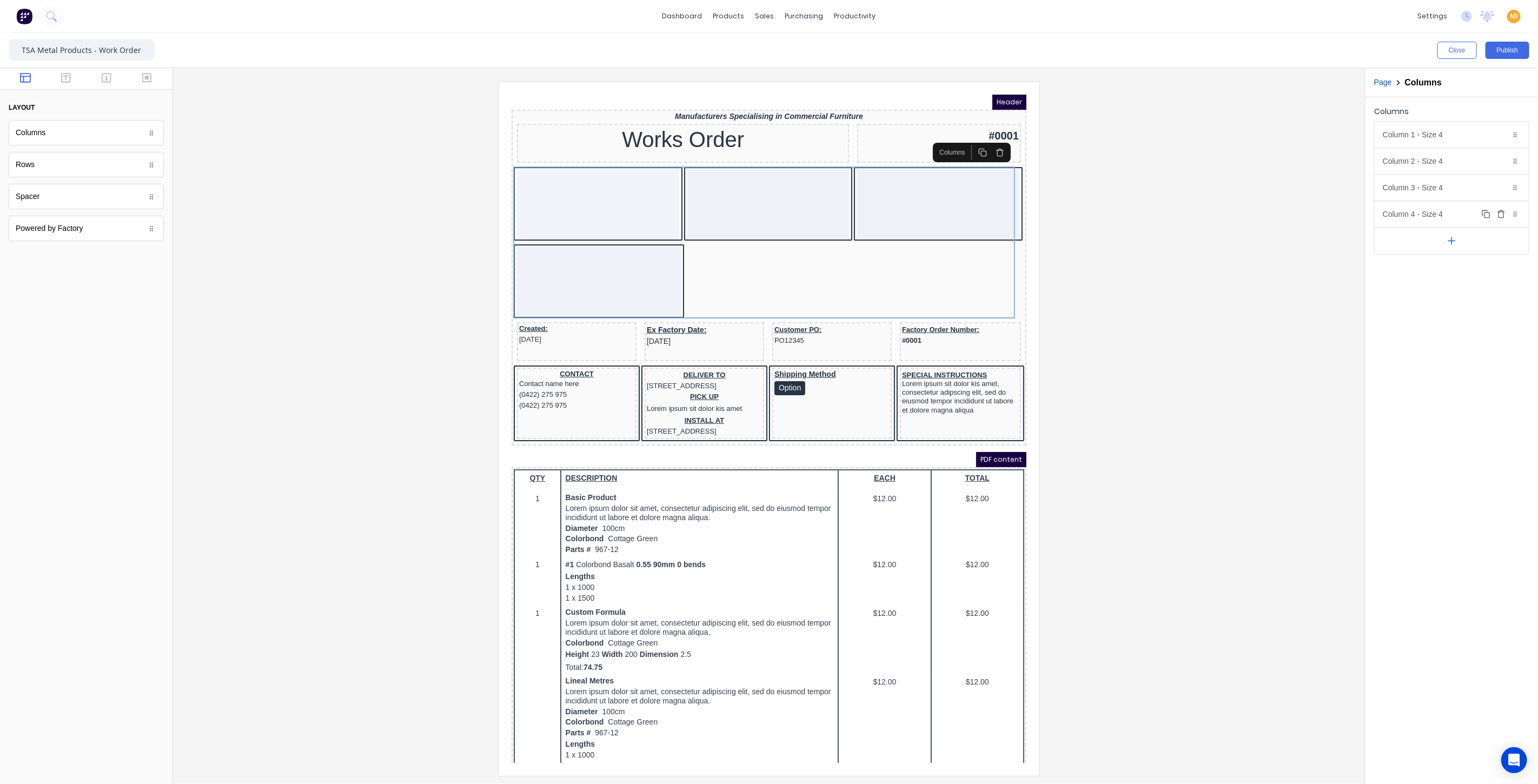
click at [1500, 211] on icon "button" at bounding box center [1501, 211] width 3 height 1
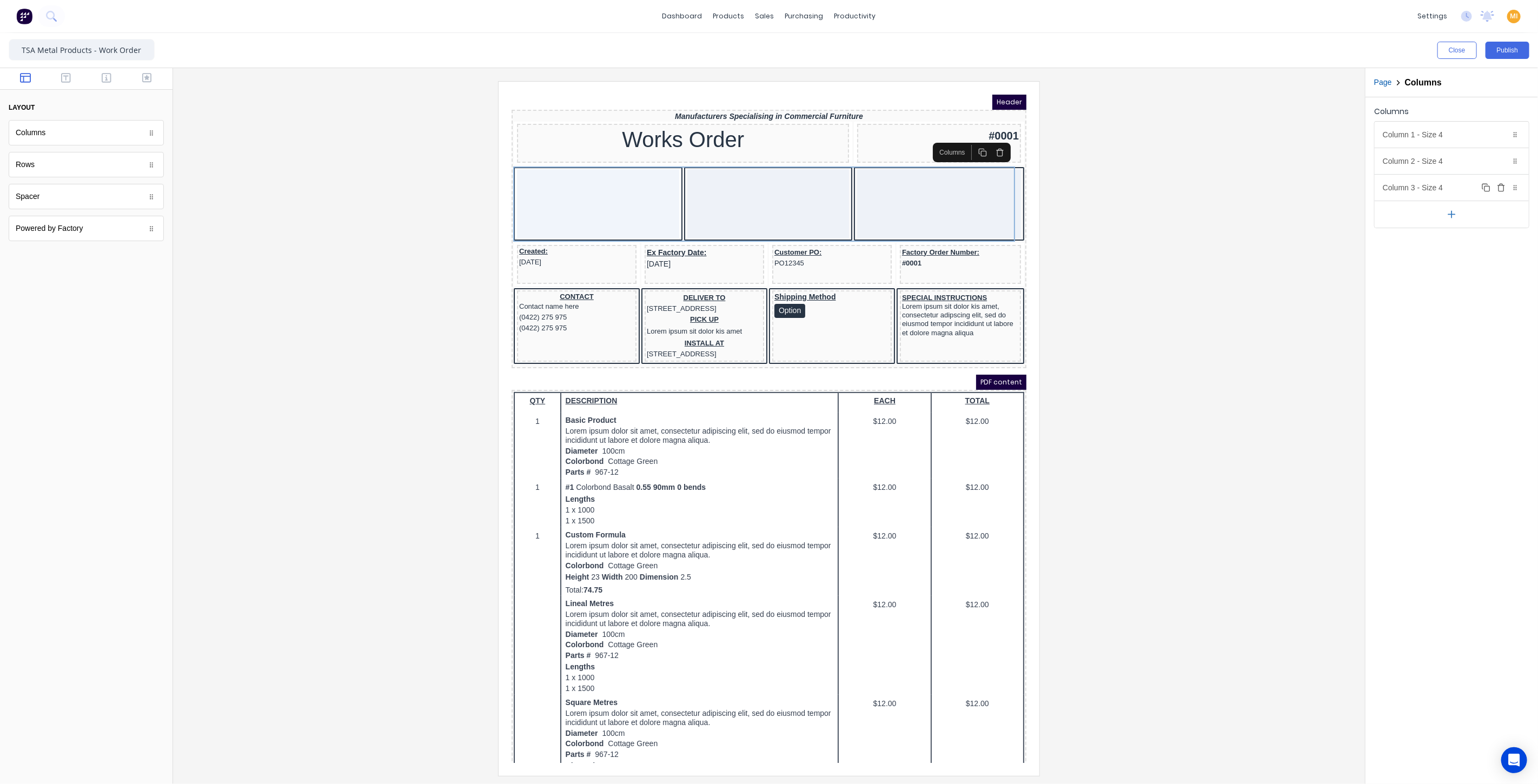
click at [1502, 186] on icon "button" at bounding box center [1501, 188] width 8 height 8
click at [1435, 134] on div "Column 1 - Size 4 Duplicate Delete" at bounding box center [1451, 134] width 154 height 26
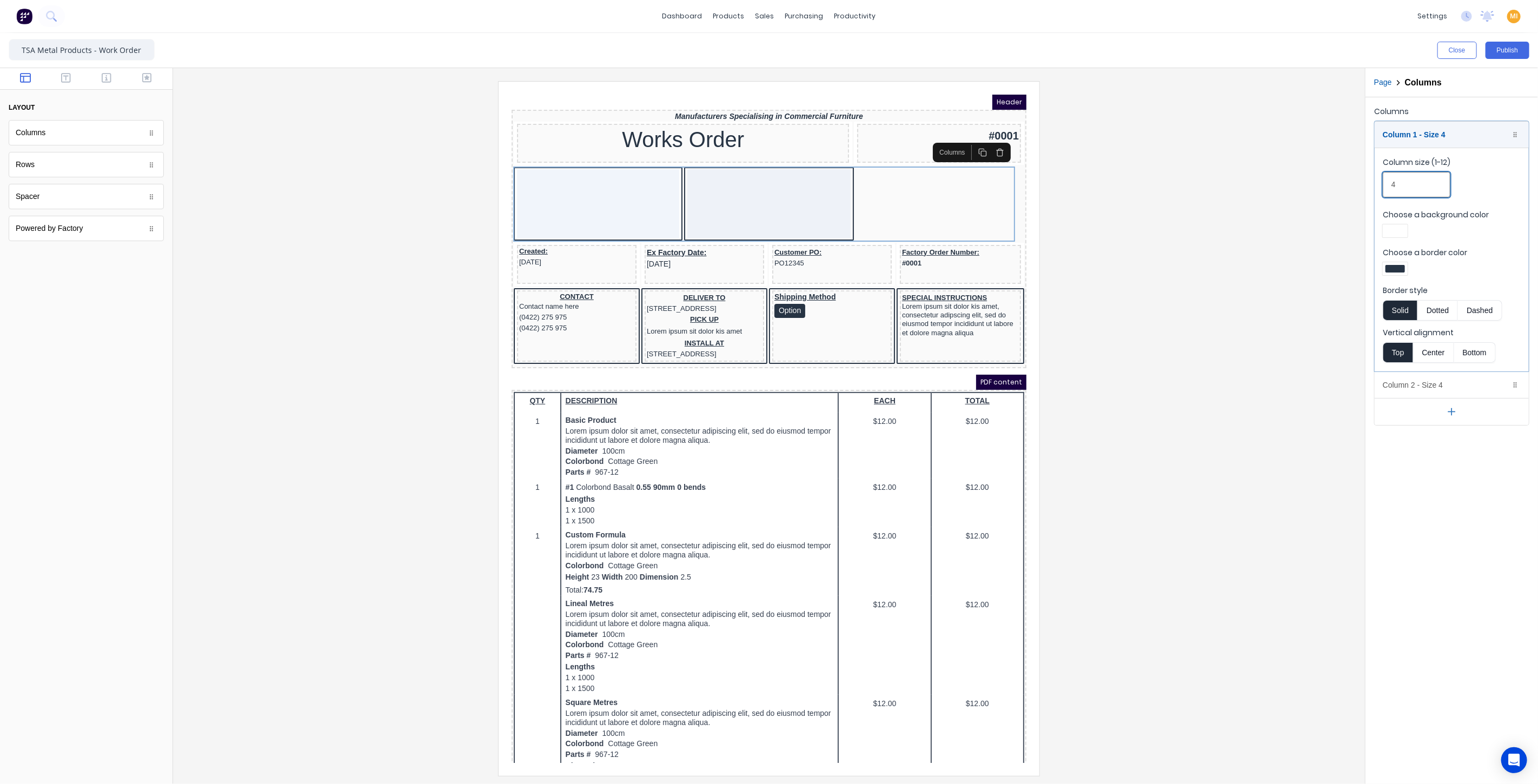
drag, startPoint x: 1403, startPoint y: 184, endPoint x: 1318, endPoint y: 184, distance: 85.0
click at [1318, 184] on div "Close Publish Components layout Columns Columns Rows Rows Spacer Spacer Powered…" at bounding box center [769, 409] width 1538 height 751
type input "6"
click at [1393, 387] on div "Column 2 - Size 4 Duplicate Delete" at bounding box center [1451, 385] width 154 height 26
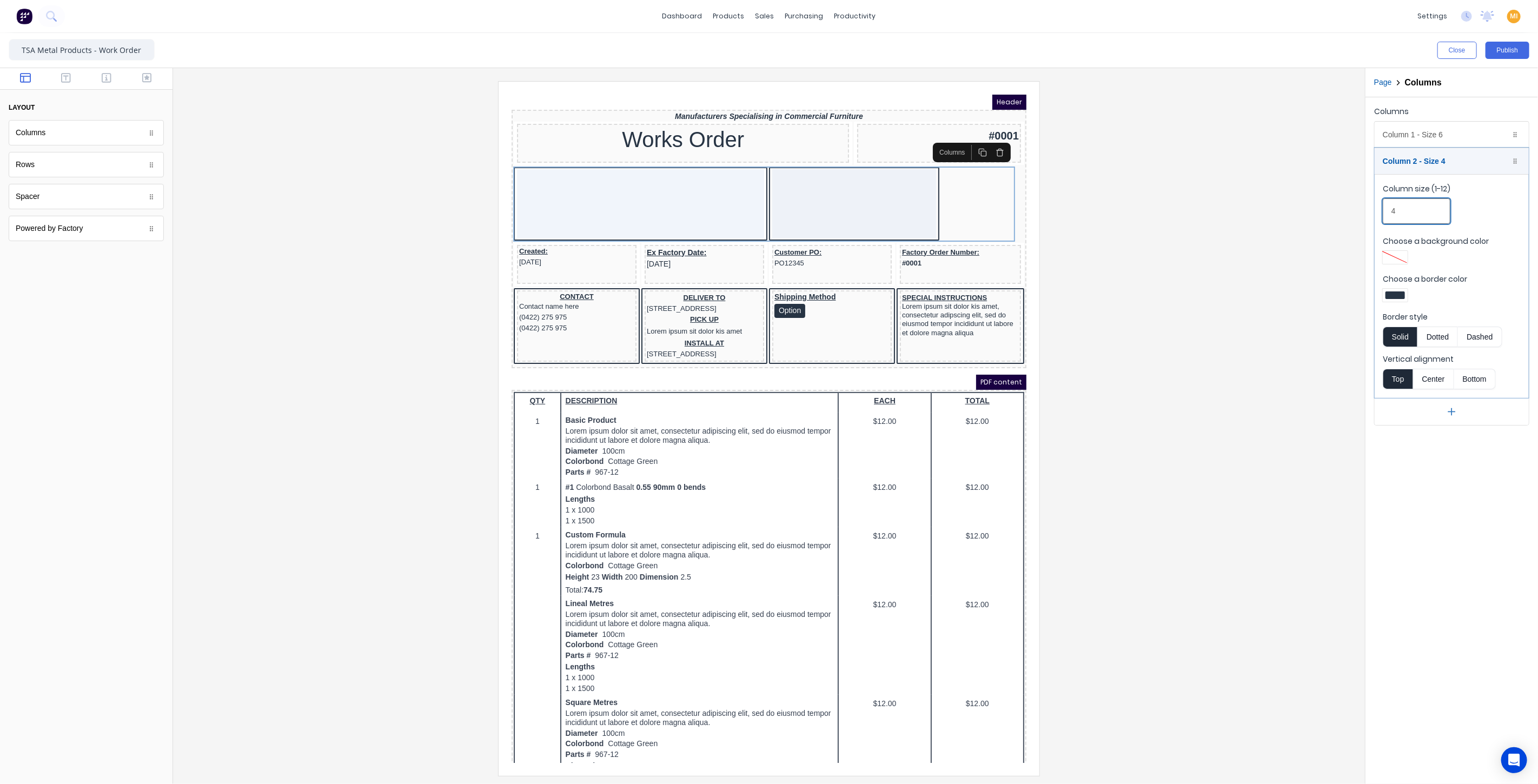
drag, startPoint x: 1410, startPoint y: 210, endPoint x: 1273, endPoint y: 209, distance: 137.0
click at [1273, 209] on div "Close Publish Components layout Columns Columns Rows Rows Spacer Spacer Powered…" at bounding box center [769, 409] width 1538 height 751
type input "6"
click at [1406, 293] on div at bounding box center [1394, 295] width 25 height 13
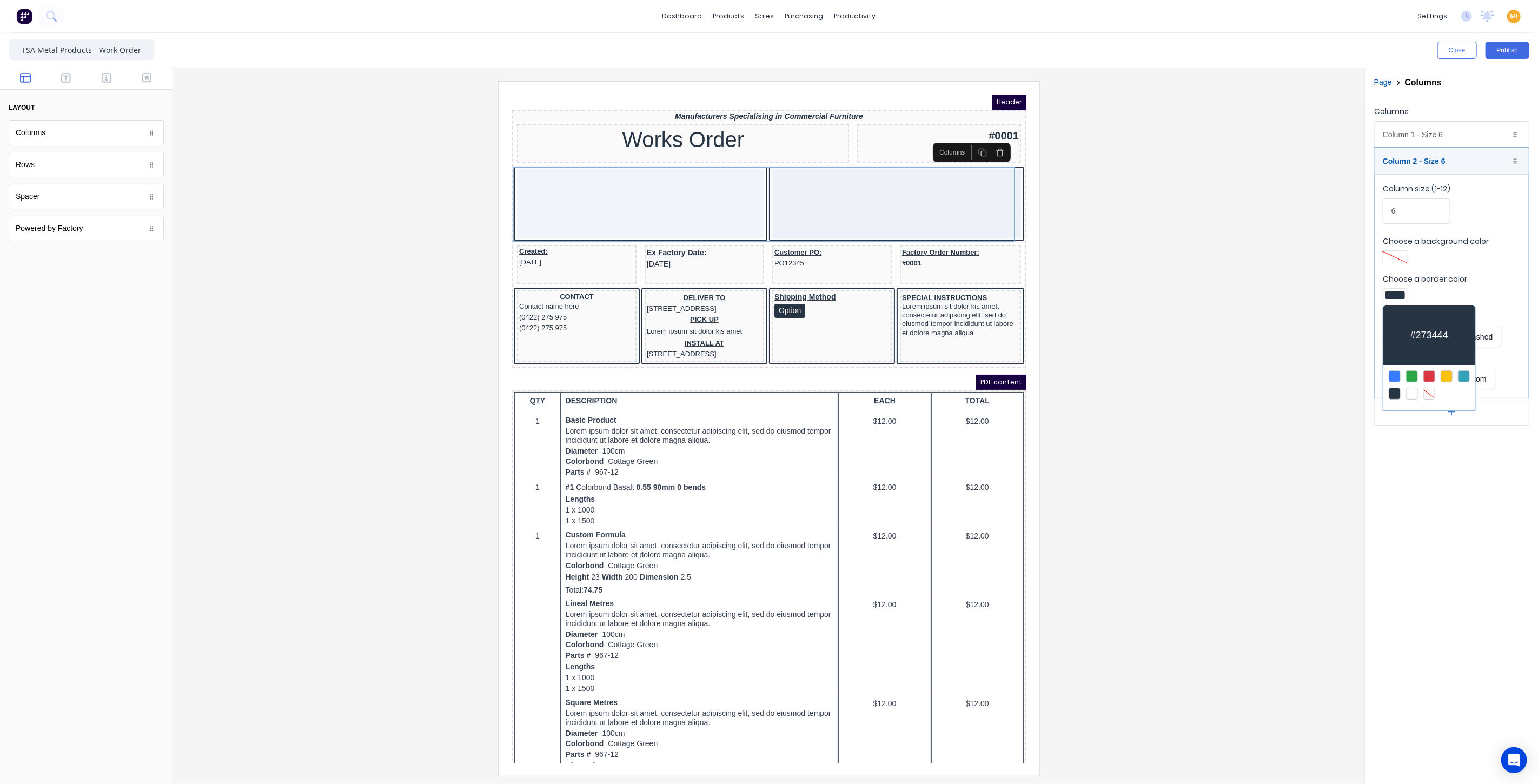
click at [1430, 390] on div at bounding box center [1429, 393] width 12 height 12
click at [1420, 132] on div at bounding box center [769, 392] width 1538 height 784
click at [1403, 134] on div "Column 1 - Size 6 Duplicate Delete" at bounding box center [1451, 134] width 154 height 26
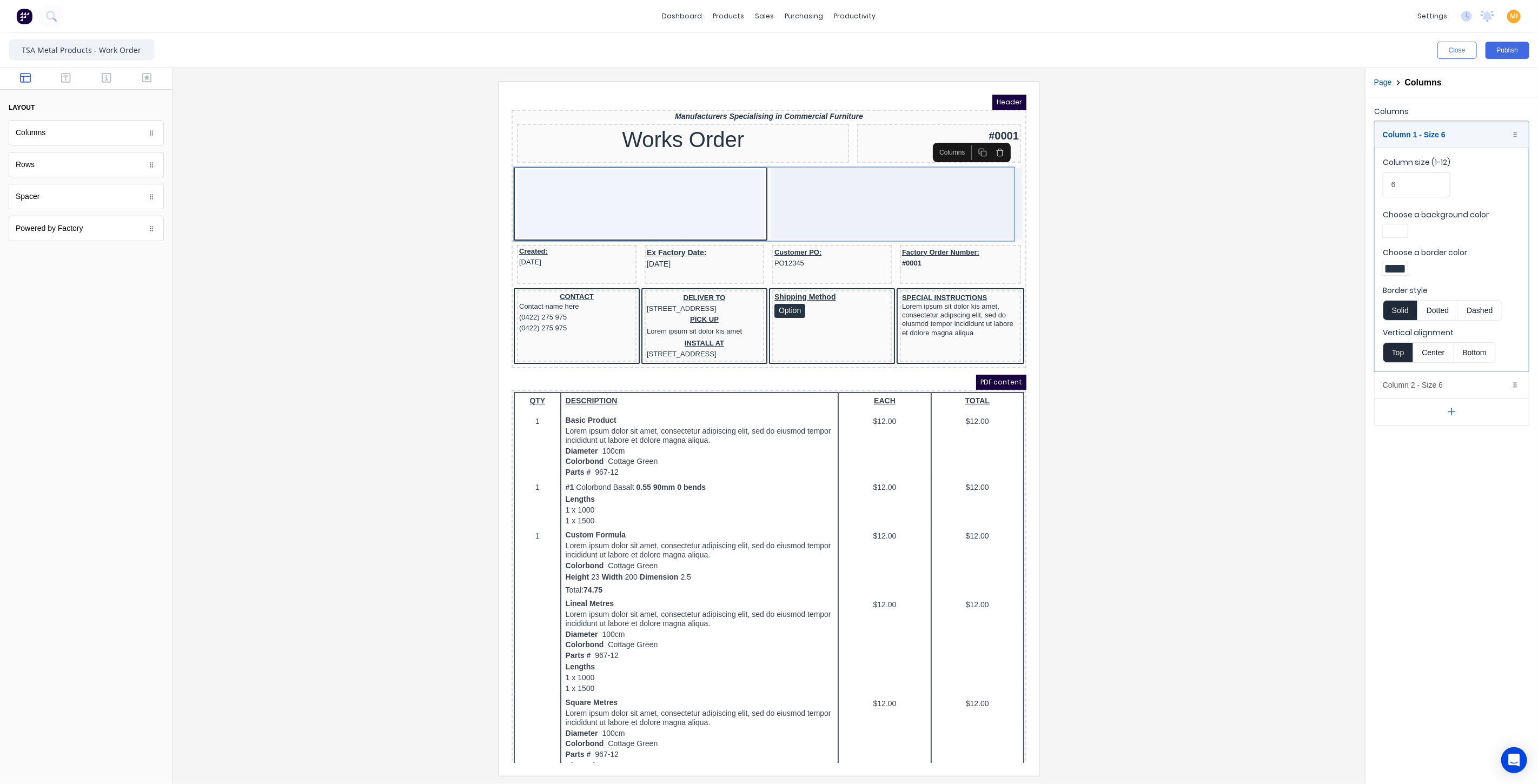
click at [1397, 262] on div at bounding box center [1394, 269] width 25 height 13
drag, startPoint x: 1428, startPoint y: 366, endPoint x: 1274, endPoint y: 334, distance: 157.3
click at [1428, 365] on div at bounding box center [1429, 366] width 12 height 12
click at [1266, 328] on div at bounding box center [769, 392] width 1538 height 784
click at [326, 211] on div at bounding box center [769, 428] width 1175 height 694
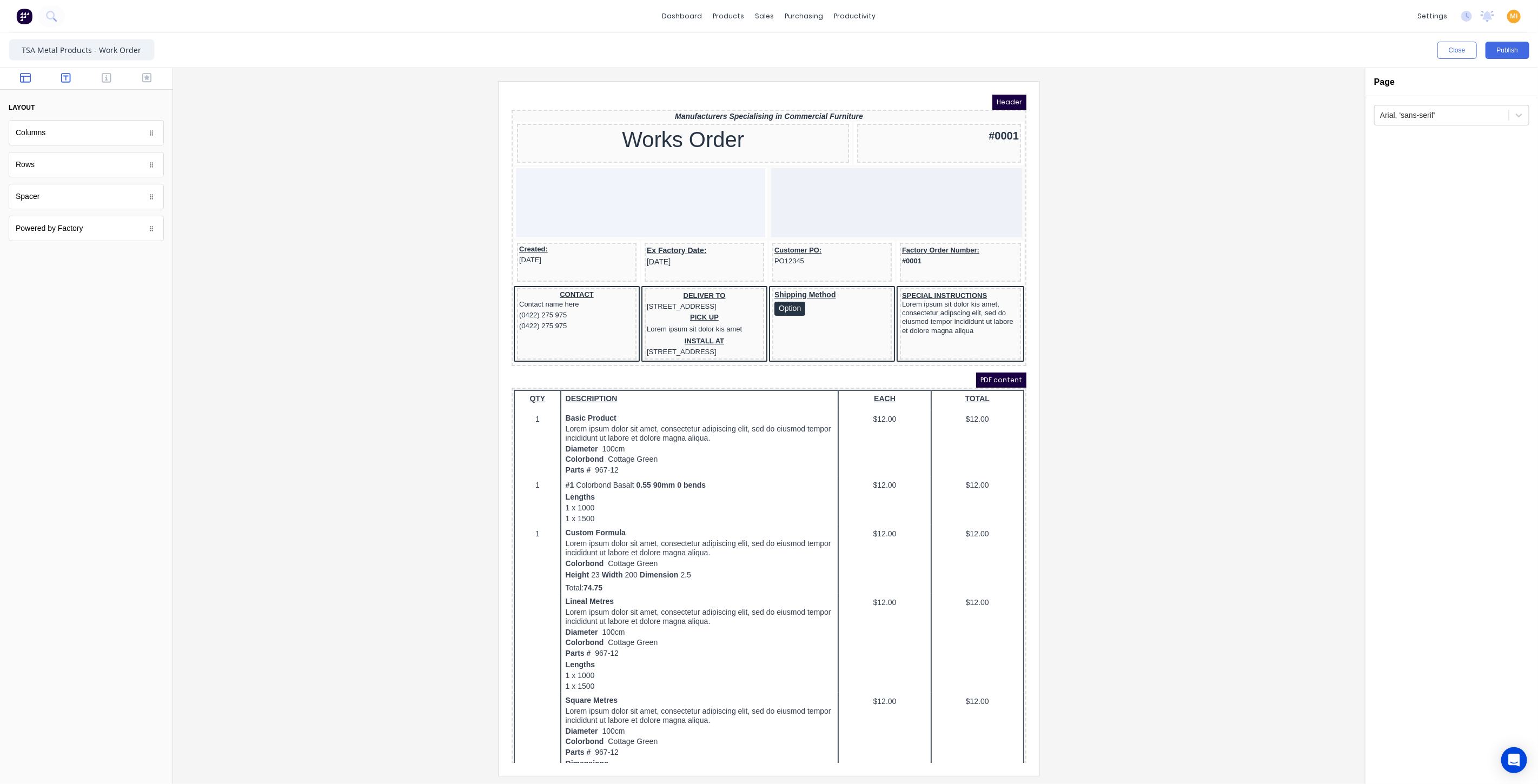
click at [59, 76] on button "button" at bounding box center [66, 79] width 34 height 13
click at [106, 79] on icon "button" at bounding box center [107, 78] width 10 height 10
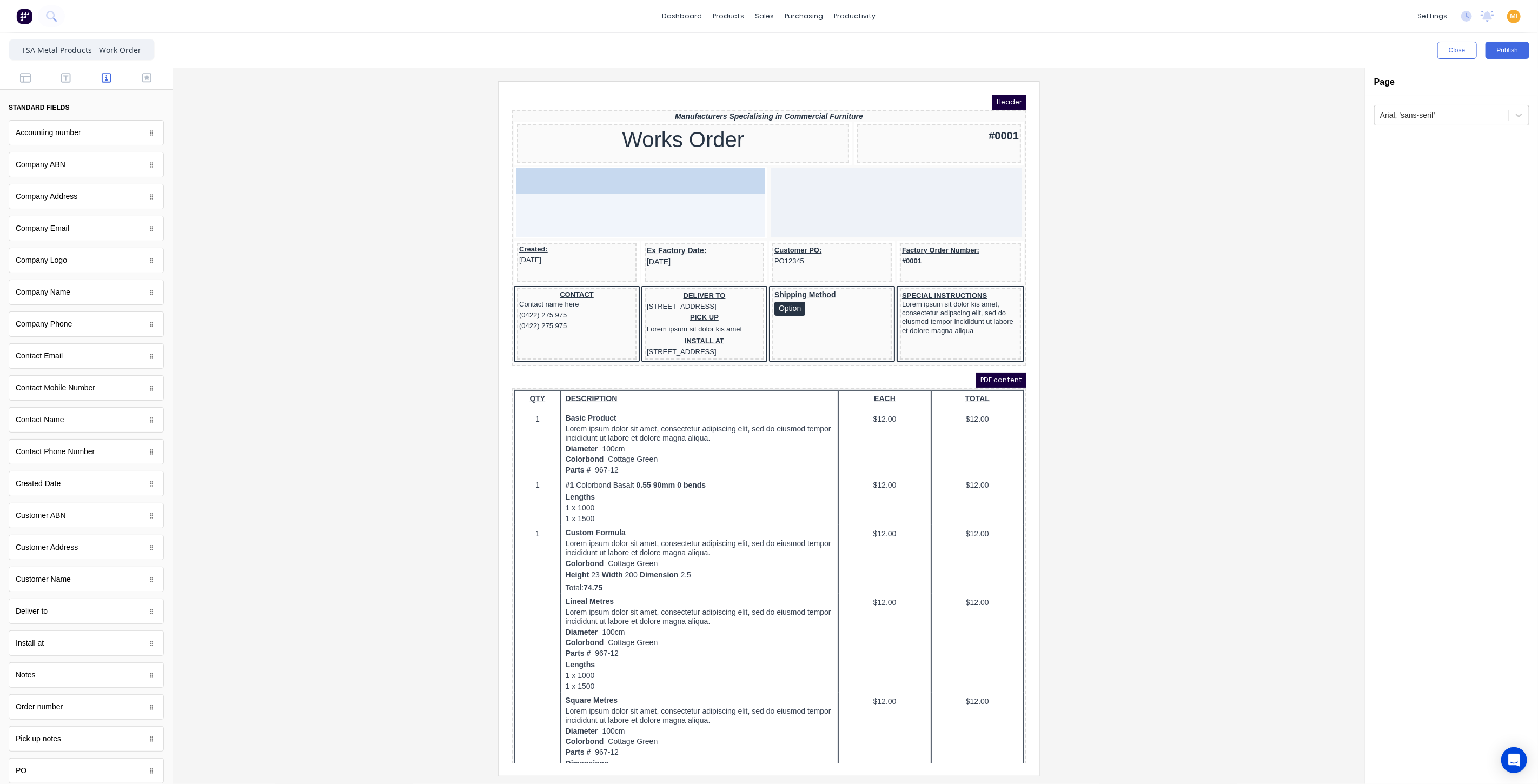
drag, startPoint x: 71, startPoint y: 583, endPoint x: 586, endPoint y: 179, distance: 654.6
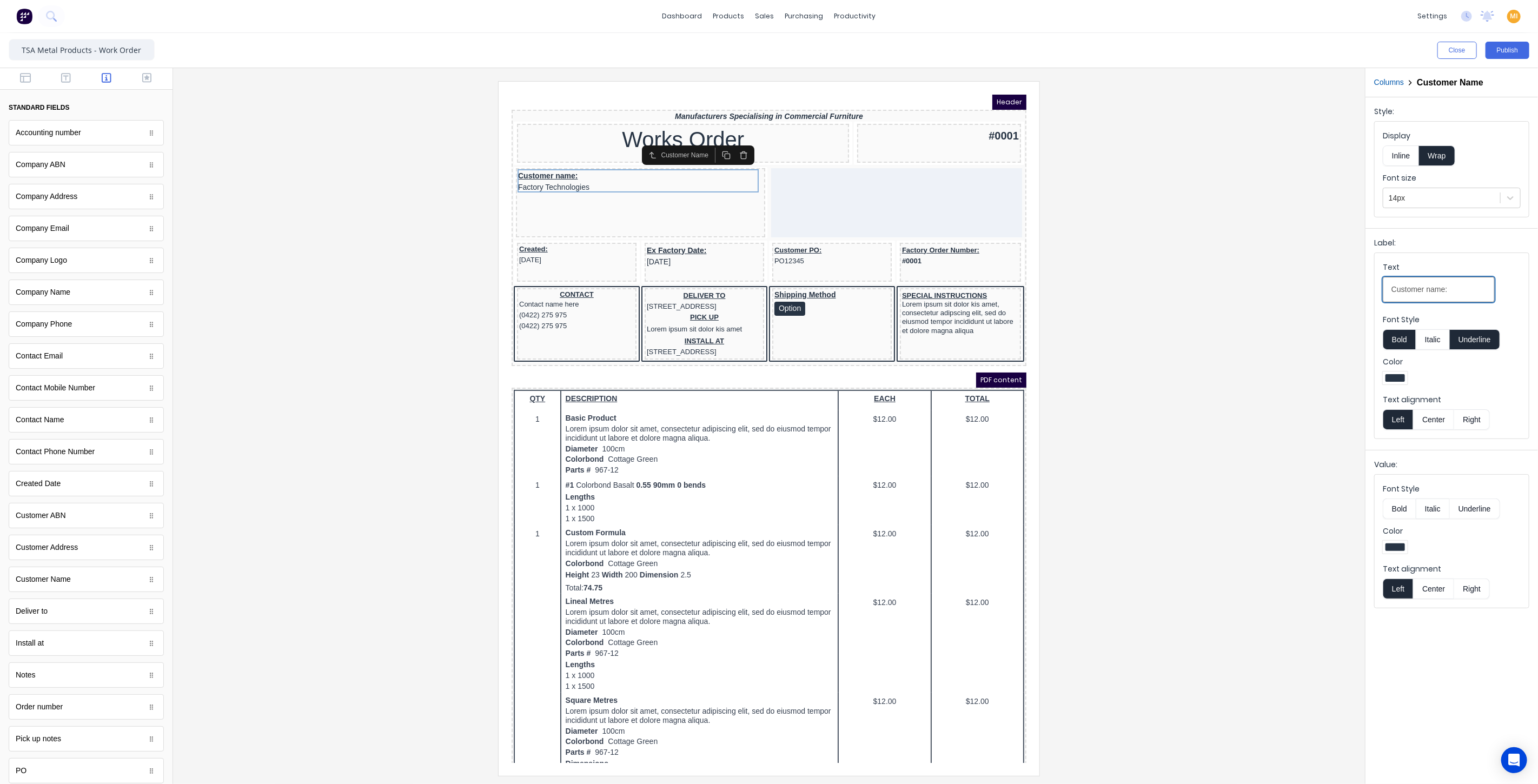
drag, startPoint x: 1467, startPoint y: 288, endPoint x: 1354, endPoint y: 285, distance: 113.0
click at [1354, 285] on div "Close Publish Components standard fields Accounting number Accounting number Co…" at bounding box center [769, 409] width 1538 height 751
click at [1245, 291] on div at bounding box center [769, 428] width 1175 height 694
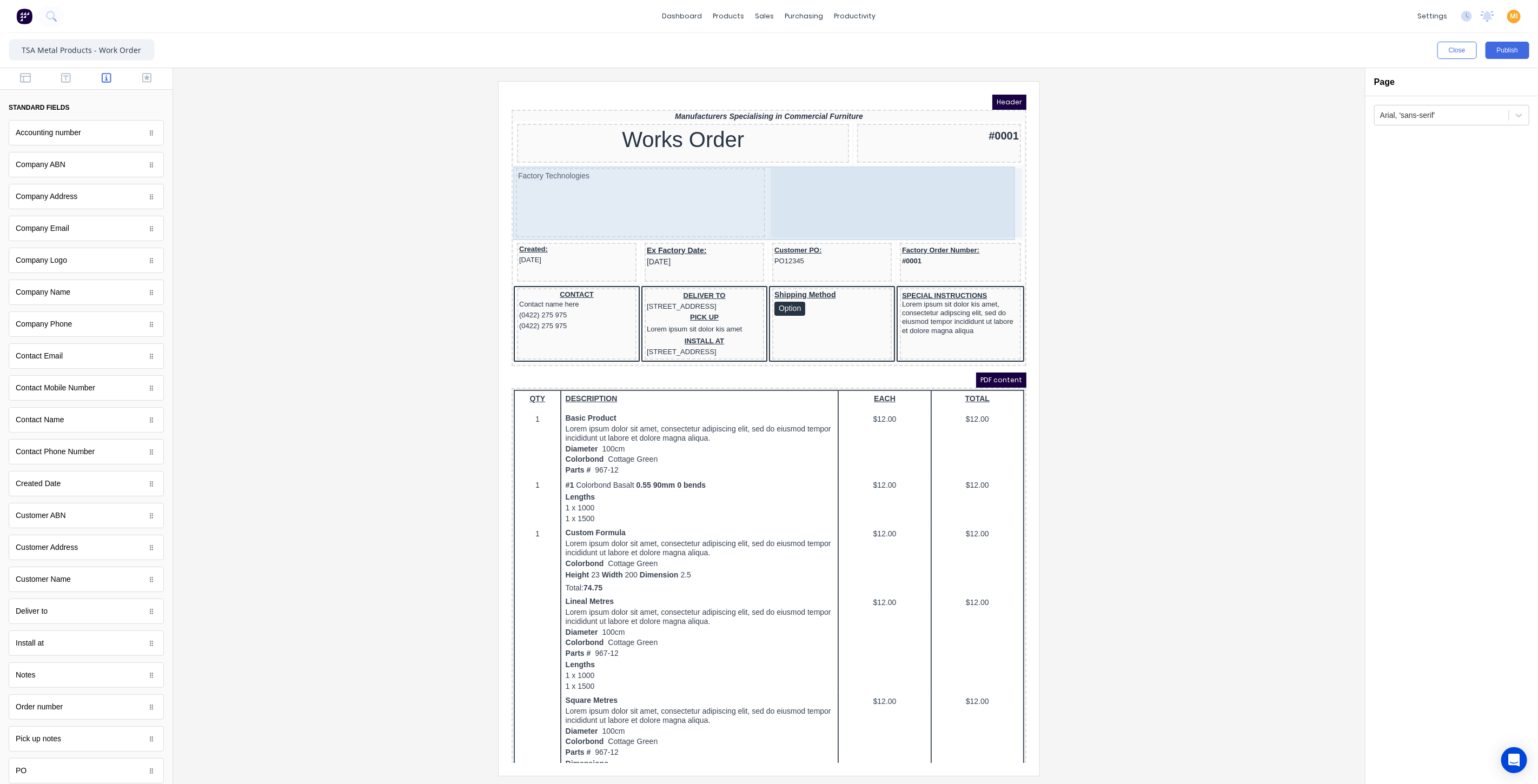
click at [584, 155] on div "Factory Technologies" at bounding box center [627, 189] width 249 height 69
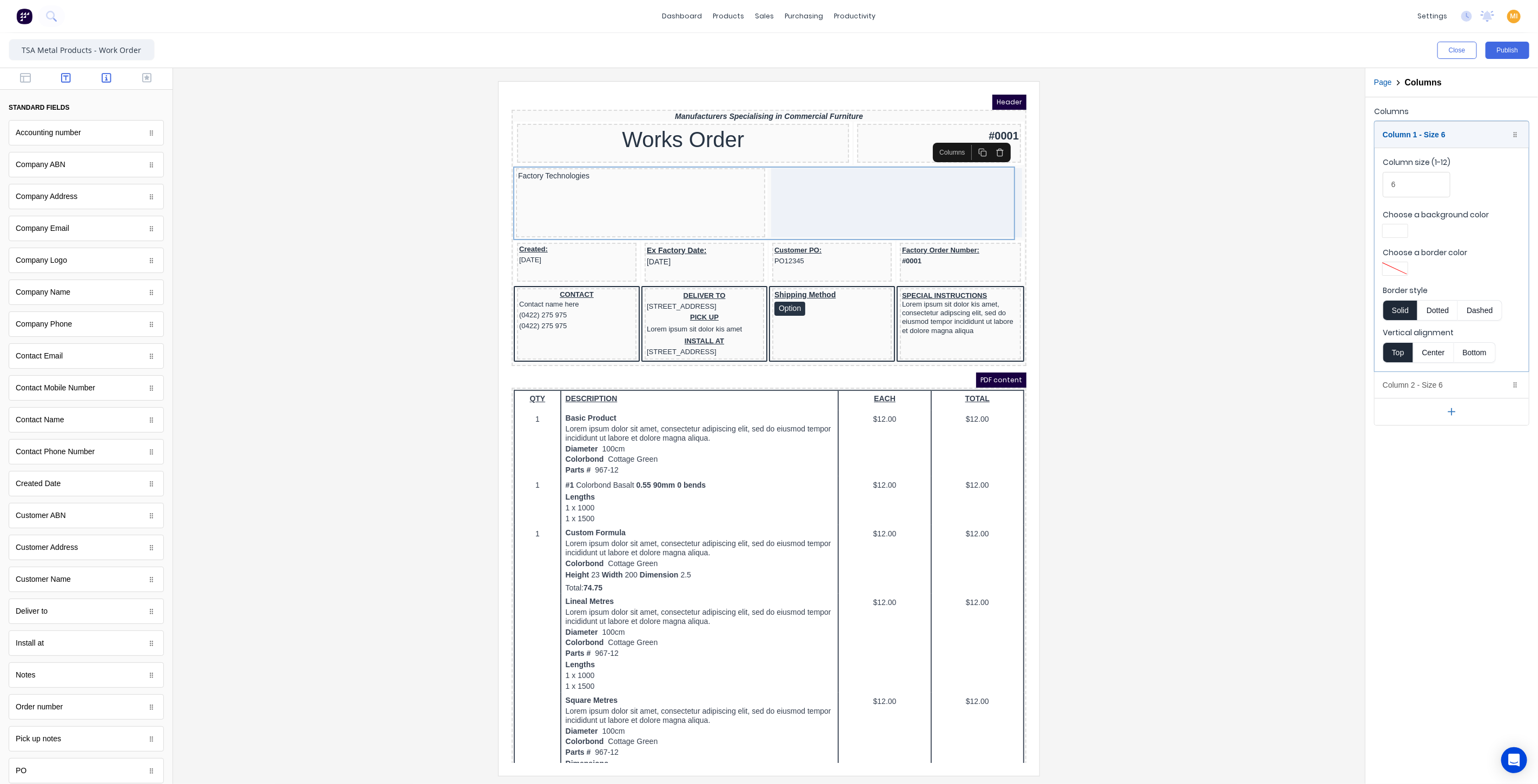
click at [61, 75] on icon "button" at bounding box center [66, 78] width 10 height 10
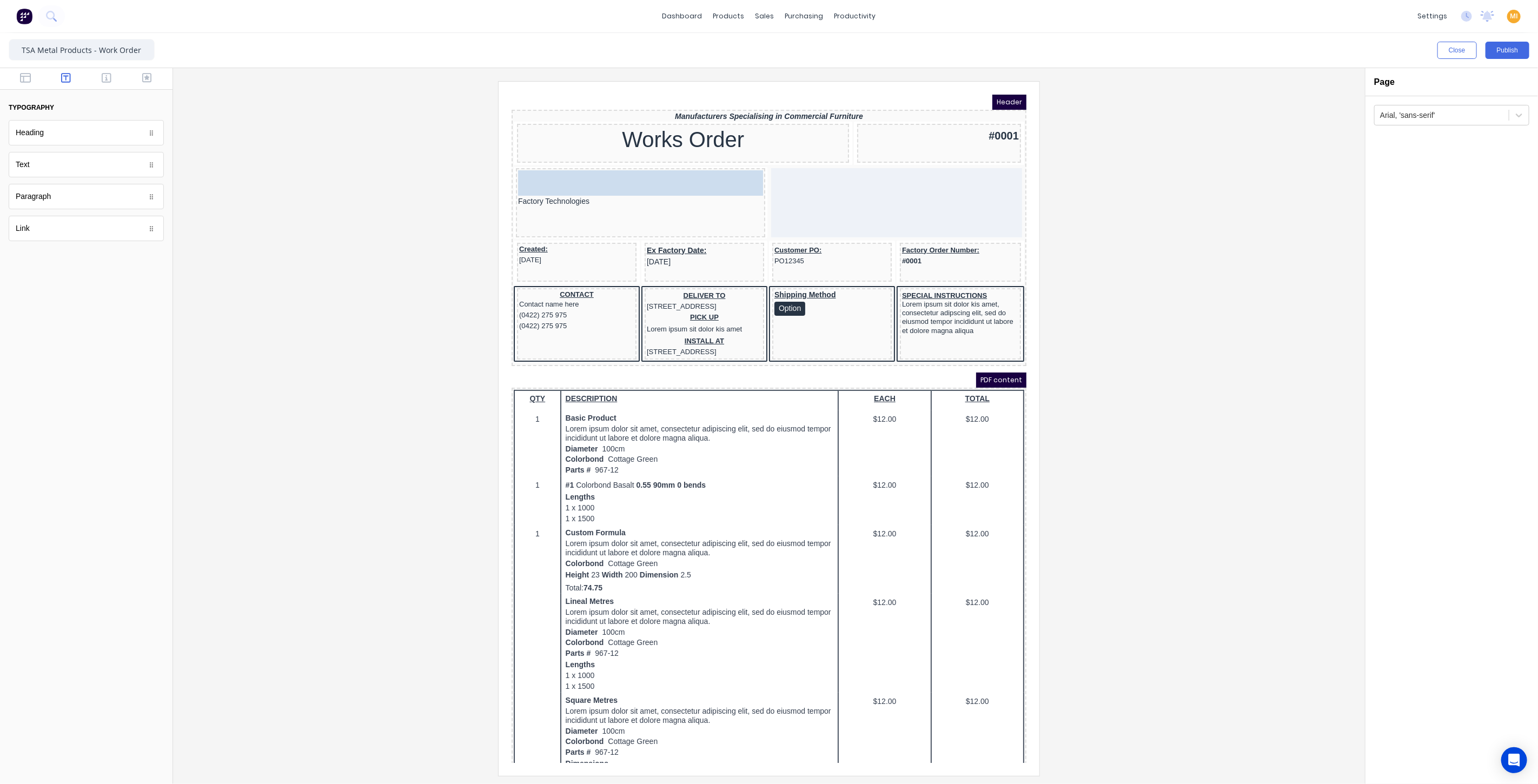
drag, startPoint x: 37, startPoint y: 169, endPoint x: 50, endPoint y: 75, distance: 94.9
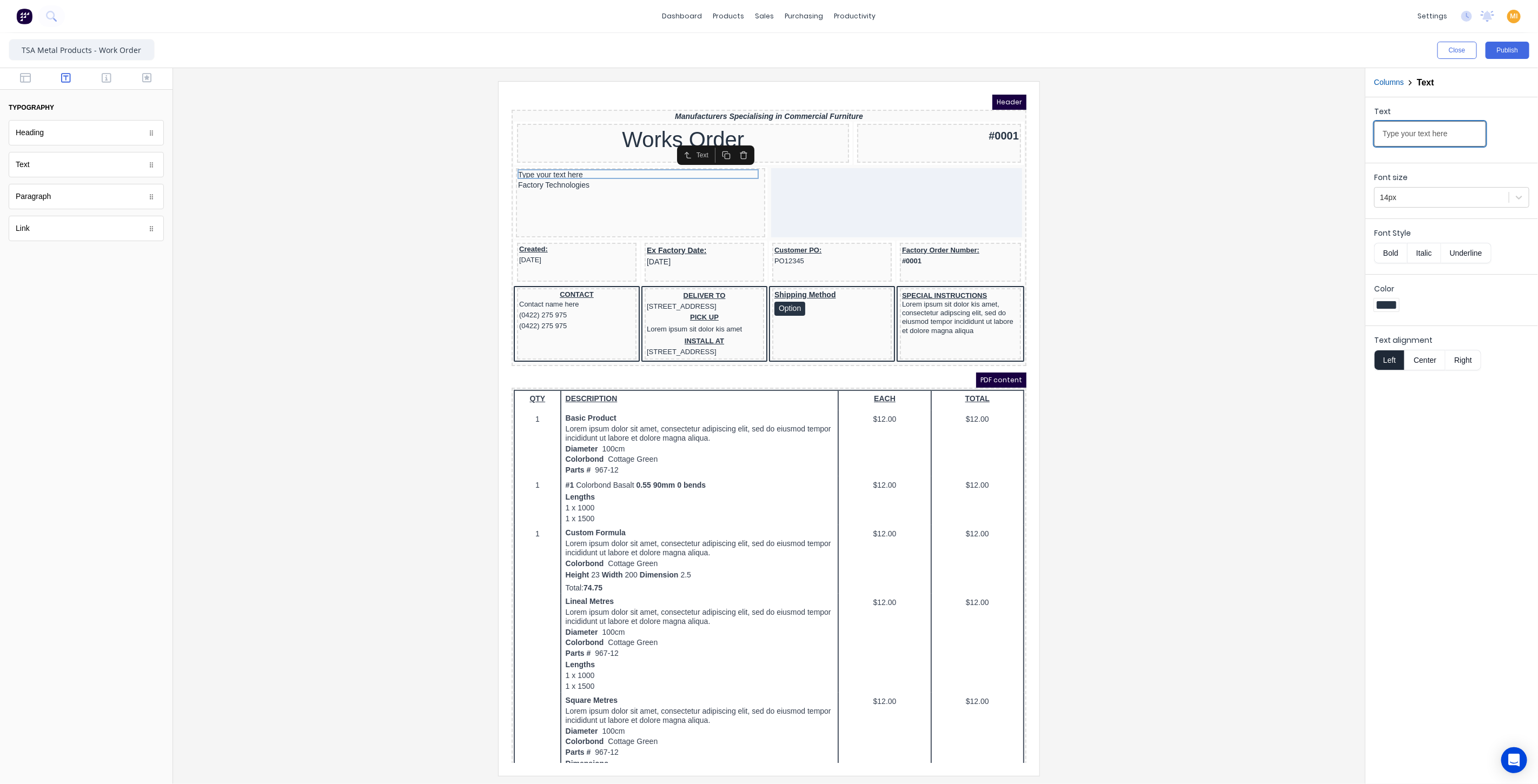
drag, startPoint x: 1458, startPoint y: 136, endPoint x: 1235, endPoint y: 133, distance: 223.0
click at [1235, 133] on div "Close Publish Components typography Heading Heading Text Text Paragraph Paragra…" at bounding box center [769, 409] width 1538 height 751
type input "Customer:"
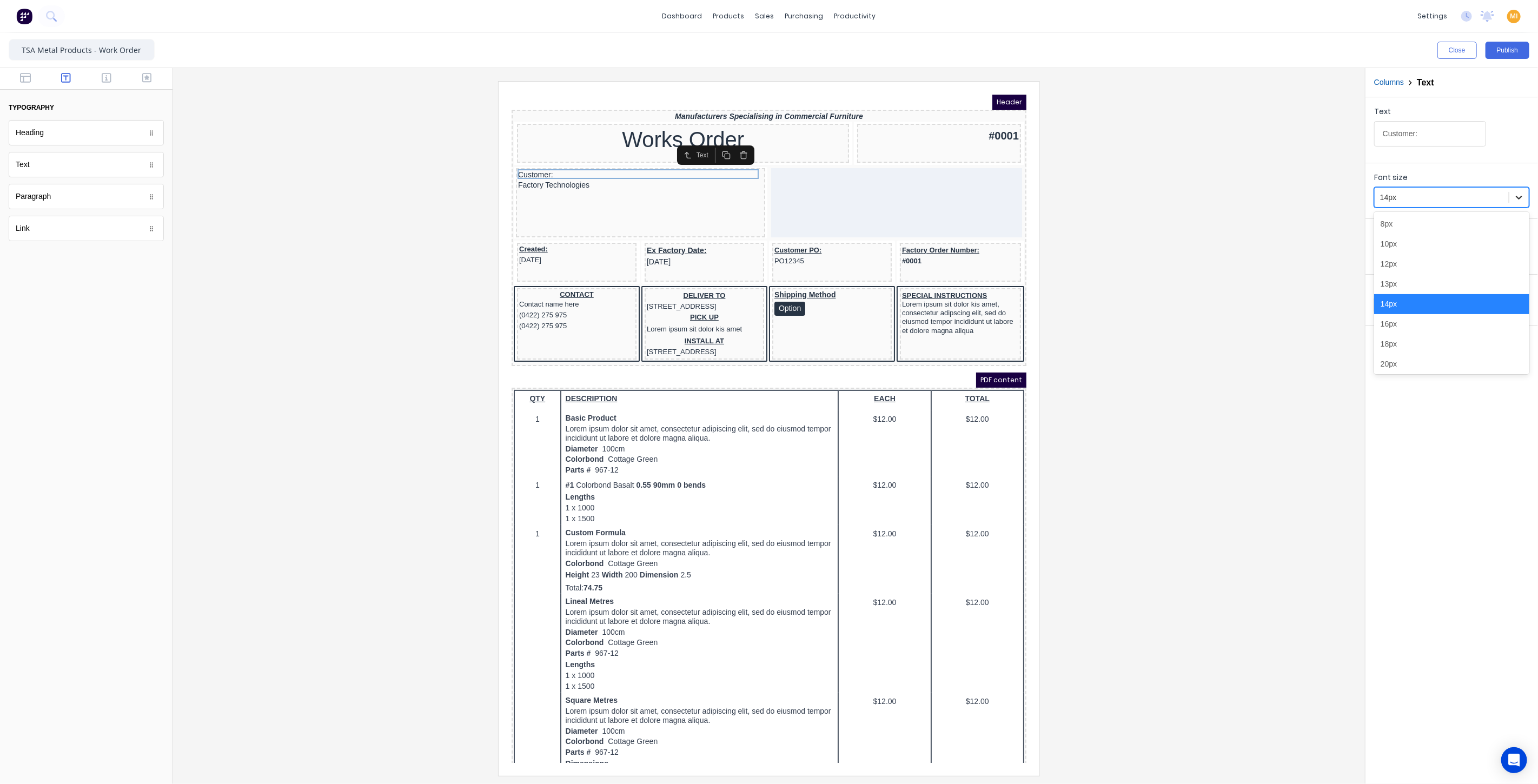
click at [1517, 195] on icon at bounding box center [1519, 197] width 6 height 4
click at [1434, 266] on div "12px" at bounding box center [1451, 264] width 155 height 20
click at [588, 170] on div "Factory Technologies" at bounding box center [627, 170] width 245 height 12
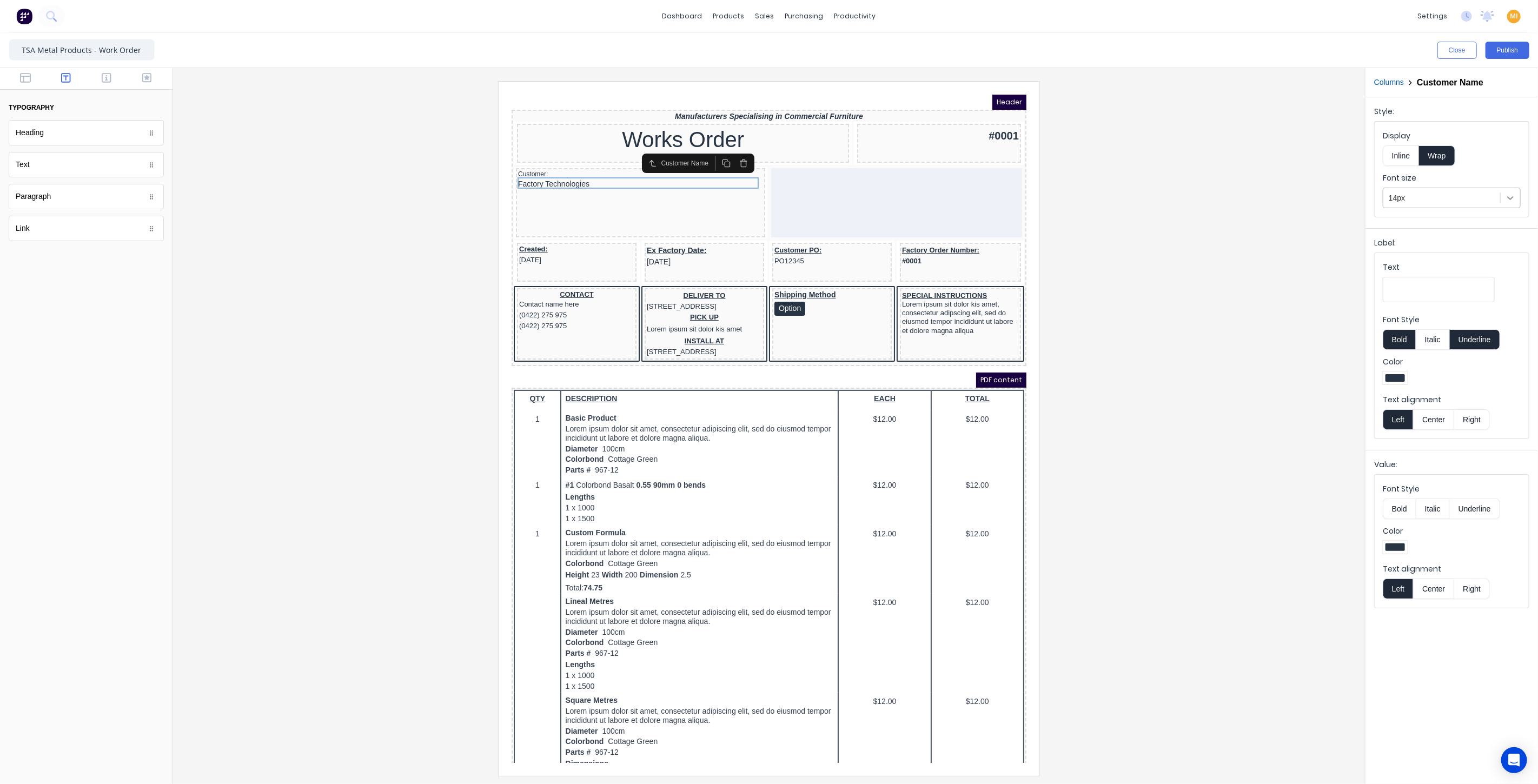
click at [1514, 195] on icon at bounding box center [1510, 198] width 11 height 11
click at [1418, 325] on div "16px" at bounding box center [1451, 324] width 138 height 20
click at [37, 79] on button "button" at bounding box center [25, 79] width 34 height 13
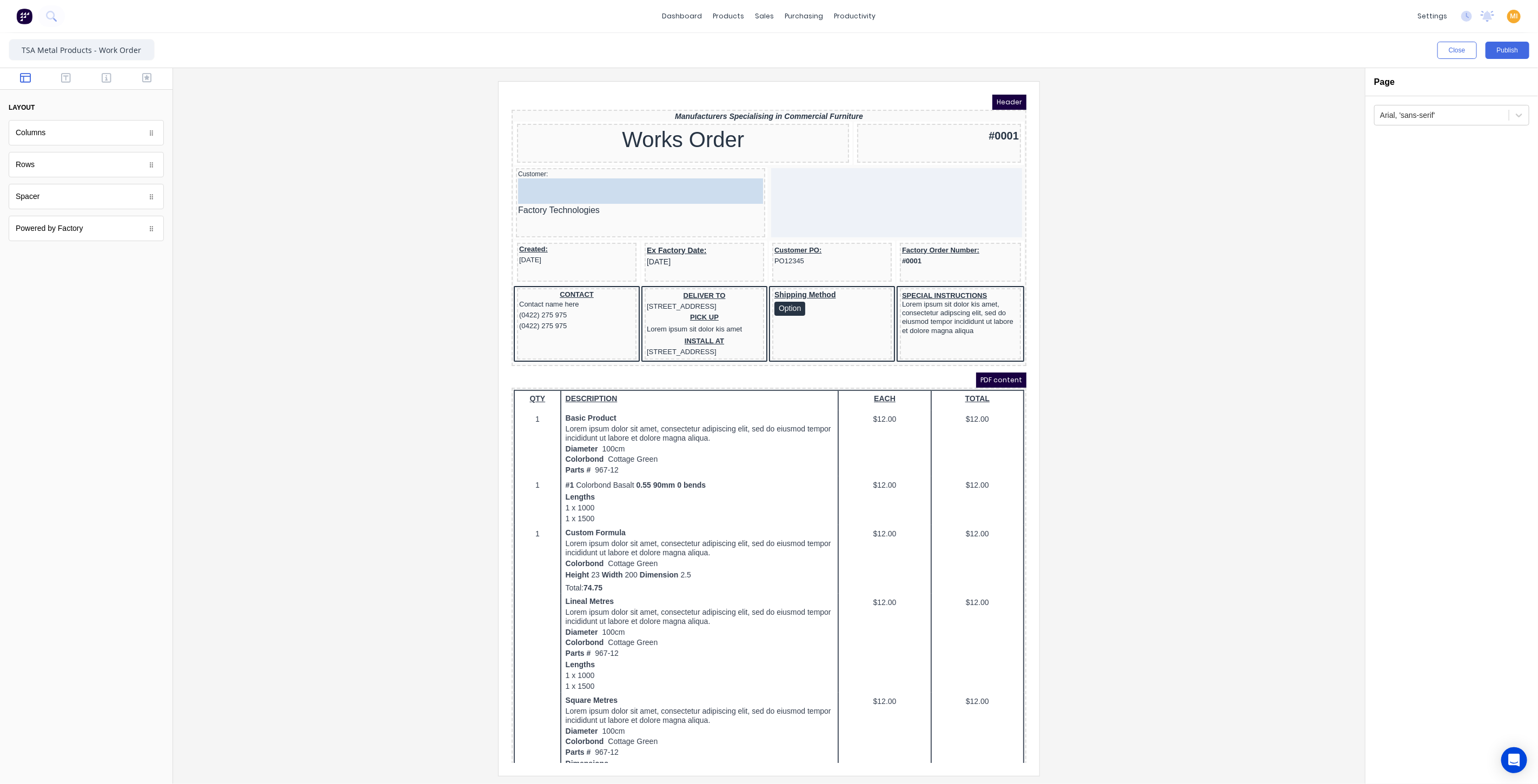
drag, startPoint x: 37, startPoint y: 200, endPoint x: 578, endPoint y: 171, distance: 541.8
click at [66, 77] on icon "button" at bounding box center [66, 78] width 10 height 10
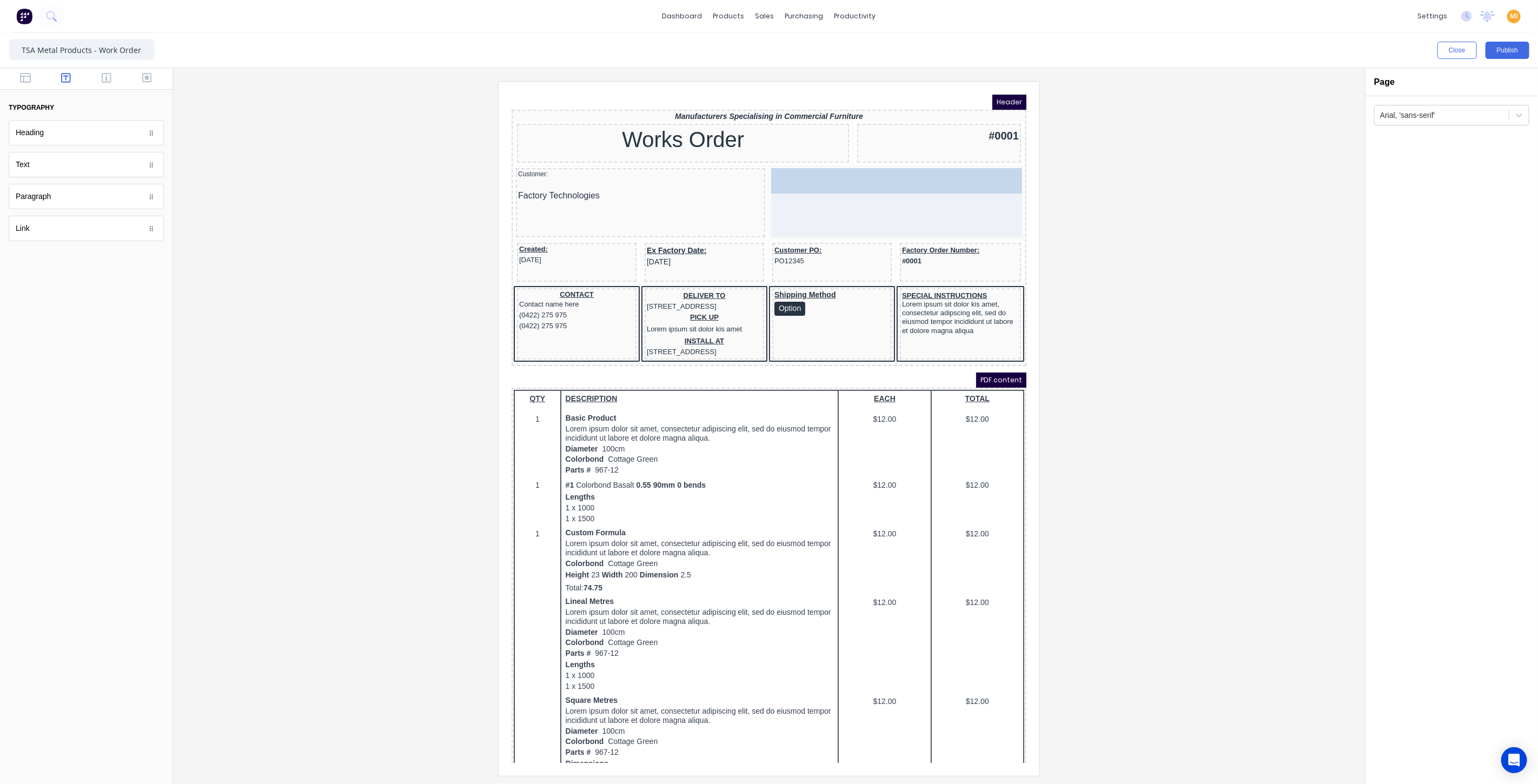
drag, startPoint x: 30, startPoint y: 169, endPoint x: 813, endPoint y: 176, distance: 783.0
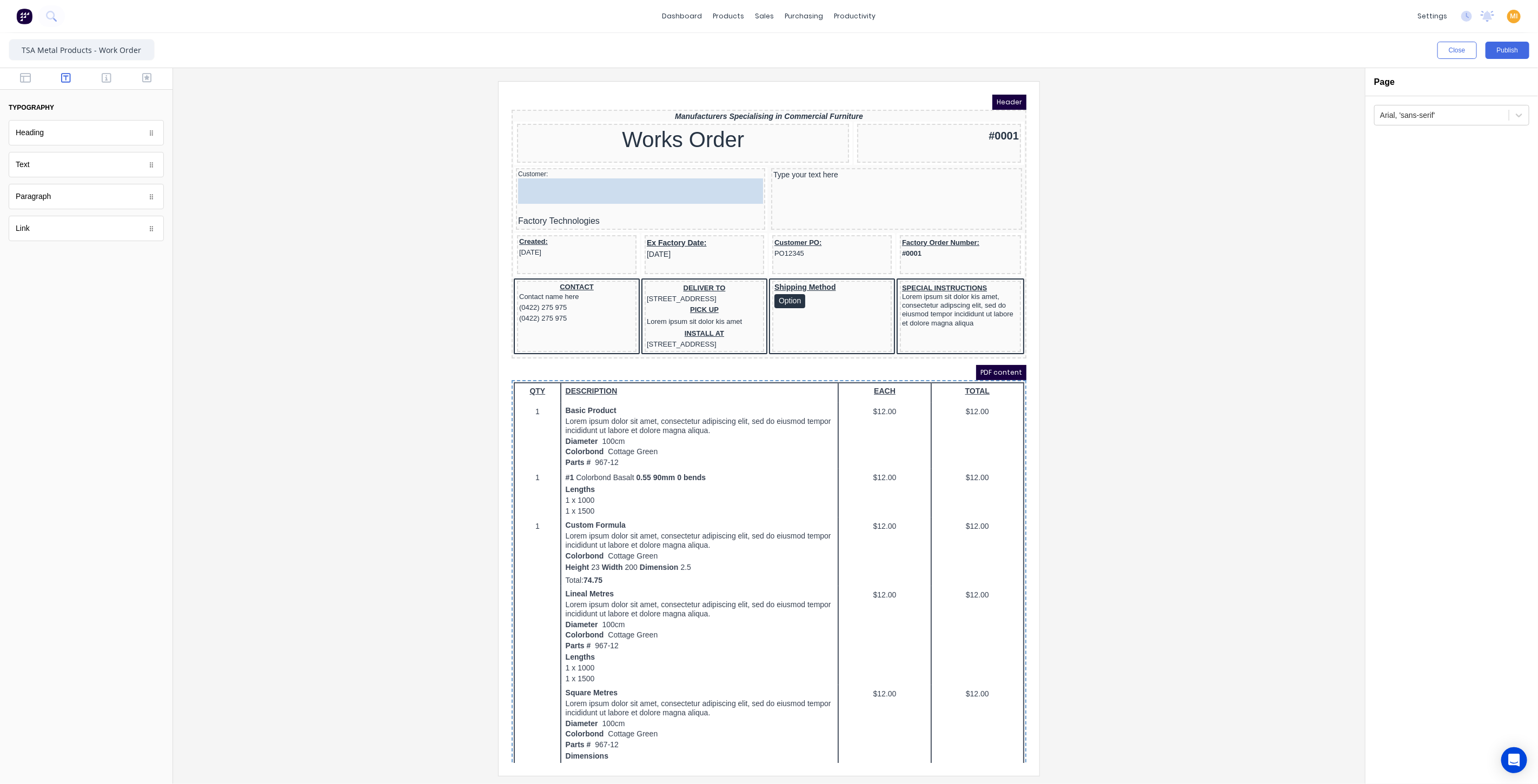
drag, startPoint x: 30, startPoint y: 165, endPoint x: 30, endPoint y: 158, distance: 7.0
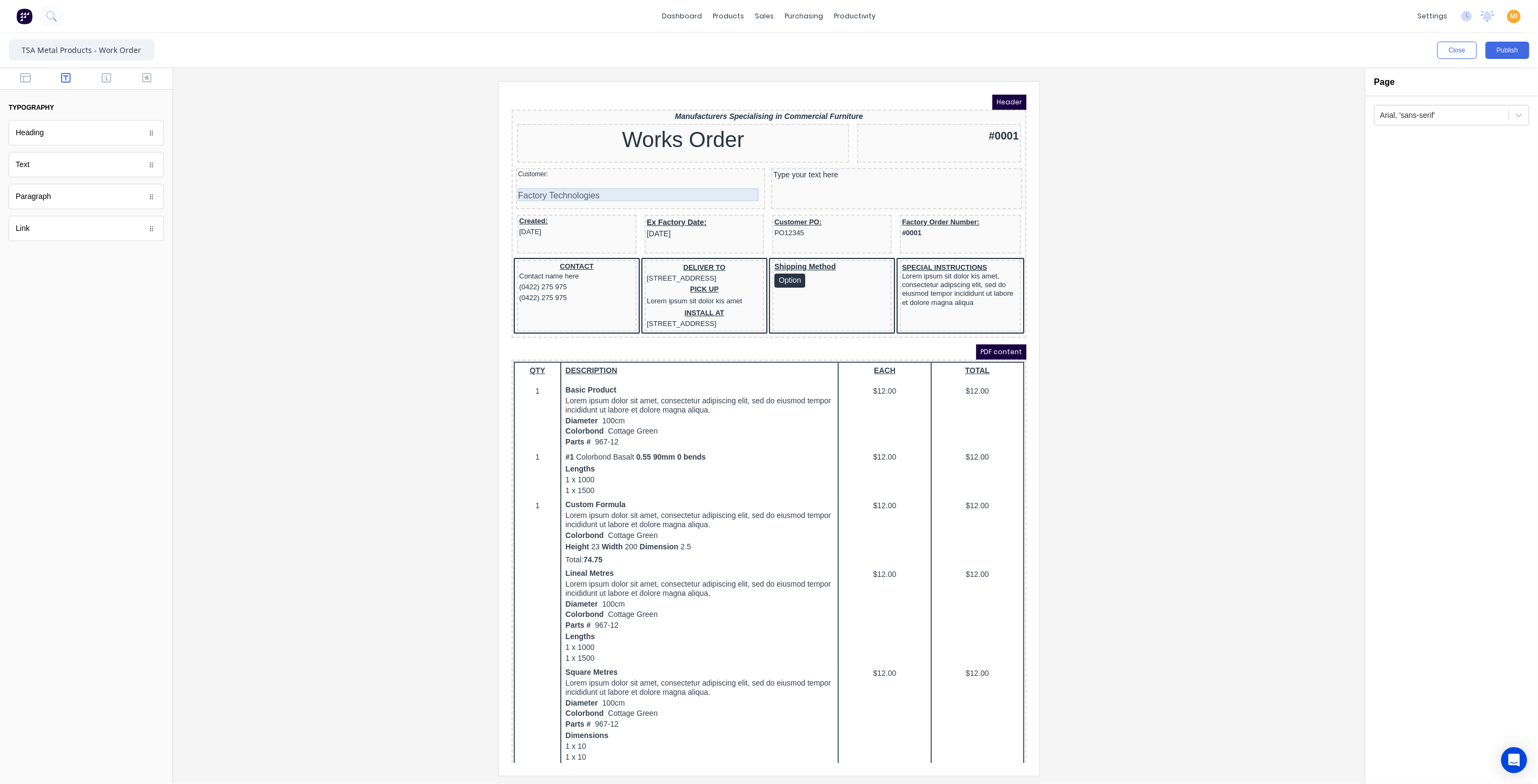
click at [559, 181] on div "Factory Technologies" at bounding box center [627, 182] width 245 height 13
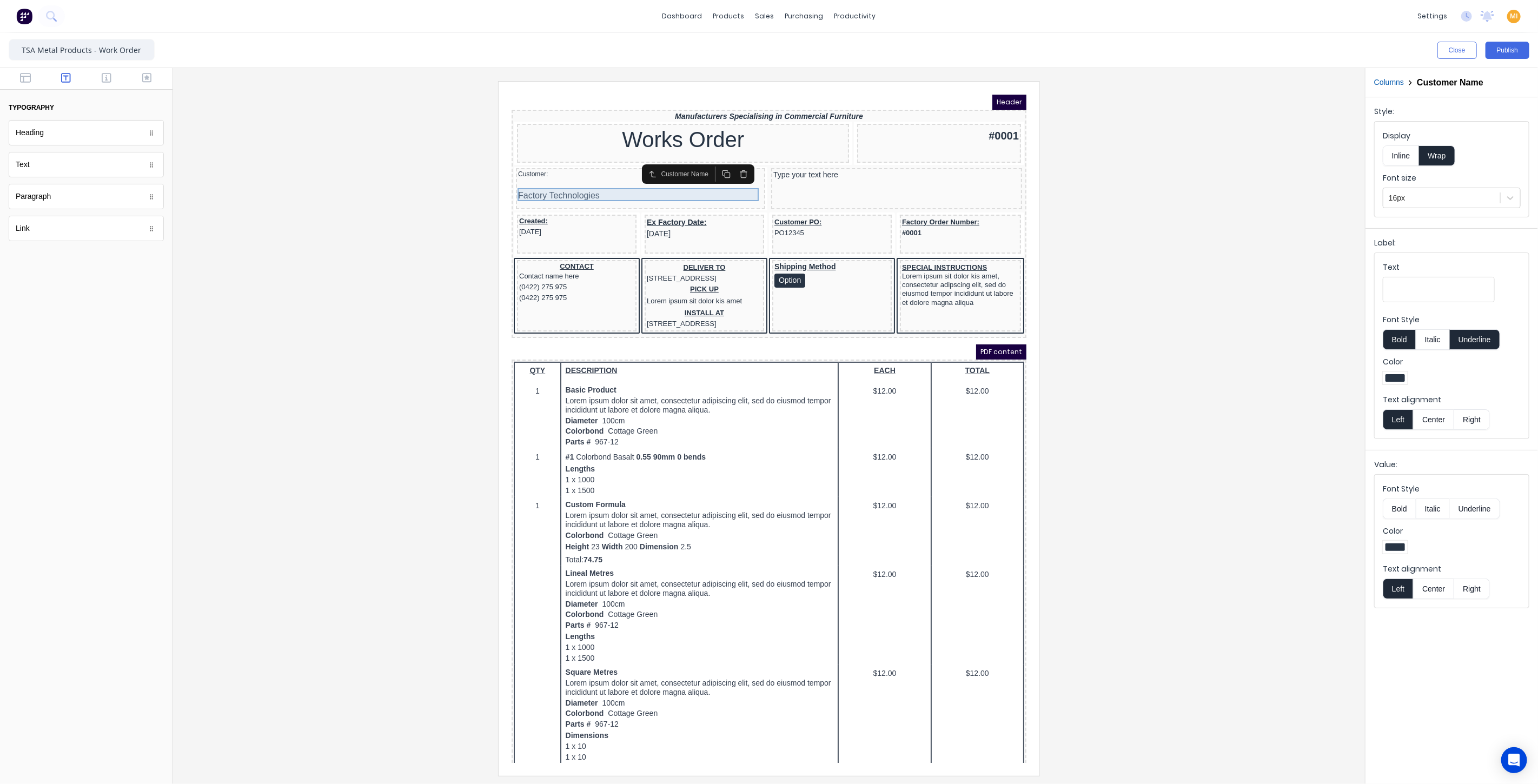
click at [554, 186] on div "Factory Technologies" at bounding box center [627, 182] width 245 height 13
click at [544, 165] on div at bounding box center [627, 169] width 245 height 11
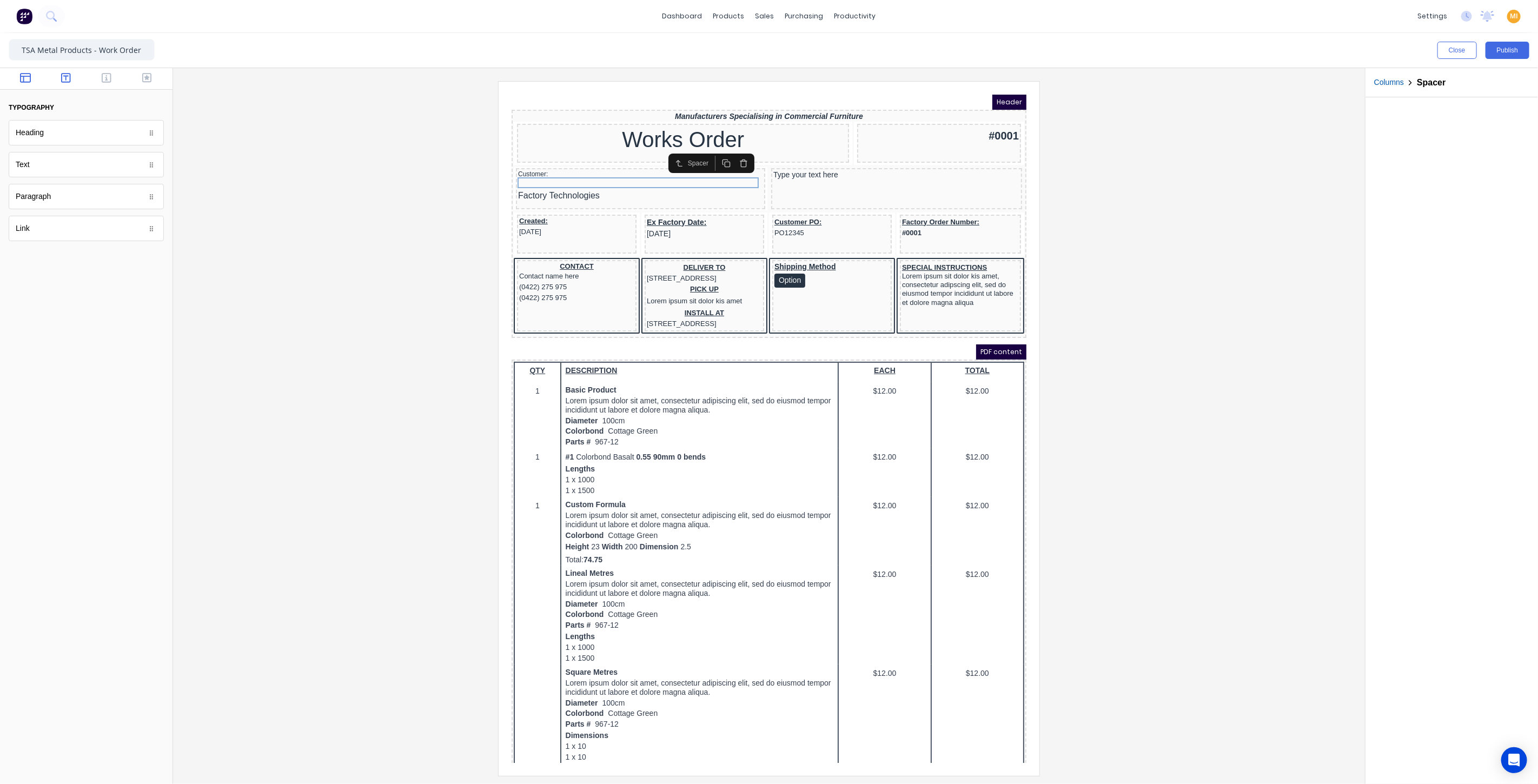
click at [23, 73] on icon "button" at bounding box center [25, 77] width 11 height 11
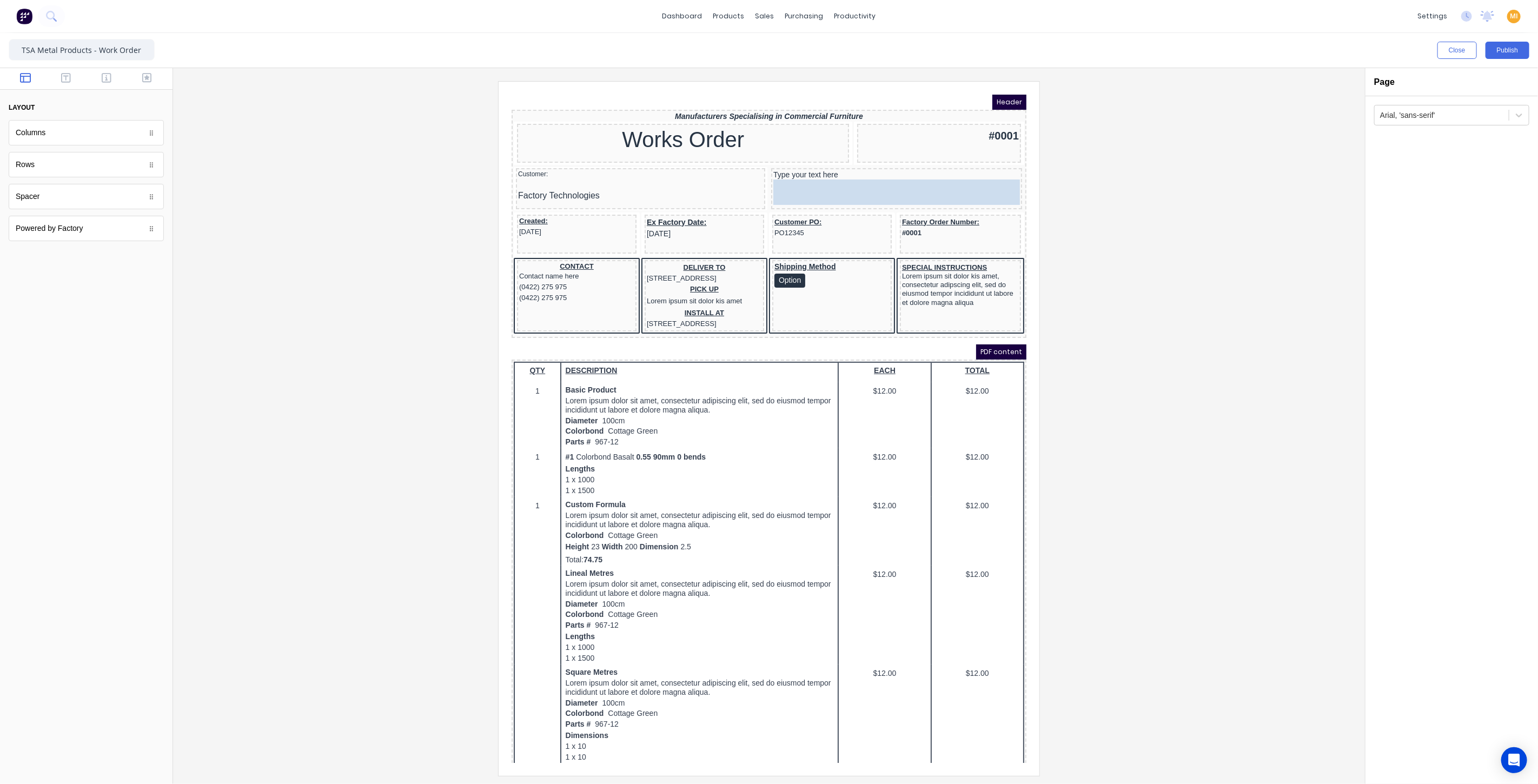
drag, startPoint x: 42, startPoint y: 202, endPoint x: 806, endPoint y: 183, distance: 764.2
click at [585, 158] on div "Customer:" at bounding box center [627, 161] width 245 height 8
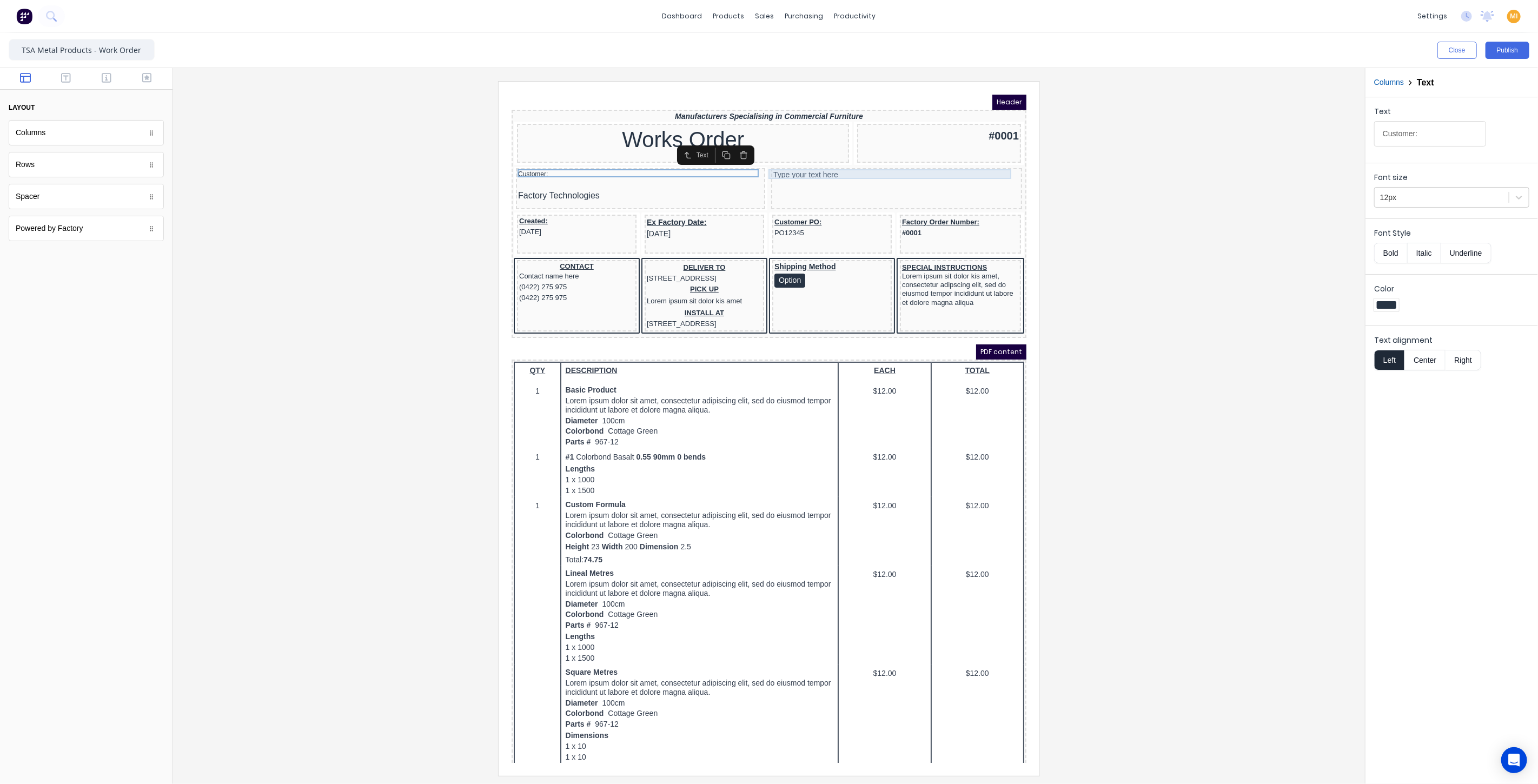
click at [848, 158] on div "Type your text here" at bounding box center [883, 162] width 247 height 10
drag, startPoint x: 1470, startPoint y: 136, endPoint x: 1266, endPoint y: 125, distance: 204.3
click at [1266, 125] on div "Close Publish Components layout Columns Columns Rows Rows Spacer Spacer Powered…" at bounding box center [769, 409] width 1538 height 751
paste input "Deliver To:"
type input "Deliver To:"
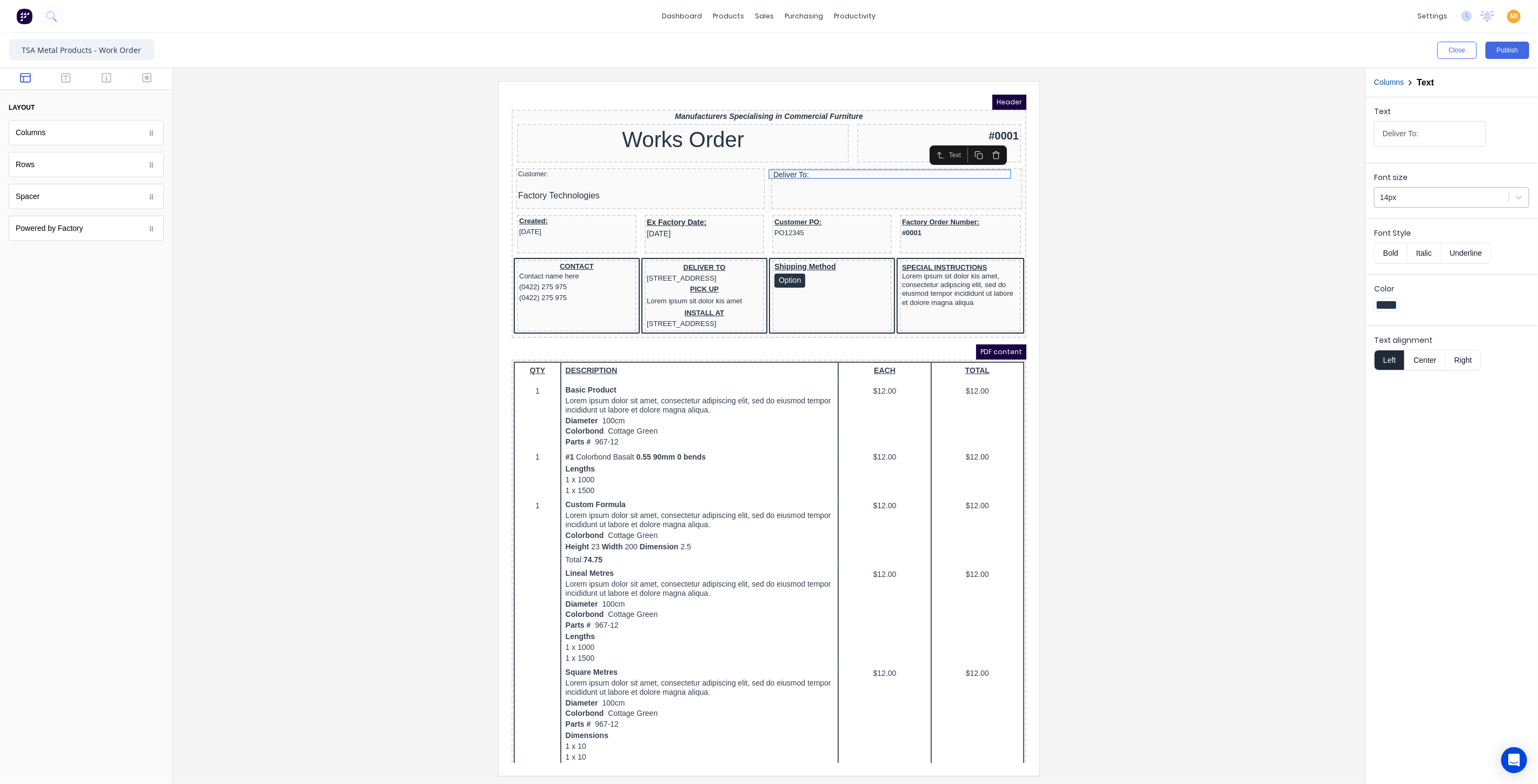
click at [1516, 195] on icon at bounding box center [1518, 197] width 11 height 11
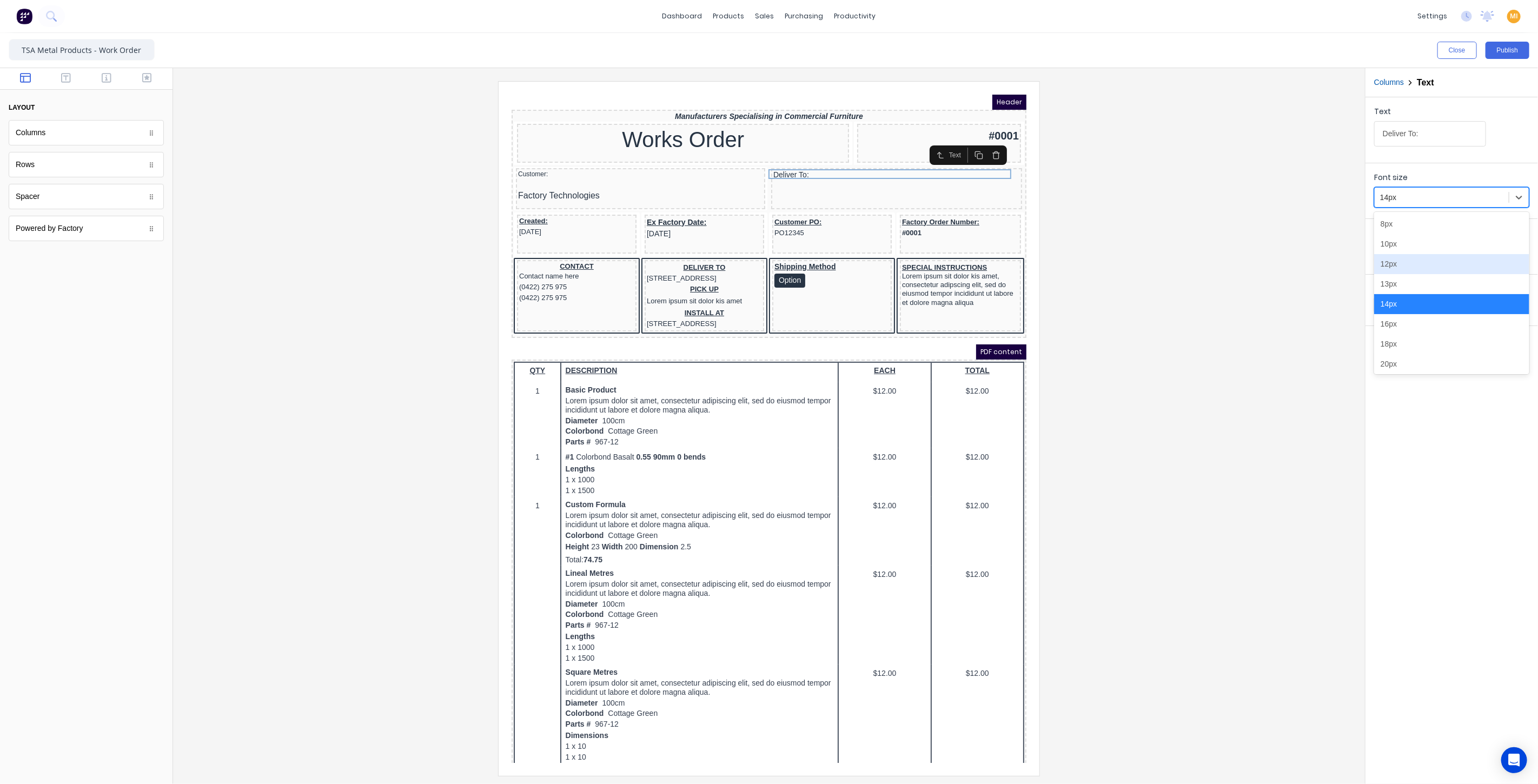
click at [1412, 261] on div "12px" at bounding box center [1451, 264] width 155 height 20
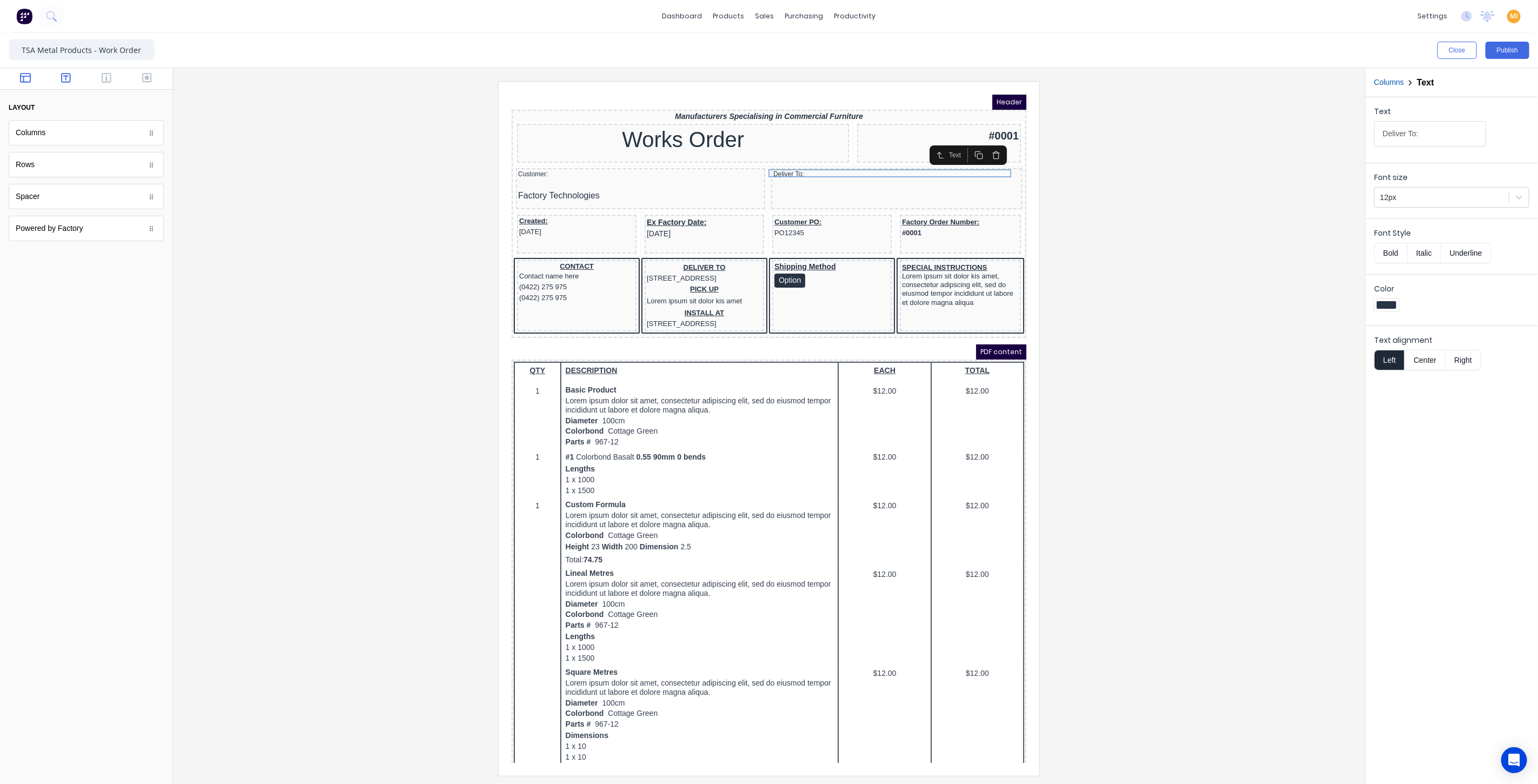
click at [68, 79] on icon "button" at bounding box center [66, 77] width 10 height 11
click at [109, 80] on icon "button" at bounding box center [107, 77] width 10 height 11
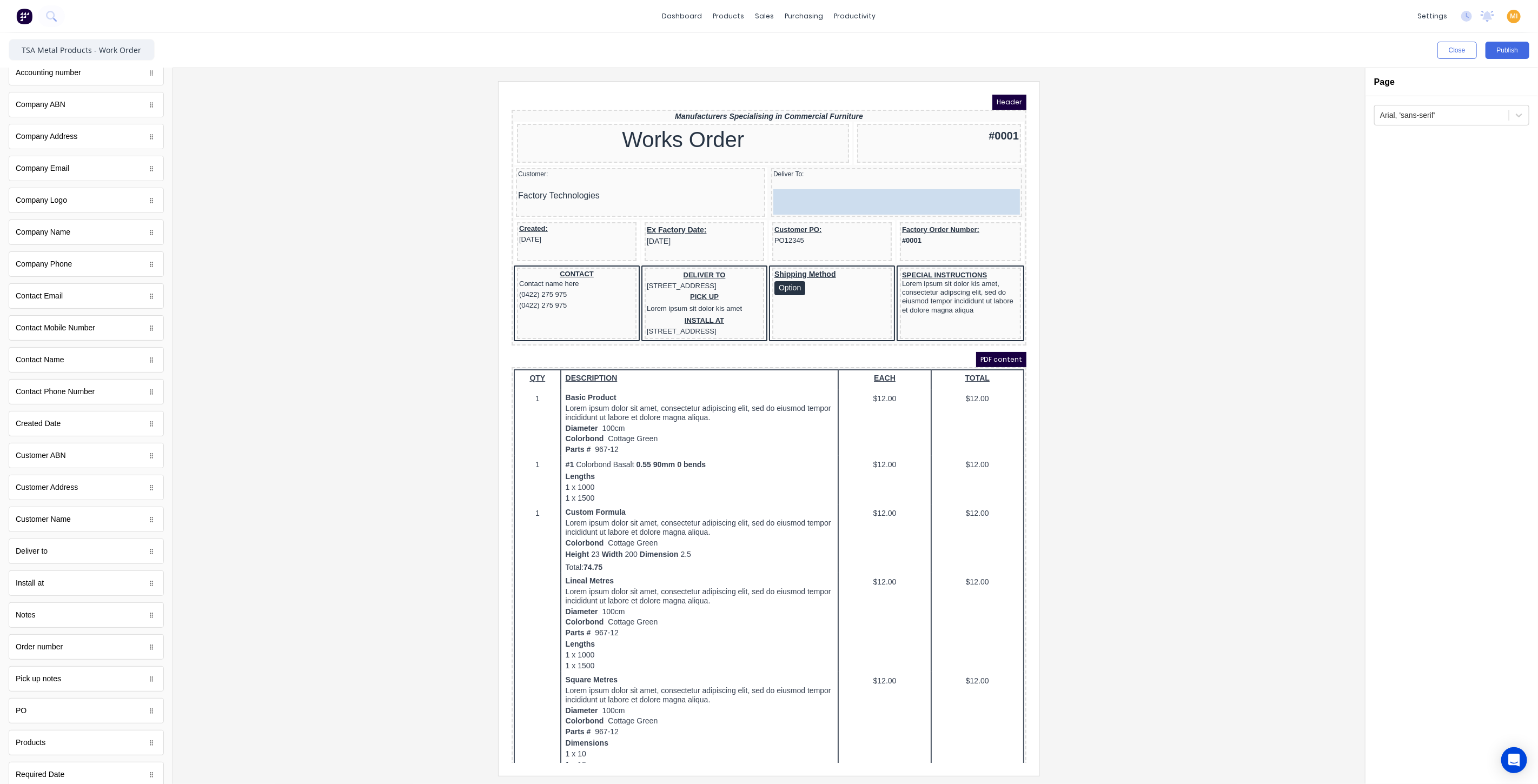
drag, startPoint x: 65, startPoint y: 544, endPoint x: 421, endPoint y: 102, distance: 567.5
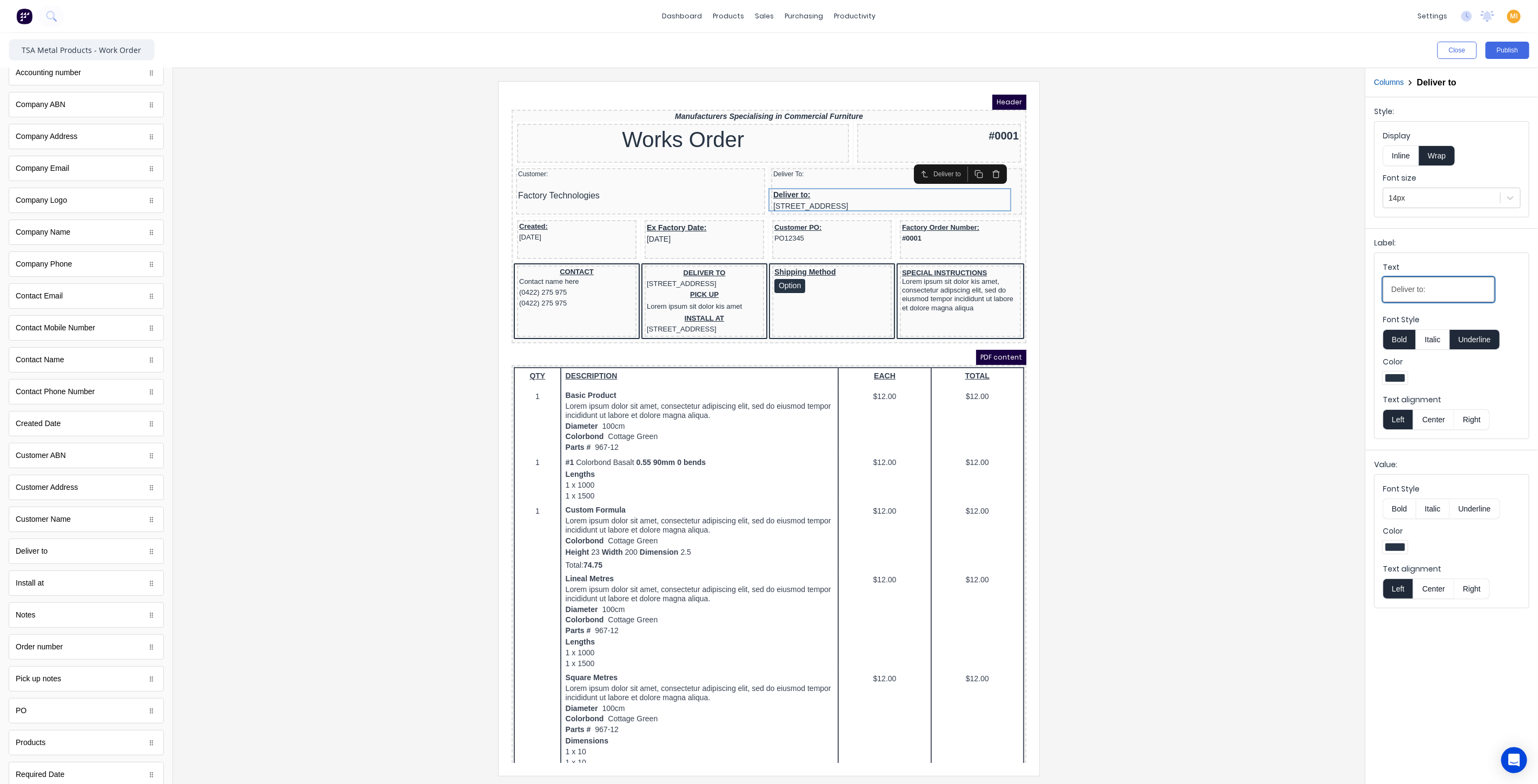
drag, startPoint x: 1375, startPoint y: 281, endPoint x: 1280, endPoint y: 280, distance: 95.0
click at [1280, 280] on div "Close Publish Components standard fields Accounting number Accounting number Co…" at bounding box center [769, 409] width 1538 height 751
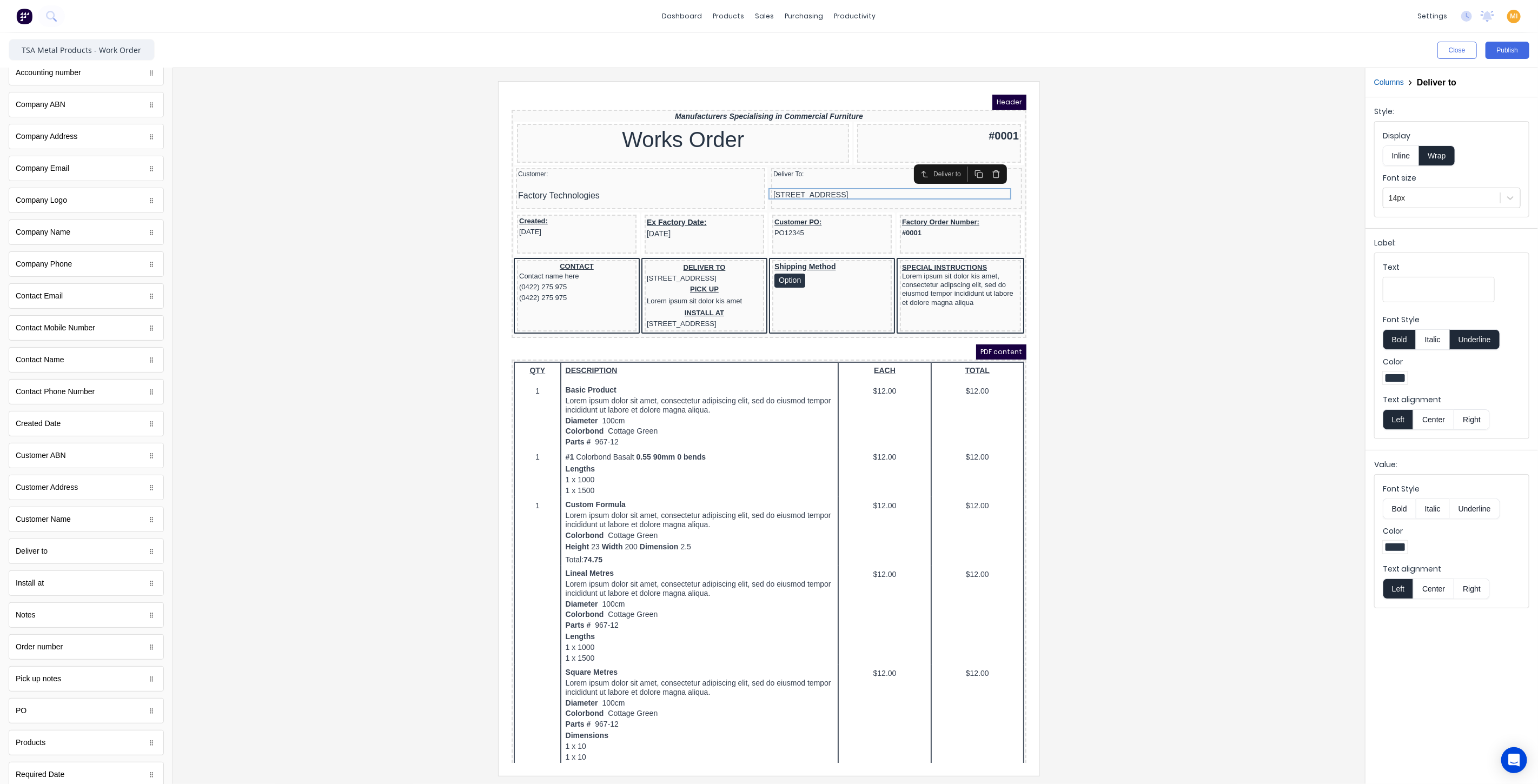
click at [1285, 340] on div at bounding box center [769, 428] width 1175 height 694
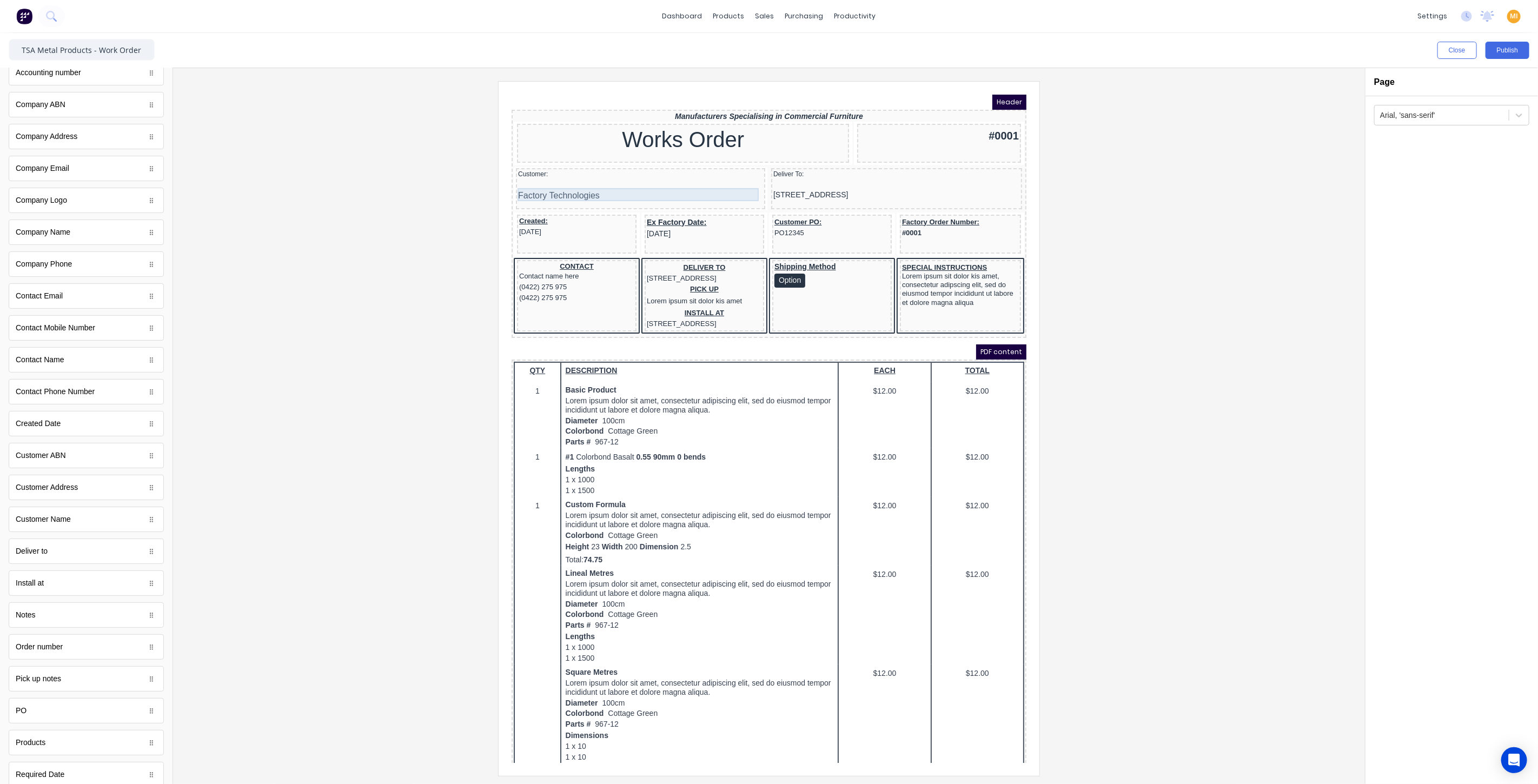
click at [566, 176] on div "Factory Technologies" at bounding box center [627, 182] width 245 height 13
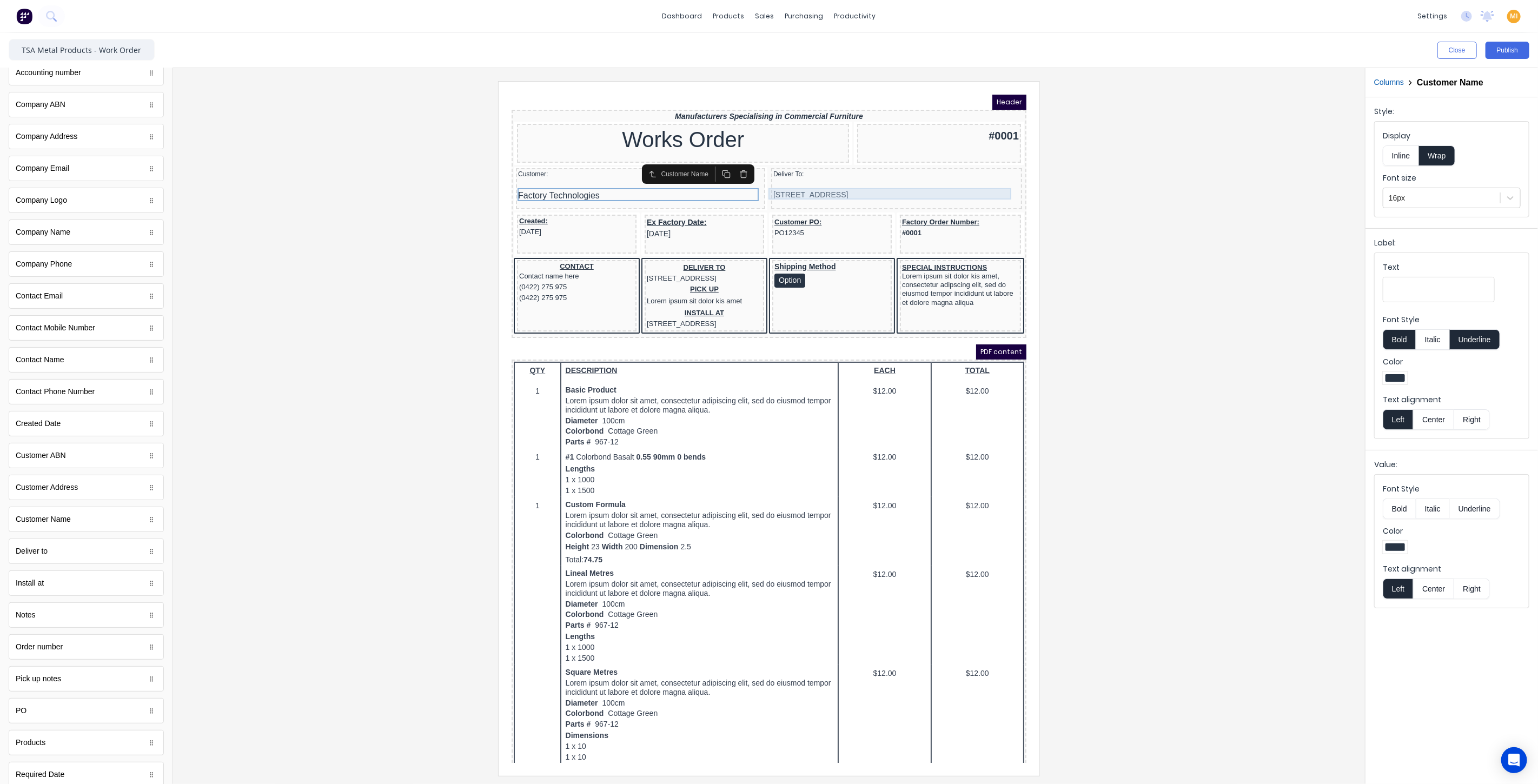
click at [884, 176] on div "234 Beach Road Gold Coast, Queensland, Australia" at bounding box center [883, 181] width 247 height 12
click at [937, 249] on div "SPECIAL INSTRUCTIONS Lorem ipsum sit dolor kis amet, consectetur adipscing elit…" at bounding box center [947, 271] width 117 height 46
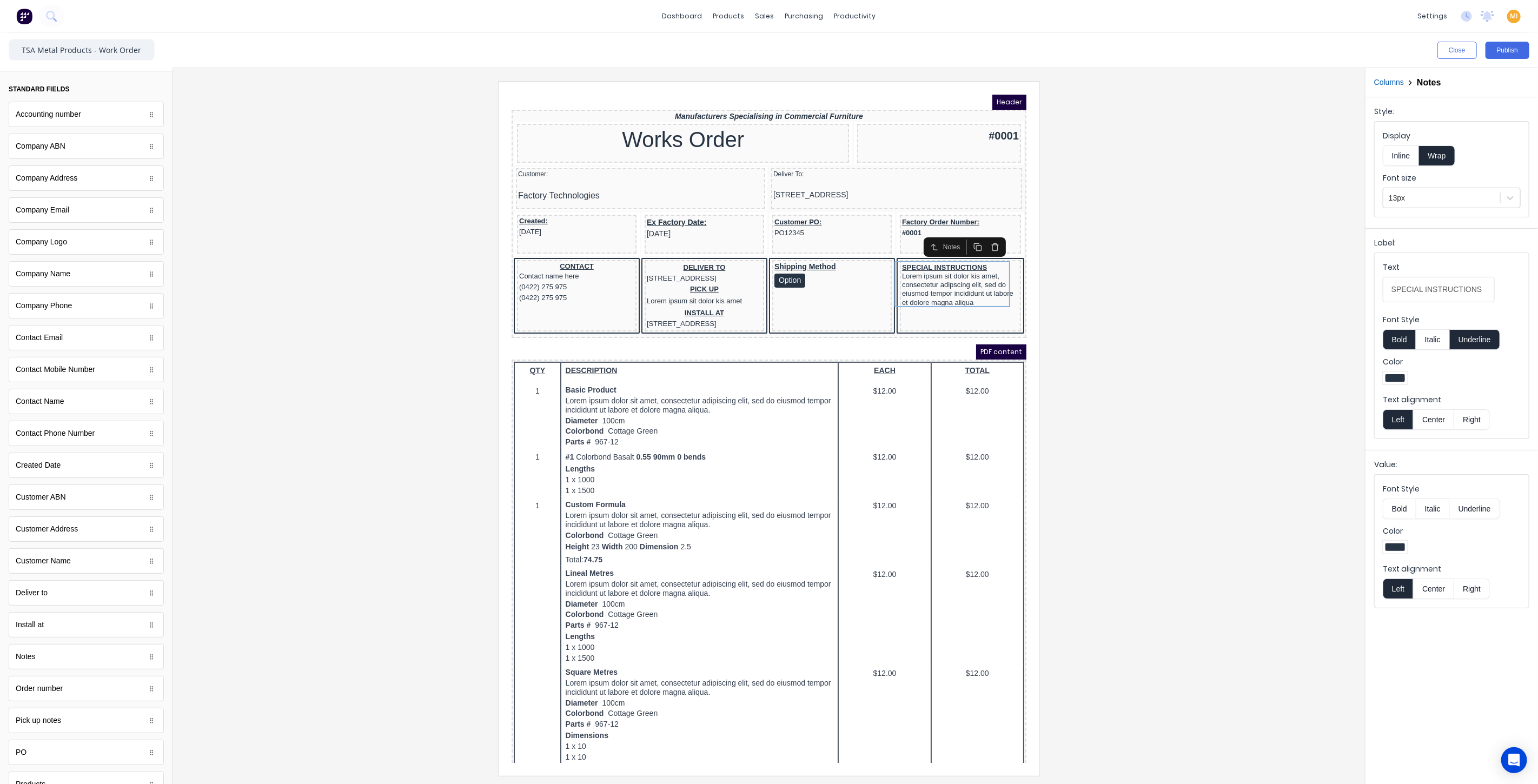
scroll to position [0, 0]
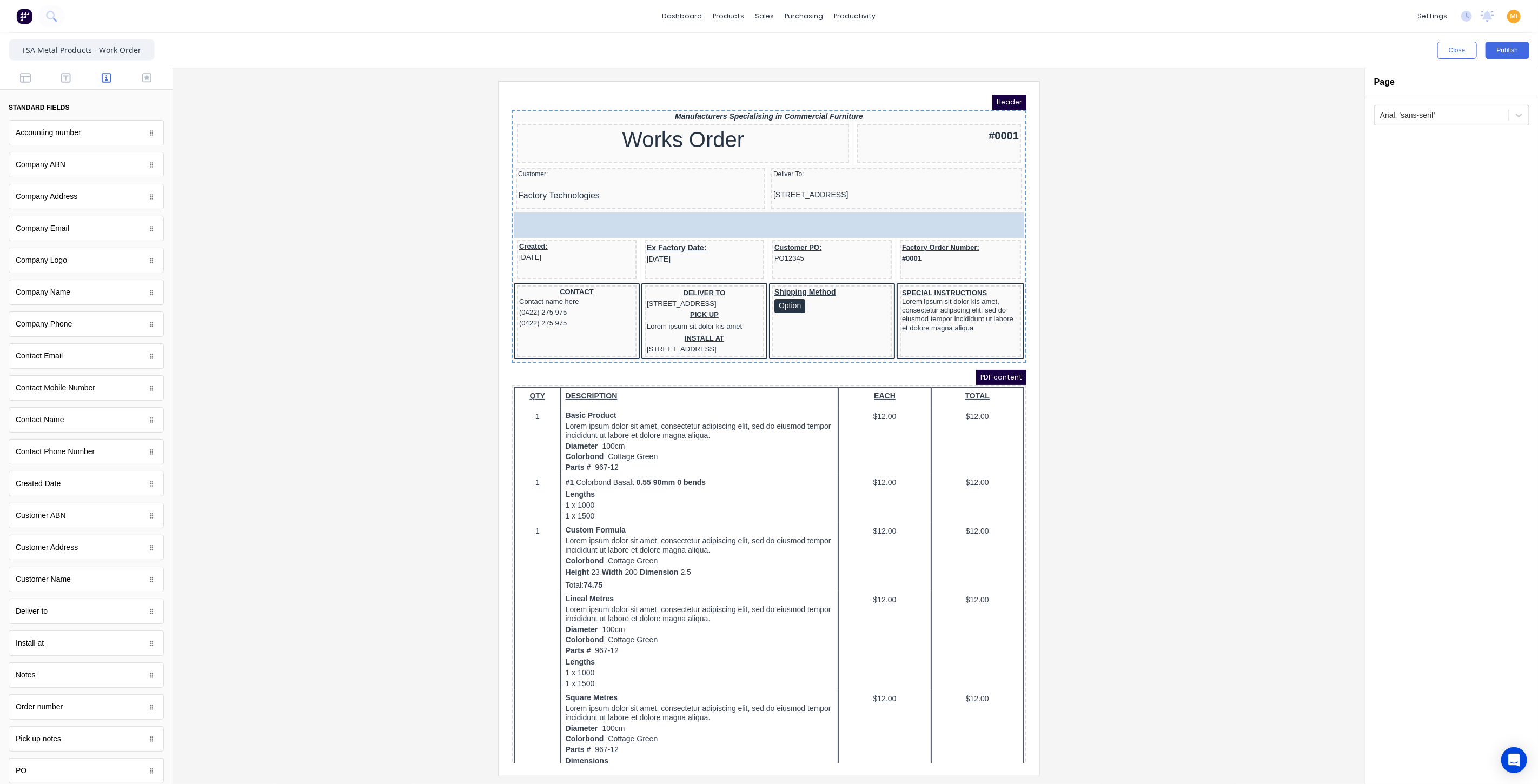
drag, startPoint x: 62, startPoint y: 675, endPoint x: 269, endPoint y: 135, distance: 578.3
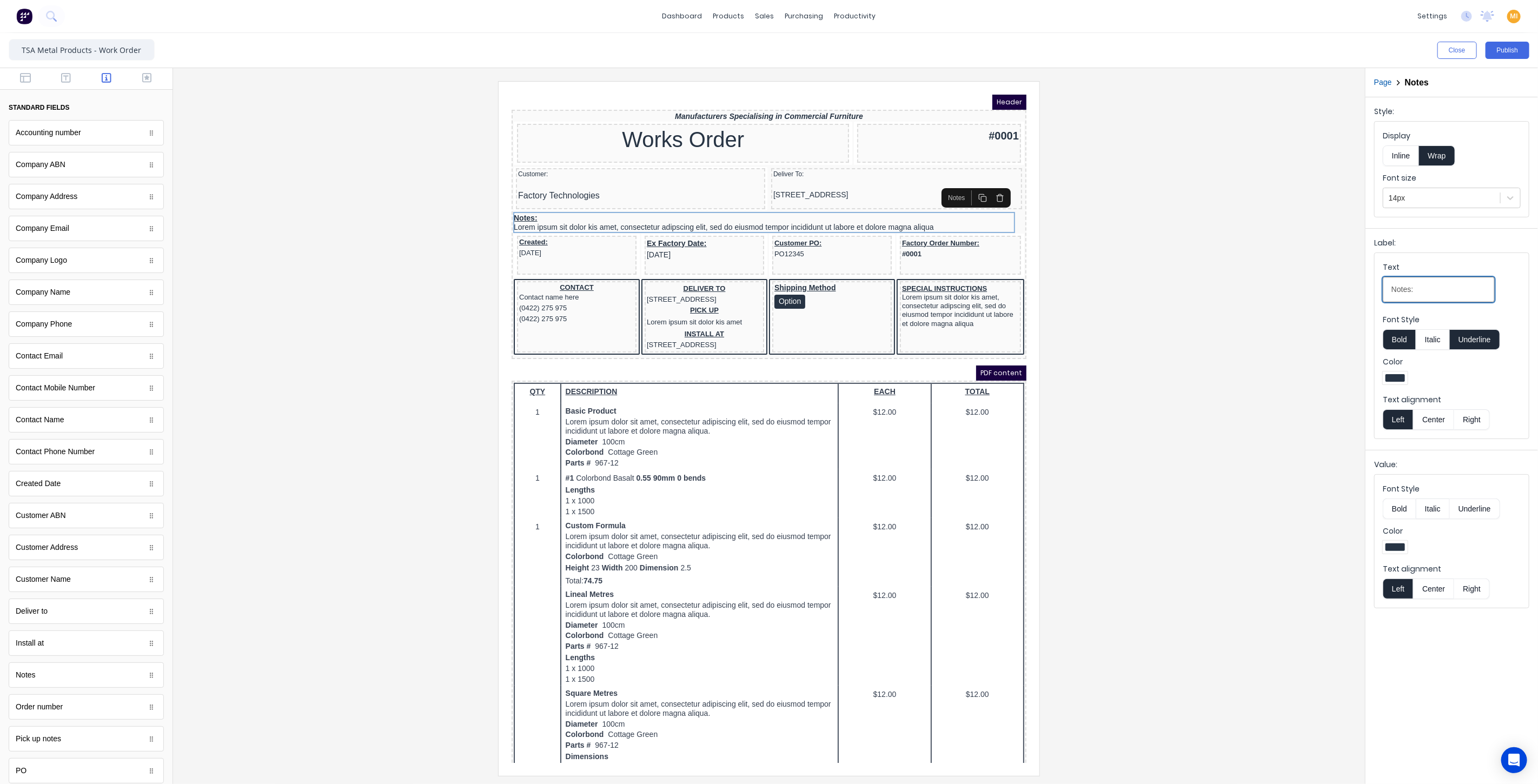
drag, startPoint x: 1432, startPoint y: 291, endPoint x: 1279, endPoint y: 288, distance: 153.0
click at [1279, 288] on div "Close Publish Components standard fields Accounting number Accounting number Co…" at bounding box center [769, 409] width 1538 height 751
paste input "SPECIAL INSTRUCTIONS:"
click at [1421, 285] on input "SPECIAL INSTRUCTIONS:" at bounding box center [1438, 290] width 112 height 25
type input "SPECIAL INSTRUCTIONS:"
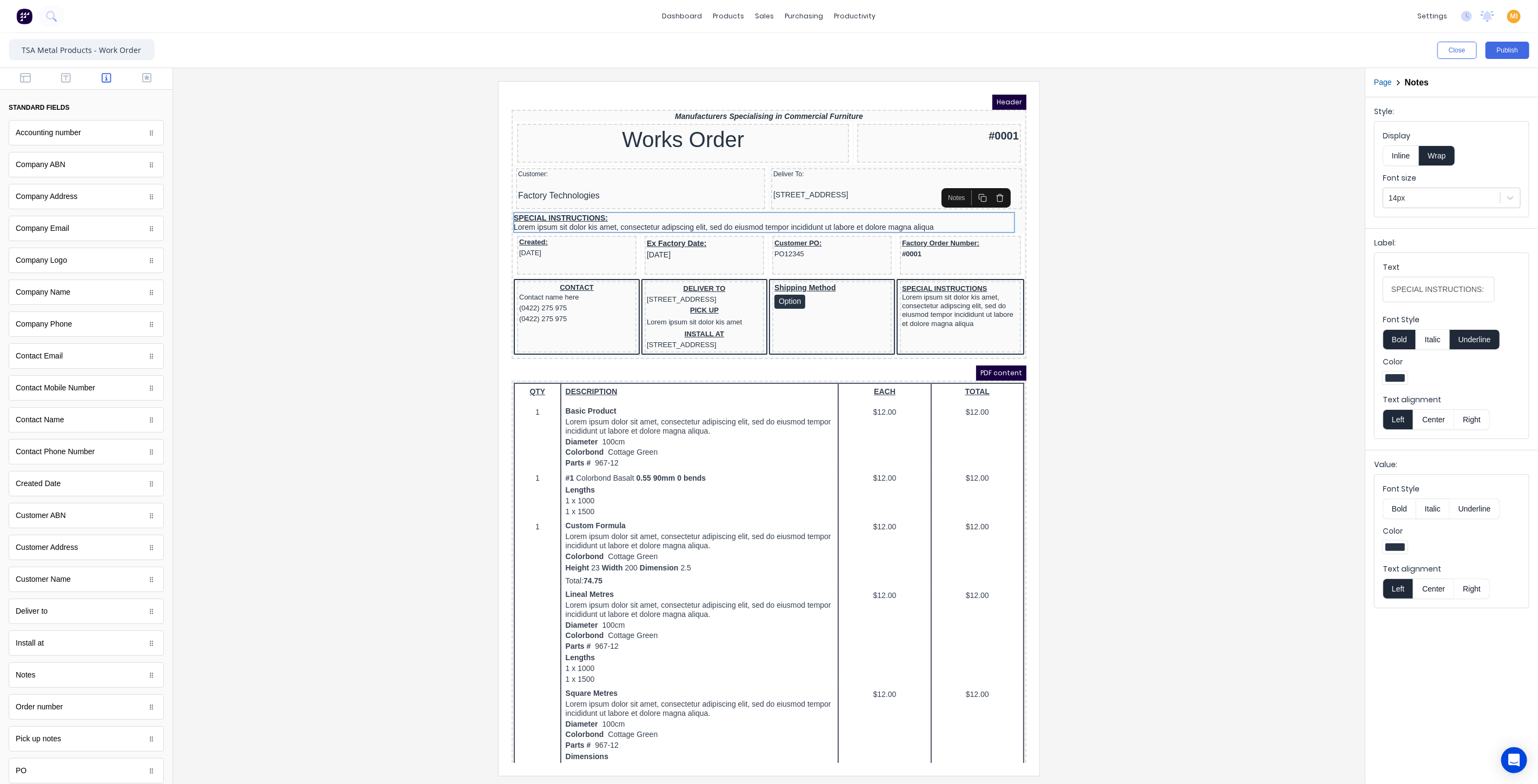
click at [1224, 333] on div at bounding box center [769, 428] width 1175 height 694
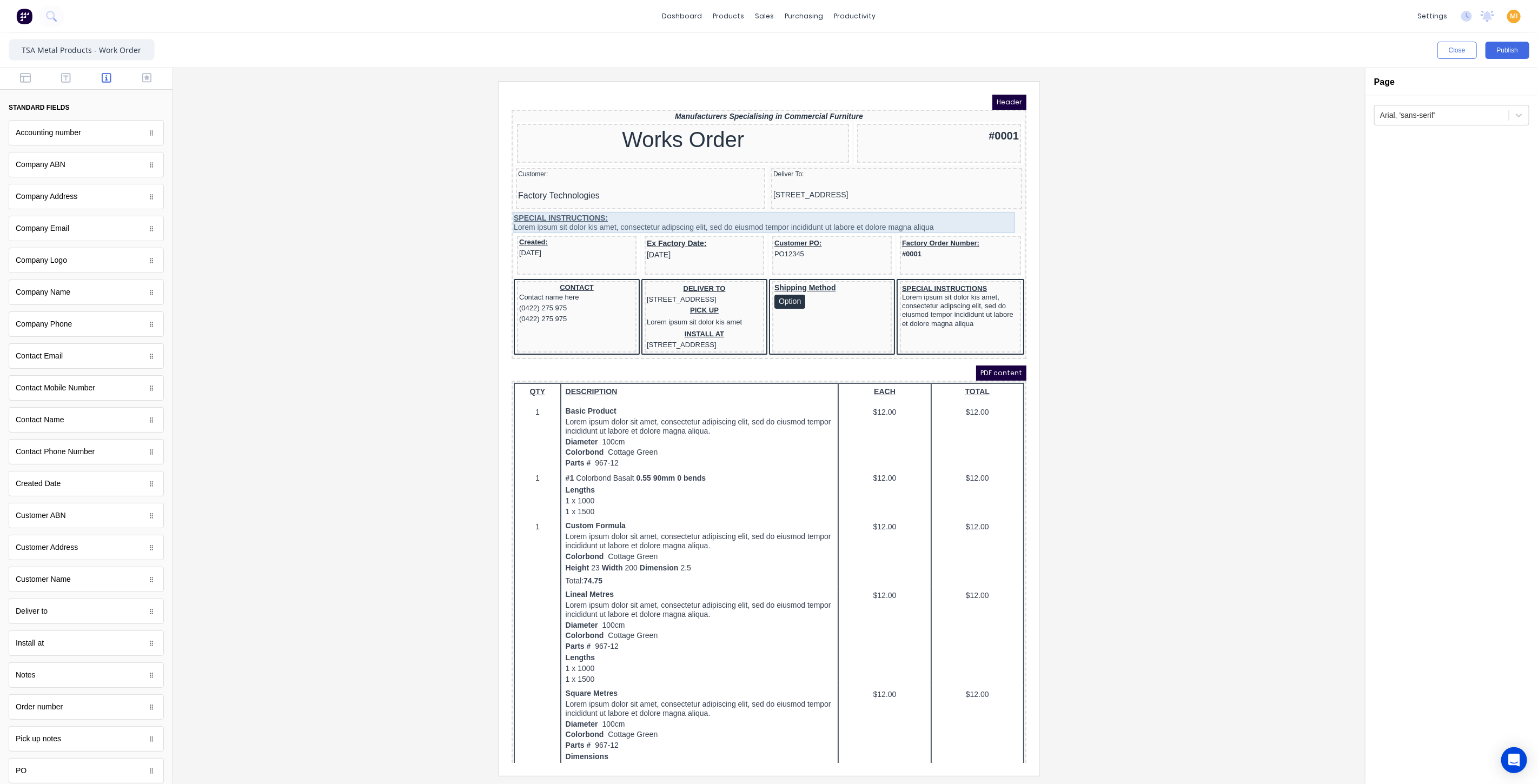
click at [571, 200] on div "SPECIAL INSTRUCTIONS: Lorem ipsum sit dolor kis amet, consectetur adipscing eli…" at bounding box center [756, 210] width 511 height 21
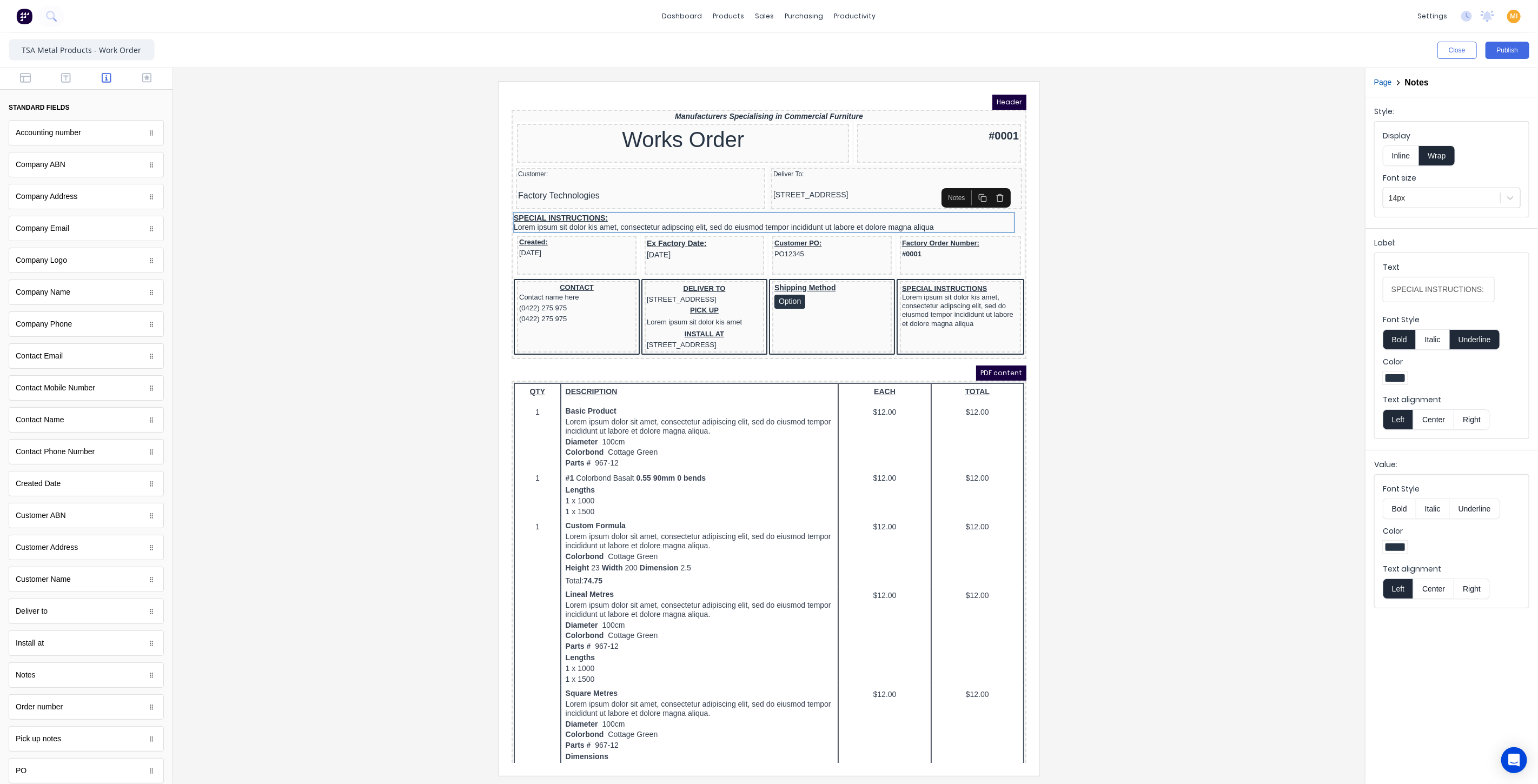
click at [1477, 335] on button "Underline" at bounding box center [1475, 339] width 50 height 20
click at [63, 81] on icon "button" at bounding box center [66, 77] width 10 height 11
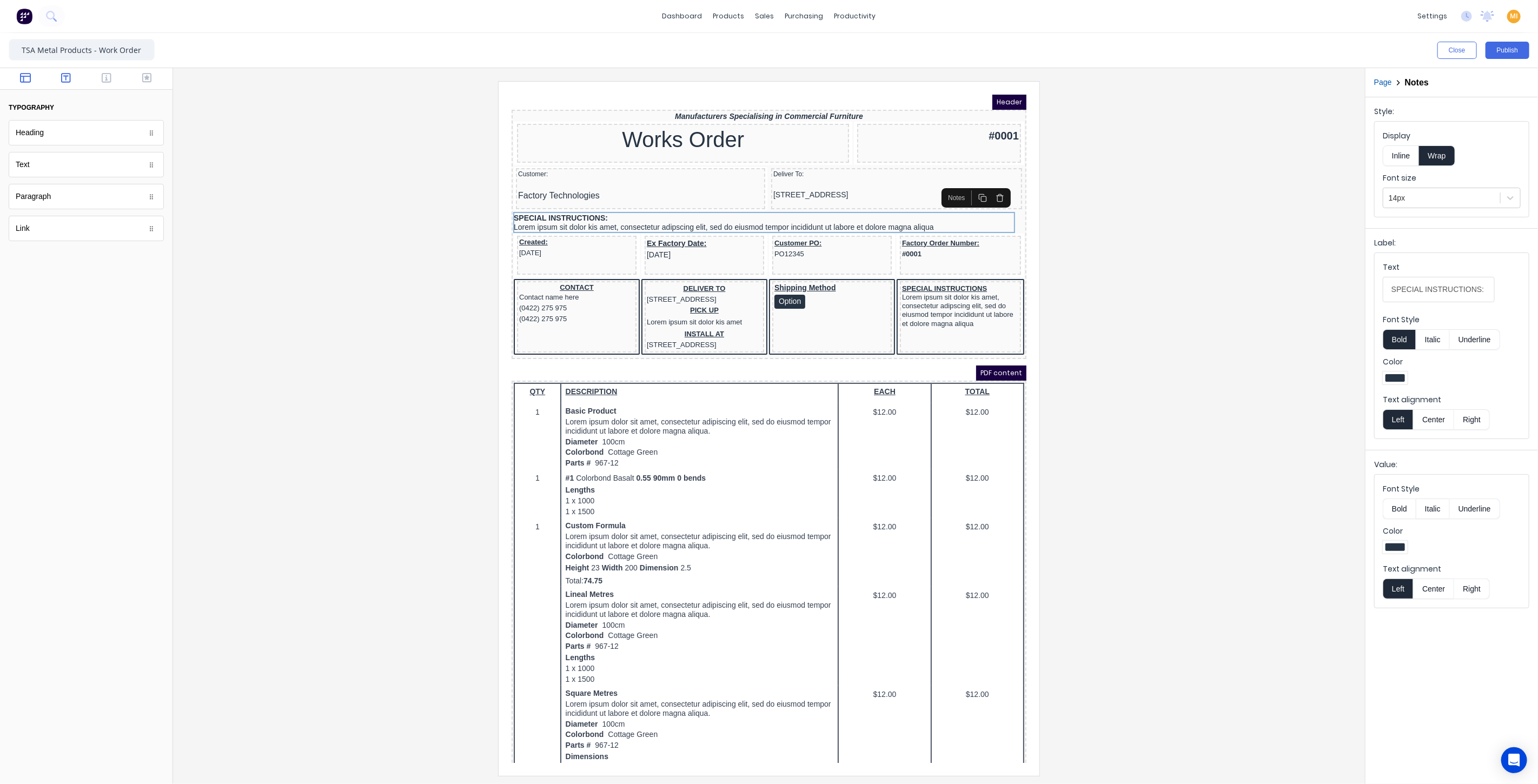
click at [20, 81] on icon "button" at bounding box center [25, 78] width 11 height 10
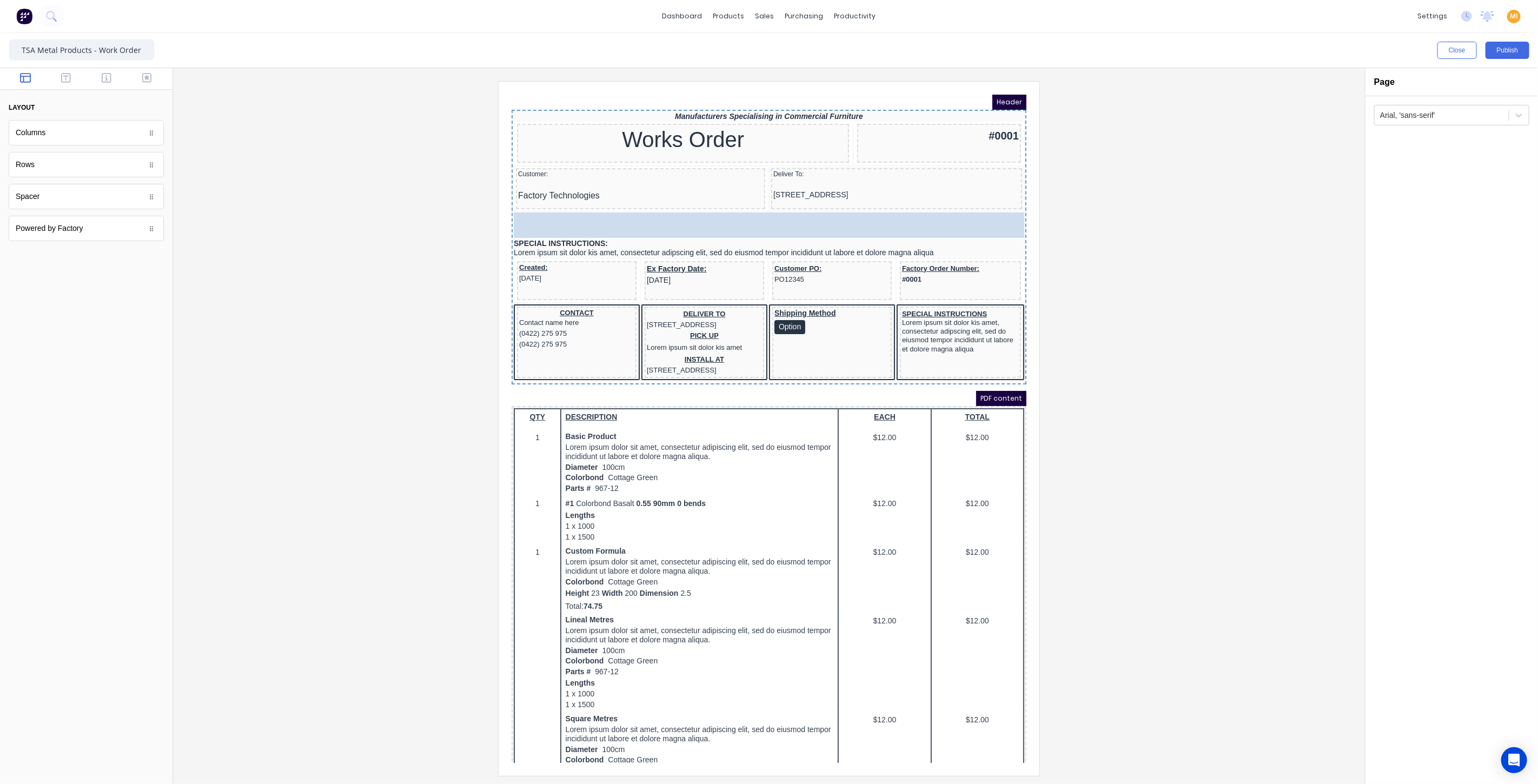
drag, startPoint x: 80, startPoint y: 134, endPoint x: 288, endPoint y: 119, distance: 208.5
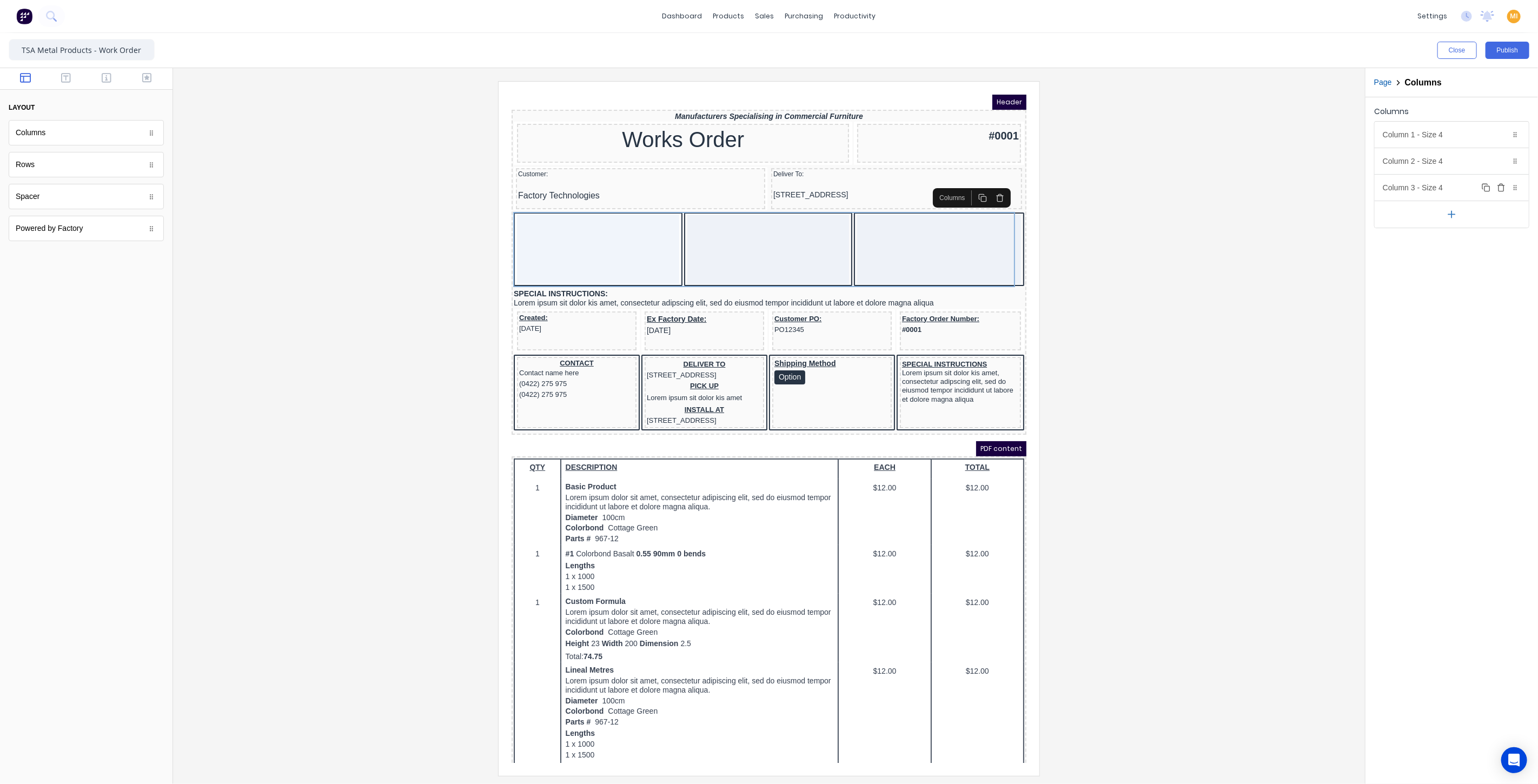
click at [1501, 184] on icon "button" at bounding box center [1501, 184] width 3 height 1
click at [1444, 134] on div "Column 1 - Size 4 Duplicate Delete" at bounding box center [1451, 134] width 154 height 26
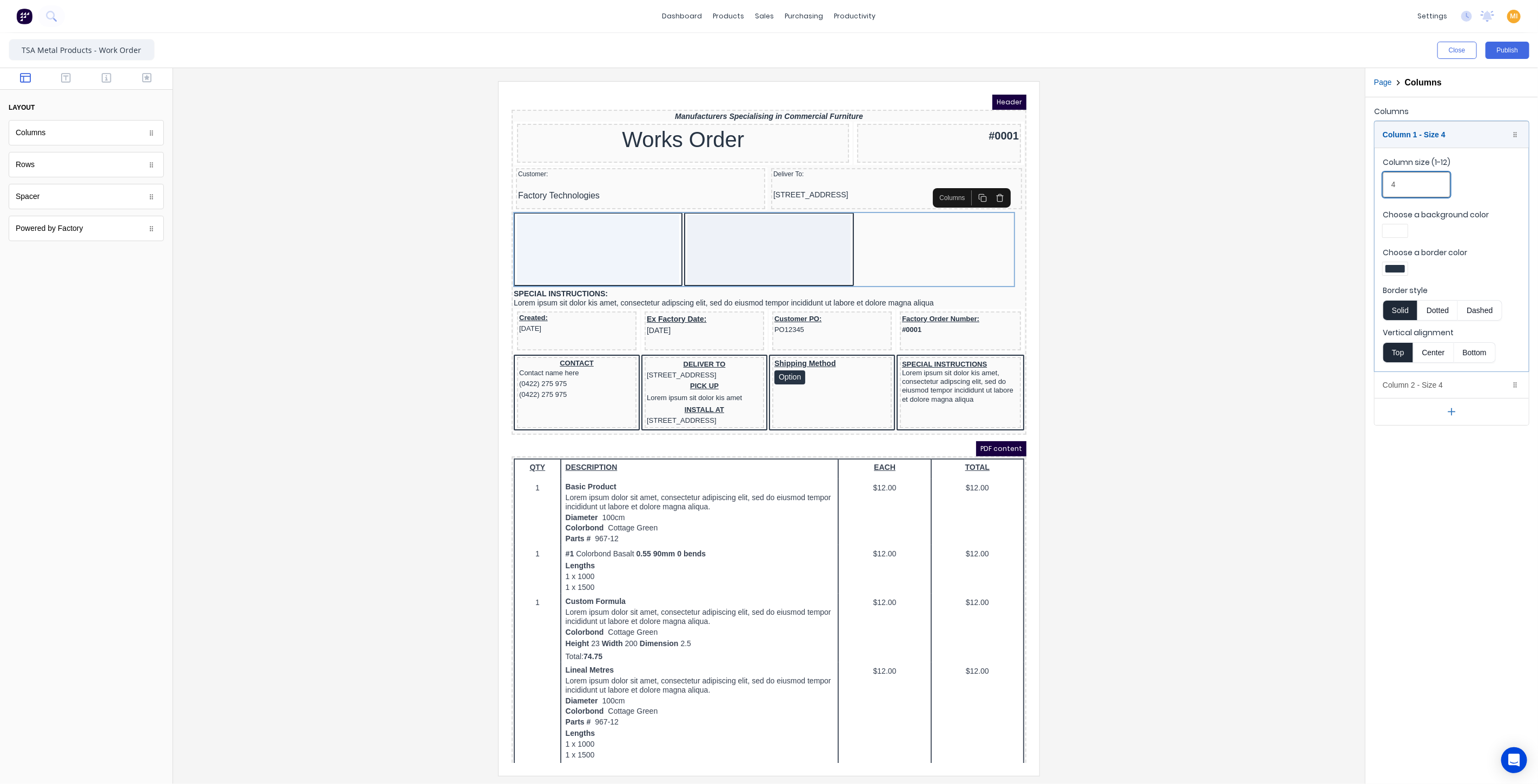
drag, startPoint x: 1409, startPoint y: 184, endPoint x: 1352, endPoint y: 184, distance: 57.0
click at [1352, 184] on div "Close Publish Components layout Columns Columns Rows Rows Spacer Spacer Powered…" at bounding box center [769, 409] width 1538 height 751
type input "3"
click at [1424, 387] on div "Column 2 - Size 4 Duplicate Delete" at bounding box center [1451, 385] width 154 height 26
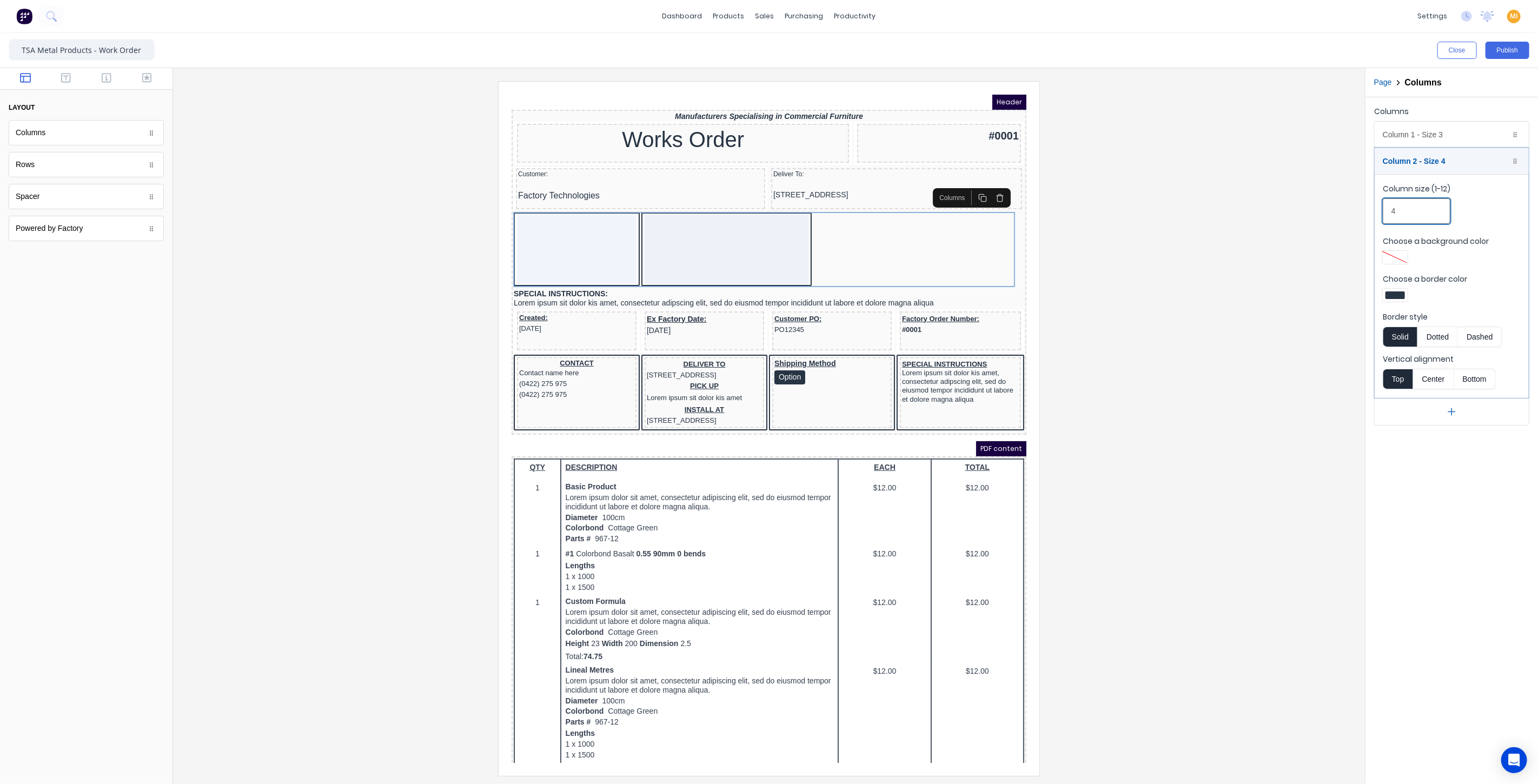
drag, startPoint x: 1426, startPoint y: 207, endPoint x: 1296, endPoint y: 207, distance: 130.0
click at [1296, 207] on div "Close Publish Components layout Columns Columns Rows Rows Spacer Spacer Powered…" at bounding box center [769, 409] width 1538 height 751
type input "9"
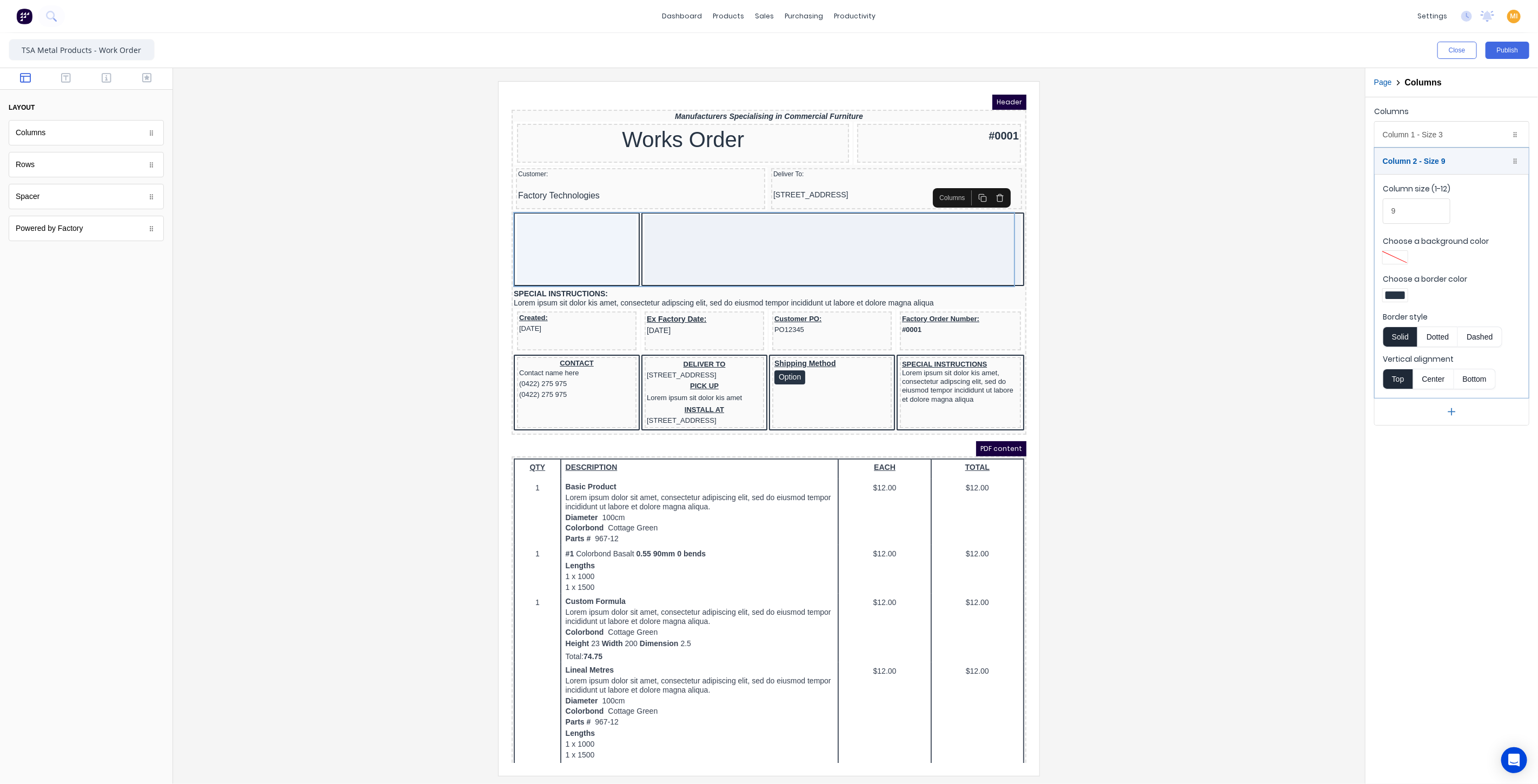
click at [1387, 295] on div at bounding box center [1395, 295] width 20 height 8
click at [1428, 390] on div at bounding box center [1429, 393] width 12 height 12
click at [1423, 136] on div at bounding box center [769, 392] width 1538 height 784
click at [1421, 132] on div "Column 1 - Size 3 Duplicate Delete" at bounding box center [1451, 134] width 154 height 26
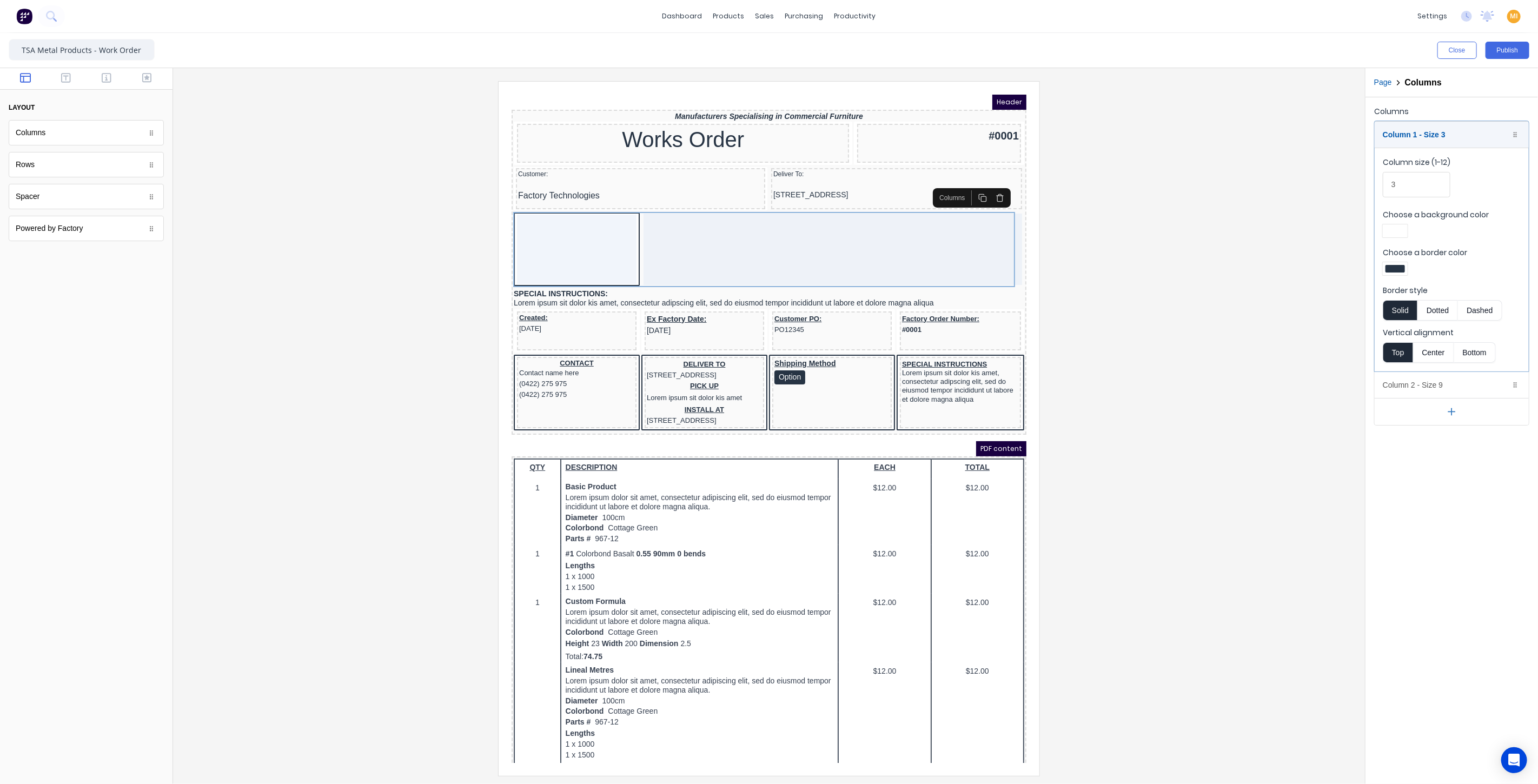
click at [1394, 265] on div at bounding box center [1395, 269] width 20 height 8
click at [1429, 361] on div at bounding box center [1429, 366] width 12 height 12
click at [592, 249] on div at bounding box center [769, 392] width 1538 height 784
click at [381, 271] on div at bounding box center [769, 428] width 1175 height 694
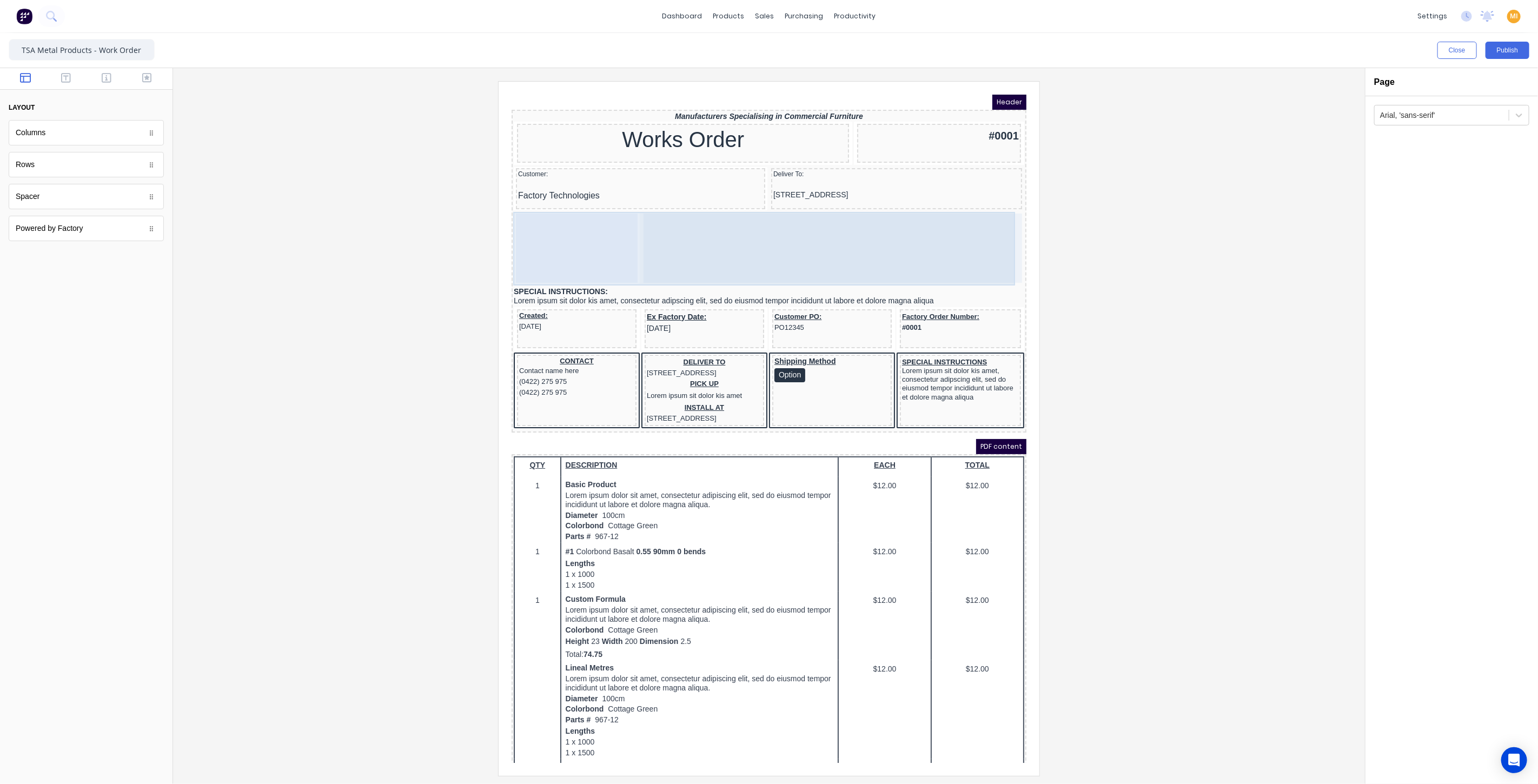
click at [550, 252] on div at bounding box center [563, 234] width 122 height 69
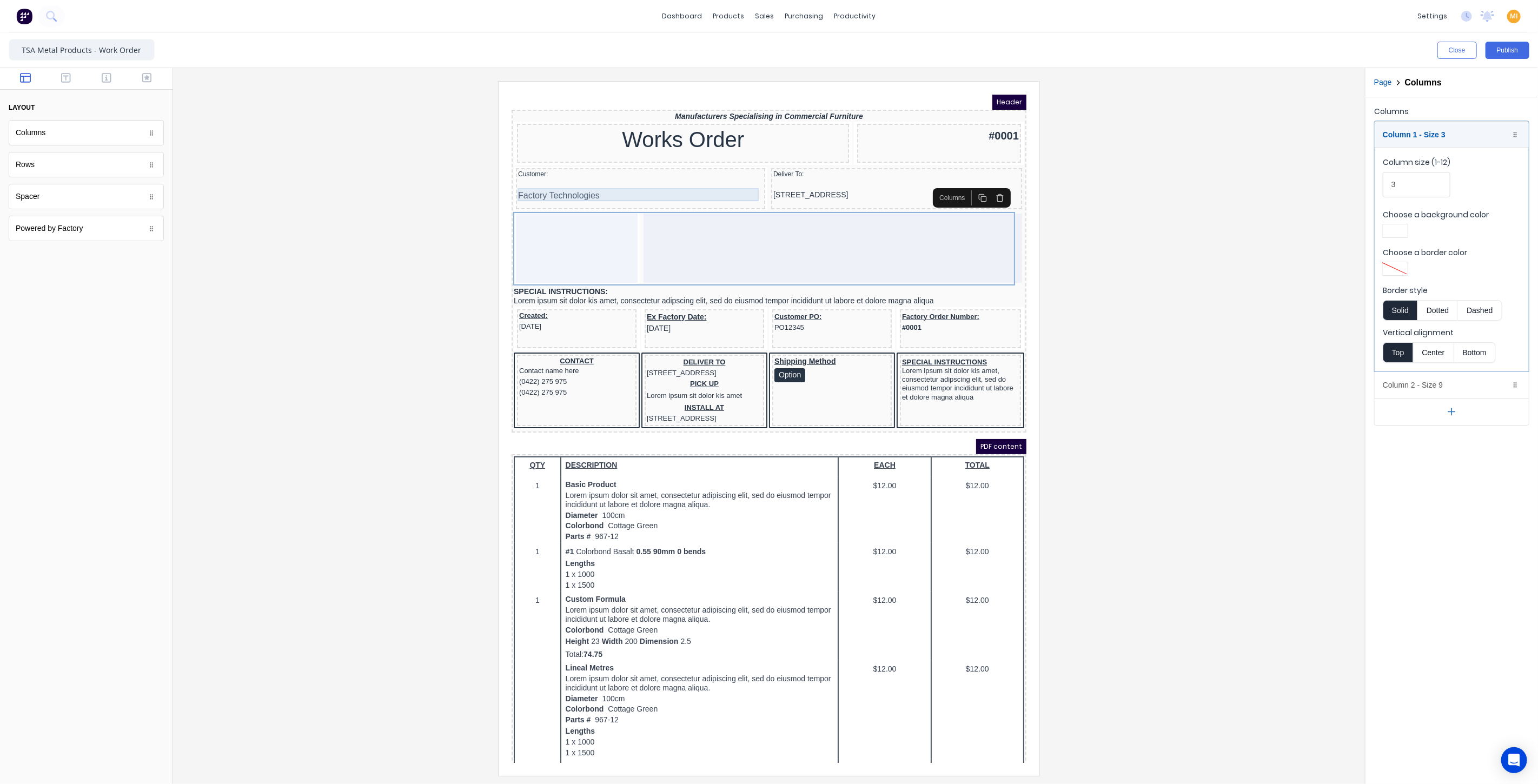
click at [592, 179] on div "Factory Technologies" at bounding box center [627, 182] width 245 height 13
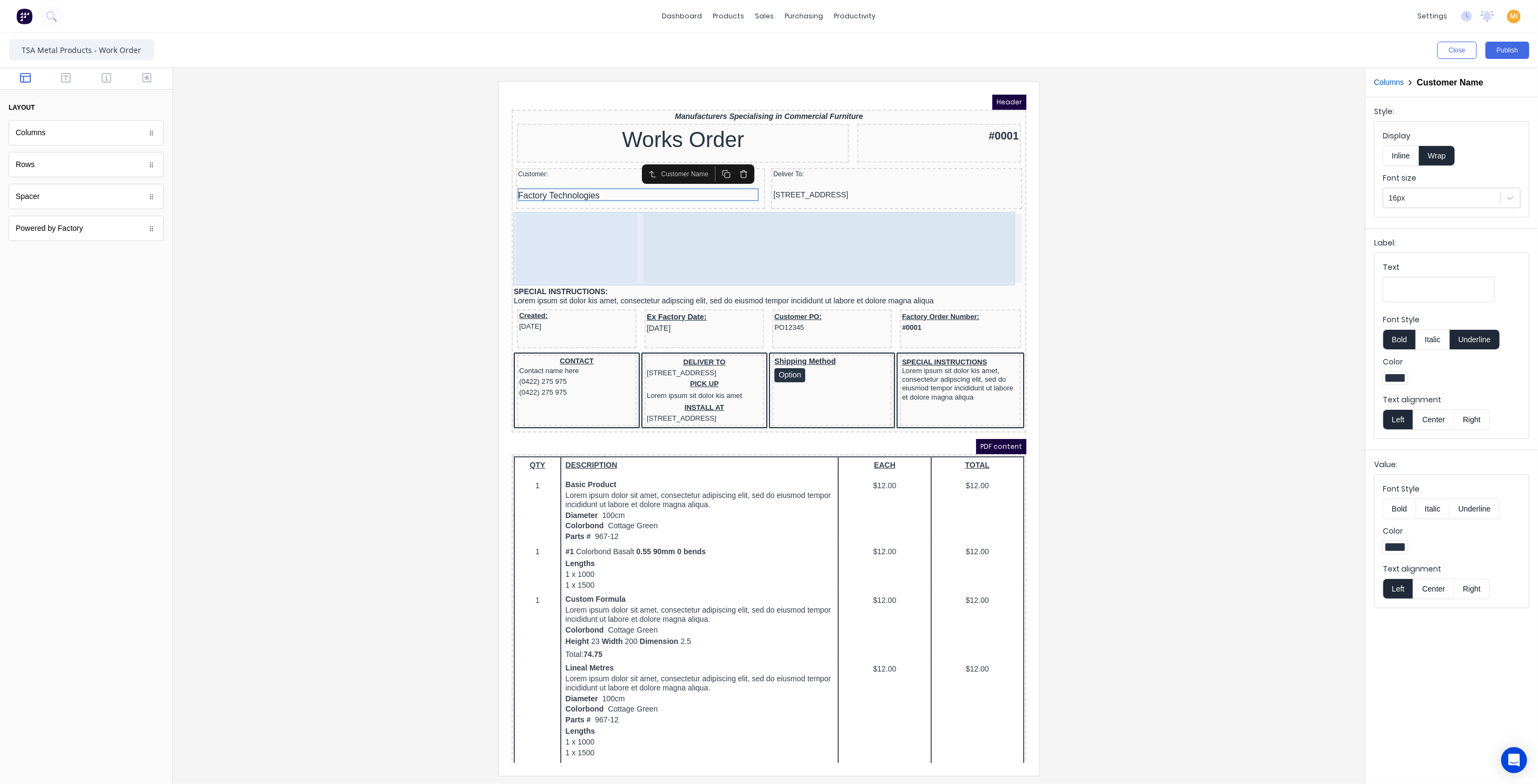
click at [590, 230] on div at bounding box center [563, 234] width 122 height 69
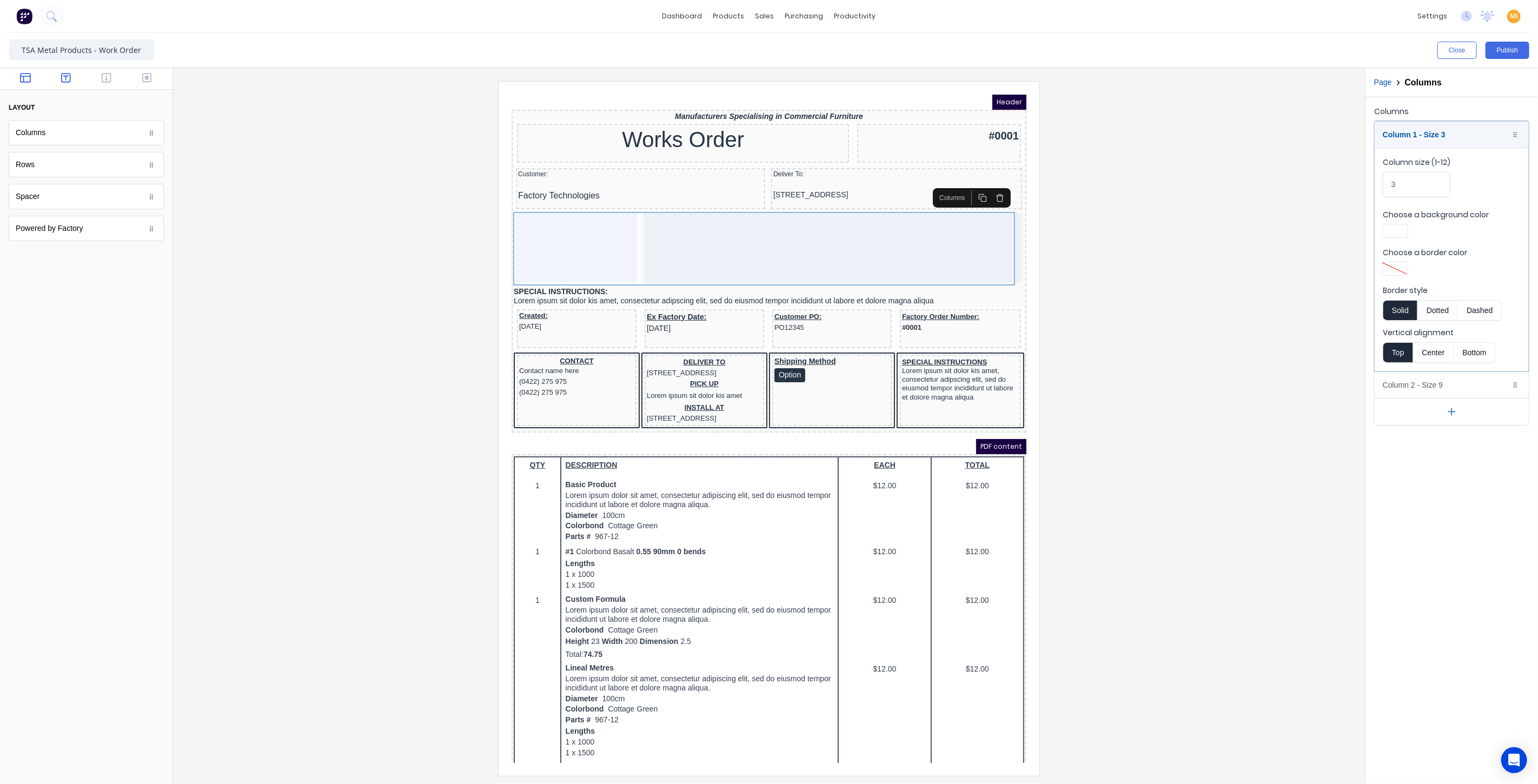
click at [66, 79] on icon "button" at bounding box center [66, 78] width 10 height 10
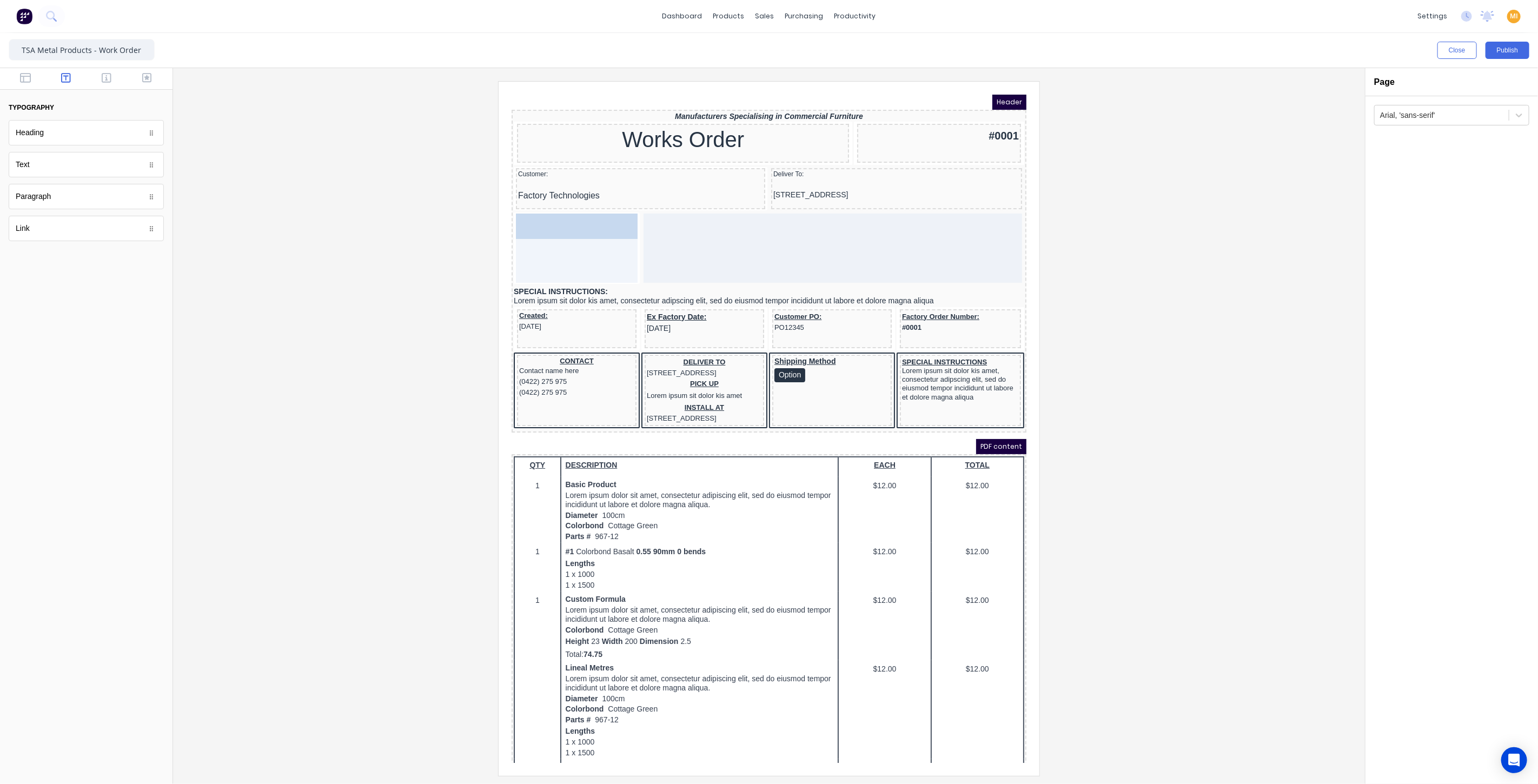
drag, startPoint x: 37, startPoint y: 169, endPoint x: 584, endPoint y: 243, distance: 552.0
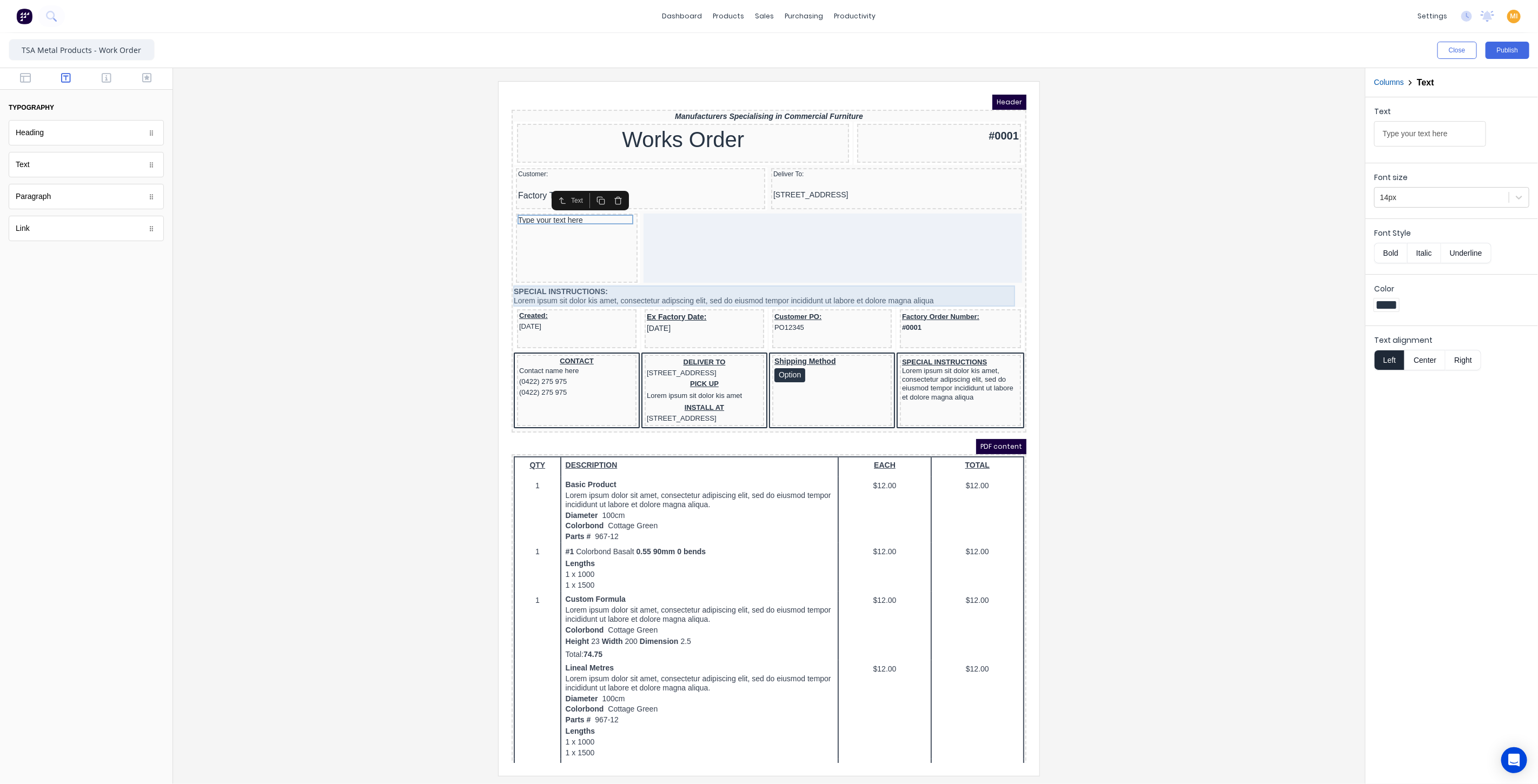
click at [571, 276] on div "SPECIAL INSTRUCTIONS: Lorem ipsum sit dolor kis amet, consectetur adipscing eli…" at bounding box center [756, 283] width 511 height 21
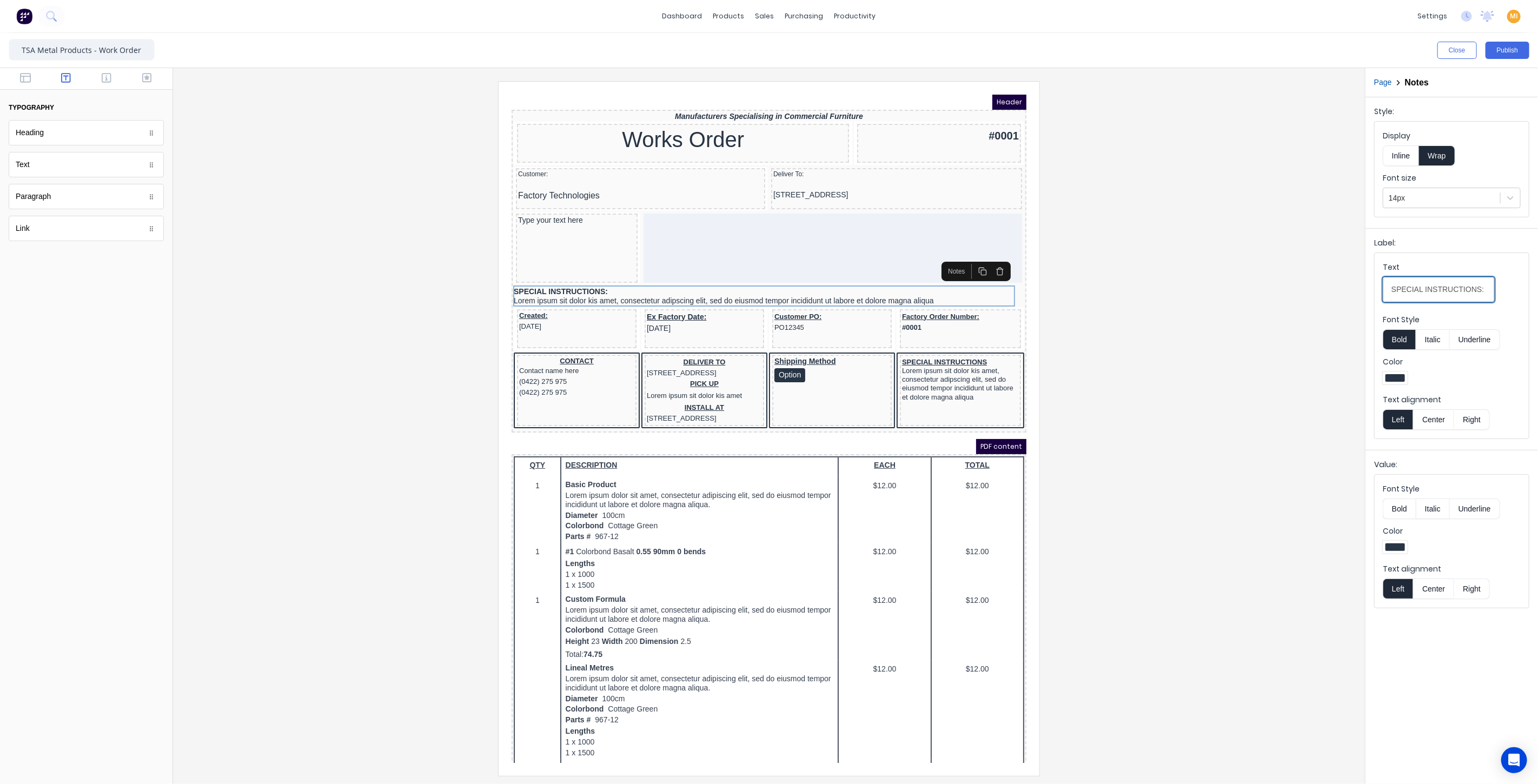
drag, startPoint x: 1478, startPoint y: 286, endPoint x: 1381, endPoint y: 286, distance: 97.0
click at [1381, 286] on fieldset "Text SPECIAL INSTRUCTIONS: Font Style Bold Italic Underline Color Text alignmen…" at bounding box center [1451, 346] width 154 height 186
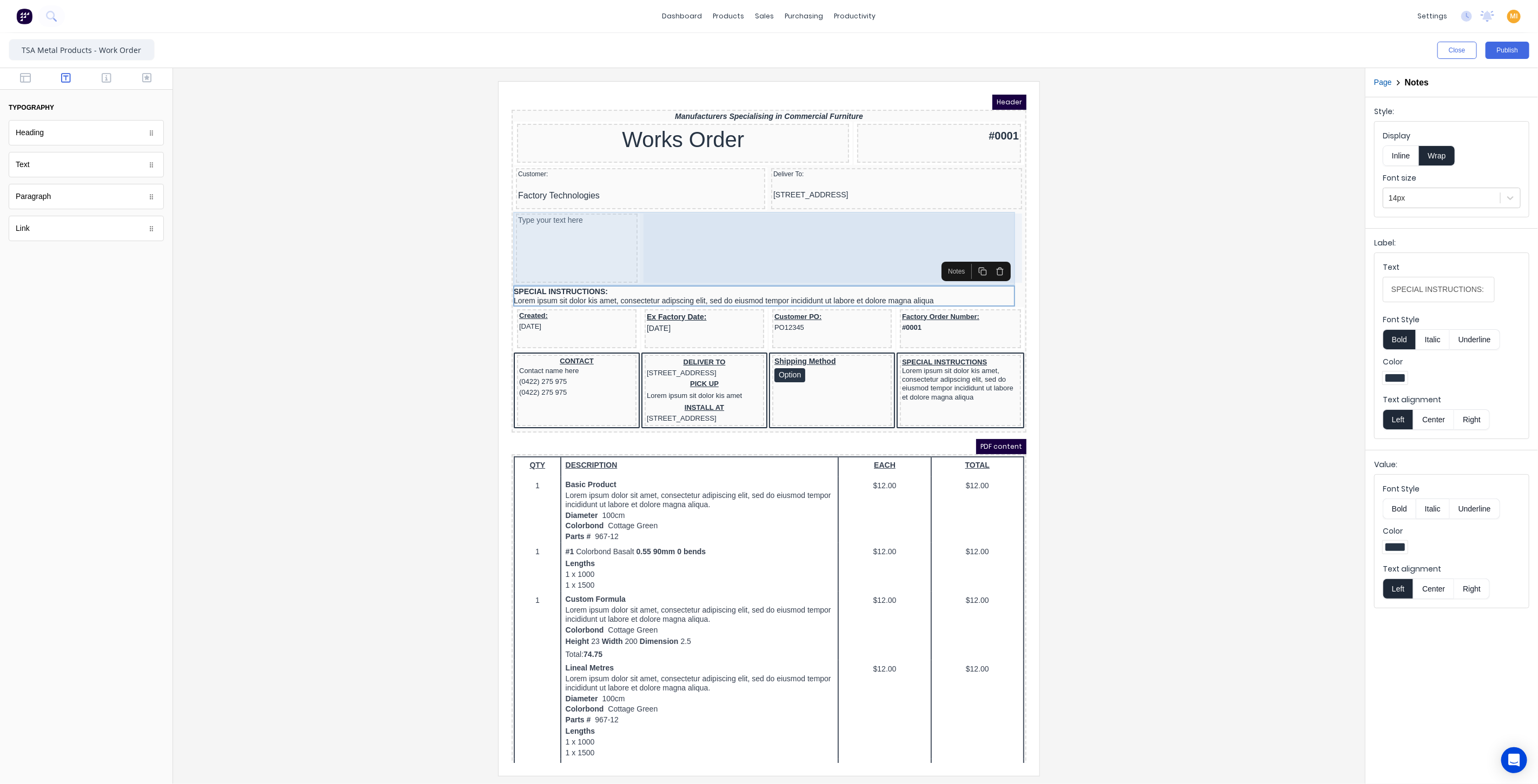
click at [541, 200] on div "Type your text here" at bounding box center [563, 234] width 122 height 69
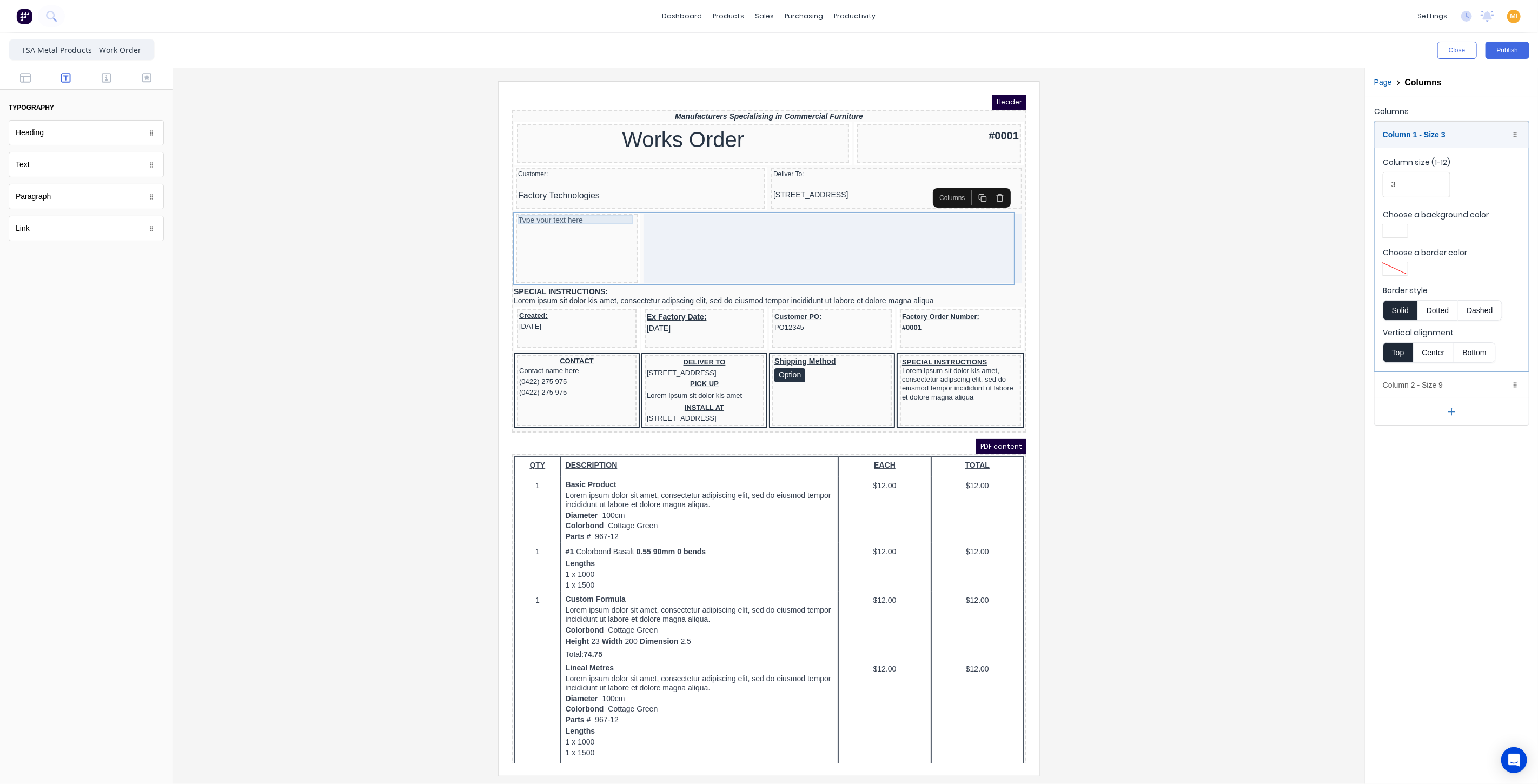
drag, startPoint x: 543, startPoint y: 202, endPoint x: 554, endPoint y: 201, distance: 11.0
click at [544, 202] on div "Type your text here" at bounding box center [563, 207] width 117 height 10
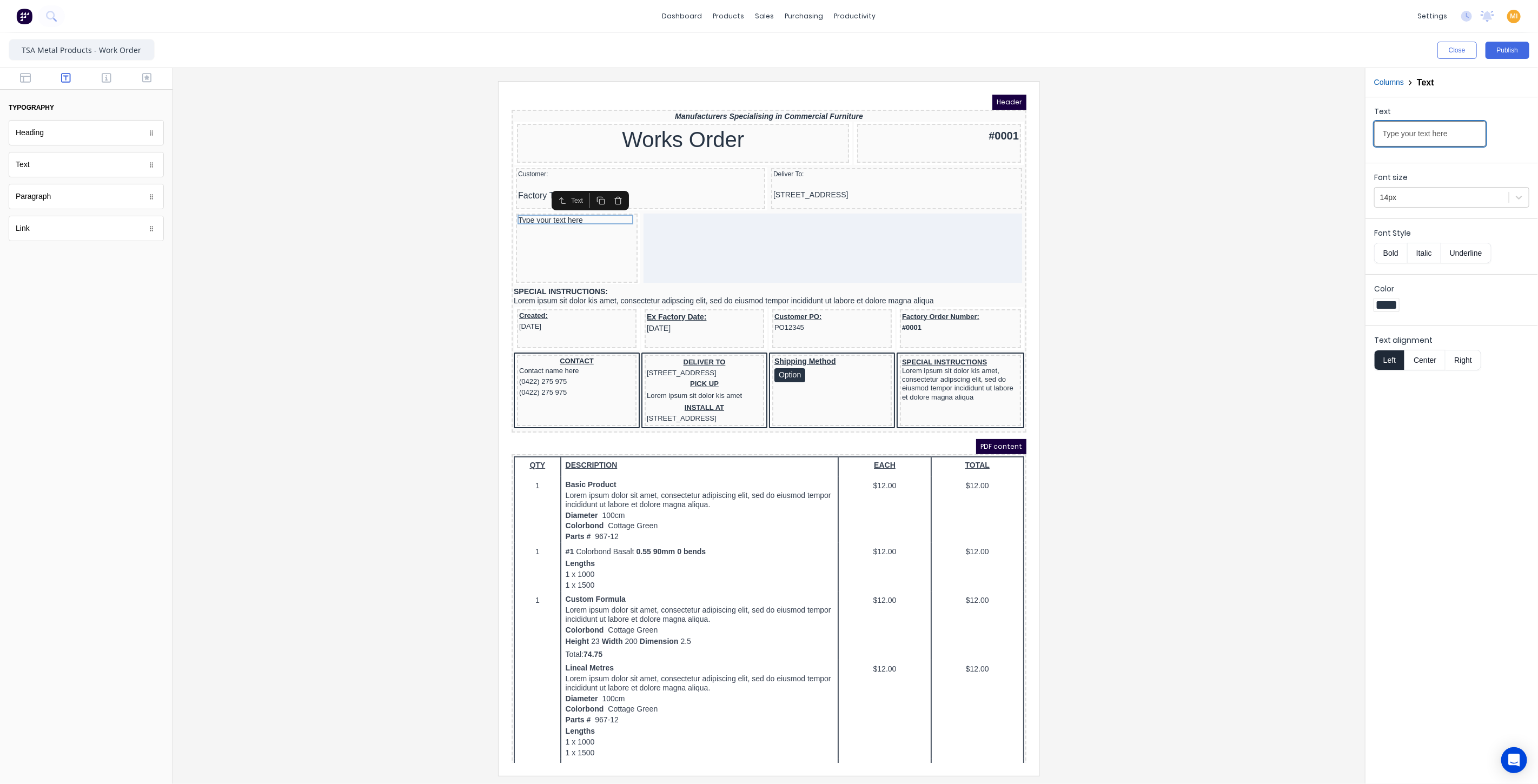
drag, startPoint x: 1458, startPoint y: 139, endPoint x: 1330, endPoint y: 128, distance: 128.5
click at [1330, 128] on div "Close Publish Components typography Heading Heading Text Text Paragraph Paragra…" at bounding box center [769, 409] width 1538 height 751
paste input "SPECIAL INSTRUCTIONS:"
type input "SPECIAL INSTRUCTIONS:"
click at [1171, 256] on div at bounding box center [769, 428] width 1175 height 694
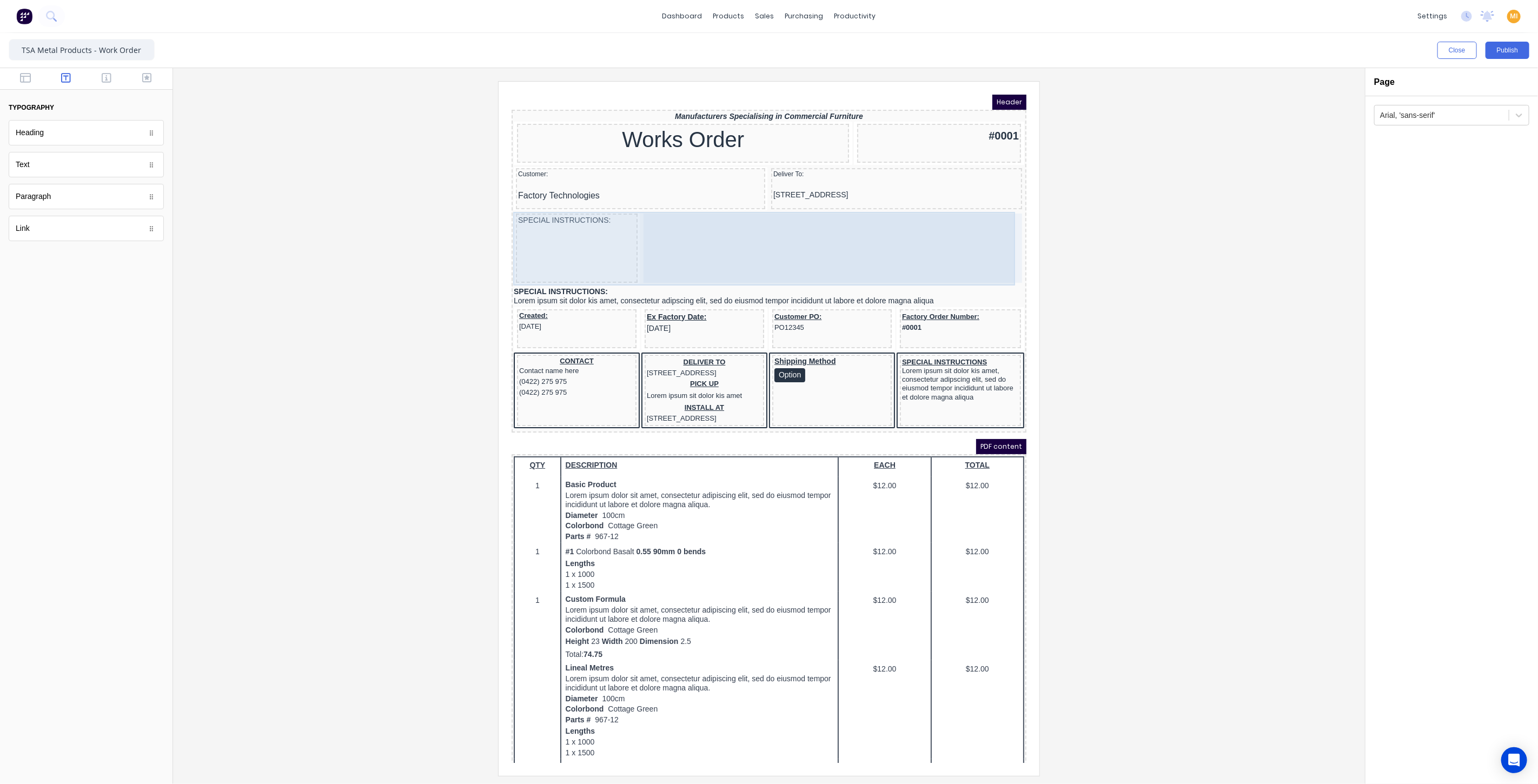
click at [584, 200] on div "SPECIAL INSTRUCTIONS:" at bounding box center [563, 234] width 122 height 69
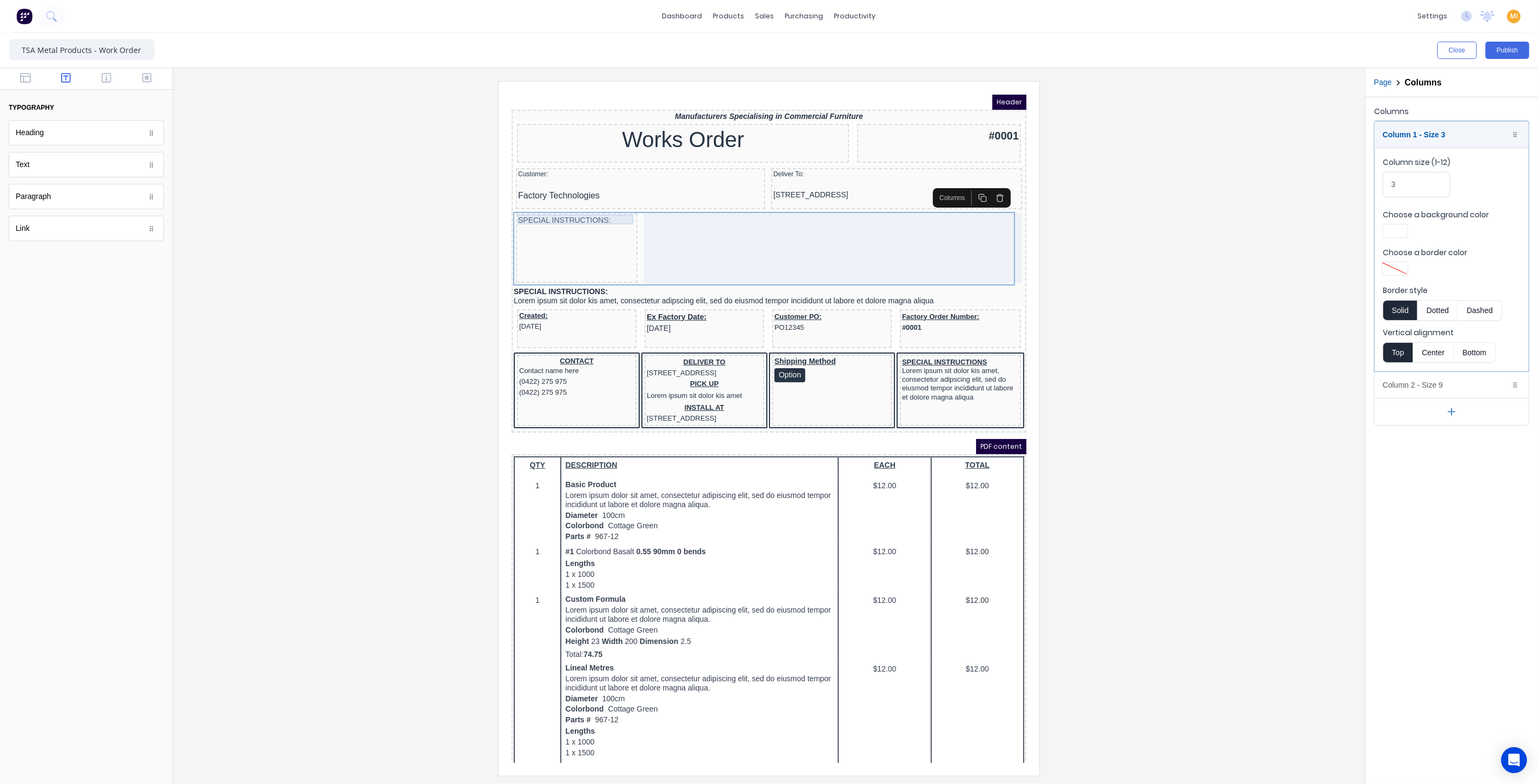
click at [578, 203] on div "SPECIAL INSTRUCTIONS:" at bounding box center [563, 207] width 117 height 10
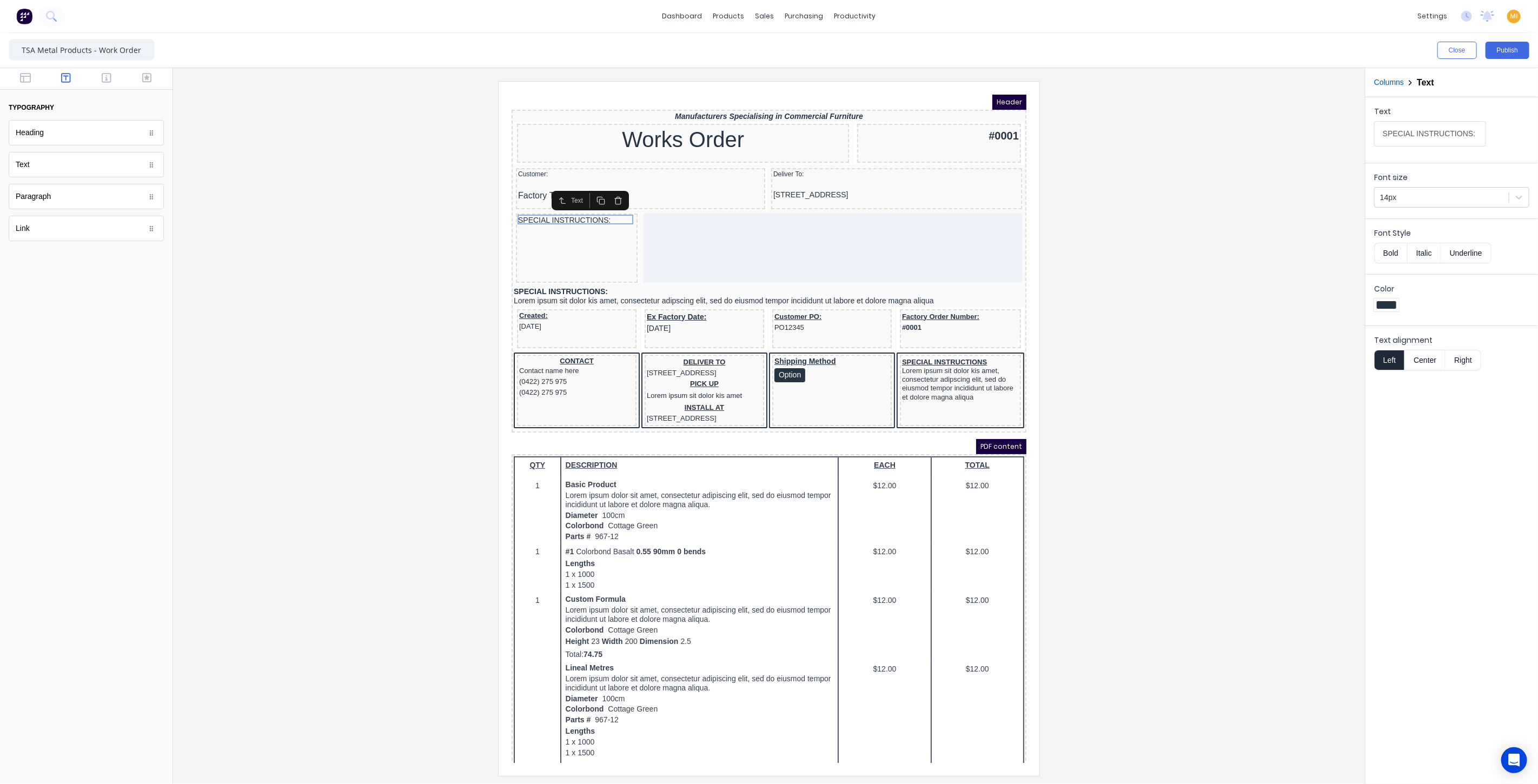
click at [1387, 251] on button "Bold" at bounding box center [1390, 252] width 33 height 20
click at [1425, 356] on button "Center" at bounding box center [1425, 359] width 41 height 20
click at [1394, 358] on button "Left" at bounding box center [1389, 359] width 30 height 20
click at [592, 288] on div "SPECIAL INSTRUCTIONS: Lorem ipsum sit dolor kis amet, consectetur adipscing eli…" at bounding box center [756, 283] width 511 height 21
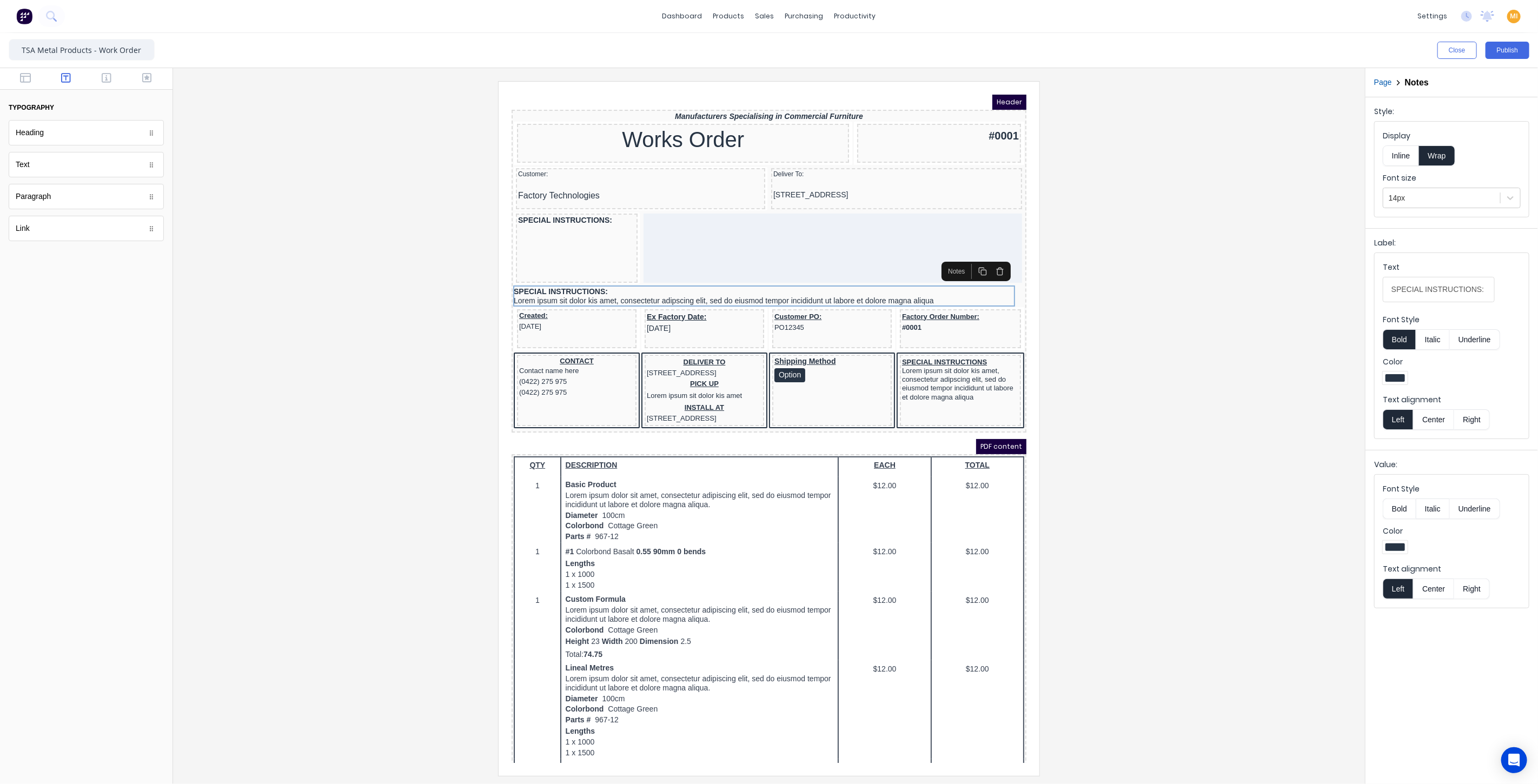
click at [992, 261] on button "button" at bounding box center [986, 258] width 18 height 15
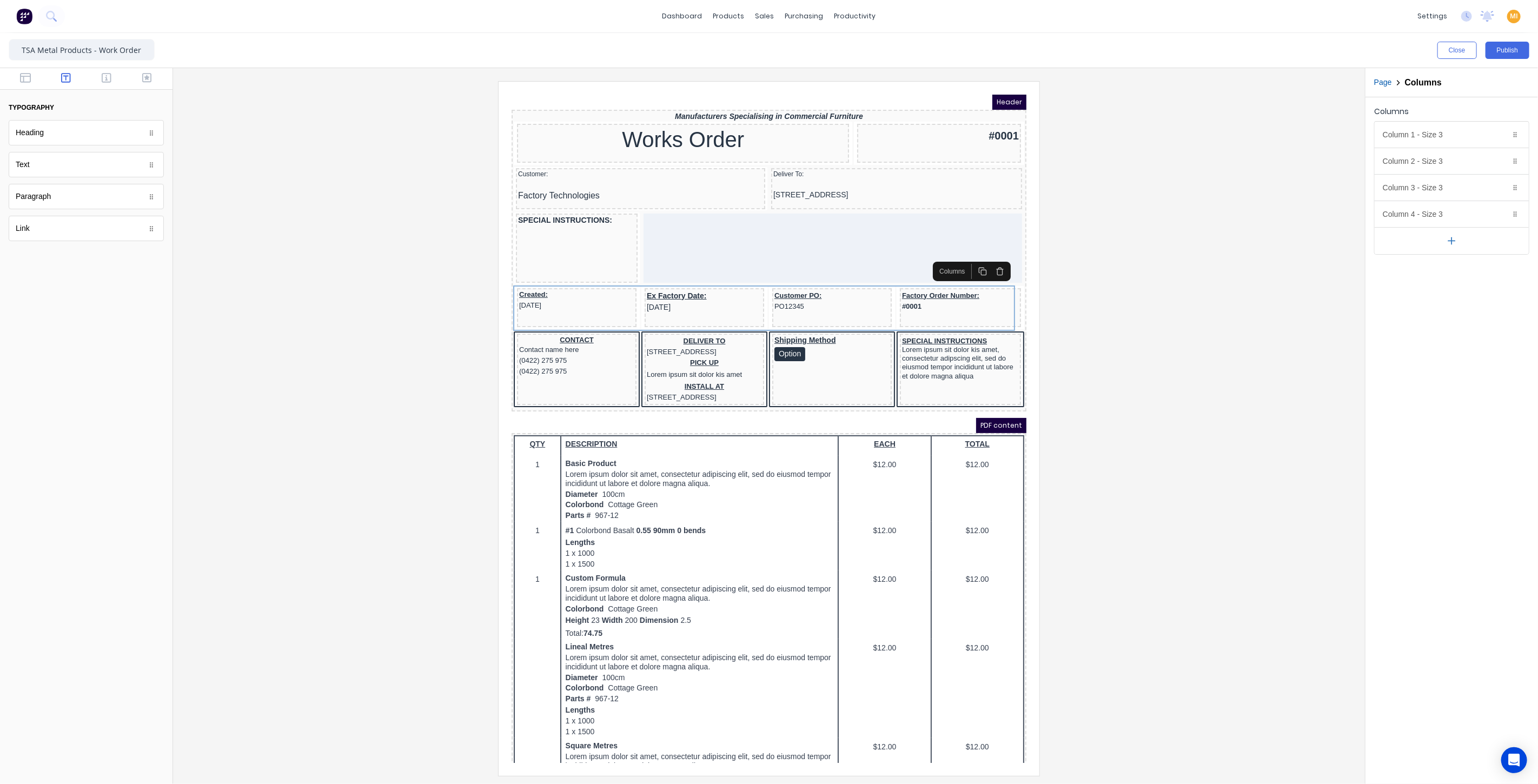
click at [103, 77] on icon "button" at bounding box center [107, 77] width 10 height 11
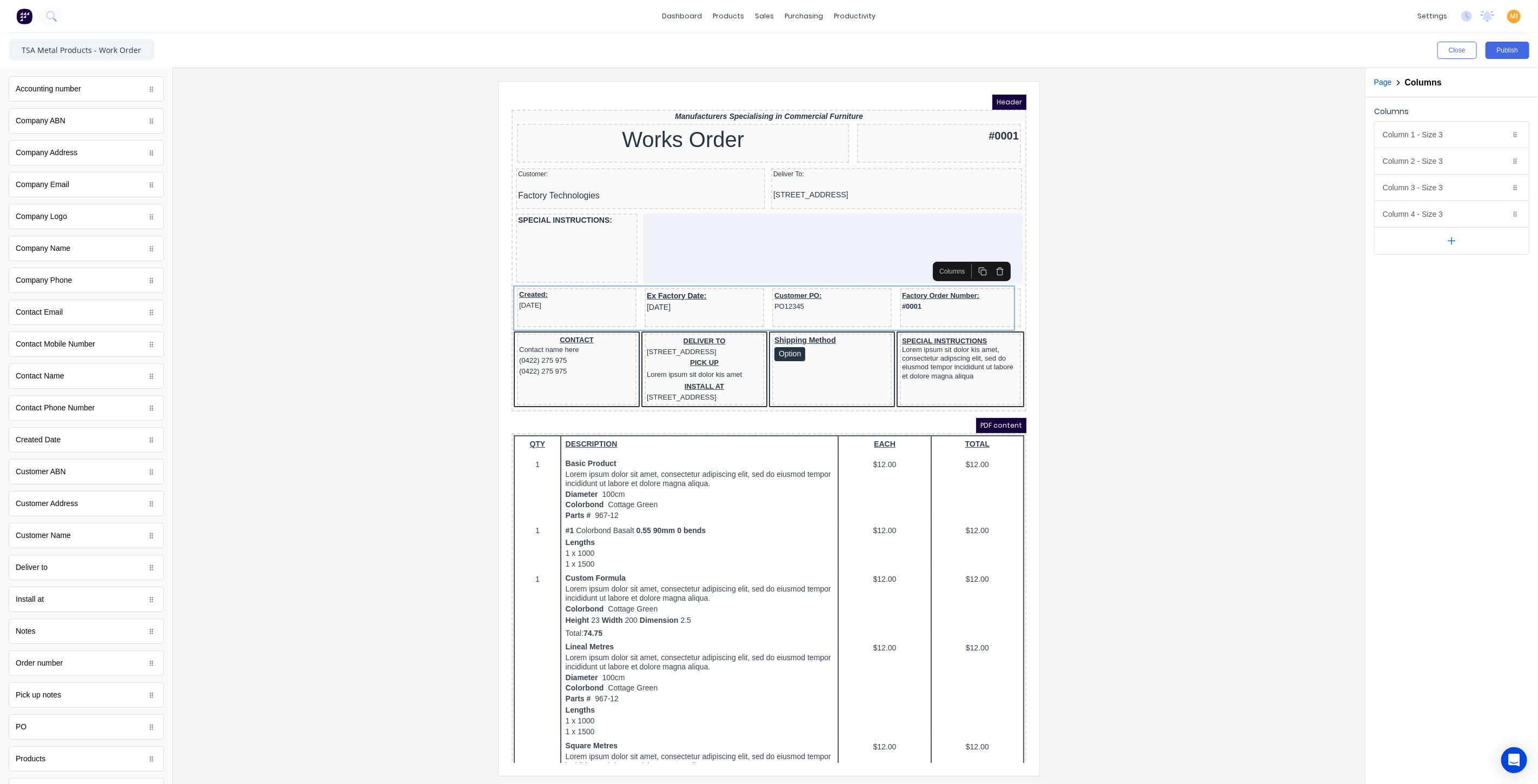
scroll to position [89, 0]
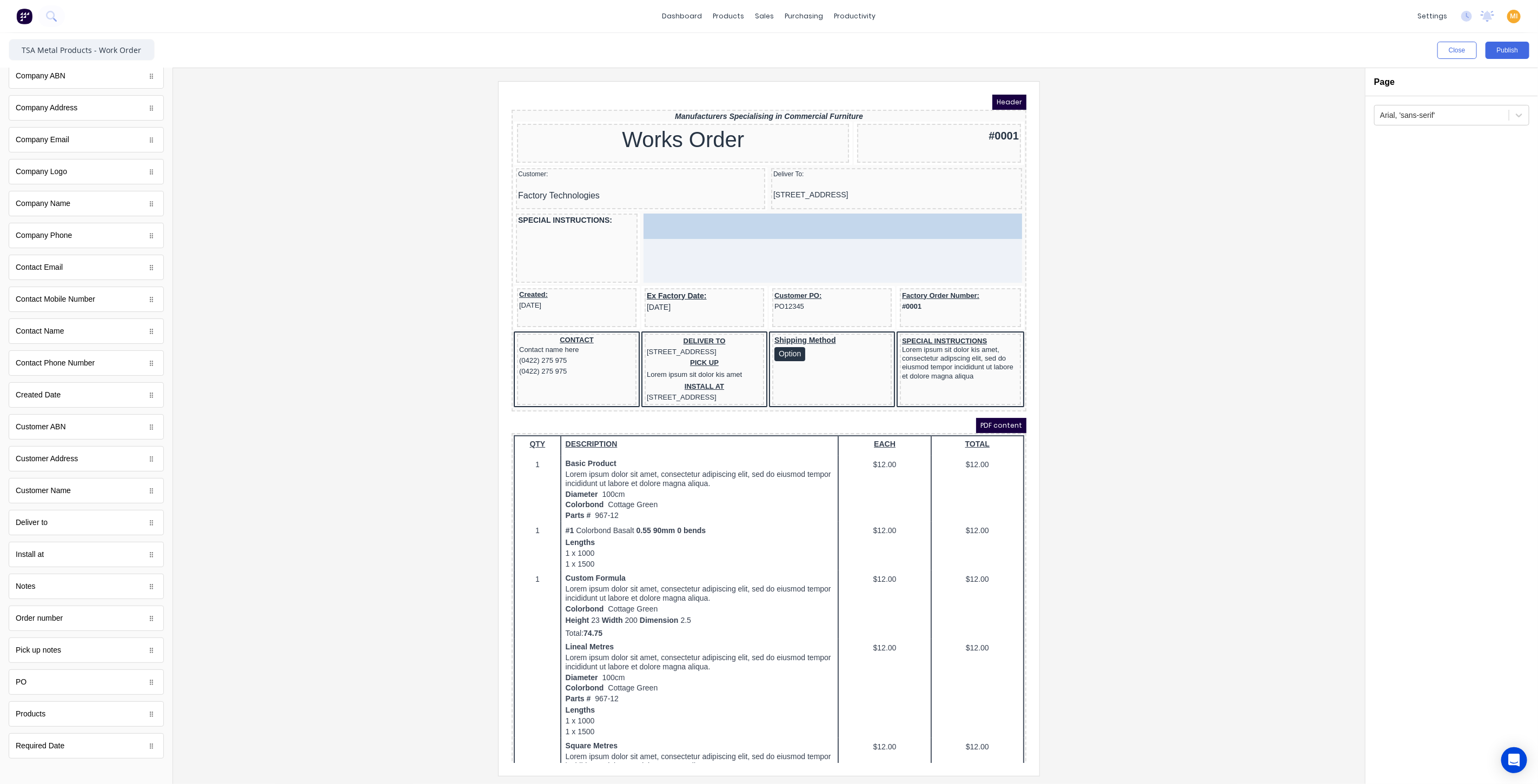
drag, startPoint x: 72, startPoint y: 584, endPoint x: 840, endPoint y: 235, distance: 843.6
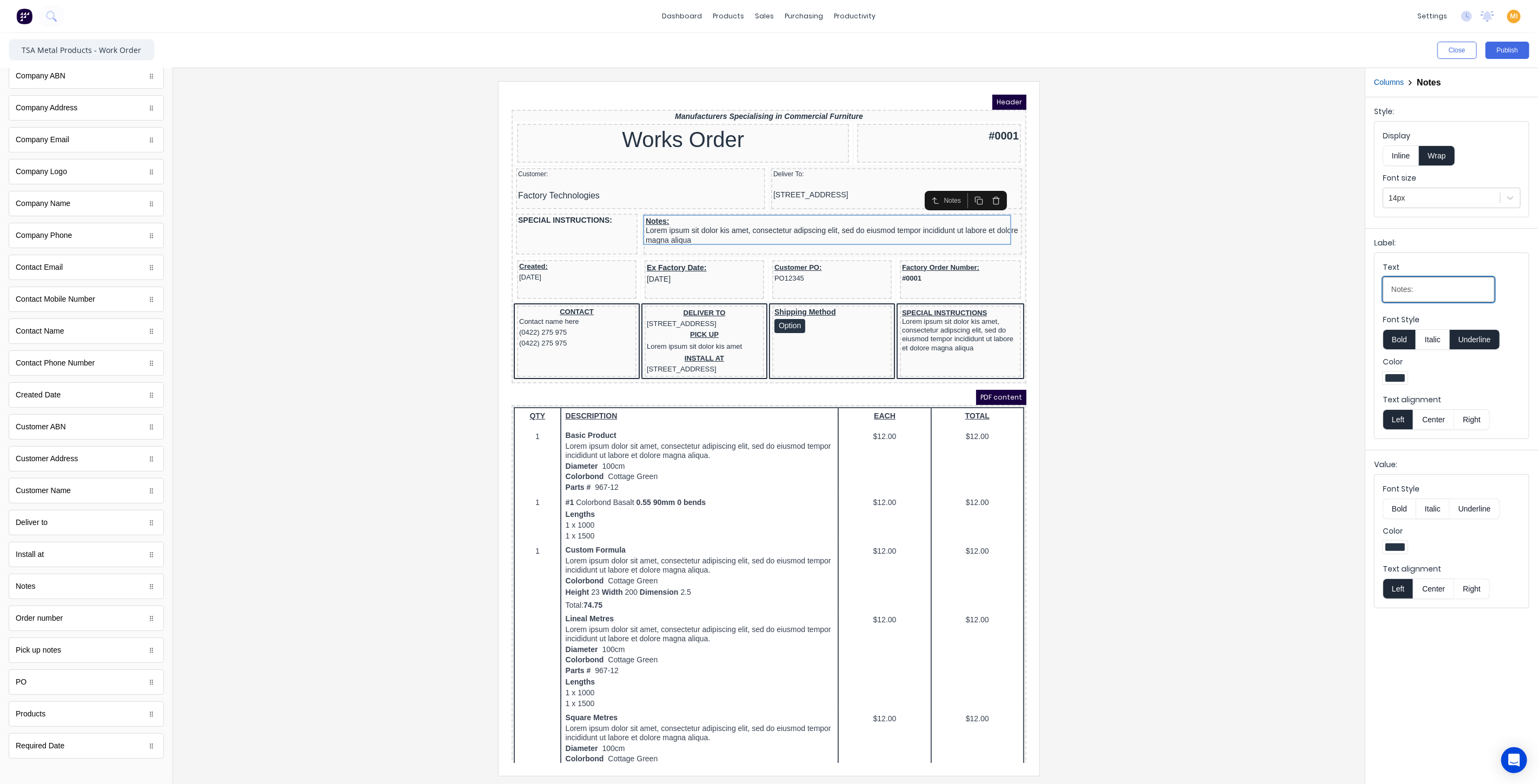
drag, startPoint x: 1435, startPoint y: 288, endPoint x: 1292, endPoint y: 289, distance: 143.0
click at [1292, 289] on div "Close Publish Components standard fields Accounting number Accounting number Co…" at bounding box center [769, 409] width 1538 height 751
click at [1399, 507] on button "Bold" at bounding box center [1399, 508] width 33 height 20
click at [1254, 374] on div at bounding box center [769, 428] width 1175 height 694
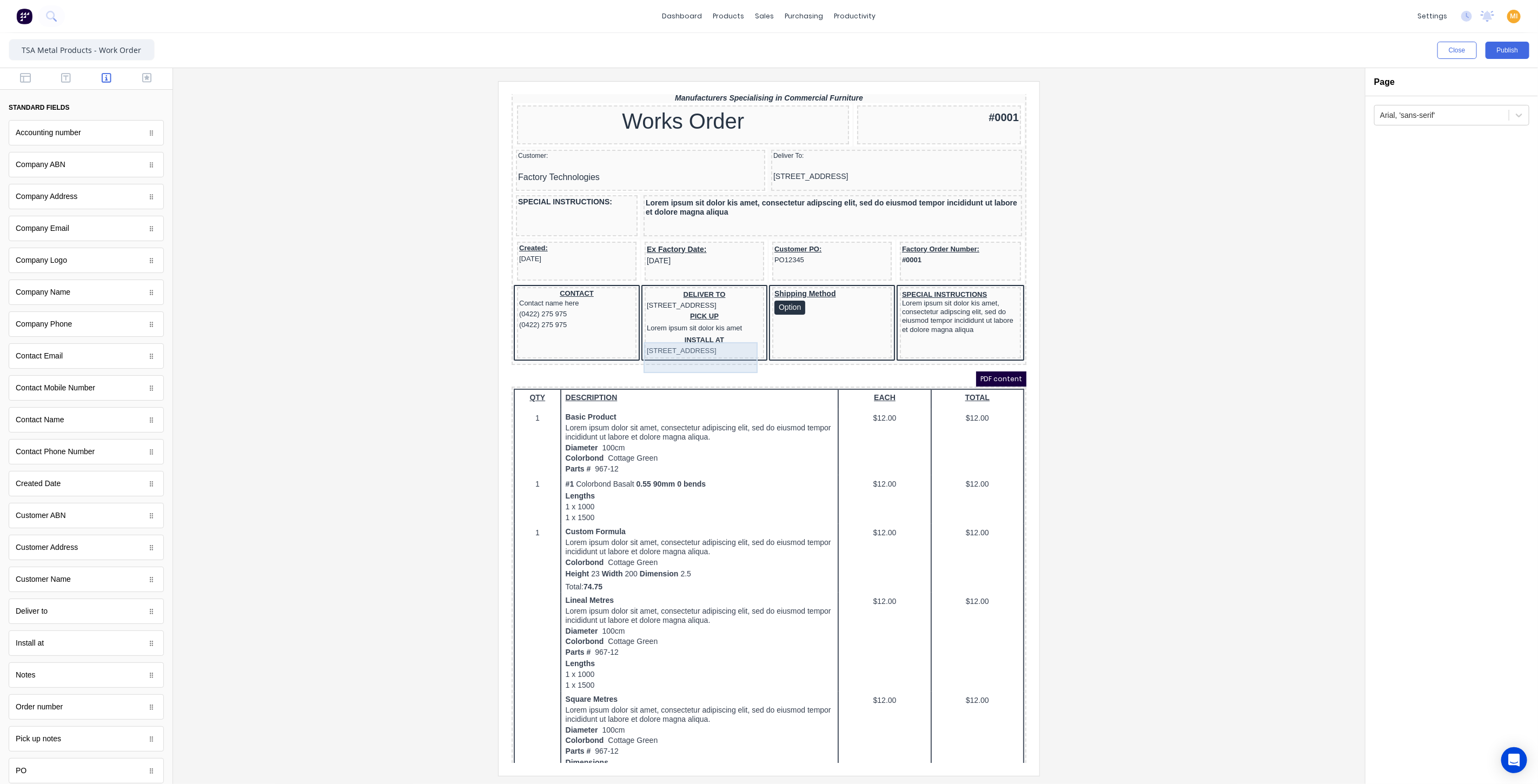
scroll to position [0, 0]
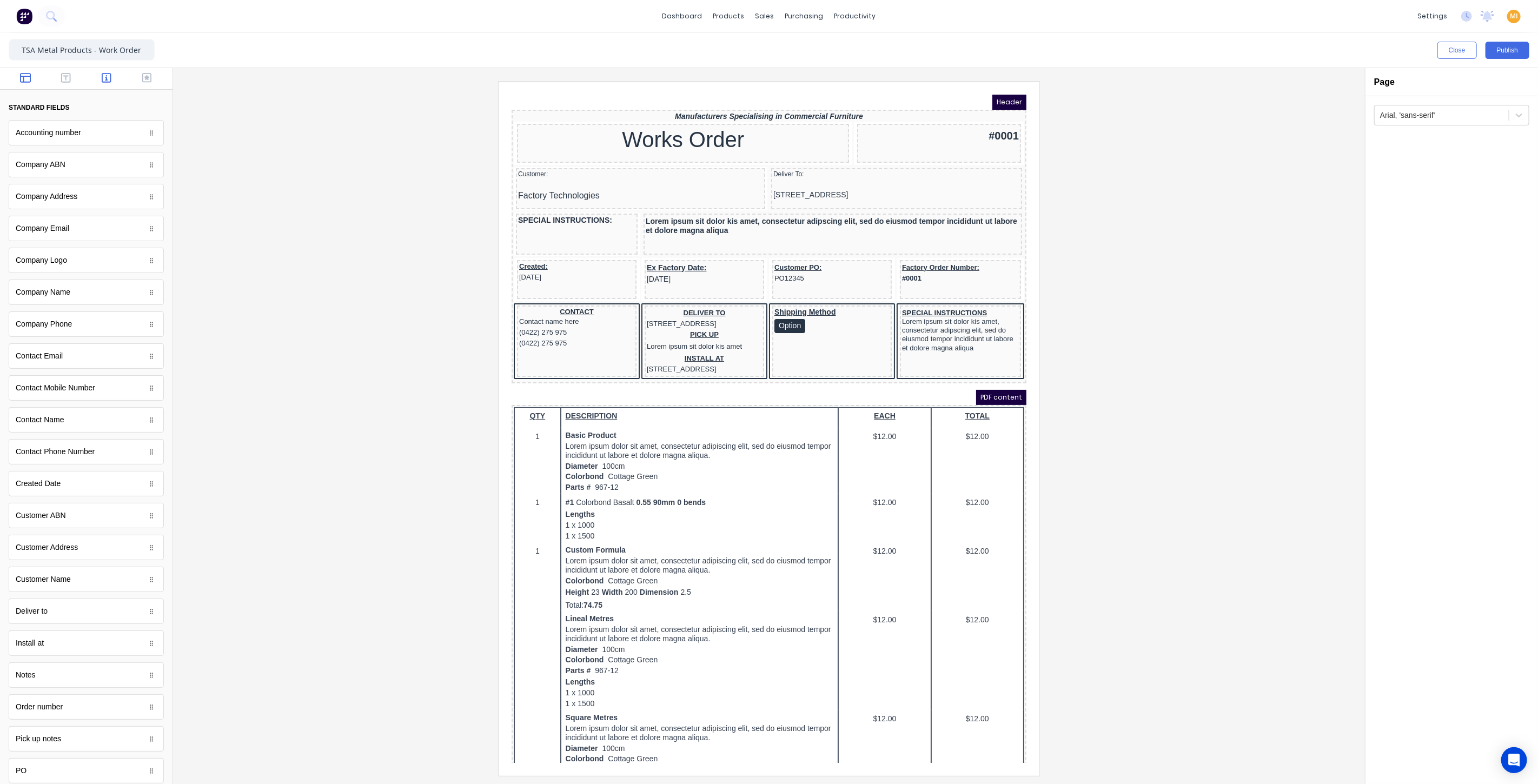
click at [33, 79] on button "button" at bounding box center [25, 79] width 34 height 13
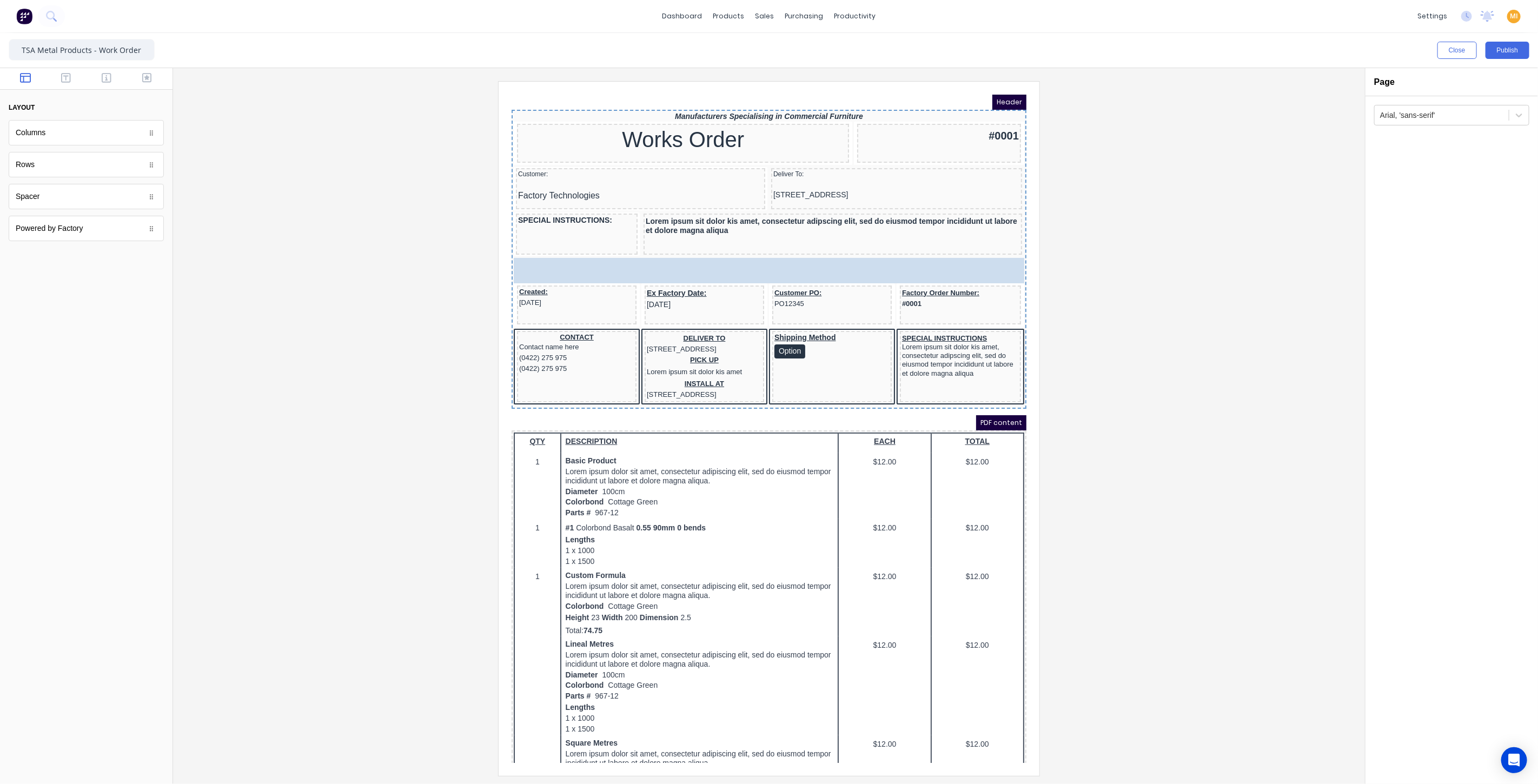
drag, startPoint x: 44, startPoint y: 138, endPoint x: 621, endPoint y: 253, distance: 588.3
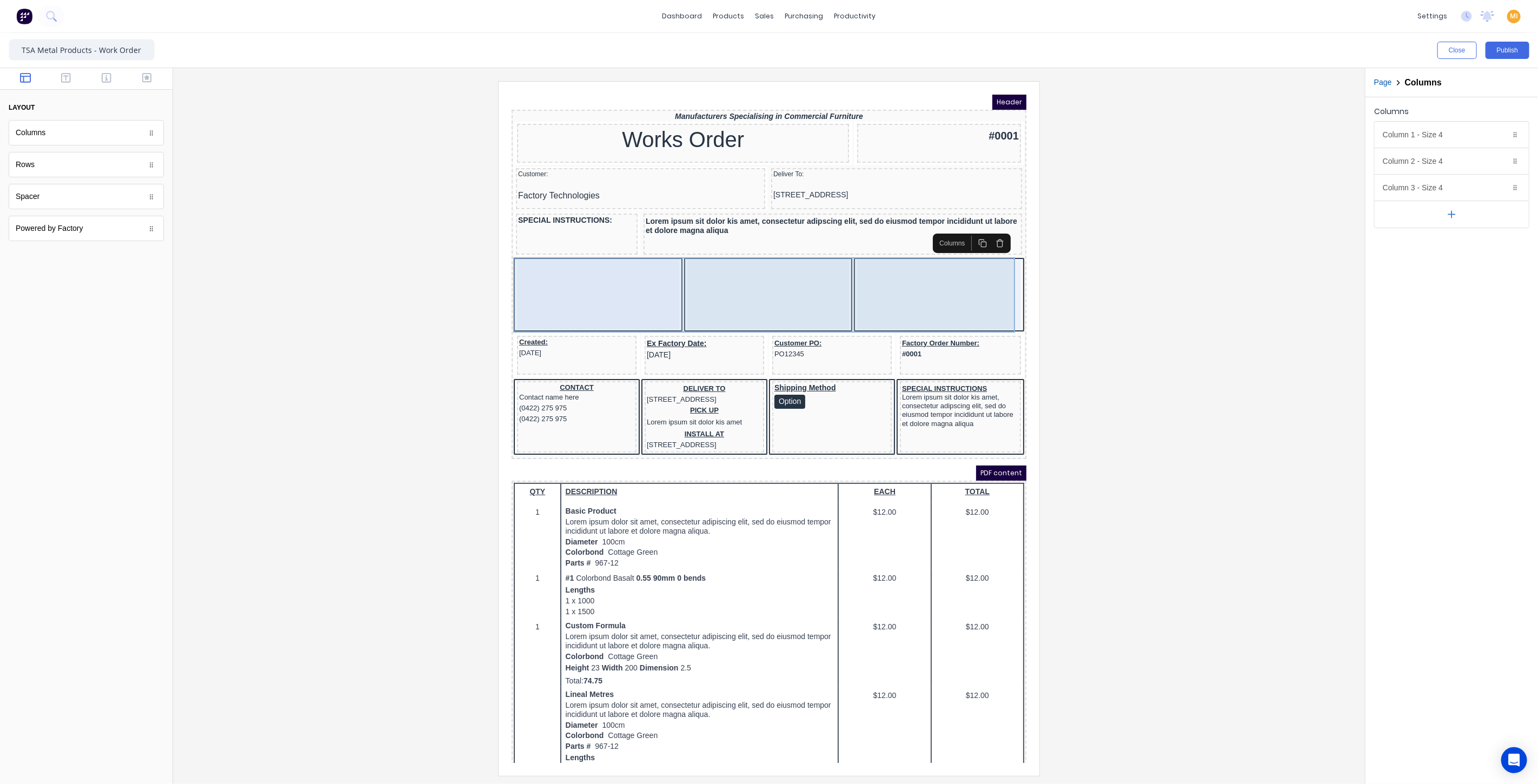
click at [585, 292] on div at bounding box center [585, 281] width 163 height 69
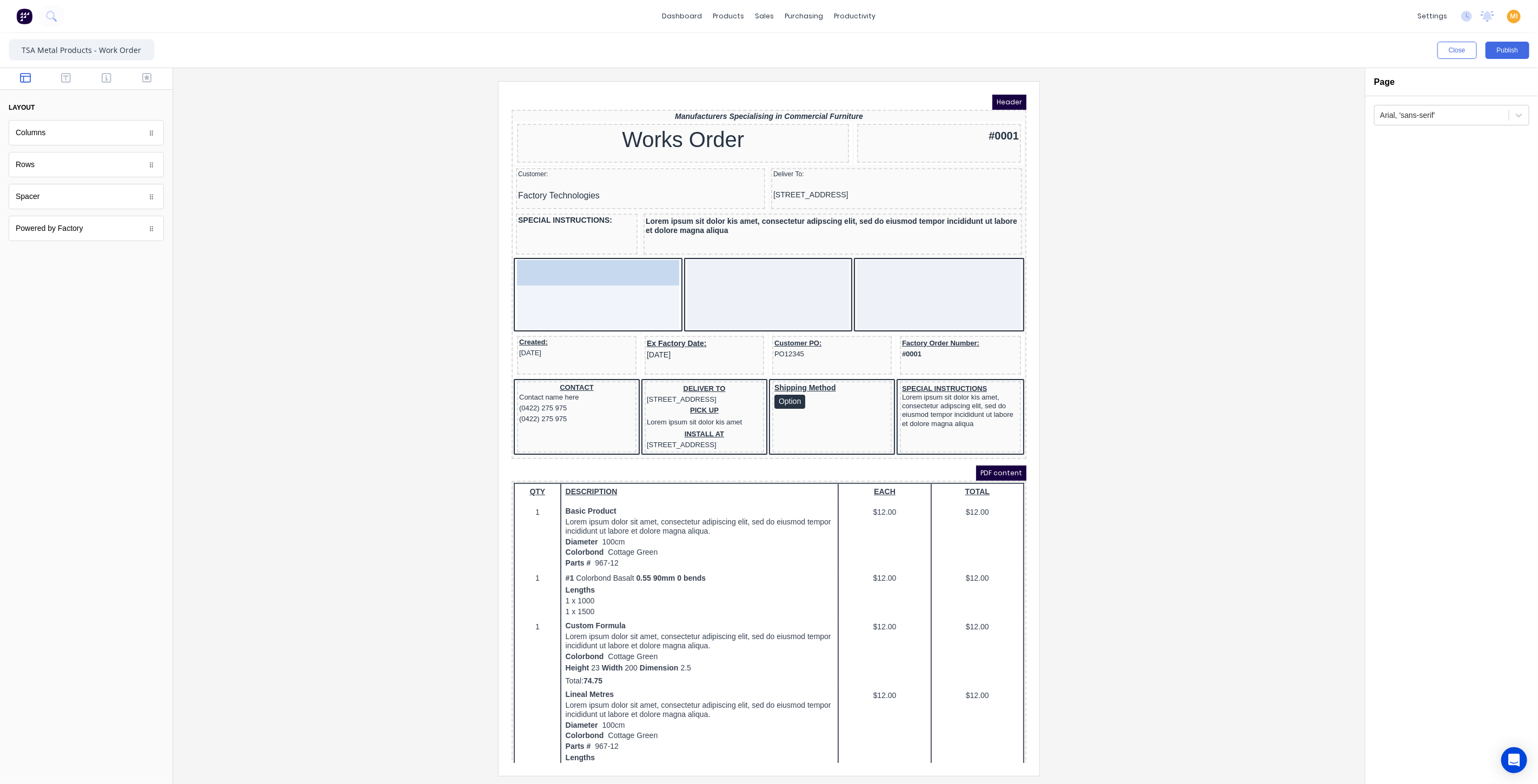
drag, startPoint x: 53, startPoint y: 168, endPoint x: 581, endPoint y: 290, distance: 541.9
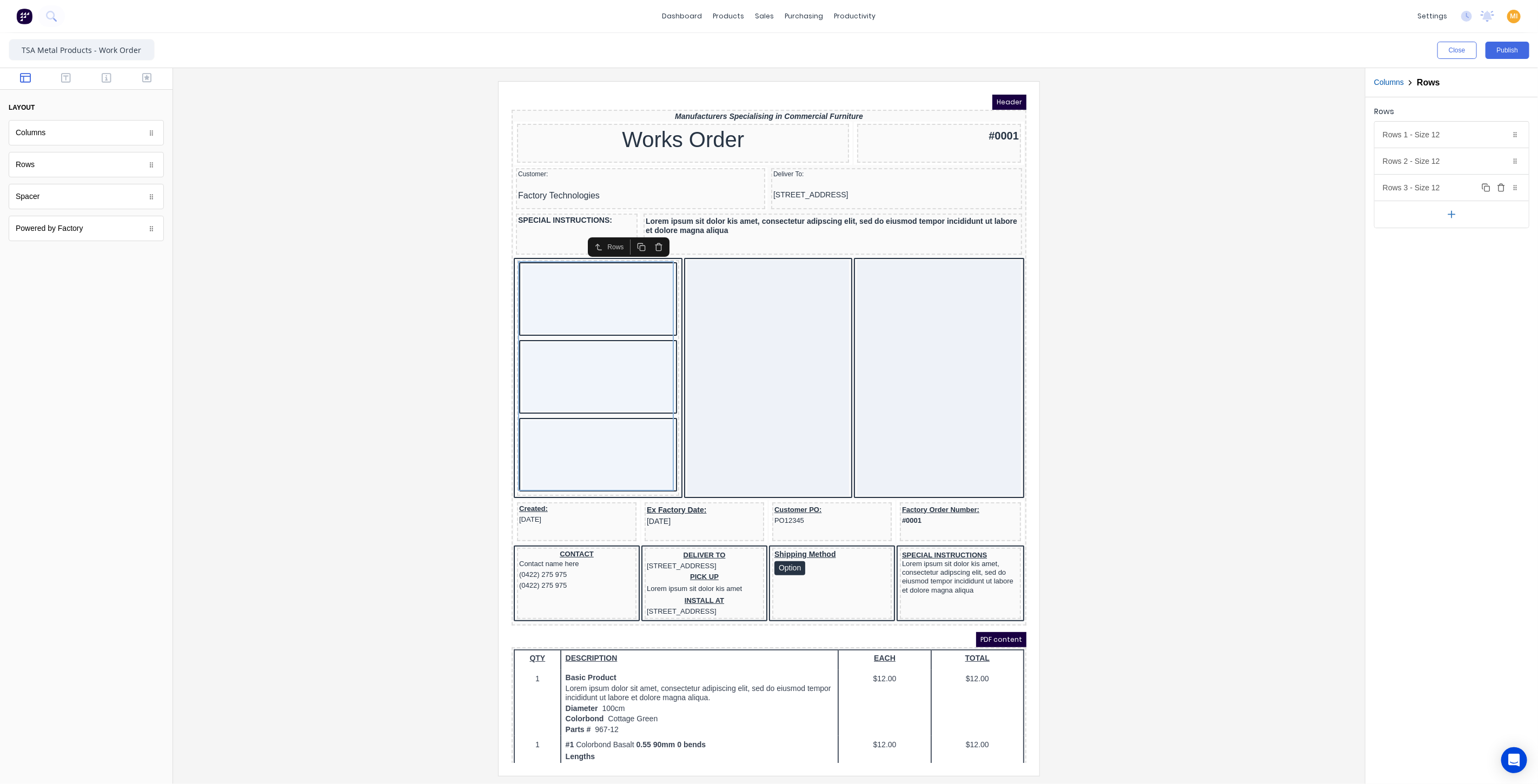
click at [1499, 187] on icon "button" at bounding box center [1501, 188] width 8 height 8
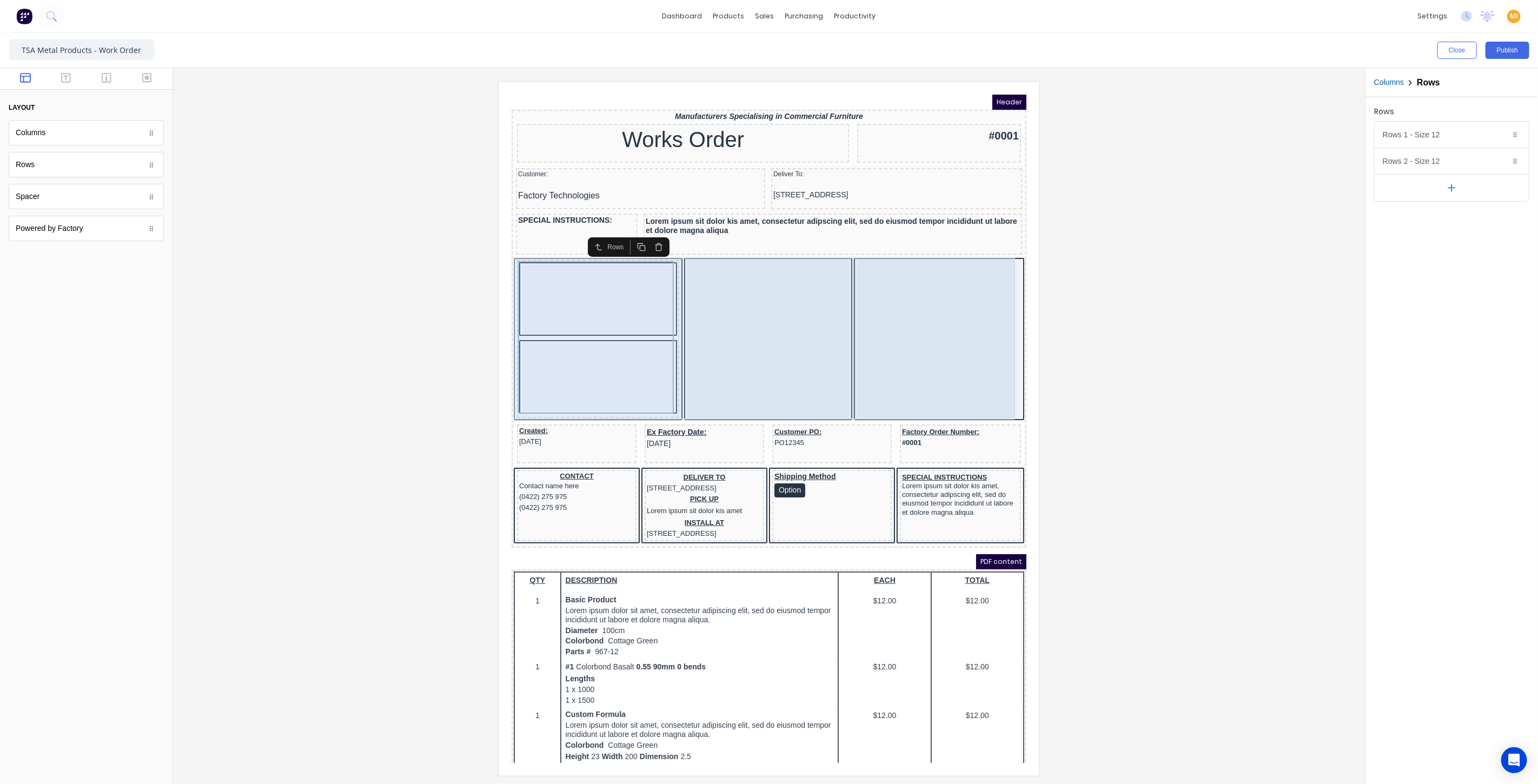
click at [769, 304] on div at bounding box center [755, 326] width 163 height 158
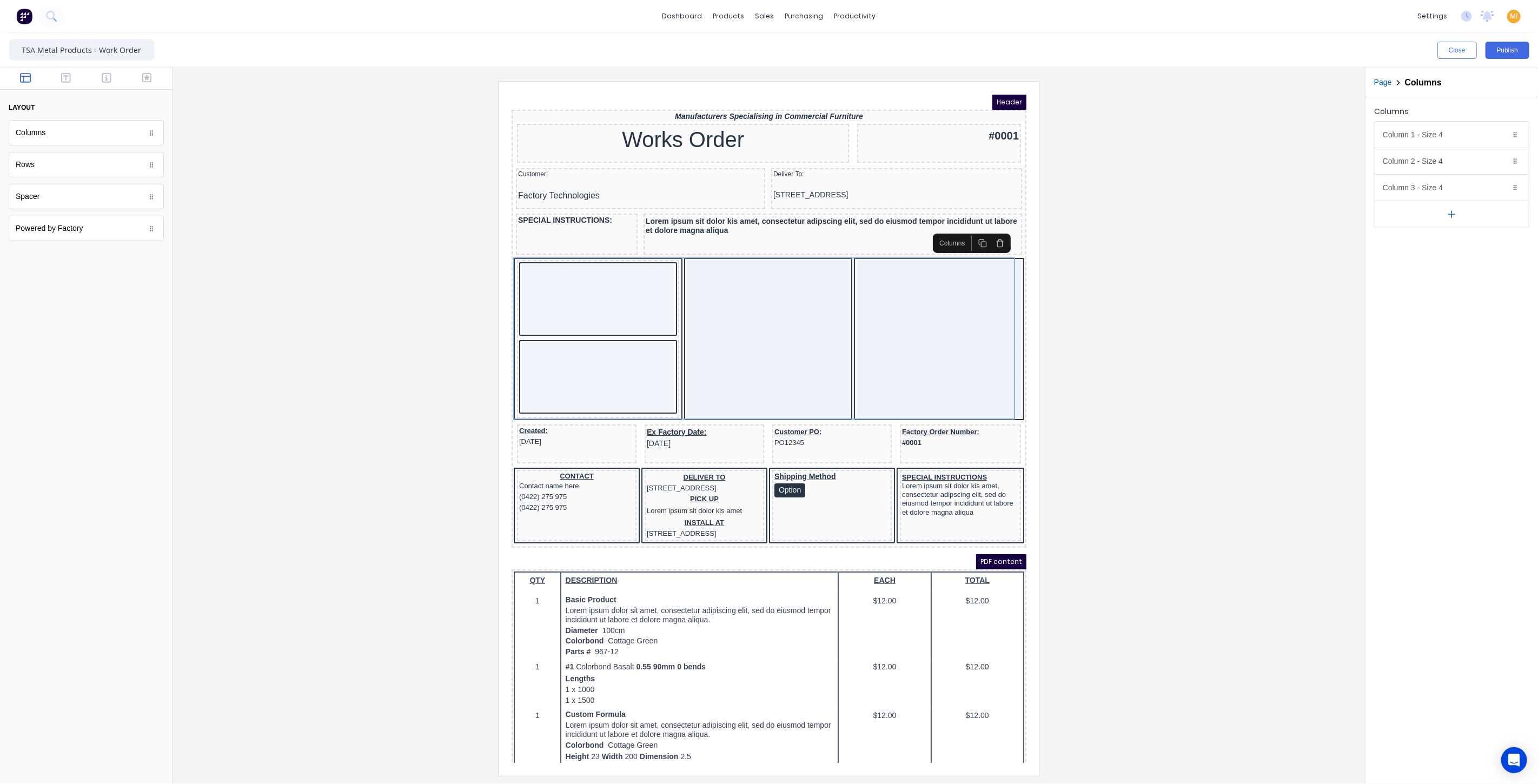
click at [1457, 209] on icon "button" at bounding box center [1451, 214] width 11 height 11
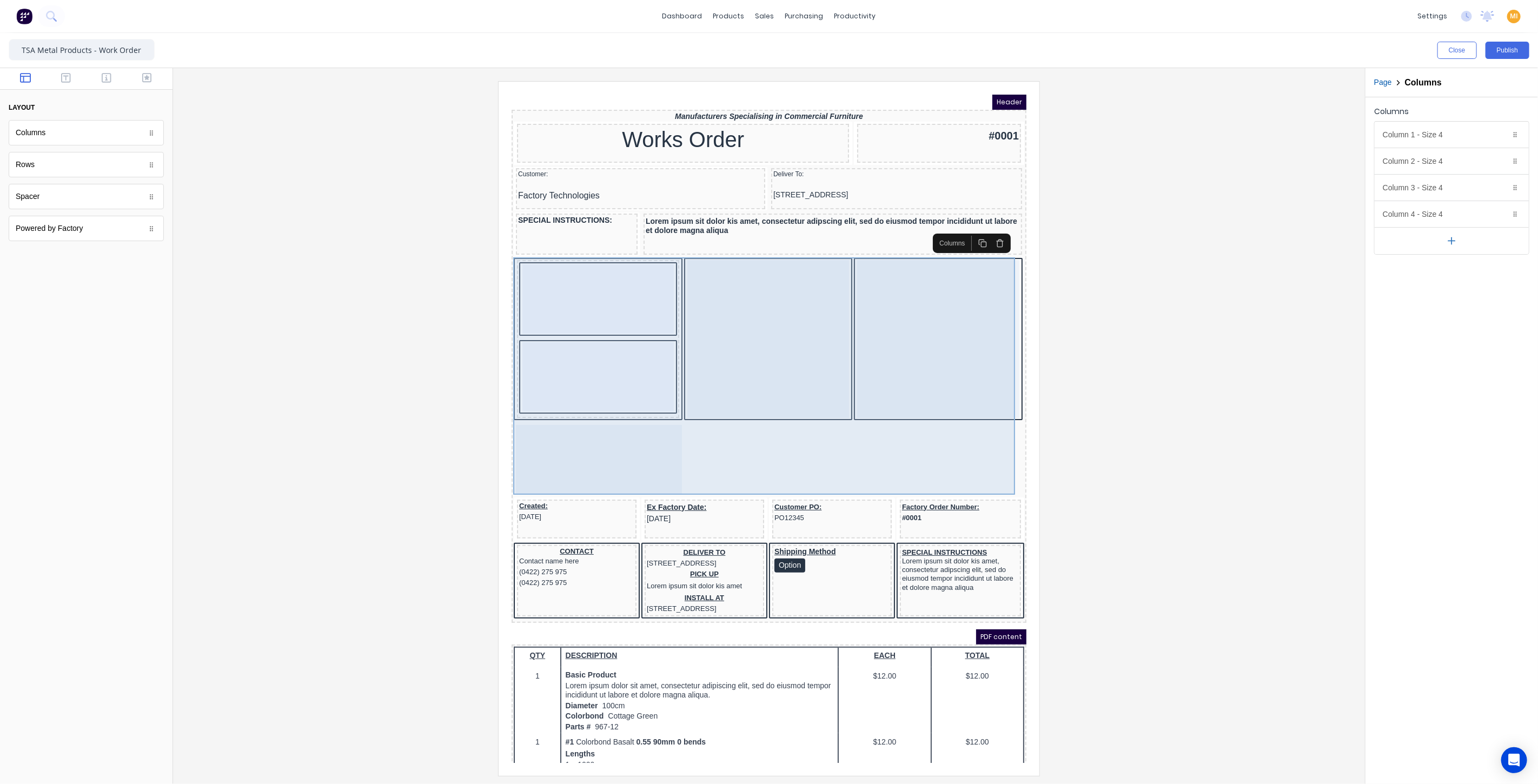
click at [756, 298] on div at bounding box center [755, 326] width 163 height 158
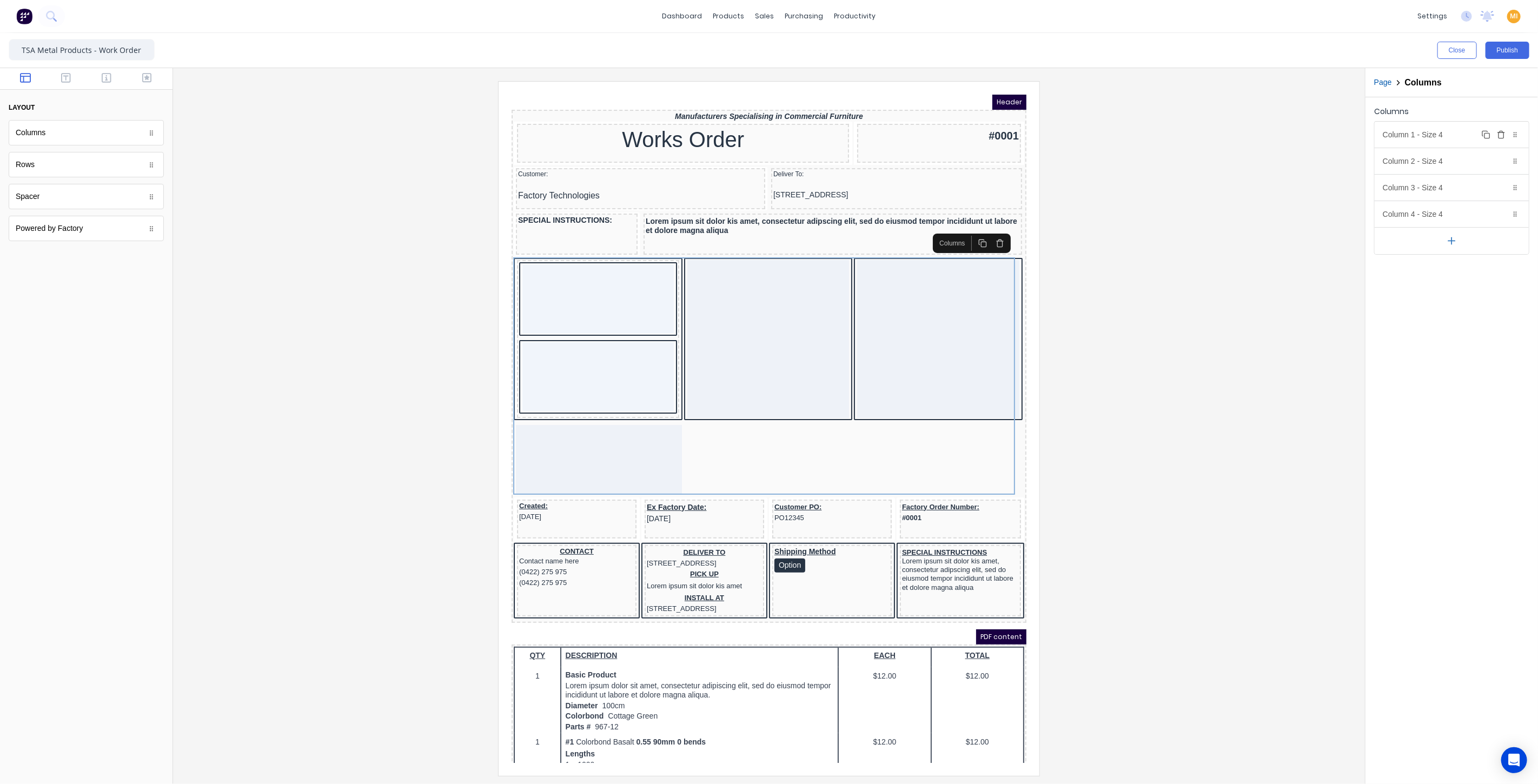
click at [1415, 134] on div "Column 1 - Size 4 Duplicate Delete" at bounding box center [1451, 134] width 154 height 26
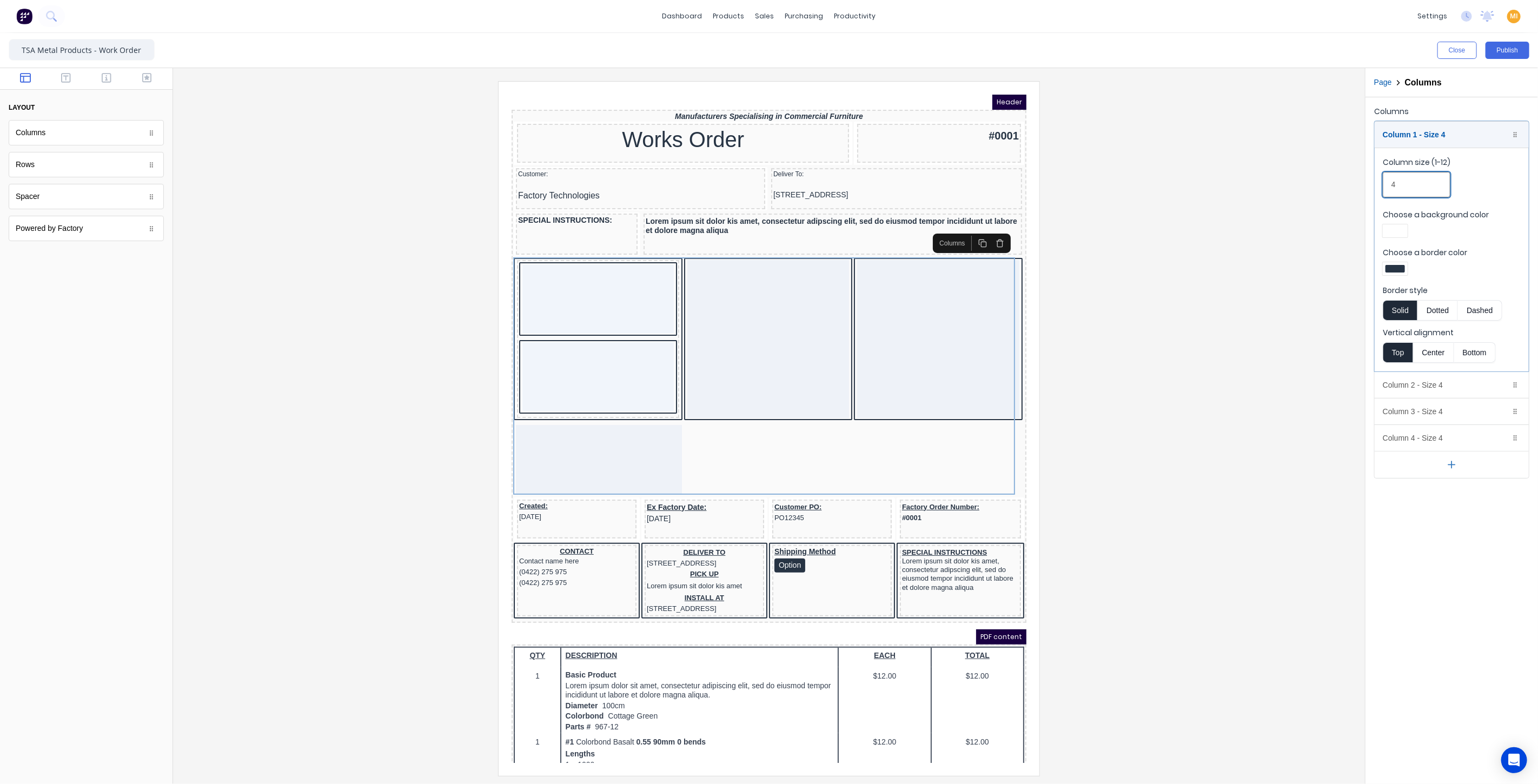
drag, startPoint x: 1404, startPoint y: 182, endPoint x: 1336, endPoint y: 180, distance: 68.0
click at [1336, 180] on div "Close Publish Components layout Columns Columns Rows Rows Spacer Spacer Powered…" at bounding box center [769, 409] width 1538 height 751
type input "3"
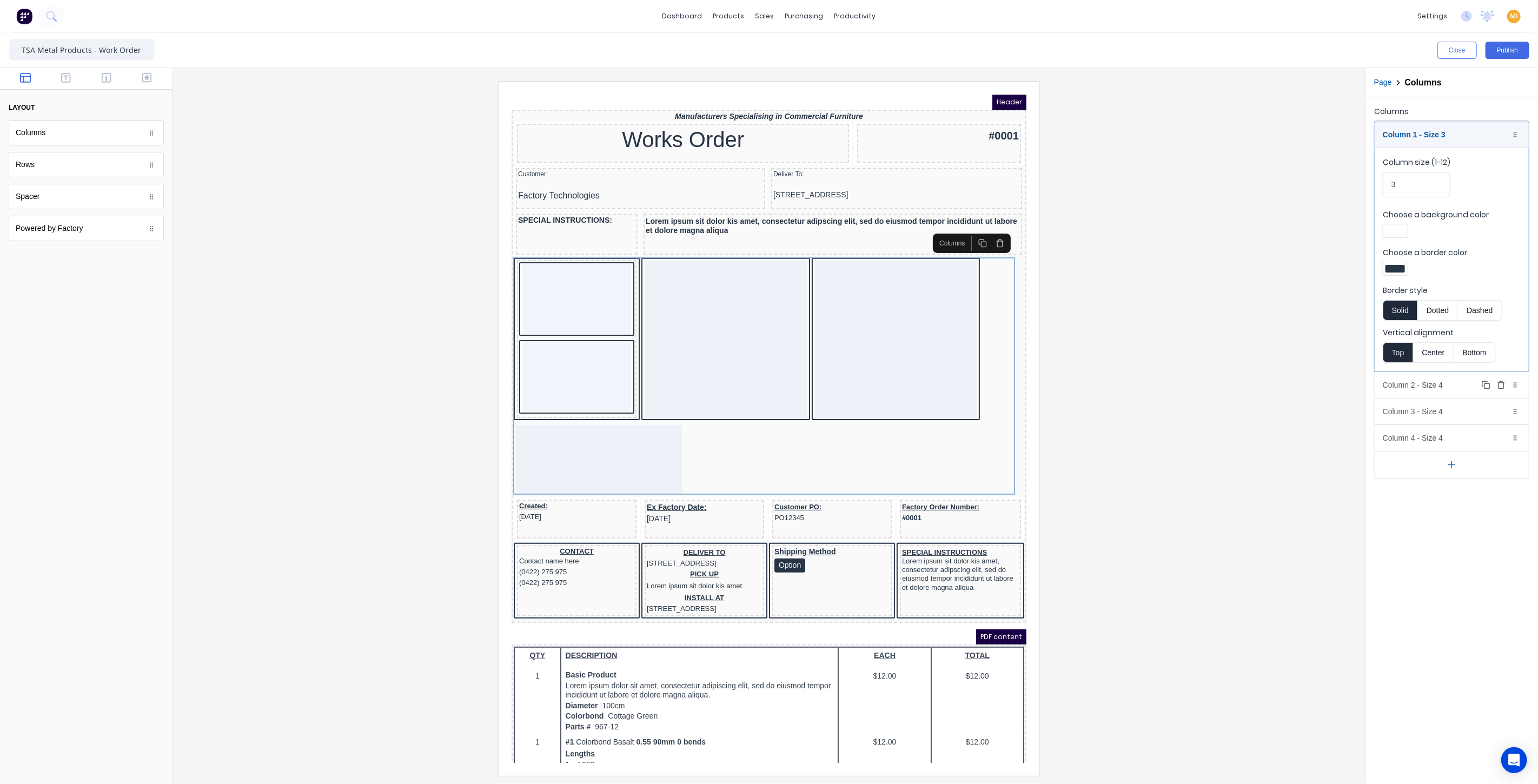
click at [1419, 385] on div "Column 2 - Size 4 Duplicate Delete" at bounding box center [1451, 385] width 154 height 26
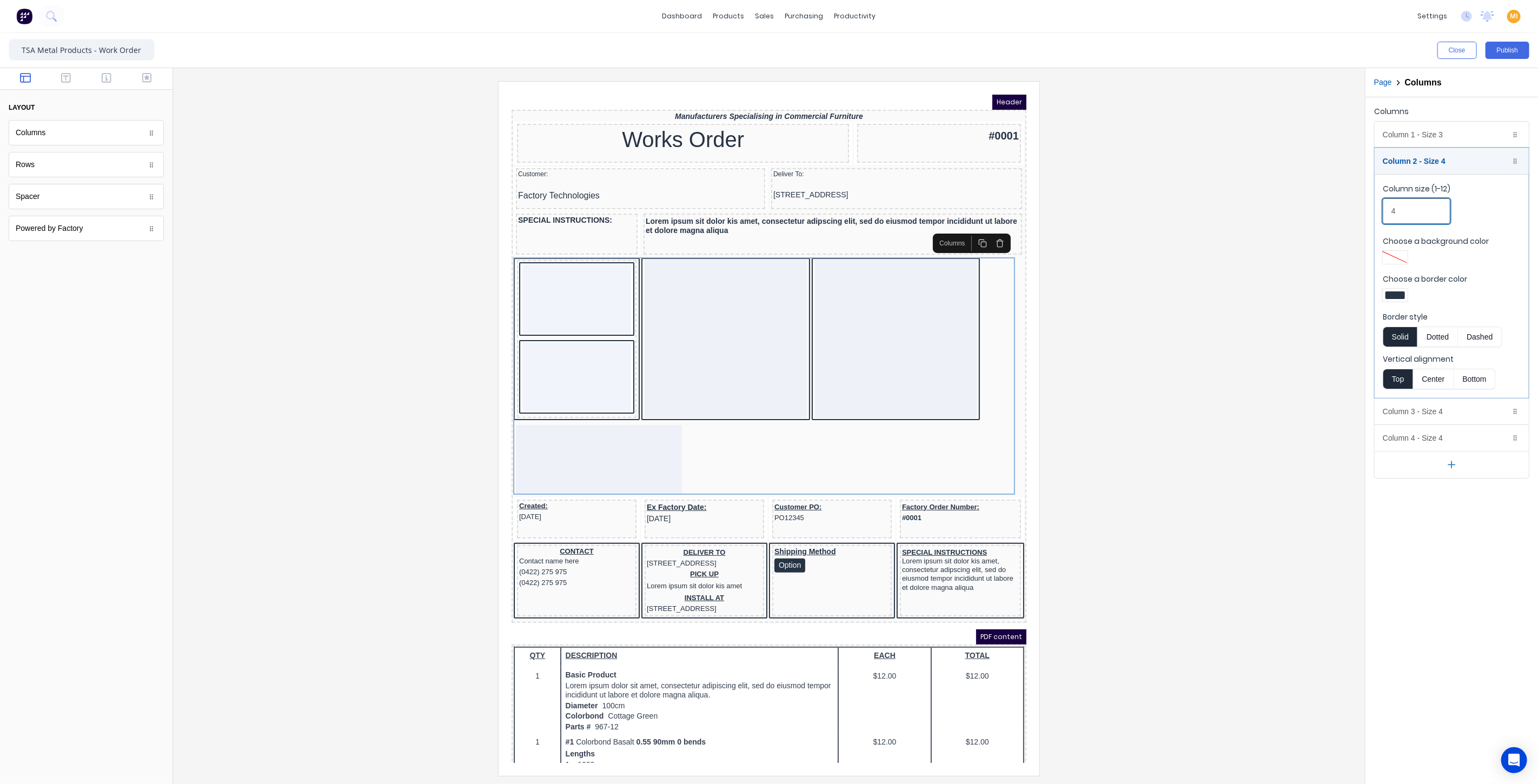
drag, startPoint x: 1412, startPoint y: 211, endPoint x: 1287, endPoint y: 253, distance: 131.9
click at [1304, 221] on div "Close Publish Components layout Columns Columns Rows Rows Spacer Spacer Powered…" at bounding box center [769, 409] width 1538 height 751
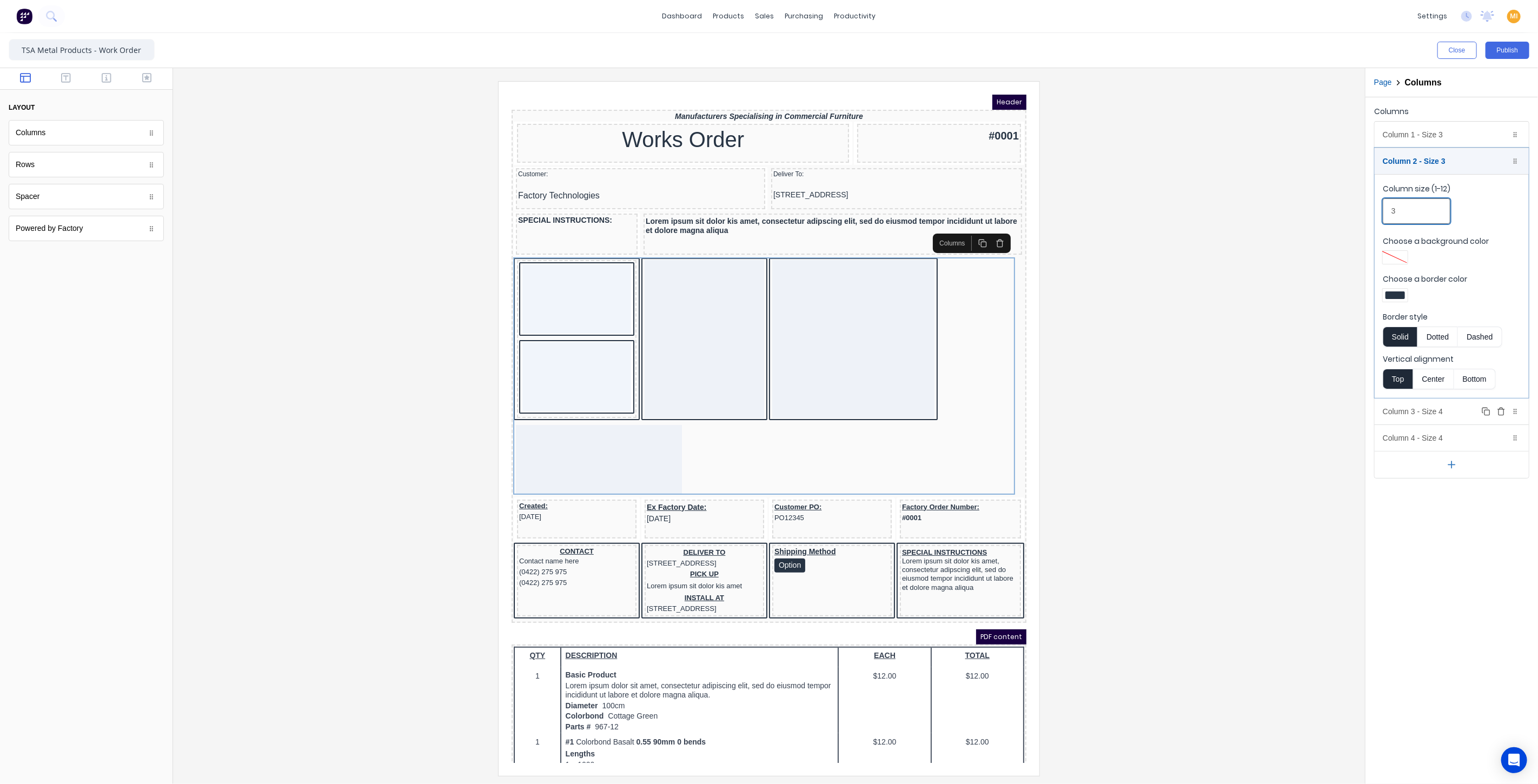
type input "3"
click at [1397, 413] on div "Column 3 - Size 4 Duplicate Delete" at bounding box center [1451, 411] width 154 height 26
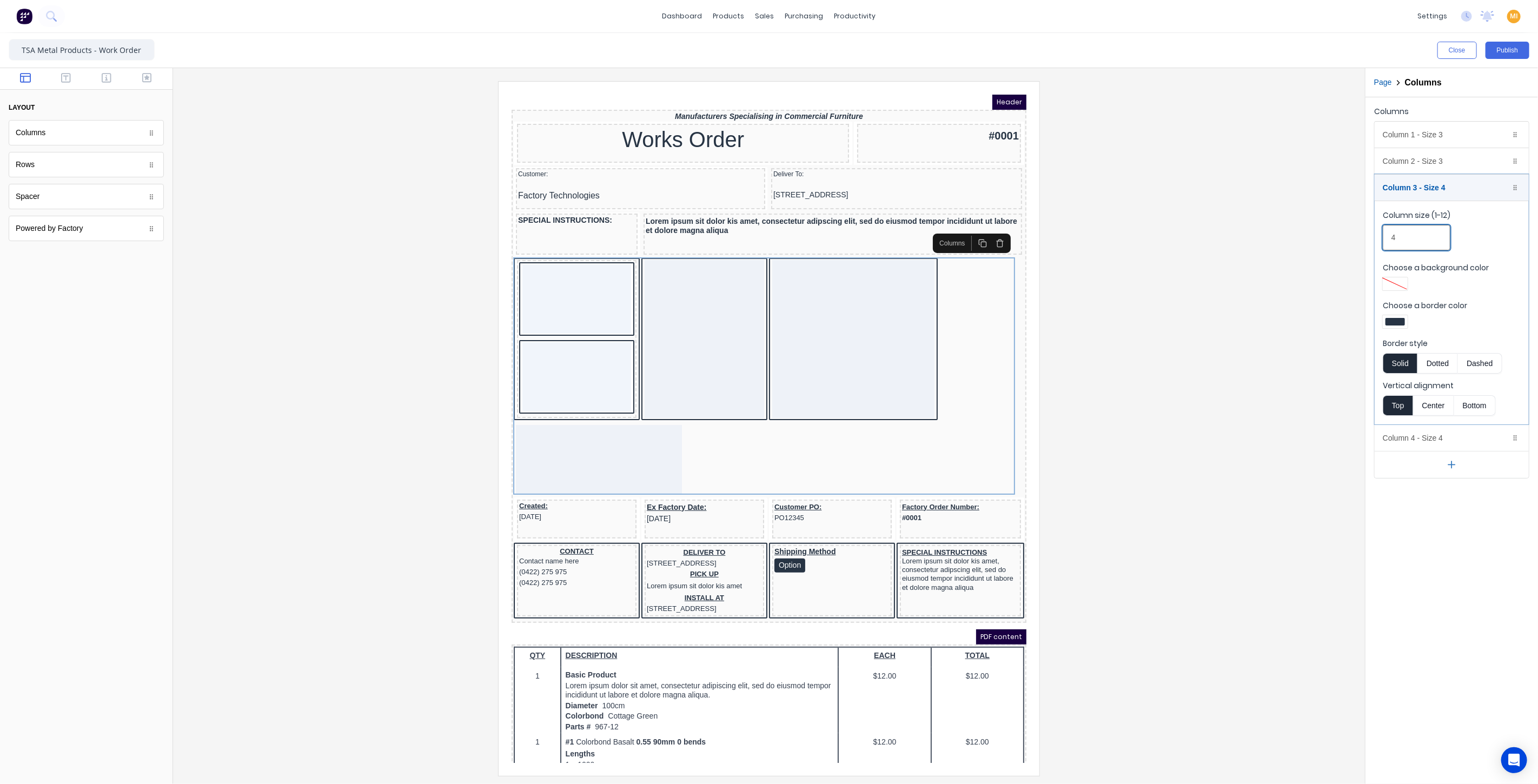
drag, startPoint x: 1409, startPoint y: 237, endPoint x: 1236, endPoint y: 257, distance: 174.2
click at [1216, 235] on div "Close Publish Components layout Columns Columns Rows Rows Spacer Spacer Powered…" at bounding box center [769, 409] width 1538 height 751
type input "3"
click at [1404, 436] on div "Column 4 - Size 4 Duplicate Delete" at bounding box center [1451, 437] width 154 height 26
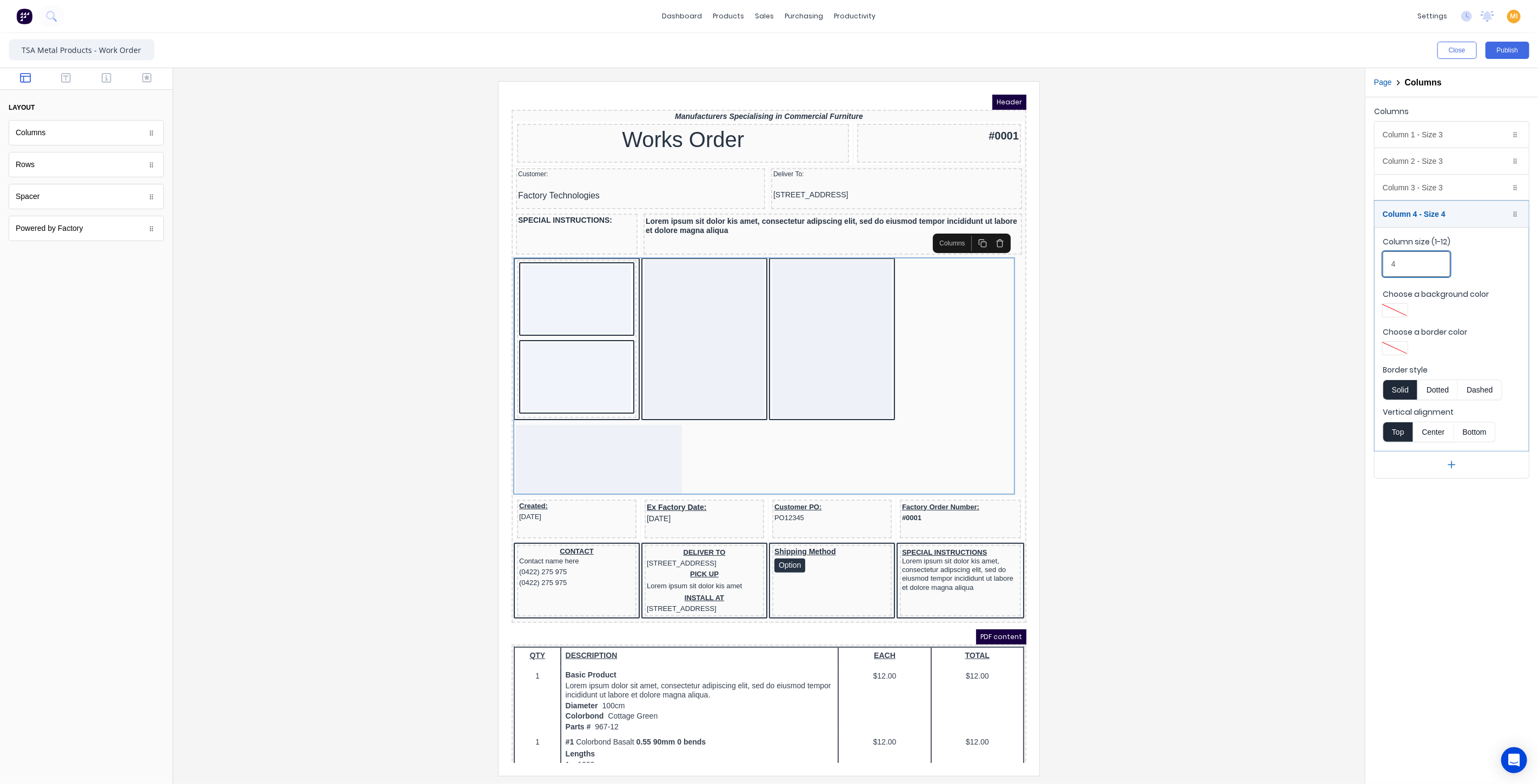
drag, startPoint x: 1406, startPoint y: 266, endPoint x: 1344, endPoint y: 266, distance: 62.0
click at [1347, 265] on div "Close Publish Components layout Columns Columns Rows Rows Spacer Spacer Powered…" at bounding box center [769, 409] width 1538 height 751
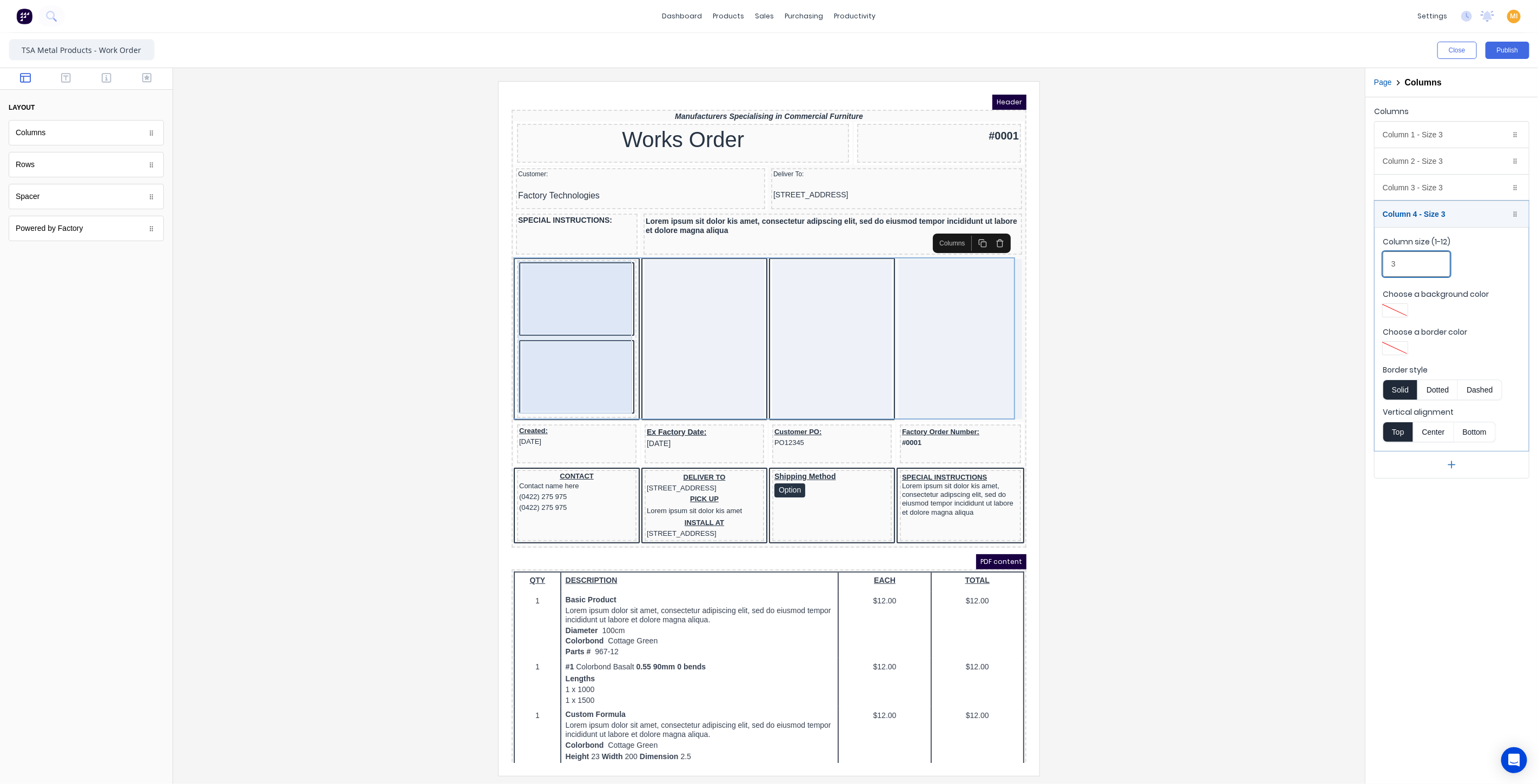
type input "3"
click at [554, 288] on div at bounding box center [563, 285] width 108 height 69
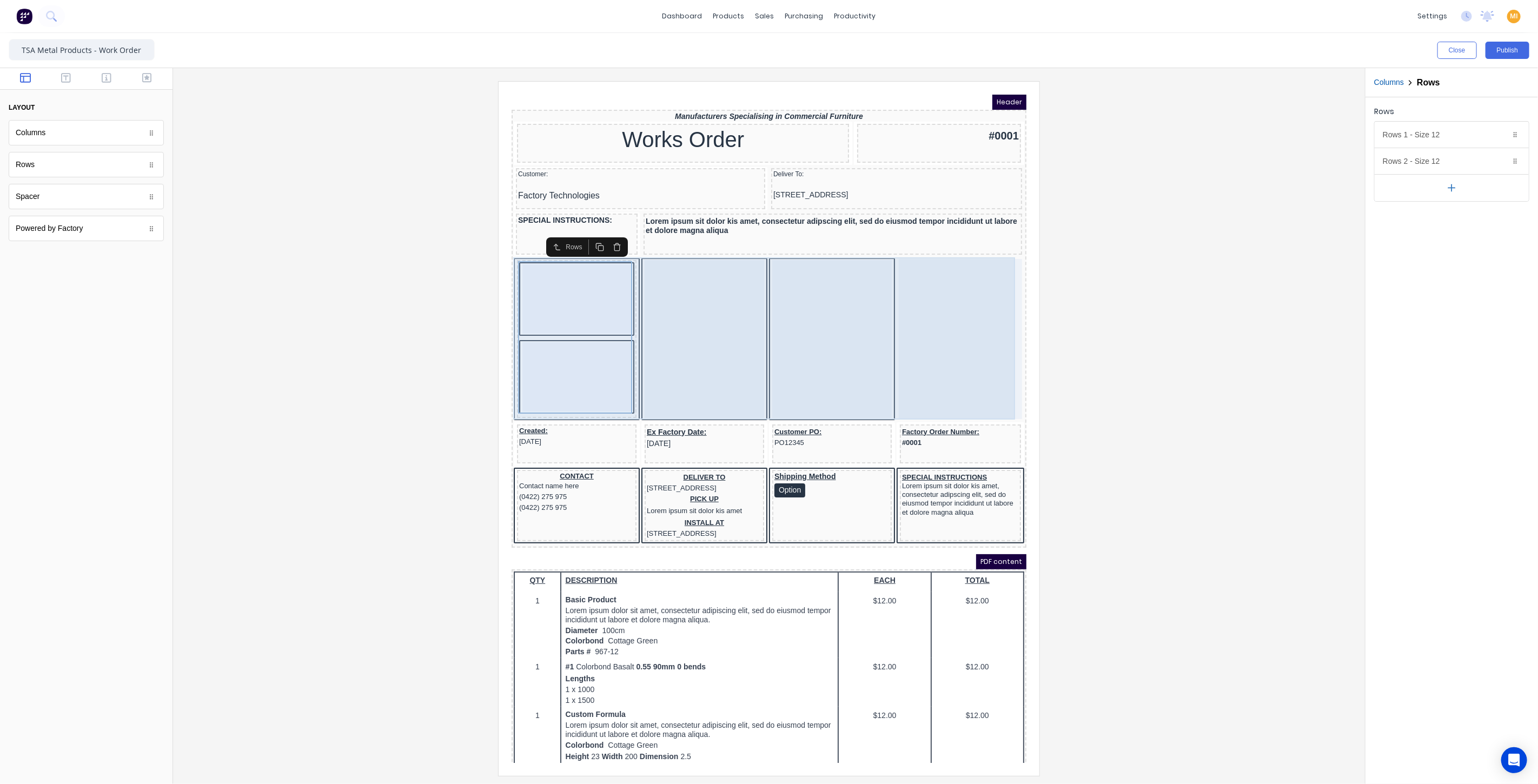
click at [702, 323] on div at bounding box center [691, 326] width 120 height 158
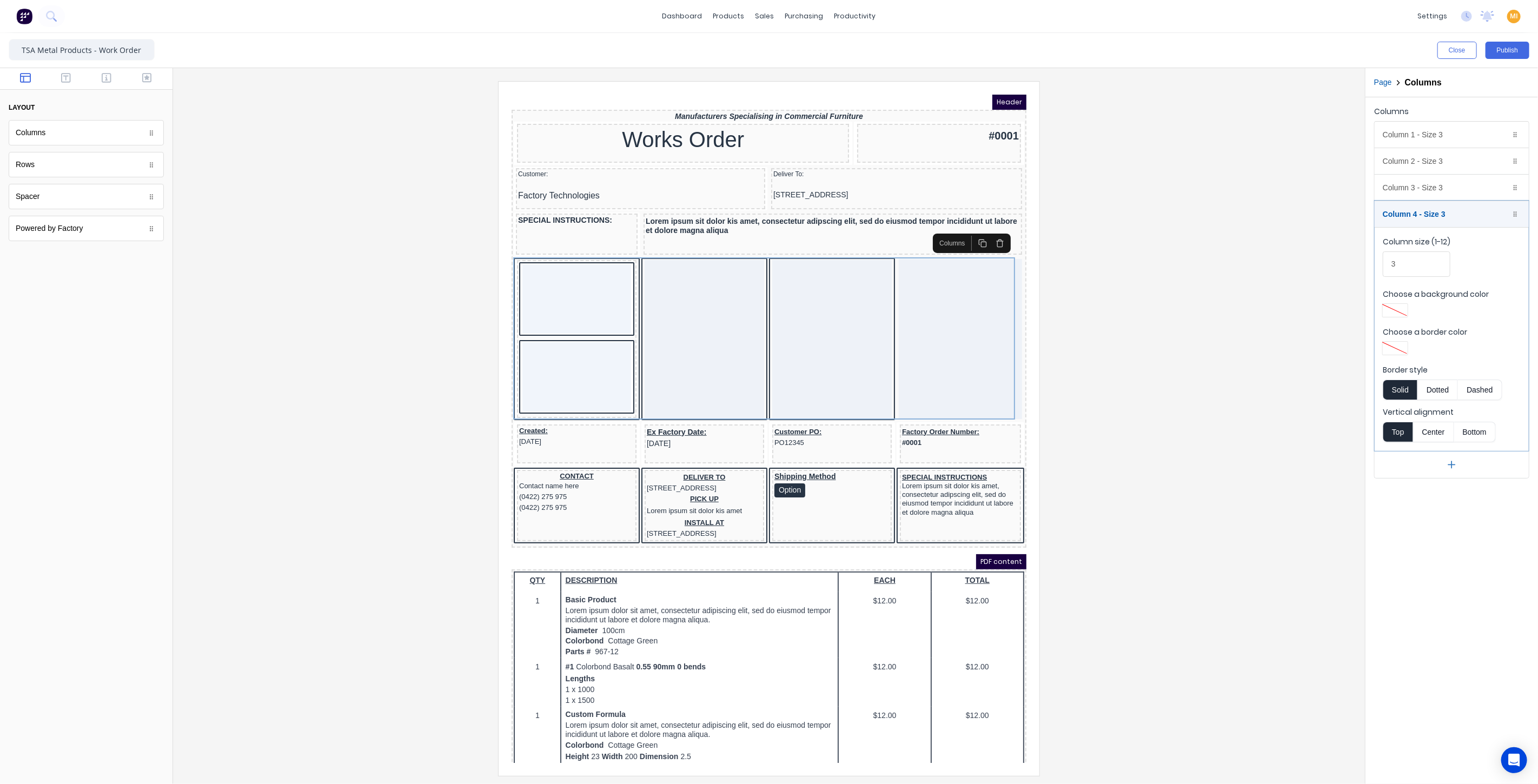
click at [1395, 345] on div at bounding box center [1395, 348] width 20 height 8
click at [1302, 398] on div at bounding box center [769, 392] width 1538 height 784
click at [1416, 128] on div "Column 1 - Size 3 Duplicate Delete" at bounding box center [1451, 134] width 154 height 26
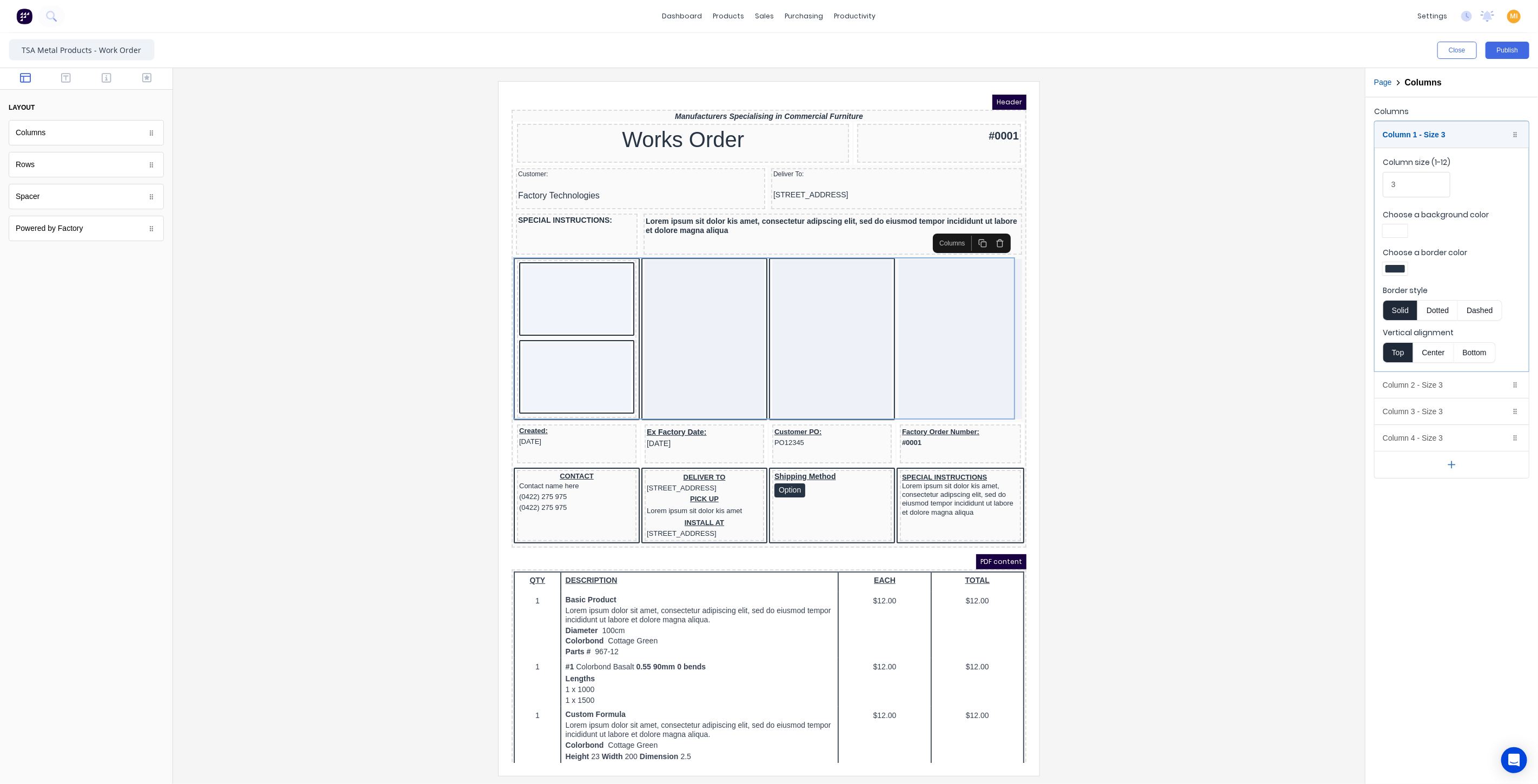
click at [1397, 269] on div at bounding box center [1395, 269] width 20 height 8
click at [1427, 363] on div at bounding box center [1429, 366] width 12 height 12
click at [1274, 328] on div at bounding box center [769, 392] width 1538 height 784
click at [1404, 383] on div "Column 2 - Size 3 Duplicate Delete" at bounding box center [1451, 385] width 154 height 26
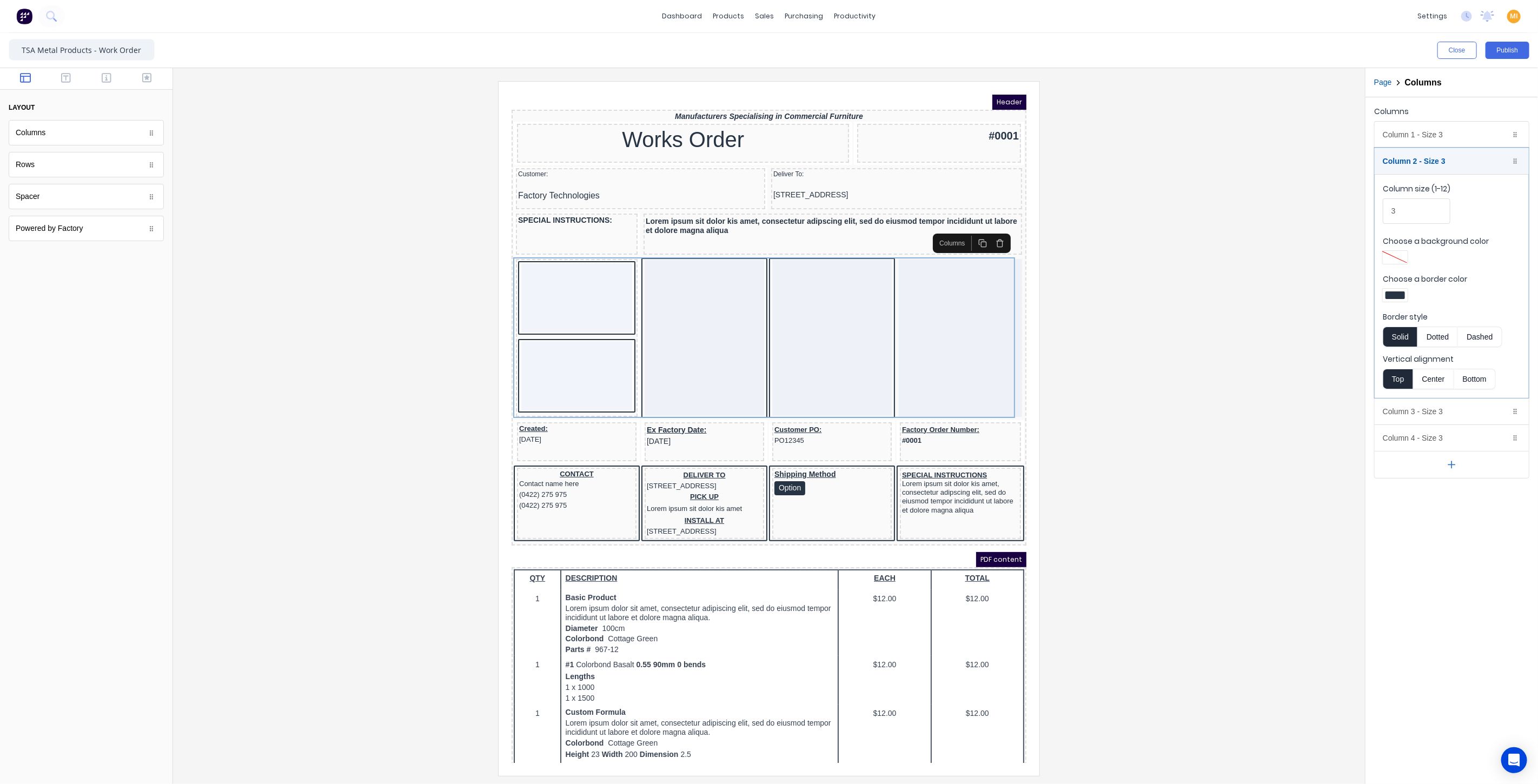
click at [1399, 293] on div at bounding box center [1395, 295] width 20 height 8
click at [1428, 390] on div at bounding box center [1429, 393] width 12 height 12
click at [1264, 409] on div at bounding box center [769, 392] width 1538 height 784
click at [1404, 406] on div "Column 3 - Size 3 Duplicate Delete" at bounding box center [1451, 411] width 154 height 26
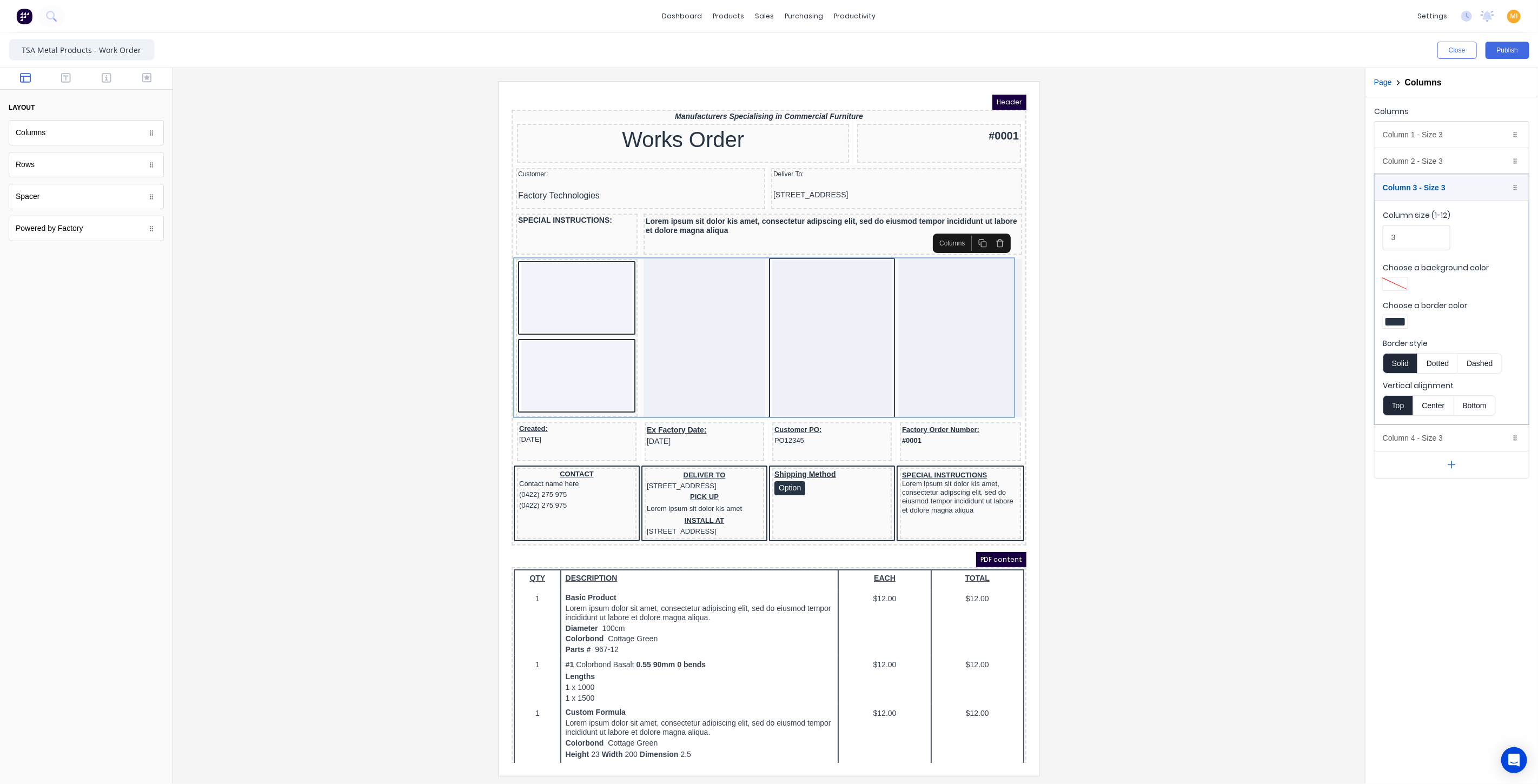
click at [1393, 320] on div at bounding box center [1395, 321] width 20 height 8
click at [1429, 416] on div at bounding box center [1429, 420] width 12 height 12
click at [1302, 422] on div at bounding box center [769, 392] width 1538 height 784
click at [591, 309] on div at bounding box center [564, 284] width 111 height 69
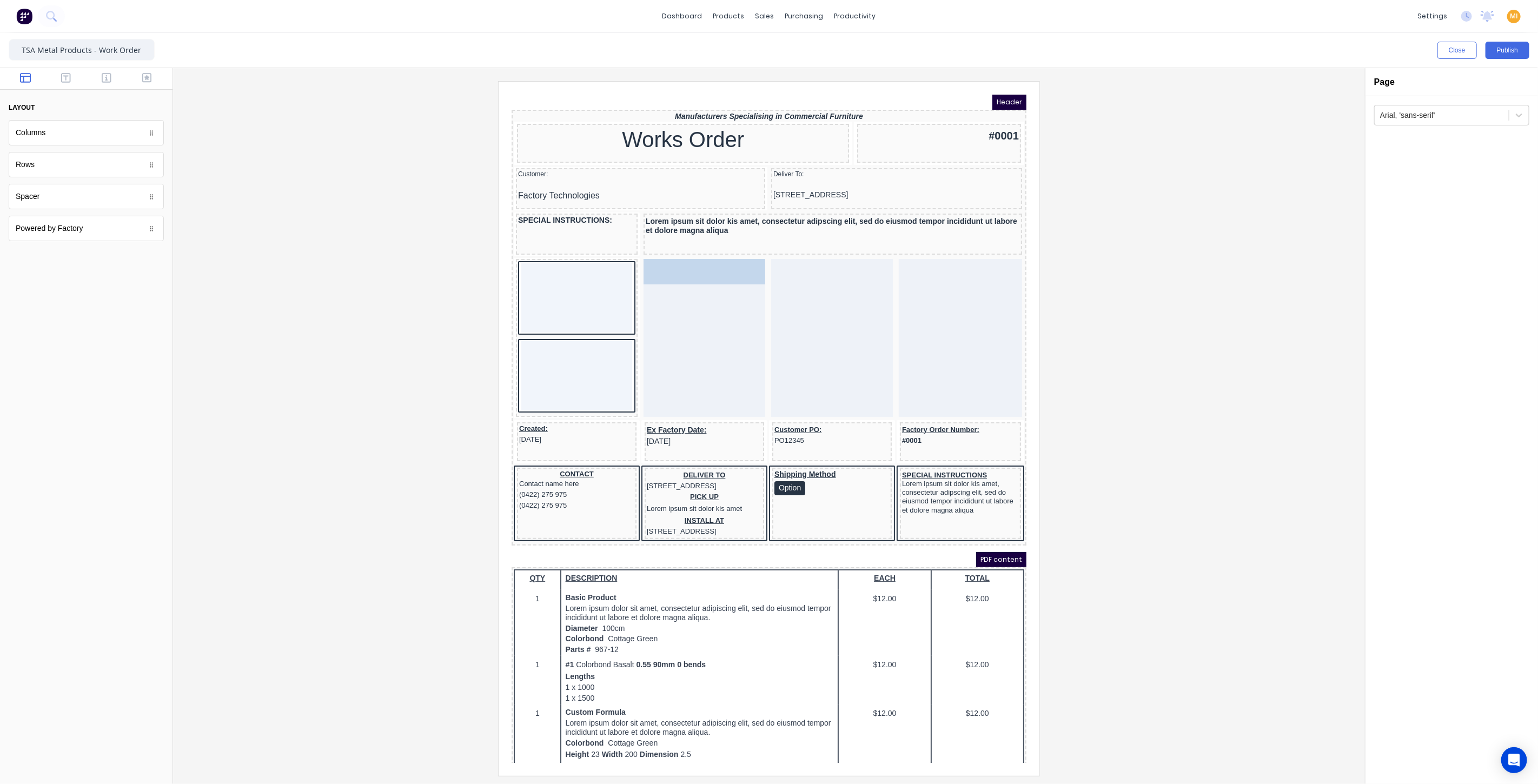
drag, startPoint x: 29, startPoint y: 168, endPoint x: 698, endPoint y: 308, distance: 683.5
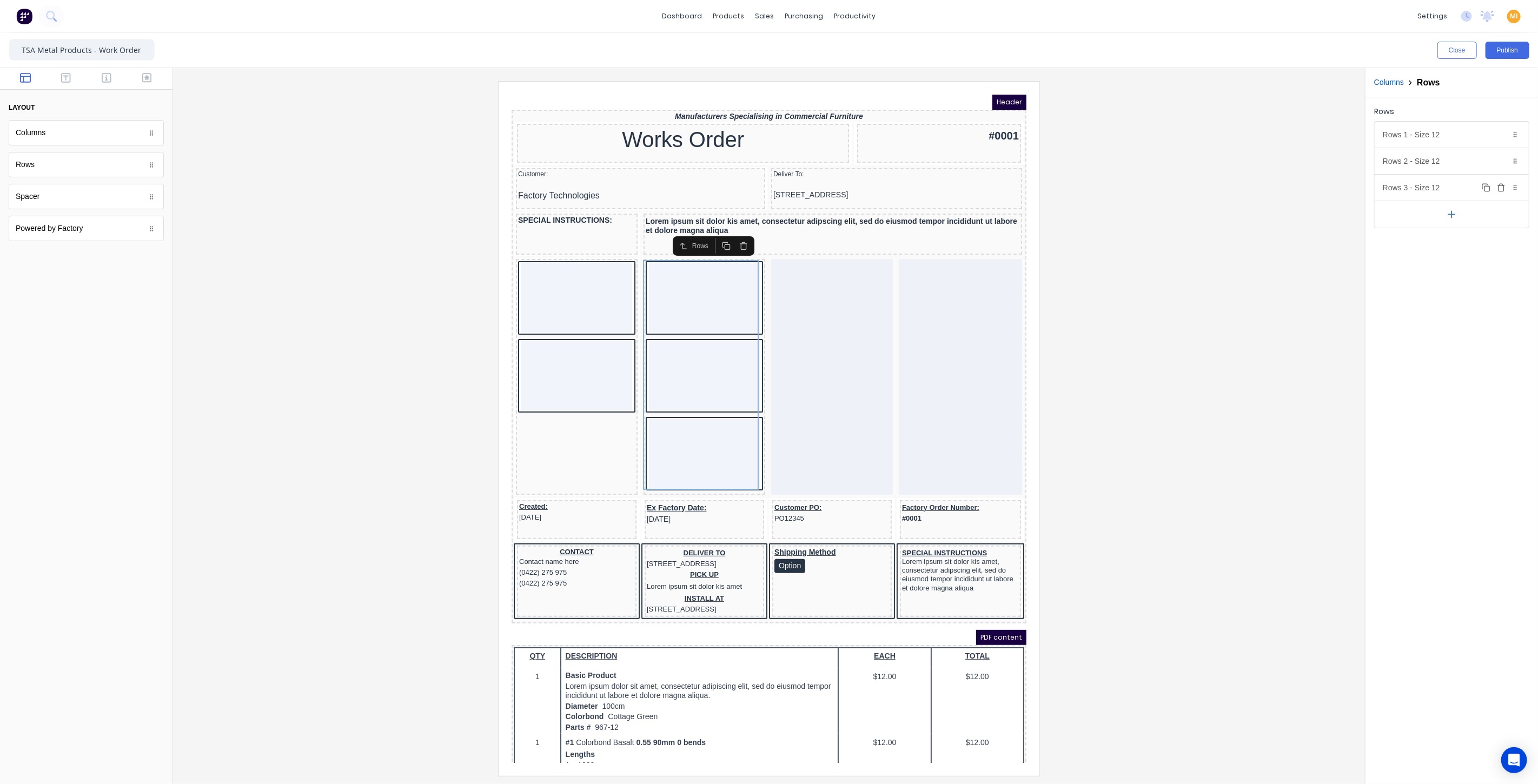
click at [1504, 187] on icon "button" at bounding box center [1501, 188] width 8 height 8
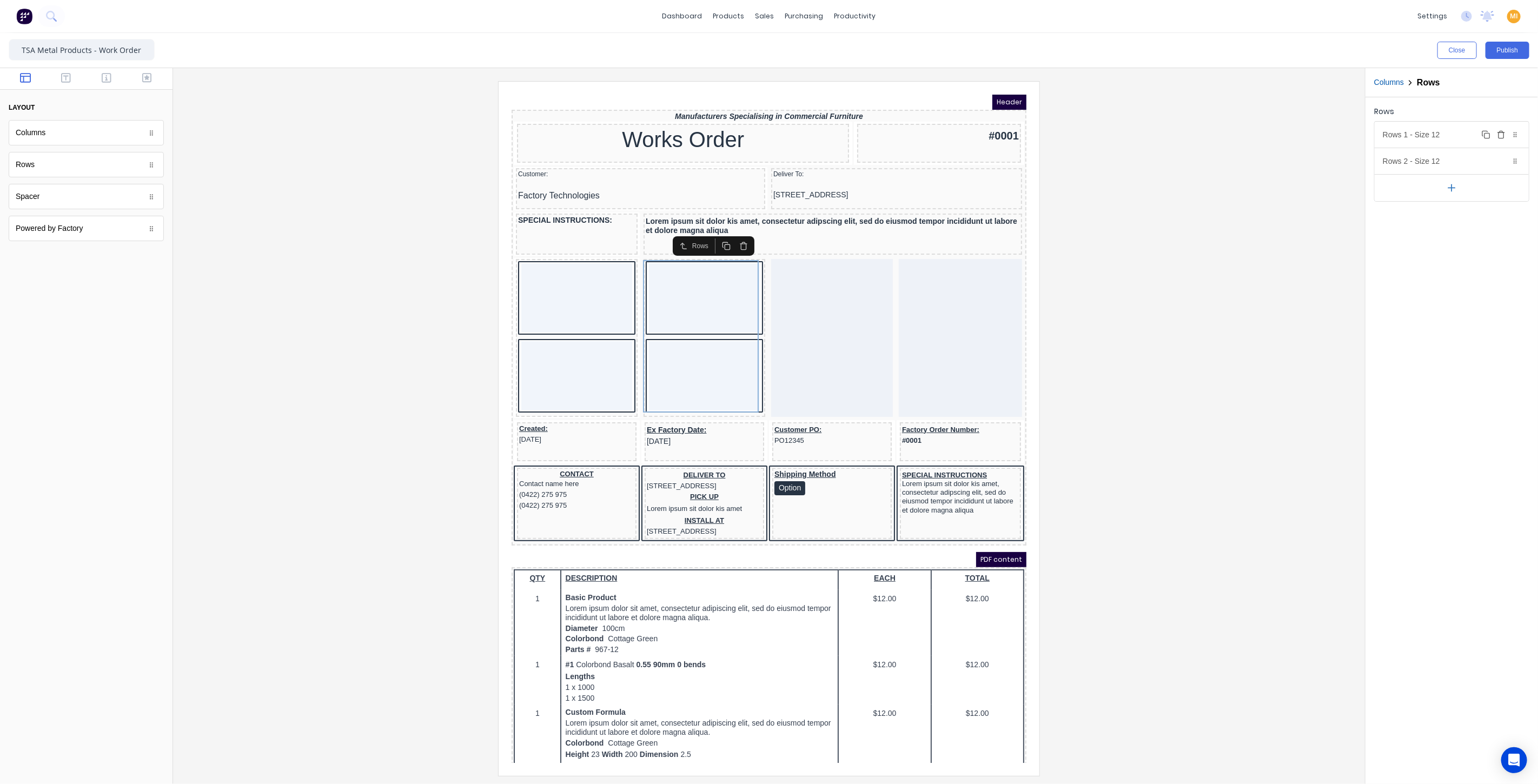
click at [1421, 138] on div "Rows 1 - Size 12 Duplicate Delete" at bounding box center [1451, 134] width 154 height 26
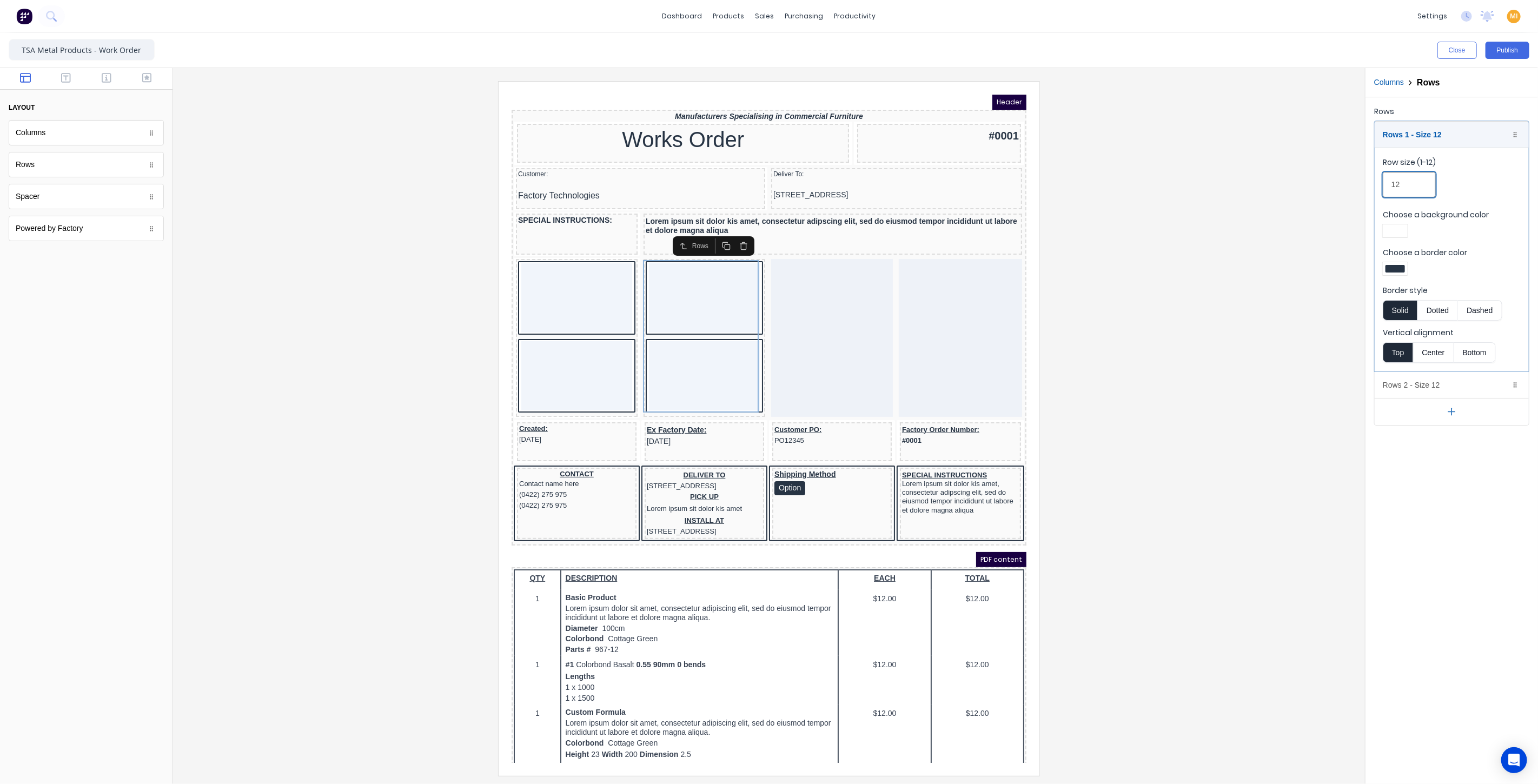
drag, startPoint x: 1408, startPoint y: 185, endPoint x: 1381, endPoint y: 179, distance: 27.7
click at [1381, 179] on fieldset "Row size (1-12) 12 Choose a background color Choose a border color Border style…" at bounding box center [1451, 259] width 154 height 224
click at [1421, 179] on input "11" at bounding box center [1409, 184] width 53 height 25
type input "12"
click at [1220, 307] on div at bounding box center [769, 428] width 1175 height 694
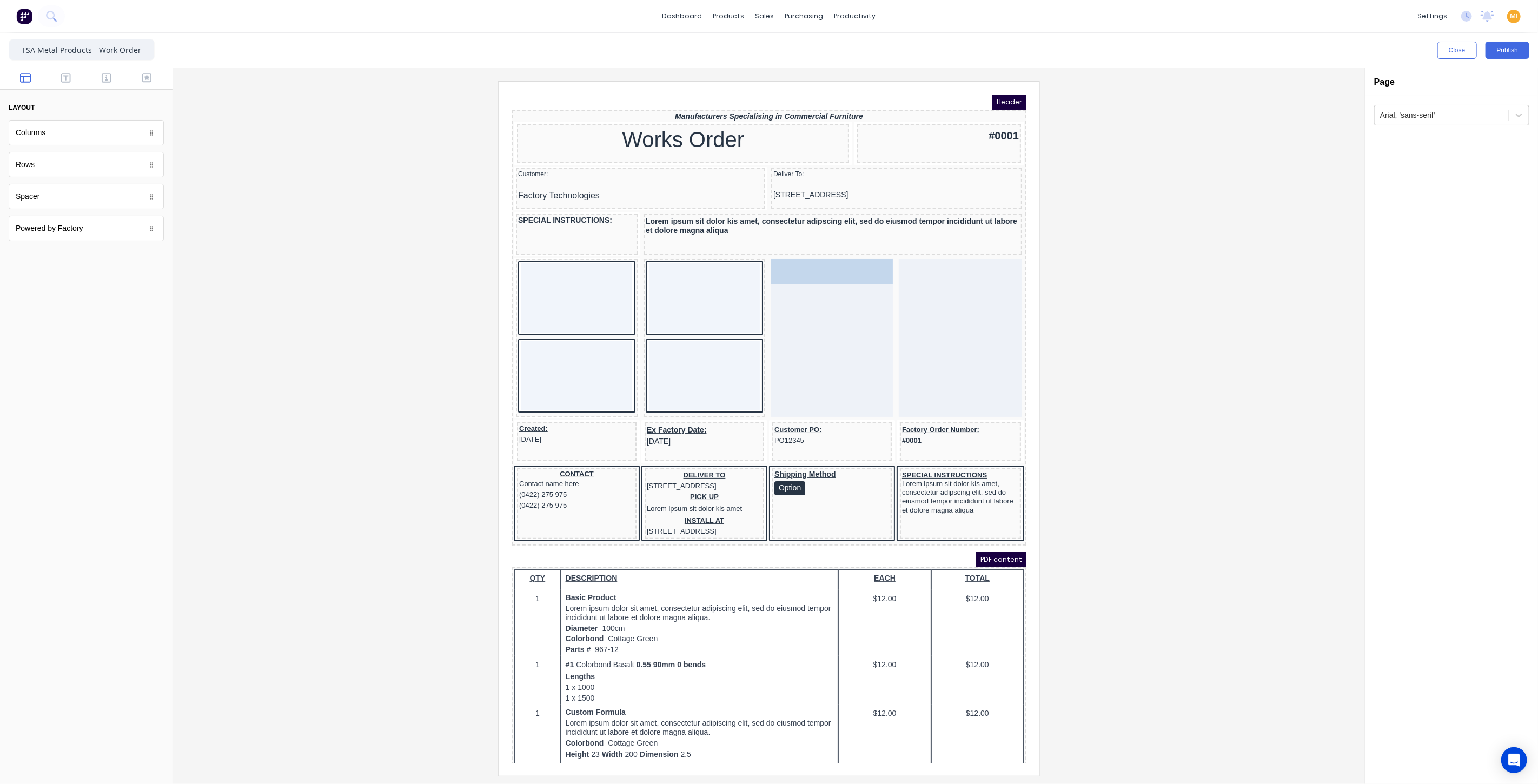
drag, startPoint x: 80, startPoint y: 167, endPoint x: 811, endPoint y: 304, distance: 743.7
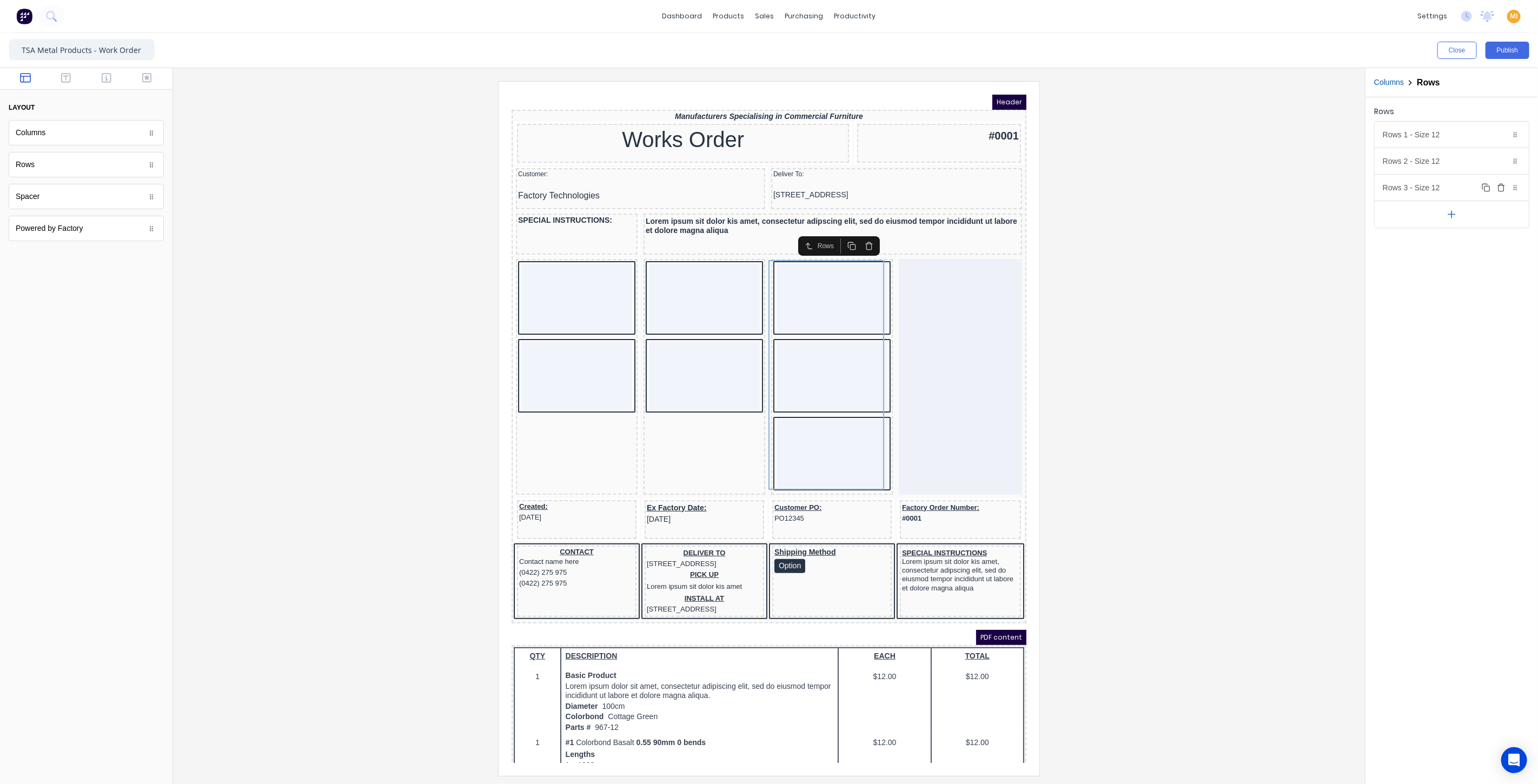
click at [1497, 184] on icon "button" at bounding box center [1501, 188] width 8 height 8
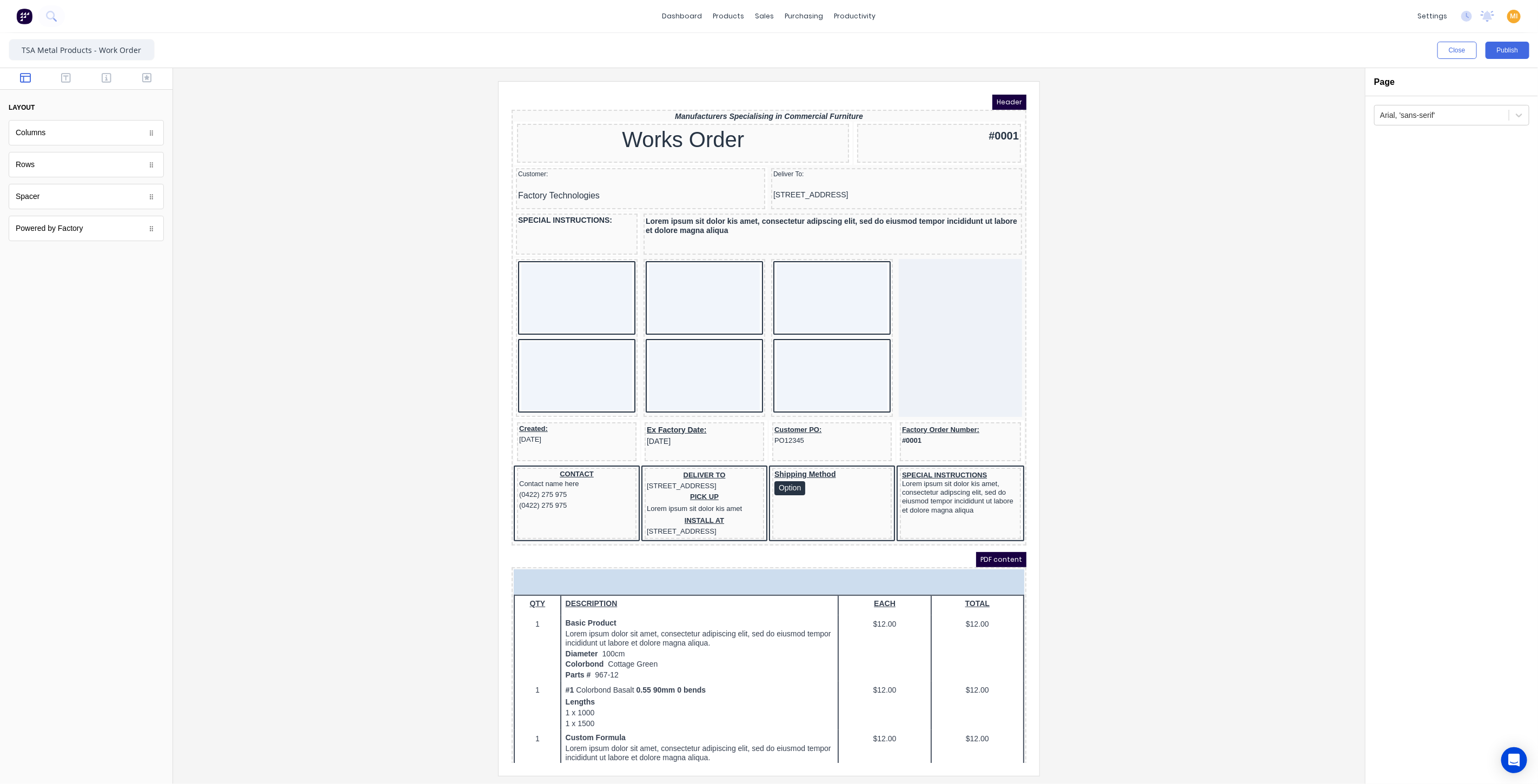
drag, startPoint x: 43, startPoint y: 165, endPoint x: 494, endPoint y: 216, distance: 453.9
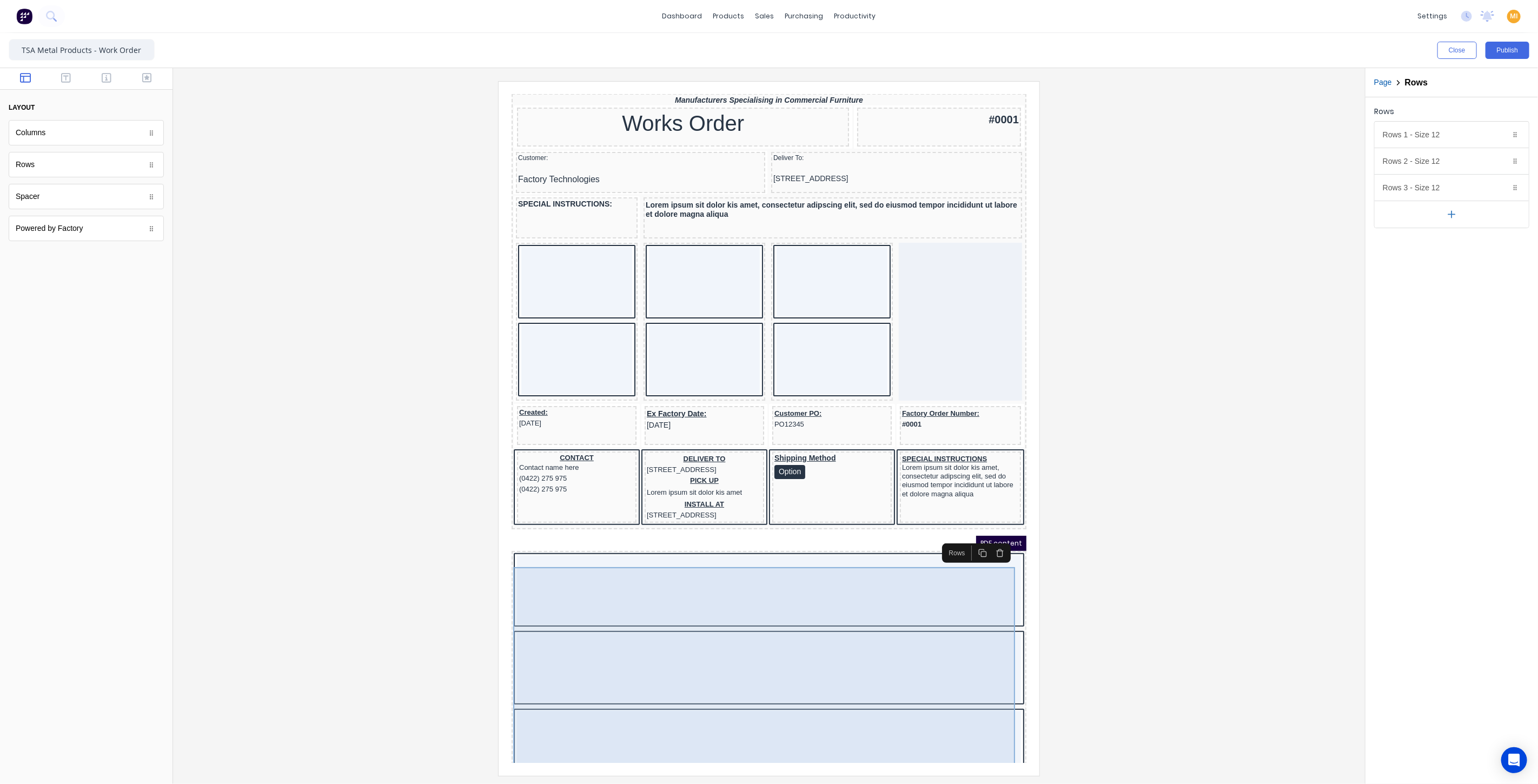
scroll to position [180, 0]
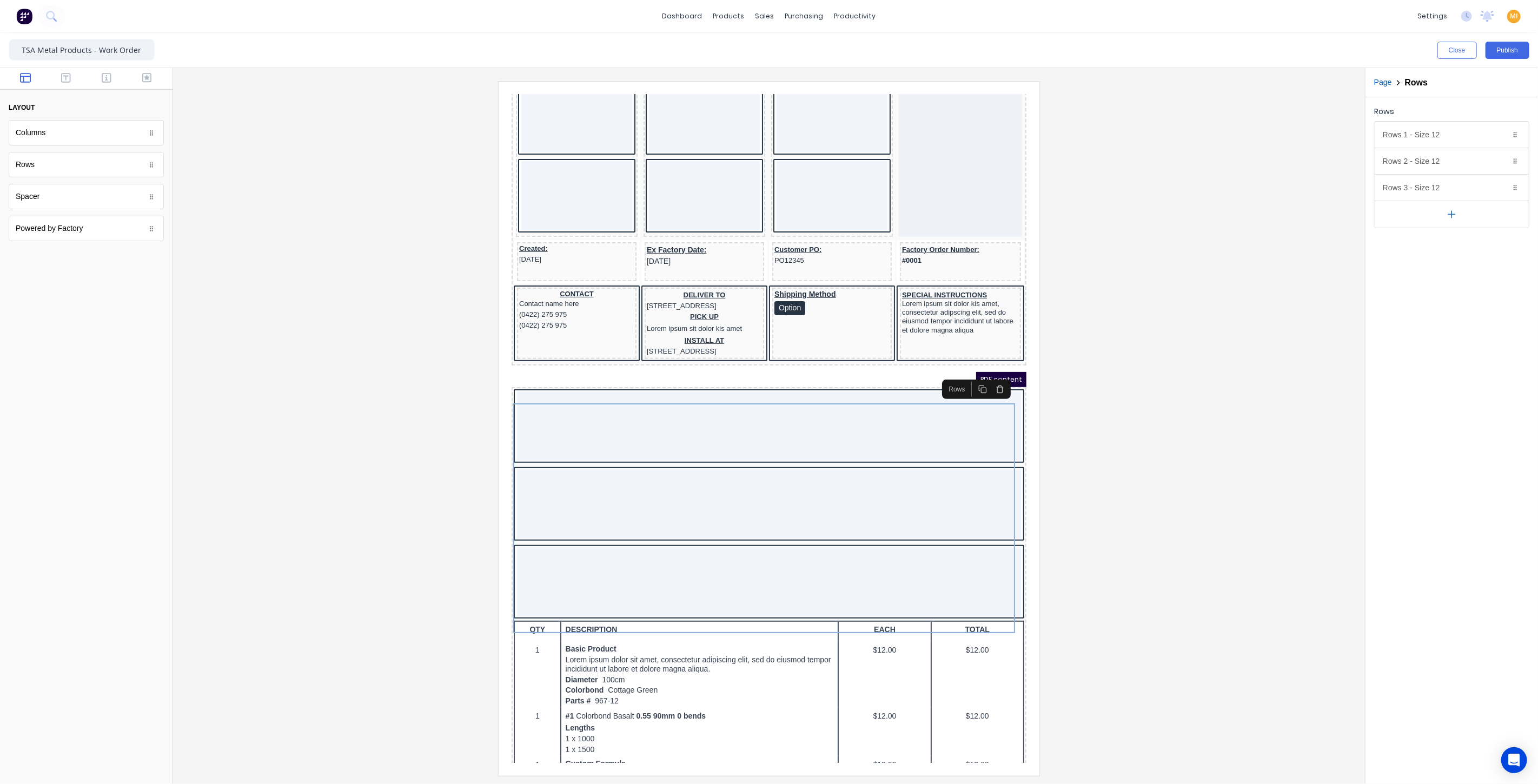
click at [991, 369] on button "button" at bounding box center [986, 375] width 18 height 15
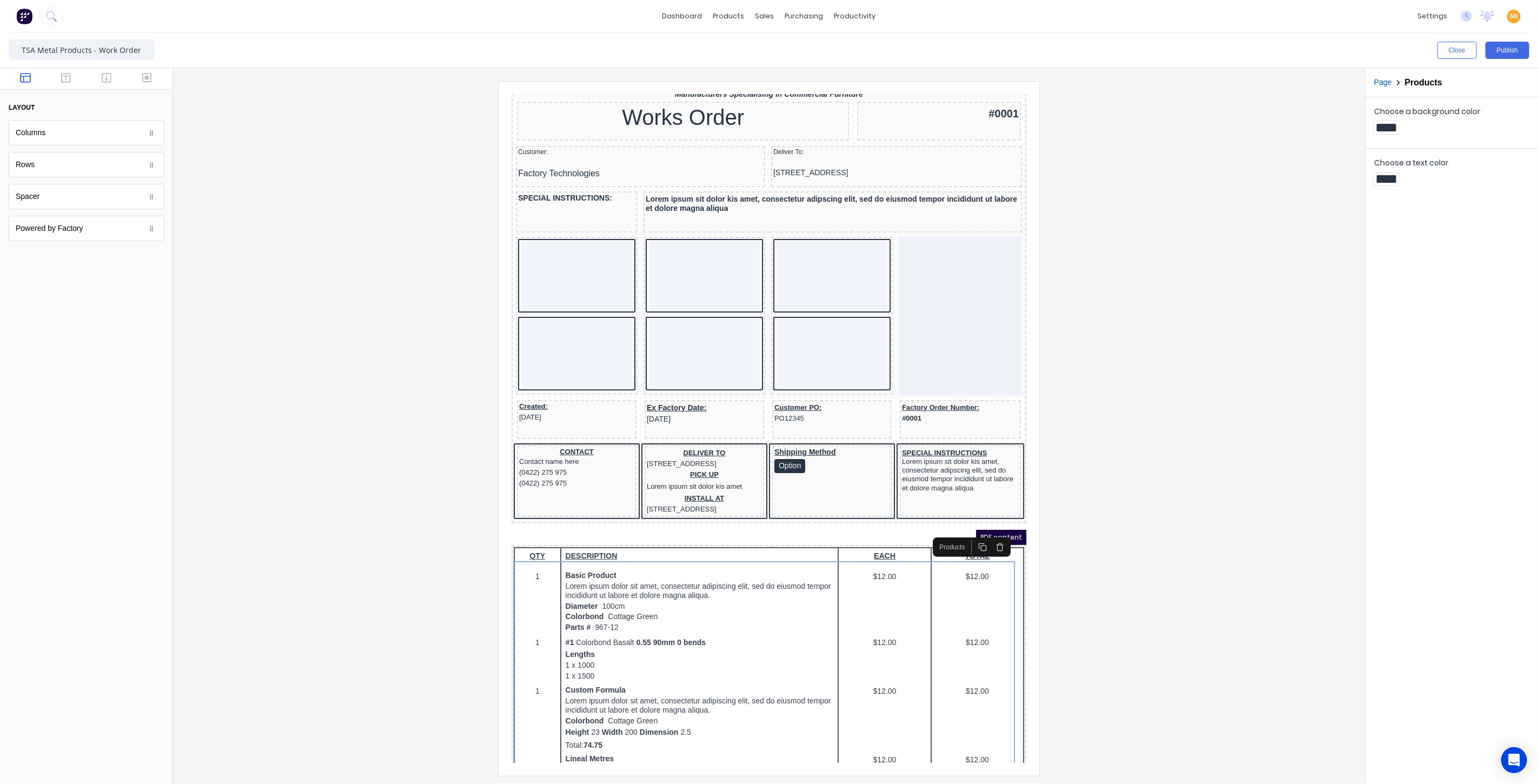
scroll to position [0, 0]
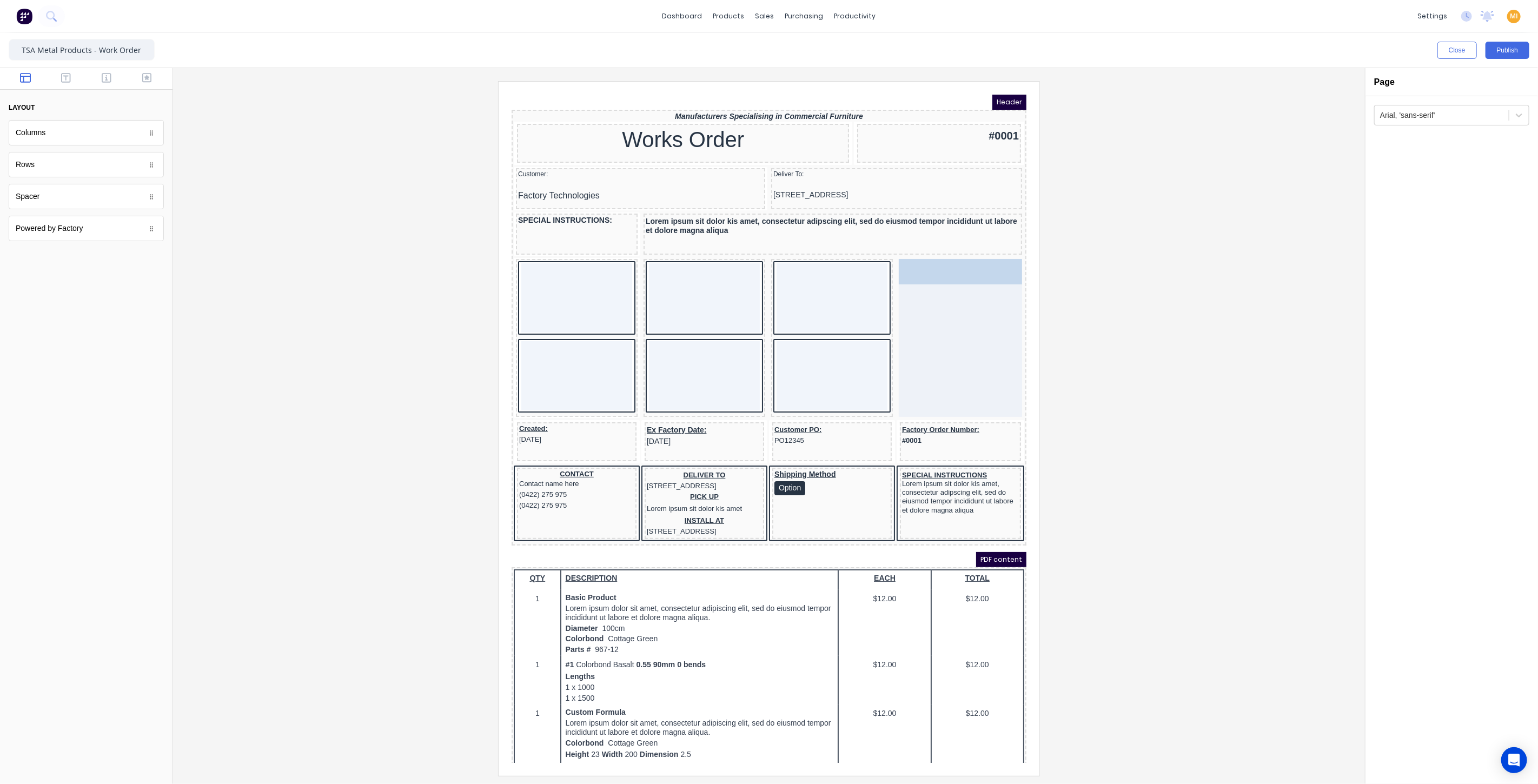
drag, startPoint x: 79, startPoint y: 170, endPoint x: 961, endPoint y: 295, distance: 890.8
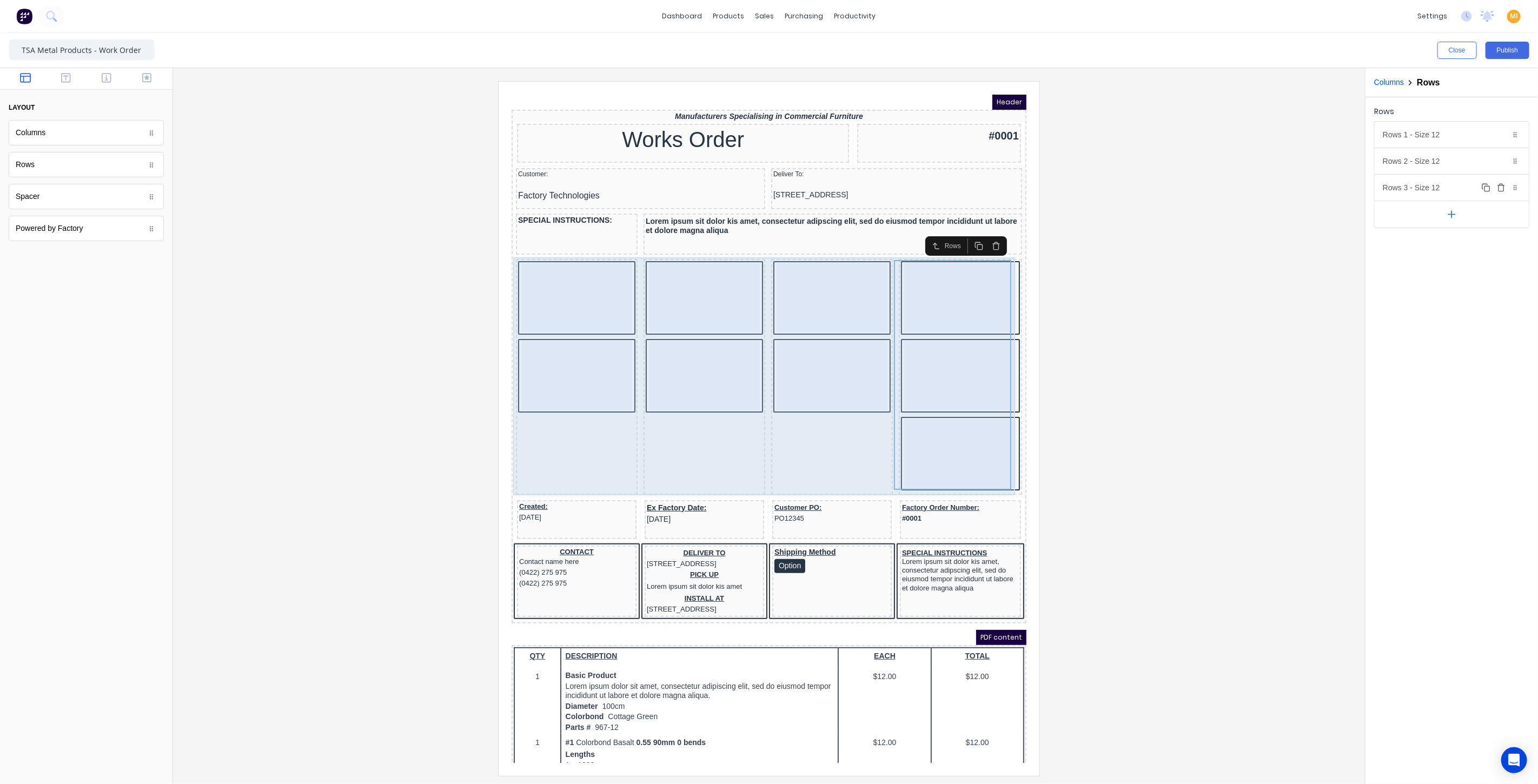
click at [1504, 181] on button "Delete" at bounding box center [1501, 187] width 13 height 13
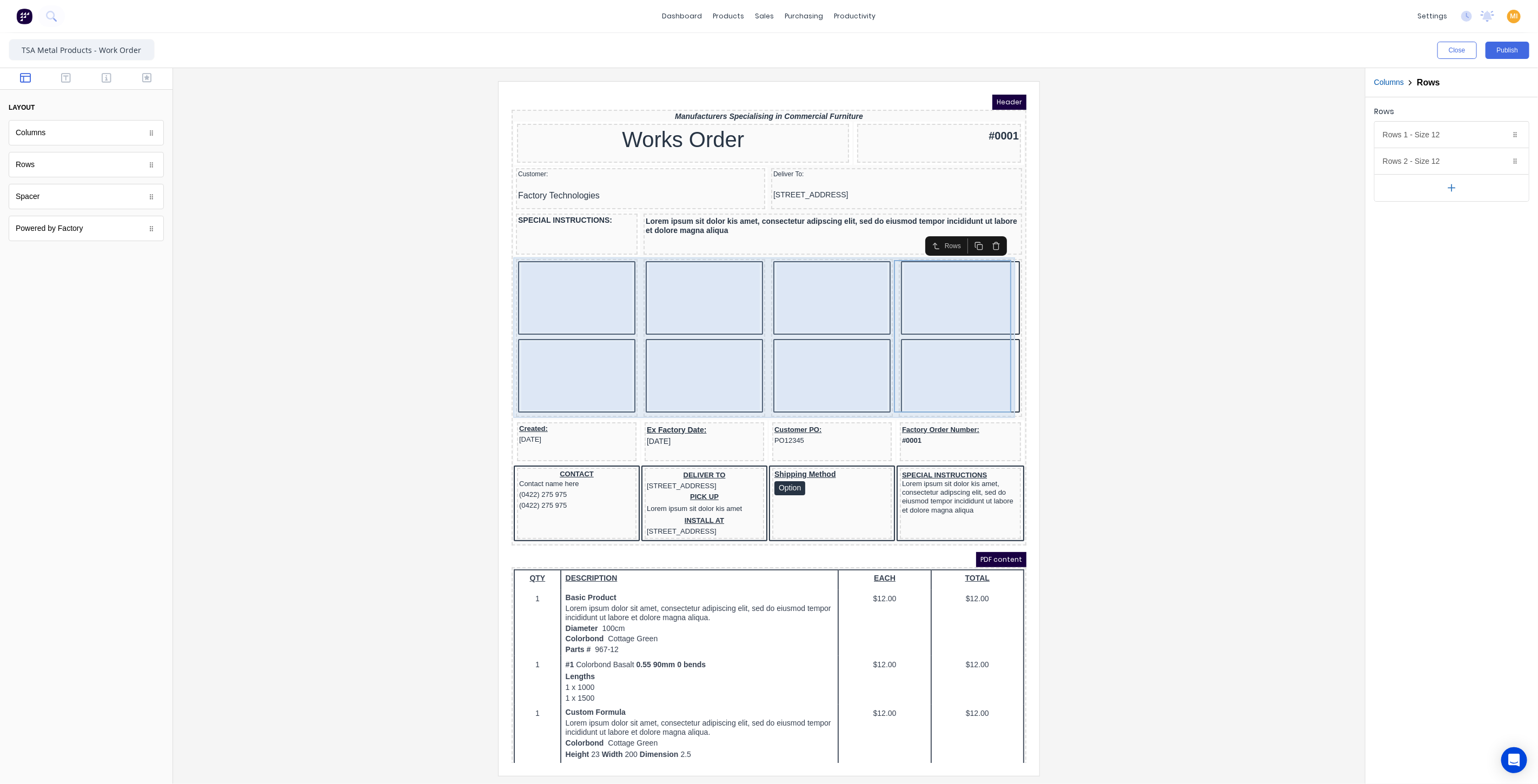
click at [358, 330] on div at bounding box center [769, 428] width 1175 height 694
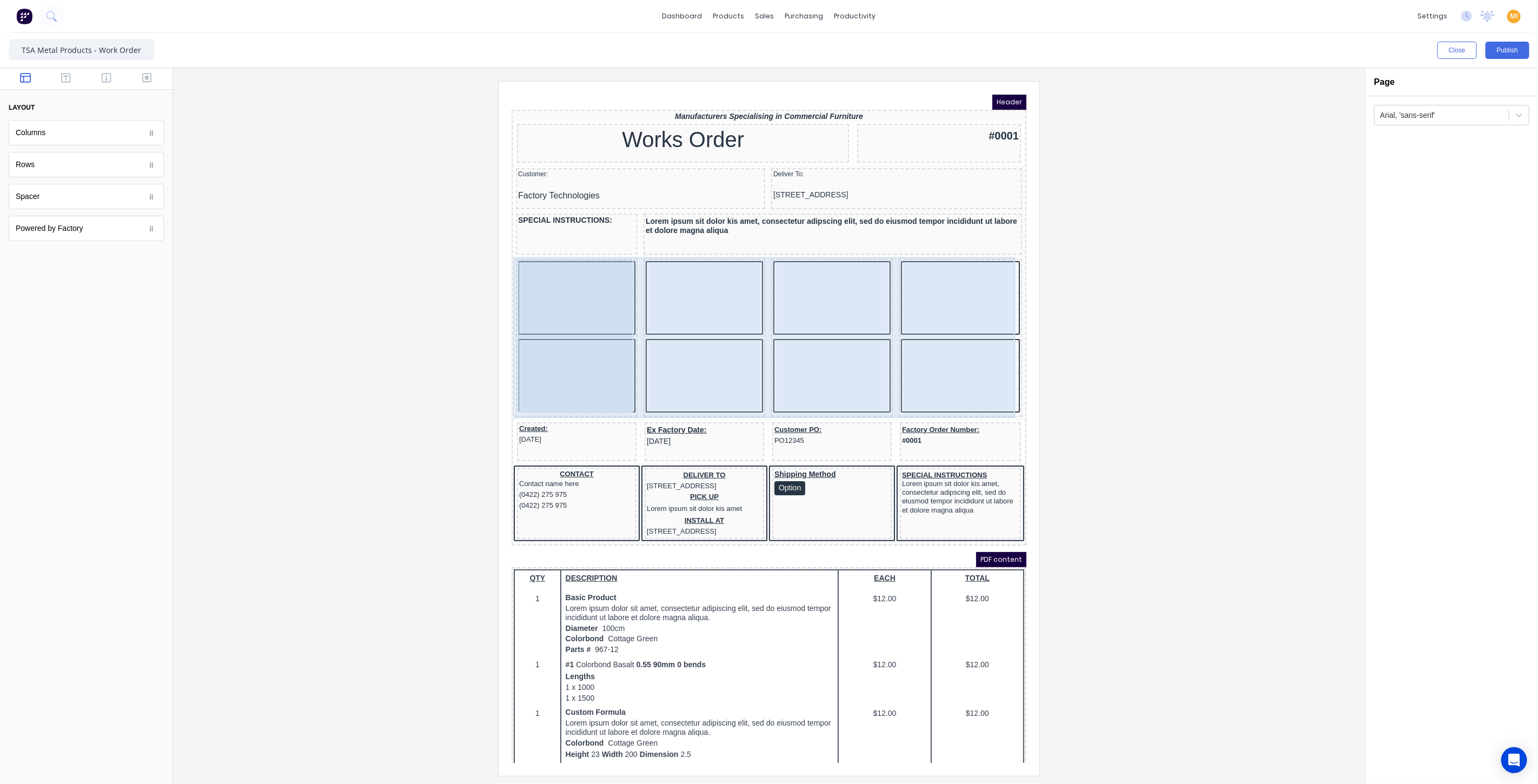
click at [571, 264] on div at bounding box center [564, 284] width 111 height 69
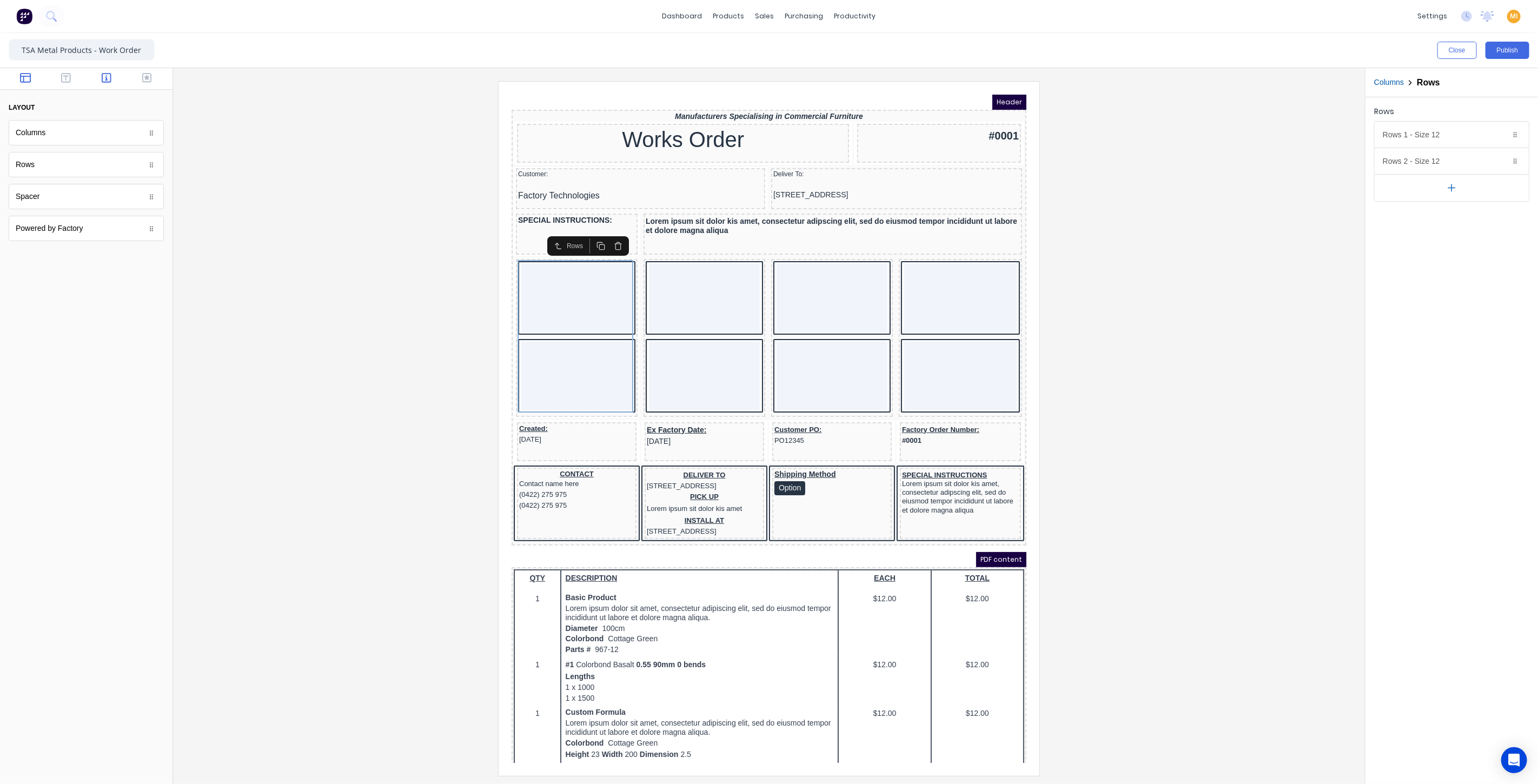
click at [104, 75] on icon "button" at bounding box center [107, 77] width 10 height 11
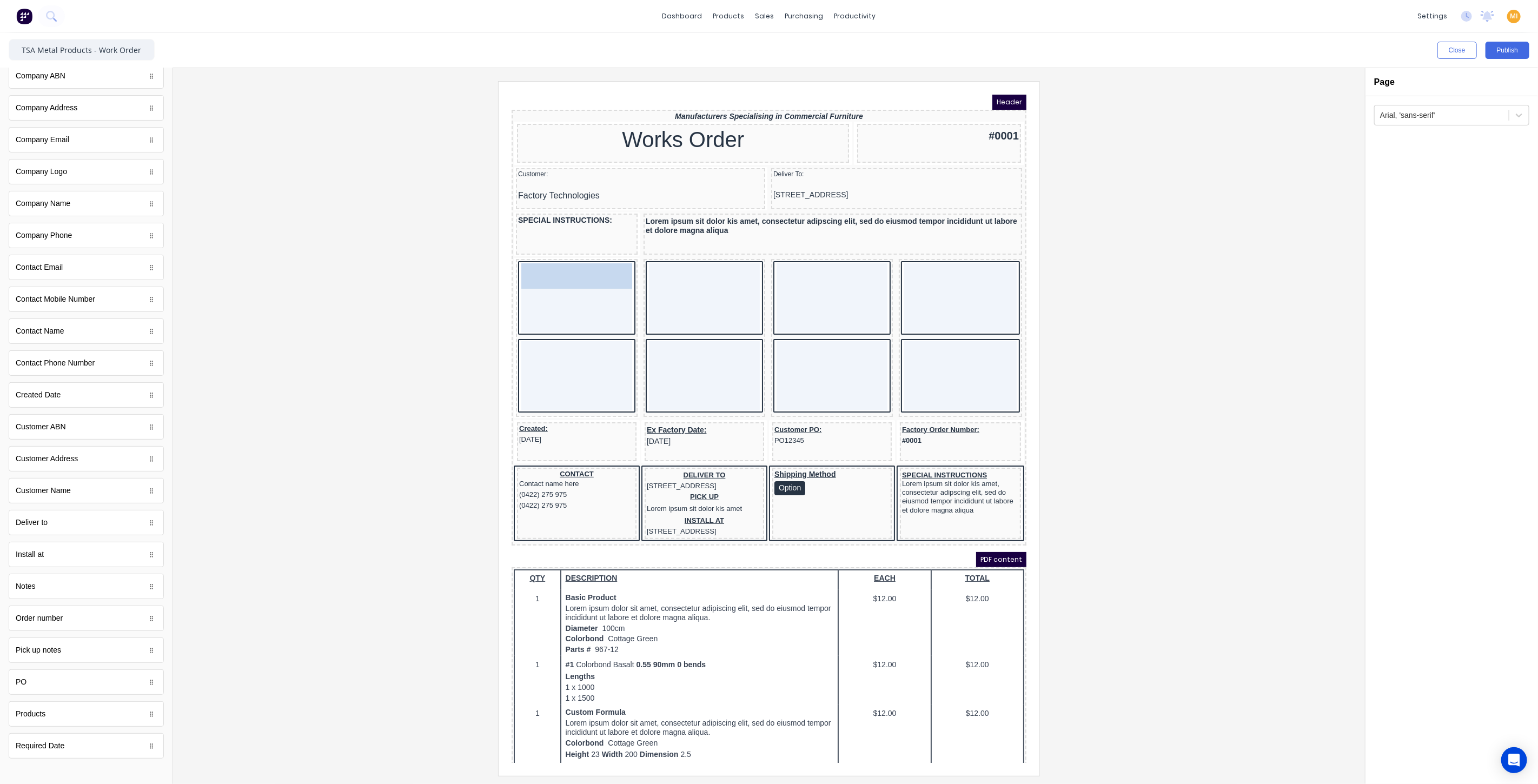
drag, startPoint x: 60, startPoint y: 618, endPoint x: 557, endPoint y: 273, distance: 605.0
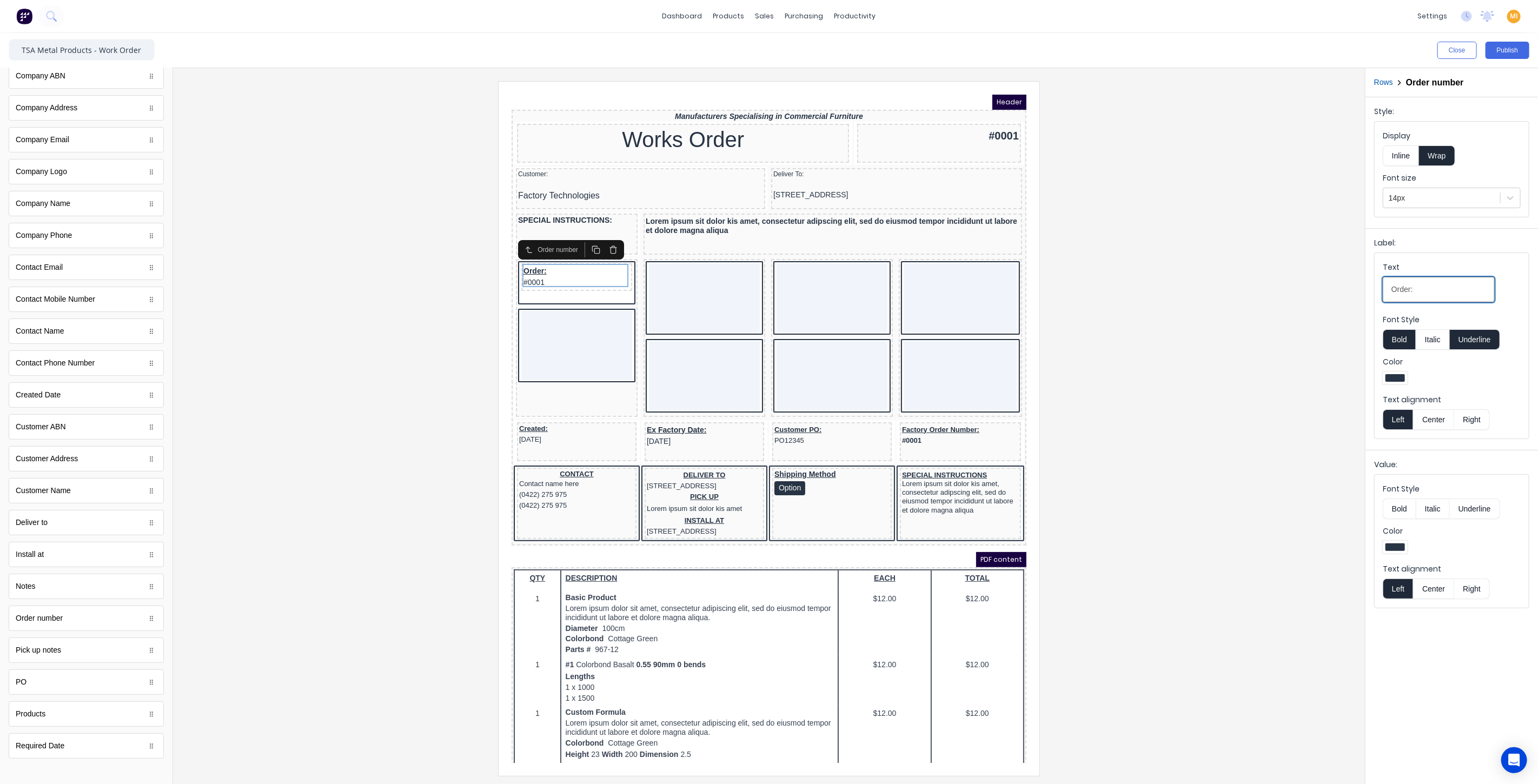
drag, startPoint x: 1427, startPoint y: 286, endPoint x: 1320, endPoint y: 286, distance: 107.0
click at [1320, 286] on div "Close Publish Components standard fields Accounting number Accounting number Co…" at bounding box center [769, 409] width 1538 height 751
type input "CUSTOMER ORDER No"
click at [601, 236] on icon "button" at bounding box center [599, 236] width 8 height 8
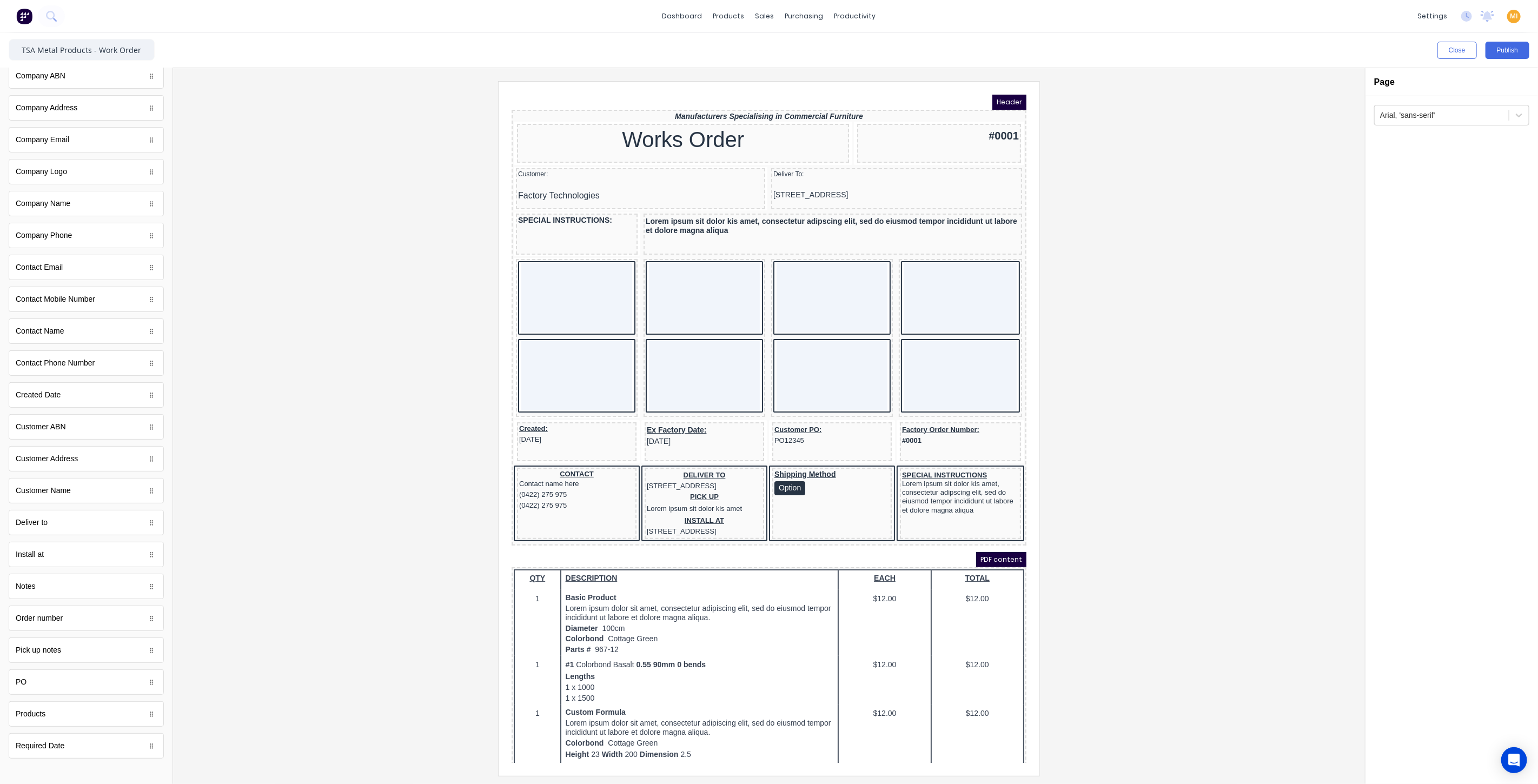
scroll to position [0, 0]
click at [61, 83] on icon "button" at bounding box center [66, 77] width 10 height 11
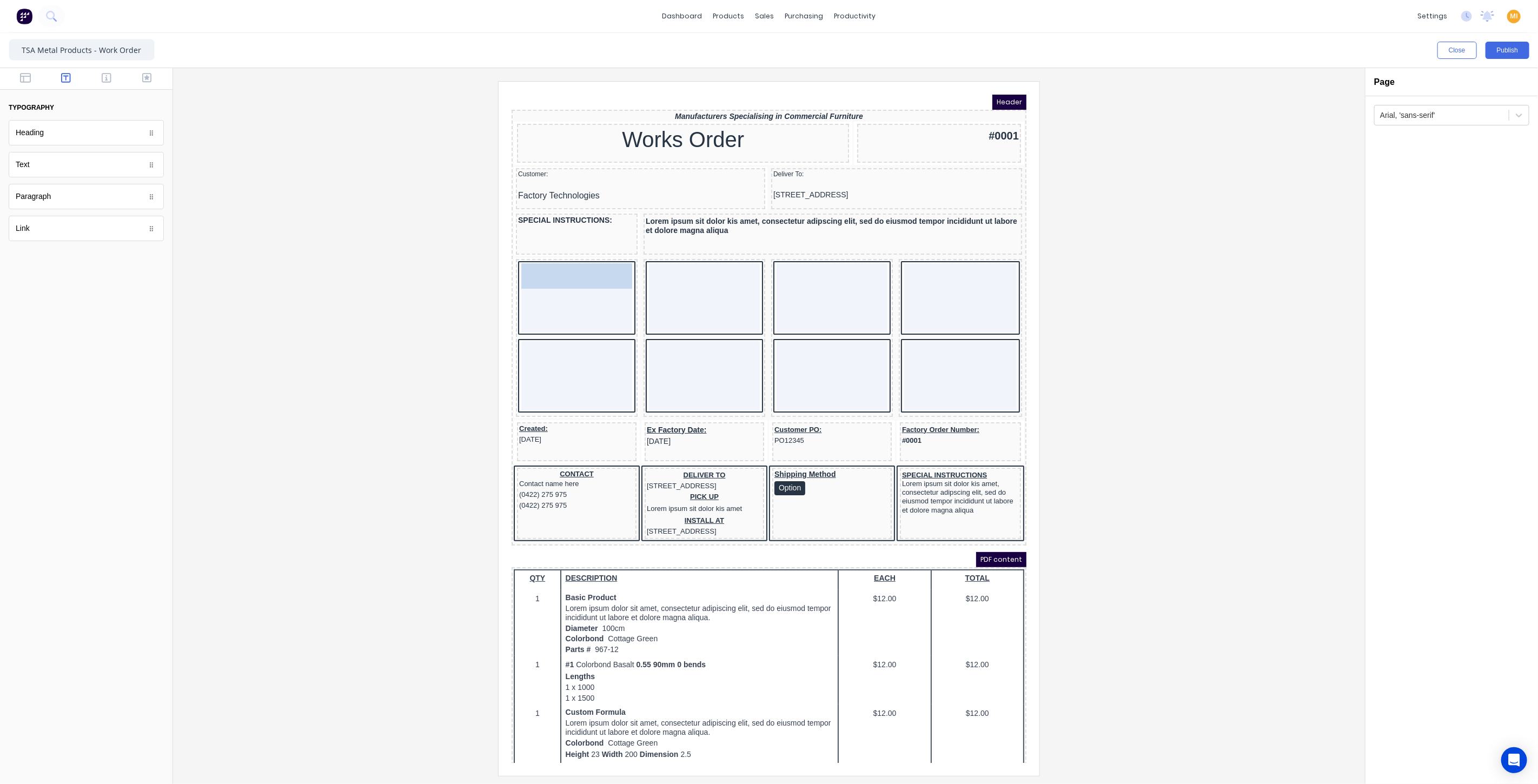
drag, startPoint x: 48, startPoint y: 172, endPoint x: 576, endPoint y: 287, distance: 540.4
drag, startPoint x: 34, startPoint y: 167, endPoint x: 681, endPoint y: 267, distance: 654.7
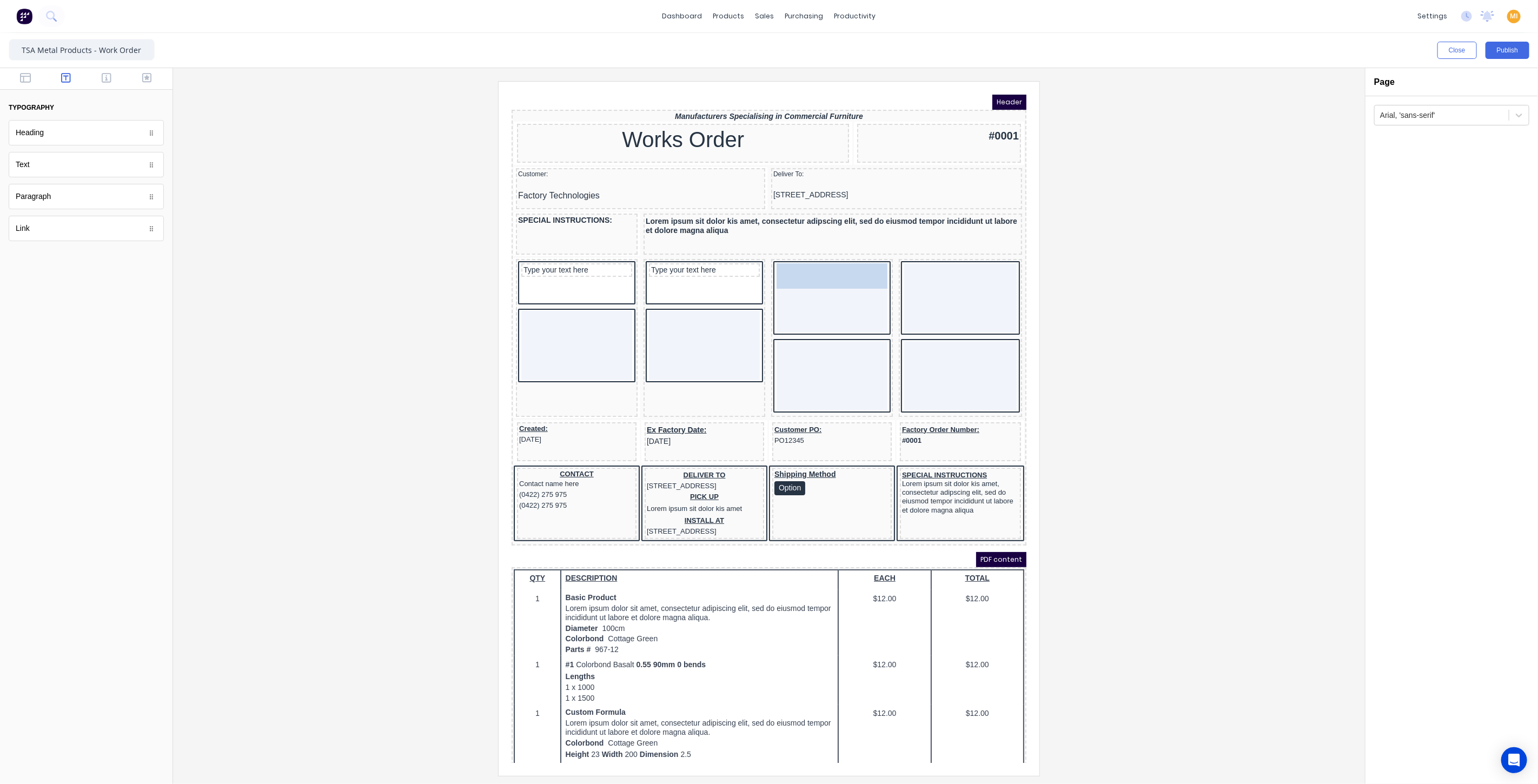
drag, startPoint x: 58, startPoint y: 166, endPoint x: 303, endPoint y: 174, distance: 245.1
drag, startPoint x: 55, startPoint y: 171, endPoint x: 437, endPoint y: 175, distance: 382.0
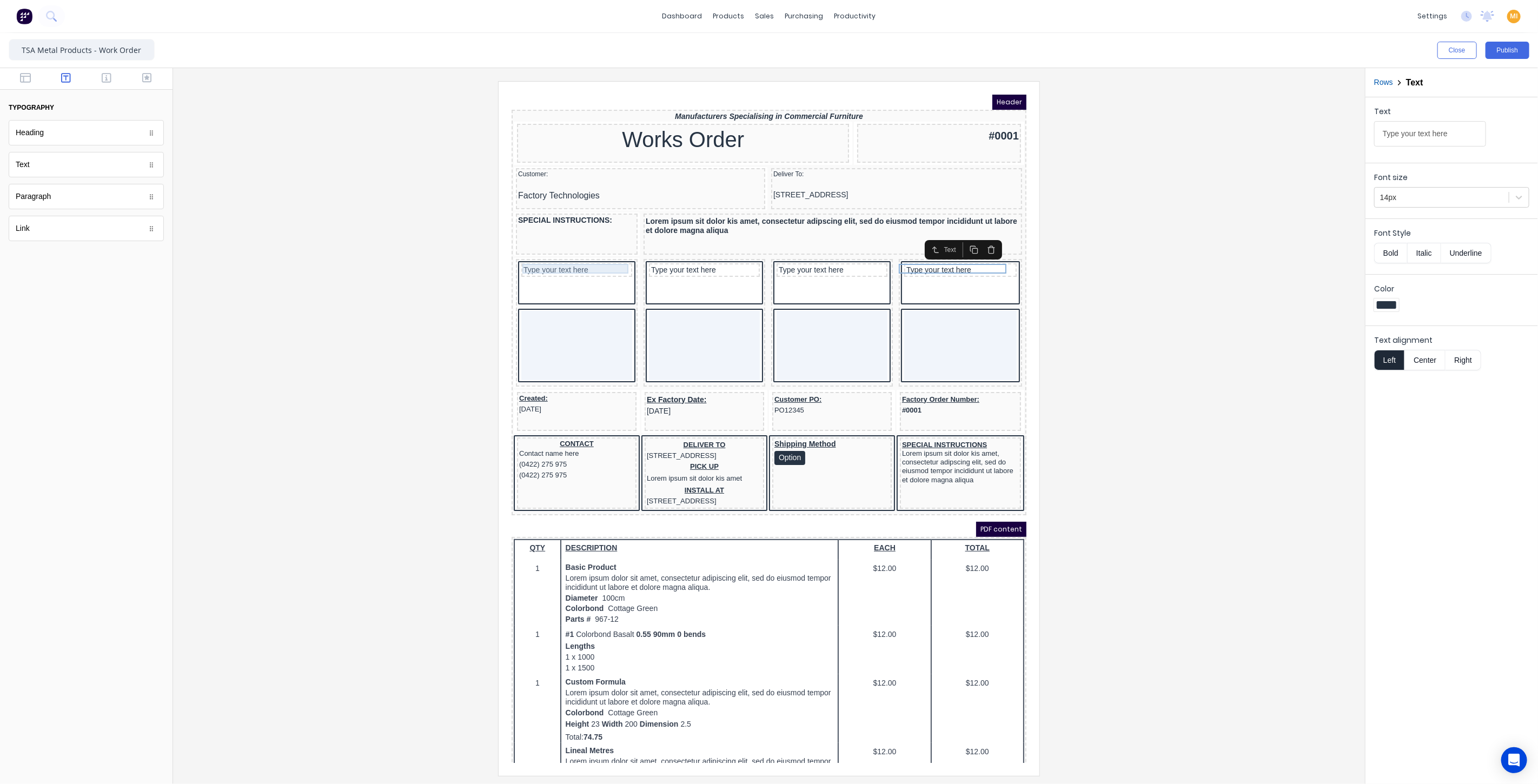
click at [538, 252] on div "Type your text here" at bounding box center [563, 257] width 106 height 10
drag, startPoint x: 1406, startPoint y: 193, endPoint x: 1350, endPoint y: 193, distance: 56.0
click at [1350, 193] on div "Close Publish Components typography Heading Heading Text Text Paragraph Paragra…" at bounding box center [769, 409] width 1538 height 751
drag, startPoint x: 1425, startPoint y: 131, endPoint x: 1434, endPoint y: 130, distance: 9.1
click at [1425, 130] on input "Type your text here" at bounding box center [1430, 134] width 112 height 25
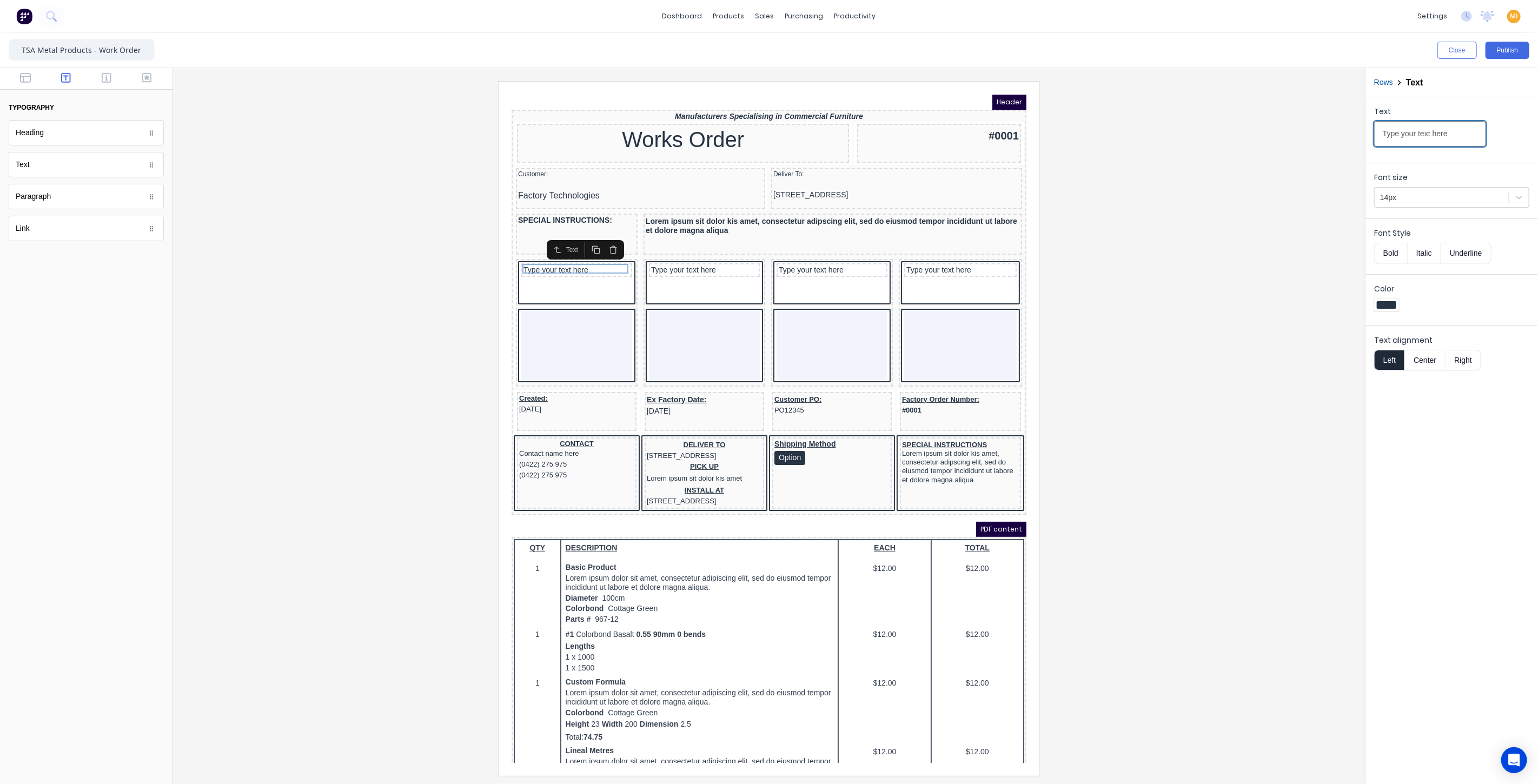
drag, startPoint x: 1445, startPoint y: 131, endPoint x: 1330, endPoint y: 124, distance: 115.2
click at [1330, 124] on div "Close Publish Components typography Heading Heading Text Text Paragraph Paragra…" at bounding box center [769, 409] width 1538 height 751
paste input "CUSTOMER ORDER No."
type input "CUSTOMER ORDER No."
click at [666, 252] on div "Type your text here" at bounding box center [690, 257] width 106 height 10
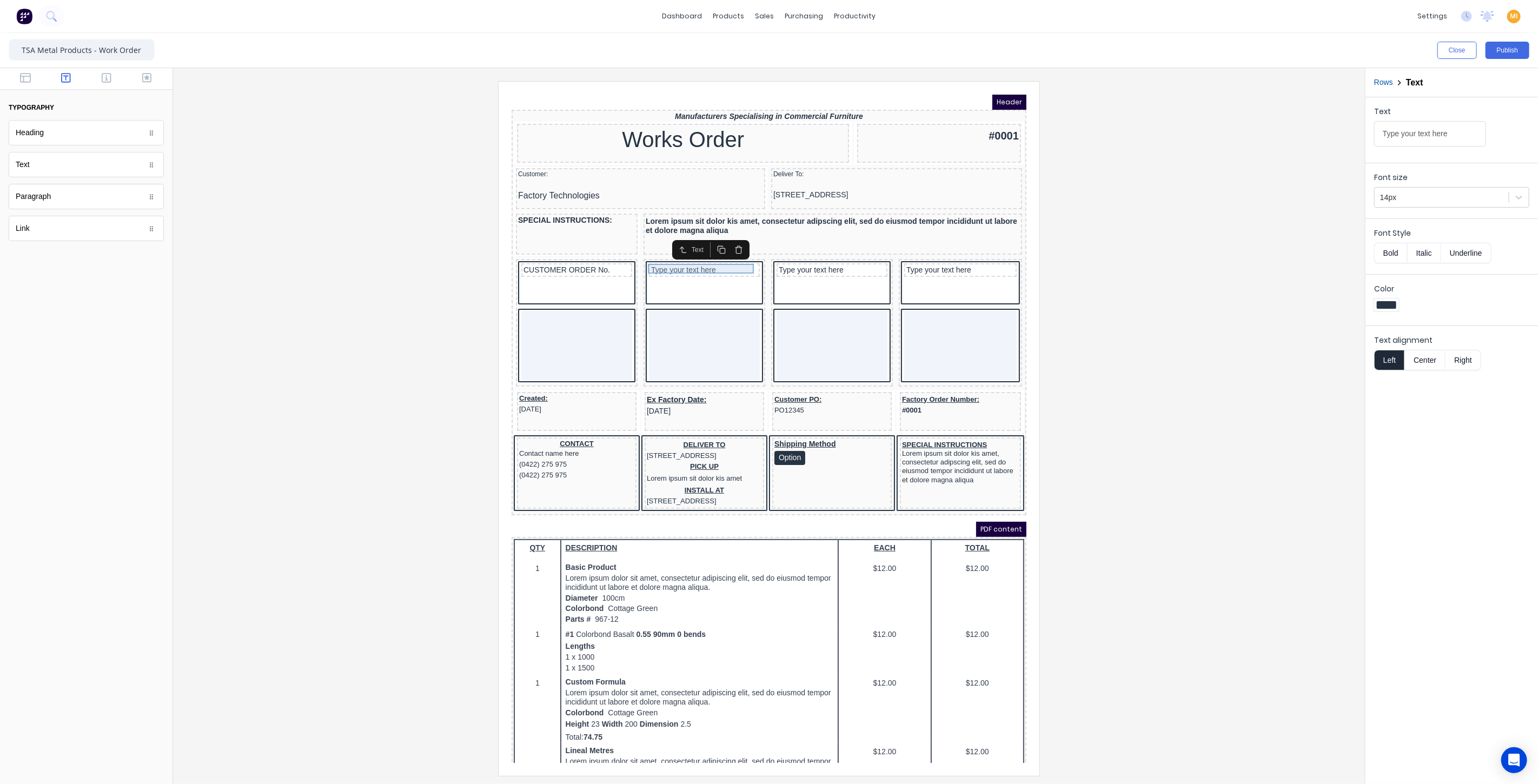
click at [677, 252] on div "Type your text here" at bounding box center [690, 257] width 106 height 10
drag, startPoint x: 1427, startPoint y: 125, endPoint x: 1295, endPoint y: 125, distance: 132.0
click at [1295, 125] on div "Close Publish Components typography Heading Heading Text Text Paragraph Paragra…" at bounding box center [769, 409] width 1538 height 751
paste input "SHIP VIA"
type input "SHIP VIA"
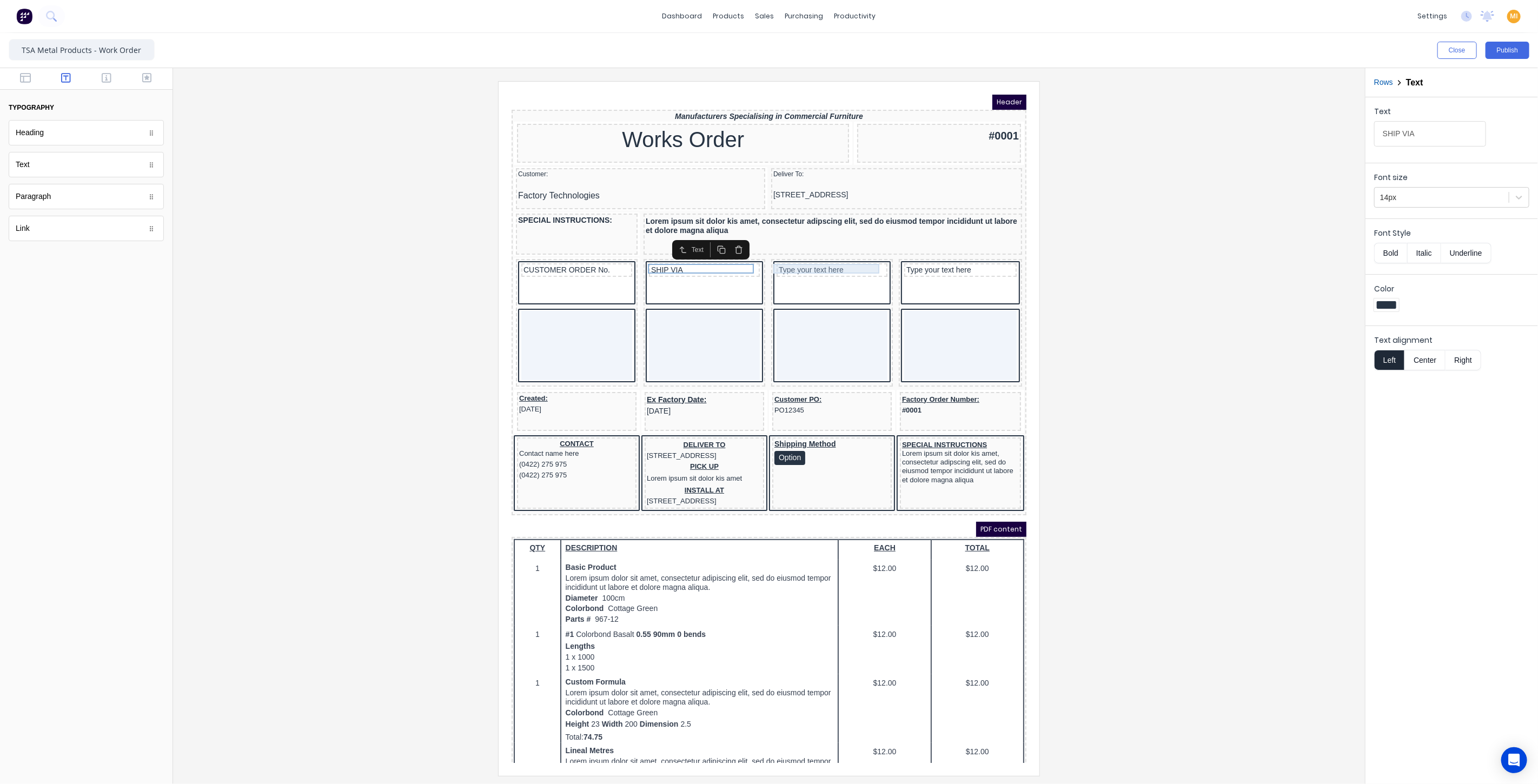
click at [815, 252] on div "Type your text here" at bounding box center [818, 257] width 106 height 10
click at [795, 259] on div "Type your text here" at bounding box center [818, 257] width 106 height 10
drag, startPoint x: 1456, startPoint y: 130, endPoint x: 1364, endPoint y: 129, distance: 92.0
click at [1364, 129] on div "Close Publish Components typography Heading Heading Text Text Paragraph Paragra…" at bounding box center [769, 409] width 1538 height 751
type input "EX FACTORY DATE"
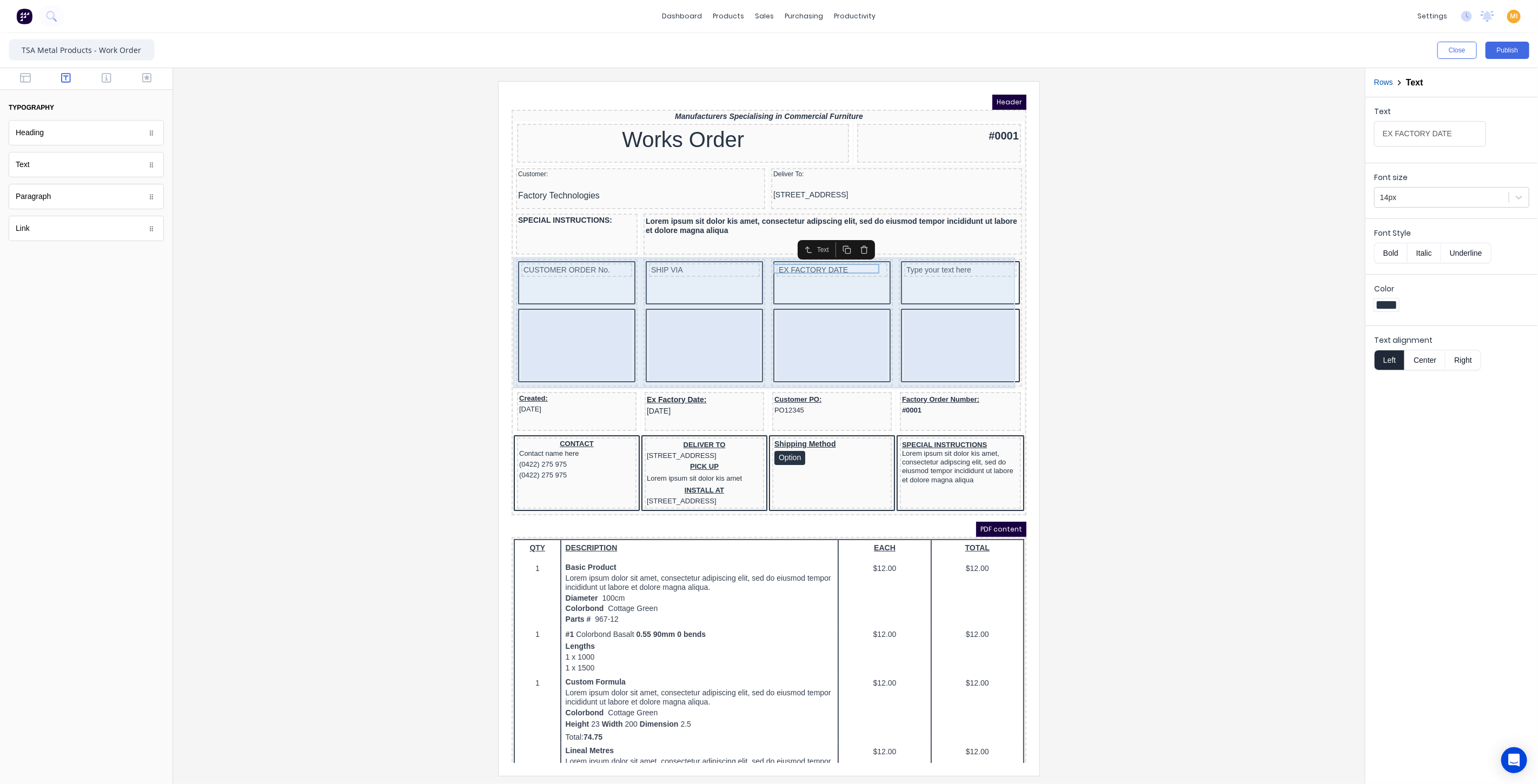
click at [623, 359] on div "CUSTOMER ORDER No. SHIP VIA EX FACTORY DATE Type your text here" at bounding box center [756, 310] width 511 height 132
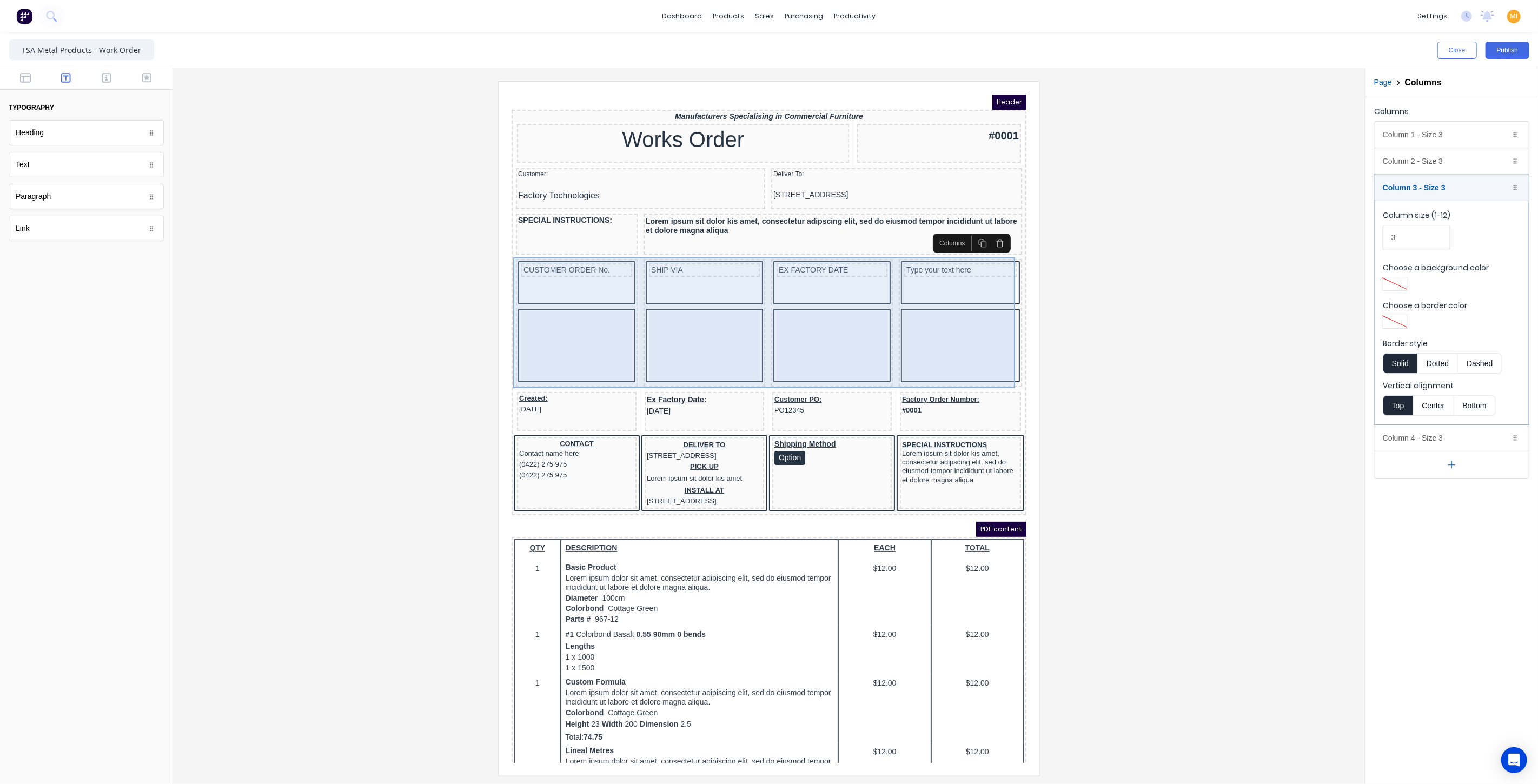
click at [751, 344] on div "CUSTOMER ORDER No. SHIP VIA EX FACTORY DATE Type your text here" at bounding box center [756, 310] width 511 height 132
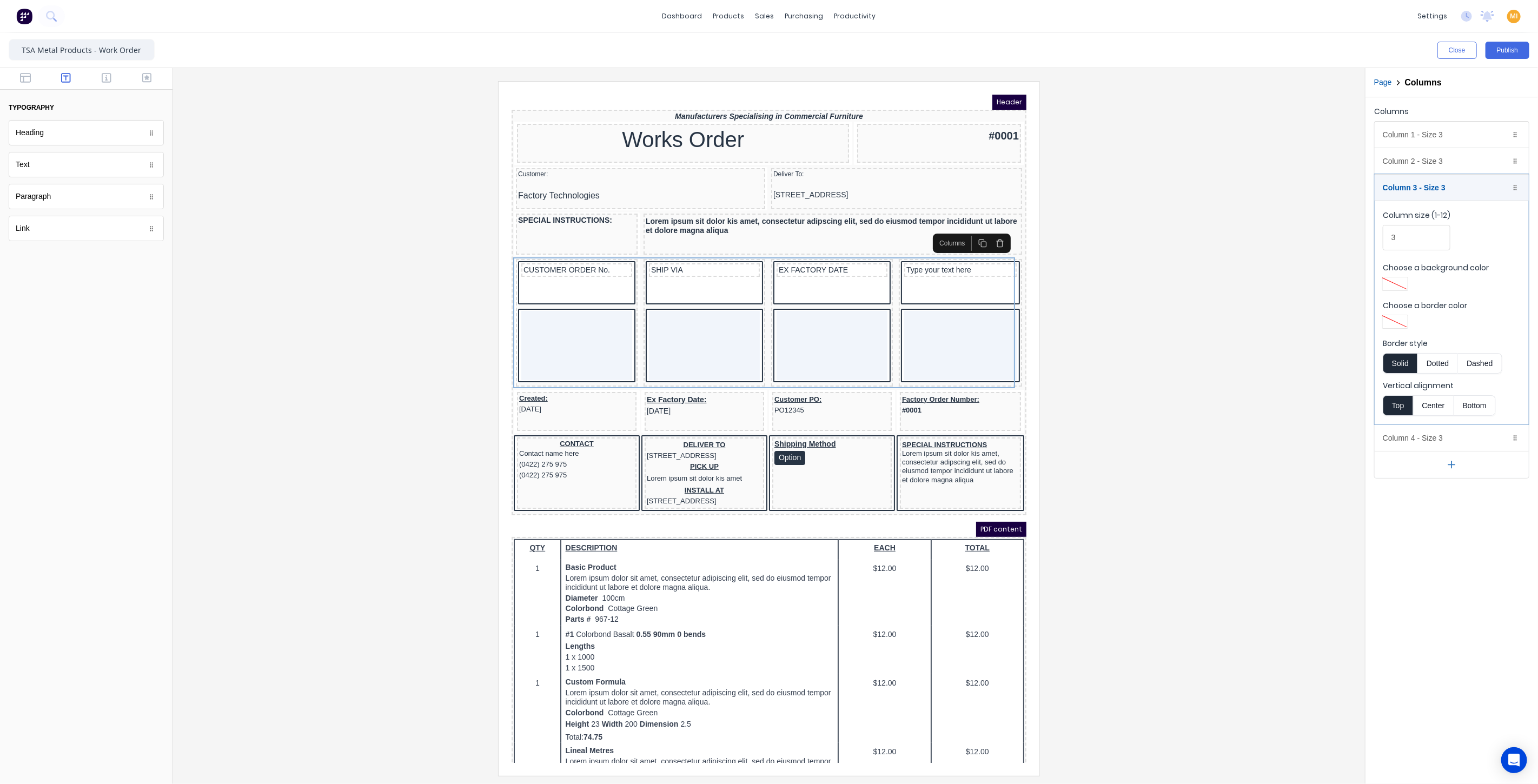
click at [1454, 459] on icon "button" at bounding box center [1451, 465] width 11 height 11
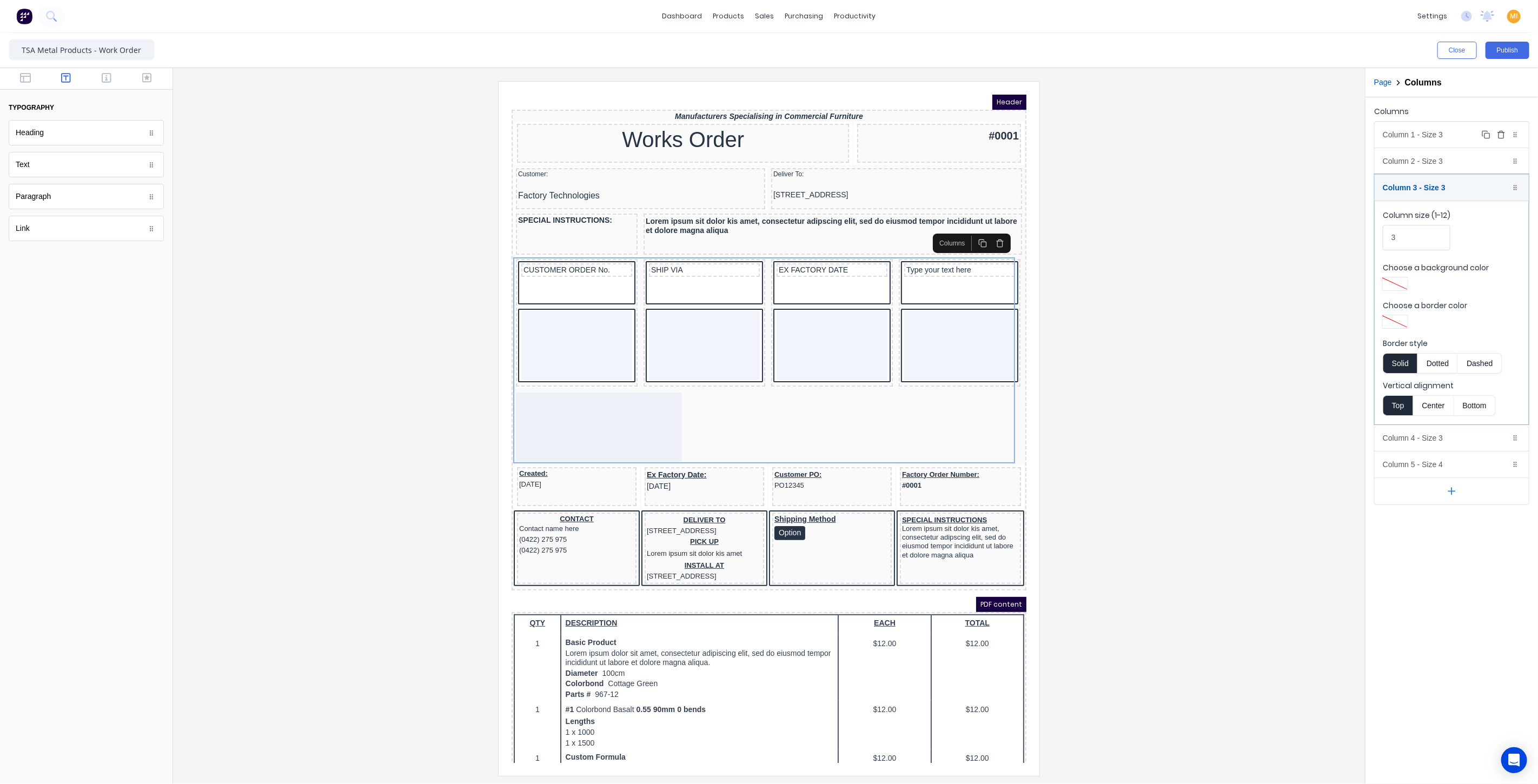
click at [1419, 138] on div "Column 1 - Size 3 Duplicate Delete" at bounding box center [1451, 134] width 154 height 26
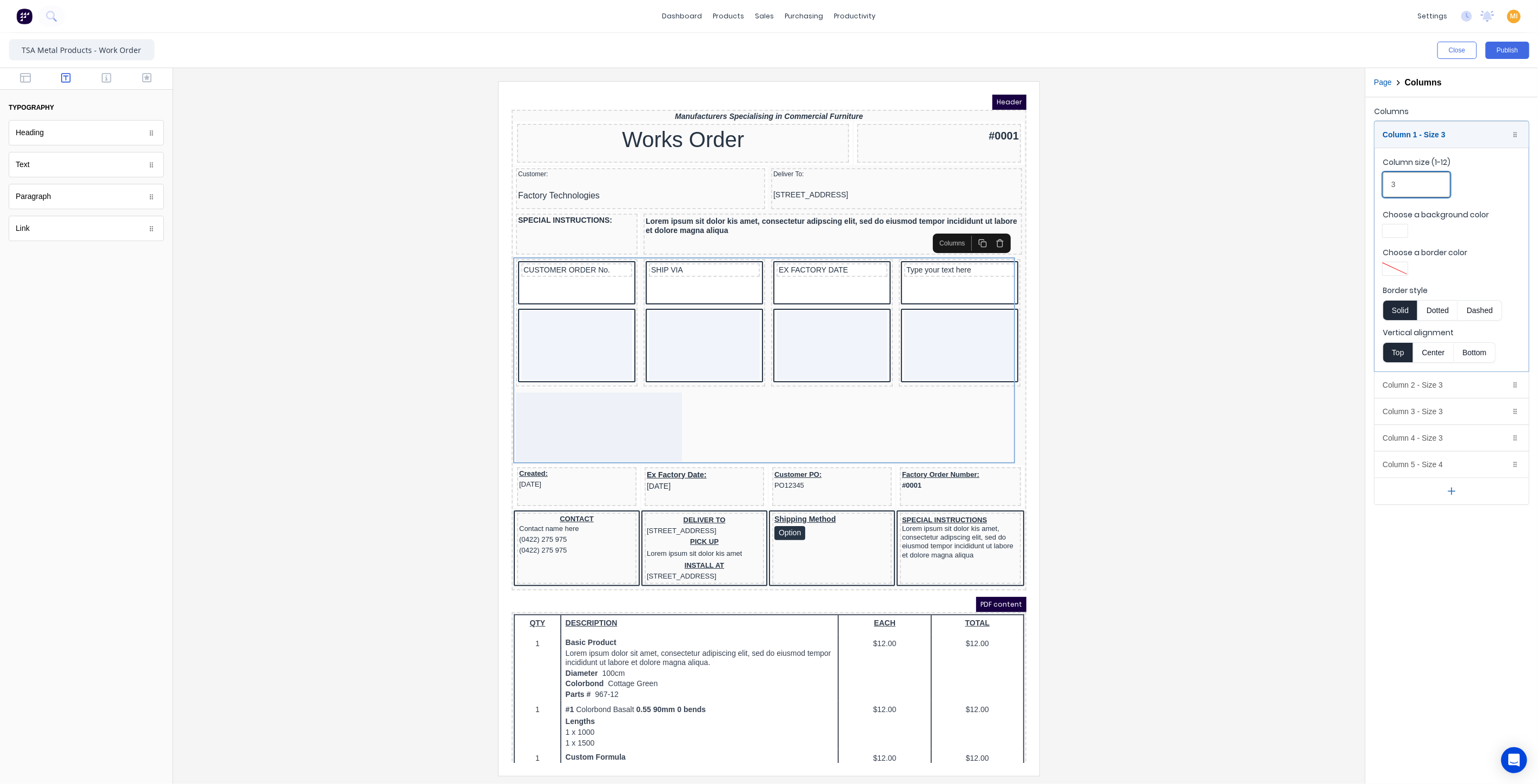
drag, startPoint x: 1405, startPoint y: 184, endPoint x: 1385, endPoint y: 181, distance: 20.2
click at [1385, 181] on input "3" at bounding box center [1416, 184] width 68 height 25
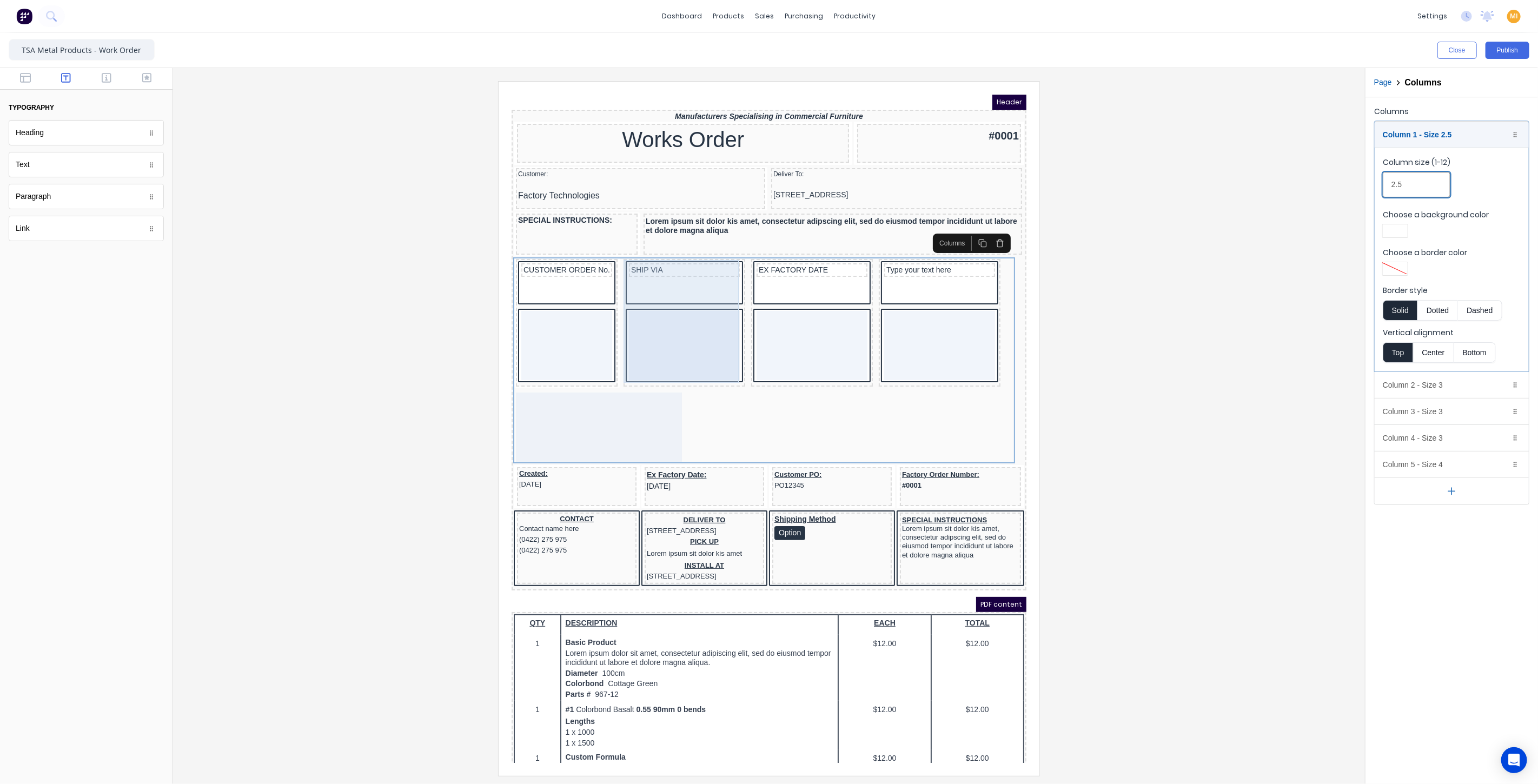
type input "2.5"
click at [678, 263] on div "SHIP VIA" at bounding box center [671, 309] width 117 height 123
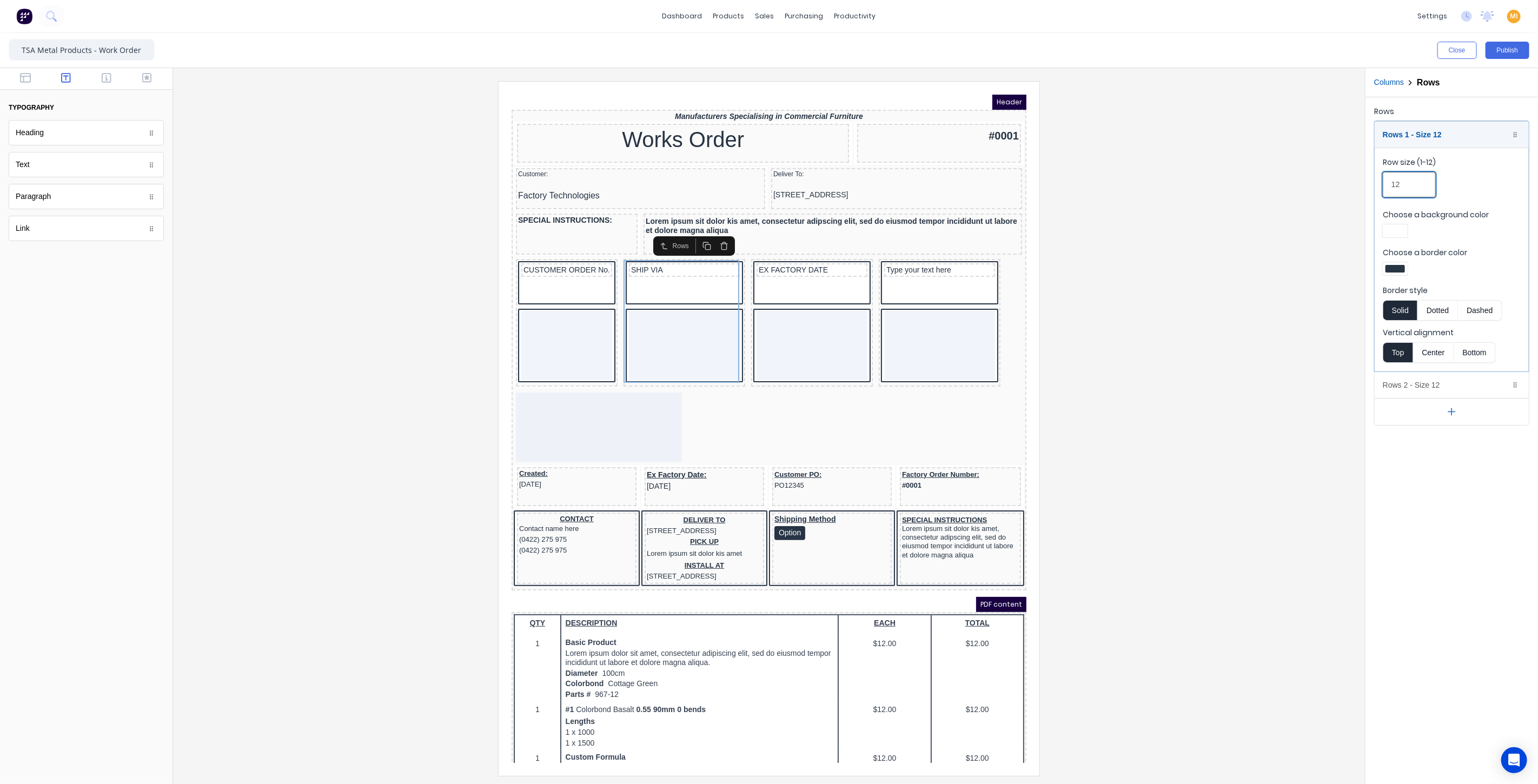
drag, startPoint x: 1412, startPoint y: 184, endPoint x: 1317, endPoint y: 184, distance: 95.0
click at [1317, 184] on div "Close Publish Components typography Heading Heading Text Text Paragraph Paragra…" at bounding box center [769, 409] width 1538 height 751
type input "2.5"
click at [796, 292] on div "EX FACTORY DATE" at bounding box center [799, 309] width 117 height 123
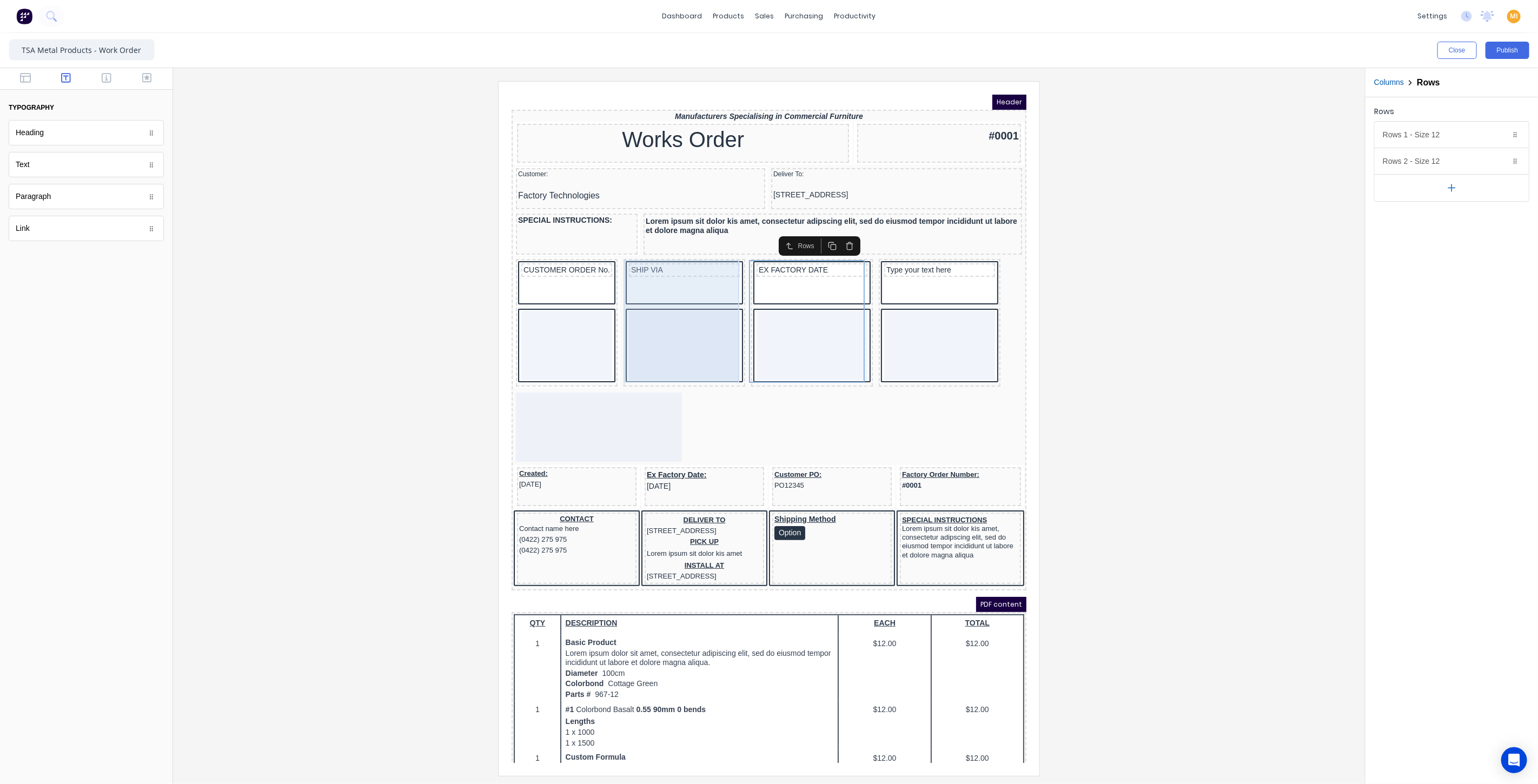
click at [671, 287] on div "SHIP VIA" at bounding box center [671, 309] width 117 height 123
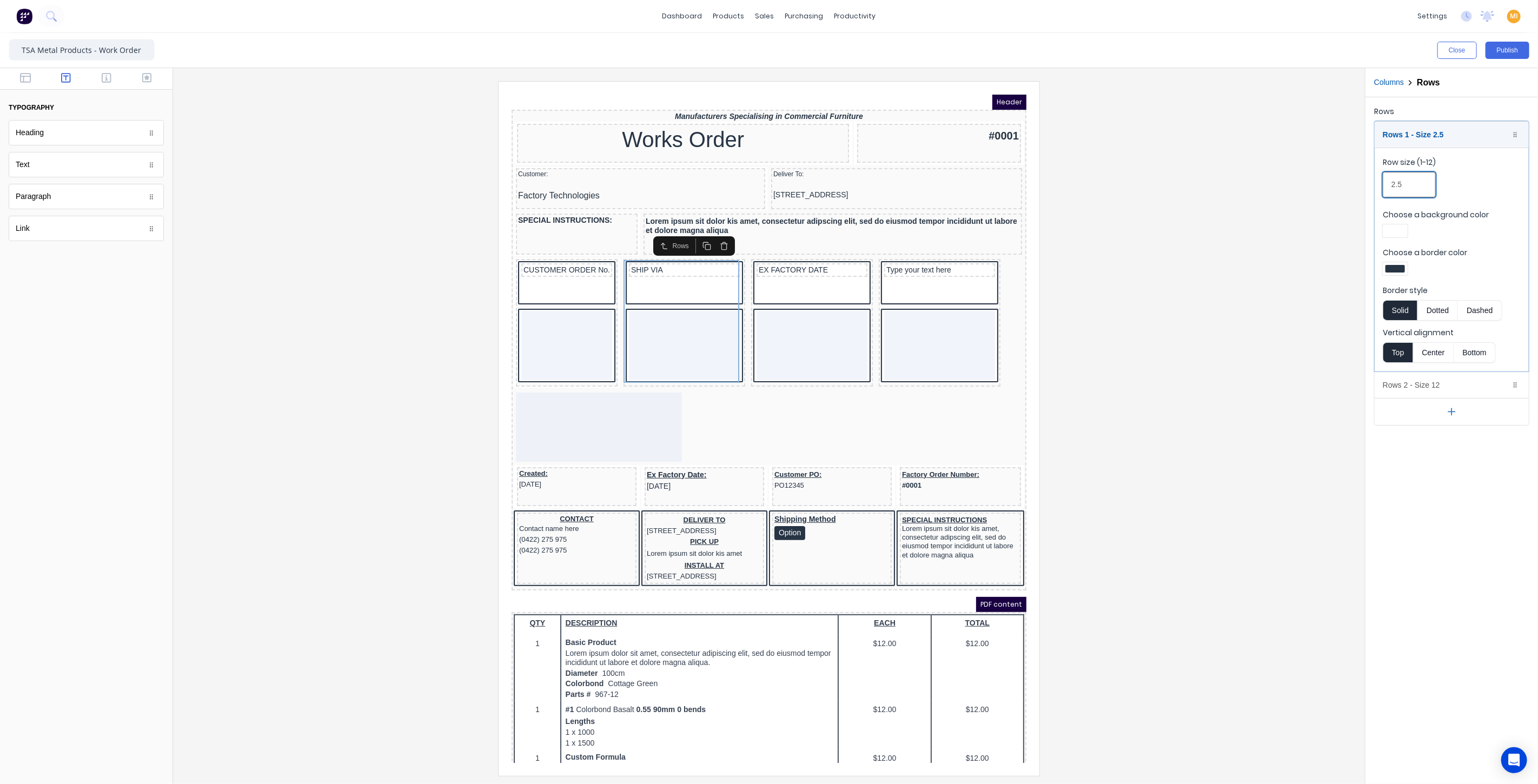
click at [1411, 182] on input "2.5" at bounding box center [1409, 184] width 53 height 25
click at [1406, 384] on div "Rows 2 - Size 12 Duplicate Delete" at bounding box center [1451, 385] width 154 height 26
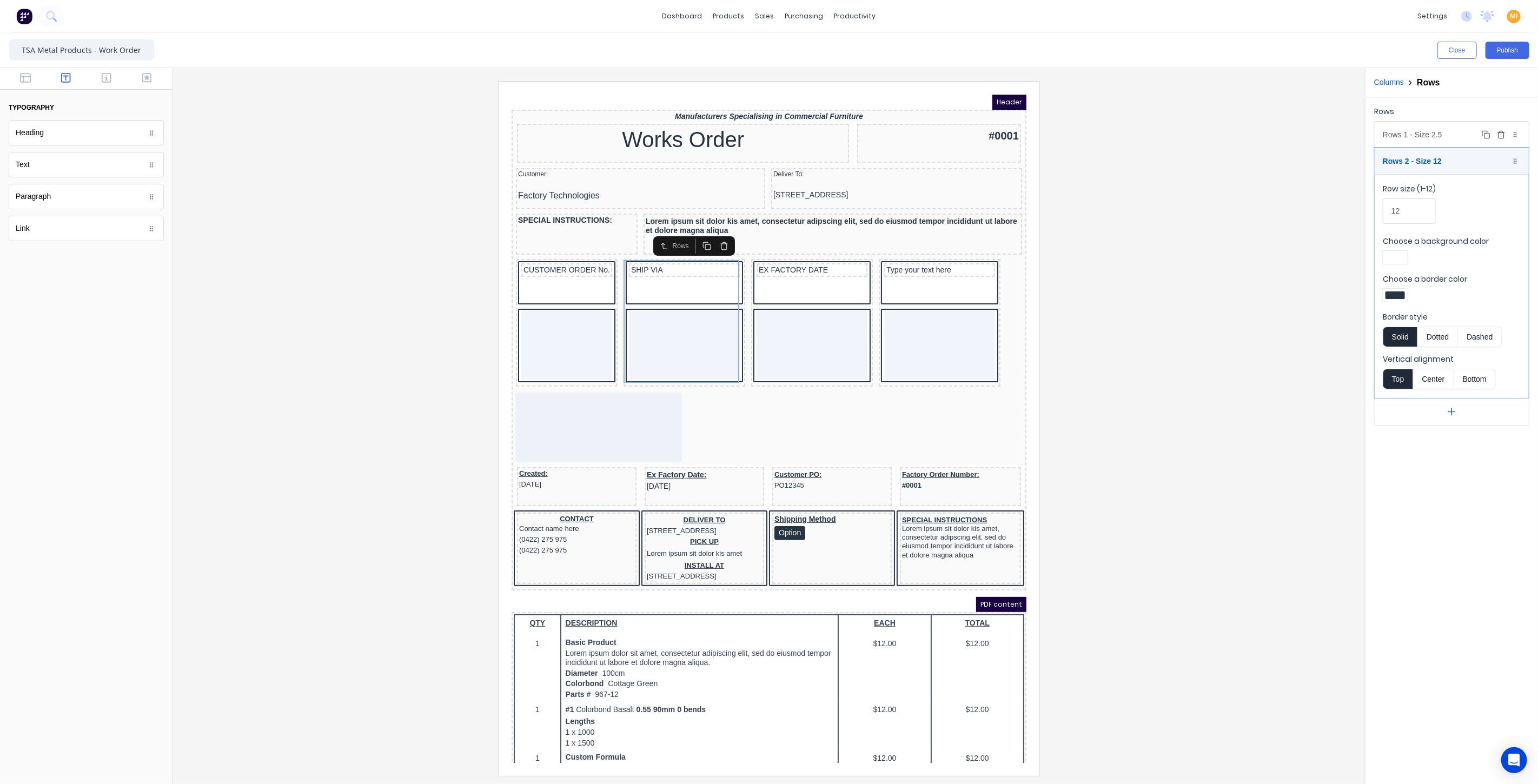
drag, startPoint x: 1402, startPoint y: 130, endPoint x: 1413, endPoint y: 136, distance: 12.5
click at [1402, 130] on div "Rows 1 - Size 2.5 Duplicate Delete" at bounding box center [1451, 134] width 154 height 26
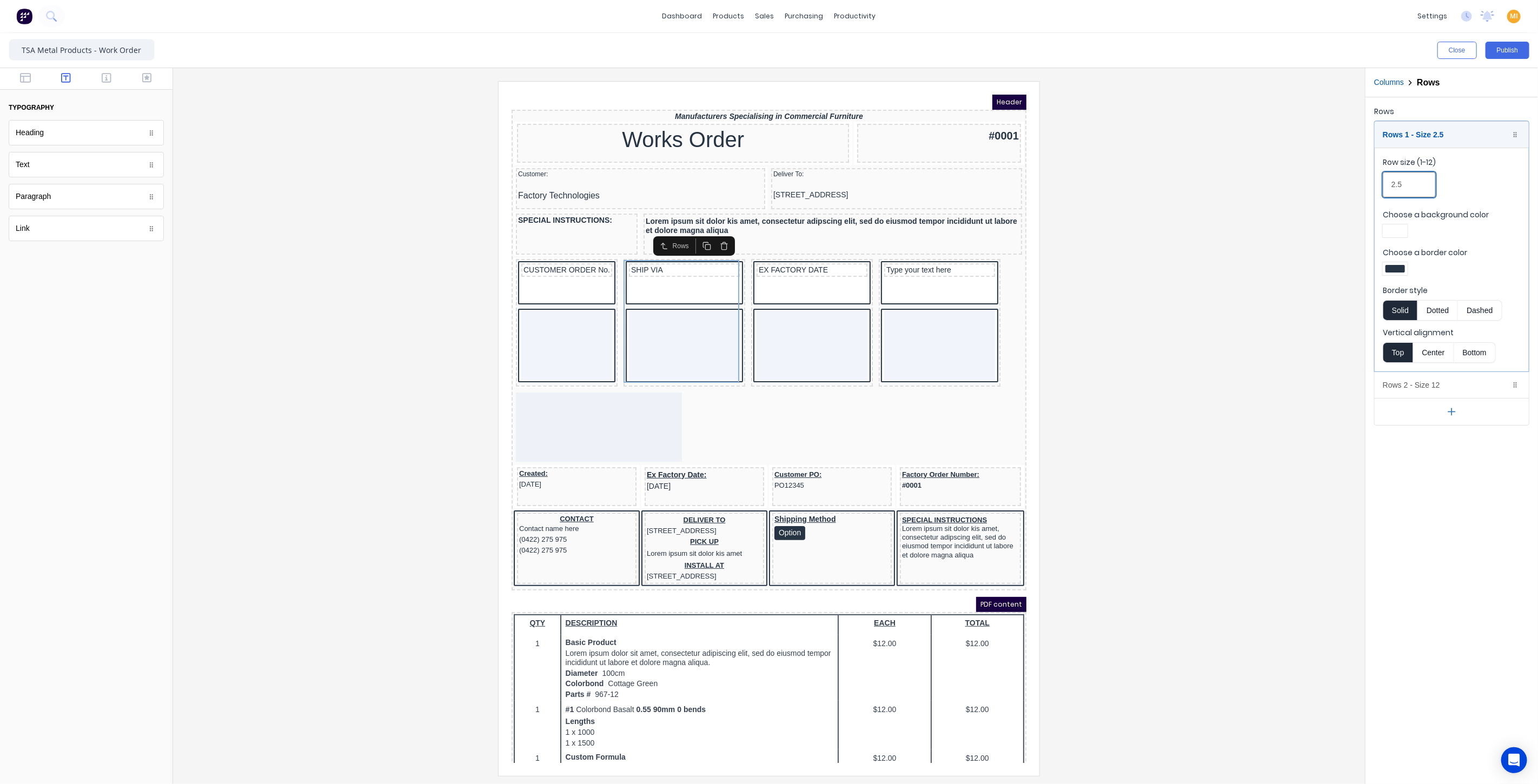
drag, startPoint x: 1383, startPoint y: 181, endPoint x: 1302, endPoint y: 172, distance: 81.5
click at [1302, 172] on div "Close Publish Components typography Heading Heading Text Text Paragraph Paragra…" at bounding box center [769, 409] width 1538 height 751
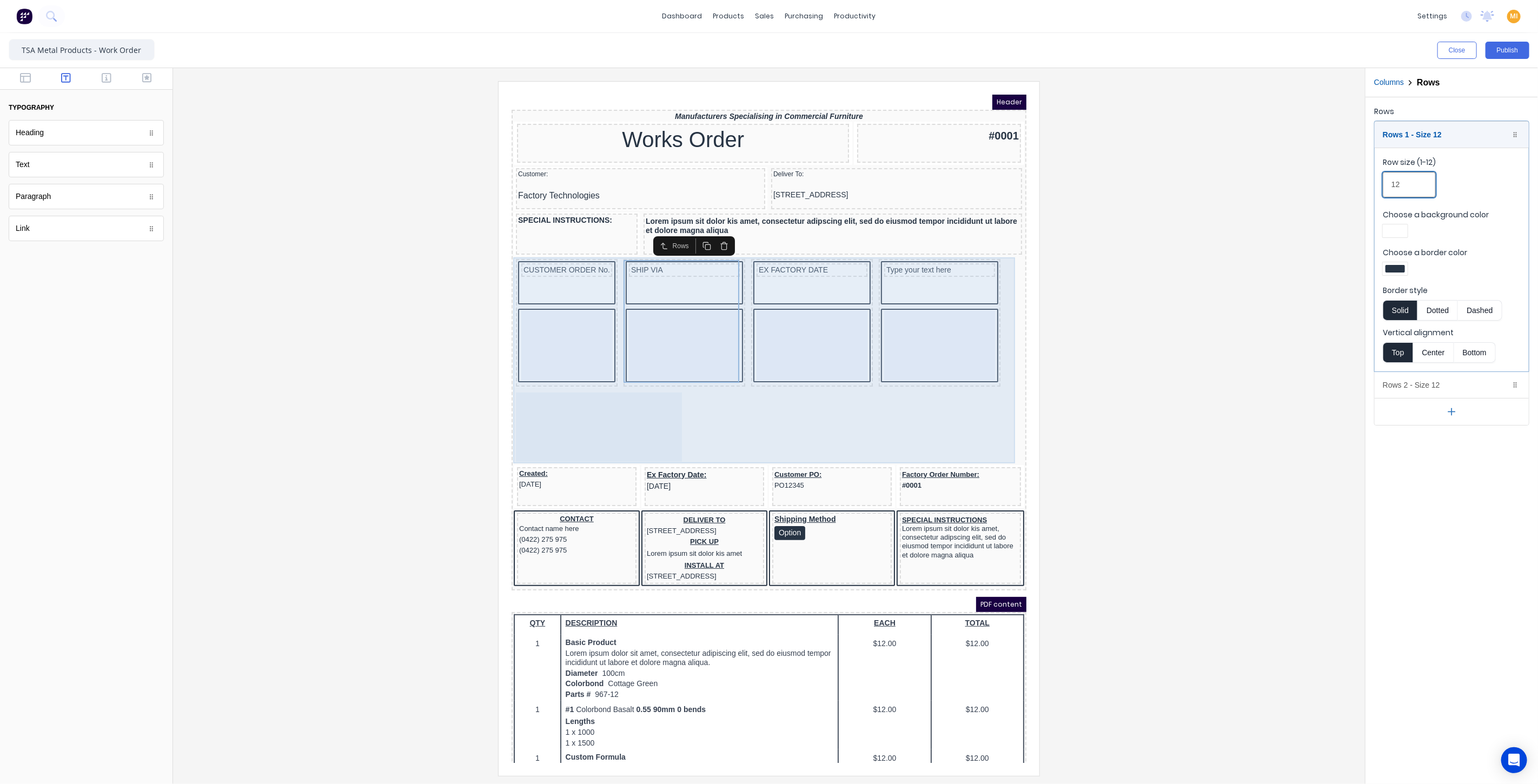
type input "12"
click at [737, 288] on div "EX FACTORY DATE" at bounding box center [798, 309] width 122 height 127
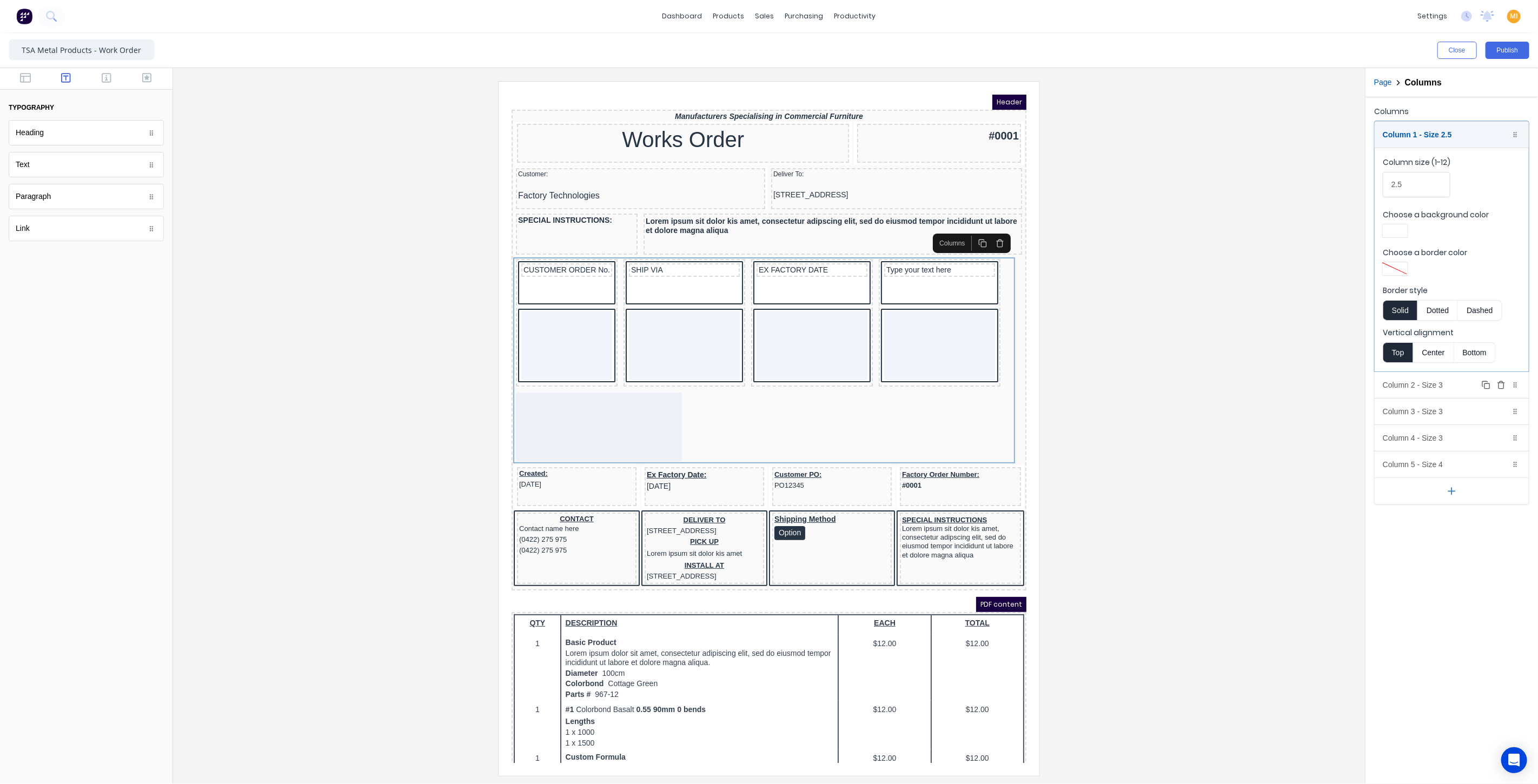
click at [1401, 393] on div "Column 2 - Size 3 Duplicate Delete" at bounding box center [1451, 385] width 154 height 26
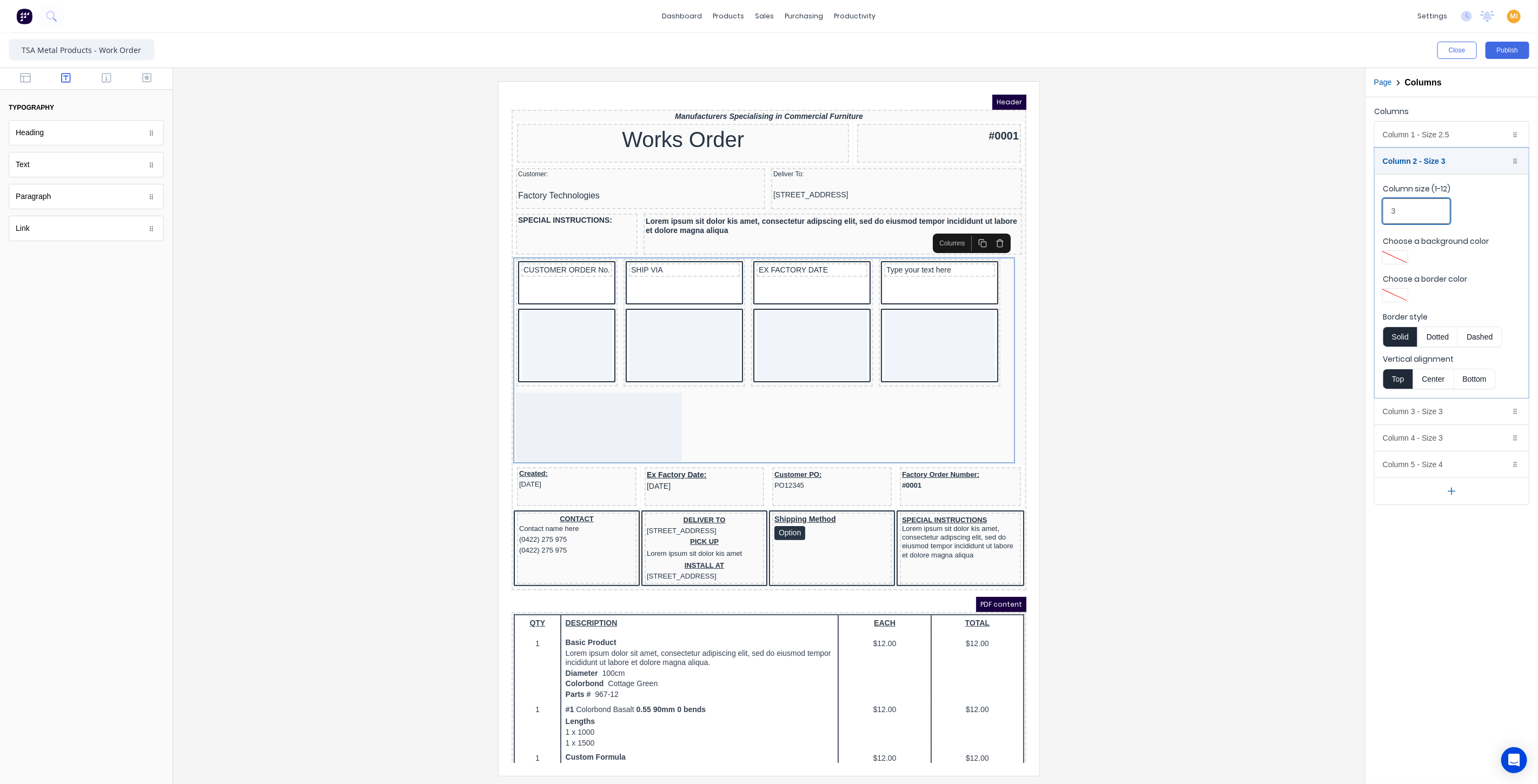
drag, startPoint x: 1411, startPoint y: 205, endPoint x: 1323, endPoint y: 205, distance: 88.0
click at [1323, 205] on div "Close Publish Components typography Heading Heading Text Text Paragraph Paragra…" at bounding box center [769, 409] width 1538 height 751
type input "2"
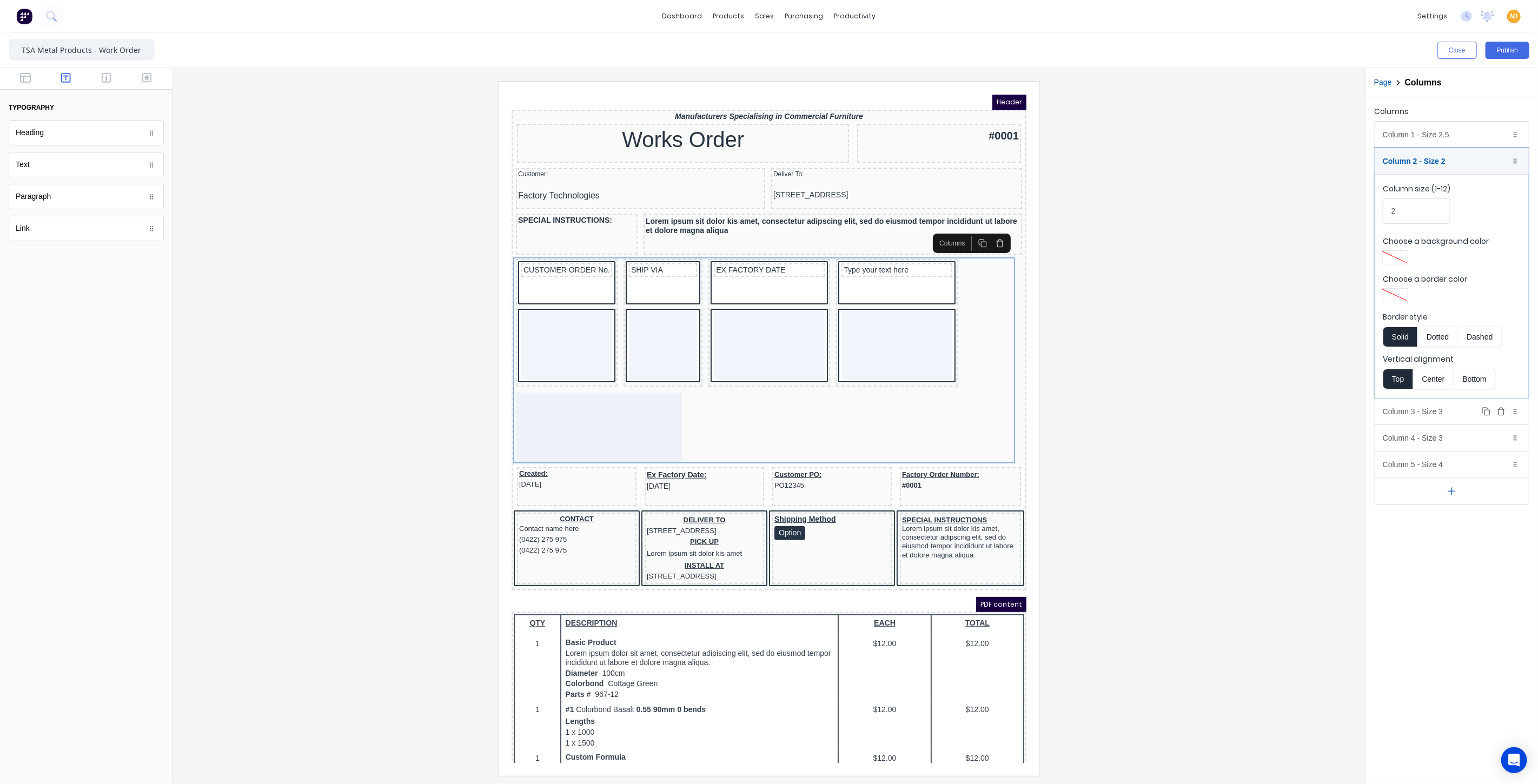
click at [1437, 409] on div "Column 3 - Size 3 Duplicate Delete" at bounding box center [1451, 411] width 154 height 26
drag, startPoint x: 1402, startPoint y: 233, endPoint x: 1329, endPoint y: 233, distance: 73.0
click at [1329, 233] on div "Close Publish Components typography Heading Heading Text Text Paragraph Paragra…" at bounding box center [769, 409] width 1538 height 751
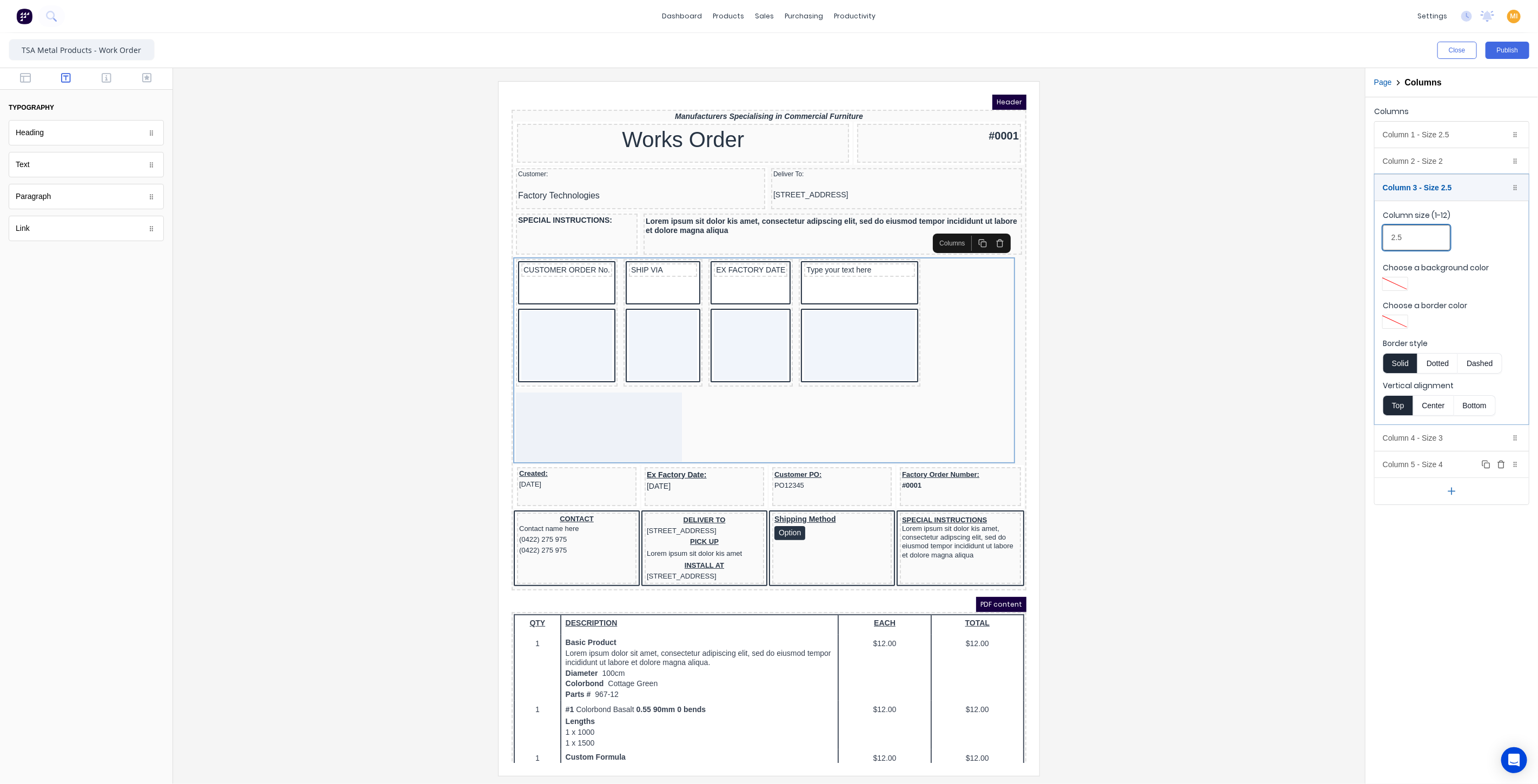
type input "2.5"
click at [1404, 461] on div "Column 5 - Size 4 Duplicate Delete" at bounding box center [1451, 464] width 154 height 26
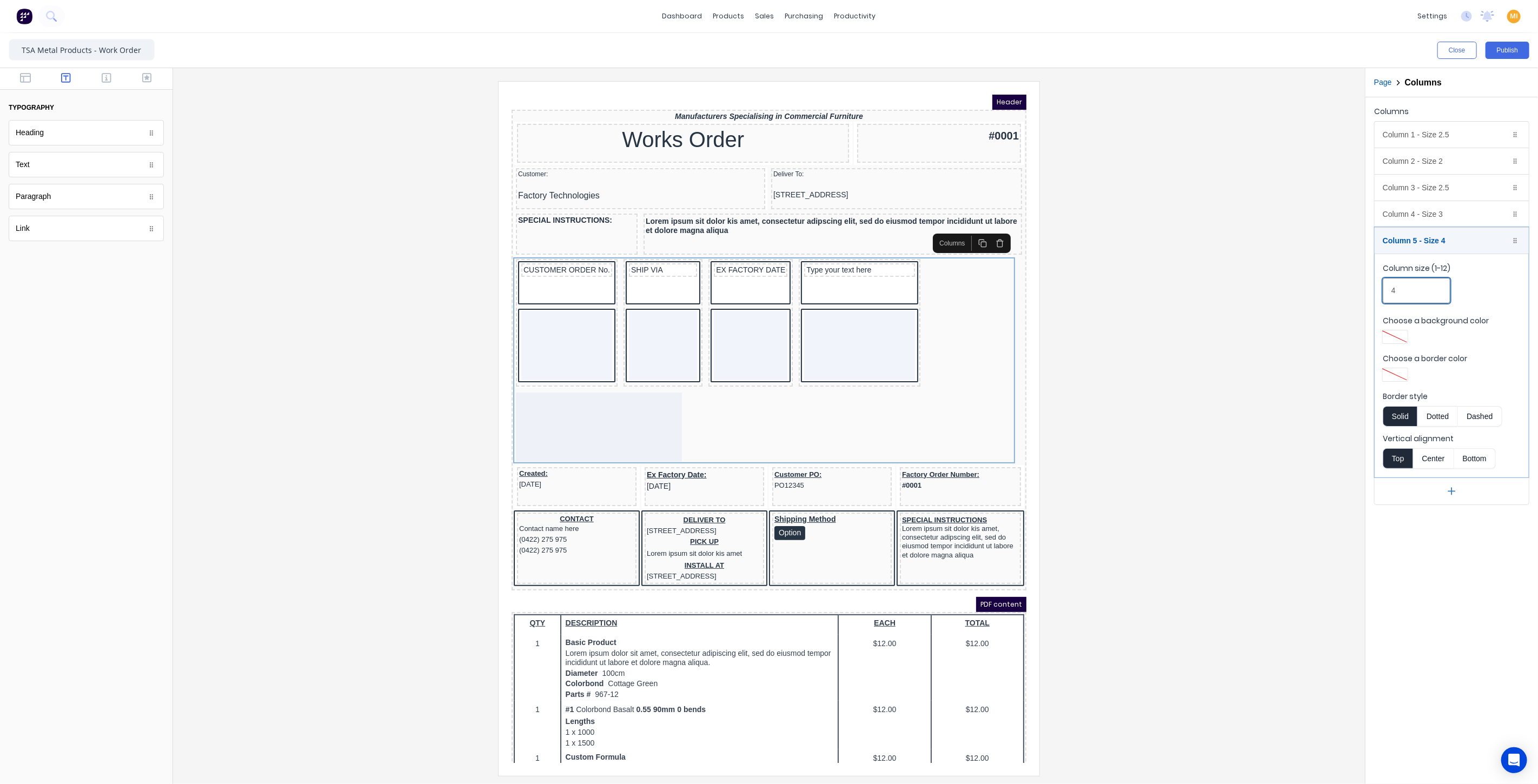
drag, startPoint x: 1400, startPoint y: 283, endPoint x: 1380, endPoint y: 287, distance: 20.4
click at [1380, 287] on fieldset "Column size (1-12) 4 Choose a background color Choose a border color Border sty…" at bounding box center [1451, 365] width 154 height 224
type input "3"
click at [1401, 212] on div "Column 4 - Size 3 Duplicate Delete" at bounding box center [1451, 214] width 154 height 26
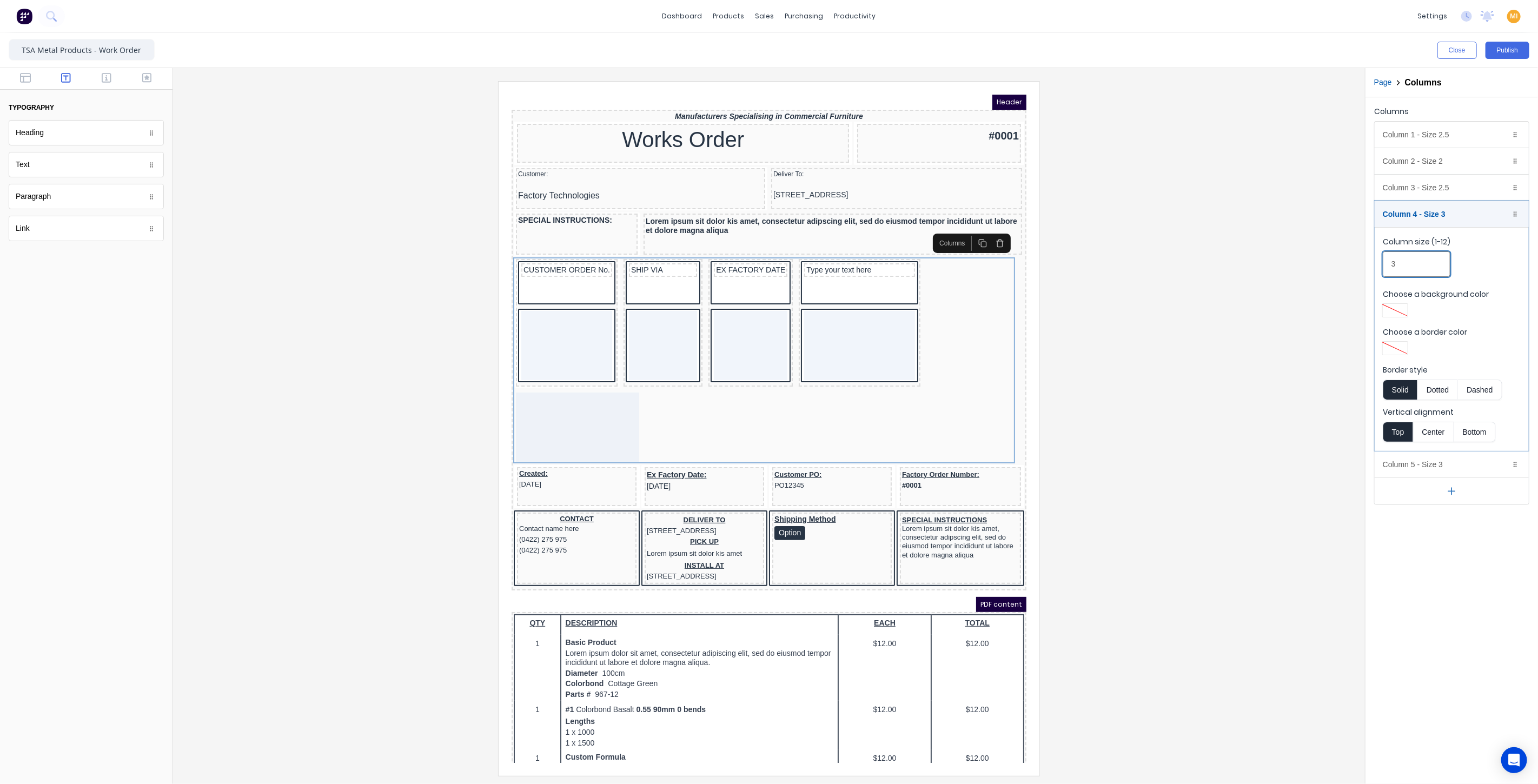
drag, startPoint x: 1411, startPoint y: 263, endPoint x: 1390, endPoint y: 254, distance: 22.8
click at [1409, 262] on input "3" at bounding box center [1416, 264] width 68 height 25
click at [1416, 186] on div "Column 3 - Size 2.5 Duplicate Delete" at bounding box center [1451, 187] width 154 height 26
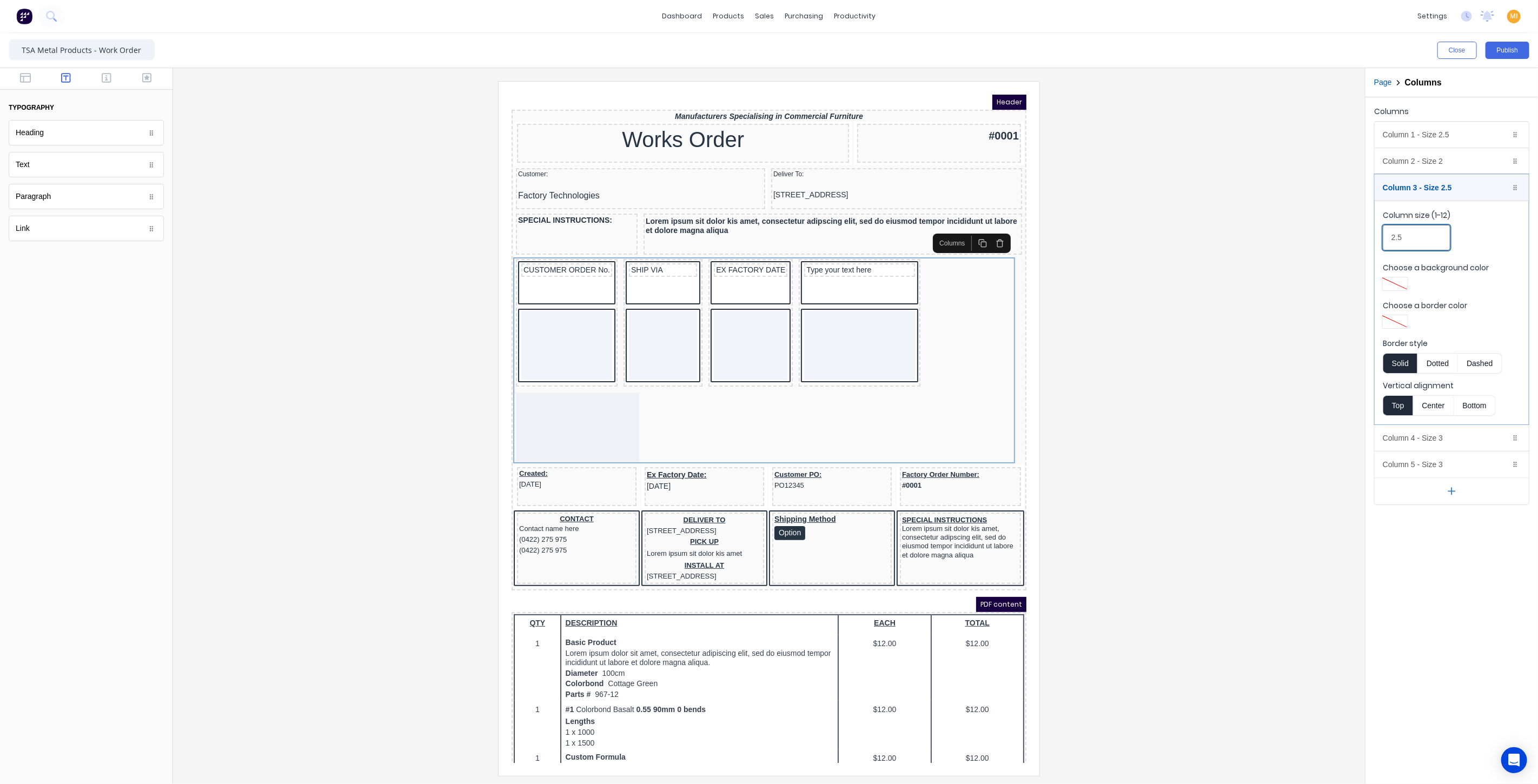
drag, startPoint x: 1342, startPoint y: 228, endPoint x: 1311, endPoint y: 235, distance: 31.8
click at [1314, 233] on div "Close Publish Components typography Heading Heading Text Text Paragraph Paragra…" at bounding box center [769, 409] width 1538 height 751
type input "3"
drag, startPoint x: 1417, startPoint y: 140, endPoint x: 1402, endPoint y: 159, distance: 24.2
click at [1416, 139] on div "Column 1 - Size 2.5 Duplicate Delete" at bounding box center [1451, 134] width 154 height 26
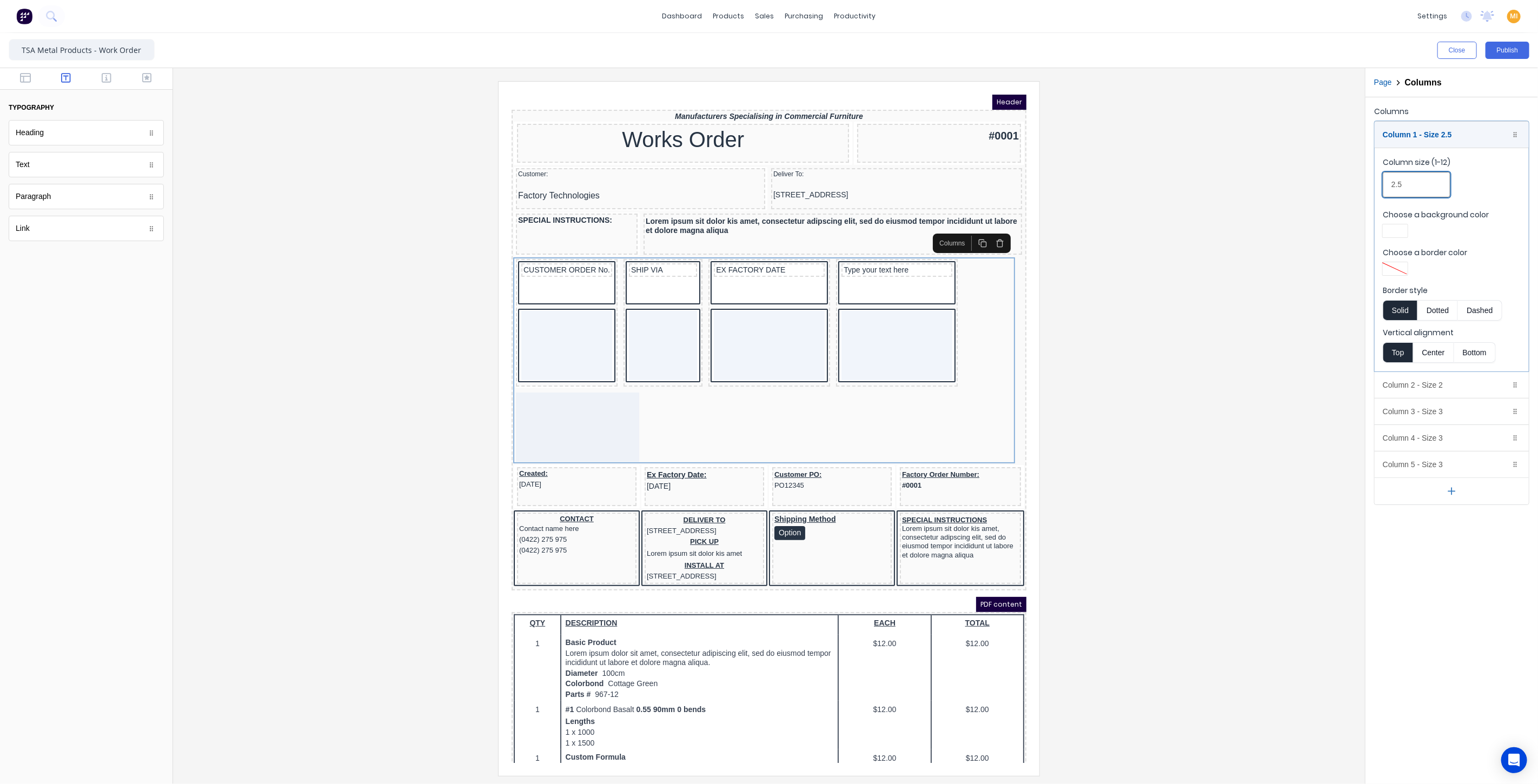
drag, startPoint x: 1409, startPoint y: 189, endPoint x: 1313, endPoint y: 181, distance: 96.3
click at [1313, 181] on div "Close Publish Components typography Heading Heading Text Text Paragraph Paragra…" at bounding box center [769, 409] width 1538 height 751
click at [1419, 458] on div "Column 5 - Size 3 Duplicate Delete" at bounding box center [1451, 464] width 154 height 26
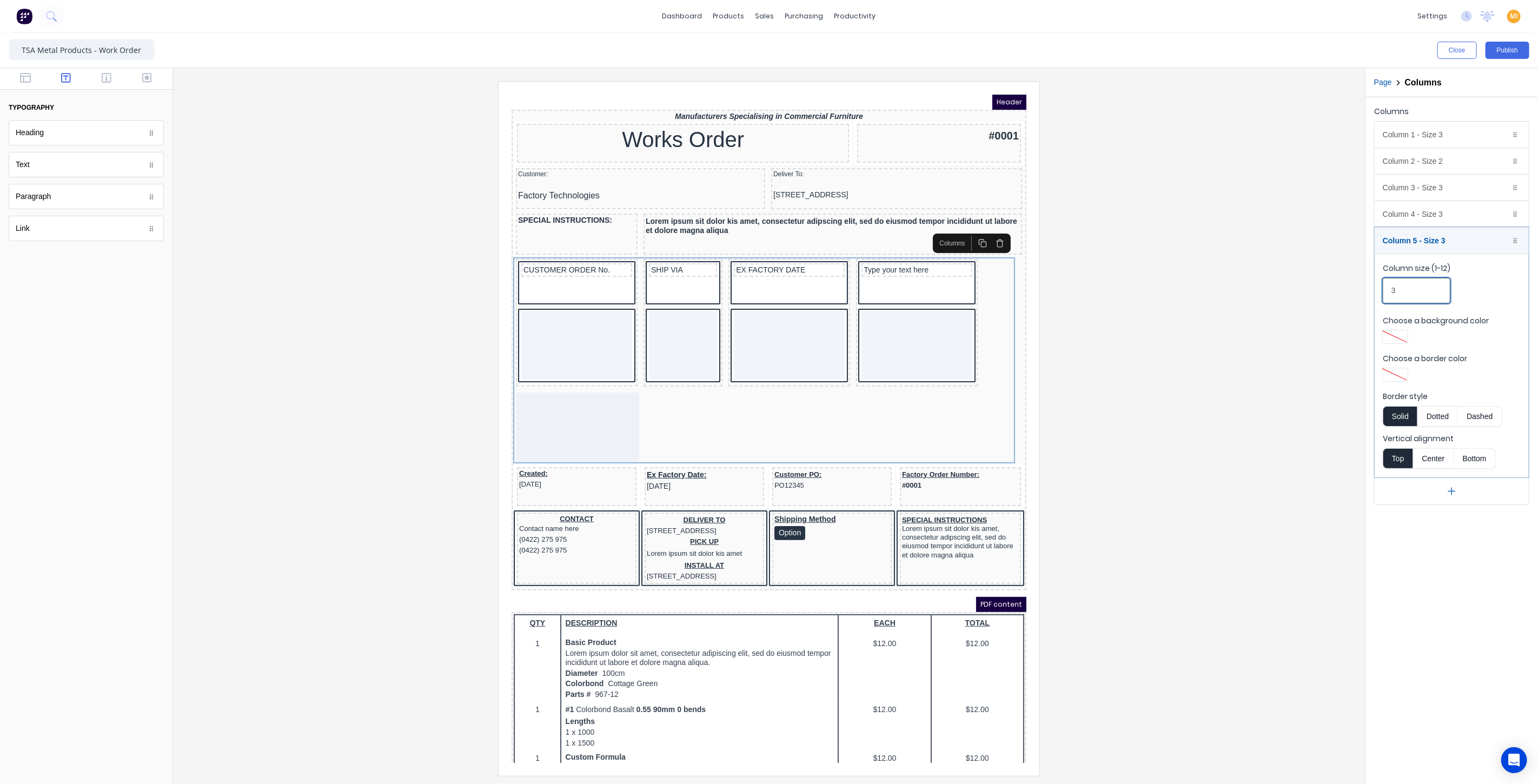
click at [1413, 292] on input "3" at bounding box center [1416, 290] width 68 height 25
click at [1404, 136] on div "Column 1 - Size 3 Duplicate Delete" at bounding box center [1451, 134] width 154 height 26
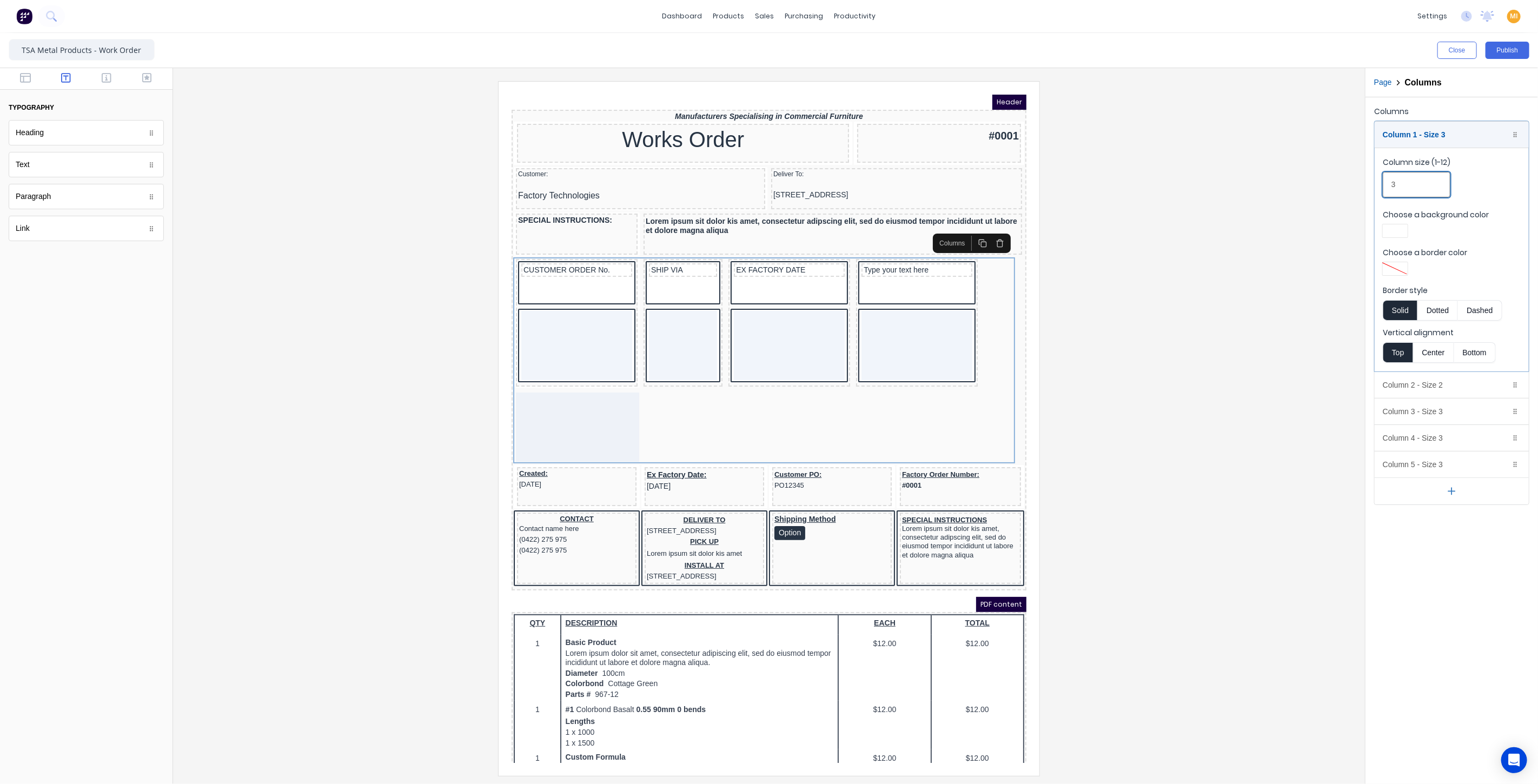
drag, startPoint x: 1406, startPoint y: 181, endPoint x: 1248, endPoint y: 184, distance: 158.0
click at [1248, 184] on div "Close Publish Components typography Heading Heading Text Text Paragraph Paragra…" at bounding box center [769, 409] width 1538 height 751
type input "2.5"
click at [1417, 382] on div "Column 2 - Size 2 Duplicate Delete" at bounding box center [1451, 385] width 154 height 26
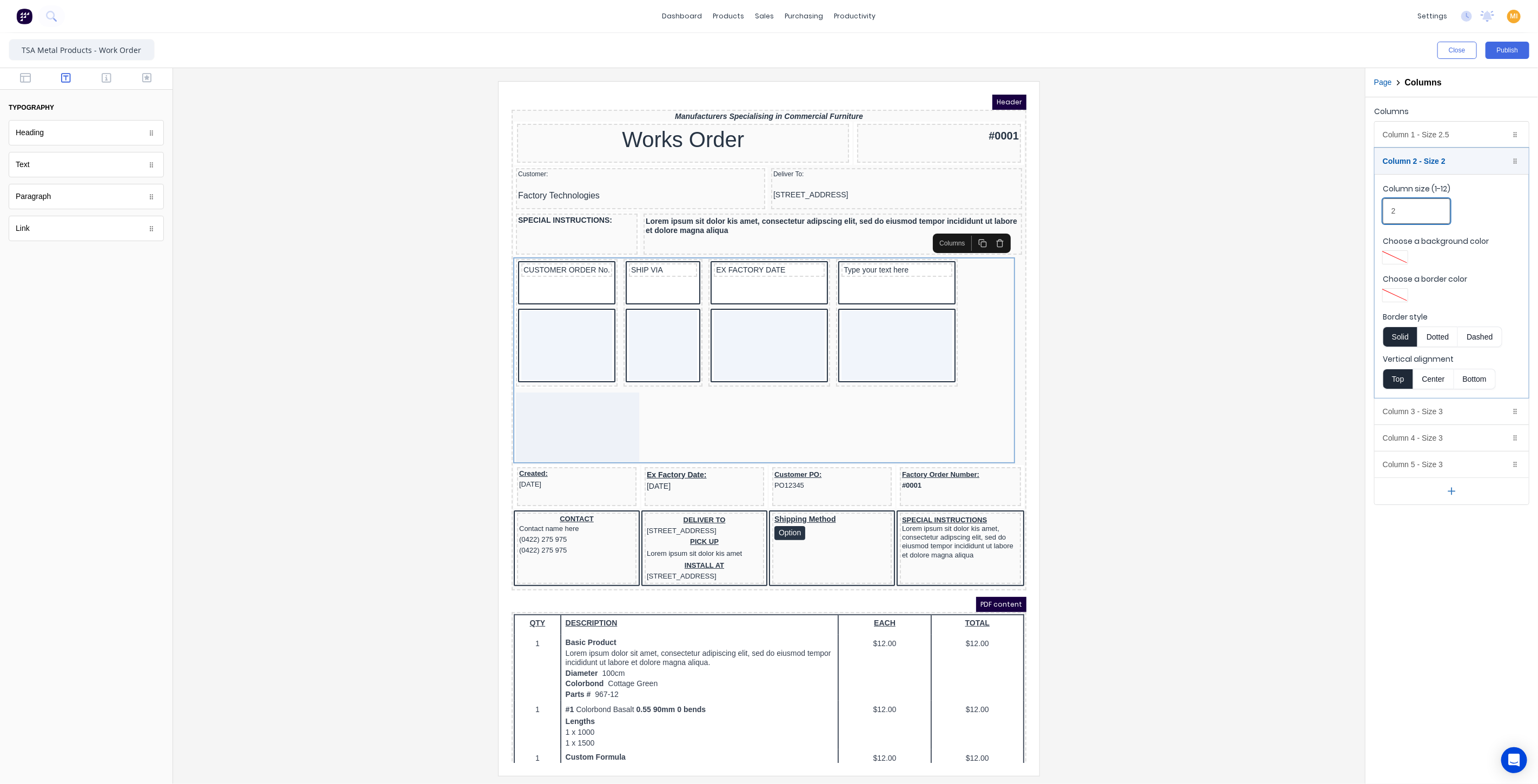
drag, startPoint x: 1412, startPoint y: 212, endPoint x: 1342, endPoint y: 210, distance: 70.0
click at [1342, 210] on div "Close Publish Components typography Heading Heading Text Text Paragraph Paragra…" at bounding box center [769, 409] width 1538 height 751
drag, startPoint x: 1413, startPoint y: 208, endPoint x: 1309, endPoint y: 203, distance: 104.1
click at [1309, 203] on div "Close Publish Components typography Heading Heading Text Text Paragraph Paragra…" at bounding box center [769, 409] width 1538 height 751
type input "2"
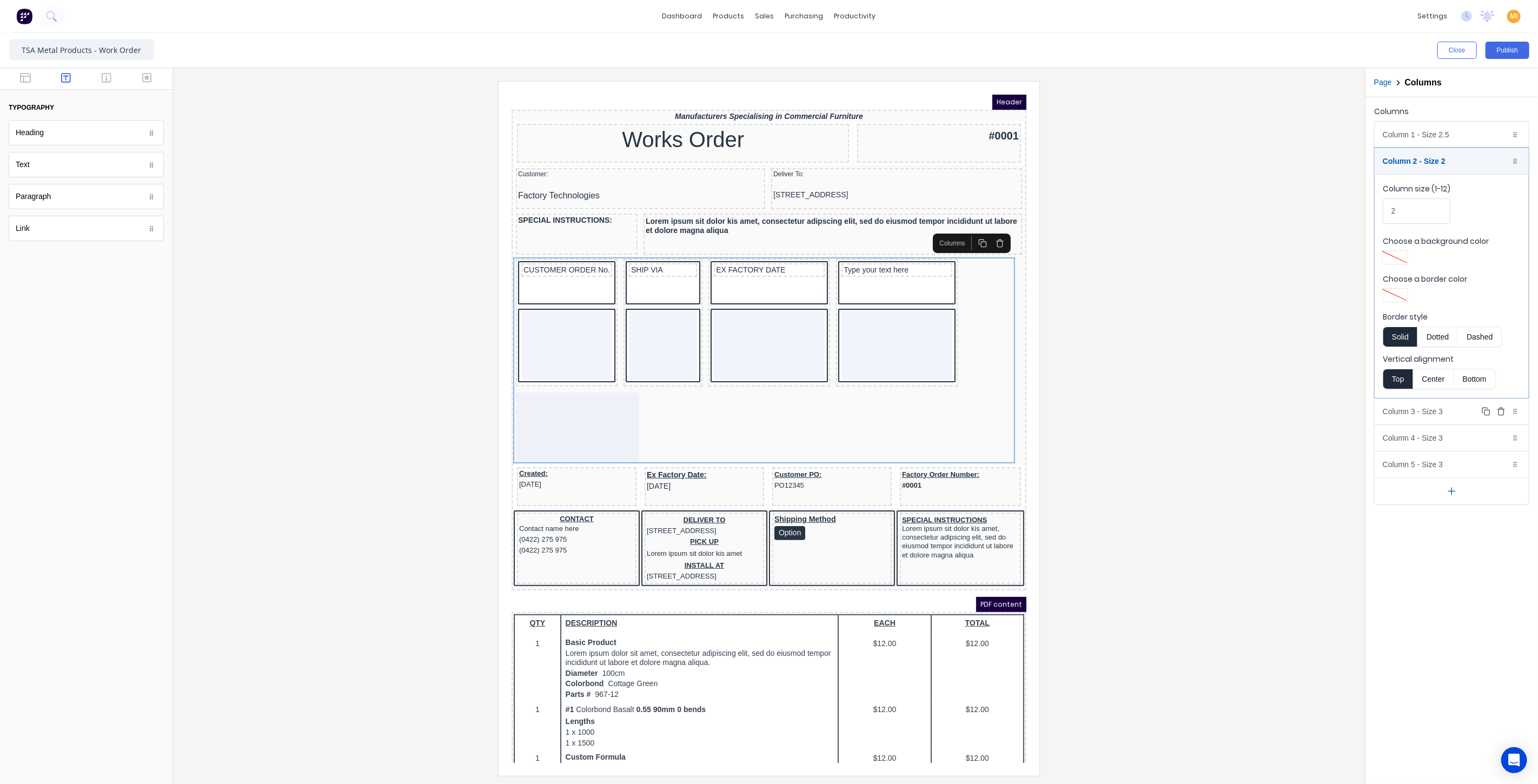
click at [1404, 410] on div "Column 3 - Size 3 Duplicate Delete" at bounding box center [1451, 411] width 154 height 26
drag, startPoint x: 1404, startPoint y: 236, endPoint x: 1306, endPoint y: 240, distance: 98.1
click at [1306, 240] on div "Close Publish Components typography Heading Heading Text Text Paragraph Paragra…" at bounding box center [769, 409] width 1538 height 751
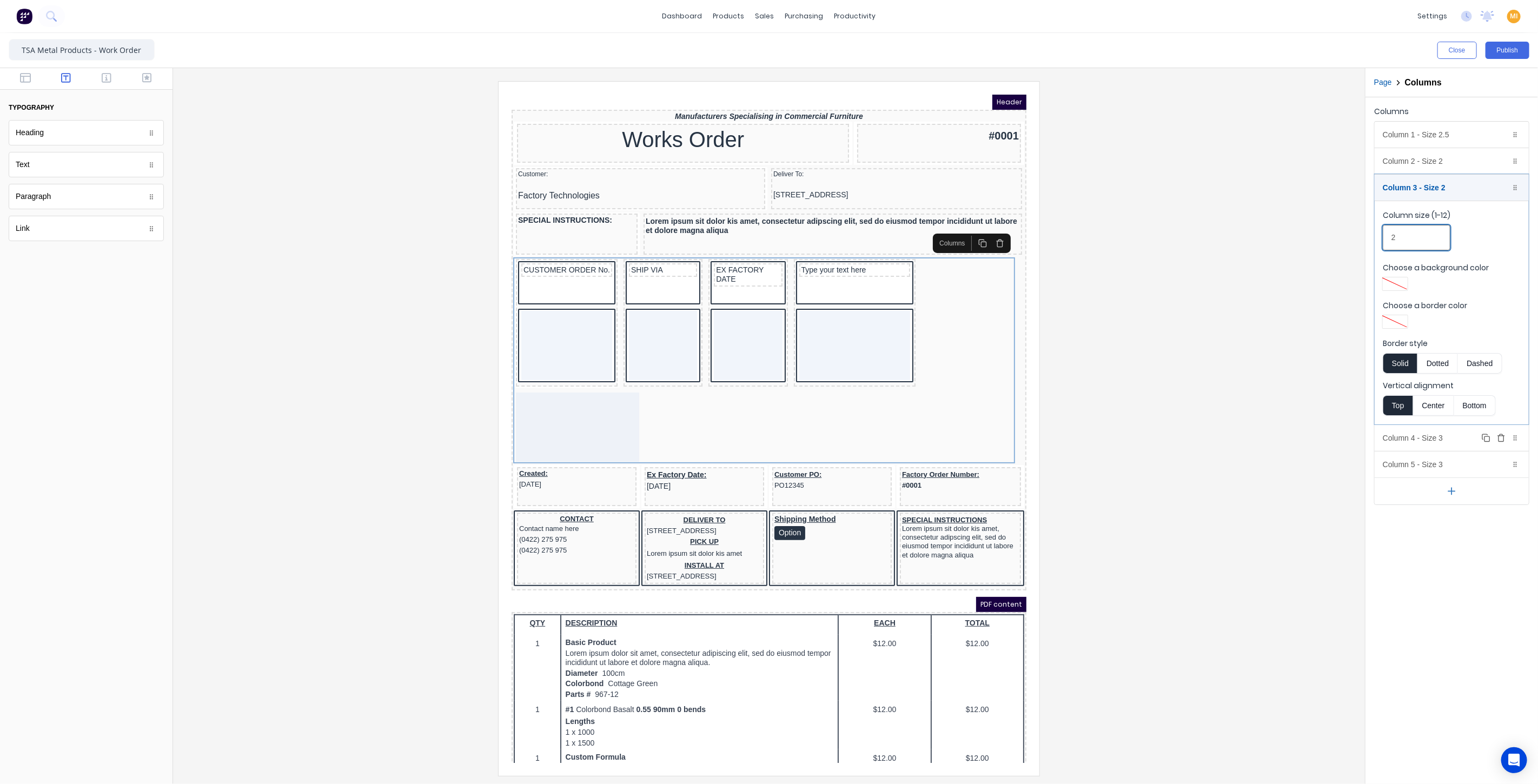
type input "2"
click at [1411, 432] on div "Column 4 - Size 3 Duplicate Delete" at bounding box center [1451, 437] width 154 height 26
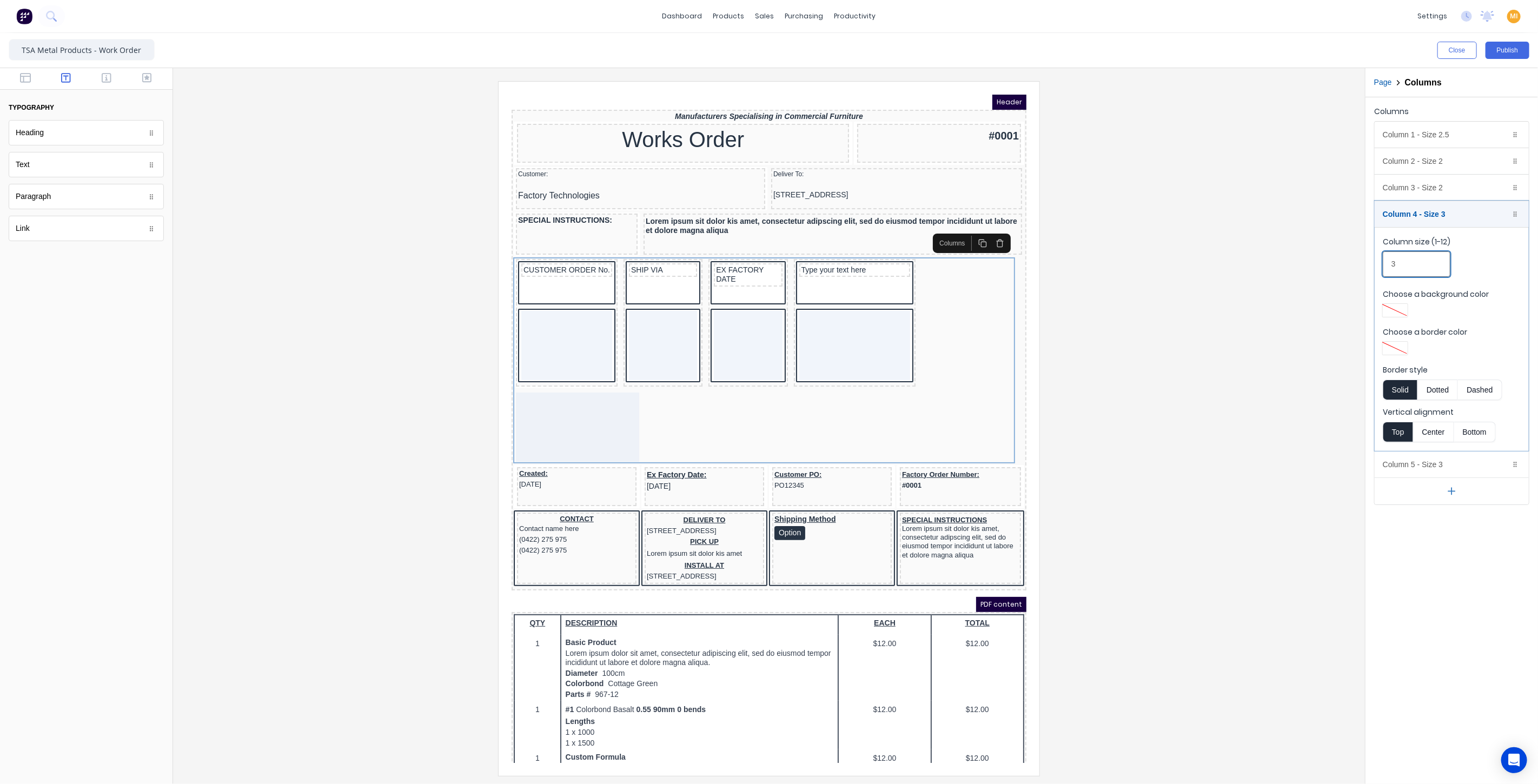
click at [1411, 251] on input "3" at bounding box center [1416, 264] width 68 height 25
drag, startPoint x: 1412, startPoint y: 262, endPoint x: 1280, endPoint y: 291, distance: 135.1
click at [1278, 277] on div "Close Publish Components typography Heading Heading Text Text Paragraph Paragra…" at bounding box center [769, 409] width 1538 height 751
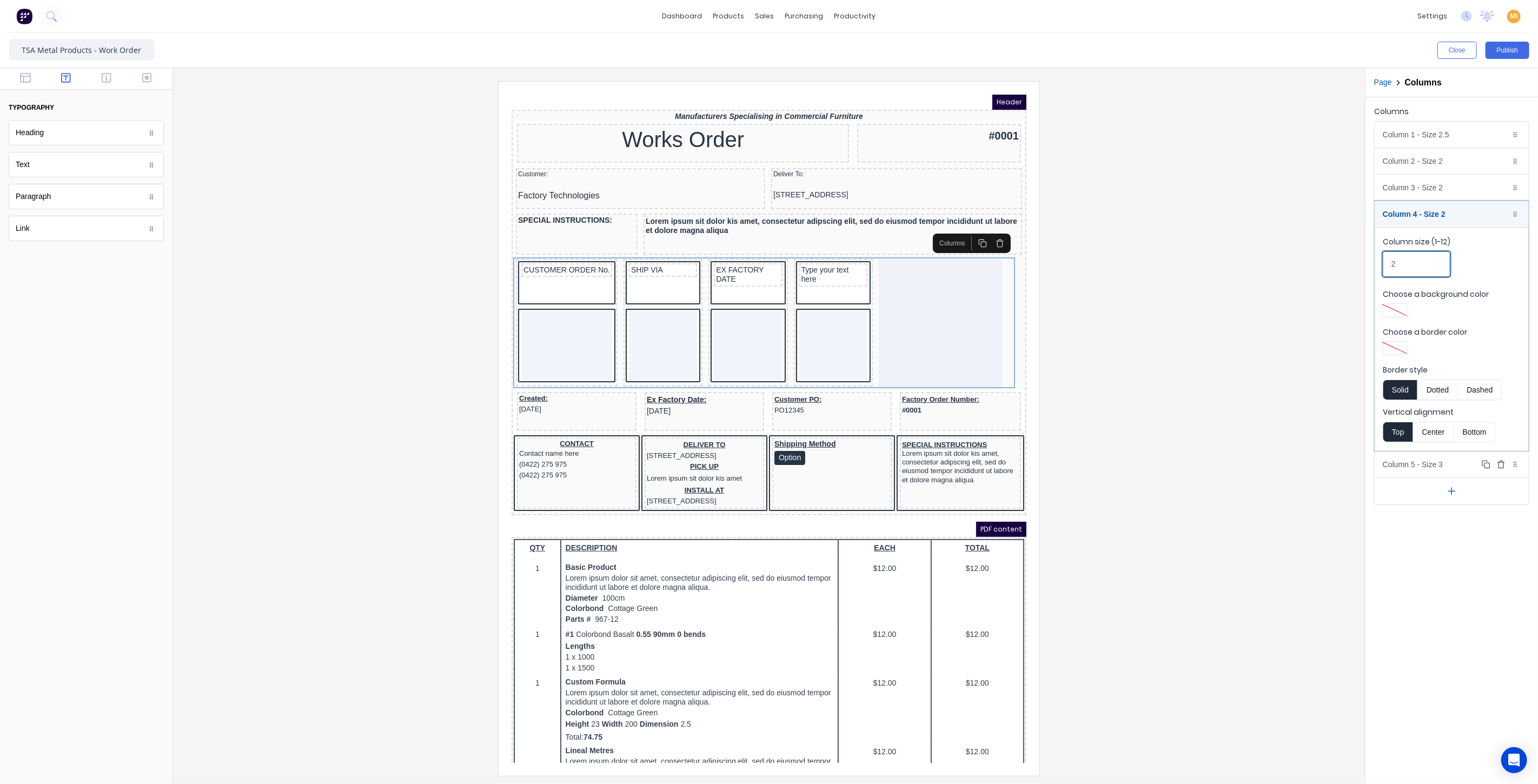
type input "2"
click at [1404, 465] on div "Column 5 - Size 3 Duplicate Delete" at bounding box center [1451, 464] width 154 height 26
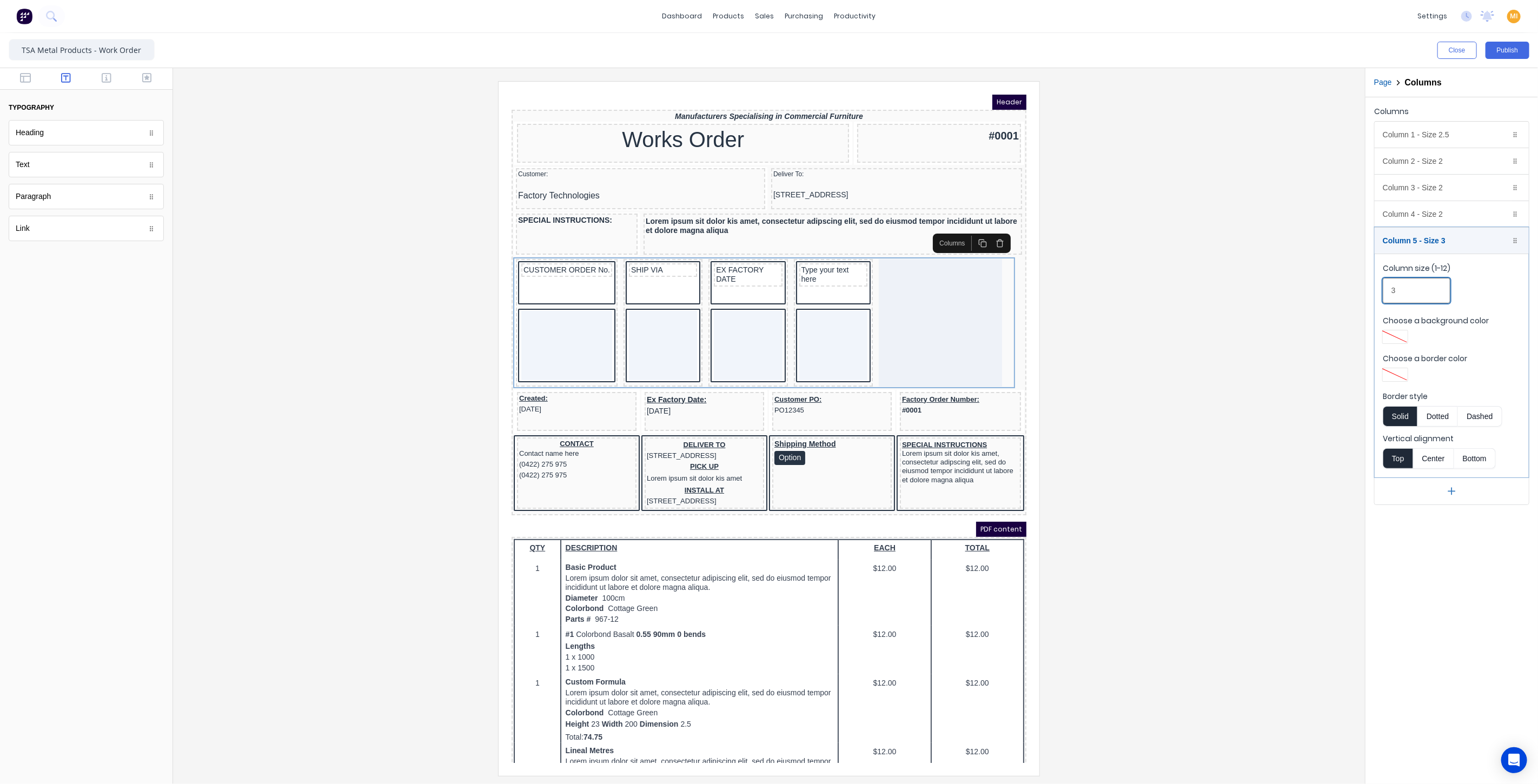
drag, startPoint x: 1397, startPoint y: 280, endPoint x: 1329, endPoint y: 281, distance: 68.0
click at [1329, 281] on div "Close Publish Components typography Heading Heading Text Text Paragraph Paragra…" at bounding box center [769, 409] width 1538 height 751
type input "2"
click at [1408, 135] on div "Column 1 - Size 2.5 Duplicate Delete" at bounding box center [1451, 134] width 154 height 26
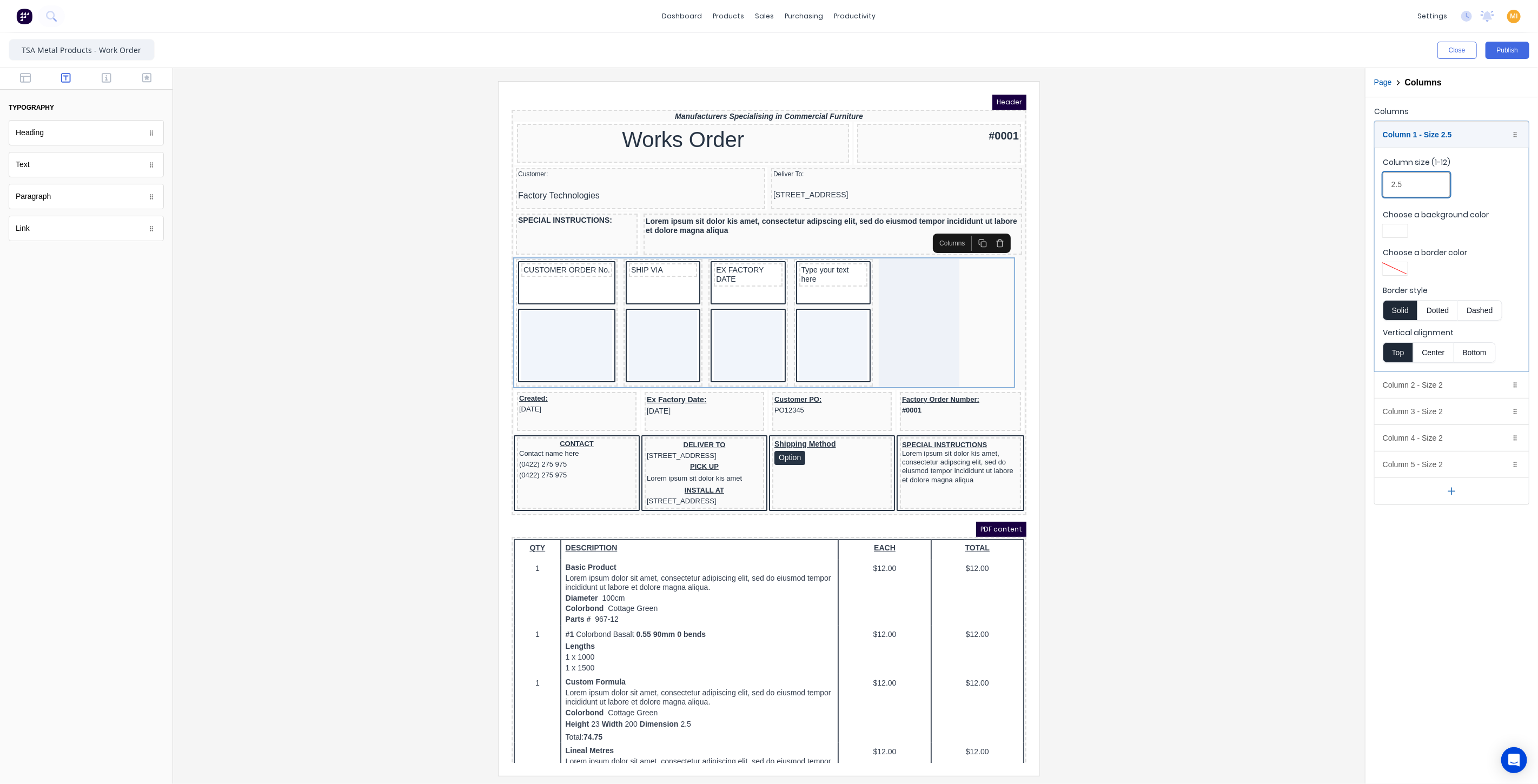
drag, startPoint x: 1373, startPoint y: 181, endPoint x: 1252, endPoint y: 188, distance: 121.2
click at [1252, 188] on div "Close Publish Components typography Heading Heading Text Text Paragraph Paragra…" at bounding box center [769, 409] width 1538 height 751
type input "3"
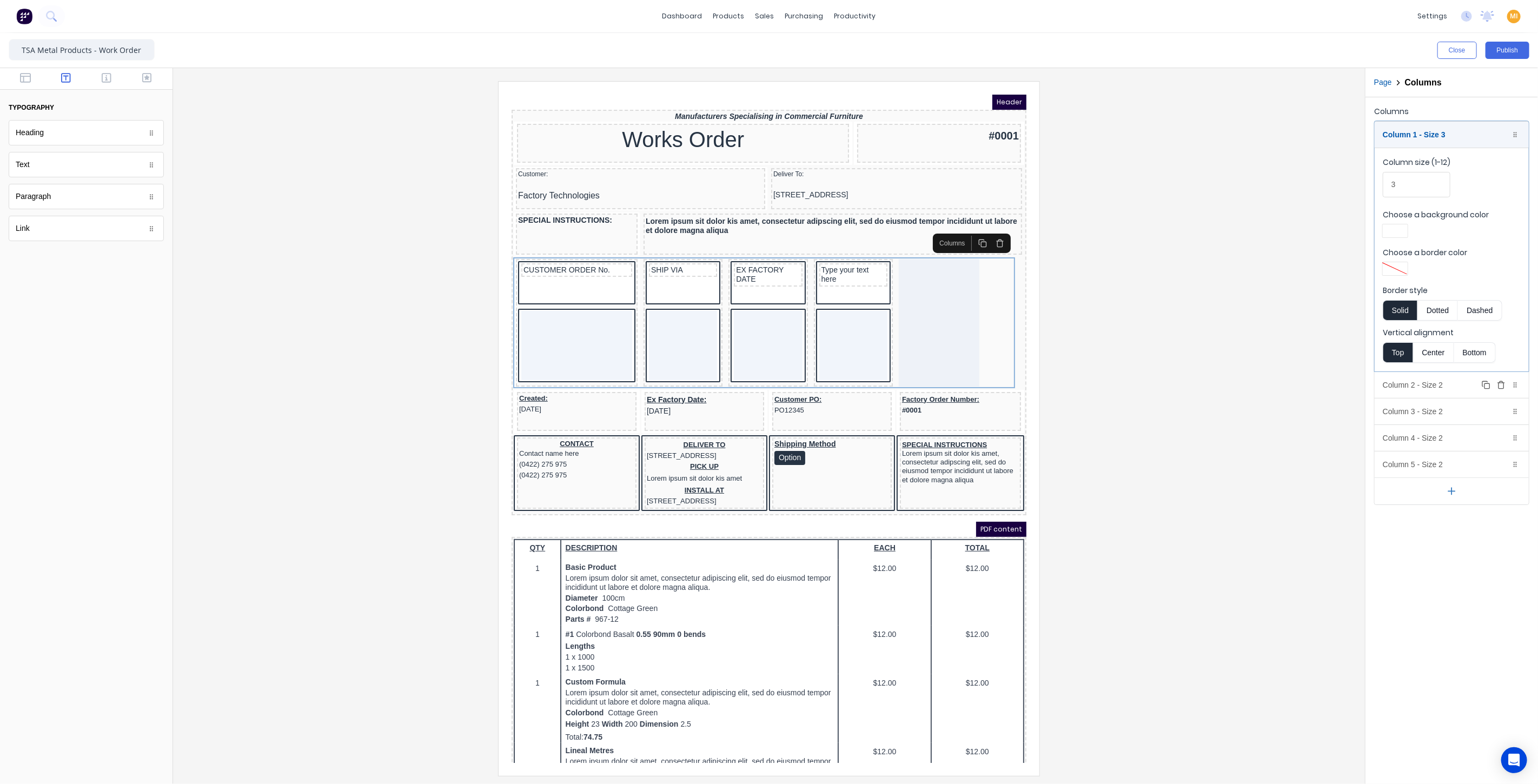
click at [1408, 385] on div "Column 2 - Size 2 Duplicate Delete" at bounding box center [1451, 385] width 154 height 26
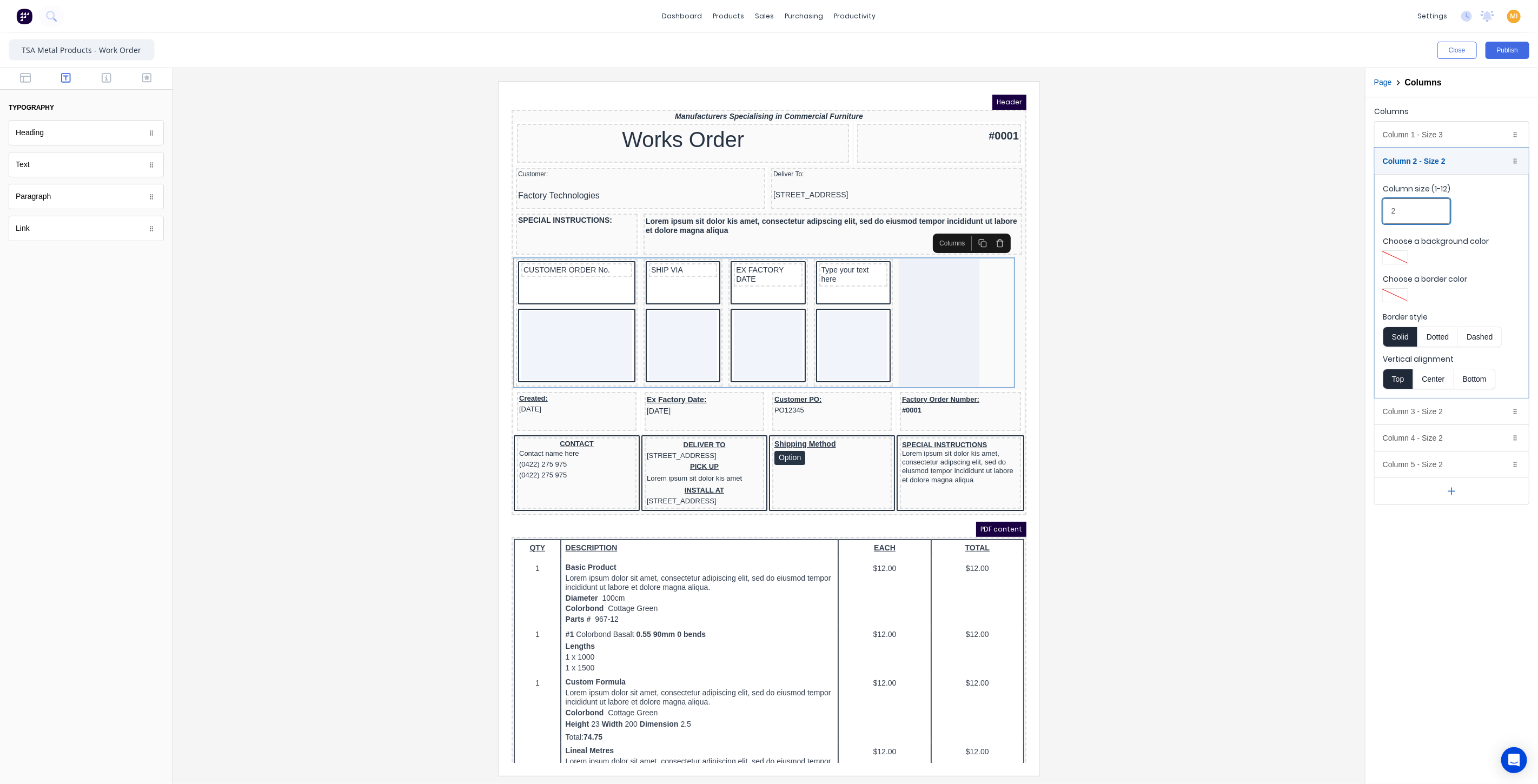
click at [1397, 211] on input "2" at bounding box center [1416, 211] width 68 height 25
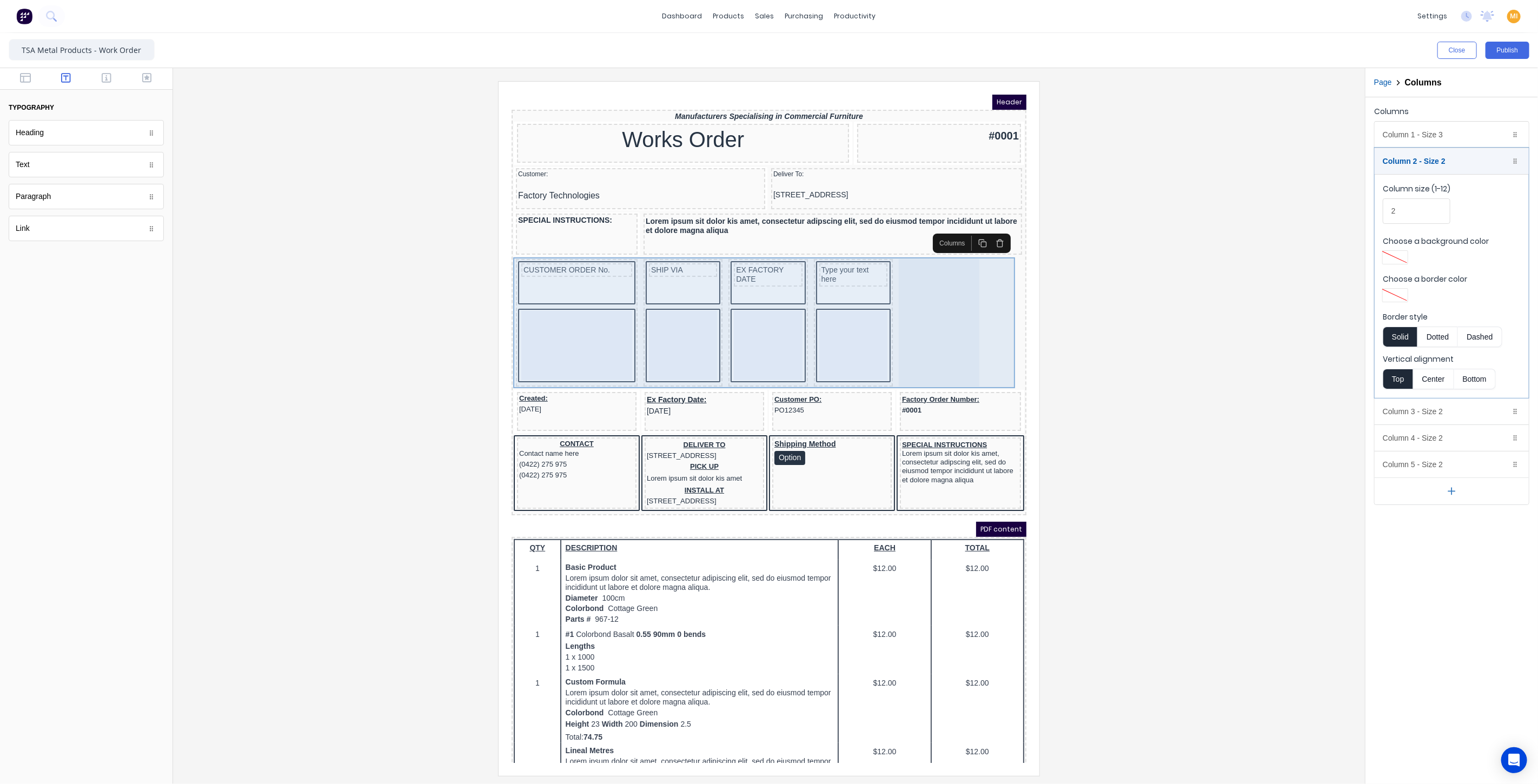
click at [897, 323] on div at bounding box center [925, 309] width 81 height 127
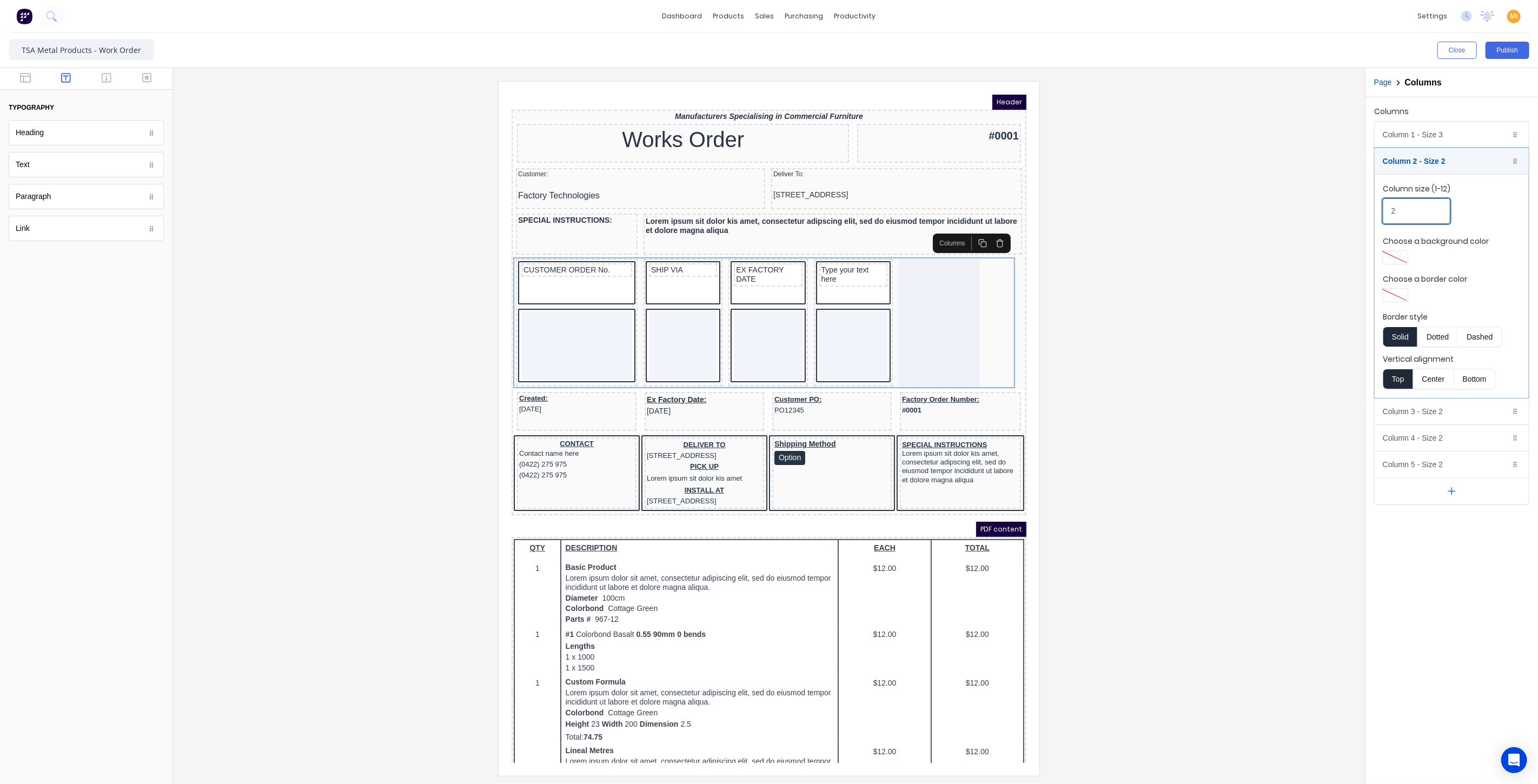
drag, startPoint x: 1391, startPoint y: 210, endPoint x: 1413, endPoint y: 211, distance: 22.0
click at [1413, 211] on input "2" at bounding box center [1416, 211] width 68 height 25
type input "2.5"
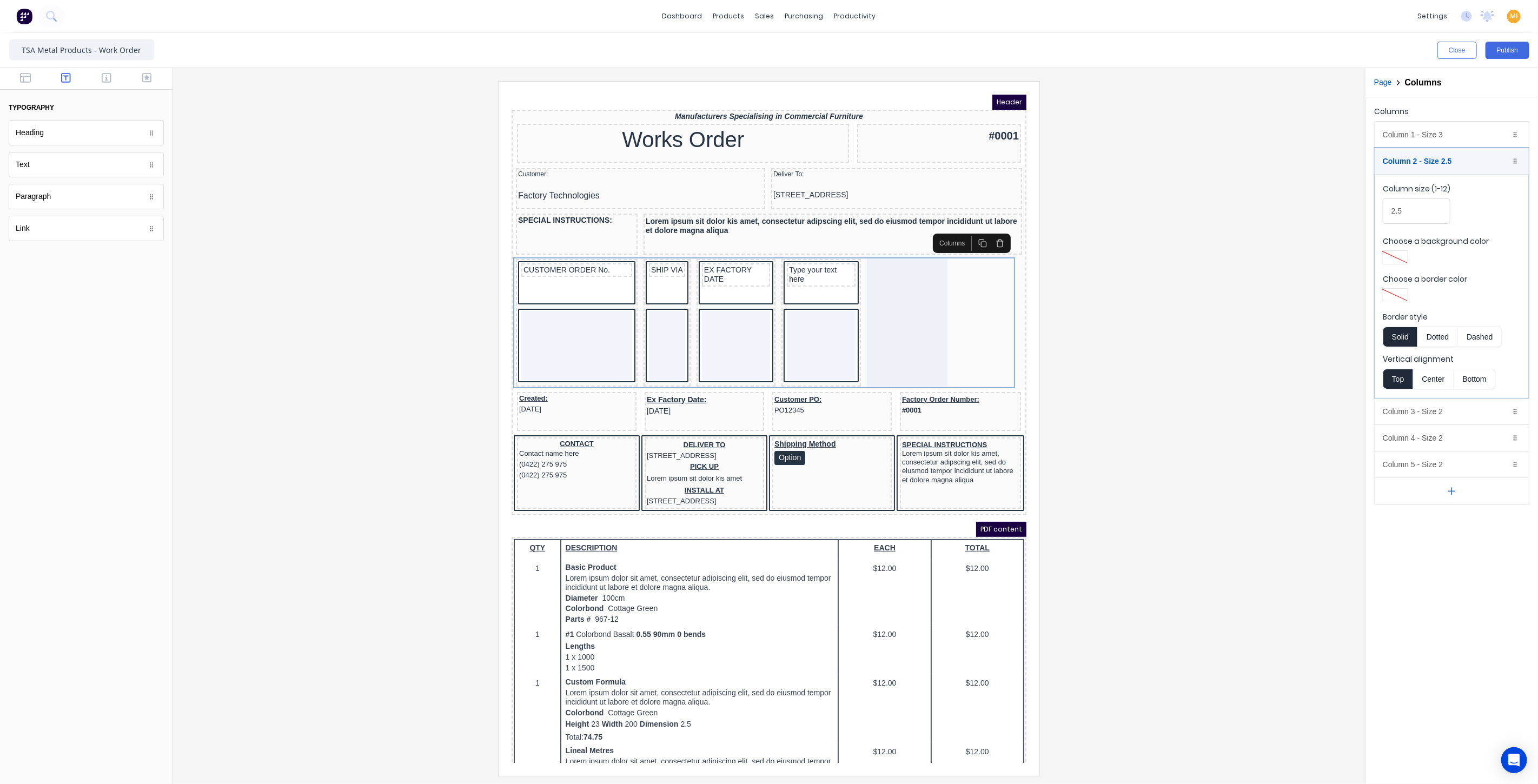
click at [1228, 253] on div at bounding box center [769, 428] width 1175 height 694
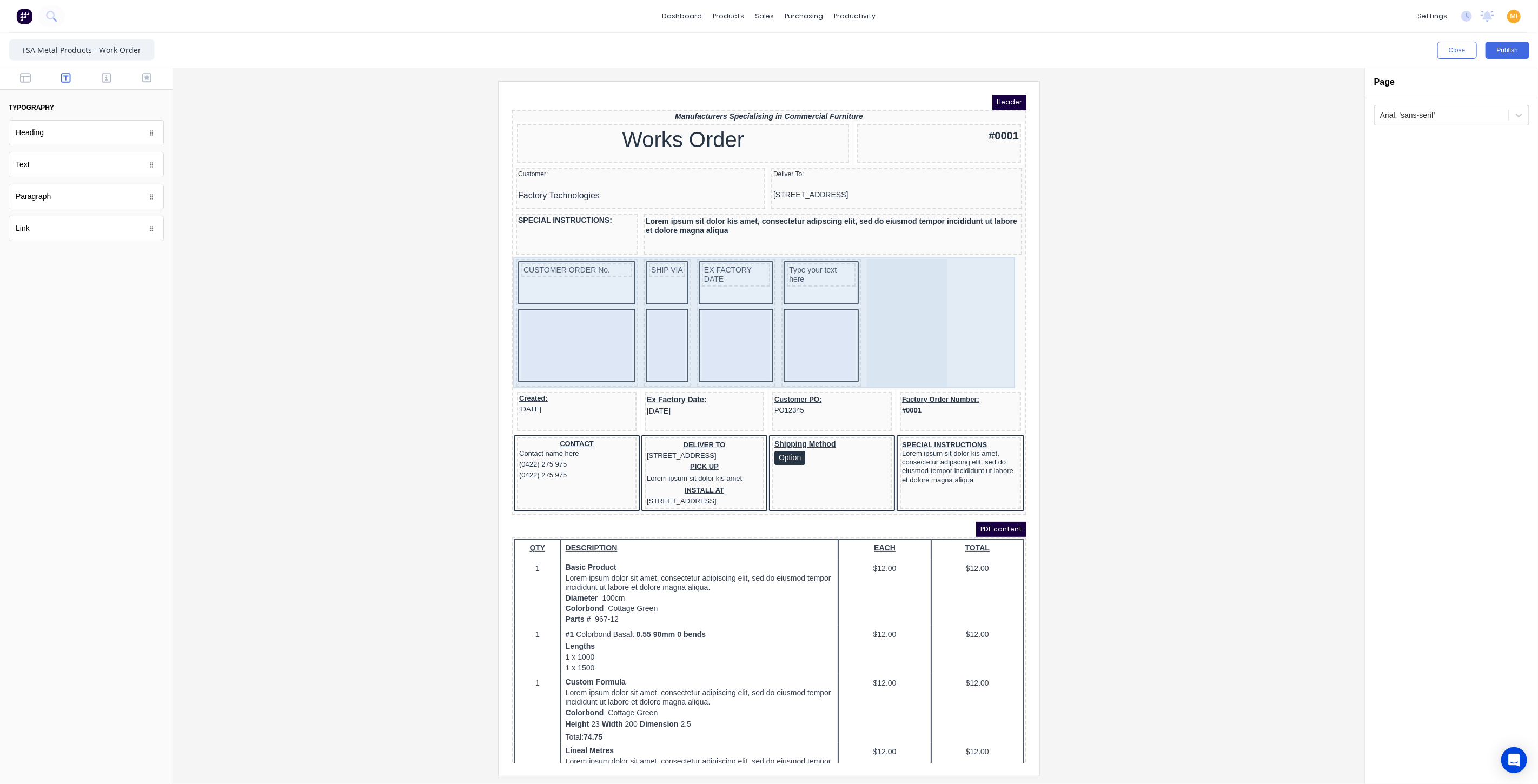
click at [881, 309] on div at bounding box center [894, 309] width 81 height 127
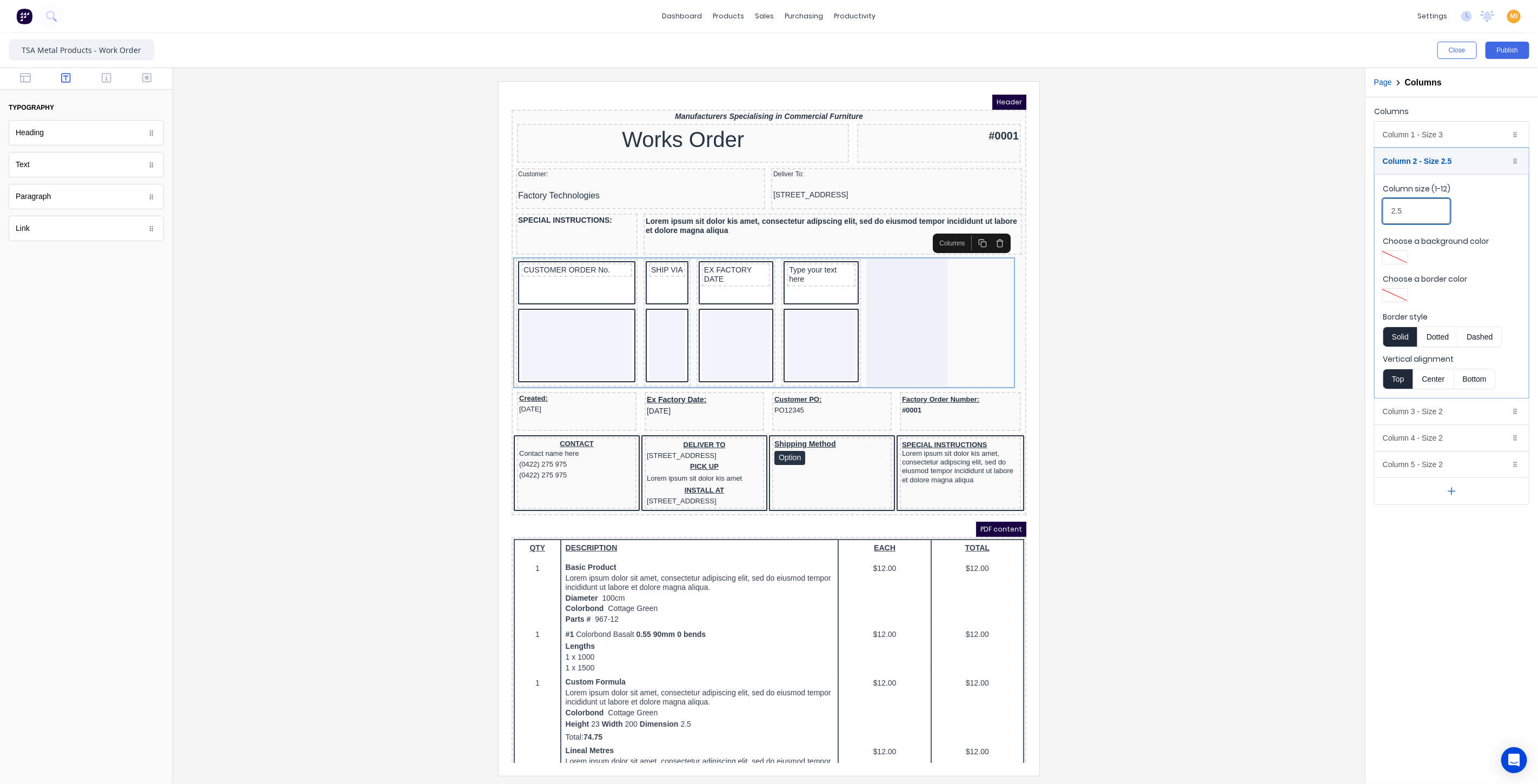
drag, startPoint x: 1424, startPoint y: 198, endPoint x: 1149, endPoint y: 214, distance: 275.5
click at [1144, 207] on div "Close Publish Components typography Heading Heading Text Text Paragraph Paragra…" at bounding box center [769, 409] width 1538 height 751
type input "2"
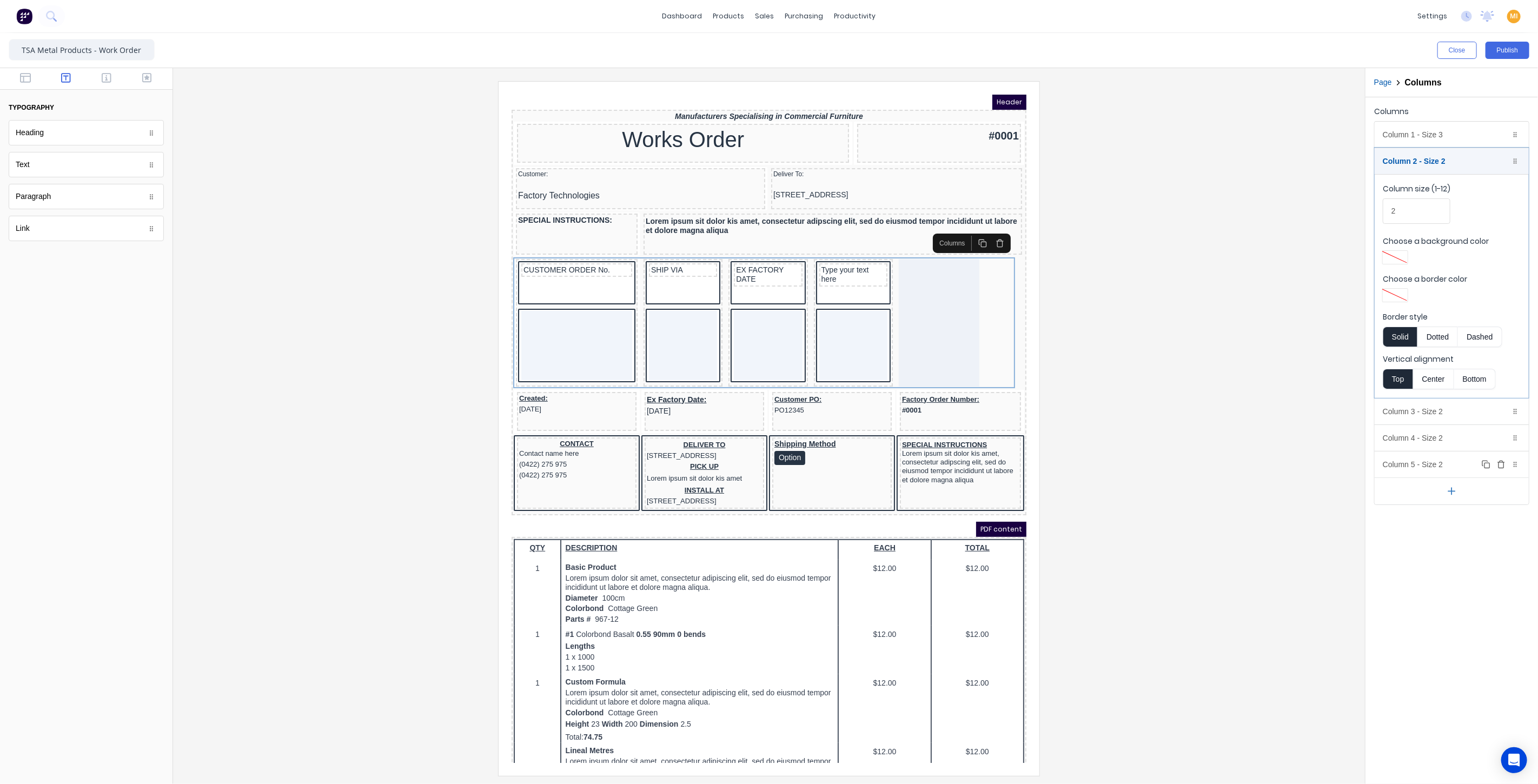
click at [1409, 465] on div "Column 5 - Size 2 Duplicate Delete" at bounding box center [1451, 464] width 154 height 26
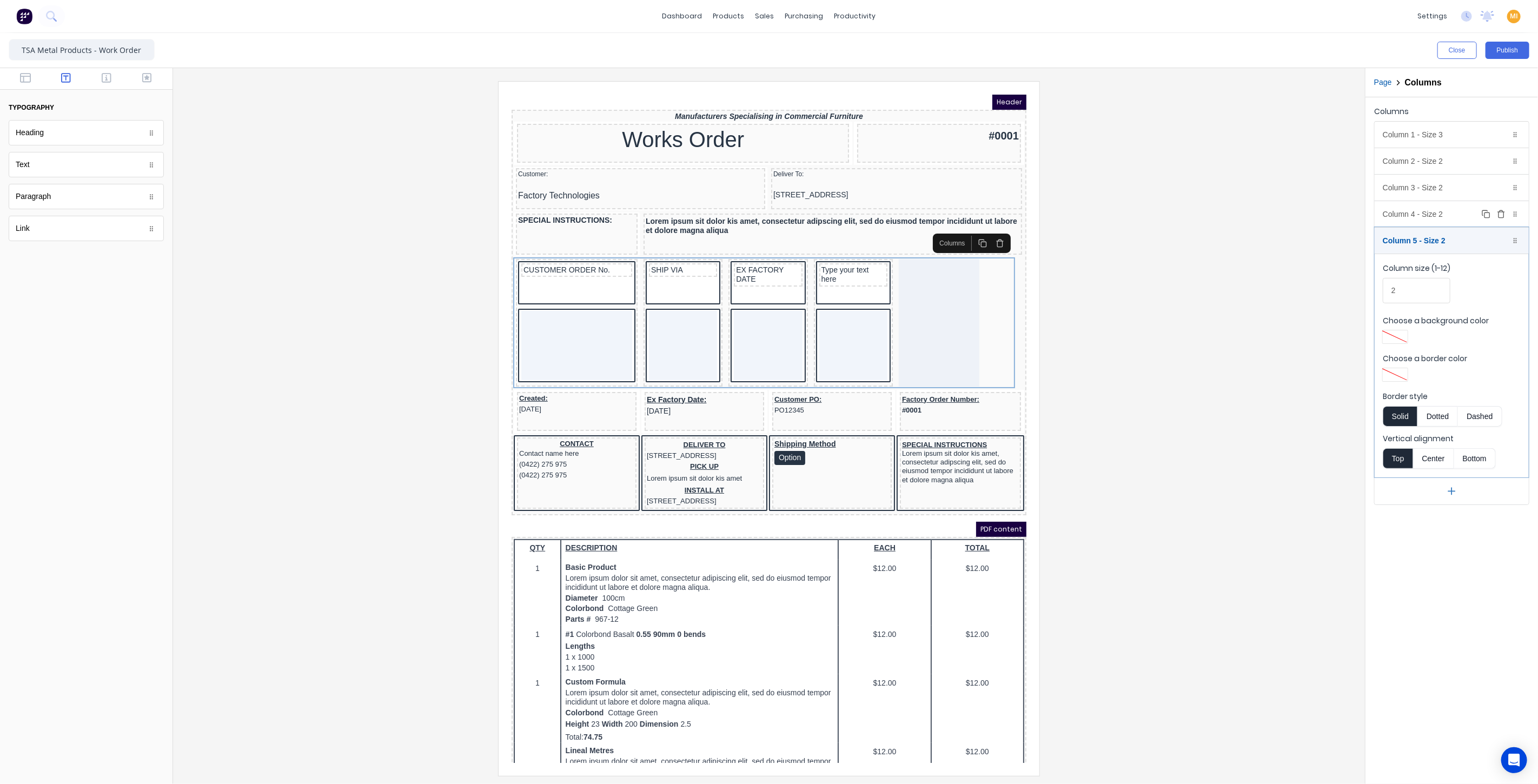
click at [1409, 214] on div "Column 4 - Size 2 Duplicate Delete" at bounding box center [1451, 214] width 154 height 26
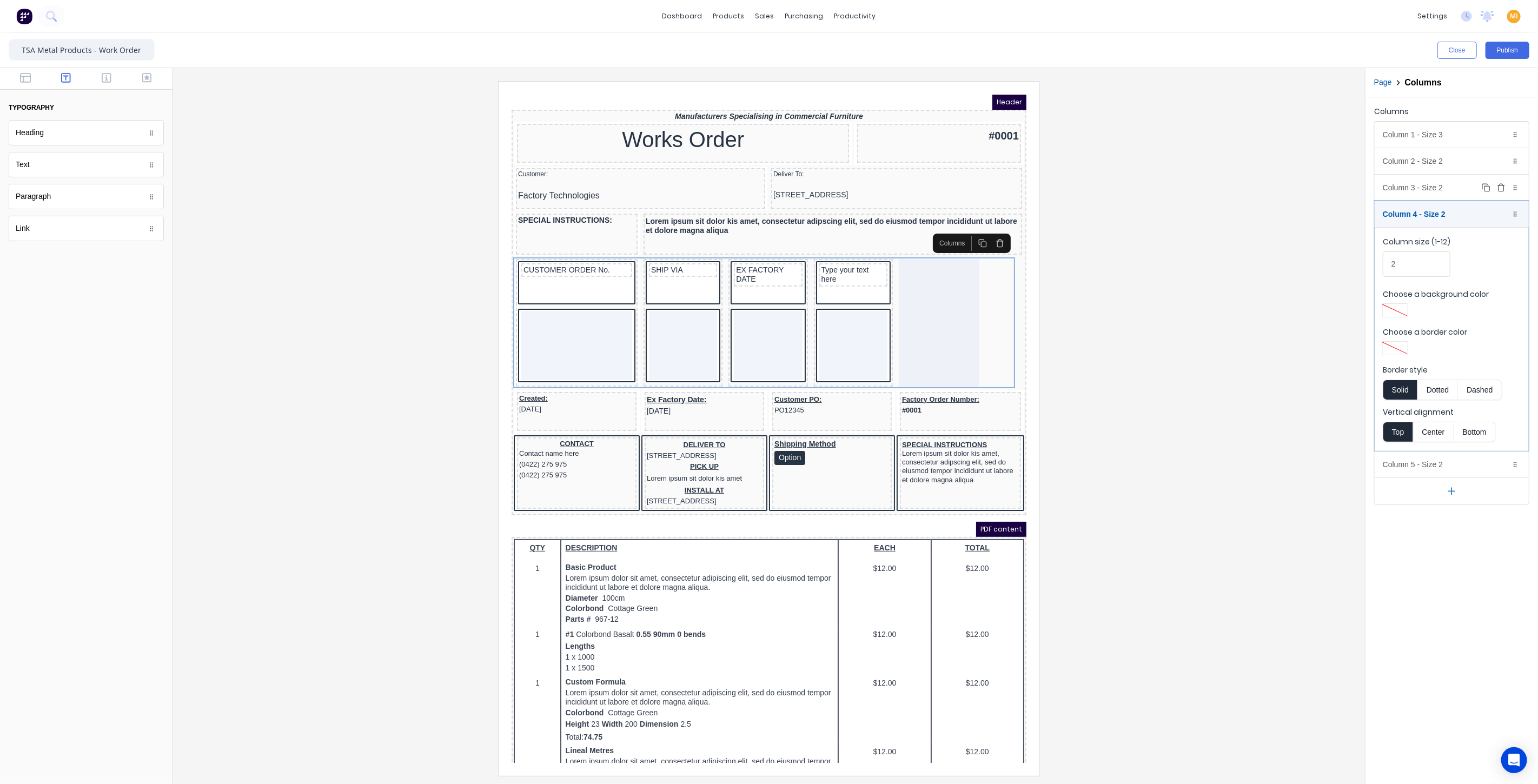
click at [1417, 188] on div "Column 3 - Size 2 Duplicate Delete" at bounding box center [1451, 187] width 154 height 26
drag, startPoint x: 1409, startPoint y: 233, endPoint x: 1313, endPoint y: 235, distance: 96.0
click at [1313, 235] on div "Close Publish Components typography Heading Heading Text Text Paragraph Paragra…" at bounding box center [769, 409] width 1538 height 751
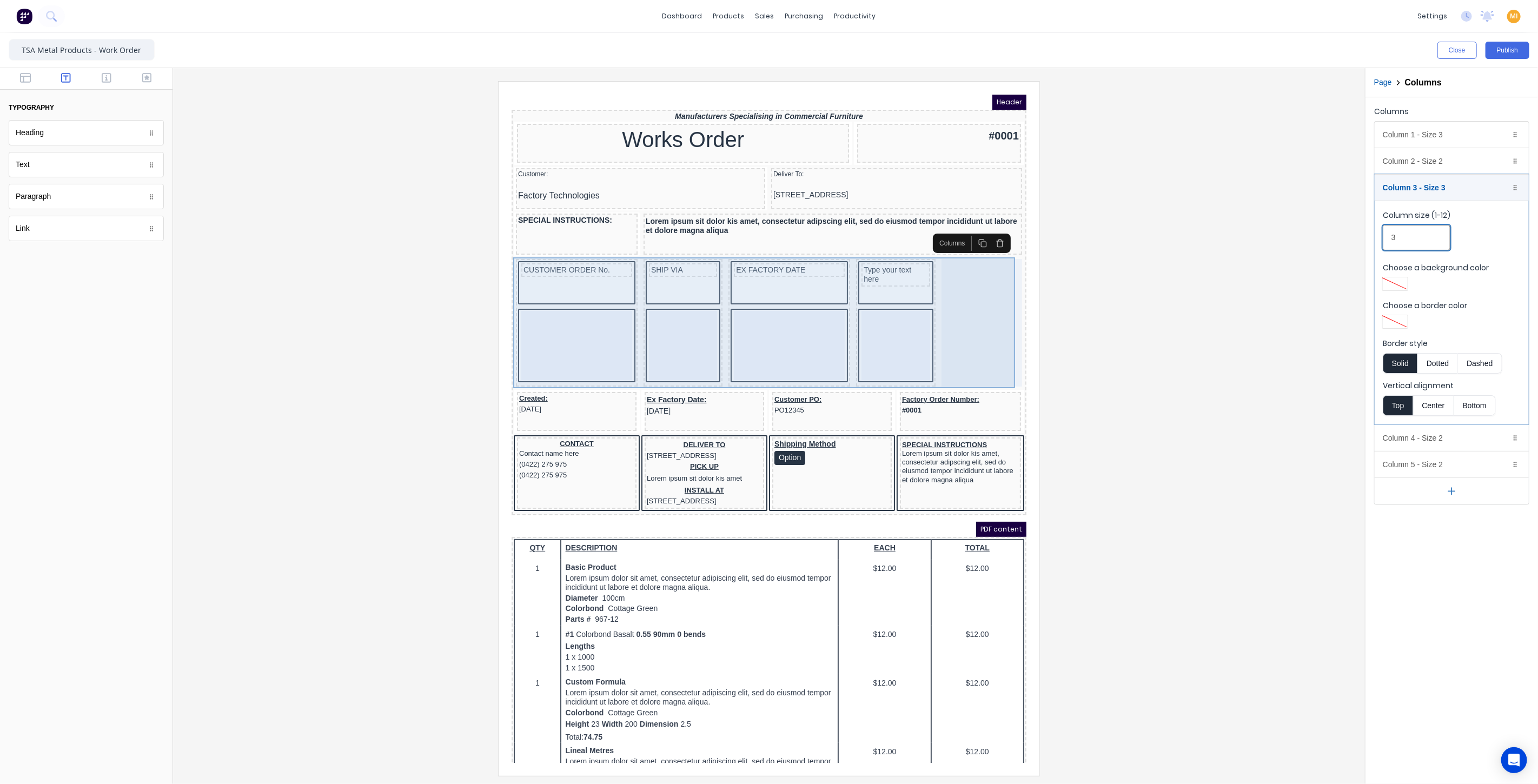
type input "3"
click at [962, 311] on div at bounding box center [968, 309] width 81 height 127
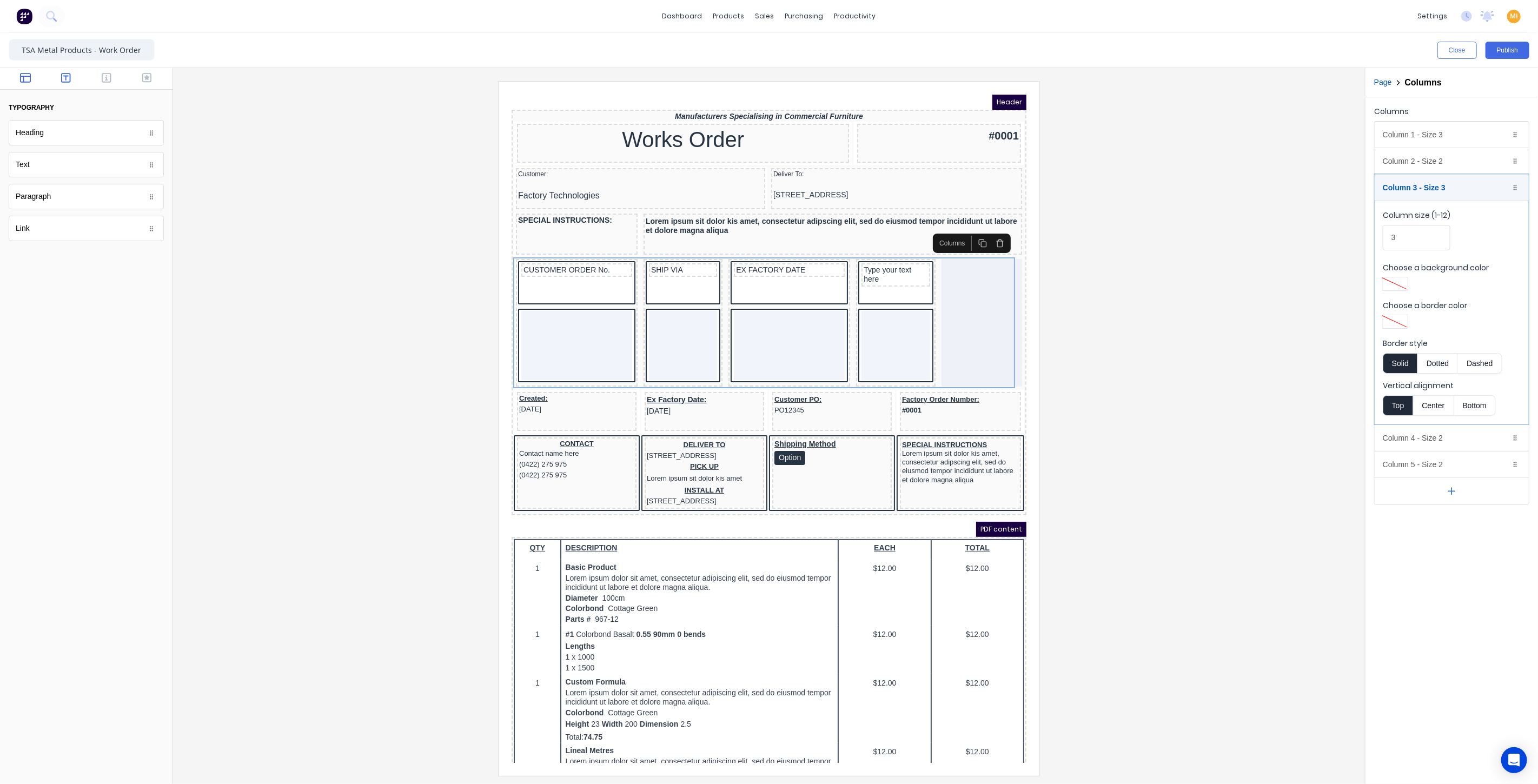
click at [27, 81] on icon "button" at bounding box center [25, 77] width 11 height 11
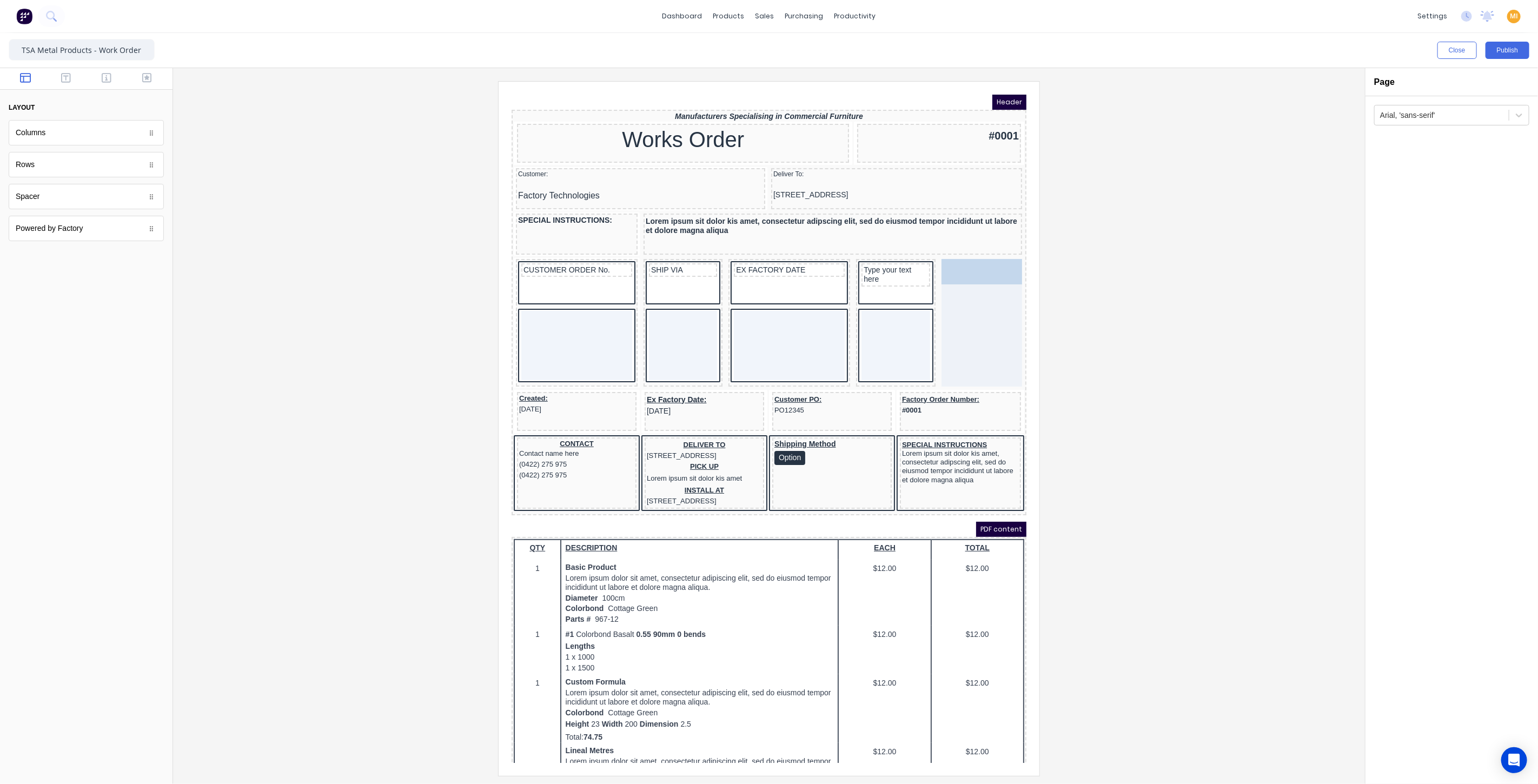
drag, startPoint x: 443, startPoint y: 248, endPoint x: 953, endPoint y: 300, distance: 512.6
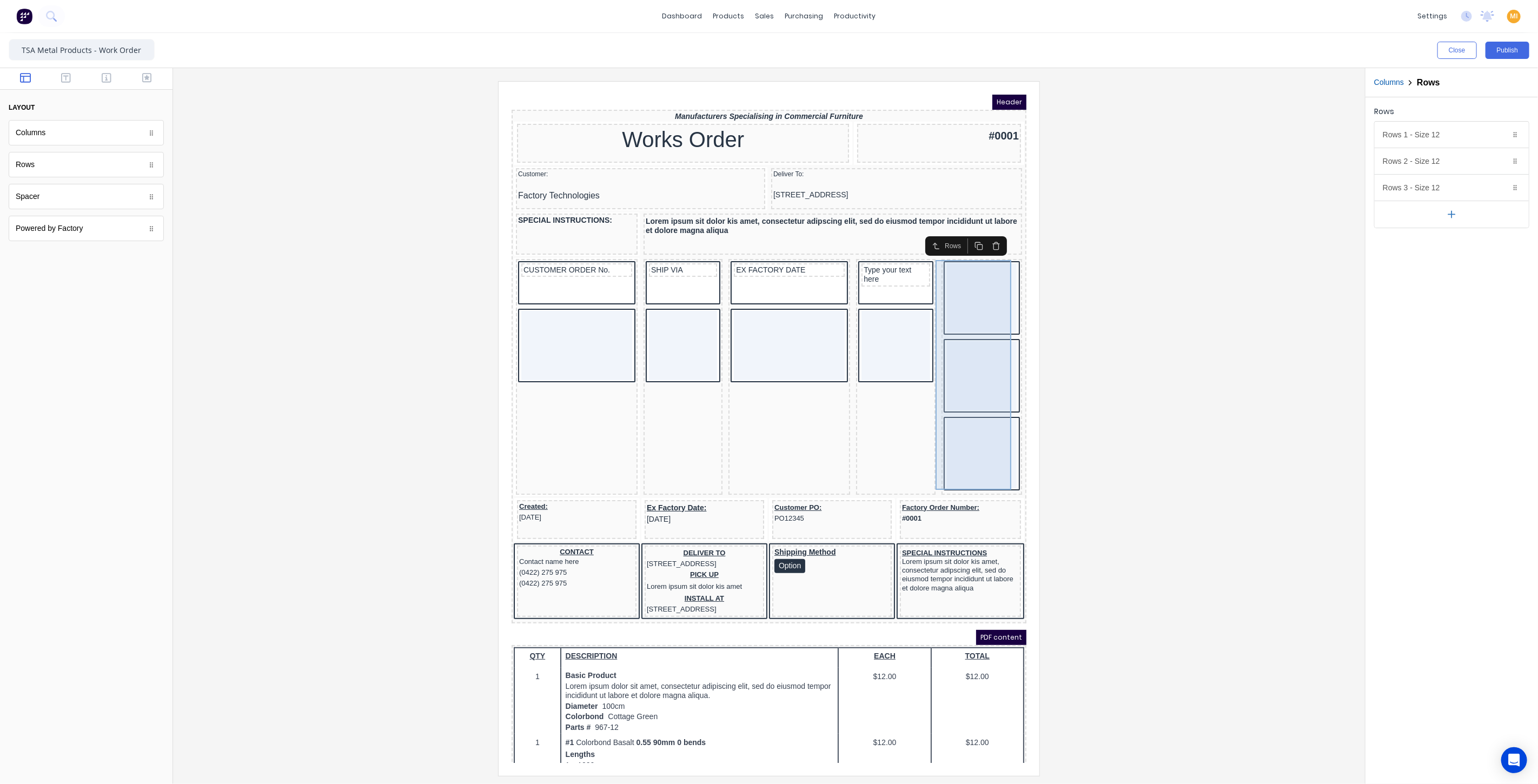
click at [950, 408] on div at bounding box center [968, 439] width 70 height 69
click at [1502, 184] on icon "button" at bounding box center [1501, 188] width 8 height 8
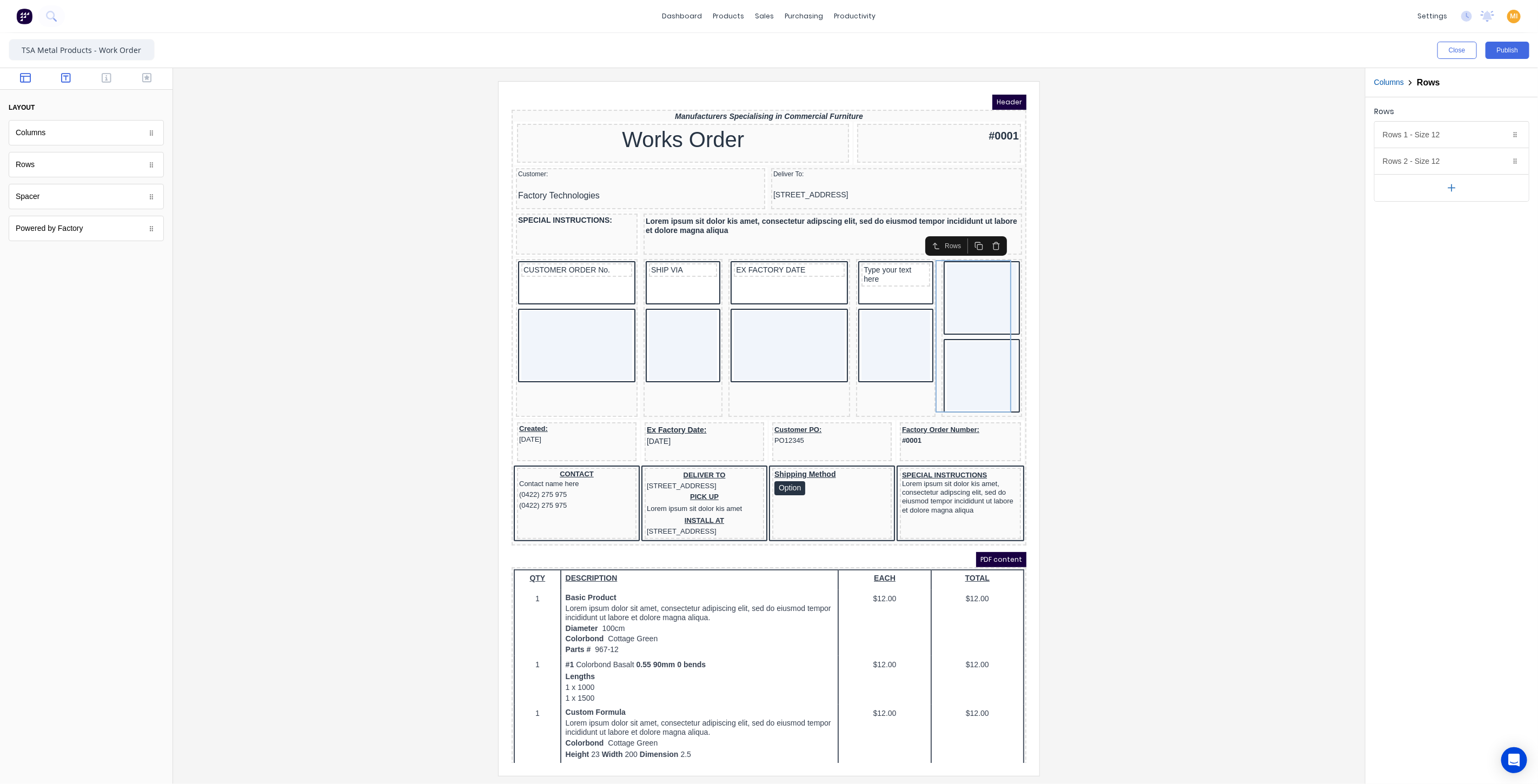
click at [61, 78] on button "button" at bounding box center [66, 79] width 34 height 13
drag, startPoint x: 52, startPoint y: 175, endPoint x: 972, endPoint y: 302, distance: 928.7
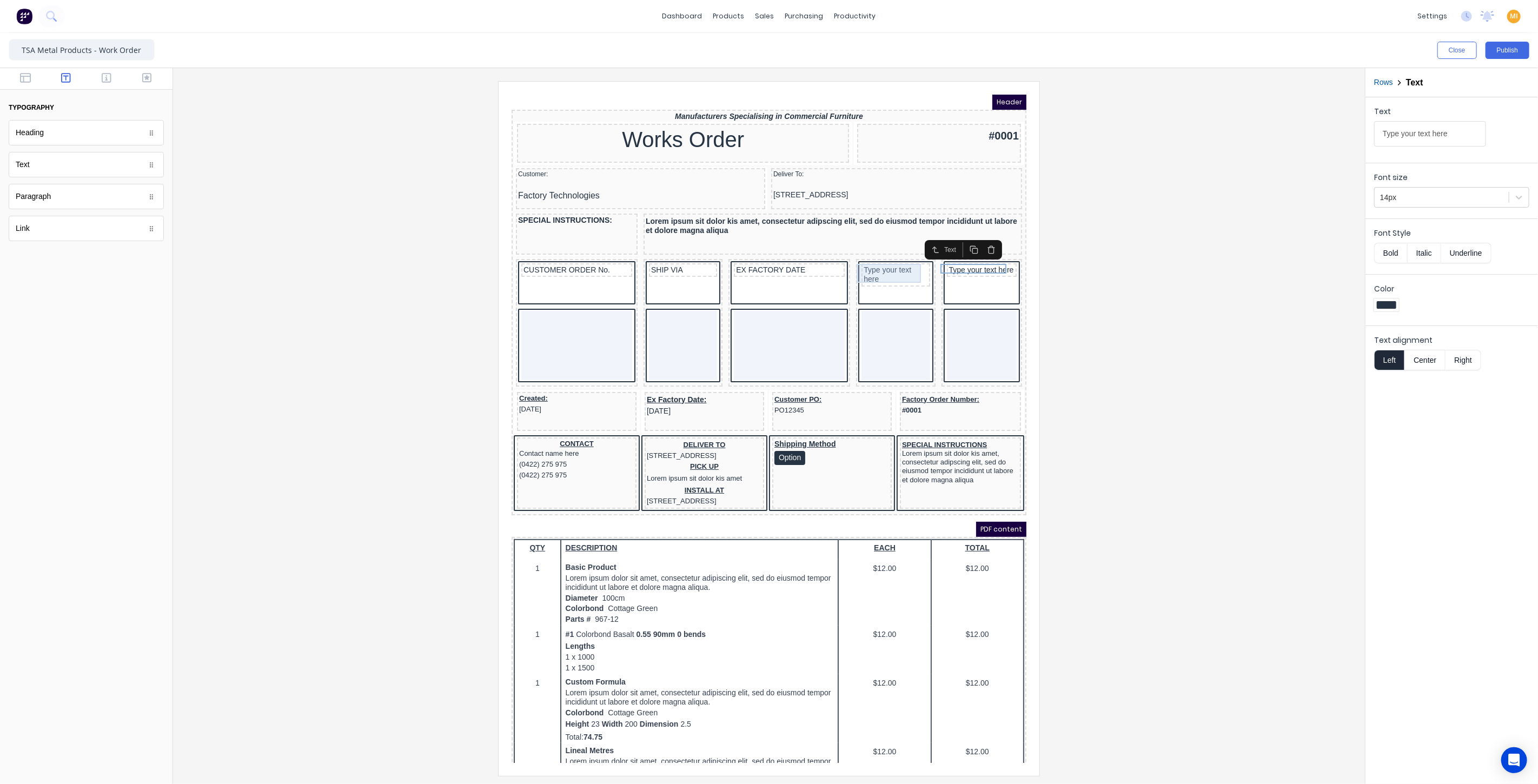
drag, startPoint x: 890, startPoint y: 254, endPoint x: 875, endPoint y: 253, distance: 15.0
click at [890, 254] on div "Type your text here" at bounding box center [882, 261] width 64 height 19
drag, startPoint x: 1460, startPoint y: 129, endPoint x: 1266, endPoint y: 134, distance: 194.1
click at [1278, 132] on div "Close Publish Components typography Heading Heading Text Text Paragraph Paragra…" at bounding box center [769, 409] width 1538 height 751
paste input "DATE PRINTED"
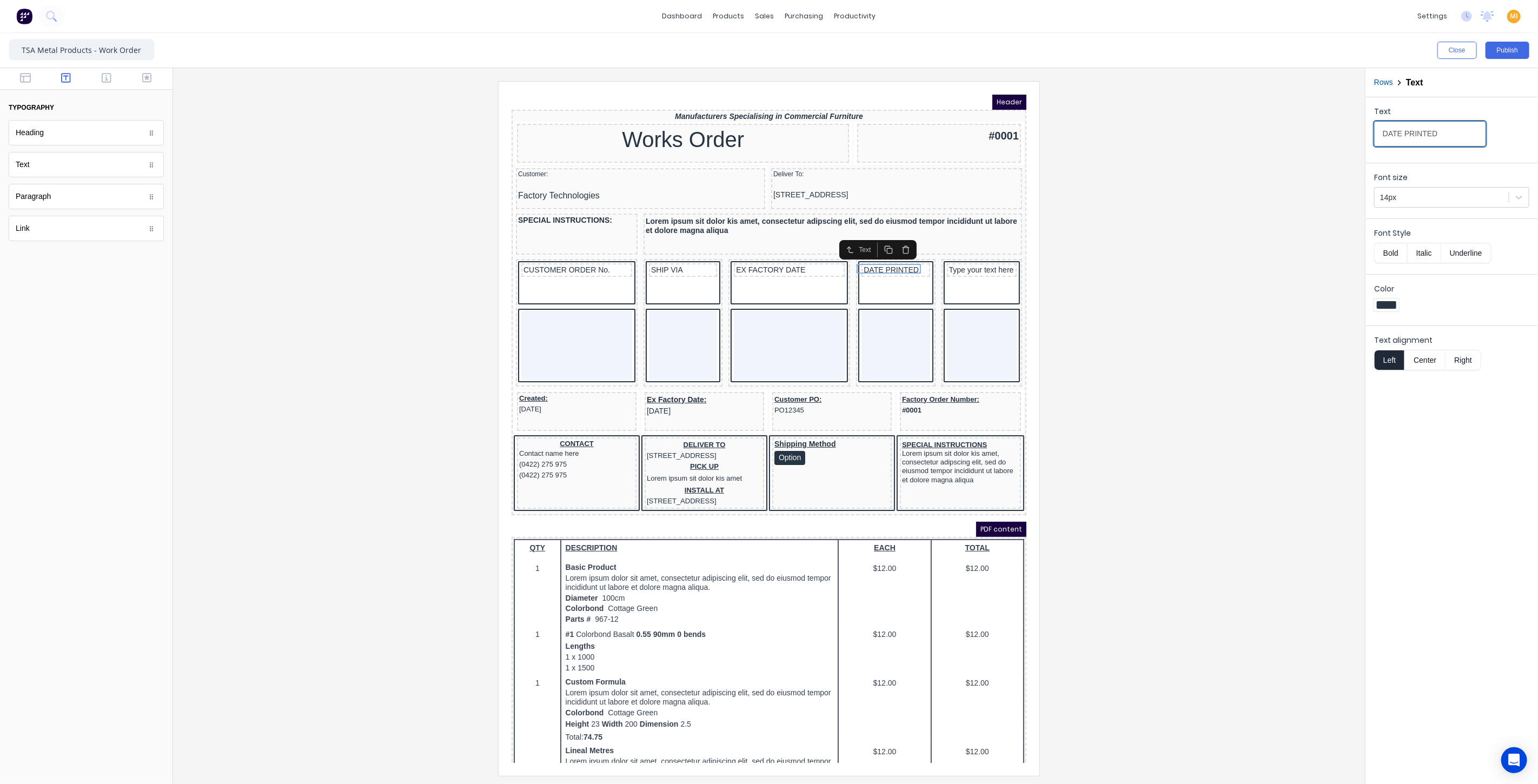
drag, startPoint x: 1438, startPoint y: 132, endPoint x: 1324, endPoint y: 125, distance: 114.2
click at [1324, 125] on div "Close Publish Components typography Heading Heading Text Text Paragraph Paragra…" at bounding box center [769, 409] width 1538 height 751
paste input "PAGE"
type input "DATE PRINTED"
click at [960, 252] on div "Type your text here" at bounding box center [968, 257] width 65 height 10
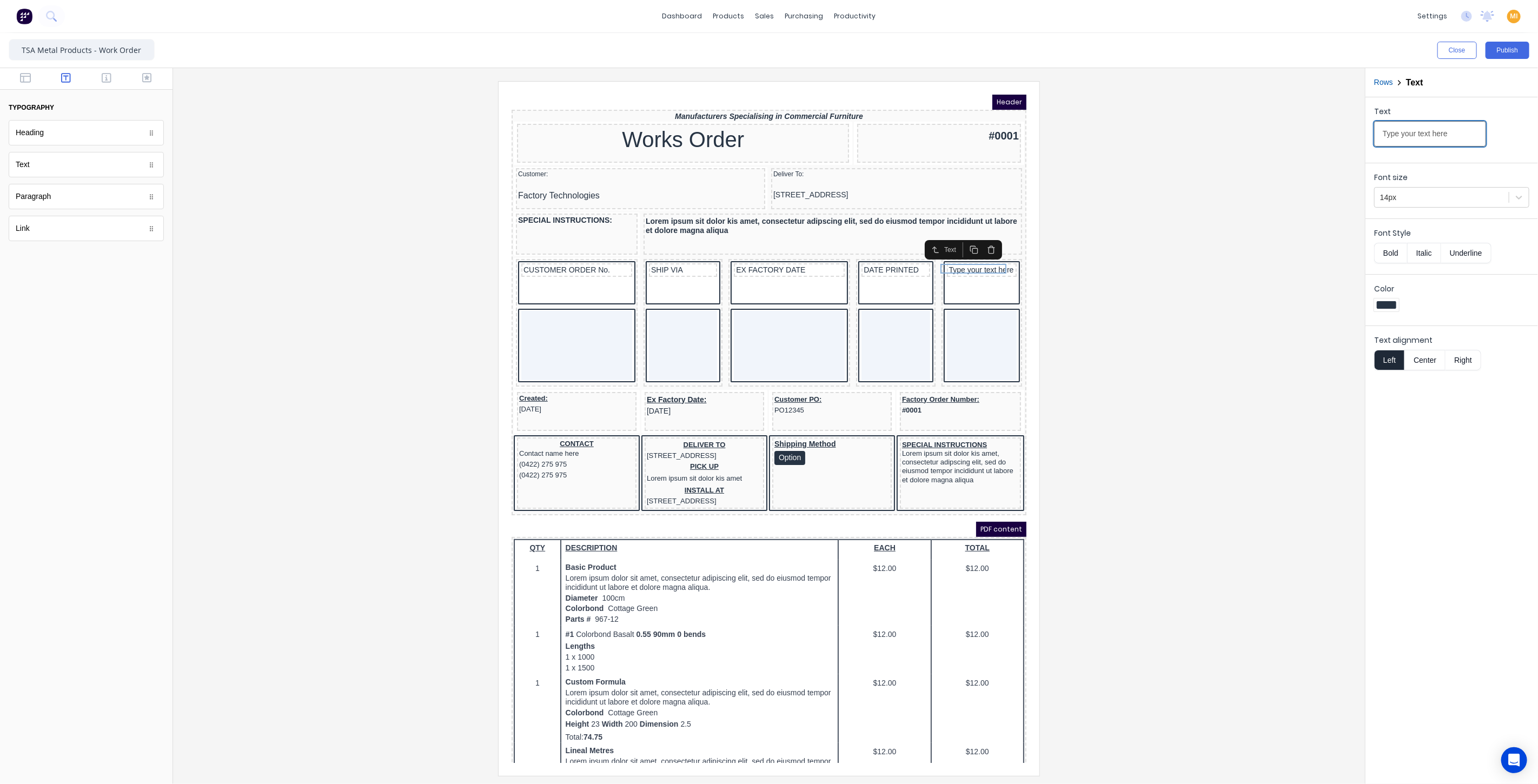
drag, startPoint x: 1461, startPoint y: 130, endPoint x: 1361, endPoint y: 129, distance: 100.0
click at [1361, 129] on div "Close Publish Components typography Heading Heading Text Text Paragraph Paragra…" at bounding box center [769, 409] width 1538 height 751
paste input "PAGE"
type input "PAGE"
click at [1188, 335] on div at bounding box center [769, 428] width 1175 height 694
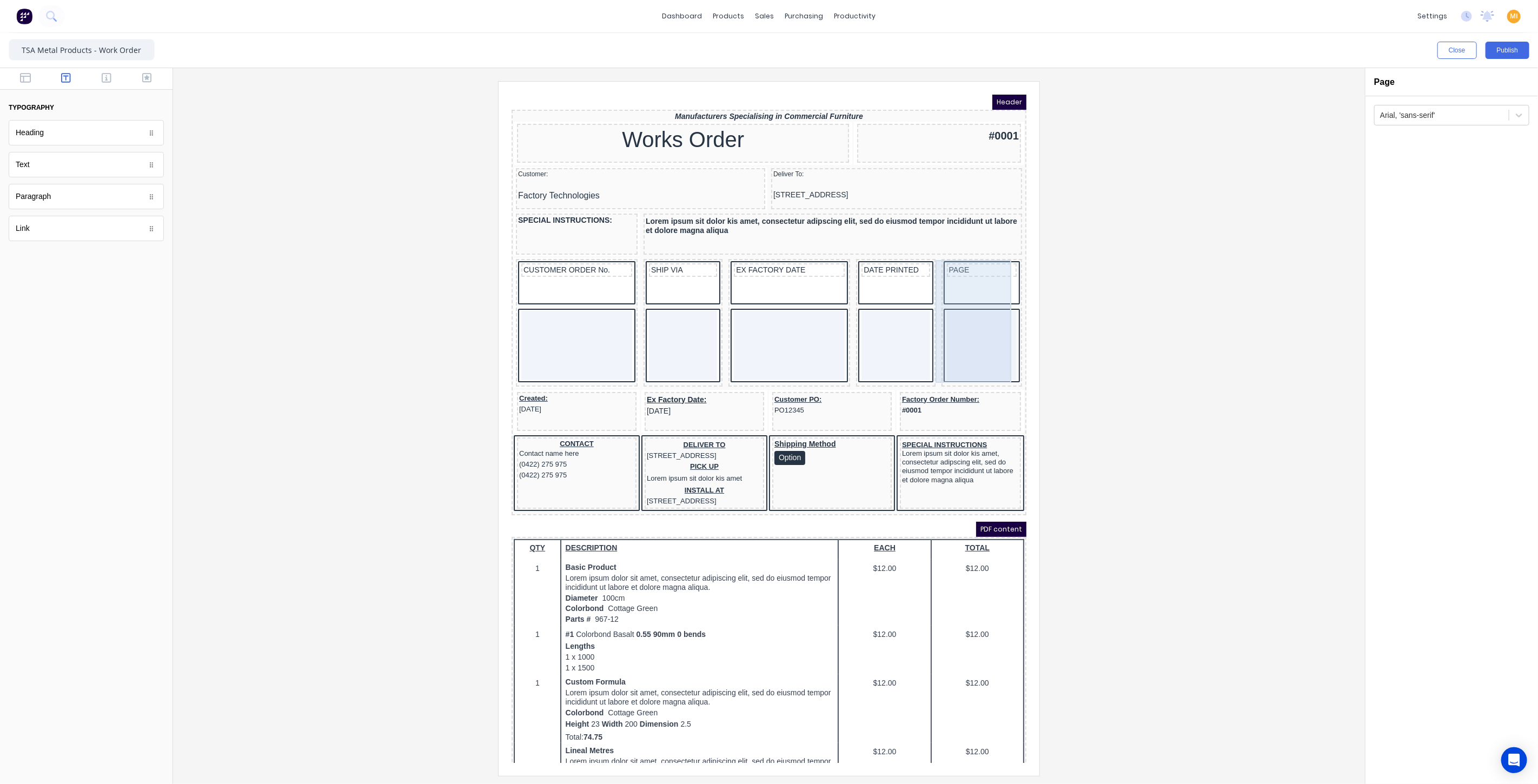
click at [975, 286] on div "PAGE" at bounding box center [968, 309] width 76 height 123
drag, startPoint x: 984, startPoint y: 232, endPoint x: 1002, endPoint y: 231, distance: 18.0
click at [984, 231] on icon "button" at bounding box center [982, 232] width 8 height 8
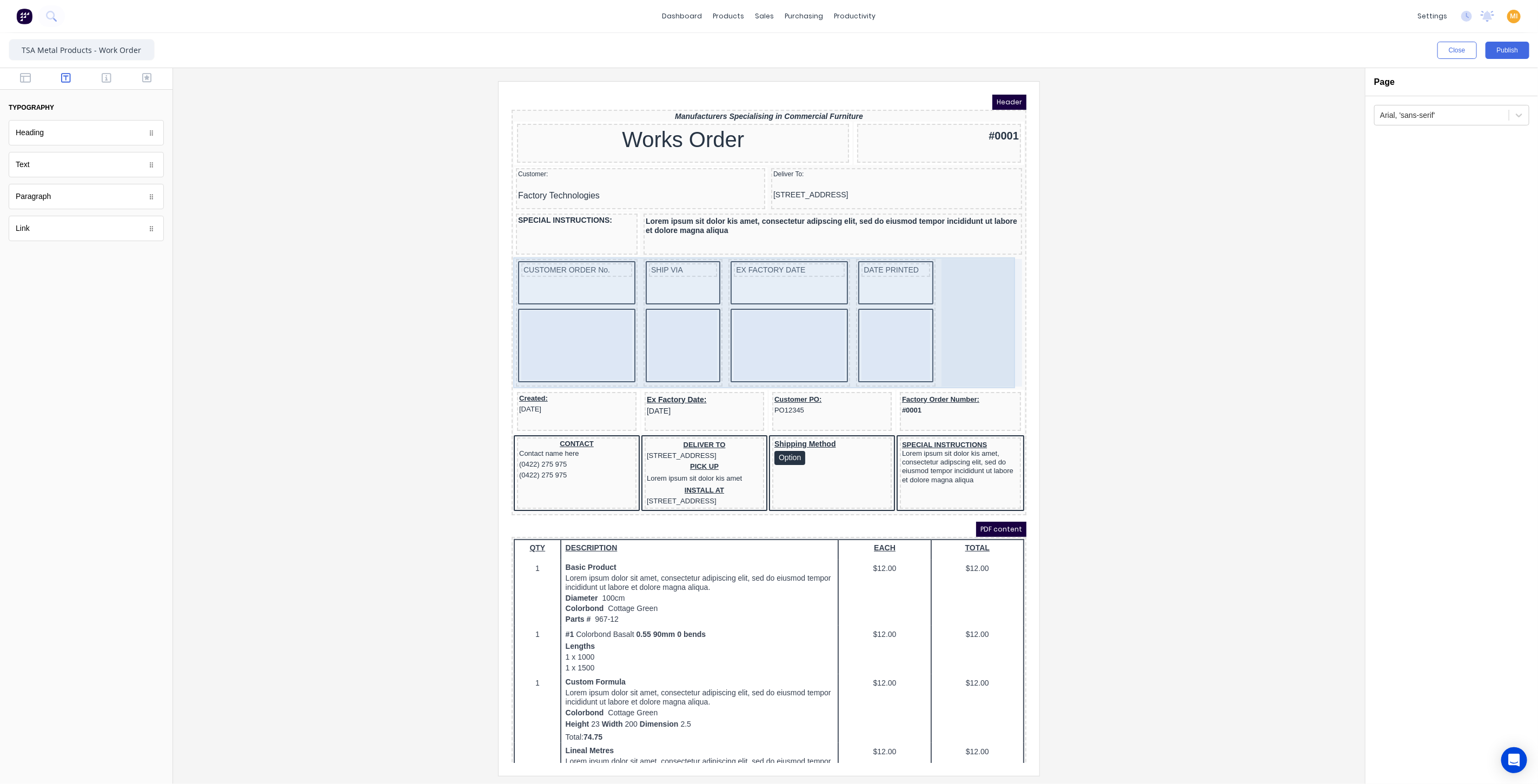
click at [710, 364] on div "CUSTOMER ORDER No. SHIP VIA EX FACTORY DATE DATE PRINTED" at bounding box center [756, 310] width 511 height 132
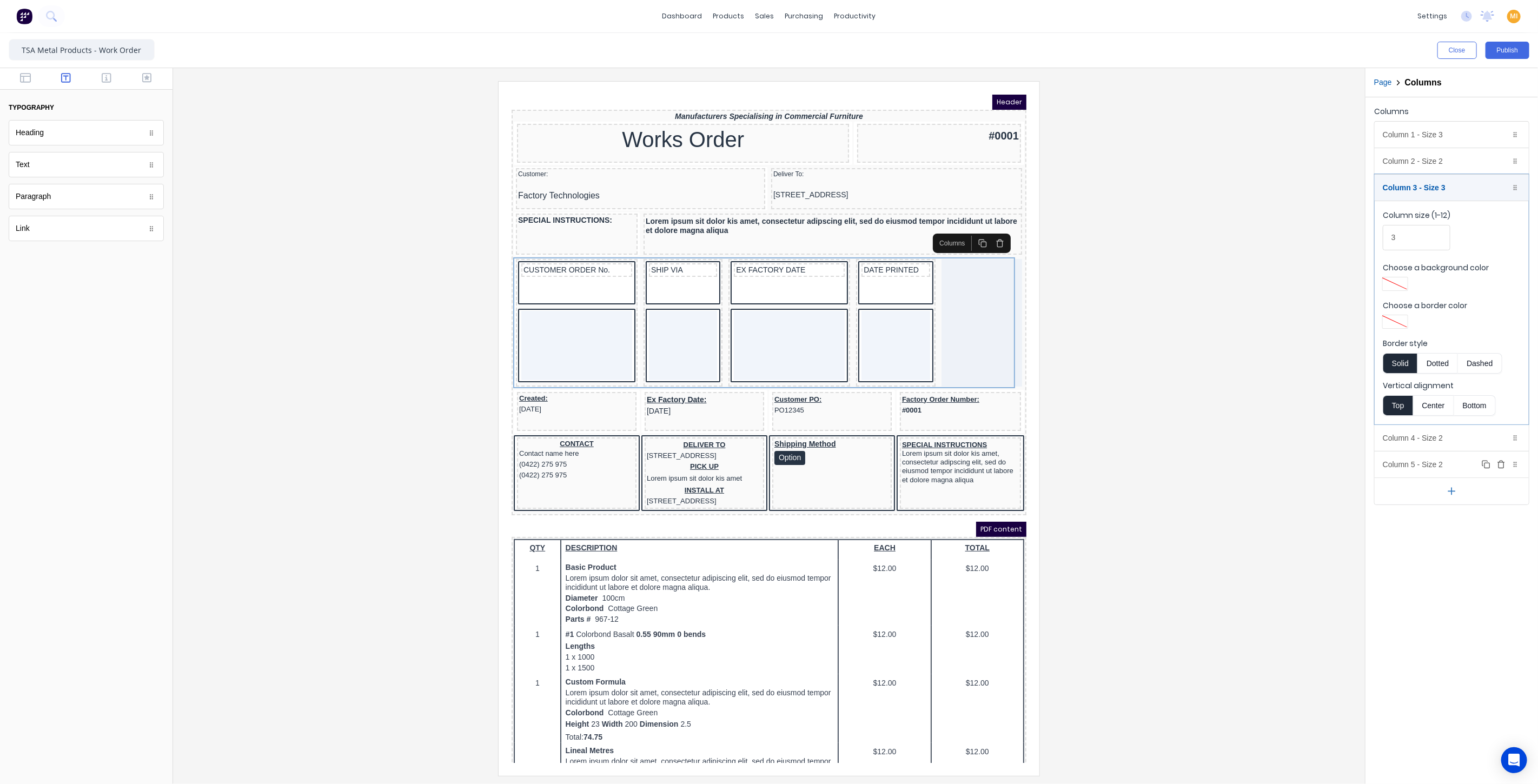
click at [1504, 460] on icon "button" at bounding box center [1501, 464] width 8 height 8
click at [1428, 161] on div "Column 2 - Size 2 Duplicate Delete" at bounding box center [1451, 161] width 154 height 26
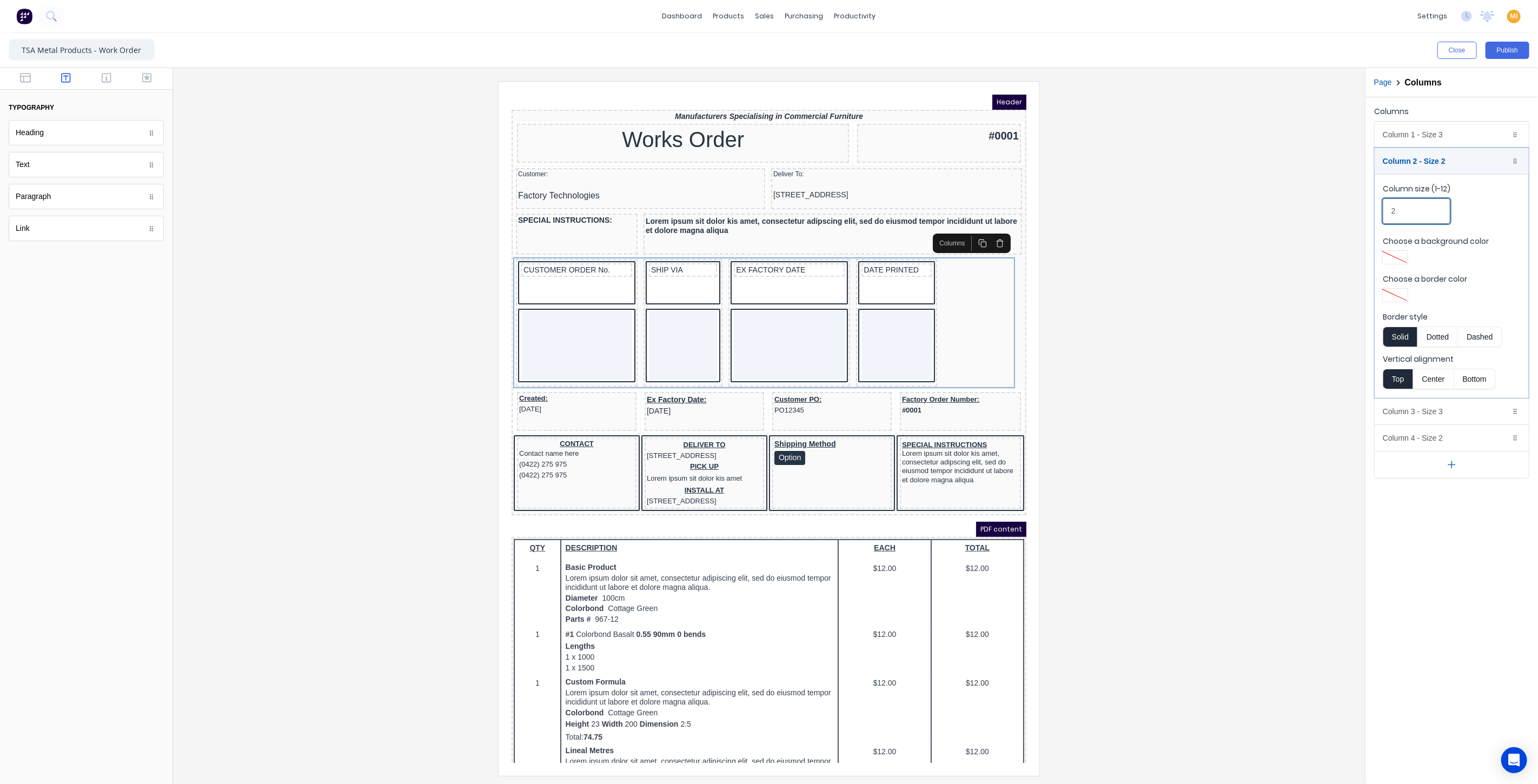
drag, startPoint x: 1409, startPoint y: 210, endPoint x: 1342, endPoint y: 212, distance: 67.0
click at [1342, 212] on div "Close Publish Components typography Heading Heading Text Text Paragraph Paragra…" at bounding box center [769, 409] width 1538 height 751
type input "3"
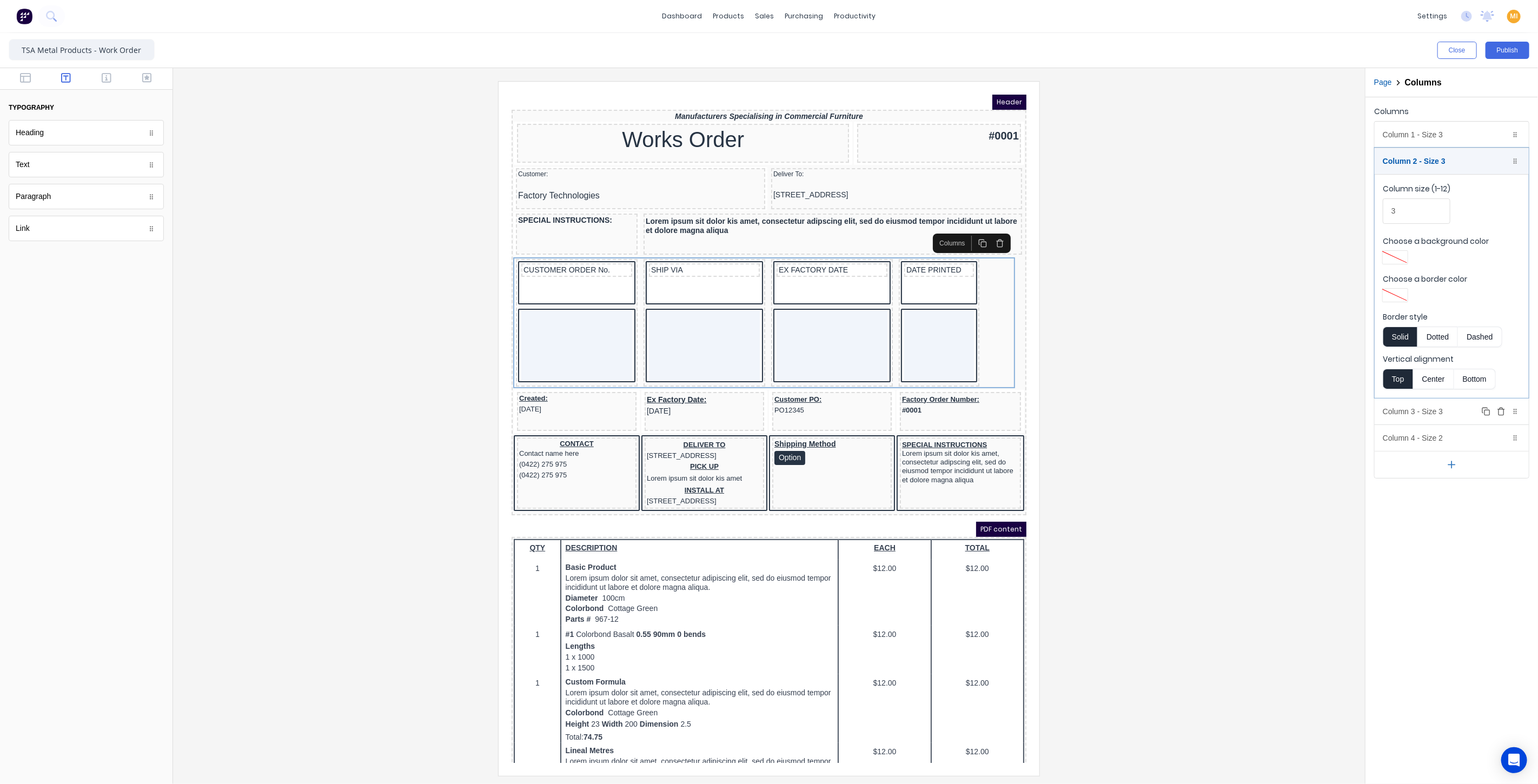
click at [1405, 413] on div "Column 3 - Size 3 Duplicate Delete" at bounding box center [1451, 411] width 154 height 26
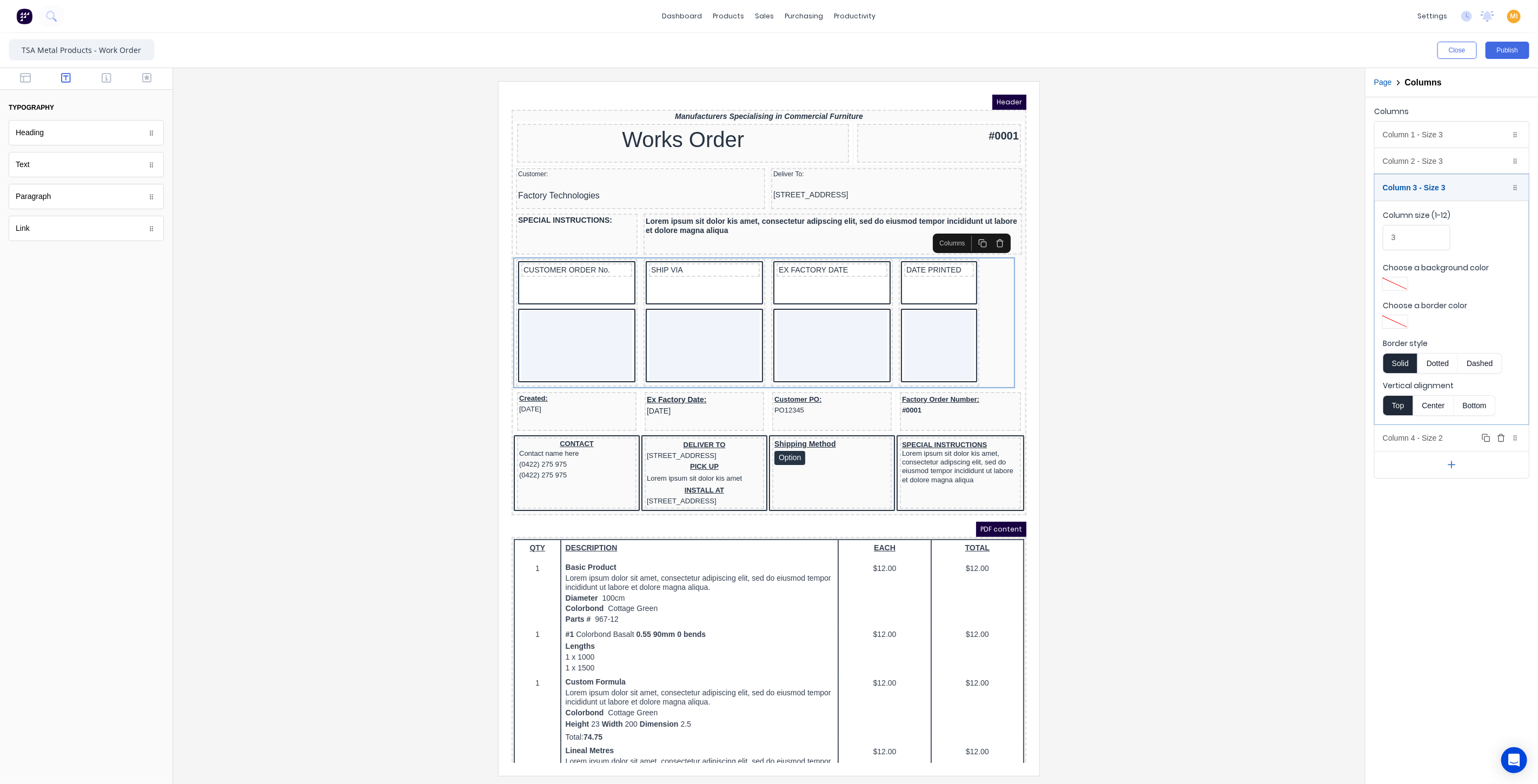
click at [1402, 427] on div "Column 4 - Size 2 Duplicate Delete" at bounding box center [1451, 437] width 154 height 26
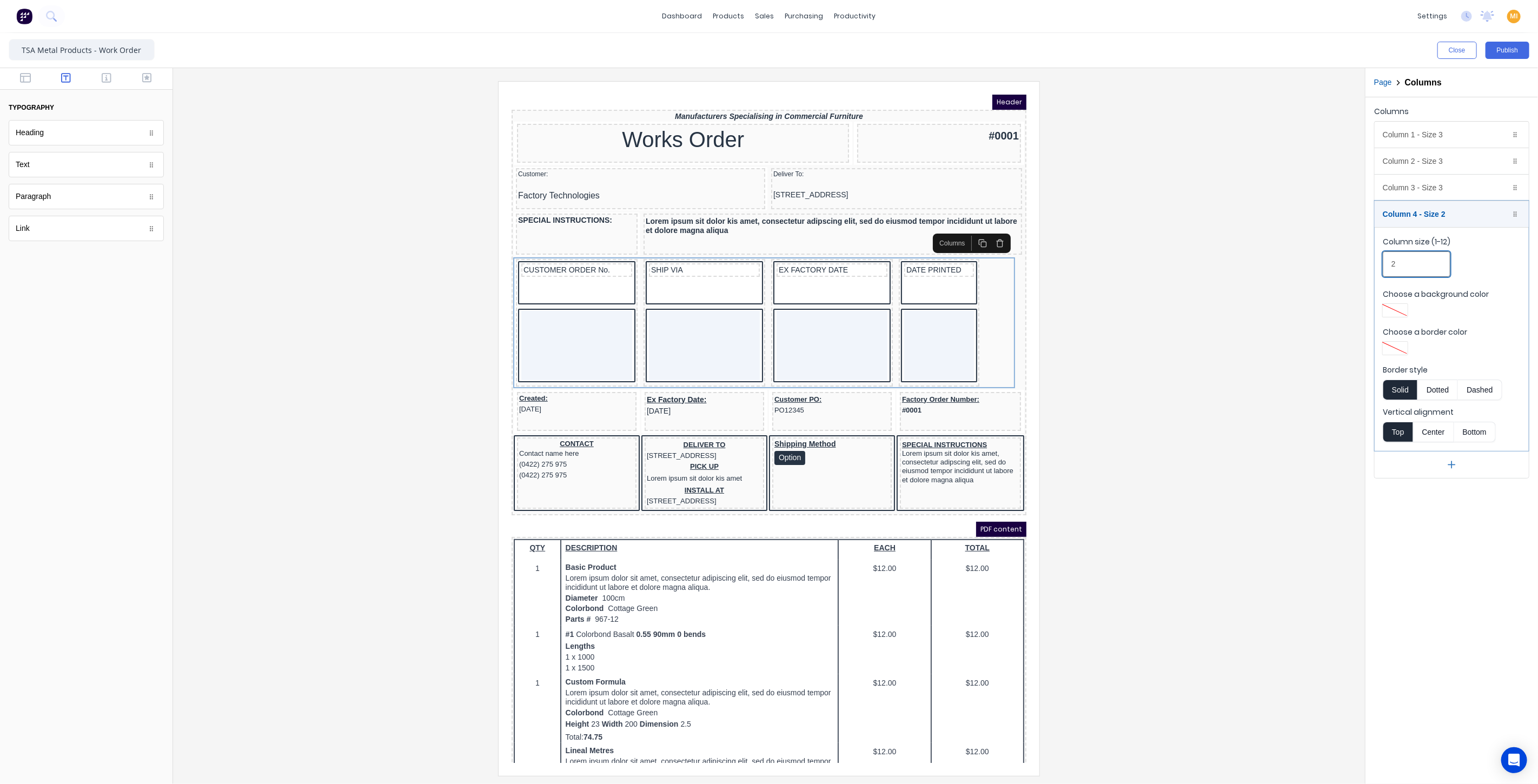
drag, startPoint x: 1412, startPoint y: 264, endPoint x: 1310, endPoint y: 264, distance: 102.0
click at [1310, 264] on div "Close Publish Components typography Heading Heading Text Text Paragraph Paragra…" at bounding box center [769, 409] width 1538 height 751
type input "3"
click at [1228, 366] on div at bounding box center [769, 428] width 1175 height 694
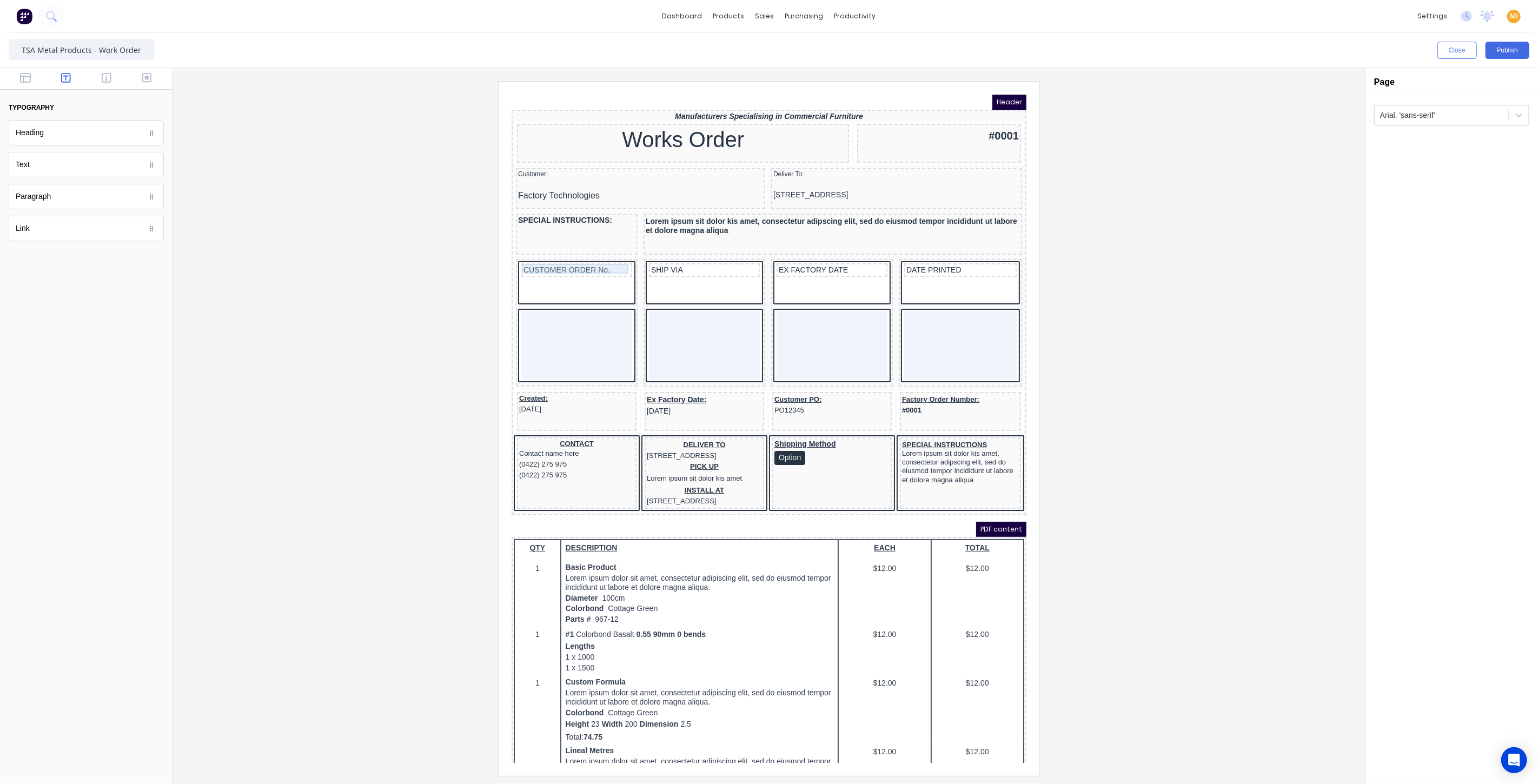
click at [583, 258] on div "CUSTOMER ORDER No." at bounding box center [563, 257] width 106 height 10
click at [1413, 354] on button "Center" at bounding box center [1425, 359] width 41 height 20
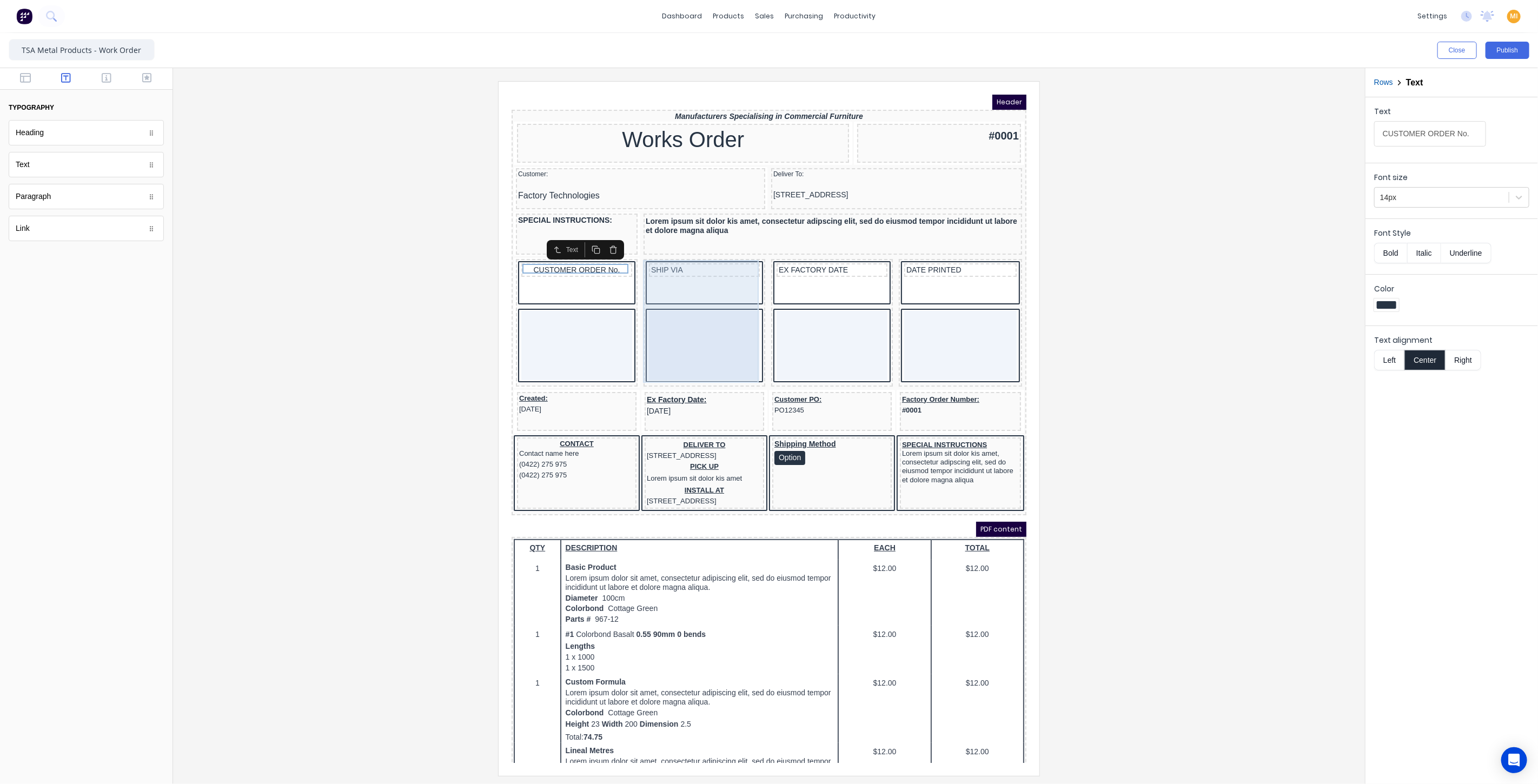
click at [698, 248] on div "SHIP VIA" at bounding box center [691, 309] width 117 height 123
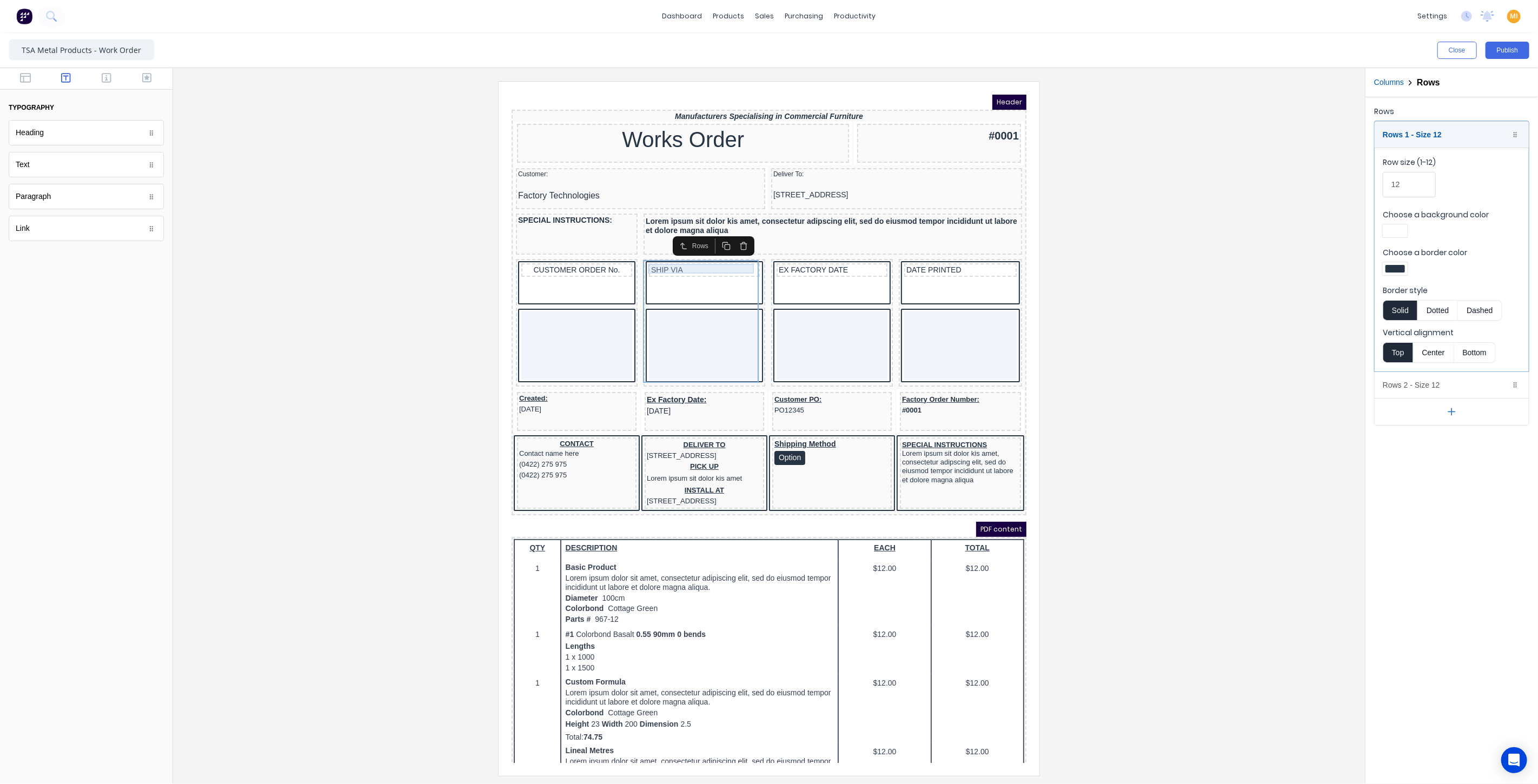
click at [668, 252] on div "SHIP VIA" at bounding box center [690, 257] width 106 height 10
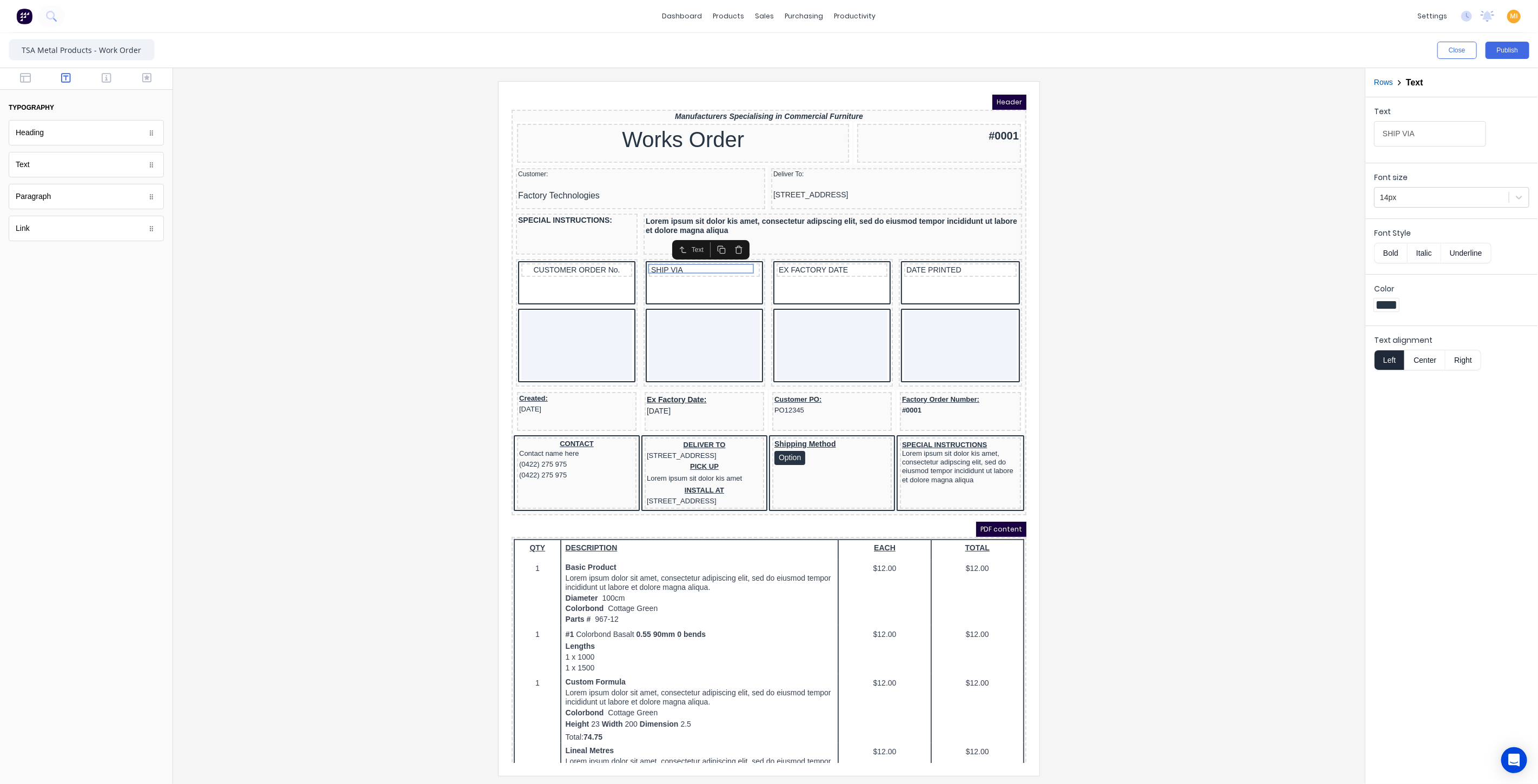
click at [1430, 354] on button "Center" at bounding box center [1425, 359] width 41 height 20
drag, startPoint x: 822, startPoint y: 250, endPoint x: 924, endPoint y: 272, distance: 104.3
click at [822, 252] on div "EX FACTORY DATE" at bounding box center [818, 257] width 106 height 10
click at [1432, 353] on button "Center" at bounding box center [1425, 359] width 41 height 20
click at [946, 252] on div "DATE PRINTED" at bounding box center [947, 257] width 108 height 10
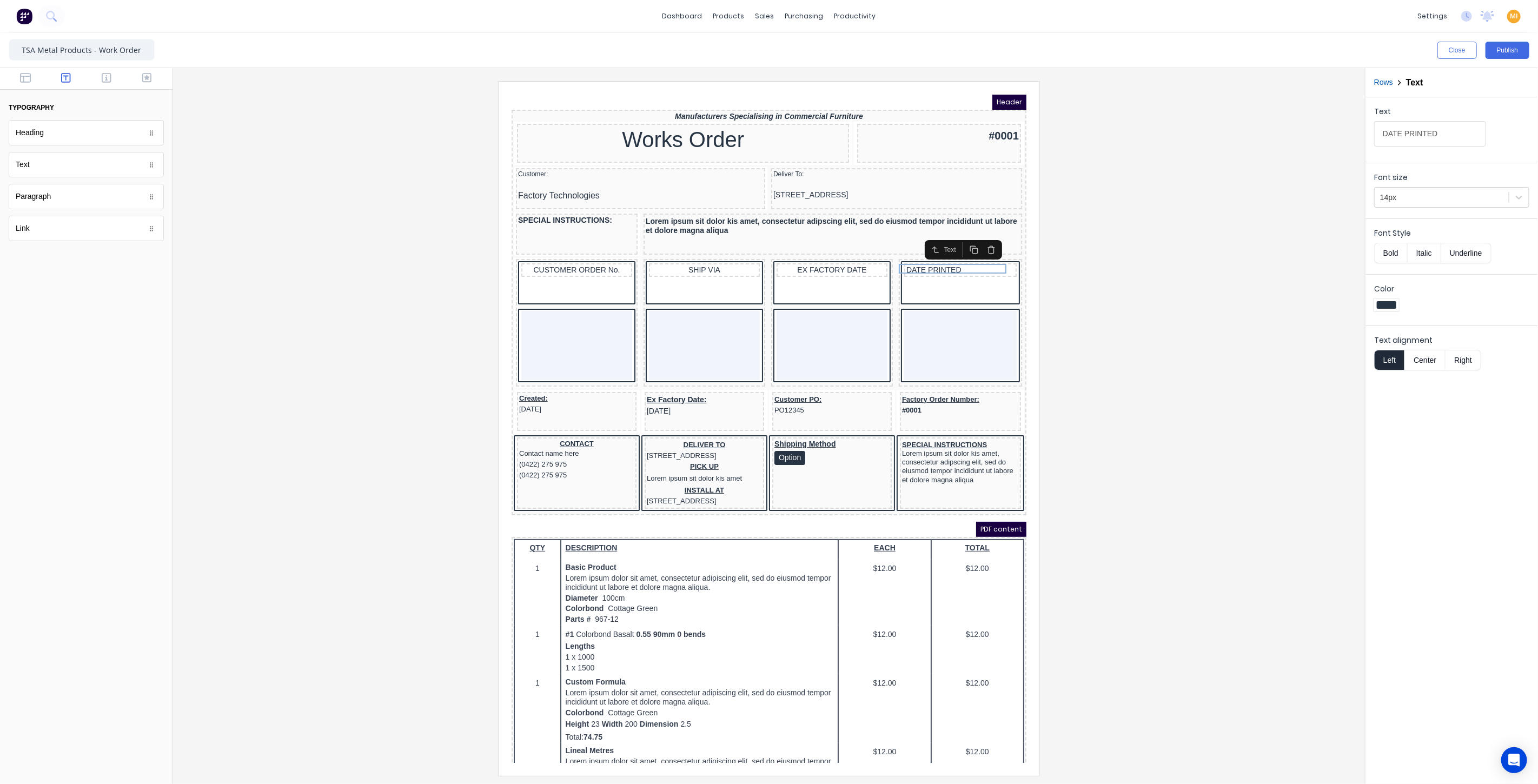
click at [1430, 355] on button "Center" at bounding box center [1425, 359] width 41 height 20
click at [102, 79] on icon "button" at bounding box center [107, 78] width 10 height 10
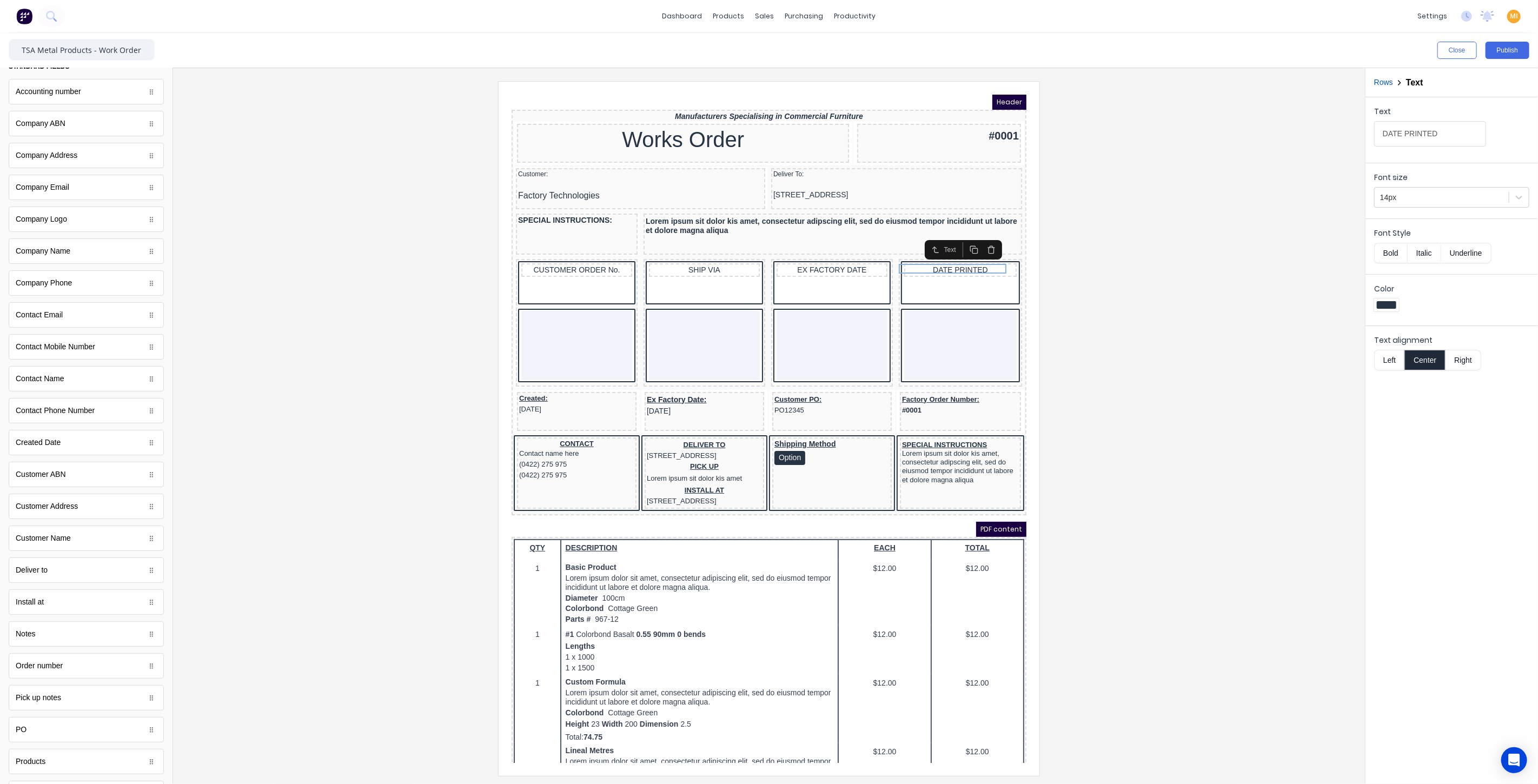
scroll to position [60, 0]
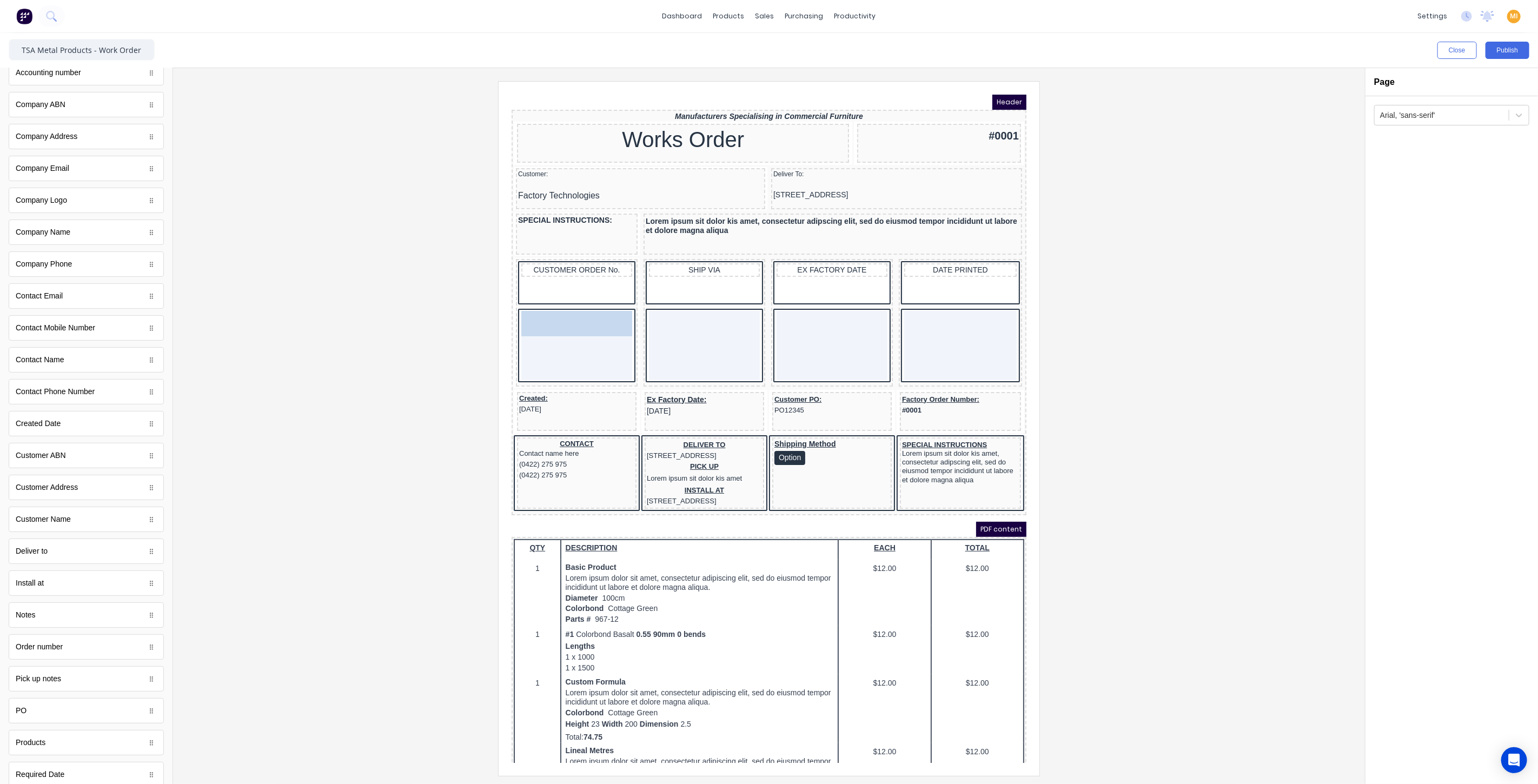
drag, startPoint x: 63, startPoint y: 641, endPoint x: 564, endPoint y: 316, distance: 597.2
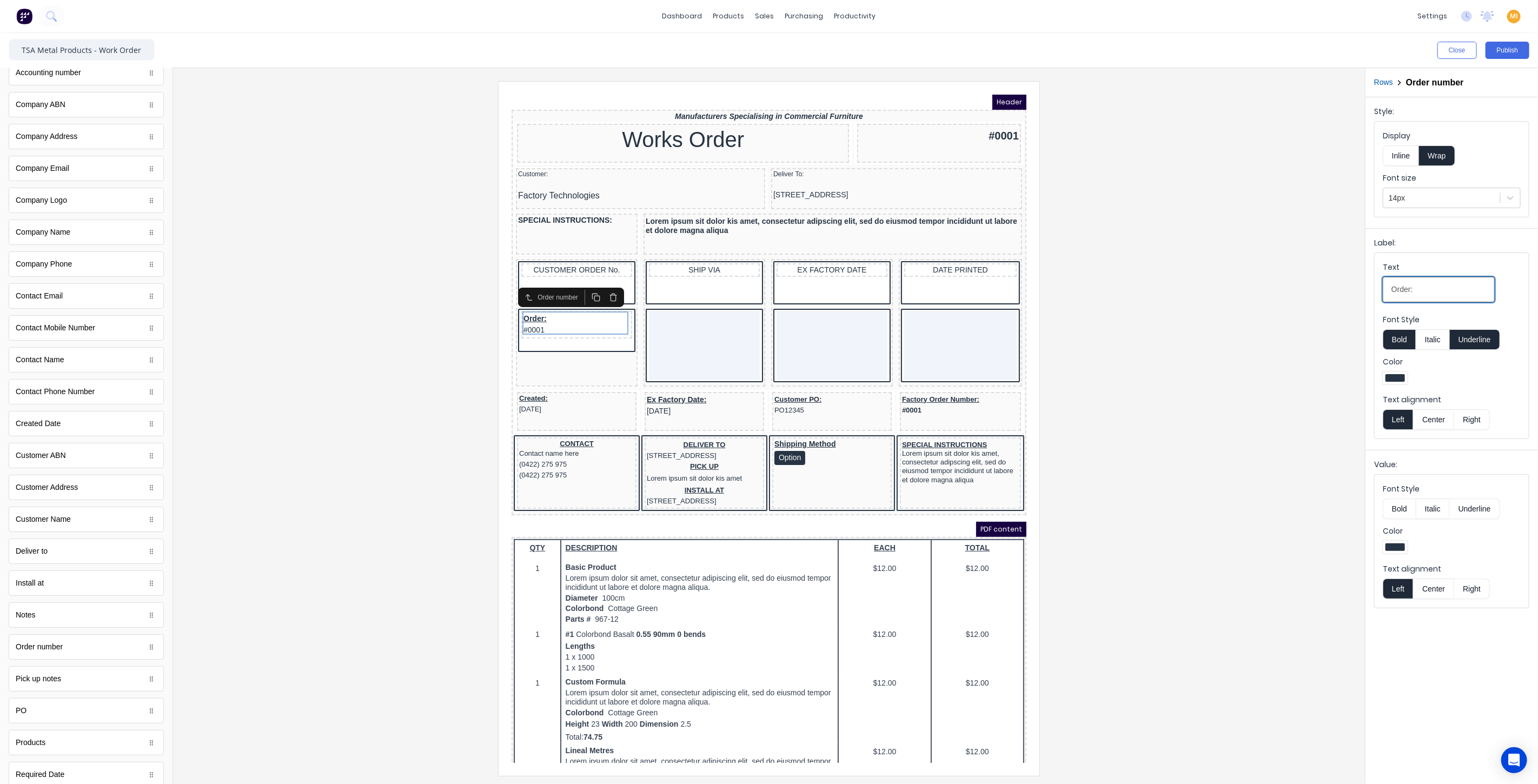
drag, startPoint x: 1431, startPoint y: 288, endPoint x: 1255, endPoint y: 288, distance: 176.0
click at [1255, 288] on div "Close Publish Components standard fields Accounting number Accounting number Co…" at bounding box center [769, 409] width 1538 height 751
click at [1441, 586] on button "Center" at bounding box center [1433, 588] width 41 height 20
click at [1295, 518] on div at bounding box center [769, 428] width 1175 height 694
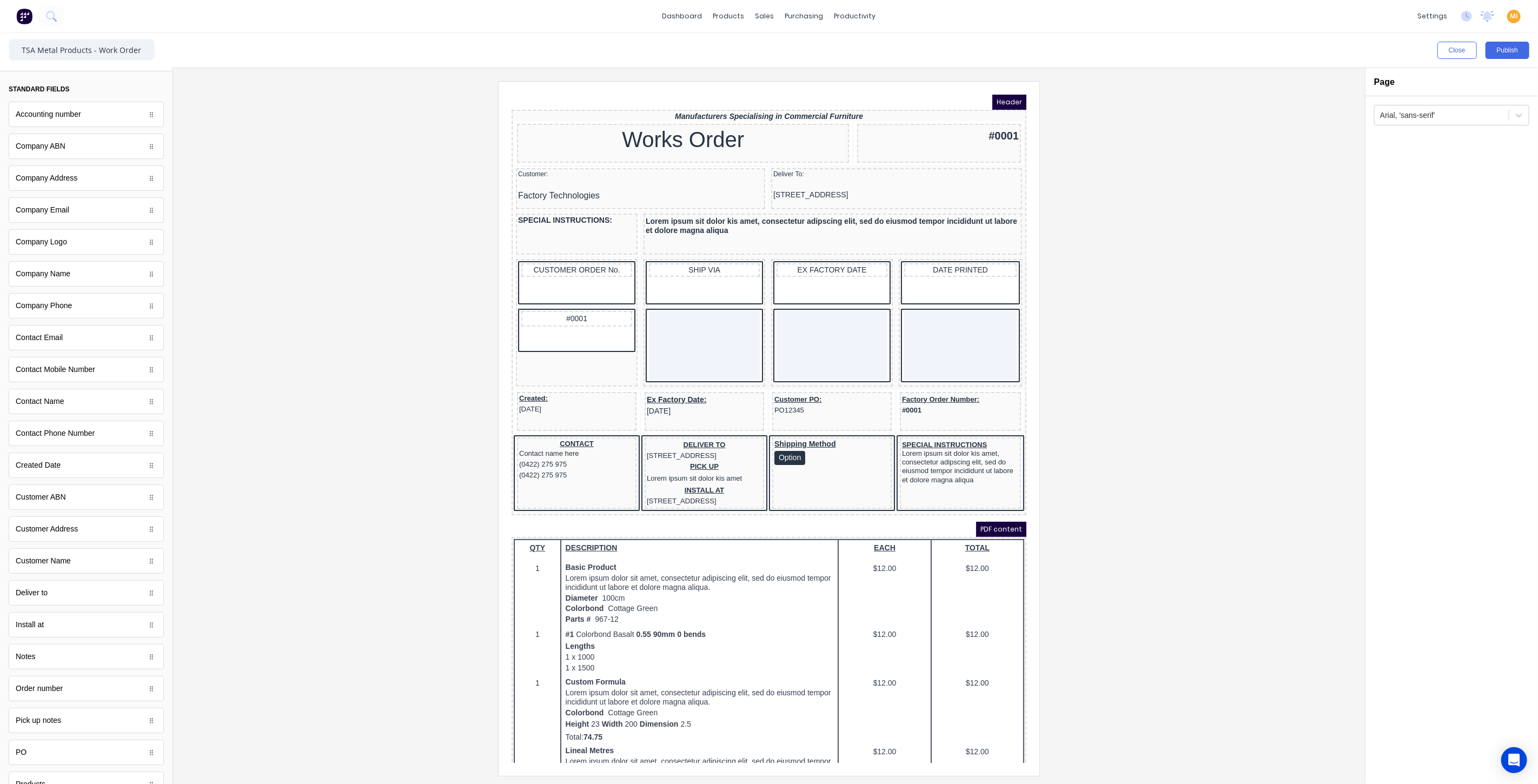
scroll to position [0, 0]
click at [132, 77] on button "button" at bounding box center [146, 79] width 34 height 13
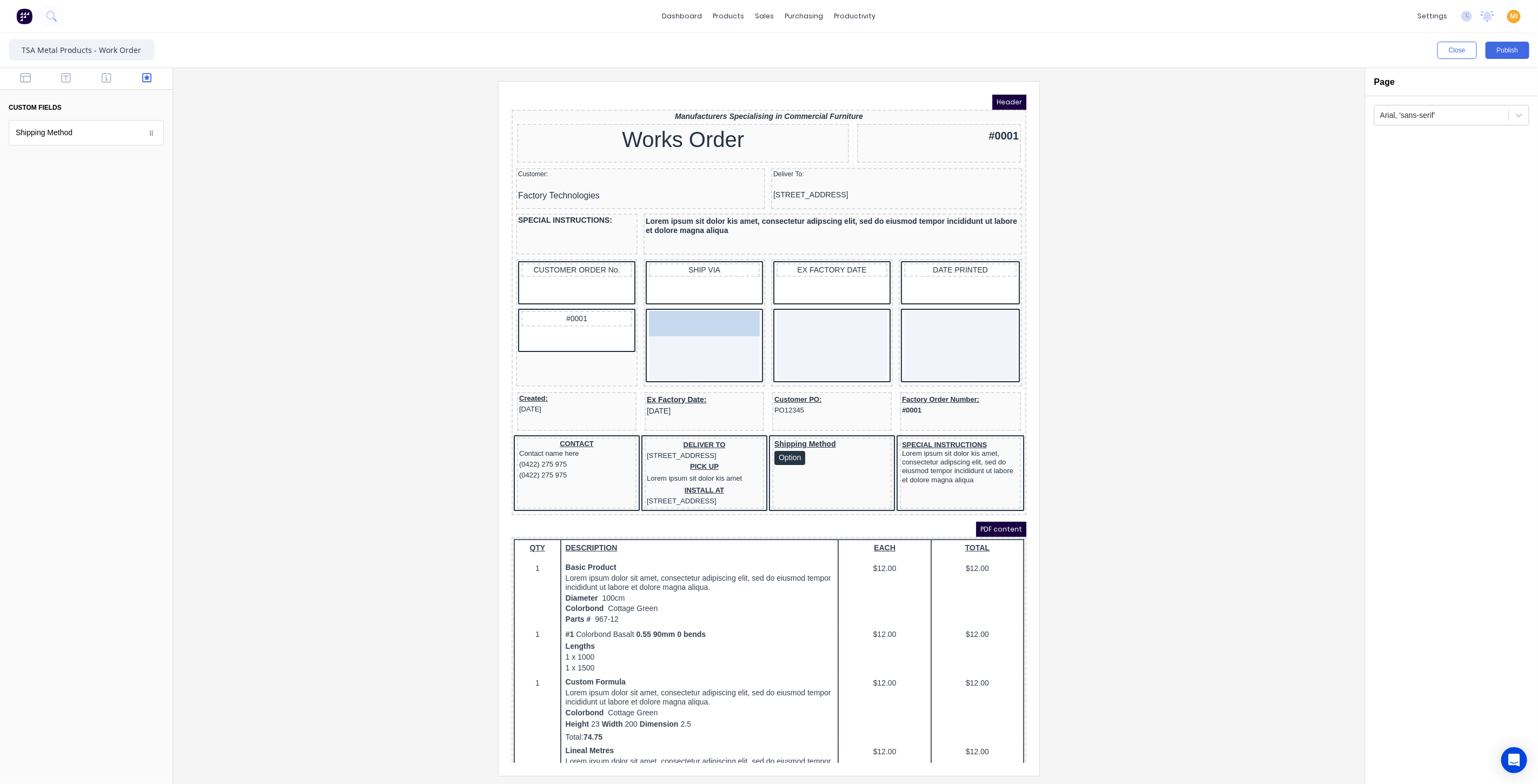
drag, startPoint x: 66, startPoint y: 134, endPoint x: 182, endPoint y: 229, distance: 149.9
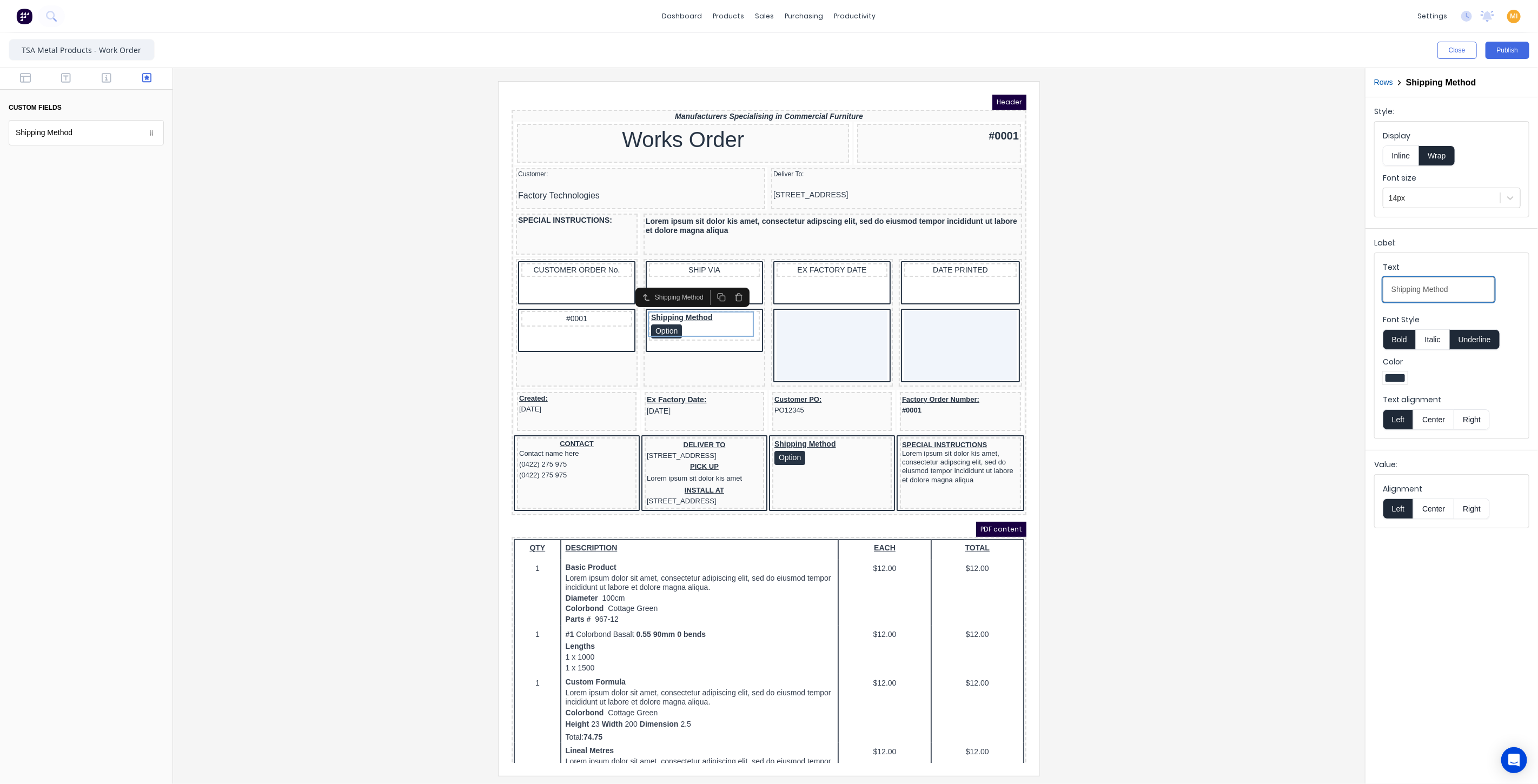
drag, startPoint x: 1474, startPoint y: 283, endPoint x: 1318, endPoint y: 293, distance: 156.3
click at [1318, 293] on div "Close Publish Components custom fields Shipping Method Shipping Method Outline …" at bounding box center [769, 409] width 1538 height 751
click at [1430, 513] on button "Center" at bounding box center [1433, 508] width 41 height 20
click at [58, 75] on button "button" at bounding box center [66, 79] width 34 height 13
click at [12, 79] on button "button" at bounding box center [25, 79] width 34 height 13
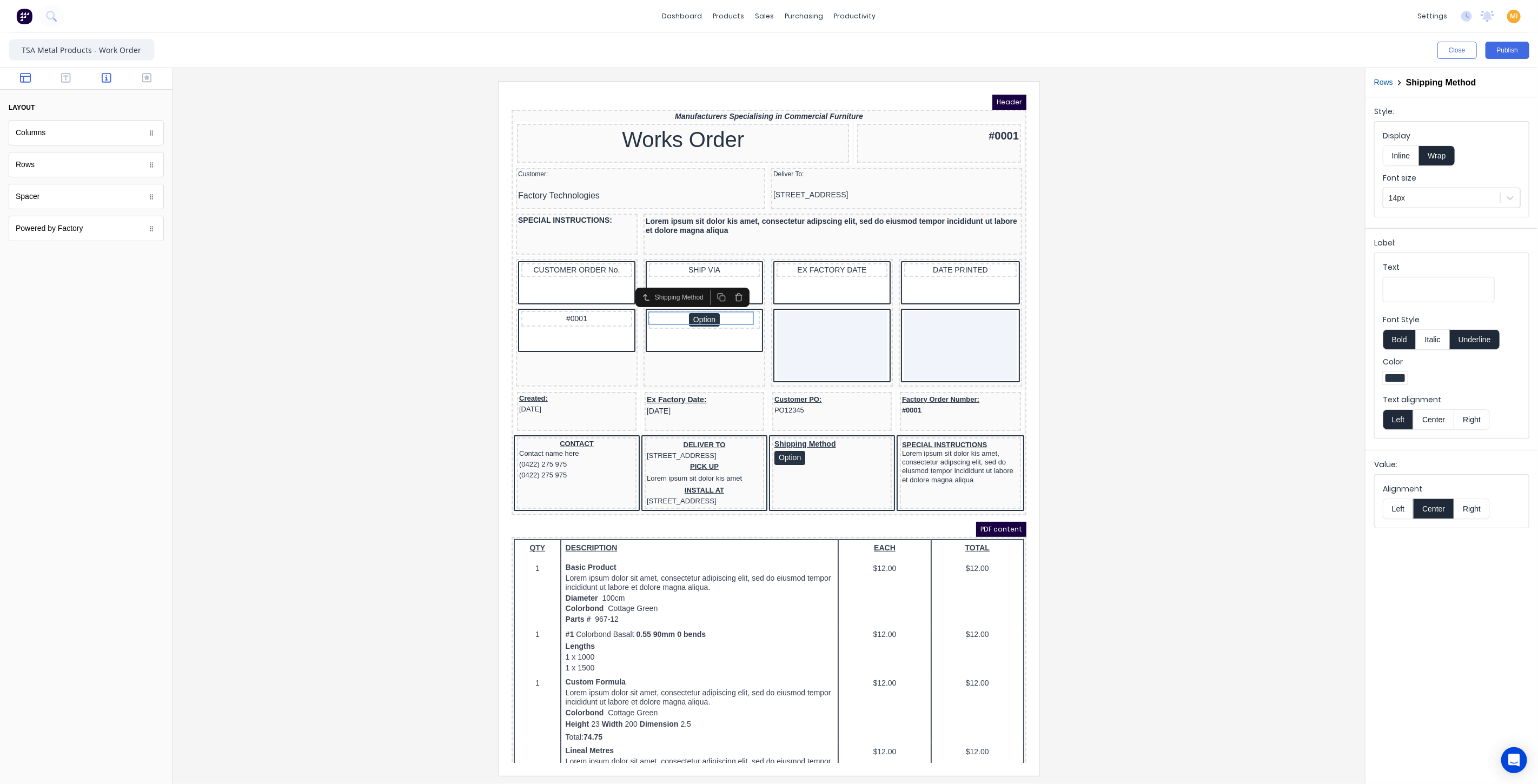
click at [102, 79] on icon "button" at bounding box center [107, 78] width 10 height 10
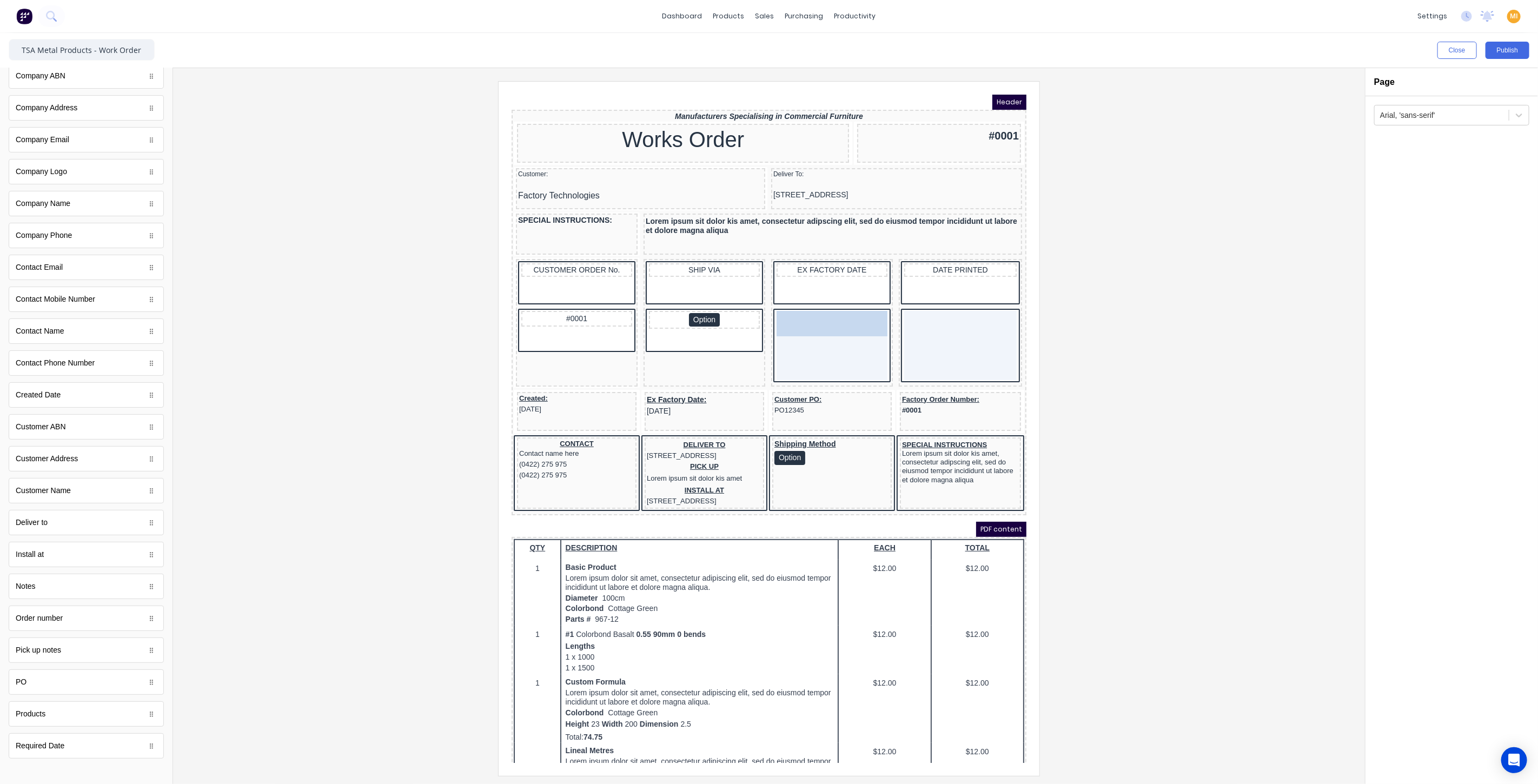
drag, startPoint x: 53, startPoint y: 742, endPoint x: 799, endPoint y: 321, distance: 856.6
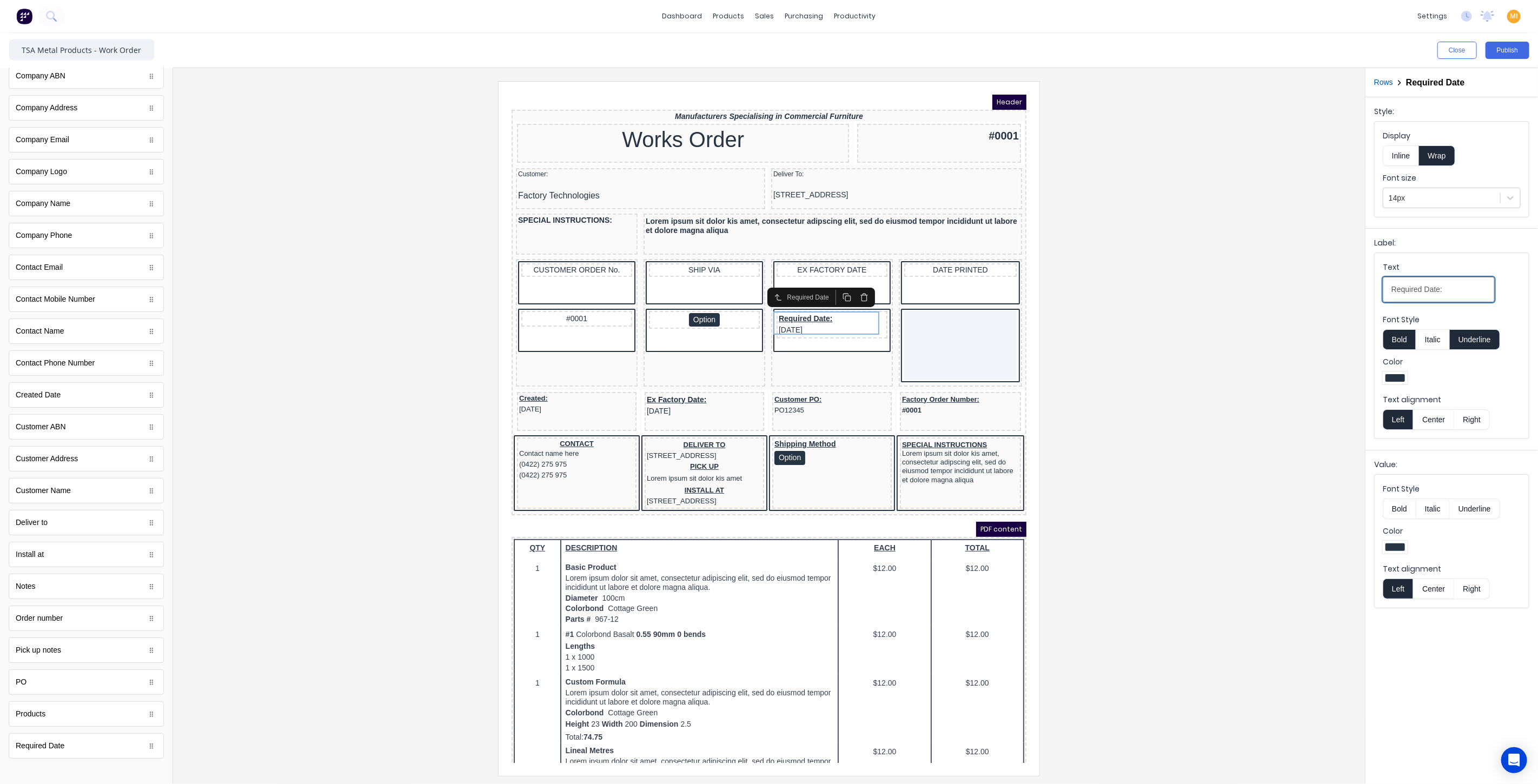
drag, startPoint x: 1451, startPoint y: 288, endPoint x: 1195, endPoint y: 316, distance: 257.5
click at [1169, 280] on div "Close Publish Components standard fields Accounting number Accounting number Co…" at bounding box center [769, 409] width 1538 height 751
click at [1201, 327] on div at bounding box center [769, 428] width 1175 height 694
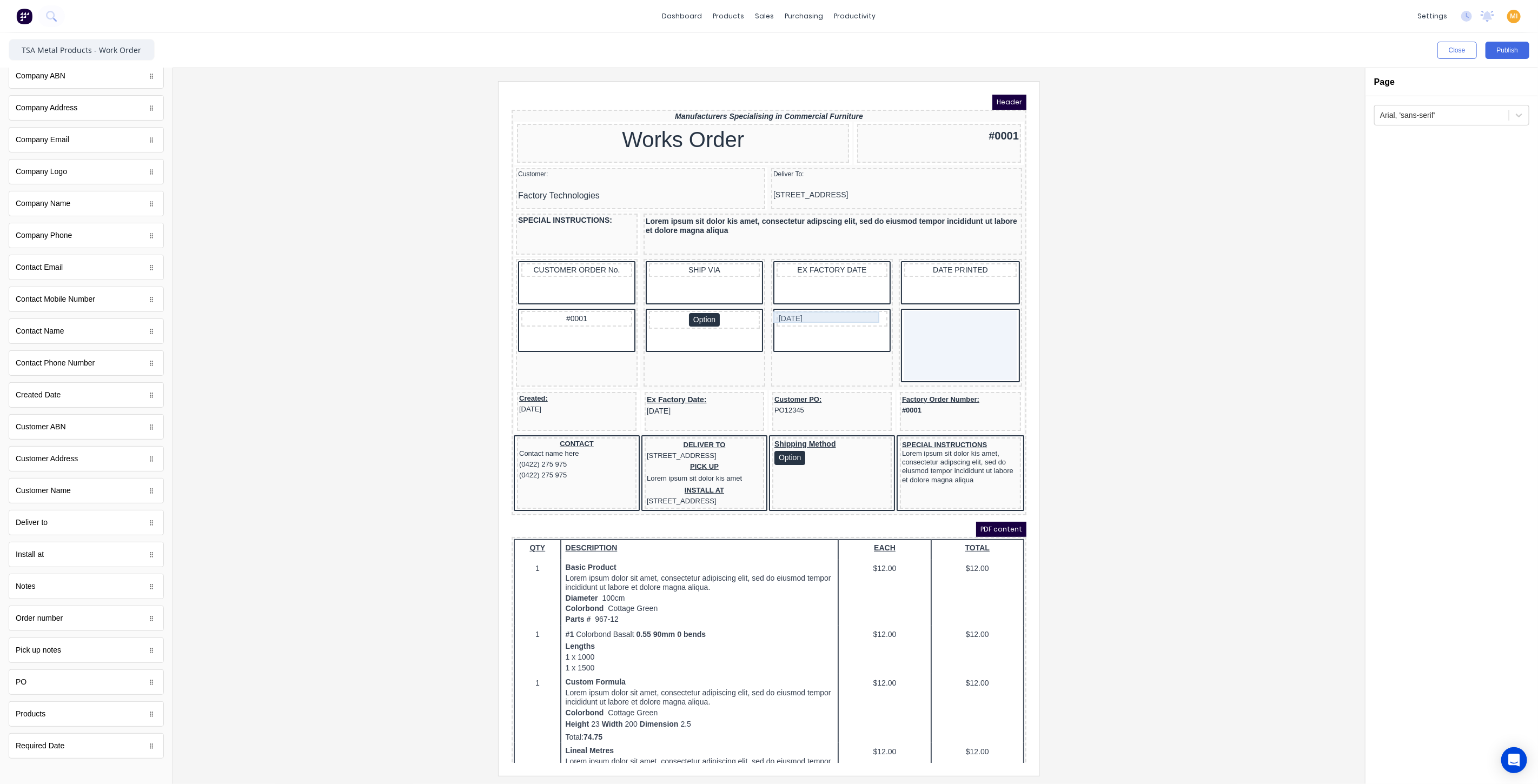
click at [836, 300] on div "29/10/2024" at bounding box center [818, 305] width 106 height 12
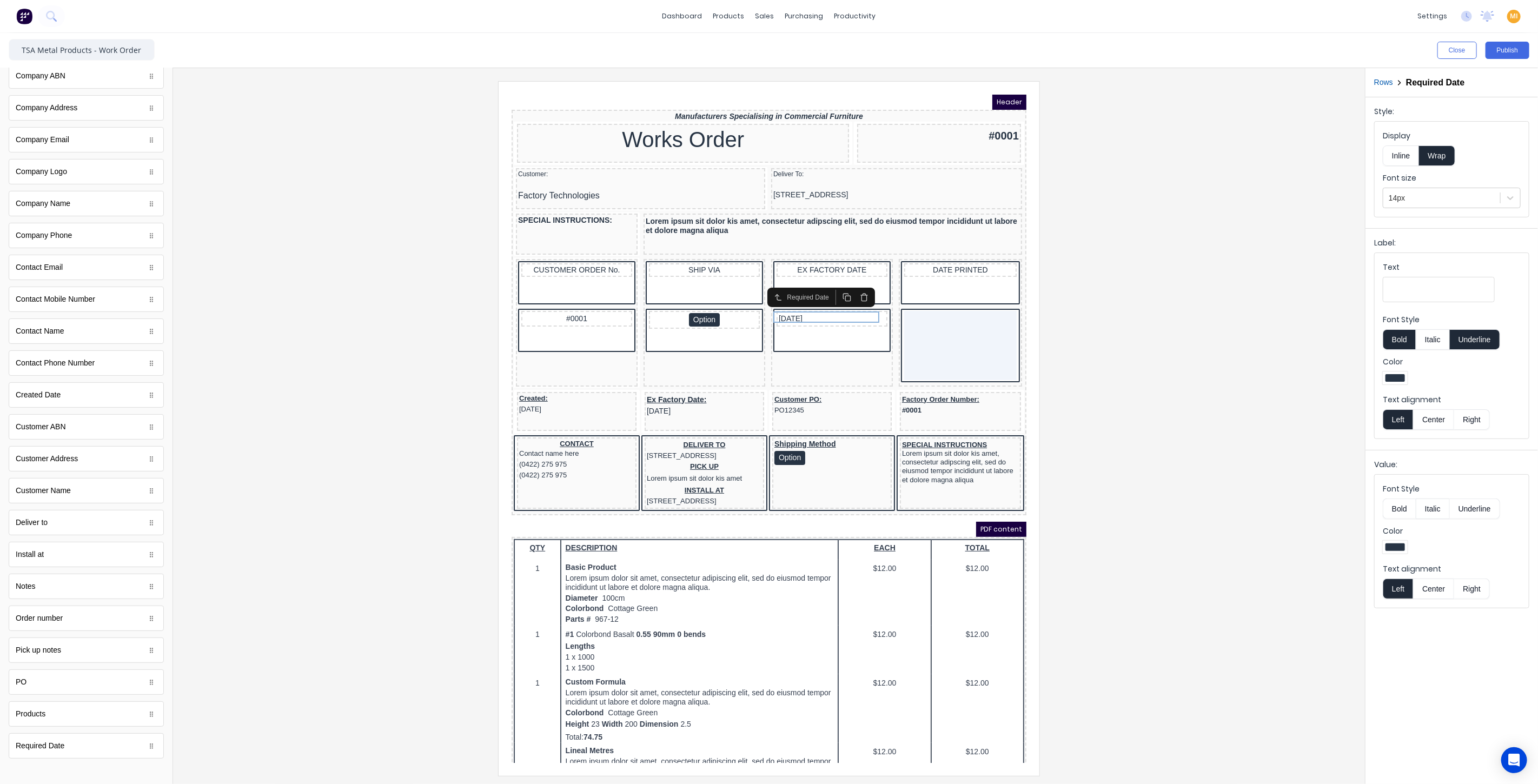
click at [1441, 581] on button "Center" at bounding box center [1433, 588] width 41 height 20
click at [1214, 508] on div at bounding box center [769, 428] width 1175 height 694
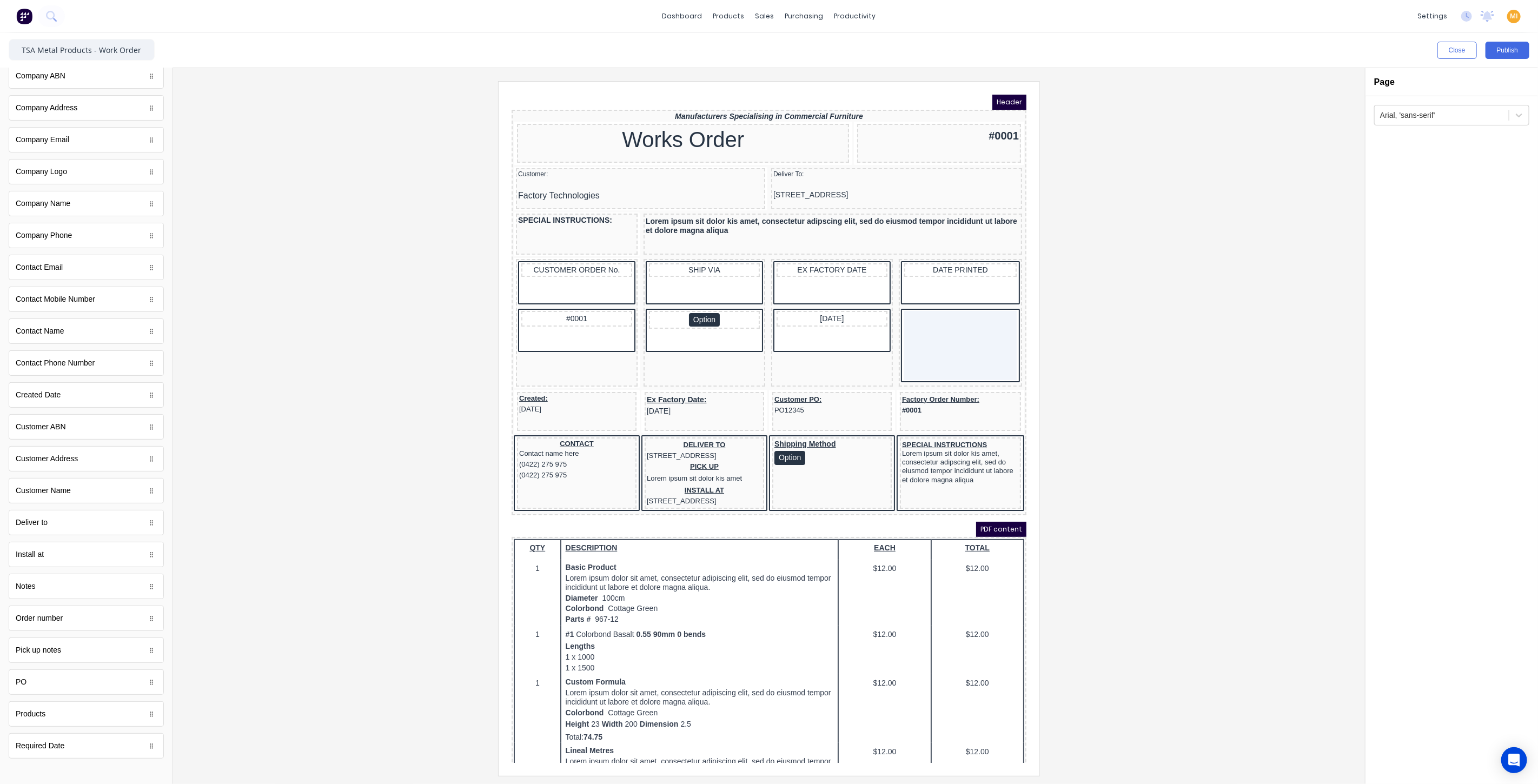
click at [366, 380] on div at bounding box center [769, 428] width 1175 height 694
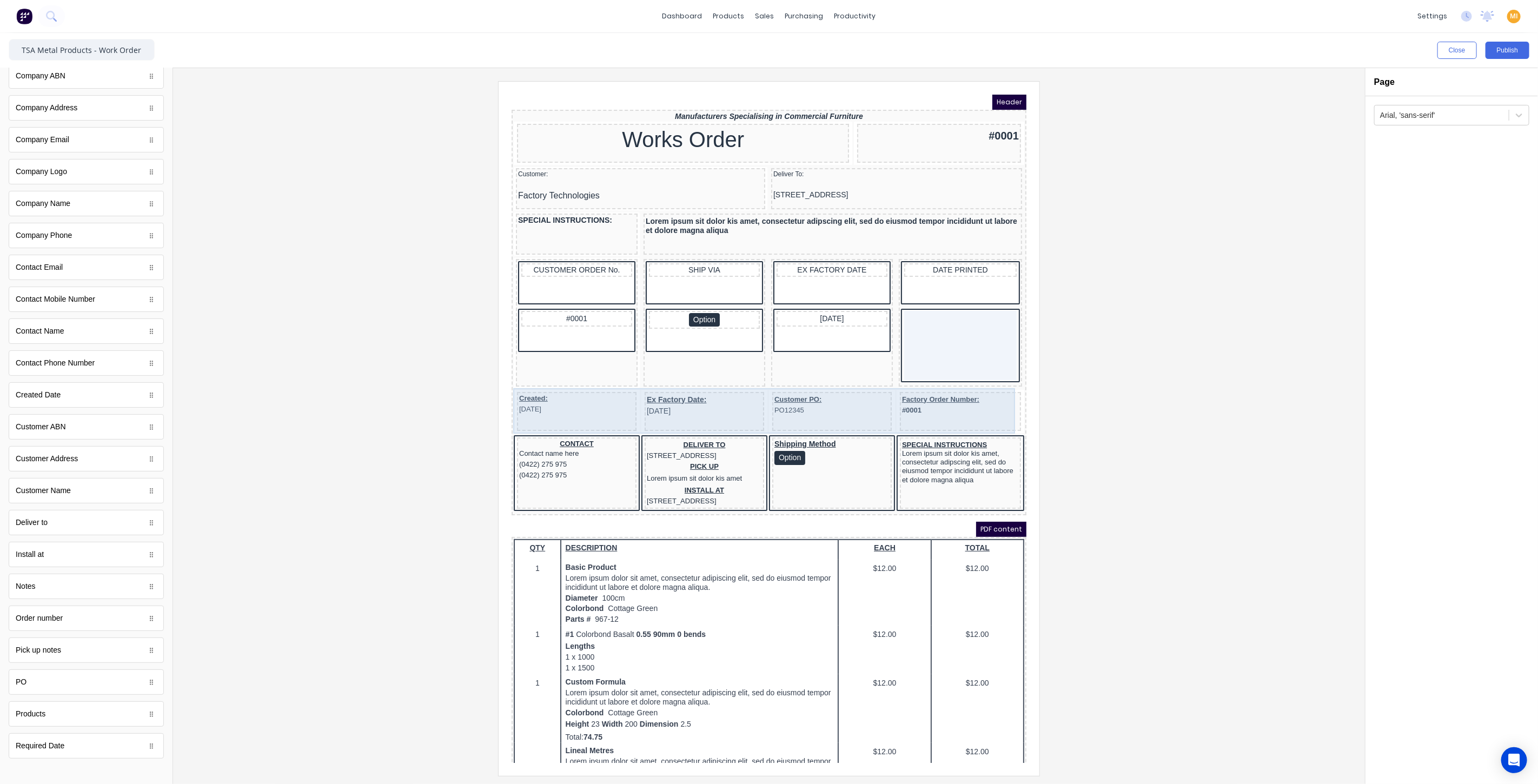
click at [573, 412] on div "Created: 29/10/2024" at bounding box center [564, 397] width 120 height 39
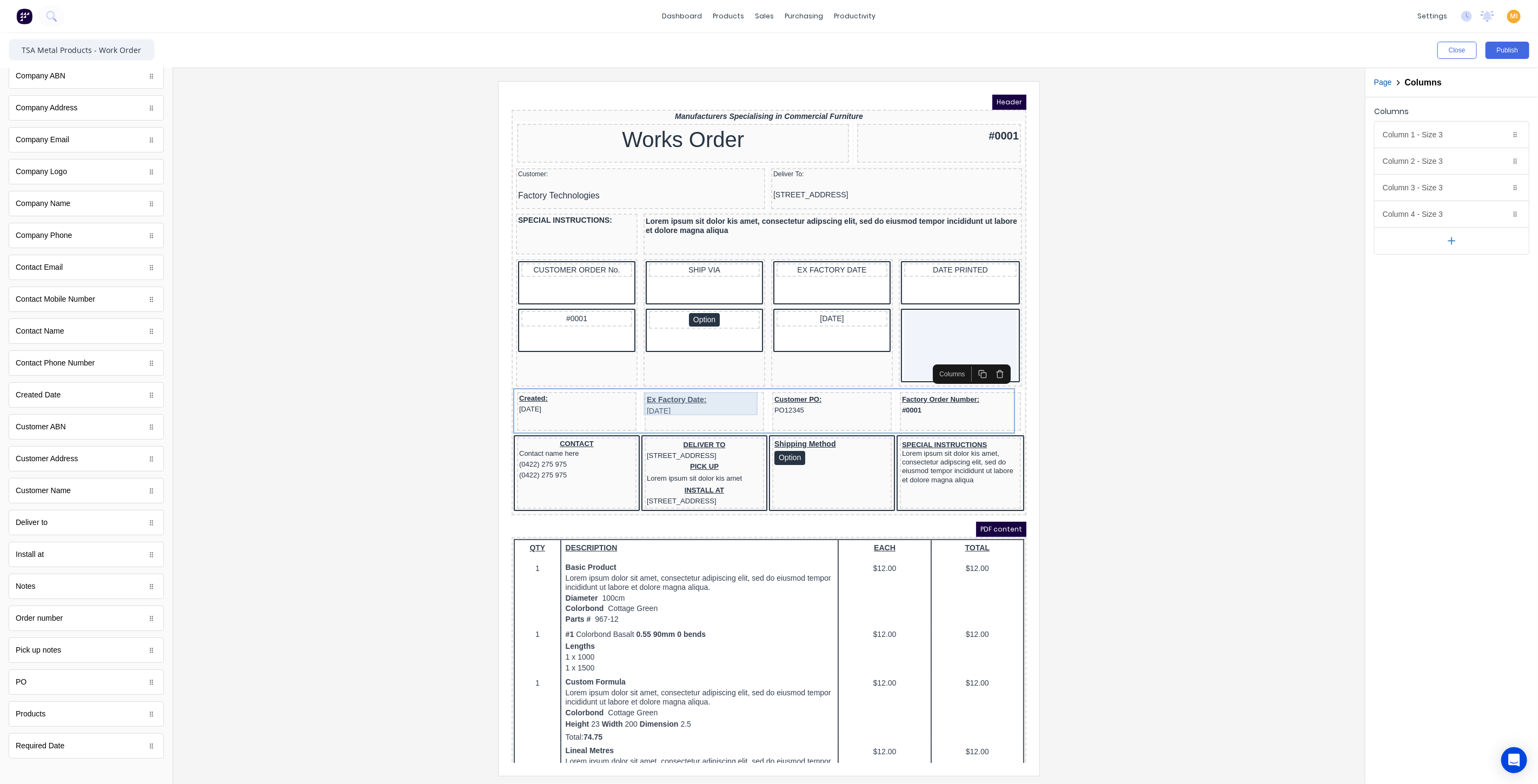
click at [644, 382] on div "Ex Factory Date: 29/10/2024" at bounding box center [691, 392] width 115 height 23
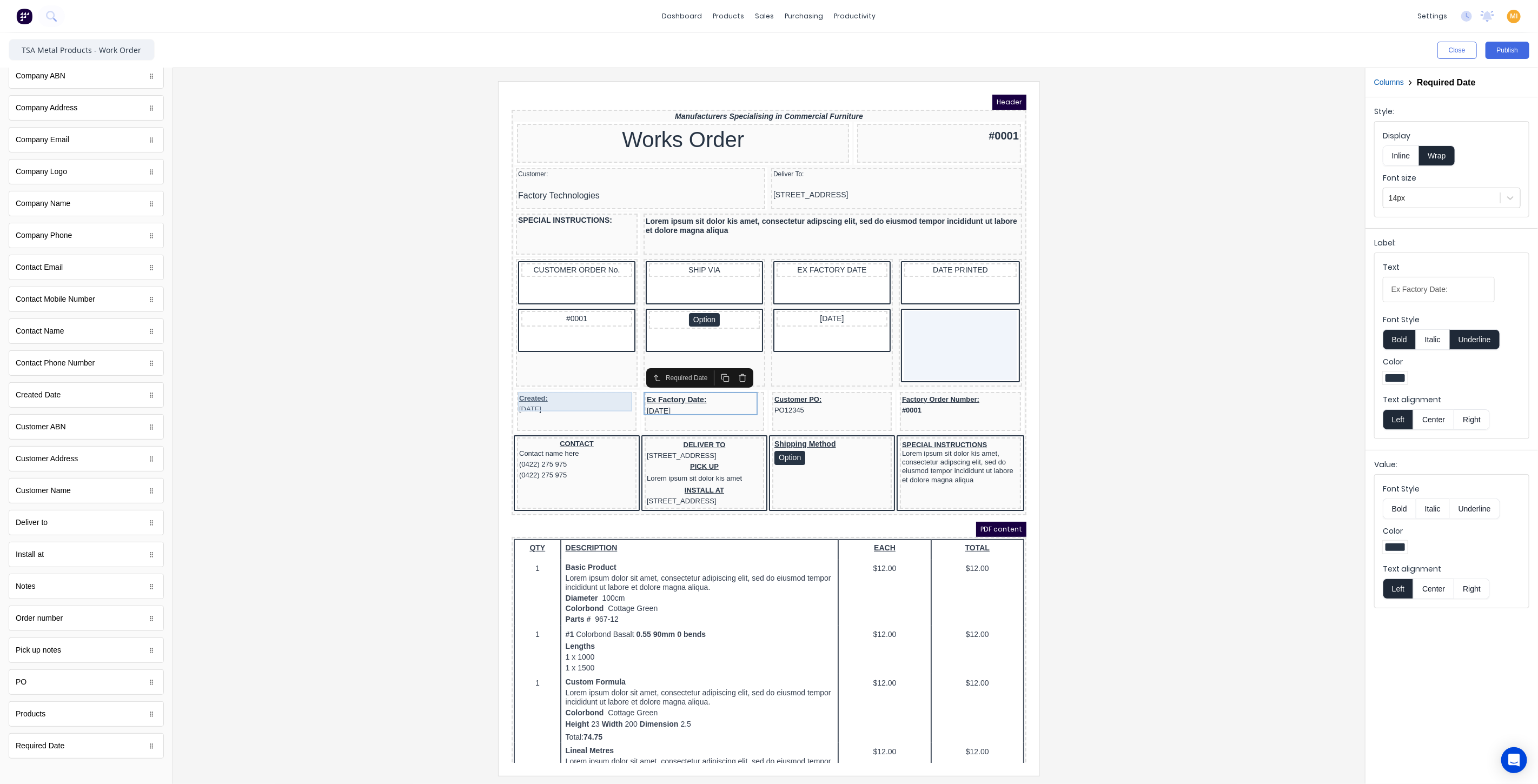
click at [579, 380] on div "Created: 29/10/2024" at bounding box center [564, 390] width 115 height 20
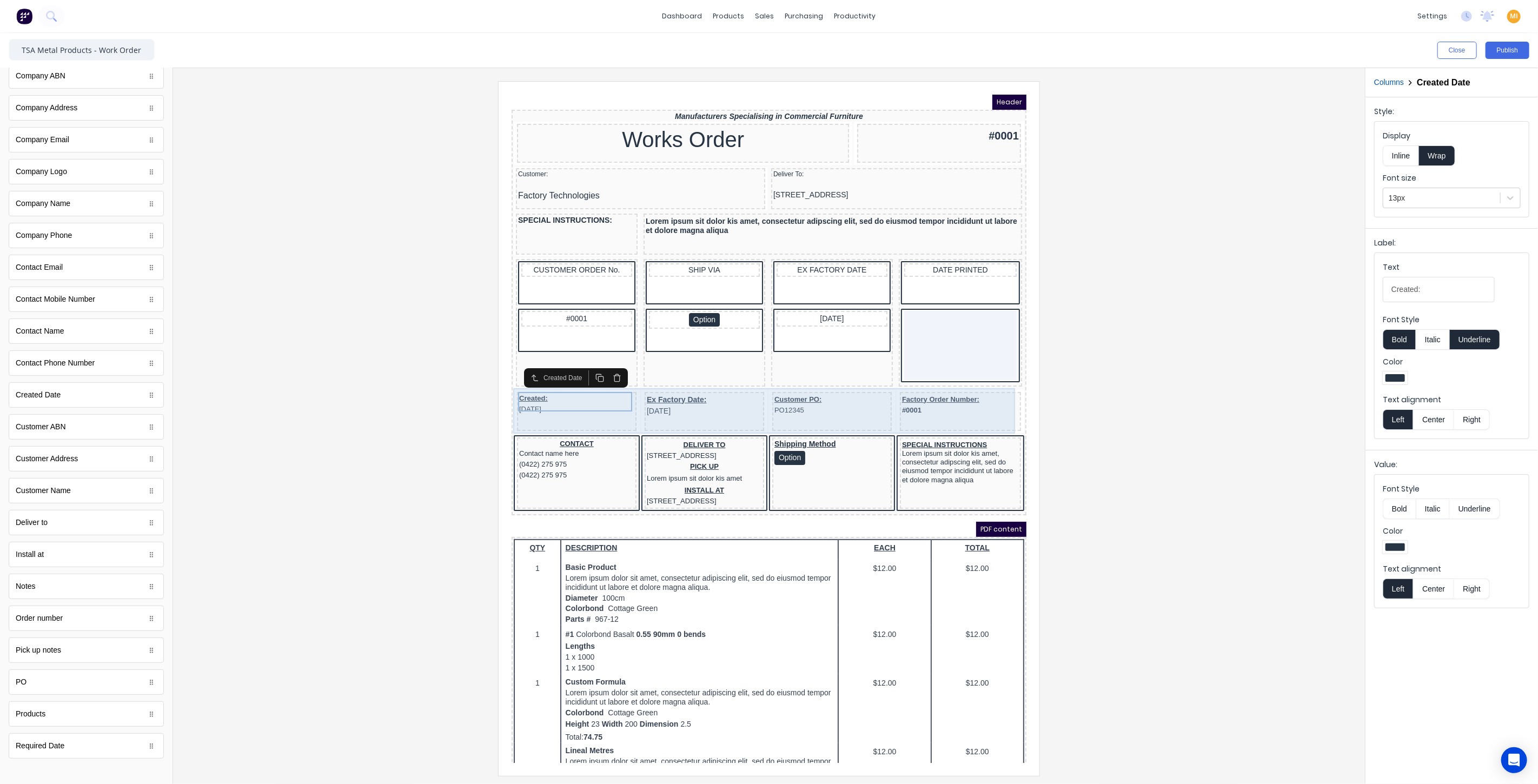
click at [758, 406] on div "Customer PO: PO12345" at bounding box center [818, 397] width 120 height 39
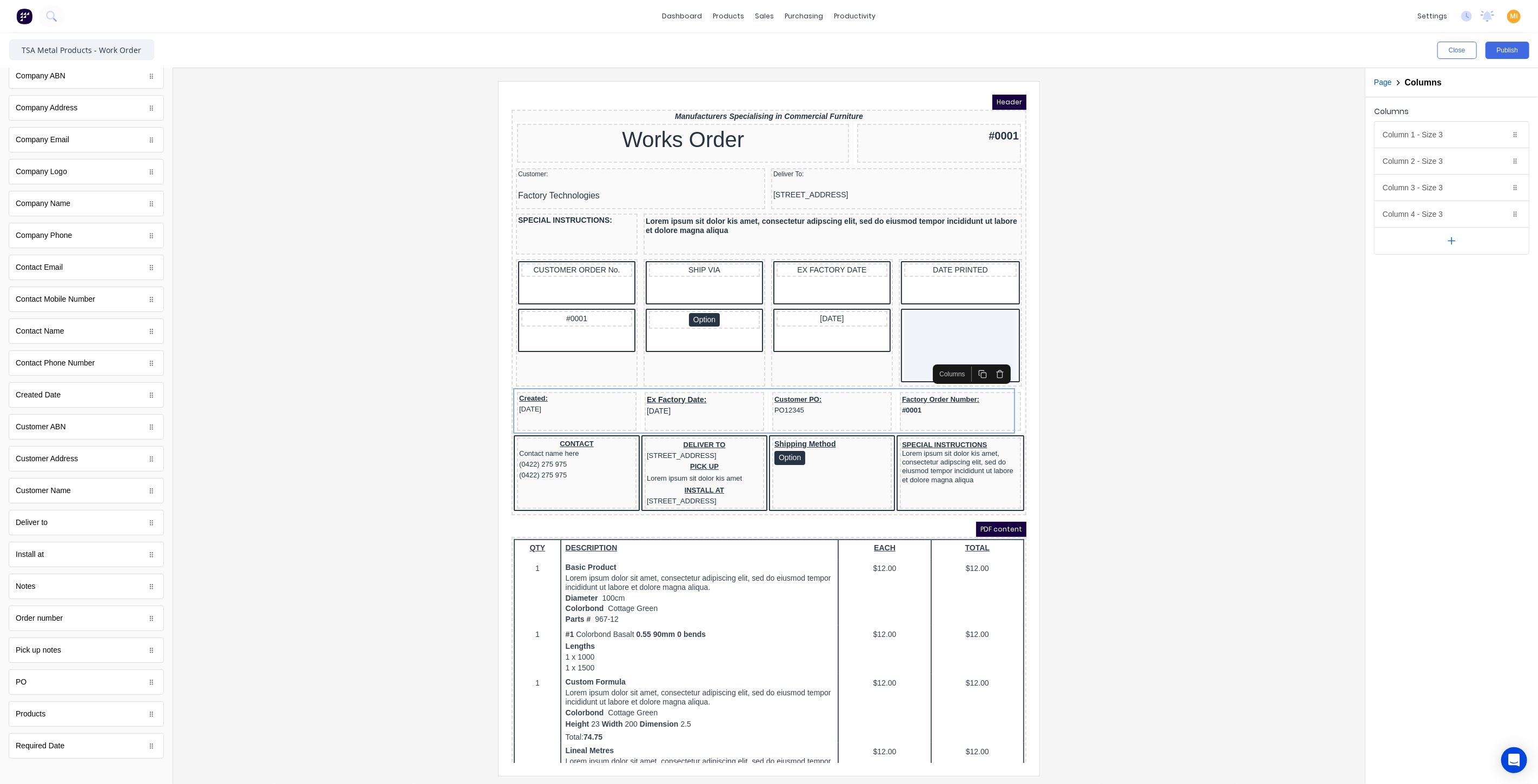
click at [989, 356] on icon "button" at bounding box center [986, 361] width 8 height 8
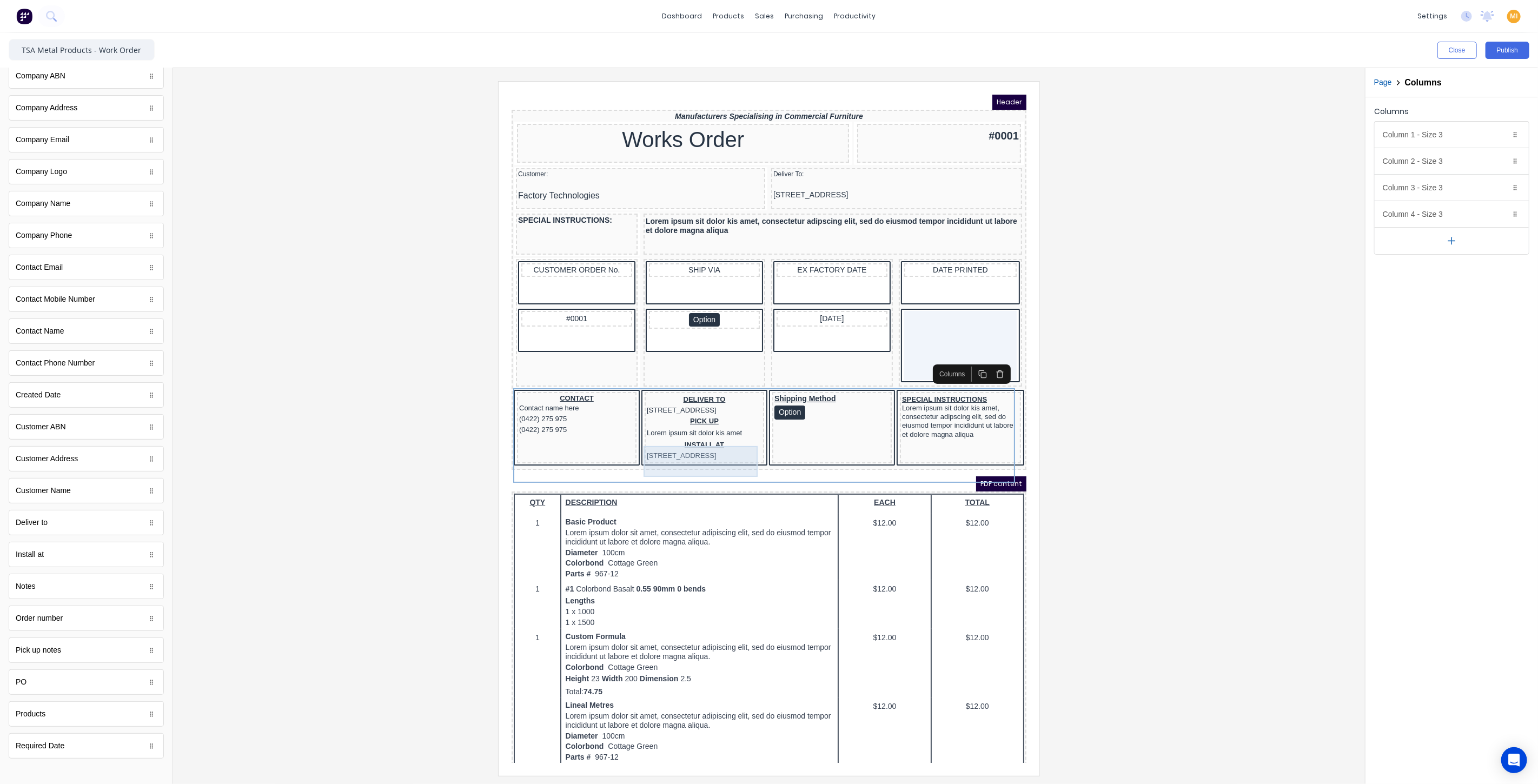
scroll to position [60, 0]
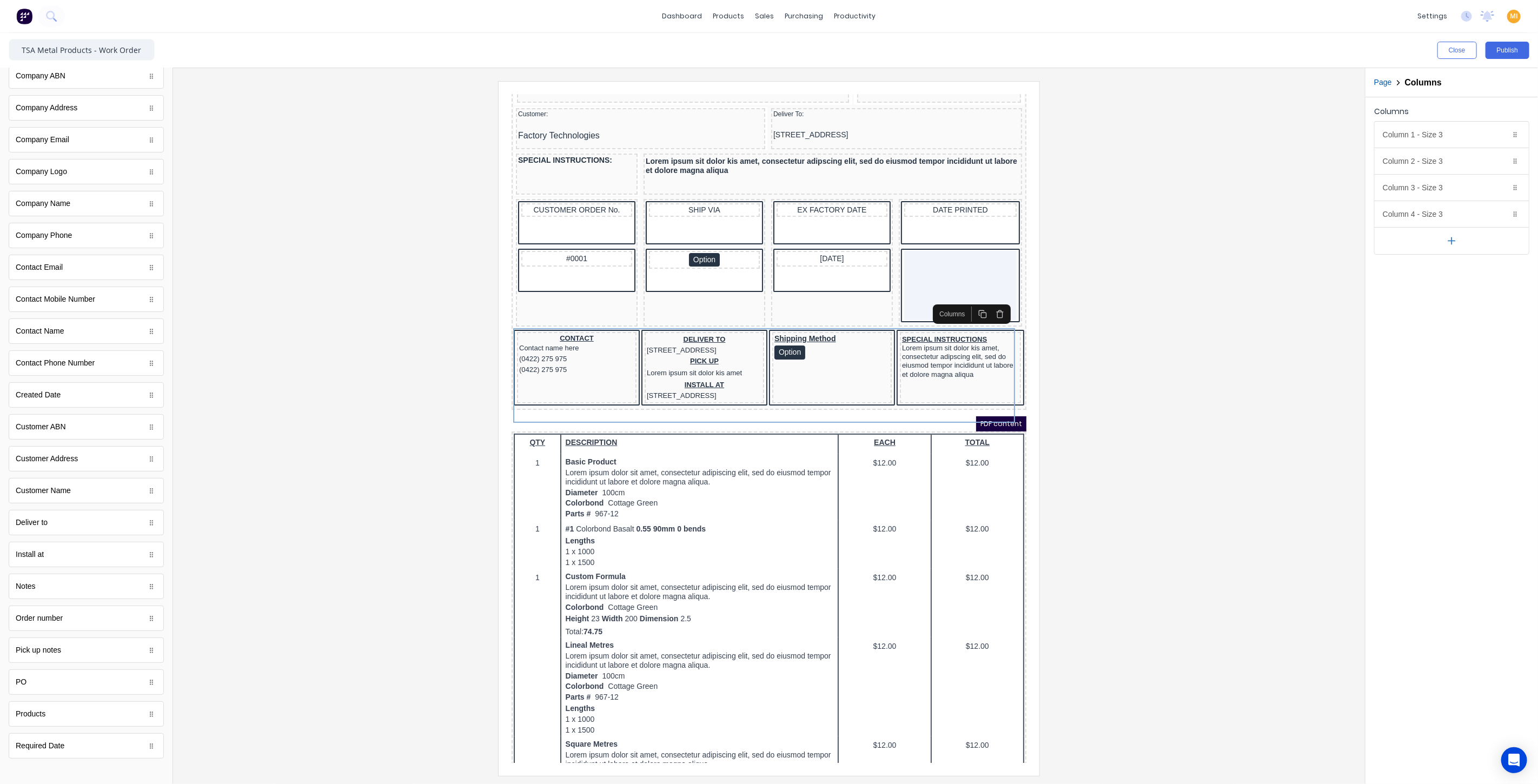
click at [398, 387] on div at bounding box center [769, 428] width 1175 height 694
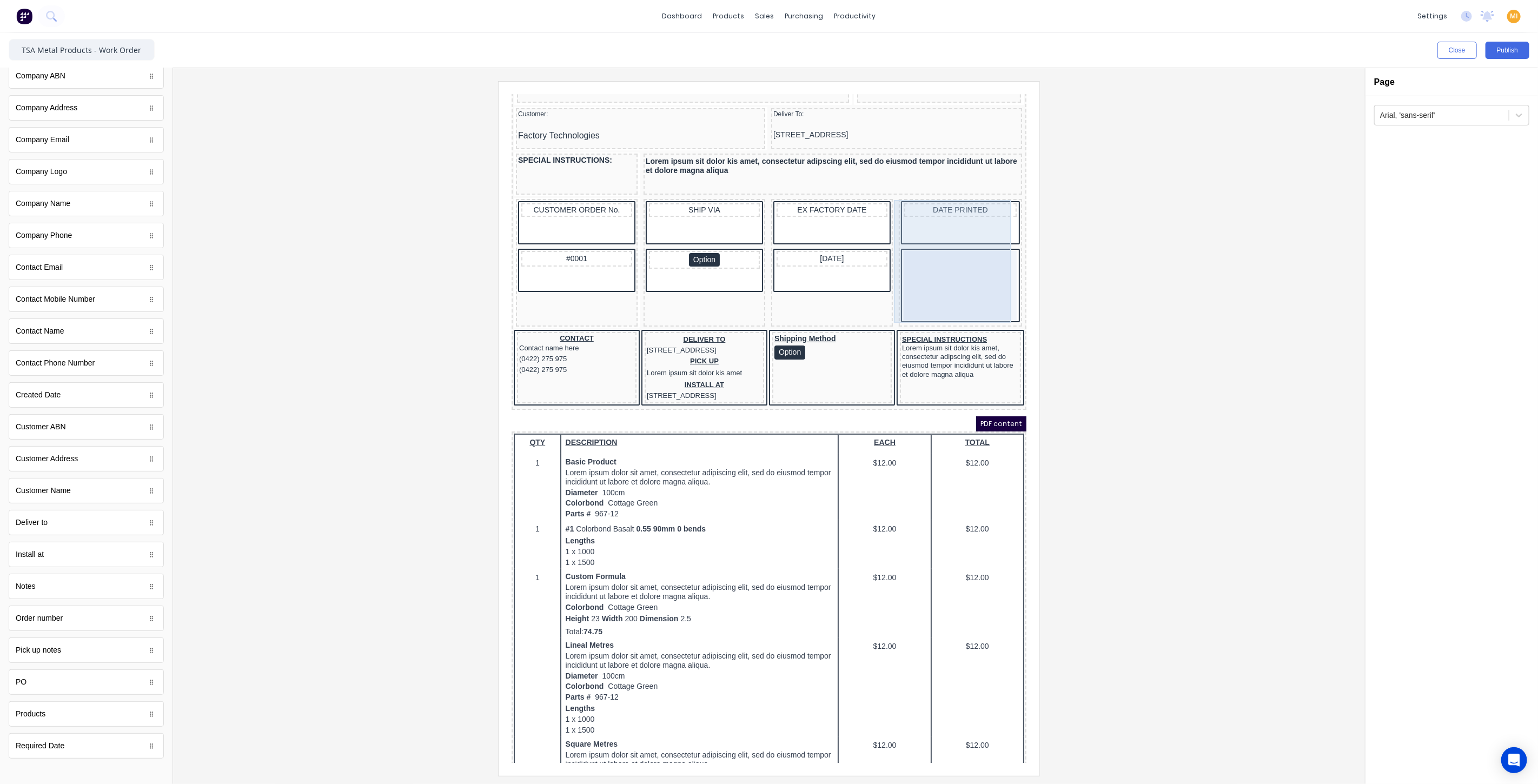
click at [929, 255] on div at bounding box center [947, 271] width 113 height 69
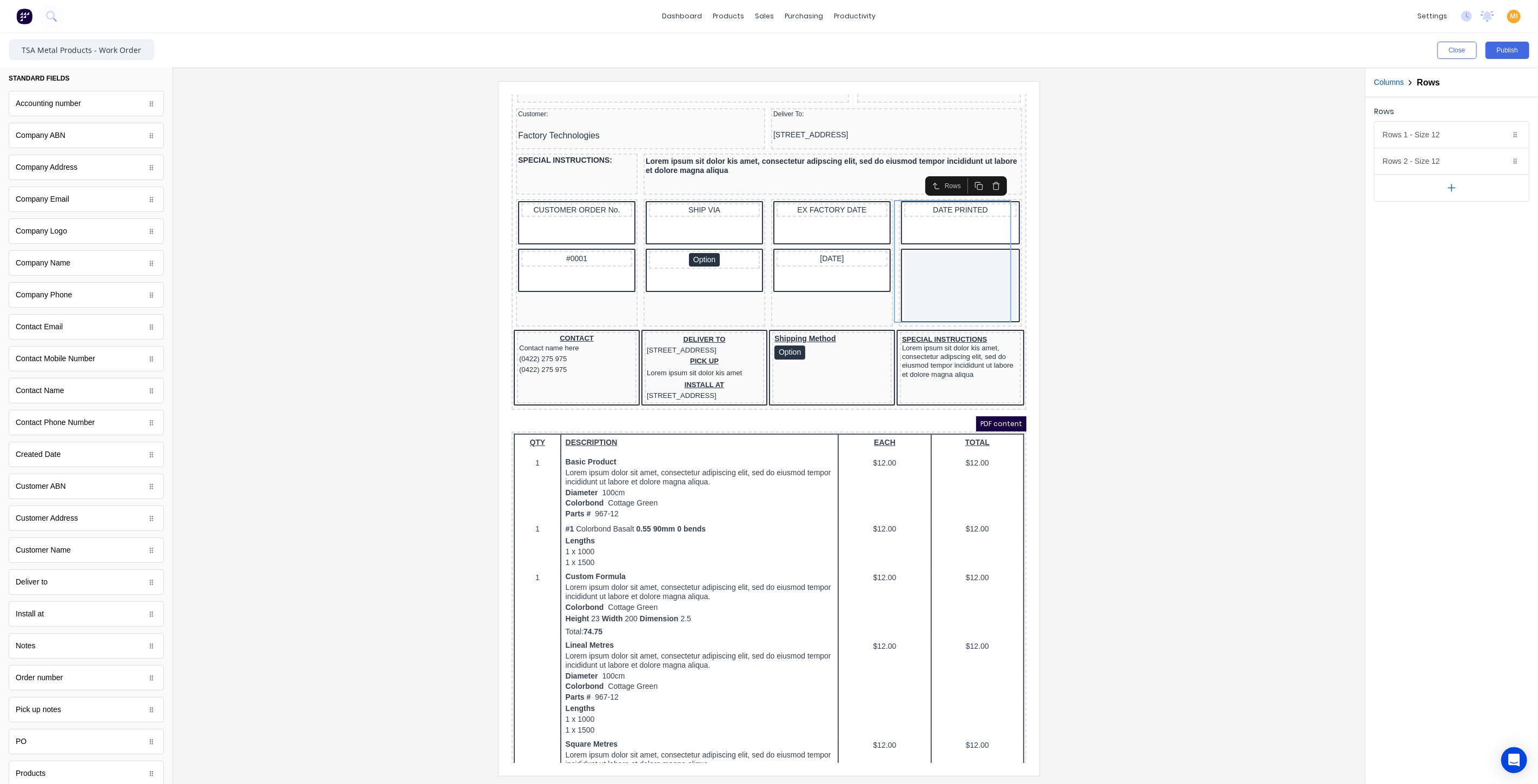
scroll to position [0, 0]
drag, startPoint x: 26, startPoint y: 75, endPoint x: 43, endPoint y: 88, distance: 21.4
click at [26, 76] on icon "button" at bounding box center [25, 77] width 11 height 11
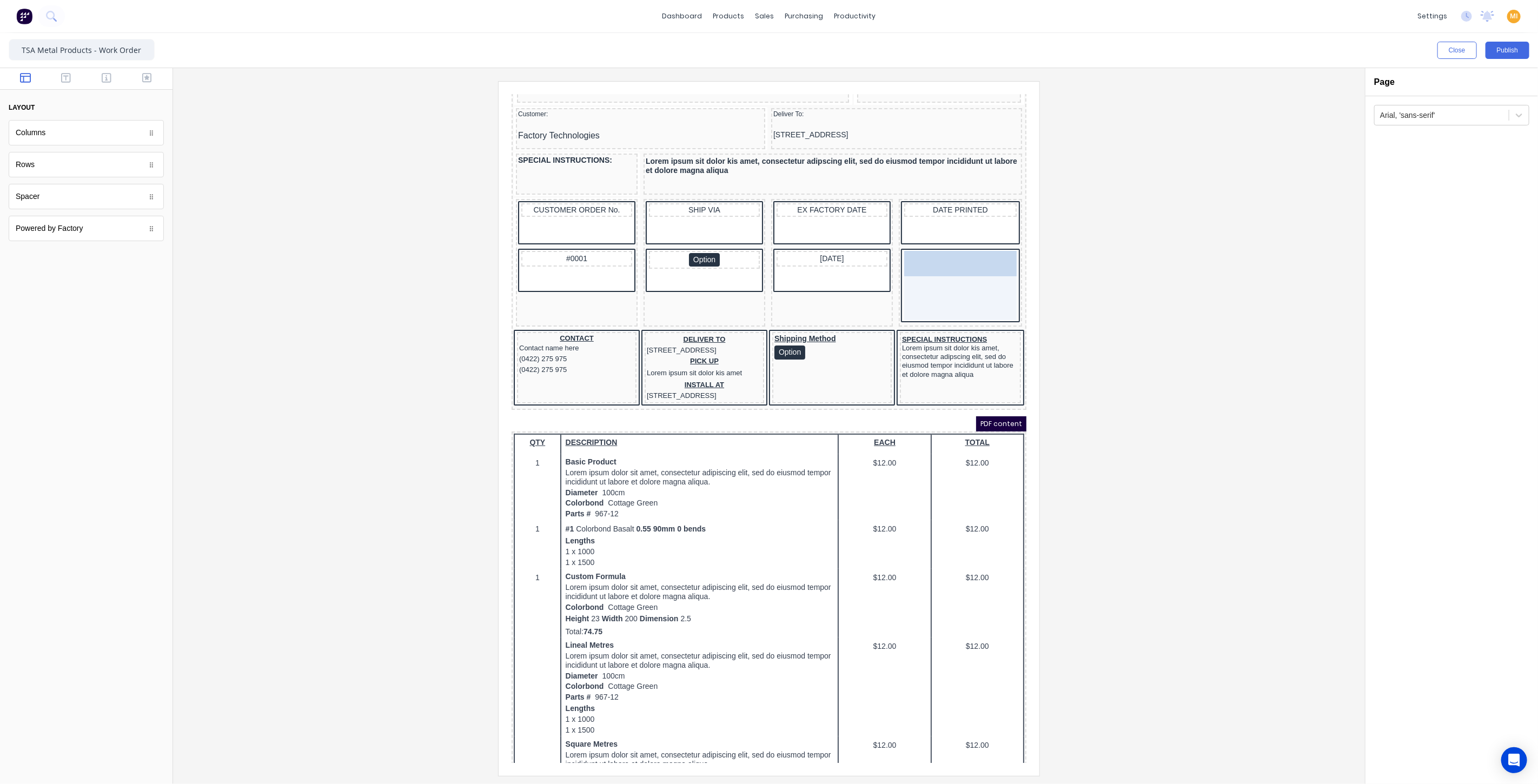
drag, startPoint x: 60, startPoint y: 198, endPoint x: 960, endPoint y: 249, distance: 901.4
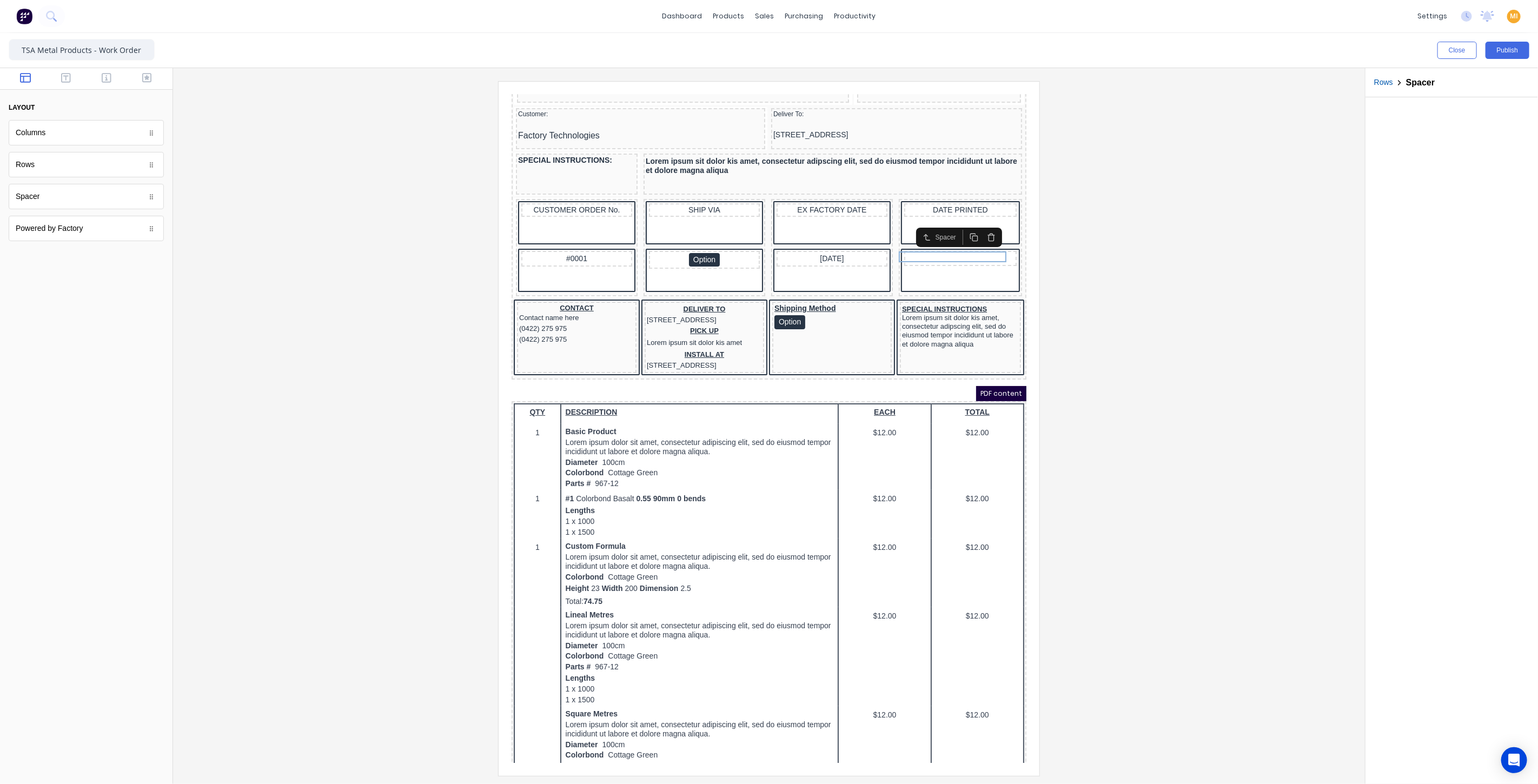
click at [1168, 251] on div at bounding box center [769, 428] width 1175 height 694
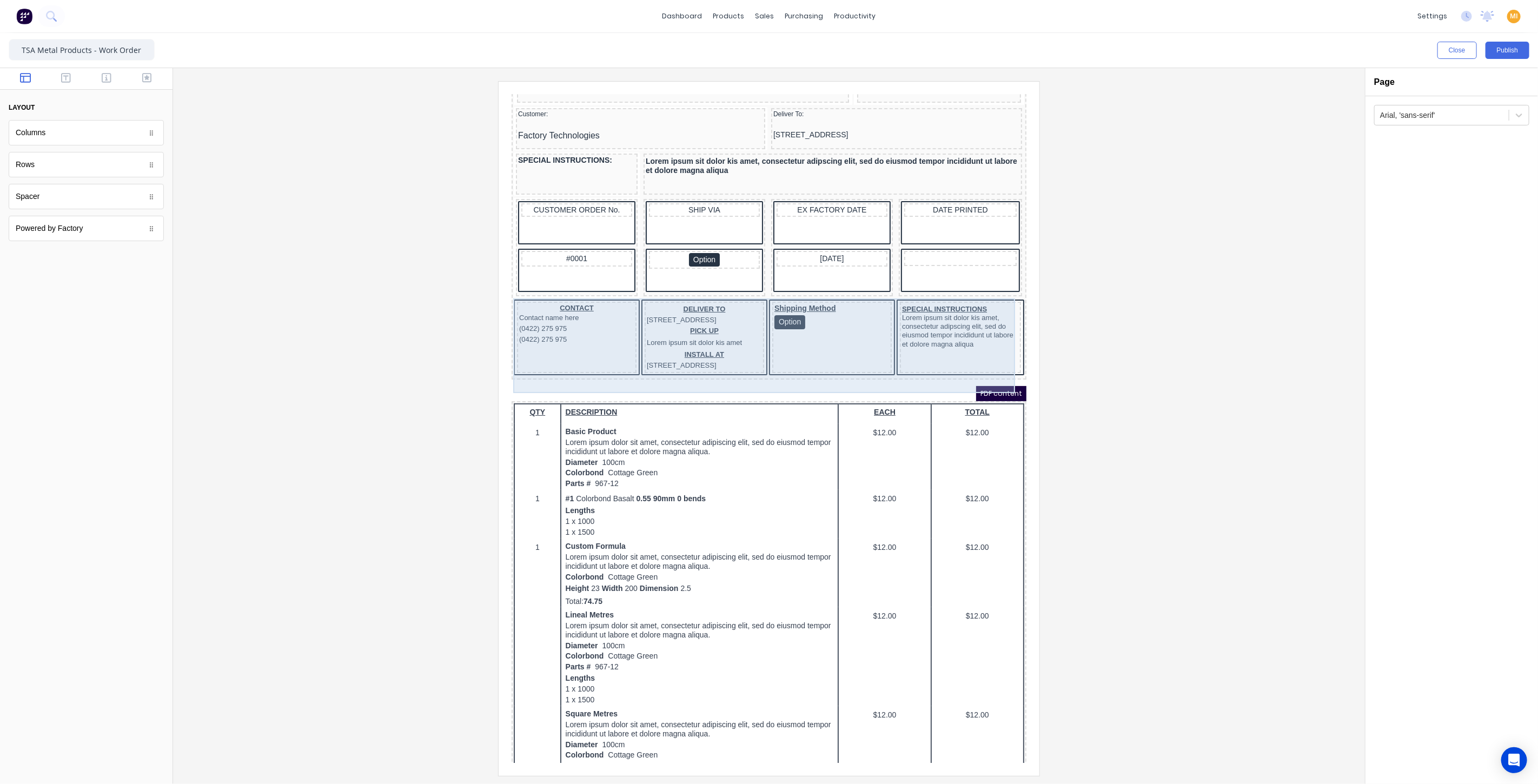
click at [788, 360] on div "Shipping Method Option" at bounding box center [818, 324] width 120 height 72
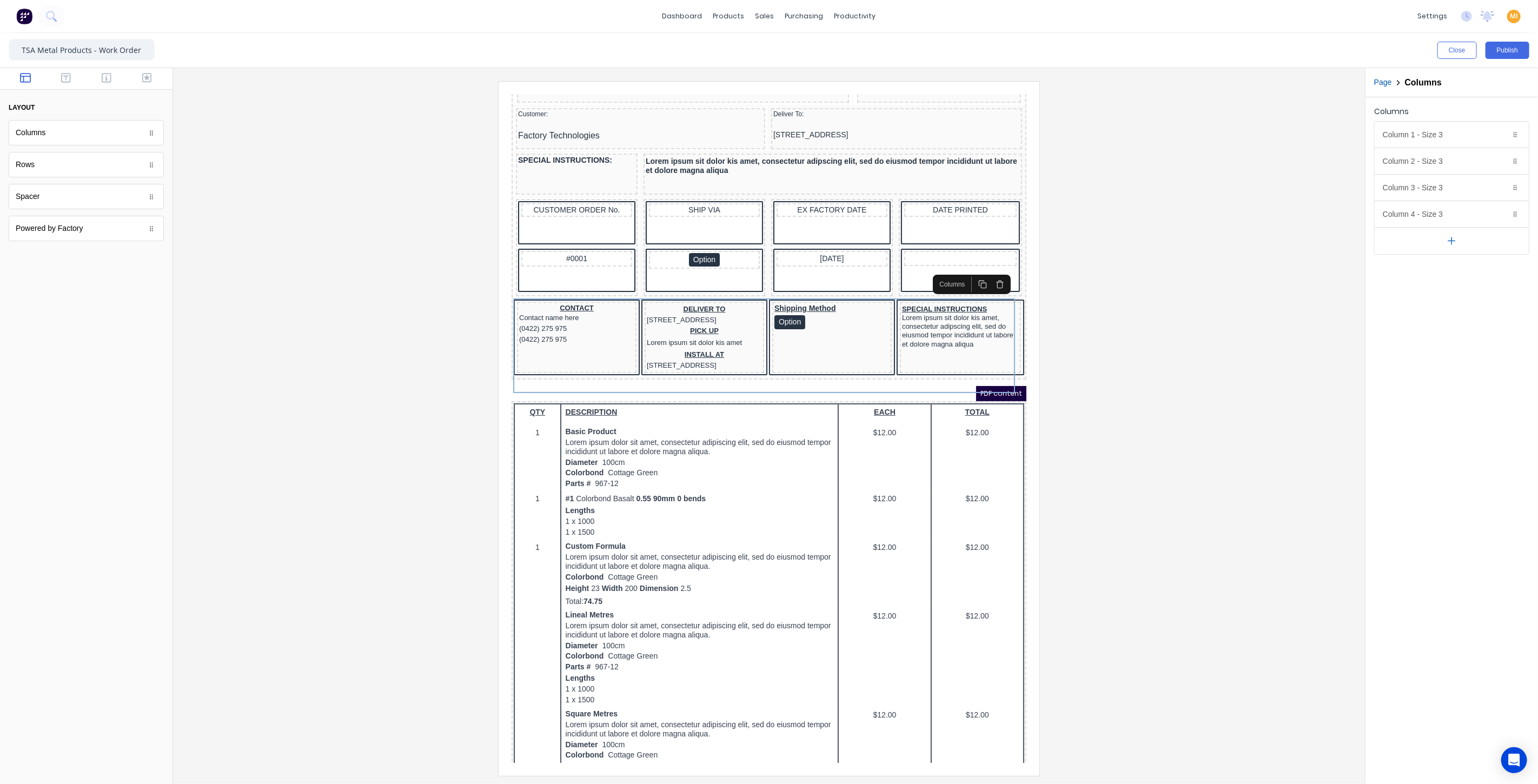
click at [984, 273] on icon "button" at bounding box center [986, 271] width 8 height 8
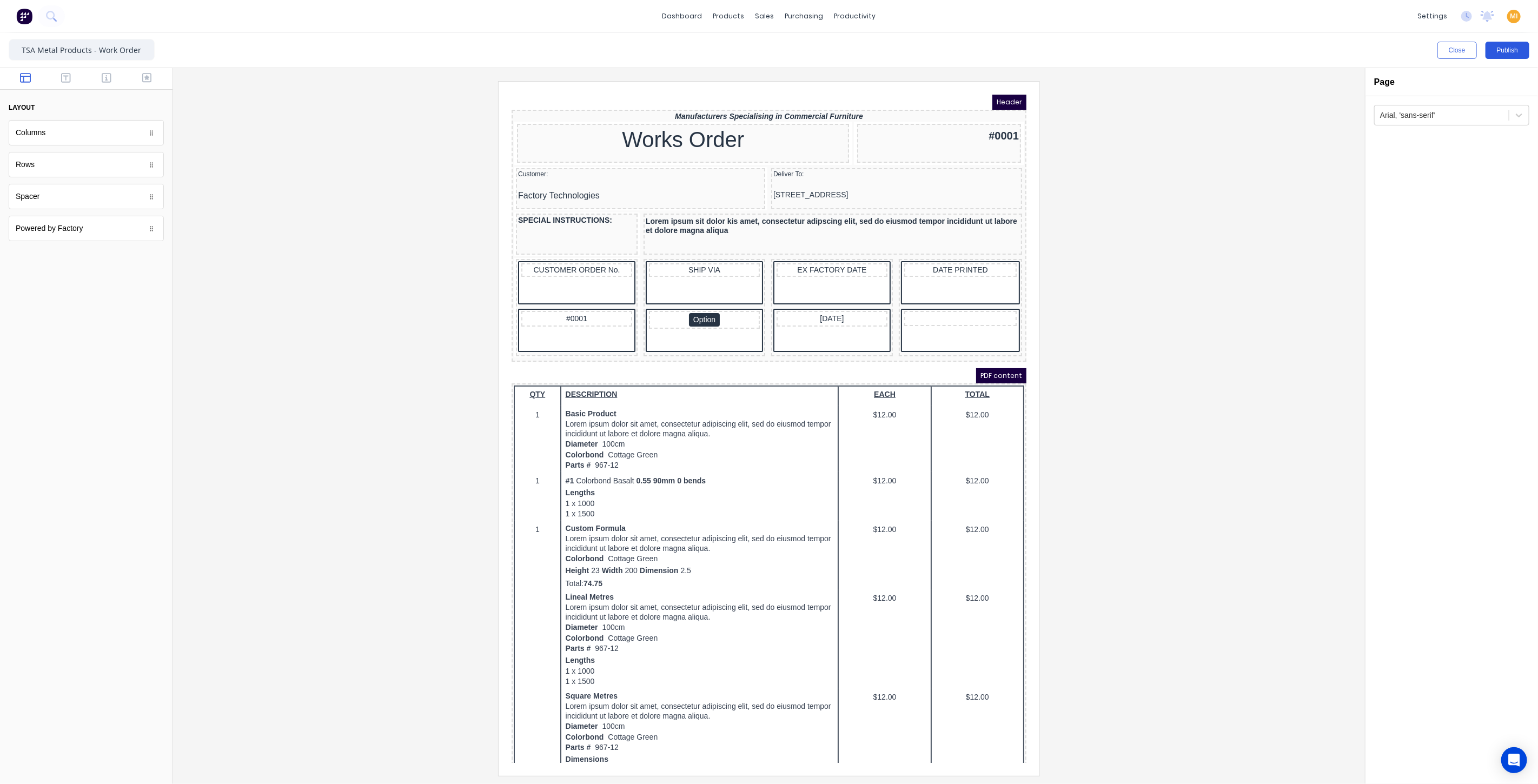
click at [1501, 46] on button "Publish" at bounding box center [1507, 50] width 44 height 18
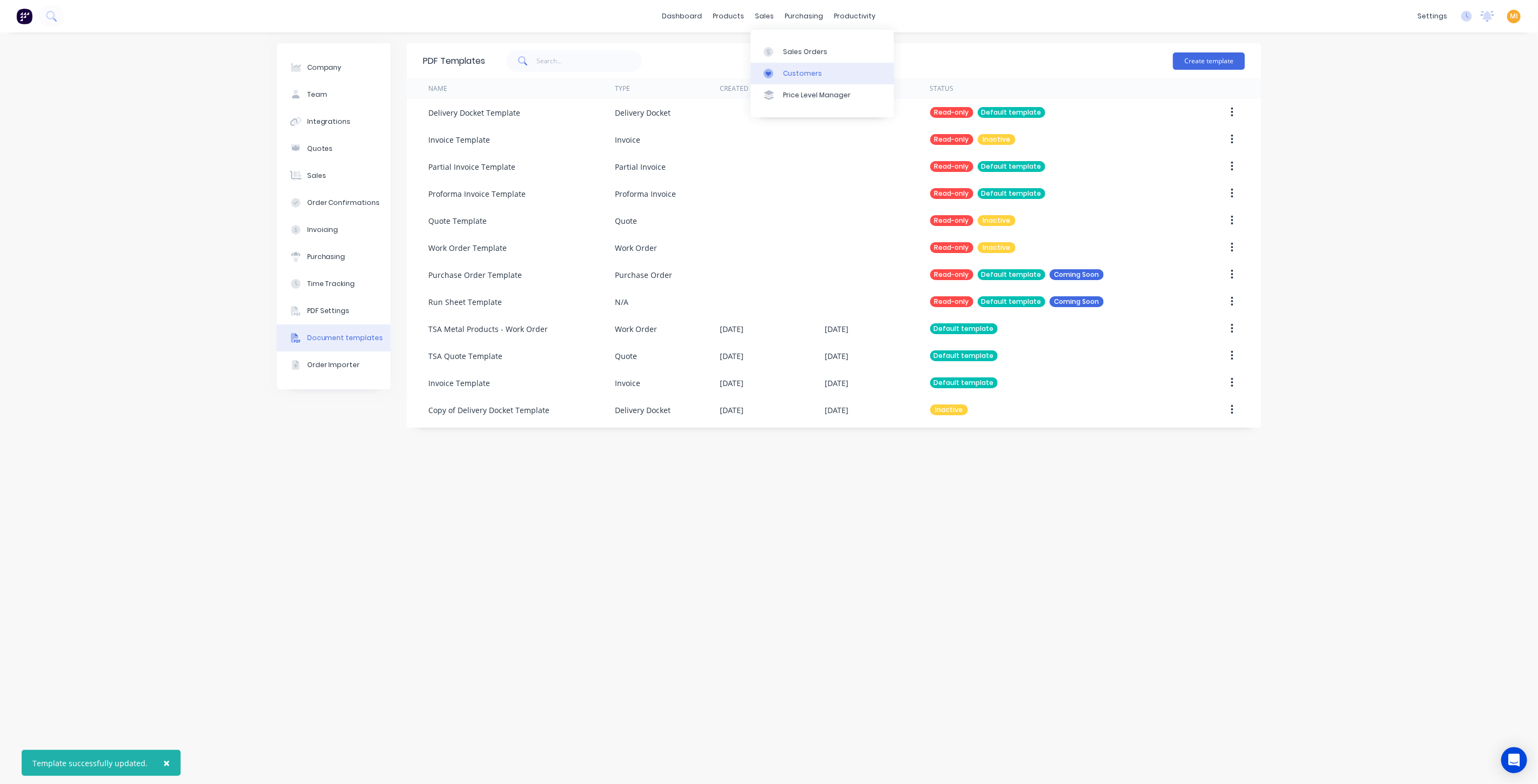
drag, startPoint x: 803, startPoint y: 46, endPoint x: 770, endPoint y: 62, distance: 36.7
click at [803, 46] on link "Sales Orders" at bounding box center [822, 51] width 144 height 22
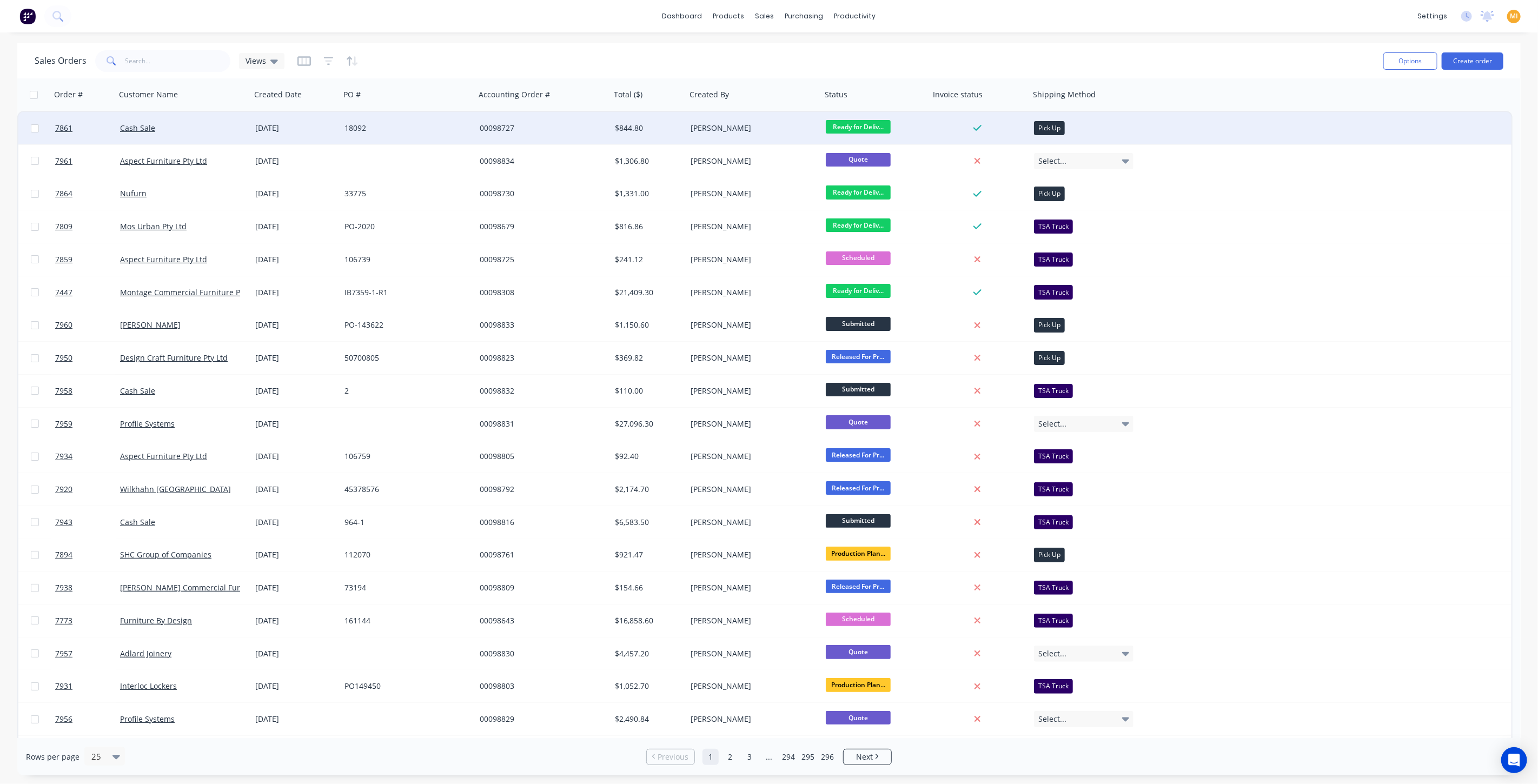
click at [331, 129] on div "[DATE]" at bounding box center [295, 127] width 81 height 11
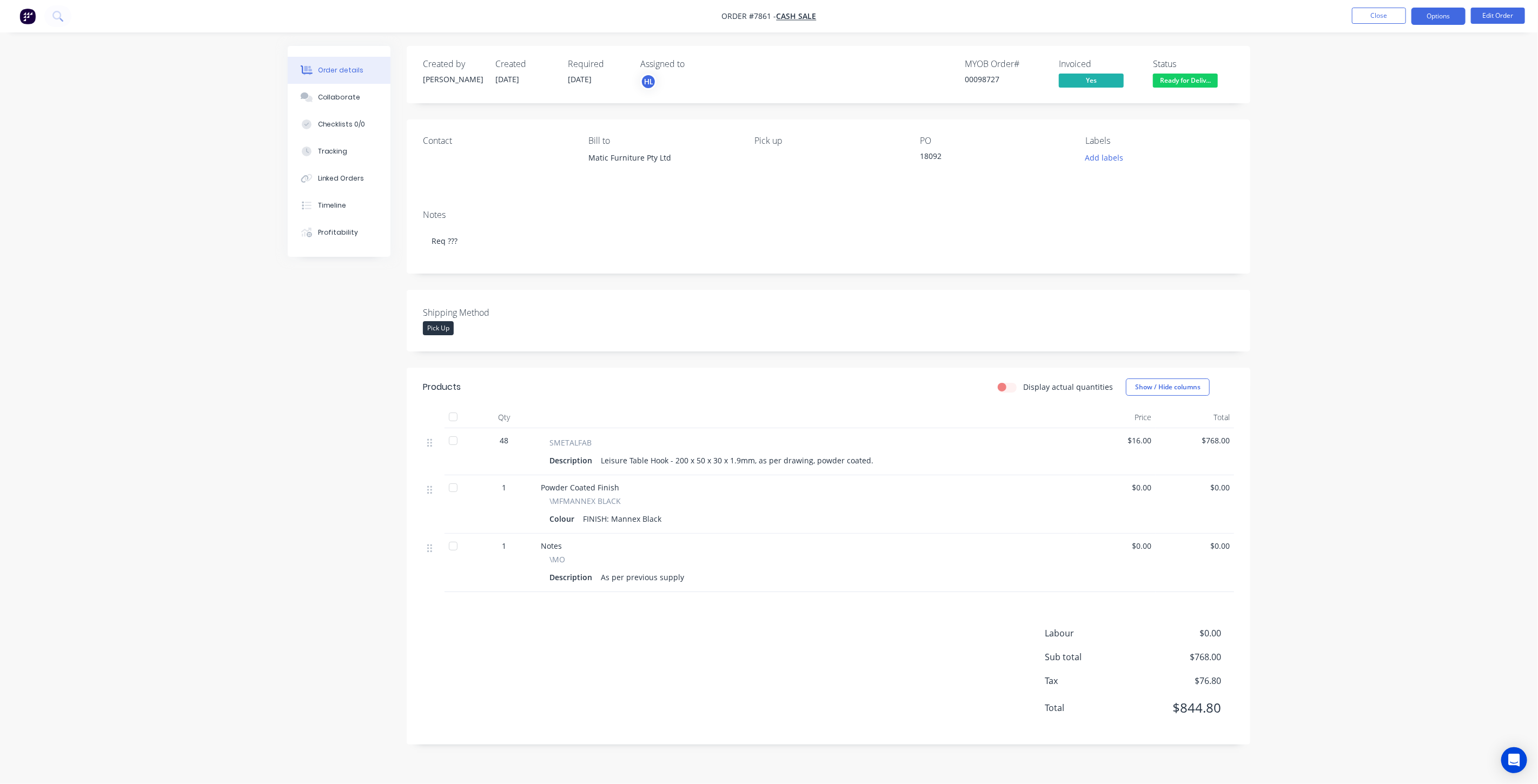
click at [1430, 16] on button "Options" at bounding box center [1438, 16] width 54 height 18
click at [1404, 127] on div "Work Order" at bounding box center [1406, 130] width 99 height 15
click at [1406, 115] on div "Without pricing" at bounding box center [1406, 109] width 99 height 15
click at [1379, 20] on button "Close" at bounding box center [1379, 15] width 54 height 16
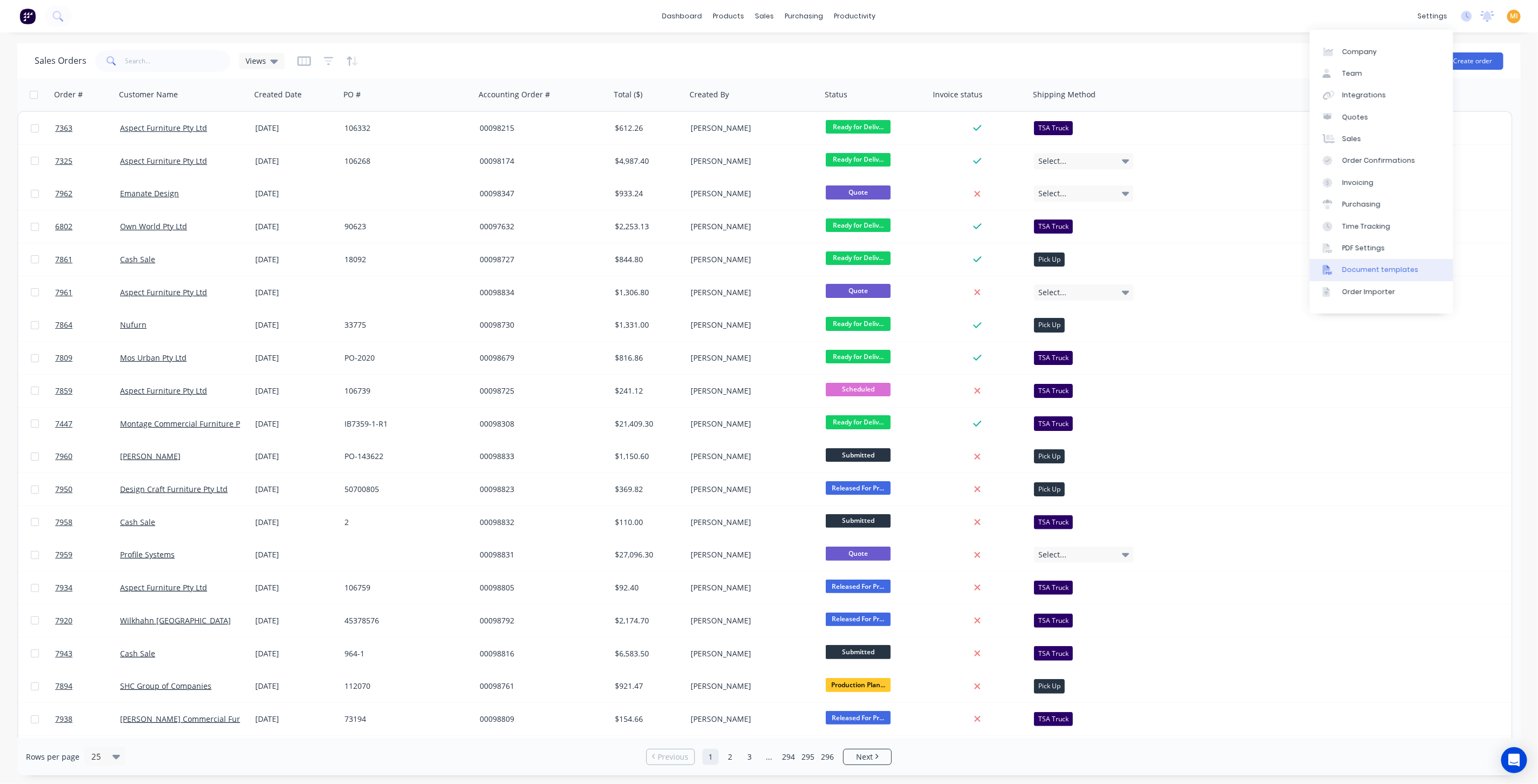
click at [1364, 271] on div "Document templates" at bounding box center [1380, 270] width 76 height 10
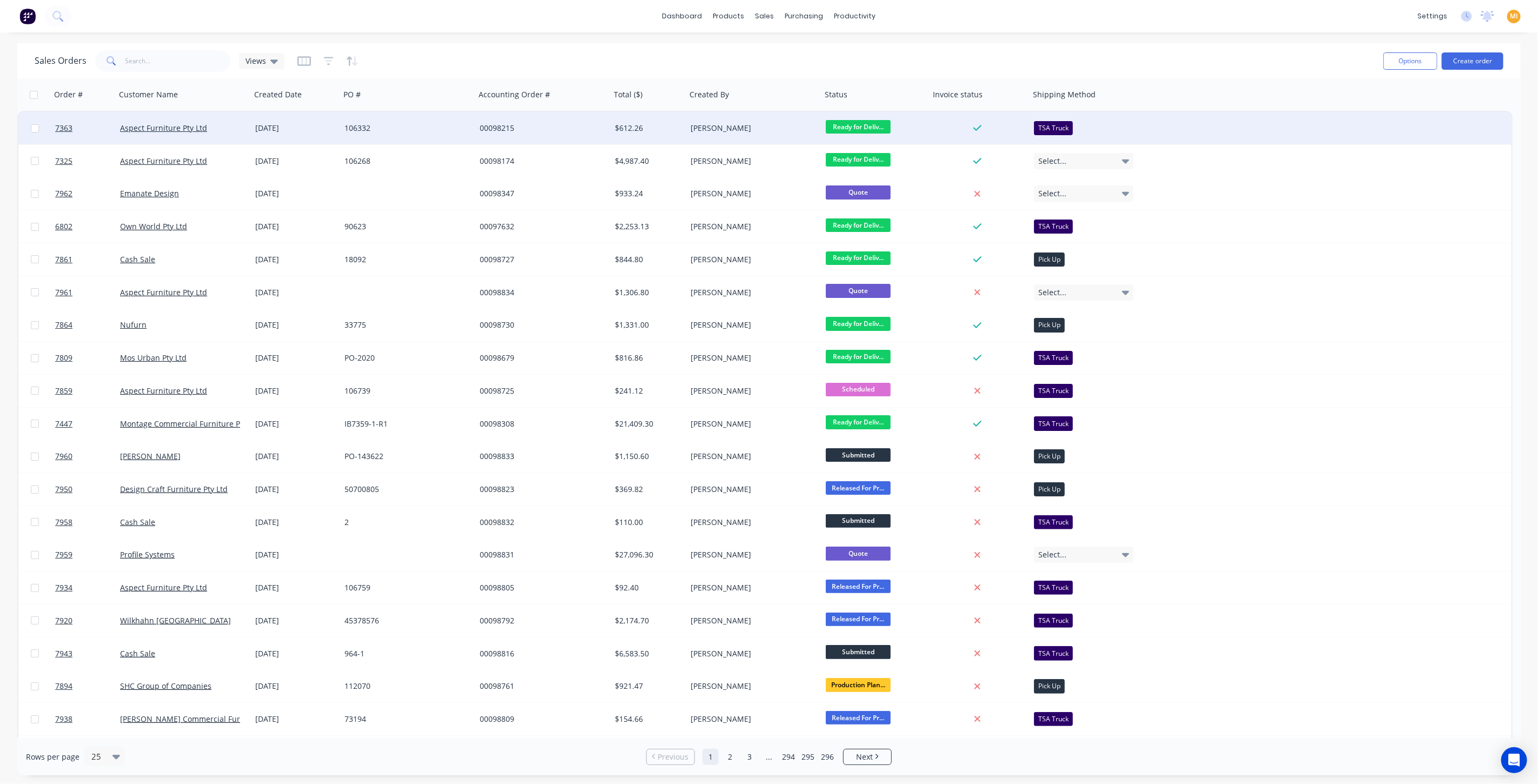
click at [257, 132] on div "[DATE]" at bounding box center [295, 127] width 81 height 11
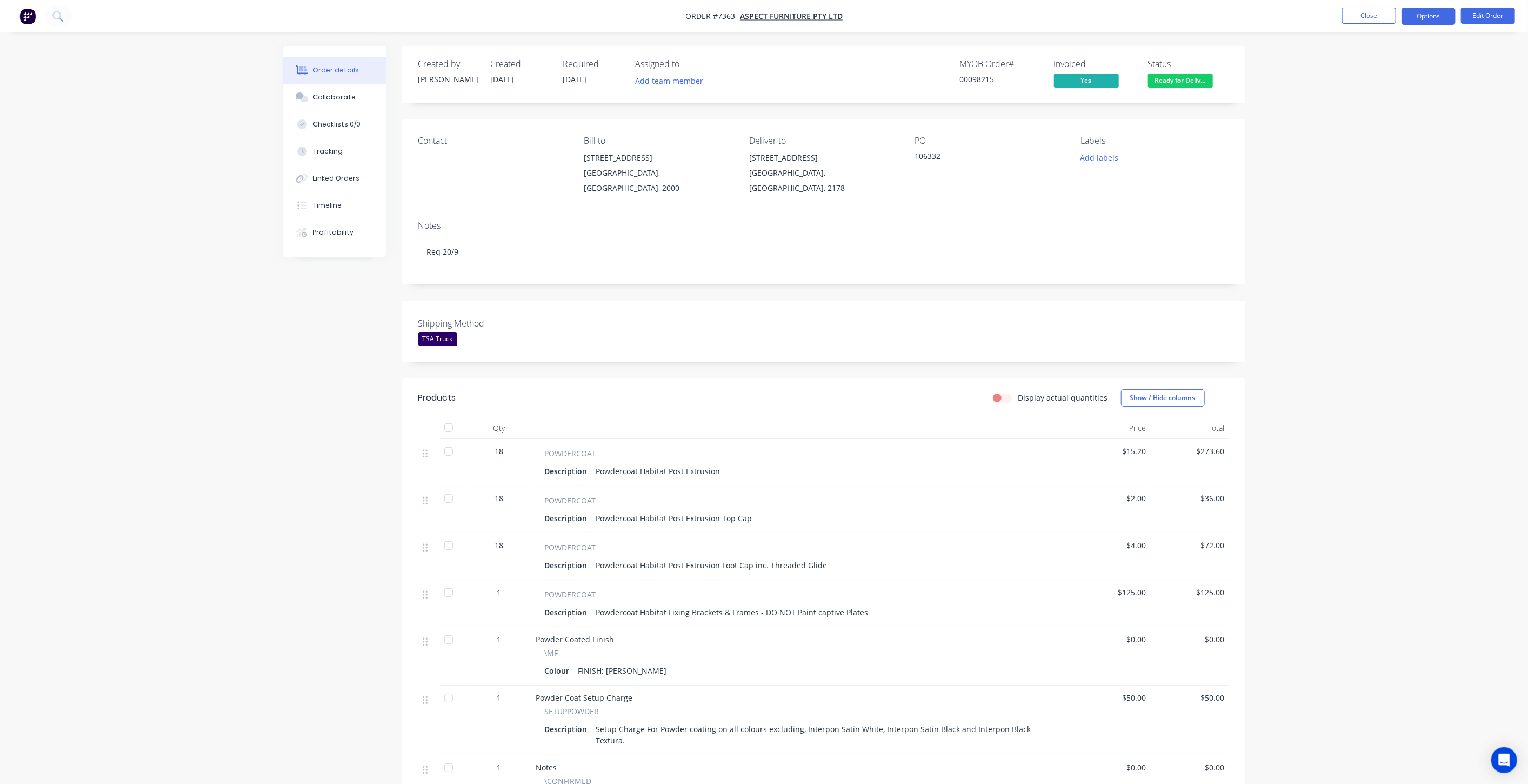
click at [1435, 15] on button "Options" at bounding box center [1428, 16] width 54 height 18
click at [1365, 129] on div "Work Order" at bounding box center [1396, 130] width 99 height 15
click at [1367, 99] on button "Without pricing" at bounding box center [1396, 108] width 119 height 22
click at [1351, 16] on button "Close" at bounding box center [1369, 15] width 54 height 16
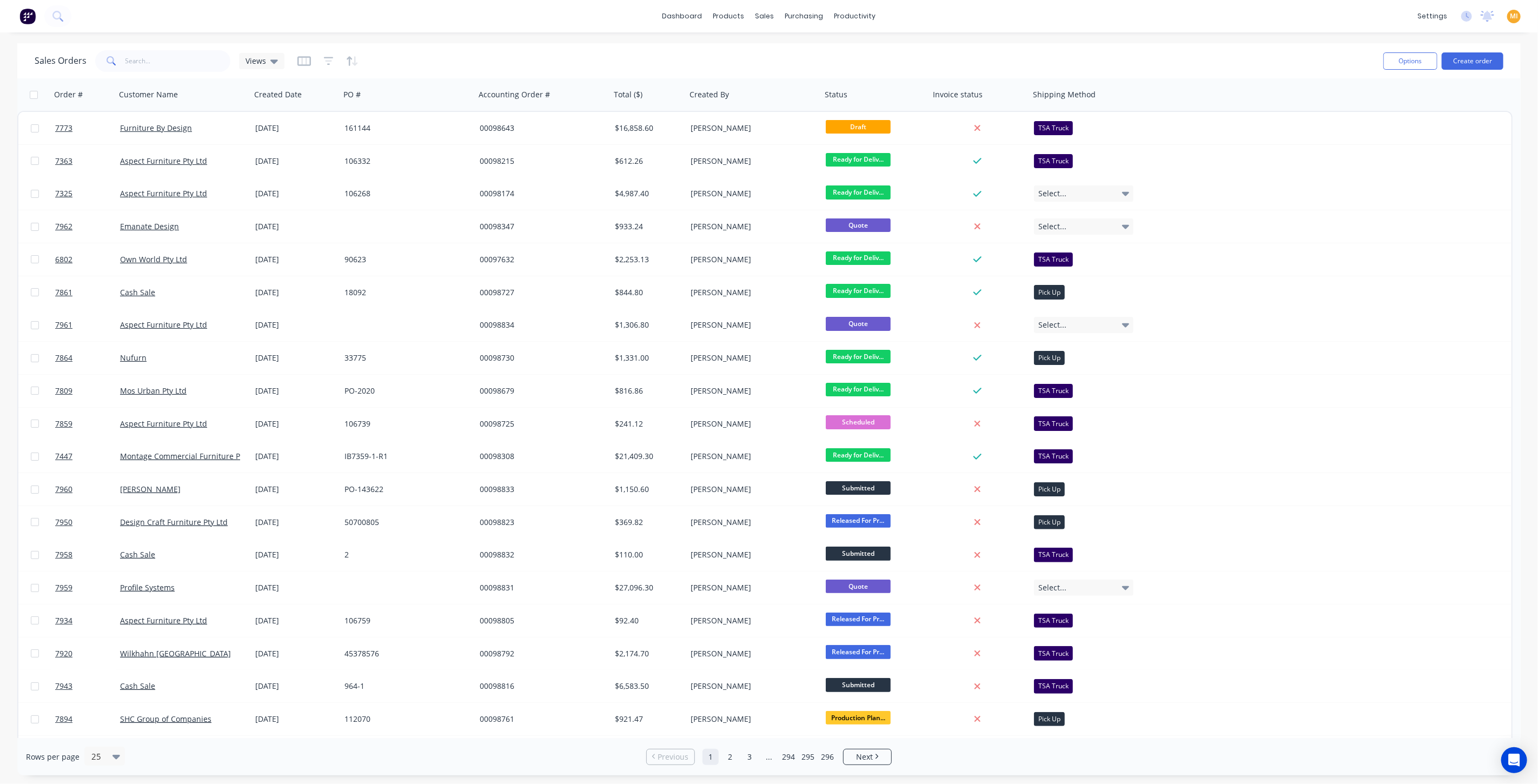
click at [27, 13] on img at bounding box center [27, 16] width 16 height 16
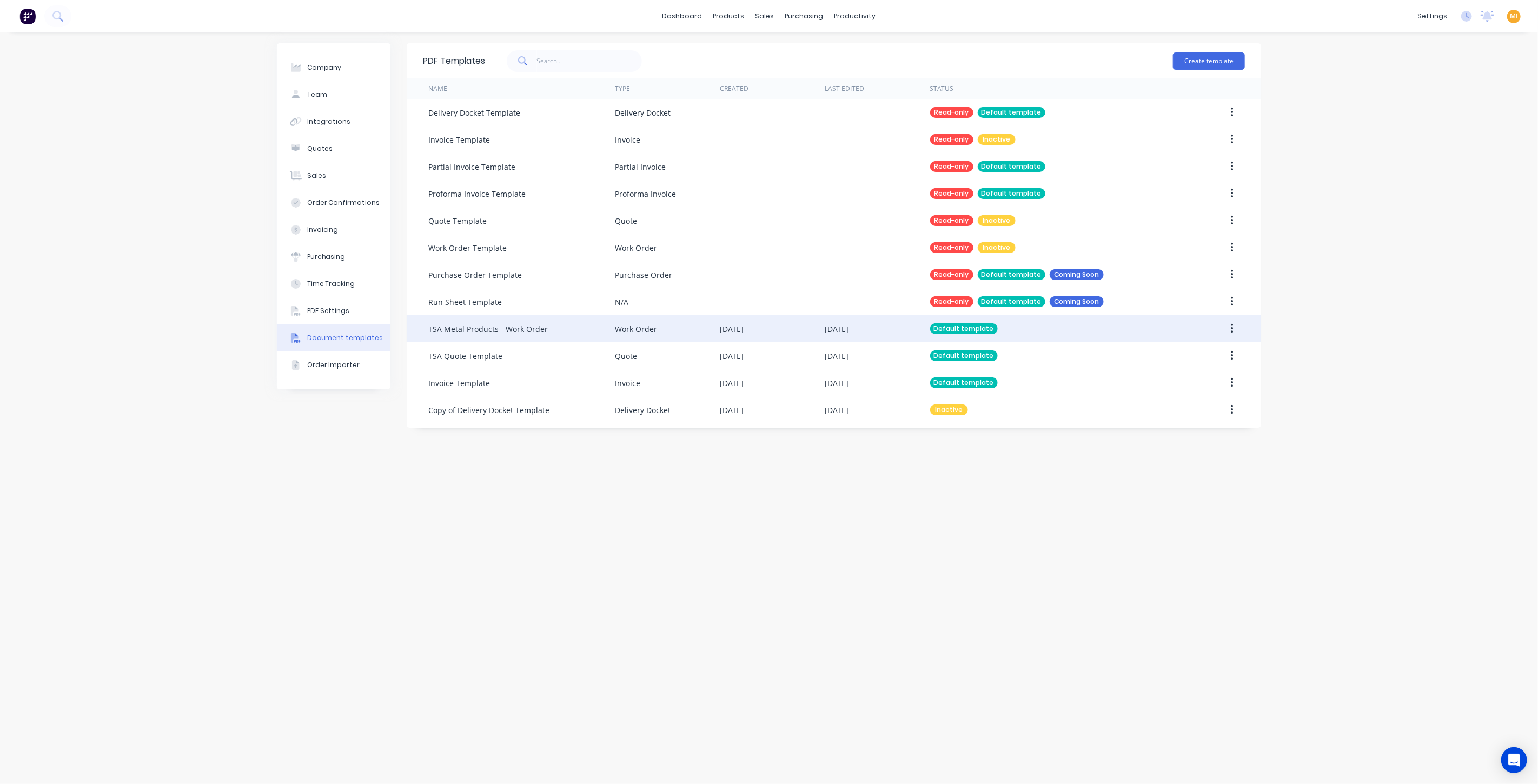
click at [772, 339] on div "[DATE]" at bounding box center [772, 328] width 105 height 27
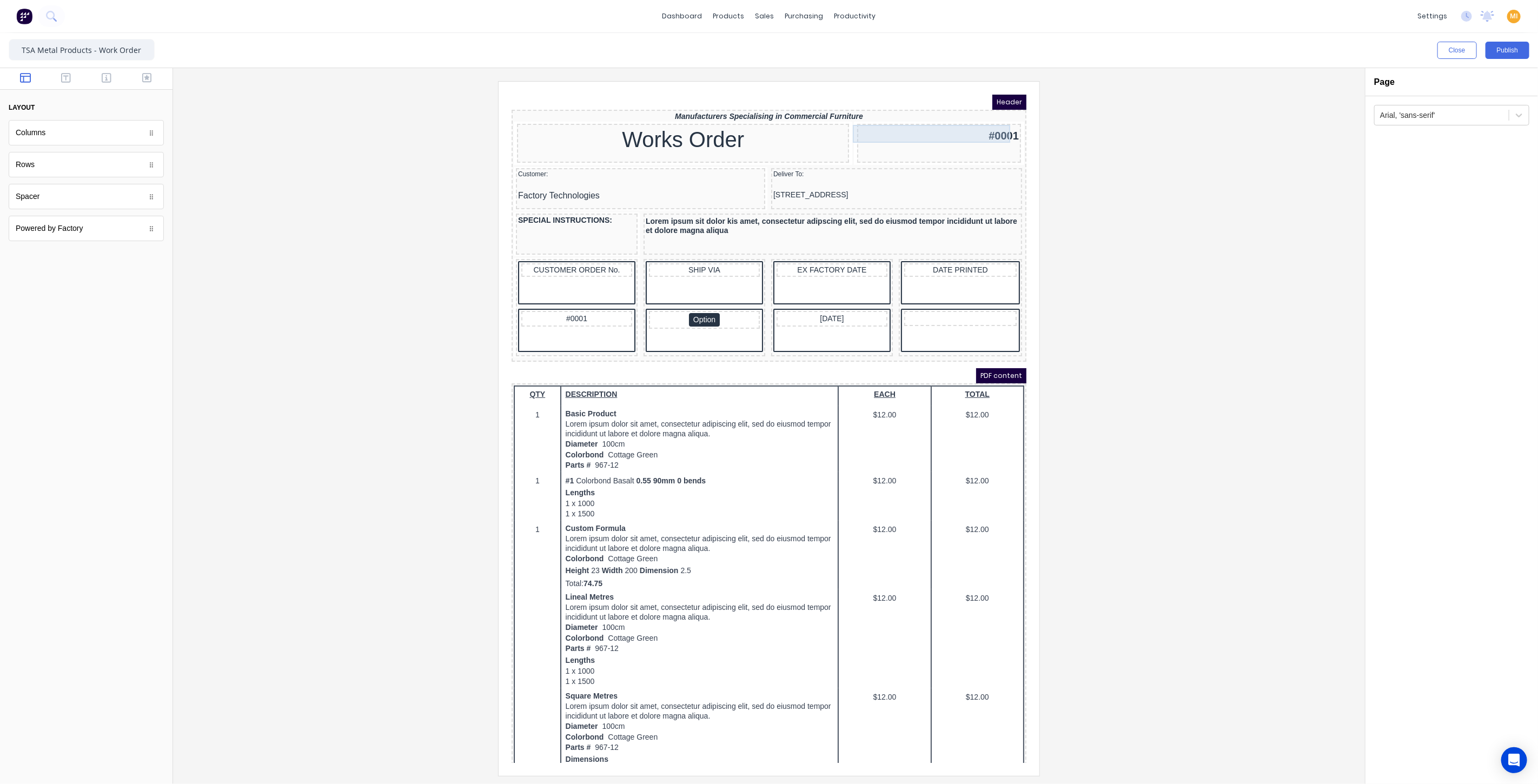
click at [976, 118] on div "#0001" at bounding box center [925, 121] width 160 height 18
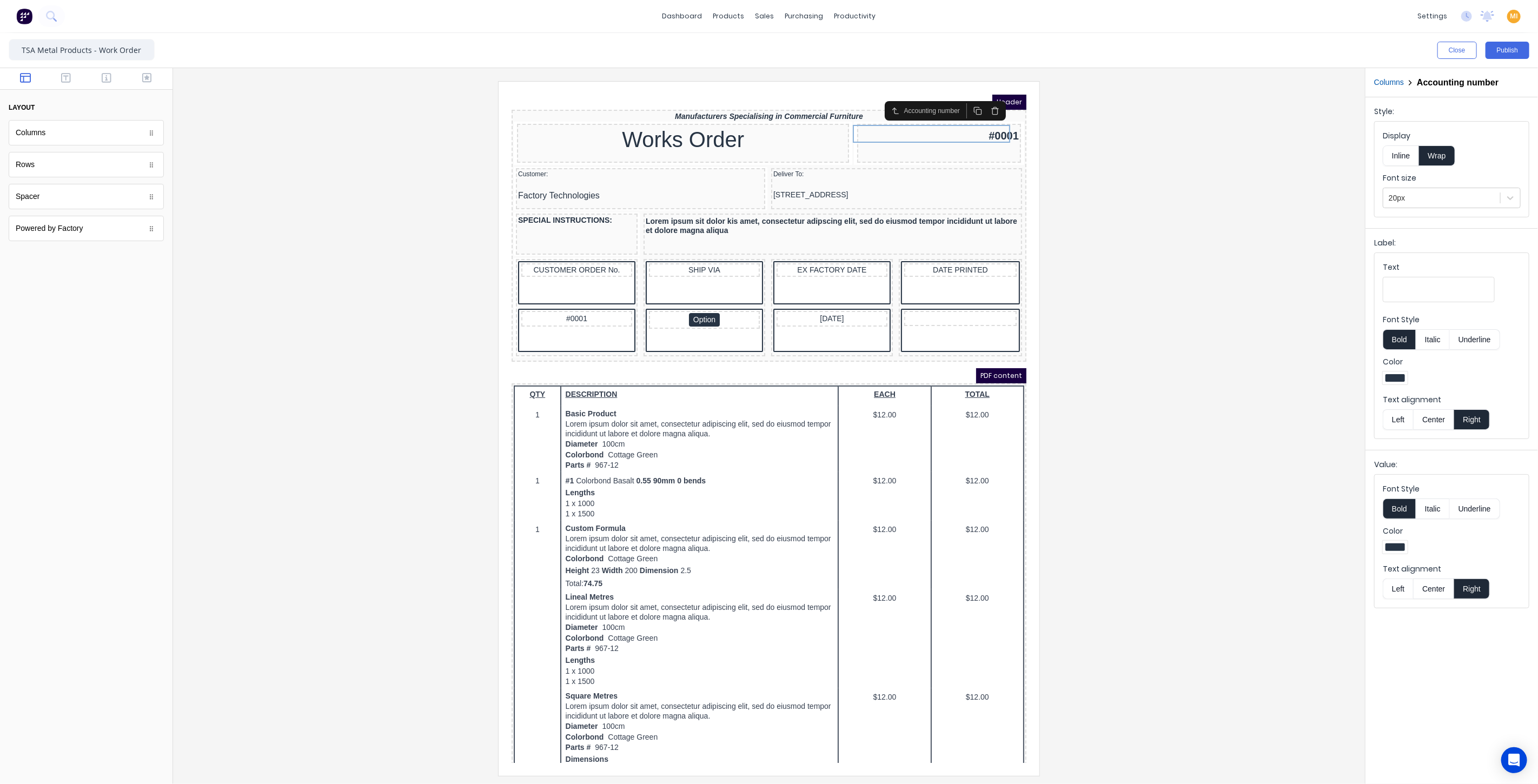
click at [1465, 583] on button "Right" at bounding box center [1472, 588] width 36 height 20
click at [1416, 415] on button "Center" at bounding box center [1433, 419] width 41 height 20
click at [1398, 419] on button "Left" at bounding box center [1397, 419] width 30 height 20
click at [1390, 590] on button "Left" at bounding box center [1397, 588] width 30 height 20
click at [1266, 553] on div at bounding box center [769, 428] width 1175 height 694
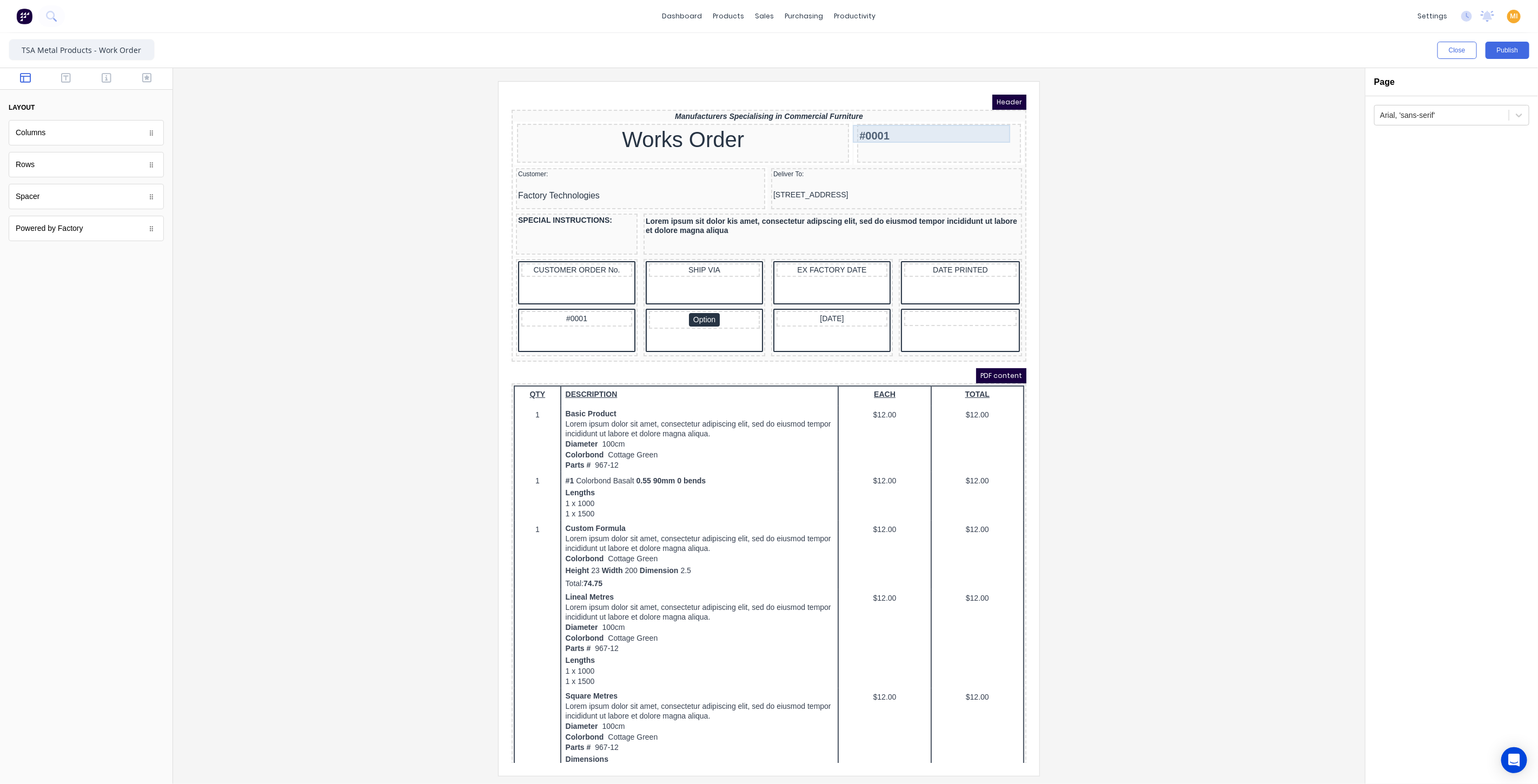
click at [932, 115] on div "#0001" at bounding box center [925, 121] width 160 height 18
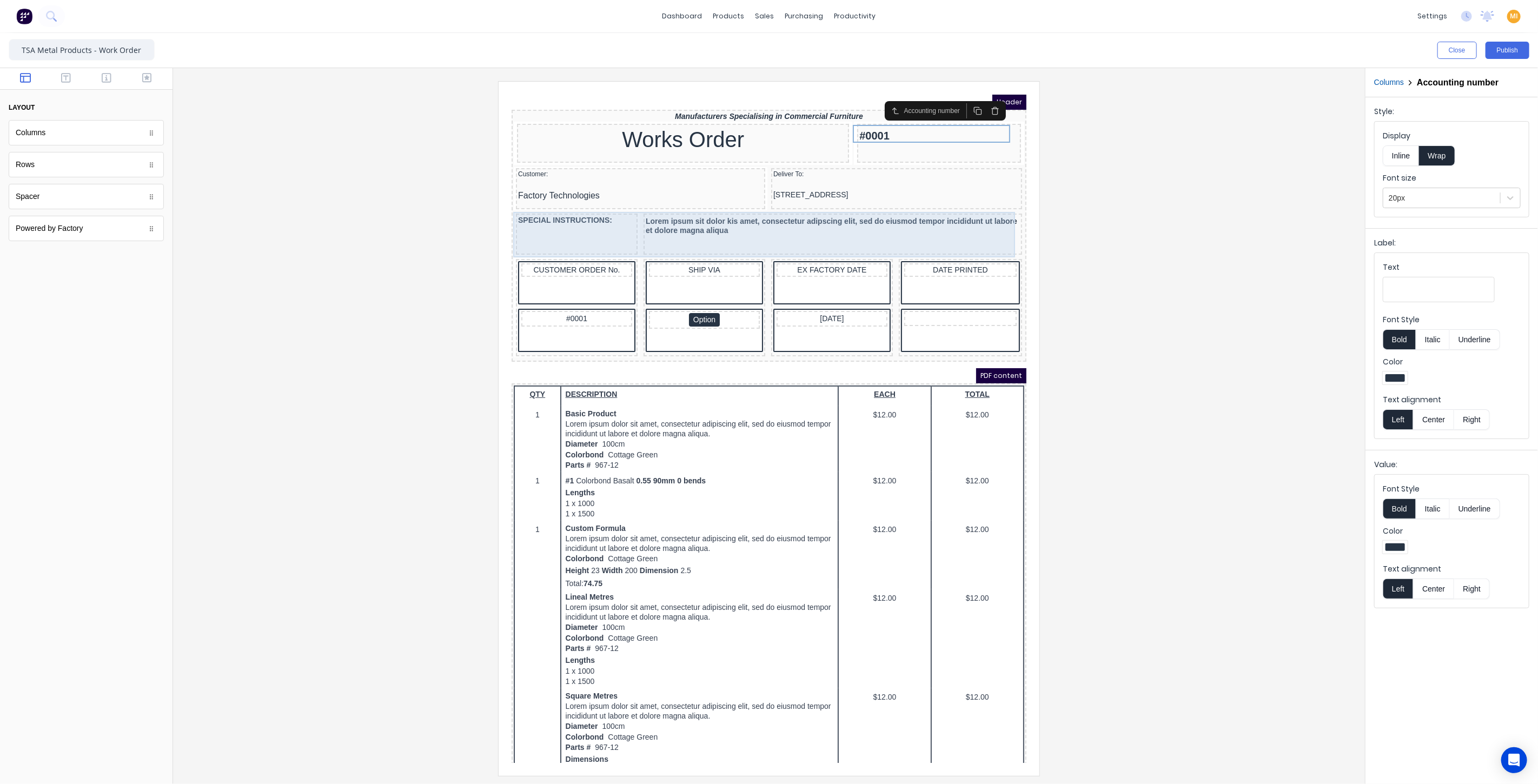
click at [600, 217] on div "SPECIAL INSTRUCTIONS:" at bounding box center [563, 220] width 122 height 41
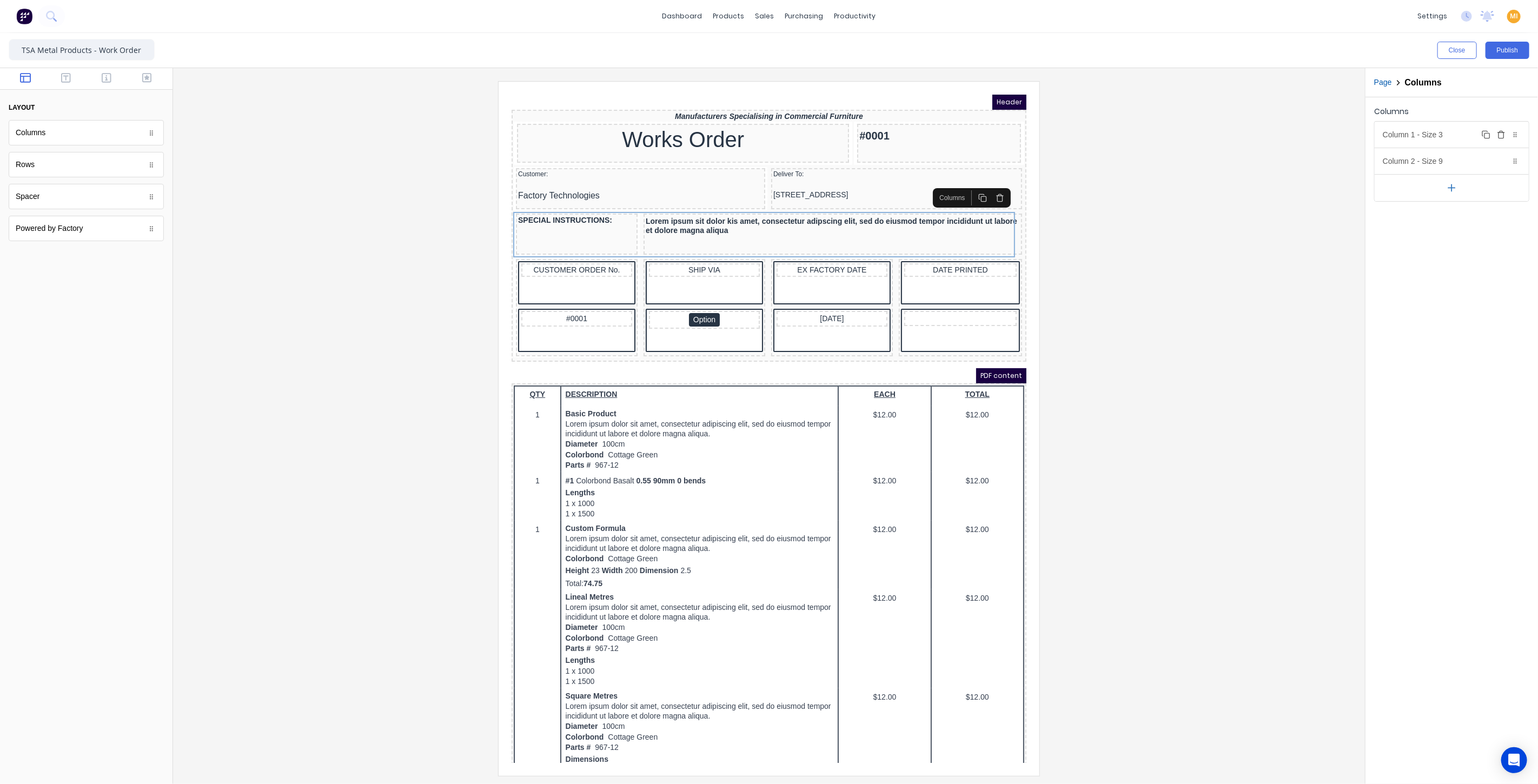
click at [1435, 141] on div "Column 1 - Size 3 Duplicate Delete" at bounding box center [1451, 134] width 154 height 26
click at [1392, 265] on div at bounding box center [1395, 269] width 20 height 8
click at [1395, 364] on div at bounding box center [1394, 366] width 12 height 12
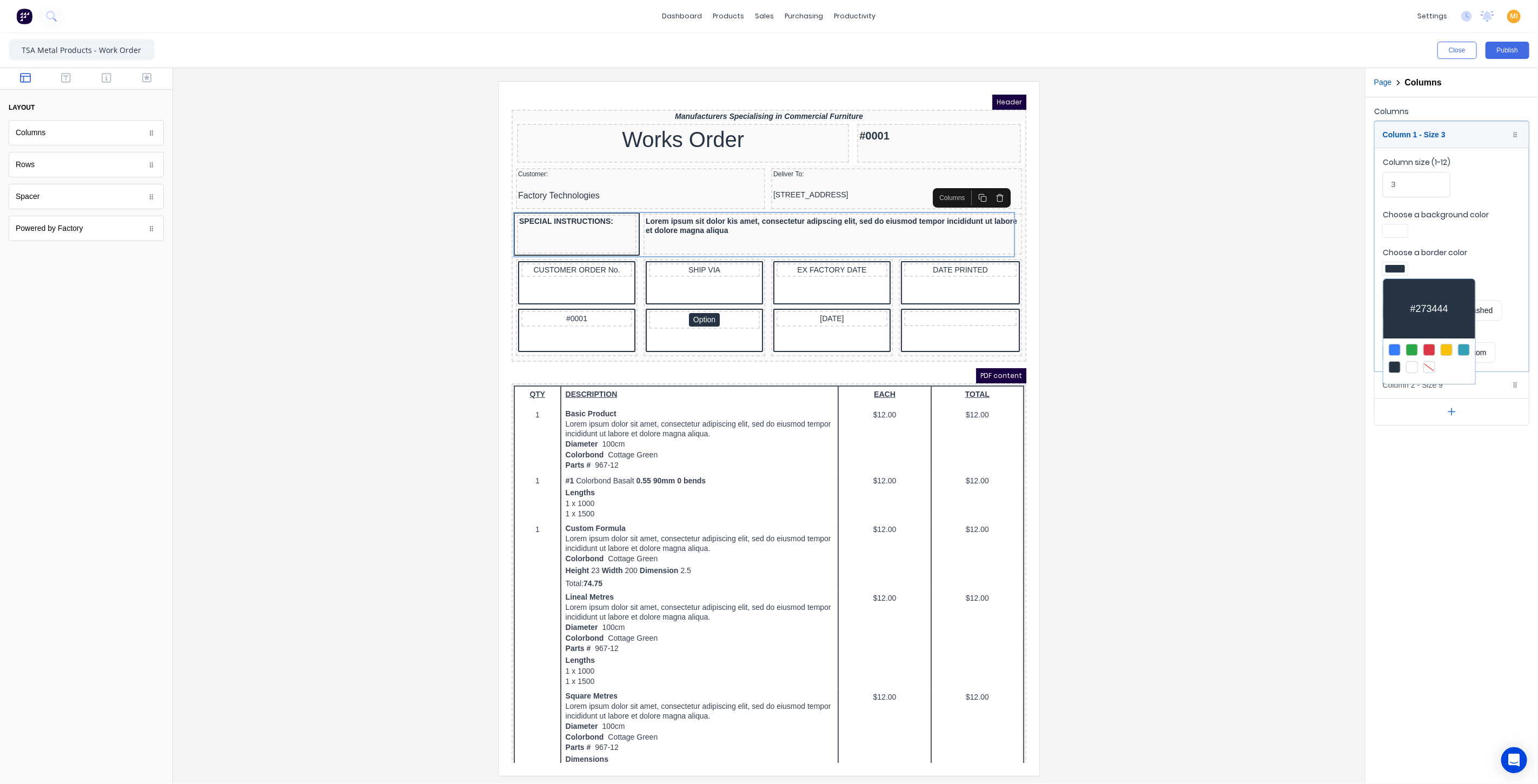
drag, startPoint x: 812, startPoint y: 231, endPoint x: 299, endPoint y: 136, distance: 521.7
click at [812, 231] on div at bounding box center [769, 392] width 1538 height 784
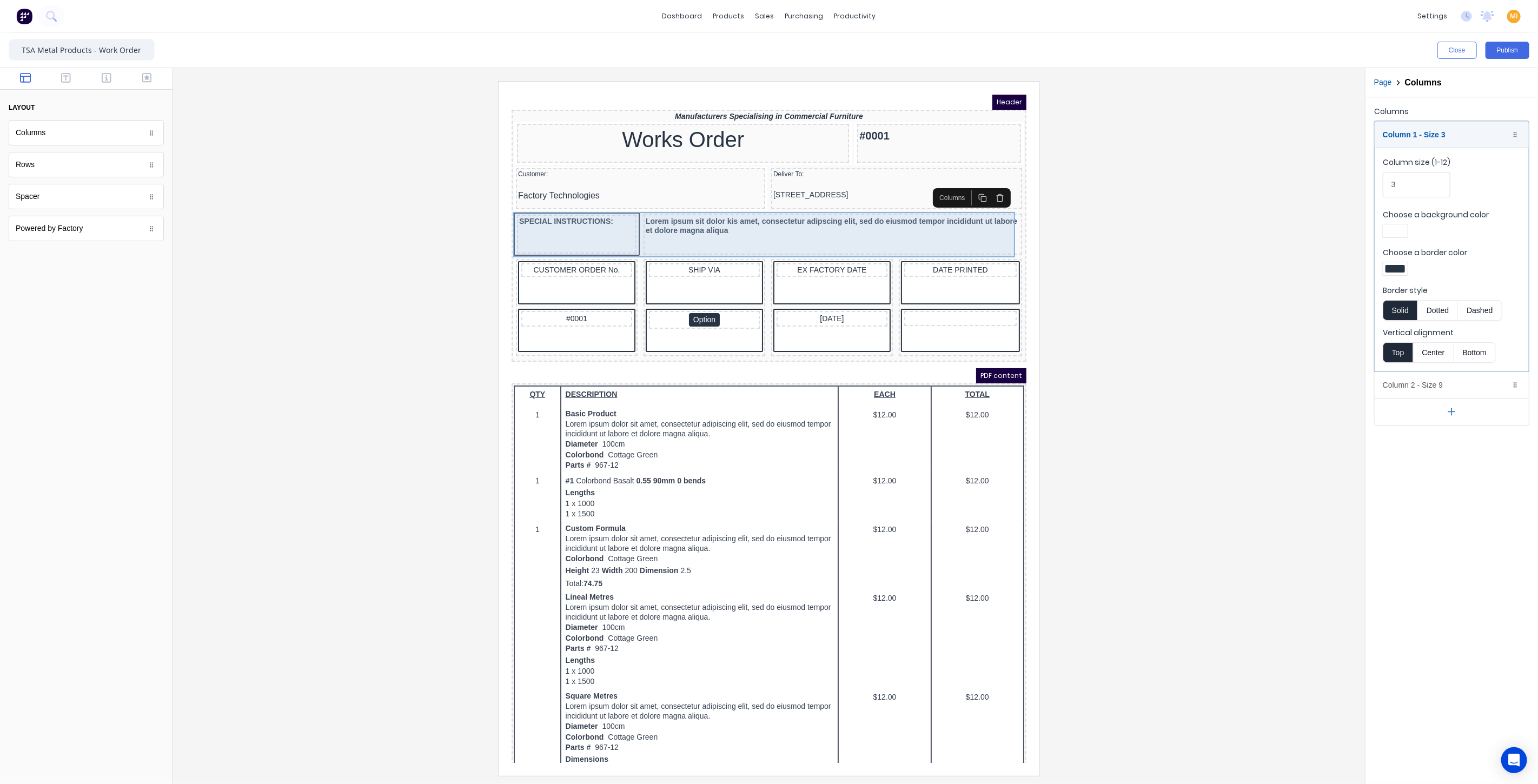
click at [875, 230] on div "Lorem ipsum sit dolor kis amet, consectetur adipscing elit, sed do eiusmod temp…" at bounding box center [819, 220] width 379 height 41
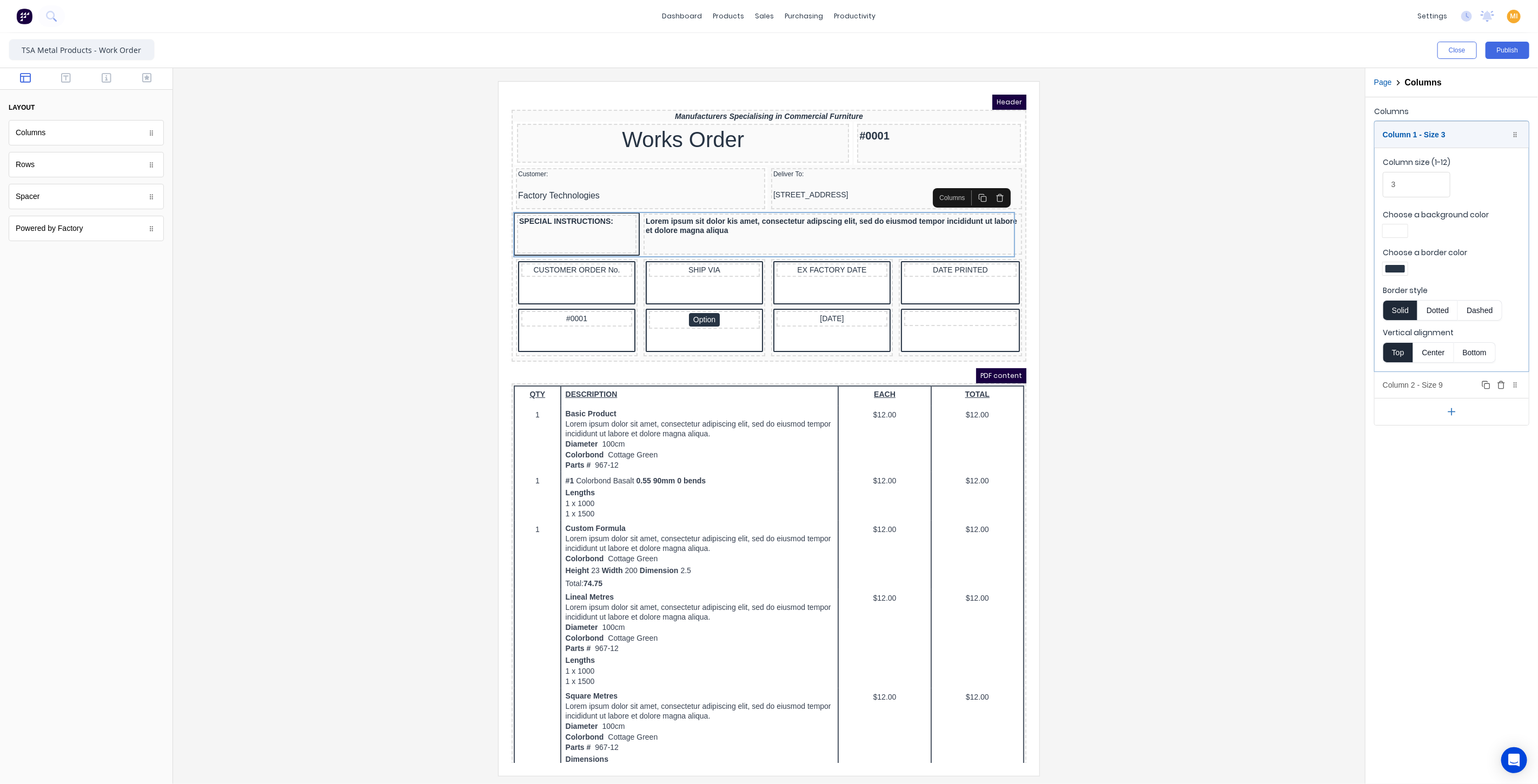
click at [1397, 375] on div "Column 2 - Size 9 Duplicate Delete" at bounding box center [1451, 385] width 154 height 26
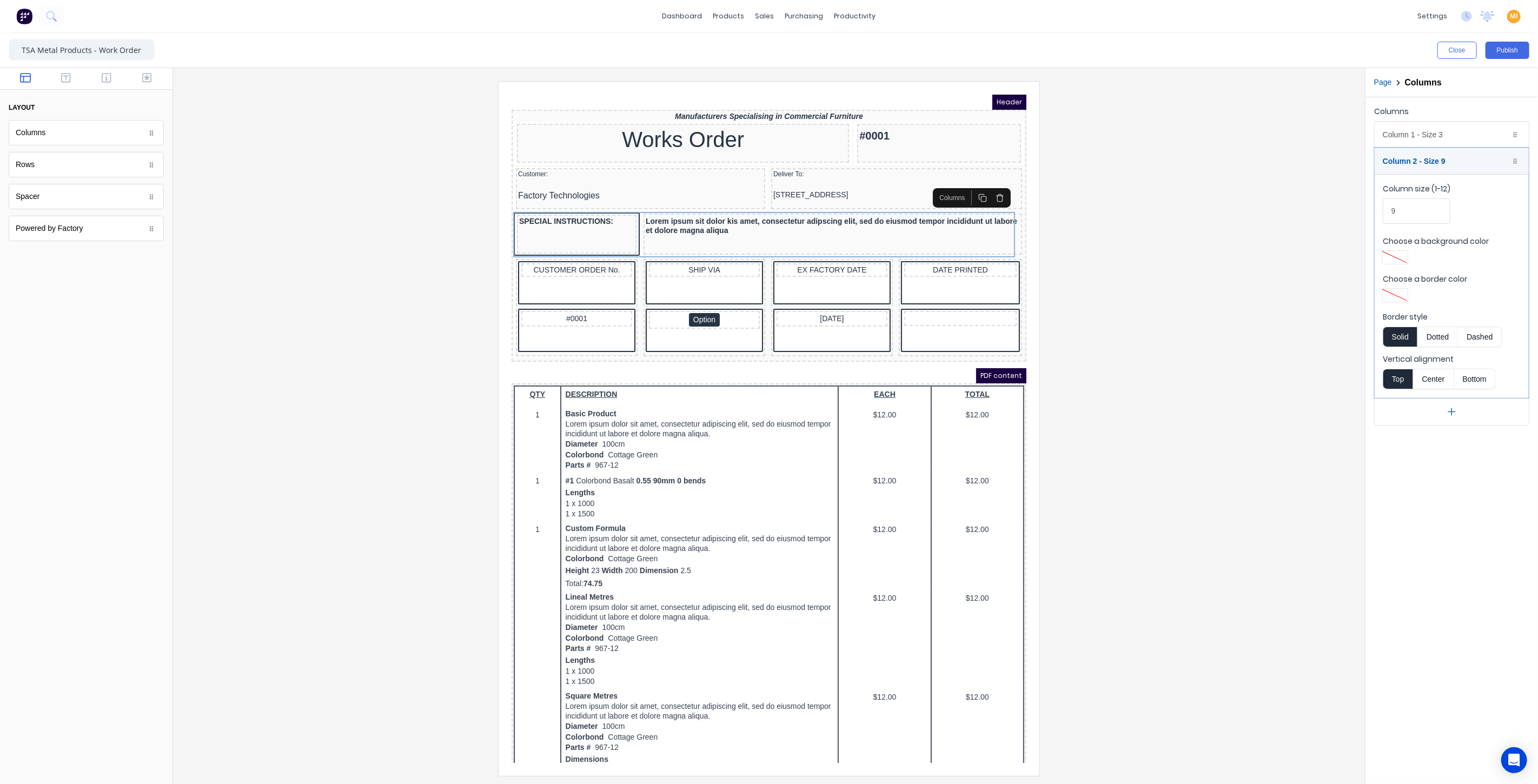
click at [1394, 291] on div at bounding box center [1395, 295] width 20 height 8
click at [1392, 392] on div at bounding box center [1394, 393] width 12 height 12
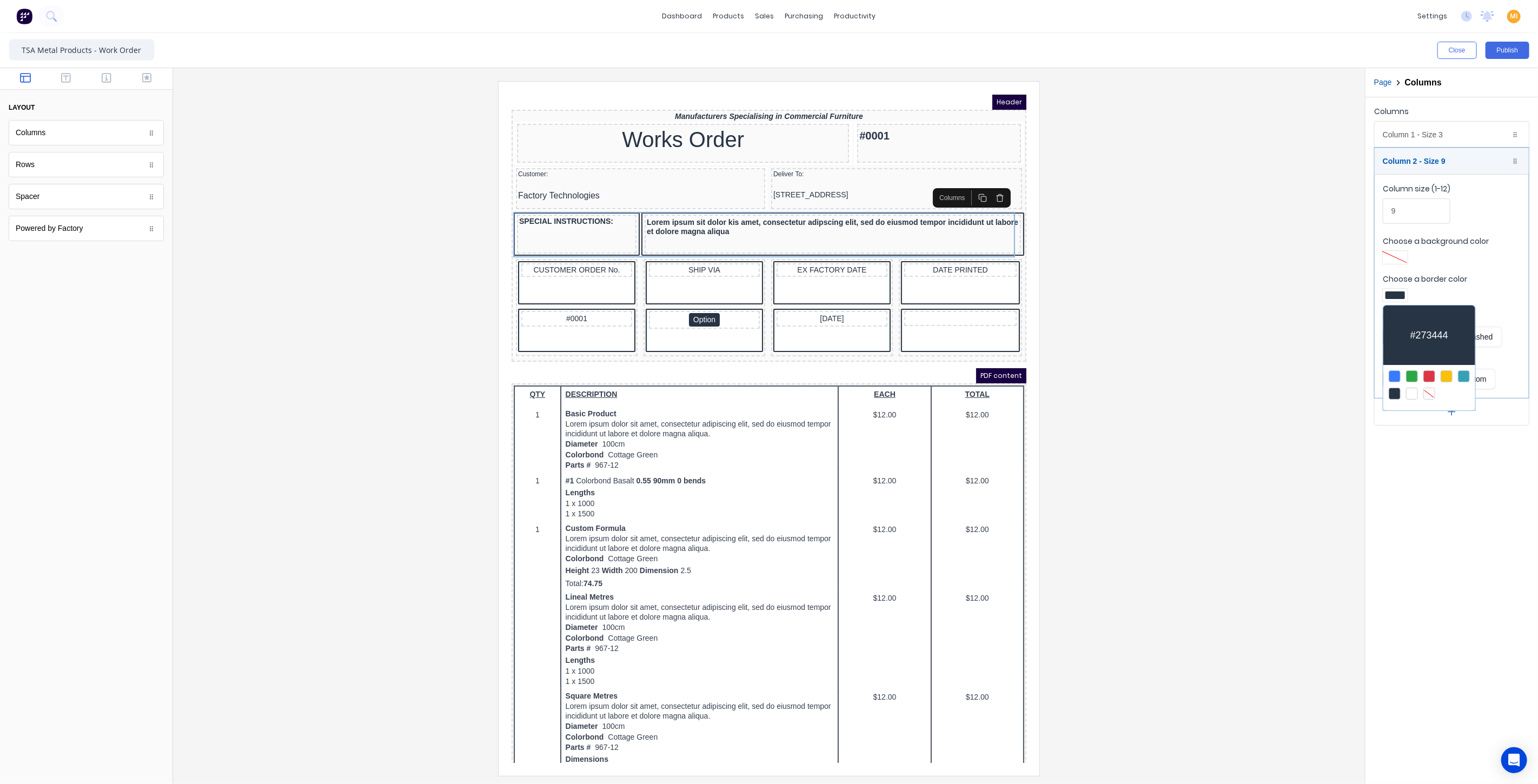
drag, startPoint x: 1171, startPoint y: 415, endPoint x: 1195, endPoint y: 416, distance: 24.0
click at [1177, 415] on div at bounding box center [769, 392] width 1538 height 784
click at [552, 206] on div "SPECIAL INSTRUCTIONS:" at bounding box center [564, 208] width 115 height 10
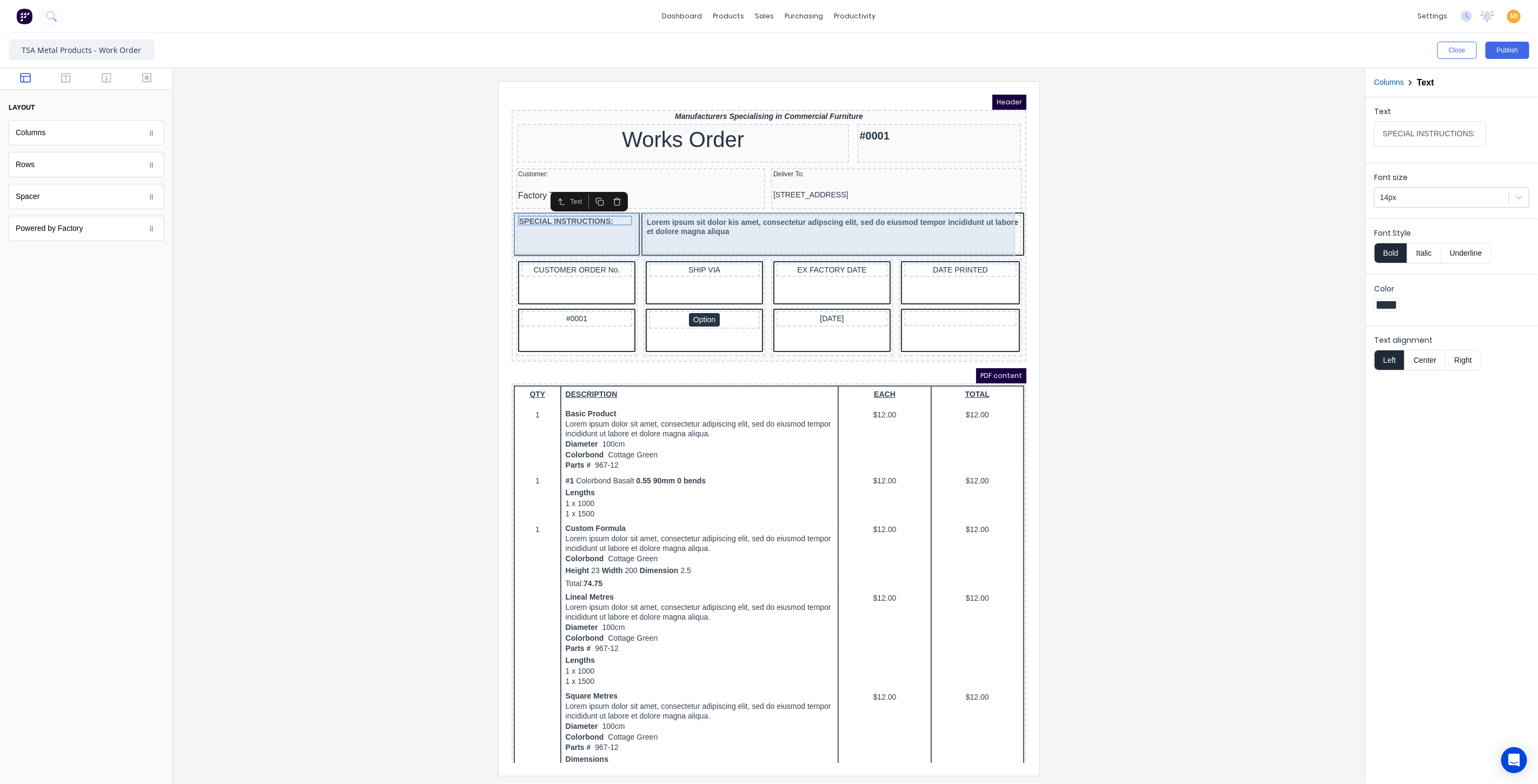
click at [560, 221] on div "SPECIAL INSTRUCTIONS:" at bounding box center [564, 220] width 120 height 39
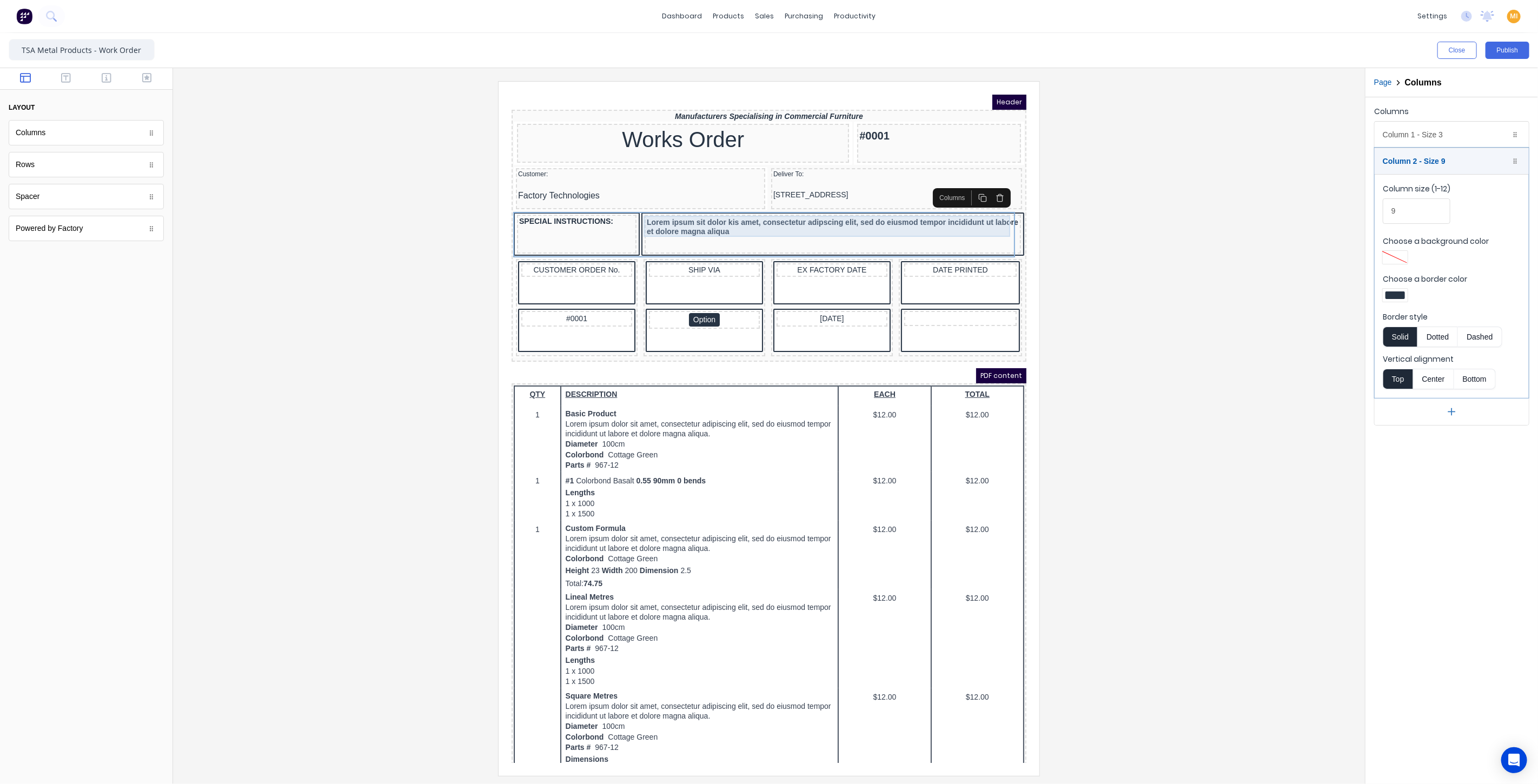
click at [721, 212] on div "Lorem ipsum sit dolor kis amet, consectetur adipscing elit, sed do eiusmod temp…" at bounding box center [819, 214] width 372 height 21
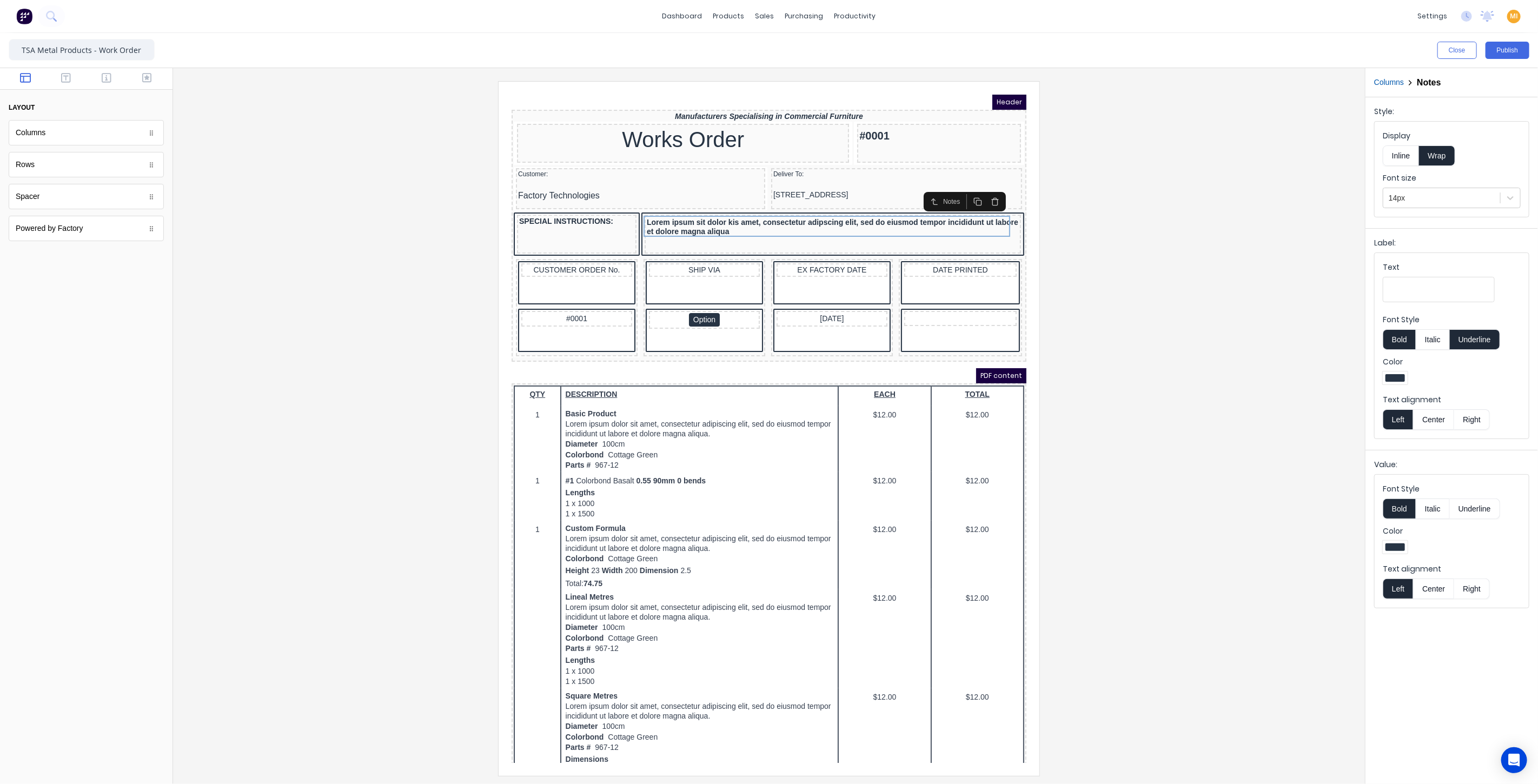
click at [457, 262] on div at bounding box center [769, 428] width 1175 height 694
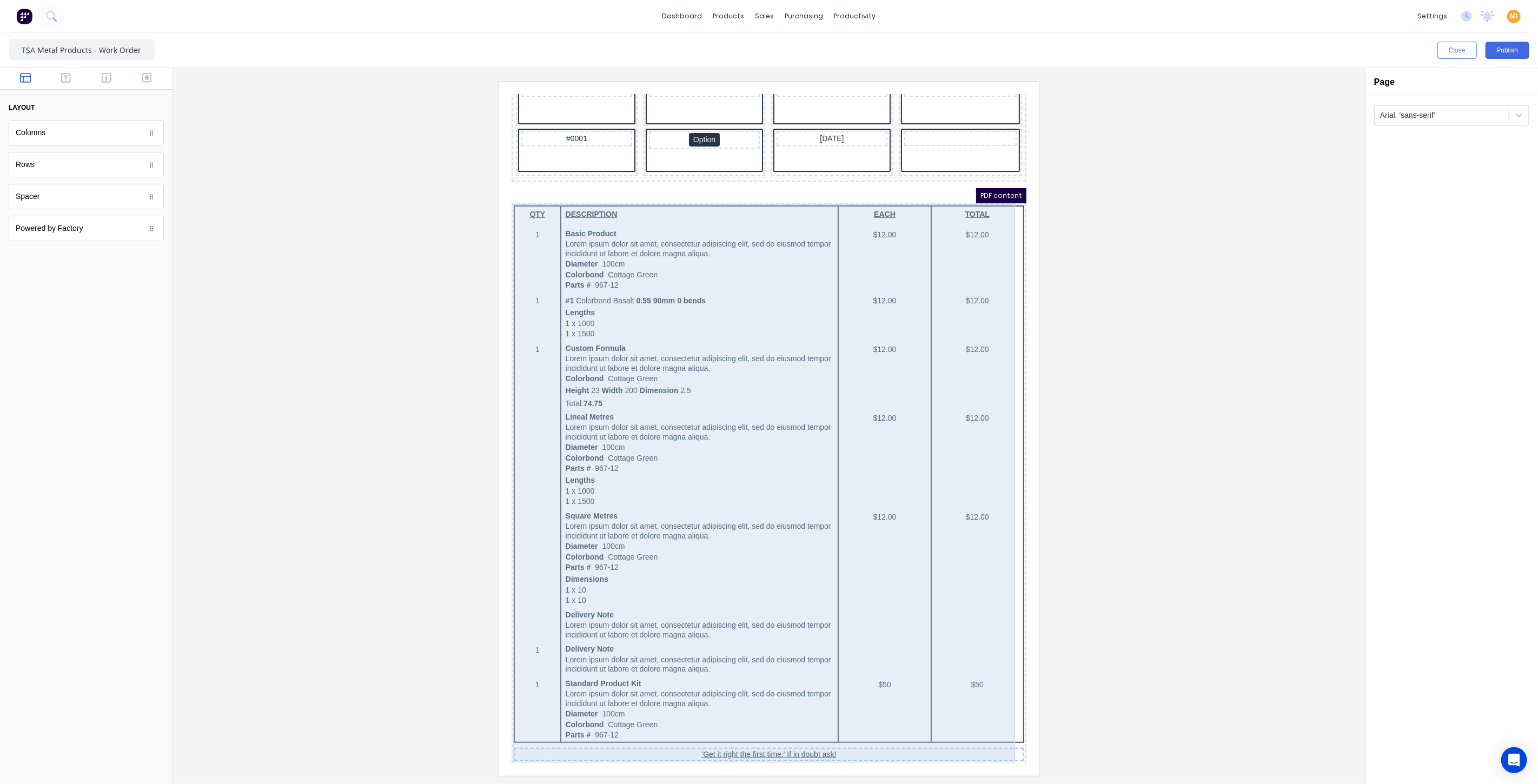
scroll to position [445, 0]
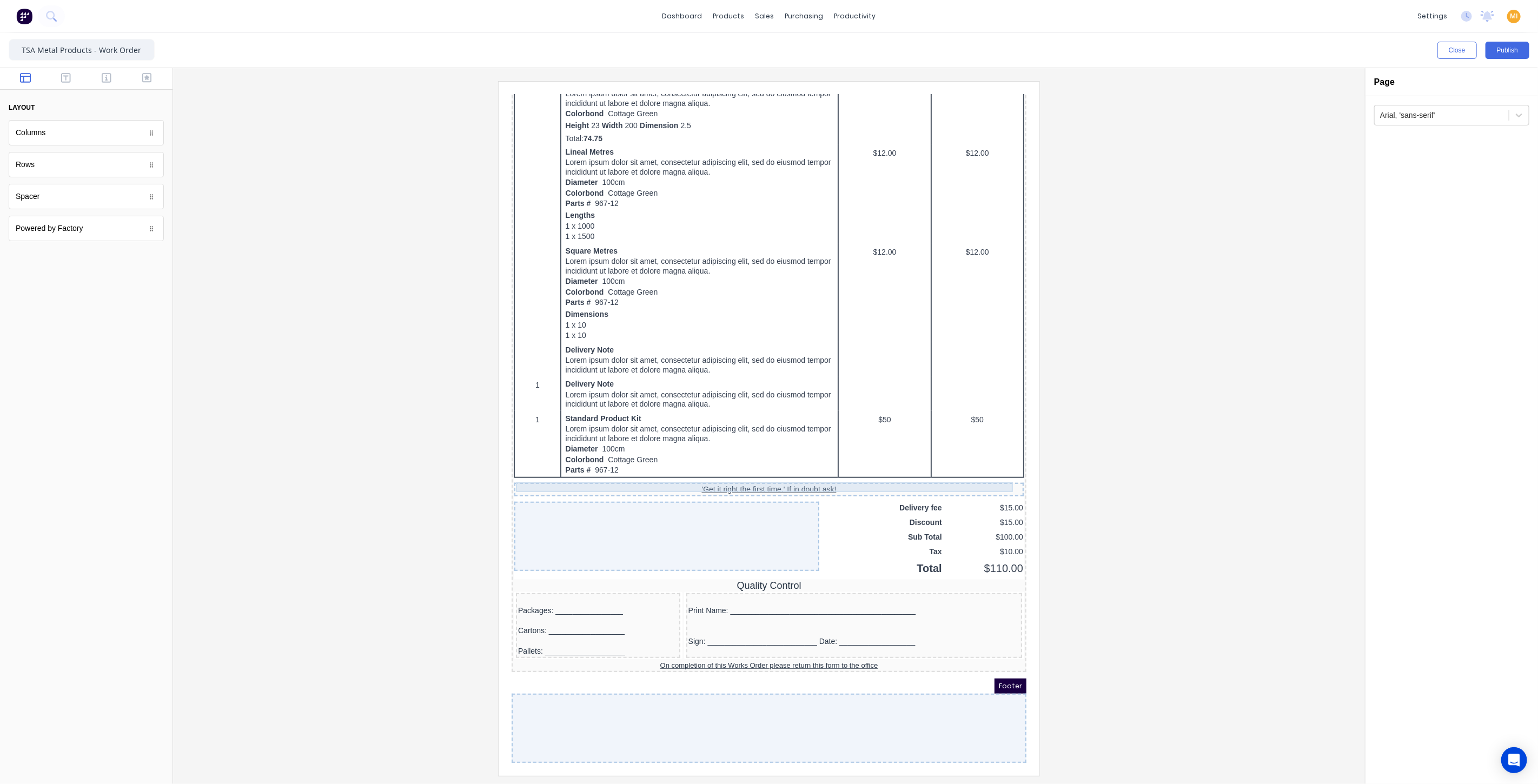
click at [755, 471] on div "'Get it right the first time.' If in doubt ask!" at bounding box center [756, 476] width 505 height 10
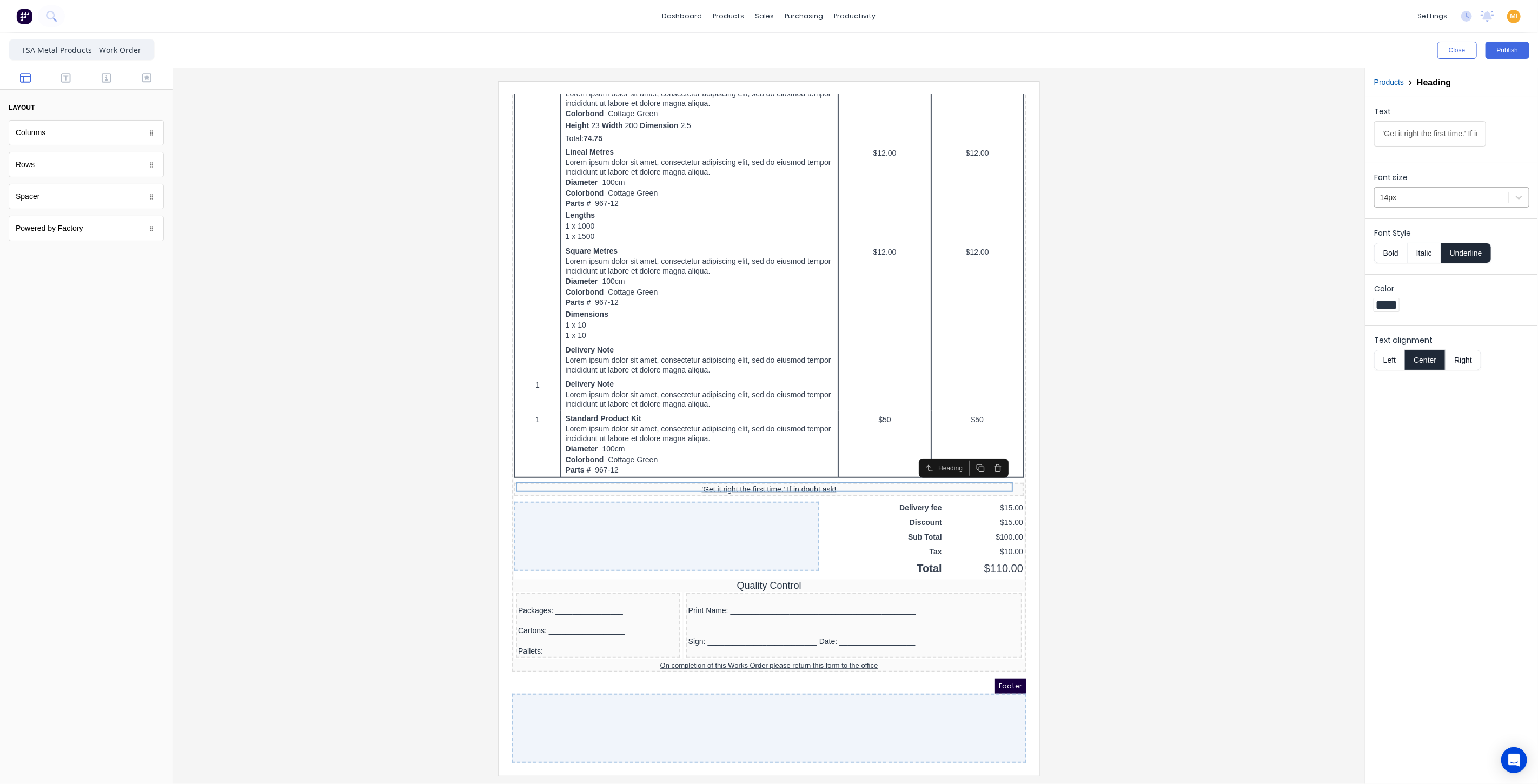
click at [1425, 191] on div at bounding box center [1442, 197] width 123 height 13
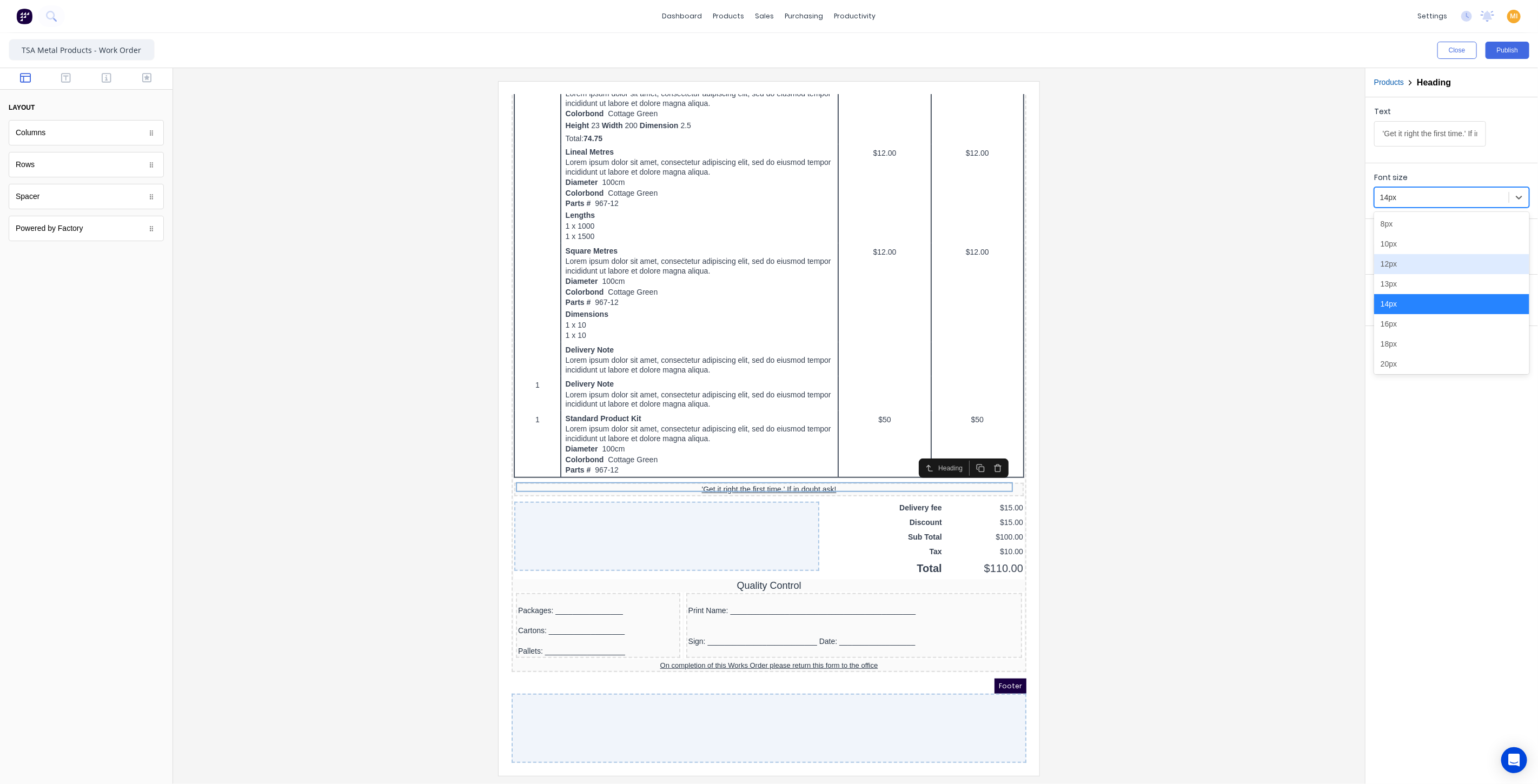
click at [1404, 266] on div "12px" at bounding box center [1451, 264] width 155 height 20
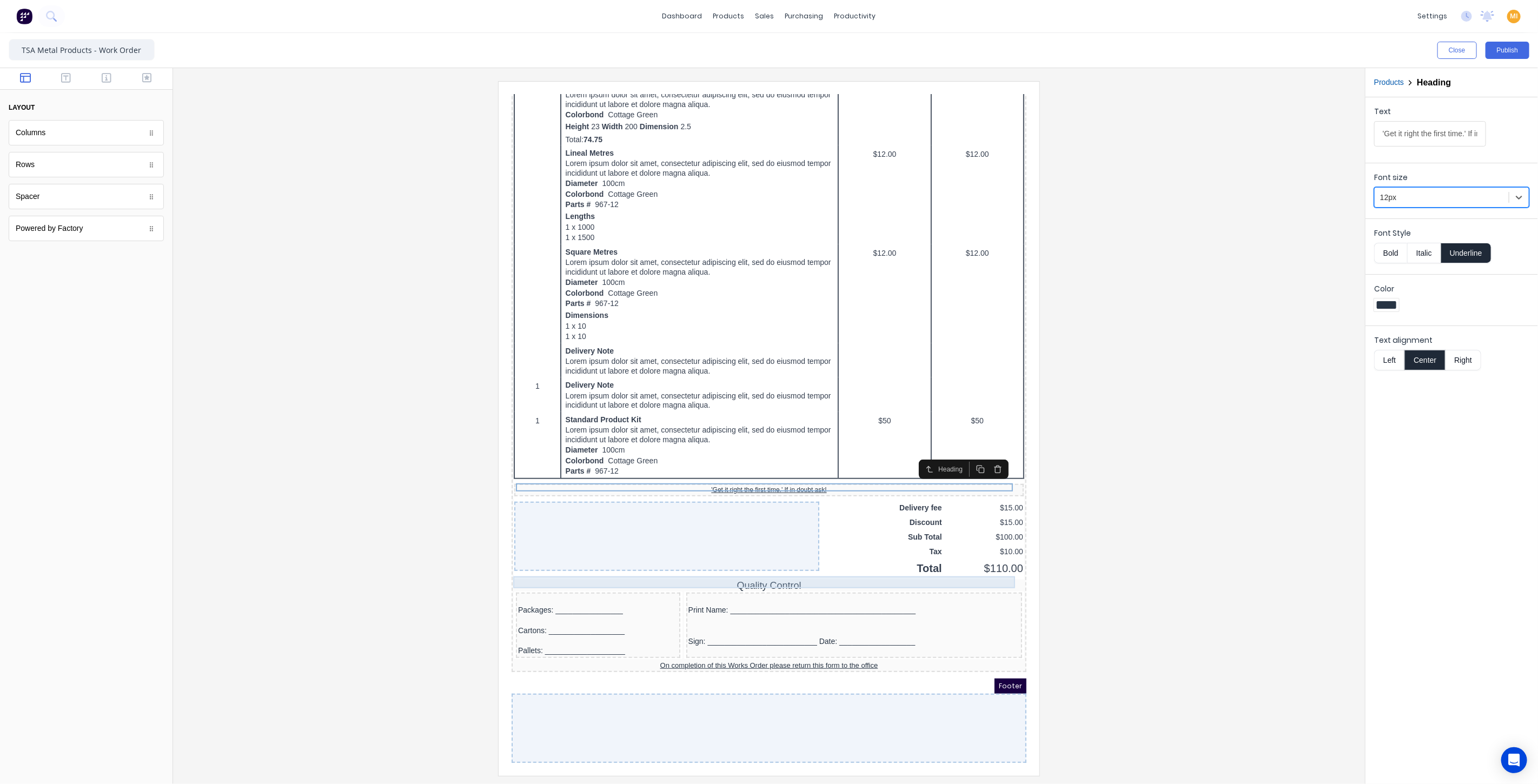
click at [732, 566] on div "Quality Control" at bounding box center [756, 572] width 511 height 13
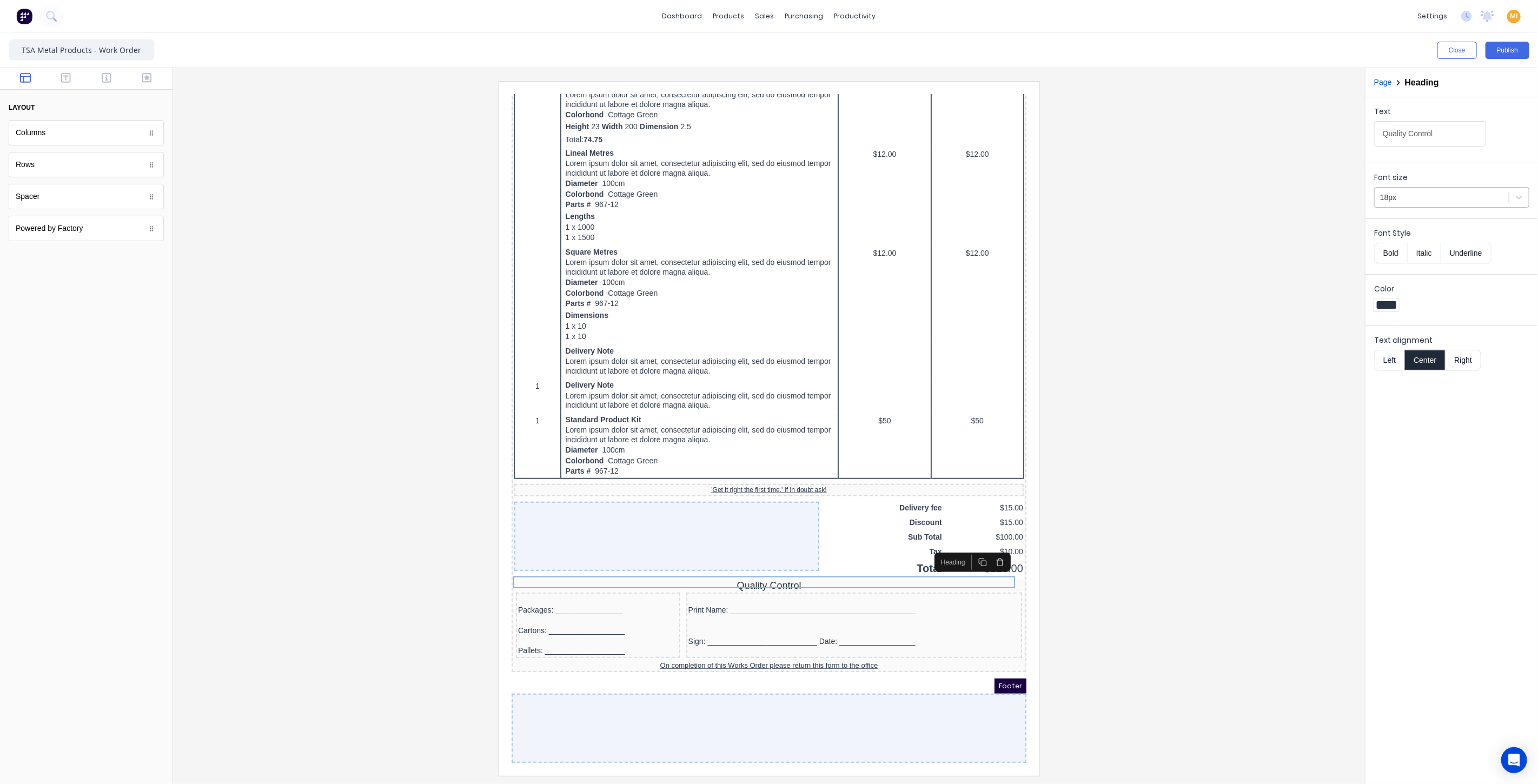
click at [1489, 201] on div at bounding box center [1442, 197] width 123 height 13
click at [1397, 321] on div "16px" at bounding box center [1451, 324] width 155 height 20
click at [1136, 491] on div at bounding box center [769, 428] width 1175 height 694
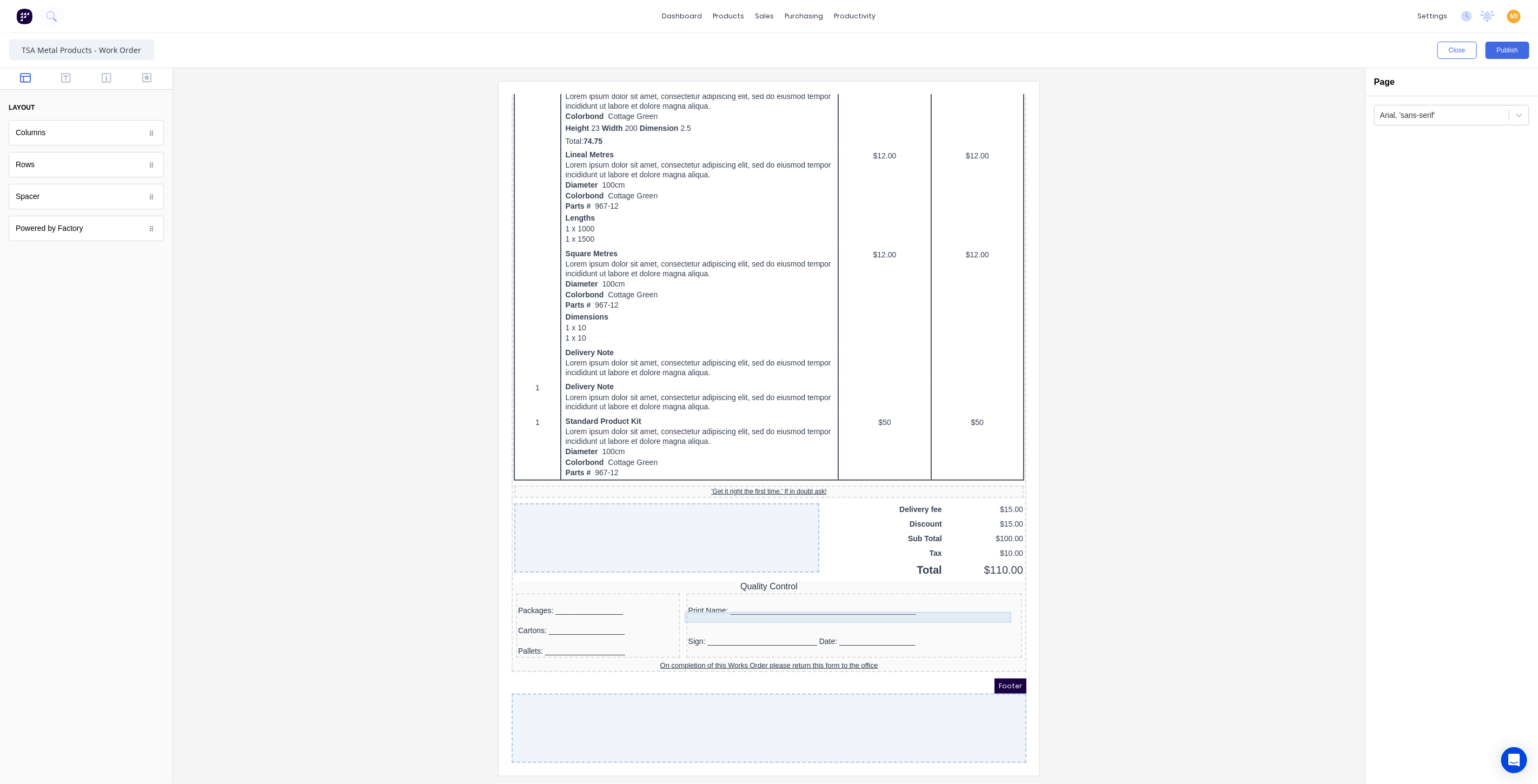
click at [744, 606] on div at bounding box center [840, 607] width 331 height 11
click at [965, 581] on icon "button" at bounding box center [965, 584] width 8 height 8
click at [392, 638] on div at bounding box center [769, 428] width 1175 height 694
click at [1514, 49] on button "Publish" at bounding box center [1507, 50] width 44 height 18
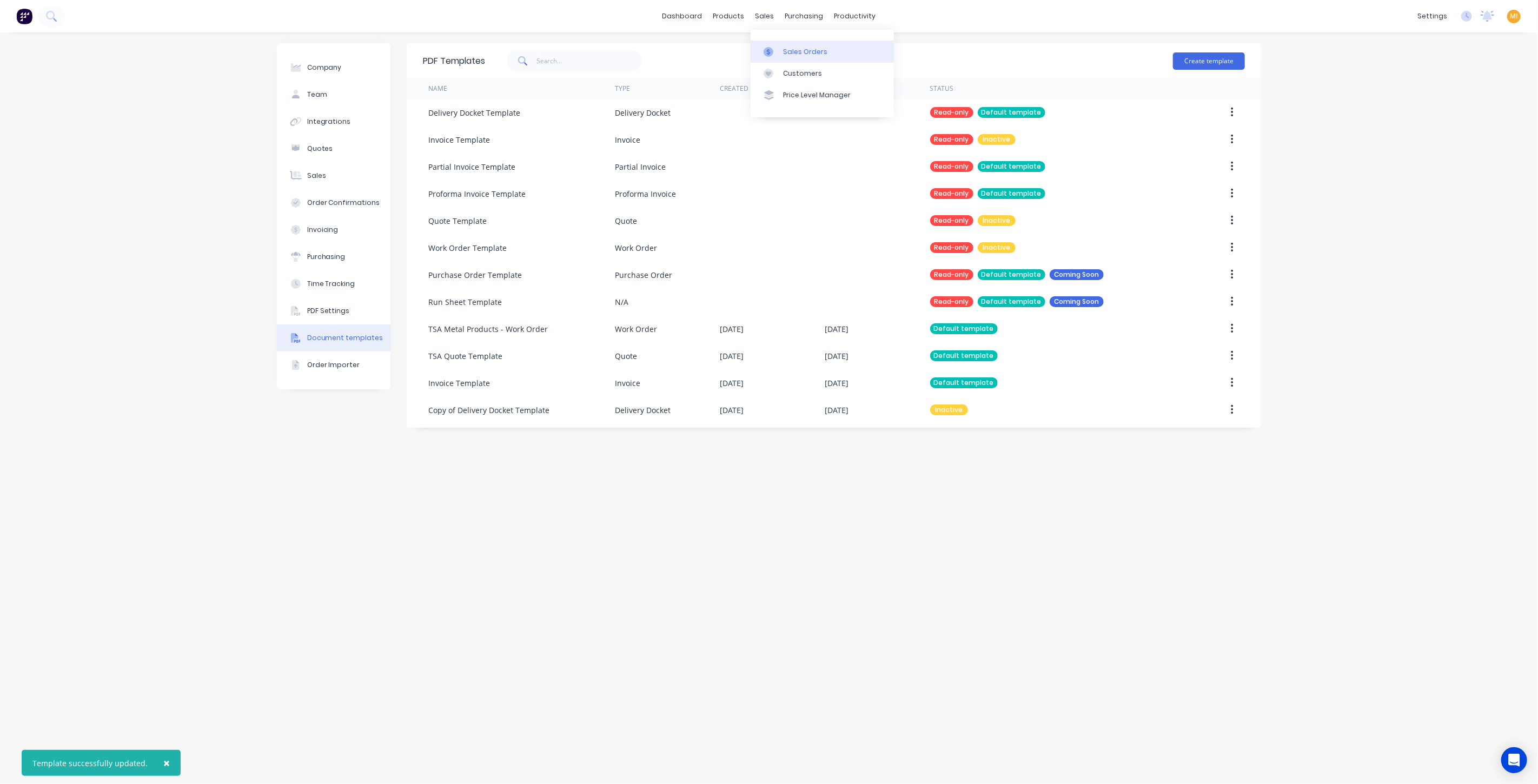
click at [805, 49] on div "Sales Orders" at bounding box center [805, 52] width 44 height 10
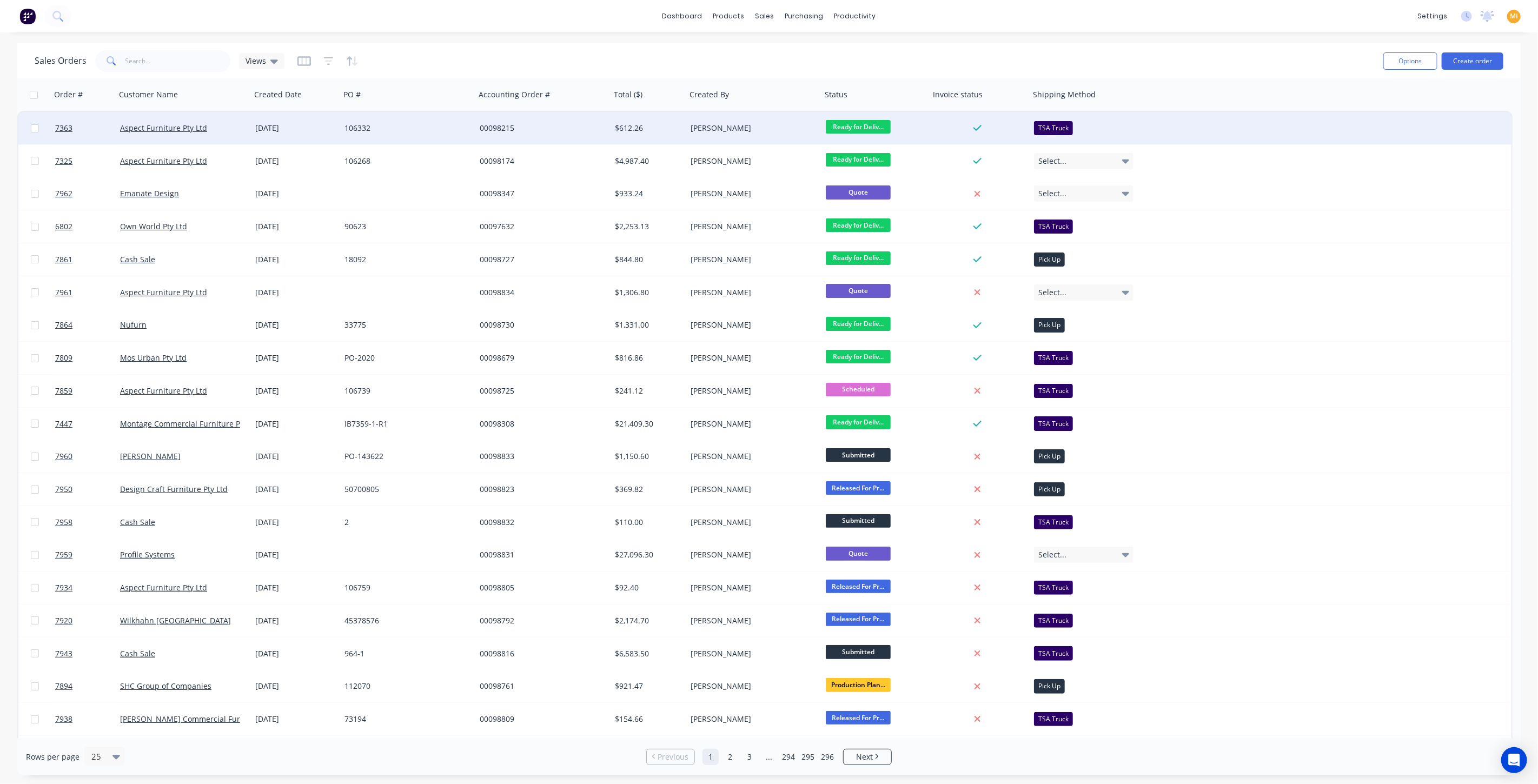
click at [400, 127] on div "106332" at bounding box center [405, 127] width 120 height 11
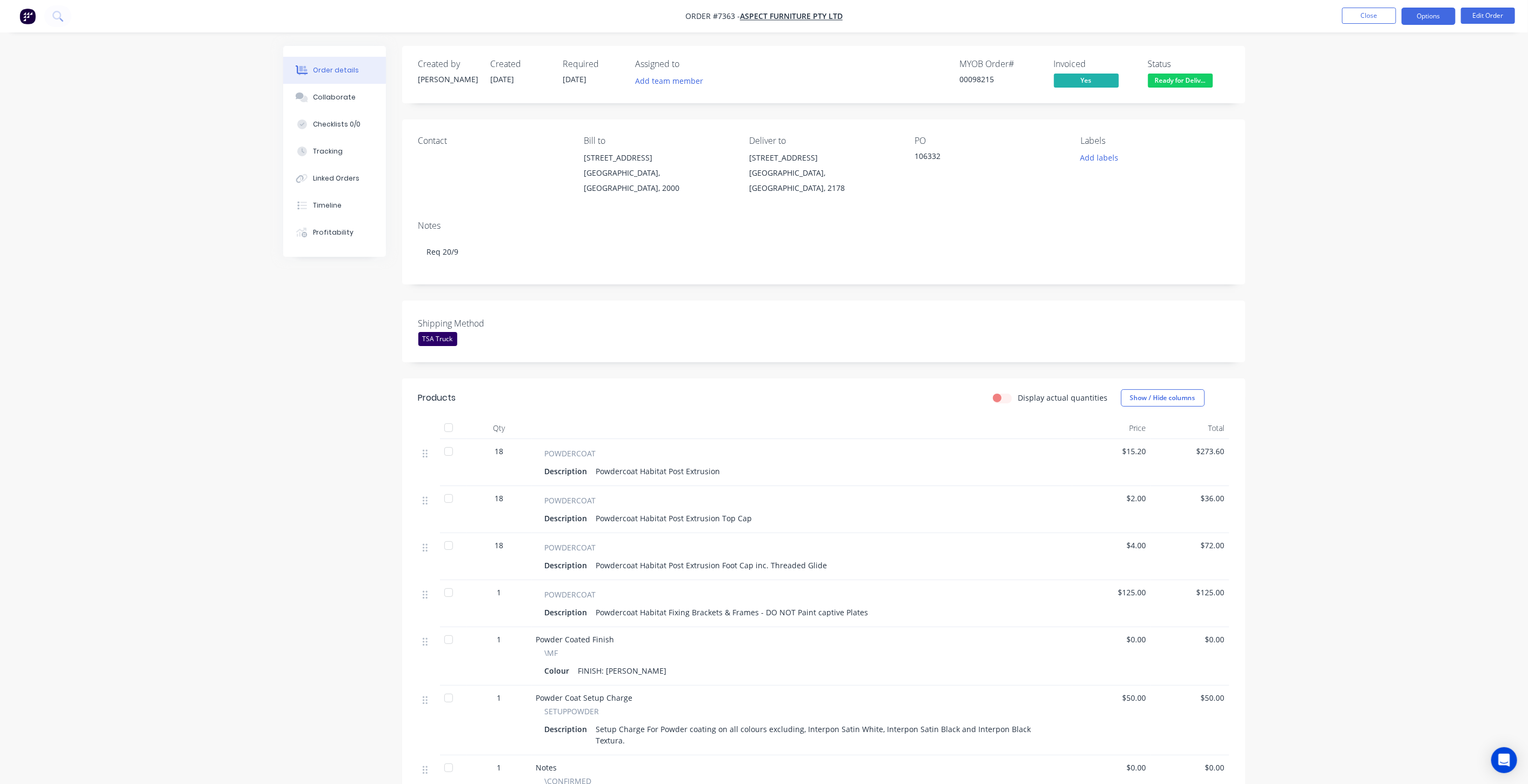
click at [1450, 11] on button "Options" at bounding box center [1428, 16] width 54 height 18
click at [1378, 121] on button "Work Order" at bounding box center [1396, 130] width 119 height 22
click at [1380, 111] on div "Without pricing" at bounding box center [1396, 109] width 99 height 15
click at [23, 17] on img "button" at bounding box center [27, 16] width 16 height 16
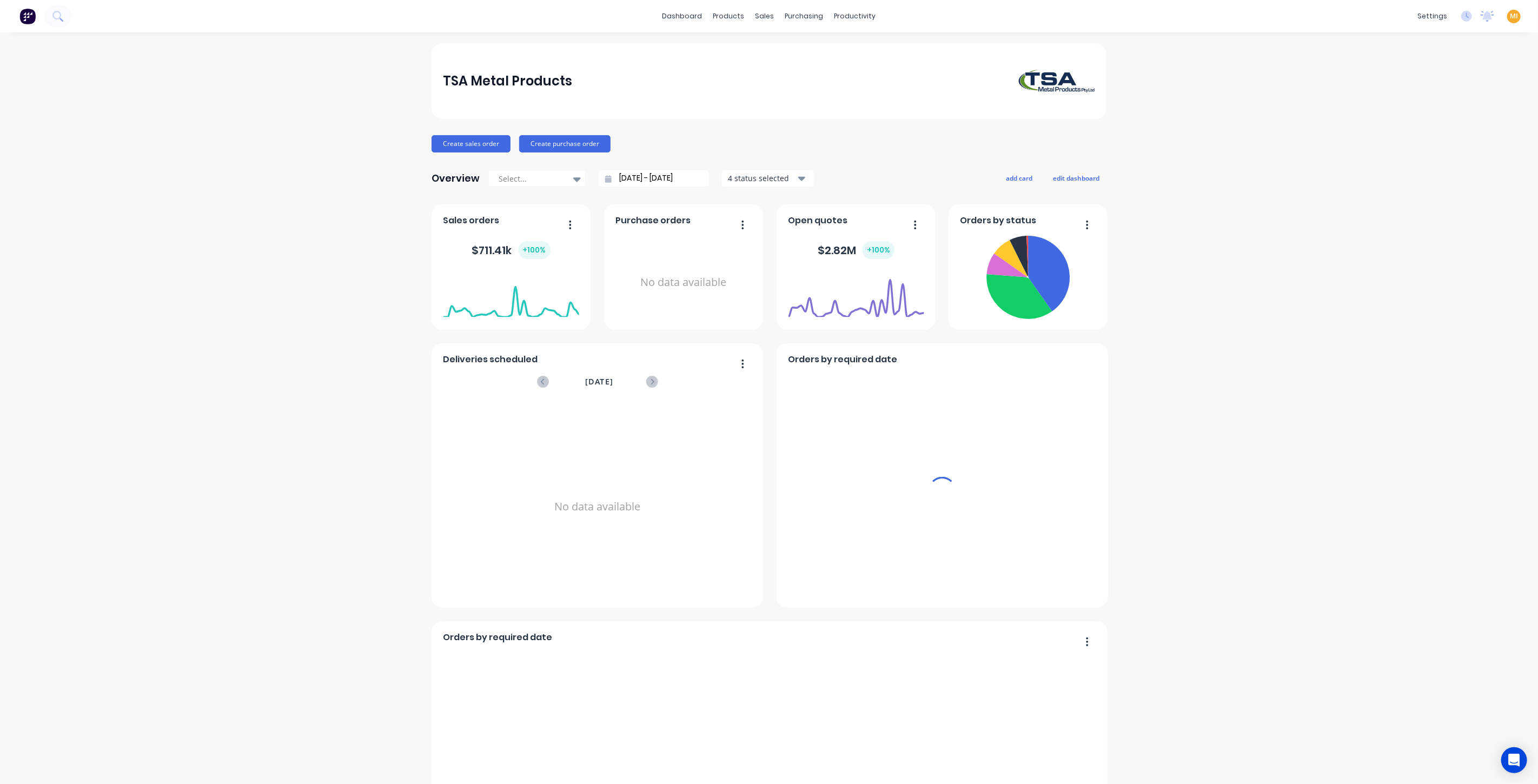
click at [1510, 13] on span "MI" at bounding box center [1514, 16] width 8 height 10
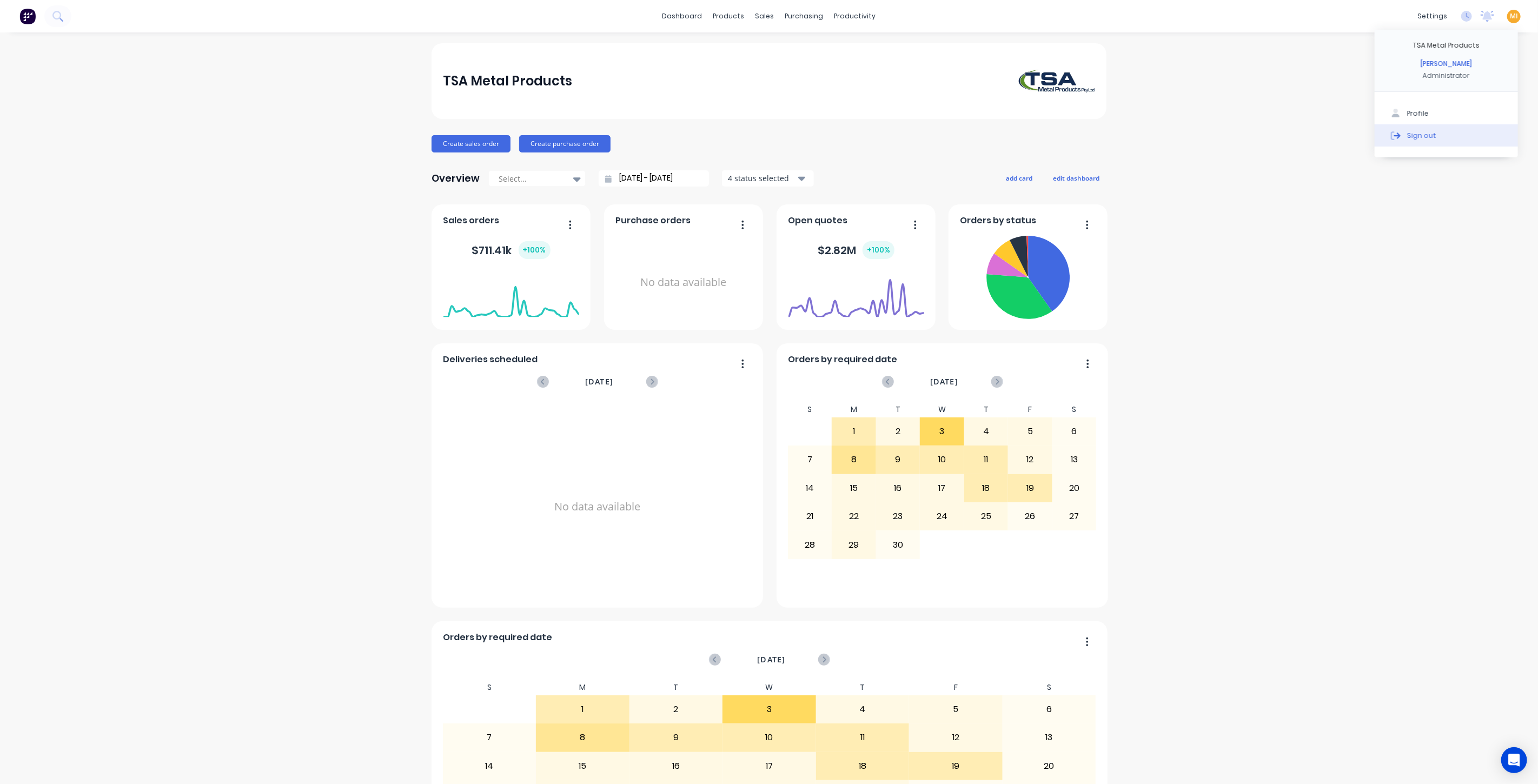
click at [1424, 127] on button "Sign out" at bounding box center [1447, 135] width 144 height 22
